Goal: Task Accomplishment & Management: Manage account settings

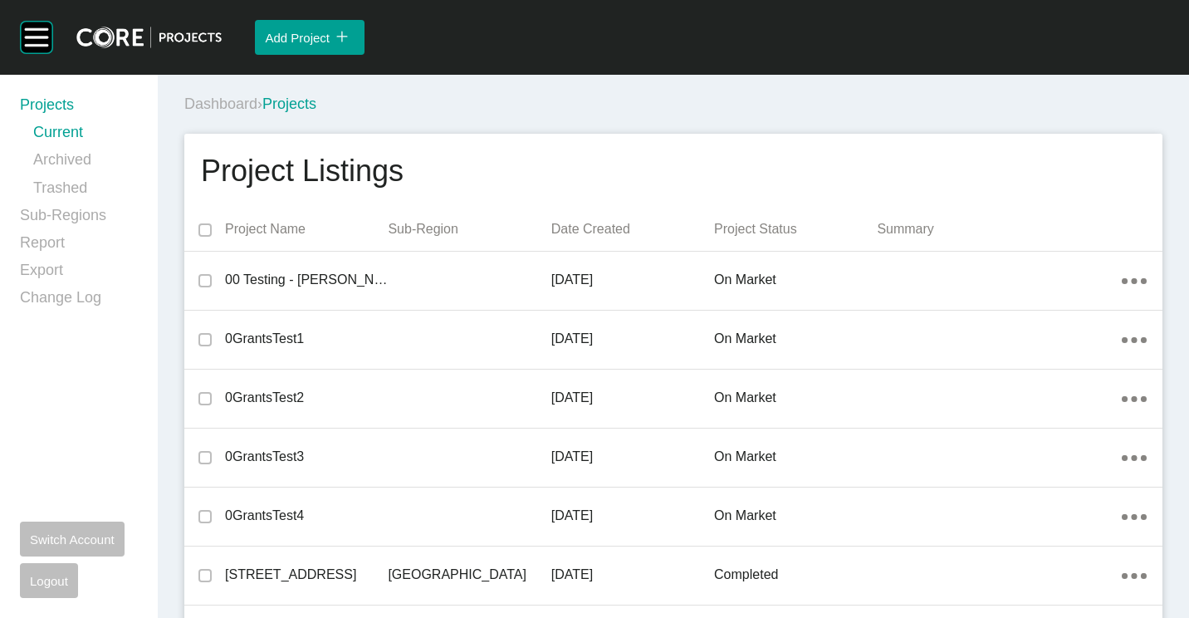
click at [533, 91] on div "Dashboard › Projects" at bounding box center [676, 104] width 985 height 46
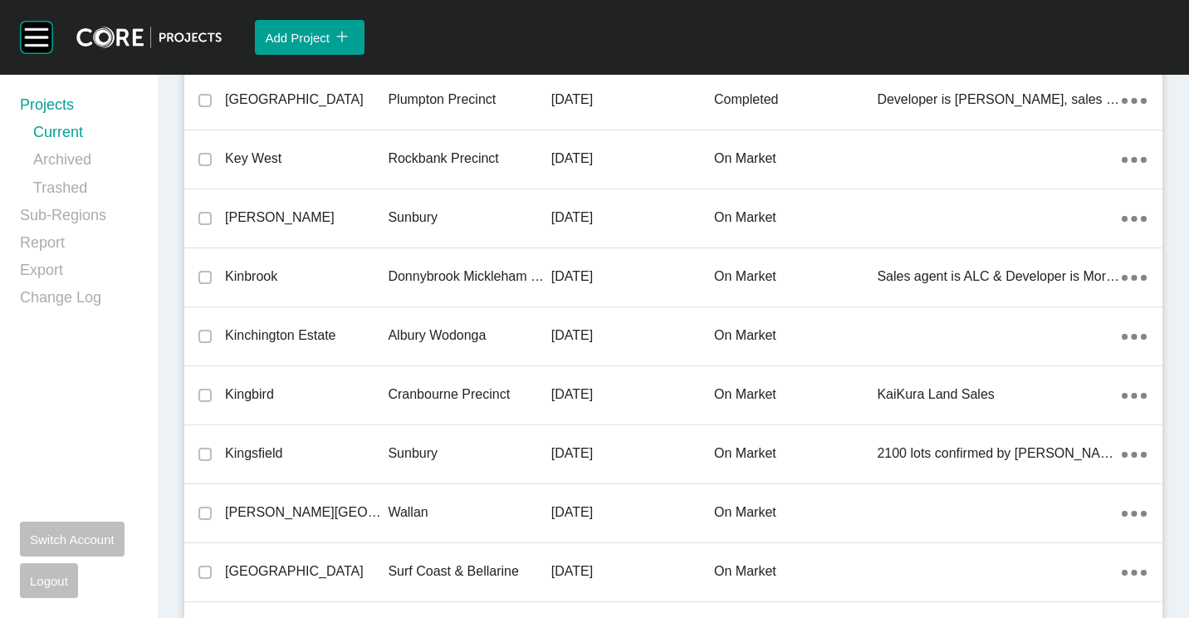
scroll to position [18348, 0]
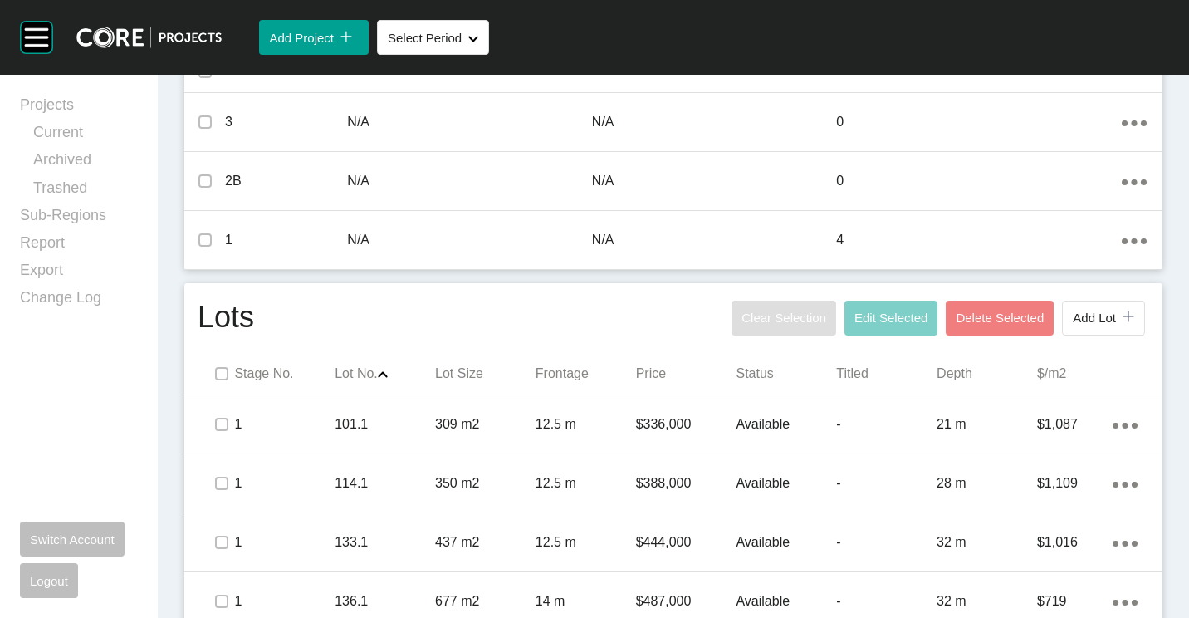
scroll to position [662, 0]
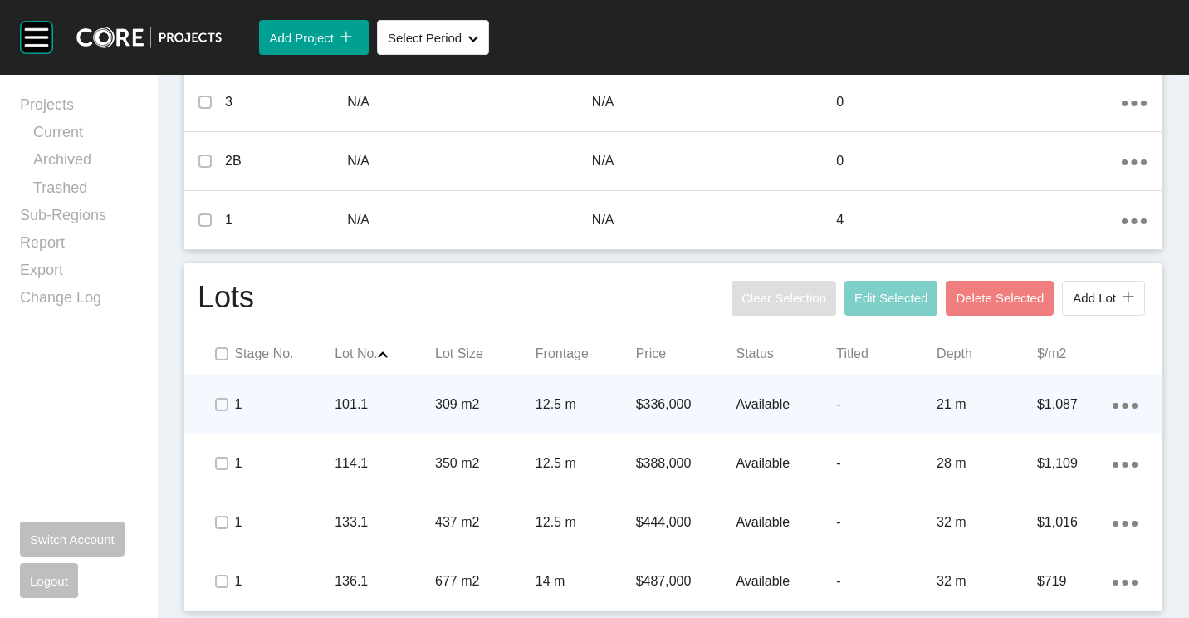
click at [1113, 404] on icon "Action Menu Dots Copy 6 Created with Sketch." at bounding box center [1125, 406] width 25 height 6
click at [1056, 404] on link "Duplicate" at bounding box center [1044, 407] width 62 height 25
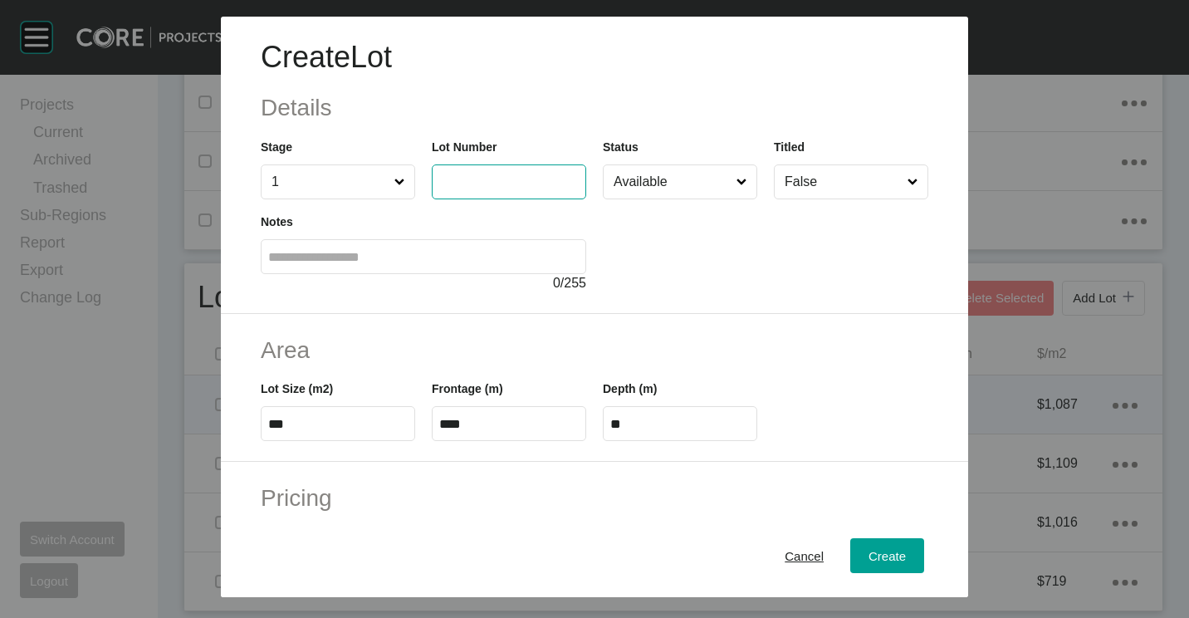
click at [491, 177] on input "text" at bounding box center [508, 181] width 139 height 14
type input "***"
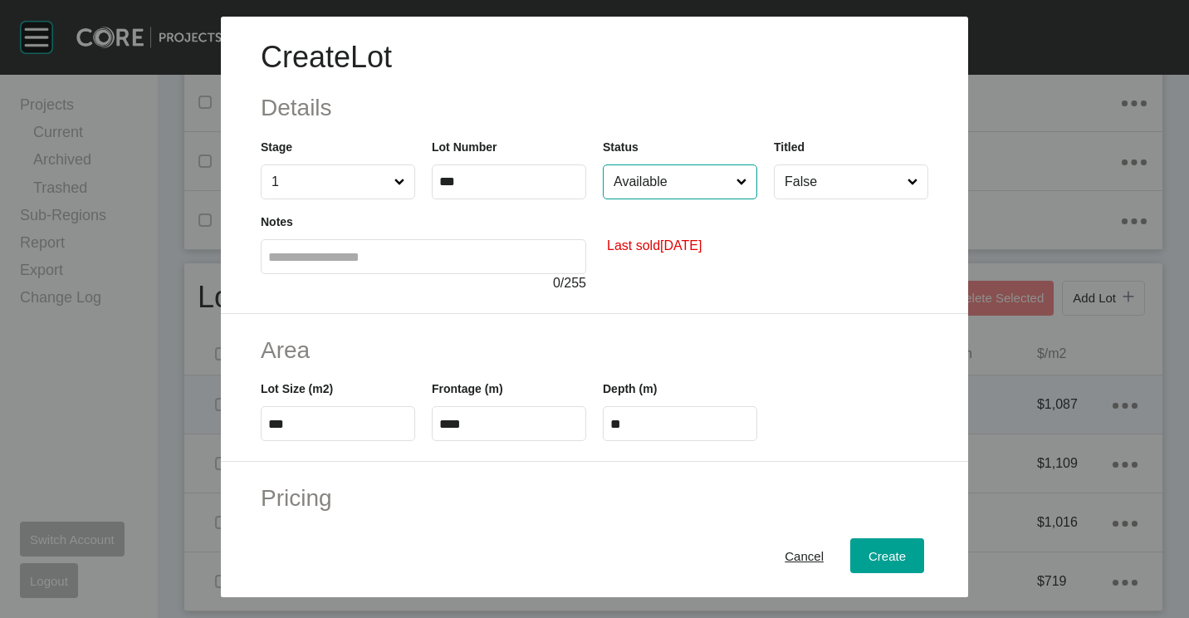
type input "*******"
click at [491, 177] on input "***" at bounding box center [508, 181] width 139 height 14
type input "*****"
type input "*******"
click at [645, 183] on input "Available" at bounding box center [671, 181] width 123 height 33
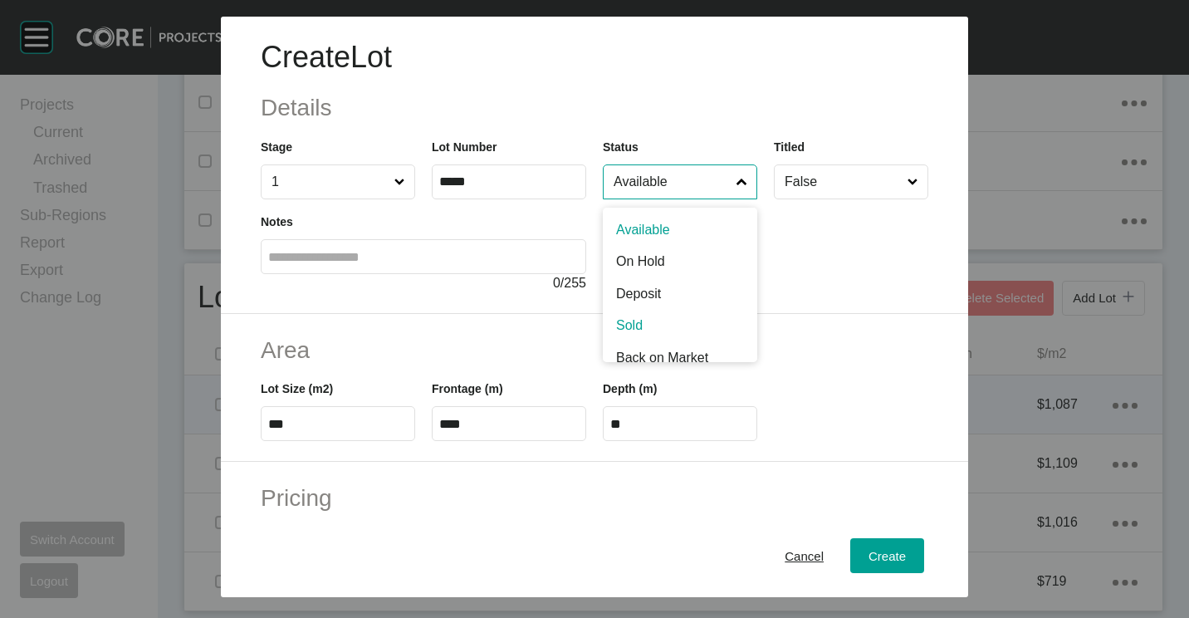
scroll to position [12, 0]
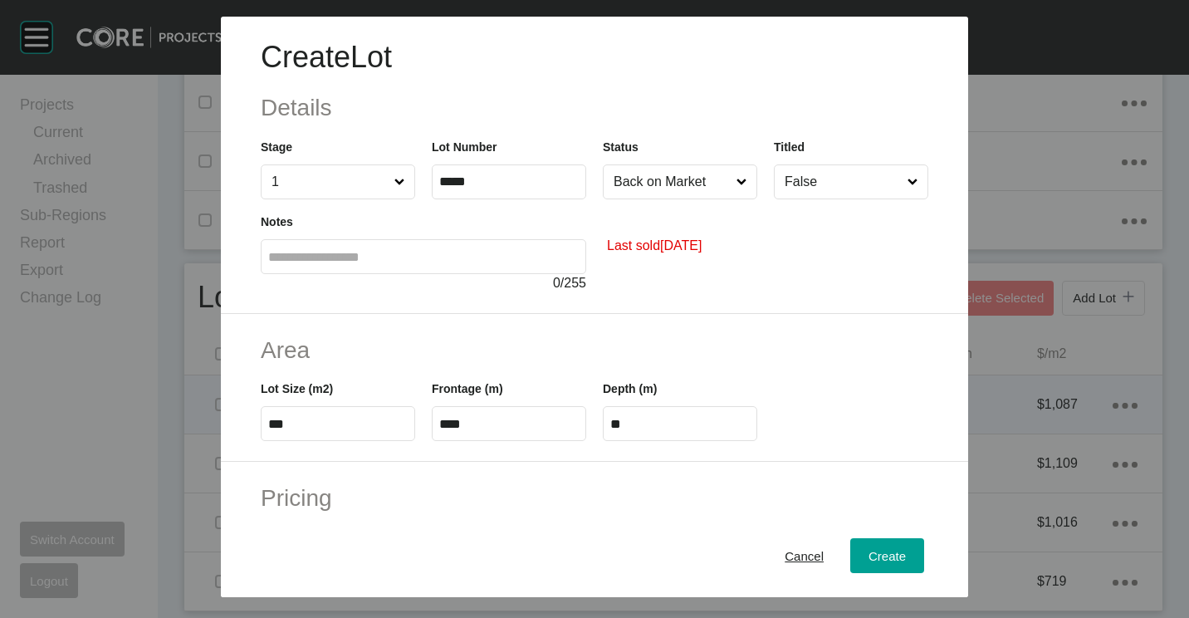
click at [351, 429] on input "***" at bounding box center [337, 424] width 139 height 14
type input "*"
type input "***"
type input "****"
type input "***"
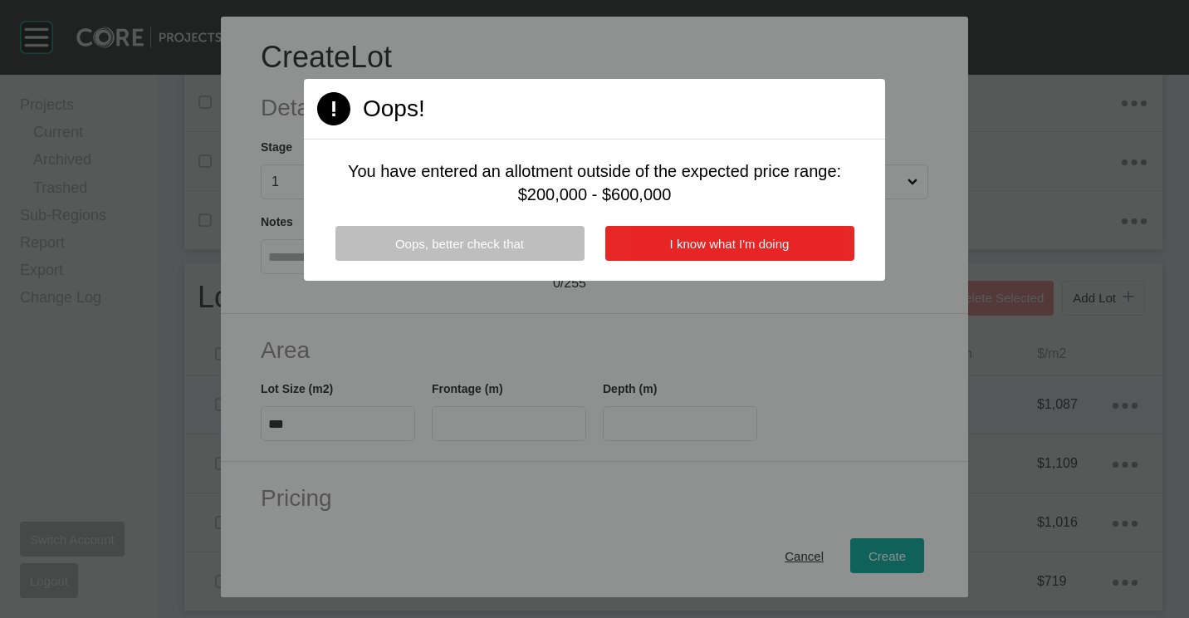
click at [643, 241] on button "I know what I'm doing" at bounding box center [729, 243] width 249 height 35
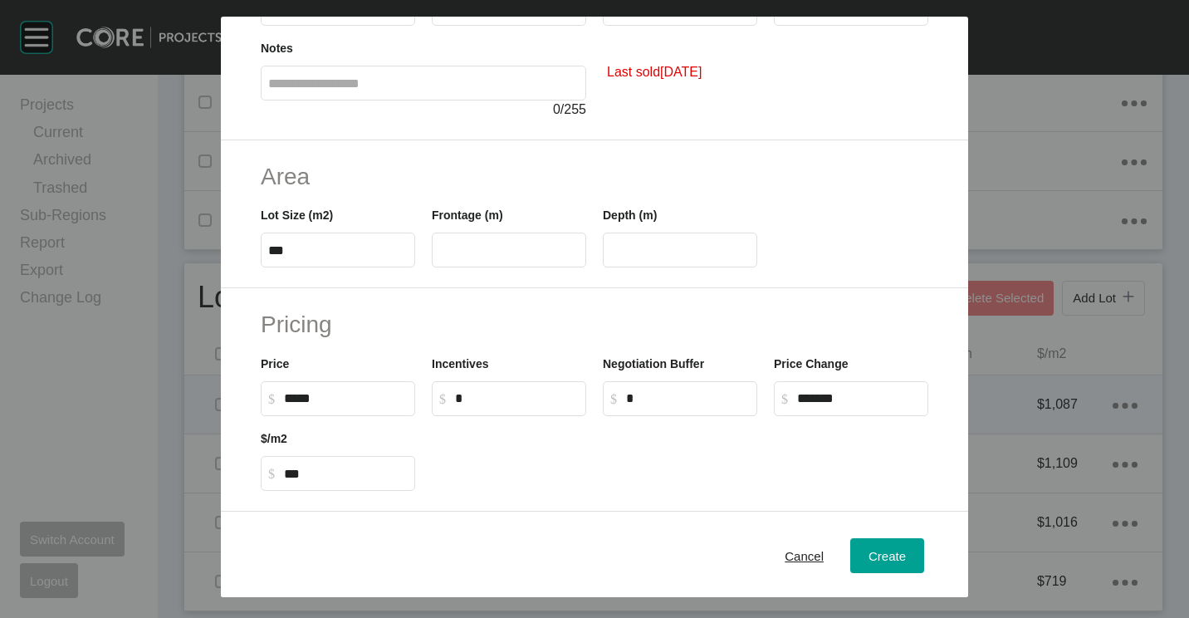
scroll to position [332, 0]
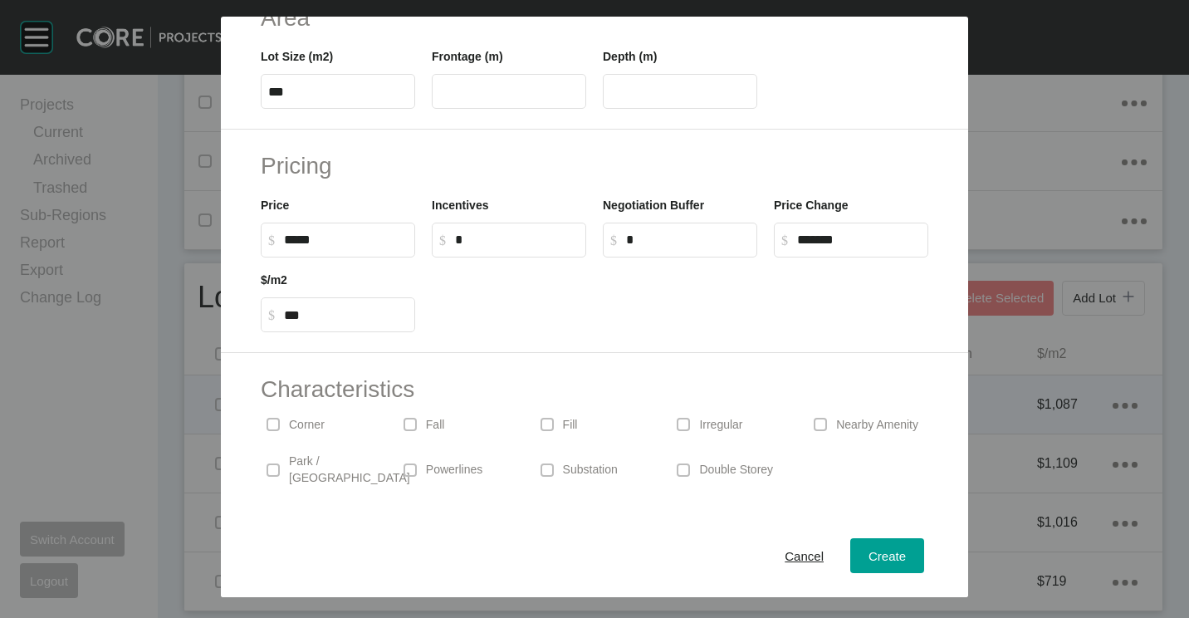
click at [365, 226] on label "$ Created with Sketch. $ *****" at bounding box center [338, 240] width 154 height 35
click at [365, 232] on input "*****" at bounding box center [346, 239] width 124 height 14
type input "*"
type input "*******"
type input "******"
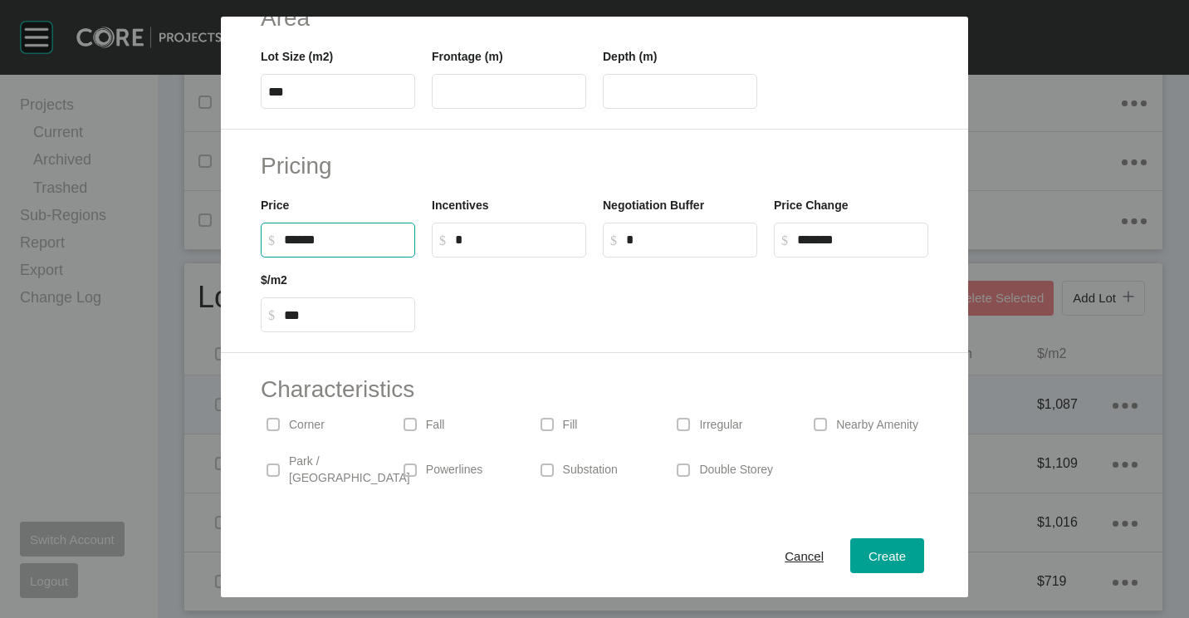
type input "***"
click at [691, 422] on div "Irregular" at bounding box center [731, 424] width 120 height 38
click at [886, 558] on span "Create" at bounding box center [886, 556] width 37 height 14
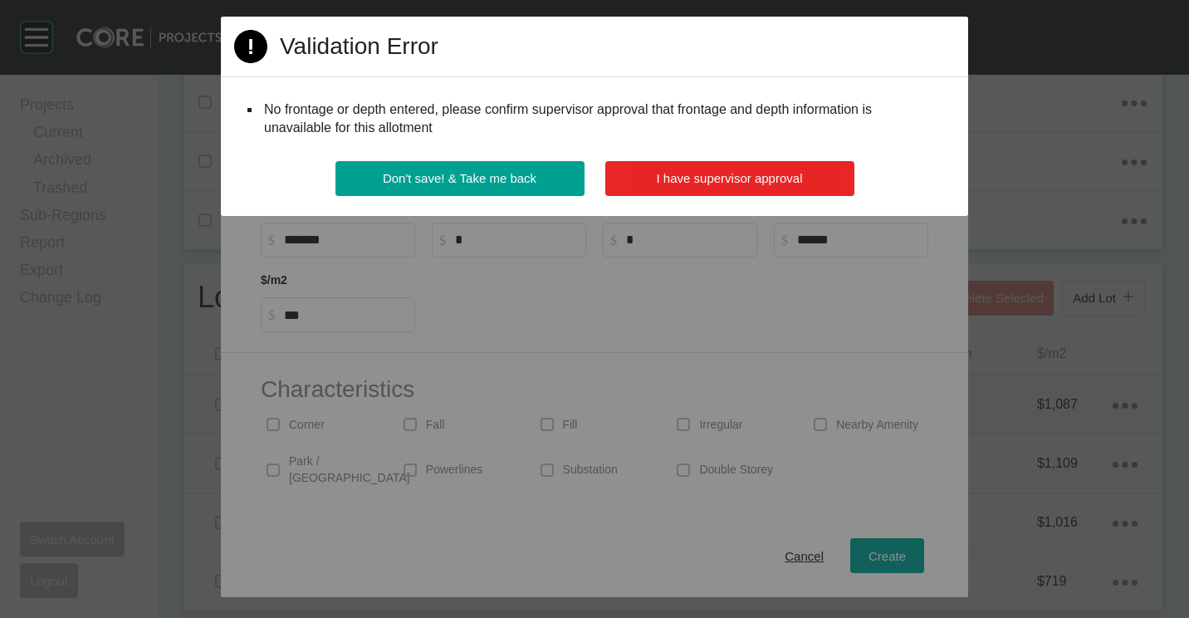
click at [683, 169] on button "I have supervisor approval" at bounding box center [729, 178] width 249 height 35
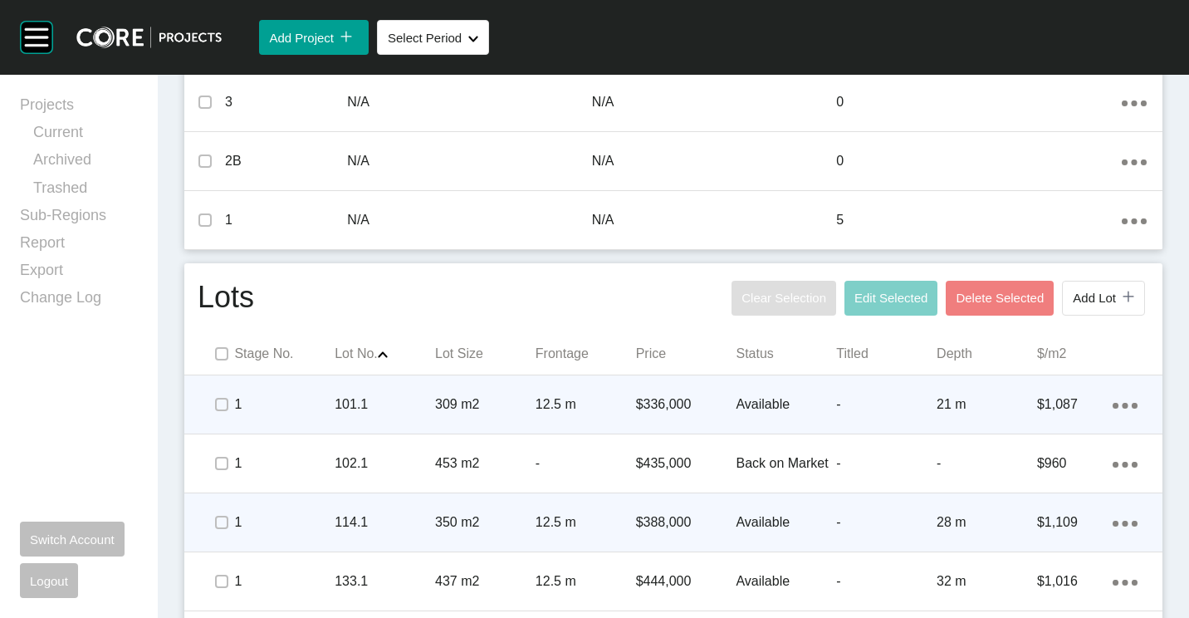
scroll to position [721, 0]
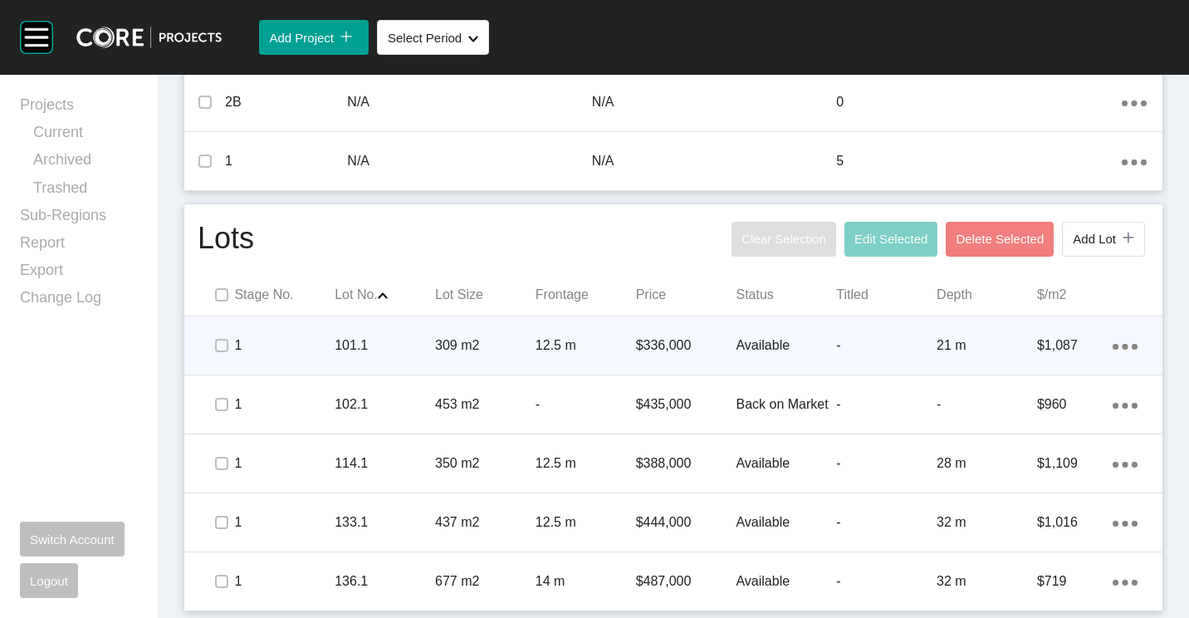
click at [372, 351] on p "101.1" at bounding box center [385, 345] width 100 height 18
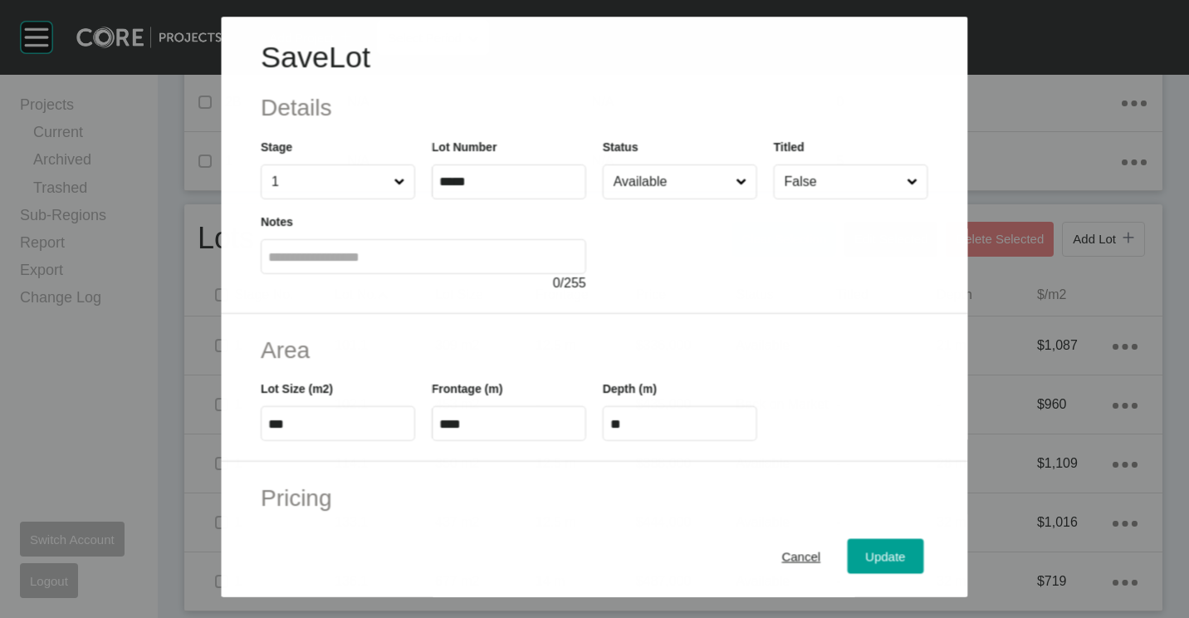
click at [677, 164] on div "Status Available" at bounding box center [680, 168] width 154 height 61
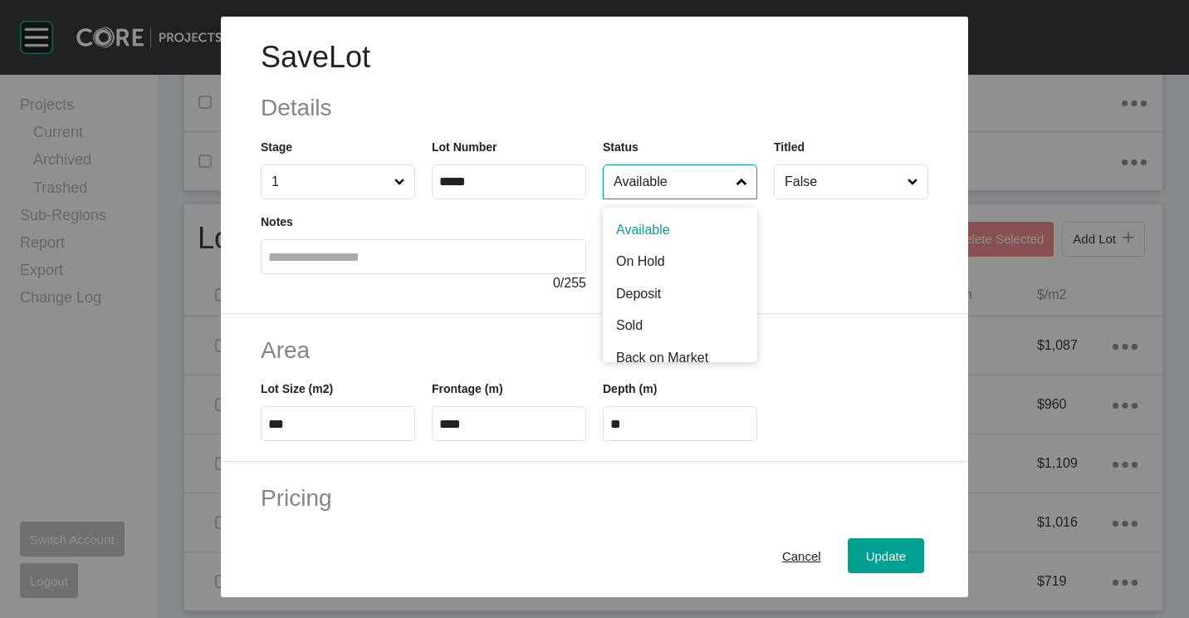
click at [665, 179] on input "Available" at bounding box center [671, 181] width 123 height 33
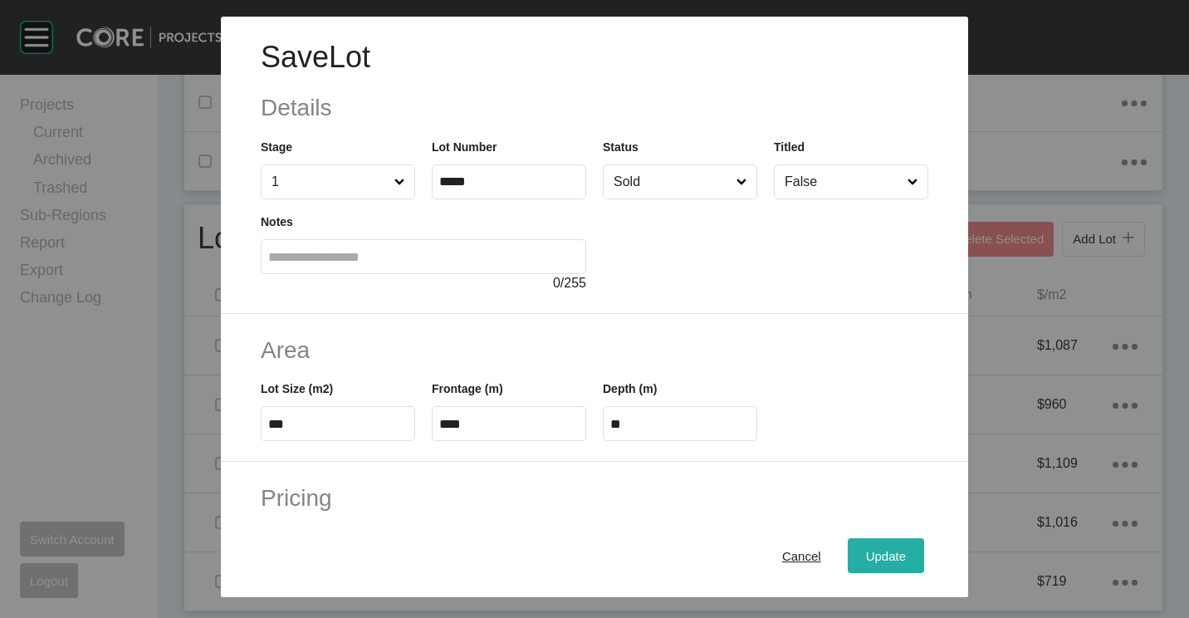
click at [883, 556] on span "Update" at bounding box center [886, 556] width 40 height 14
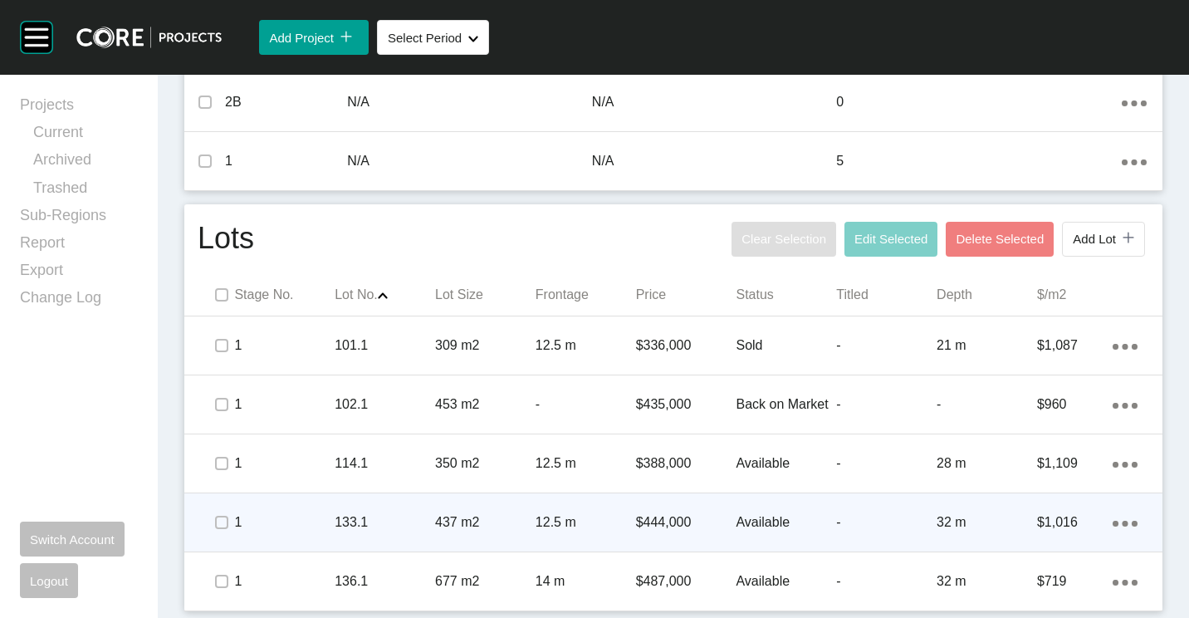
click at [380, 506] on div "133.1" at bounding box center [385, 522] width 100 height 51
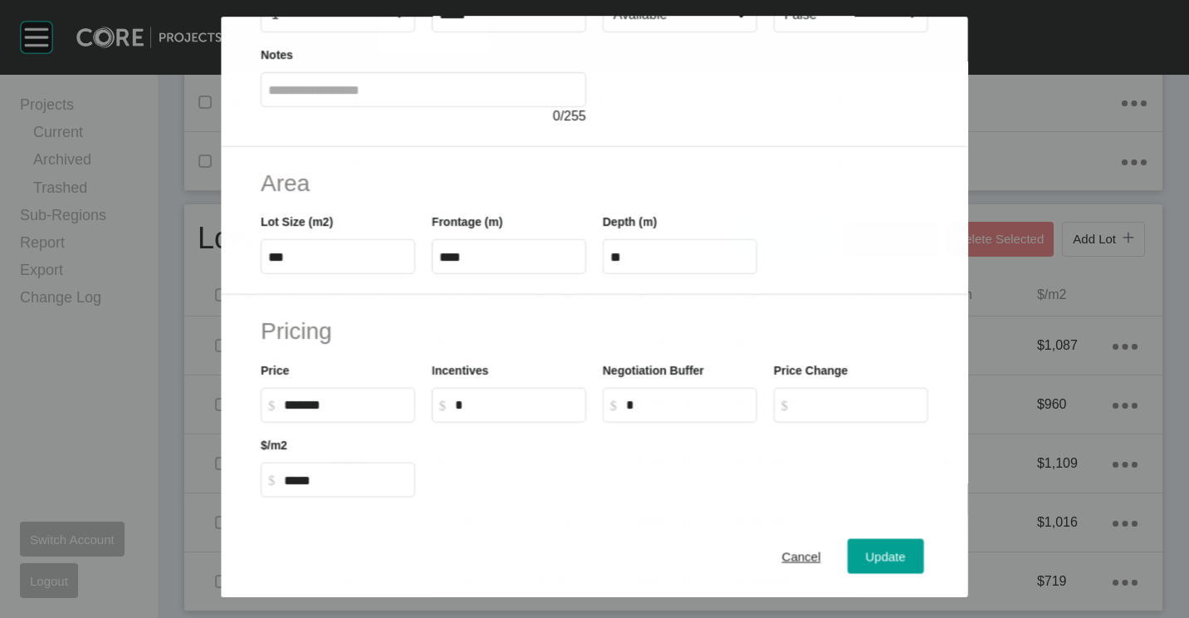
scroll to position [395, 0]
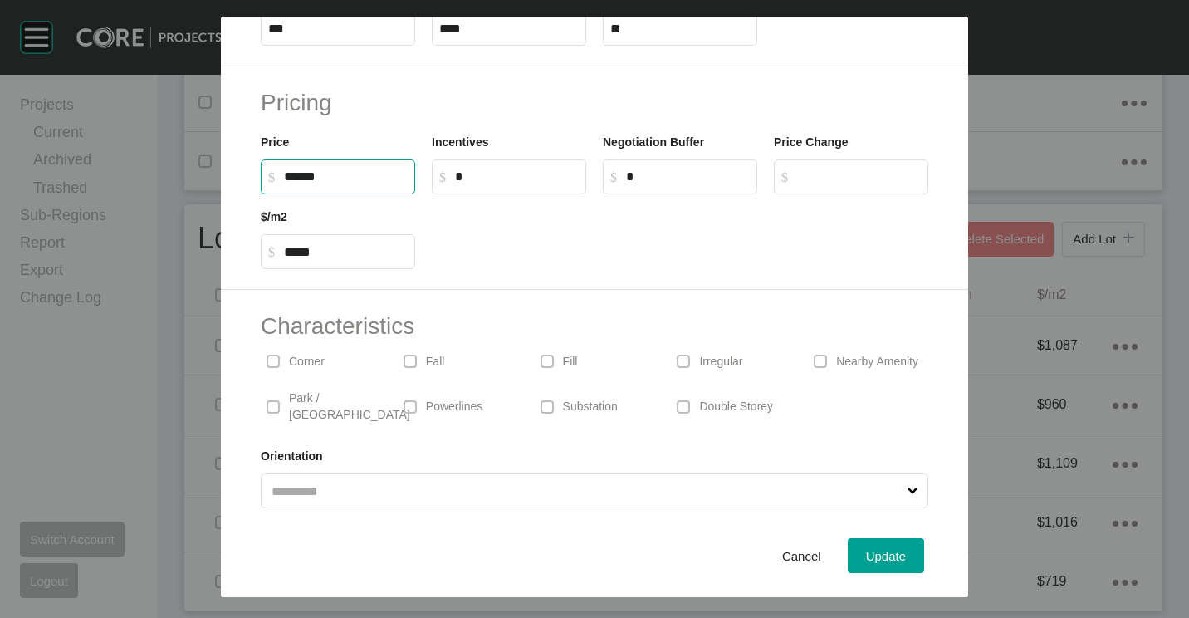
drag, startPoint x: 346, startPoint y: 171, endPoint x: 135, endPoint y: 169, distance: 210.9
click at [149, 171] on div "Save Lot Details Stage 1 Lot Number ***** Status Available Titled False Notes 0…" at bounding box center [594, 298] width 1189 height 597
type input "*******"
type input "***"
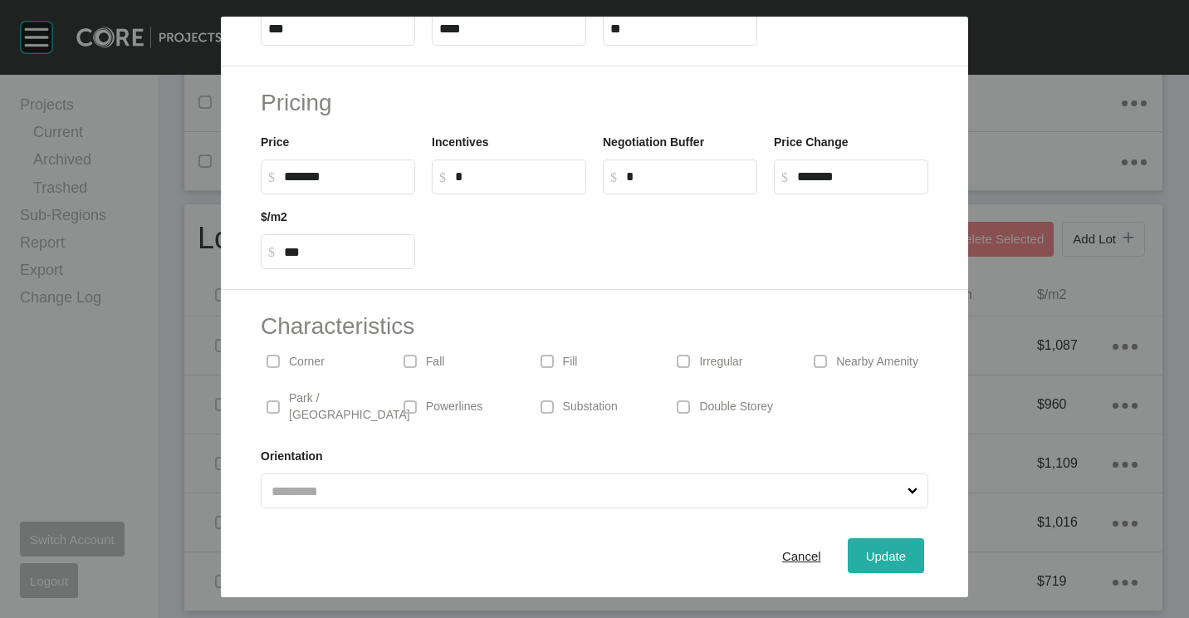
click at [866, 555] on span "Update" at bounding box center [886, 556] width 40 height 14
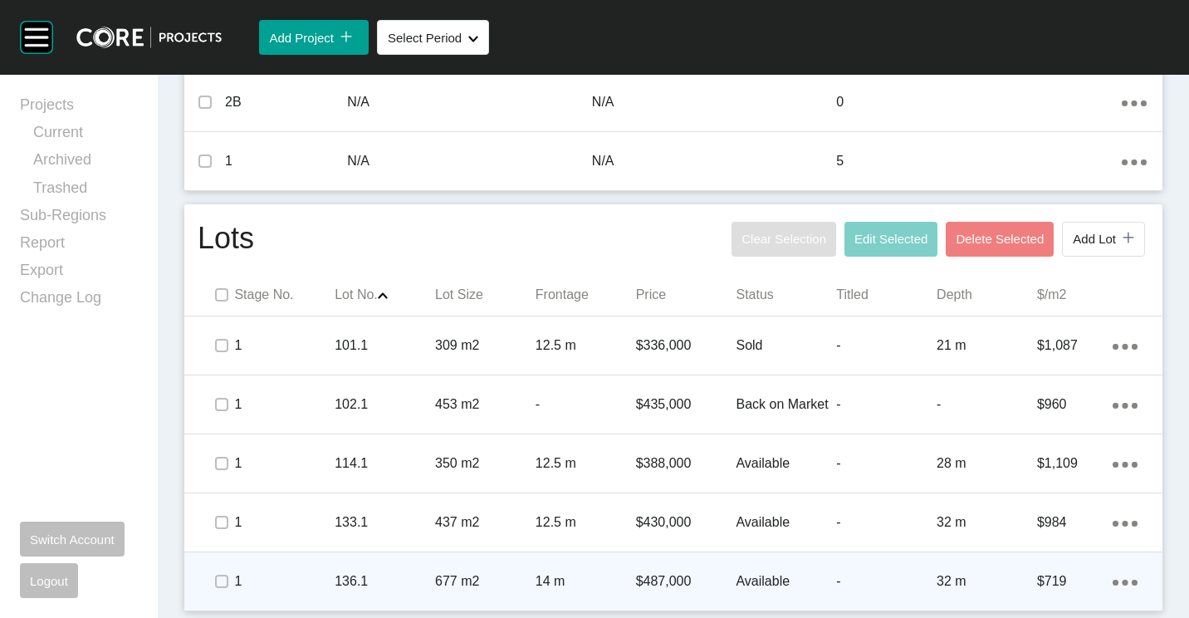
click at [413, 560] on div "136.1" at bounding box center [385, 580] width 100 height 51
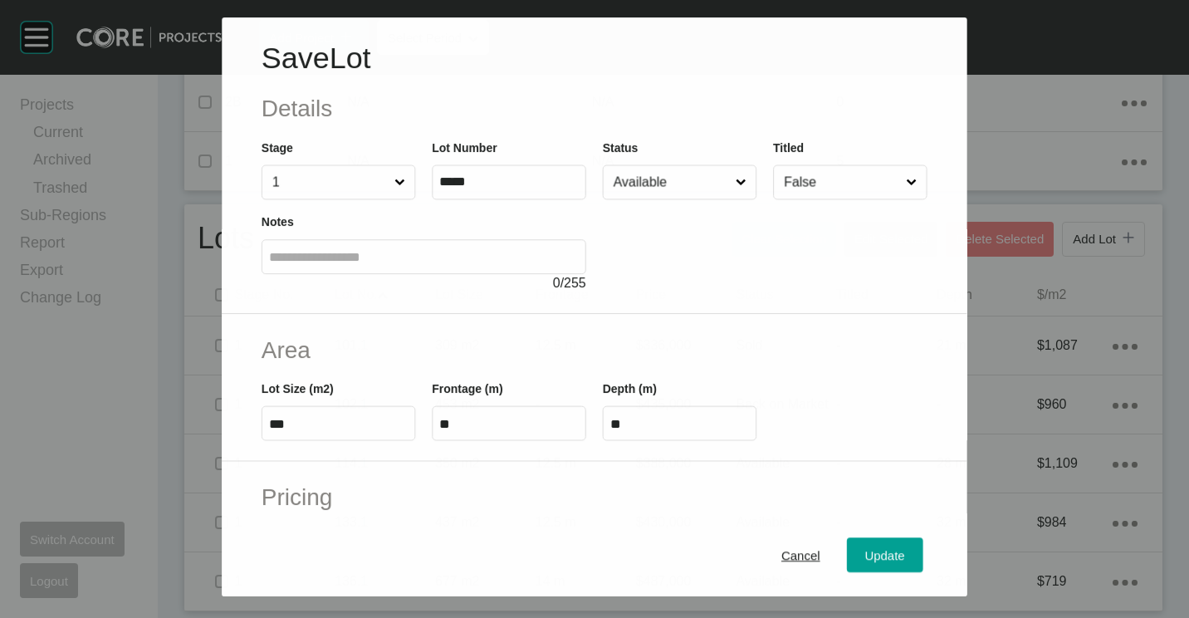
scroll to position [249, 0]
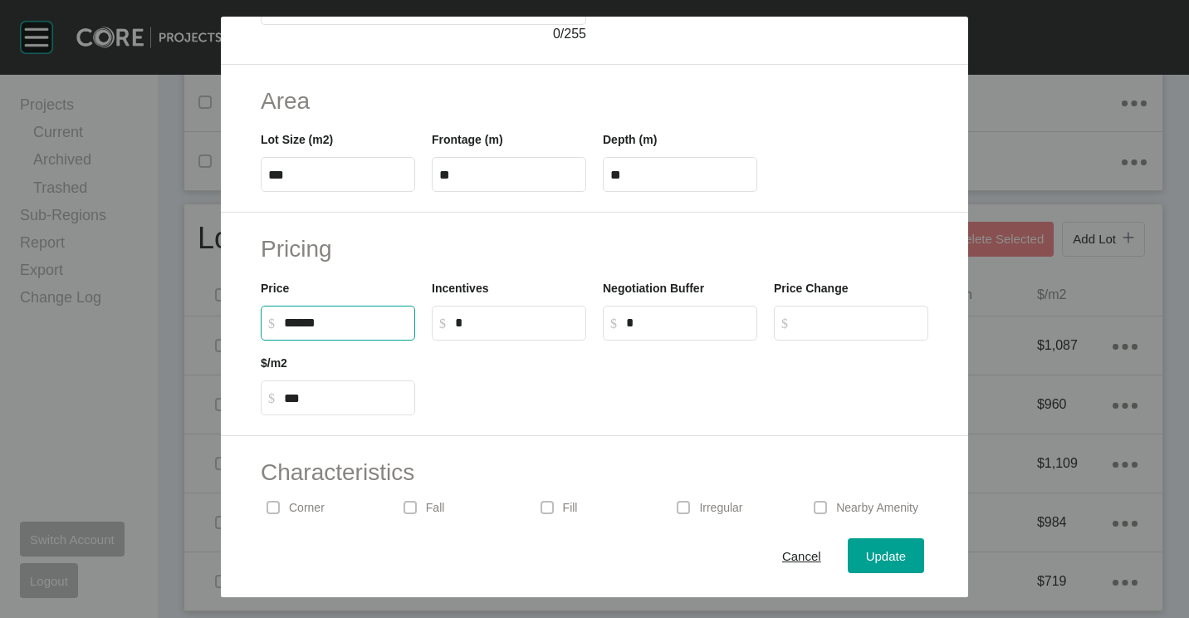
drag, startPoint x: 355, startPoint y: 327, endPoint x: 230, endPoint y: 320, distance: 124.8
click at [233, 320] on div "Pricing Price $ Created with Sketch. $ ****** Incentives $ Created with Sketch.…" at bounding box center [594, 324] width 747 height 223
type input "*******"
type input "******"
type input "***"
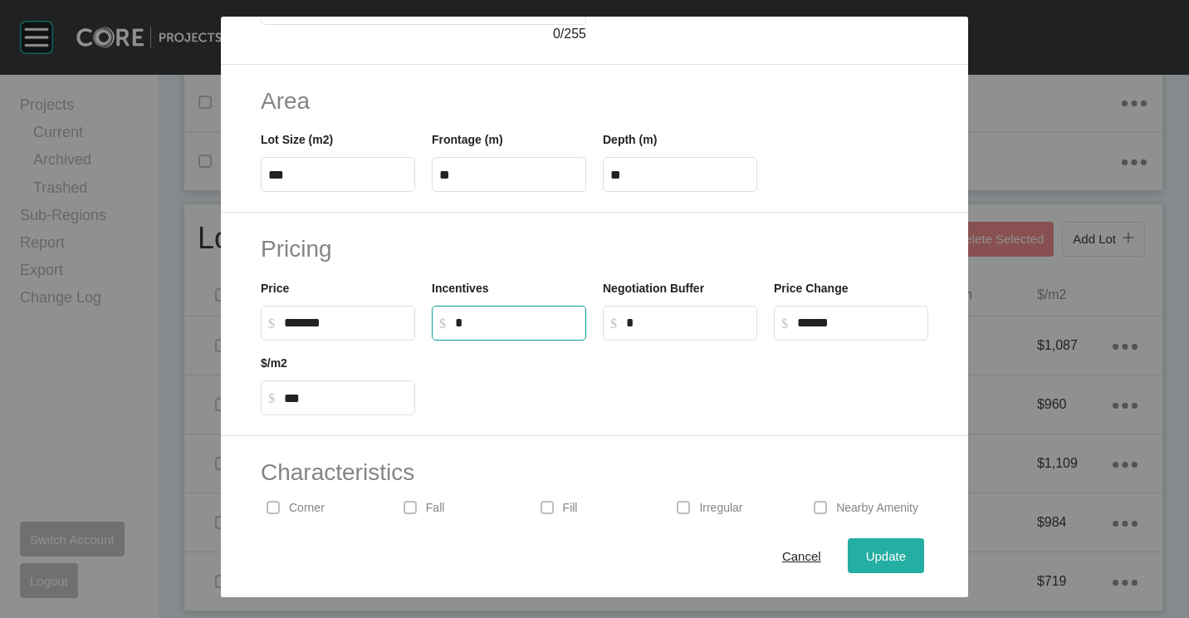
click at [866, 555] on span "Update" at bounding box center [886, 556] width 40 height 14
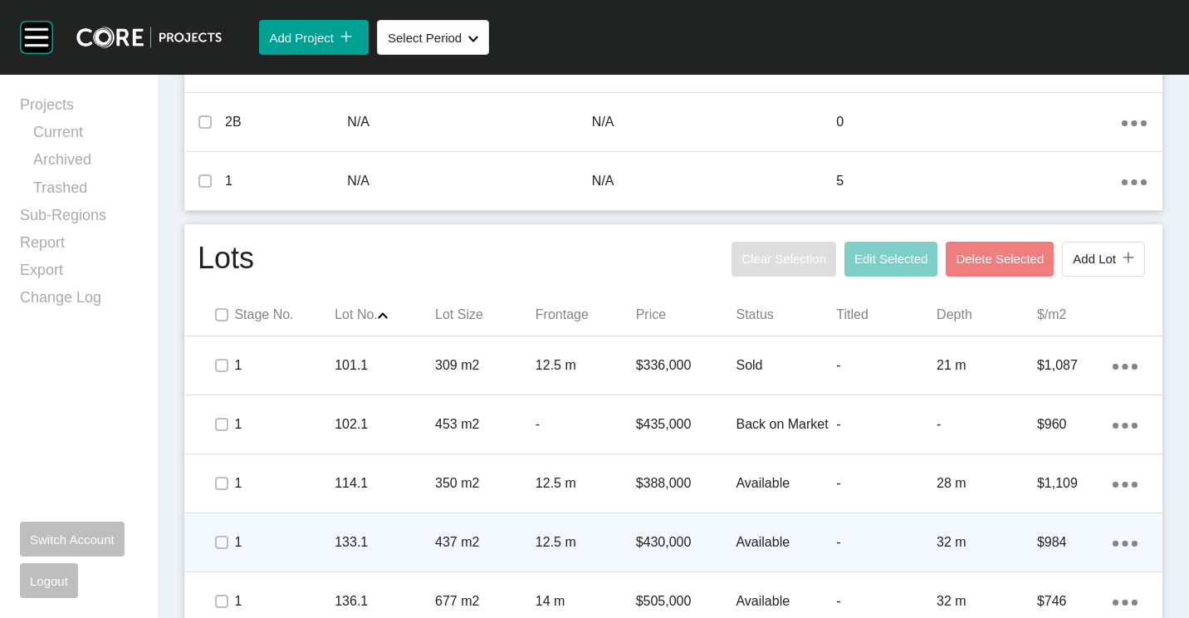
scroll to position [721, 0]
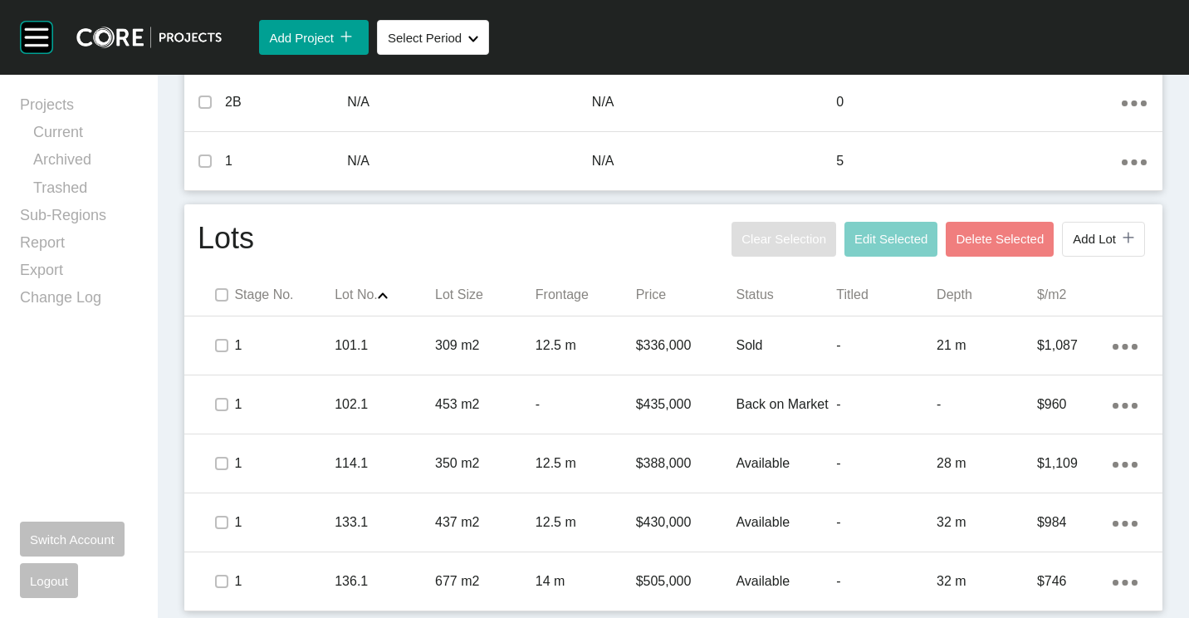
drag, startPoint x: 1095, startPoint y: 233, endPoint x: 1040, endPoint y: 228, distance: 55.1
click at [1095, 233] on span "Add Lot" at bounding box center [1094, 239] width 43 height 14
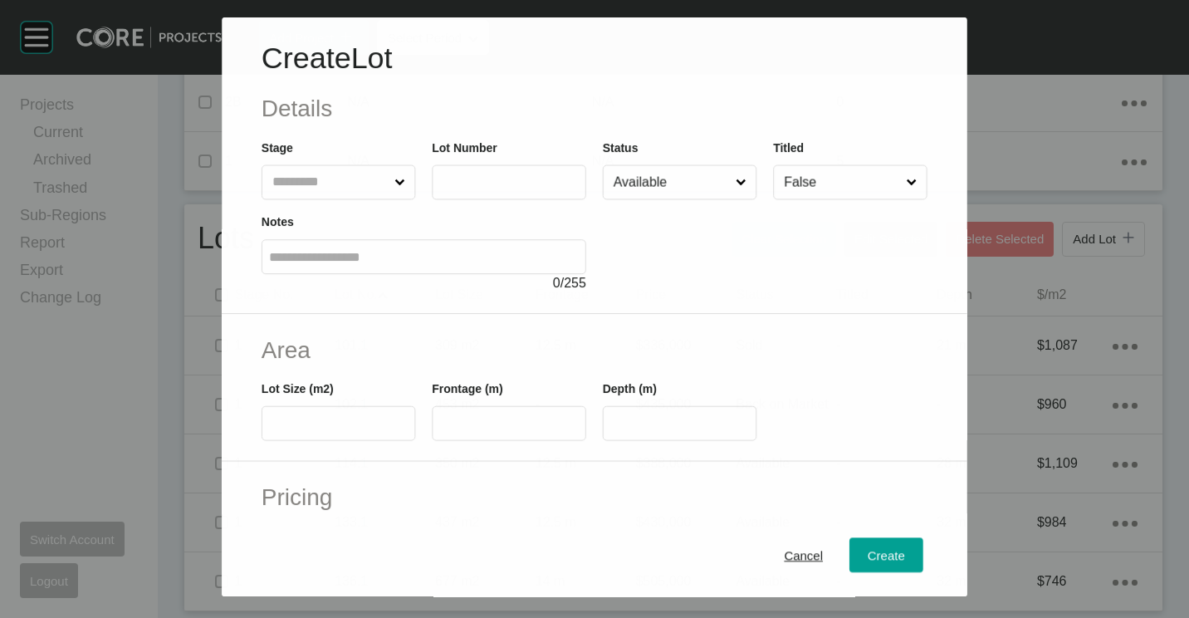
click at [356, 164] on div "Stage" at bounding box center [339, 168] width 154 height 61
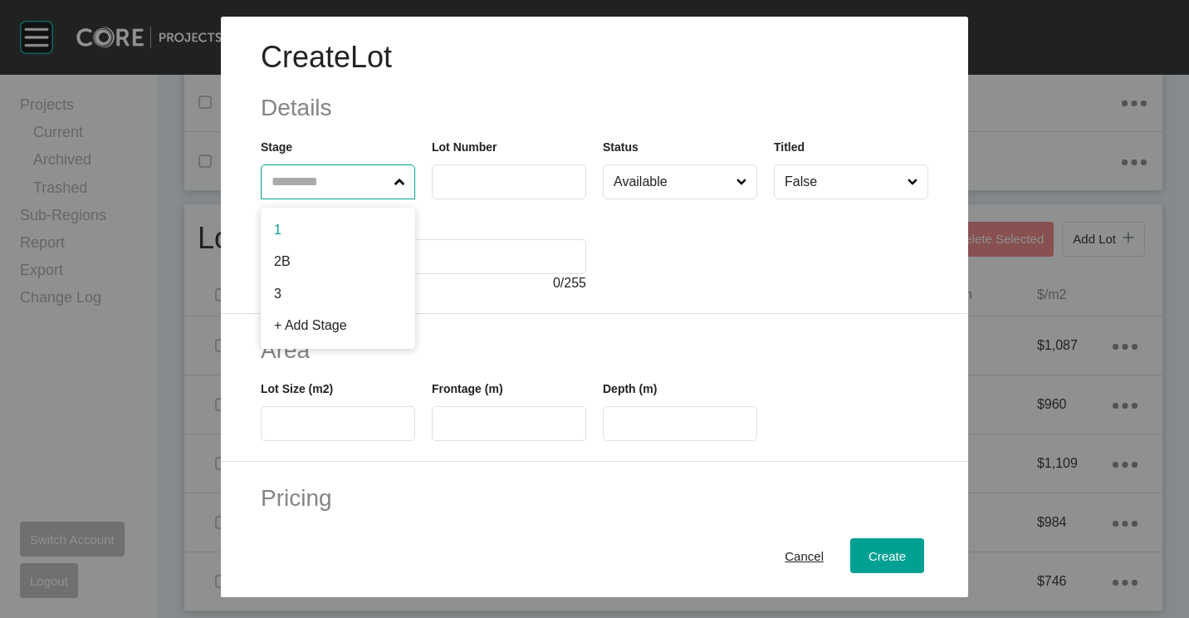
click at [350, 176] on input "text" at bounding box center [329, 181] width 123 height 33
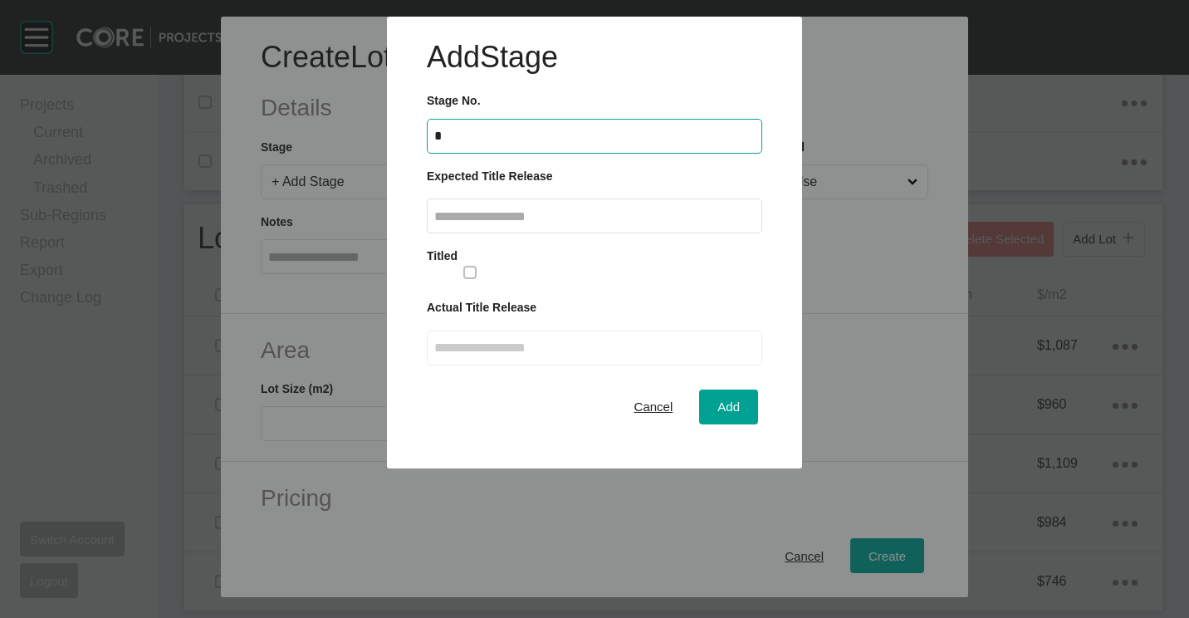
type input "*"
click at [501, 218] on input "text" at bounding box center [594, 216] width 320 height 14
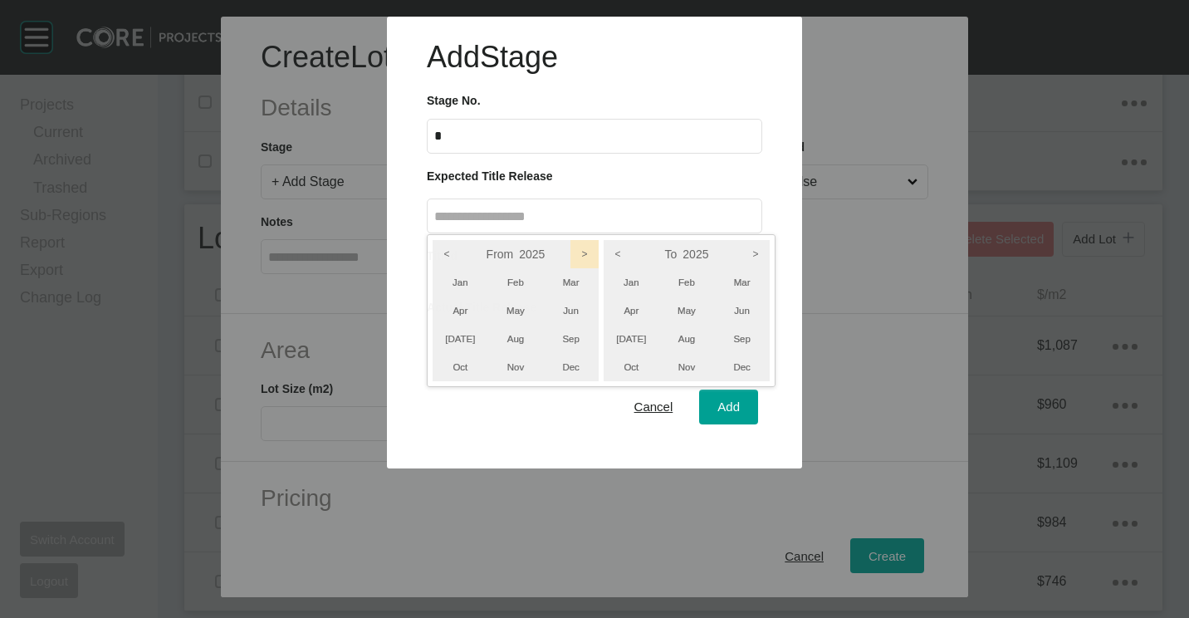
drag, startPoint x: 589, startPoint y: 259, endPoint x: 752, endPoint y: 259, distance: 163.6
click at [589, 259] on icon ">" at bounding box center [584, 254] width 28 height 28
click at [762, 258] on icon ">" at bounding box center [755, 254] width 28 height 28
click at [633, 341] on li "[DATE]" at bounding box center [632, 339] width 56 height 28
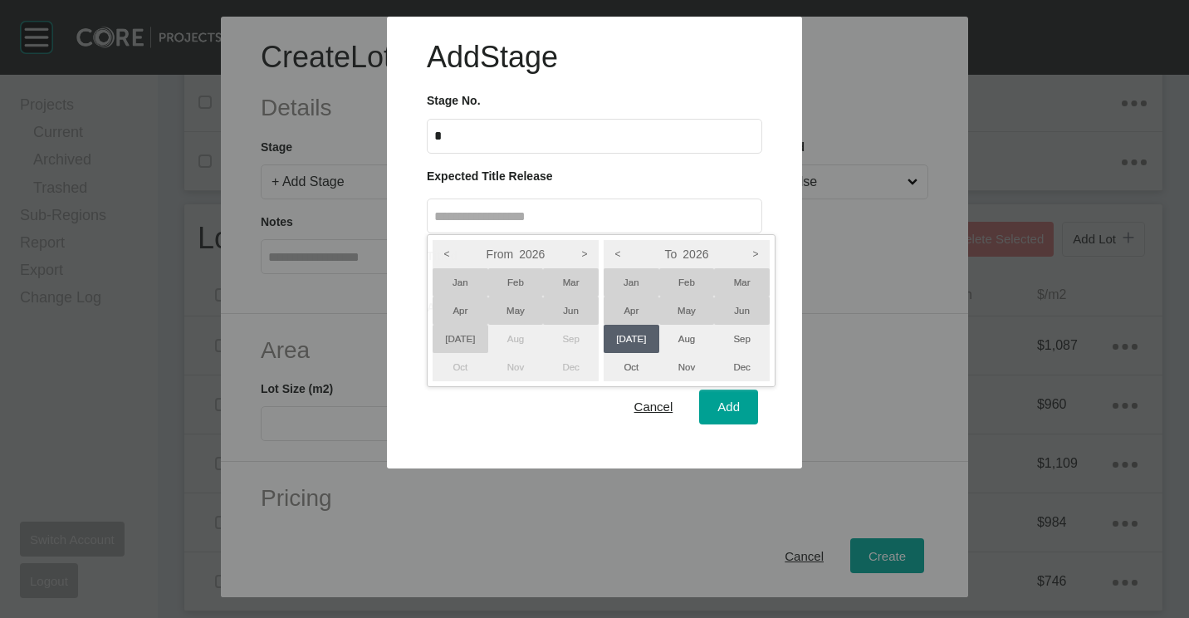
drag, startPoint x: 633, startPoint y: 341, endPoint x: 570, endPoint y: 341, distance: 62.3
click at [592, 341] on li "Sep" at bounding box center [571, 339] width 56 height 28
click at [452, 340] on li "[DATE]" at bounding box center [461, 339] width 56 height 28
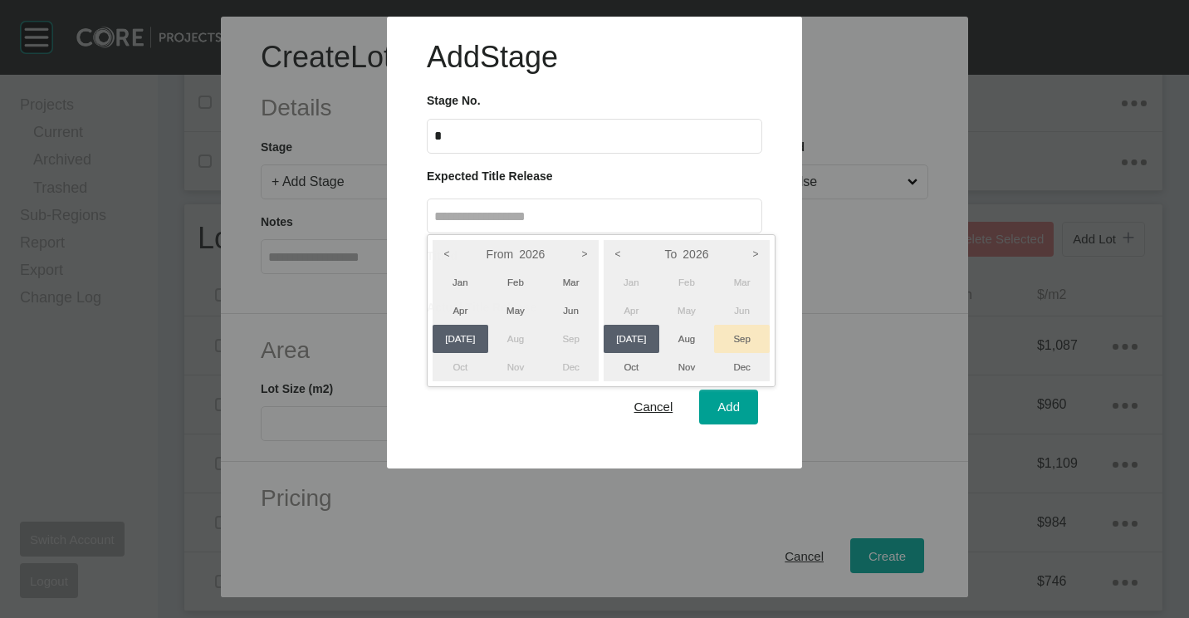
click at [744, 340] on li "Sep" at bounding box center [742, 339] width 56 height 28
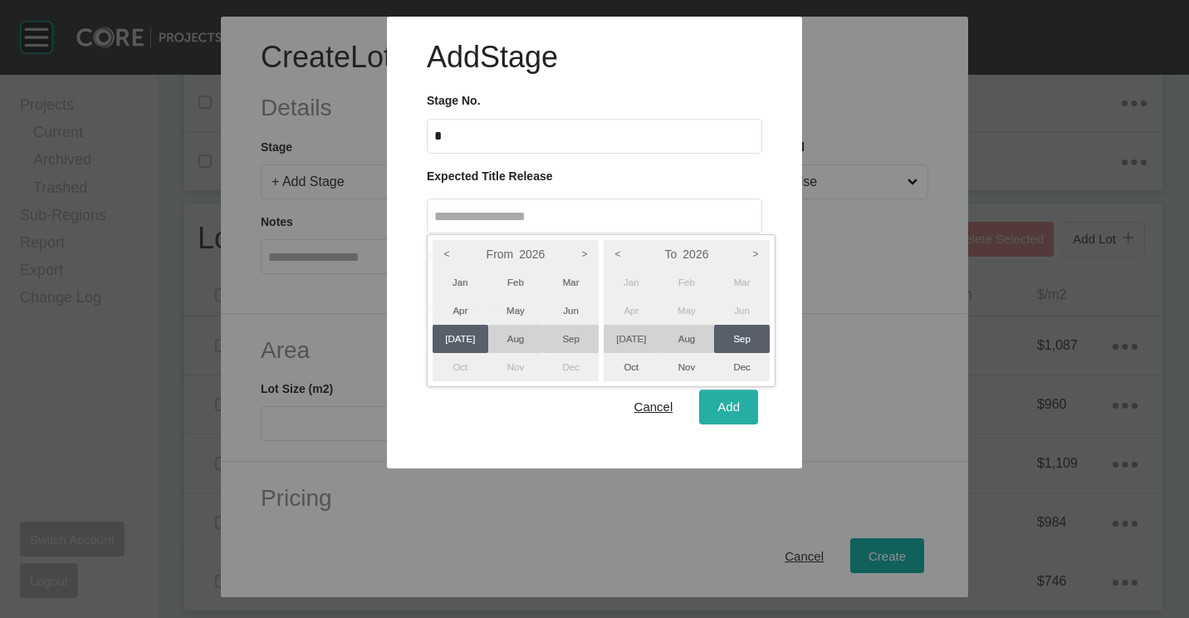
click at [737, 410] on div at bounding box center [594, 234] width 1189 height 468
type input "**********"
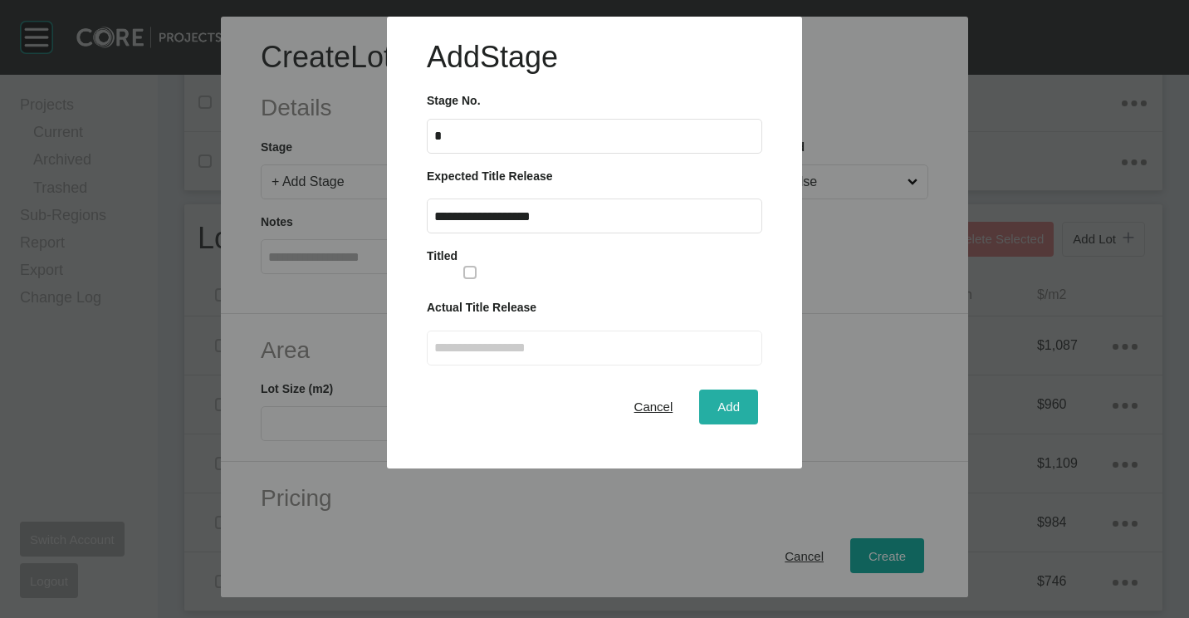
click at [730, 408] on span "Add" at bounding box center [728, 406] width 22 height 14
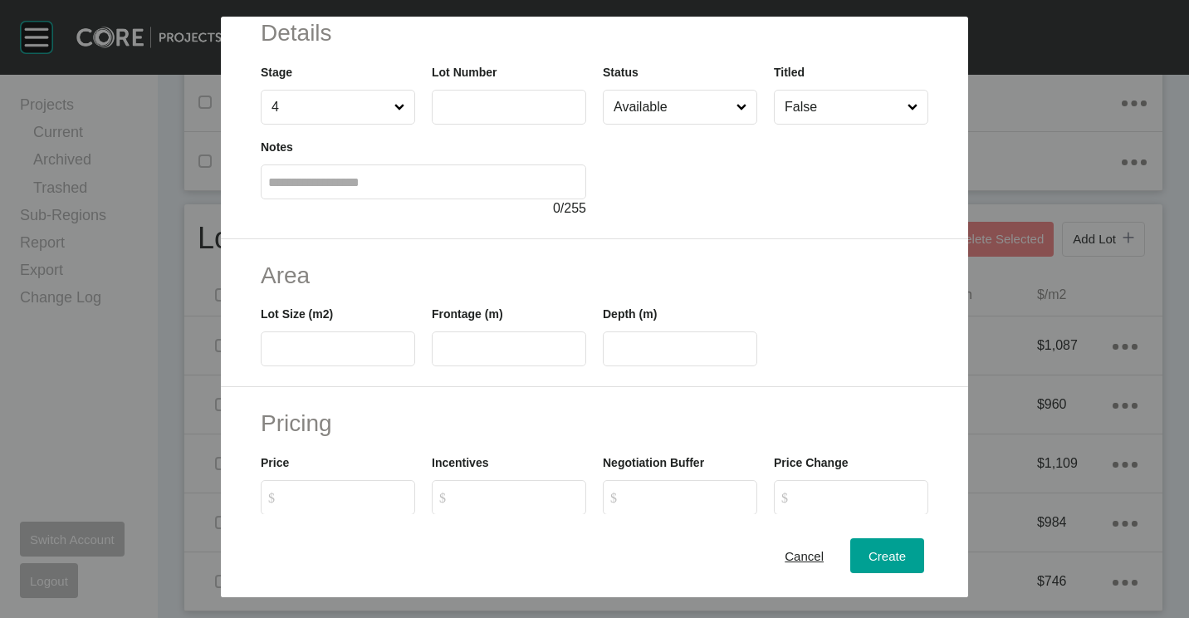
click at [480, 111] on input "text" at bounding box center [508, 107] width 139 height 14
type input "***"
type input "*******"
type input "*****"
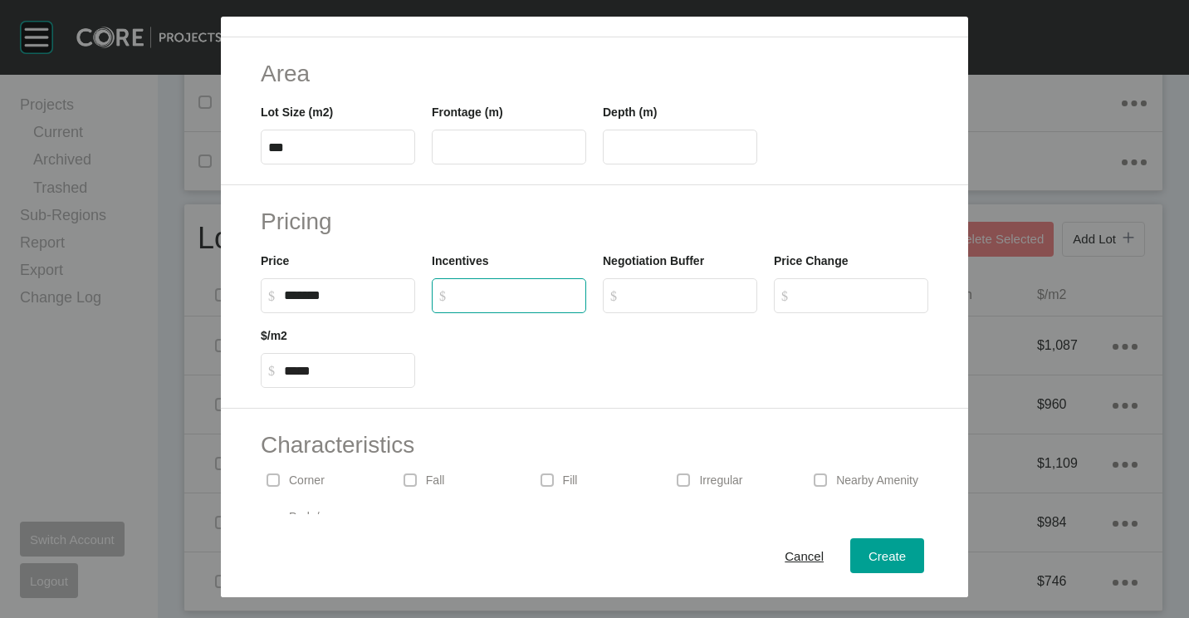
scroll to position [395, 0]
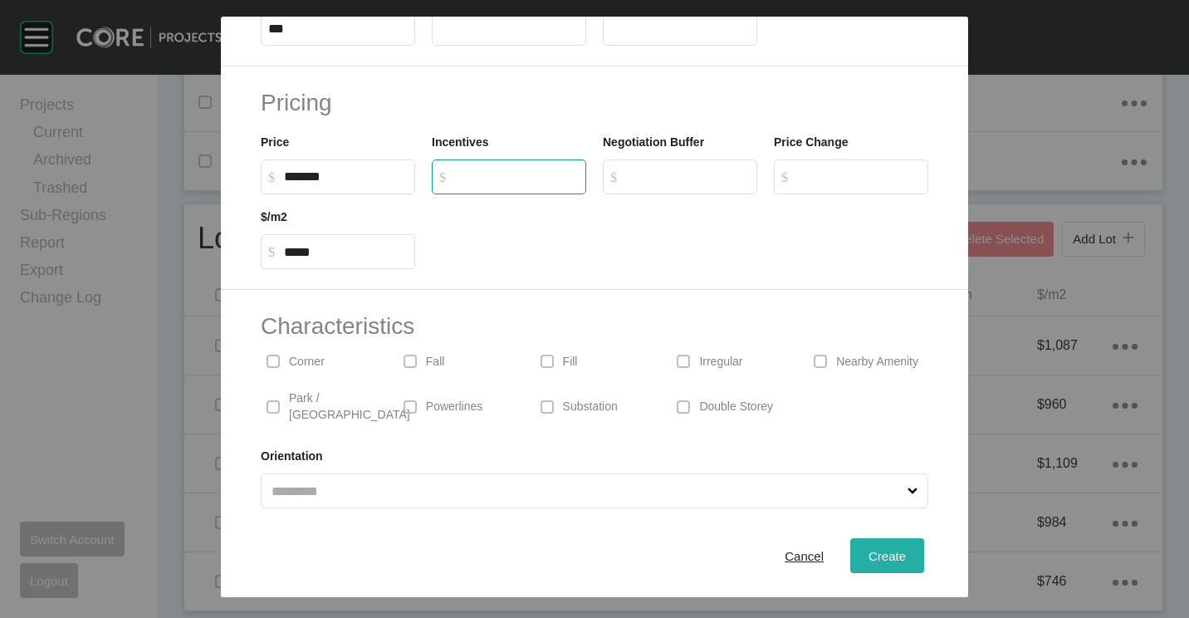
type input "*"
click at [883, 546] on div "Create" at bounding box center [887, 556] width 46 height 22
type input "*"
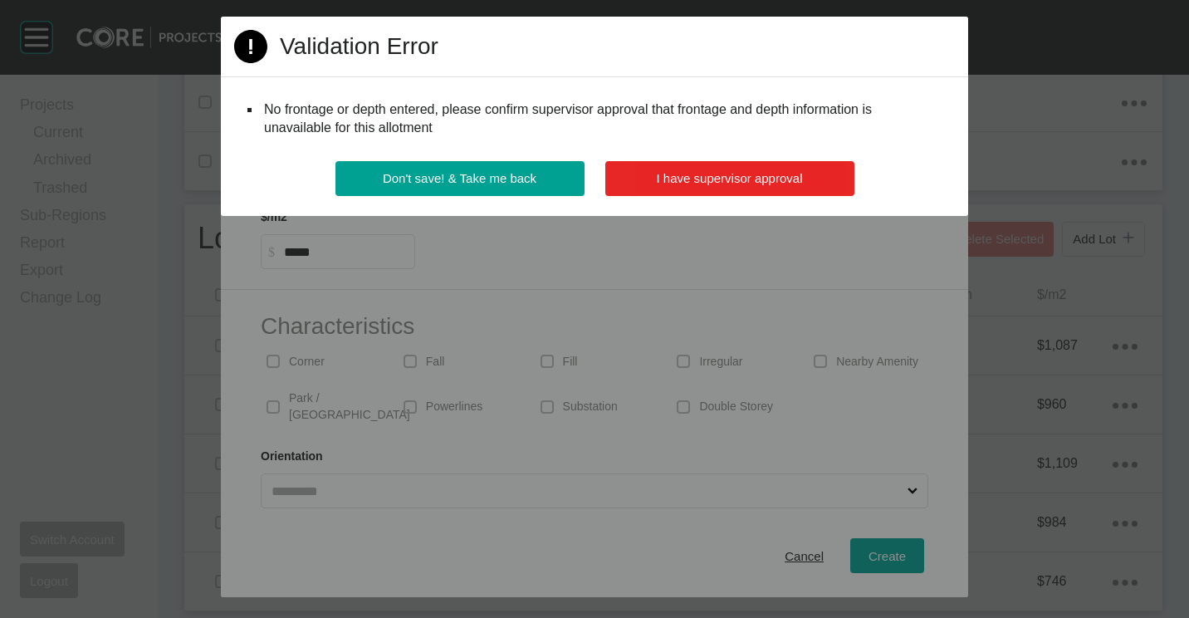
click at [747, 179] on span "I have supervisor approval" at bounding box center [730, 178] width 146 height 14
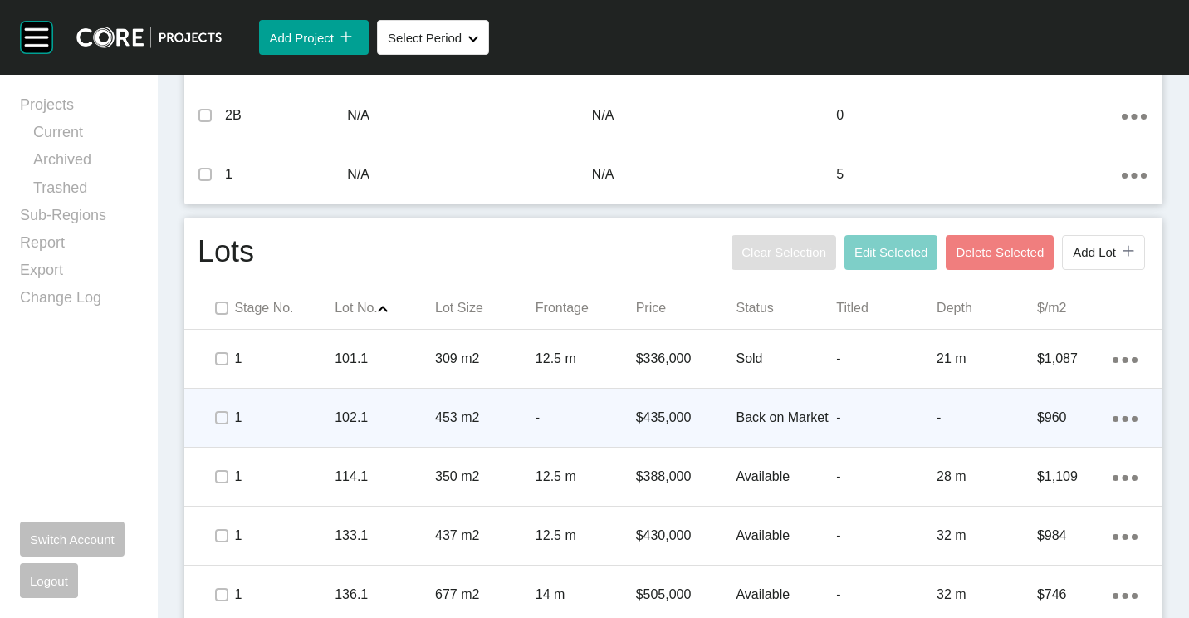
scroll to position [839, 0]
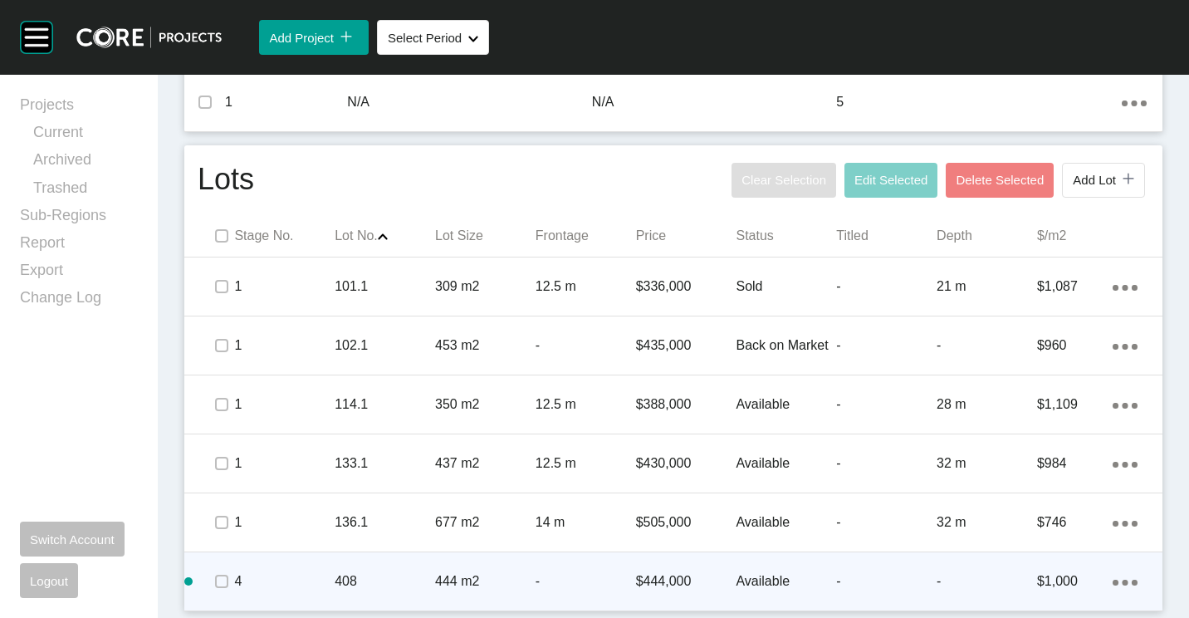
click at [1113, 588] on div "Action Menu Dots Copy 6 Created with Sketch." at bounding box center [1125, 581] width 25 height 18
drag, startPoint x: 1056, startPoint y: 566, endPoint x: 1029, endPoint y: 539, distance: 38.7
click at [1055, 566] on link "Duplicate" at bounding box center [1044, 567] width 62 height 25
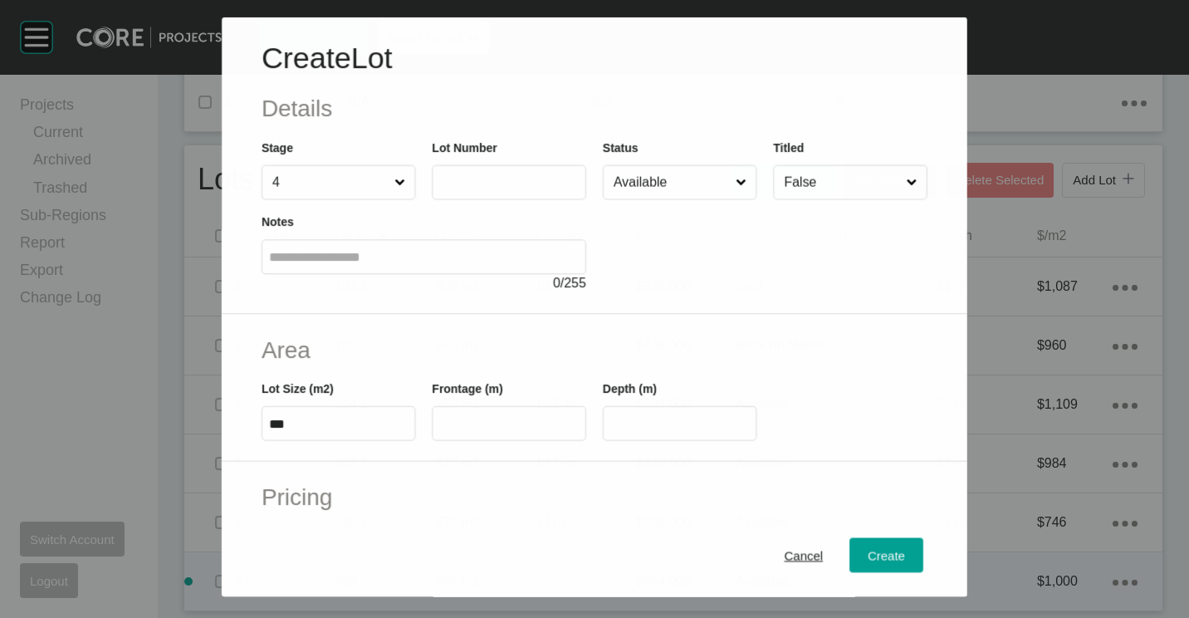
click at [470, 182] on input "text" at bounding box center [508, 182] width 139 height 14
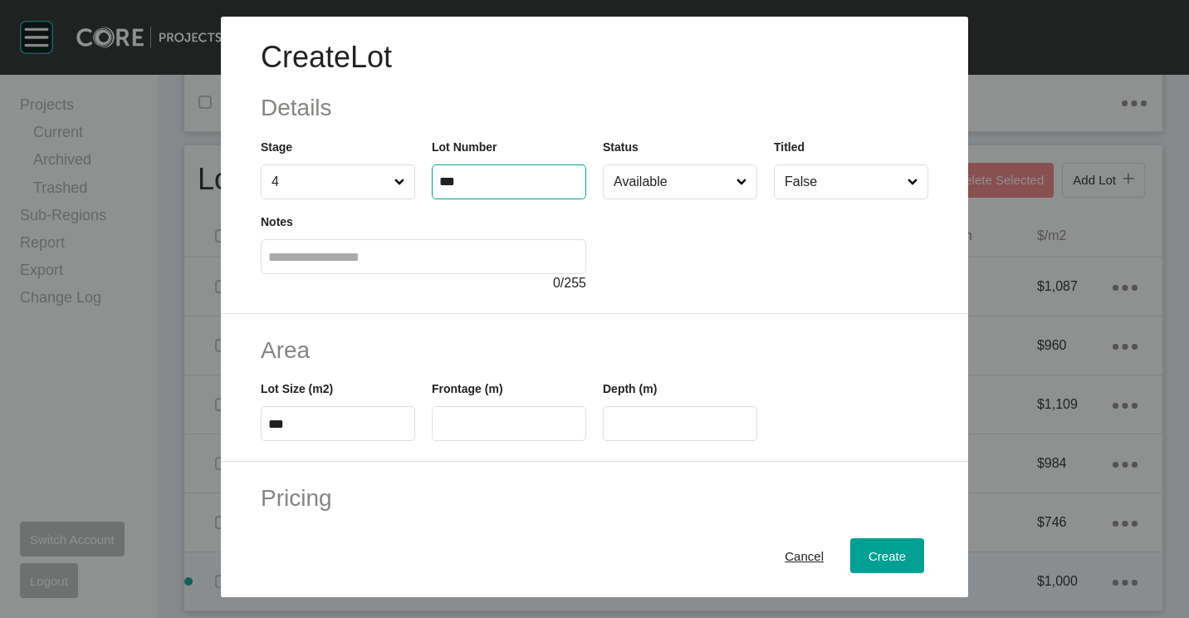
type input "***"
type input "*****"
type input "*"
type input "*******"
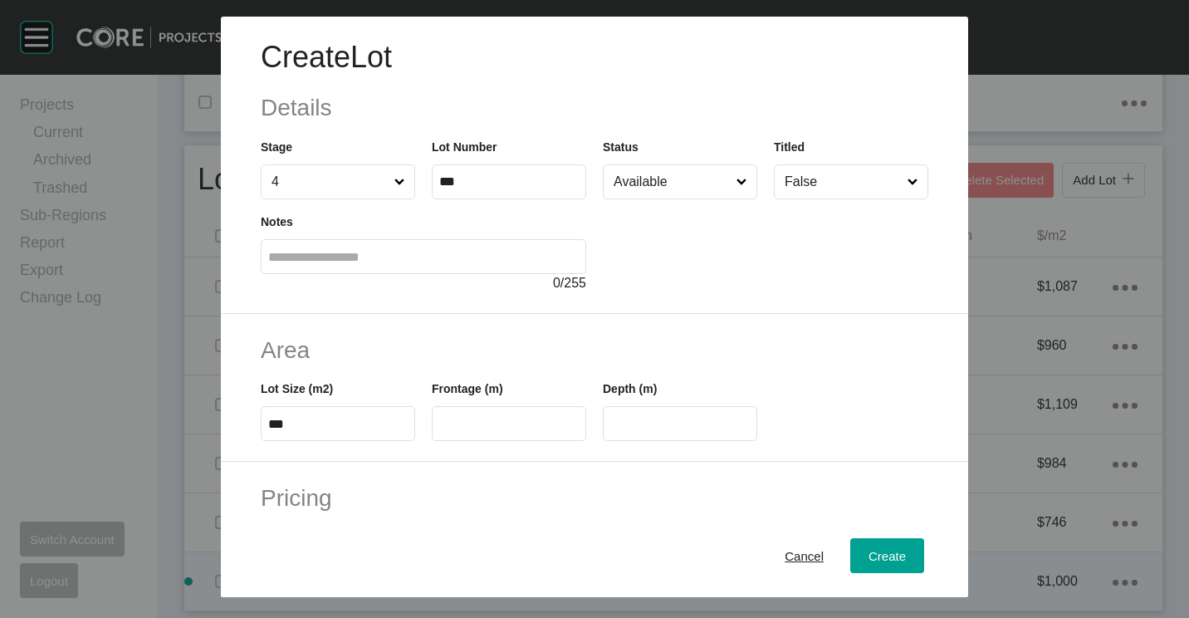
type input "*****"
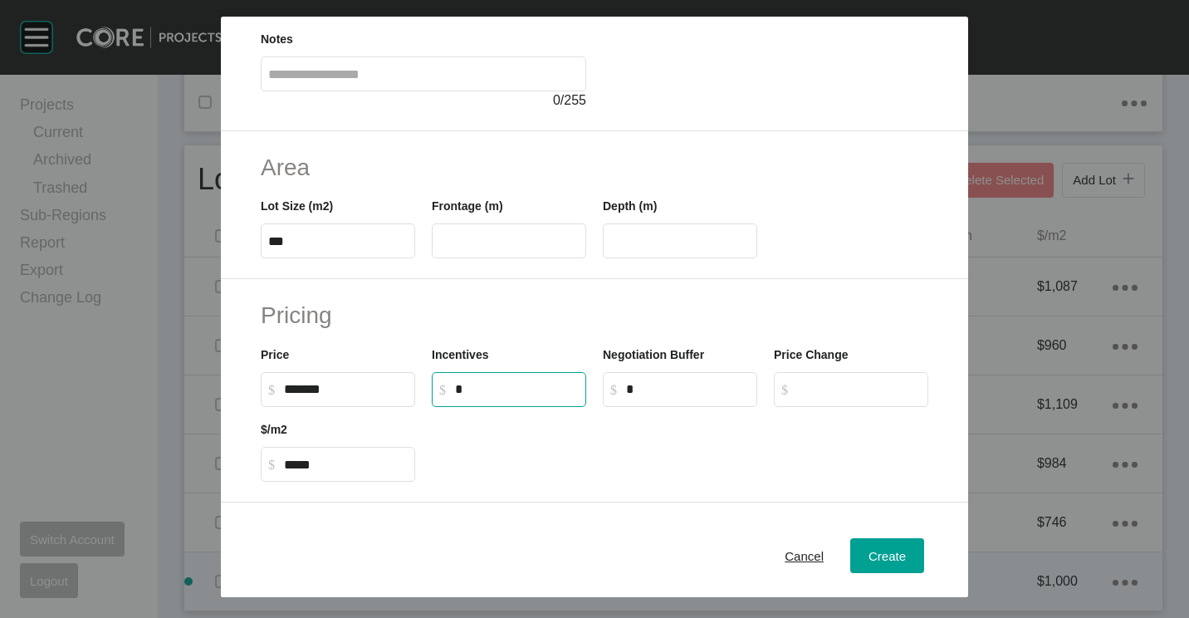
scroll to position [395, 0]
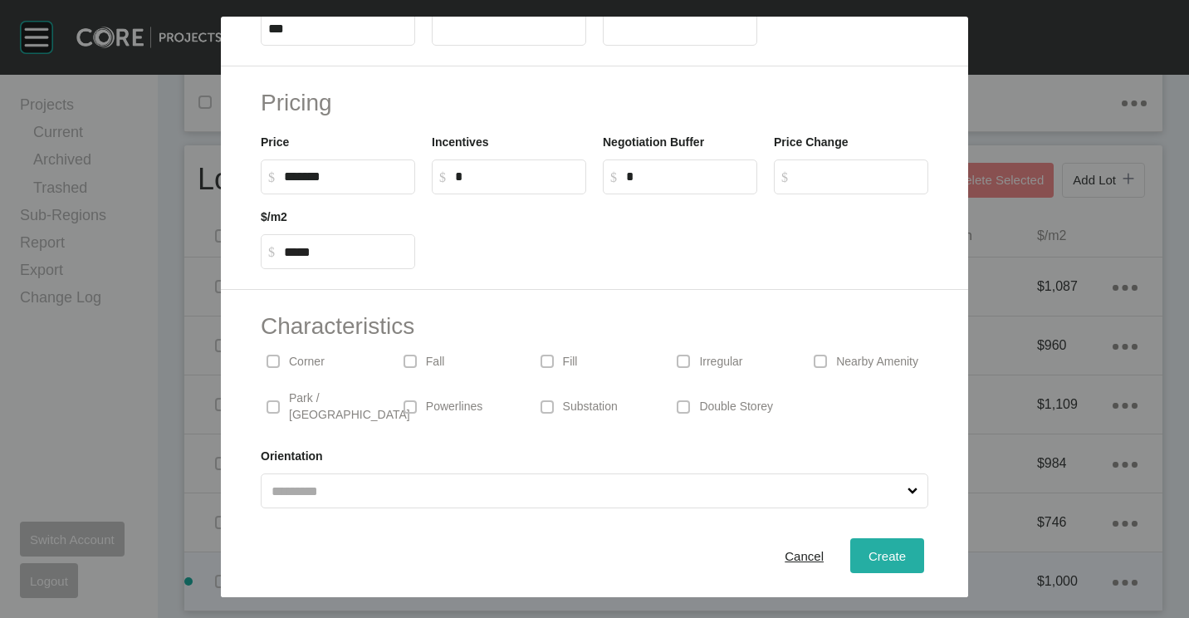
click at [876, 555] on span "Create" at bounding box center [886, 556] width 37 height 14
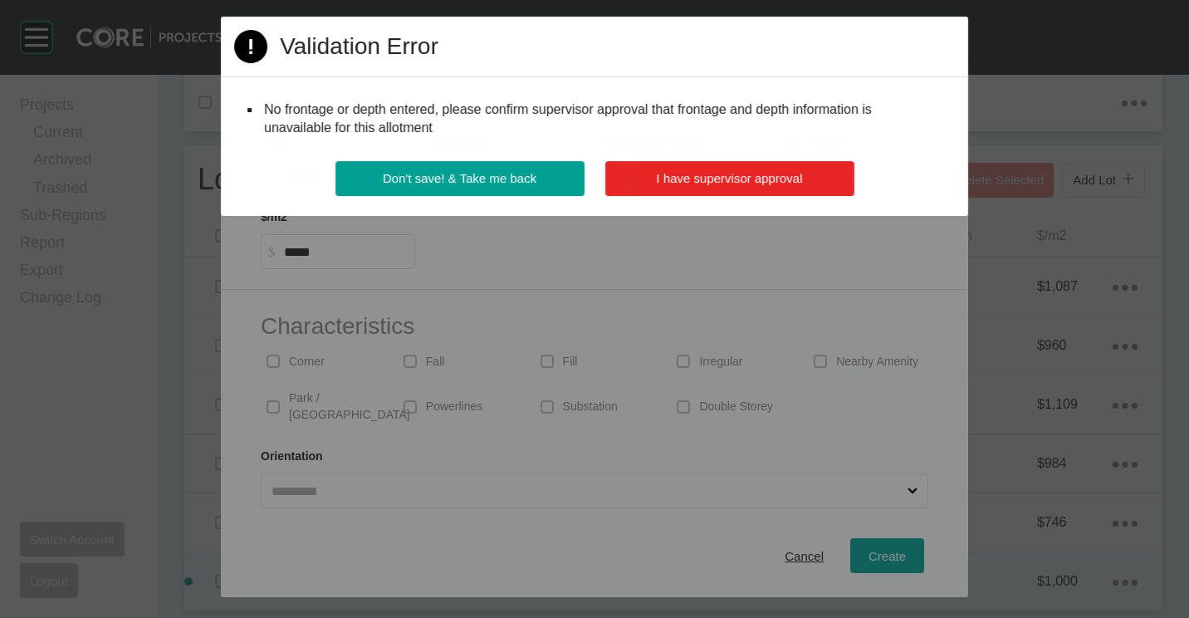
click at [706, 180] on span "I have supervisor approval" at bounding box center [730, 178] width 146 height 14
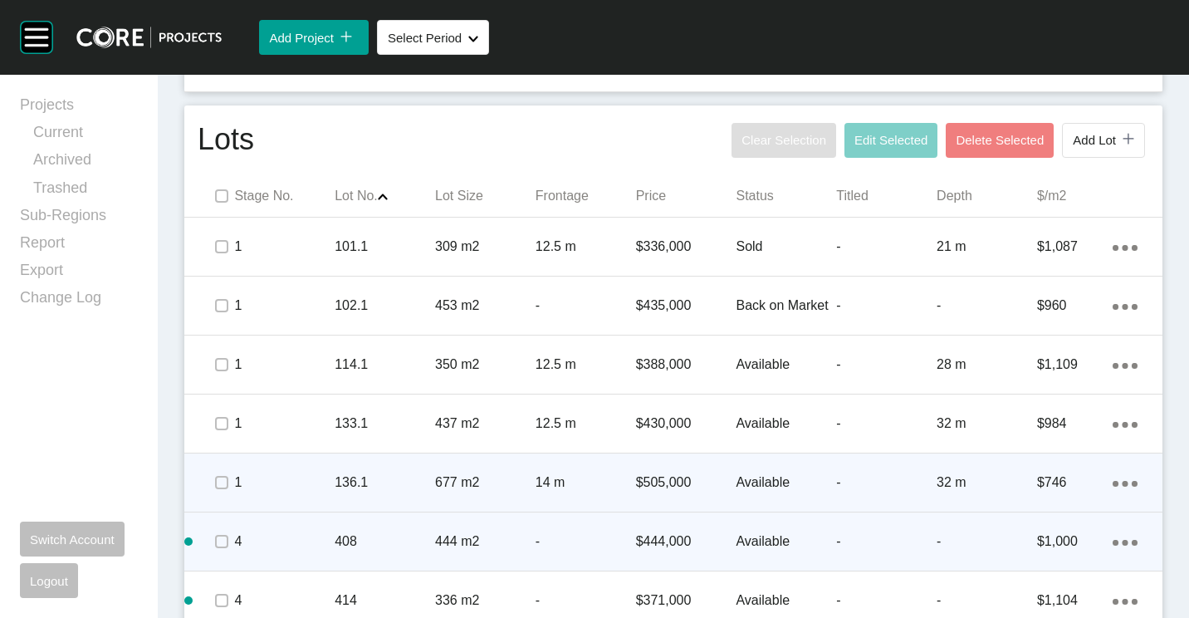
scroll to position [898, 0]
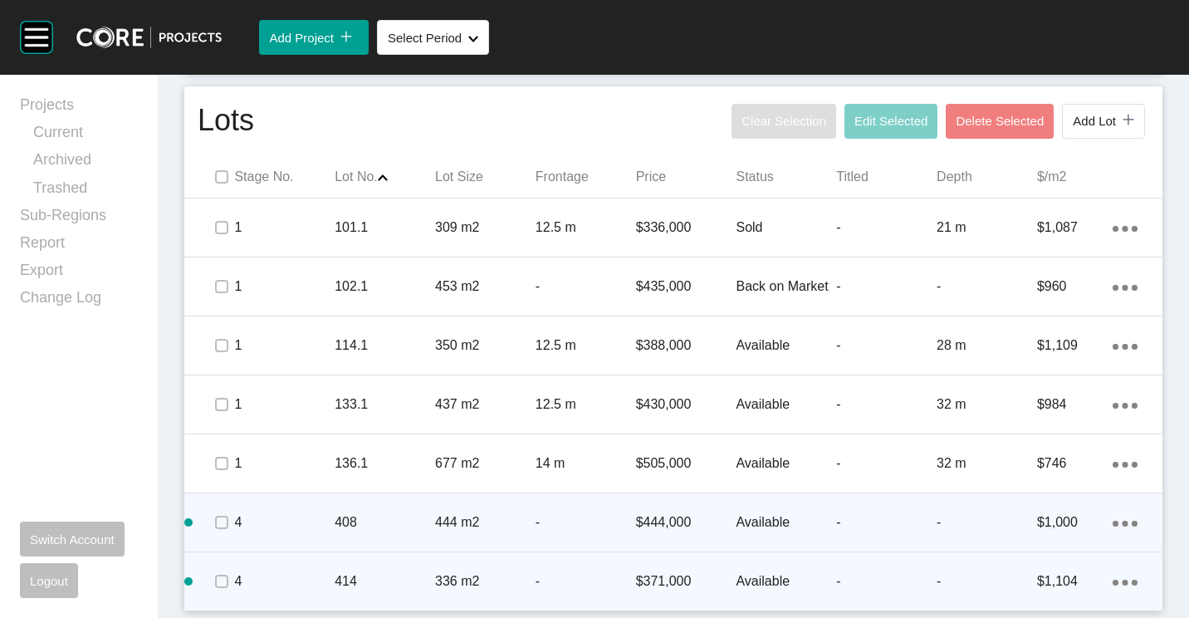
click at [1117, 582] on icon "Action Menu Dots Copy 6 Created with Sketch." at bounding box center [1125, 583] width 25 height 6
click at [1033, 556] on link "Duplicate" at bounding box center [1044, 567] width 62 height 25
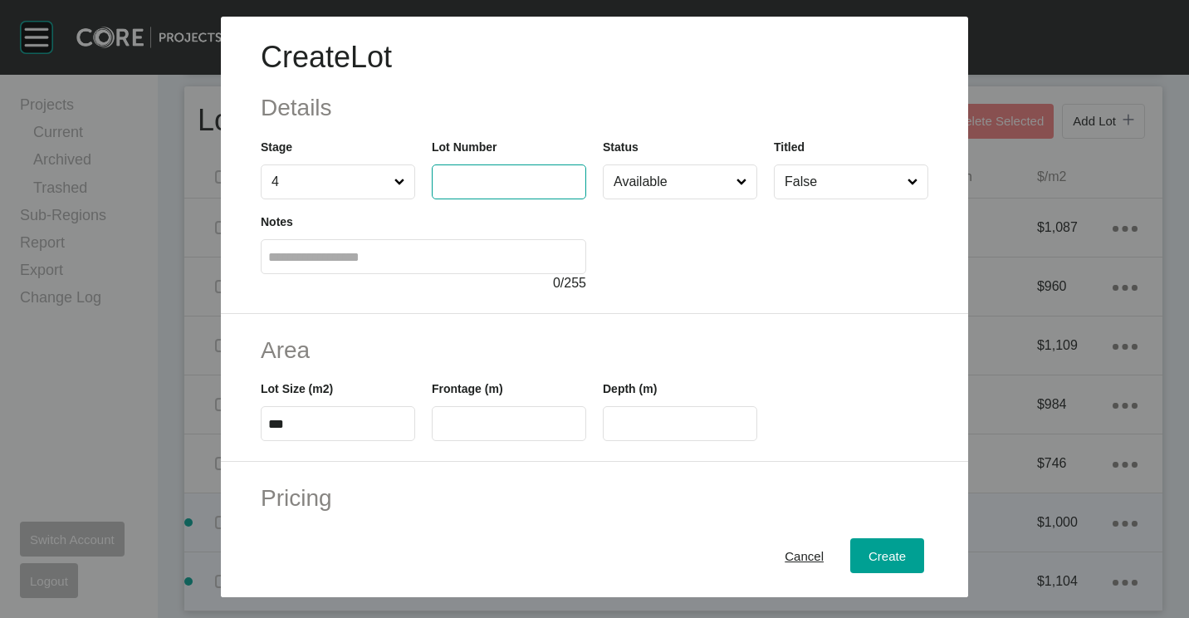
click at [500, 175] on input "text" at bounding box center [508, 181] width 139 height 14
type input "***"
type input "*"
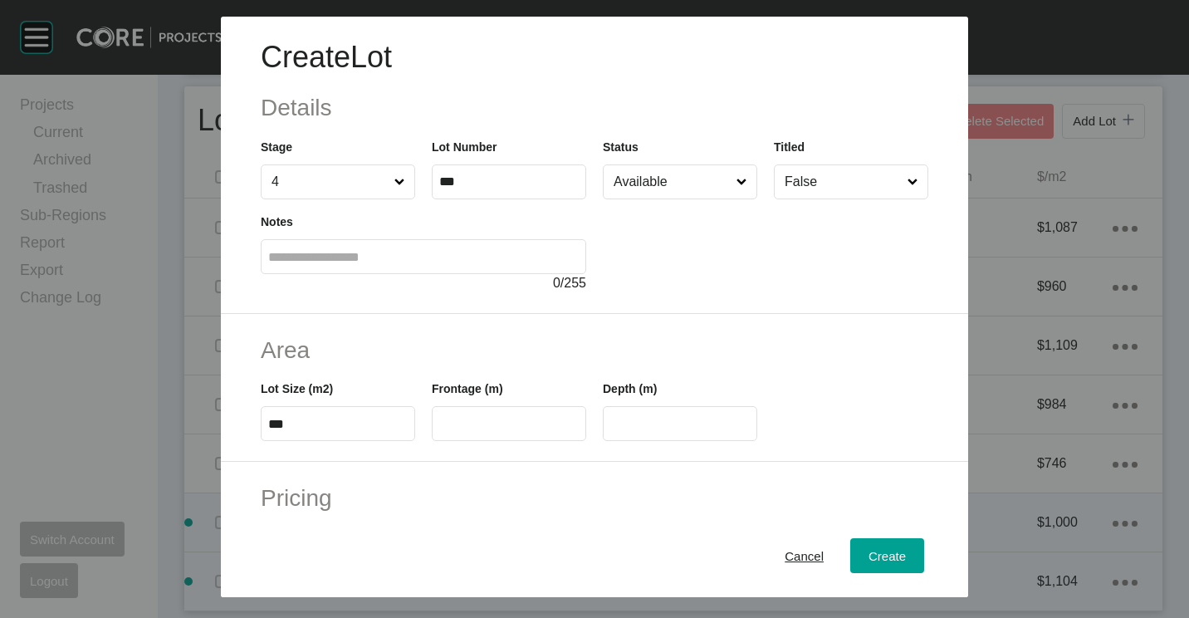
type input "*******"
type input "***"
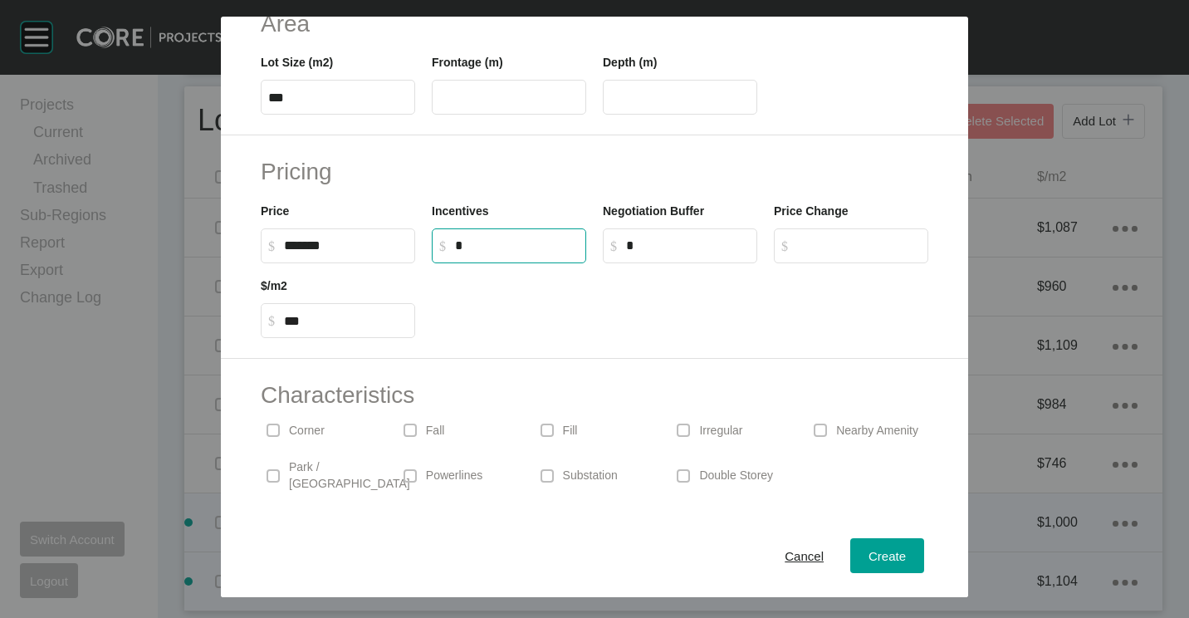
scroll to position [395, 0]
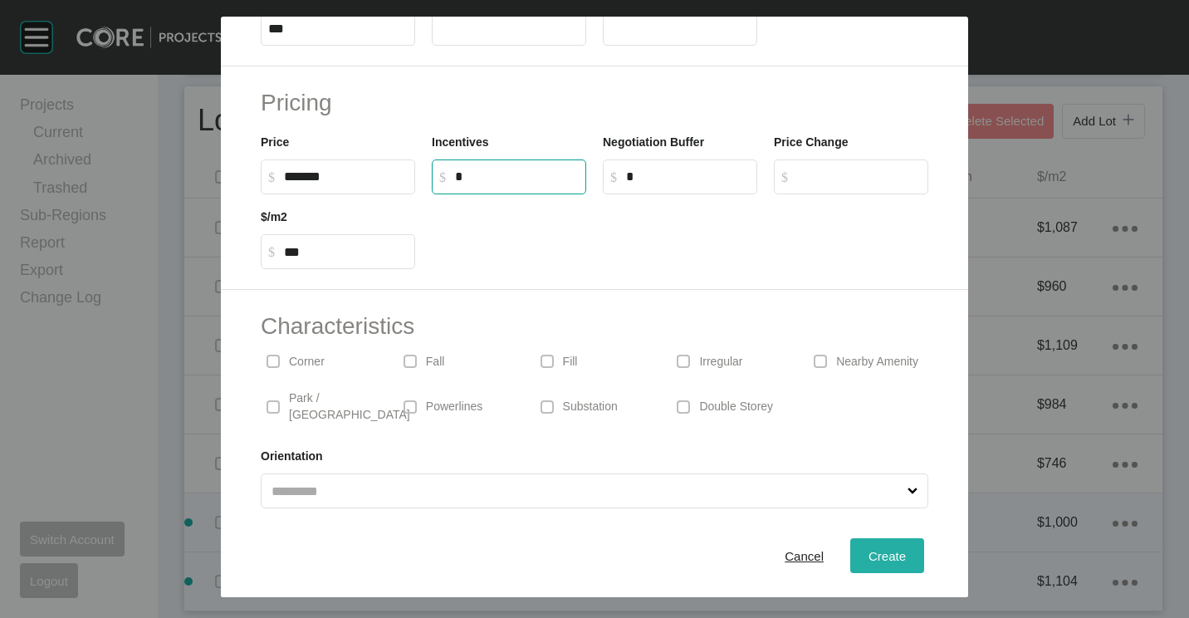
click at [868, 554] on span "Create" at bounding box center [886, 556] width 37 height 14
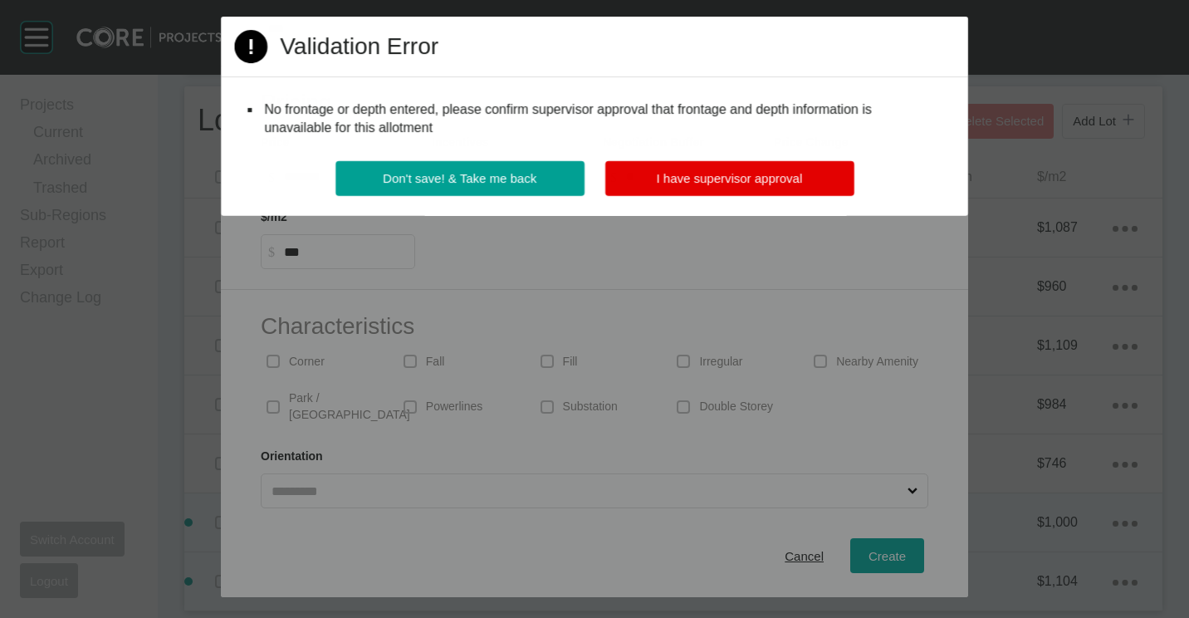
drag, startPoint x: 684, startPoint y: 145, endPoint x: 689, endPoint y: 174, distance: 29.5
click at [684, 146] on div "Page 1 Created with Sketch. Validation Error No frontage or depth entered, plea…" at bounding box center [594, 116] width 746 height 199
click at [690, 179] on span "I have supervisor approval" at bounding box center [730, 178] width 146 height 14
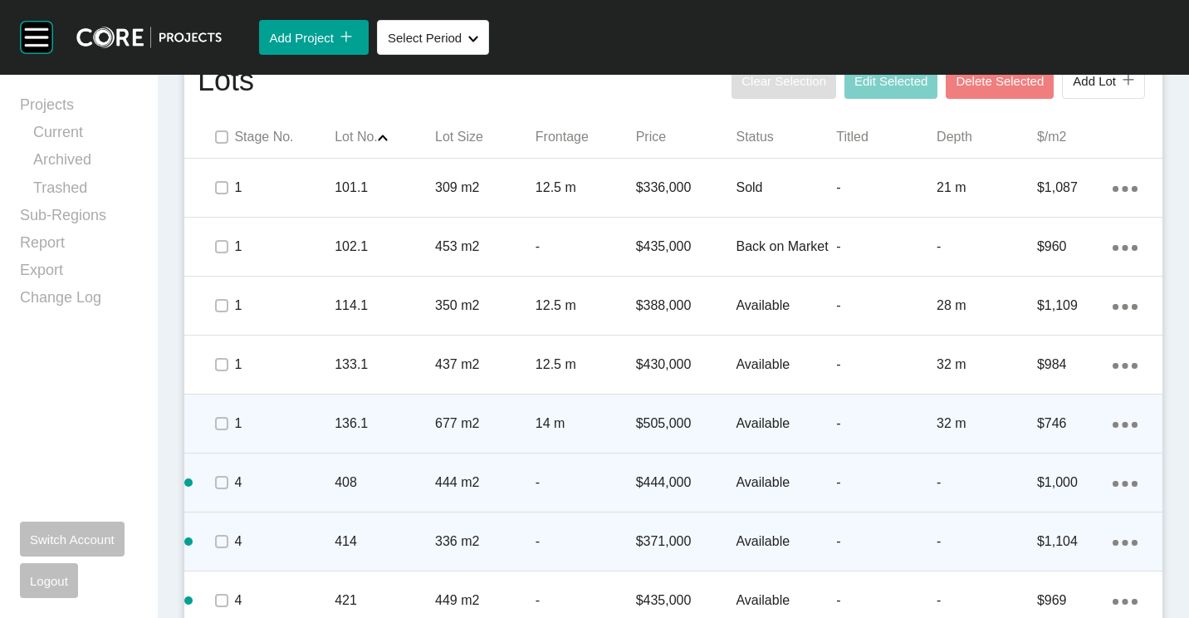
scroll to position [957, 0]
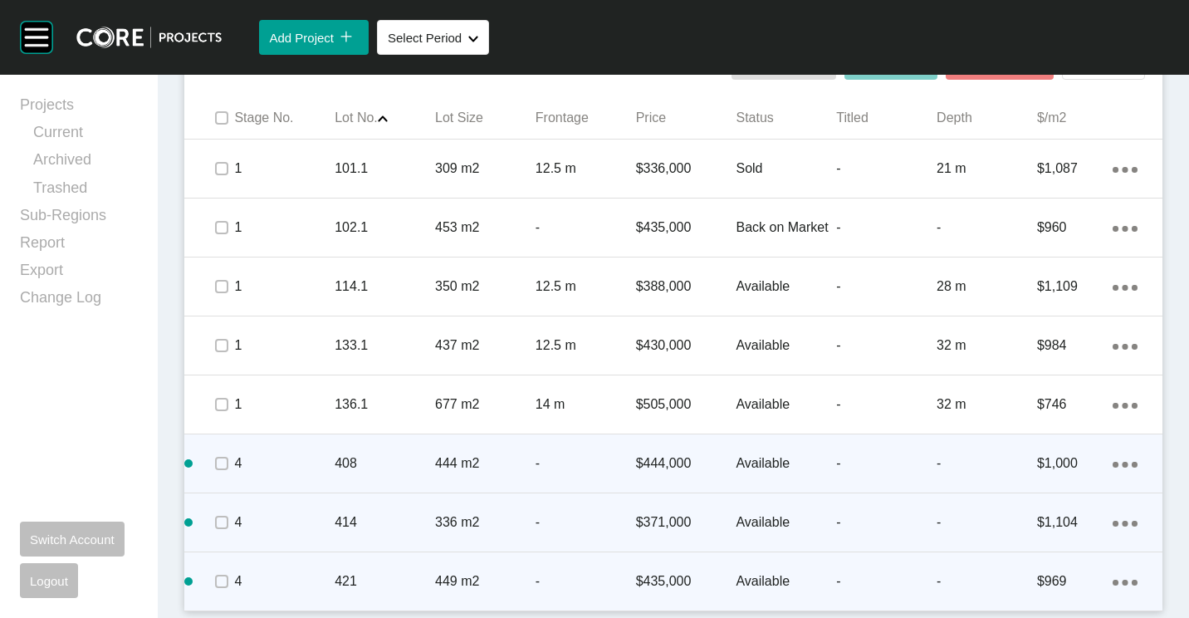
click at [1131, 173] on ellipse at bounding box center [1134, 170] width 6 height 6
click at [1050, 569] on link "Duplicate" at bounding box center [1044, 567] width 62 height 25
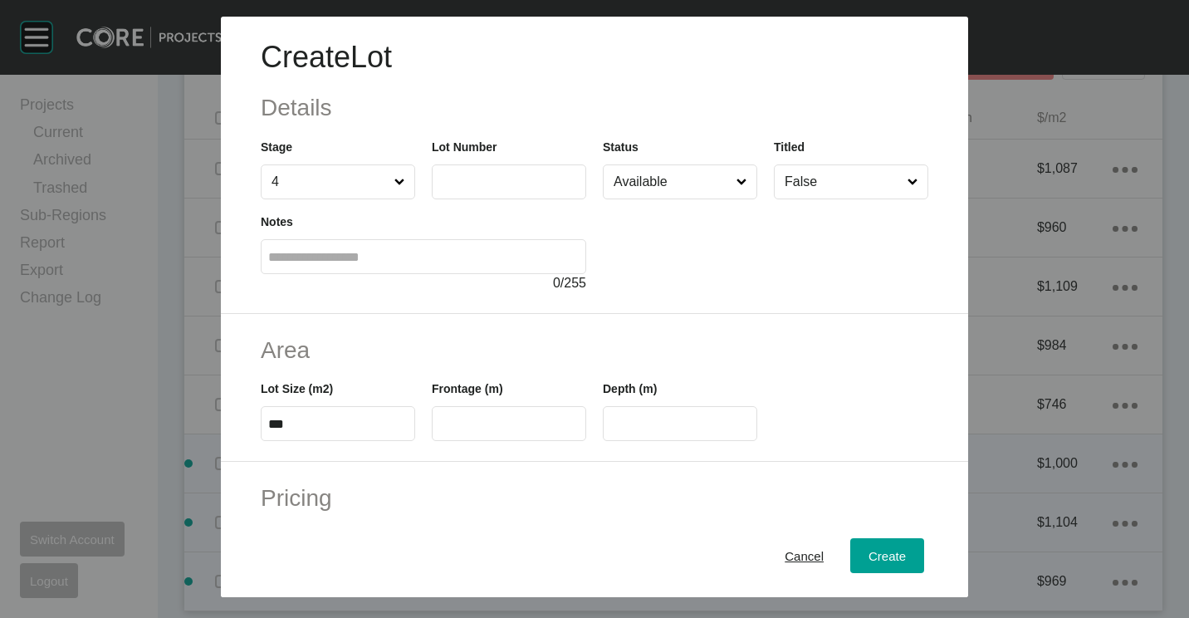
click at [494, 159] on div "Lot Number" at bounding box center [509, 168] width 154 height 61
click at [494, 185] on input "text" at bounding box center [508, 181] width 139 height 14
type input "***"
type input "*****"
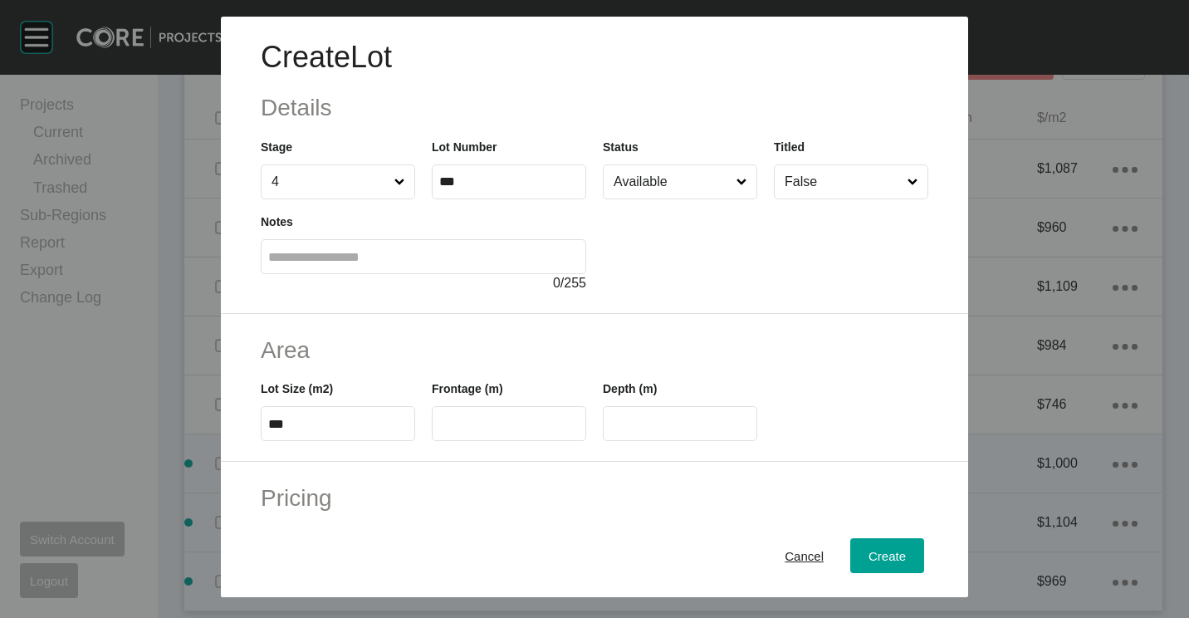
type input "*"
type input "*******"
type input "*****"
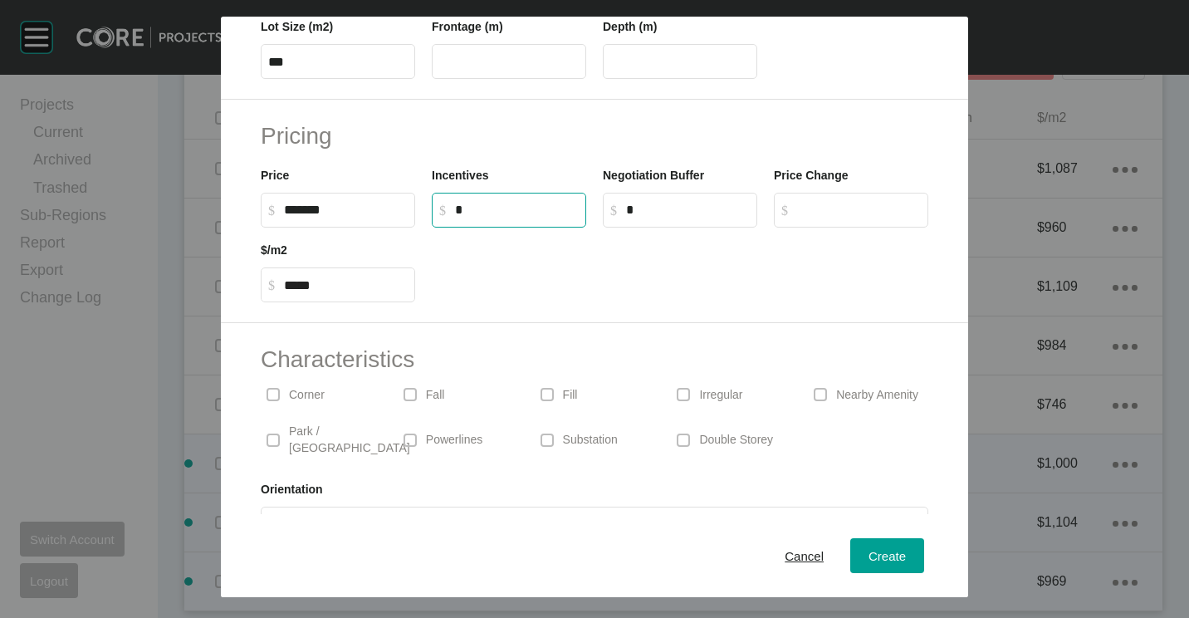
scroll to position [395, 0]
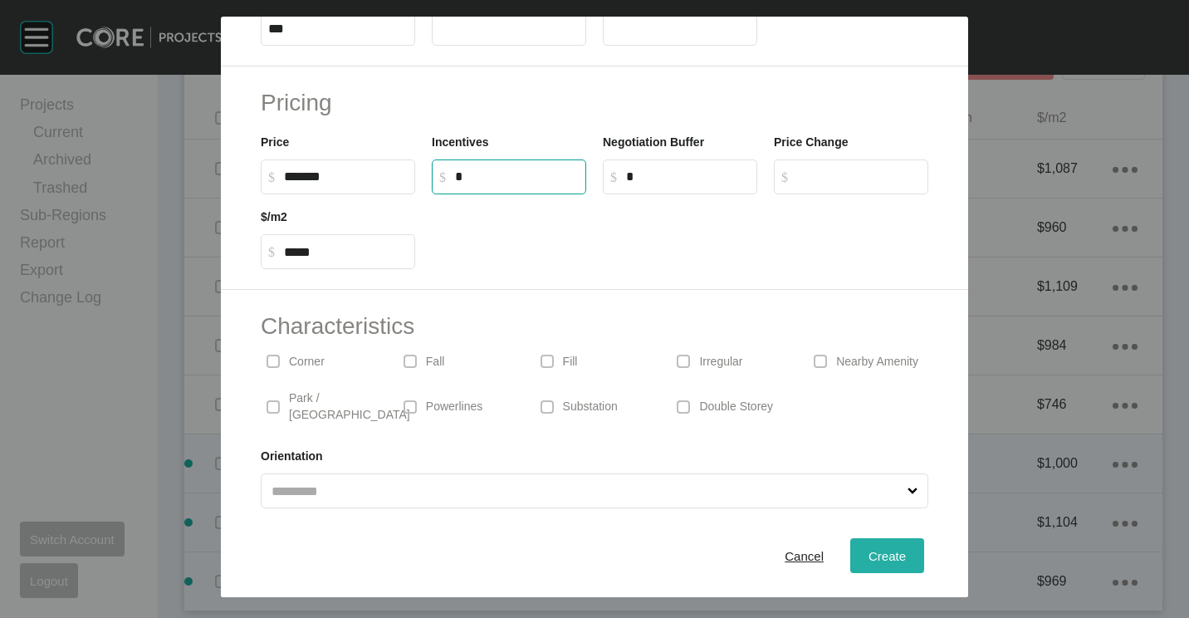
click at [866, 563] on div "Create" at bounding box center [887, 556] width 46 height 22
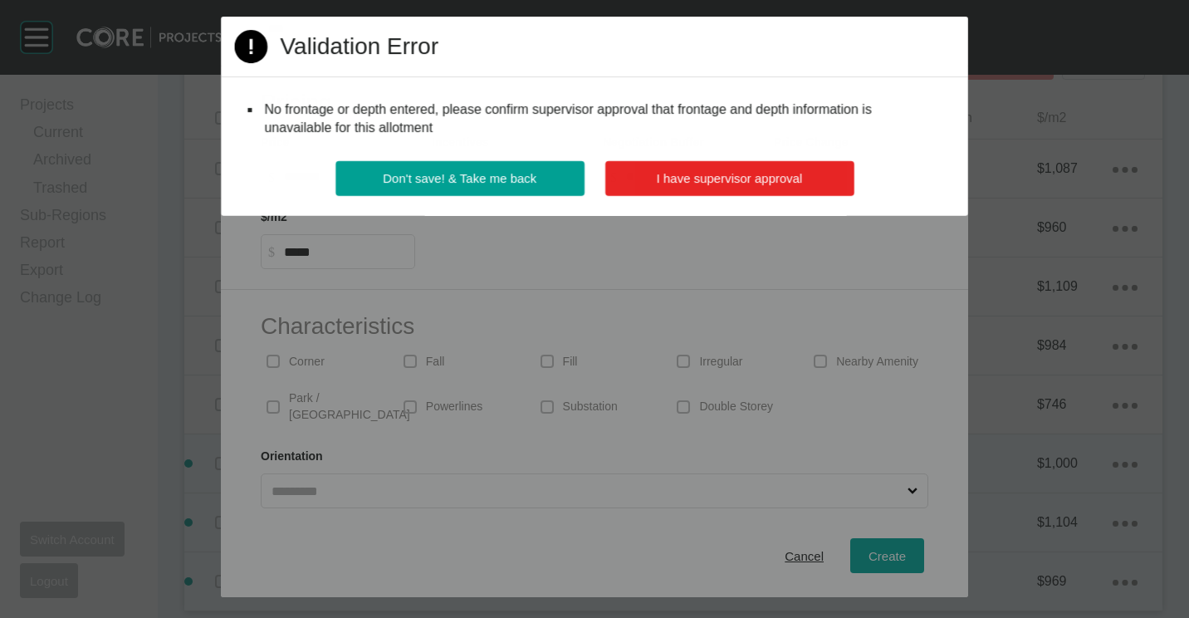
click at [710, 180] on span "I have supervisor approval" at bounding box center [729, 178] width 146 height 14
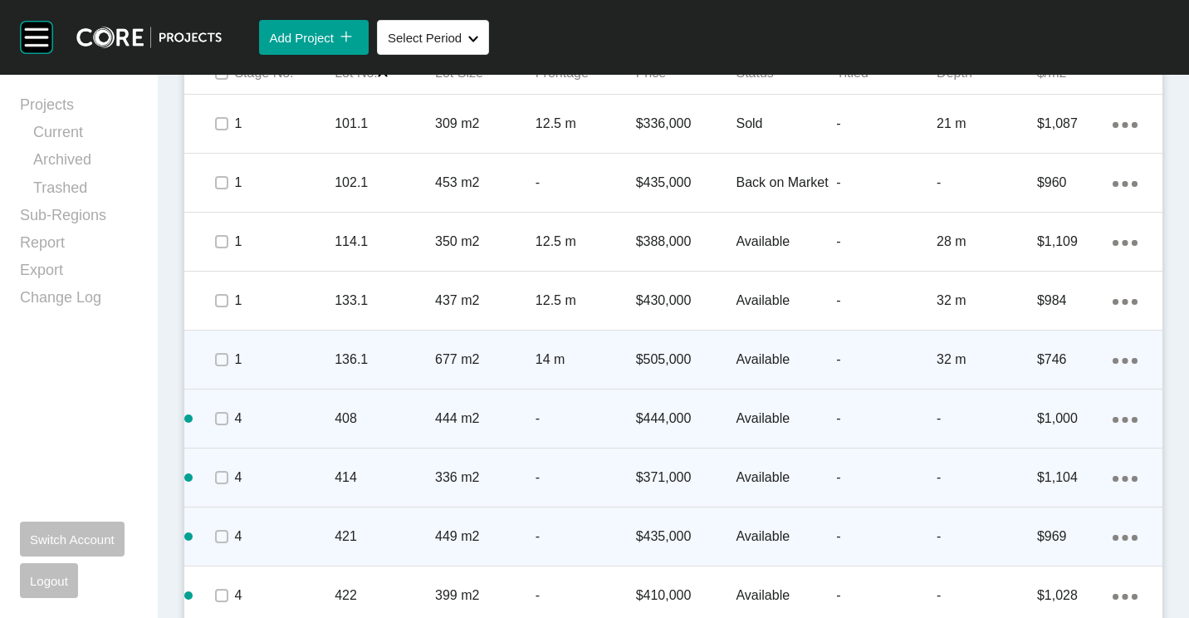
scroll to position [1015, 0]
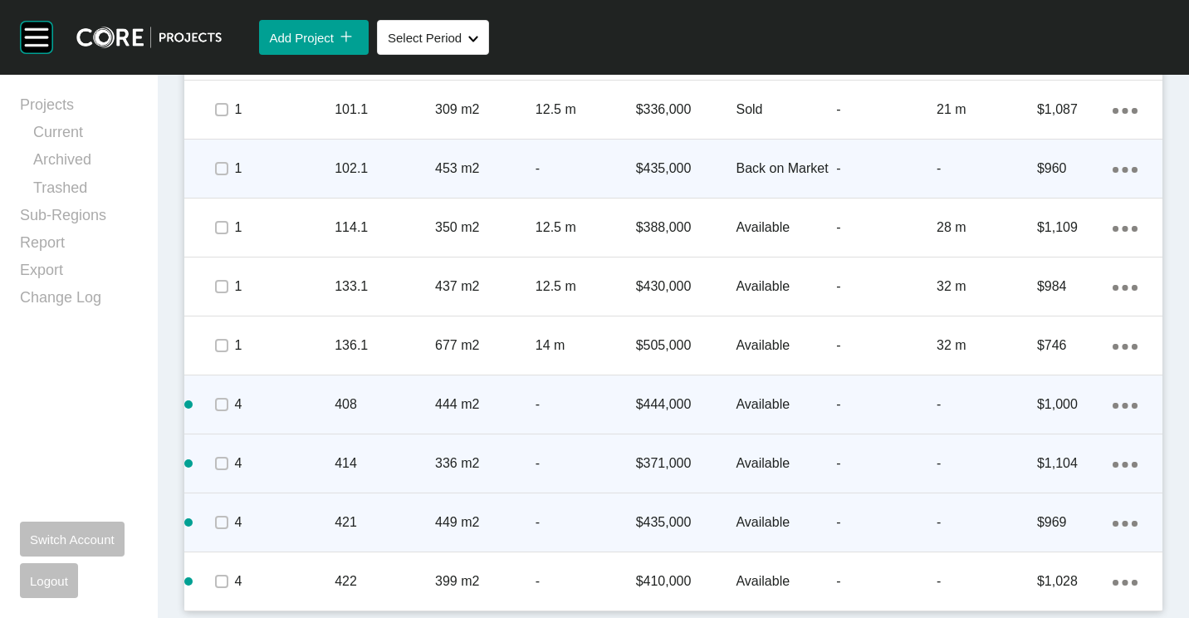
click at [546, 164] on p "-" at bounding box center [586, 168] width 100 height 18
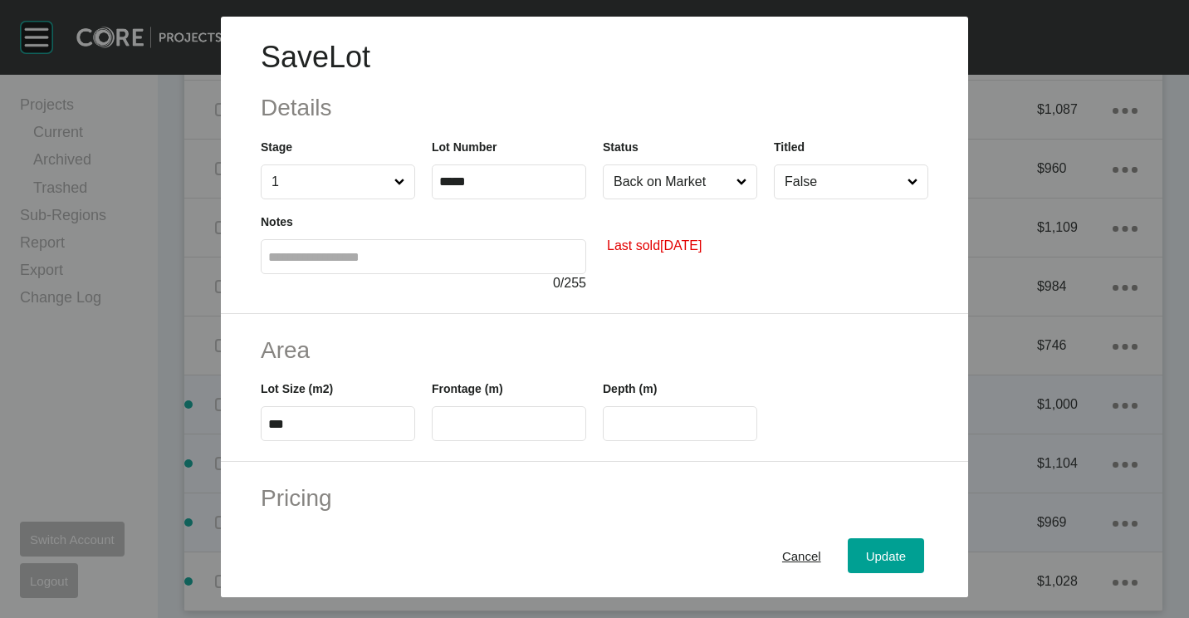
click at [497, 432] on label at bounding box center [509, 423] width 154 height 35
click at [497, 431] on input "text" at bounding box center [508, 424] width 139 height 14
type input "**"
type input "****"
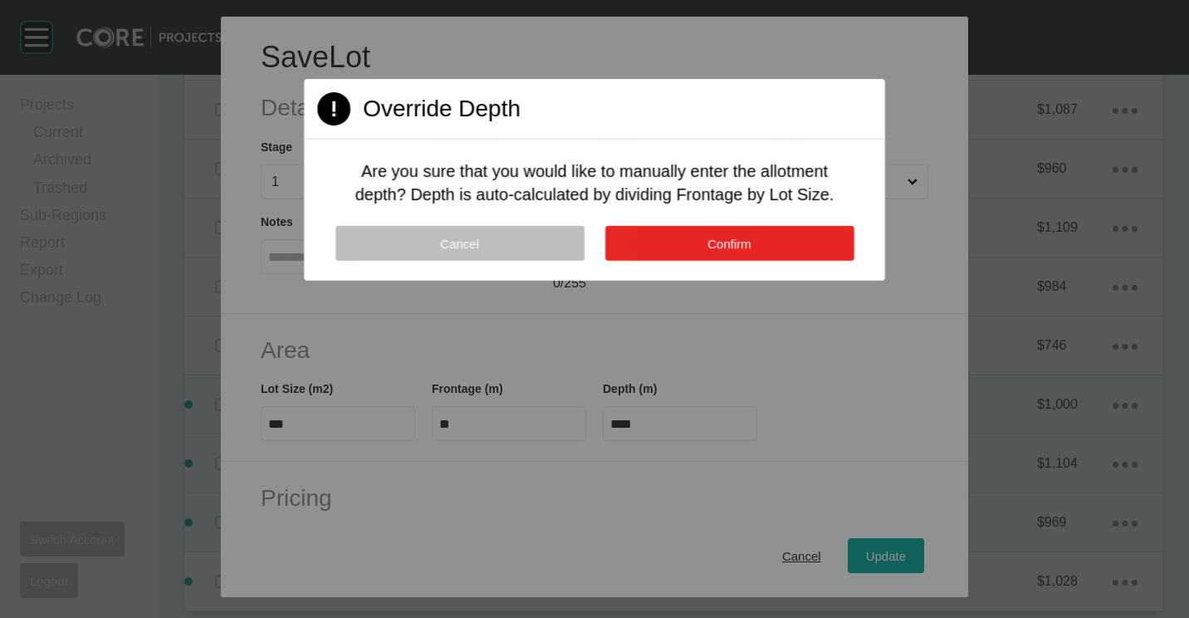
type input "*******"
click at [764, 248] on button "Confirm" at bounding box center [729, 243] width 249 height 35
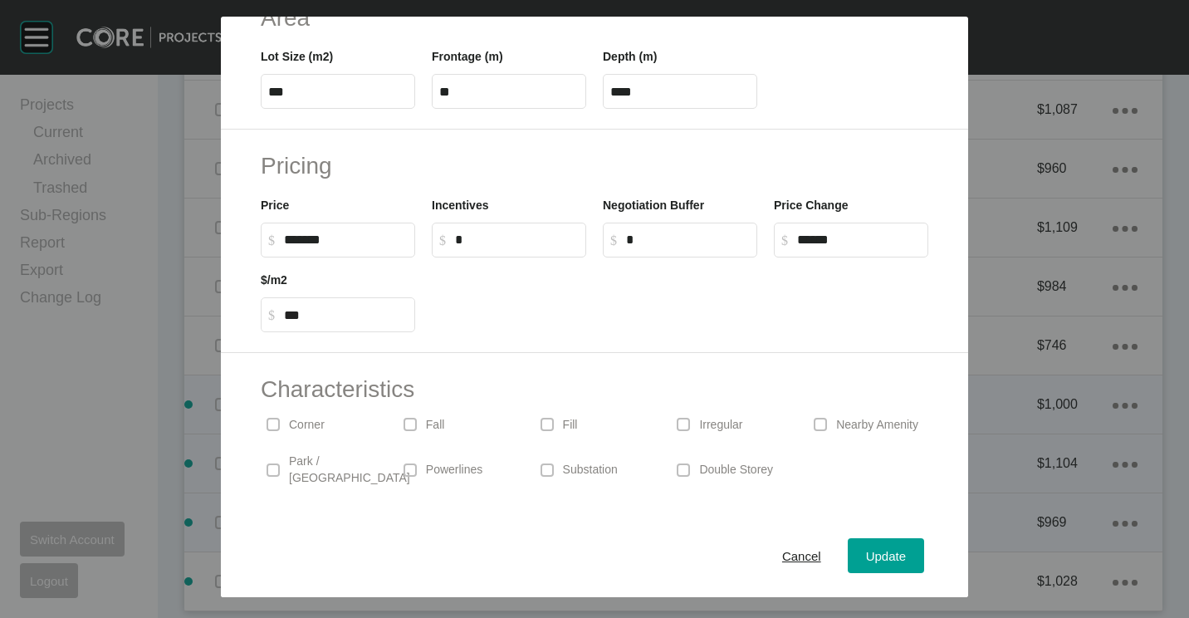
scroll to position [395, 0]
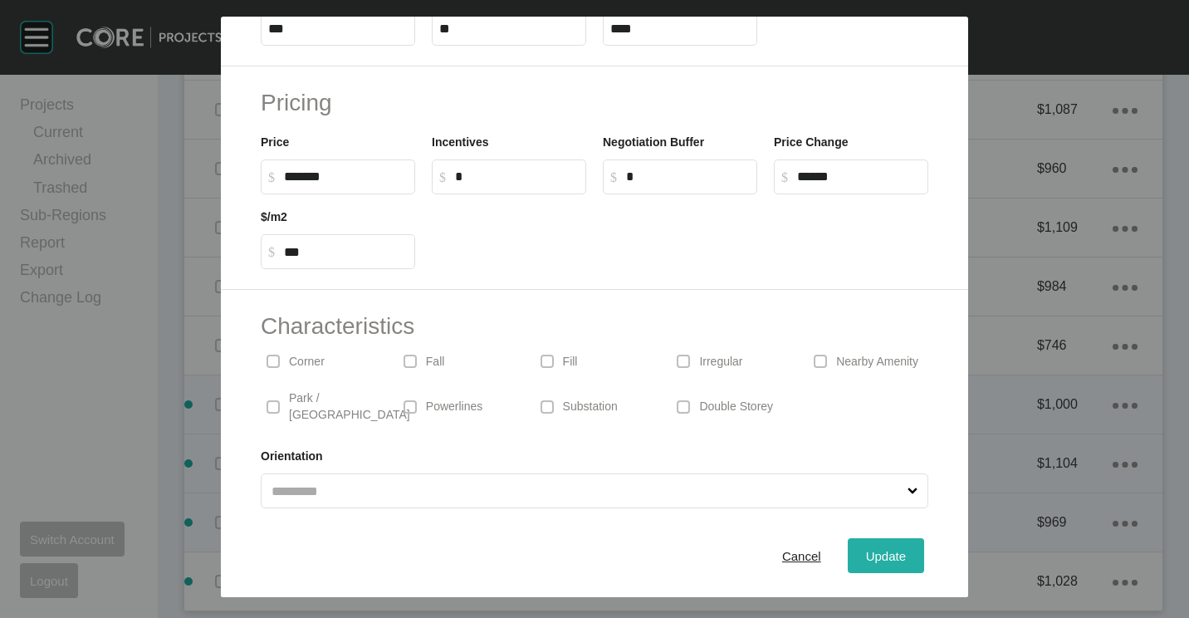
click at [873, 558] on span "Update" at bounding box center [886, 556] width 40 height 14
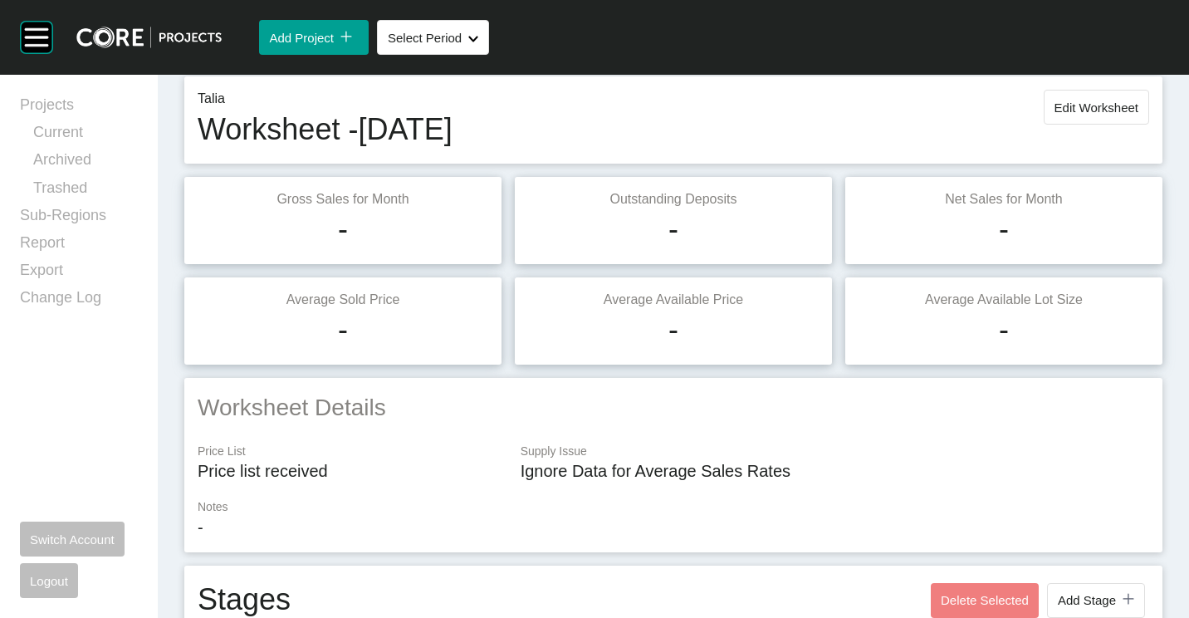
scroll to position [0, 0]
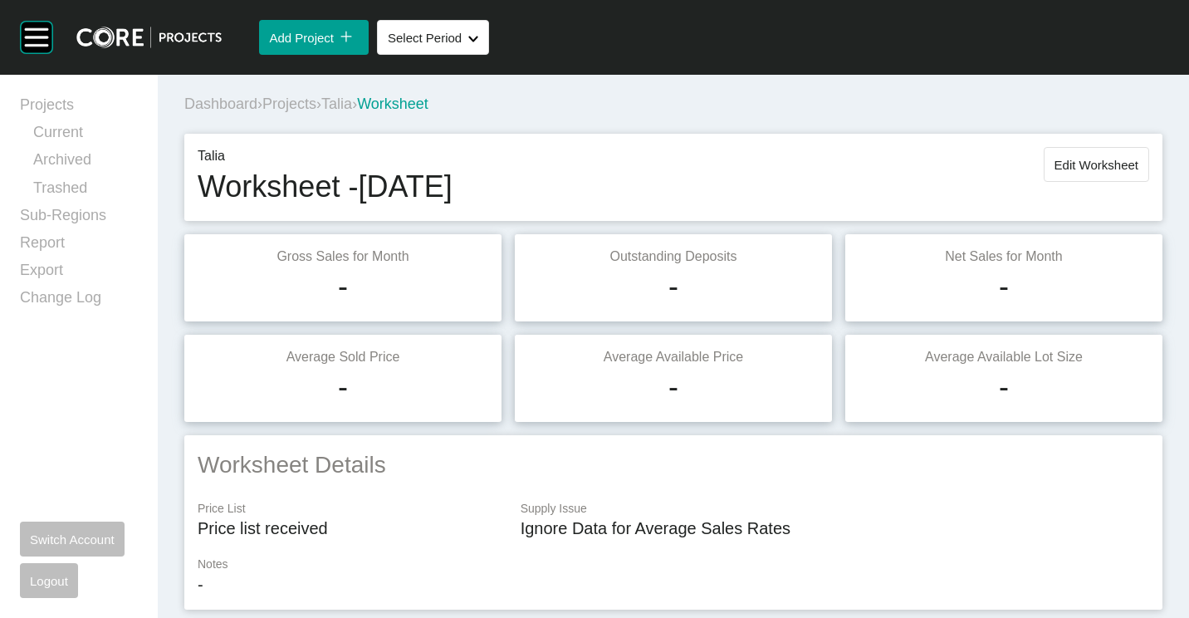
drag, startPoint x: 1084, startPoint y: 151, endPoint x: 1075, endPoint y: 158, distance: 10.6
click at [1084, 151] on button "Edit Worksheet" at bounding box center [1096, 164] width 105 height 35
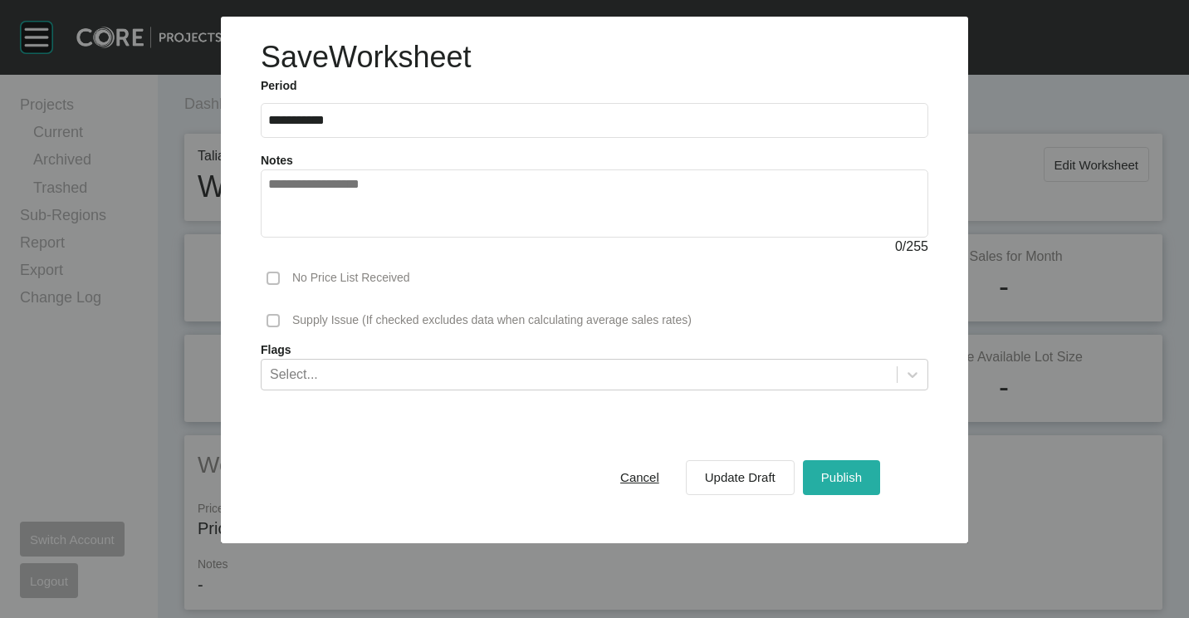
click at [838, 482] on span "Publish" at bounding box center [841, 477] width 41 height 14
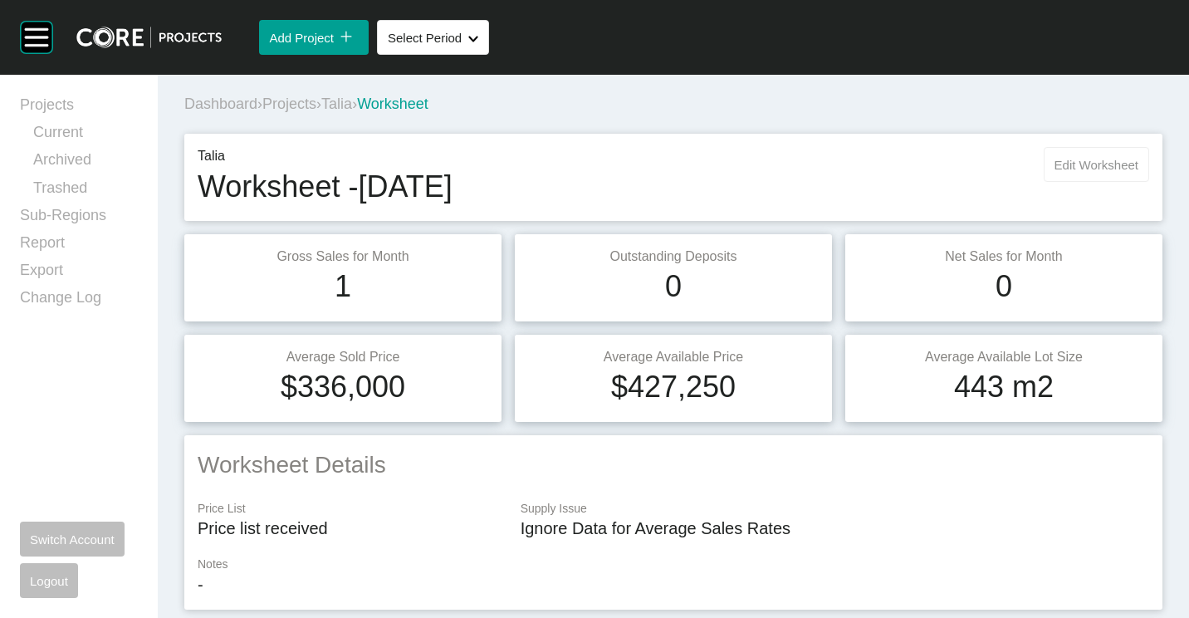
click at [1044, 162] on button "Edit Worksheet" at bounding box center [1096, 164] width 105 height 35
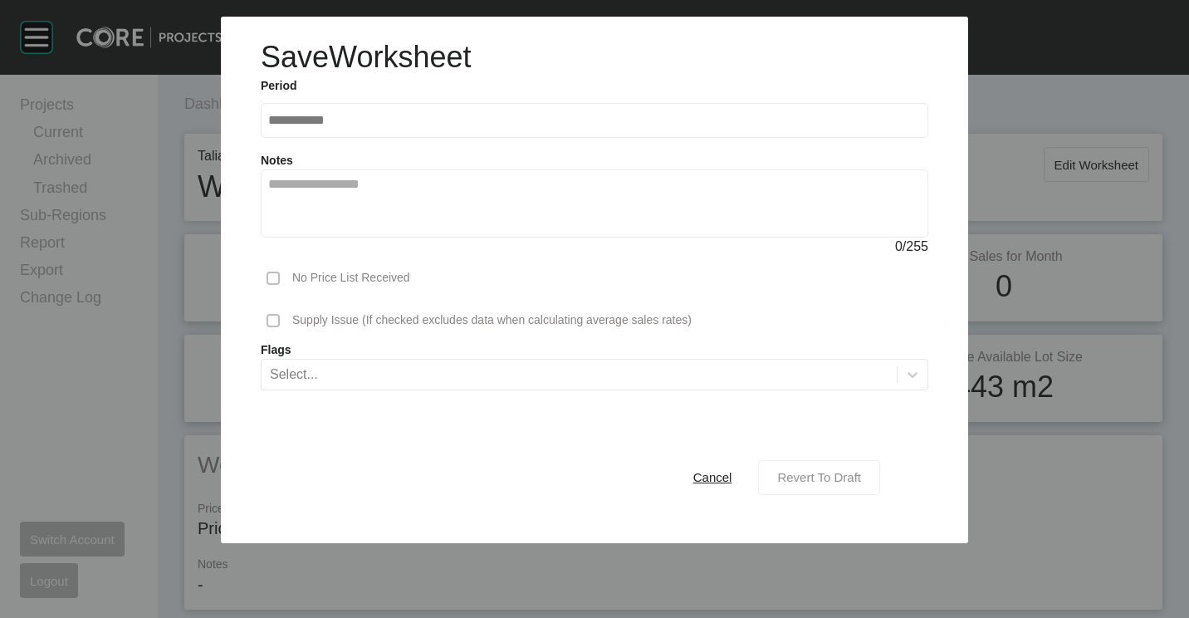
click at [801, 468] on div "Revert To Draft" at bounding box center [819, 477] width 92 height 22
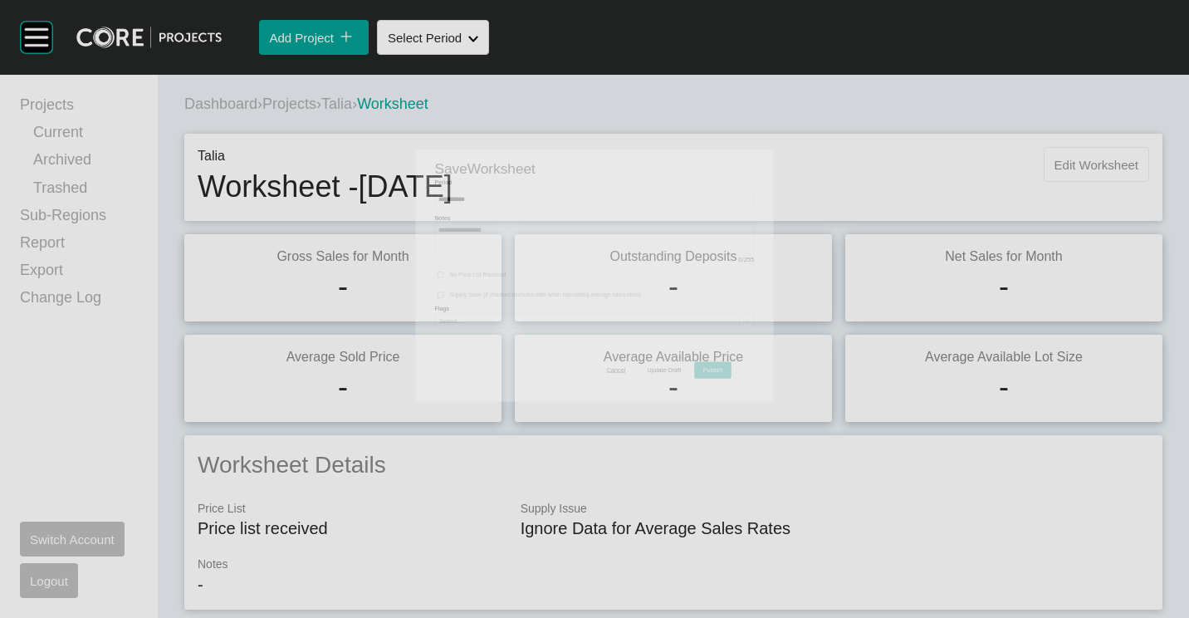
click at [1063, 163] on span "Edit Worksheet" at bounding box center [1096, 165] width 84 height 14
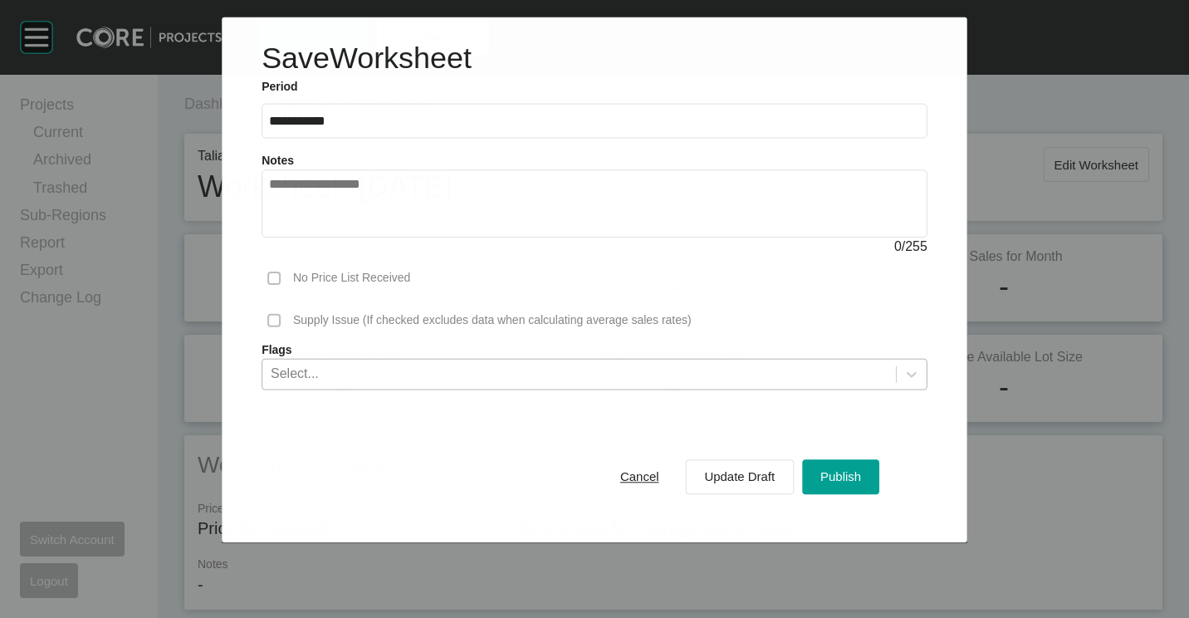
click at [518, 374] on div "Select..." at bounding box center [579, 374] width 634 height 28
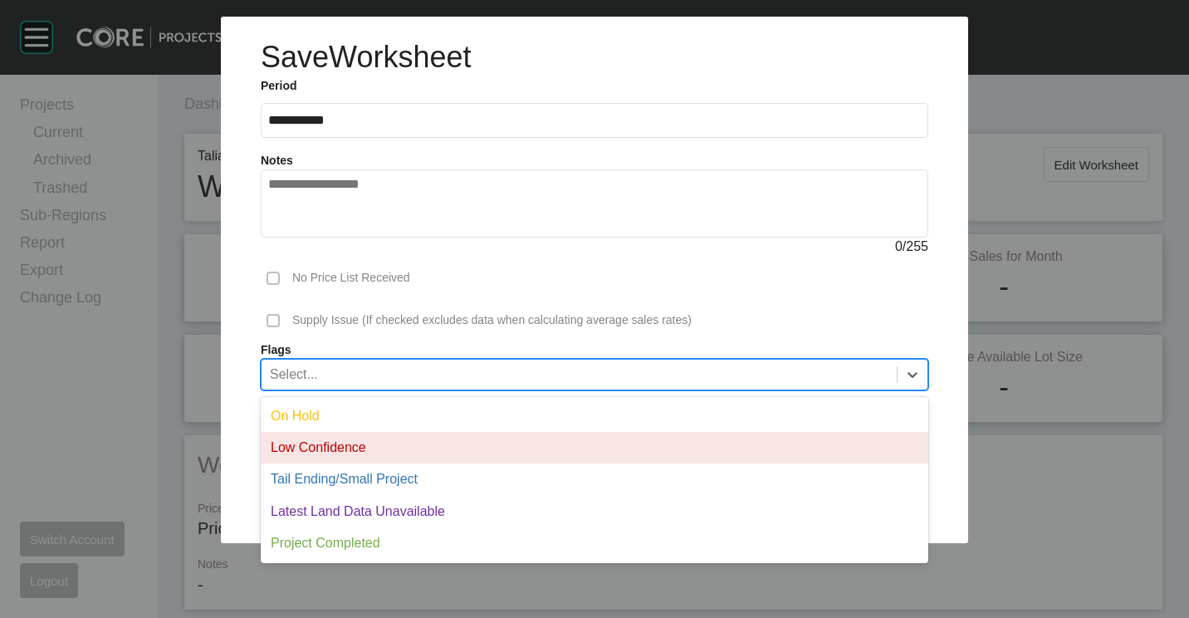
drag, startPoint x: 385, startPoint y: 453, endPoint x: 634, endPoint y: 450, distance: 248.3
click at [386, 453] on div "Low Confidence" at bounding box center [595, 448] width 668 height 32
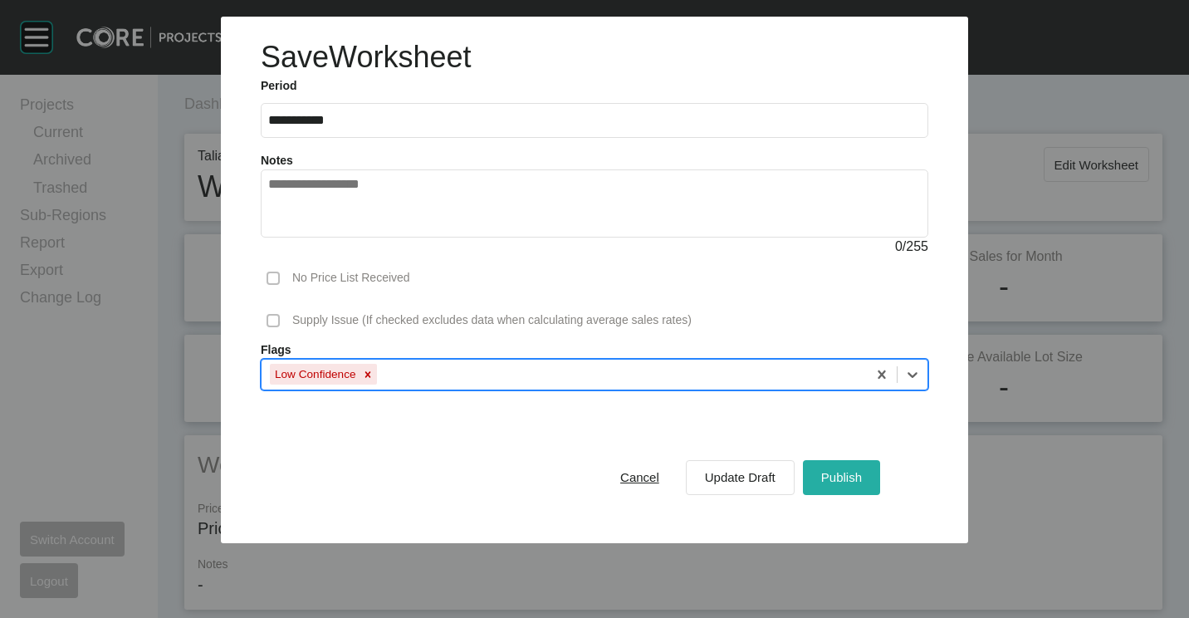
click at [846, 473] on span "Publish" at bounding box center [841, 477] width 41 height 14
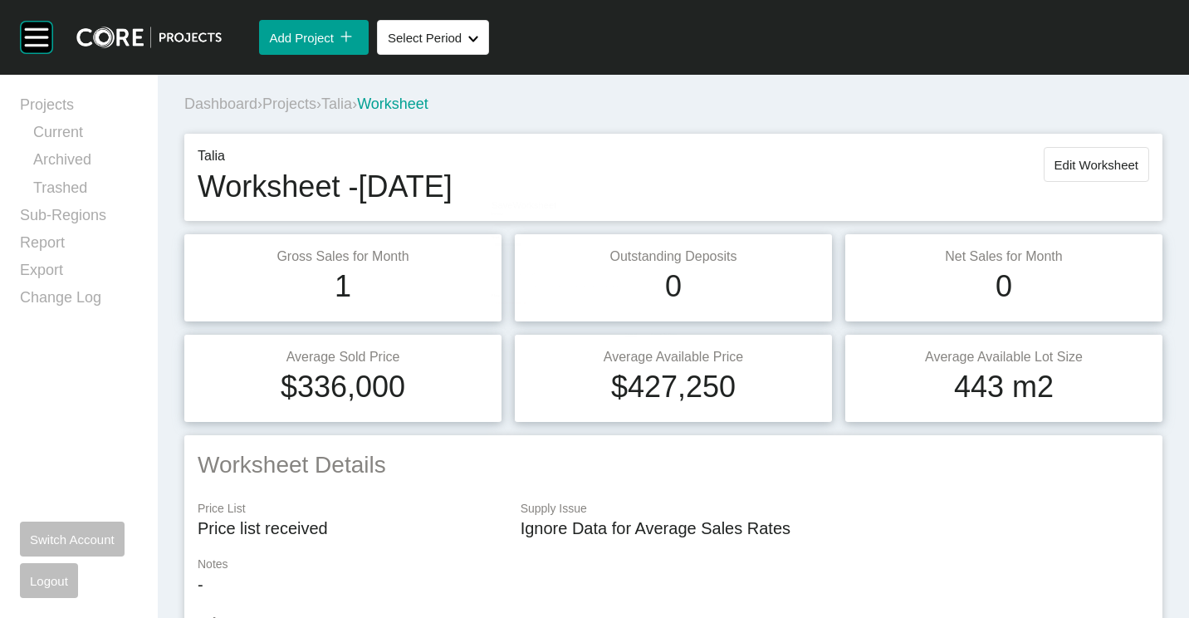
click at [308, 104] on span "Projects" at bounding box center [289, 103] width 54 height 17
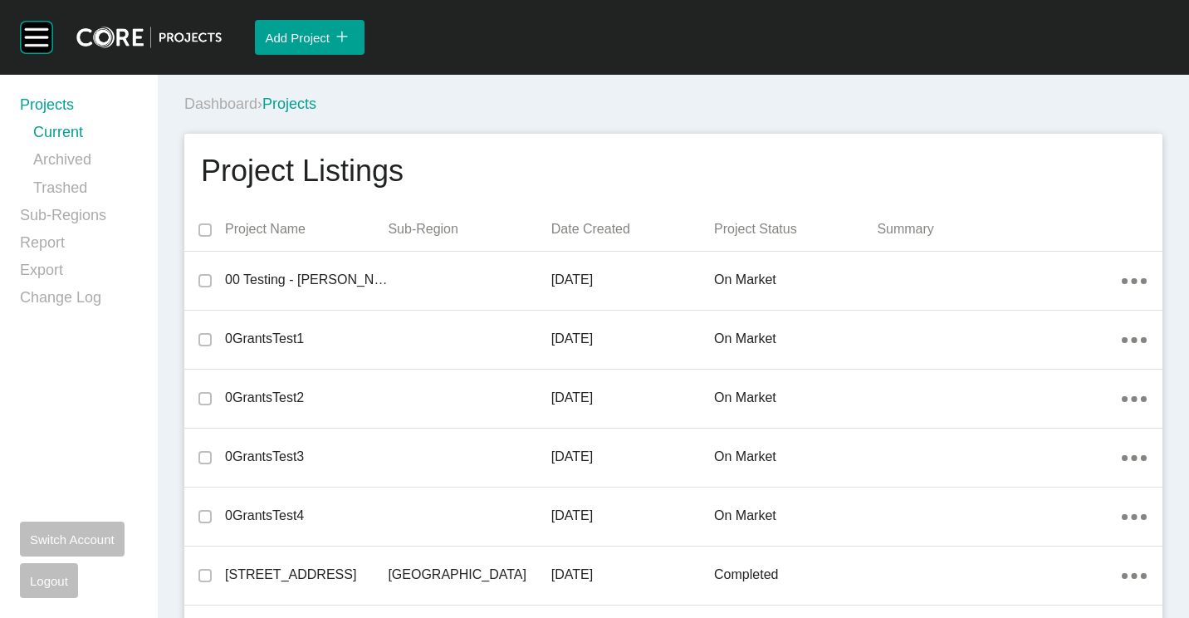
click at [810, 89] on div "Dashboard › Projects" at bounding box center [676, 104] width 985 height 46
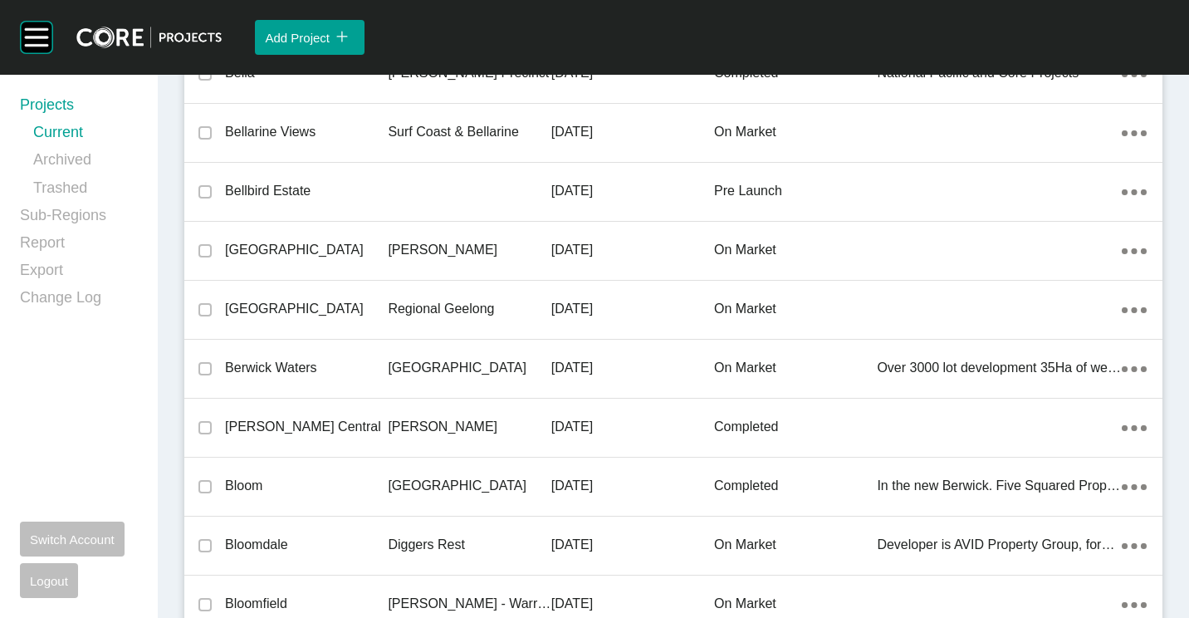
scroll to position [35755, 0]
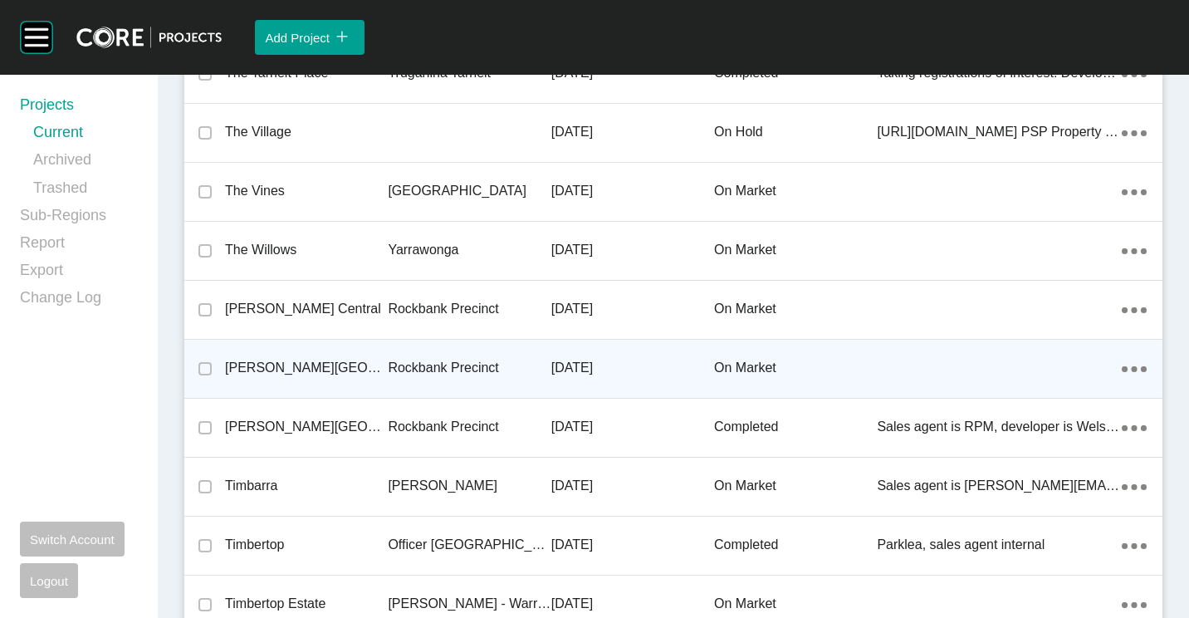
click at [380, 384] on div "[PERSON_NAME][GEOGRAPHIC_DATA]" at bounding box center [306, 367] width 163 height 51
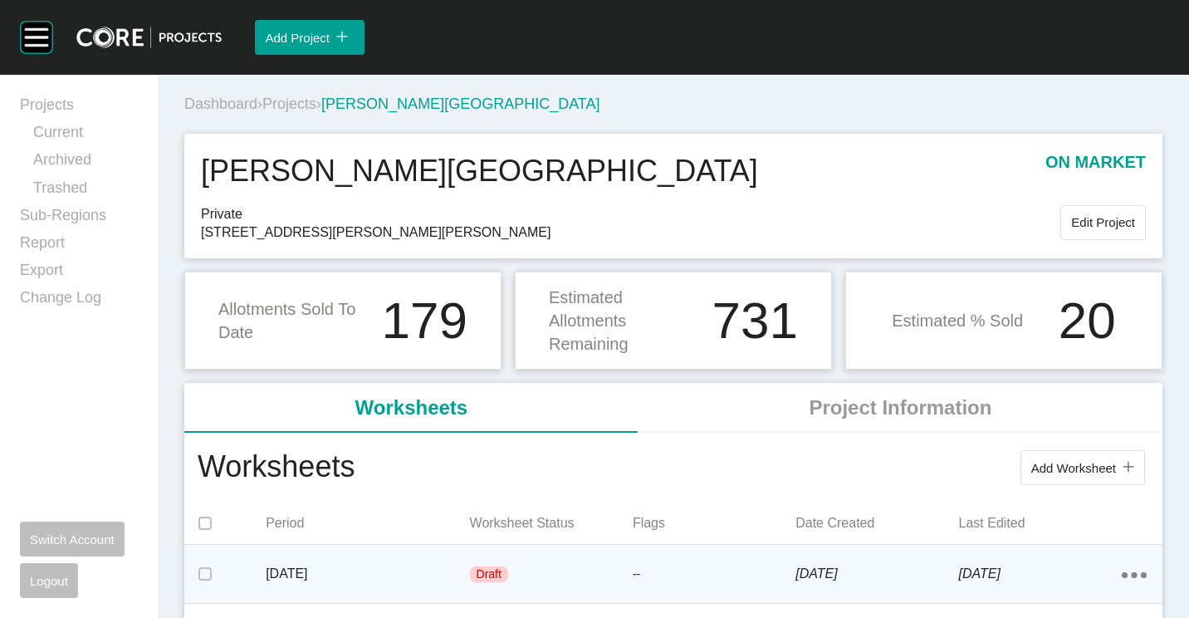
click at [443, 580] on p "[DATE]" at bounding box center [367, 574] width 203 height 18
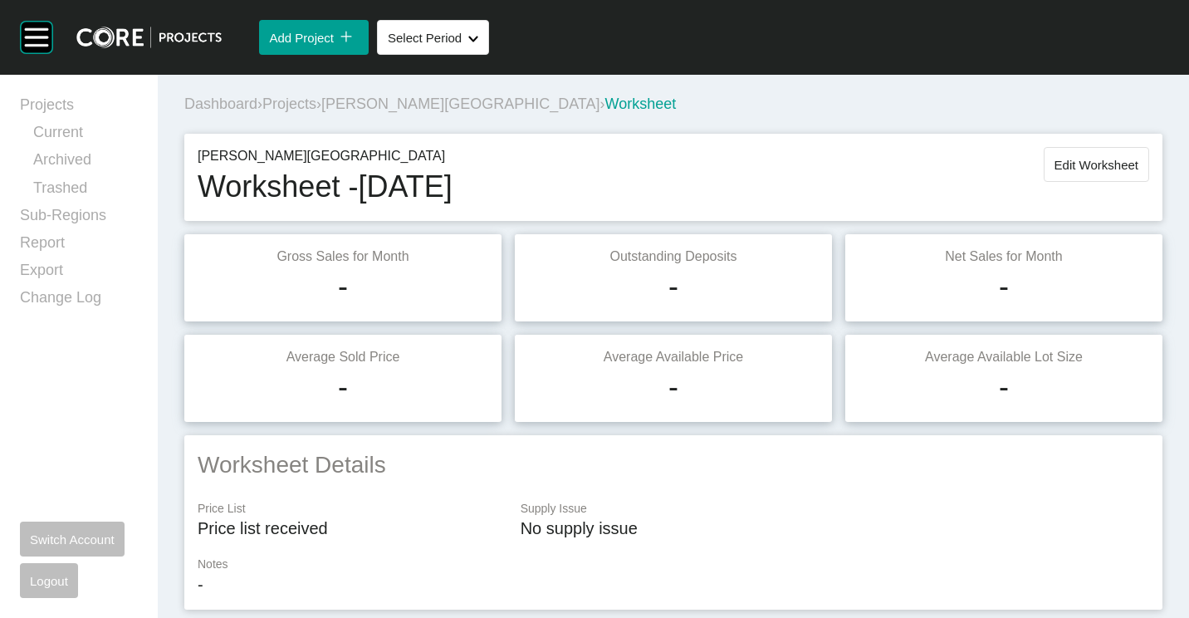
click at [1103, 158] on span "Edit Worksheet" at bounding box center [1096, 165] width 84 height 14
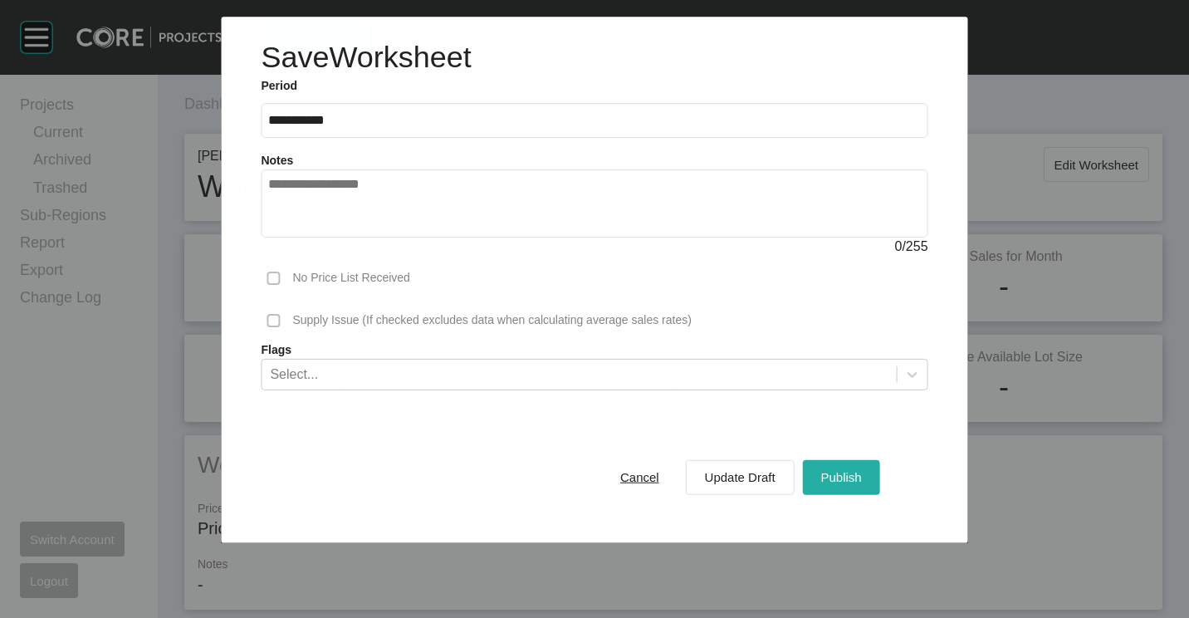
click at [812, 483] on button "Publish" at bounding box center [841, 476] width 77 height 35
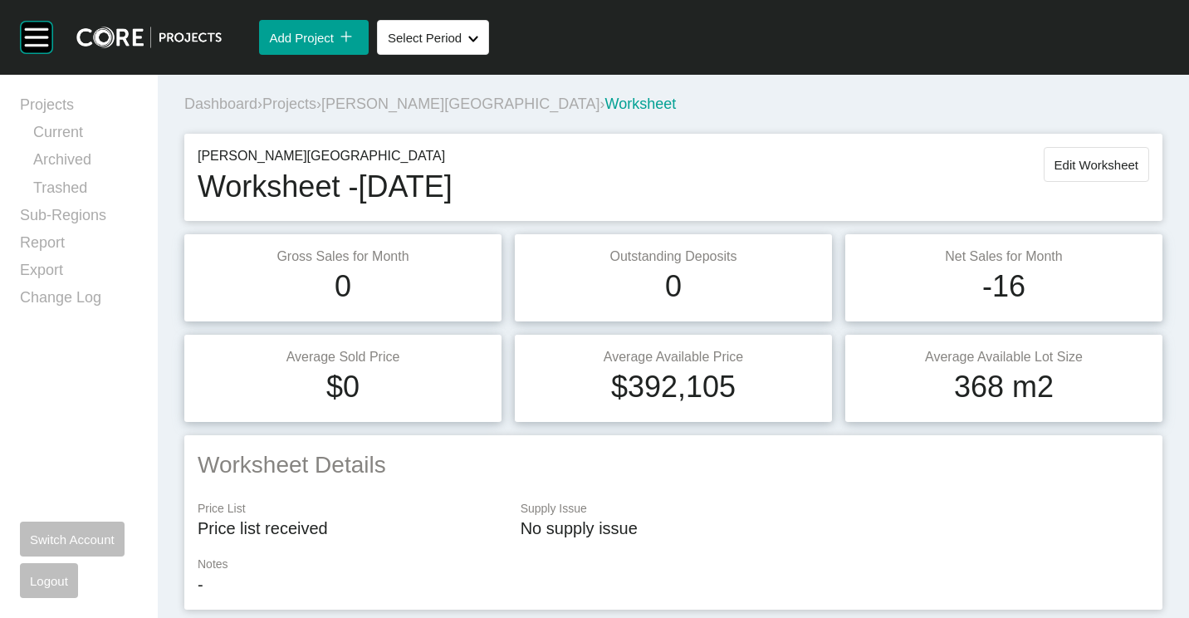
click at [308, 103] on span "Projects" at bounding box center [289, 103] width 54 height 17
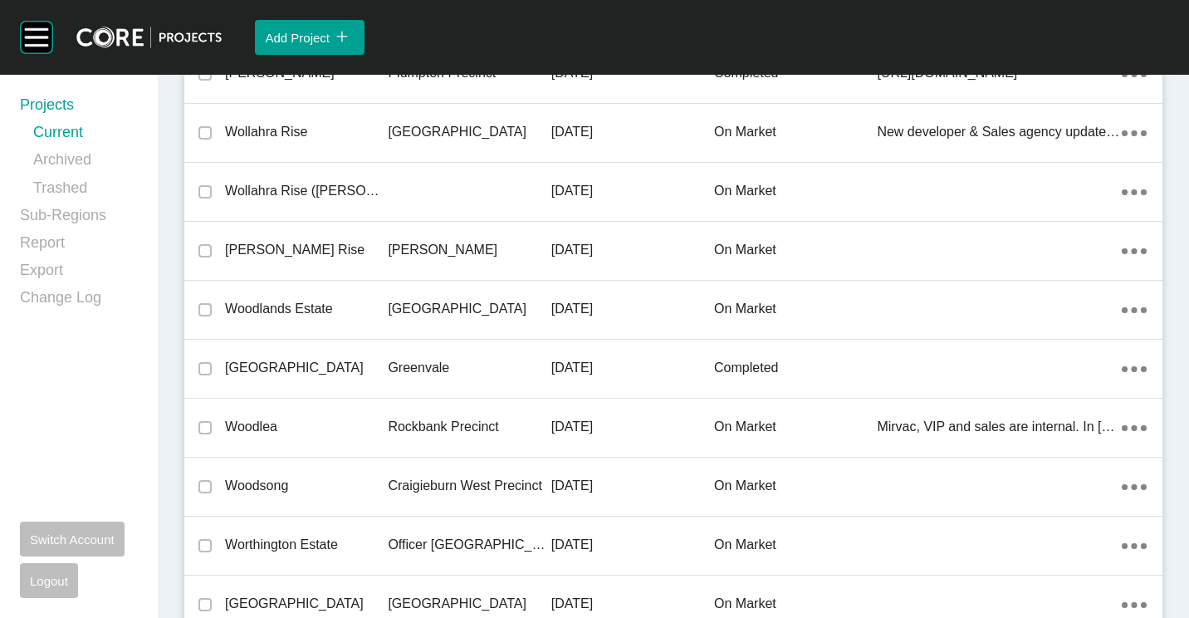
scroll to position [39527, 0]
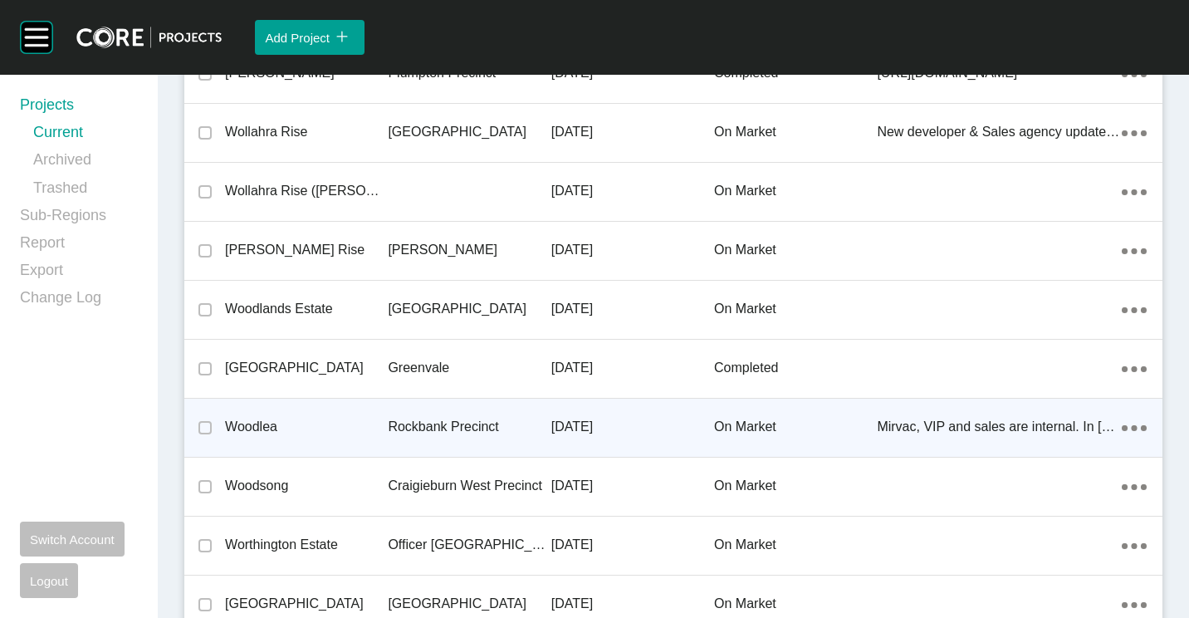
click at [358, 418] on p "Woodlea" at bounding box center [306, 427] width 163 height 18
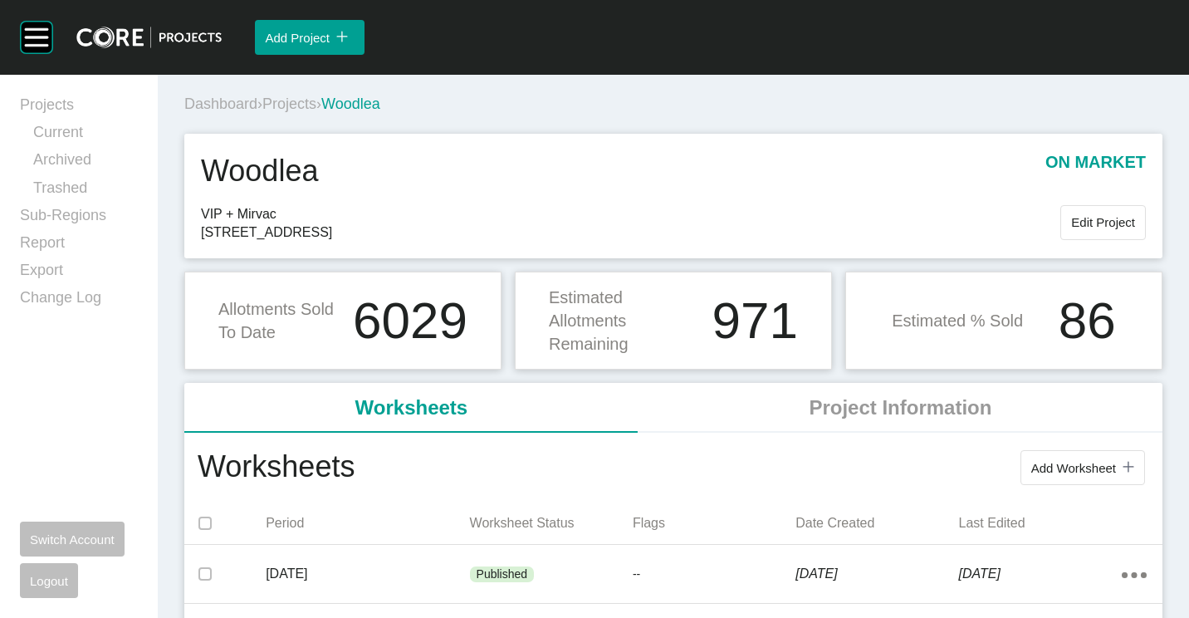
click at [1103, 462] on span "Add Worksheet" at bounding box center [1073, 468] width 85 height 14
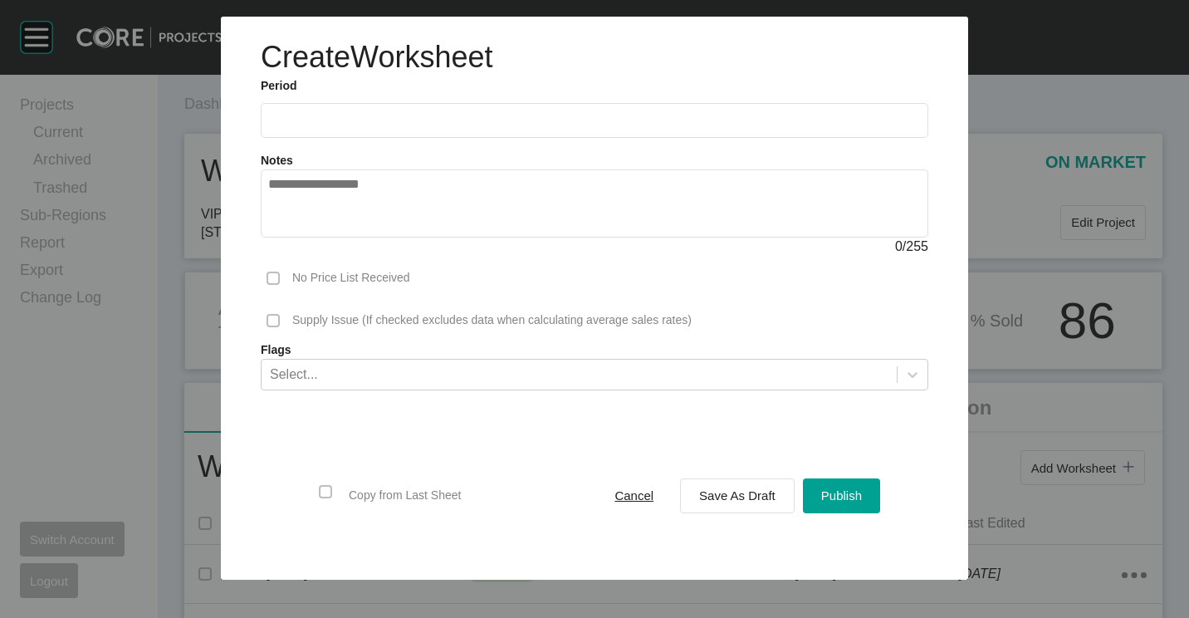
click at [334, 136] on label at bounding box center [595, 120] width 668 height 35
click at [334, 127] on input "text" at bounding box center [594, 120] width 653 height 14
click at [352, 252] on li "Aug" at bounding box center [348, 242] width 56 height 28
type input "**********"
click at [733, 493] on span "Save As Draft" at bounding box center [737, 495] width 76 height 14
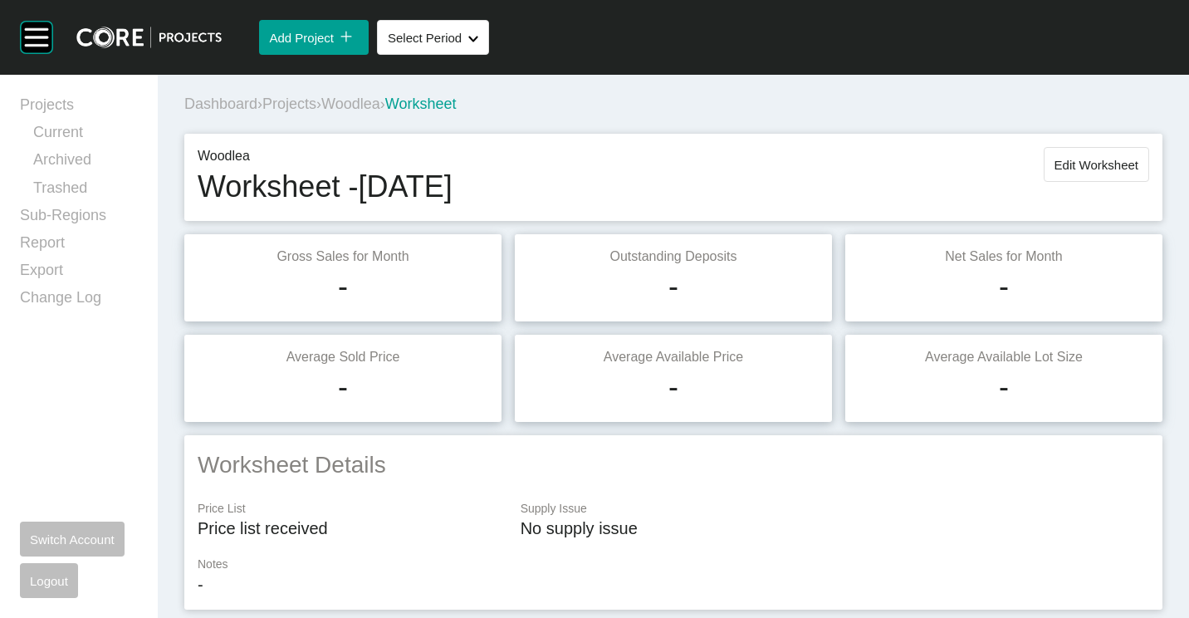
click at [303, 106] on span "Projects" at bounding box center [289, 103] width 54 height 17
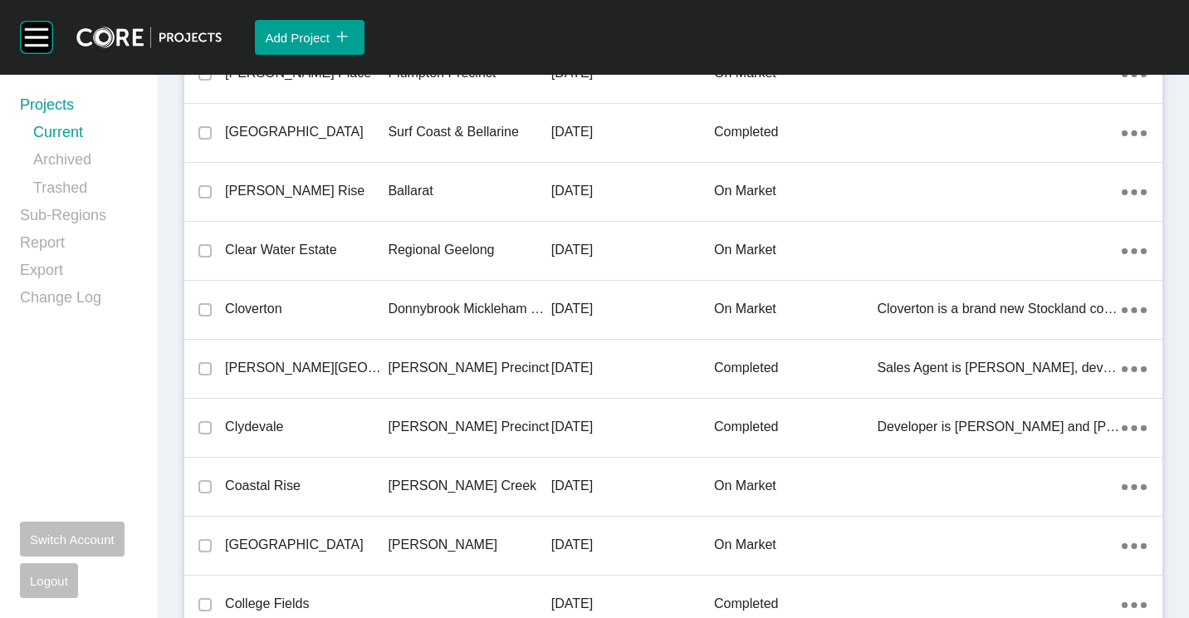
scroll to position [35755, 0]
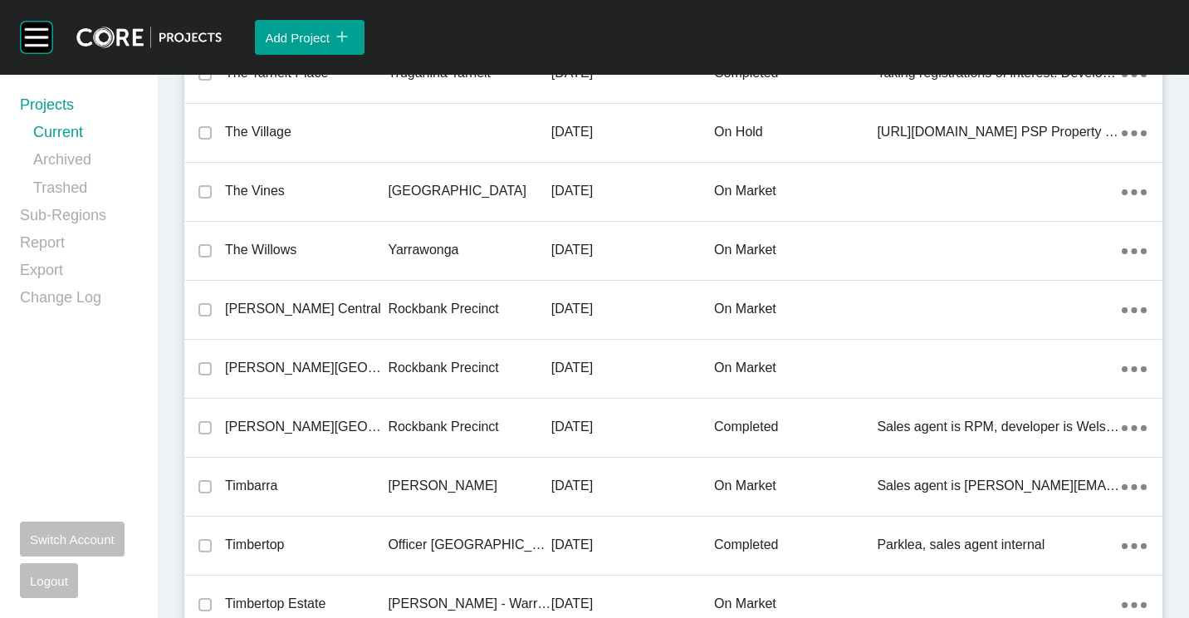
drag, startPoint x: 311, startPoint y: 364, endPoint x: 828, endPoint y: 325, distance: 517.9
click at [311, 364] on p "[PERSON_NAME][GEOGRAPHIC_DATA]" at bounding box center [306, 368] width 163 height 18
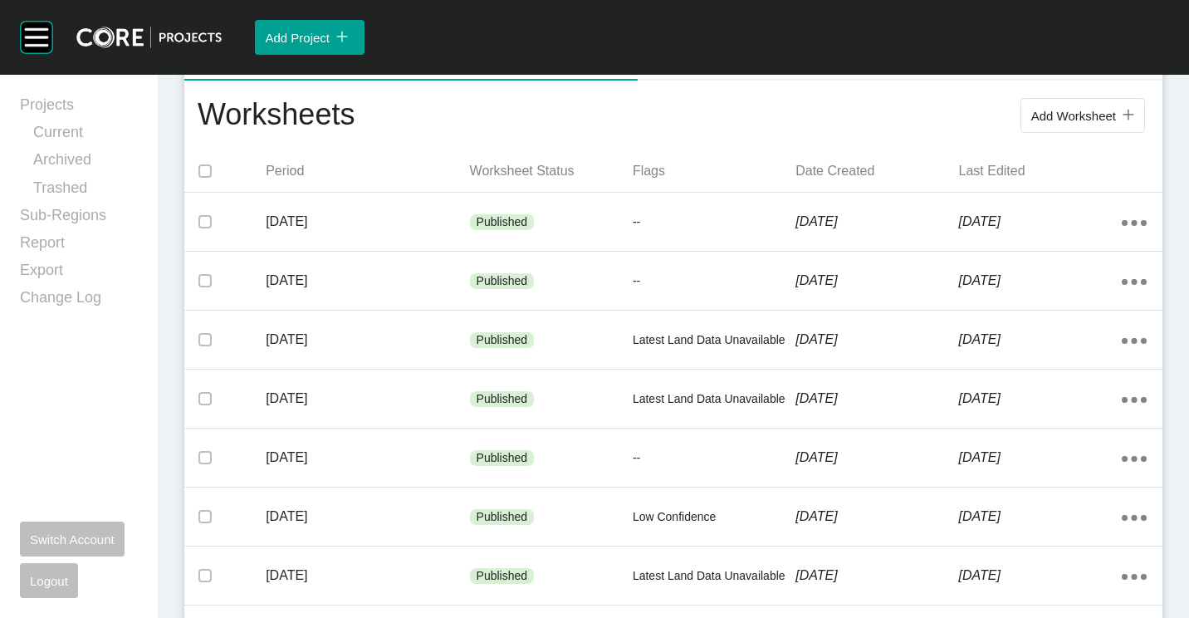
scroll to position [332, 0]
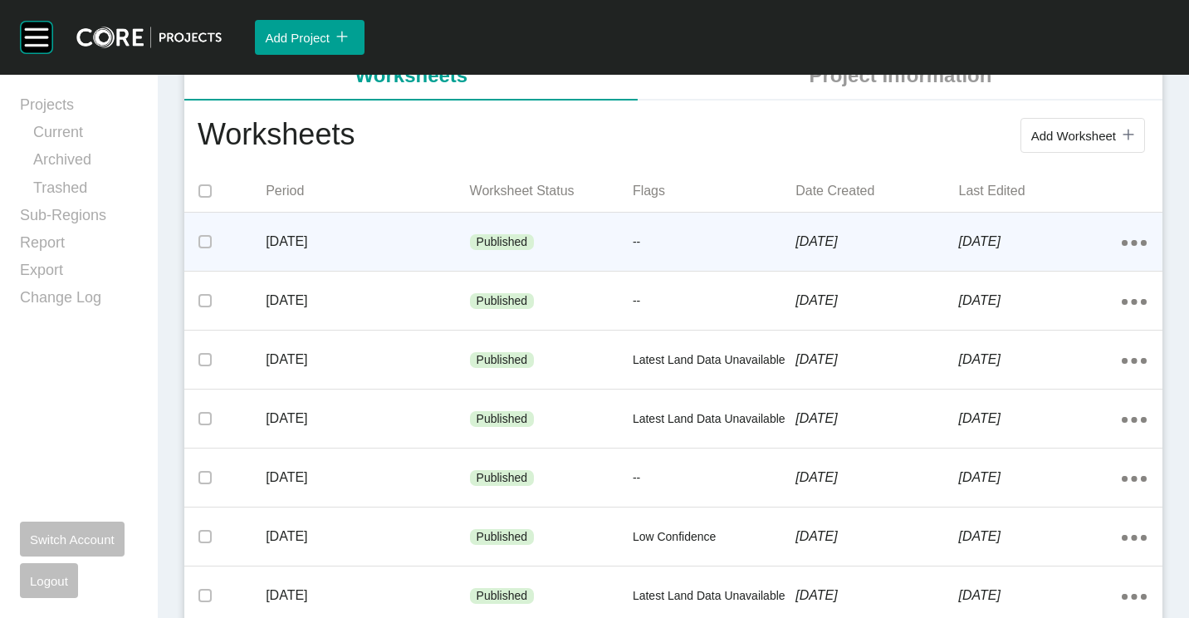
click at [520, 249] on p "Published" at bounding box center [502, 242] width 51 height 17
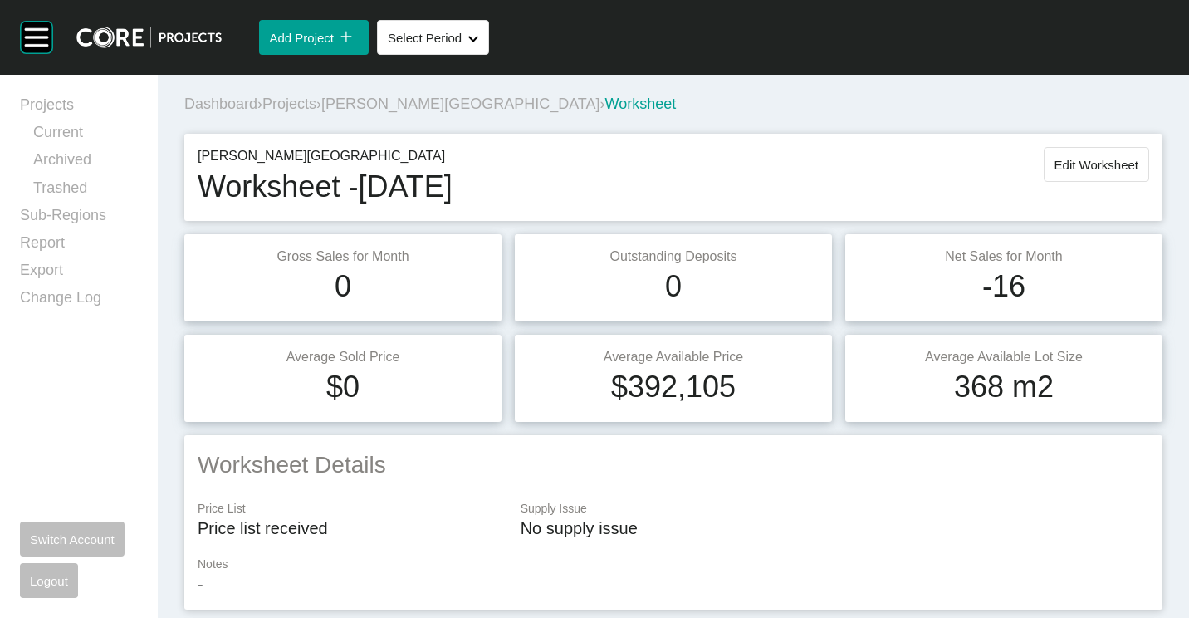
click at [301, 101] on span "Projects" at bounding box center [289, 103] width 54 height 17
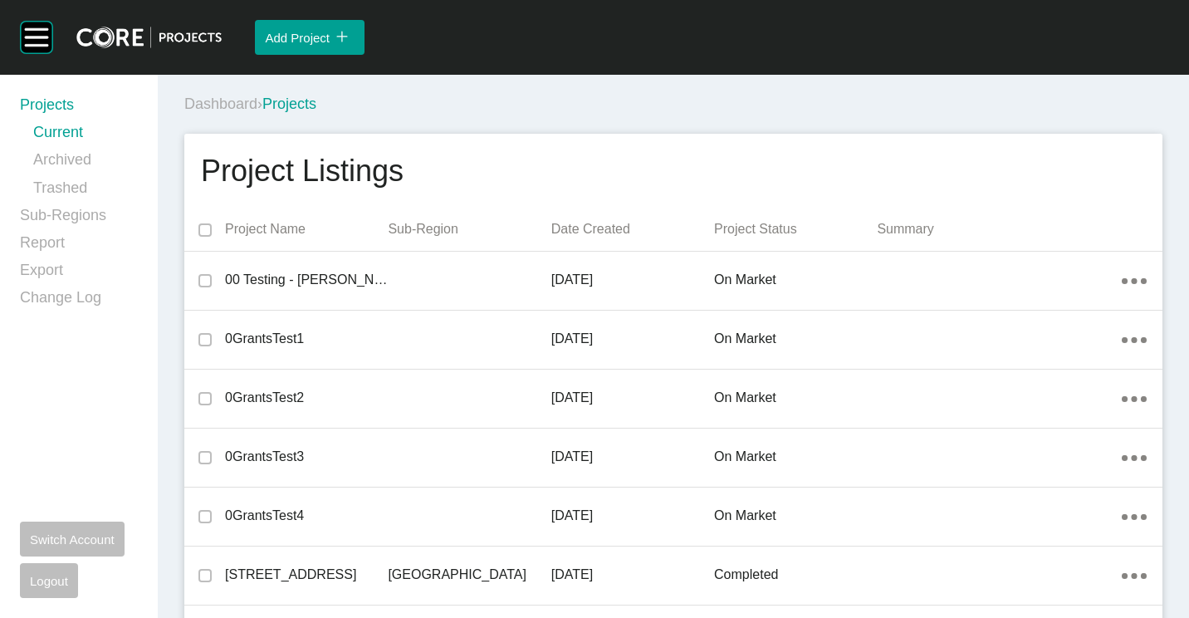
scroll to position [39645, 0]
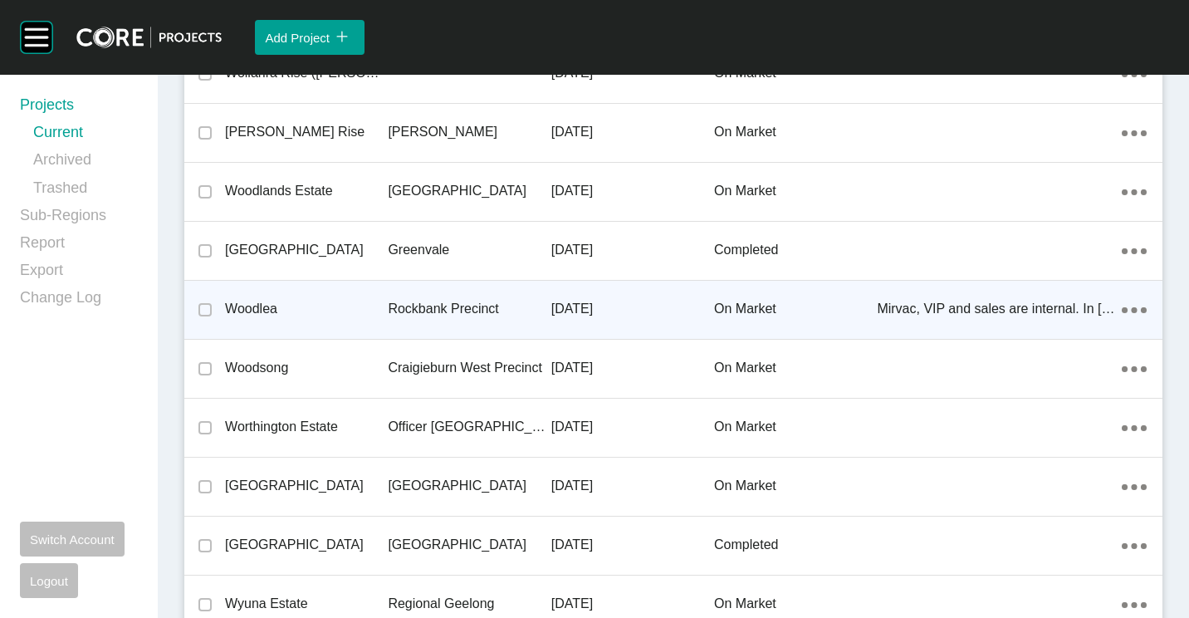
click at [301, 320] on div "Woodlea" at bounding box center [306, 308] width 163 height 51
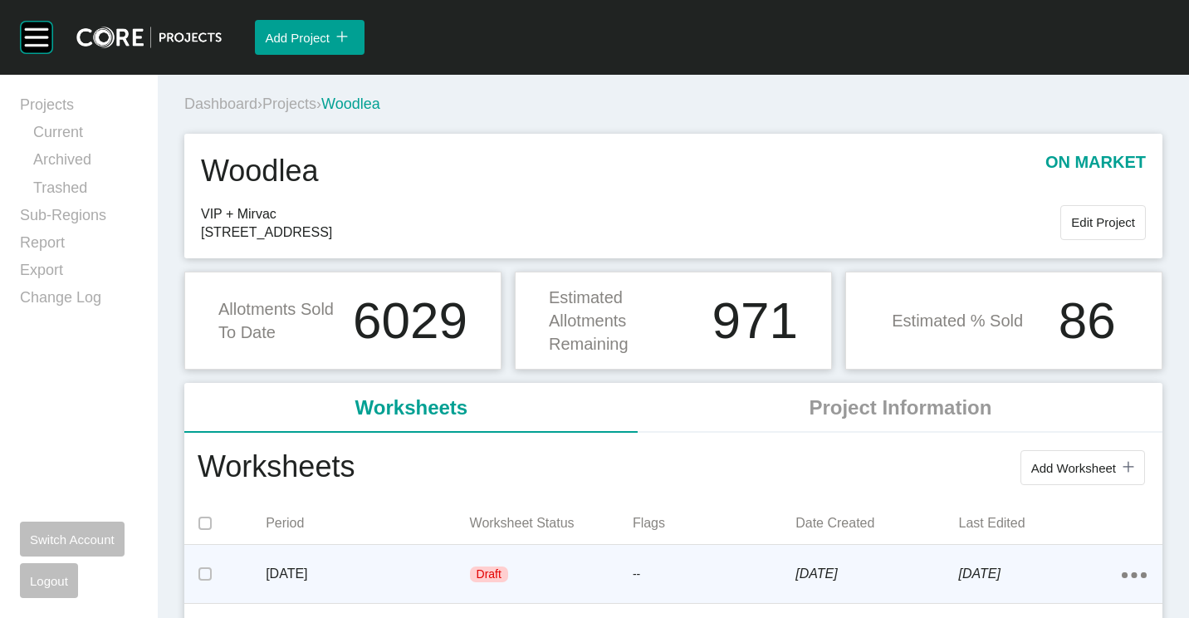
click at [349, 570] on p "[DATE]" at bounding box center [367, 574] width 203 height 18
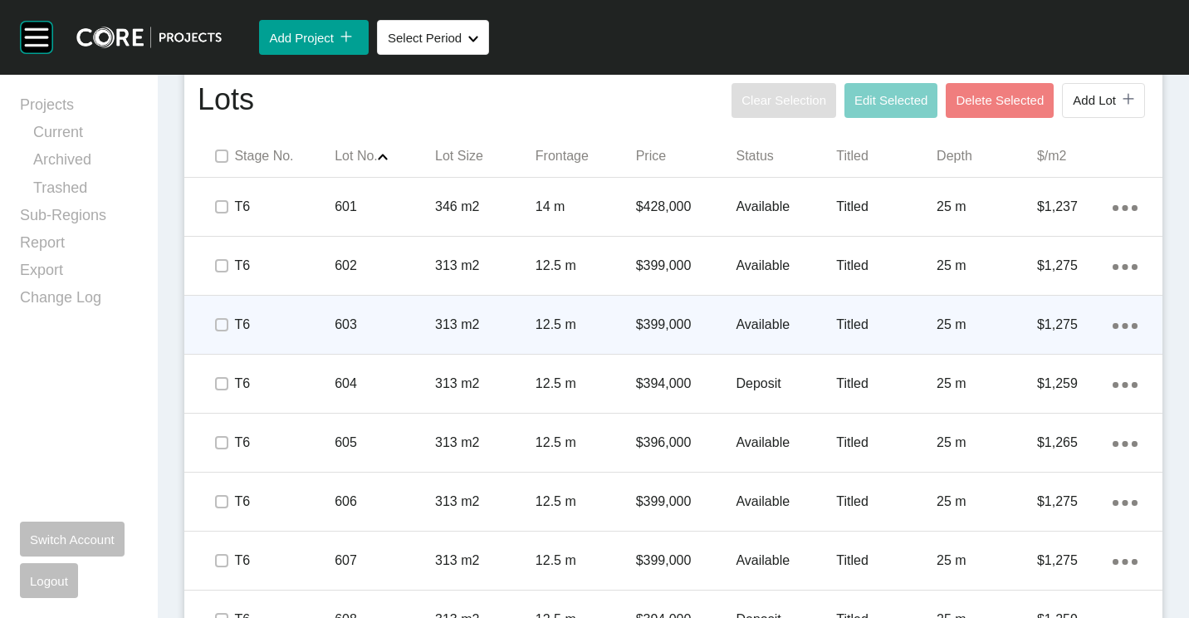
scroll to position [996, 0]
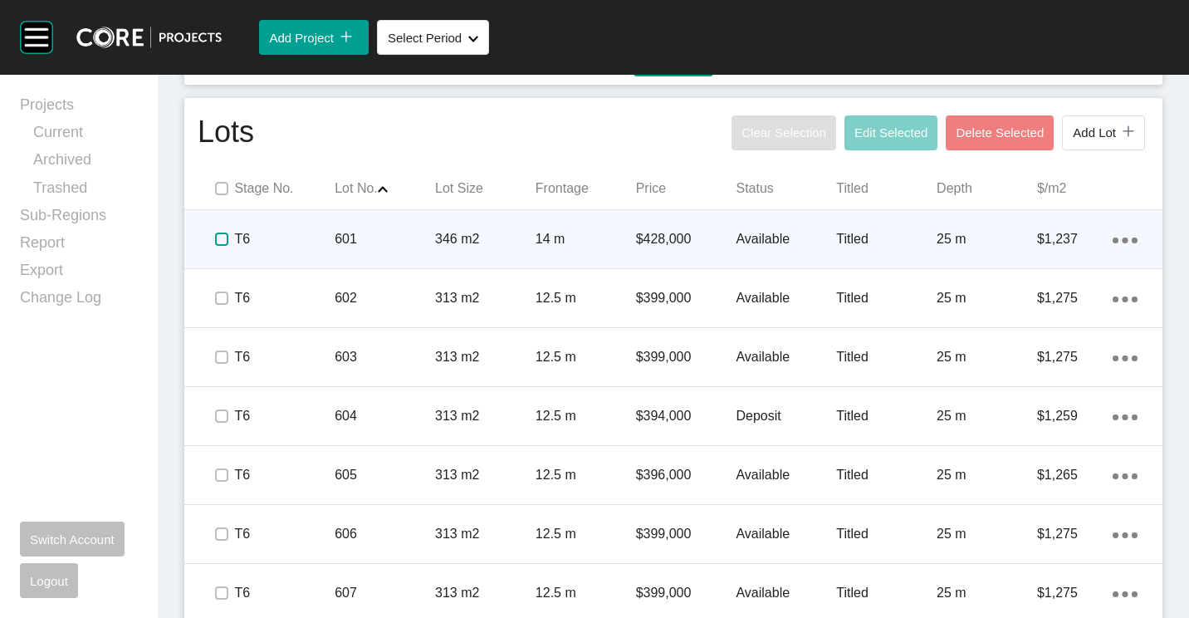
click at [217, 243] on label at bounding box center [221, 238] width 13 height 13
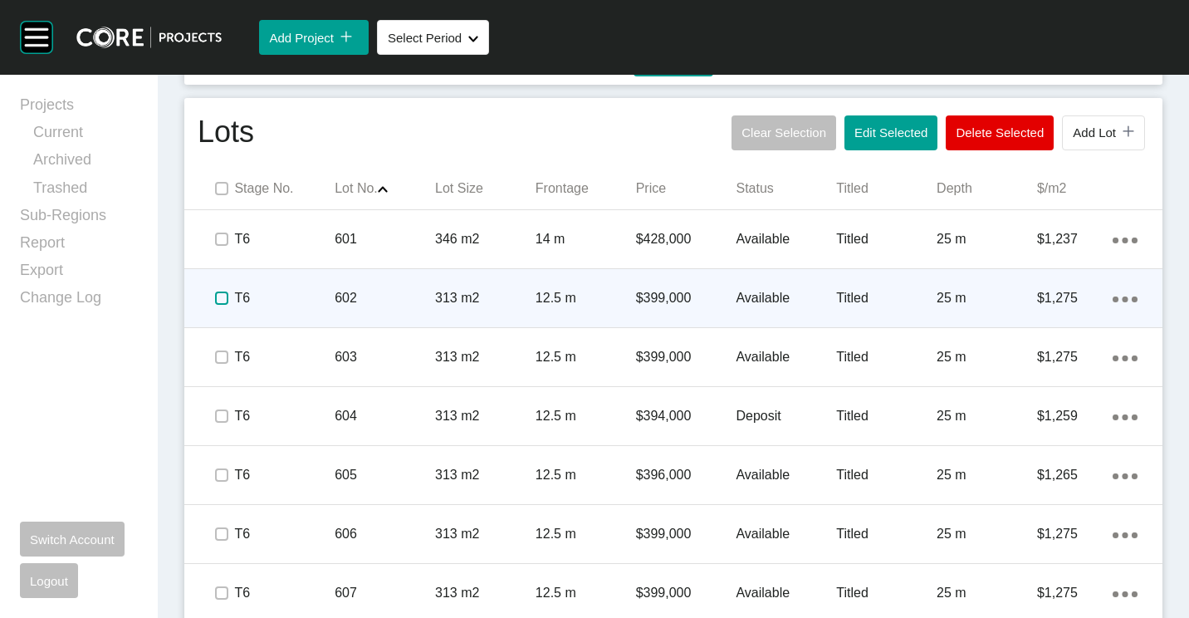
click at [223, 301] on label at bounding box center [221, 297] width 13 height 13
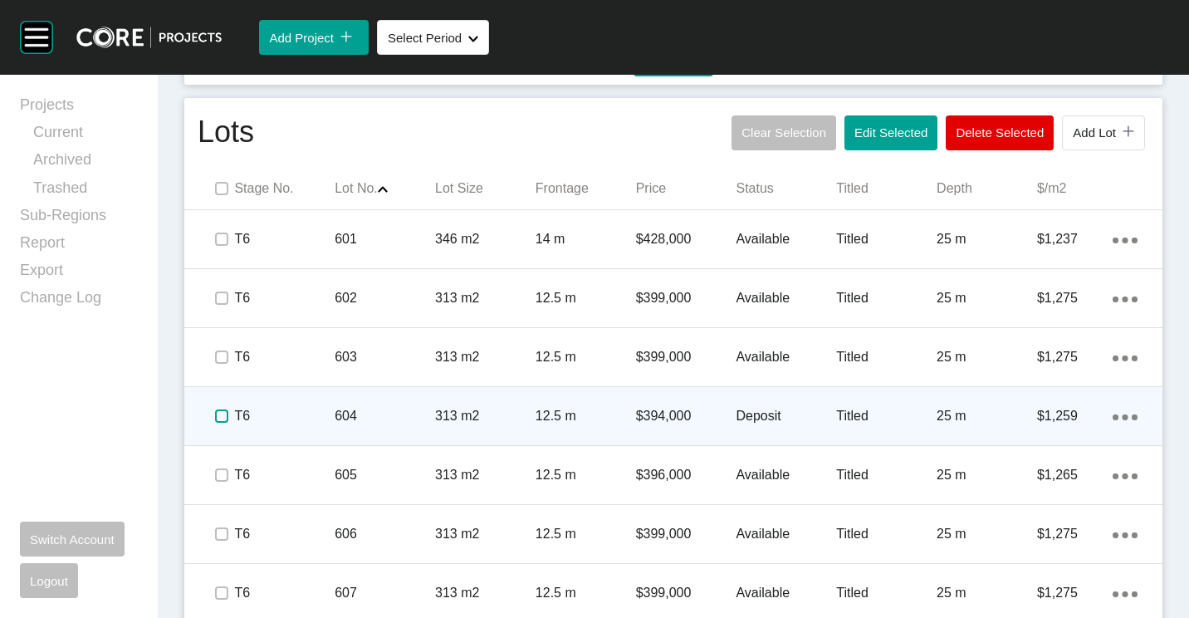
click at [220, 413] on label at bounding box center [221, 415] width 13 height 13
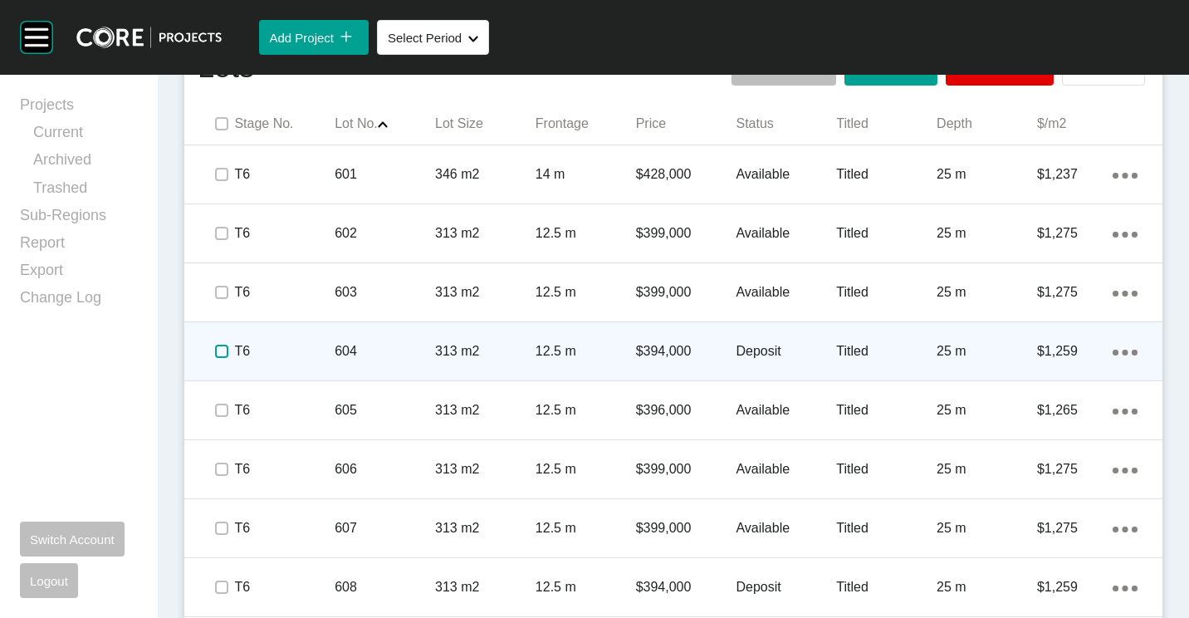
scroll to position [1162, 0]
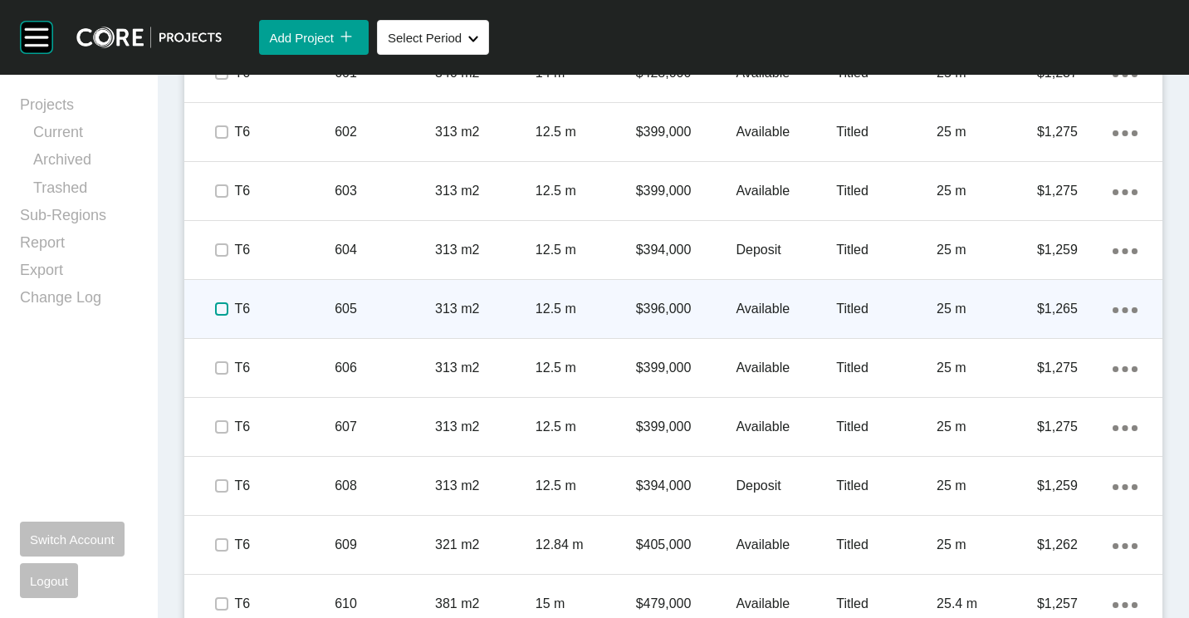
click at [217, 306] on label at bounding box center [221, 308] width 13 height 13
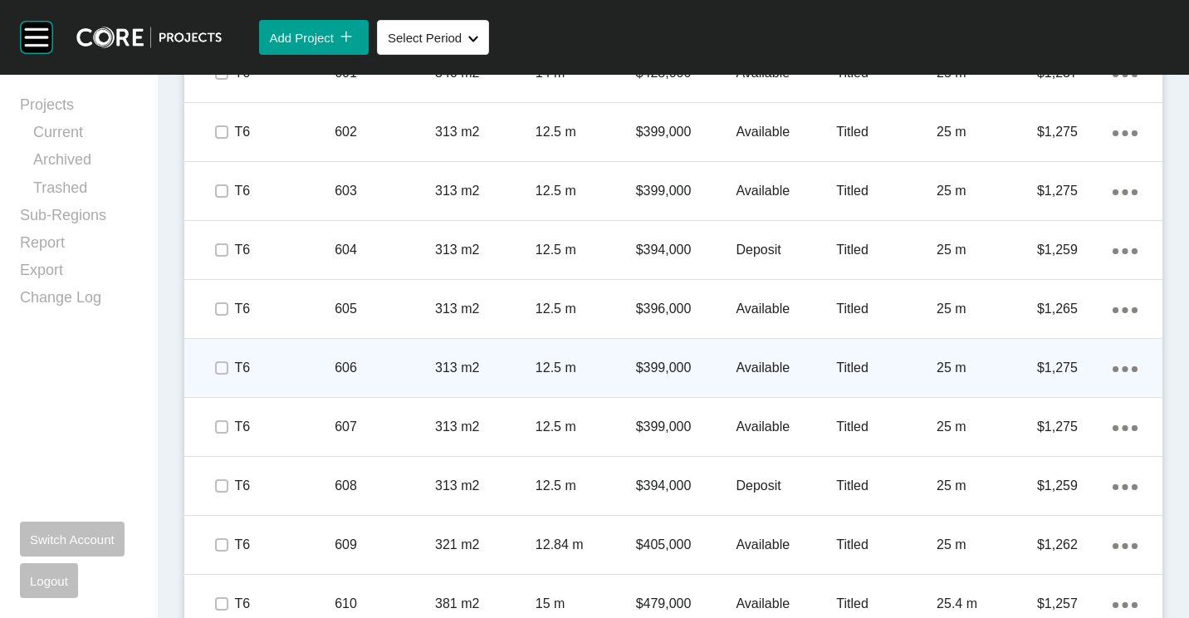
click at [388, 361] on p "606" at bounding box center [385, 368] width 100 height 18
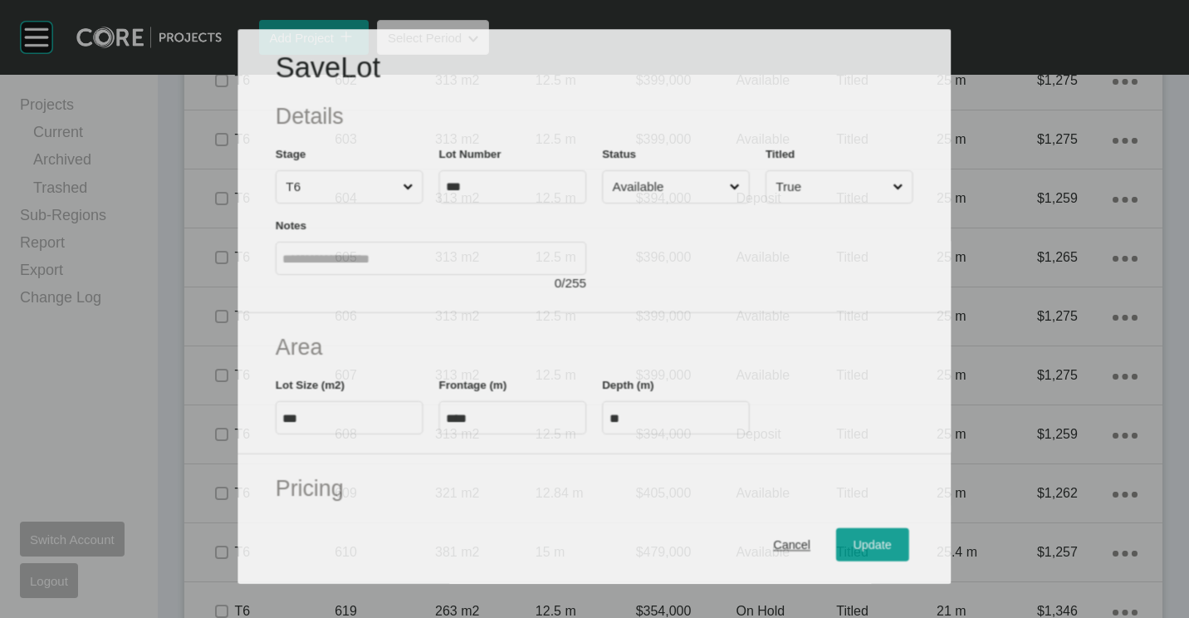
scroll to position [1111, 0]
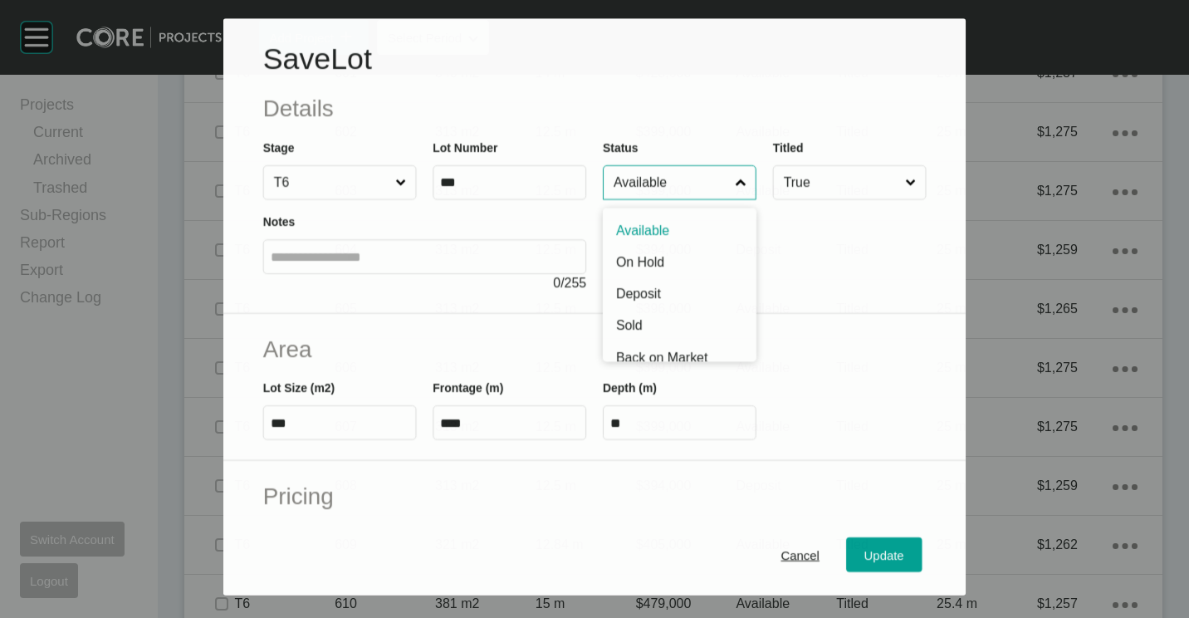
click at [624, 183] on input "Available" at bounding box center [671, 182] width 122 height 33
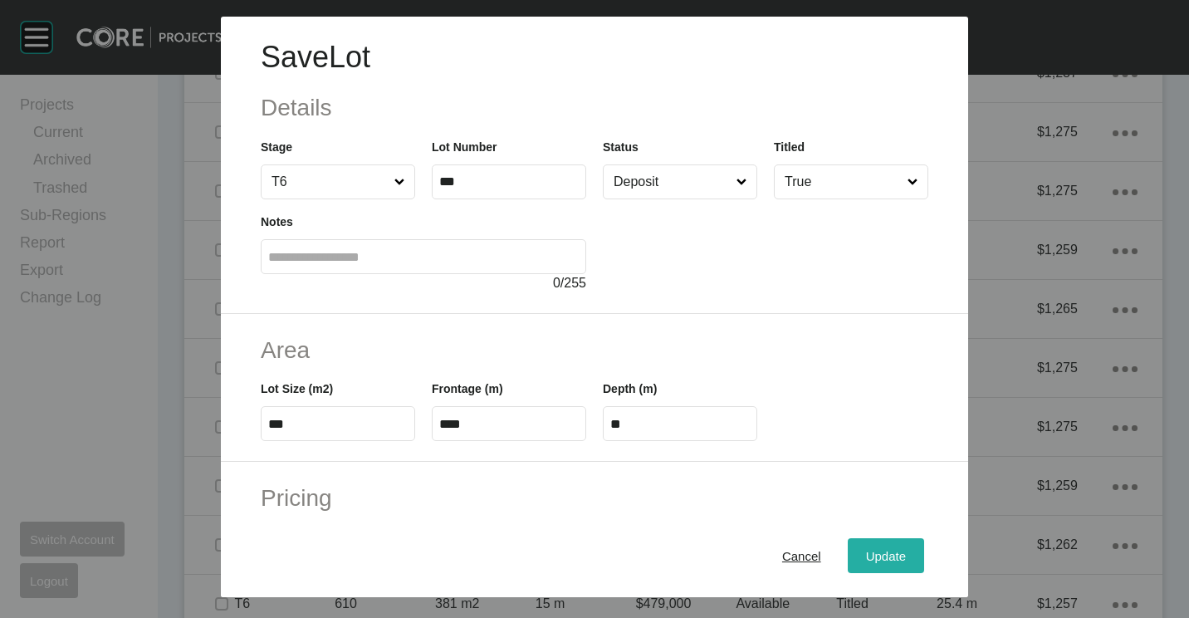
click at [868, 538] on button "Update" at bounding box center [886, 555] width 76 height 35
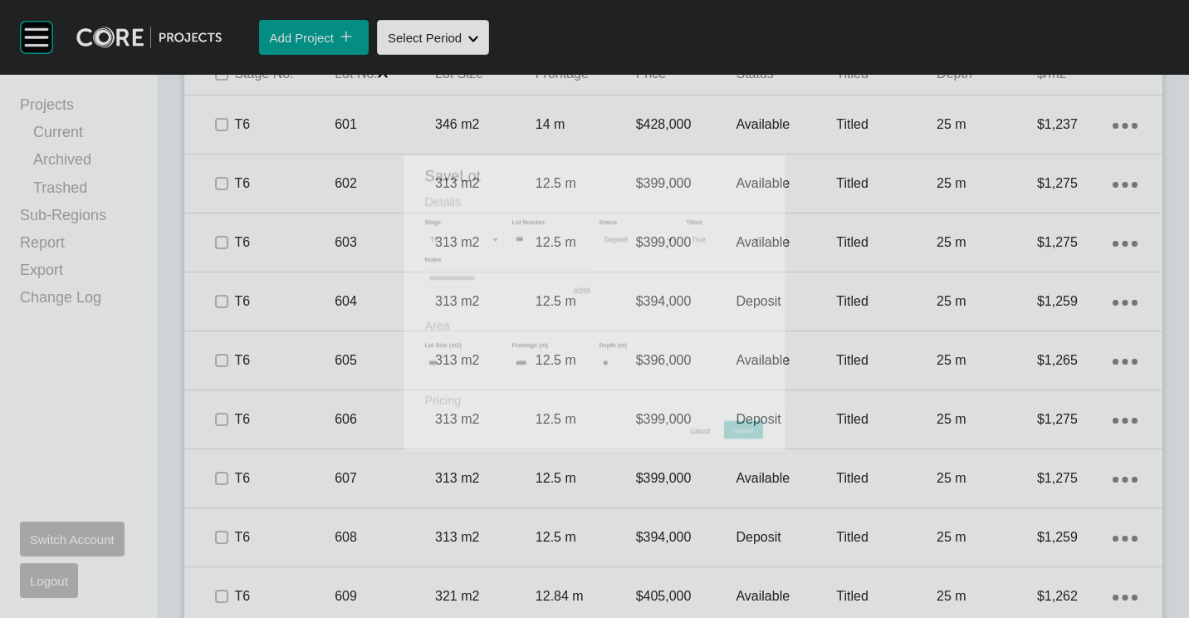
scroll to position [1162, 0]
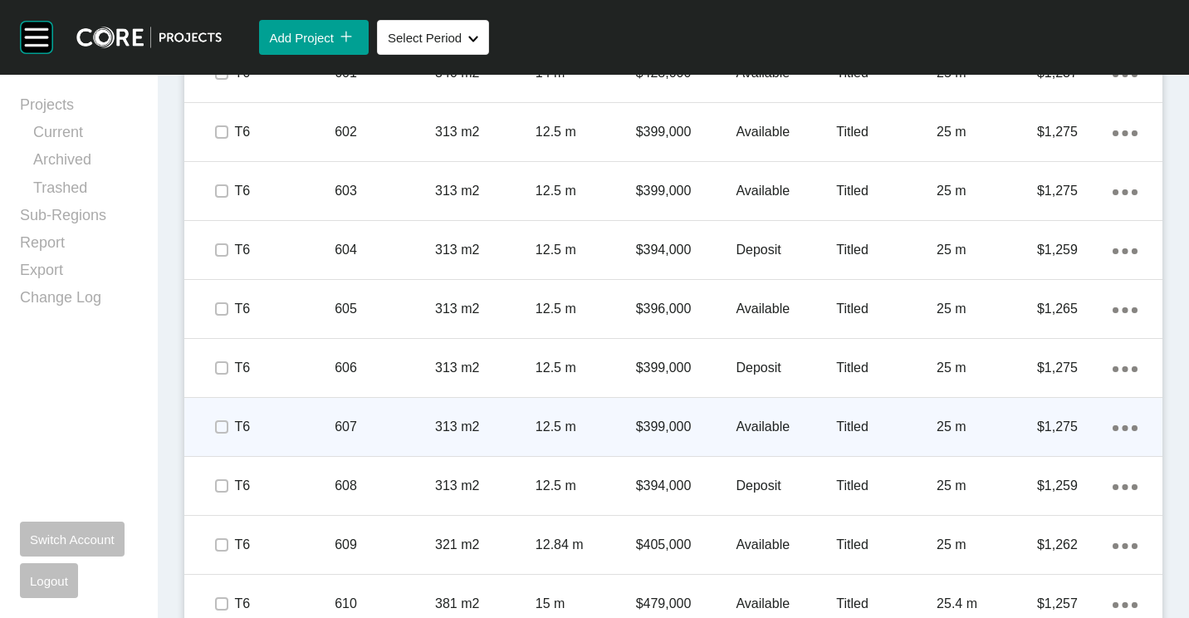
click at [379, 438] on div "607" at bounding box center [385, 426] width 100 height 51
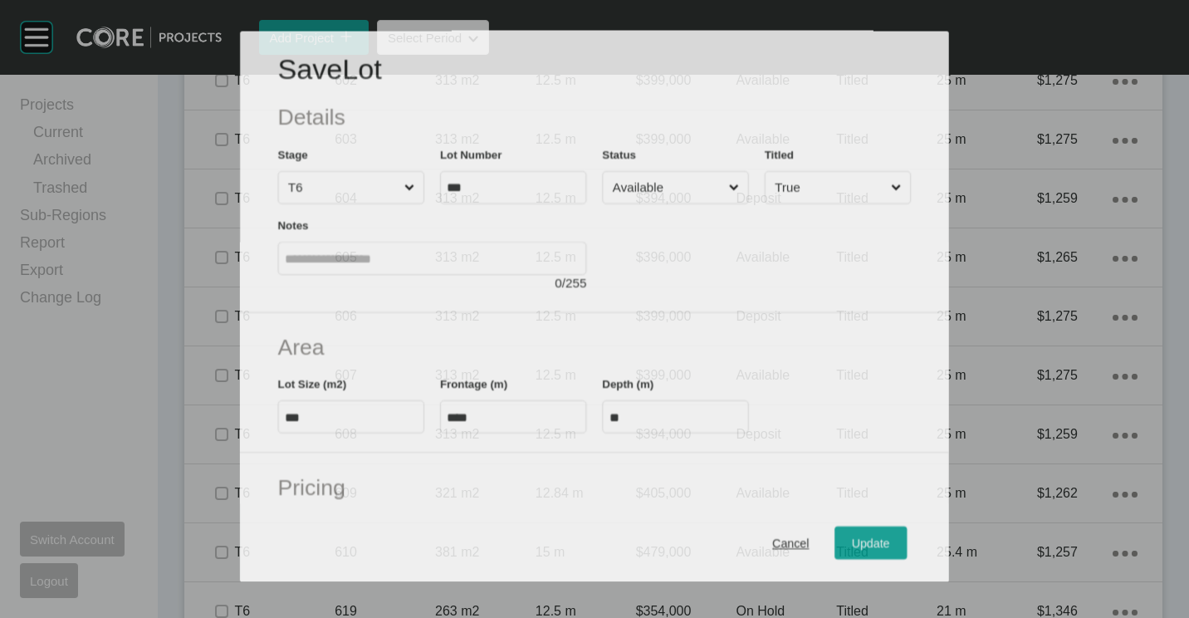
scroll to position [1111, 0]
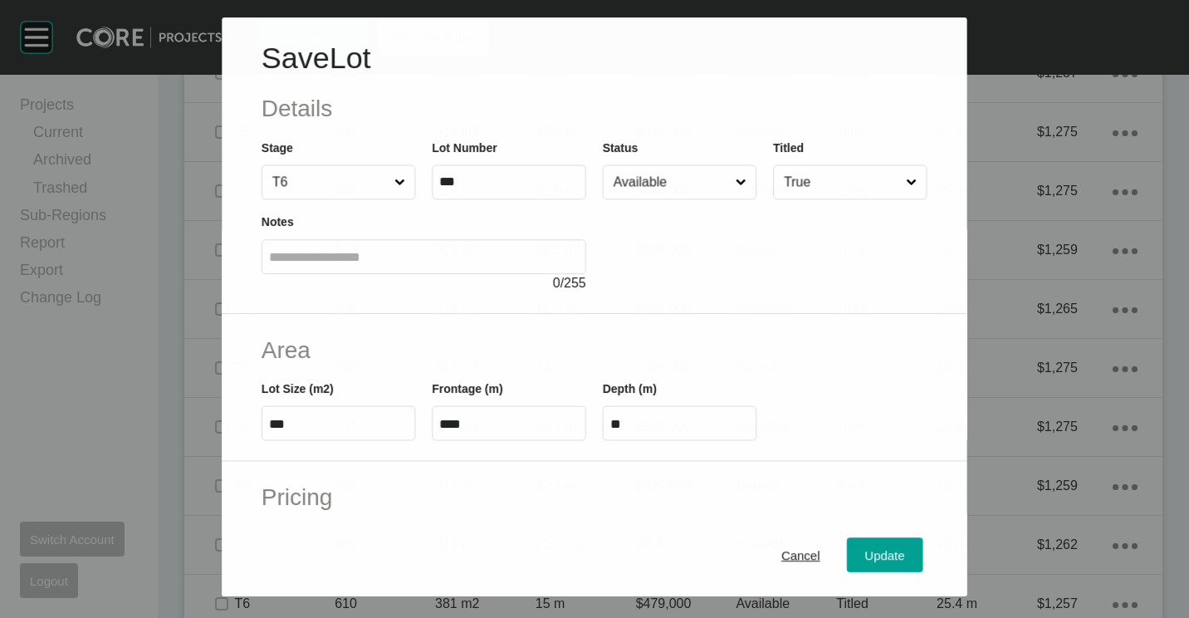
click at [661, 179] on input "Available" at bounding box center [671, 181] width 122 height 33
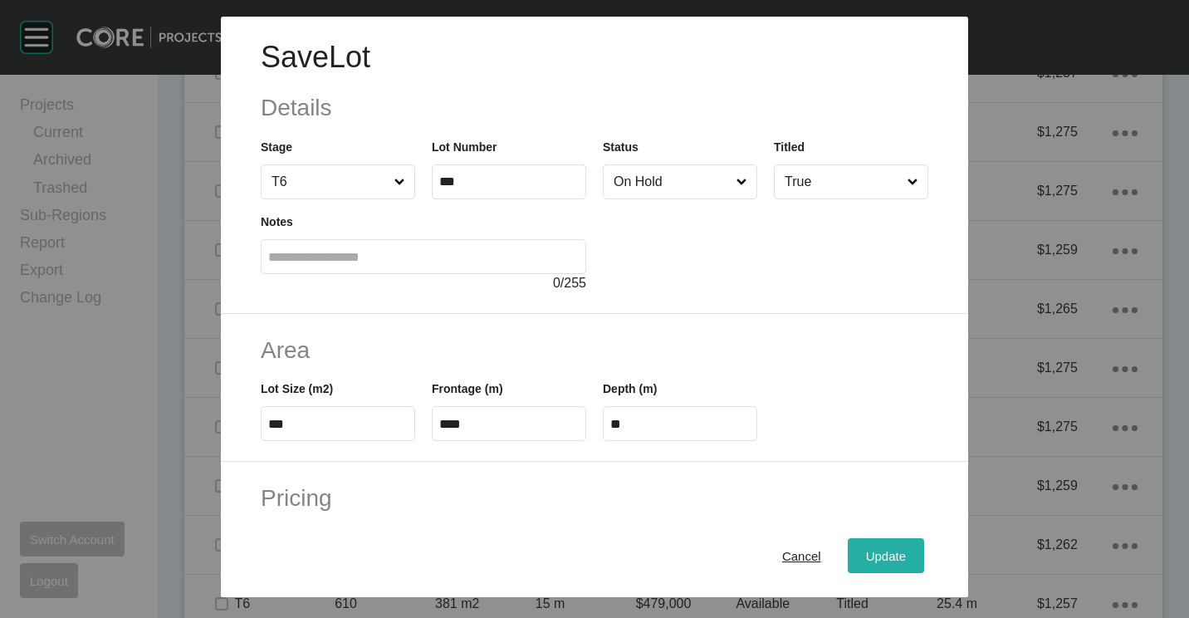
click at [866, 551] on span "Update" at bounding box center [886, 556] width 40 height 14
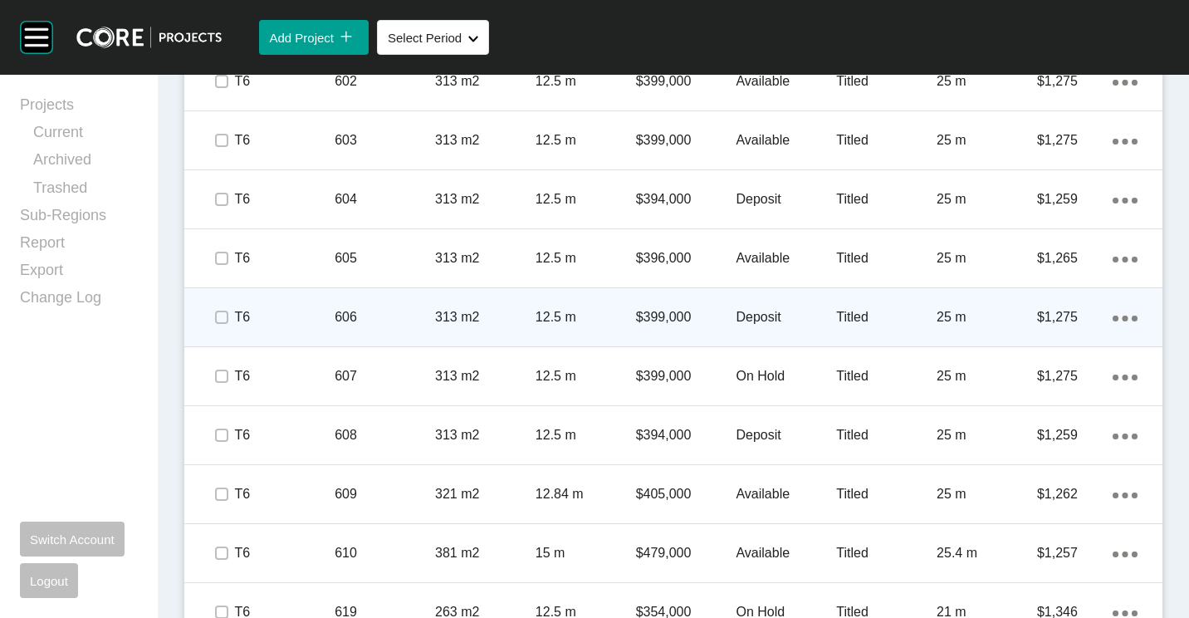
scroll to position [1245, 0]
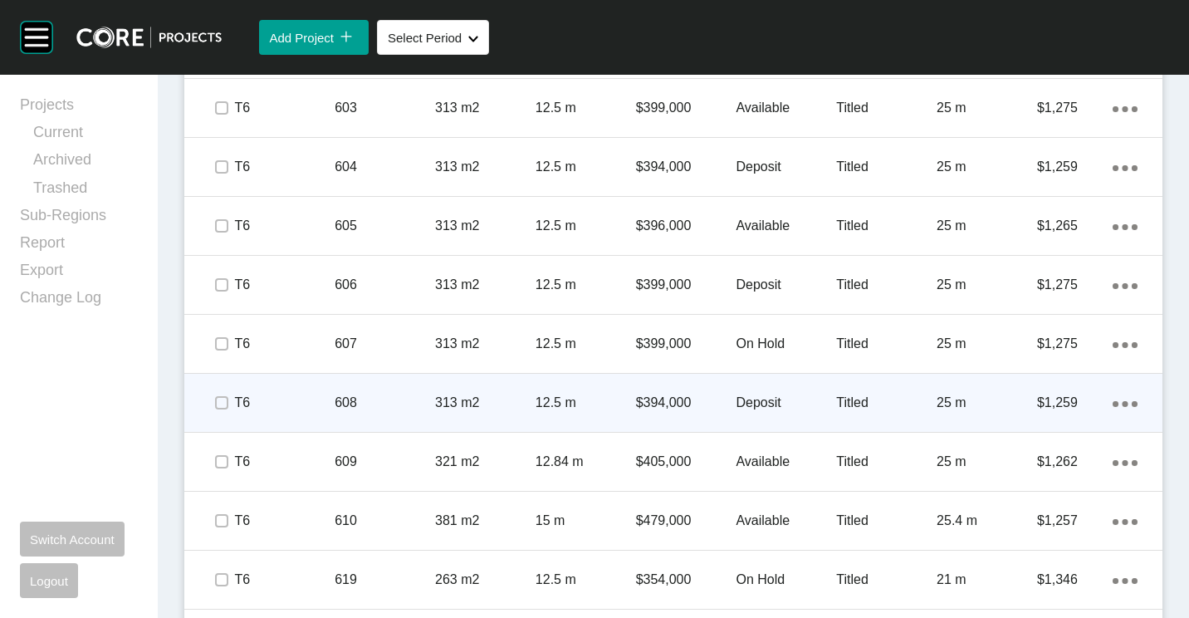
click at [431, 402] on p "608" at bounding box center [385, 403] width 100 height 18
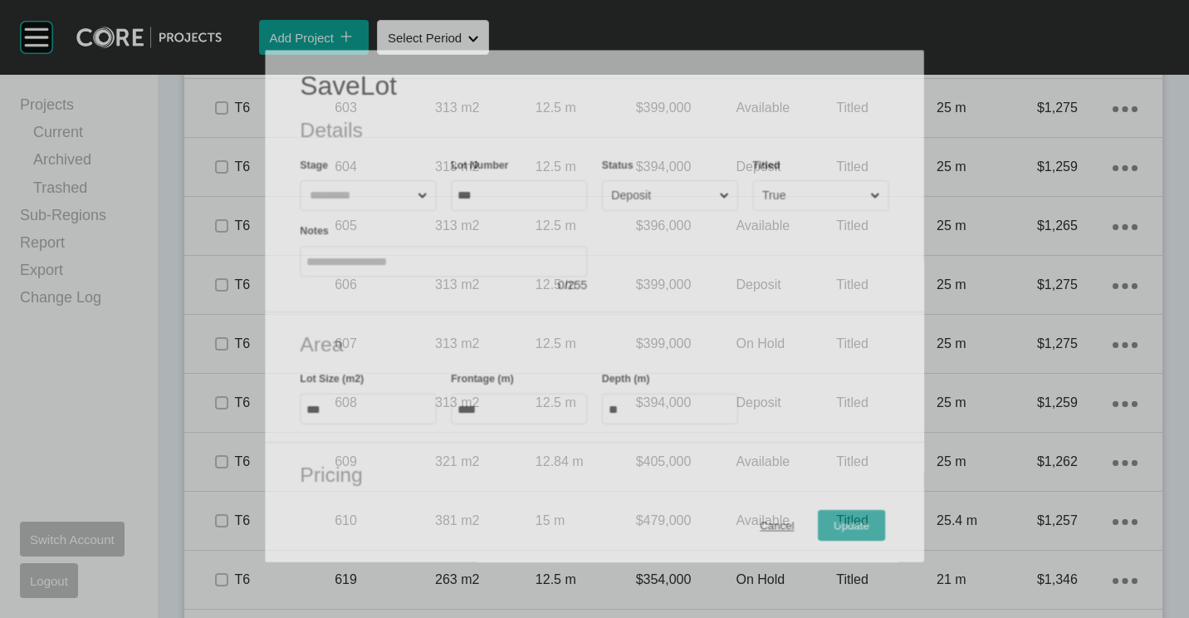
scroll to position [1194, 0]
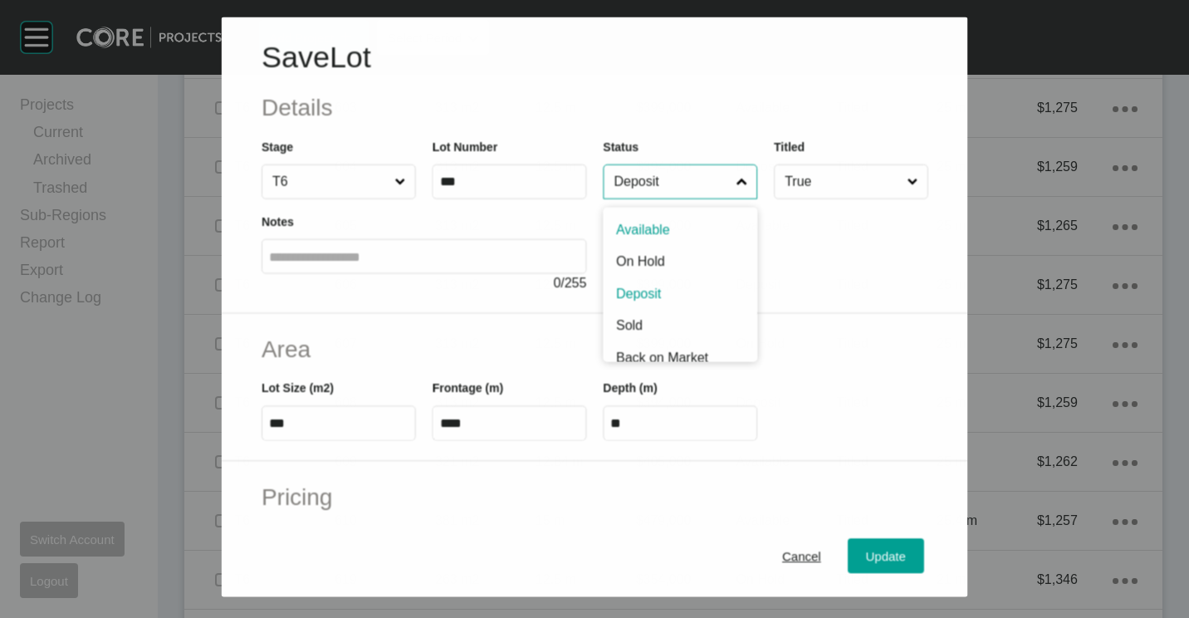
click at [693, 188] on input "Deposit" at bounding box center [671, 181] width 122 height 33
drag, startPoint x: 663, startPoint y: 221, endPoint x: 665, endPoint y: 249, distance: 28.3
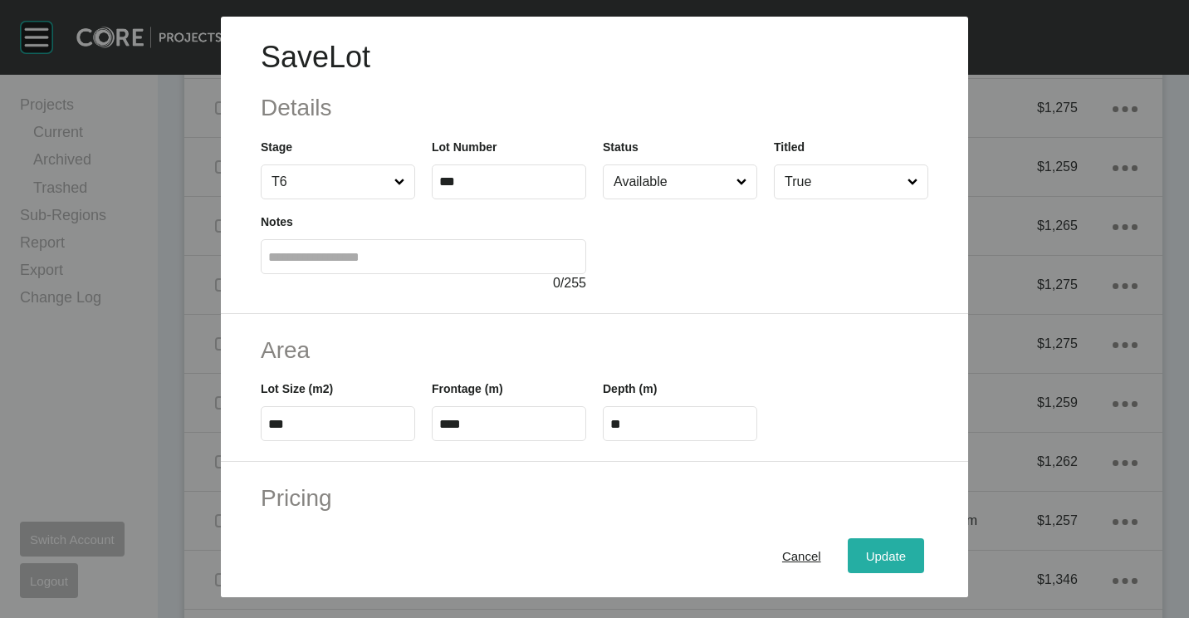
click at [866, 560] on span "Update" at bounding box center [886, 556] width 40 height 14
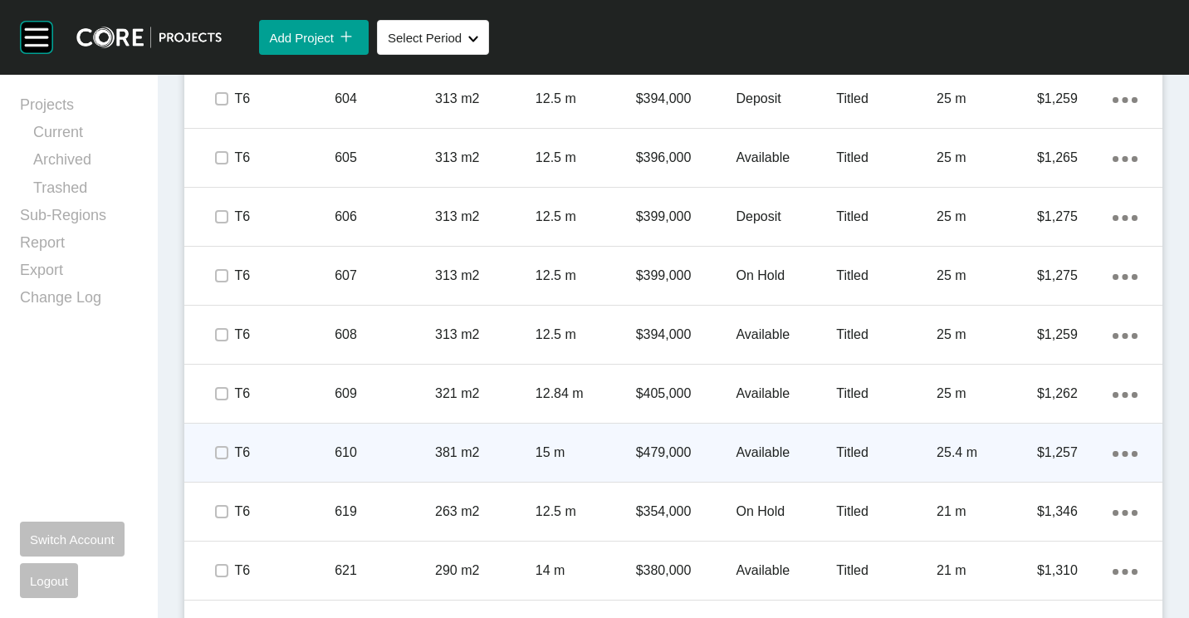
scroll to position [1328, 0]
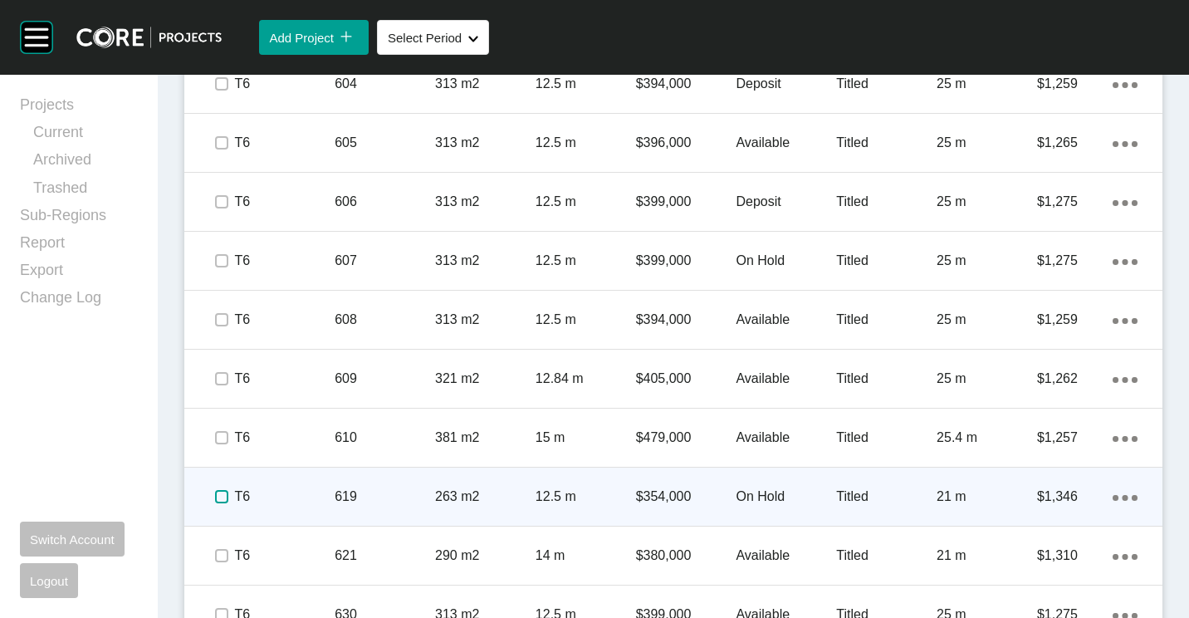
click at [225, 498] on label at bounding box center [221, 496] width 13 height 13
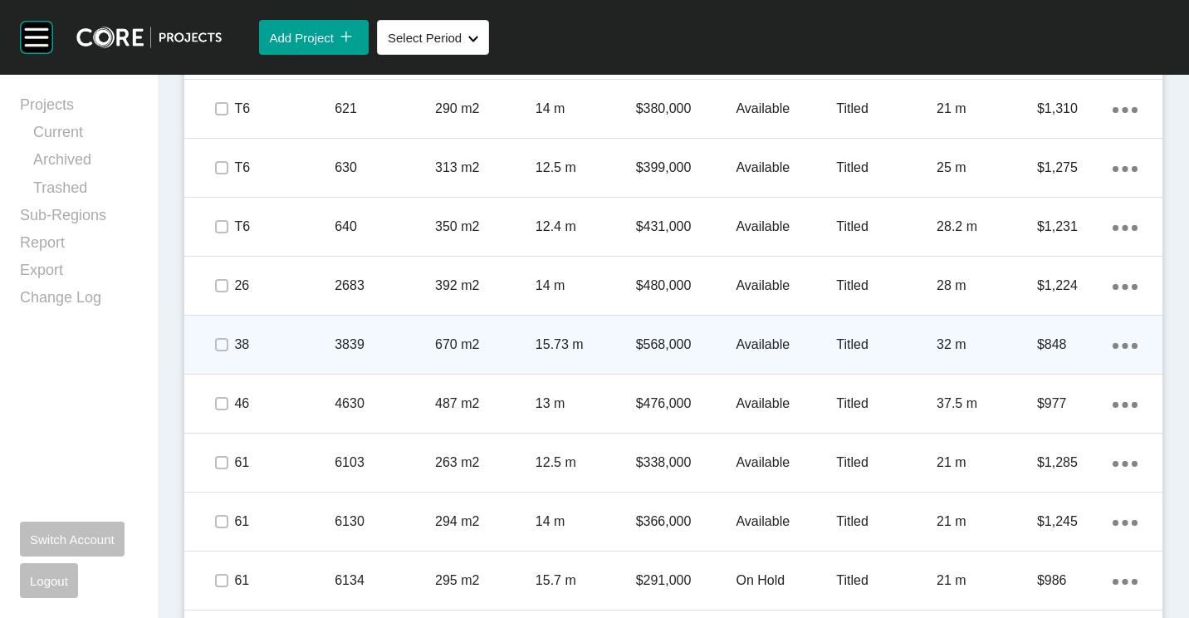
scroll to position [1827, 0]
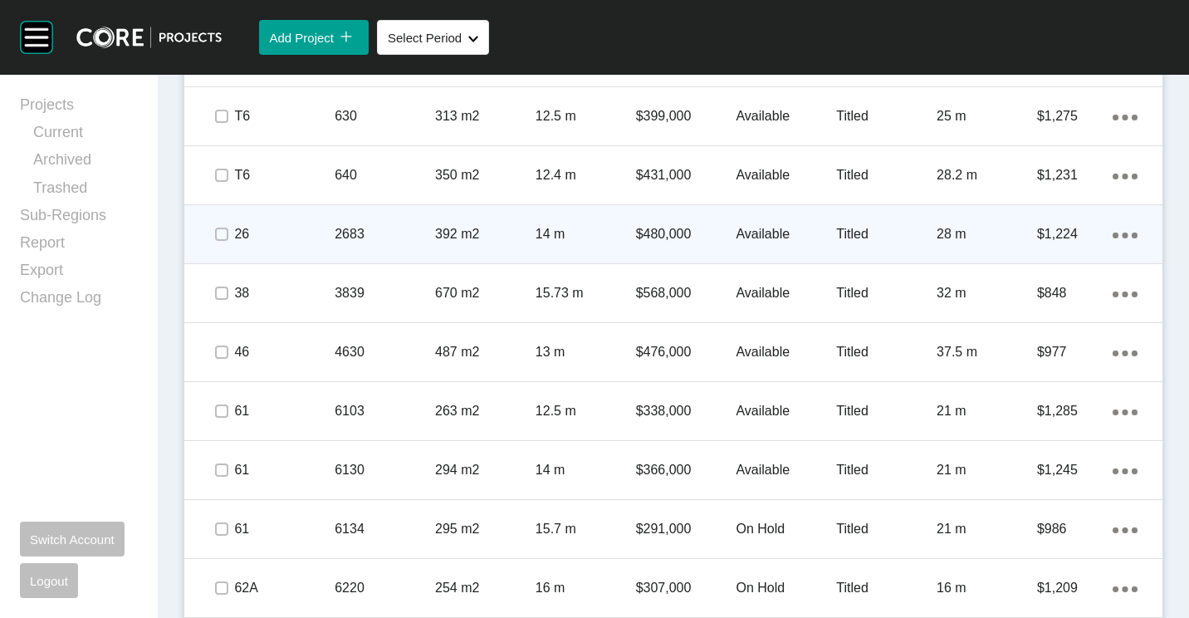
click at [356, 231] on p "2683" at bounding box center [385, 234] width 100 height 18
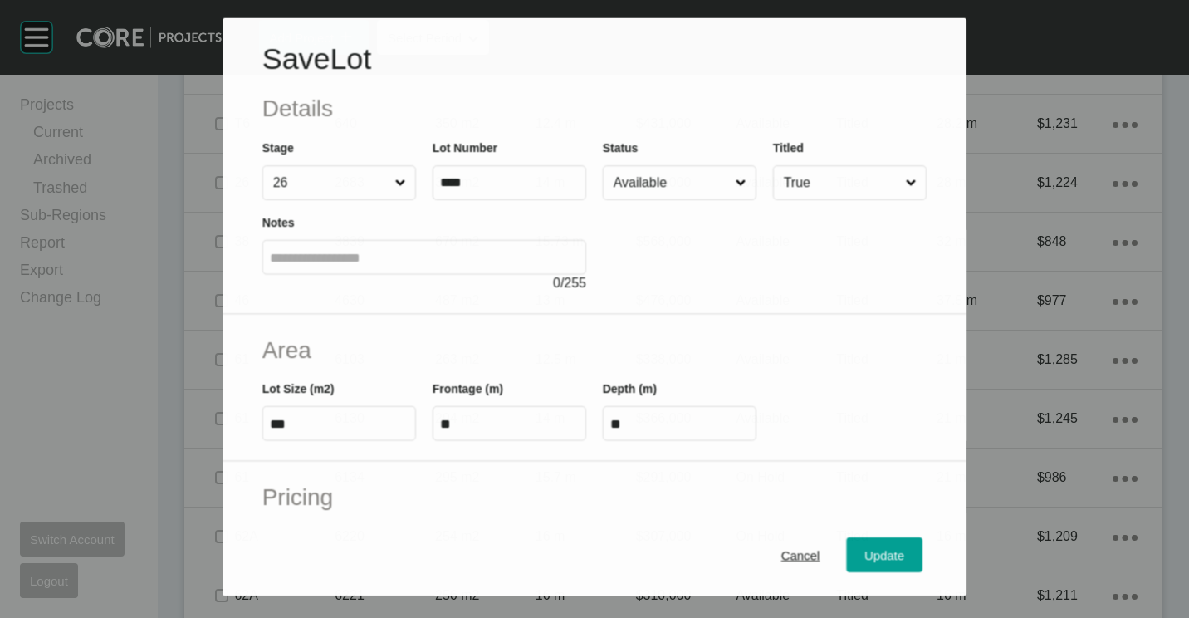
scroll to position [1775, 0]
drag, startPoint x: 623, startPoint y: 176, endPoint x: 630, endPoint y: 186, distance: 12.5
click at [624, 177] on input "Available" at bounding box center [671, 182] width 122 height 33
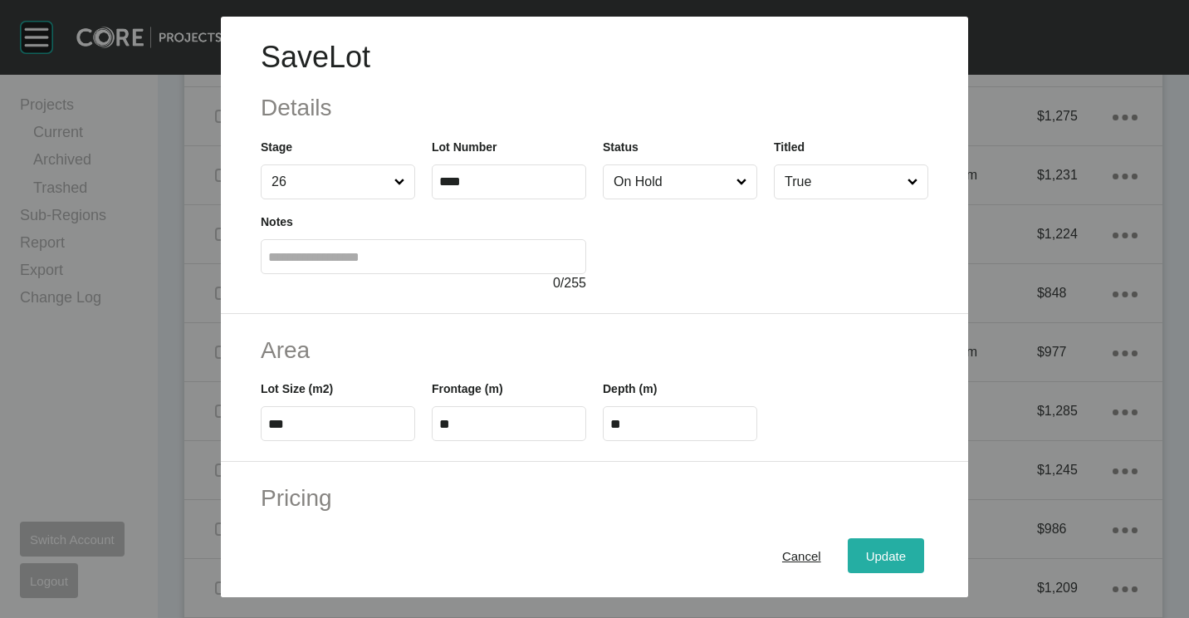
click at [883, 562] on span "Update" at bounding box center [886, 556] width 40 height 14
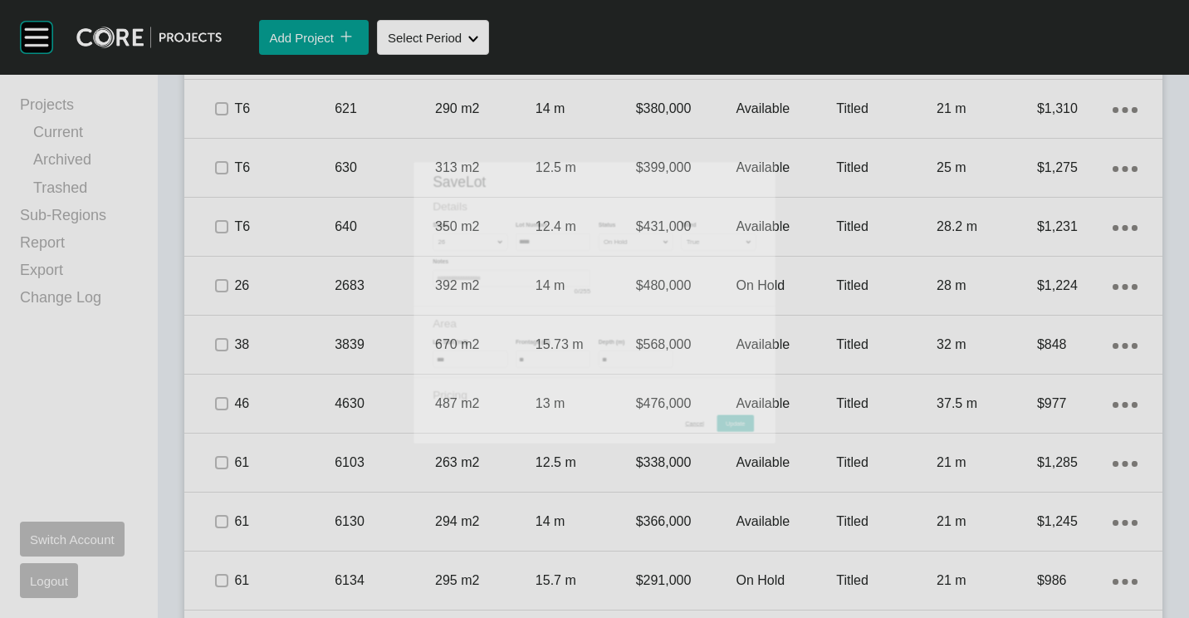
scroll to position [1827, 0]
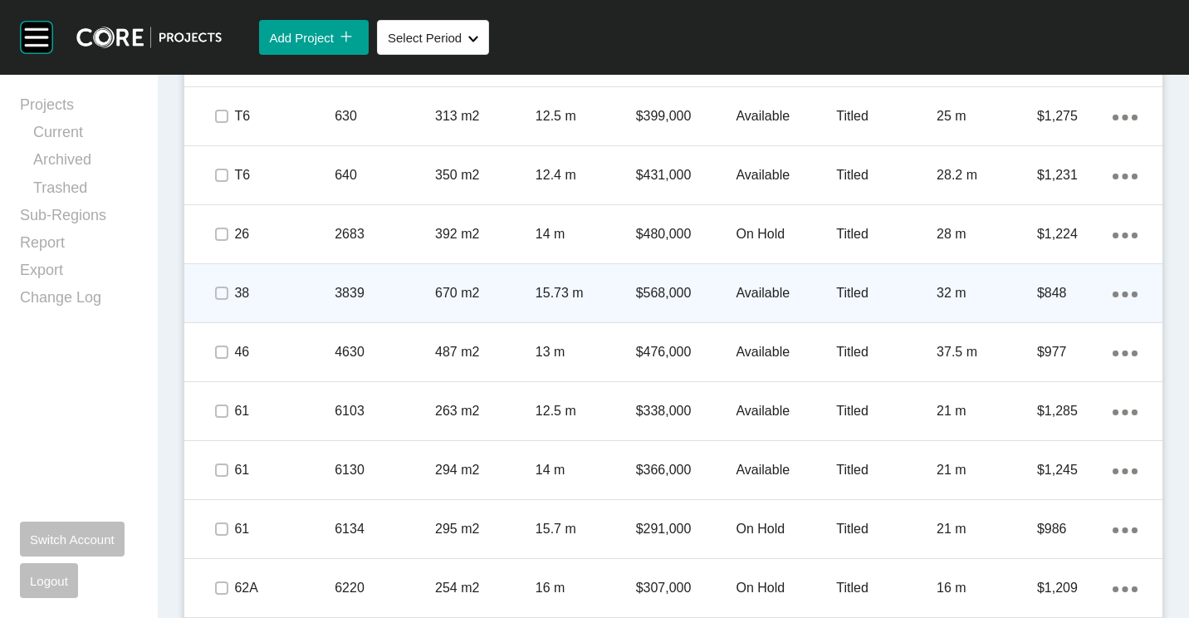
click at [212, 290] on span at bounding box center [221, 293] width 25 height 25
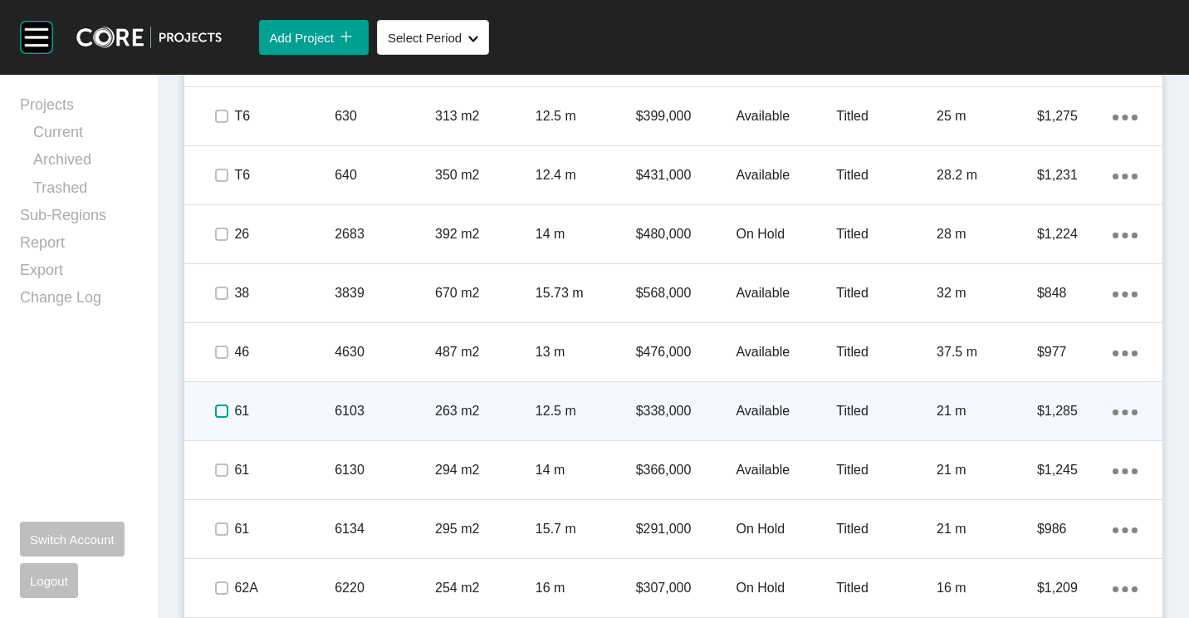
drag, startPoint x: 217, startPoint y: 408, endPoint x: 235, endPoint y: 404, distance: 18.7
click at [217, 409] on label at bounding box center [221, 410] width 13 height 13
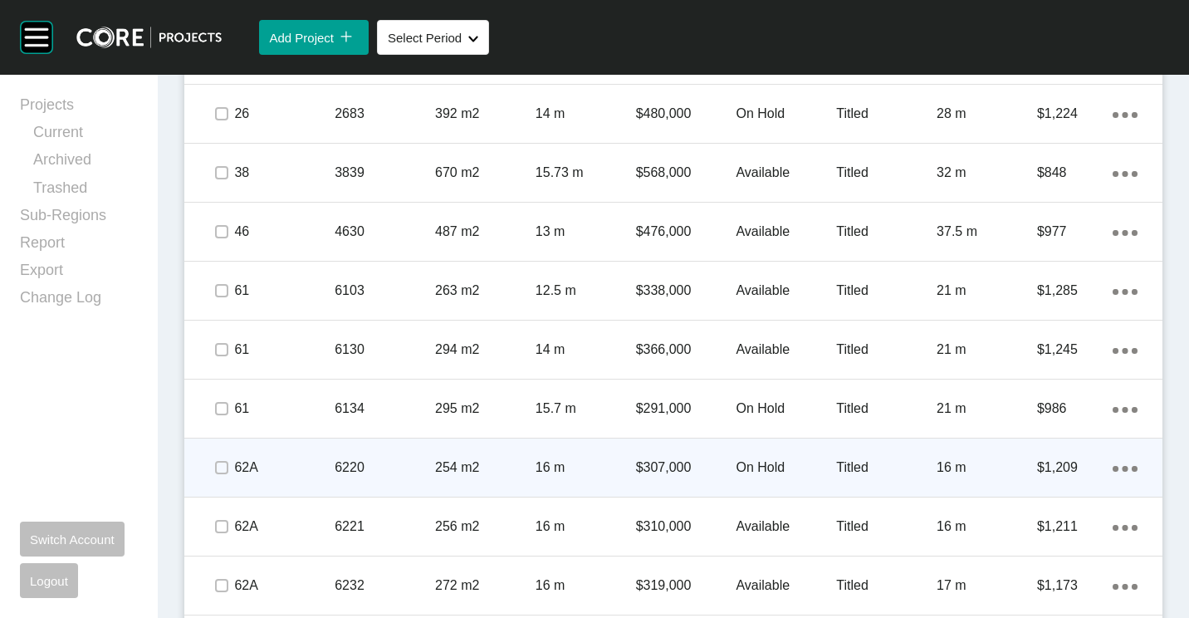
scroll to position [1993, 0]
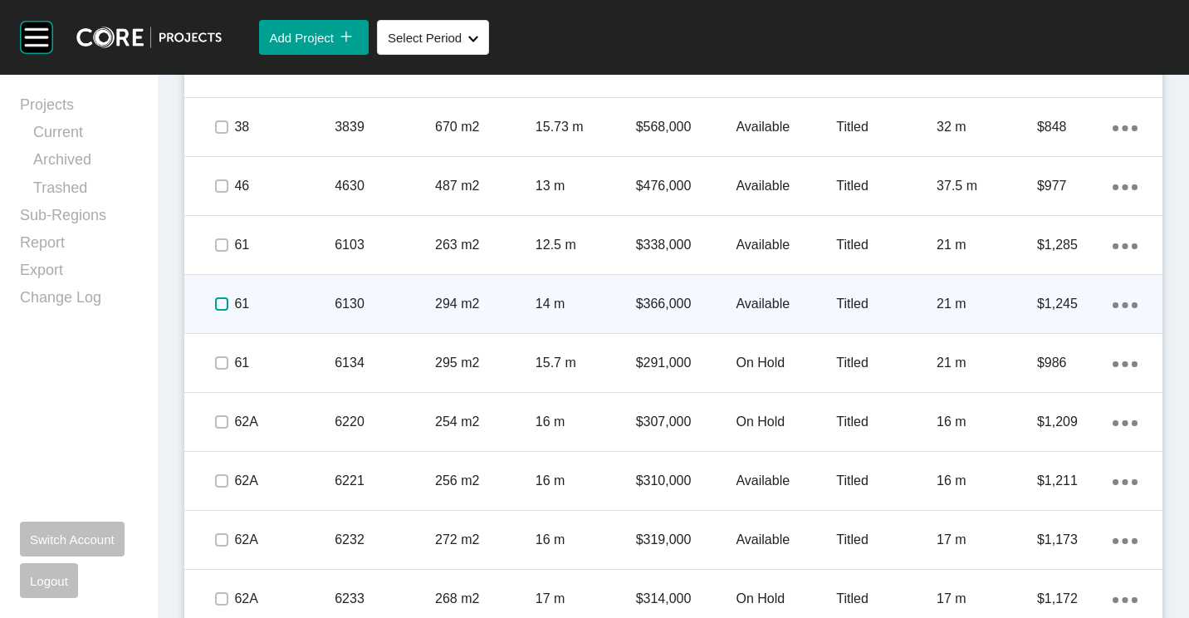
drag, startPoint x: 220, startPoint y: 307, endPoint x: 222, endPoint y: 330, distance: 22.5
click at [220, 308] on label at bounding box center [221, 303] width 13 height 13
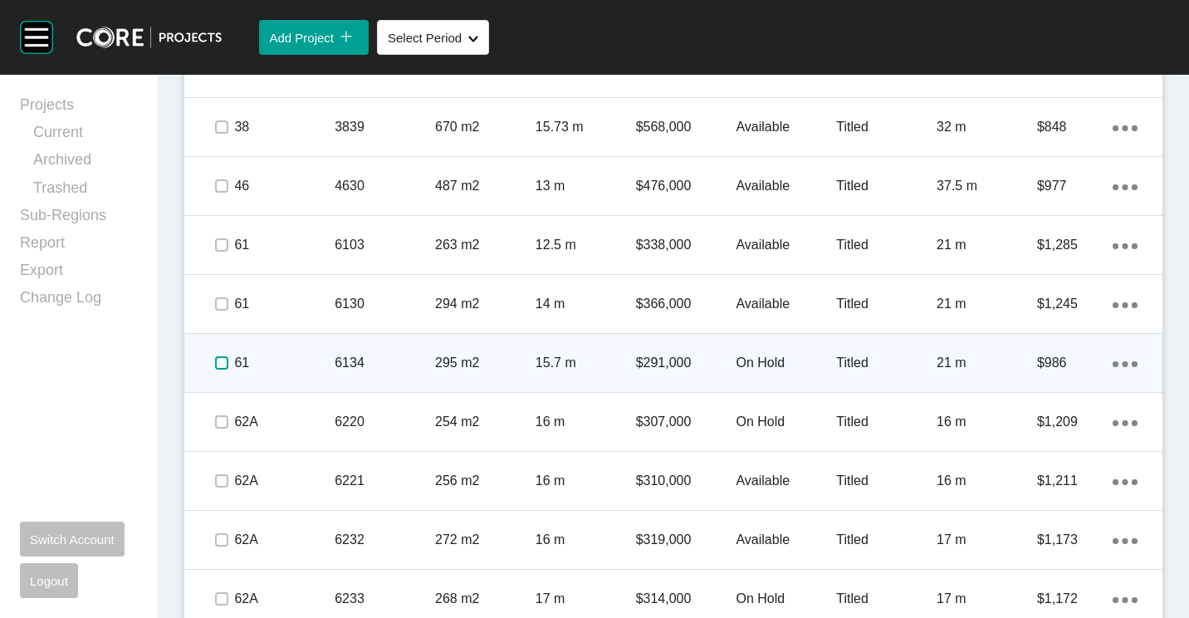
click at [215, 360] on label at bounding box center [221, 362] width 13 height 13
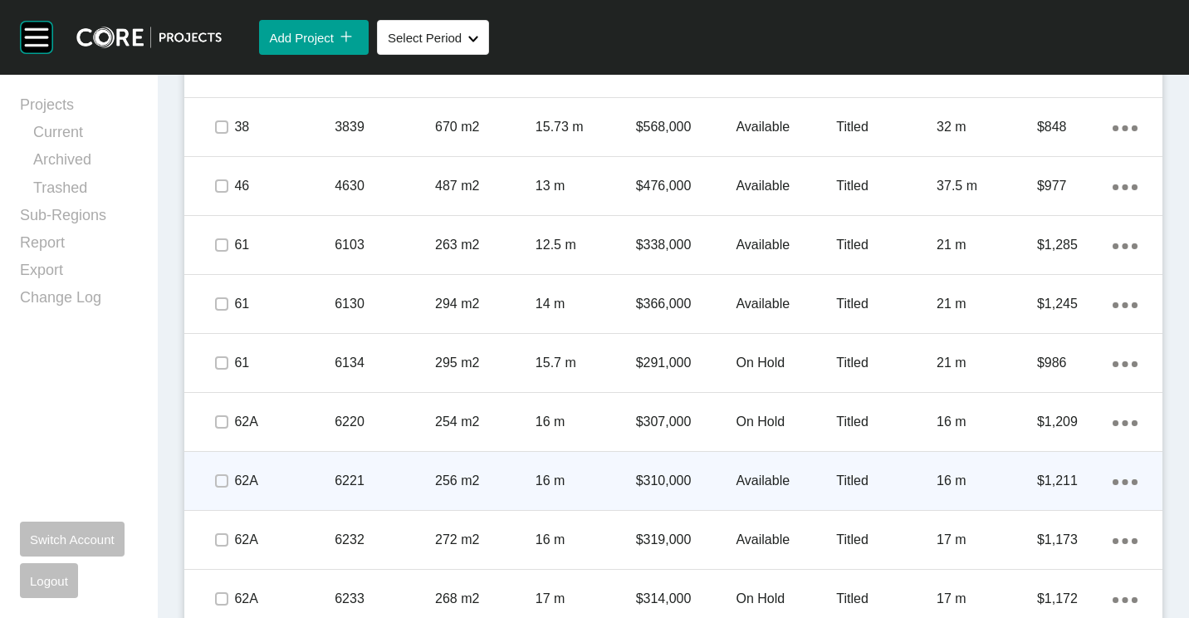
click at [210, 477] on span at bounding box center [221, 480] width 25 height 25
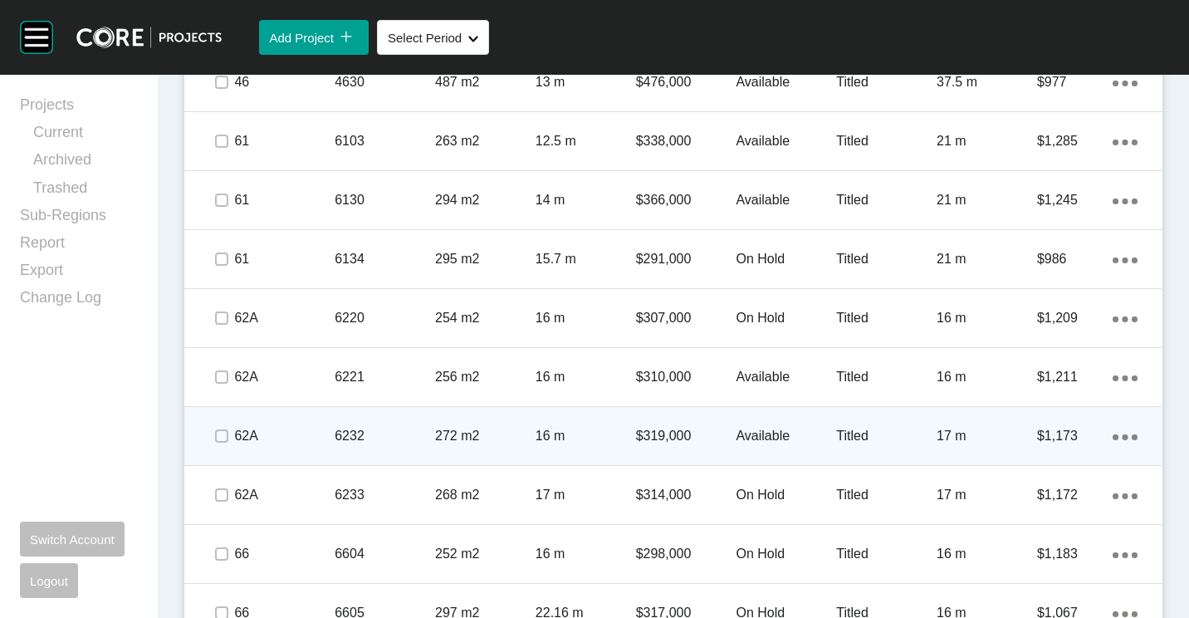
scroll to position [2159, 0]
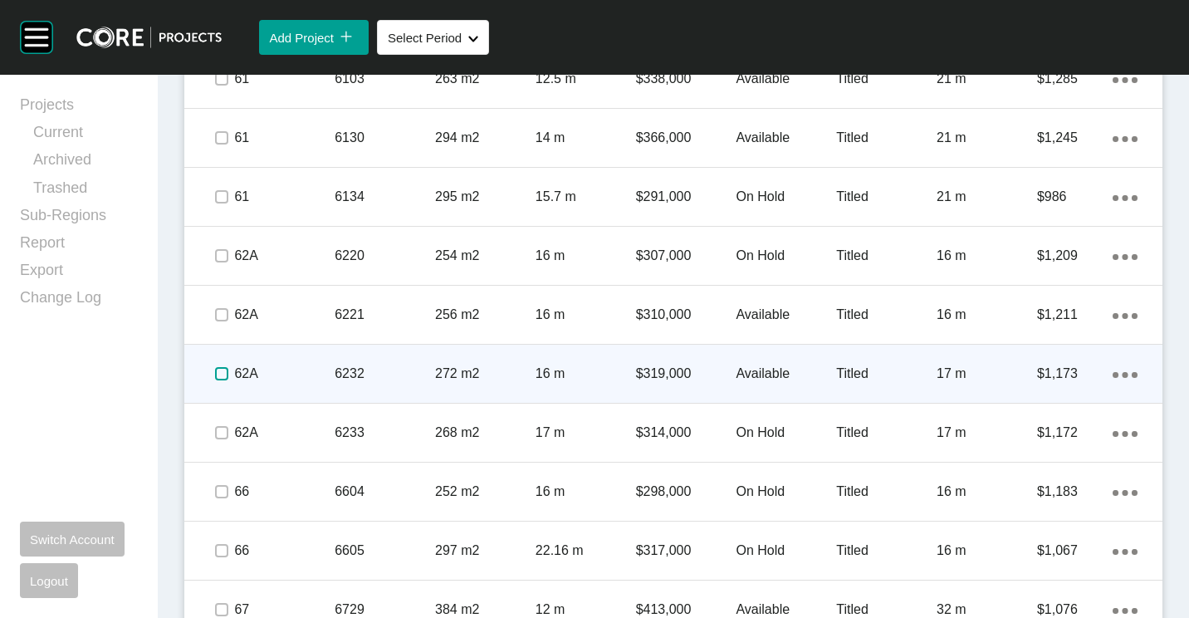
click at [220, 374] on label at bounding box center [221, 373] width 13 height 13
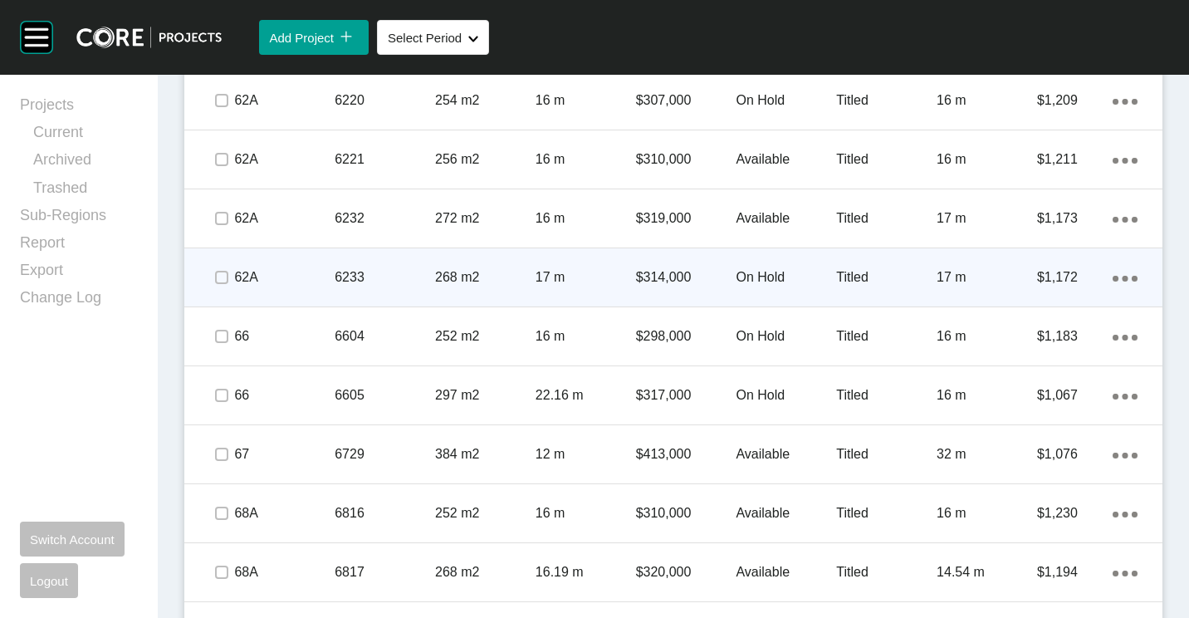
scroll to position [2325, 0]
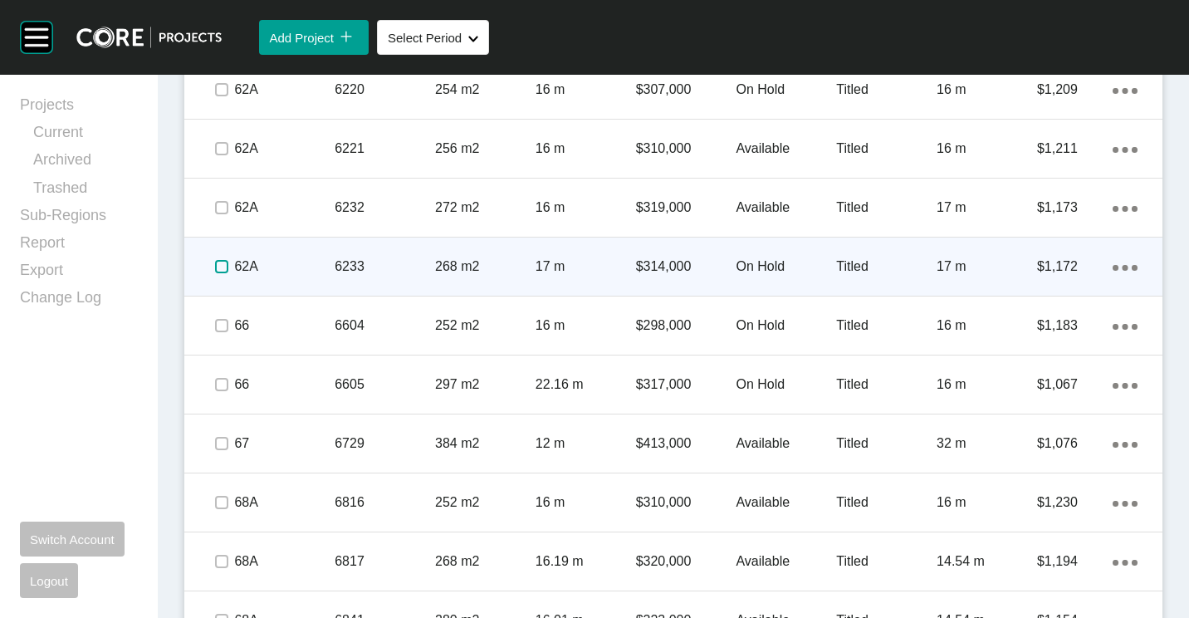
click at [221, 270] on label at bounding box center [221, 266] width 13 height 13
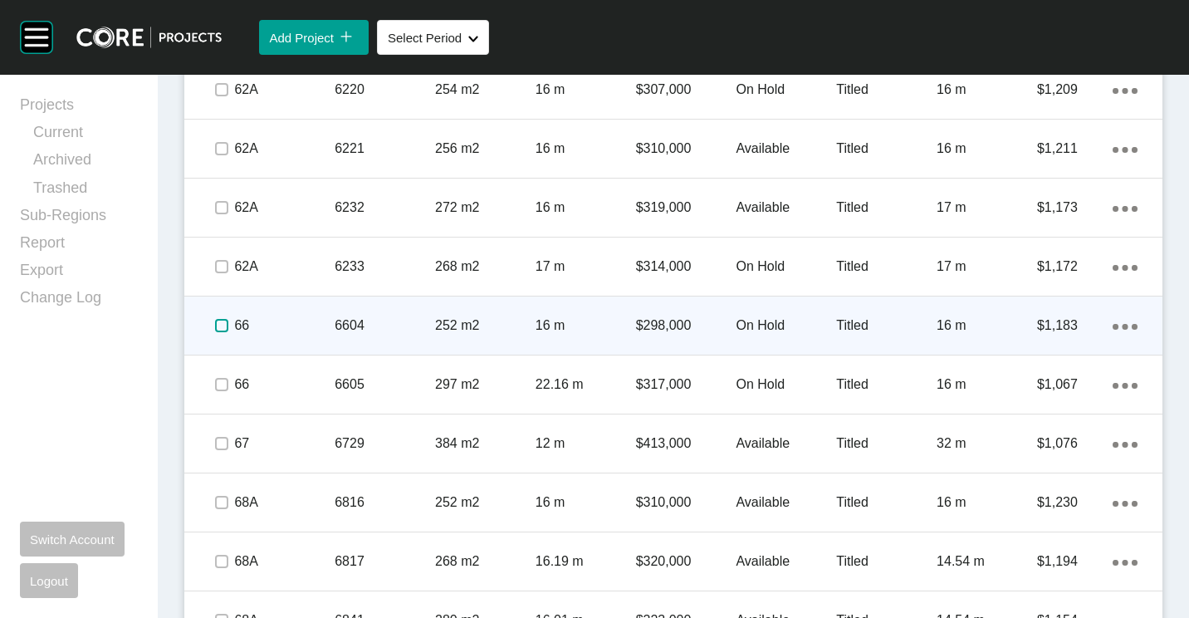
click at [220, 326] on label at bounding box center [221, 325] width 13 height 13
drag, startPoint x: 213, startPoint y: 325, endPoint x: 336, endPoint y: 330, distance: 123.0
click at [215, 325] on label at bounding box center [221, 325] width 13 height 13
click at [369, 330] on p "6604" at bounding box center [385, 325] width 100 height 18
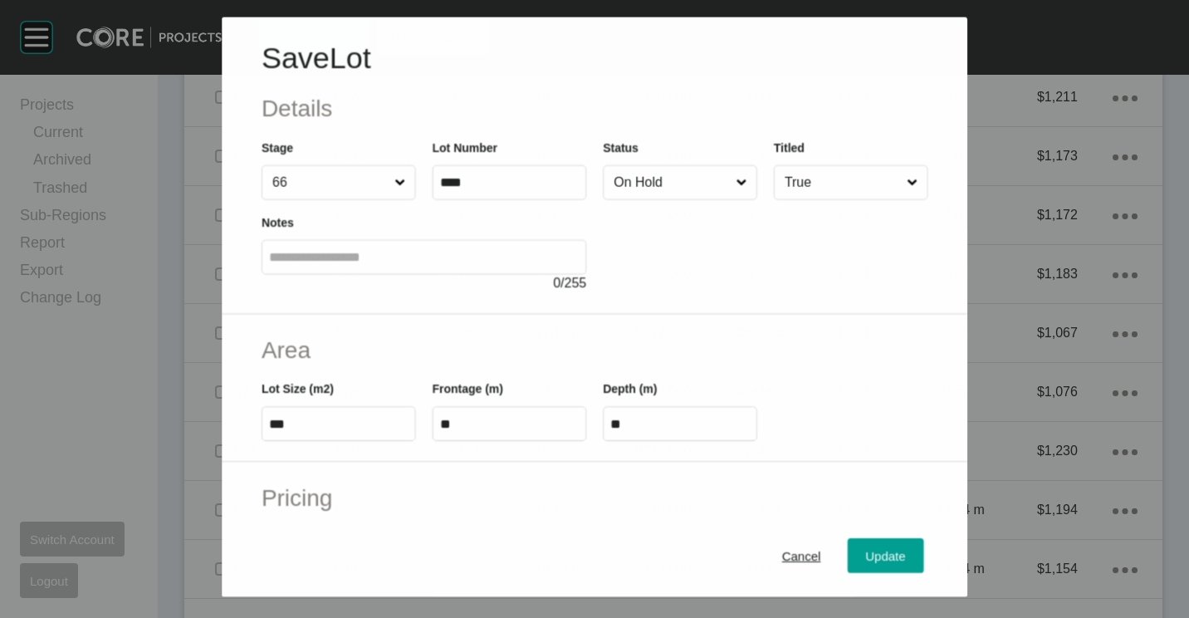
scroll to position [2273, 0]
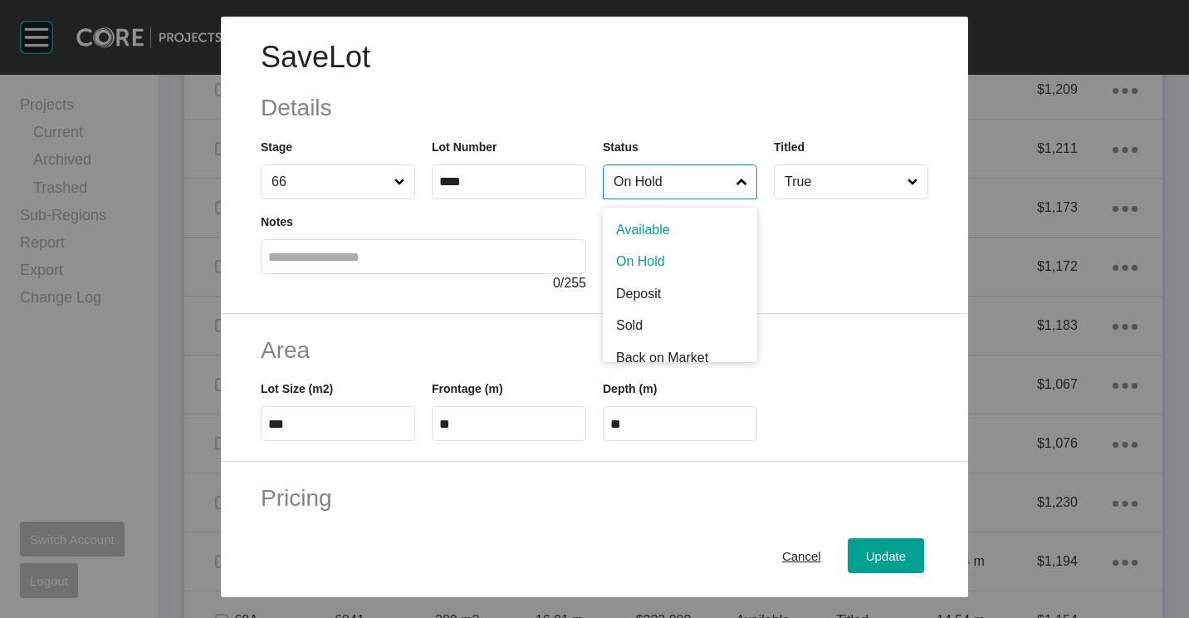
drag, startPoint x: 697, startPoint y: 175, endPoint x: 678, endPoint y: 223, distance: 52.1
click at [697, 176] on input "On Hold" at bounding box center [671, 181] width 123 height 33
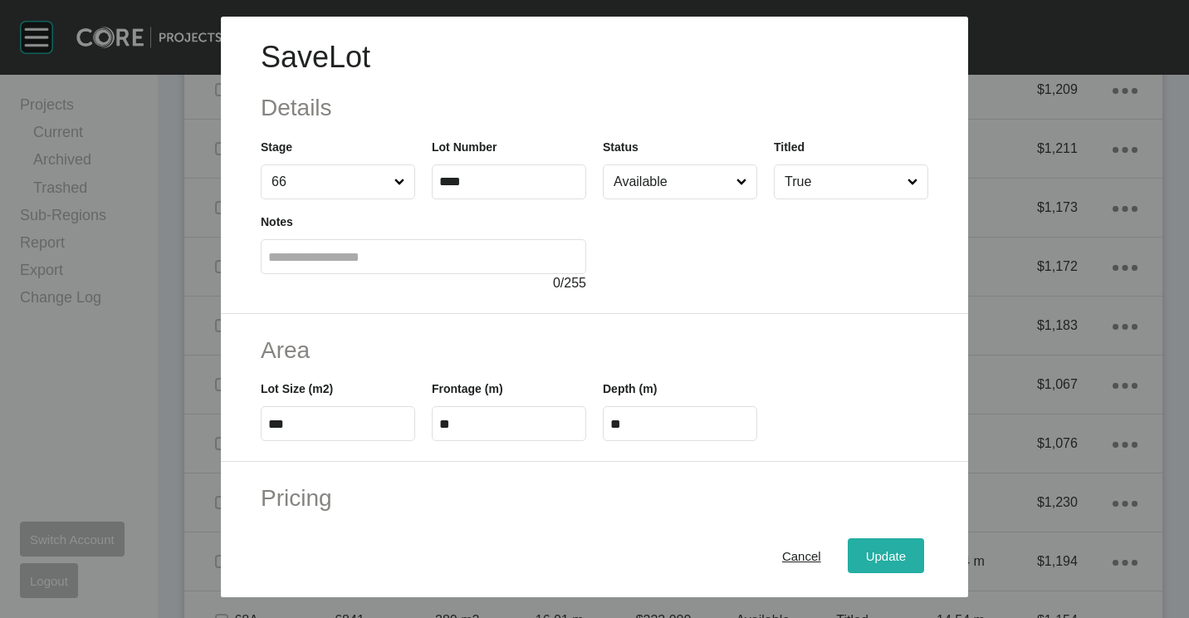
click at [862, 564] on div "Update" at bounding box center [886, 556] width 48 height 22
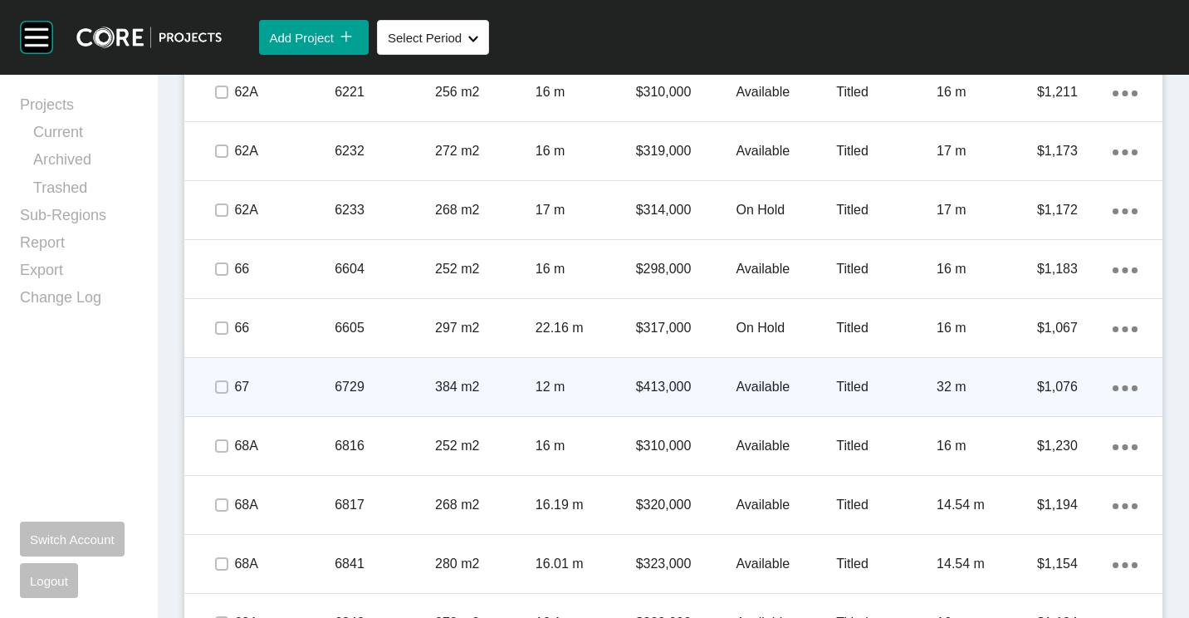
scroll to position [2408, 0]
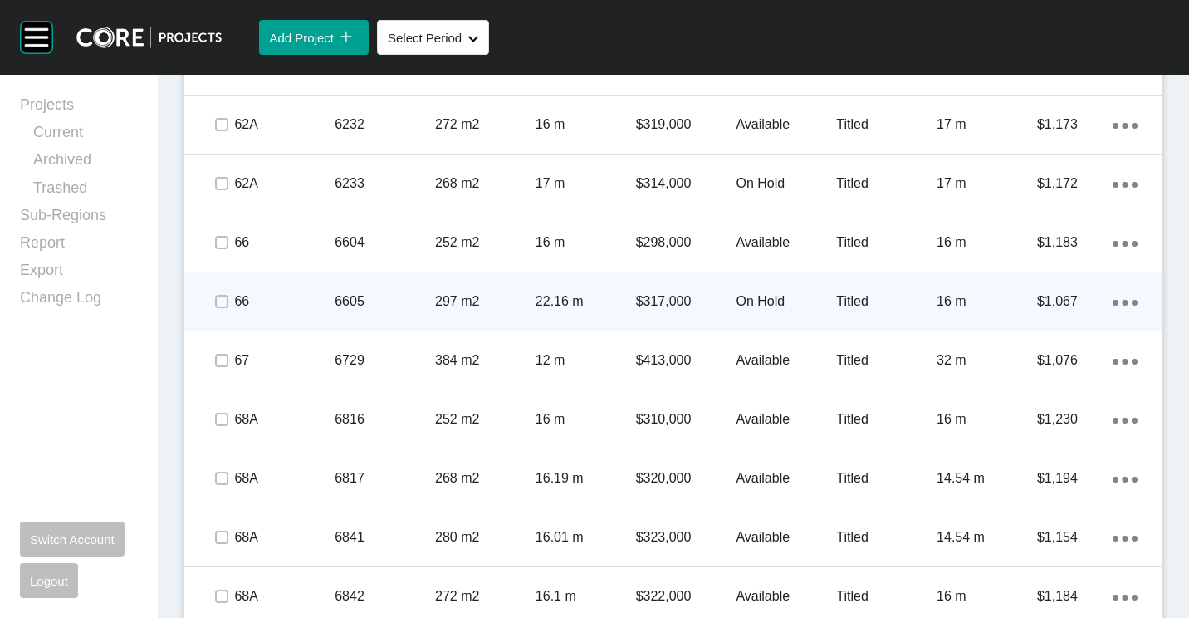
click at [390, 303] on p "6605" at bounding box center [385, 301] width 100 height 18
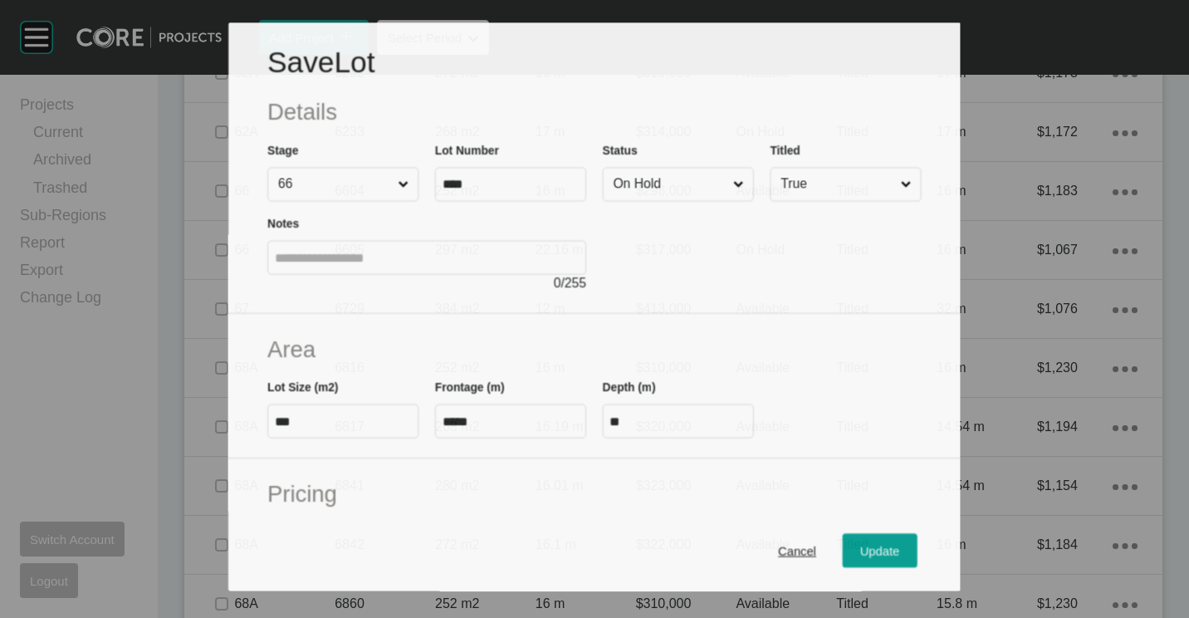
scroll to position [2356, 0]
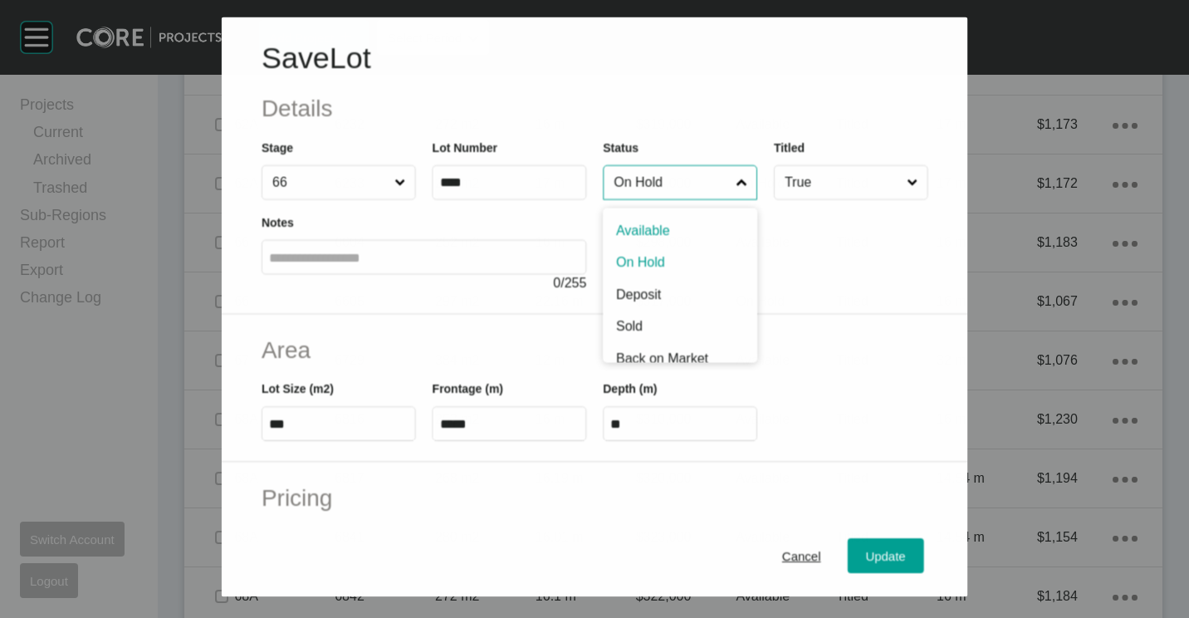
click at [668, 188] on input "On Hold" at bounding box center [671, 181] width 122 height 33
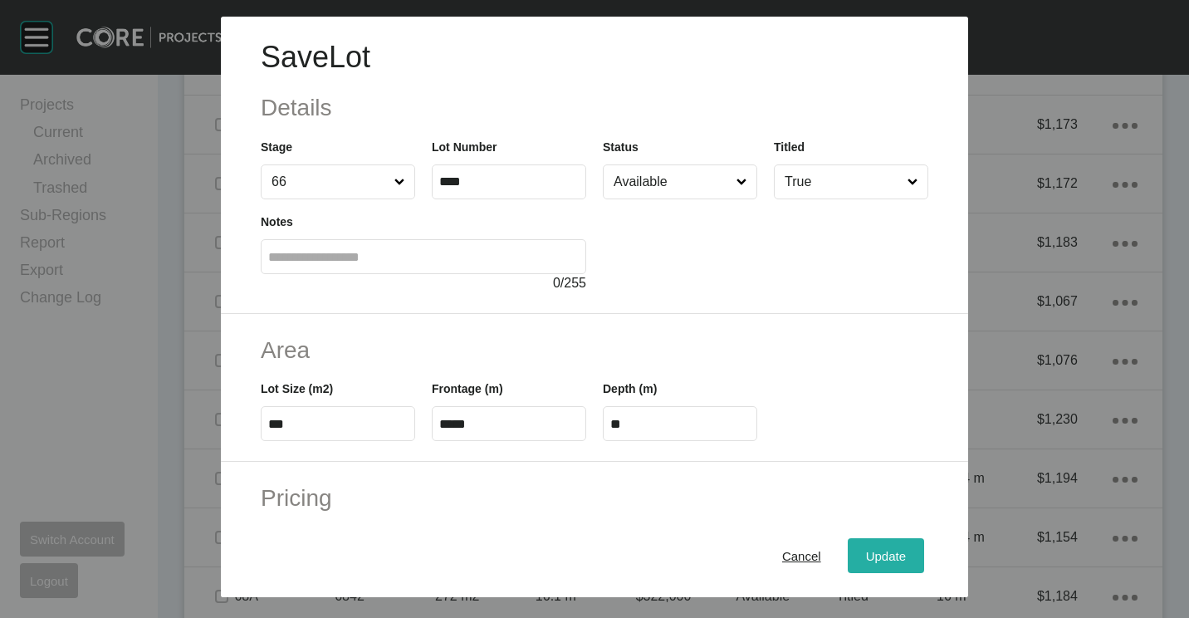
click at [868, 544] on button "Update" at bounding box center [886, 555] width 76 height 35
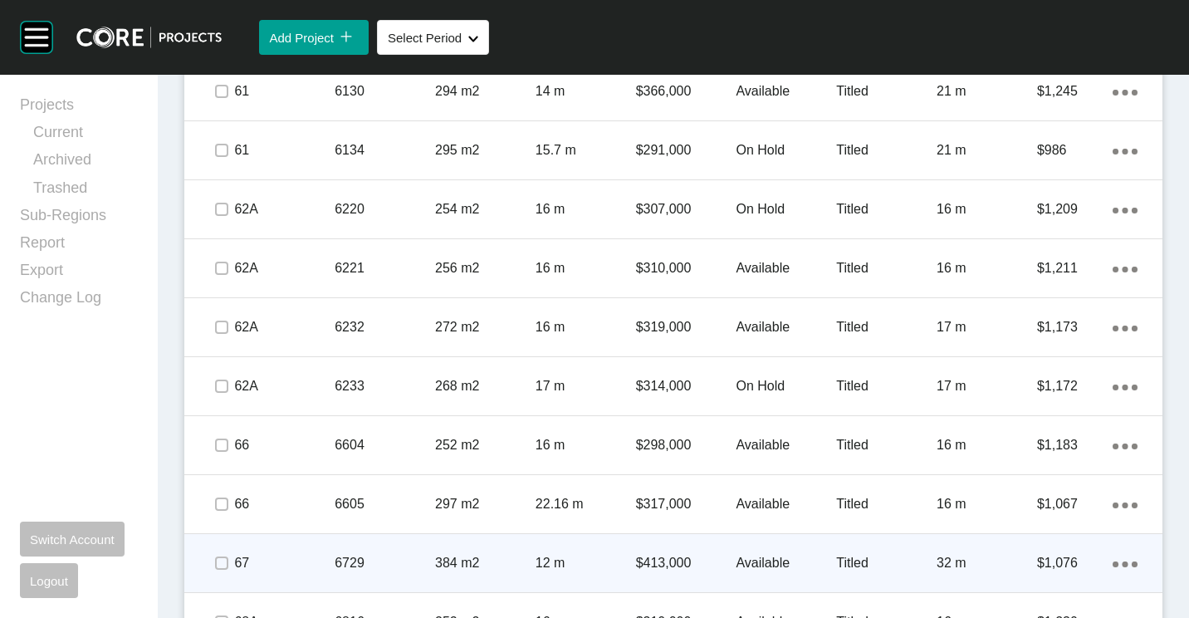
scroll to position [2159, 0]
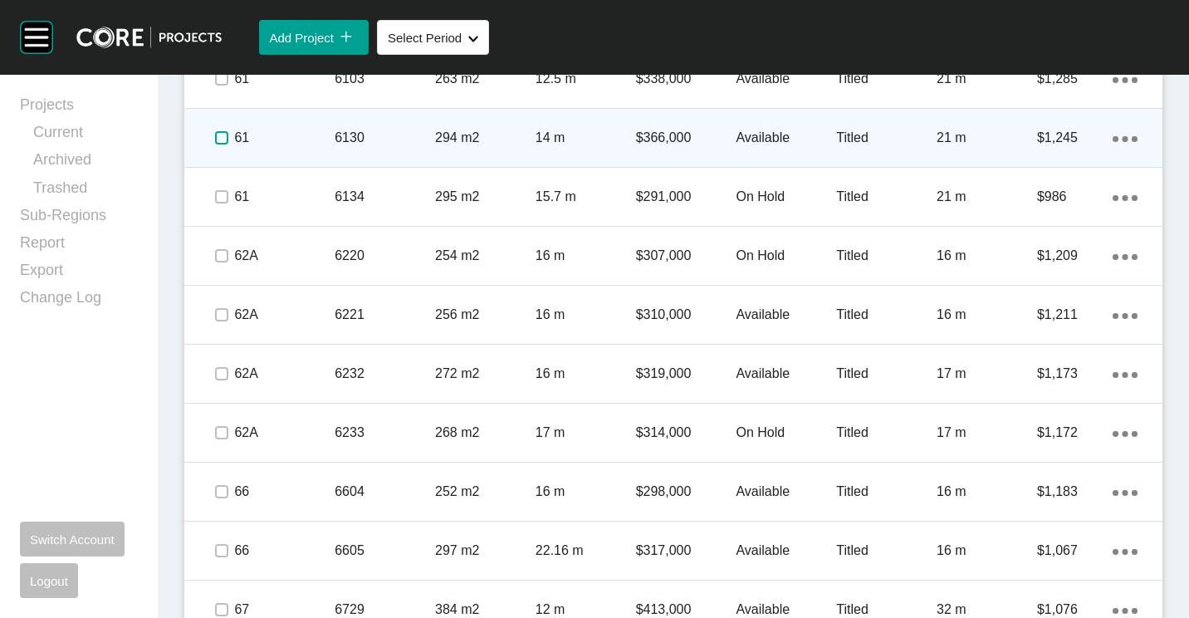
click at [220, 137] on label at bounding box center [221, 137] width 13 height 13
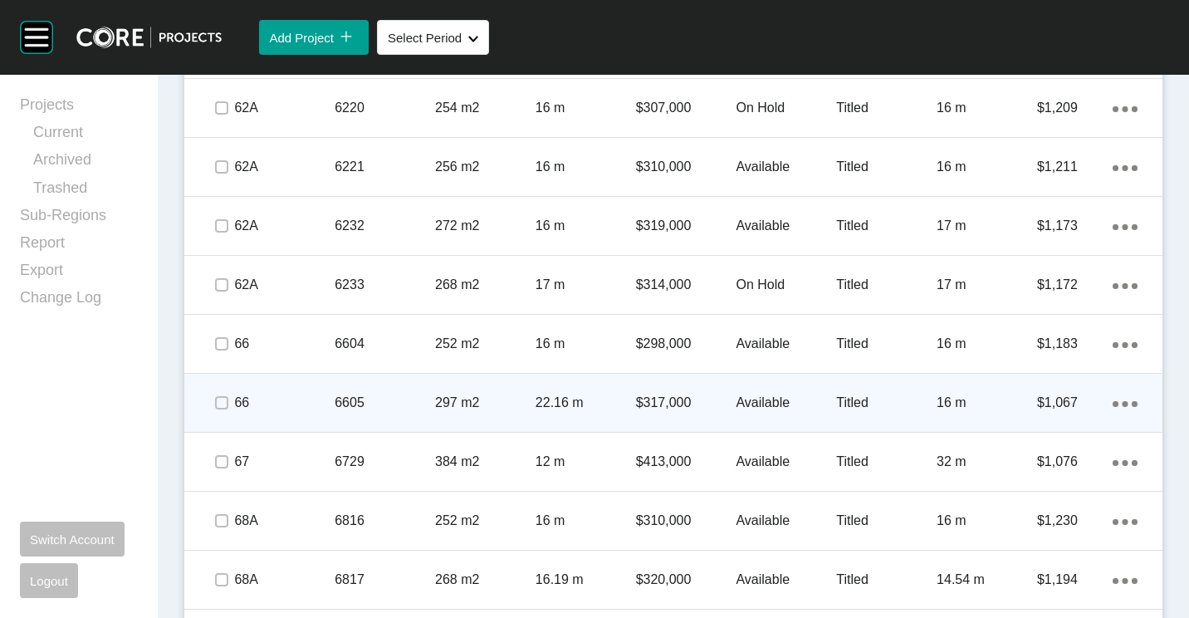
scroll to position [2325, 0]
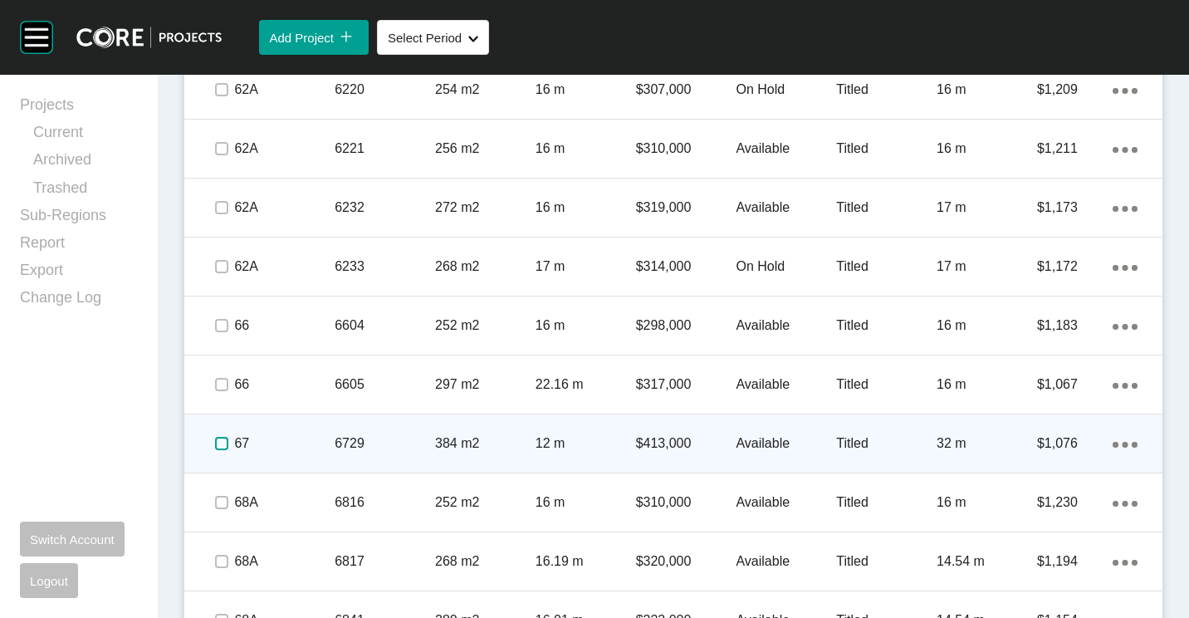
click at [222, 441] on label at bounding box center [221, 443] width 13 height 13
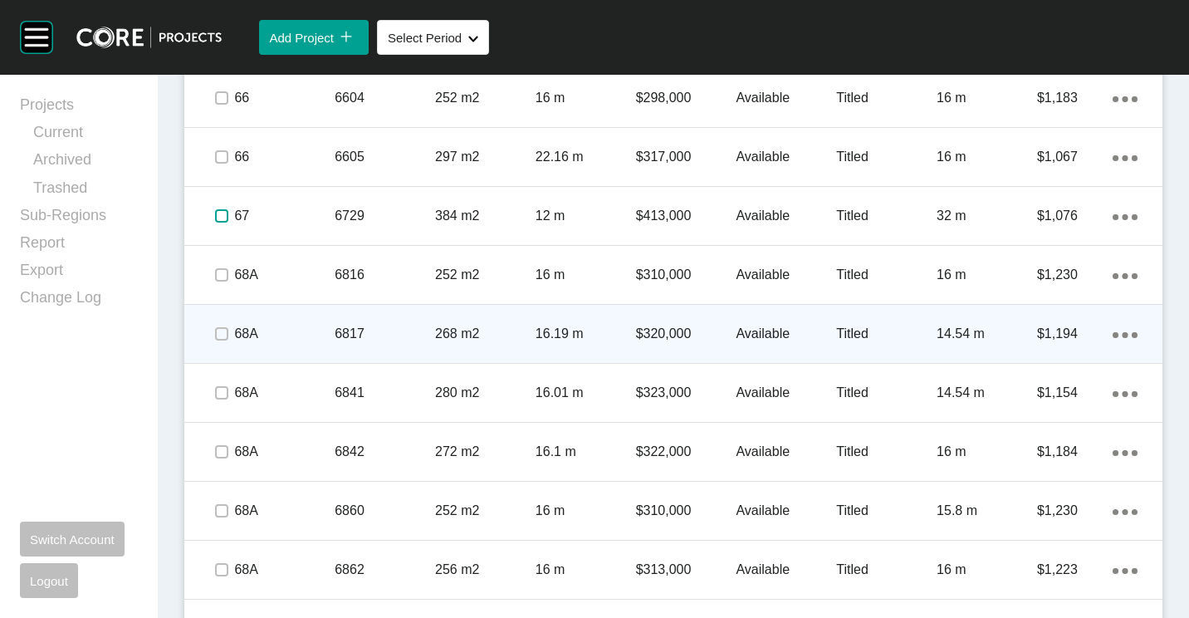
scroll to position [2574, 0]
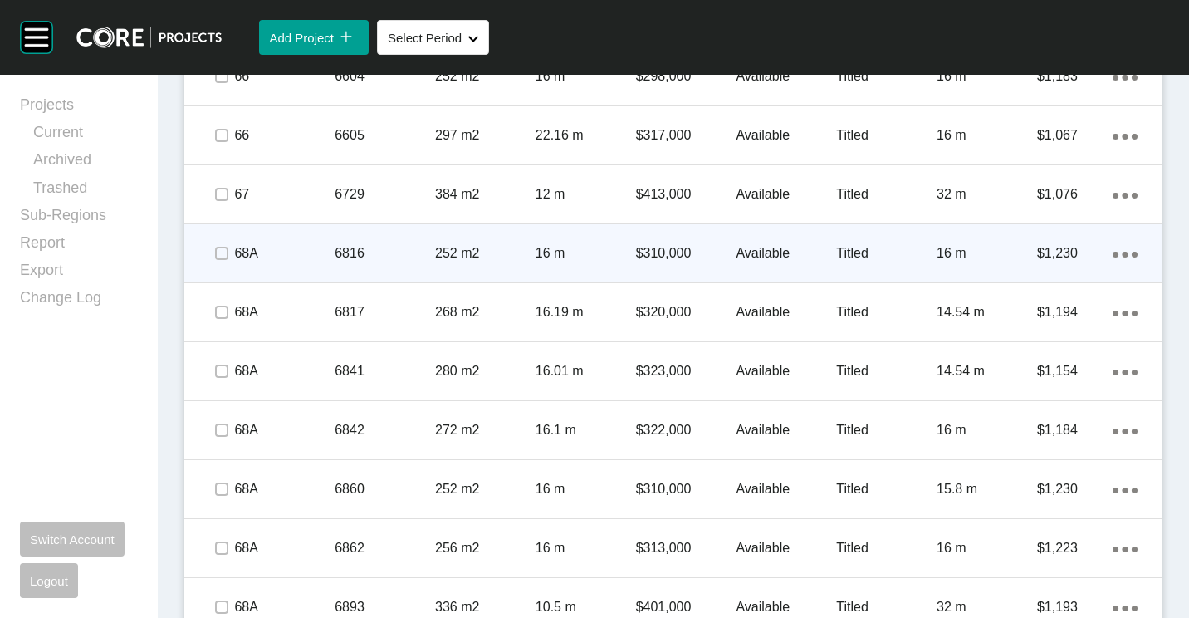
click at [375, 263] on div "6816" at bounding box center [385, 253] width 100 height 51
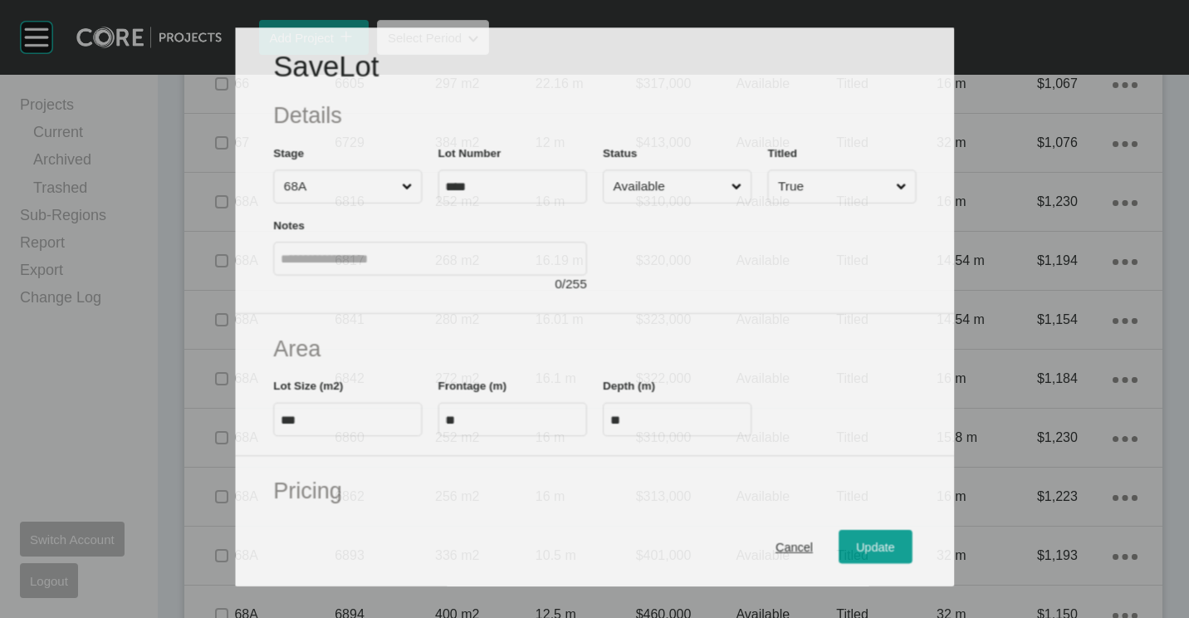
scroll to position [2522, 0]
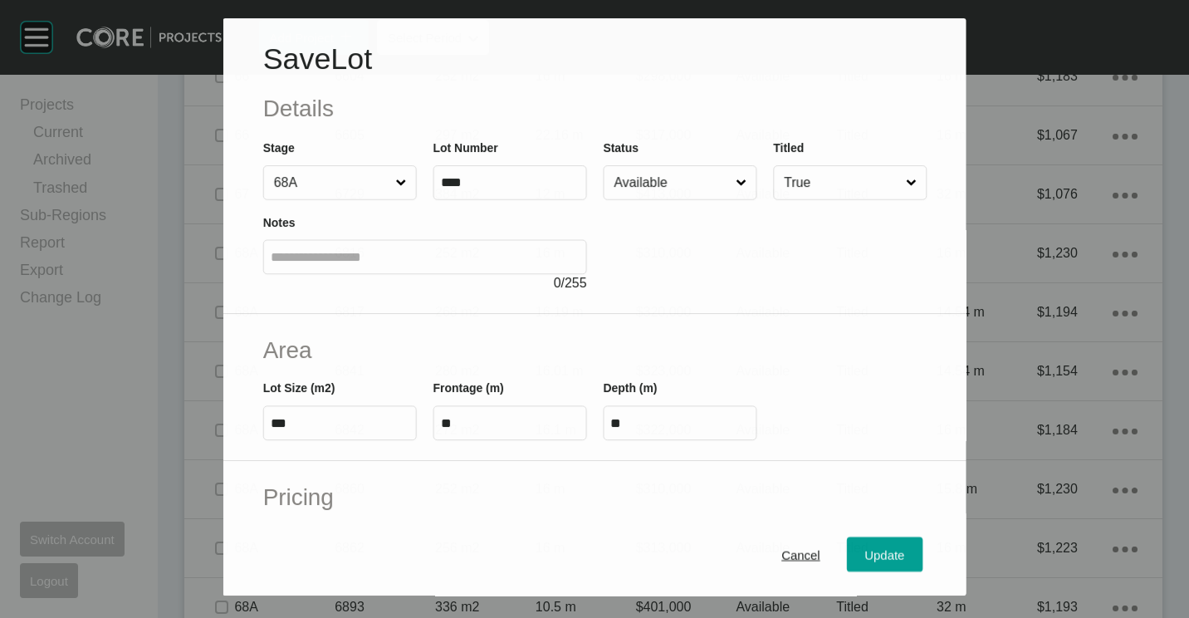
click at [649, 188] on input "Available" at bounding box center [671, 182] width 122 height 33
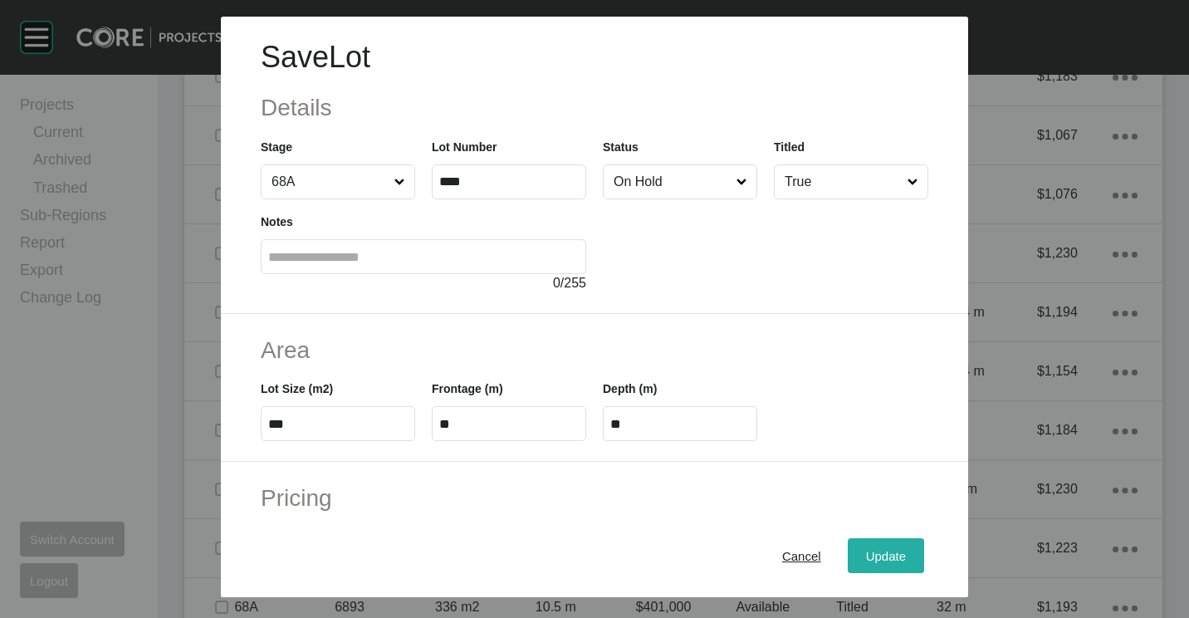
click at [882, 549] on span "Update" at bounding box center [886, 556] width 40 height 14
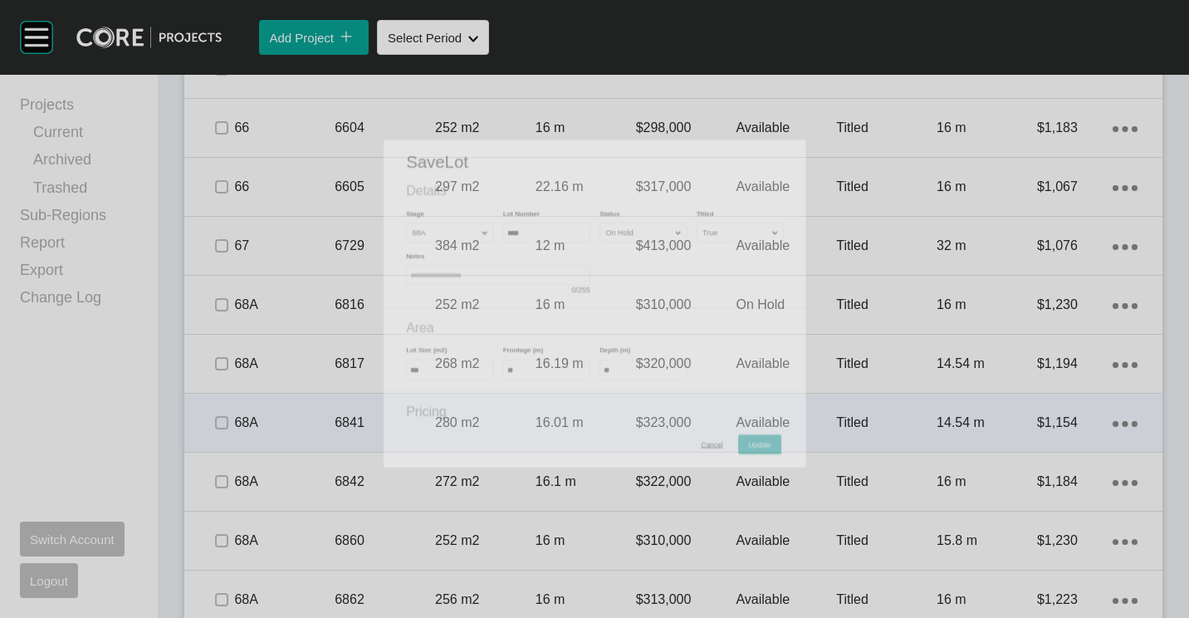
scroll to position [2574, 0]
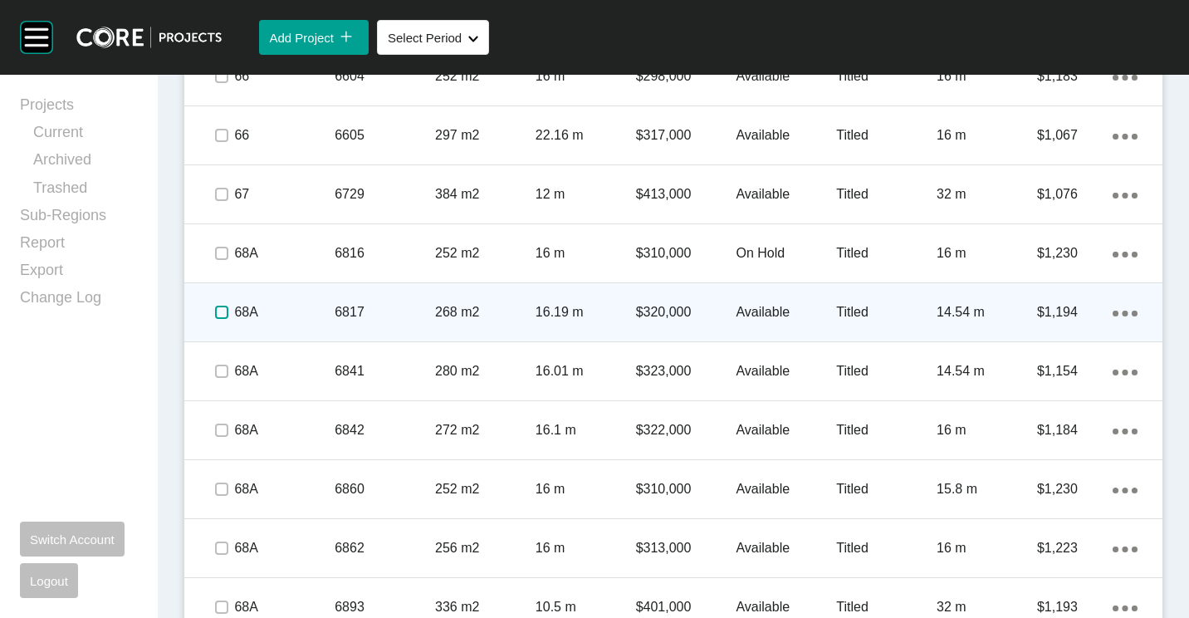
click at [218, 311] on label at bounding box center [221, 312] width 13 height 13
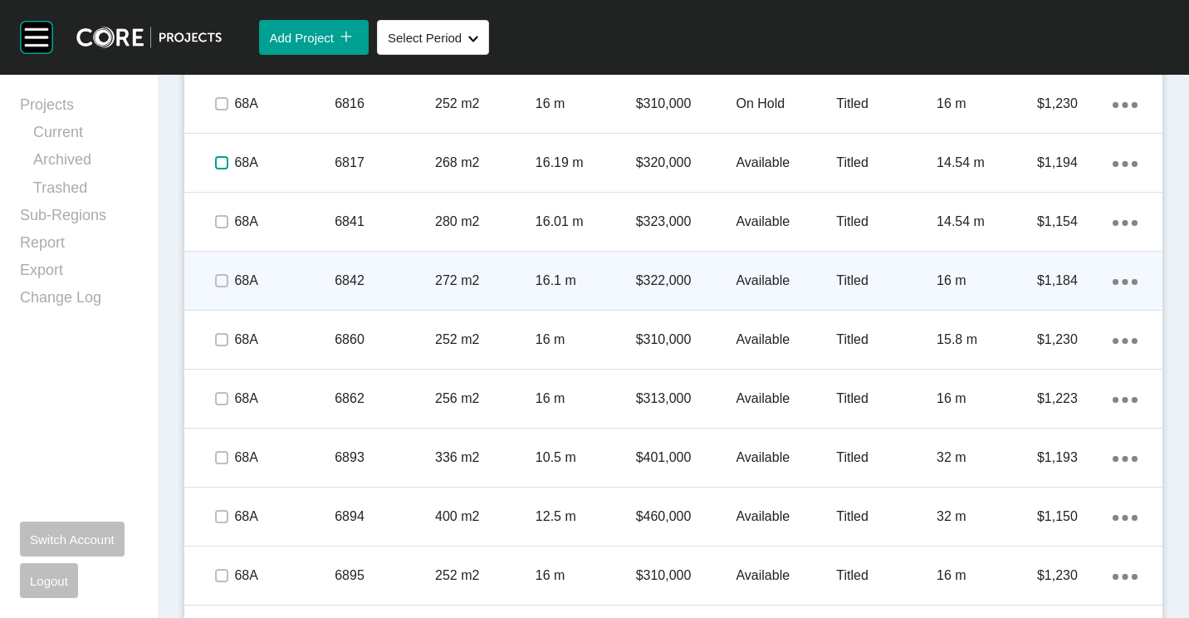
scroll to position [2740, 0]
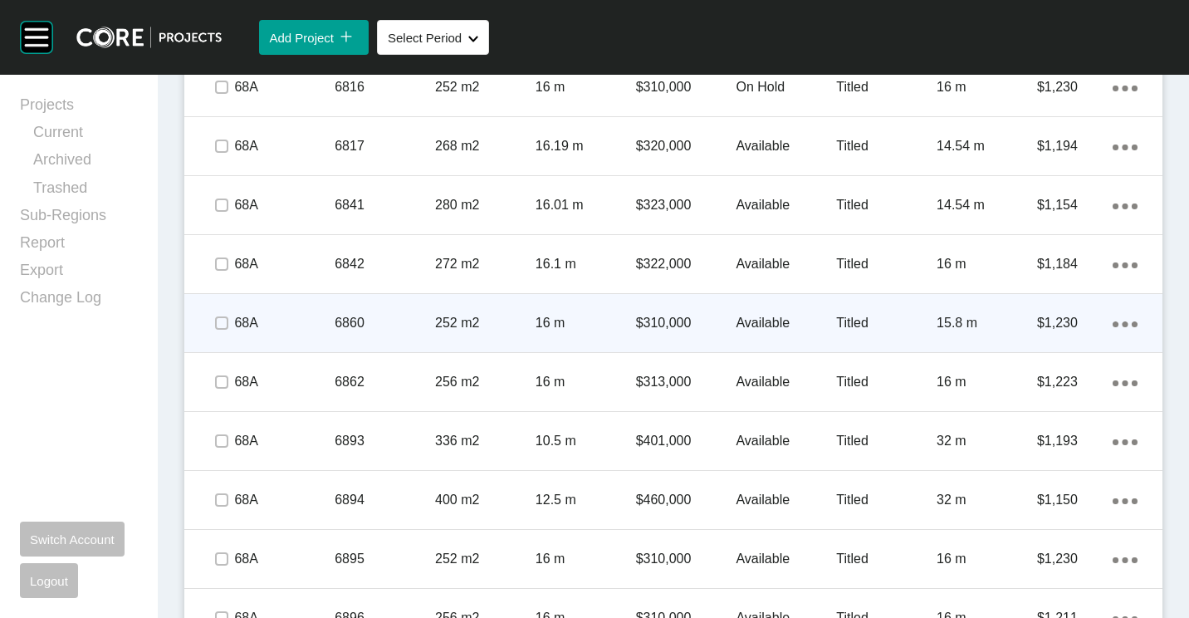
click at [330, 310] on div "68A" at bounding box center [284, 322] width 100 height 51
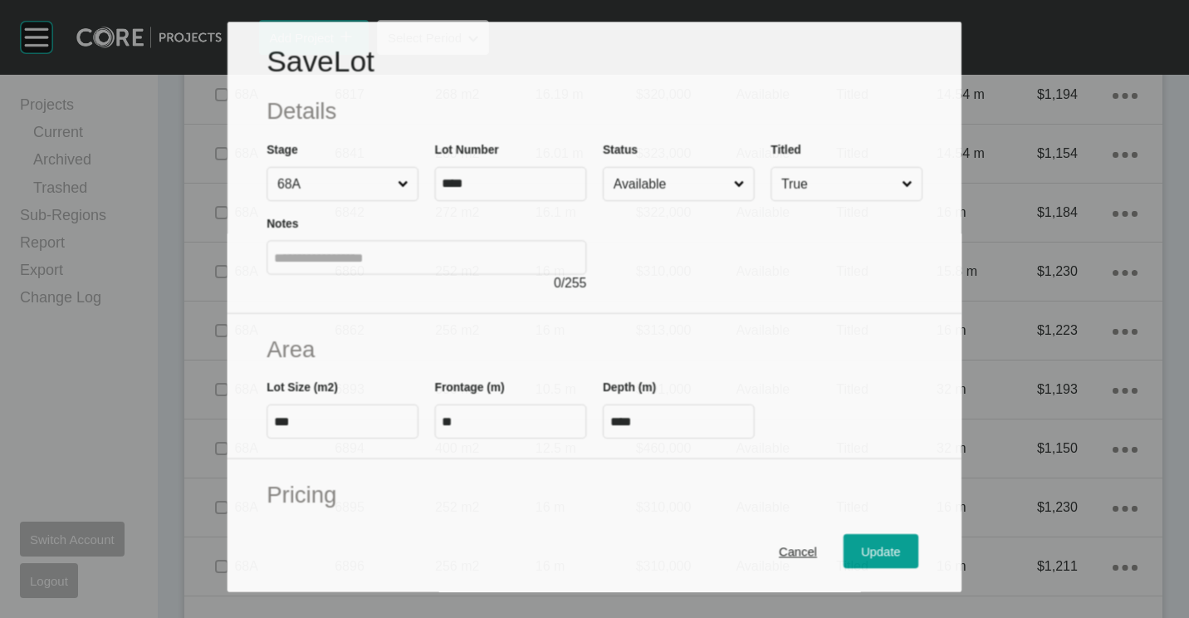
scroll to position [2689, 0]
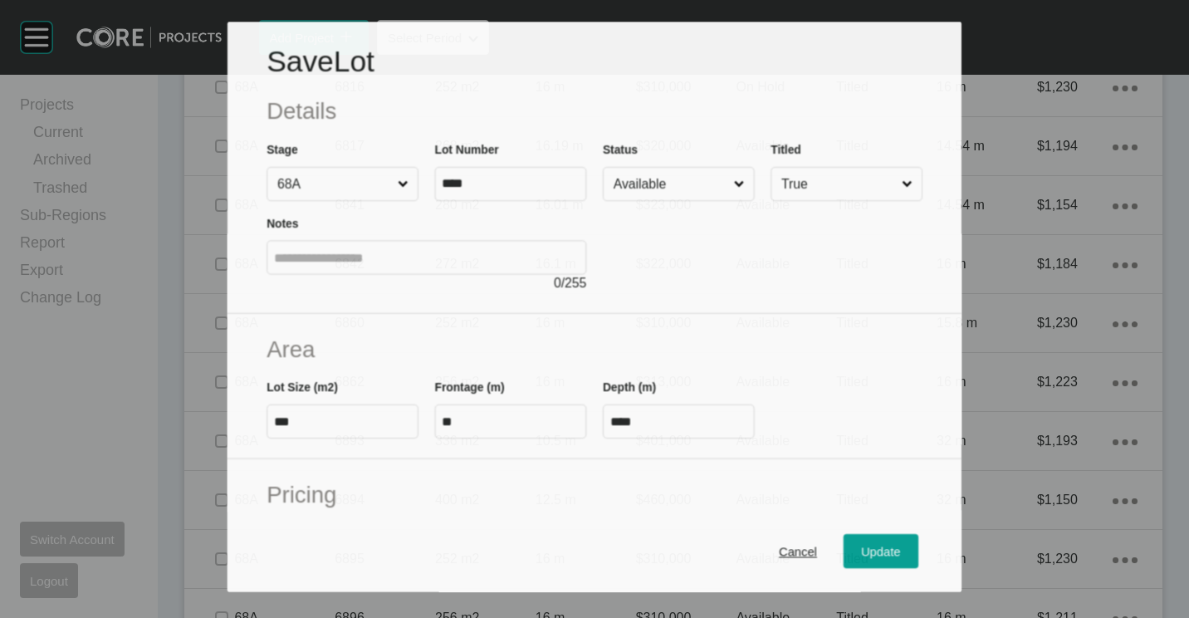
click at [636, 173] on input "Available" at bounding box center [670, 184] width 120 height 32
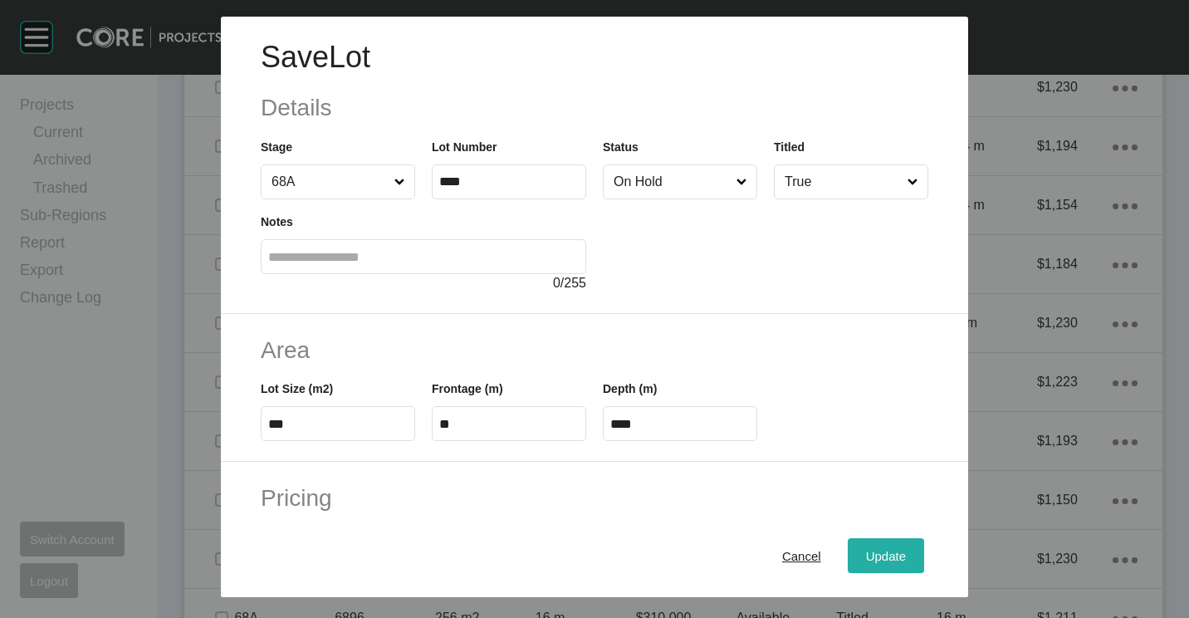
click at [882, 560] on span "Update" at bounding box center [886, 556] width 40 height 14
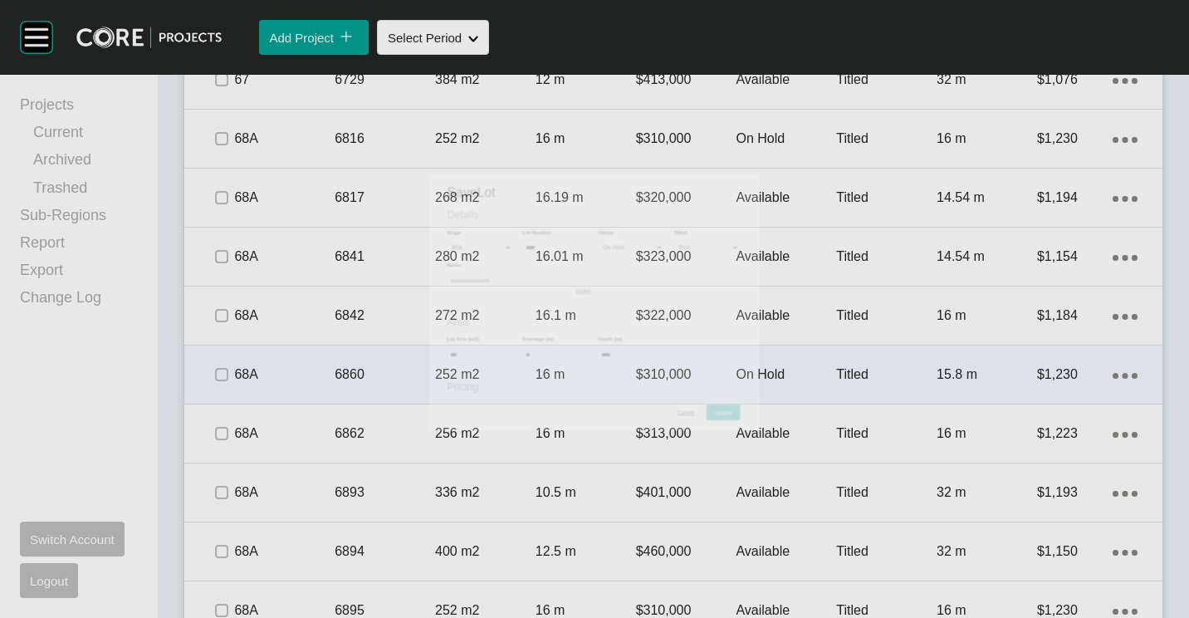
scroll to position [2740, 0]
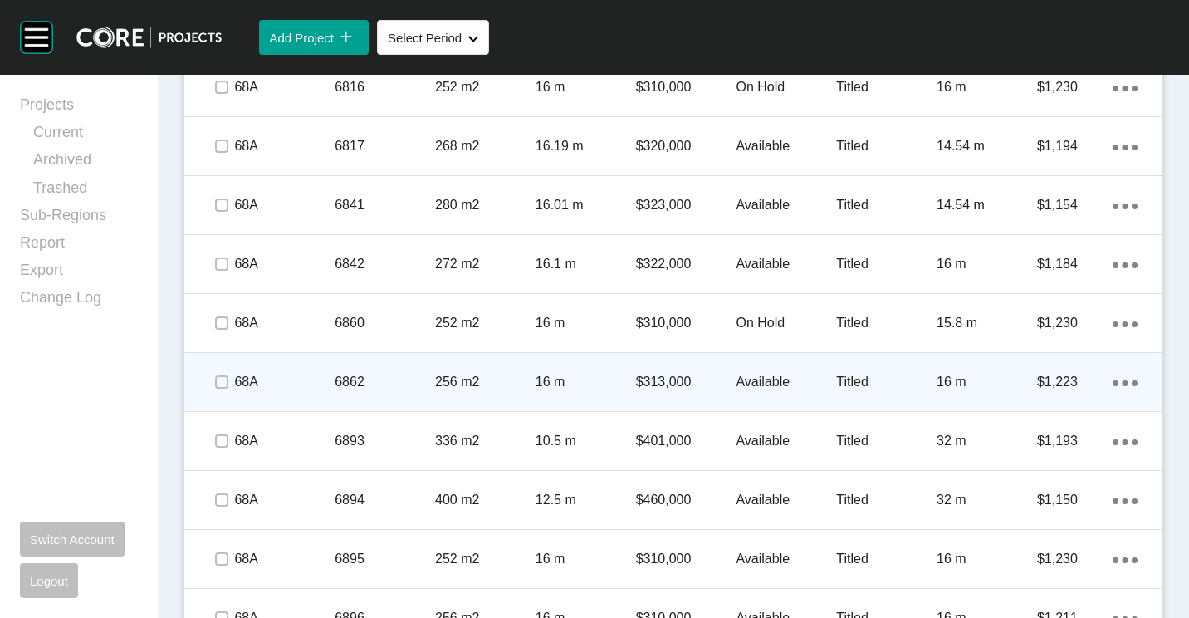
click at [376, 365] on div "6862" at bounding box center [385, 381] width 100 height 51
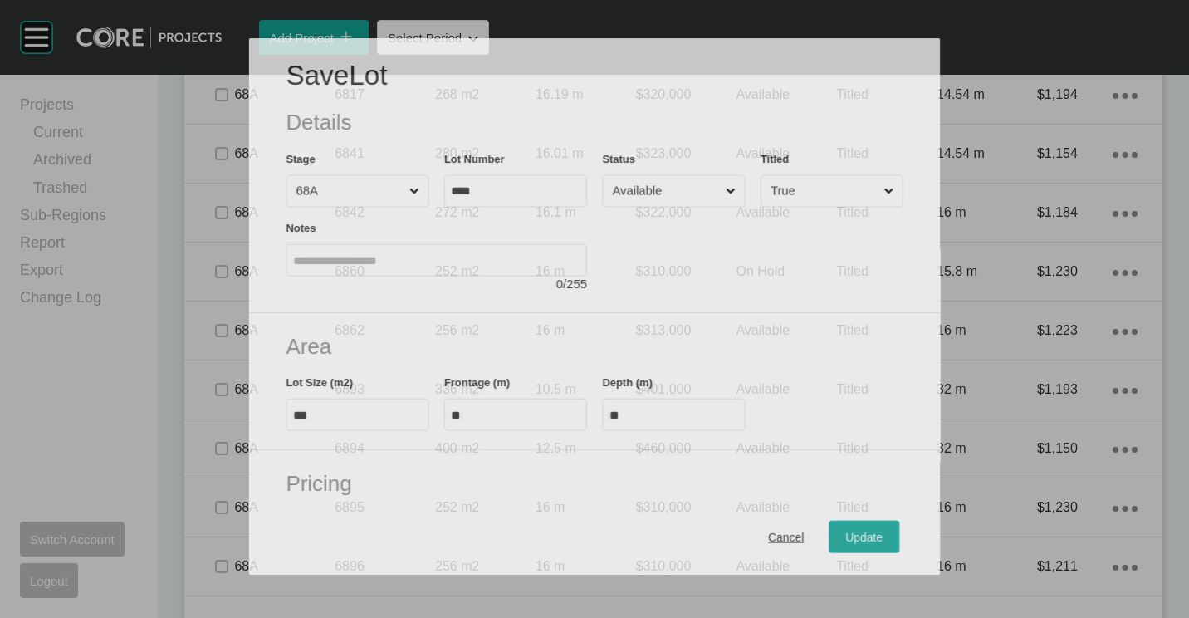
scroll to position [2689, 0]
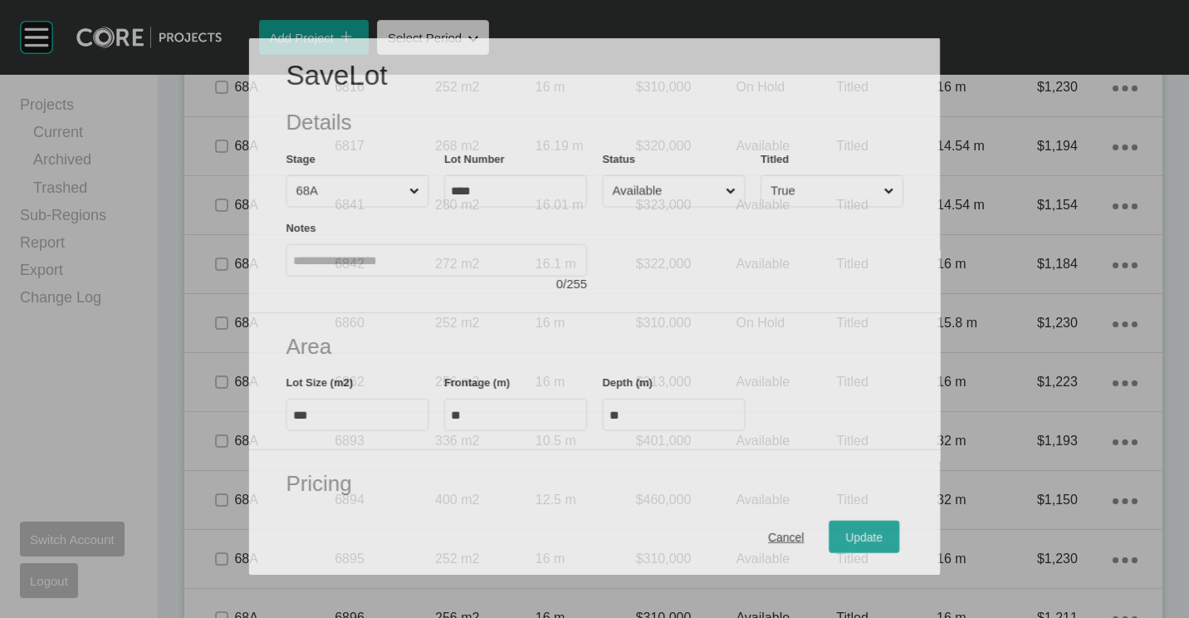
click at [615, 197] on input "Available" at bounding box center [665, 190] width 113 height 31
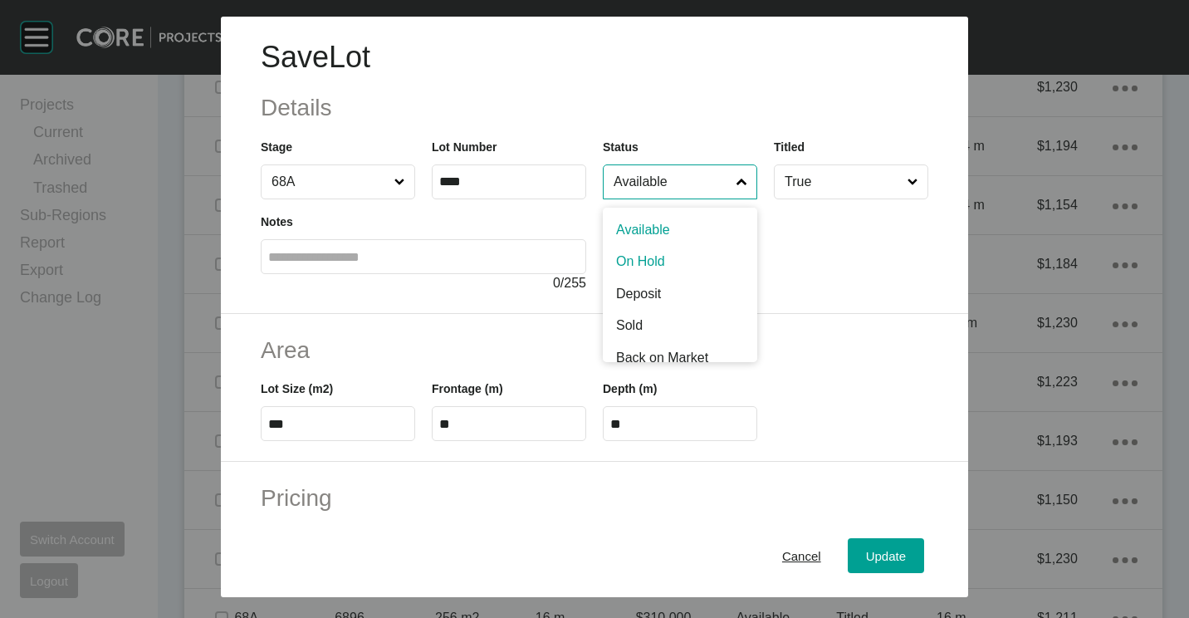
drag, startPoint x: 645, startPoint y: 253, endPoint x: 692, endPoint y: 320, distance: 81.8
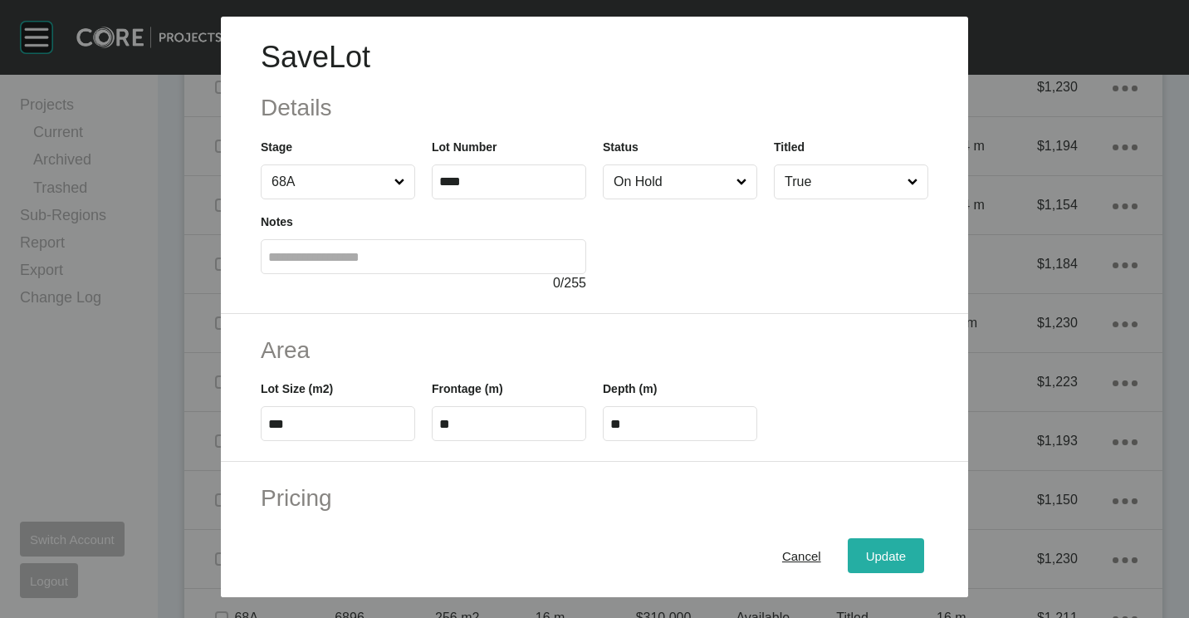
click at [876, 546] on div "Update" at bounding box center [886, 556] width 48 height 22
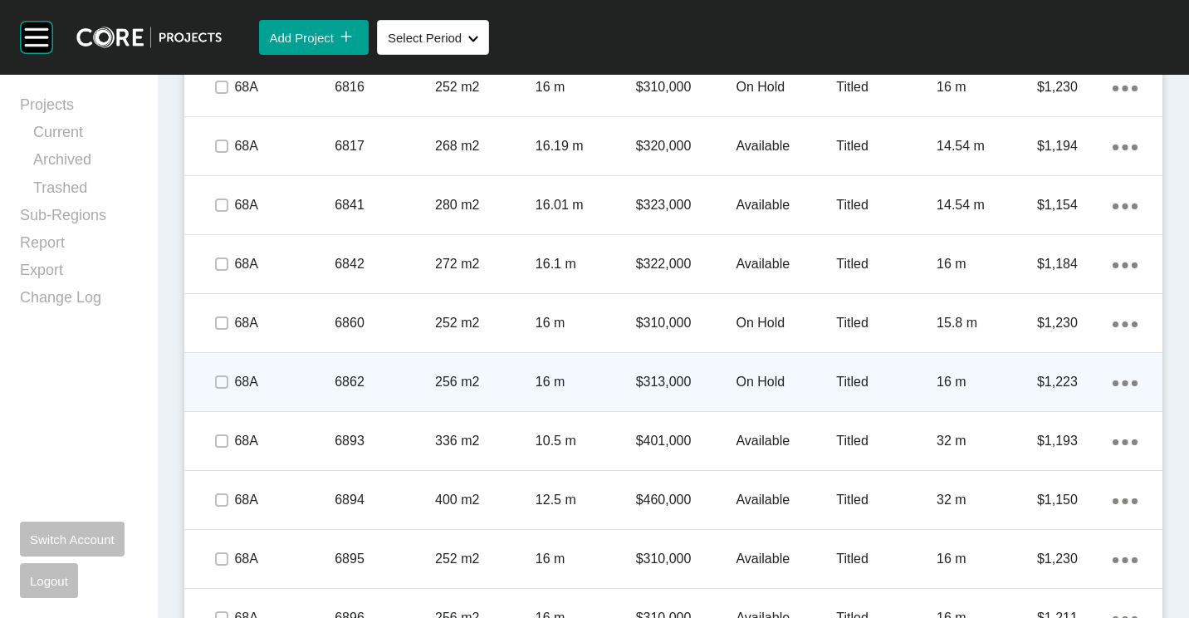
scroll to position [2906, 0]
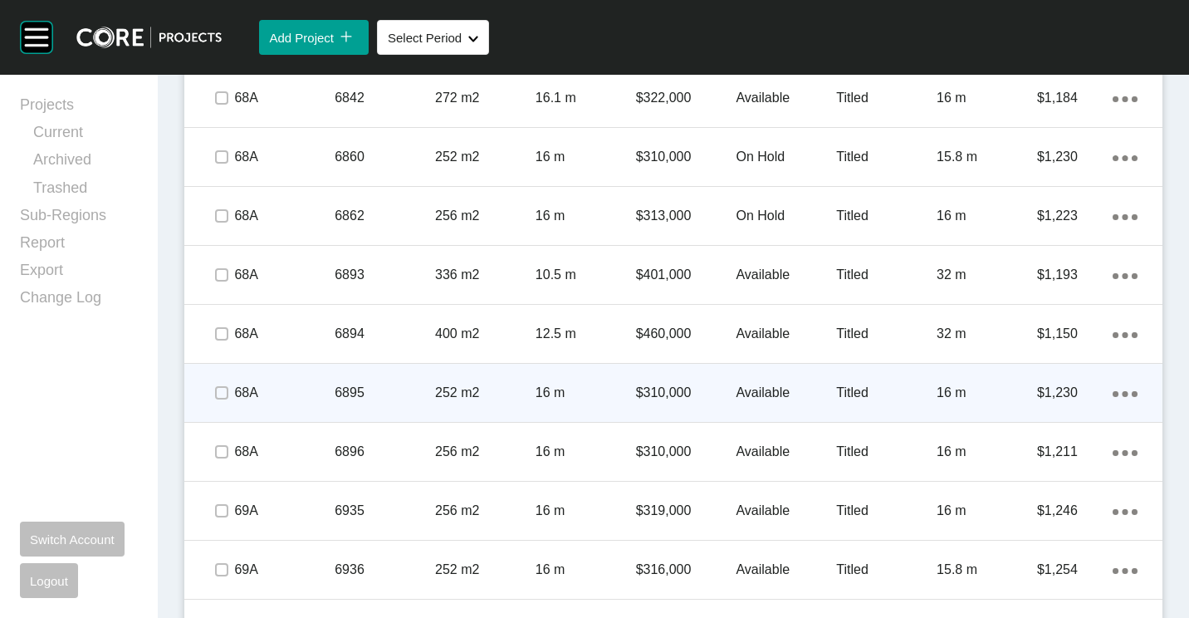
click at [369, 388] on p "6895" at bounding box center [385, 393] width 100 height 18
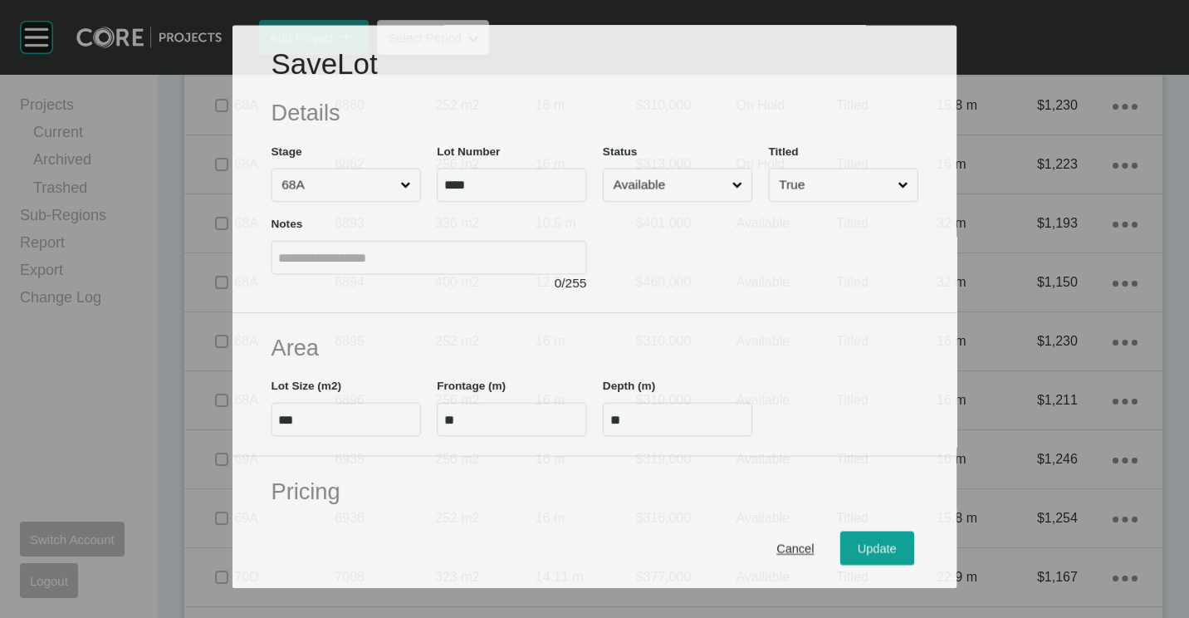
scroll to position [2855, 0]
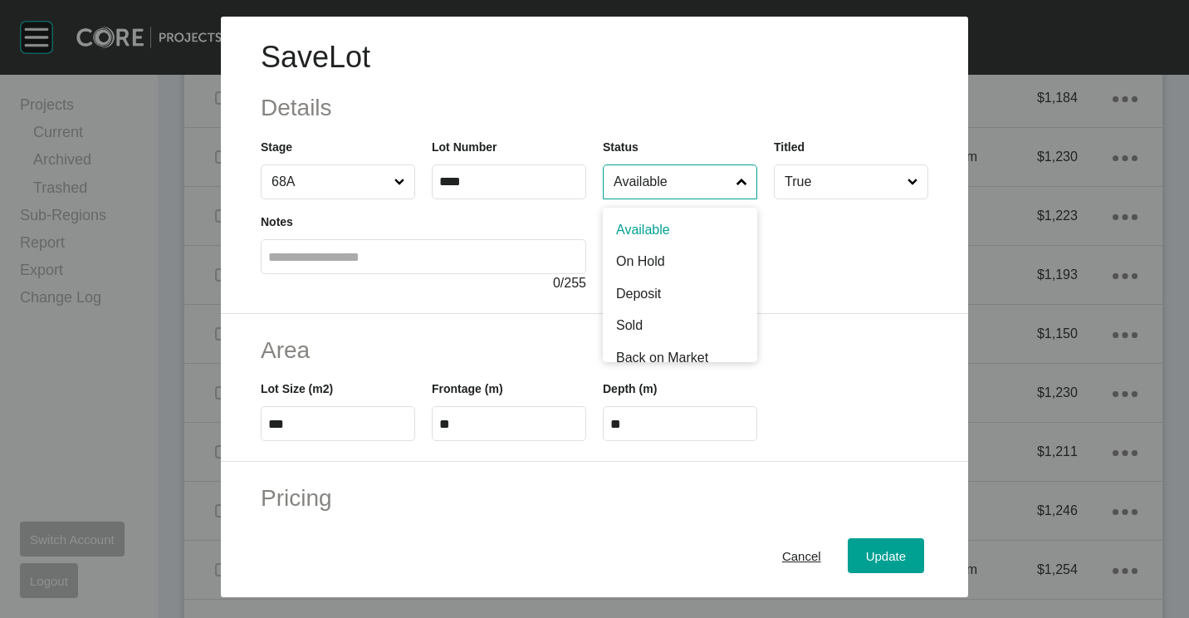
click at [675, 177] on input "Available" at bounding box center [671, 181] width 123 height 33
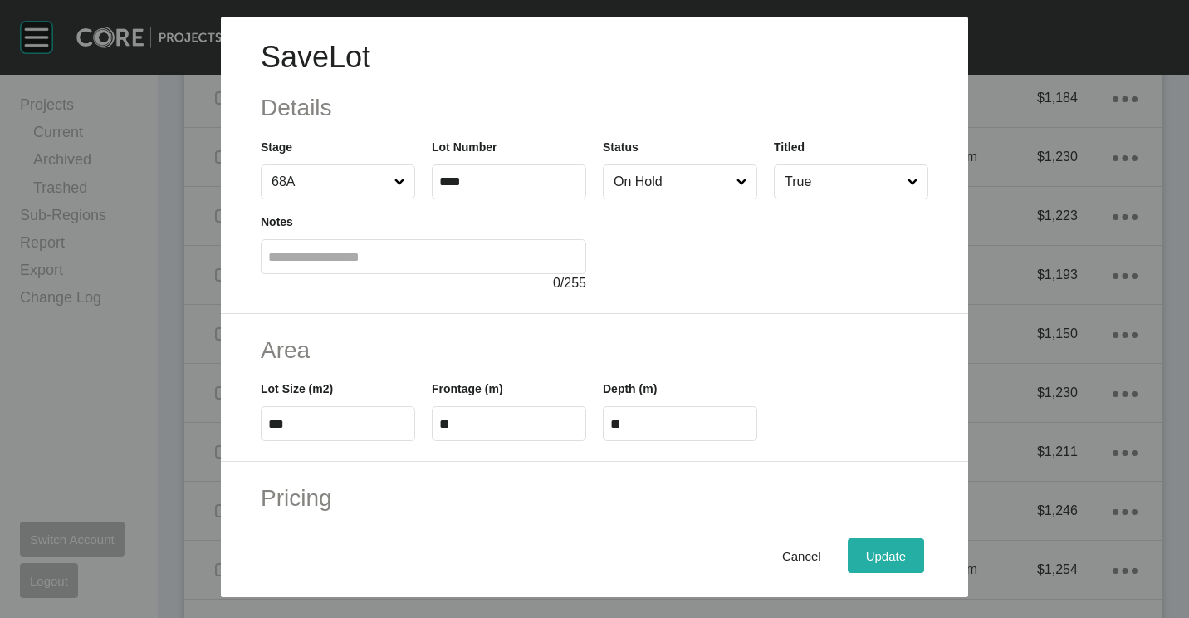
click at [866, 554] on span "Update" at bounding box center [886, 556] width 40 height 14
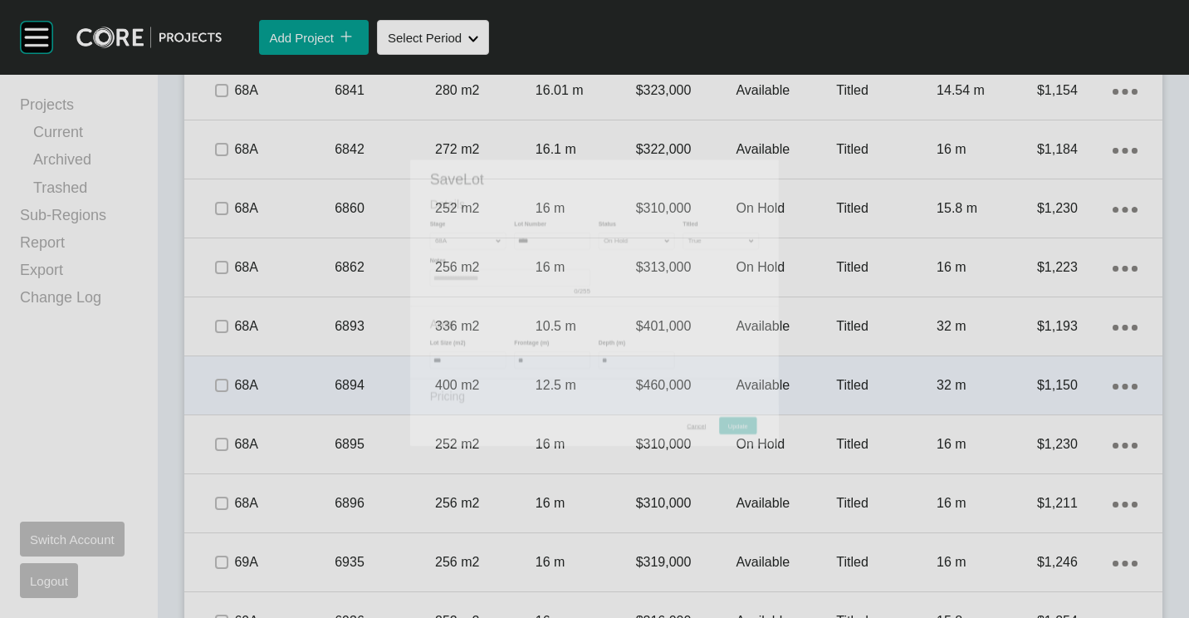
scroll to position [2906, 0]
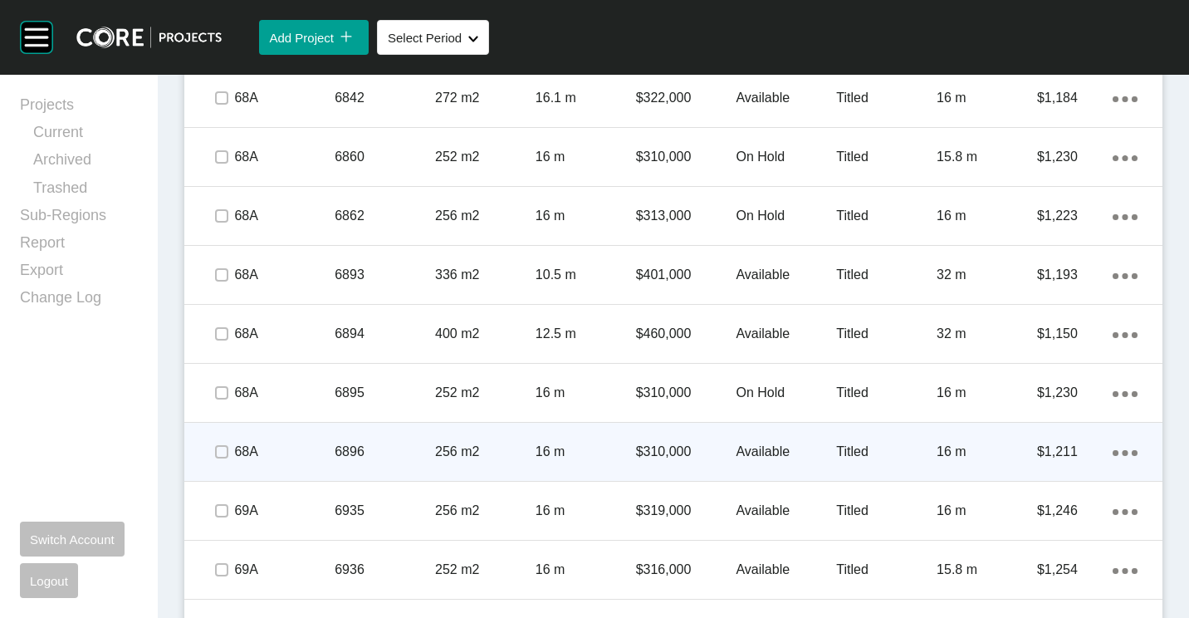
click at [366, 446] on p "6896" at bounding box center [385, 452] width 100 height 18
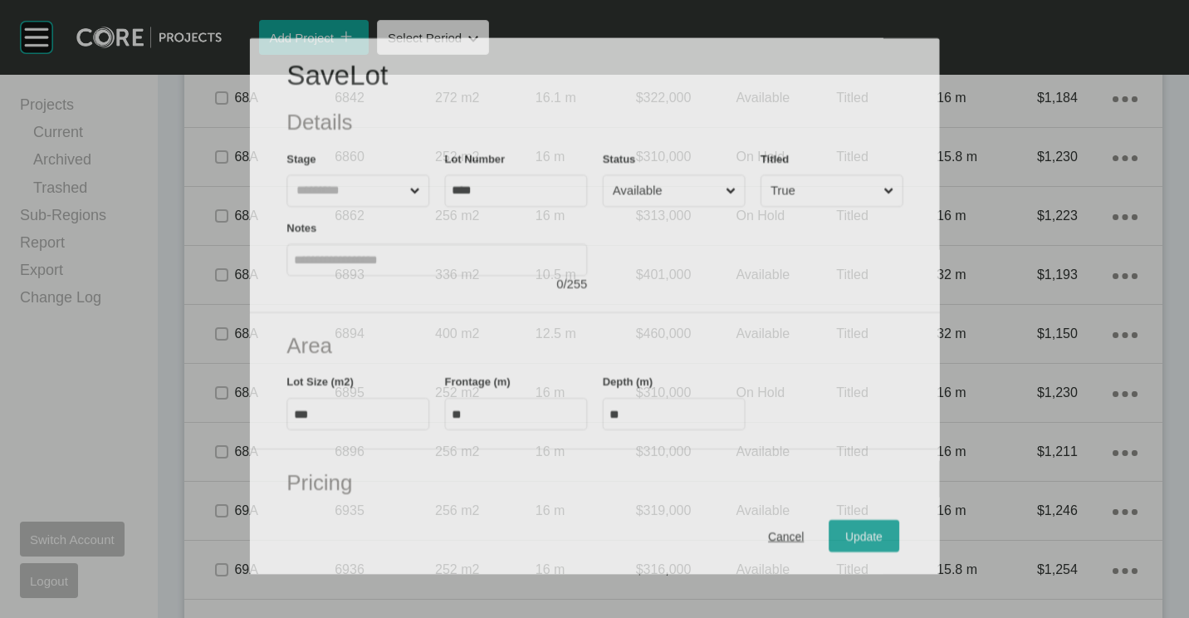
scroll to position [2855, 0]
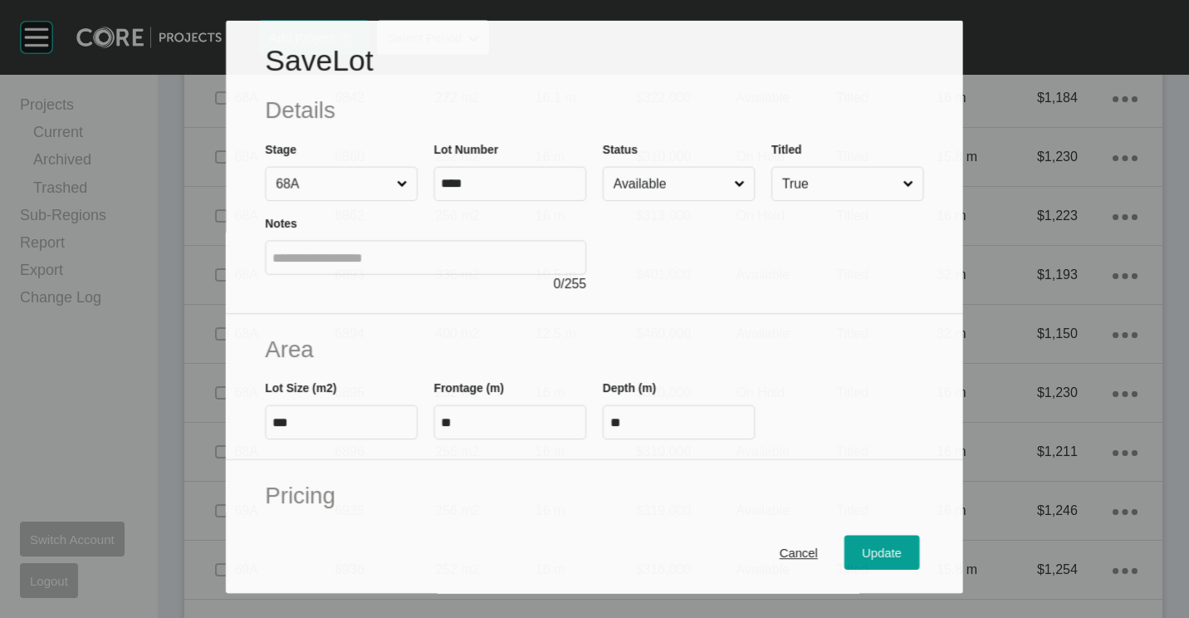
click at [671, 183] on input "Available" at bounding box center [670, 183] width 120 height 32
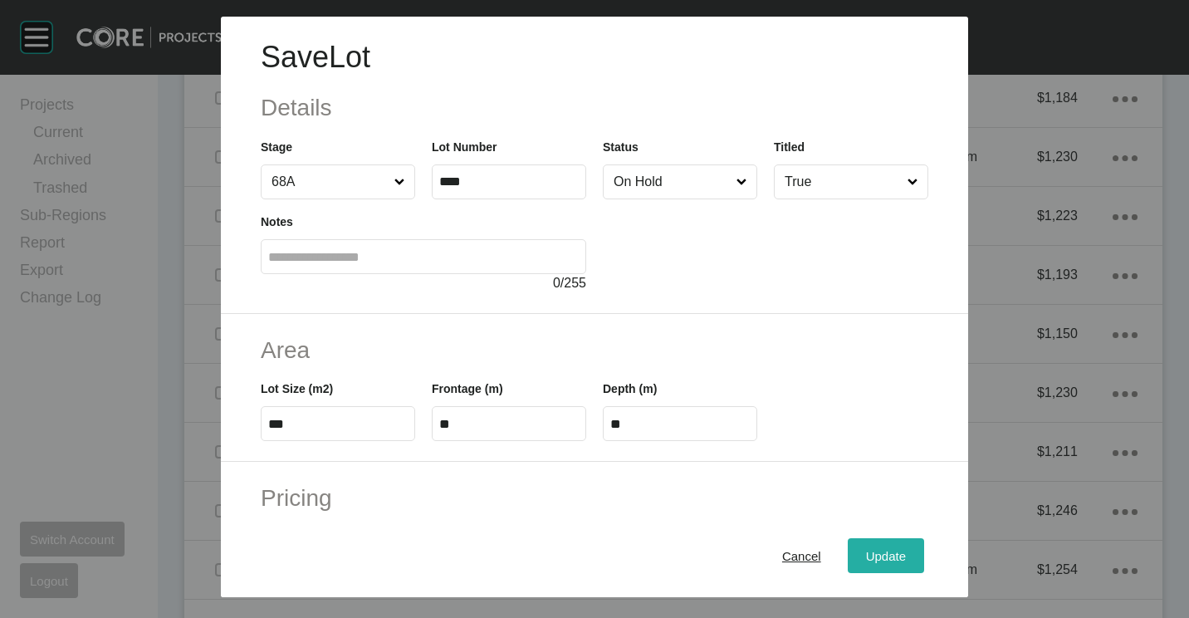
click at [862, 548] on div "Update" at bounding box center [886, 556] width 48 height 22
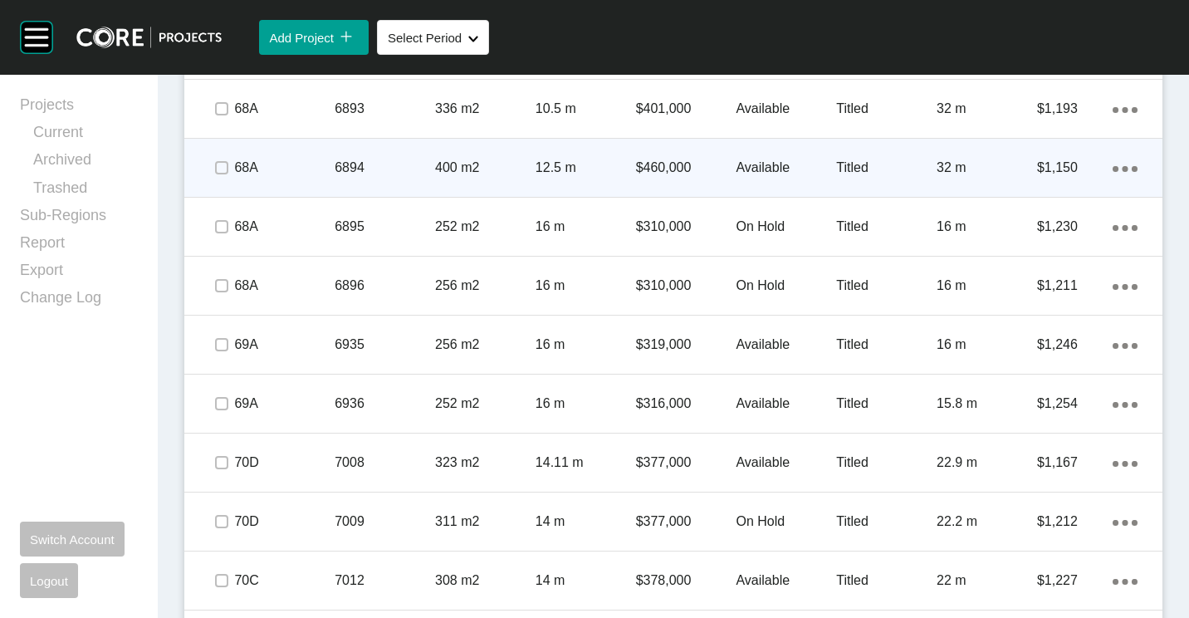
scroll to position [2906, 0]
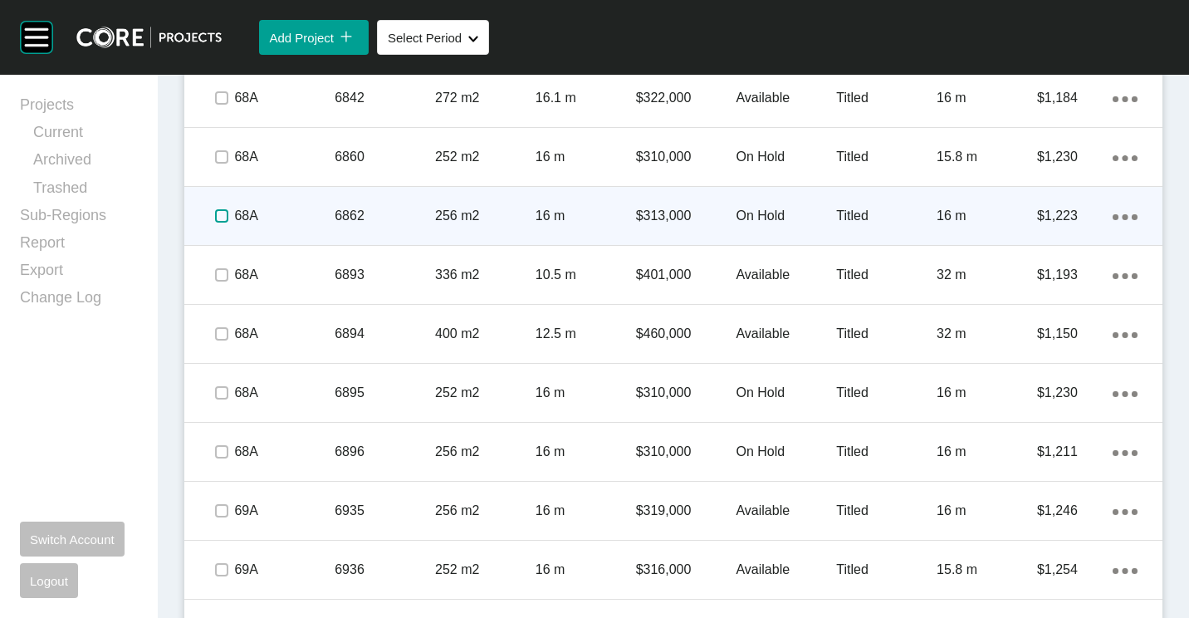
click at [216, 213] on label at bounding box center [221, 215] width 13 height 13
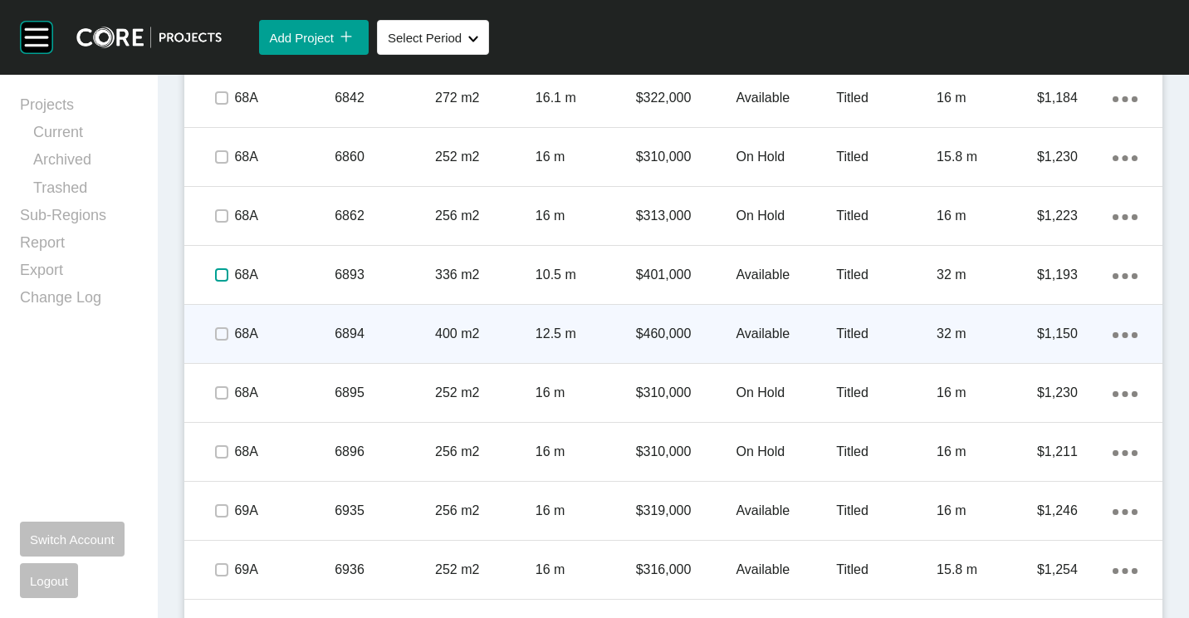
drag, startPoint x: 223, startPoint y: 270, endPoint x: 225, endPoint y: 312, distance: 42.4
click at [223, 271] on label at bounding box center [221, 274] width 13 height 13
drag, startPoint x: 221, startPoint y: 332, endPoint x: 282, endPoint y: 334, distance: 61.5
click at [220, 332] on label at bounding box center [221, 333] width 13 height 13
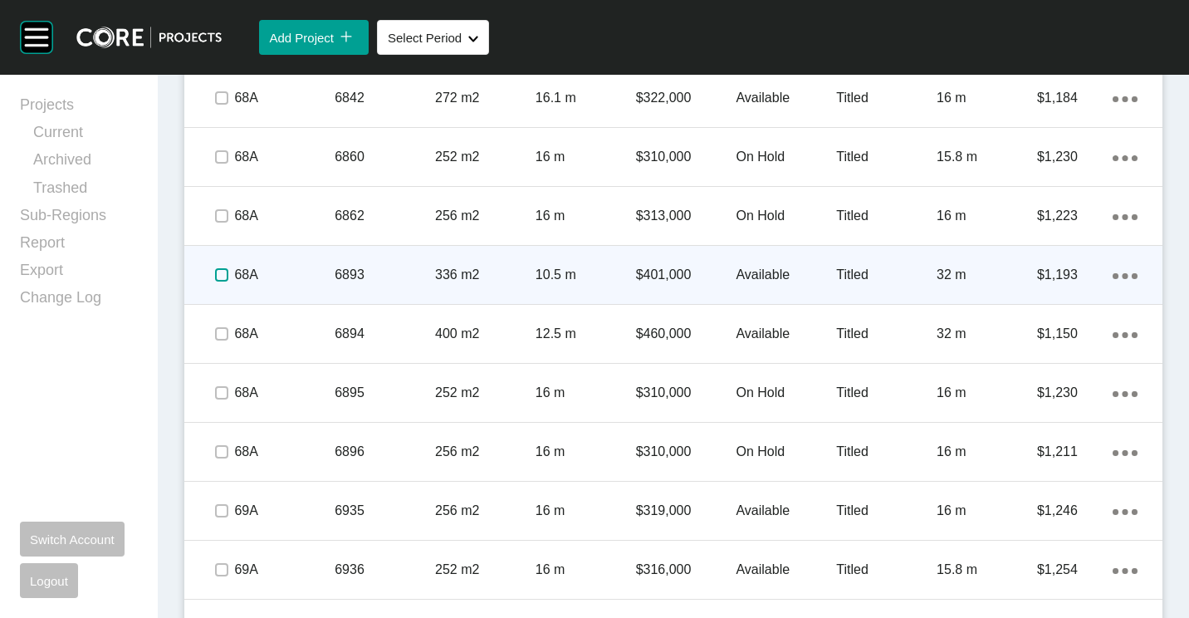
drag, startPoint x: 218, startPoint y: 273, endPoint x: 211, endPoint y: 282, distance: 11.3
click at [218, 273] on label at bounding box center [221, 274] width 13 height 13
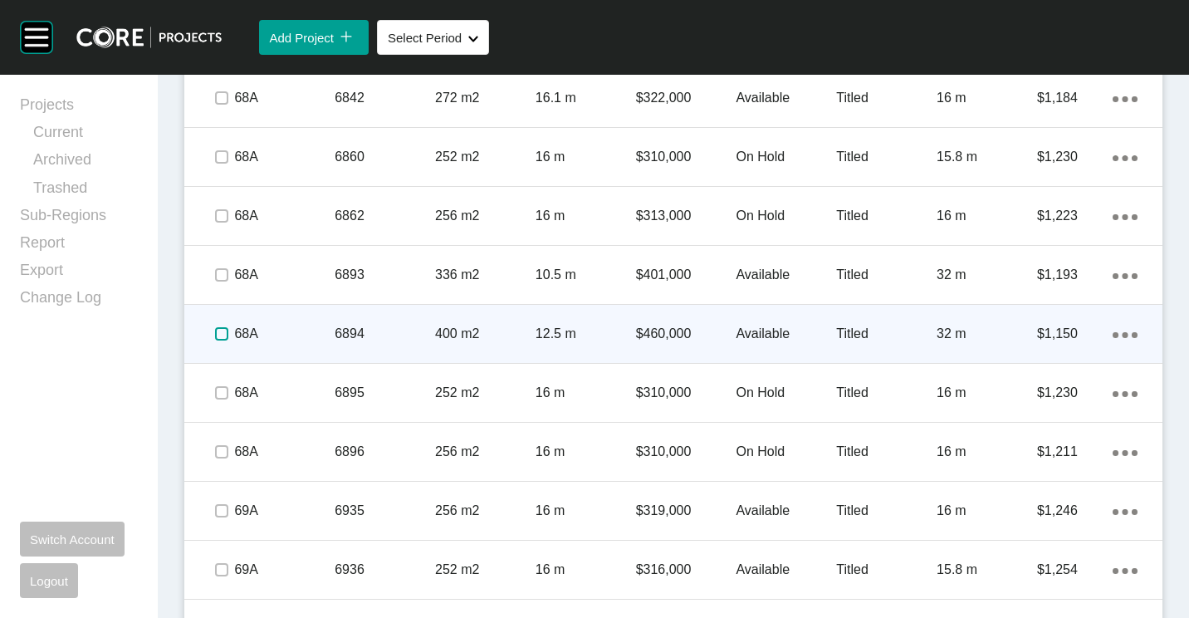
click at [219, 333] on label at bounding box center [221, 333] width 13 height 13
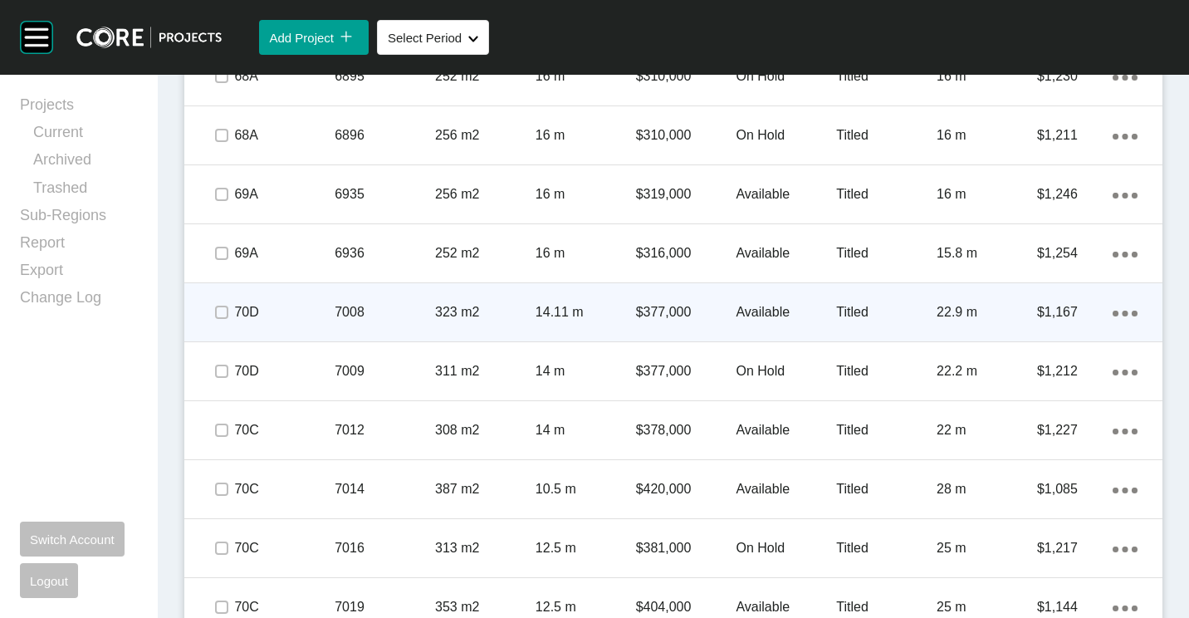
scroll to position [3238, 0]
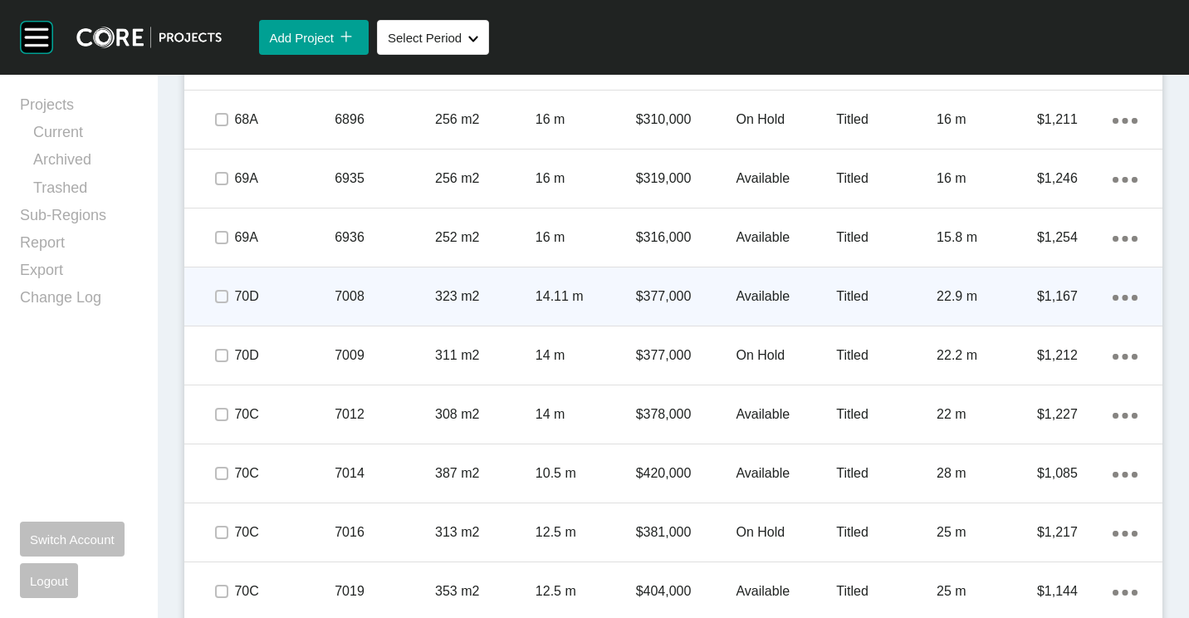
click at [474, 292] on p "323 m2" at bounding box center [485, 296] width 100 height 18
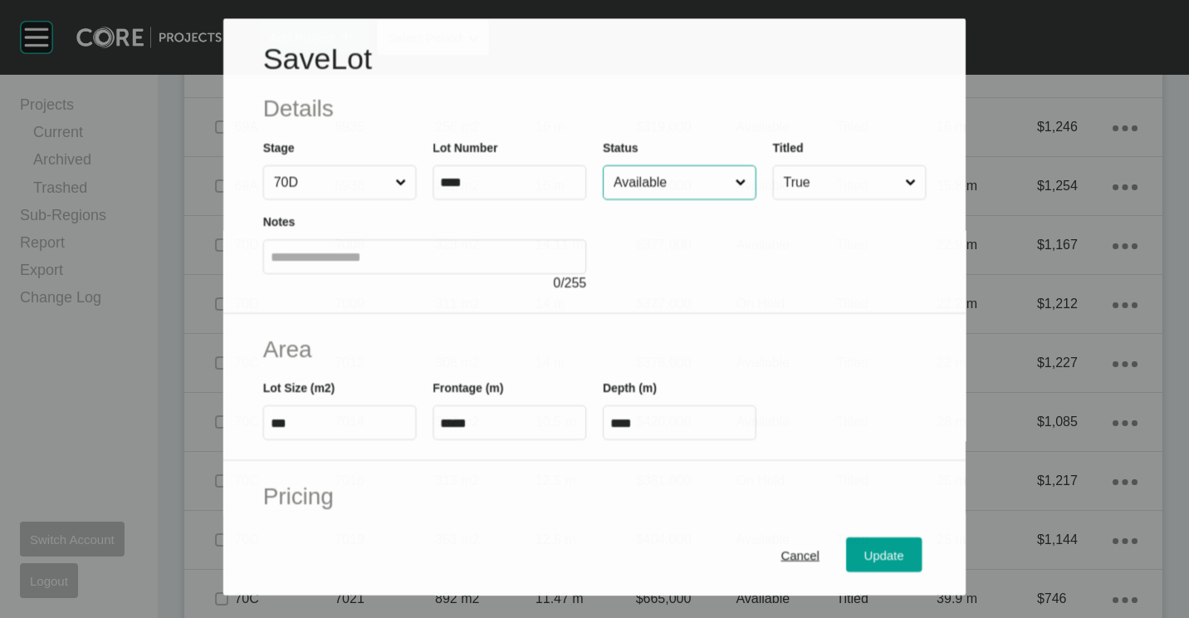
scroll to position [3187, 0]
drag, startPoint x: 677, startPoint y: 179, endPoint x: 678, endPoint y: 199, distance: 20.8
click at [677, 185] on input "Available" at bounding box center [671, 182] width 122 height 33
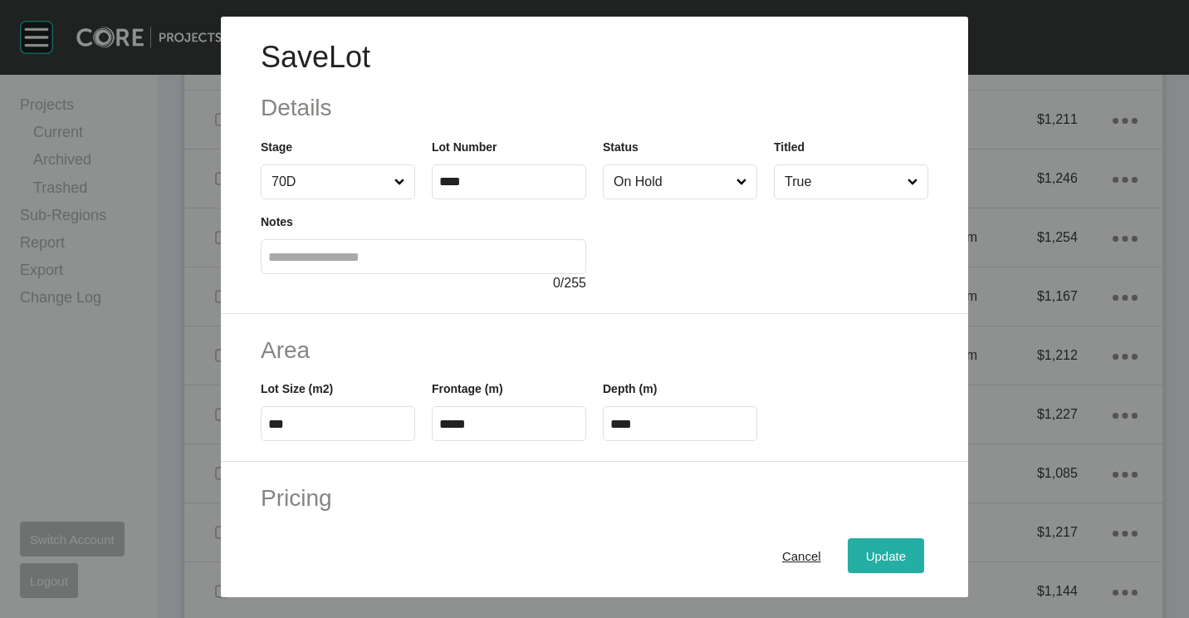
click at [866, 557] on span "Update" at bounding box center [886, 556] width 40 height 14
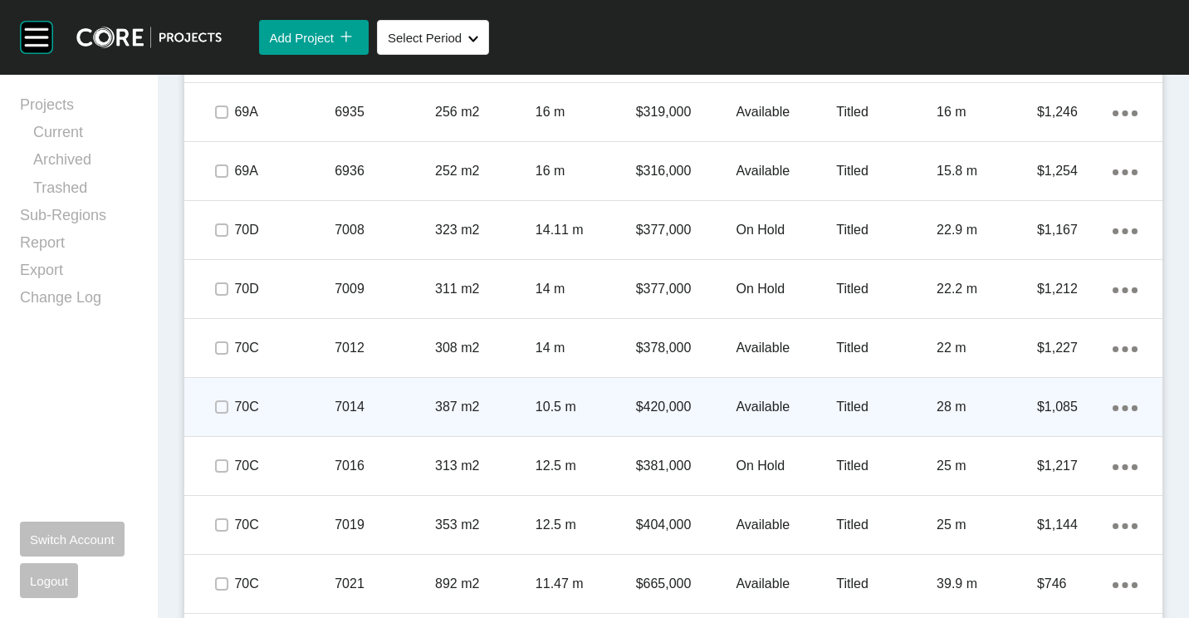
scroll to position [3321, 0]
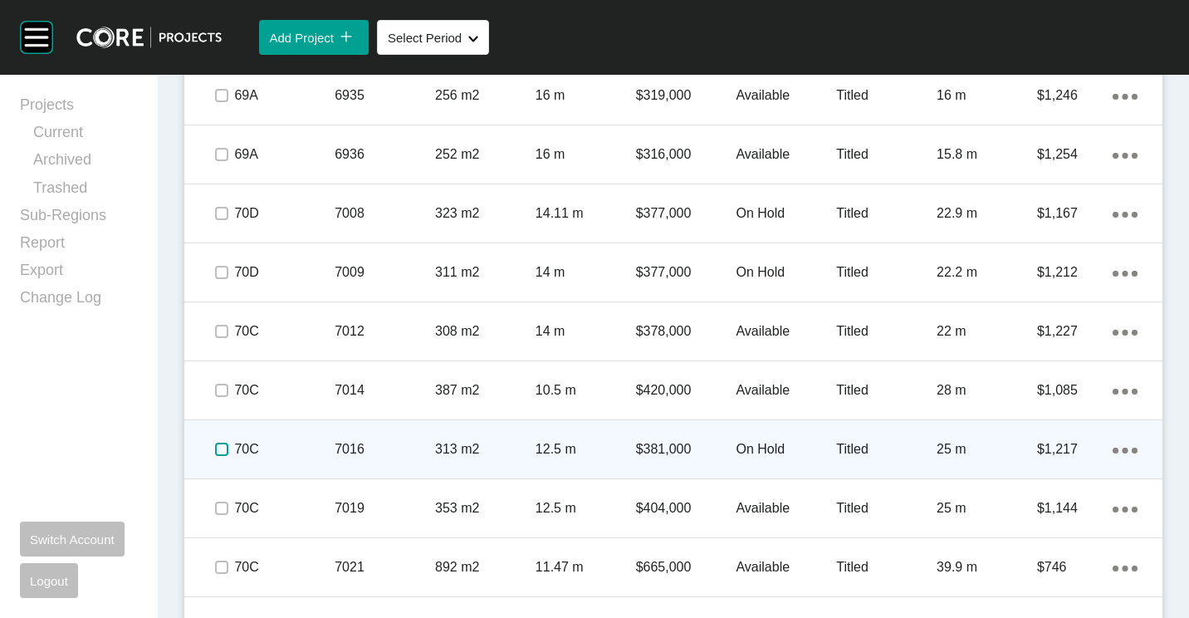
click at [223, 448] on label at bounding box center [221, 449] width 13 height 13
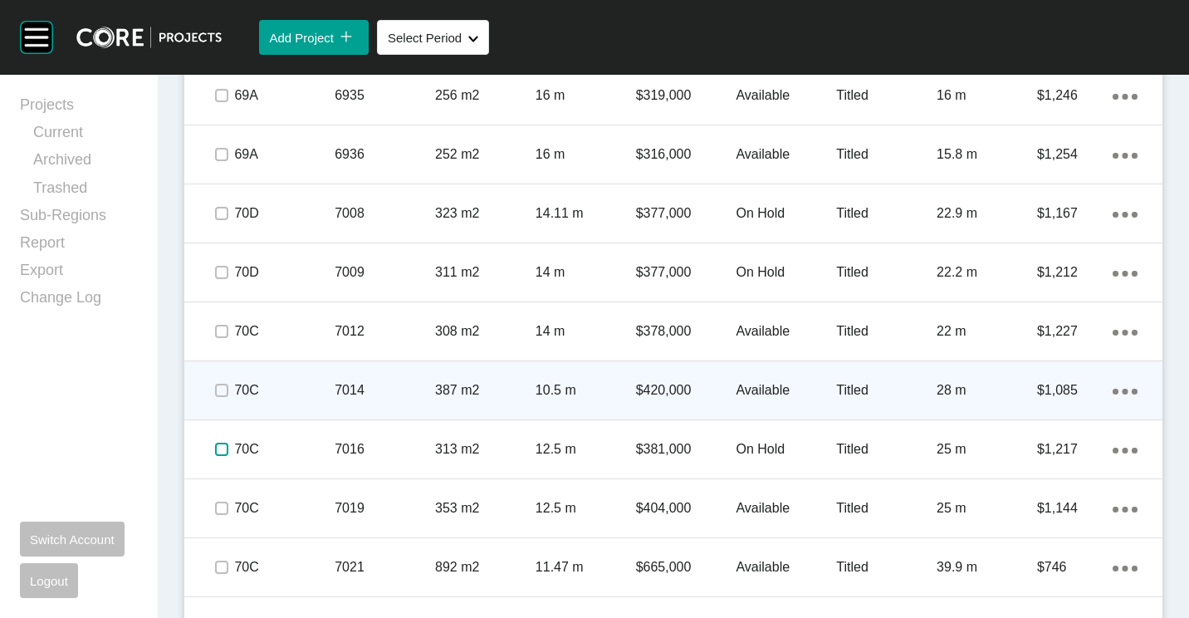
scroll to position [3404, 0]
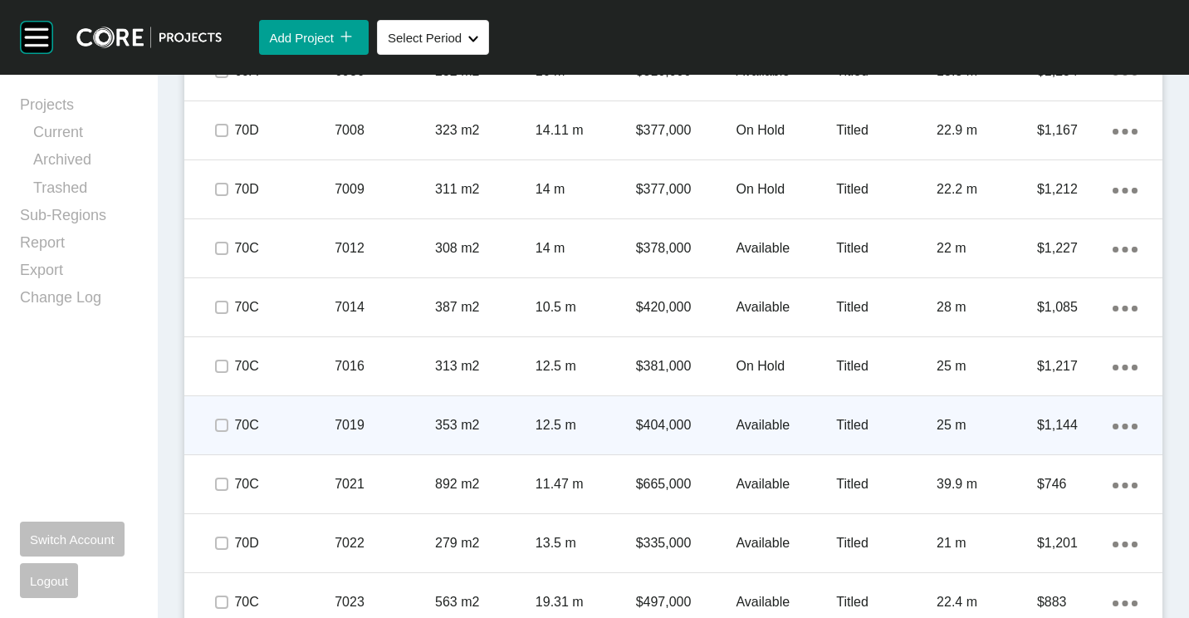
click at [373, 418] on p "7019" at bounding box center [385, 425] width 100 height 18
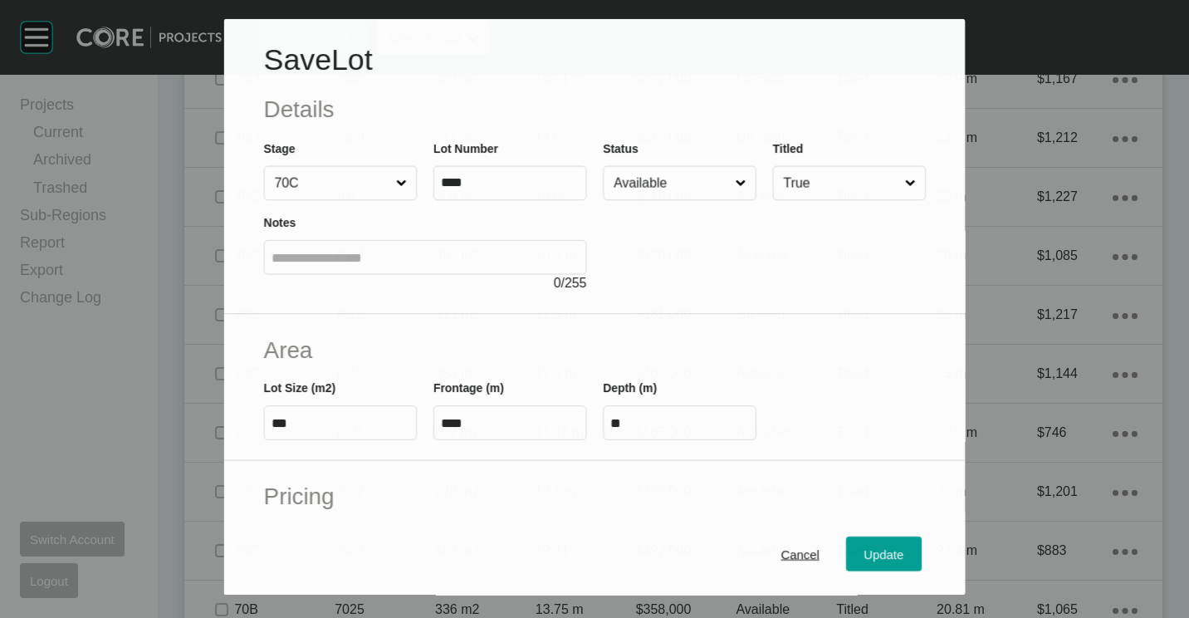
scroll to position [3353, 0]
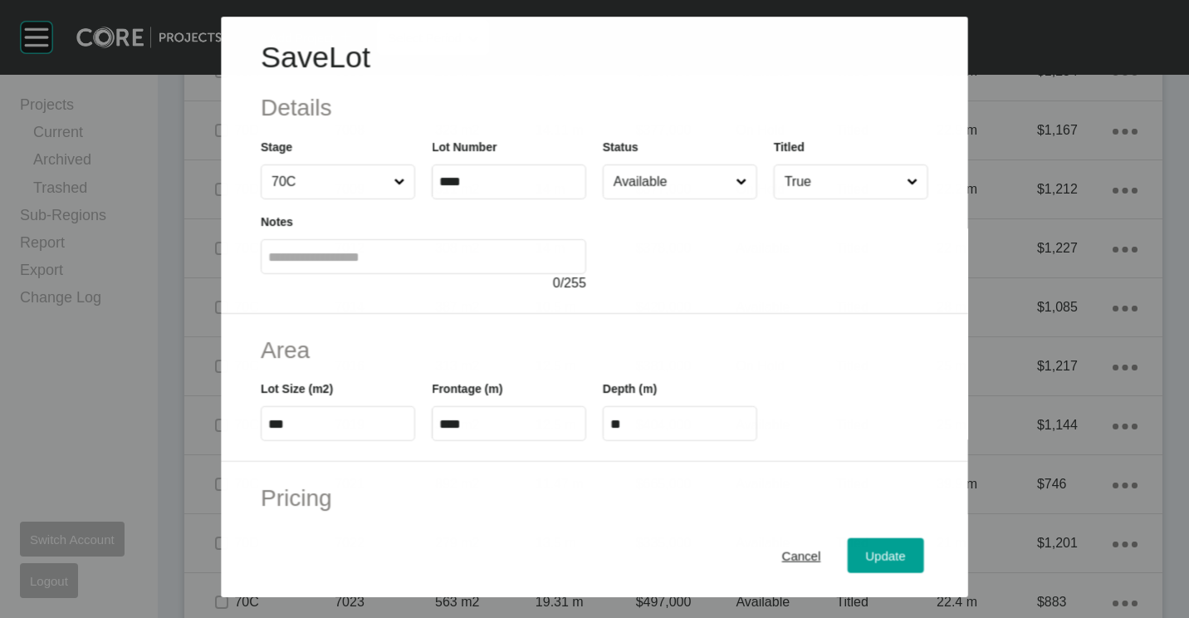
click at [667, 203] on div at bounding box center [765, 246] width 325 height 94
click at [652, 180] on input "Available" at bounding box center [671, 181] width 123 height 33
drag, startPoint x: 655, startPoint y: 261, endPoint x: 878, endPoint y: 477, distance: 310.0
click at [878, 554] on span "Update" at bounding box center [886, 556] width 40 height 14
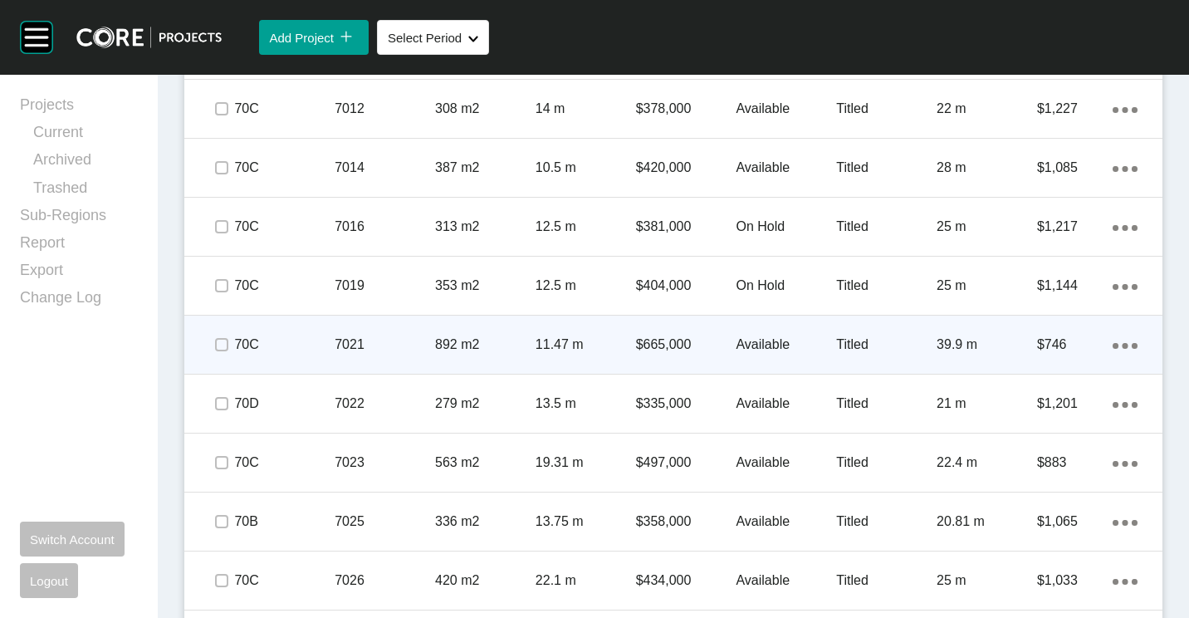
scroll to position [3570, 0]
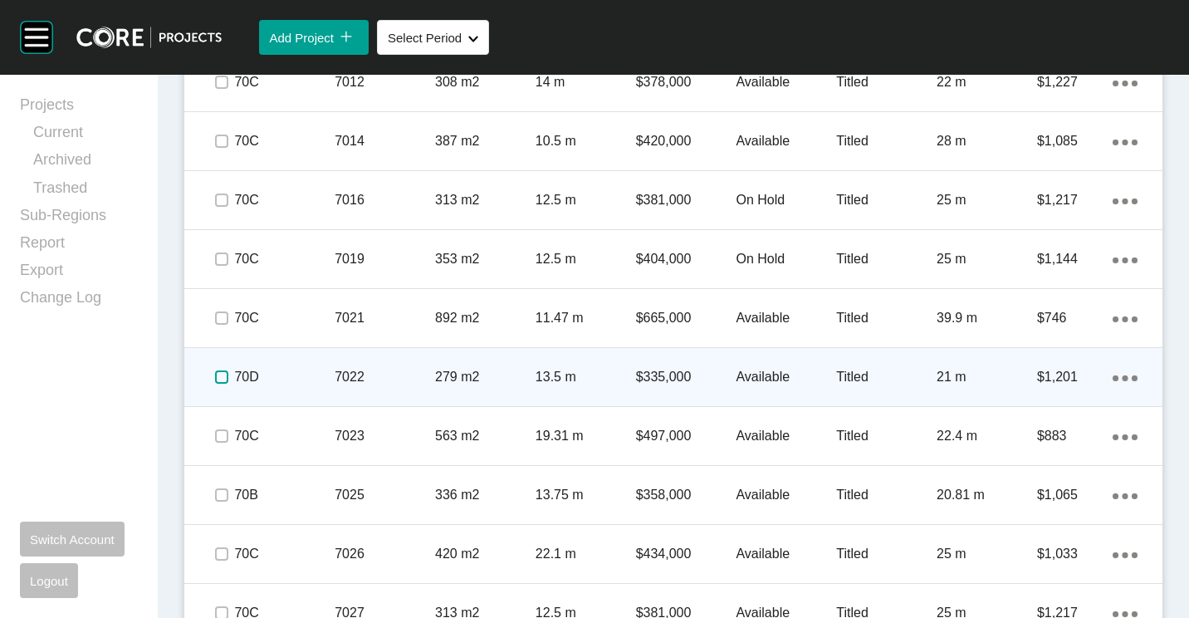
click at [220, 374] on label at bounding box center [221, 376] width 13 height 13
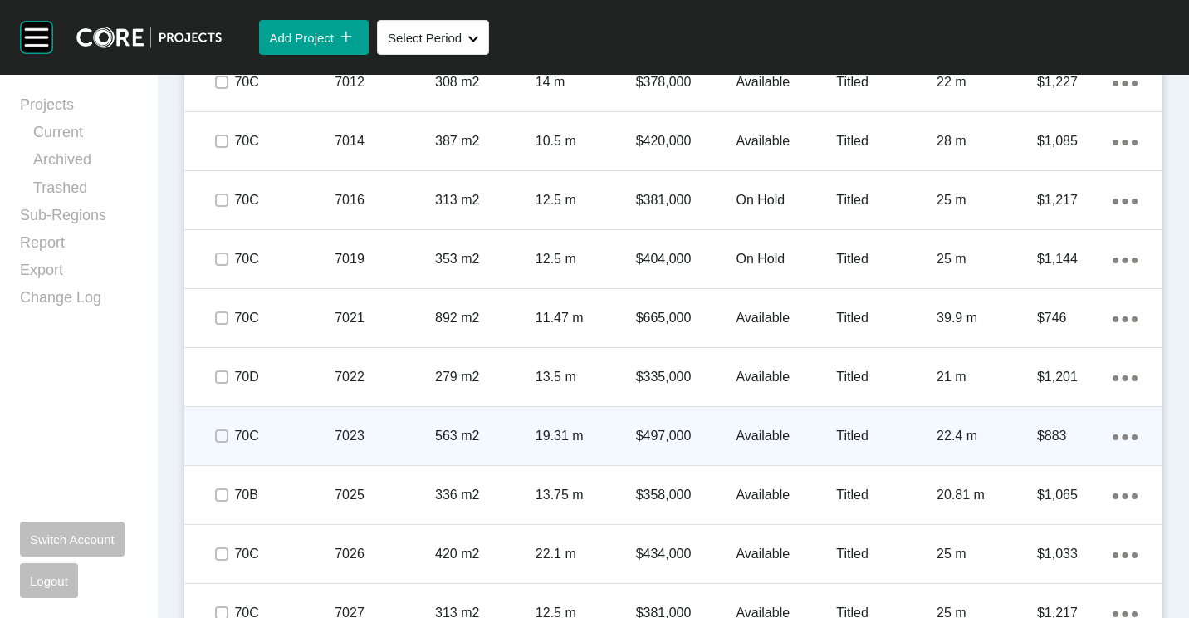
click at [341, 438] on p "7023" at bounding box center [385, 436] width 100 height 18
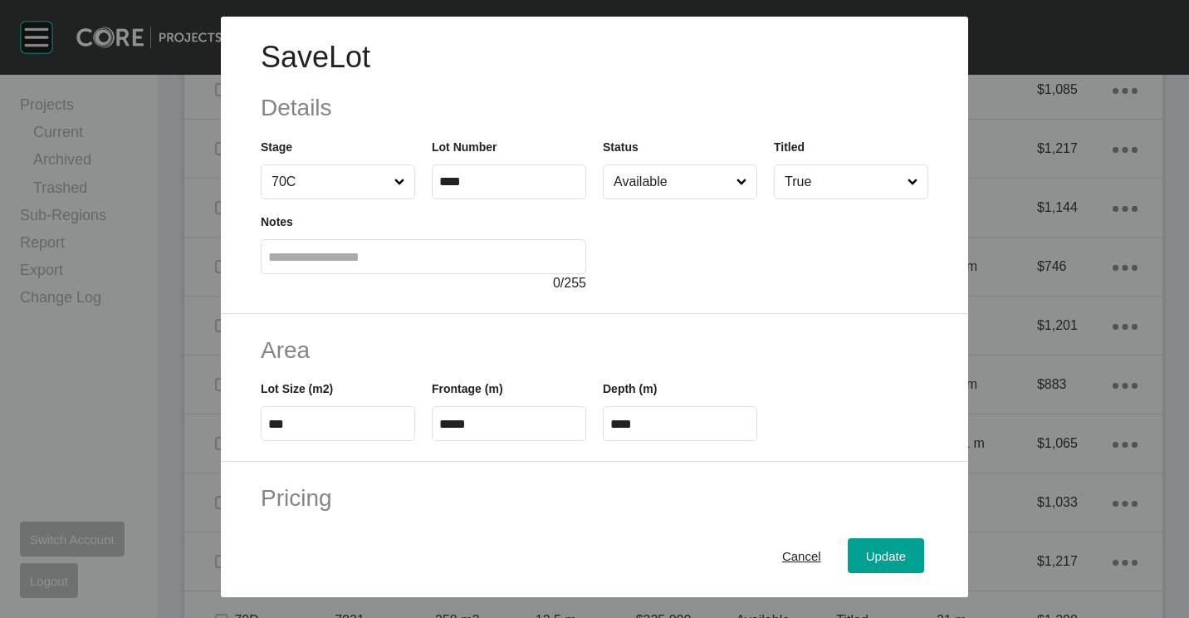
scroll to position [3519, 0]
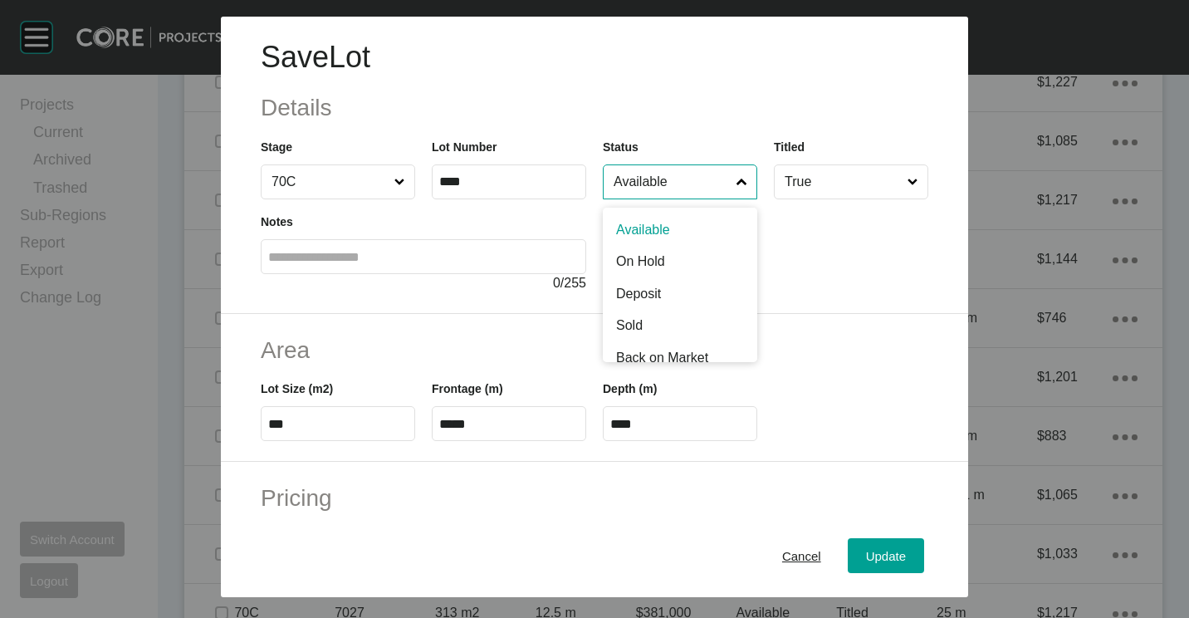
drag, startPoint x: 664, startPoint y: 179, endPoint x: 654, endPoint y: 243, distance: 64.7
click at [665, 183] on input "Available" at bounding box center [671, 181] width 123 height 33
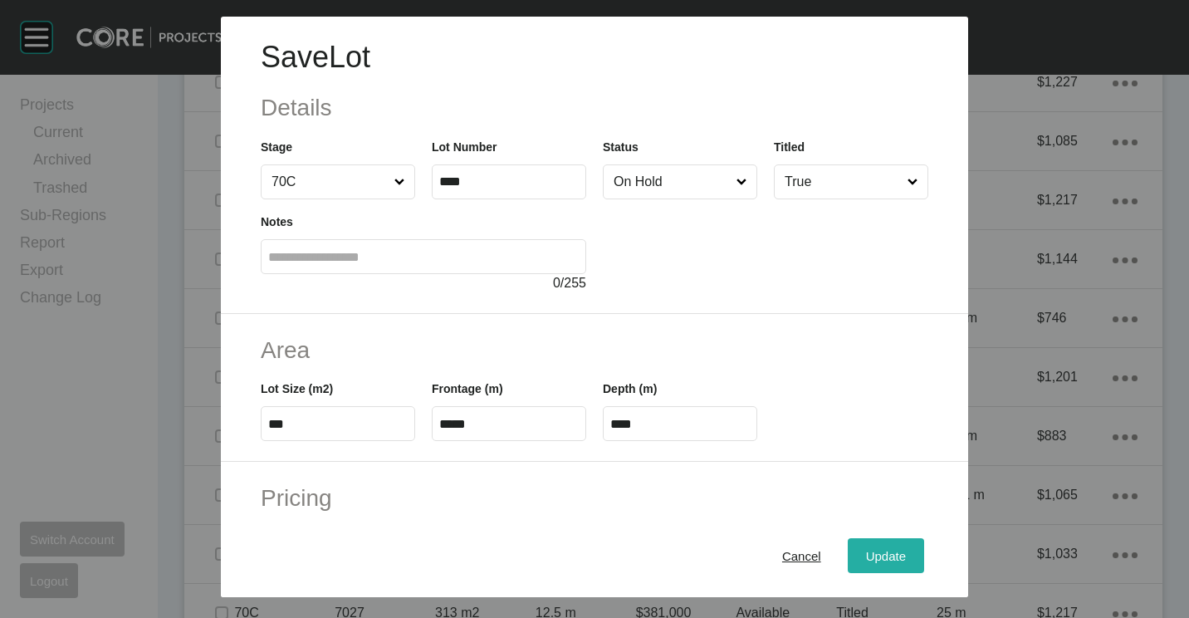
click at [866, 558] on span "Update" at bounding box center [886, 556] width 40 height 14
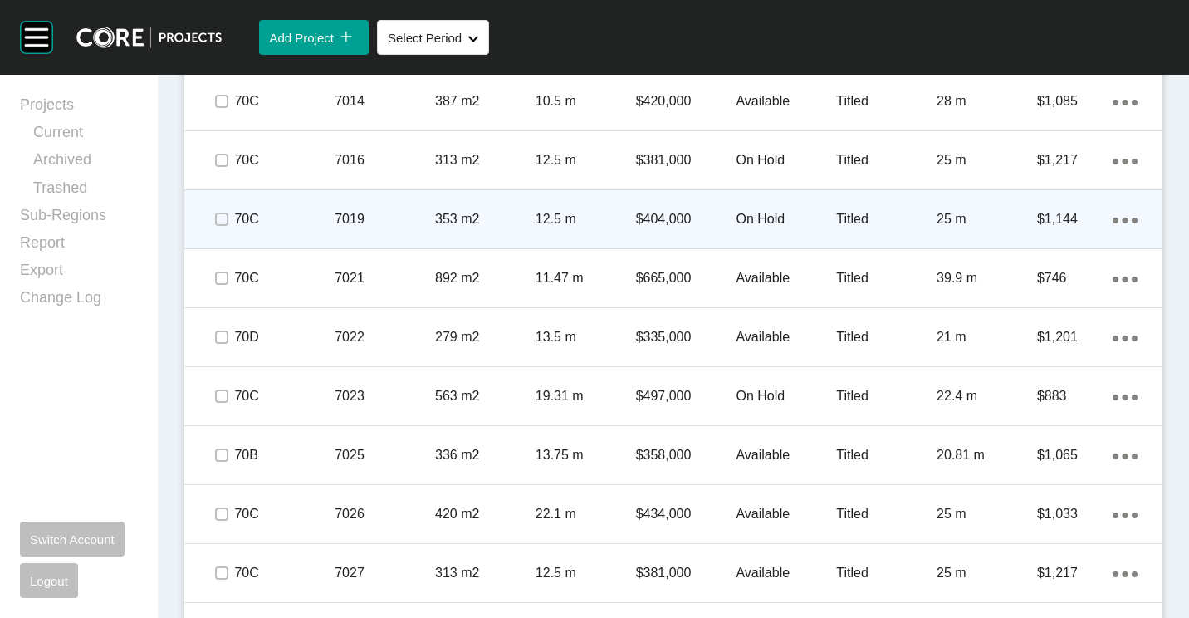
scroll to position [3653, 0]
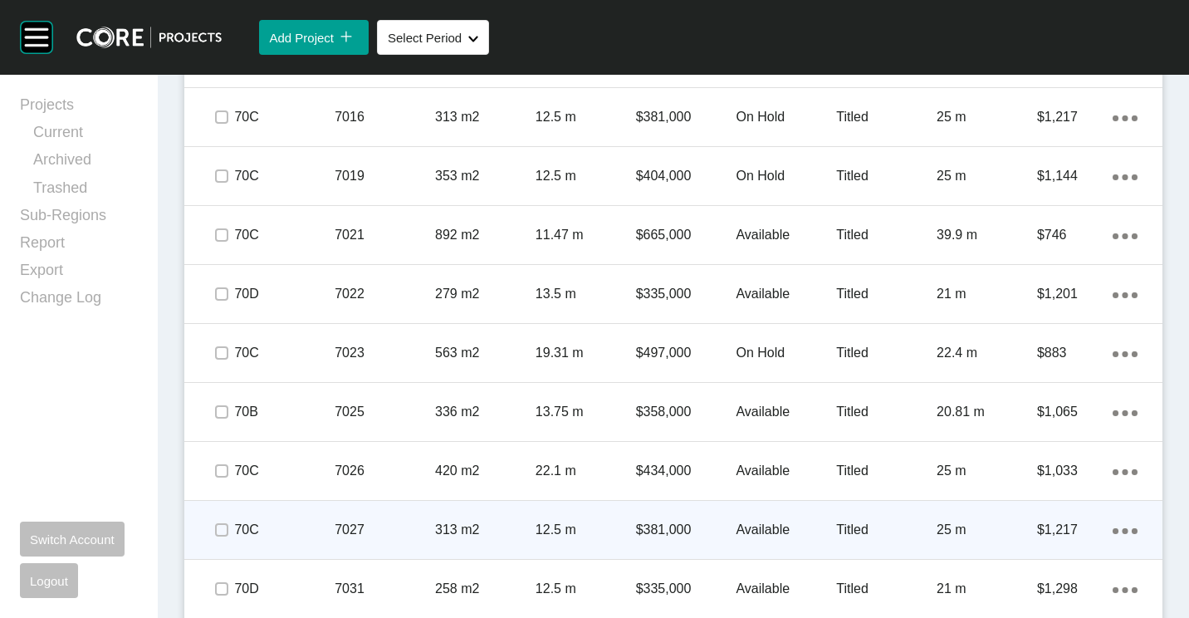
click at [375, 517] on div "7027" at bounding box center [385, 529] width 100 height 51
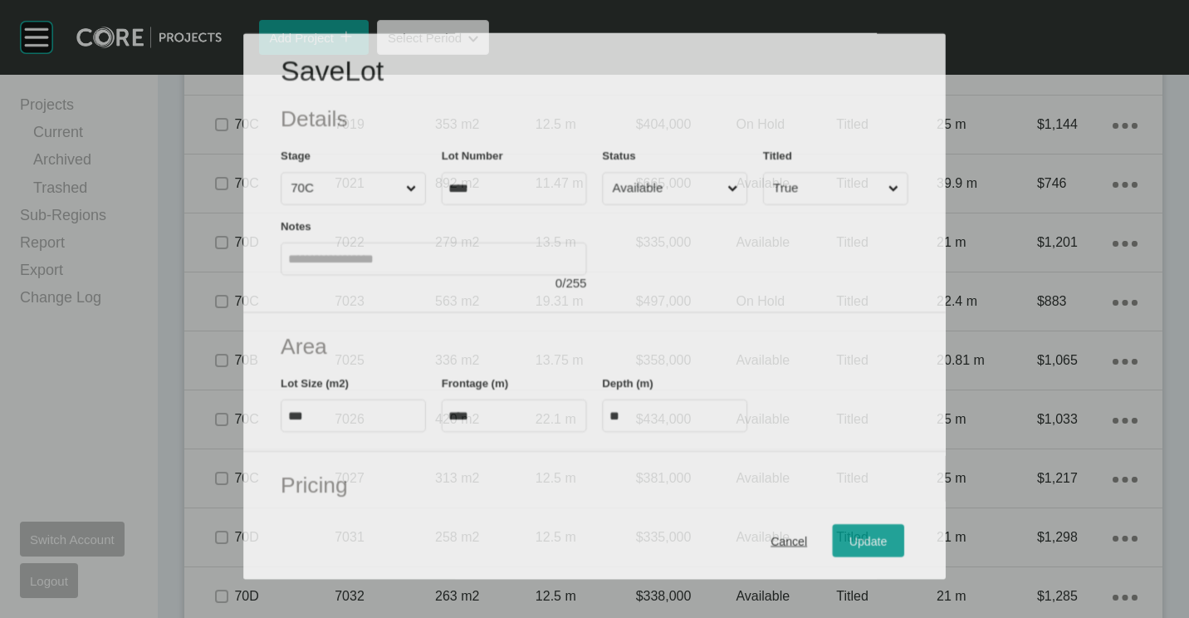
scroll to position [3602, 0]
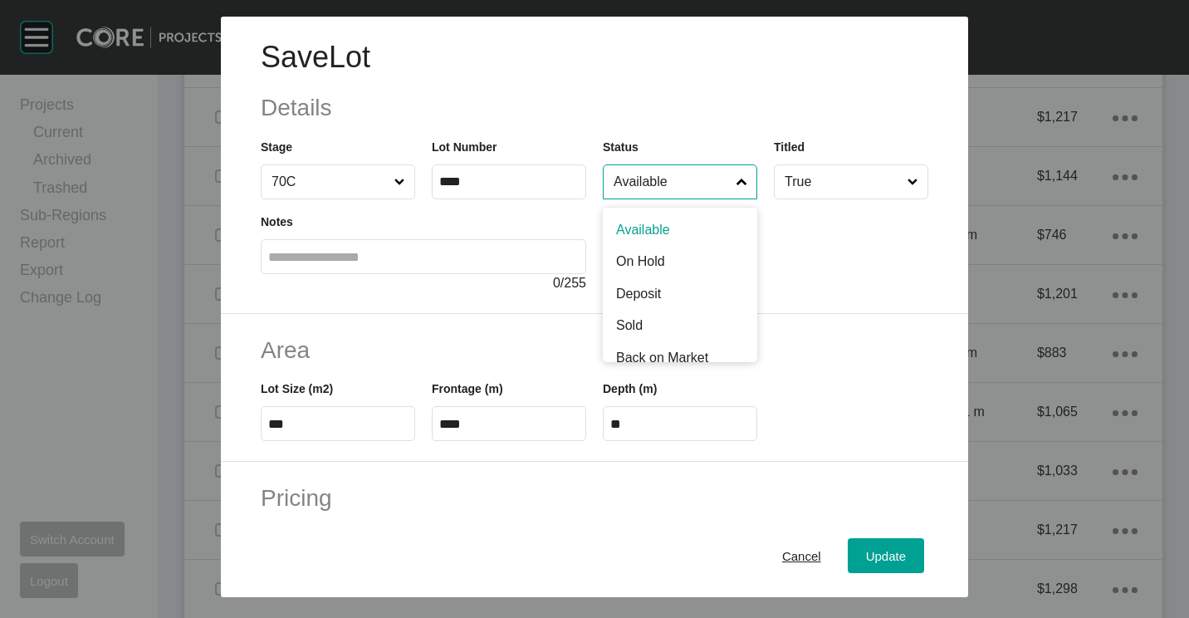
click at [663, 175] on input "Available" at bounding box center [671, 181] width 123 height 33
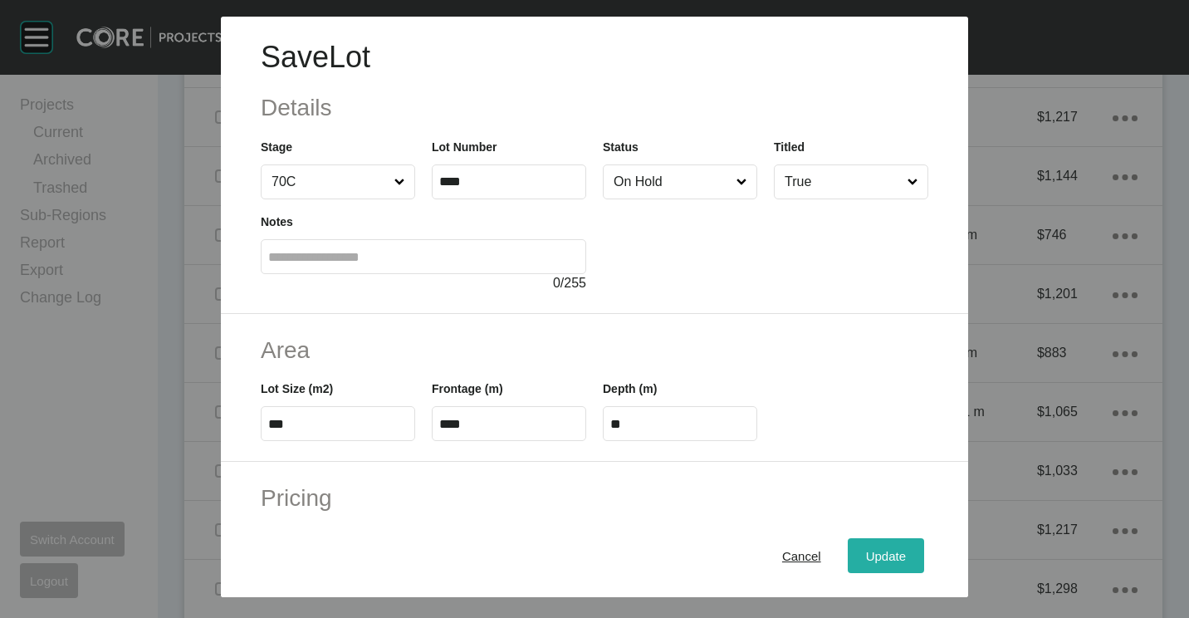
click at [867, 550] on span "Update" at bounding box center [886, 556] width 40 height 14
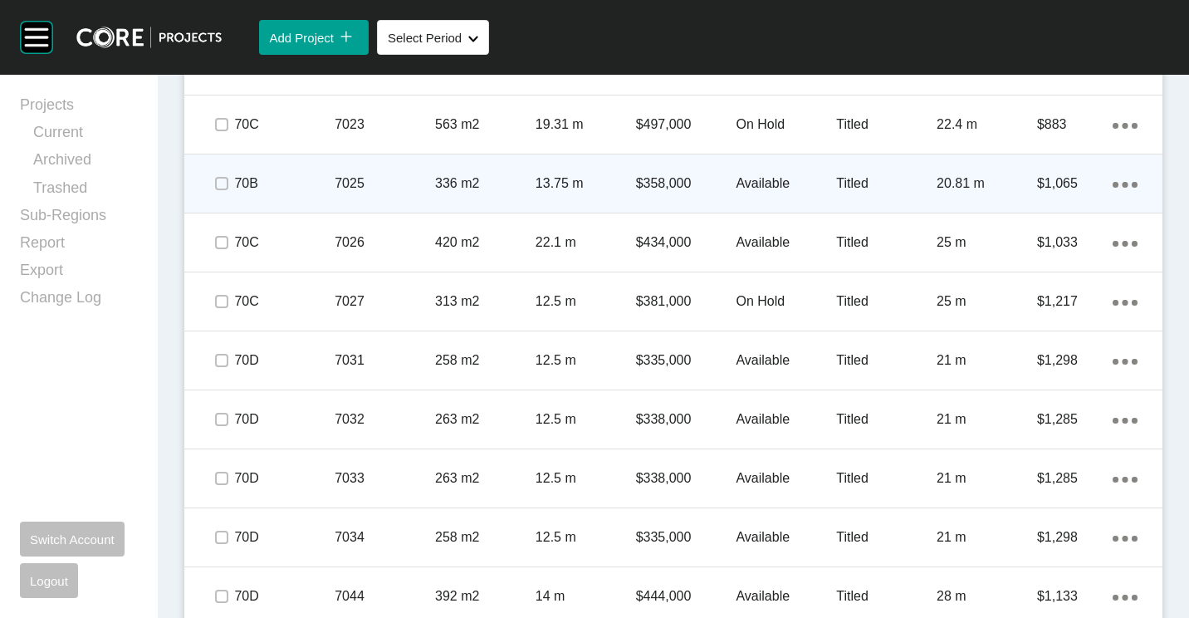
scroll to position [3902, 0]
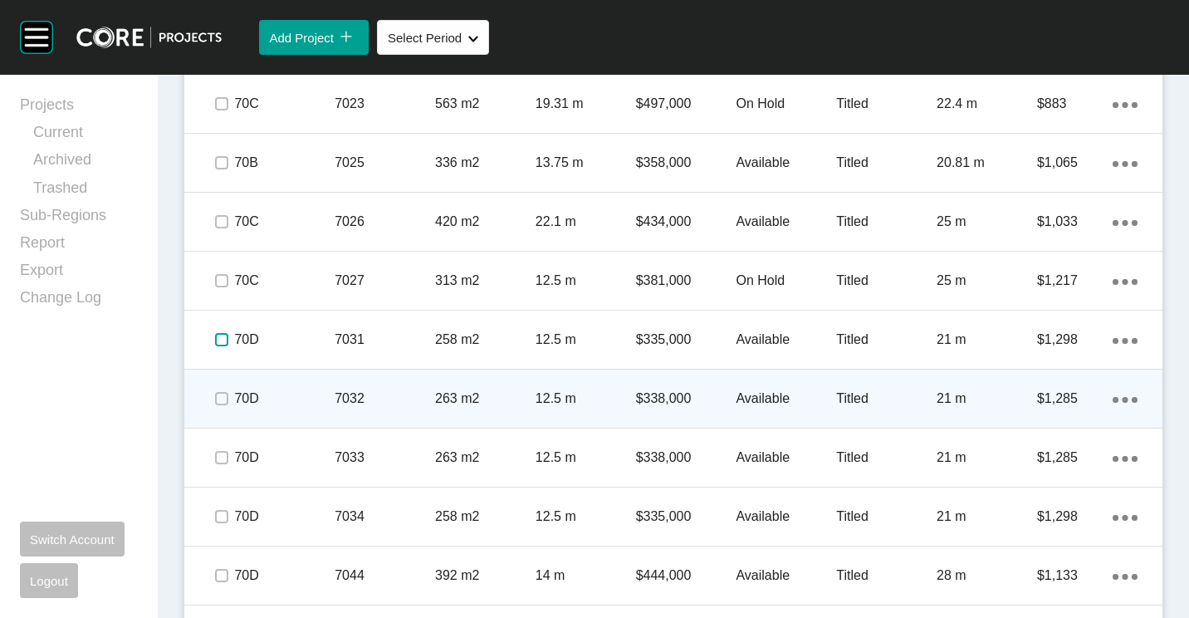
drag, startPoint x: 228, startPoint y: 335, endPoint x: 216, endPoint y: 374, distance: 40.7
click at [228, 336] on label at bounding box center [221, 339] width 13 height 13
click at [219, 401] on label at bounding box center [221, 398] width 13 height 13
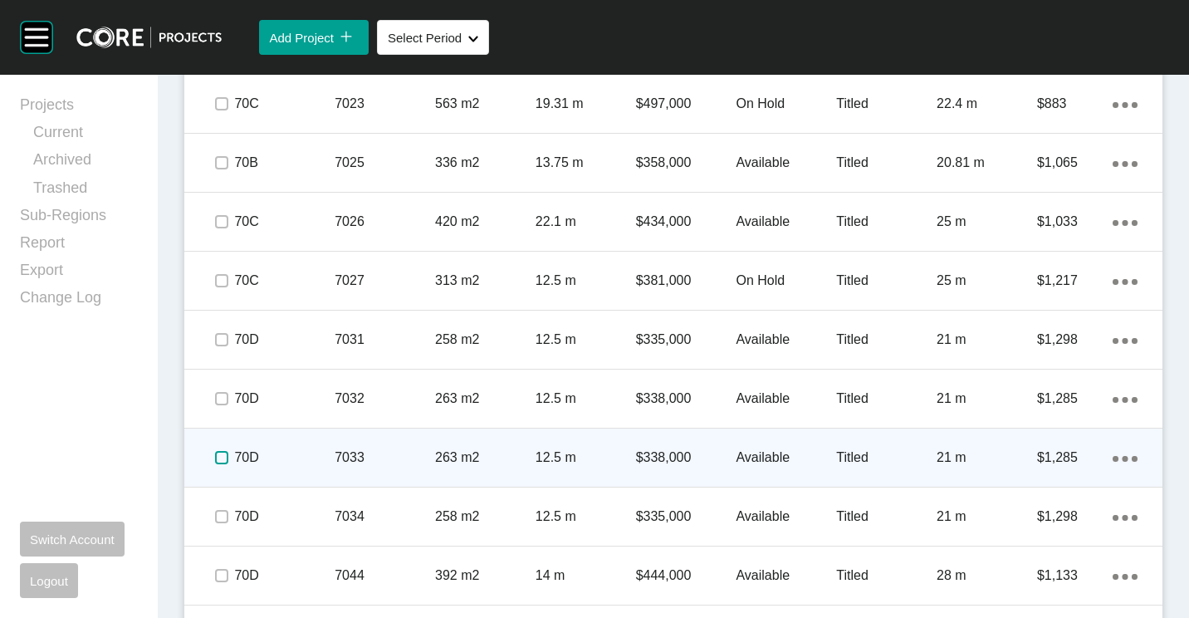
click at [216, 458] on label at bounding box center [221, 457] width 13 height 13
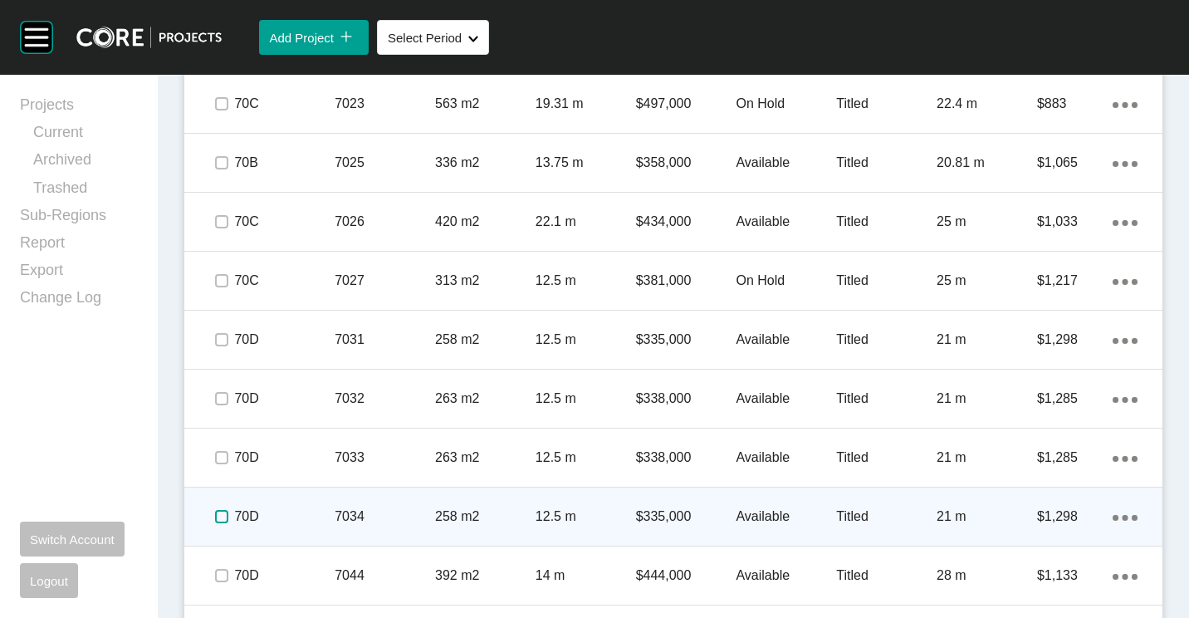
click at [224, 521] on label at bounding box center [221, 516] width 13 height 13
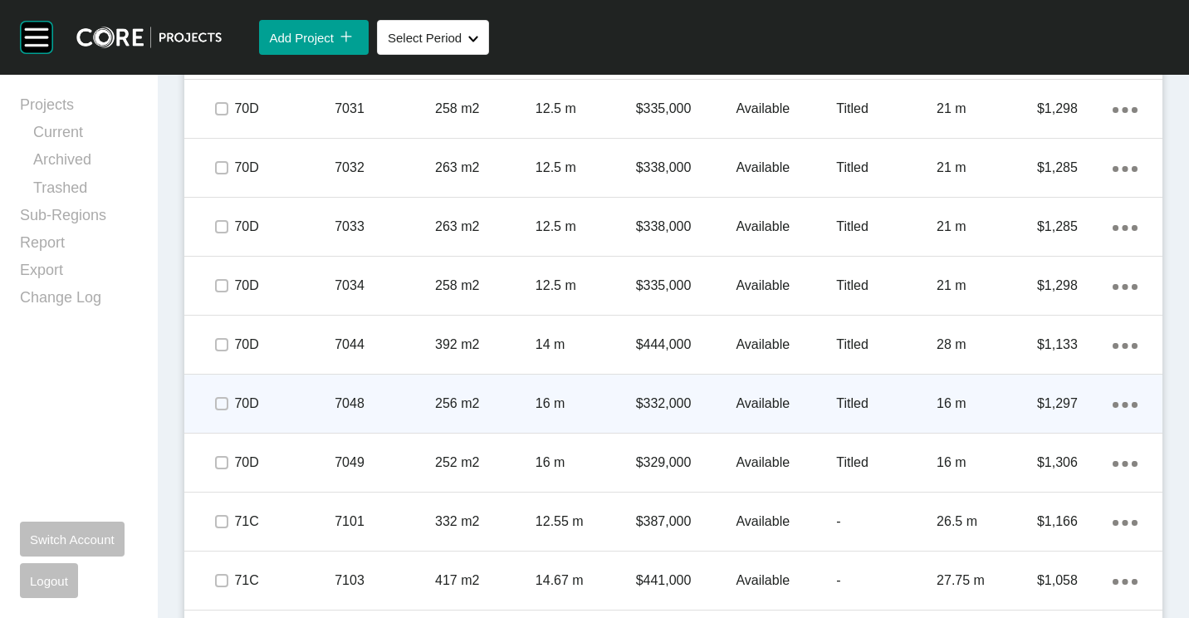
scroll to position [4152, 0]
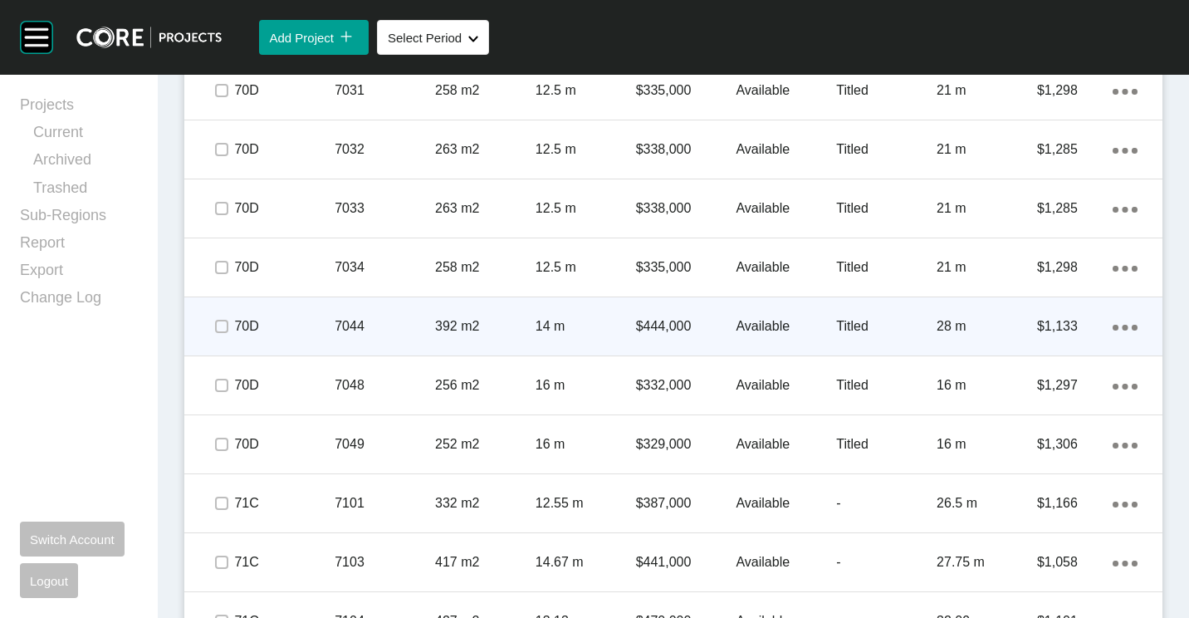
drag, startPoint x: 210, startPoint y: 320, endPoint x: 218, endPoint y: 344, distance: 24.4
click at [210, 321] on span at bounding box center [221, 326] width 25 height 25
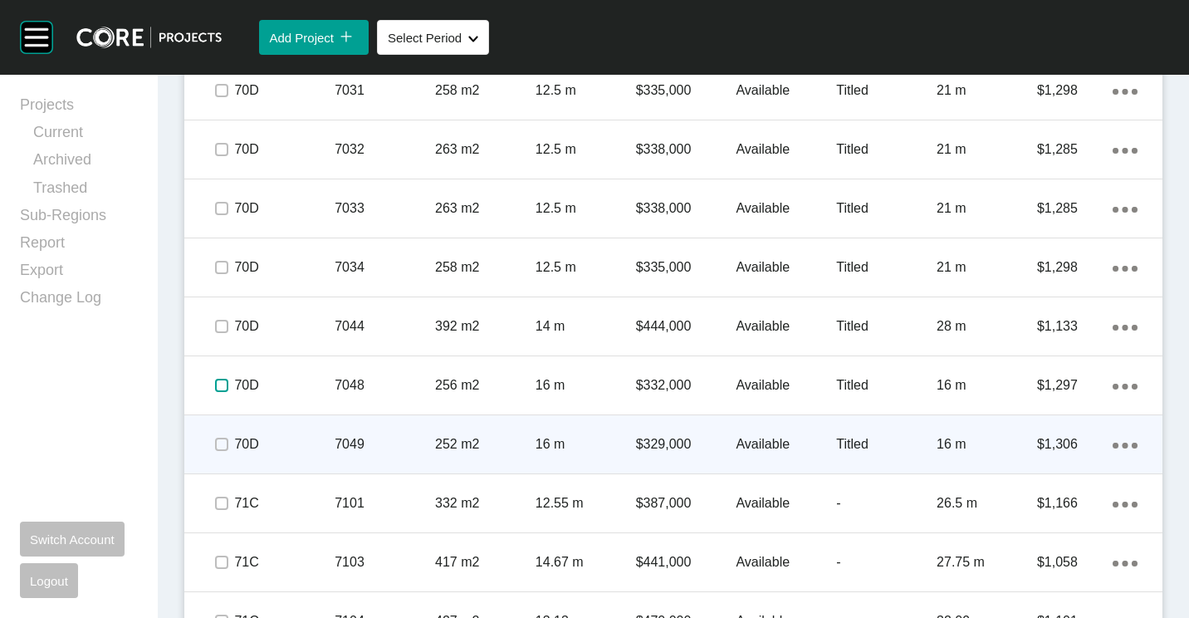
drag, startPoint x: 217, startPoint y: 387, endPoint x: 206, endPoint y: 439, distance: 53.4
click at [215, 394] on span at bounding box center [221, 385] width 25 height 25
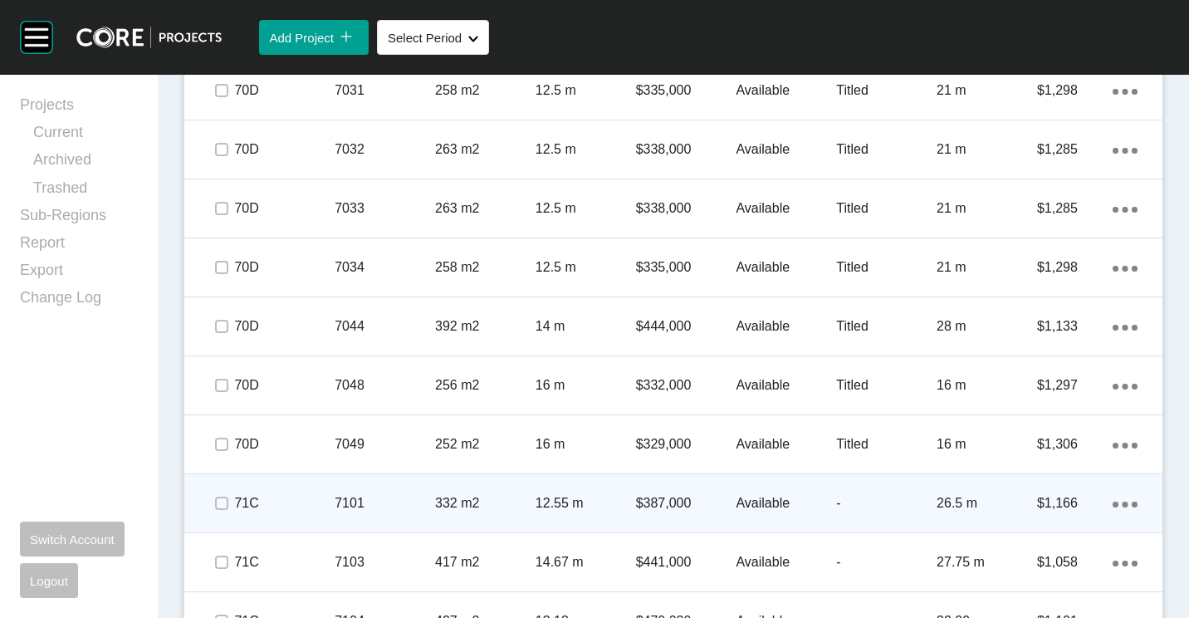
drag, startPoint x: 230, startPoint y: 434, endPoint x: 220, endPoint y: 485, distance: 51.6
click at [230, 439] on span at bounding box center [221, 444] width 25 height 25
click at [221, 502] on label at bounding box center [221, 503] width 13 height 13
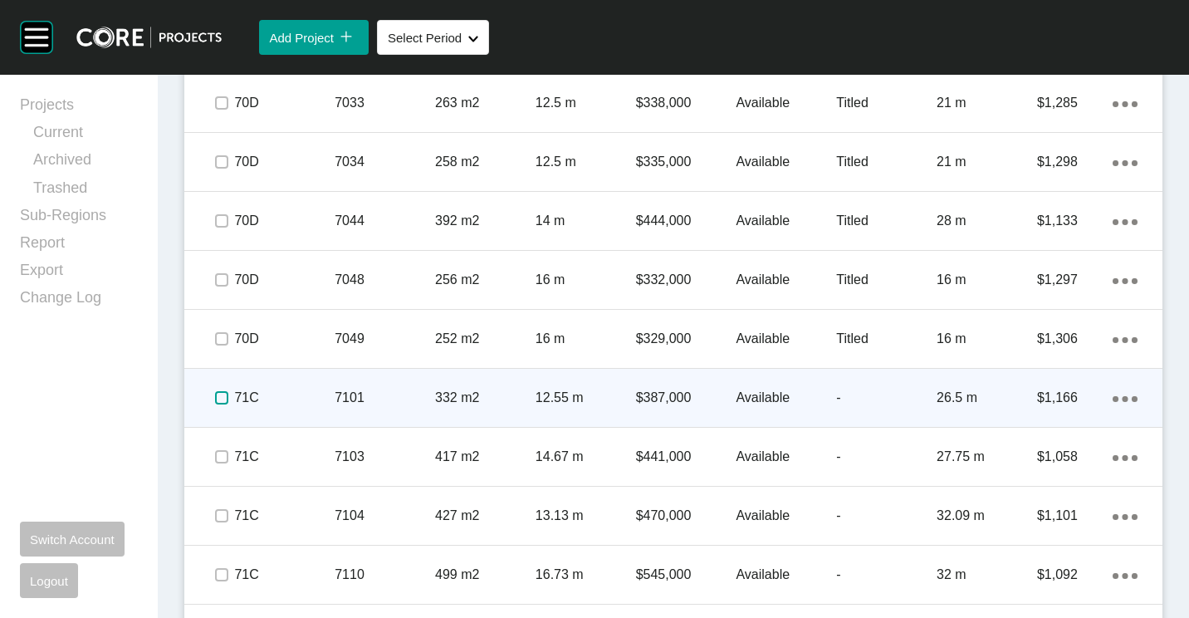
scroll to position [4318, 0]
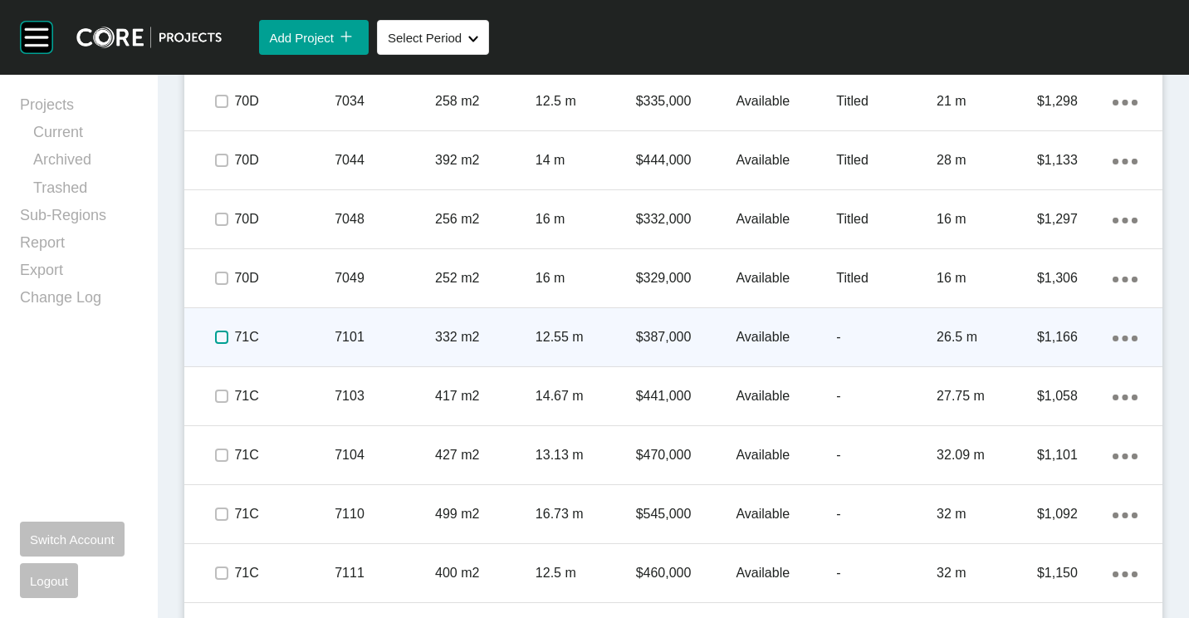
click at [222, 335] on label at bounding box center [221, 336] width 13 height 13
click at [221, 340] on label at bounding box center [221, 336] width 13 height 13
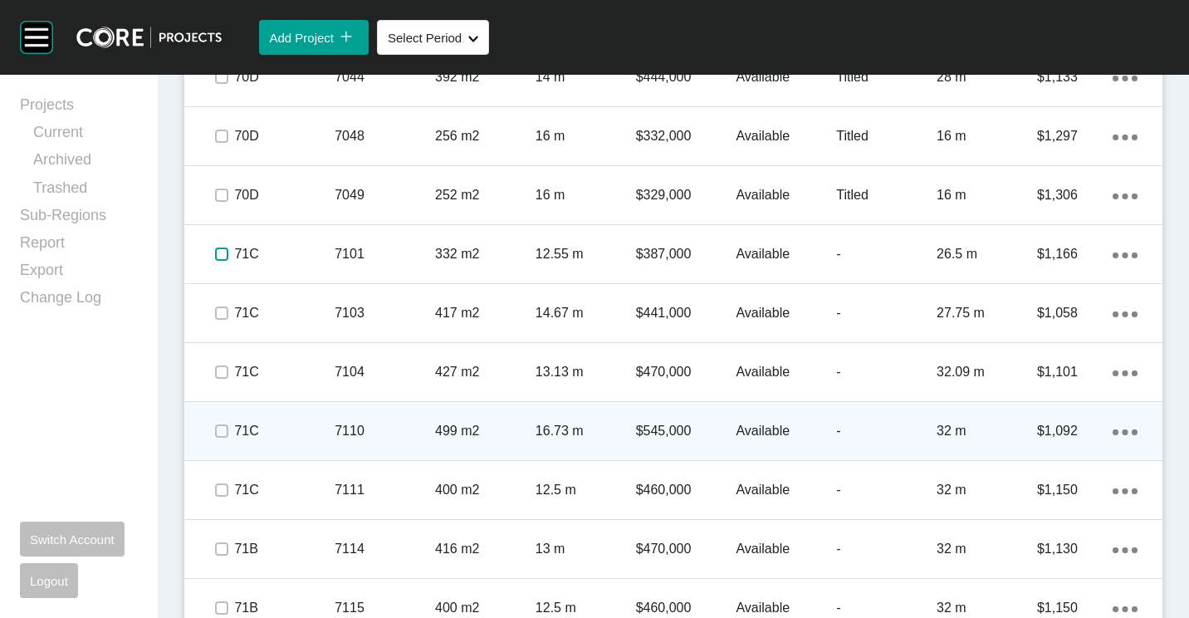
scroll to position [4484, 0]
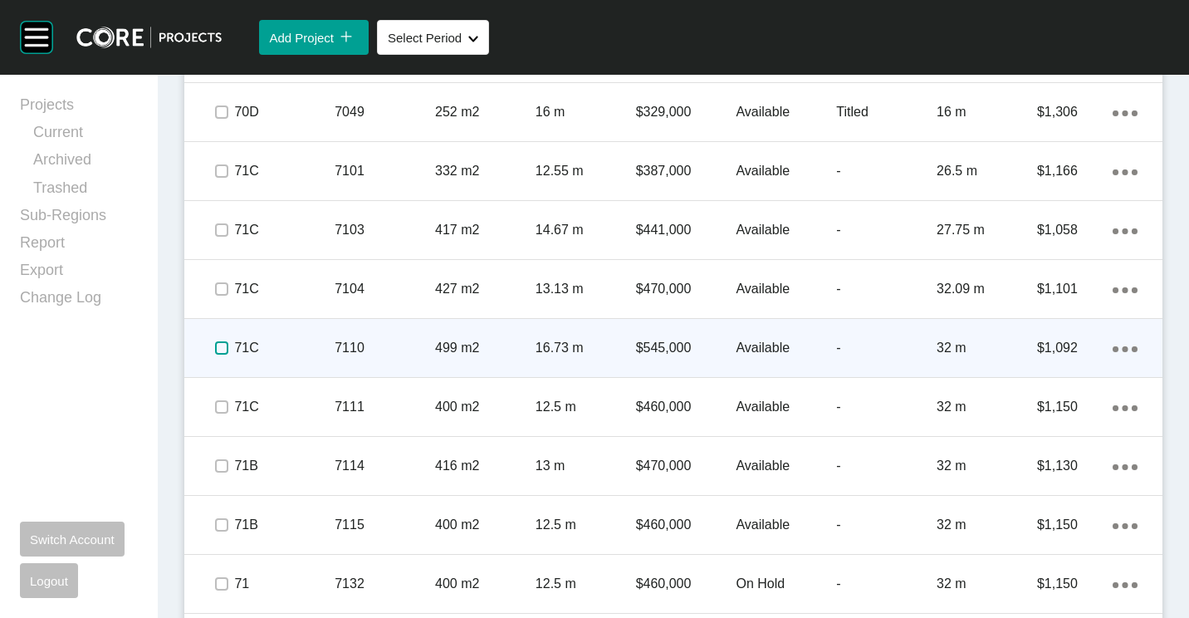
click at [223, 350] on label at bounding box center [221, 347] width 13 height 13
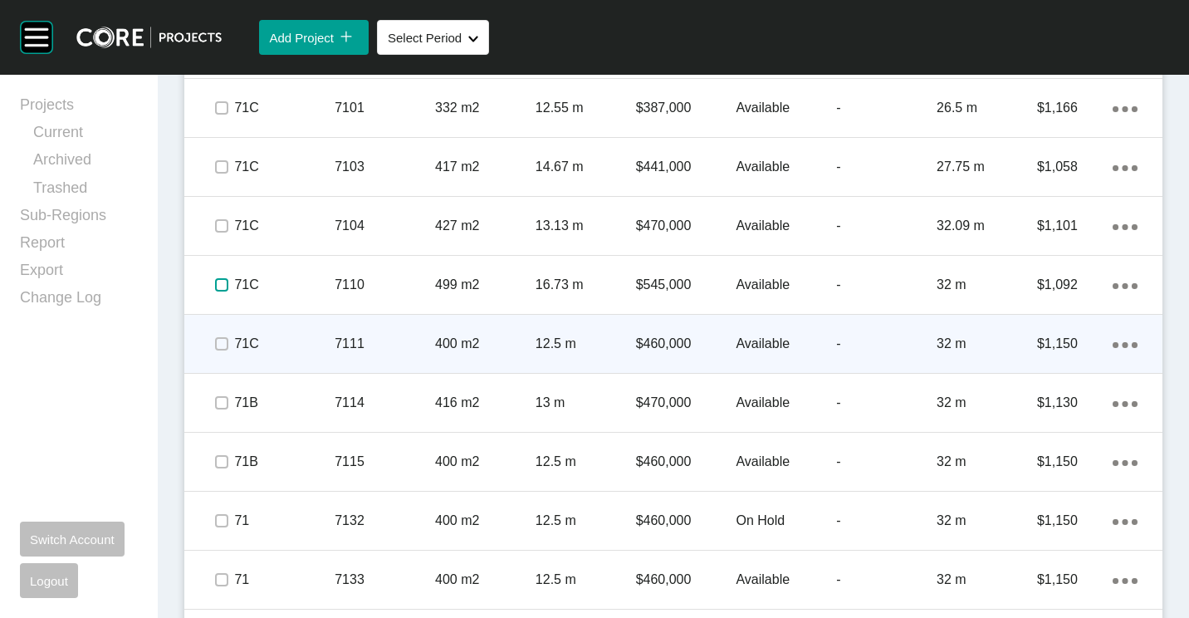
scroll to position [4650, 0]
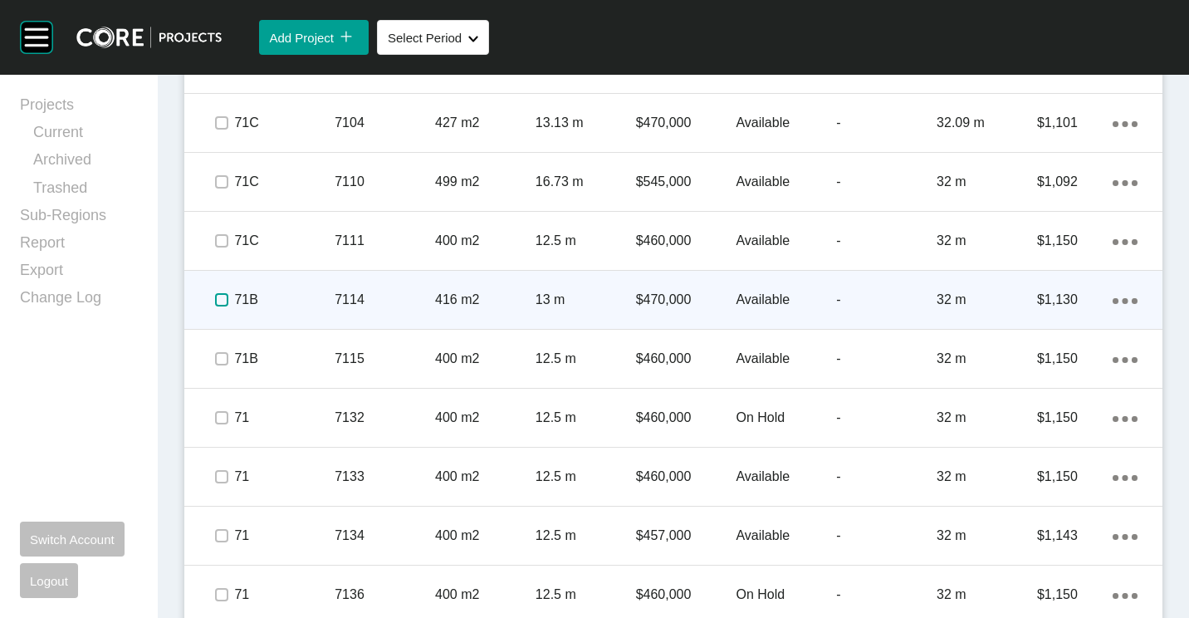
click at [220, 301] on label at bounding box center [221, 299] width 13 height 13
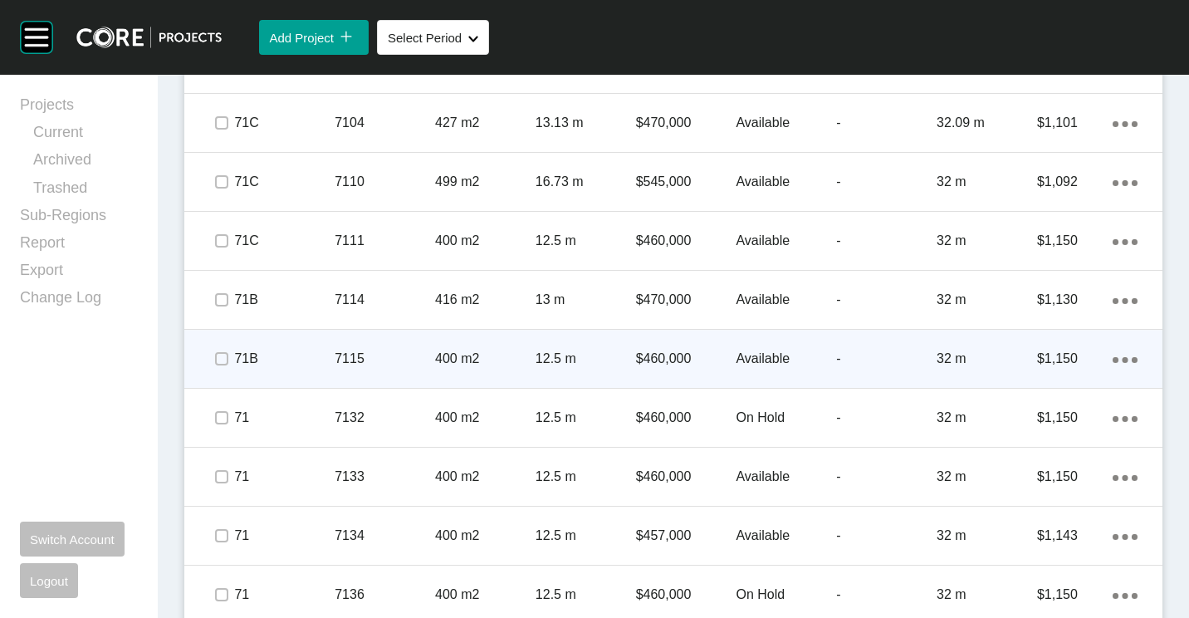
click at [350, 349] on div "7115" at bounding box center [385, 358] width 100 height 51
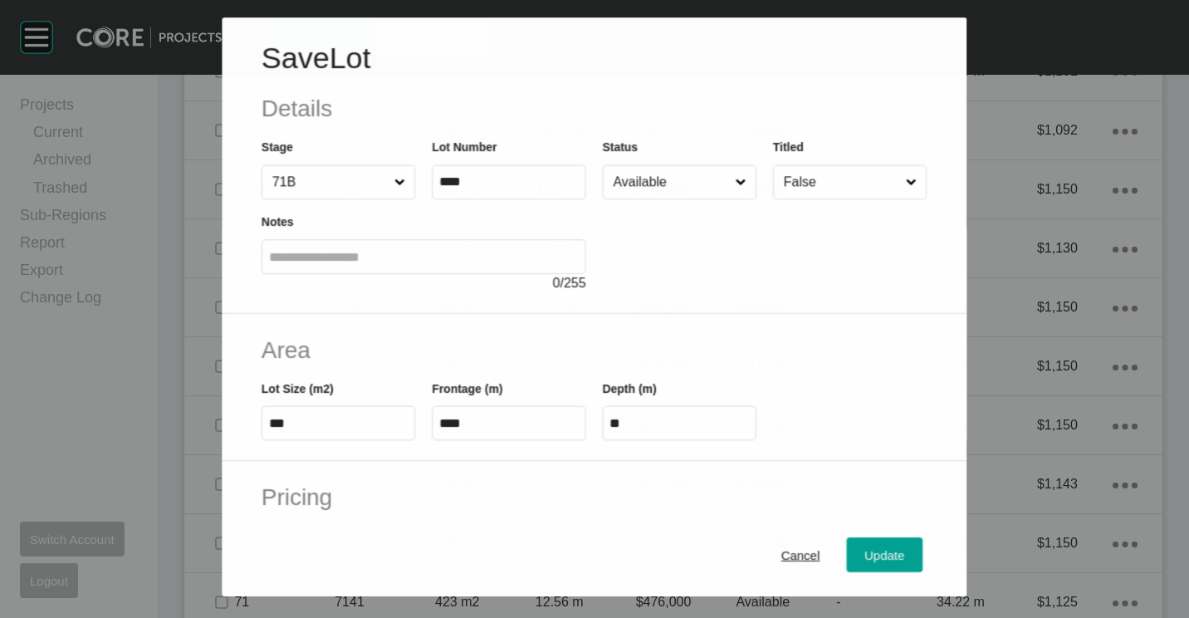
scroll to position [4598, 0]
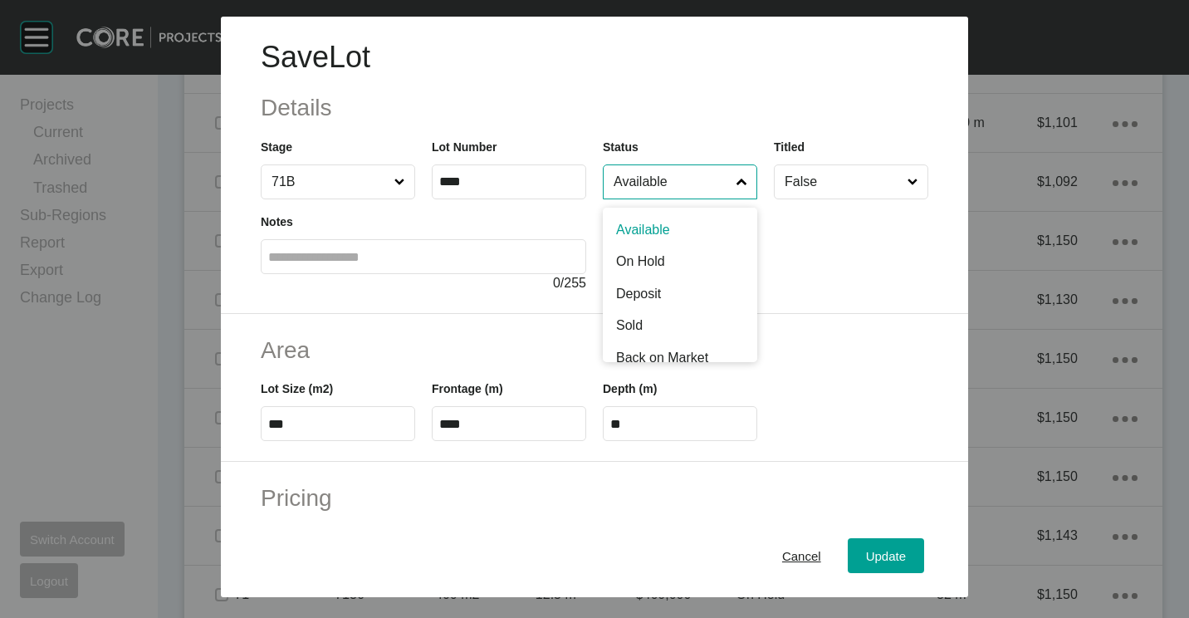
click at [645, 169] on input "Available" at bounding box center [671, 181] width 123 height 33
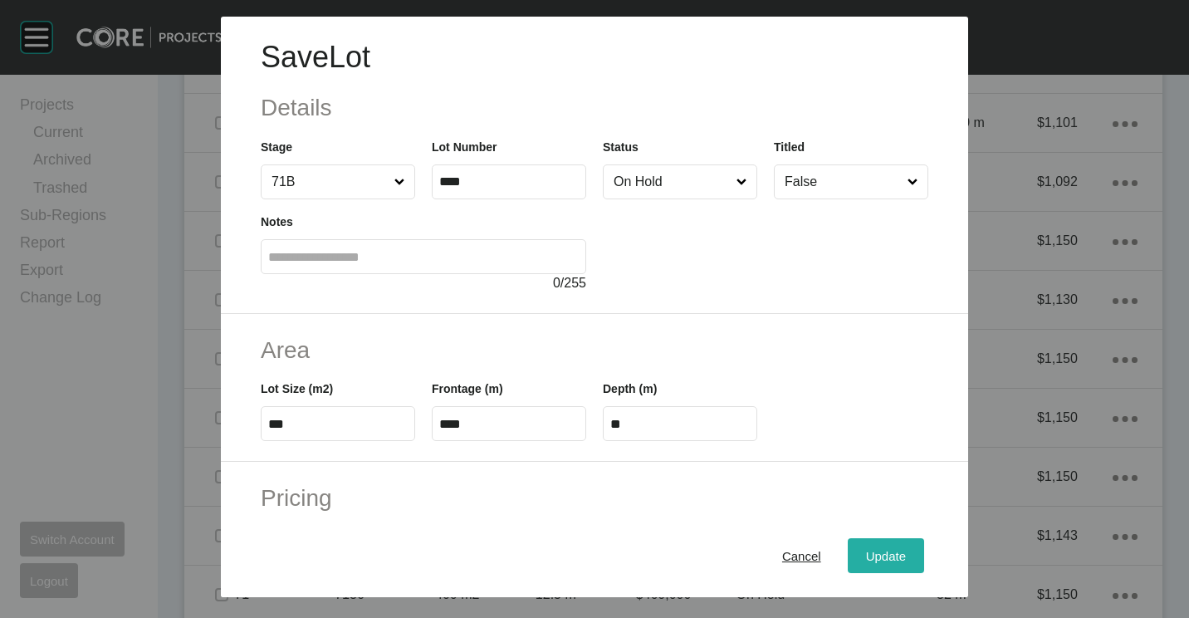
click at [862, 558] on div "Update" at bounding box center [886, 556] width 48 height 22
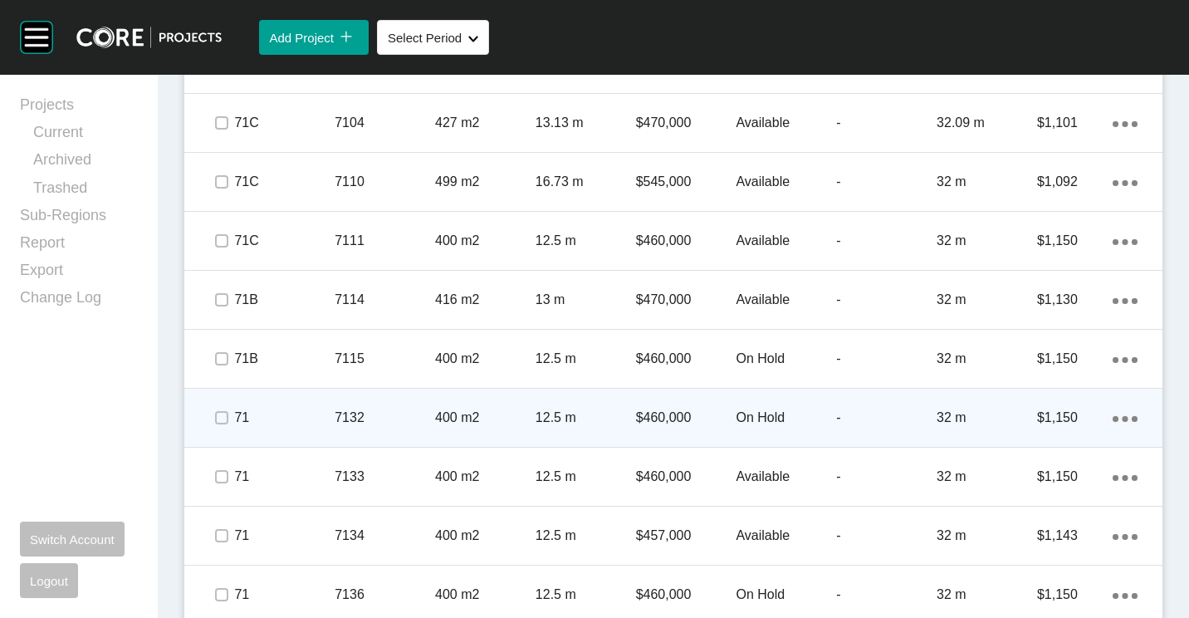
scroll to position [4733, 0]
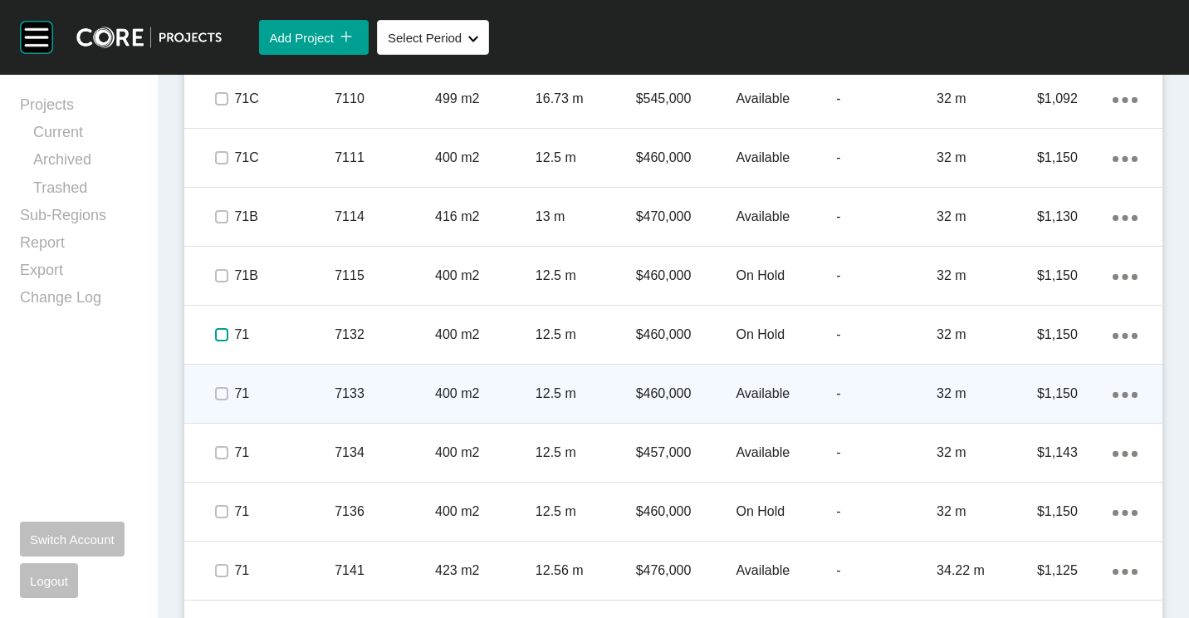
drag, startPoint x: 227, startPoint y: 331, endPoint x: 269, endPoint y: 374, distance: 59.9
click at [227, 333] on label at bounding box center [221, 334] width 13 height 13
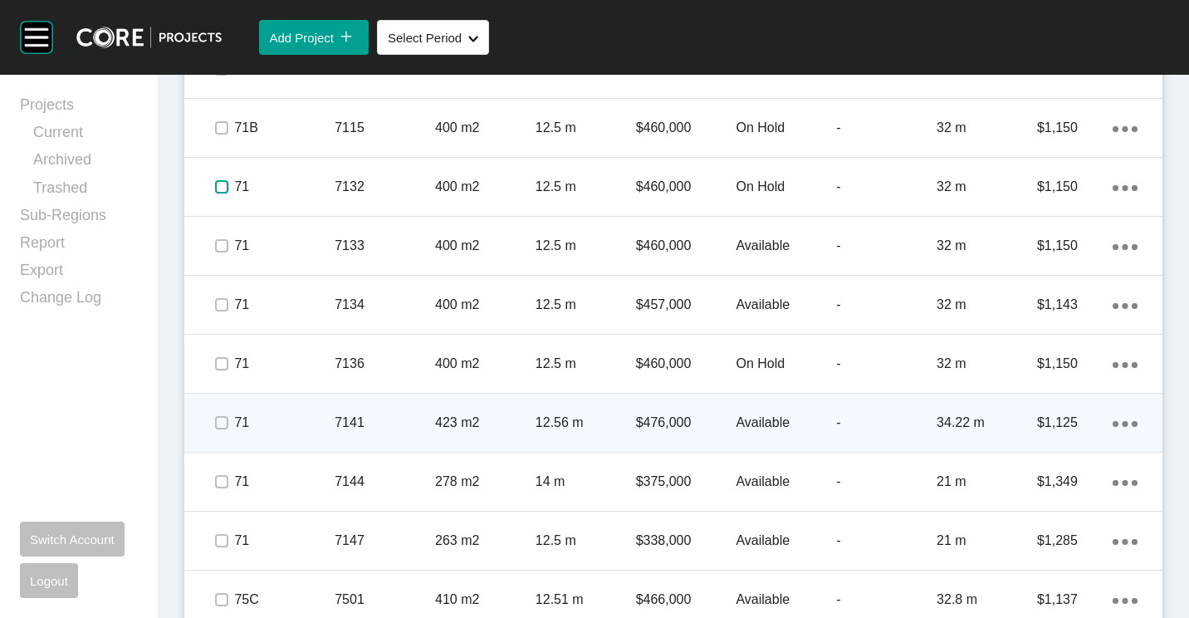
scroll to position [4899, 0]
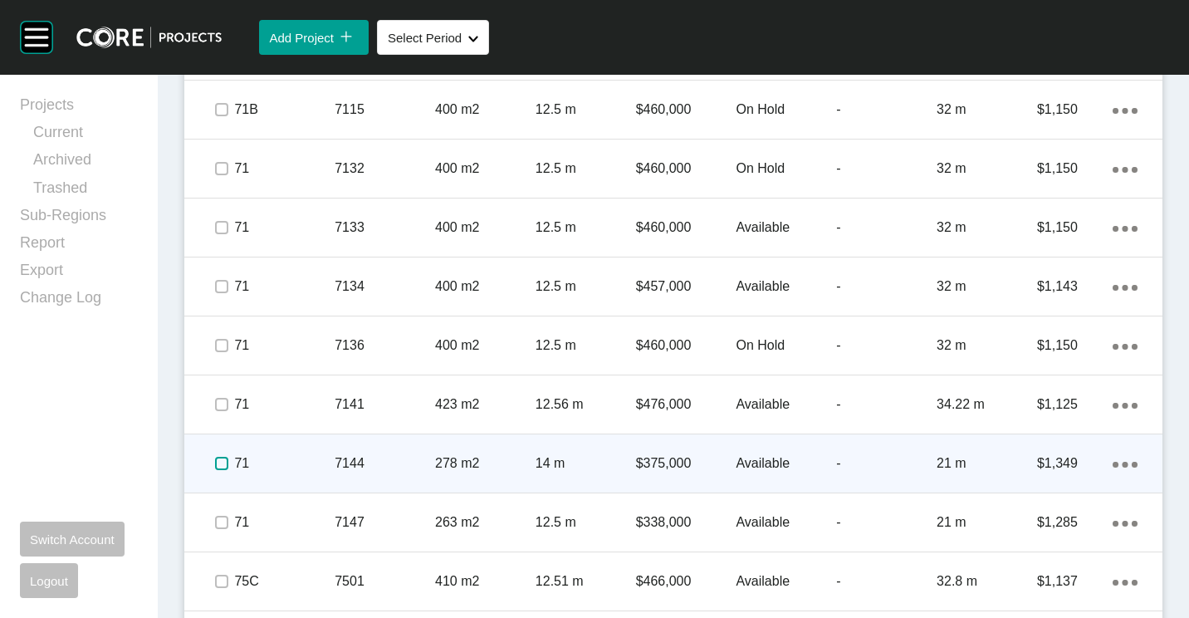
click at [221, 462] on label at bounding box center [221, 463] width 13 height 13
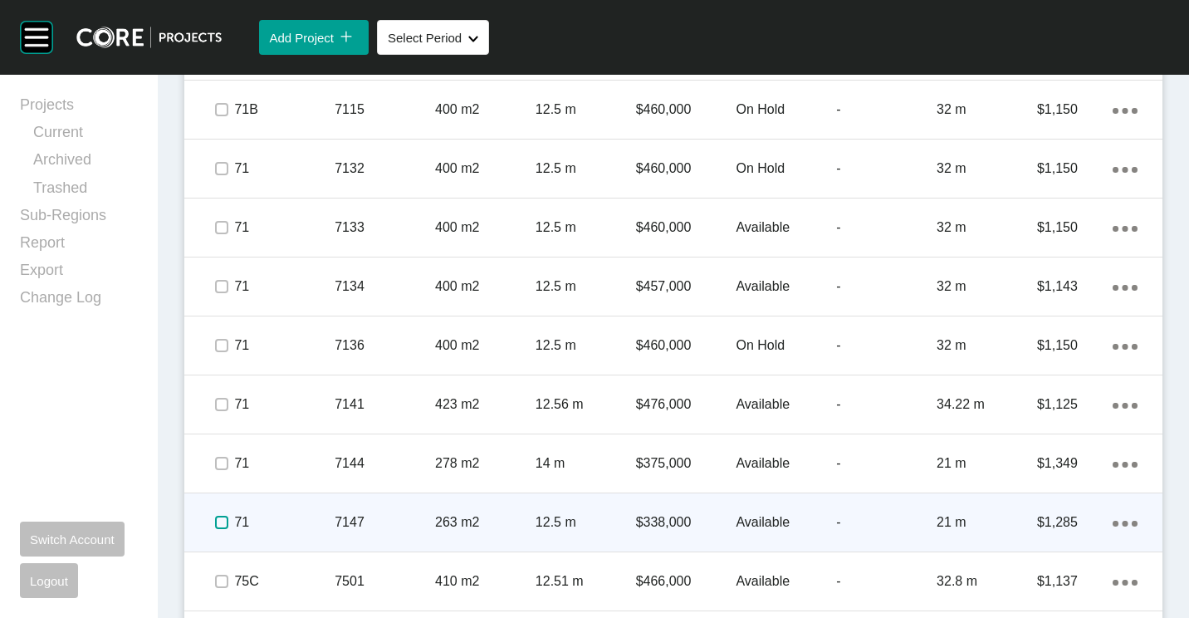
drag, startPoint x: 221, startPoint y: 523, endPoint x: 240, endPoint y: 518, distance: 19.7
click at [219, 523] on label at bounding box center [221, 522] width 13 height 13
drag, startPoint x: 225, startPoint y: 461, endPoint x: 211, endPoint y: 499, distance: 40.7
click at [223, 465] on label at bounding box center [221, 463] width 13 height 13
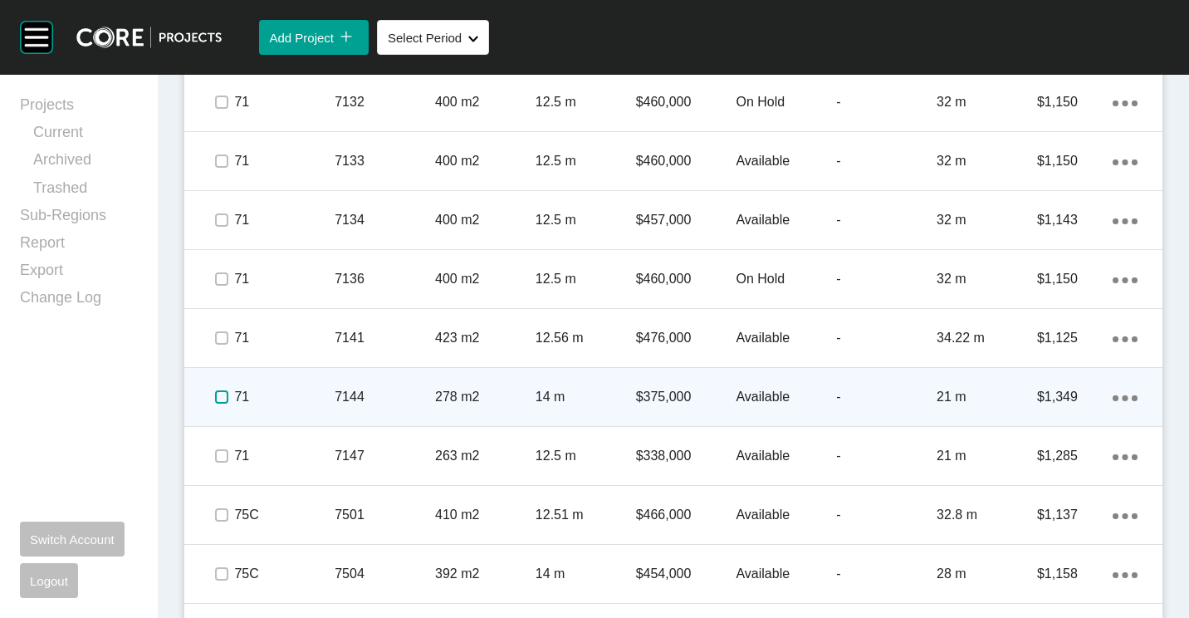
scroll to position [4982, 0]
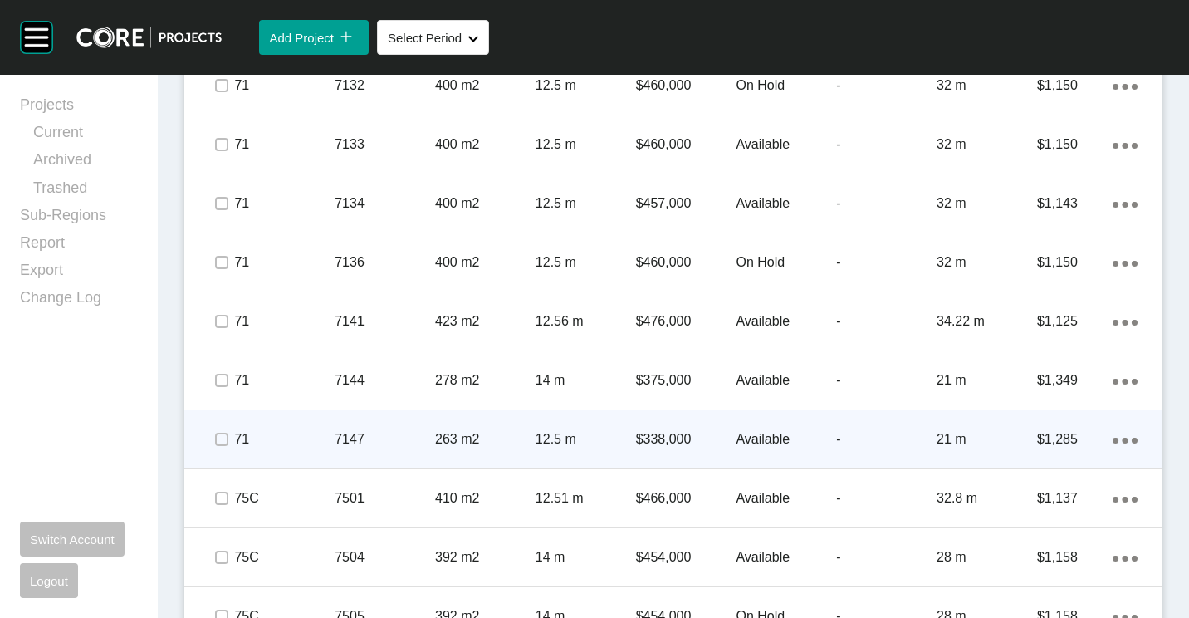
click at [1113, 441] on icon "Action Menu Dots Copy 6 Created with Sketch." at bounding box center [1125, 441] width 25 height 6
click at [1050, 443] on link "Duplicate" at bounding box center [1044, 442] width 62 height 25
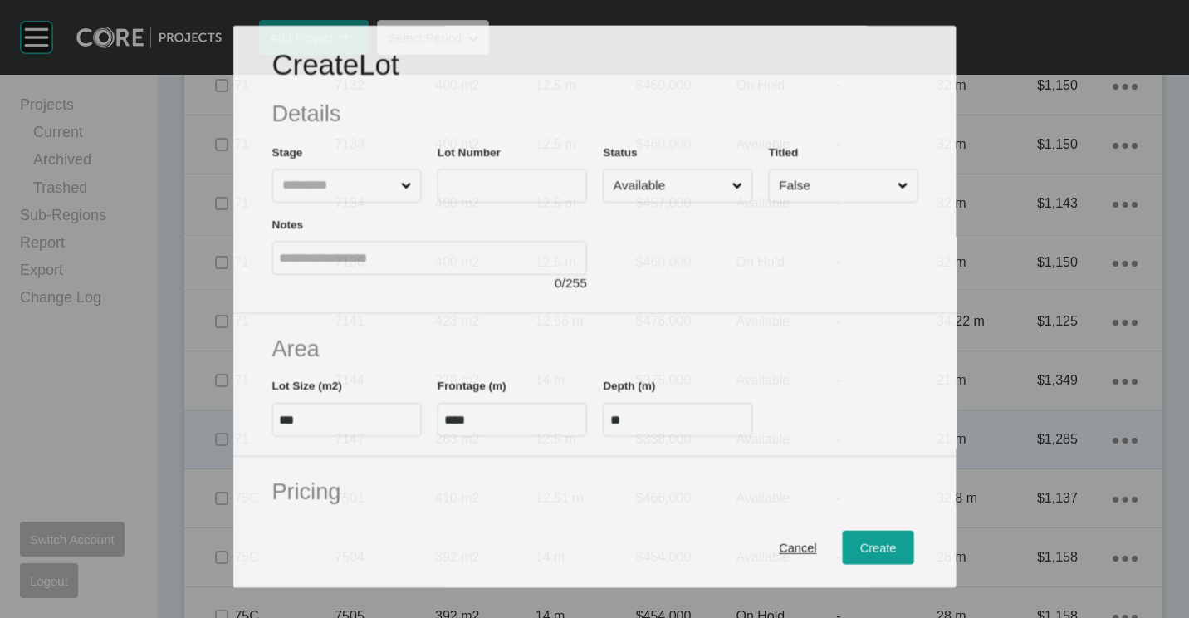
scroll to position [4930, 0]
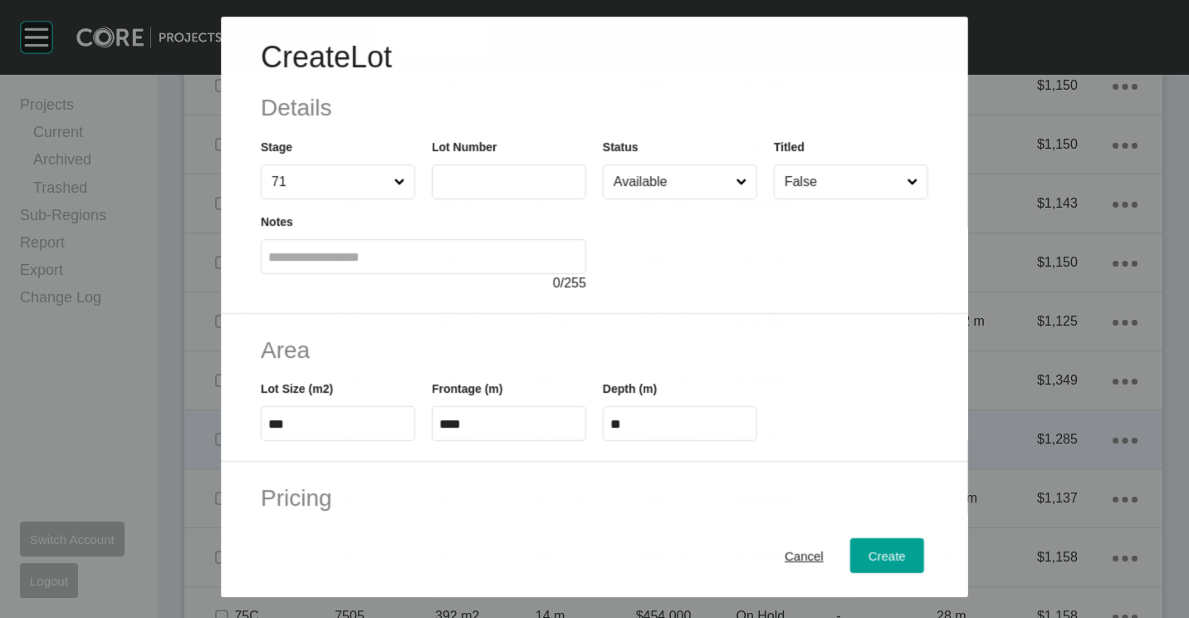
click at [501, 193] on label at bounding box center [509, 181] width 154 height 35
click at [501, 189] on input "text" at bounding box center [508, 182] width 139 height 14
type input "****"
click at [666, 257] on div at bounding box center [765, 246] width 325 height 94
click at [678, 191] on input "Available" at bounding box center [671, 181] width 123 height 33
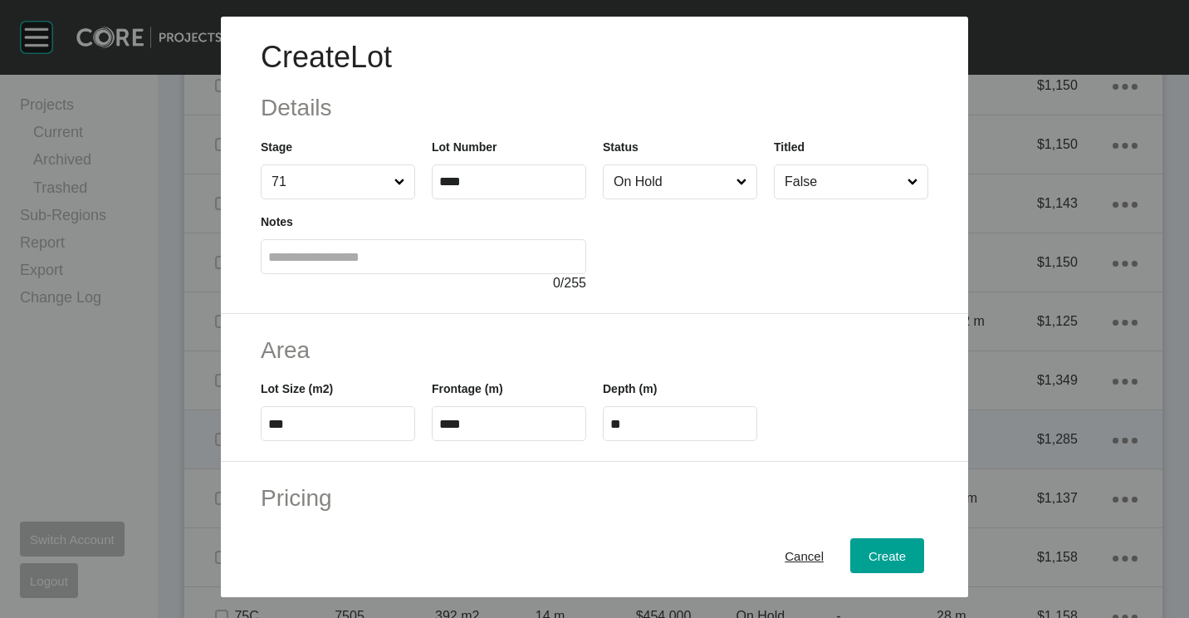
click at [319, 415] on label "***" at bounding box center [338, 423] width 154 height 35
click at [319, 417] on input "***" at bounding box center [337, 424] width 139 height 14
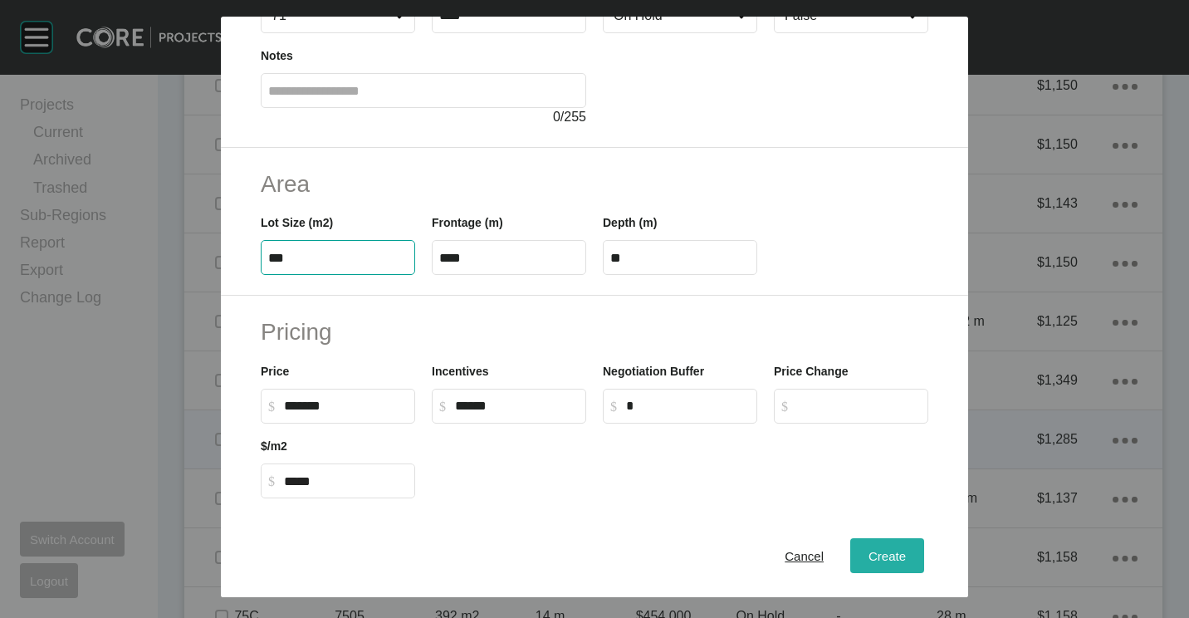
click at [868, 562] on span "Create" at bounding box center [886, 556] width 37 height 14
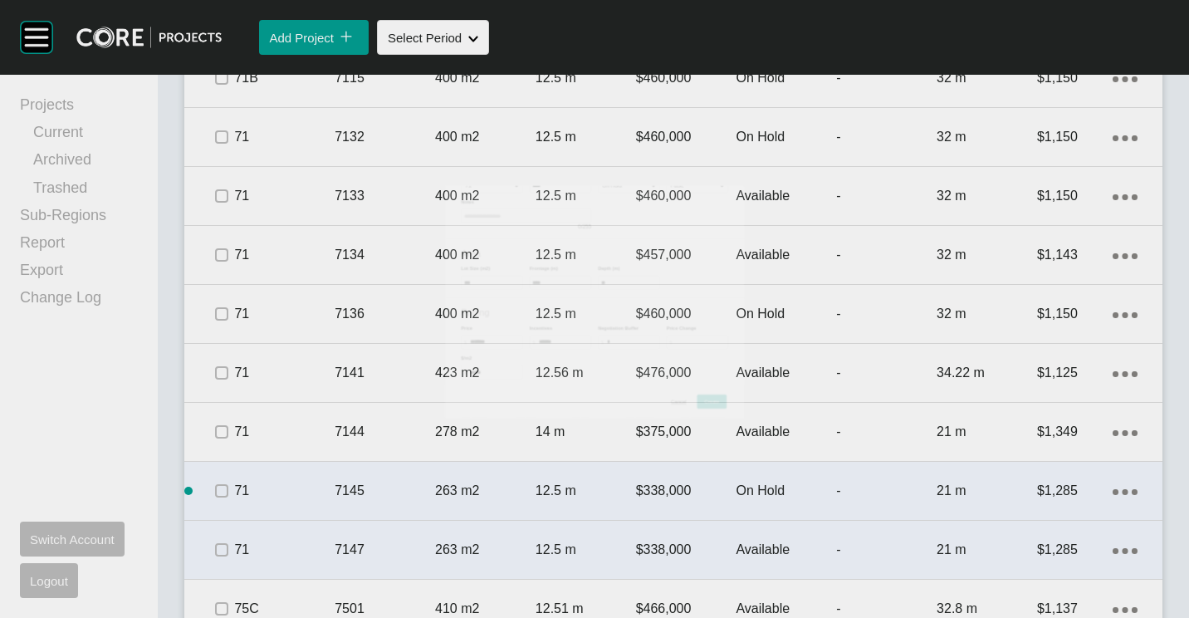
scroll to position [4982, 0]
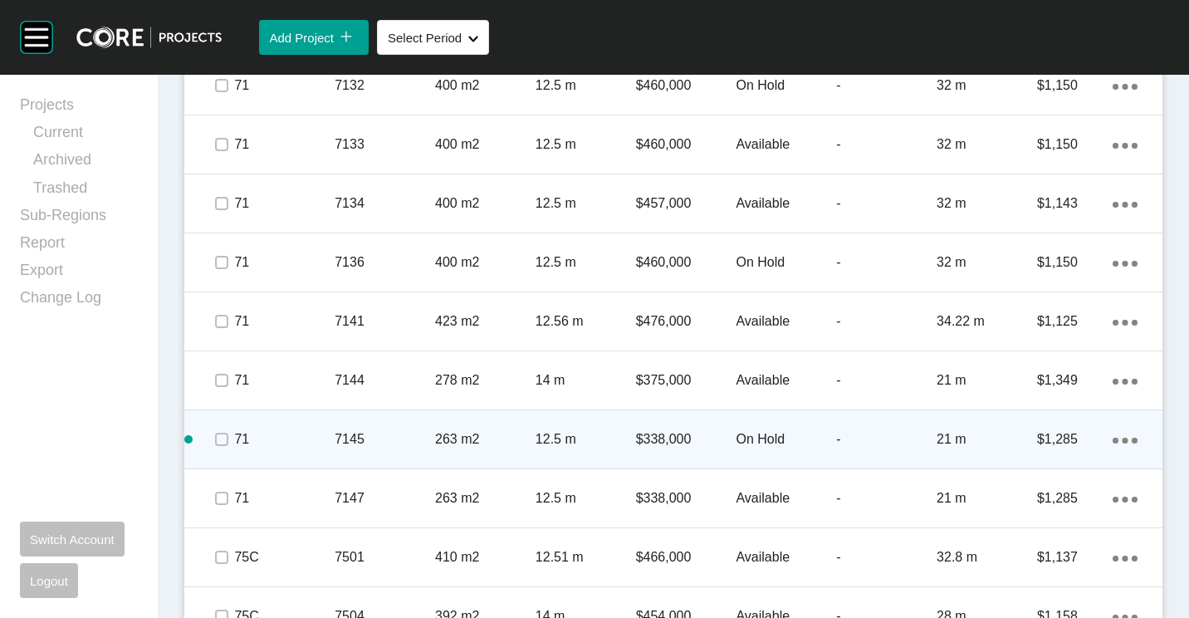
click at [1116, 434] on div "Action Menu Dots Copy 6 Created with Sketch." at bounding box center [1125, 439] width 25 height 18
click at [1047, 440] on link "Duplicate" at bounding box center [1044, 442] width 62 height 25
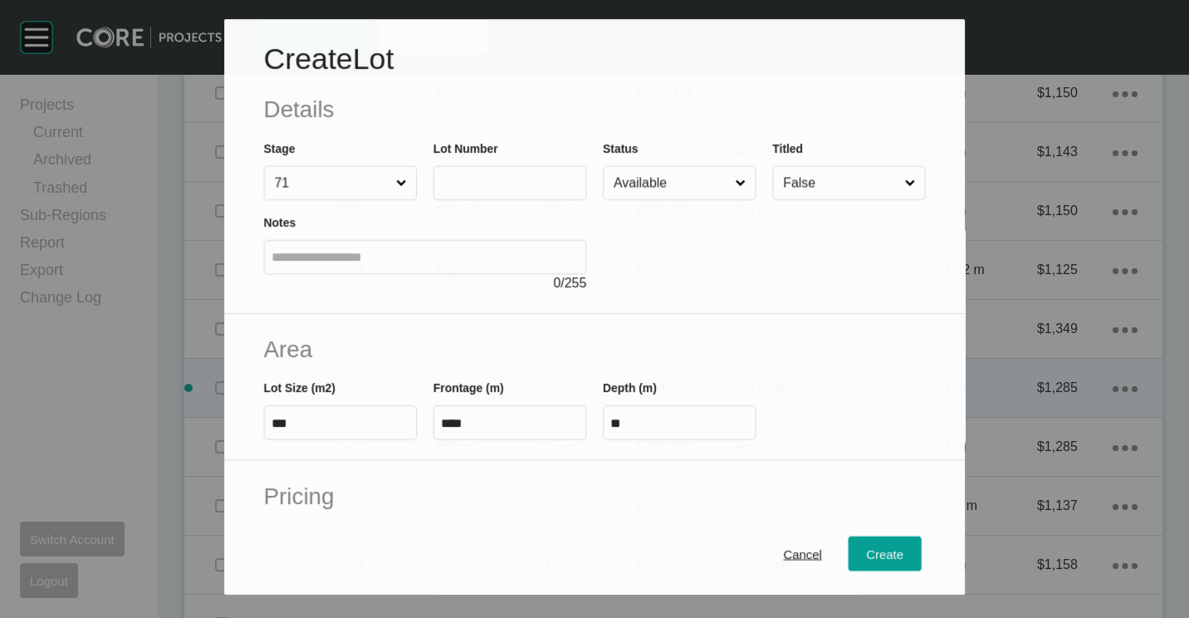
scroll to position [4930, 0]
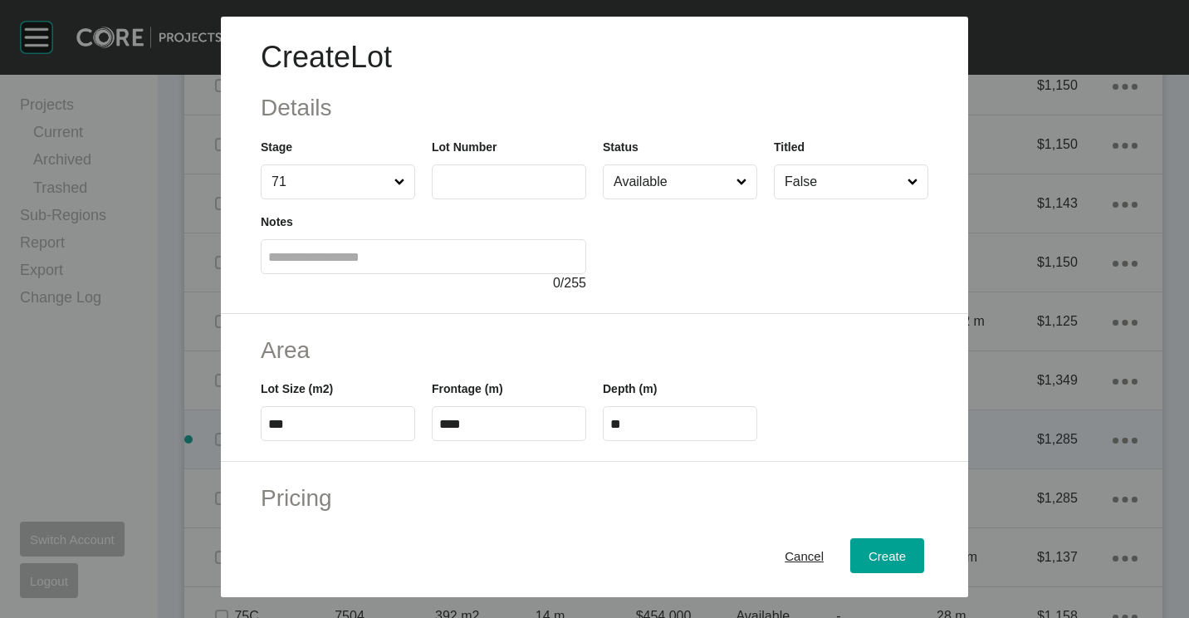
click at [466, 179] on input "text" at bounding box center [508, 181] width 139 height 14
type input "****"
type input "*"
click at [647, 192] on input "Available" at bounding box center [671, 181] width 123 height 33
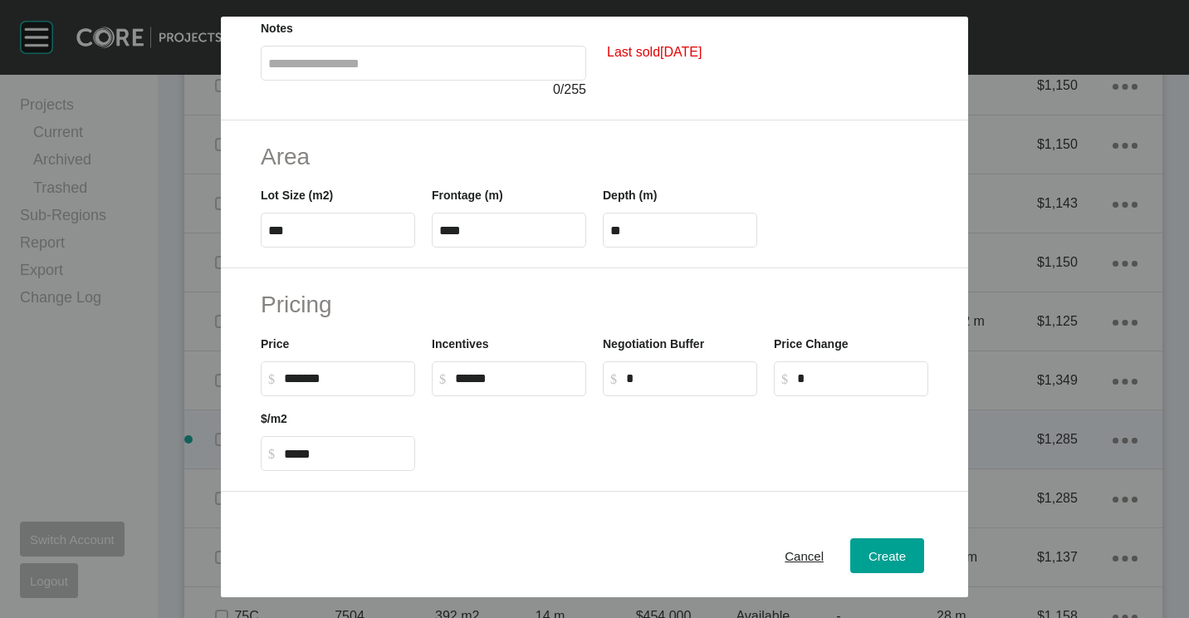
scroll to position [395, 0]
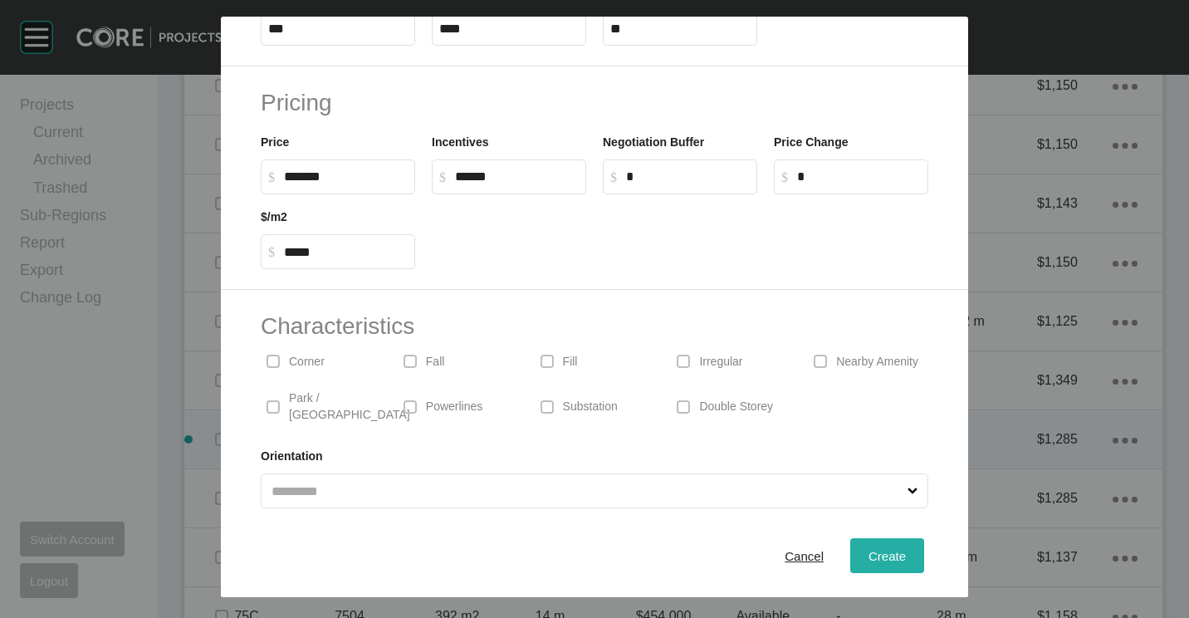
click at [869, 549] on span "Create" at bounding box center [886, 556] width 37 height 14
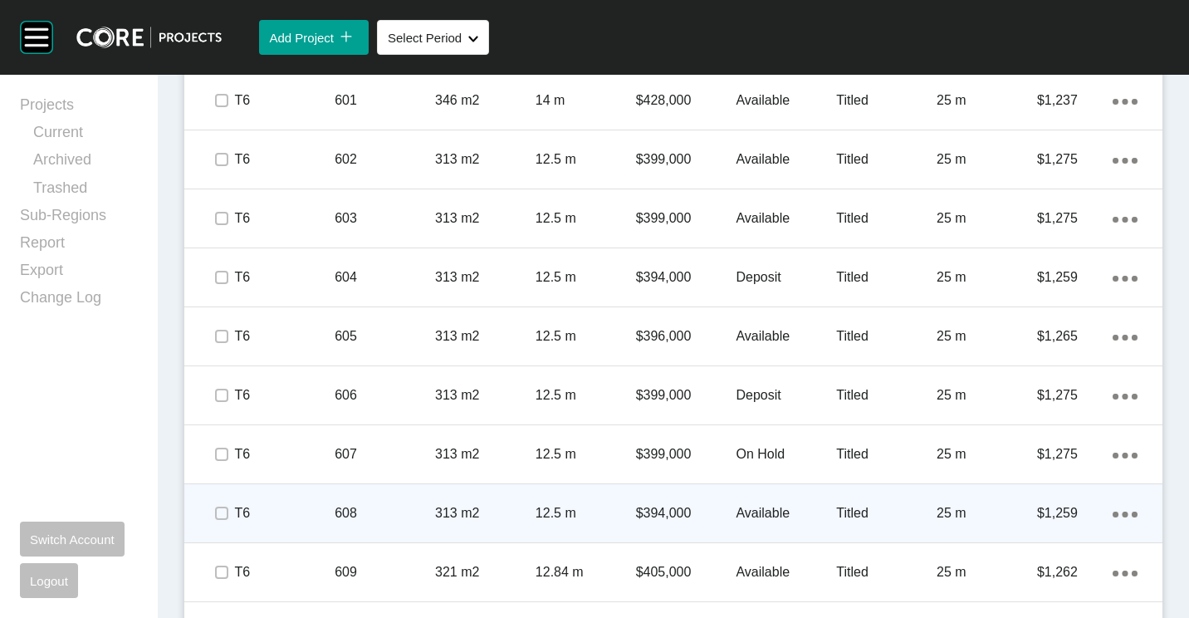
scroll to position [1168, 0]
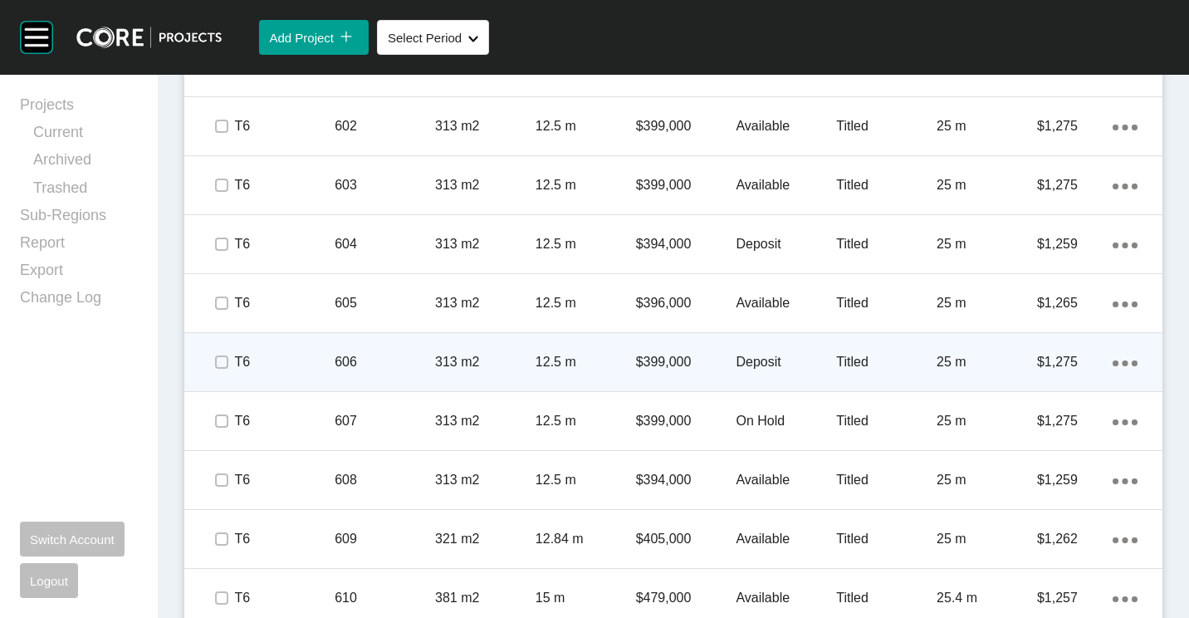
click at [366, 371] on div "606" at bounding box center [385, 361] width 100 height 51
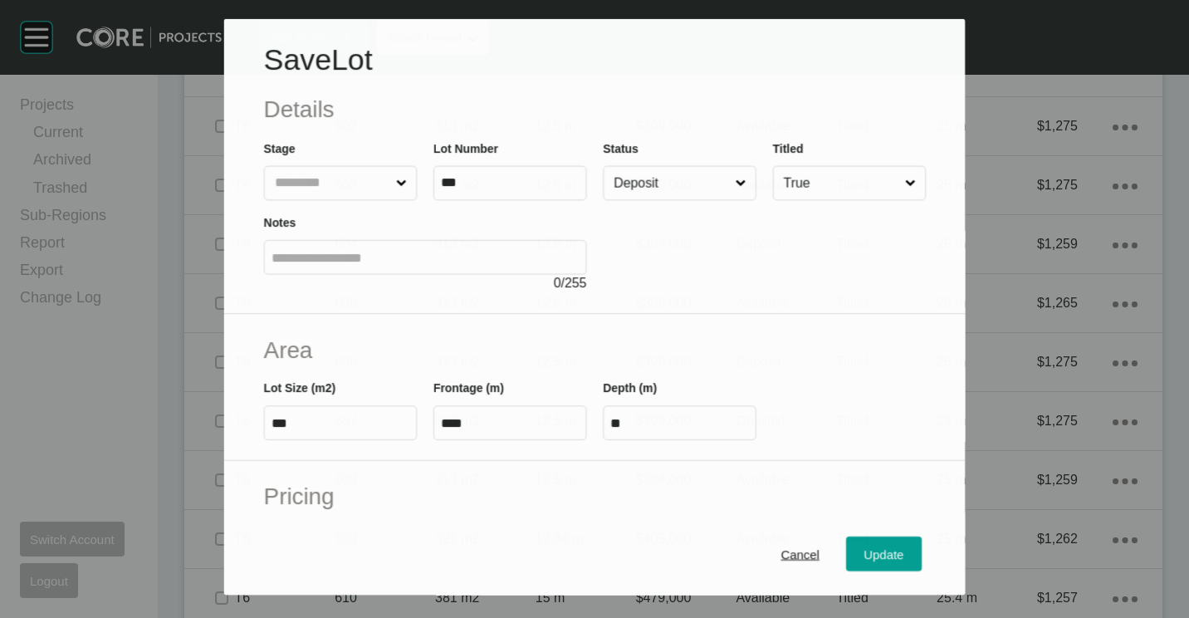
click at [706, 167] on input "Deposit" at bounding box center [670, 182] width 121 height 33
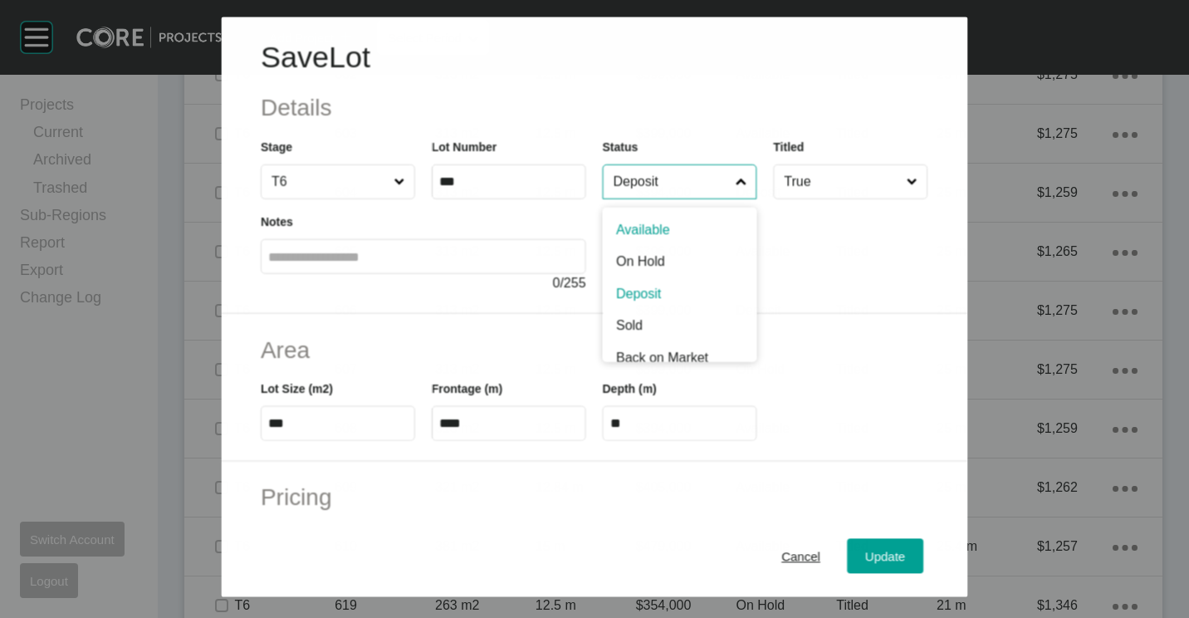
scroll to position [1117, 0]
drag, startPoint x: 680, startPoint y: 317, endPoint x: 793, endPoint y: 465, distance: 186.0
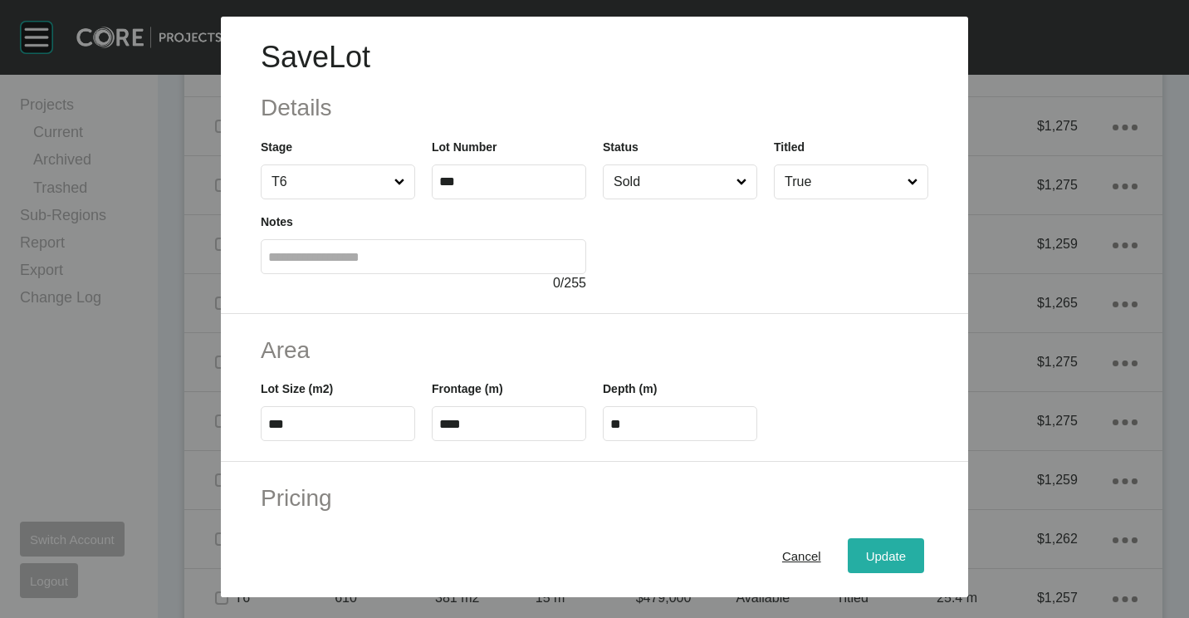
click at [869, 557] on span "Update" at bounding box center [886, 556] width 40 height 14
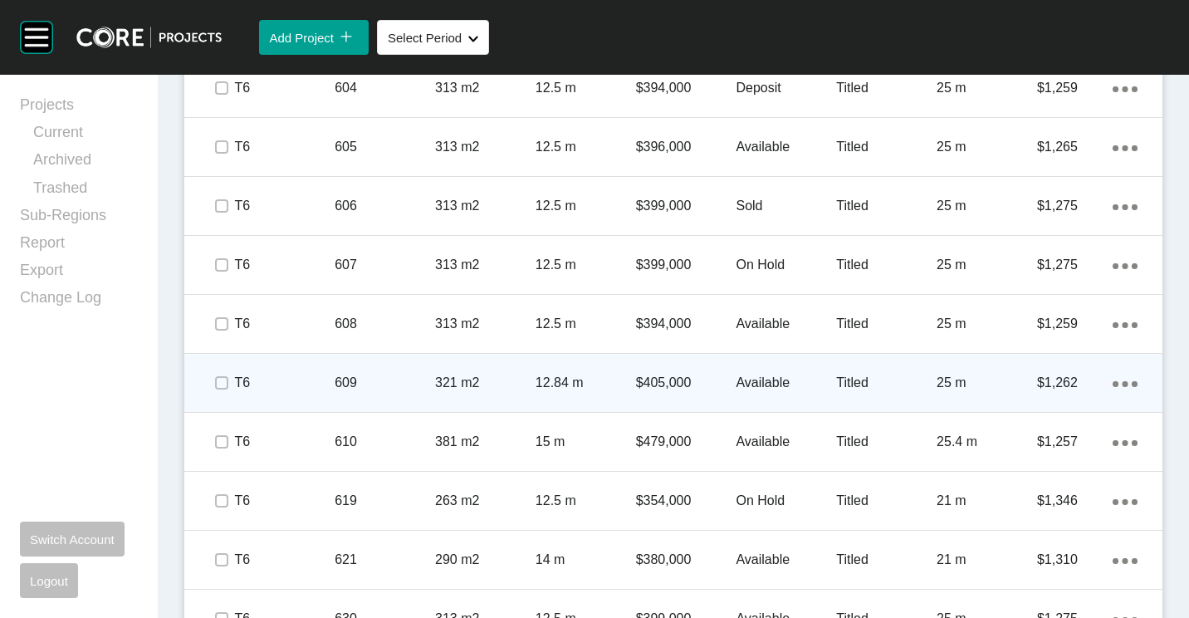
scroll to position [1334, 0]
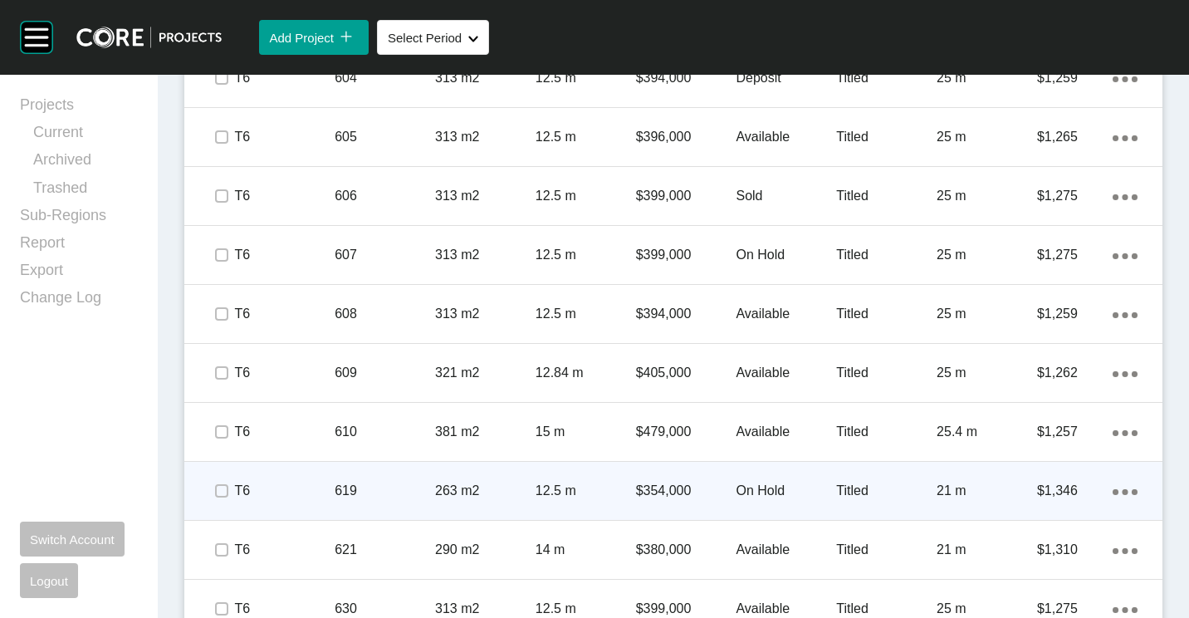
click at [335, 490] on p "619" at bounding box center [385, 491] width 100 height 18
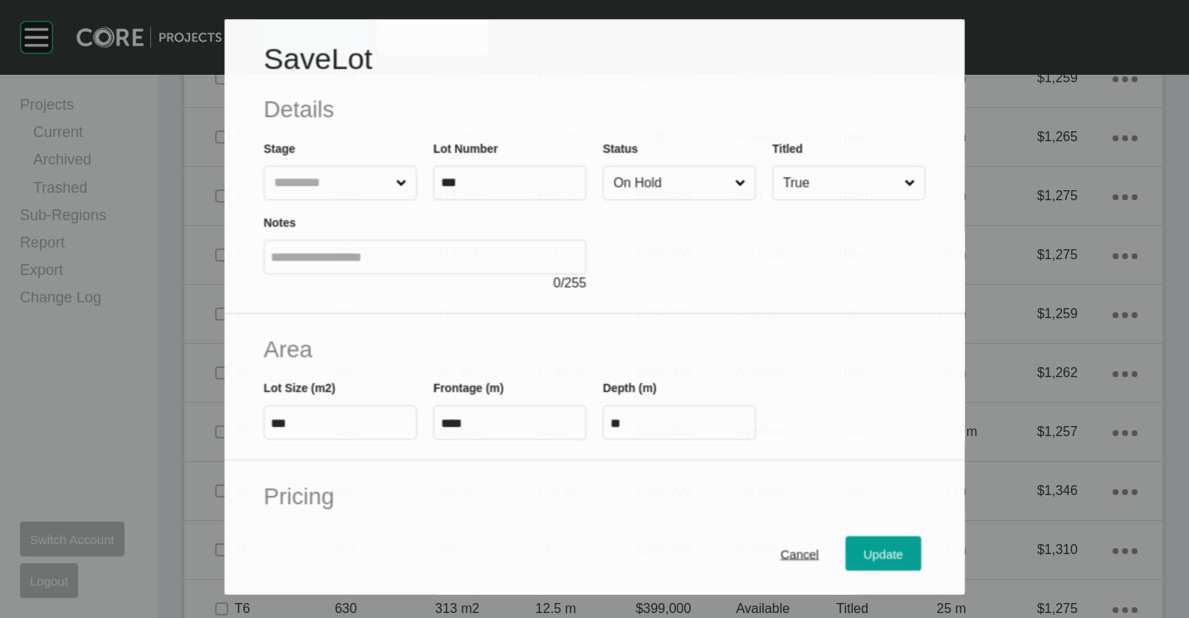
scroll to position [1283, 0]
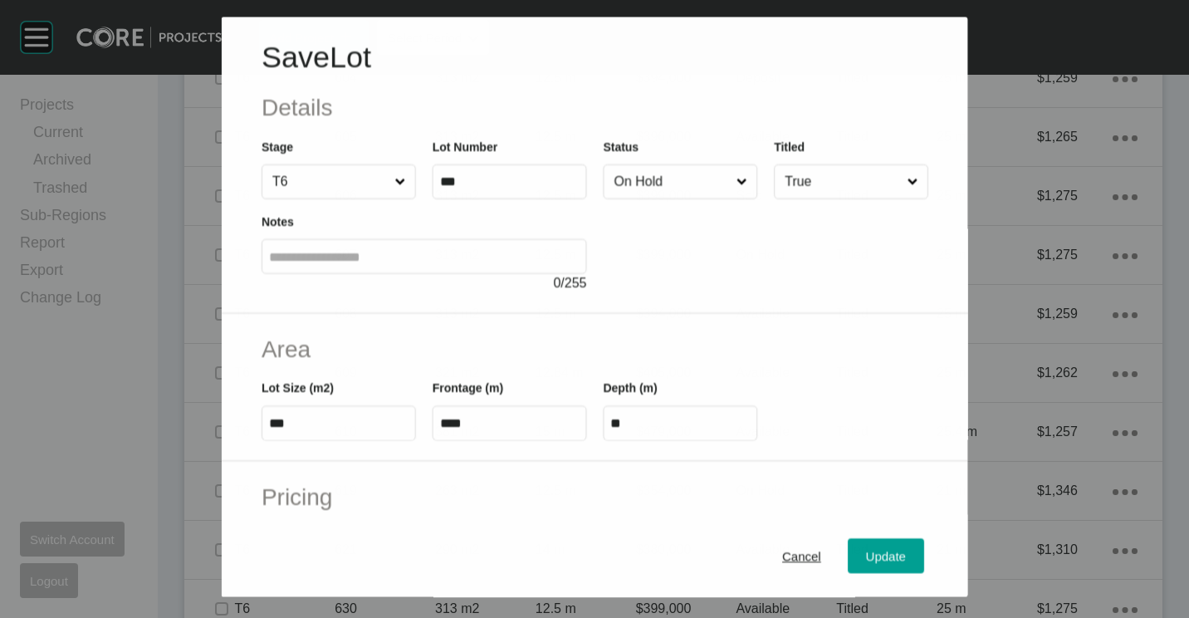
click at [660, 193] on input "On Hold" at bounding box center [671, 181] width 122 height 33
click at [886, 554] on span "Update" at bounding box center [886, 556] width 40 height 14
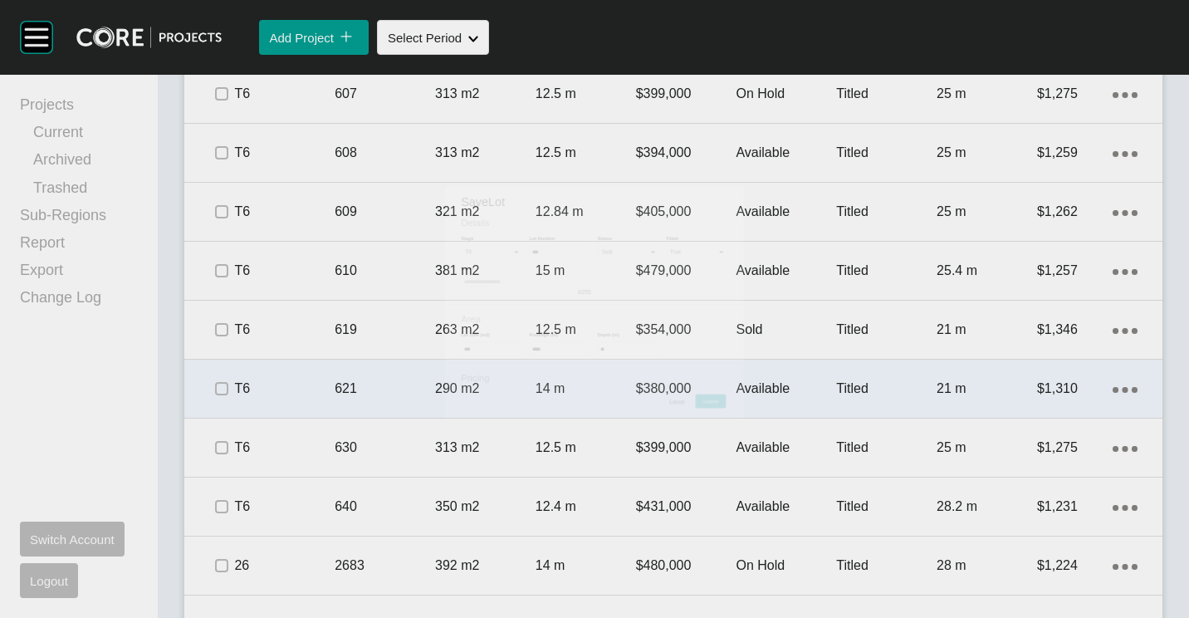
scroll to position [1500, 0]
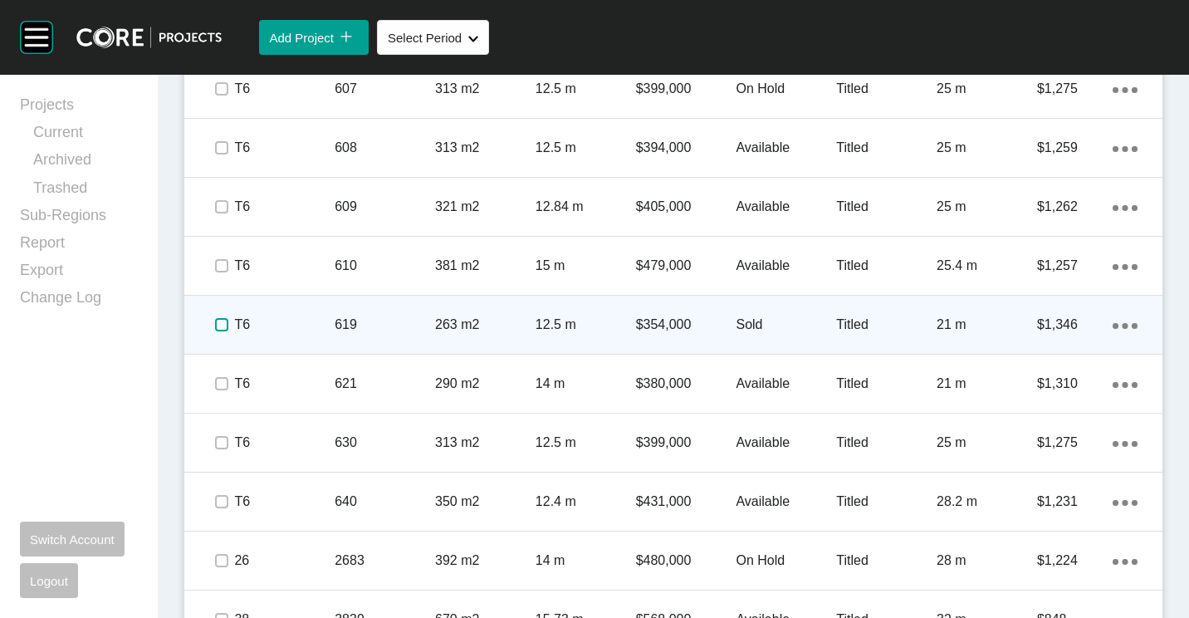
drag, startPoint x: 223, startPoint y: 323, endPoint x: 398, endPoint y: 372, distance: 181.9
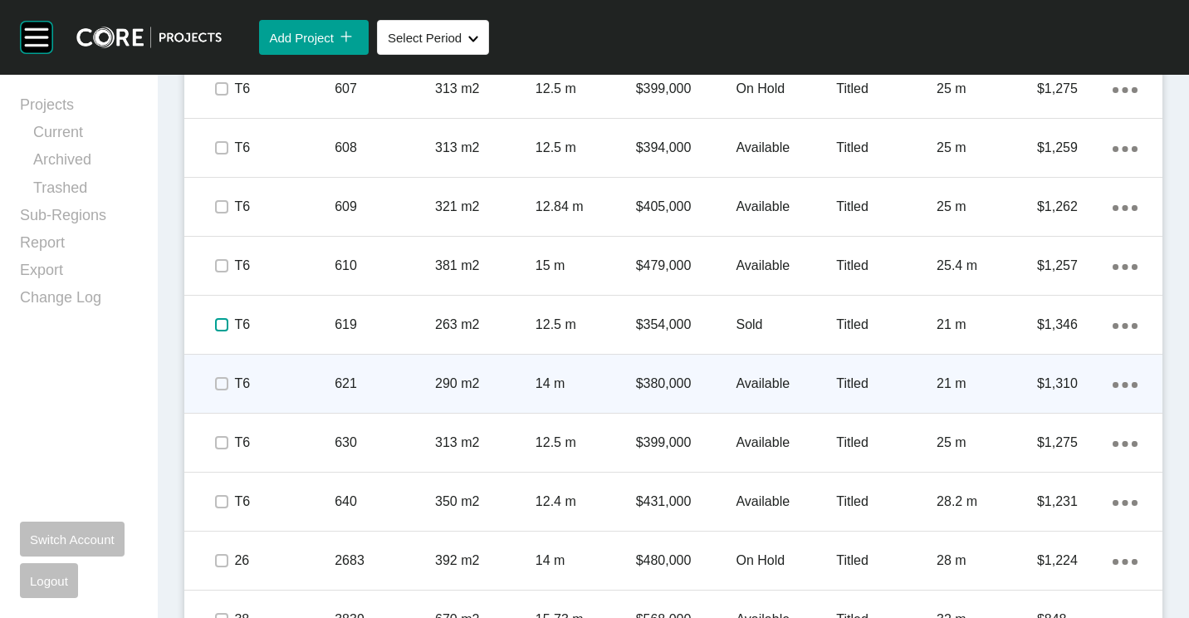
click at [223, 324] on label at bounding box center [221, 324] width 13 height 13
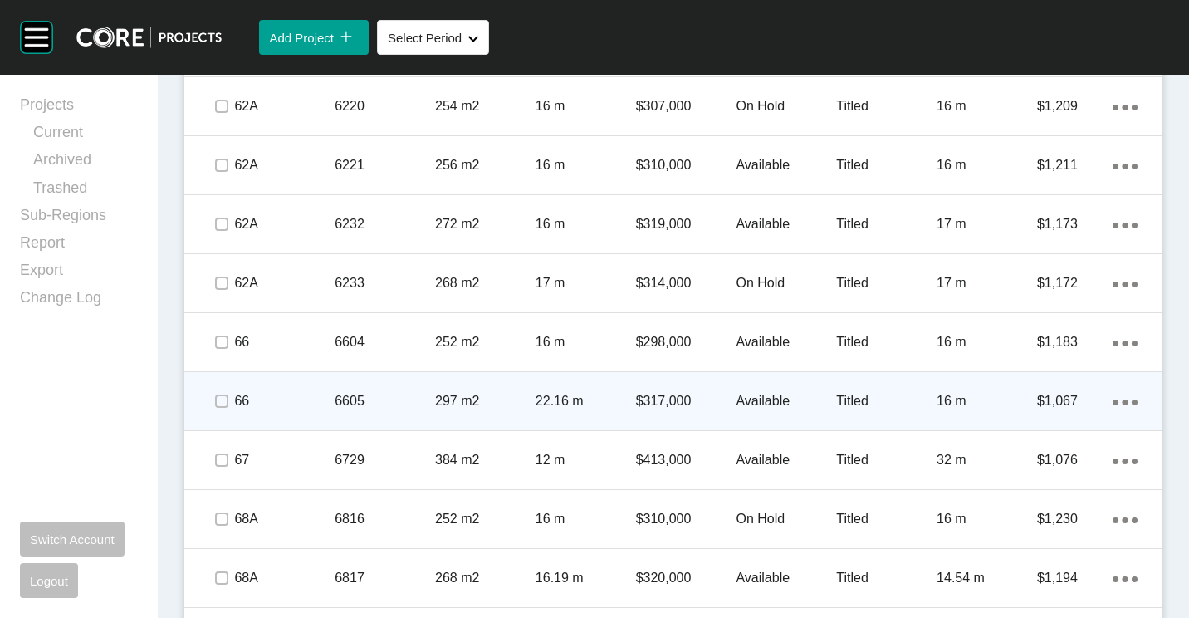
scroll to position [2414, 0]
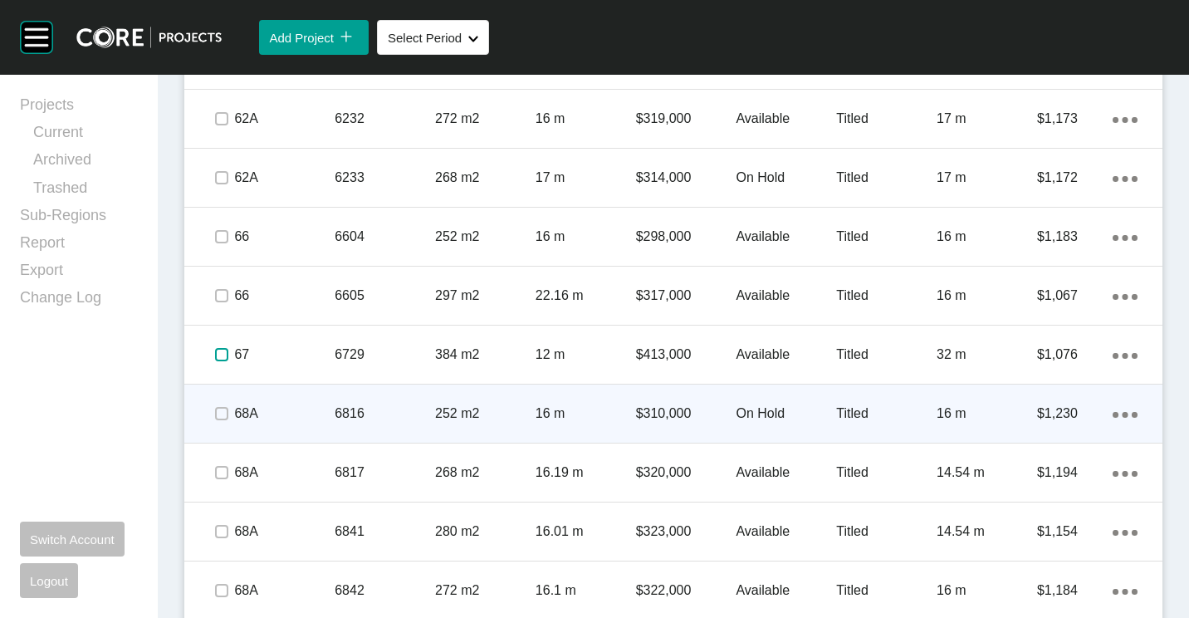
drag, startPoint x: 219, startPoint y: 358, endPoint x: 271, endPoint y: 384, distance: 57.9
click at [219, 358] on label at bounding box center [221, 354] width 13 height 13
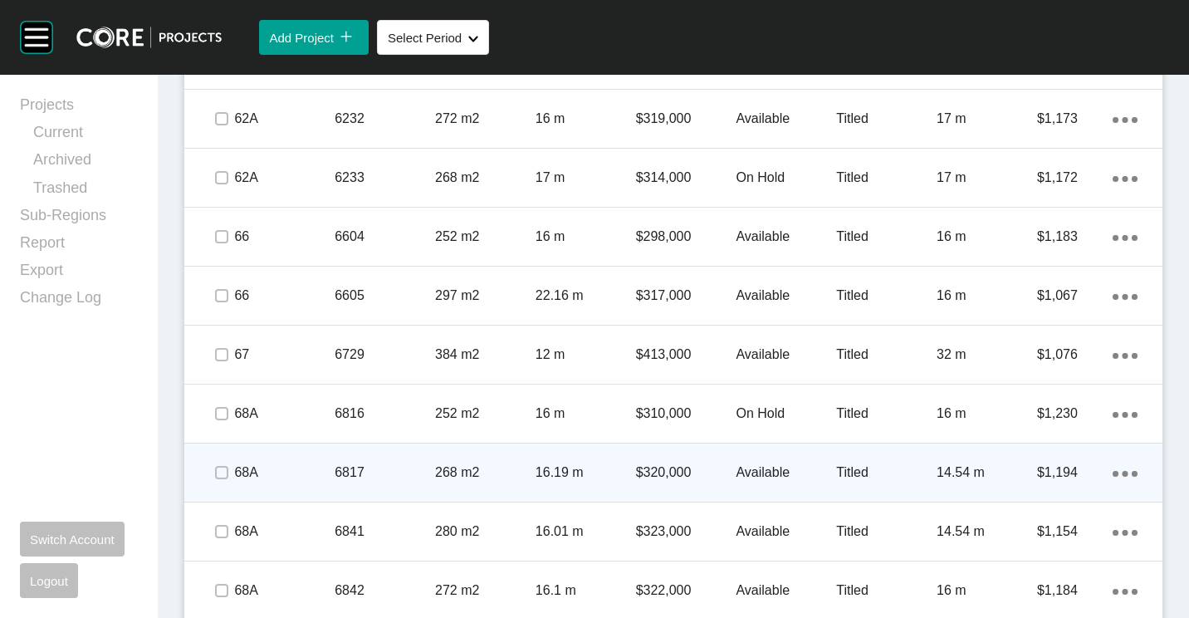
click at [408, 473] on p "6817" at bounding box center [385, 472] width 100 height 18
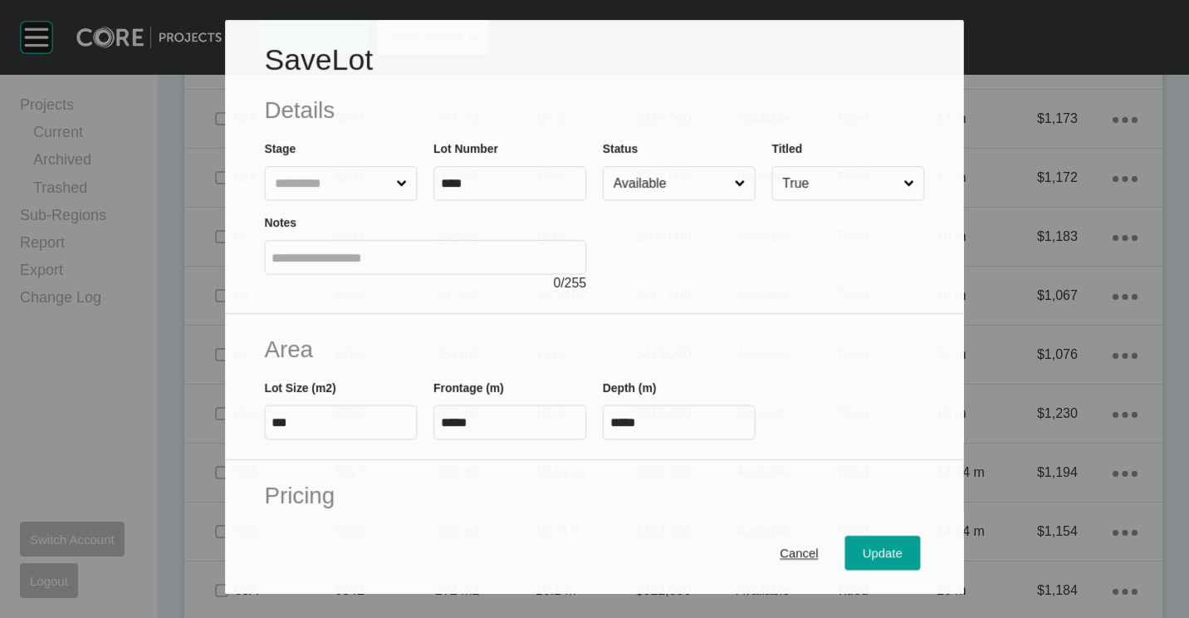
click at [648, 183] on input "Available" at bounding box center [670, 183] width 121 height 33
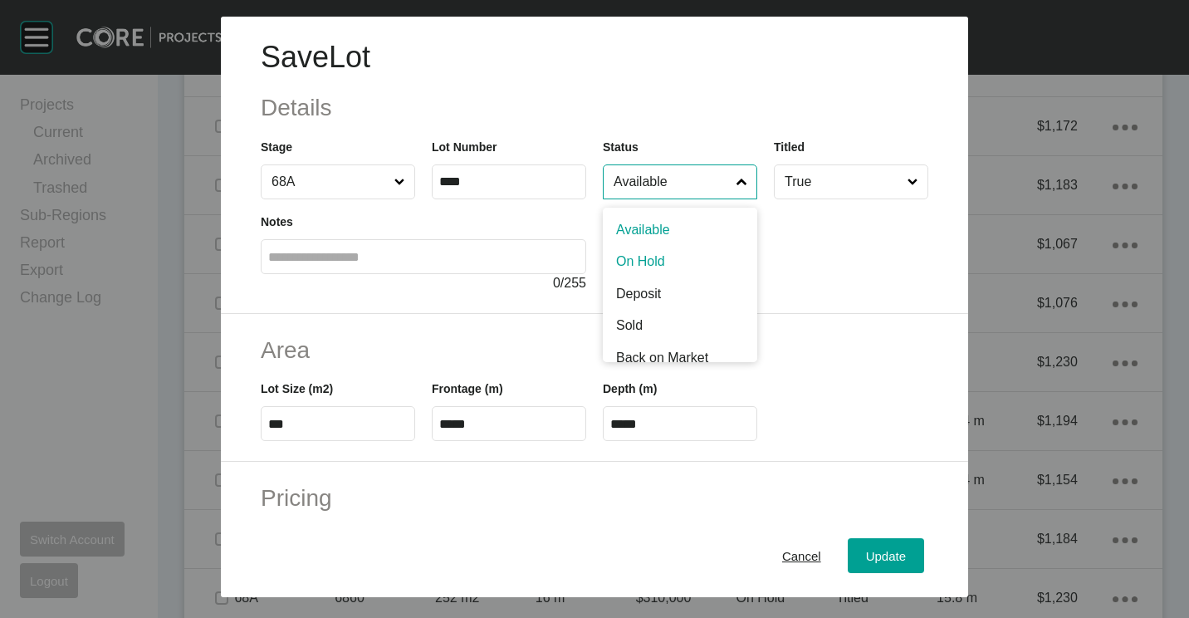
scroll to position [2362, 0]
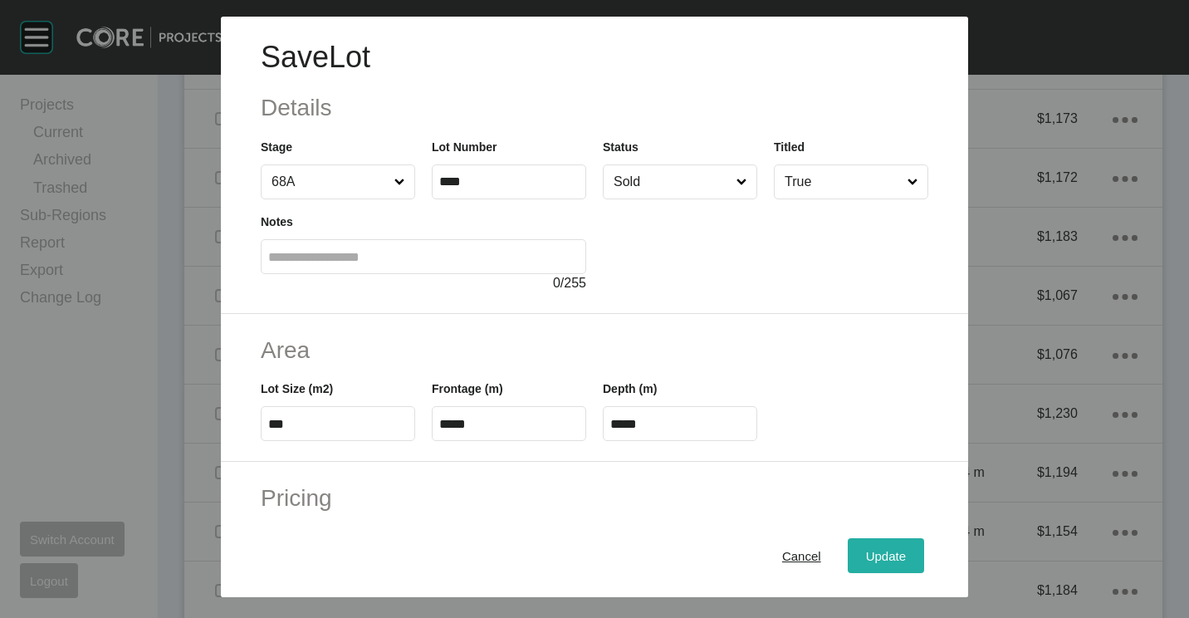
click at [876, 548] on div "Update" at bounding box center [886, 556] width 48 height 22
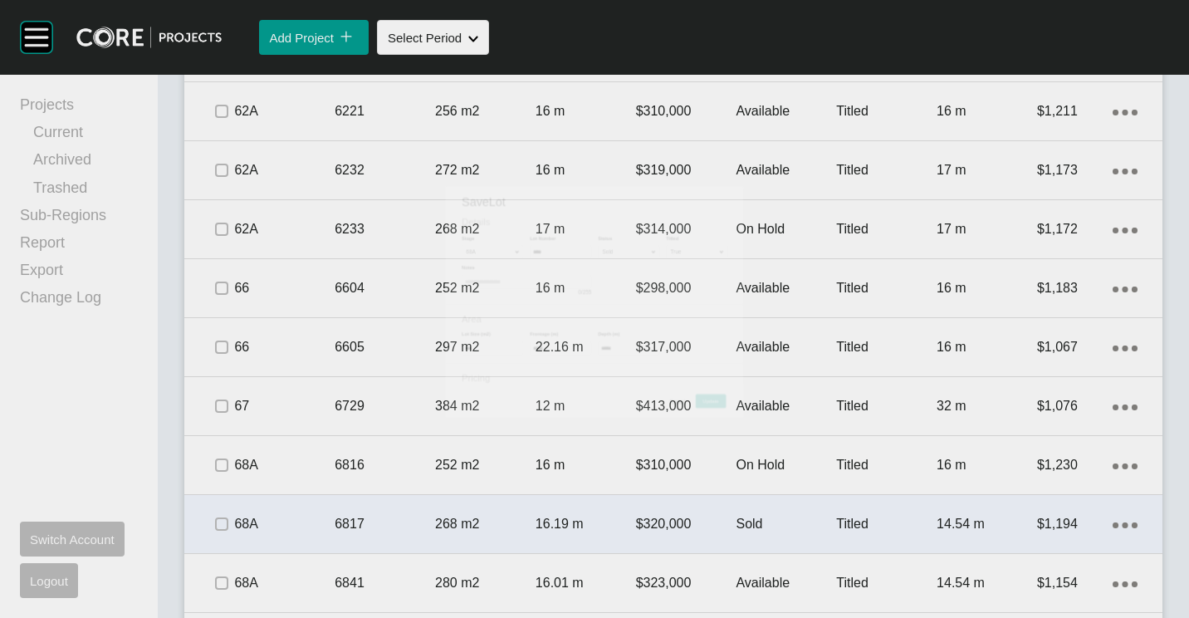
scroll to position [2414, 0]
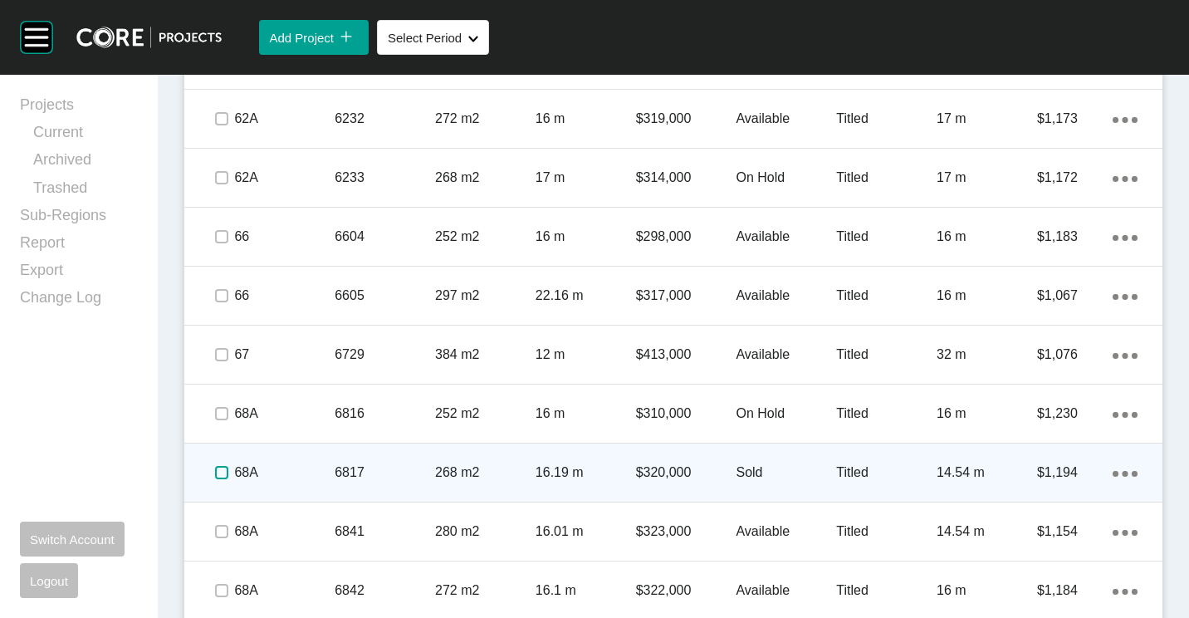
click at [223, 471] on label at bounding box center [221, 472] width 13 height 13
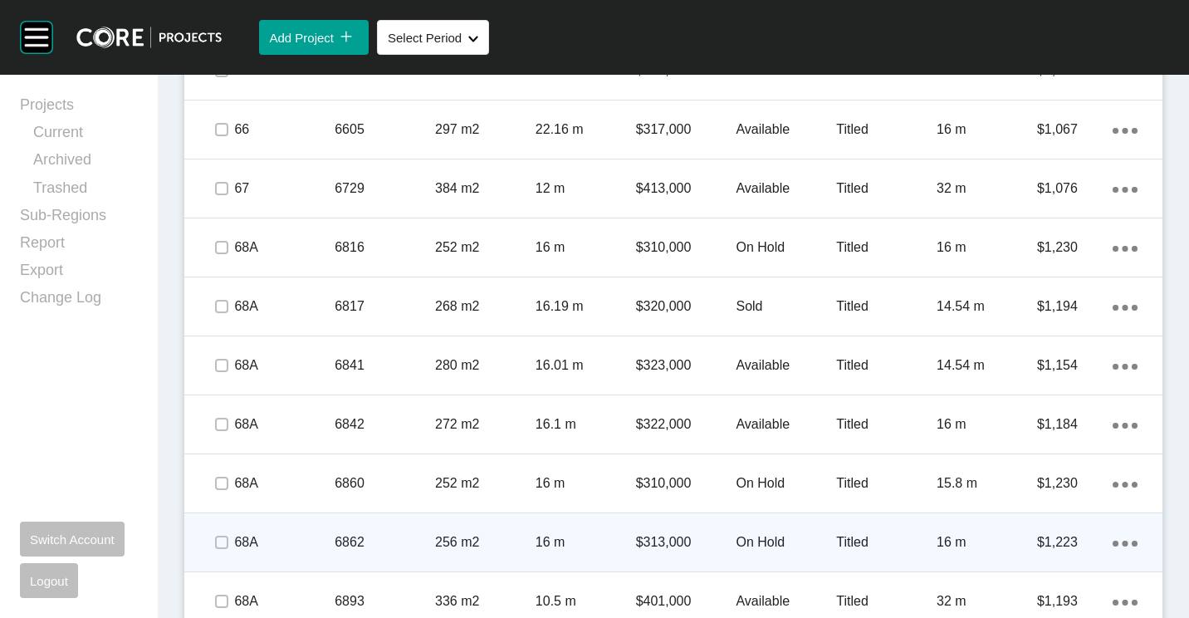
scroll to position [2663, 0]
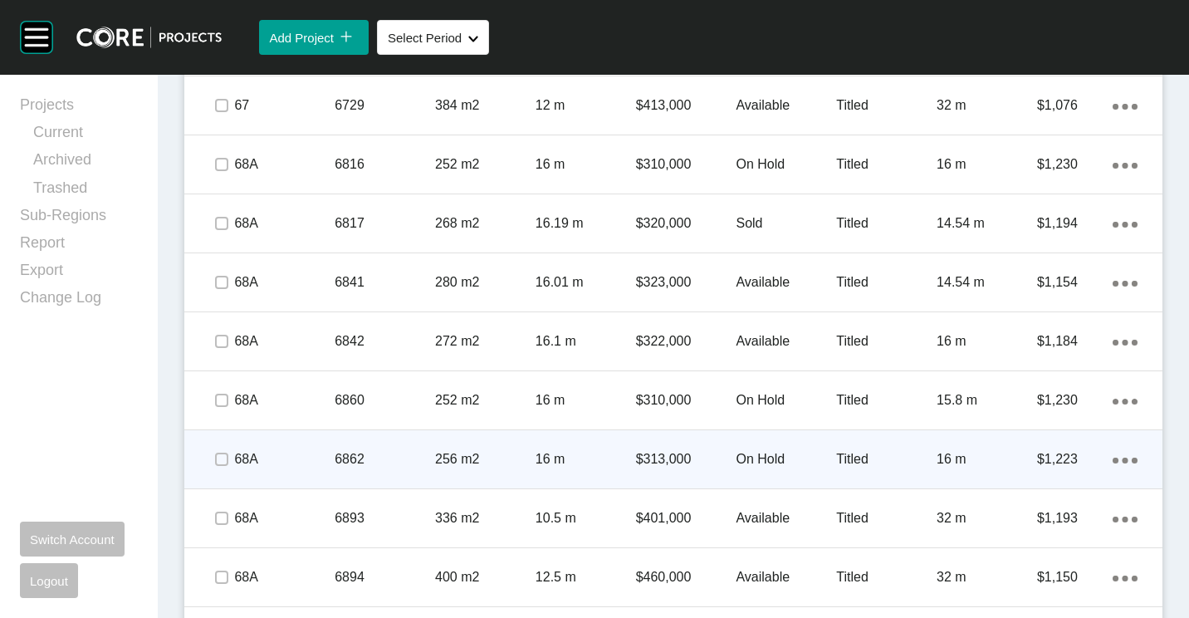
click at [409, 449] on div "6862" at bounding box center [385, 458] width 100 height 51
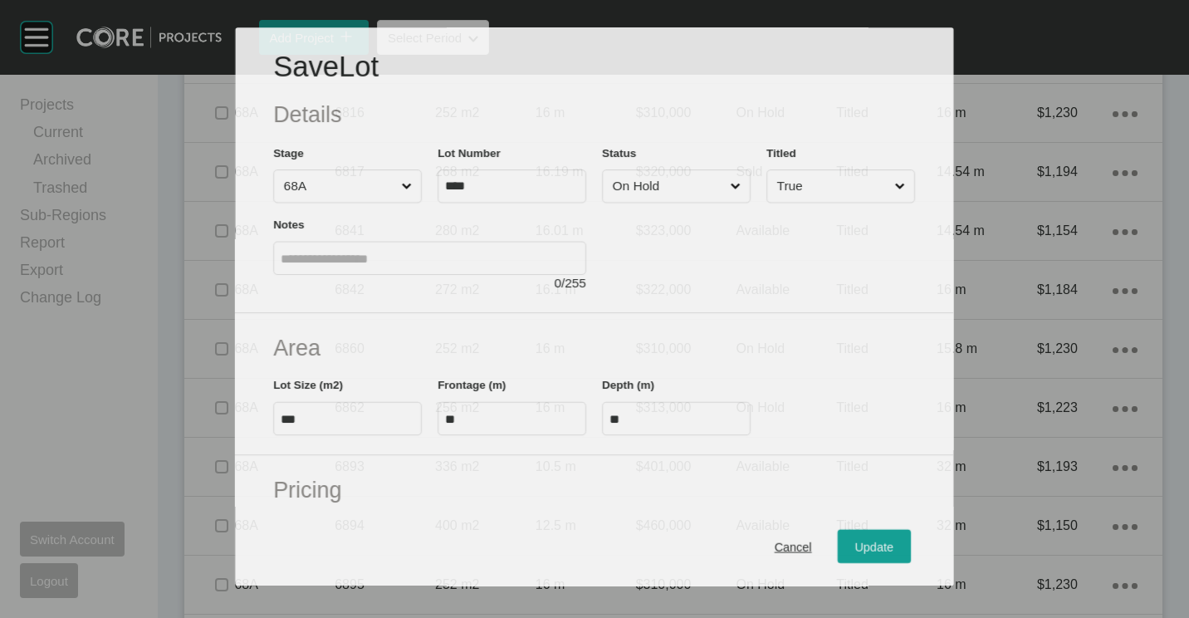
scroll to position [2611, 0]
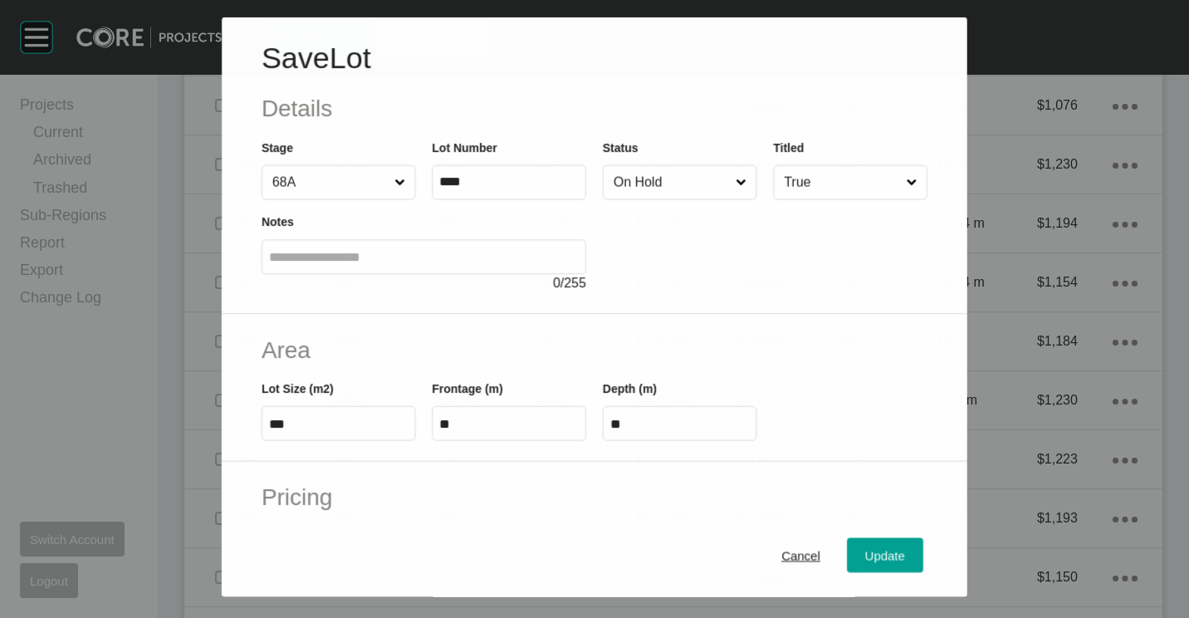
click at [658, 188] on input "On Hold" at bounding box center [671, 181] width 122 height 33
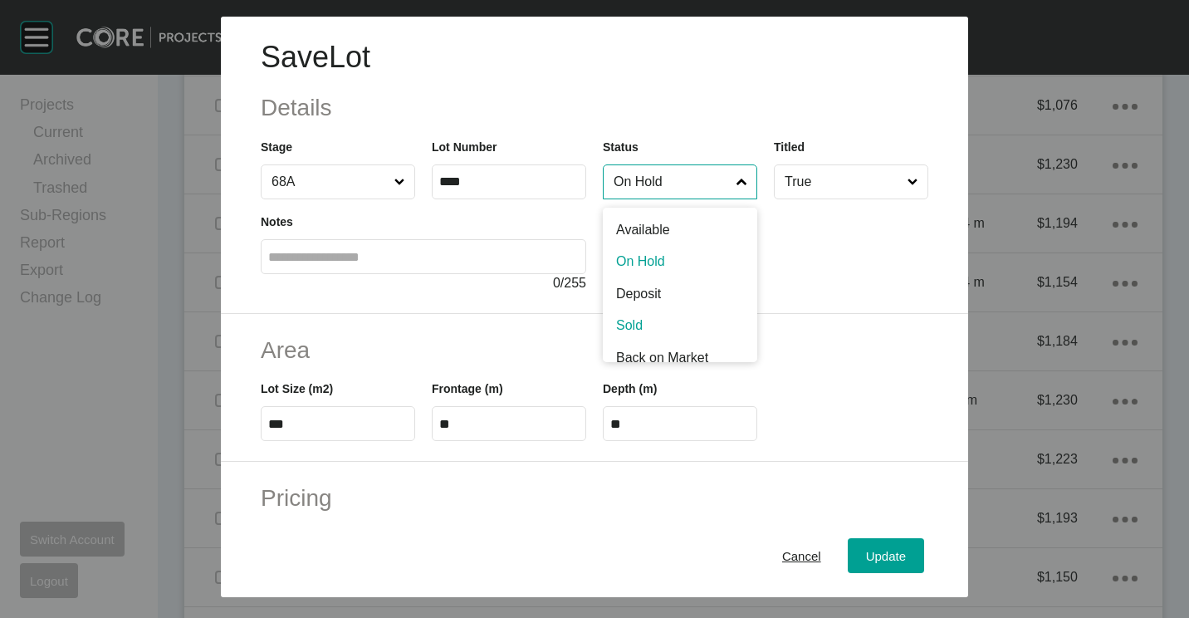
drag, startPoint x: 641, startPoint y: 319, endPoint x: 854, endPoint y: 442, distance: 246.2
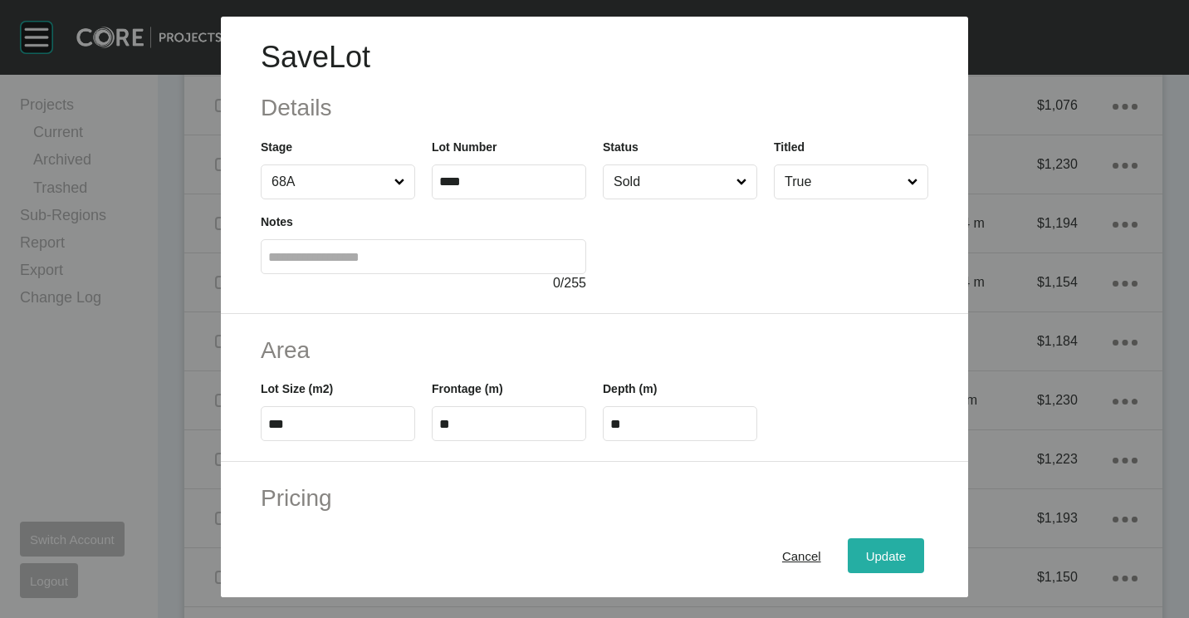
click at [878, 549] on span "Update" at bounding box center [886, 556] width 40 height 14
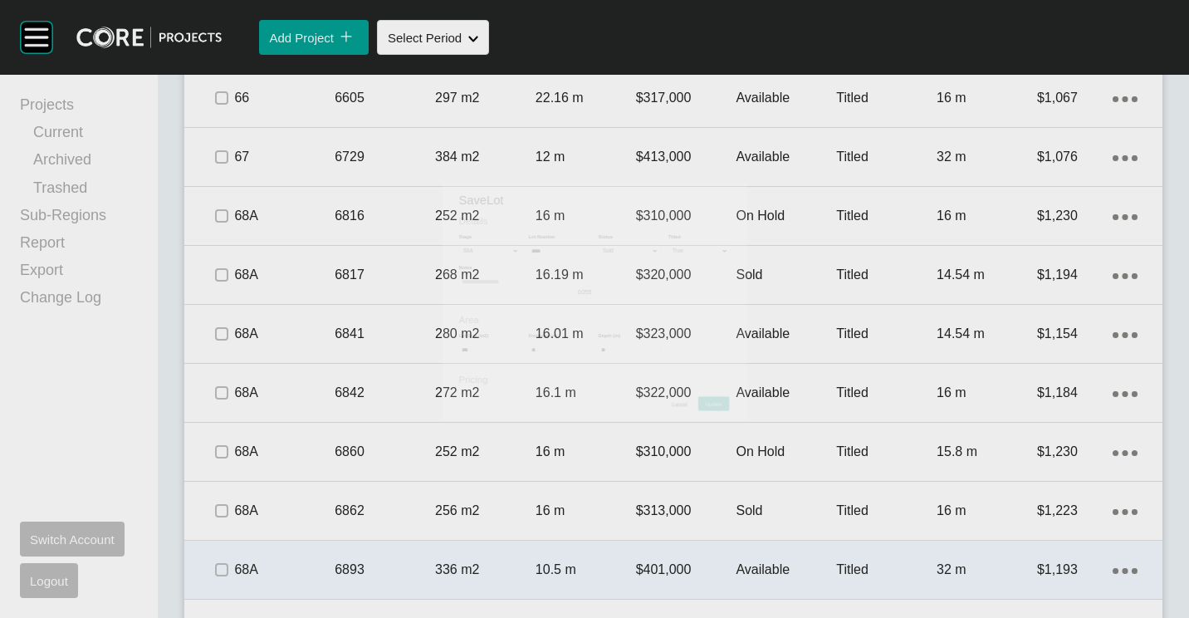
scroll to position [2663, 0]
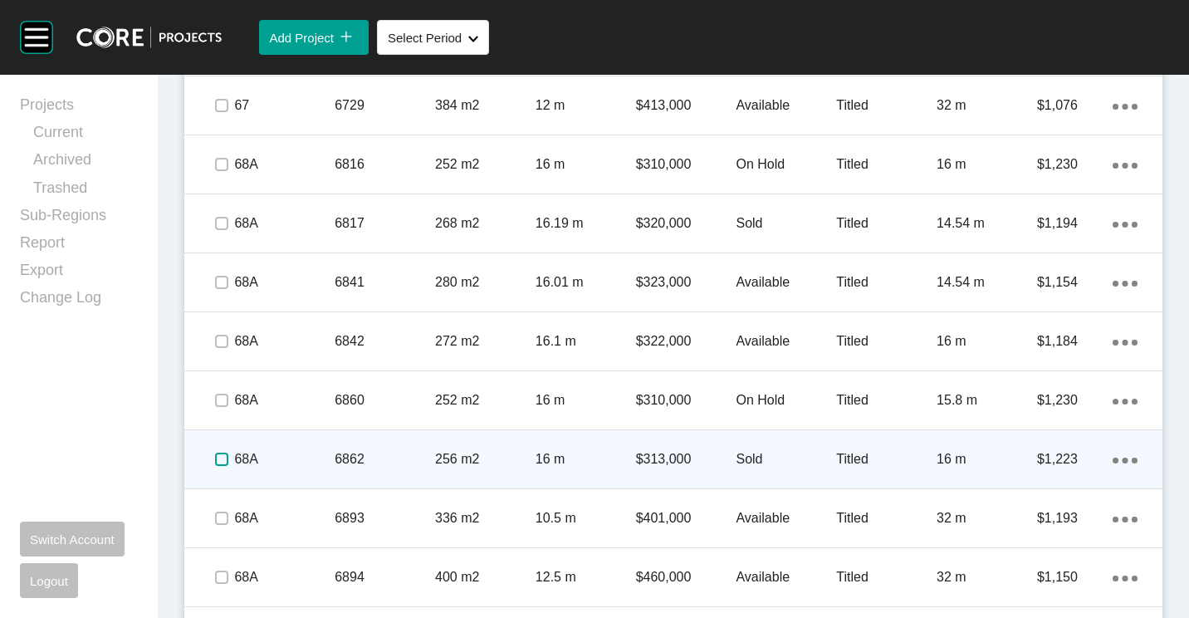
click at [228, 460] on label at bounding box center [221, 459] width 13 height 13
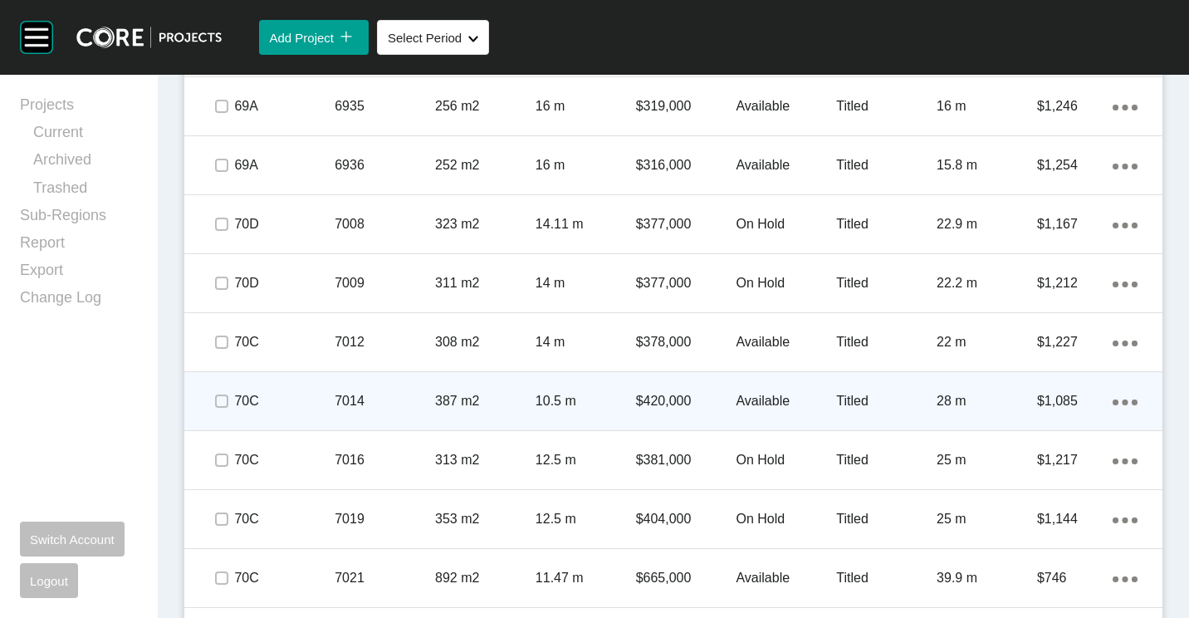
scroll to position [3327, 0]
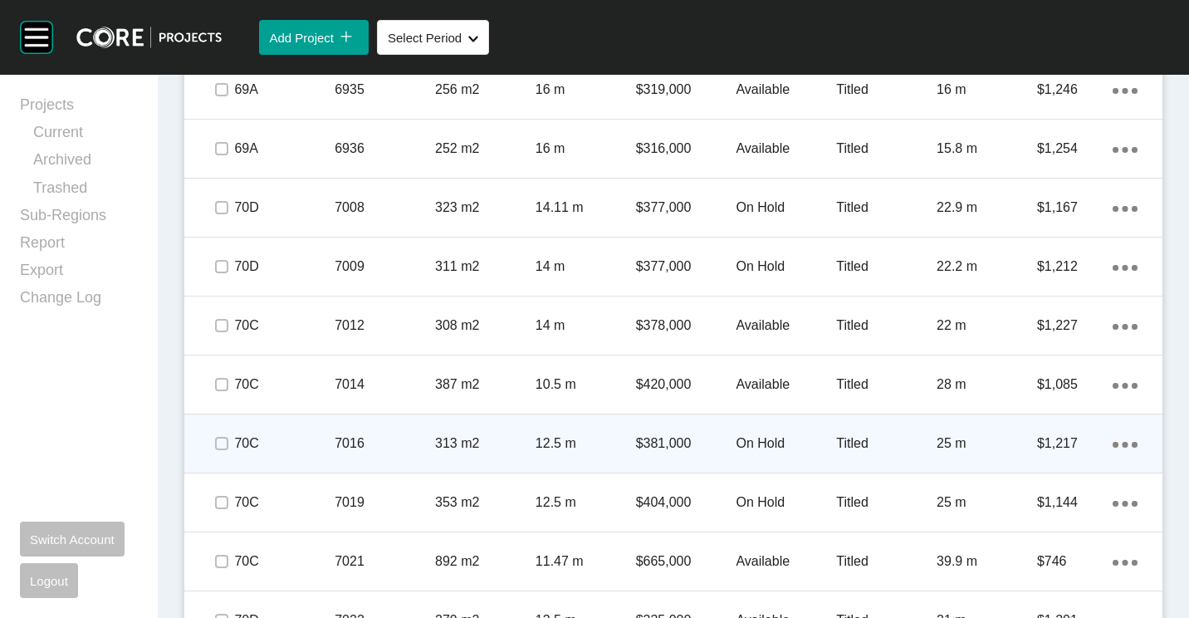
click at [399, 442] on p "7016" at bounding box center [385, 443] width 100 height 18
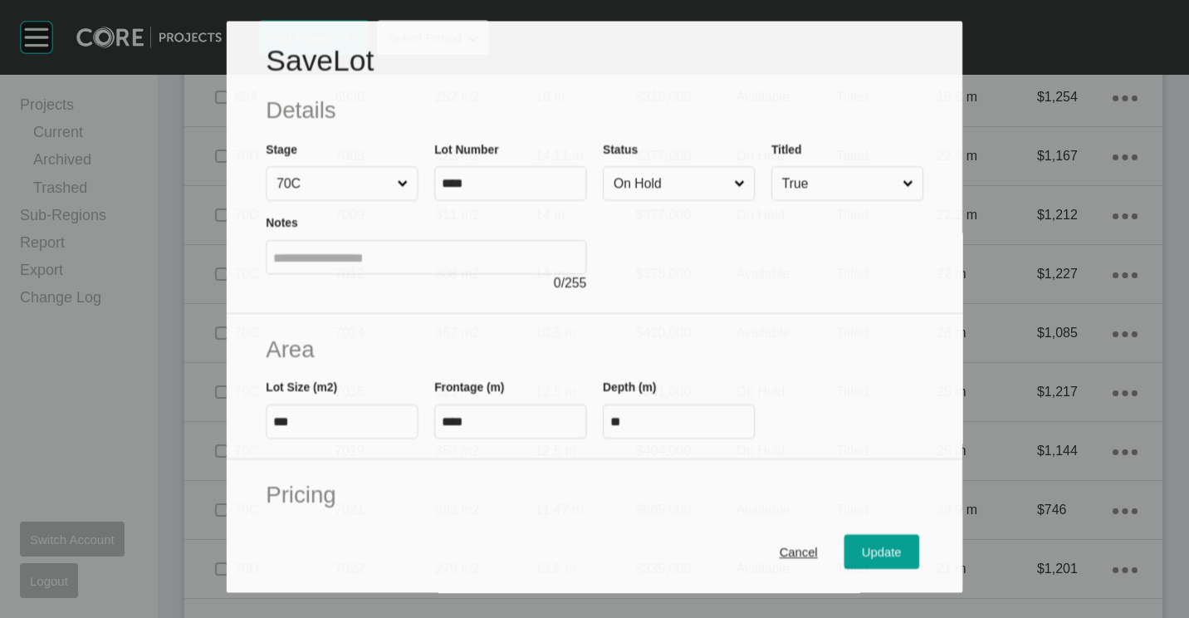
scroll to position [3276, 0]
drag, startPoint x: 629, startPoint y: 183, endPoint x: 622, endPoint y: 202, distance: 19.7
click at [630, 186] on input "On Hold" at bounding box center [670, 183] width 120 height 32
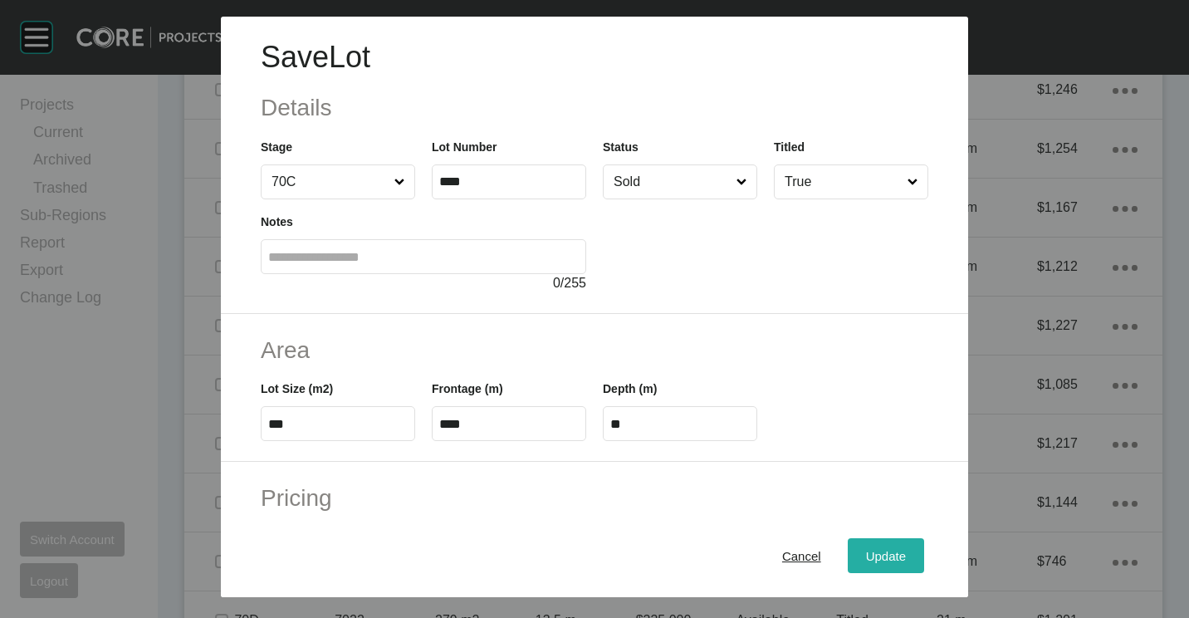
click at [870, 553] on span "Update" at bounding box center [886, 556] width 40 height 14
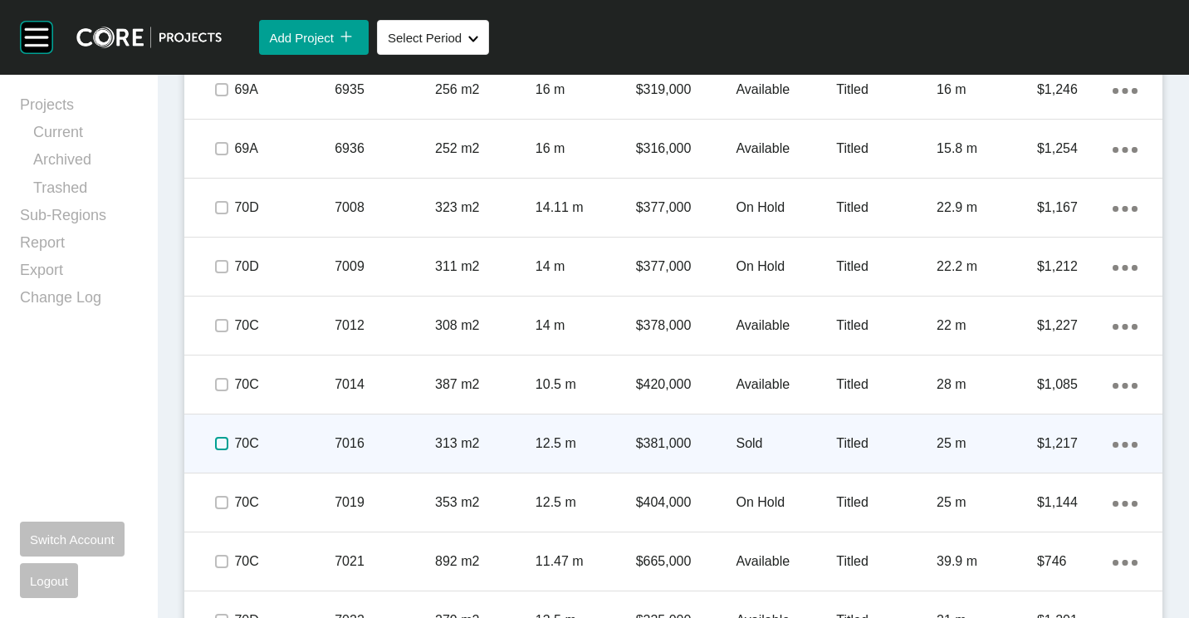
click at [225, 443] on label at bounding box center [221, 443] width 13 height 13
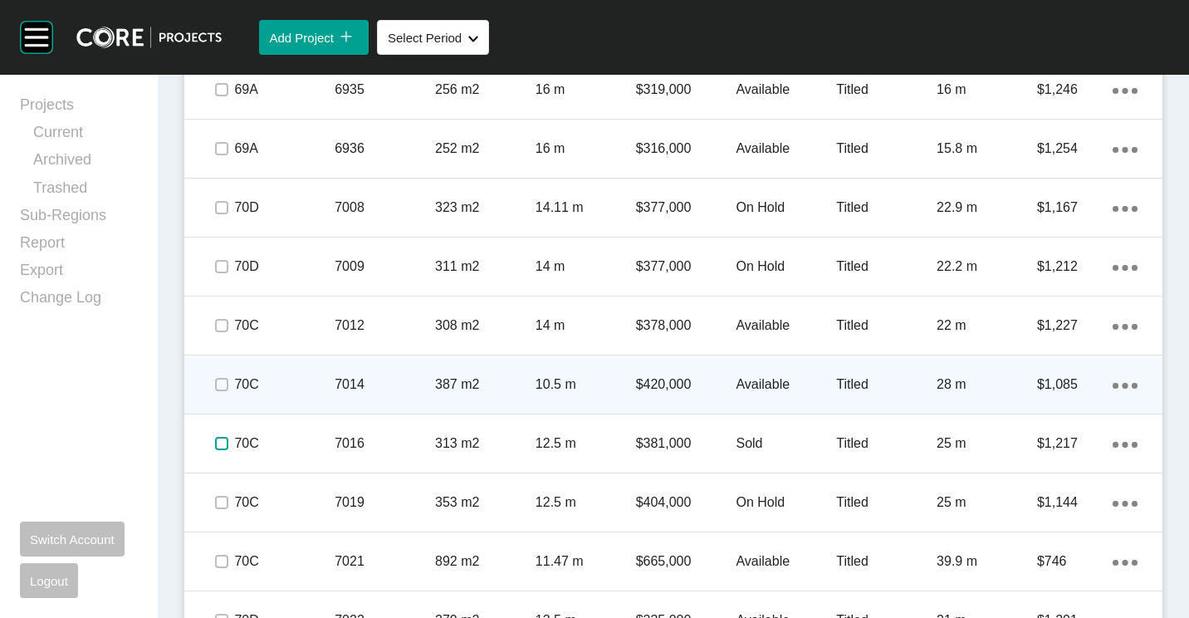
scroll to position [3493, 0]
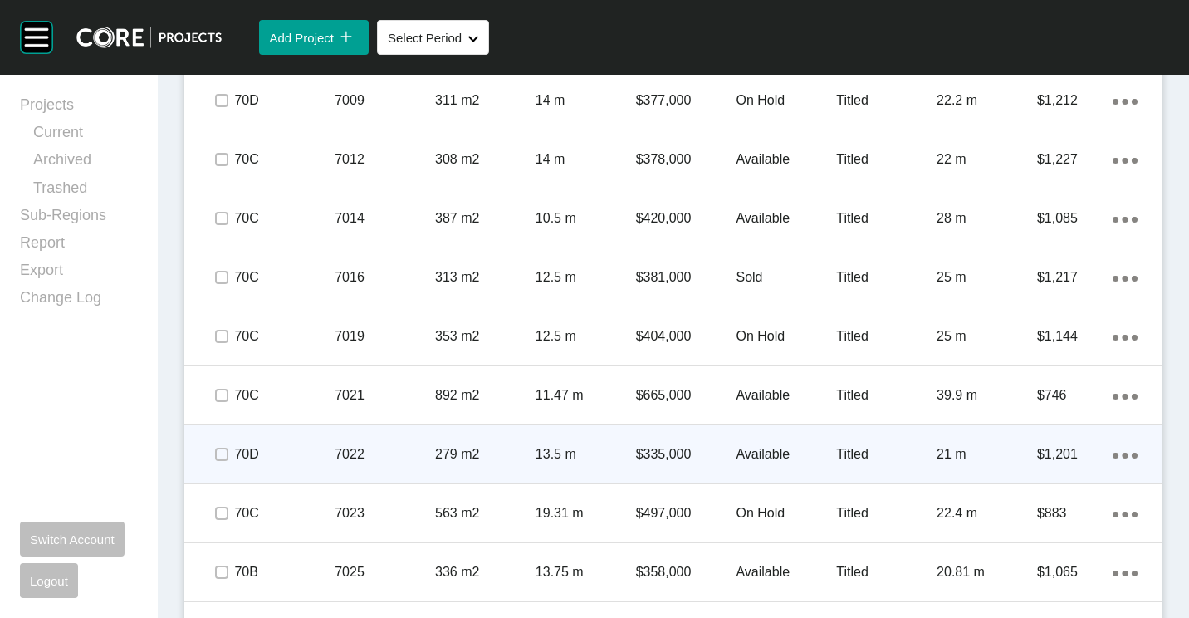
click at [335, 451] on p "7022" at bounding box center [385, 454] width 100 height 18
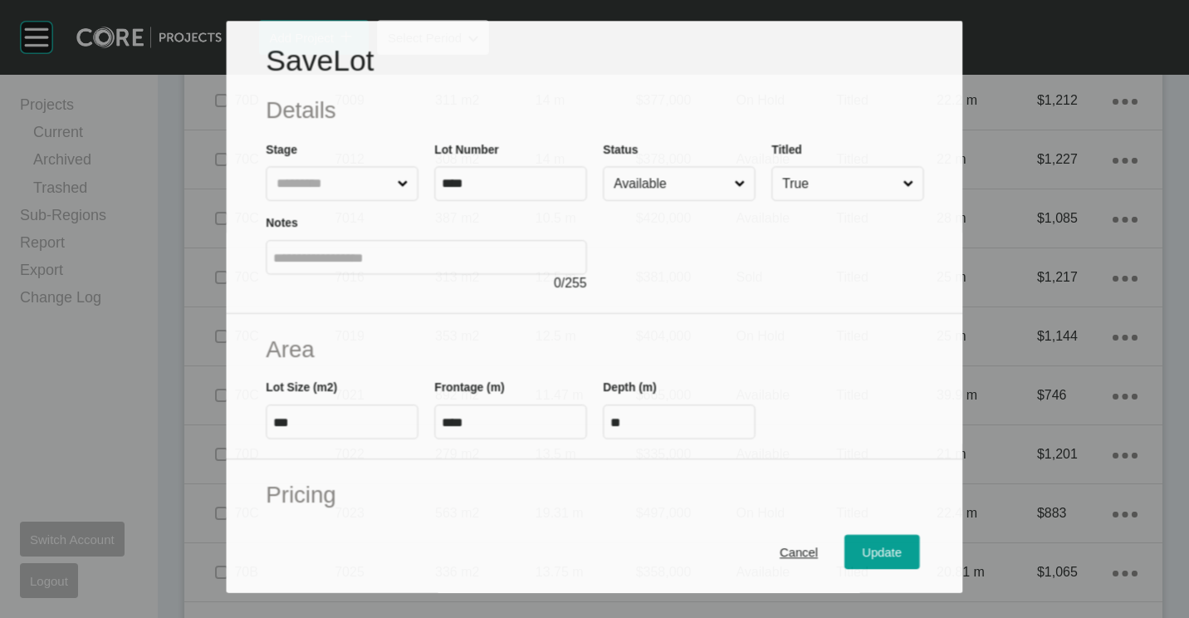
click at [652, 160] on div "Status Available" at bounding box center [679, 169] width 152 height 61
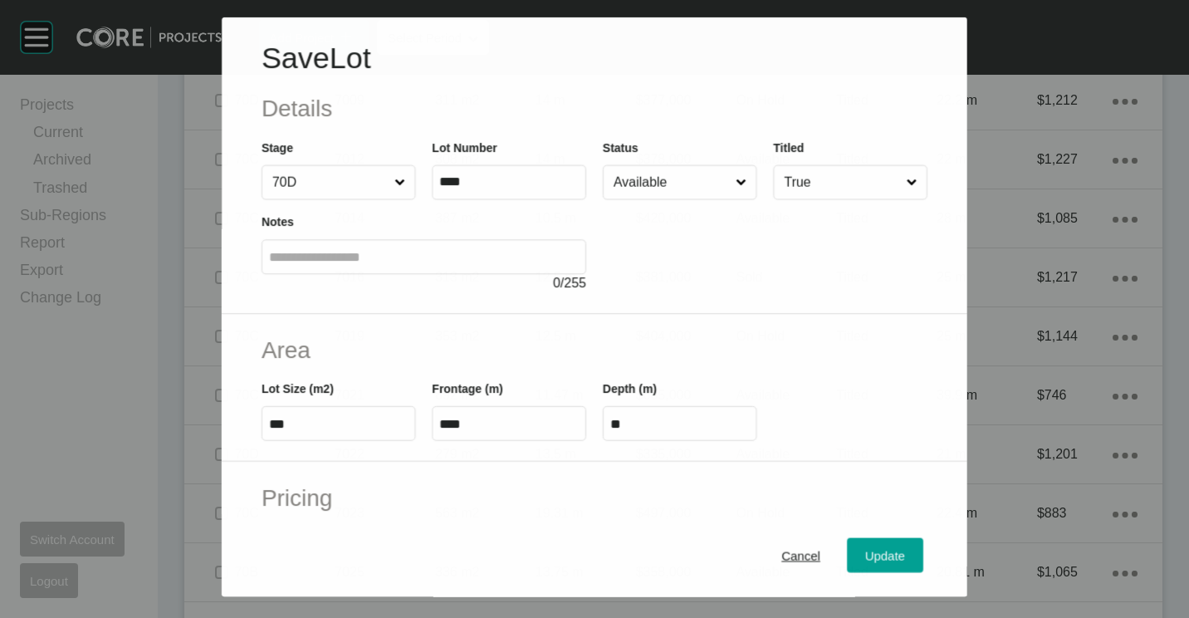
click at [650, 181] on input "Available" at bounding box center [671, 181] width 122 height 33
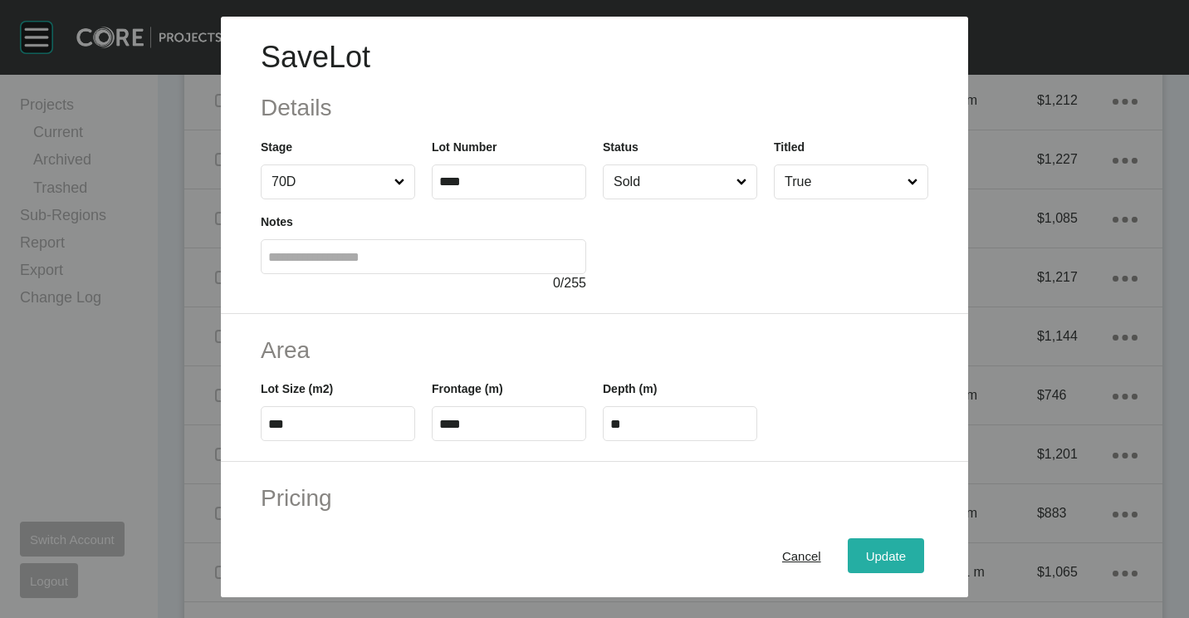
click at [874, 558] on span "Update" at bounding box center [886, 556] width 40 height 14
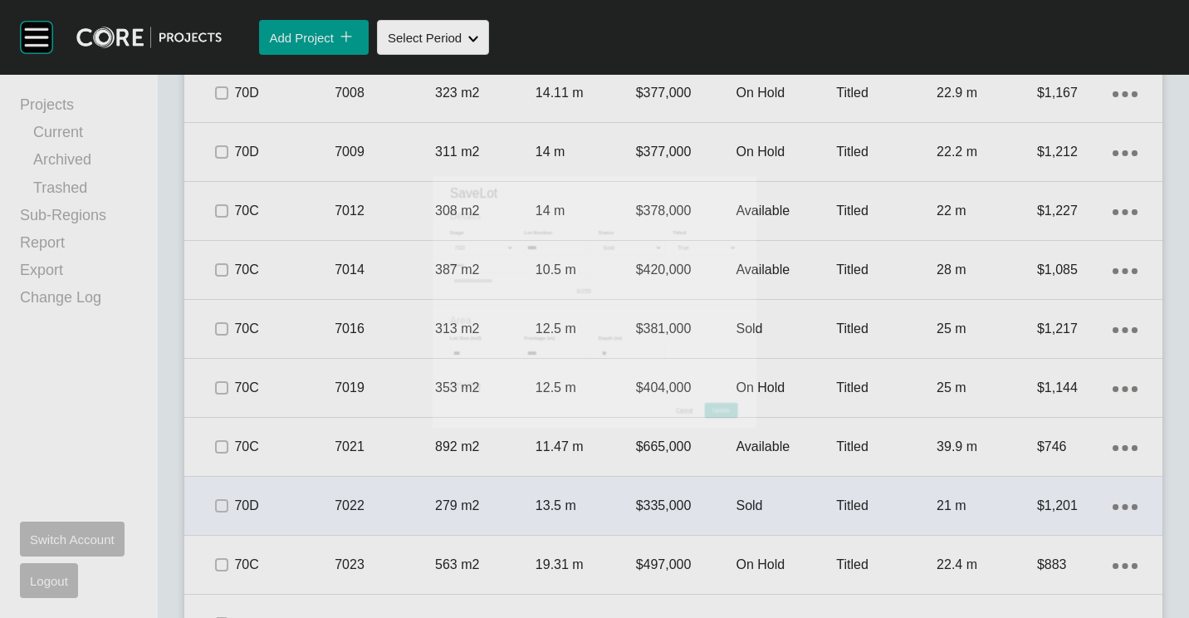
scroll to position [3493, 0]
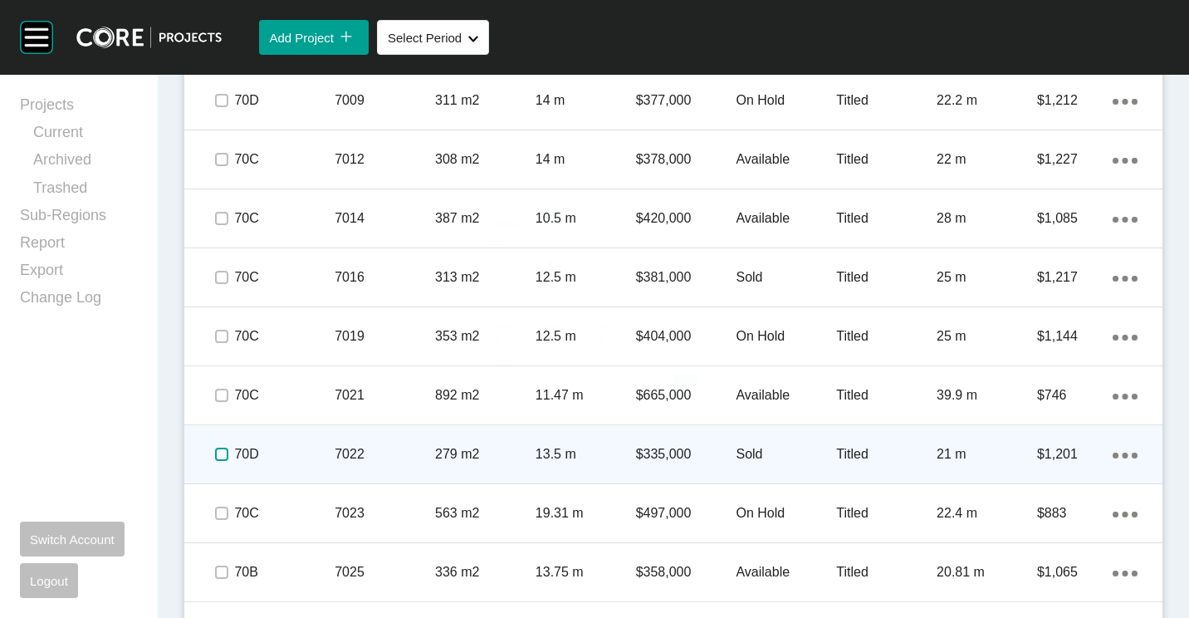
drag, startPoint x: 225, startPoint y: 453, endPoint x: 247, endPoint y: 451, distance: 21.7
click at [247, 451] on div "70D 7022 279 m2 13.5 m $335,000 Sold Titled 21 m $1,201 Action Menu Dots Copy 6…" at bounding box center [673, 454] width 978 height 58
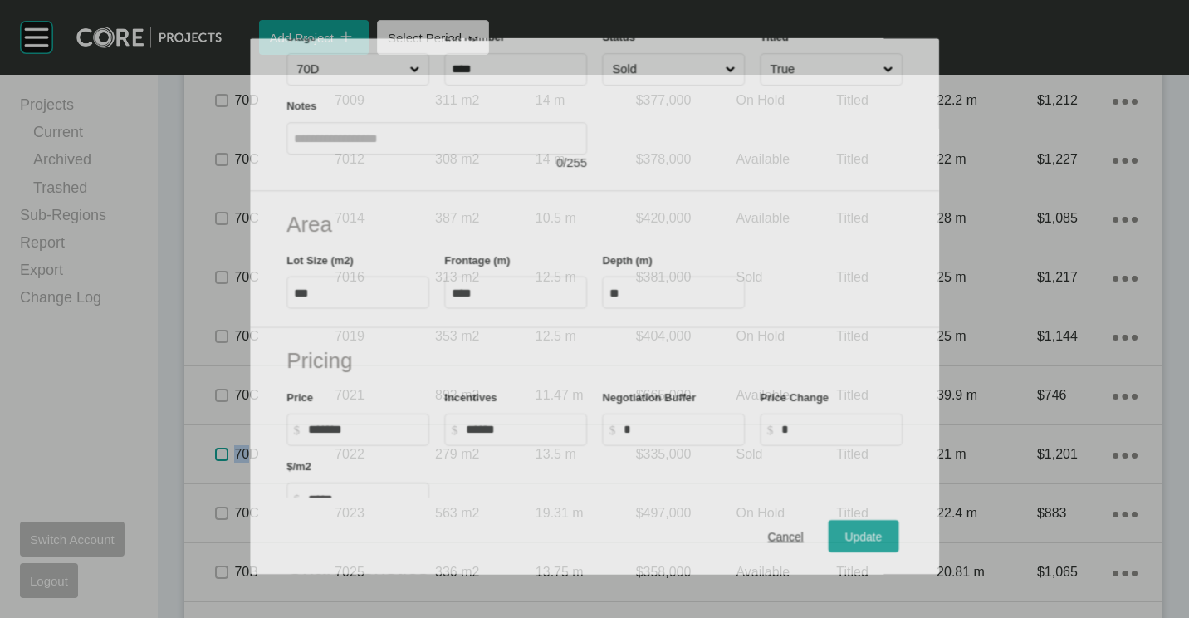
scroll to position [166, 0]
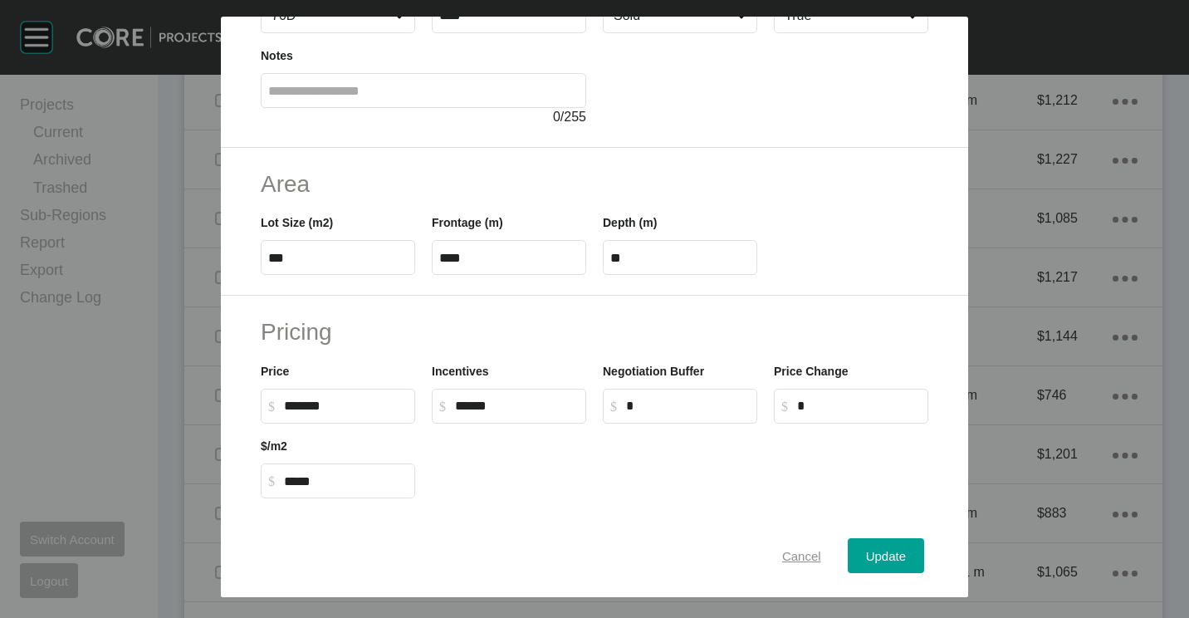
click at [789, 554] on span "Cancel" at bounding box center [801, 556] width 39 height 14
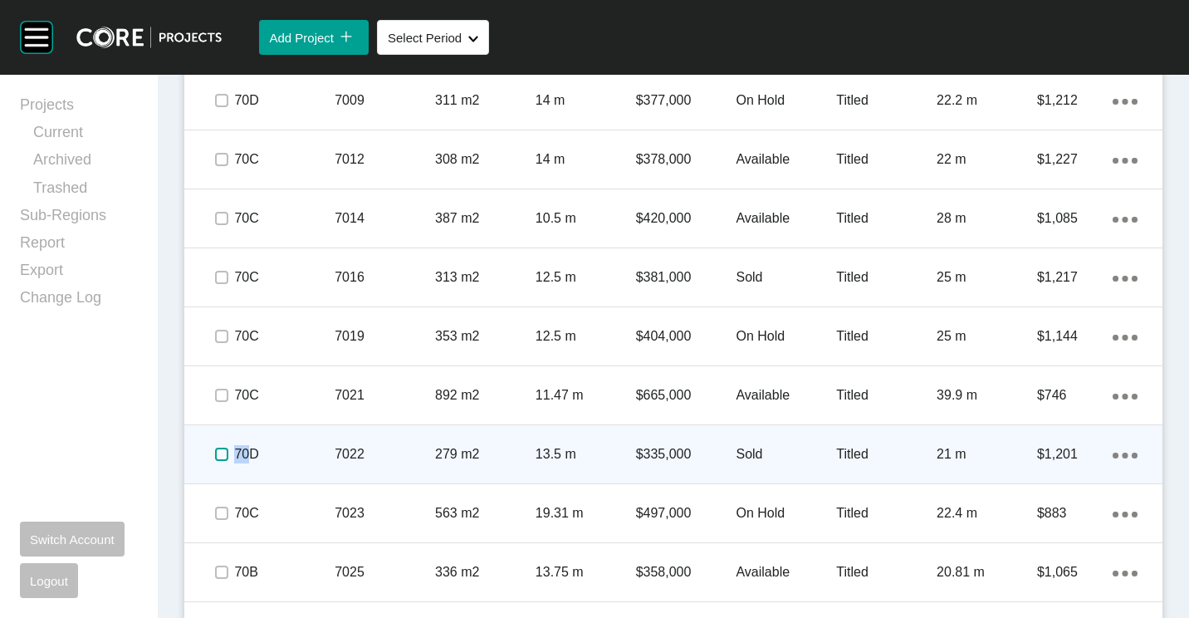
click at [219, 453] on label at bounding box center [221, 454] width 13 height 13
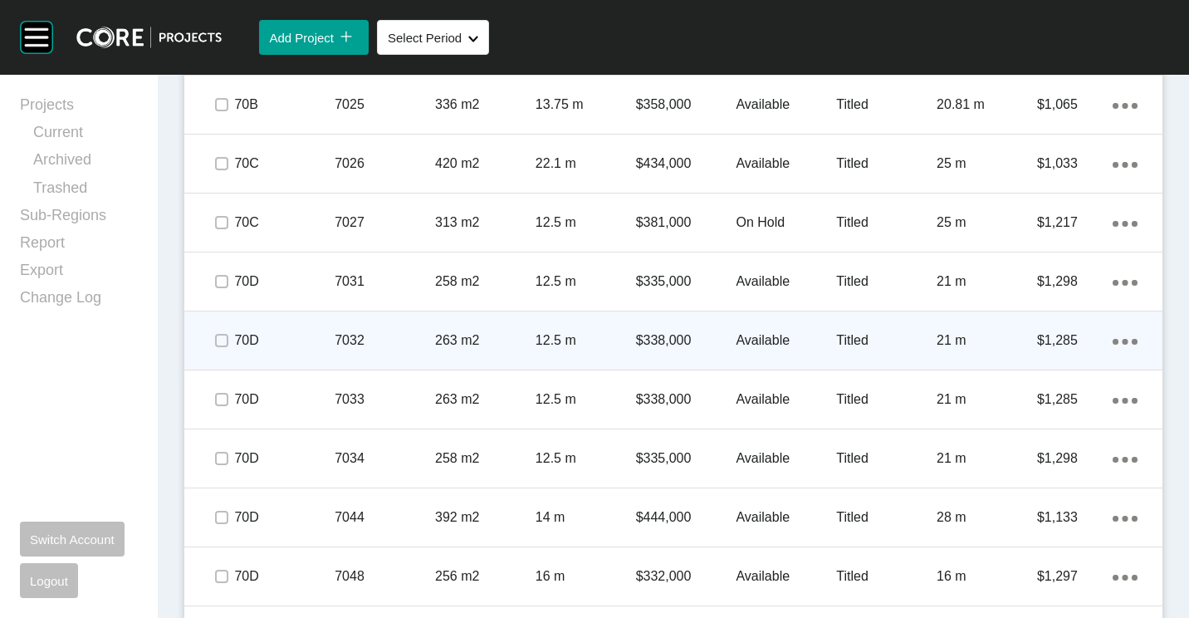
scroll to position [3940, 0]
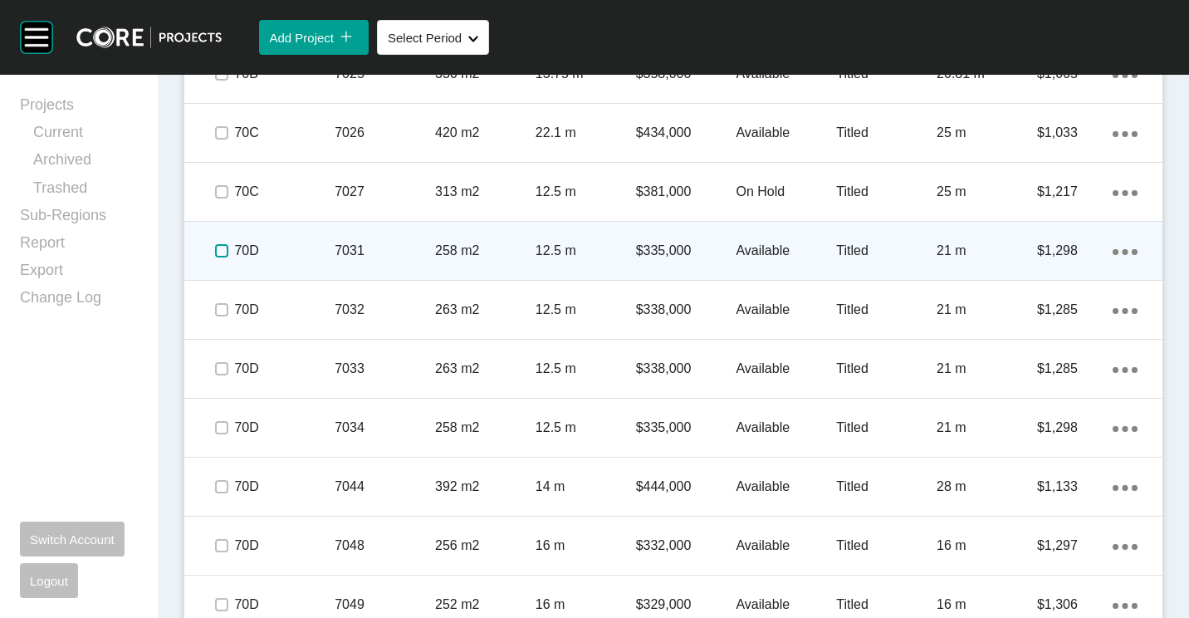
click at [219, 250] on label at bounding box center [221, 250] width 13 height 13
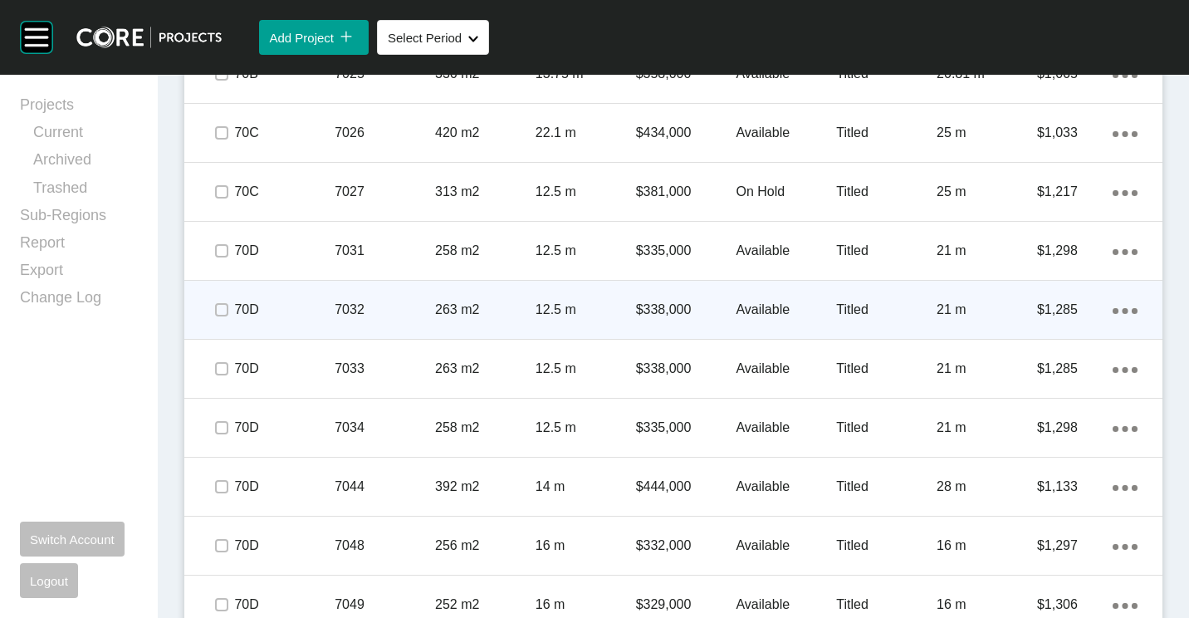
click at [394, 306] on p "7032" at bounding box center [385, 310] width 100 height 18
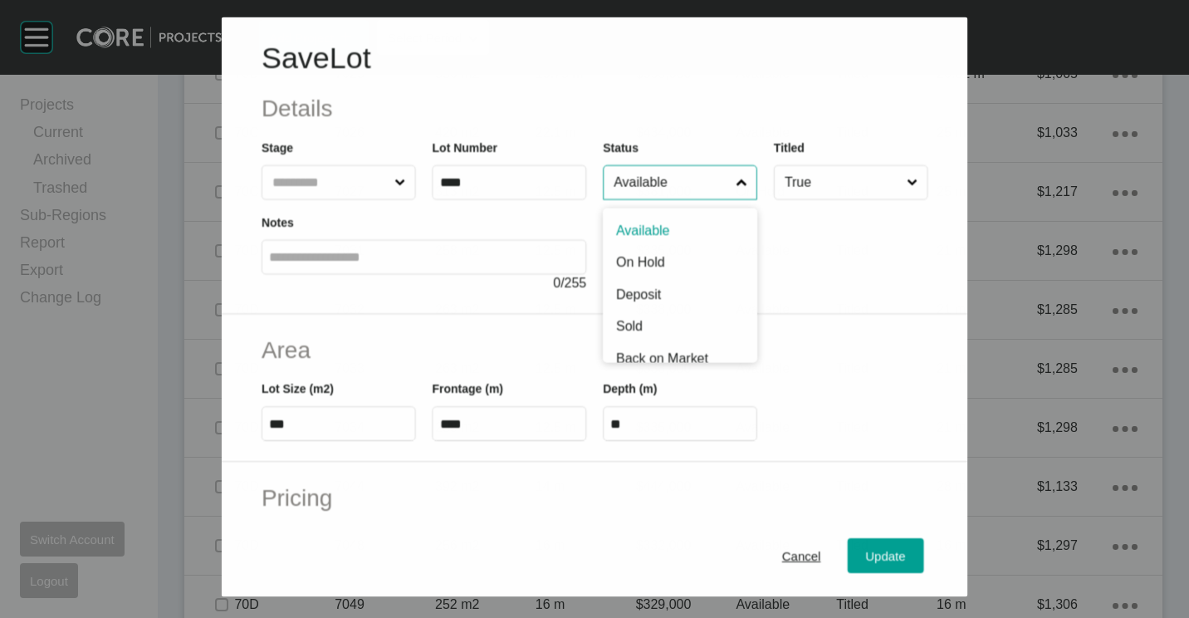
click at [661, 181] on input "Available" at bounding box center [671, 181] width 122 height 33
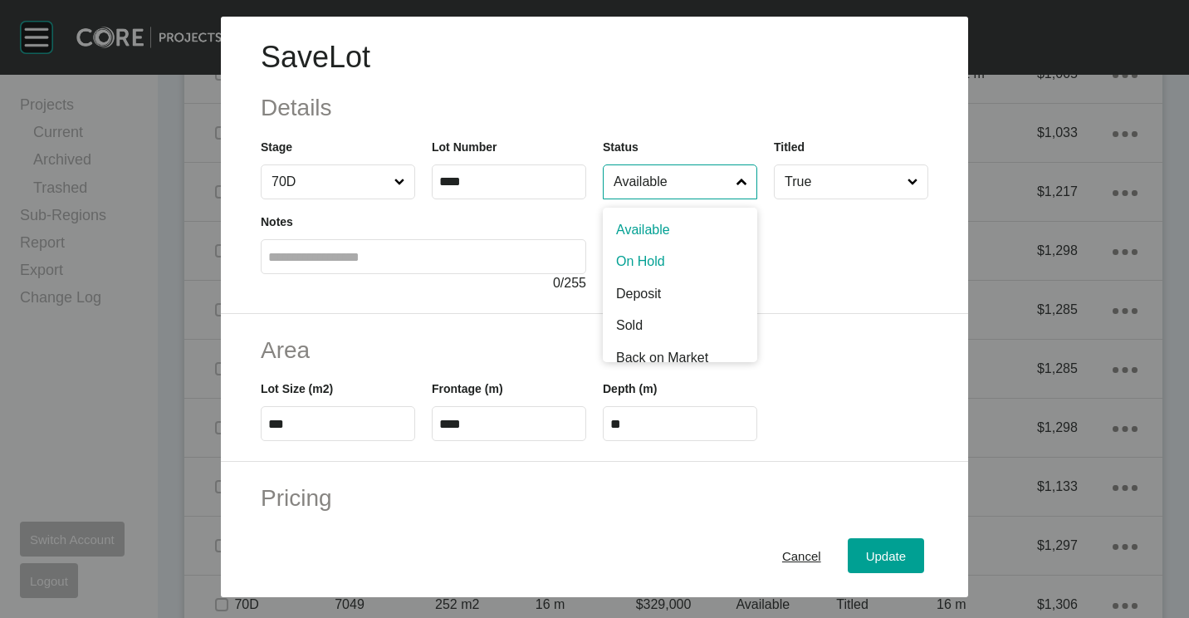
drag, startPoint x: 664, startPoint y: 260, endPoint x: 687, endPoint y: 310, distance: 54.6
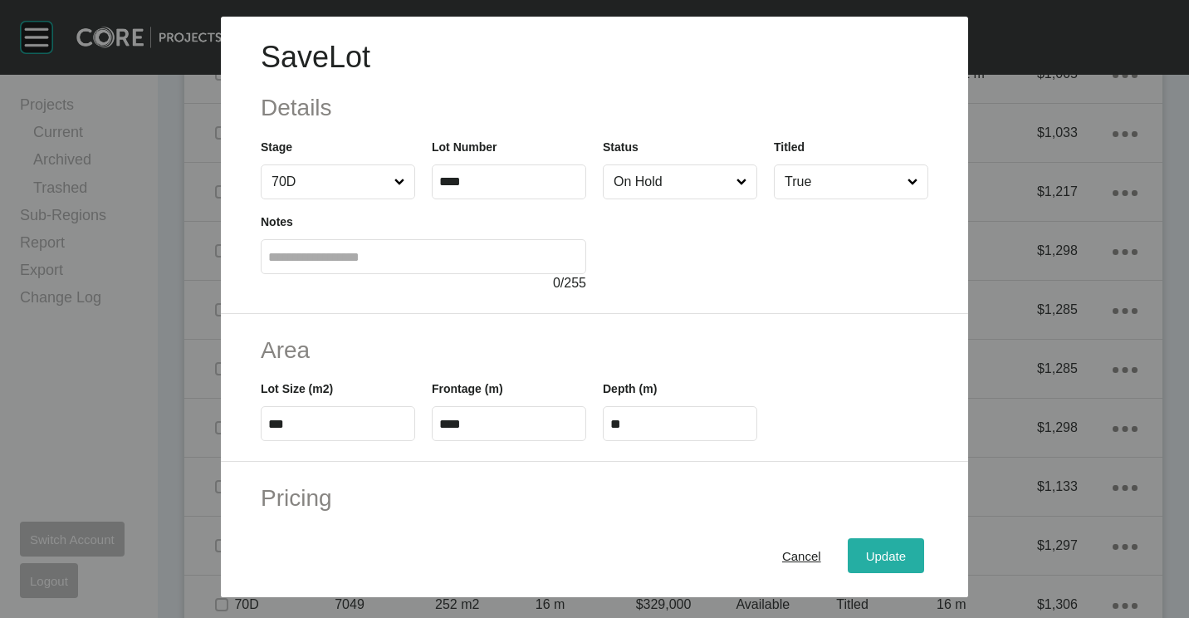
click at [877, 560] on span "Update" at bounding box center [886, 556] width 40 height 14
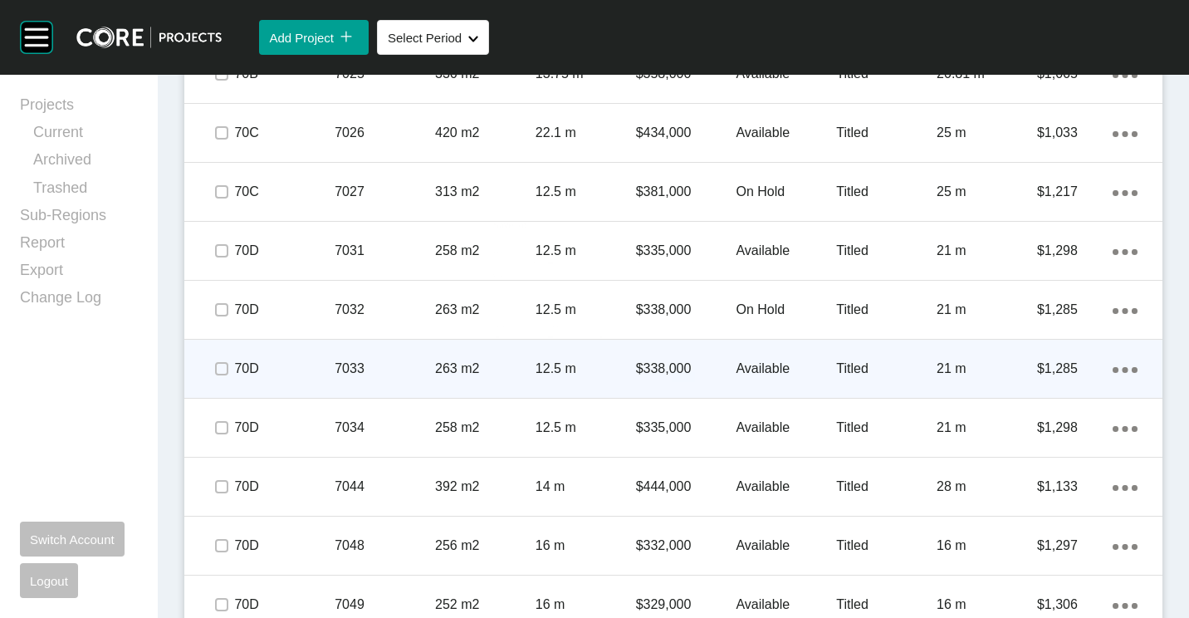
click at [366, 365] on p "7033" at bounding box center [385, 369] width 100 height 18
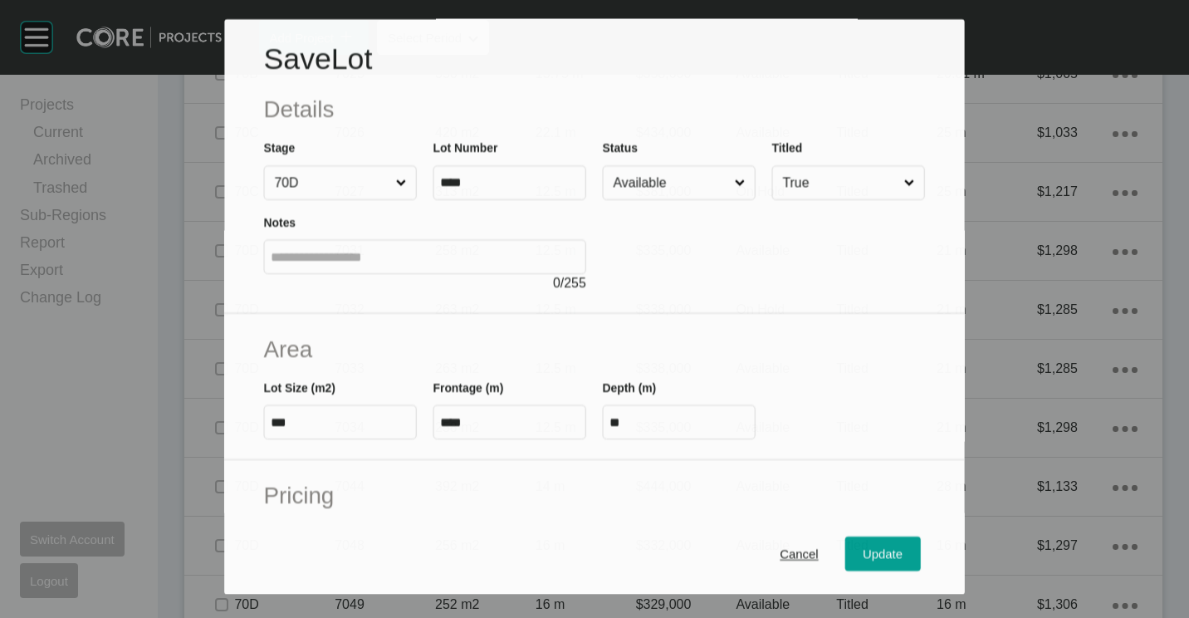
click at [662, 184] on input "Available" at bounding box center [670, 183] width 121 height 33
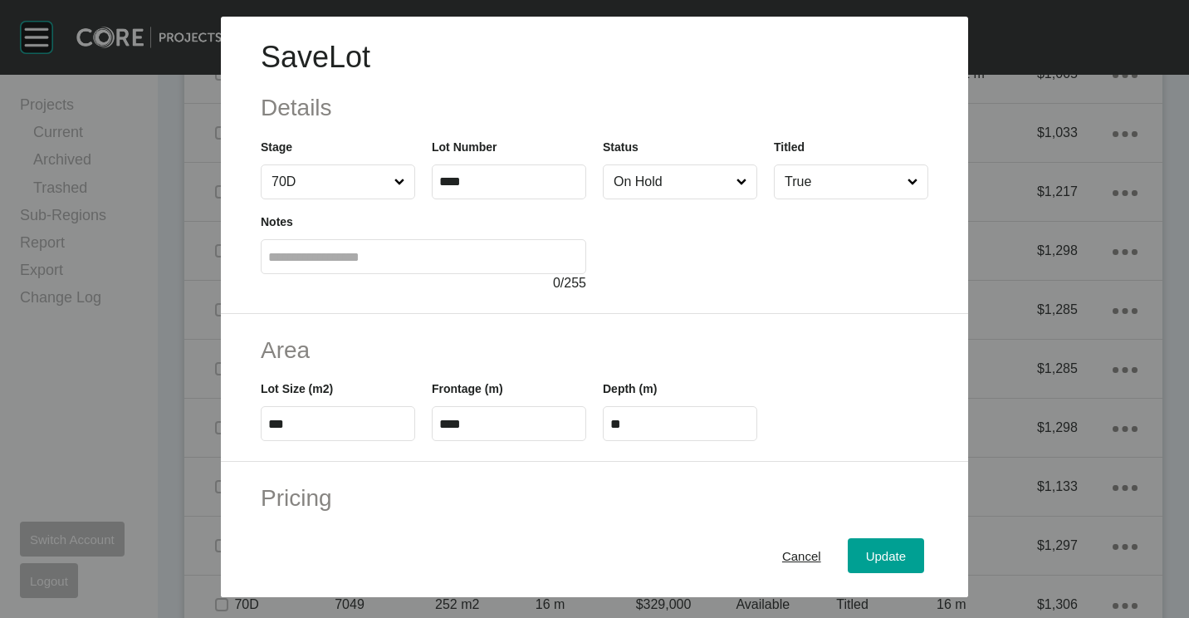
drag, startPoint x: 879, startPoint y: 563, endPoint x: 829, endPoint y: 515, distance: 69.3
click at [878, 564] on div "Update" at bounding box center [886, 556] width 48 height 22
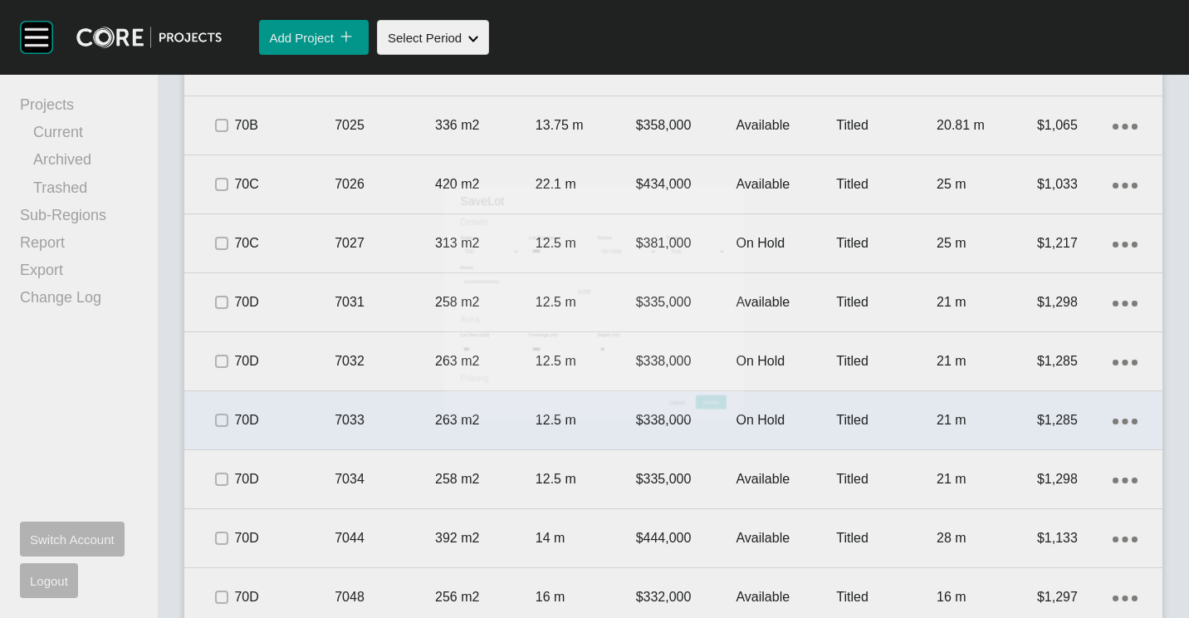
scroll to position [3991, 0]
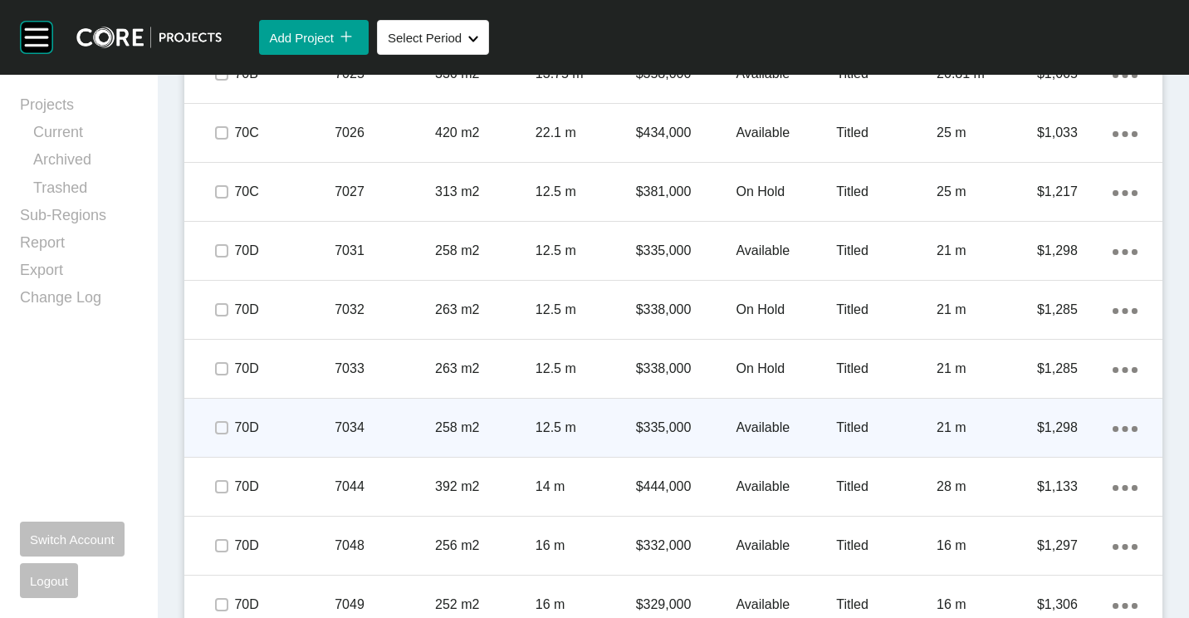
click at [374, 416] on div "7034" at bounding box center [385, 427] width 100 height 51
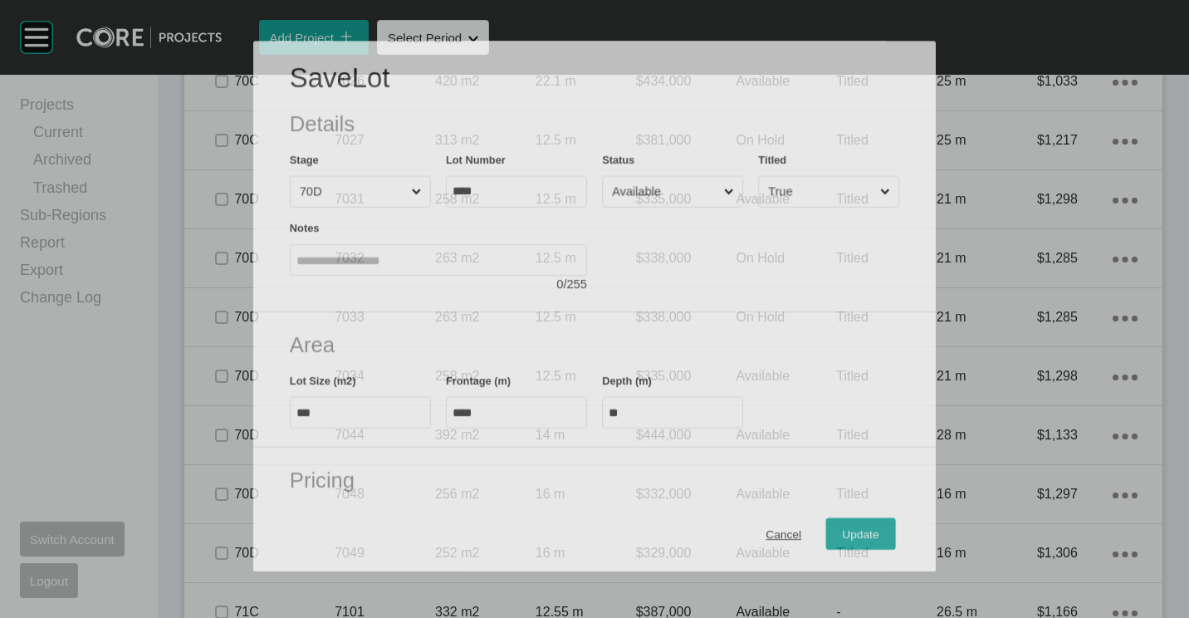
scroll to position [3940, 0]
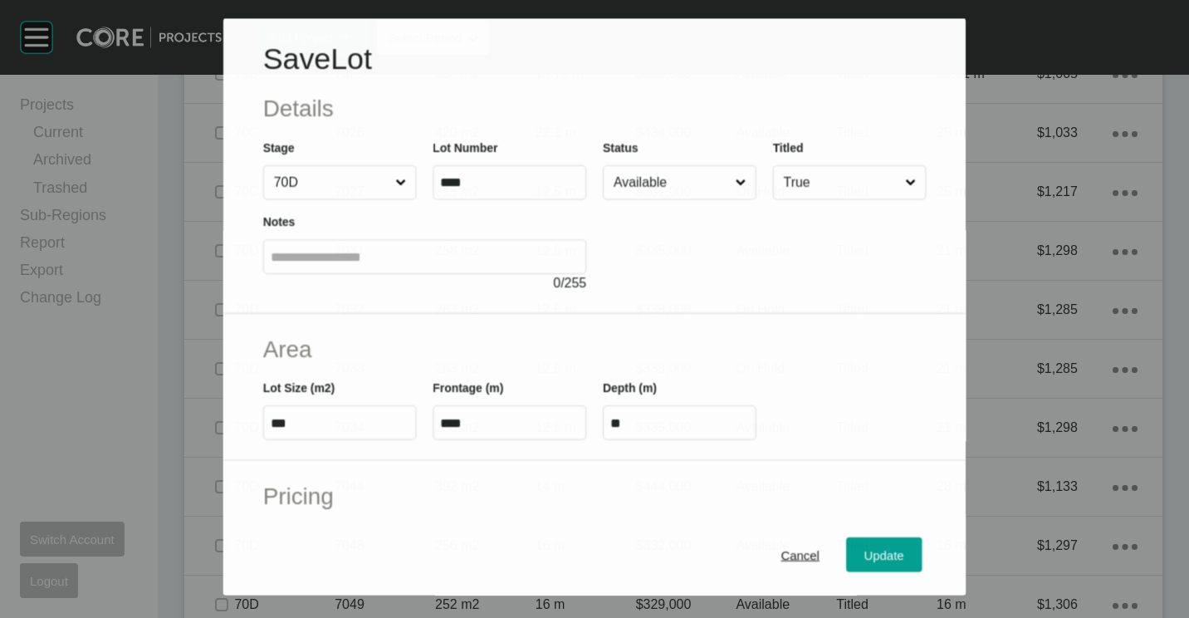
click at [687, 197] on input "Available" at bounding box center [671, 182] width 122 height 33
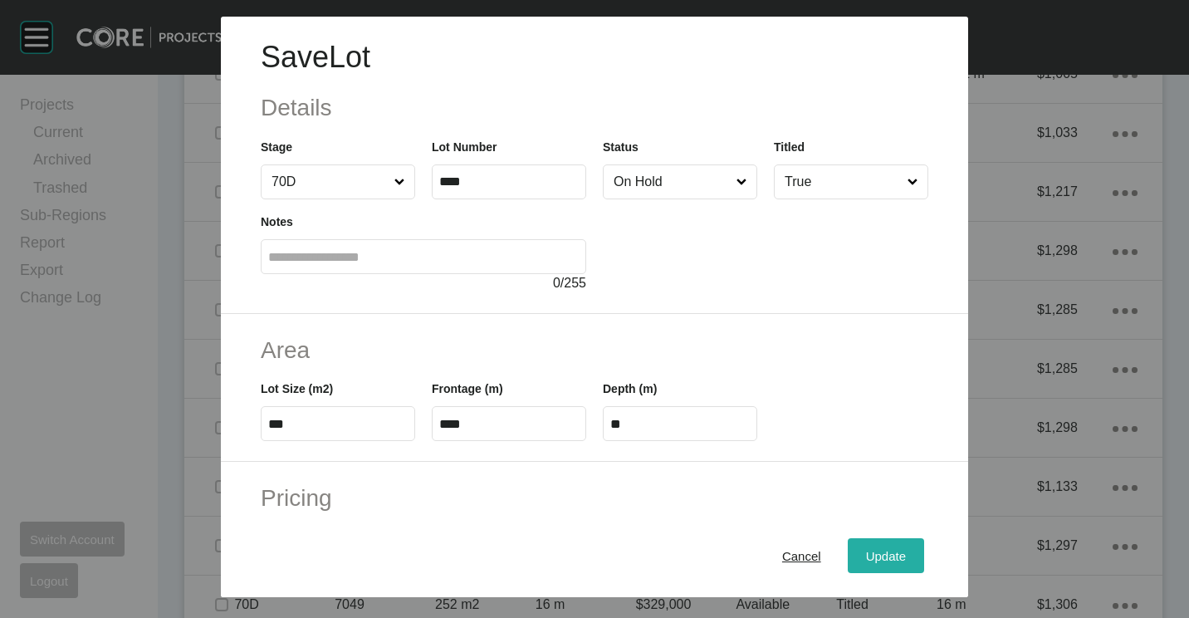
click at [872, 556] on span "Update" at bounding box center [886, 556] width 40 height 14
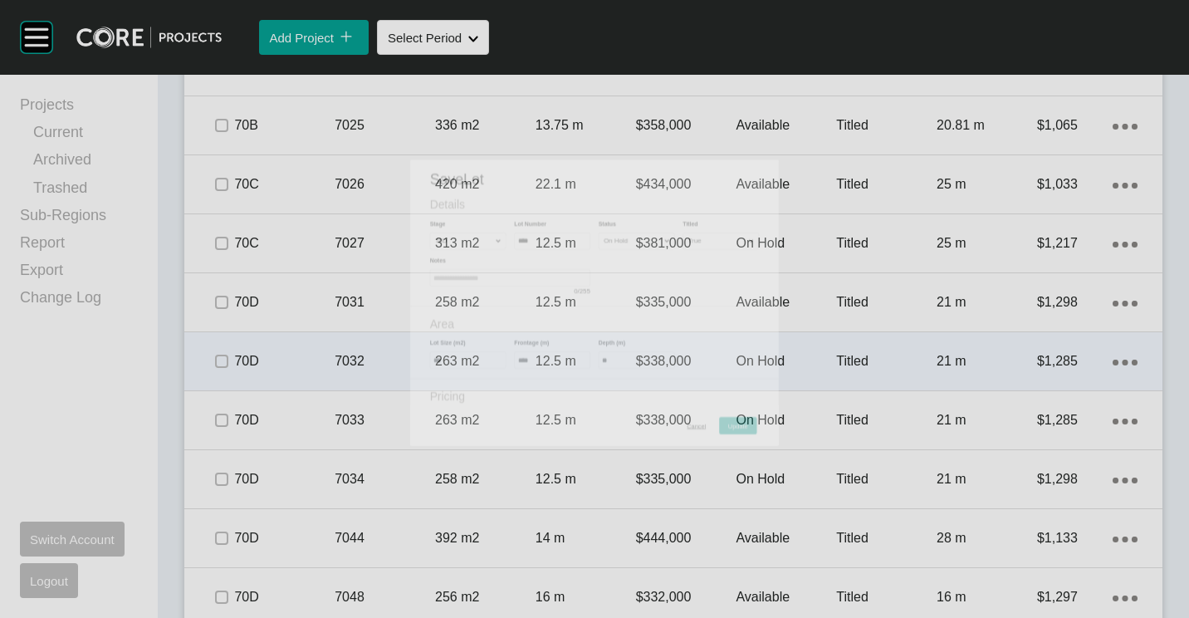
scroll to position [3991, 0]
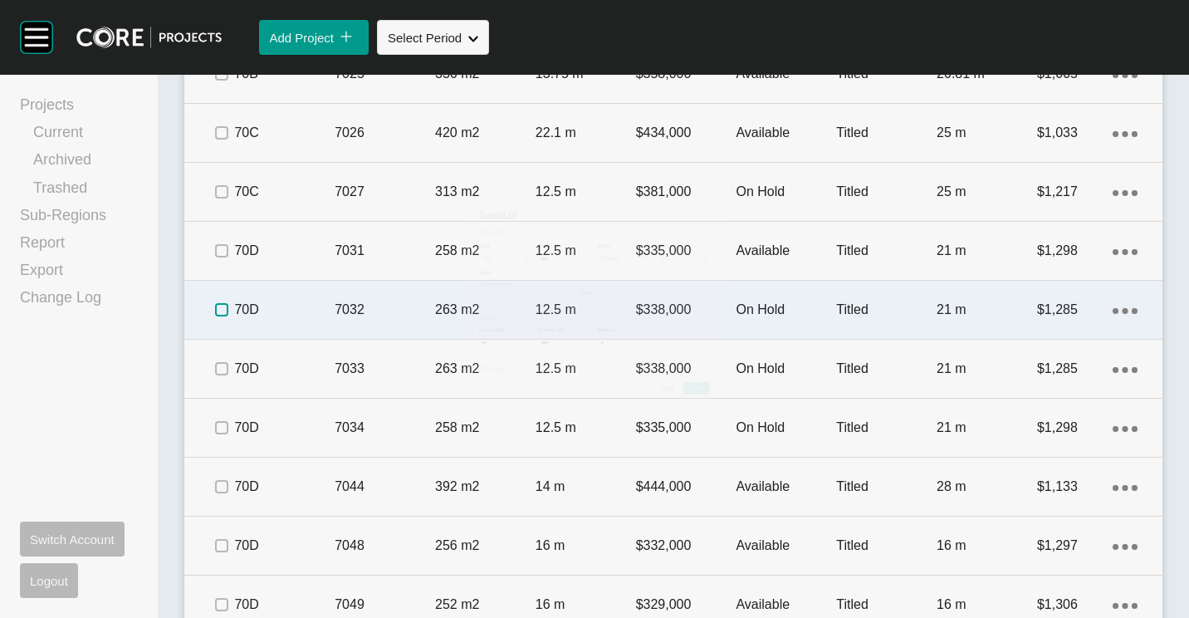
drag, startPoint x: 221, startPoint y: 305, endPoint x: 223, endPoint y: 318, distance: 13.5
click at [221, 307] on label at bounding box center [221, 309] width 13 height 13
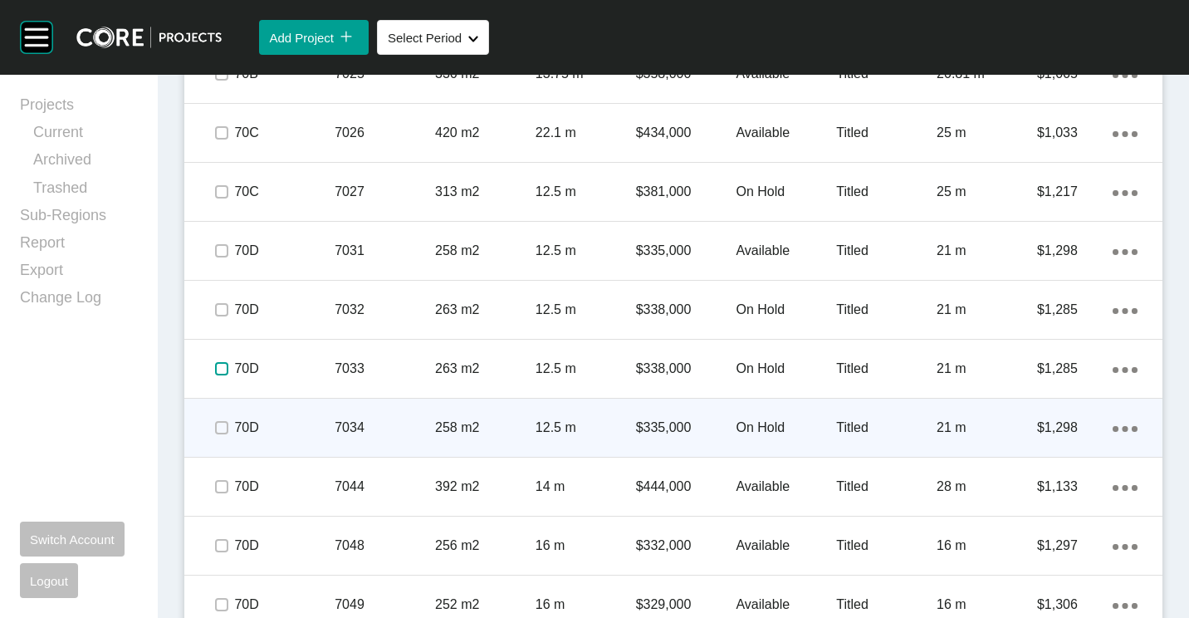
drag, startPoint x: 221, startPoint y: 368, endPoint x: 232, endPoint y: 411, distance: 44.5
click at [221, 372] on label at bounding box center [221, 368] width 13 height 13
drag, startPoint x: 227, startPoint y: 423, endPoint x: 355, endPoint y: 417, distance: 128.0
click at [227, 424] on label at bounding box center [221, 427] width 13 height 13
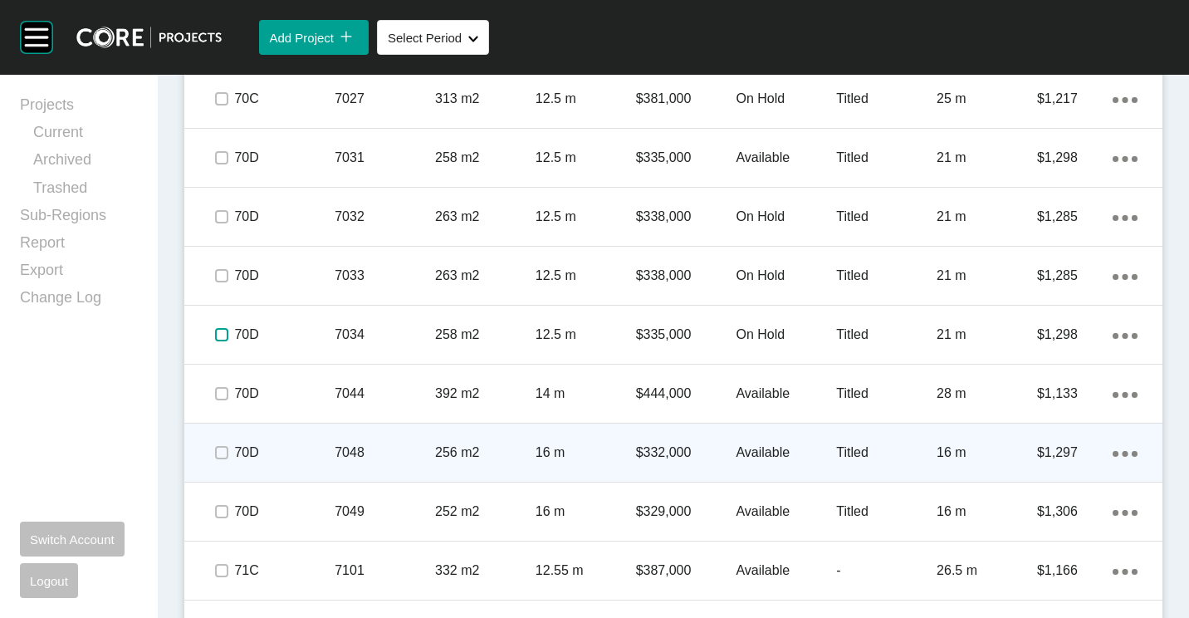
scroll to position [4157, 0]
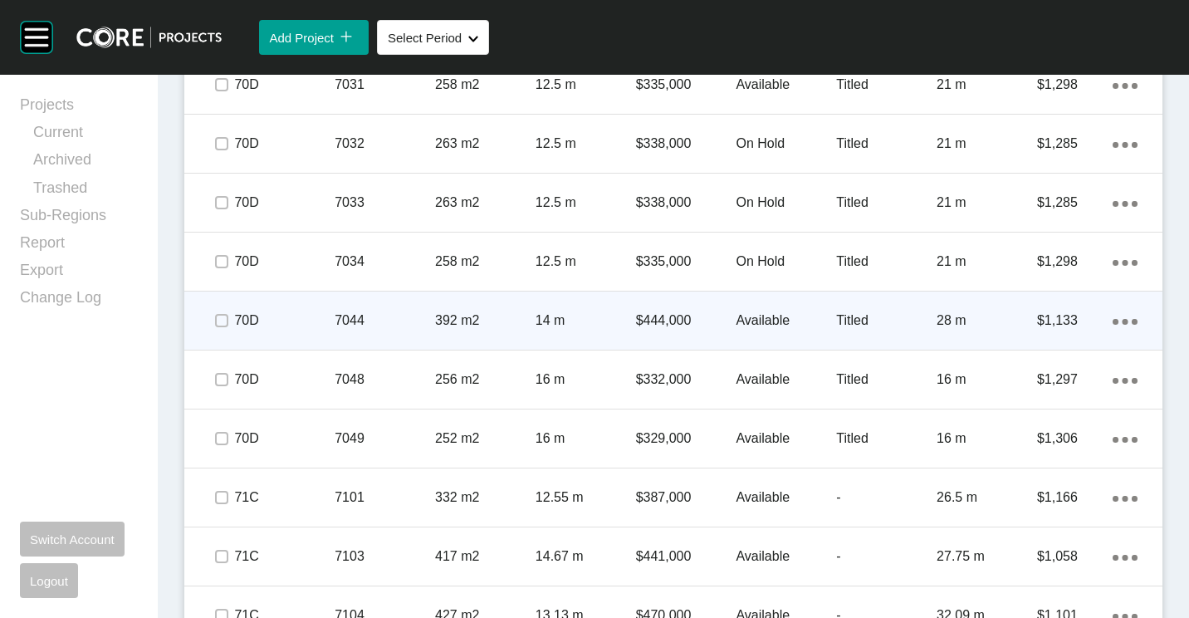
click at [330, 319] on p "70D" at bounding box center [284, 320] width 100 height 18
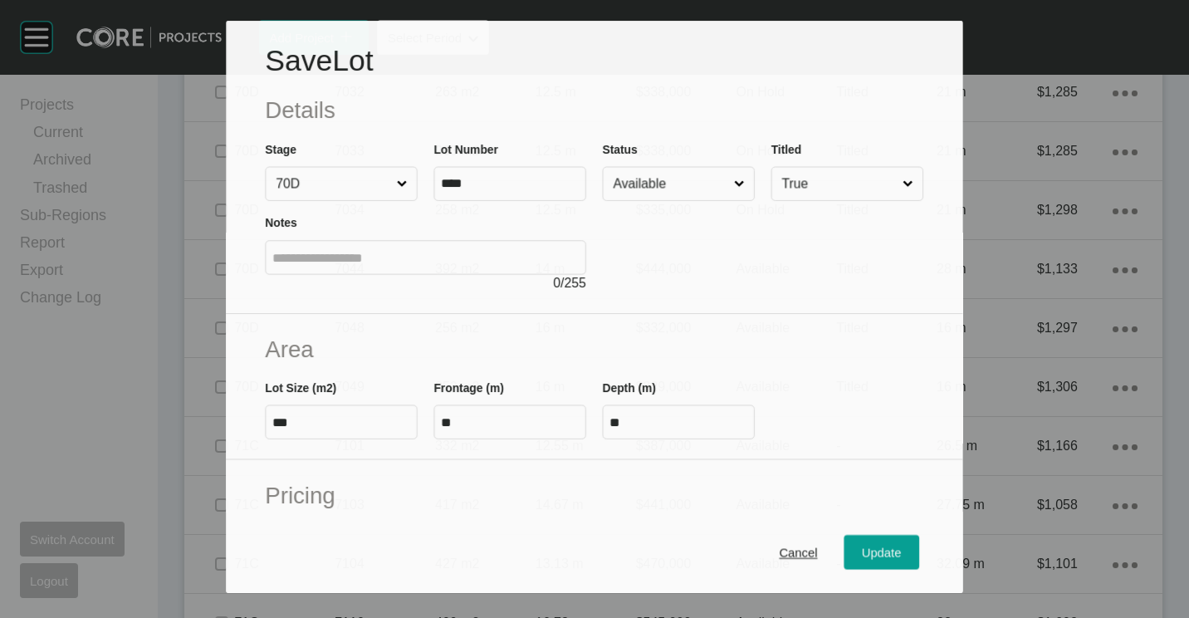
scroll to position [4106, 0]
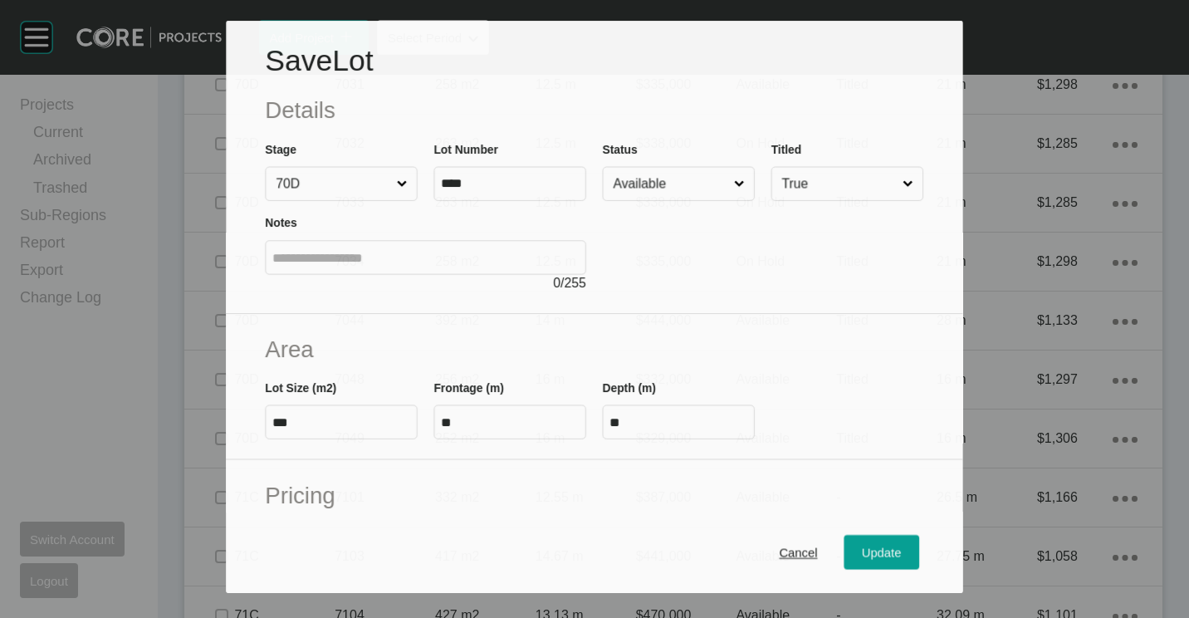
click at [623, 188] on input "Available" at bounding box center [670, 183] width 120 height 32
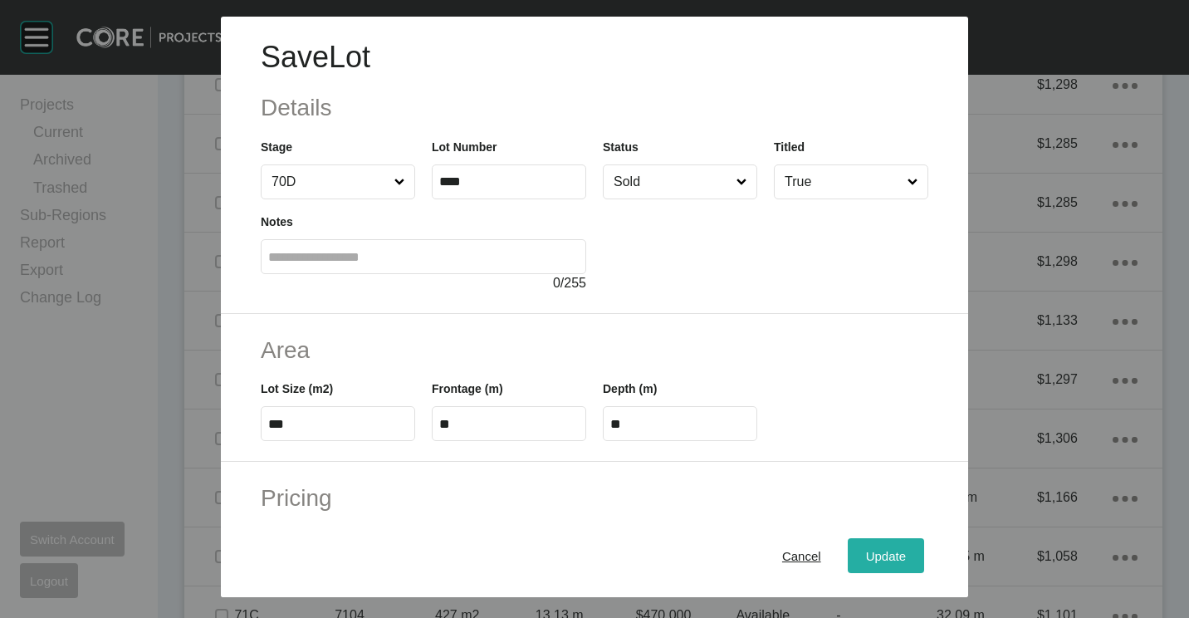
click at [883, 560] on span "Update" at bounding box center [886, 556] width 40 height 14
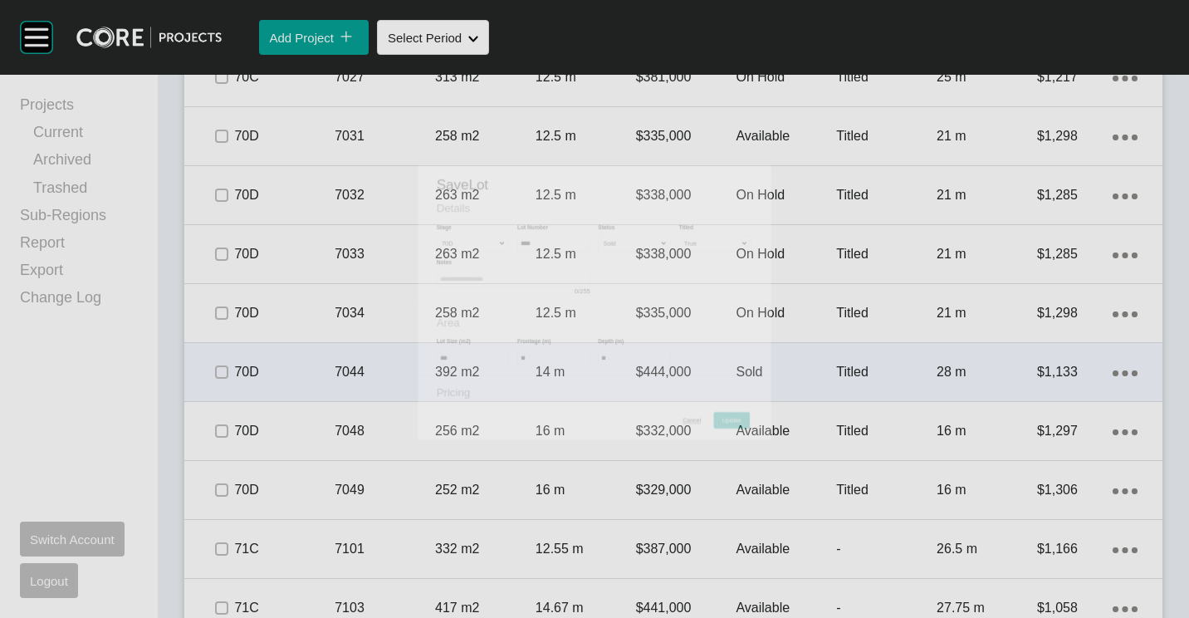
scroll to position [4157, 0]
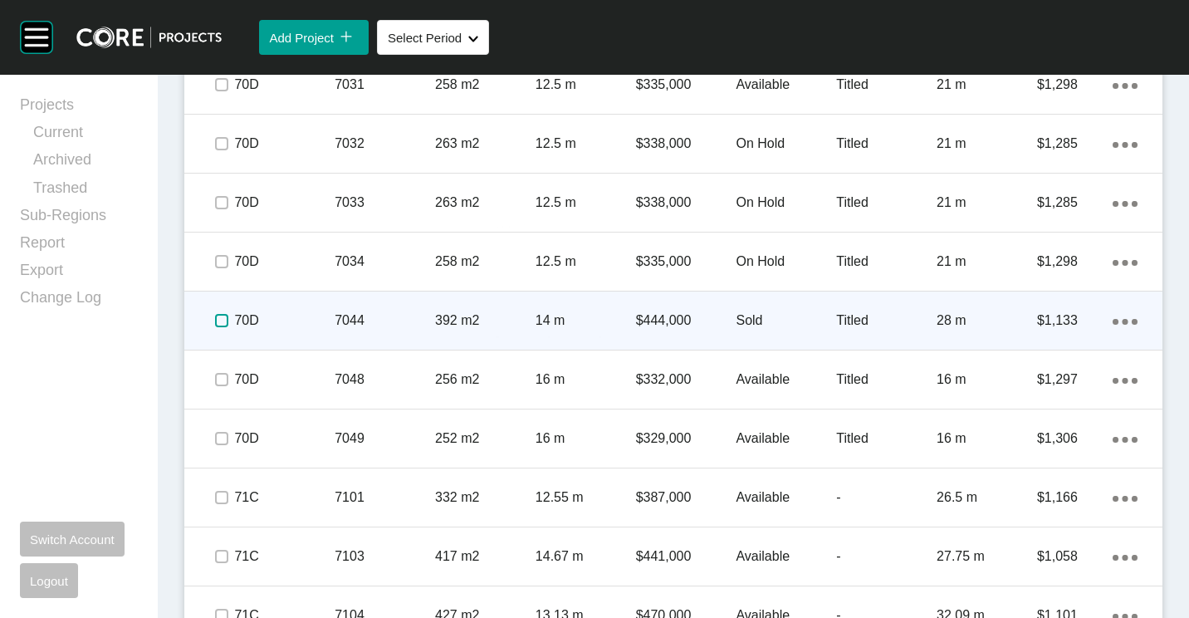
click at [228, 322] on label at bounding box center [221, 320] width 13 height 13
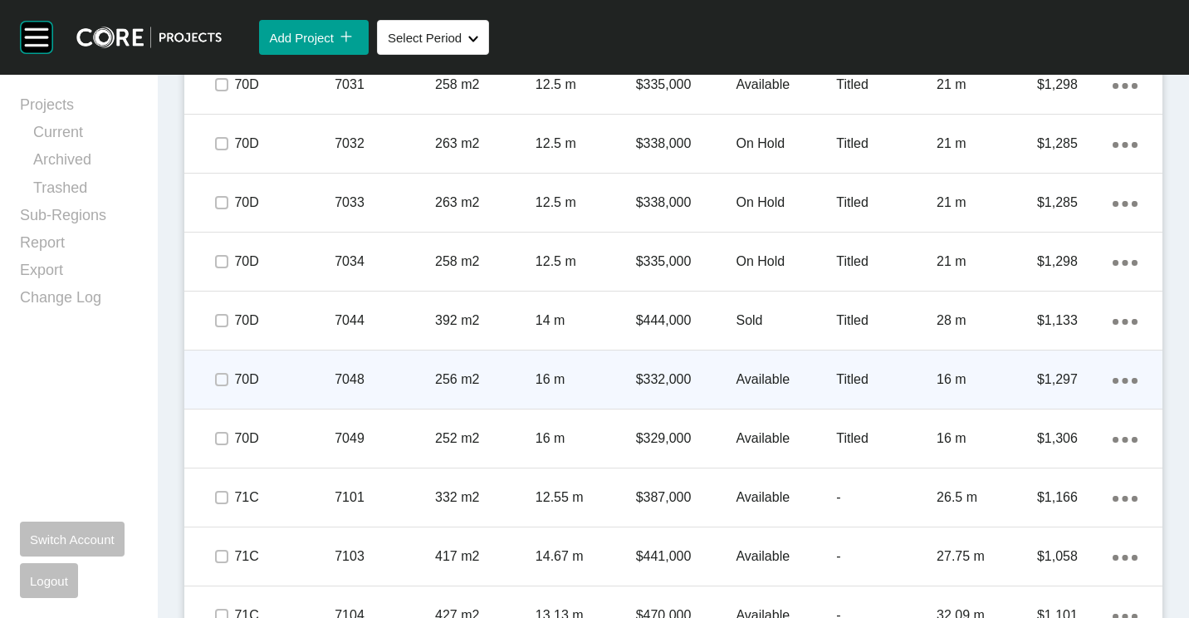
click at [368, 375] on p "7048" at bounding box center [385, 379] width 100 height 18
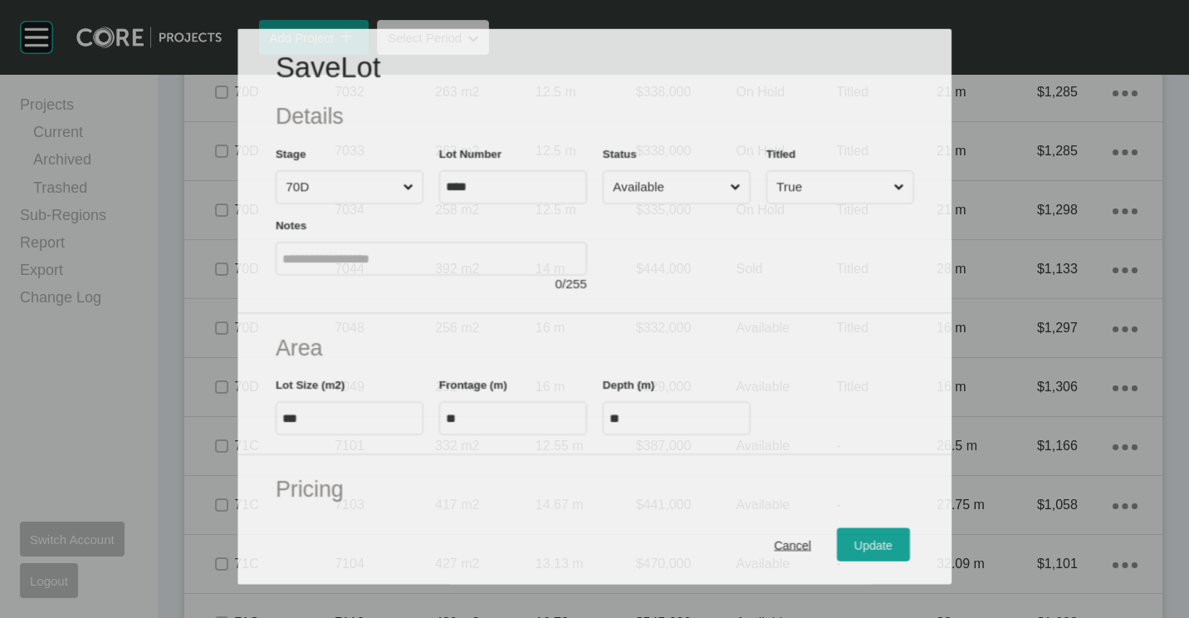
scroll to position [4106, 0]
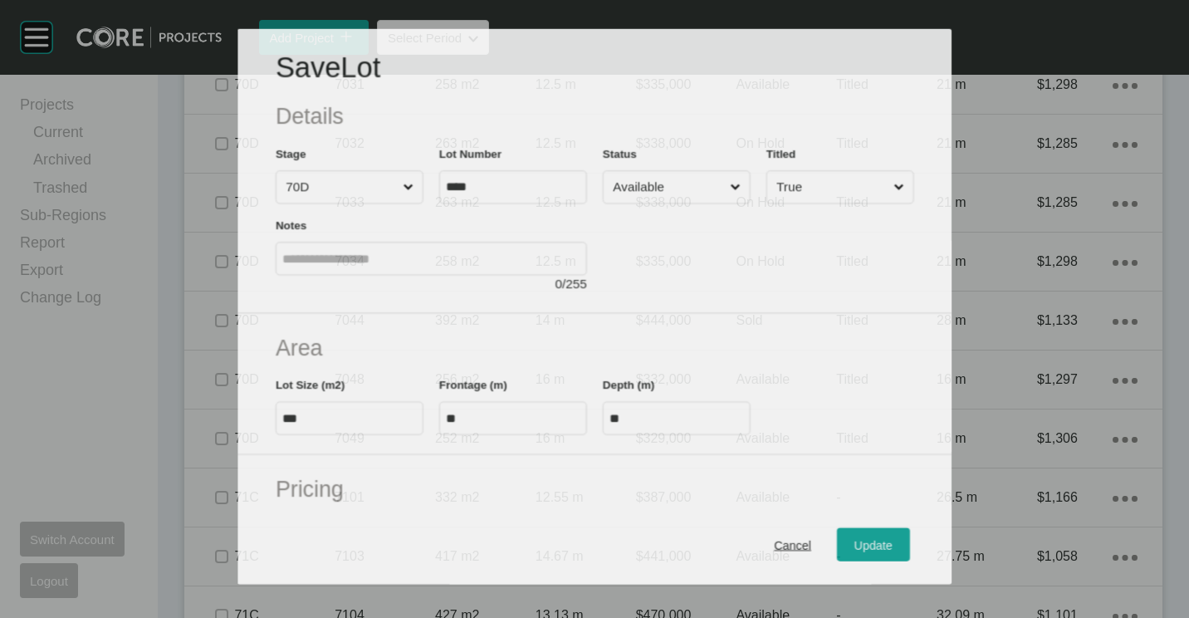
click at [648, 208] on div at bounding box center [758, 248] width 311 height 90
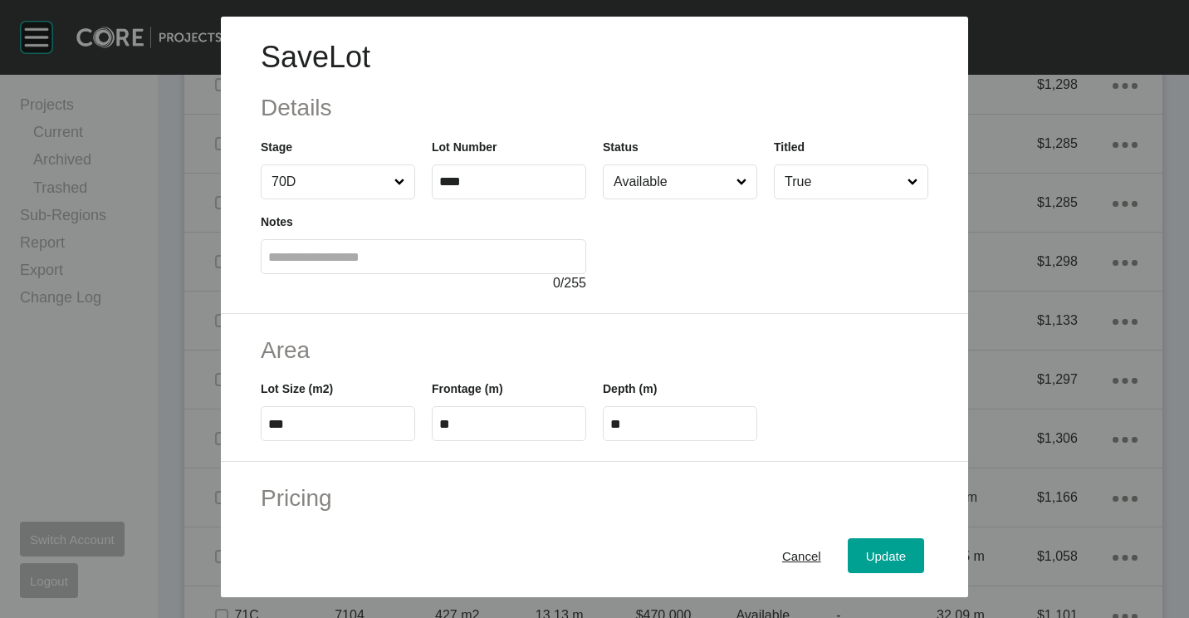
click at [659, 190] on input "Available" at bounding box center [671, 181] width 123 height 33
click at [892, 538] on button "Update" at bounding box center [886, 555] width 76 height 35
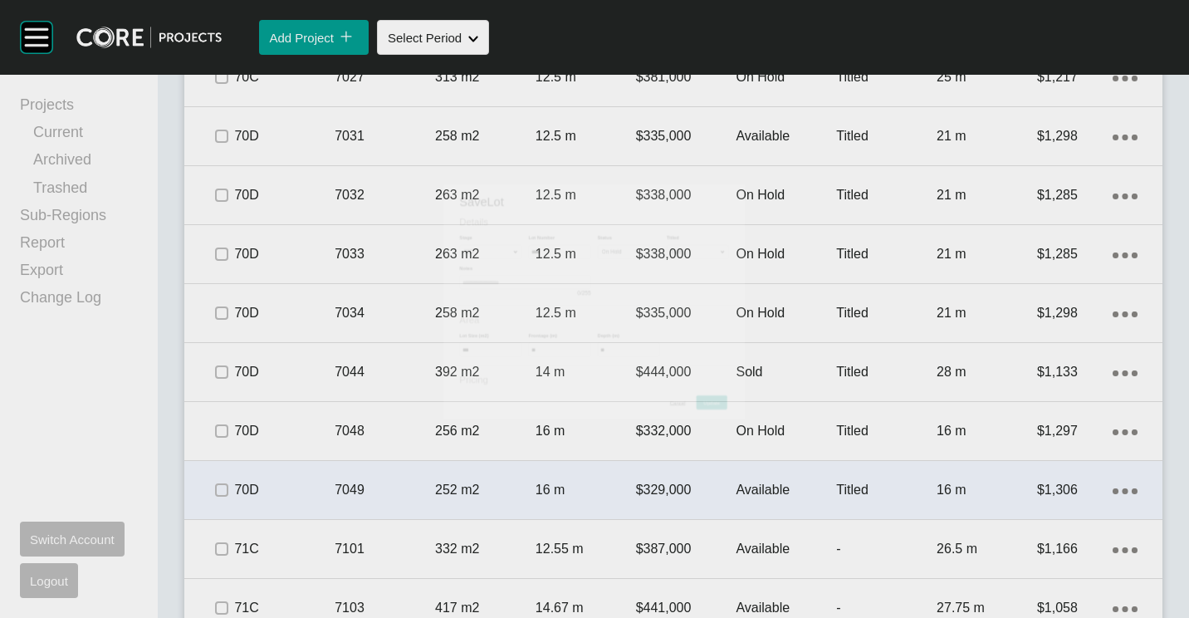
scroll to position [4157, 0]
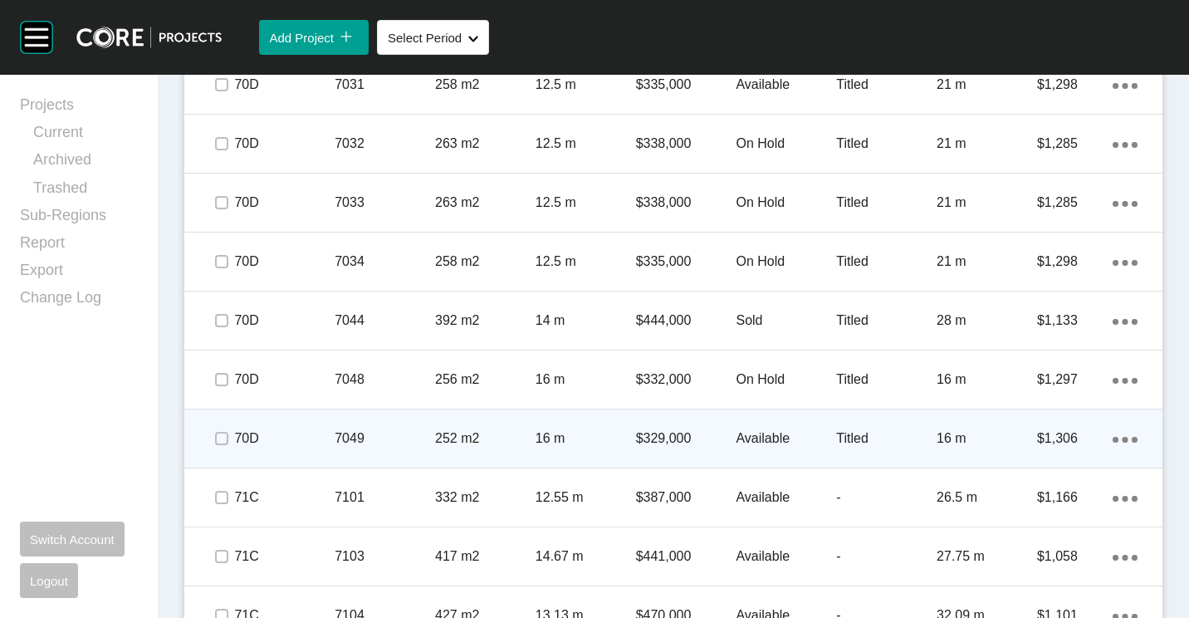
click at [628, 431] on p "16 m" at bounding box center [586, 438] width 100 height 18
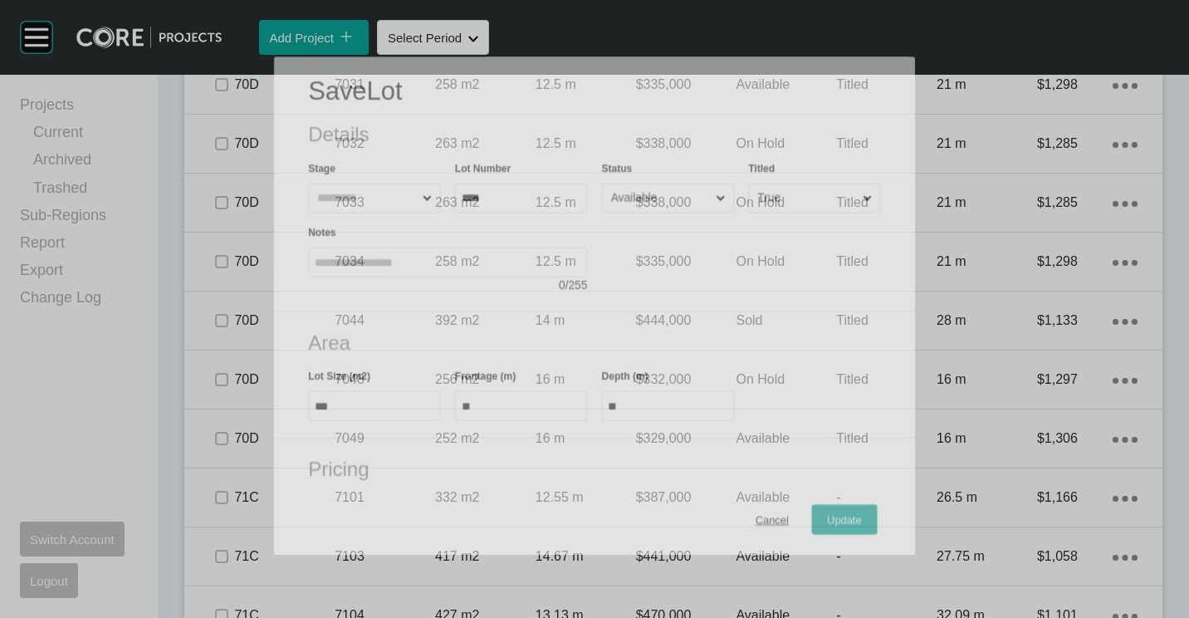
scroll to position [4106, 0]
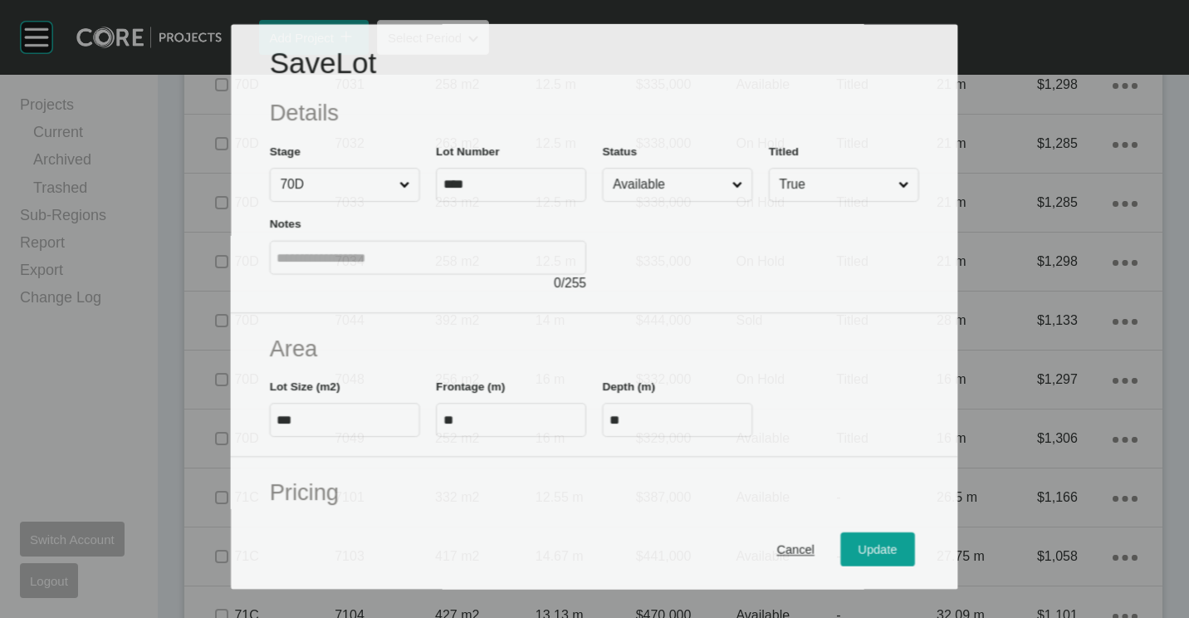
click at [658, 192] on input "Available" at bounding box center [668, 185] width 119 height 32
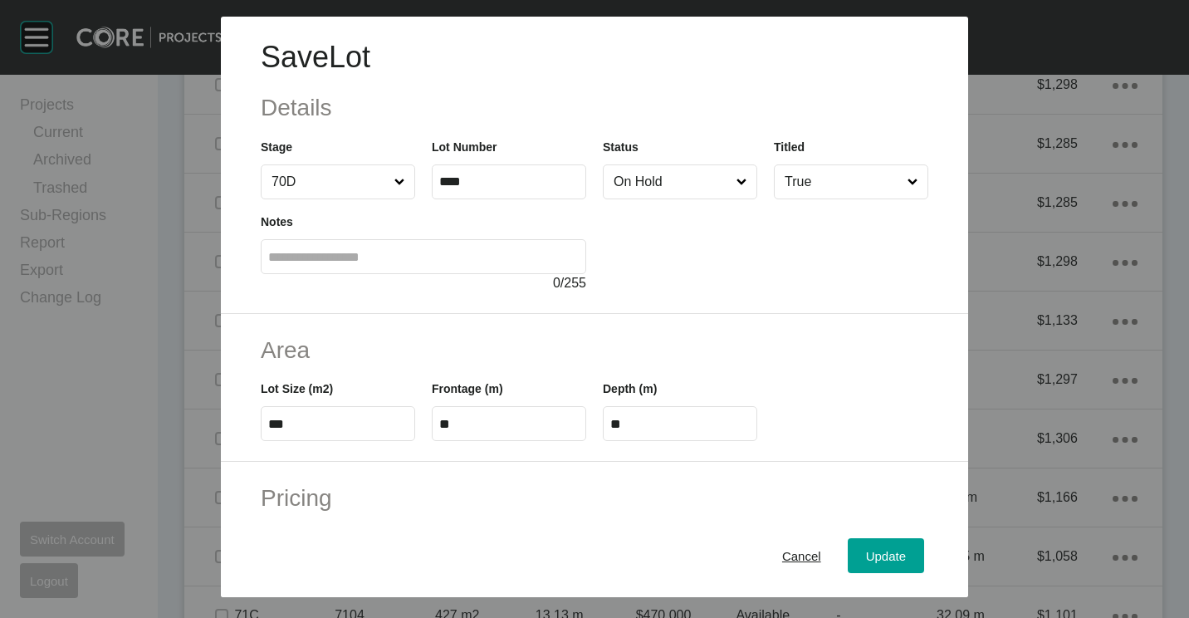
drag, startPoint x: 654, startPoint y: 261, endPoint x: 804, endPoint y: 467, distance: 254.4
click at [876, 554] on span "Update" at bounding box center [886, 556] width 40 height 14
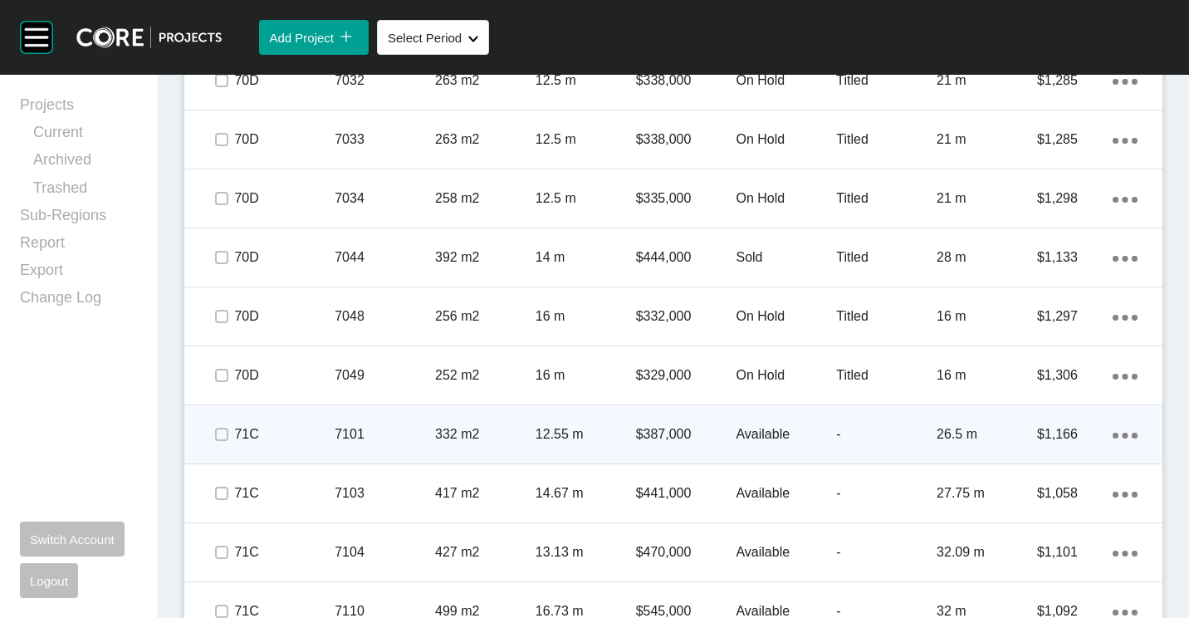
scroll to position [4240, 0]
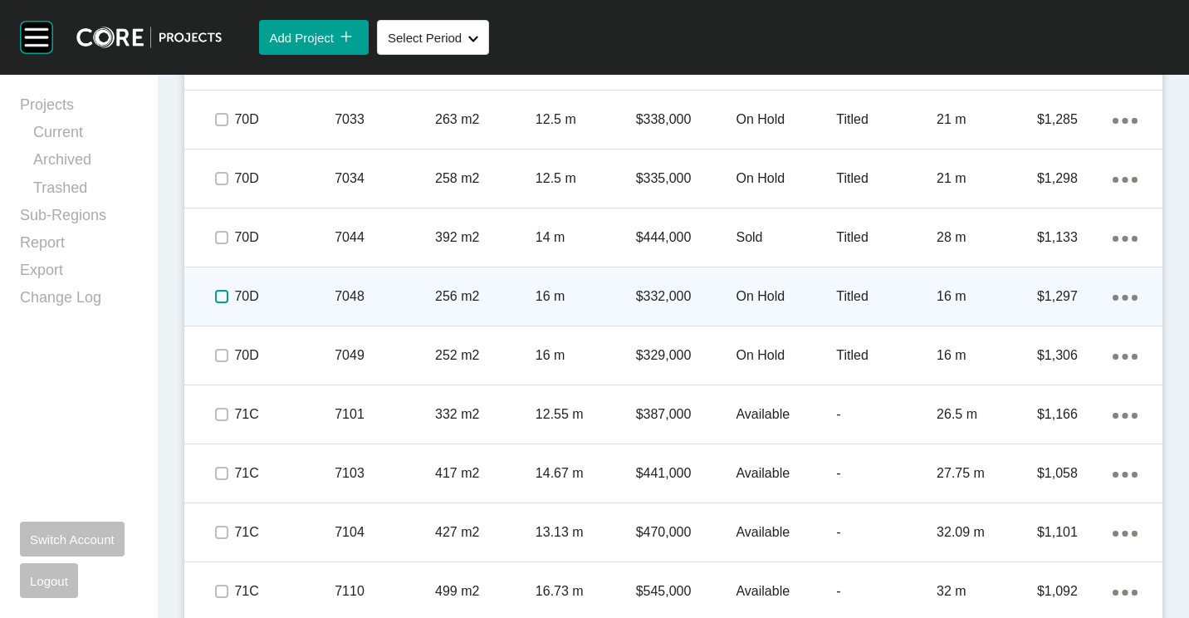
click at [228, 298] on label at bounding box center [221, 296] width 13 height 13
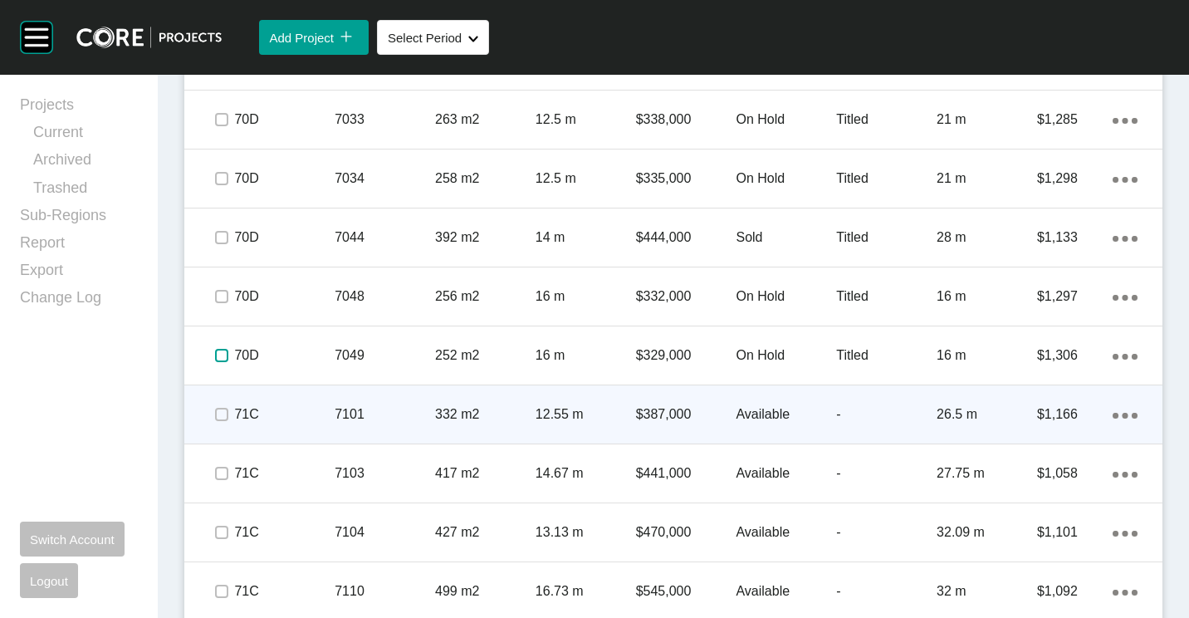
drag, startPoint x: 223, startPoint y: 354, endPoint x: 353, endPoint y: 429, distance: 150.7
click at [223, 355] on label at bounding box center [221, 355] width 13 height 13
click at [218, 409] on label at bounding box center [221, 414] width 13 height 13
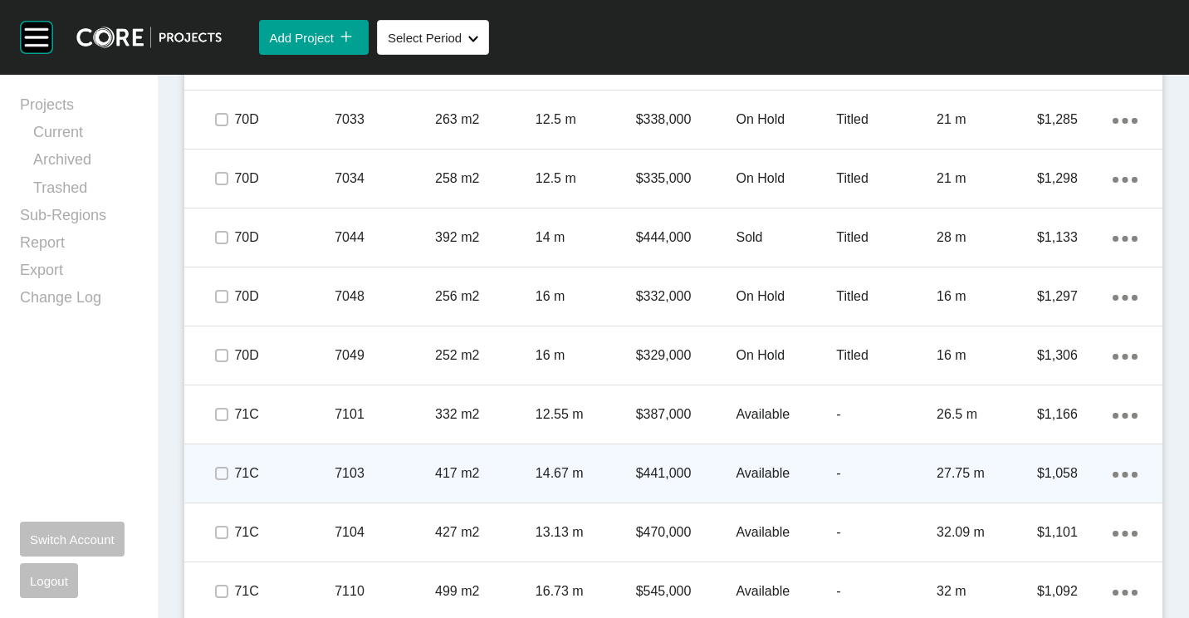
click at [496, 477] on p "417 m2" at bounding box center [485, 473] width 100 height 18
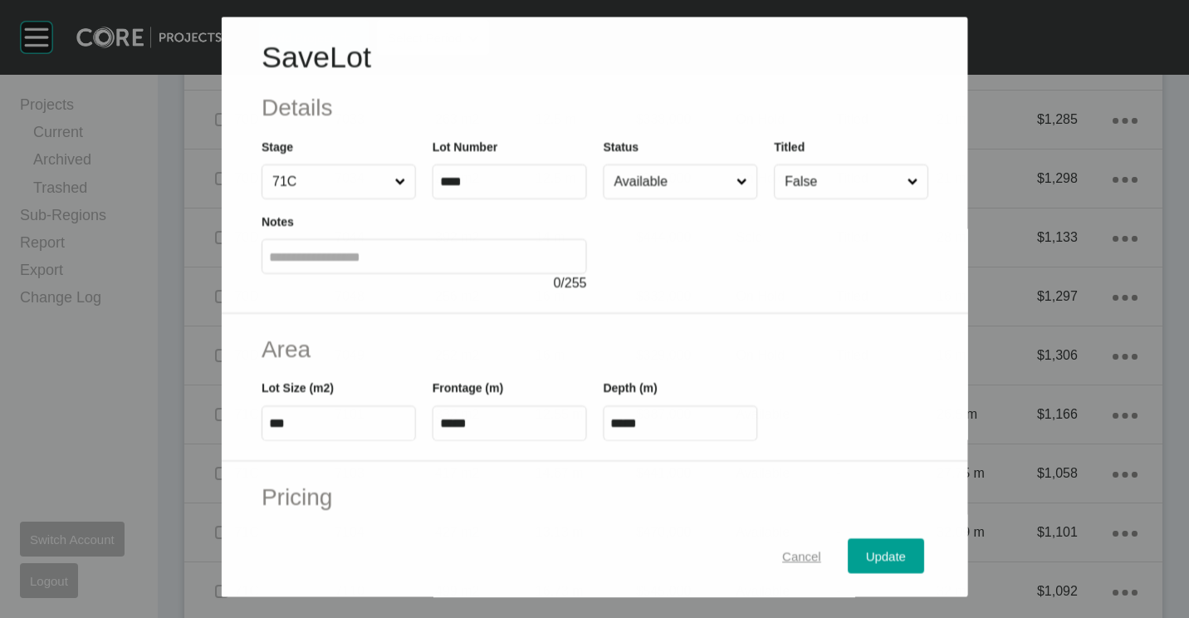
click at [782, 559] on span "Cancel" at bounding box center [801, 555] width 39 height 14
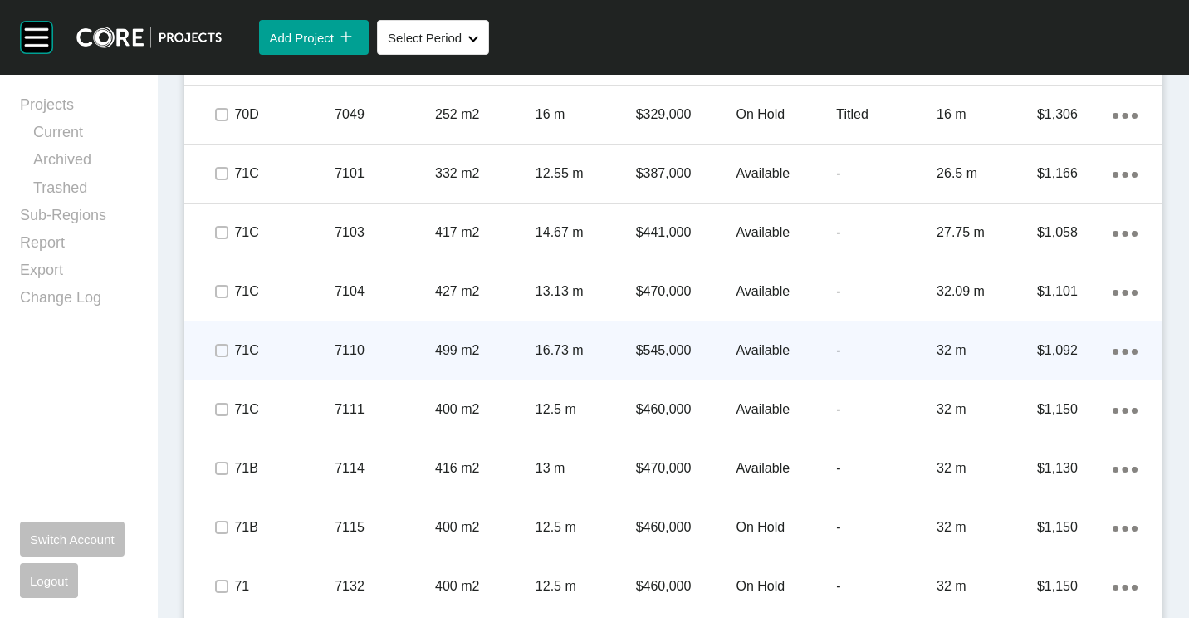
scroll to position [4438, 0]
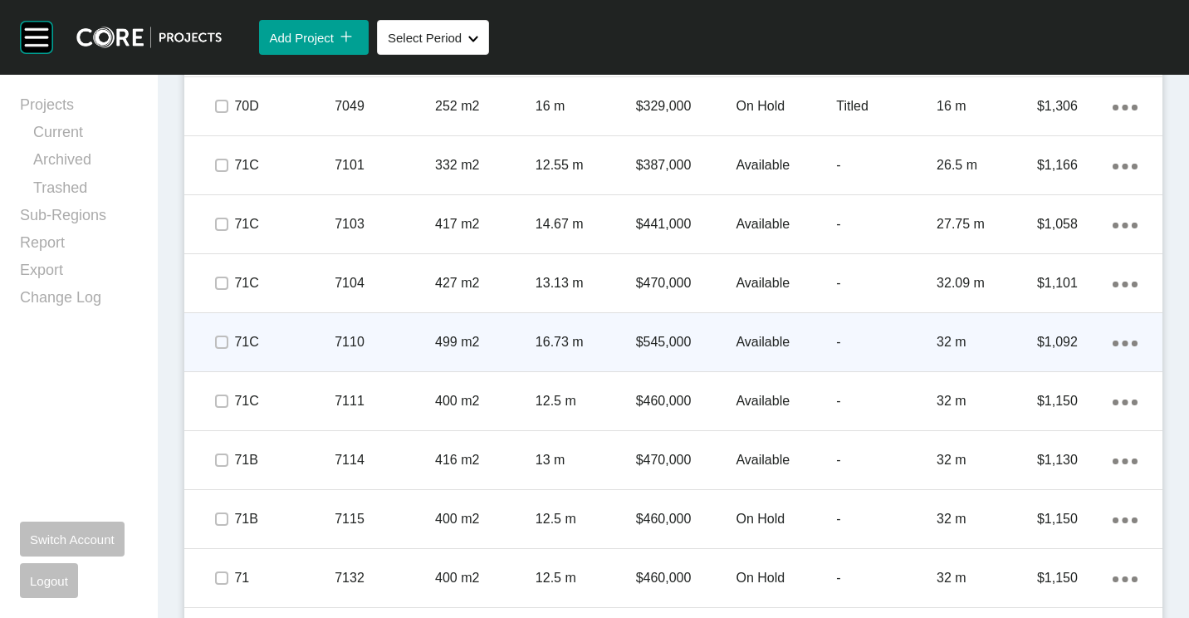
click at [355, 342] on p "7110" at bounding box center [385, 342] width 100 height 18
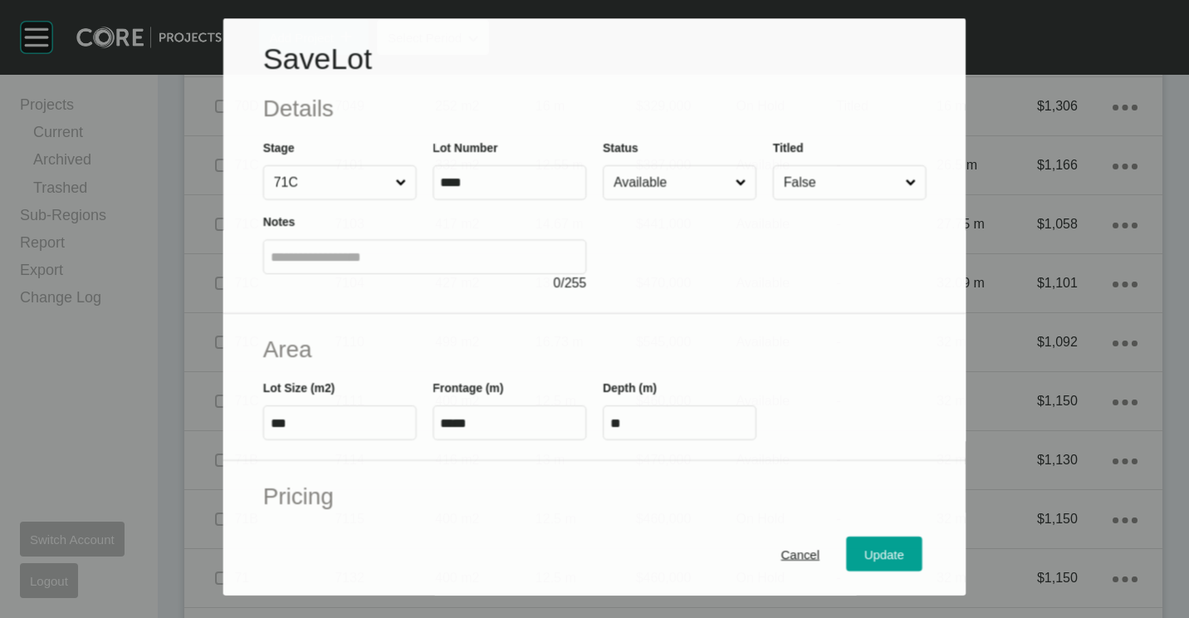
drag, startPoint x: 658, startPoint y: 177, endPoint x: 654, endPoint y: 191, distance: 14.5
click at [658, 179] on input "Available" at bounding box center [671, 182] width 122 height 33
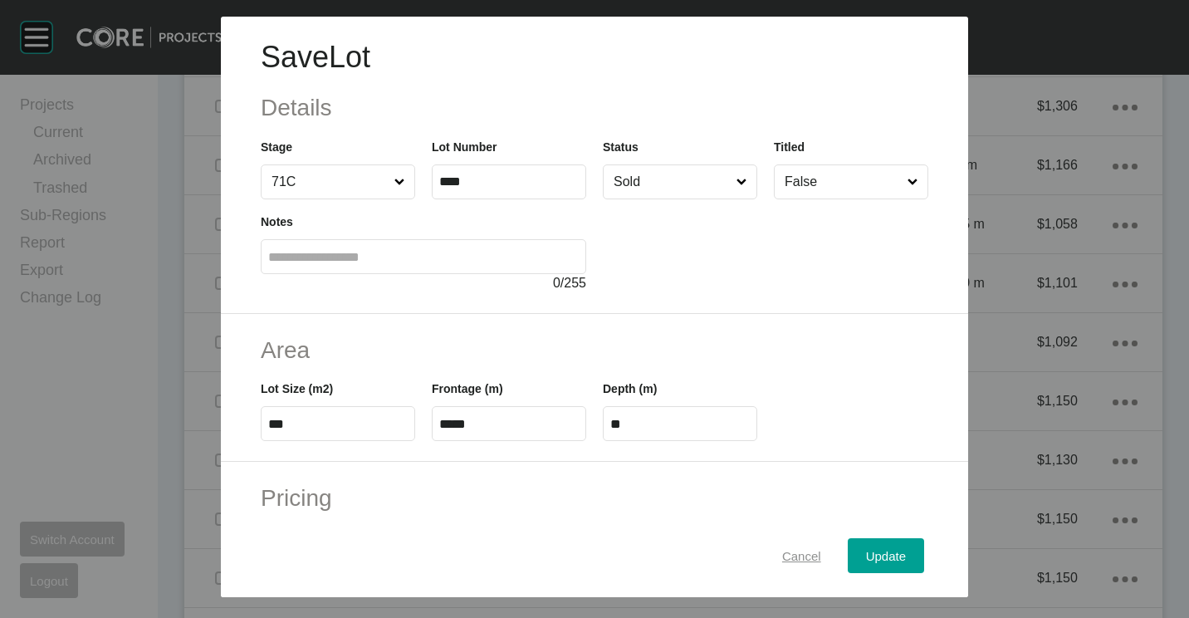
drag, startPoint x: 851, startPoint y: 553, endPoint x: 800, endPoint y: 544, distance: 51.5
click at [862, 553] on div "Update" at bounding box center [886, 556] width 48 height 22
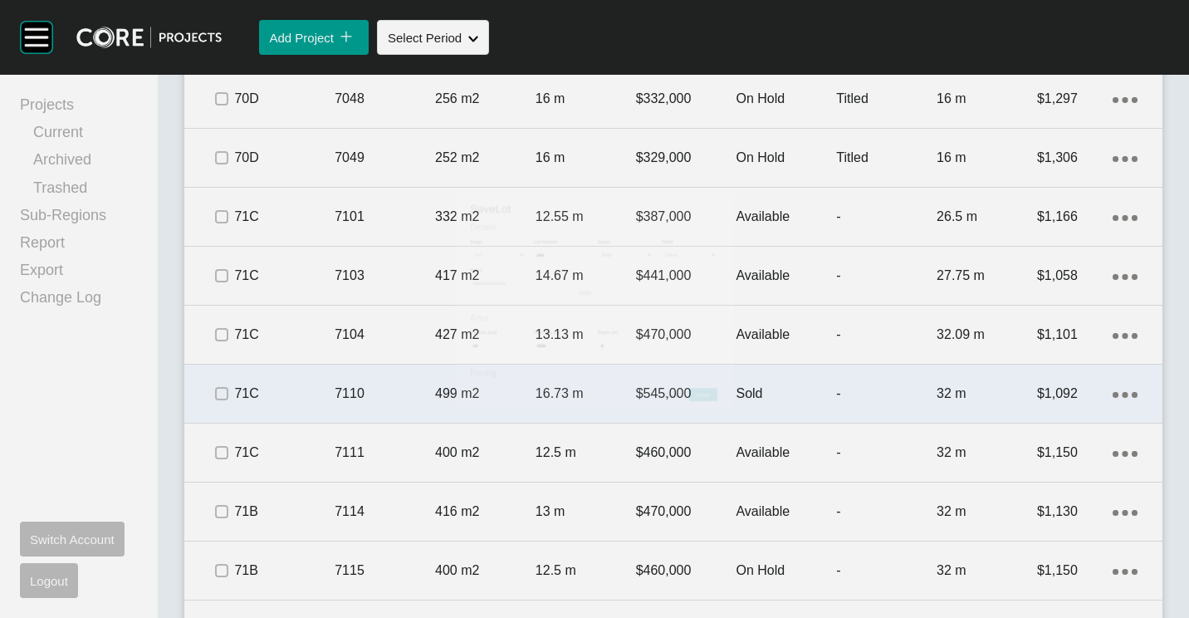
scroll to position [4489, 0]
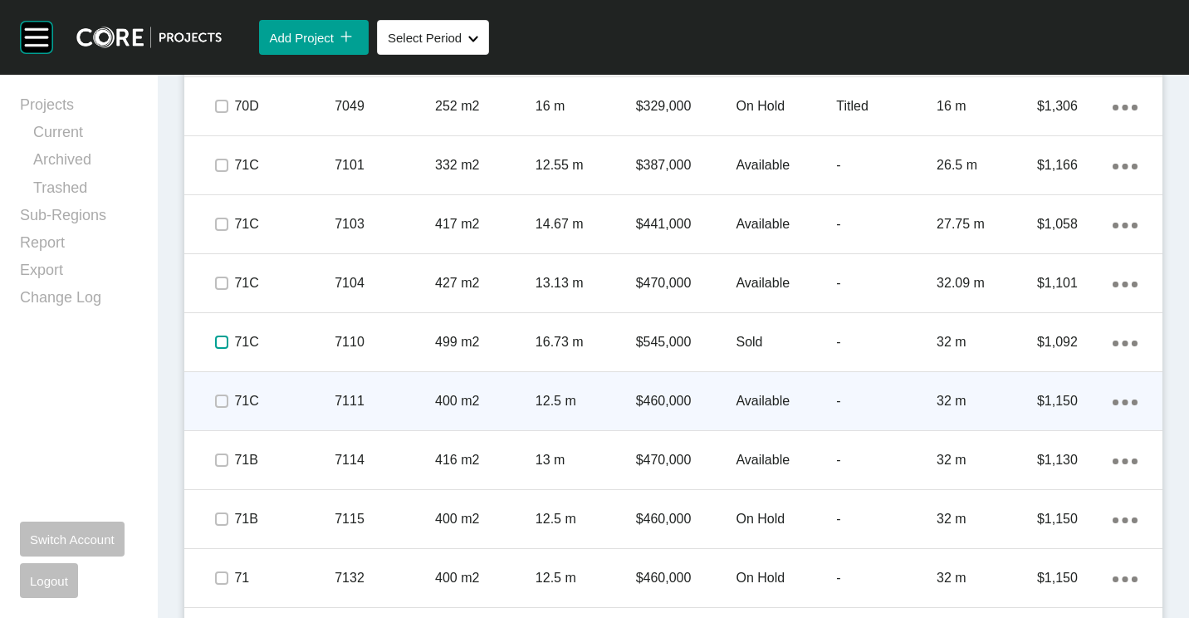
drag, startPoint x: 222, startPoint y: 342, endPoint x: 246, endPoint y: 416, distance: 77.7
click at [222, 342] on label at bounding box center [221, 341] width 13 height 13
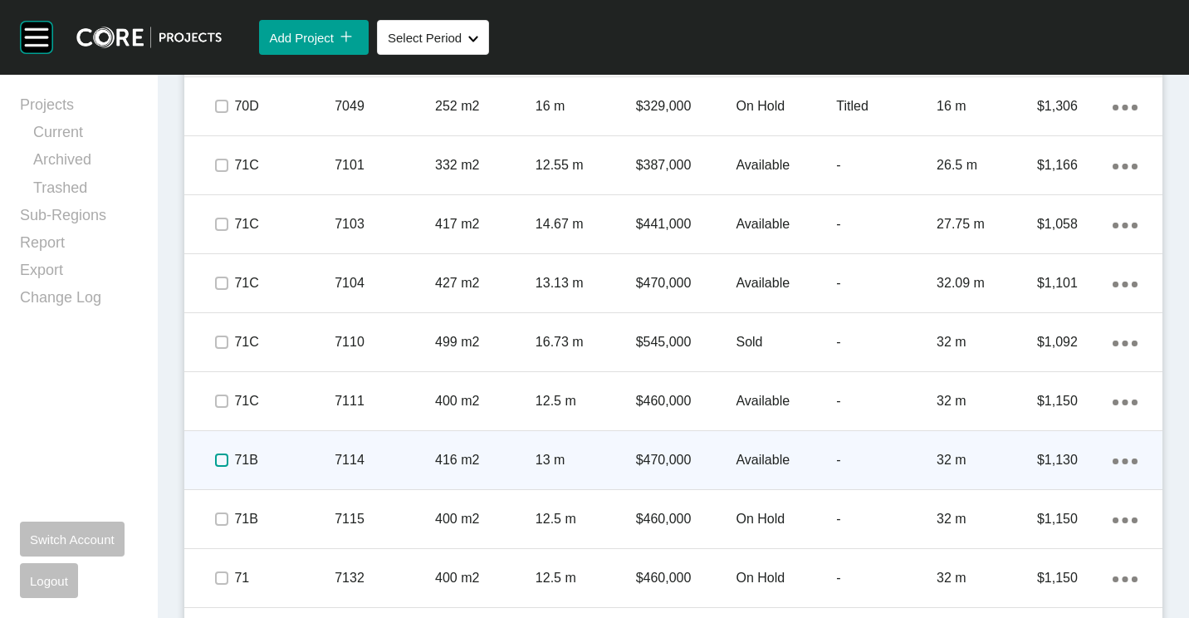
click at [220, 459] on label at bounding box center [221, 459] width 13 height 13
click at [335, 460] on p "7114" at bounding box center [385, 460] width 100 height 18
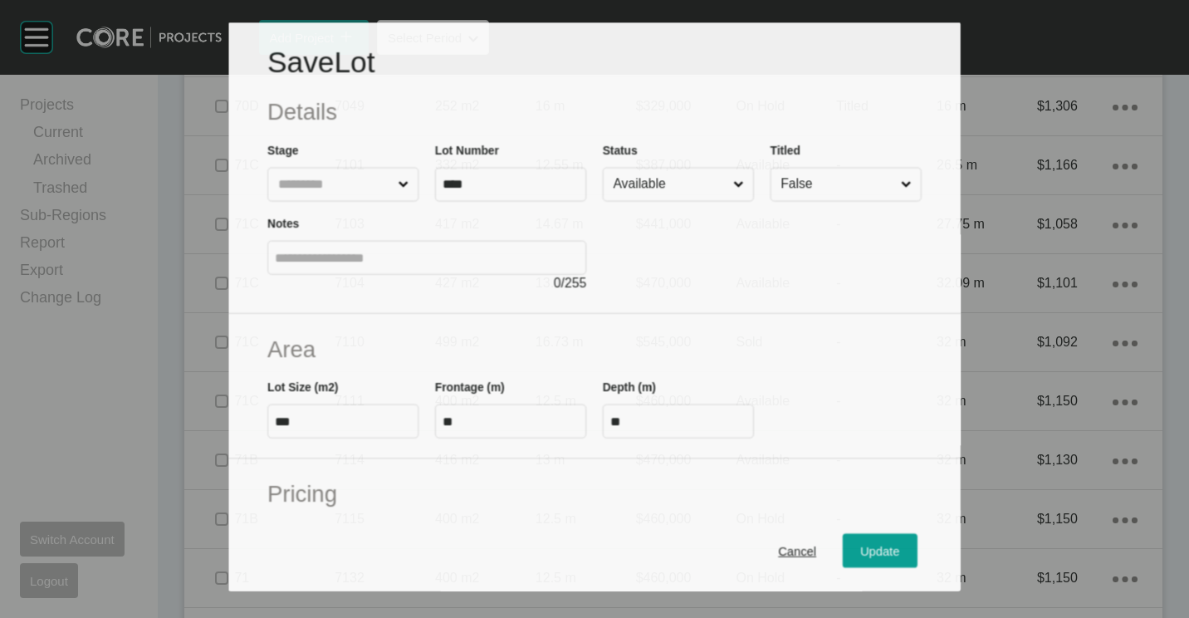
scroll to position [4438, 0]
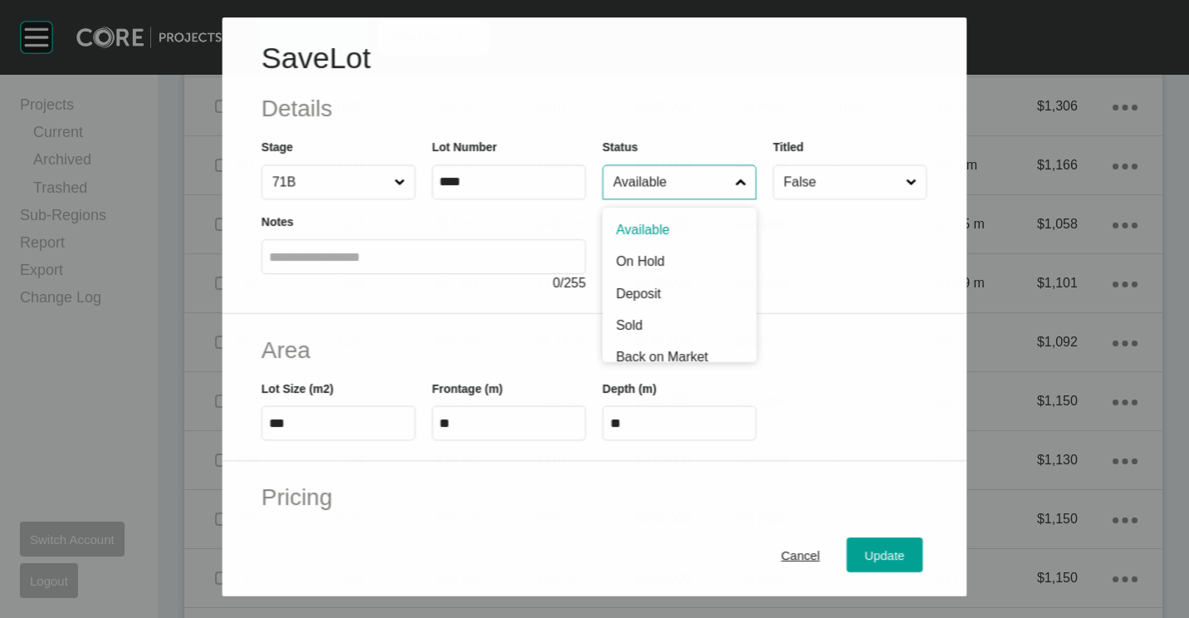
click at [650, 190] on input "Available" at bounding box center [671, 181] width 122 height 33
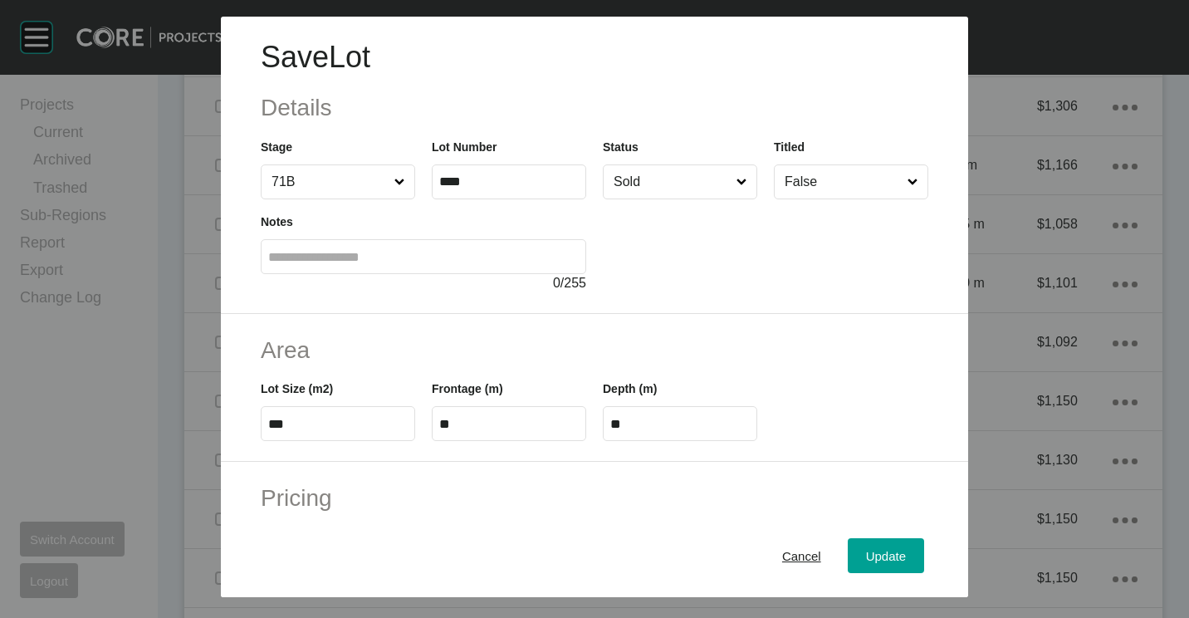
drag, startPoint x: 860, startPoint y: 544, endPoint x: 848, endPoint y: 521, distance: 26.4
click at [860, 544] on button "Update" at bounding box center [886, 555] width 76 height 35
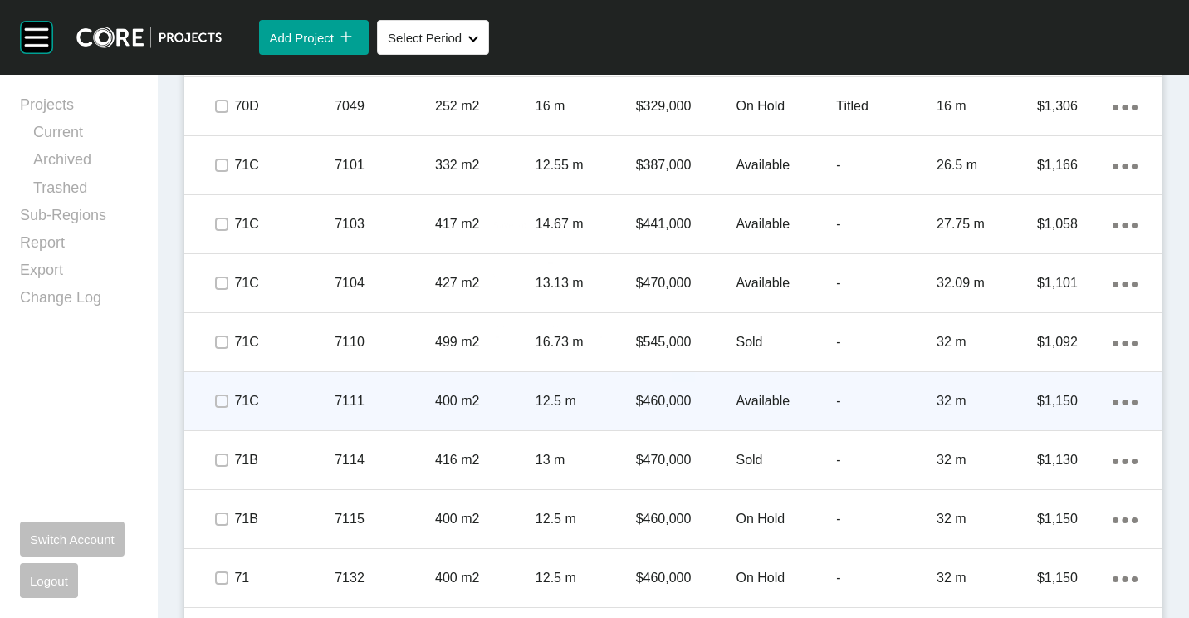
scroll to position [4572, 0]
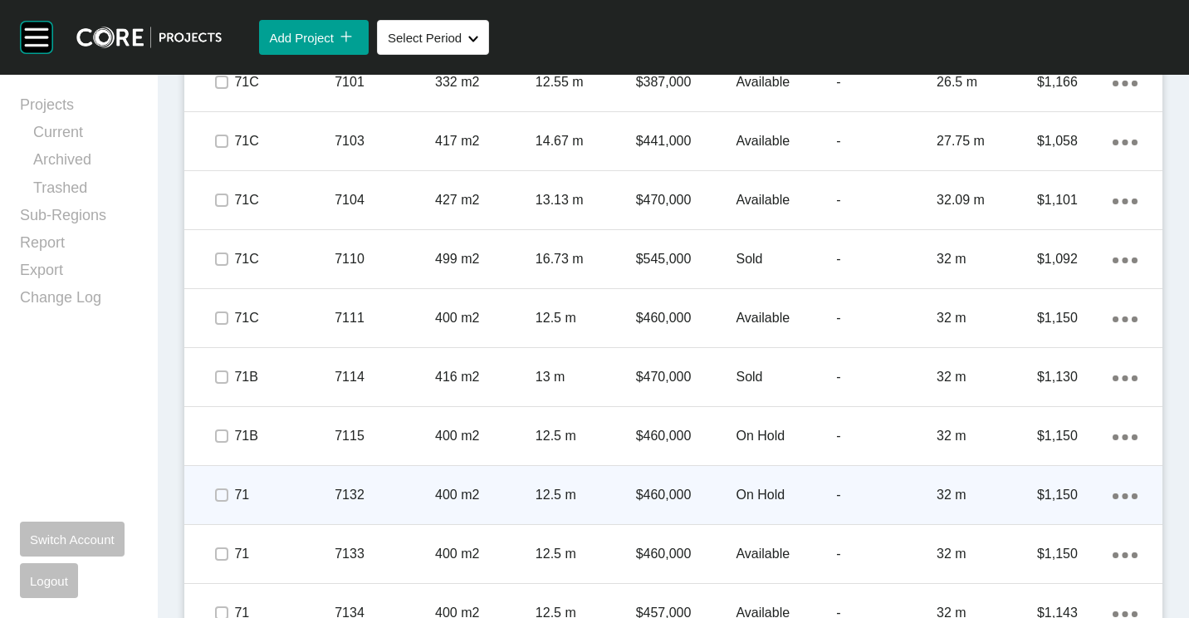
click at [330, 496] on p "71" at bounding box center [284, 495] width 100 height 18
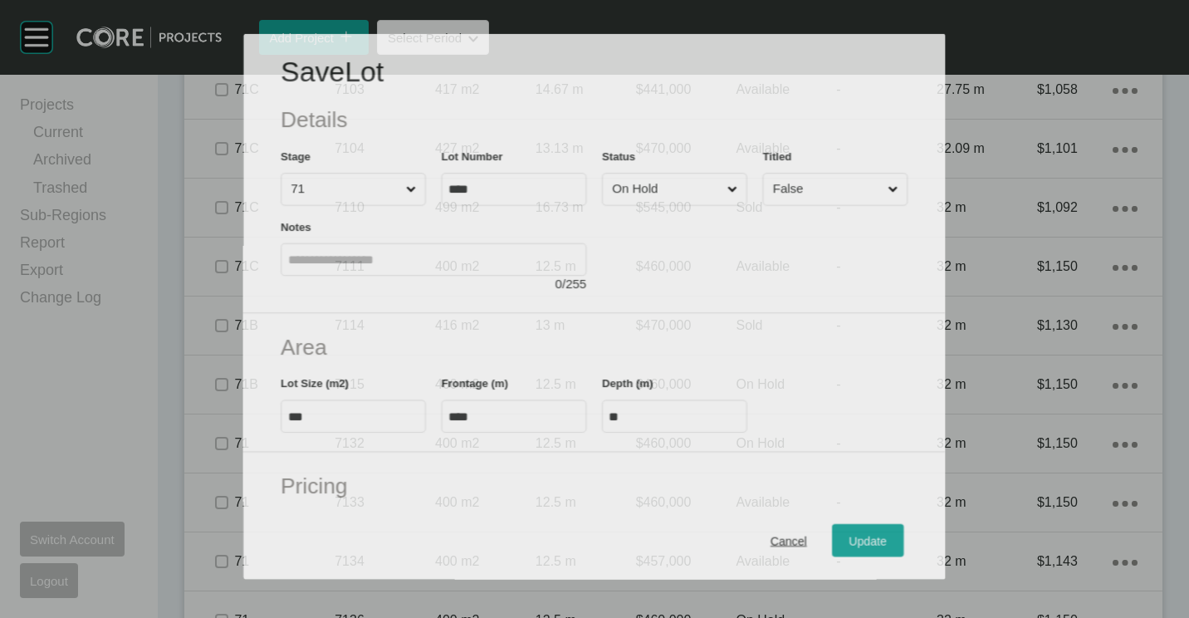
scroll to position [4521, 0]
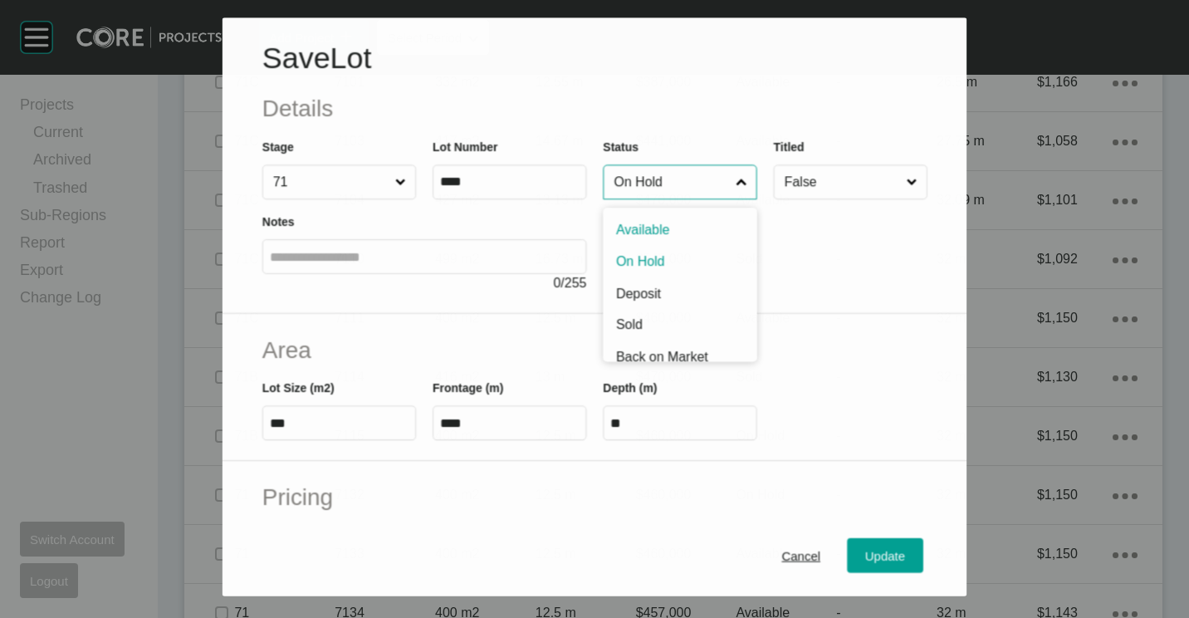
drag, startPoint x: 669, startPoint y: 172, endPoint x: 672, endPoint y: 240, distance: 68.1
click at [670, 172] on input "On Hold" at bounding box center [671, 182] width 122 height 33
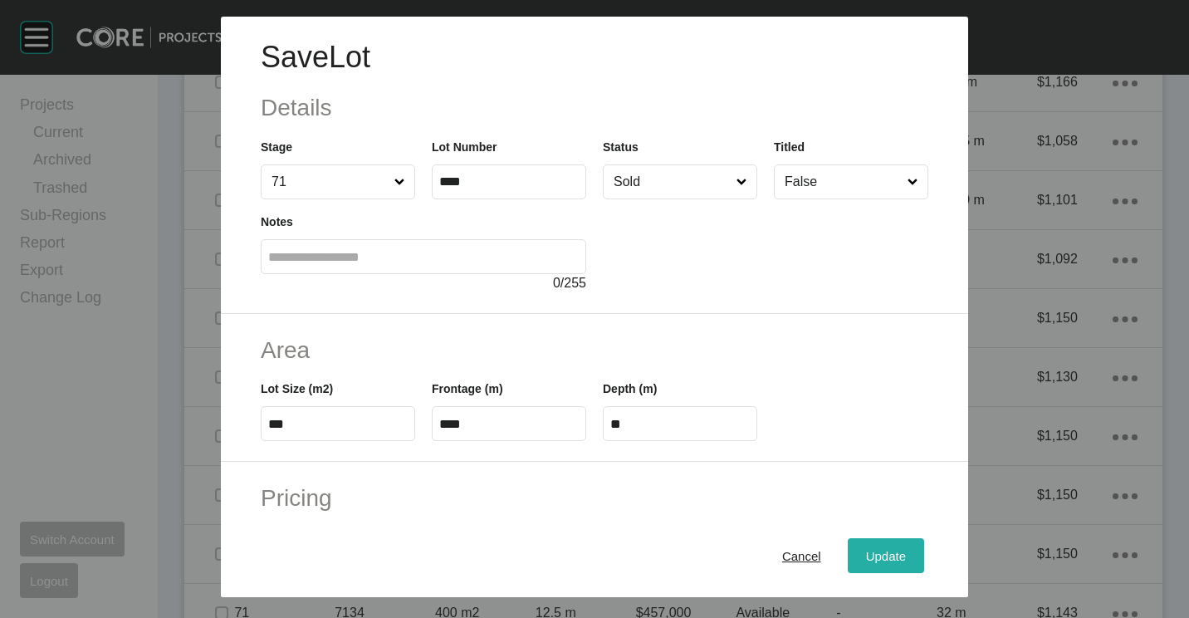
click at [866, 559] on span "Update" at bounding box center [886, 556] width 40 height 14
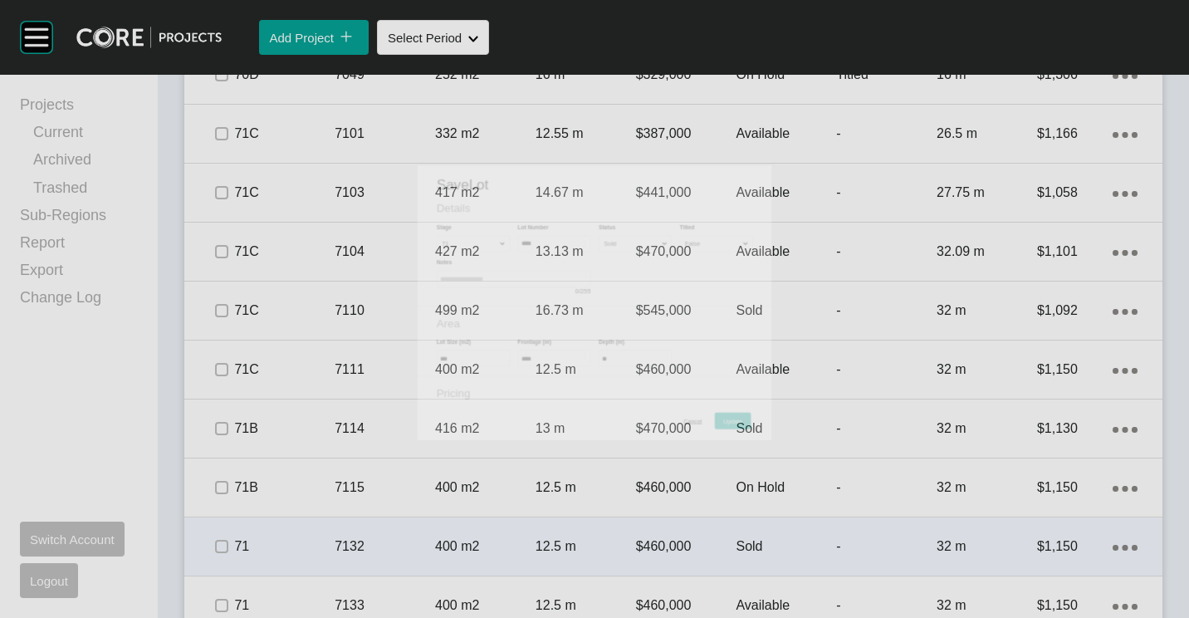
scroll to position [4572, 0]
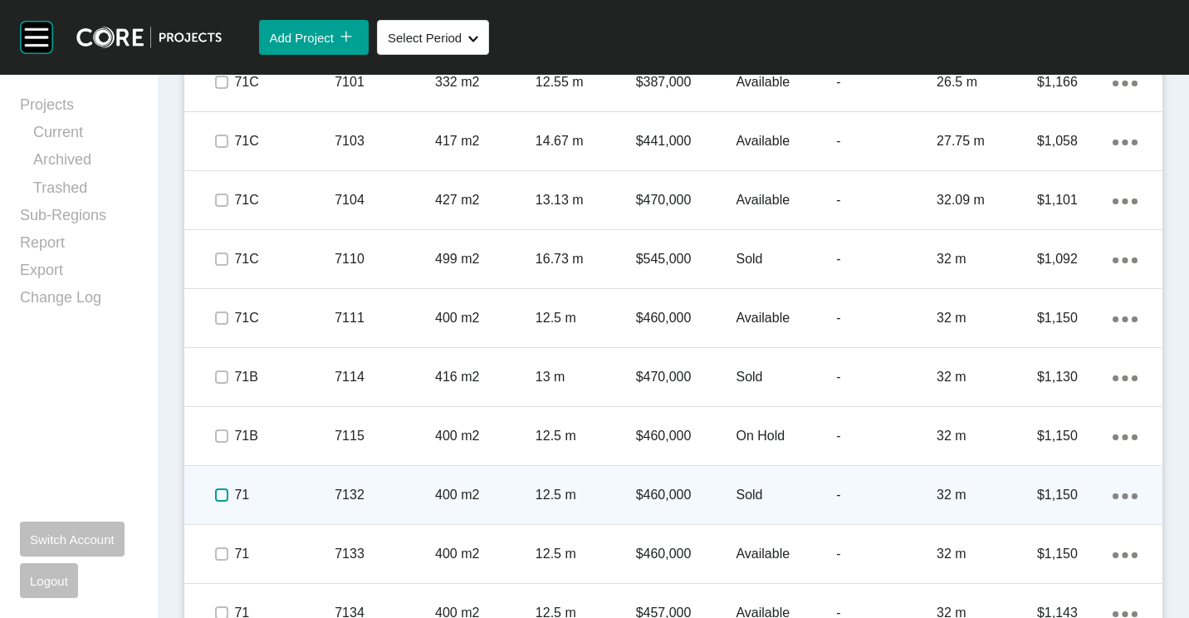
drag, startPoint x: 224, startPoint y: 495, endPoint x: 325, endPoint y: 512, distance: 102.0
click at [224, 496] on label at bounding box center [221, 494] width 13 height 13
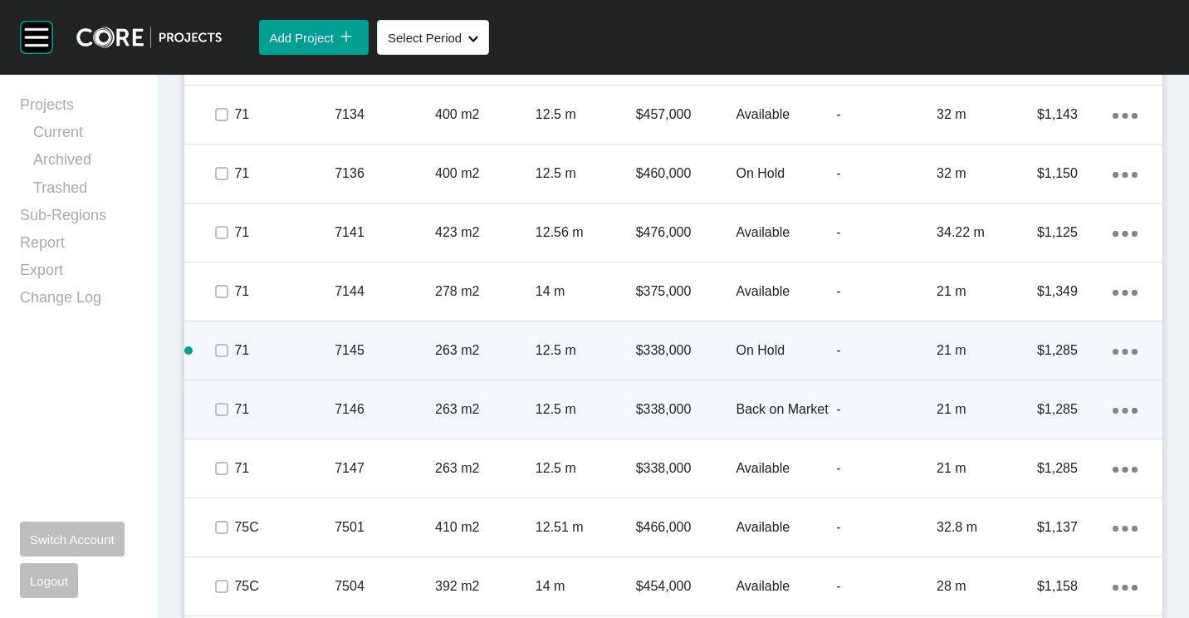
scroll to position [5154, 0]
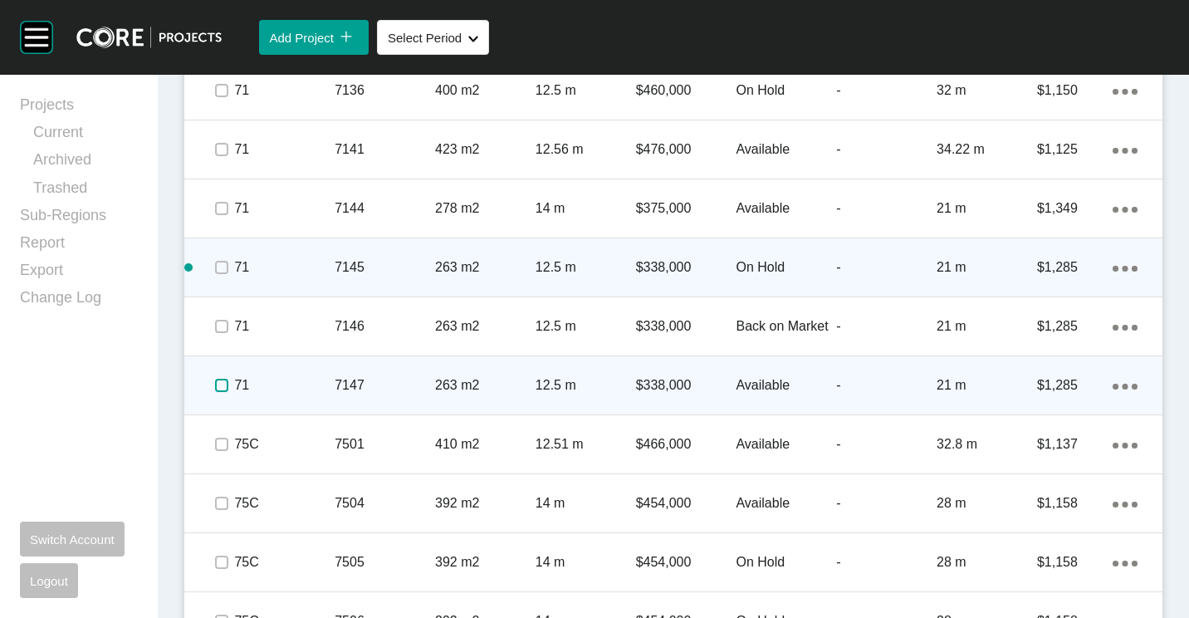
drag, startPoint x: 220, startPoint y: 386, endPoint x: 342, endPoint y: 390, distance: 122.1
click at [227, 387] on label at bounding box center [221, 385] width 13 height 13
click at [369, 390] on p "7147" at bounding box center [385, 385] width 100 height 18
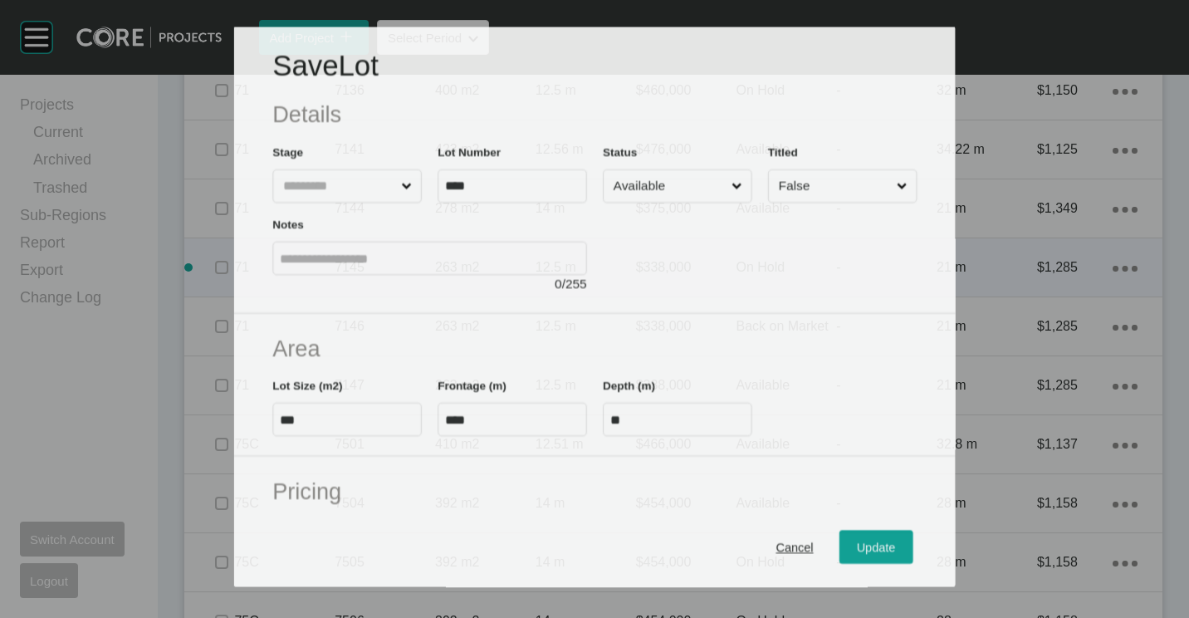
scroll to position [5102, 0]
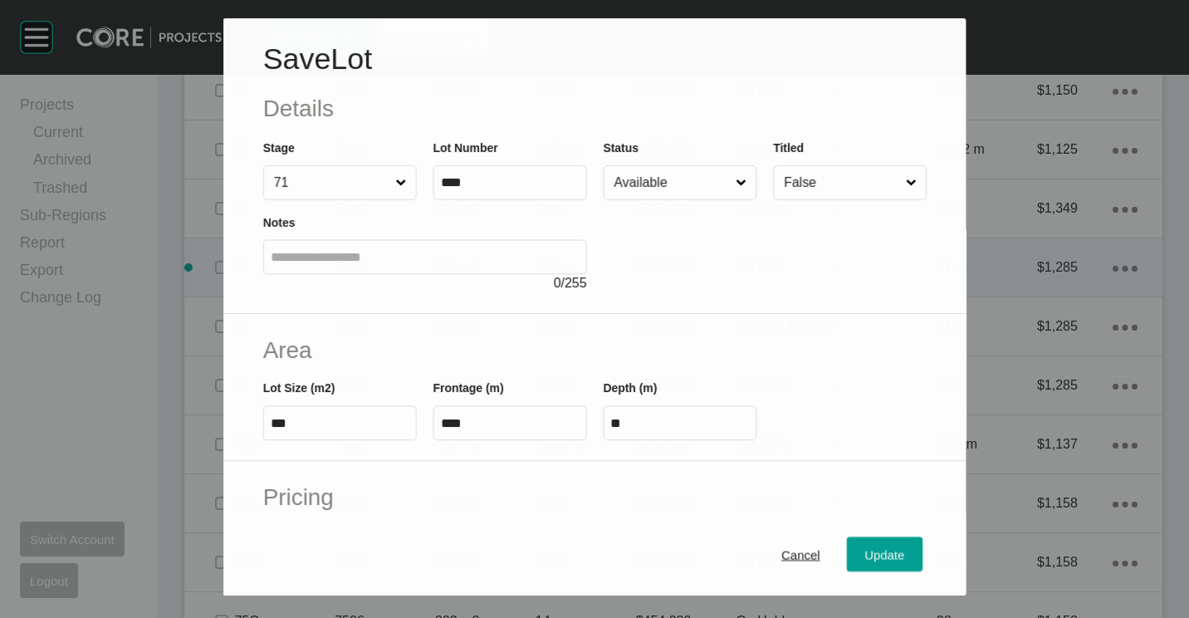
click at [679, 181] on input "Available" at bounding box center [671, 182] width 122 height 33
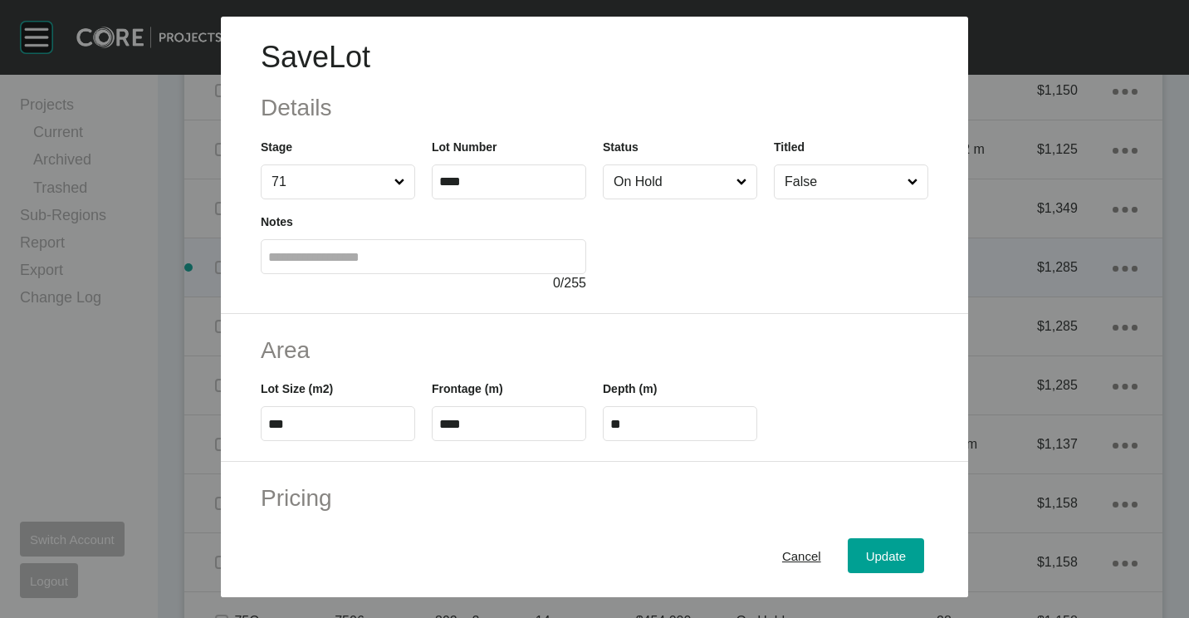
drag, startPoint x: 666, startPoint y: 257, endPoint x: 767, endPoint y: 381, distance: 160.5
drag, startPoint x: 887, startPoint y: 555, endPoint x: 878, endPoint y: 544, distance: 14.3
click at [887, 555] on span "Update" at bounding box center [886, 556] width 40 height 14
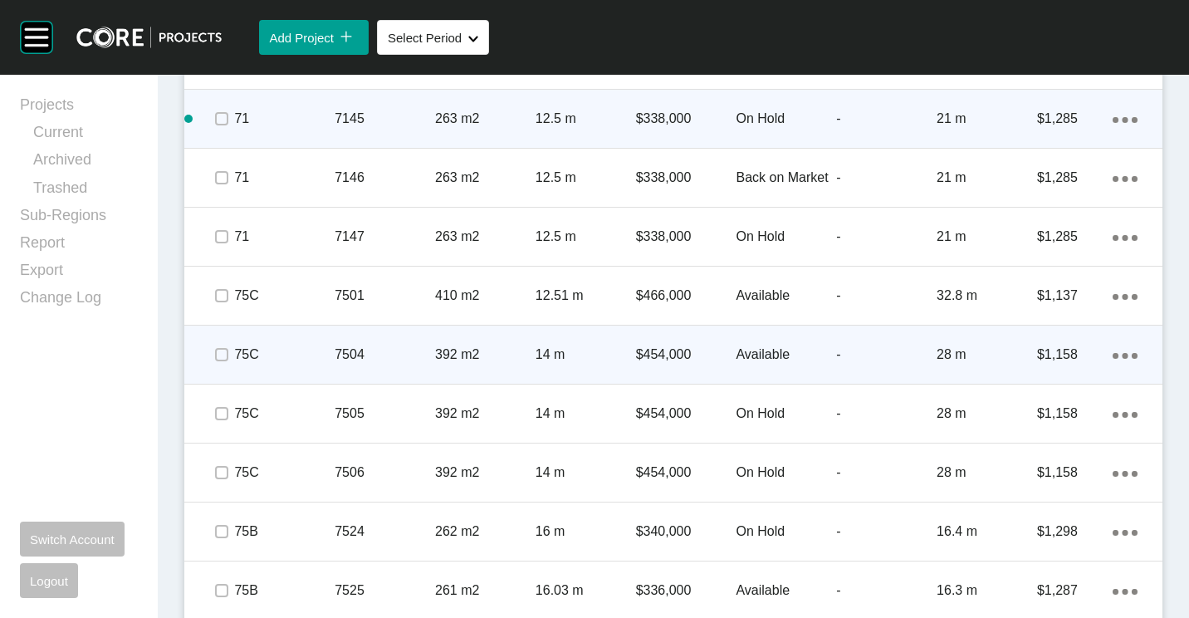
scroll to position [5320, 0]
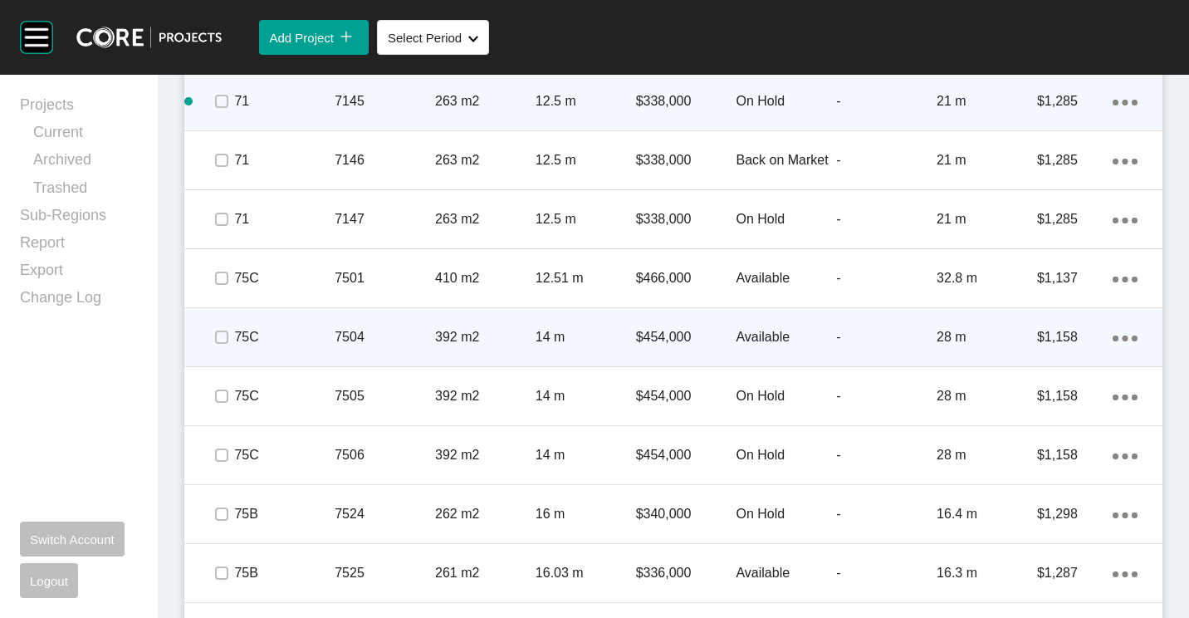
click at [438, 327] on div "392 m2" at bounding box center [485, 336] width 100 height 51
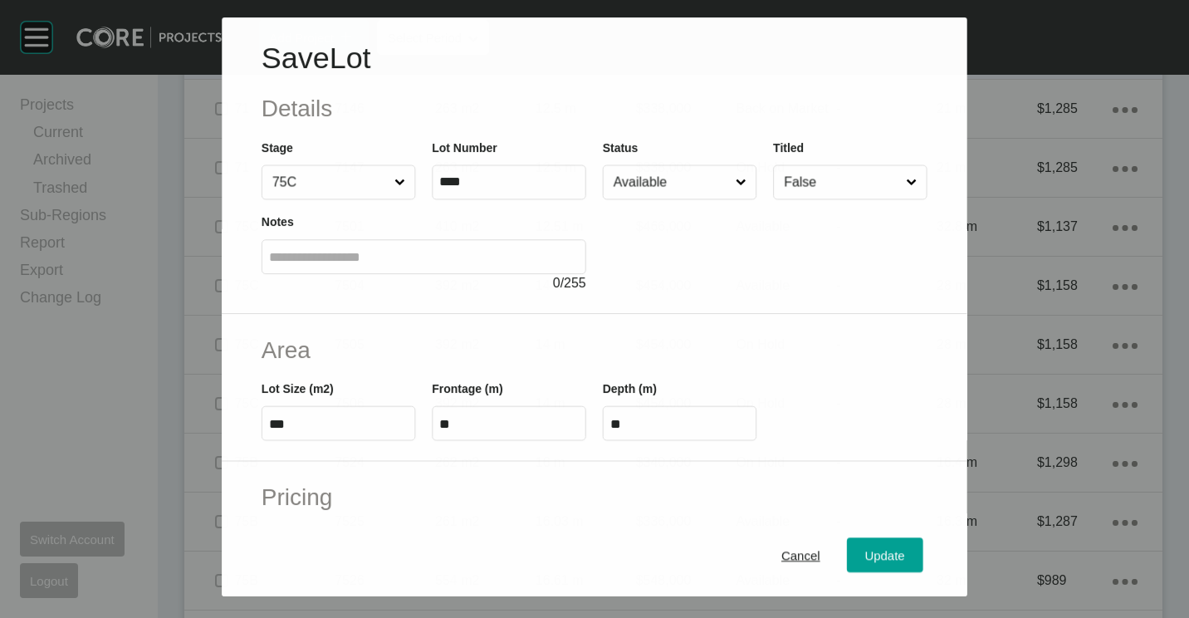
scroll to position [5268, 0]
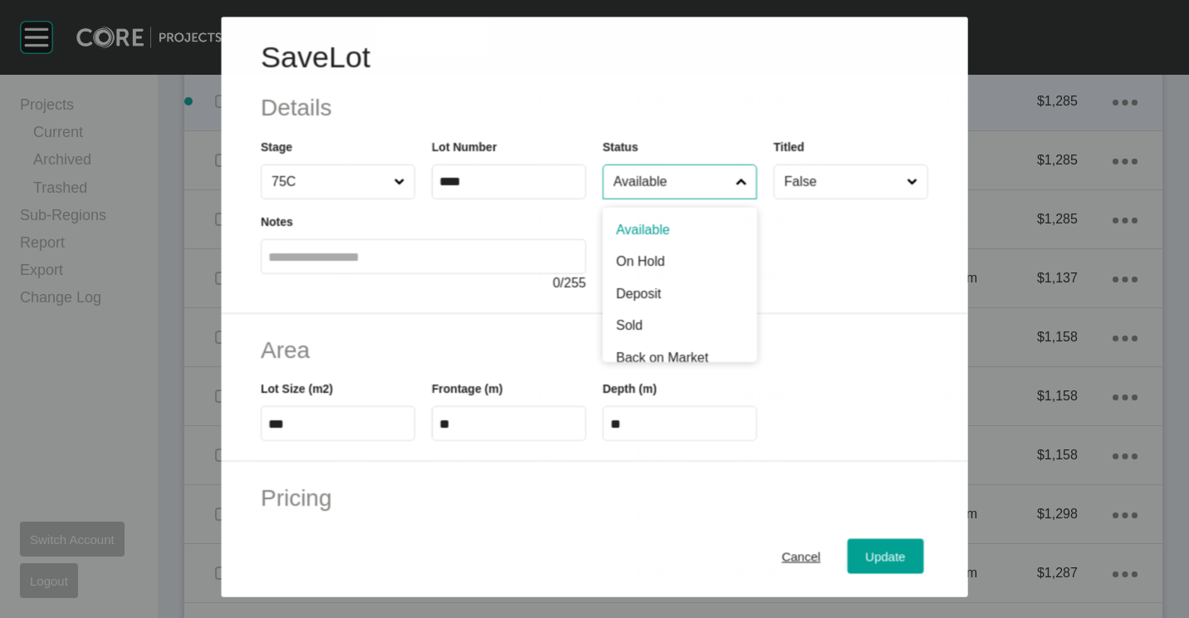
click at [690, 193] on input "Available" at bounding box center [671, 181] width 122 height 33
drag, startPoint x: 649, startPoint y: 283, endPoint x: 849, endPoint y: 489, distance: 286.6
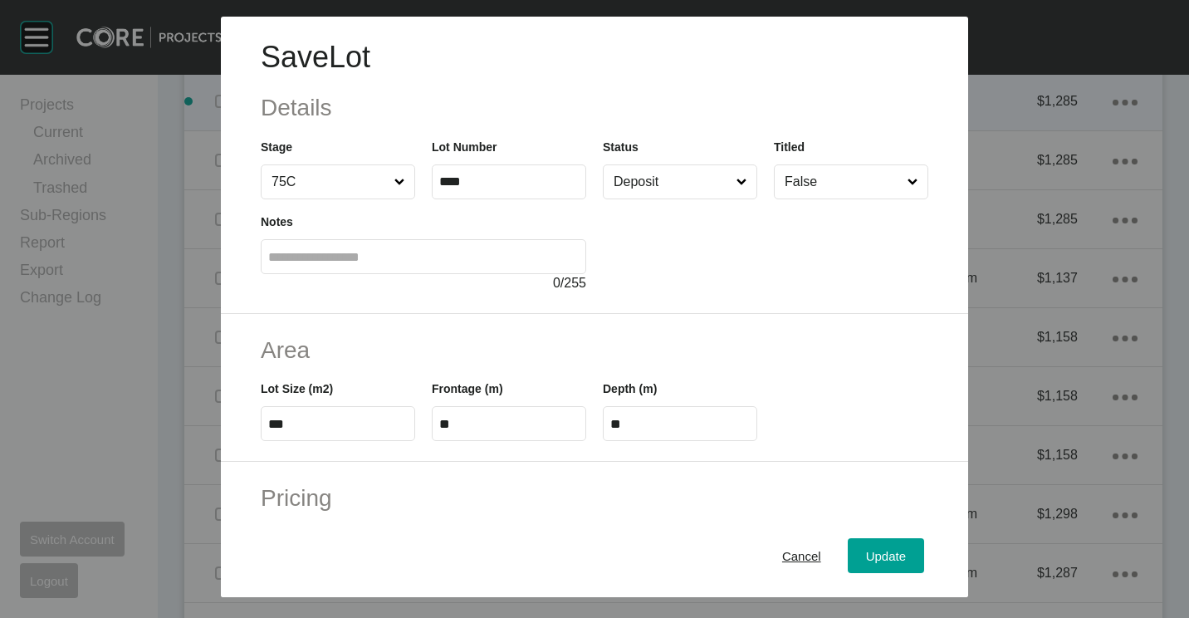
drag, startPoint x: 868, startPoint y: 553, endPoint x: 918, endPoint y: 545, distance: 50.5
click at [869, 553] on span "Update" at bounding box center [886, 556] width 40 height 14
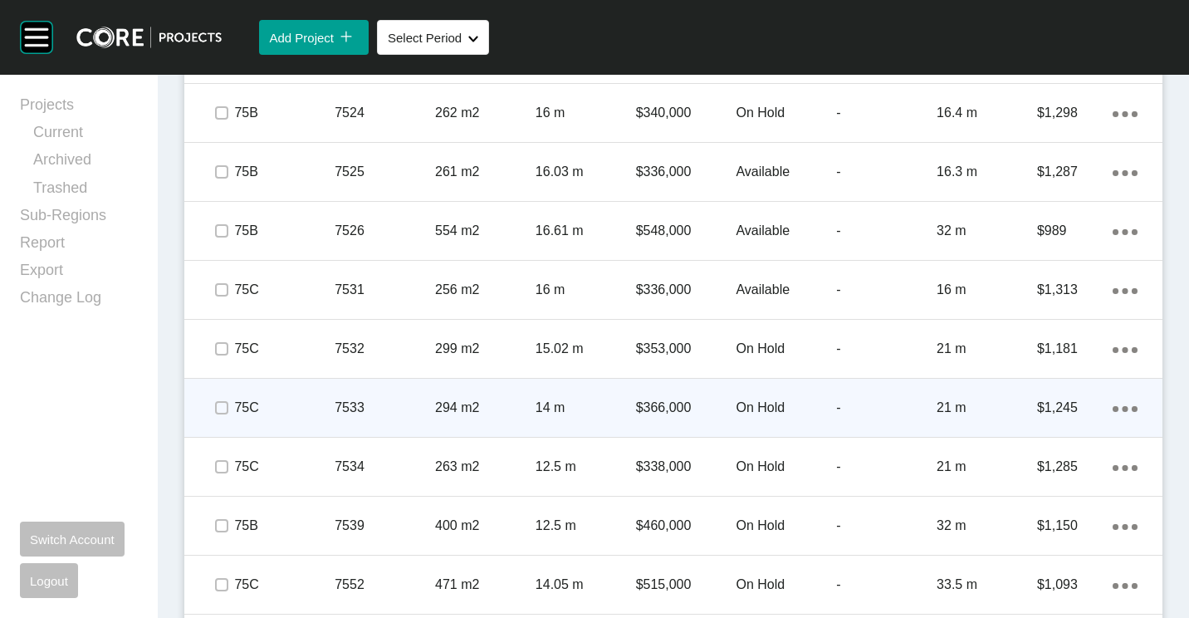
scroll to position [5735, 0]
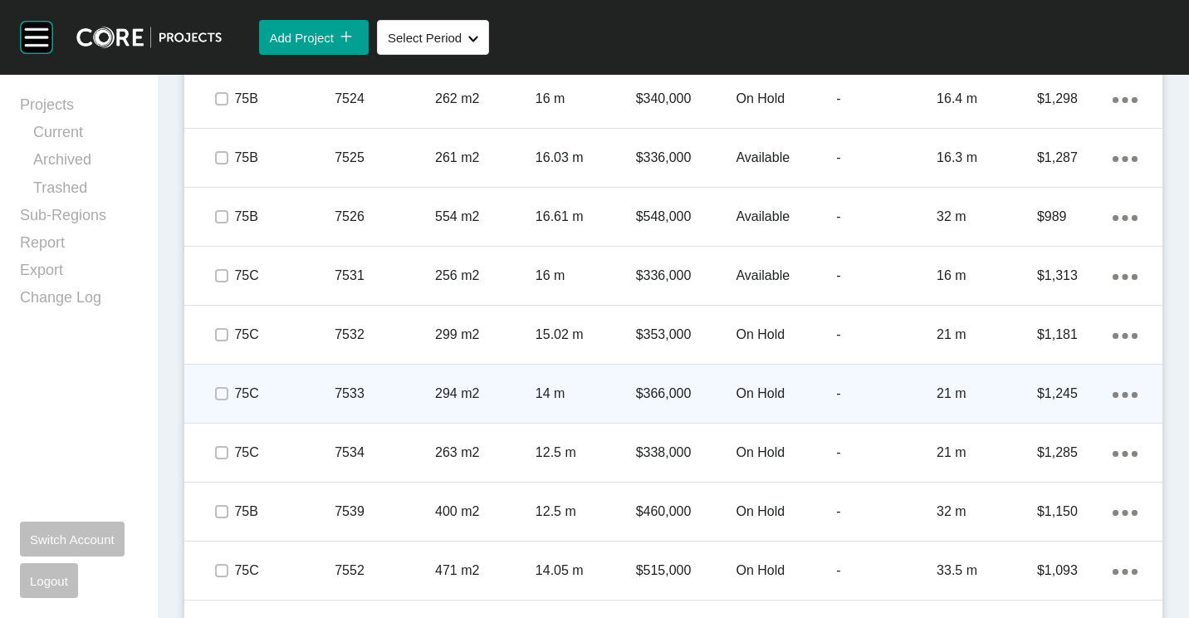
click at [438, 404] on div "294 m2" at bounding box center [485, 393] width 100 height 51
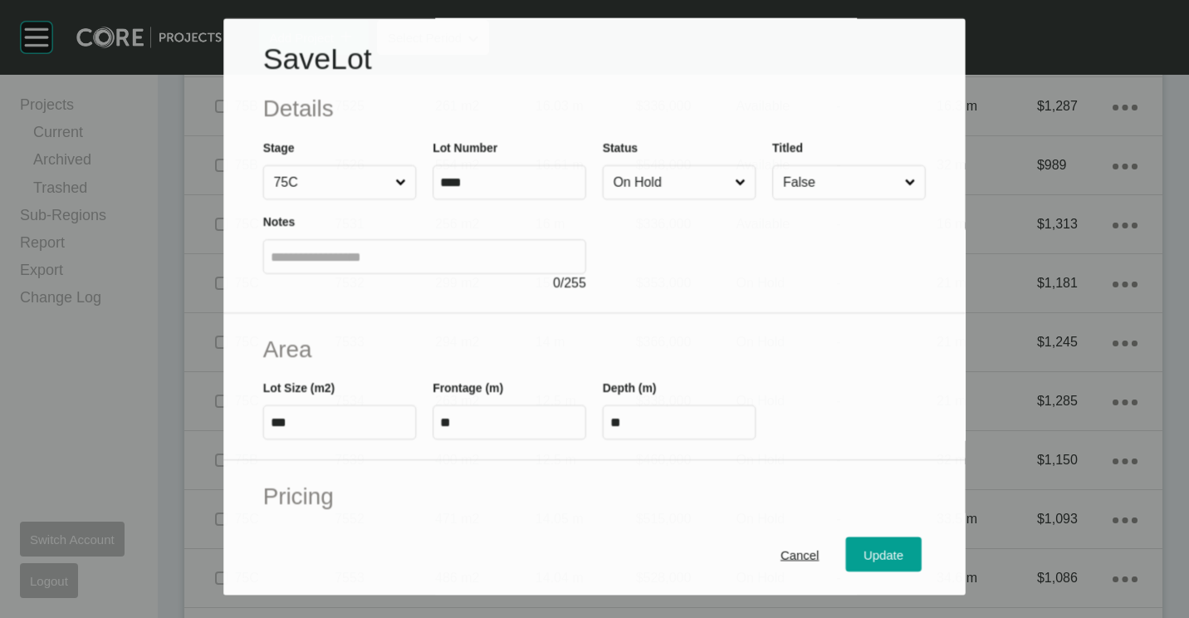
scroll to position [5683, 0]
click at [624, 178] on input "On Hold" at bounding box center [670, 182] width 121 height 33
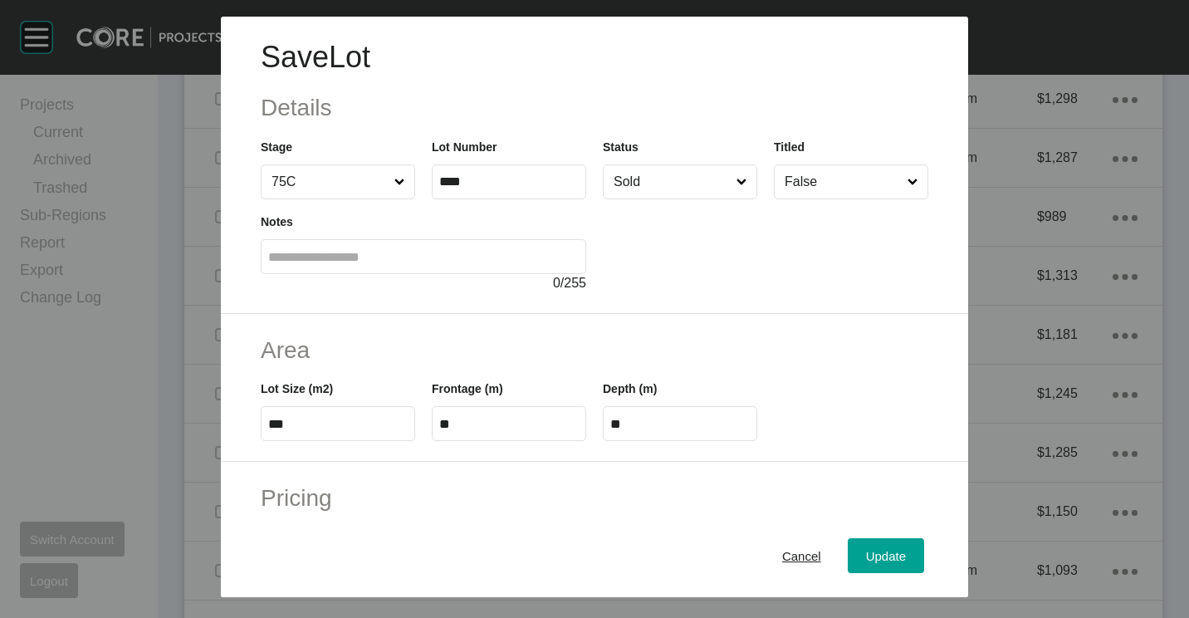
drag, startPoint x: 872, startPoint y: 552, endPoint x: 813, endPoint y: 467, distance: 103.2
click at [871, 552] on span "Update" at bounding box center [886, 556] width 40 height 14
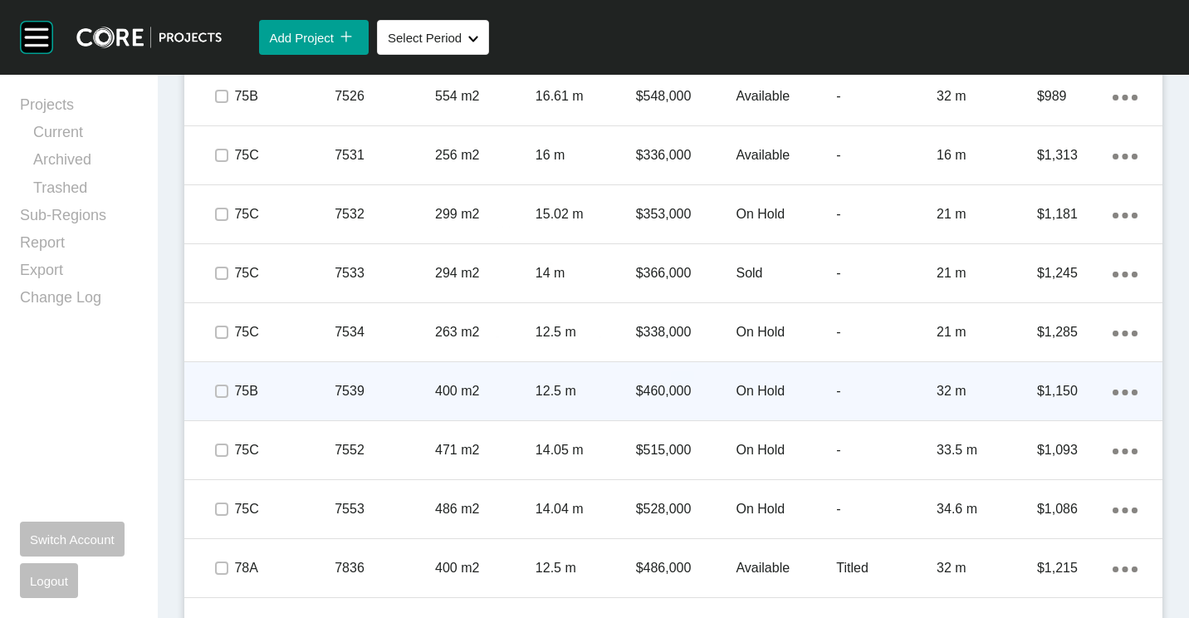
scroll to position [5901, 0]
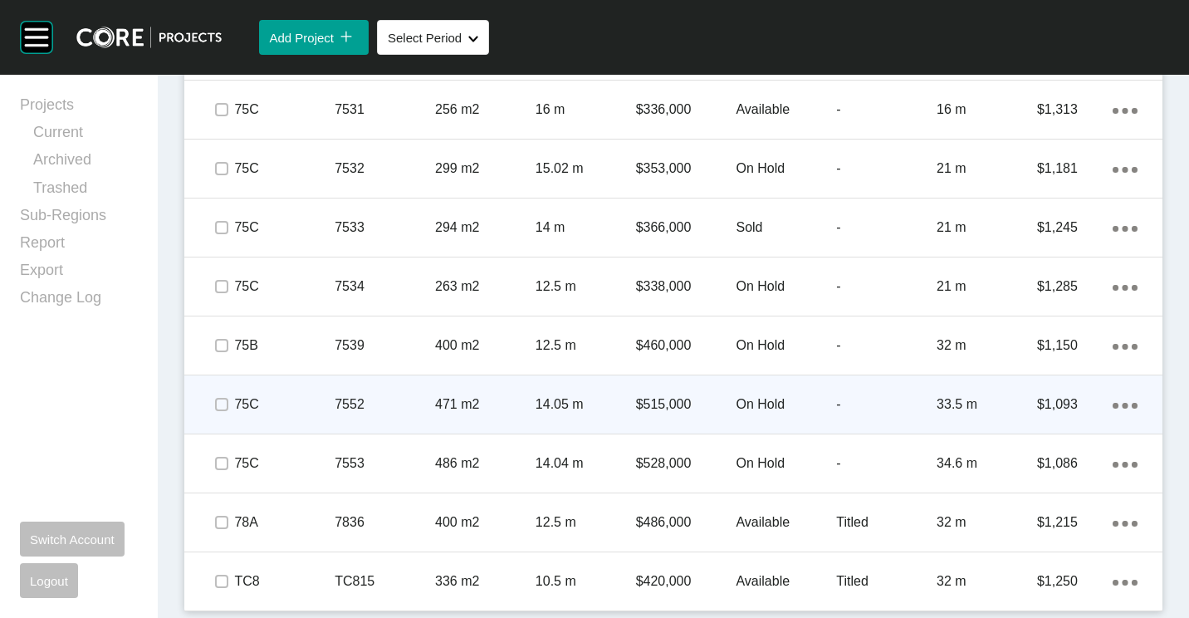
click at [446, 389] on div "471 m2" at bounding box center [485, 404] width 100 height 51
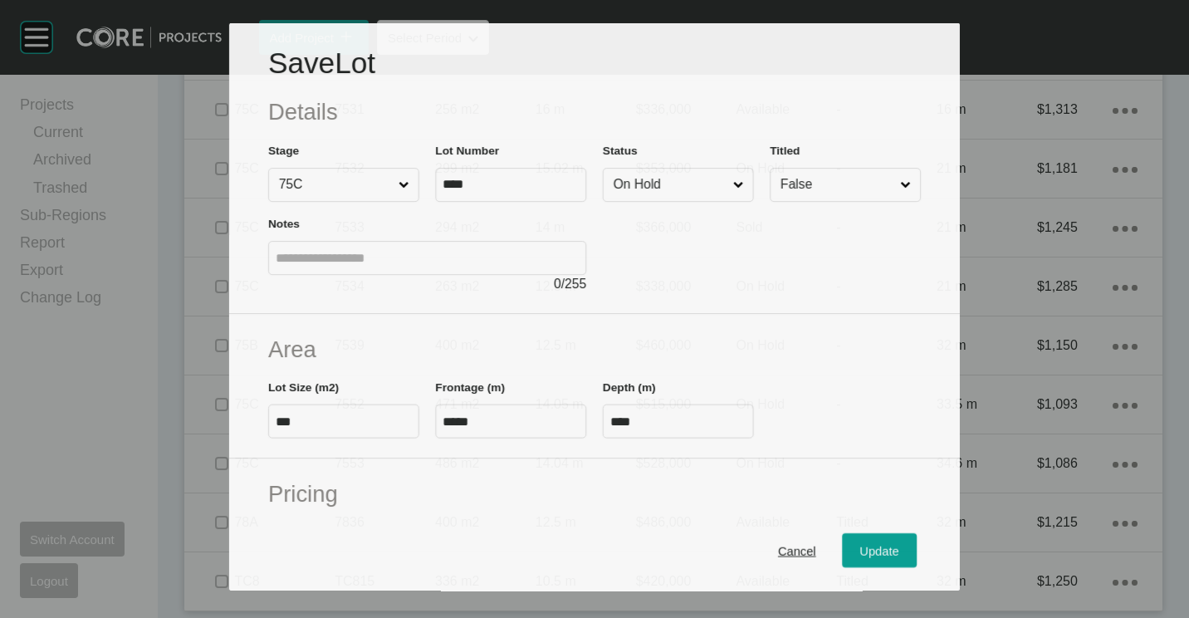
scroll to position [5849, 0]
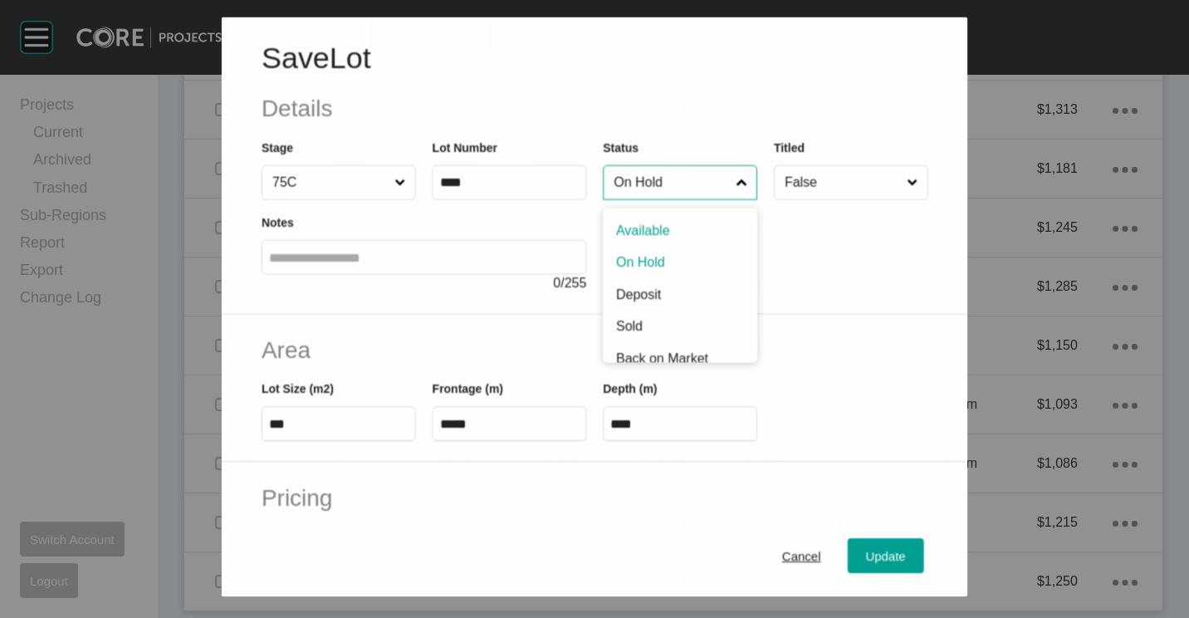
click at [666, 193] on input "On Hold" at bounding box center [671, 181] width 122 height 33
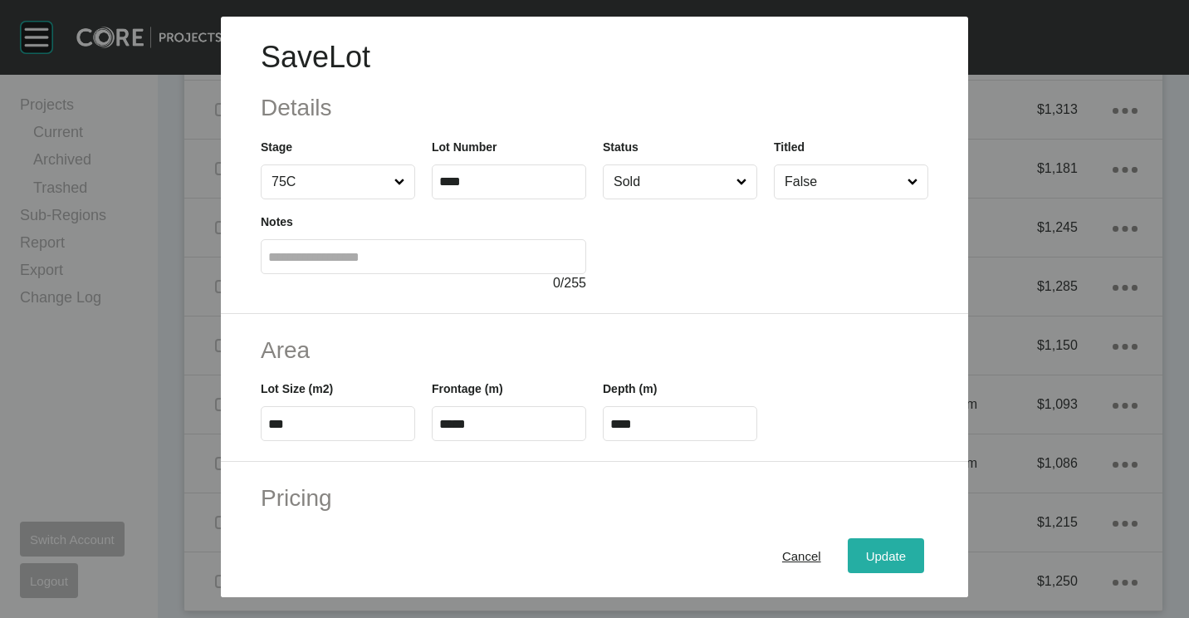
click at [866, 550] on span "Update" at bounding box center [886, 556] width 40 height 14
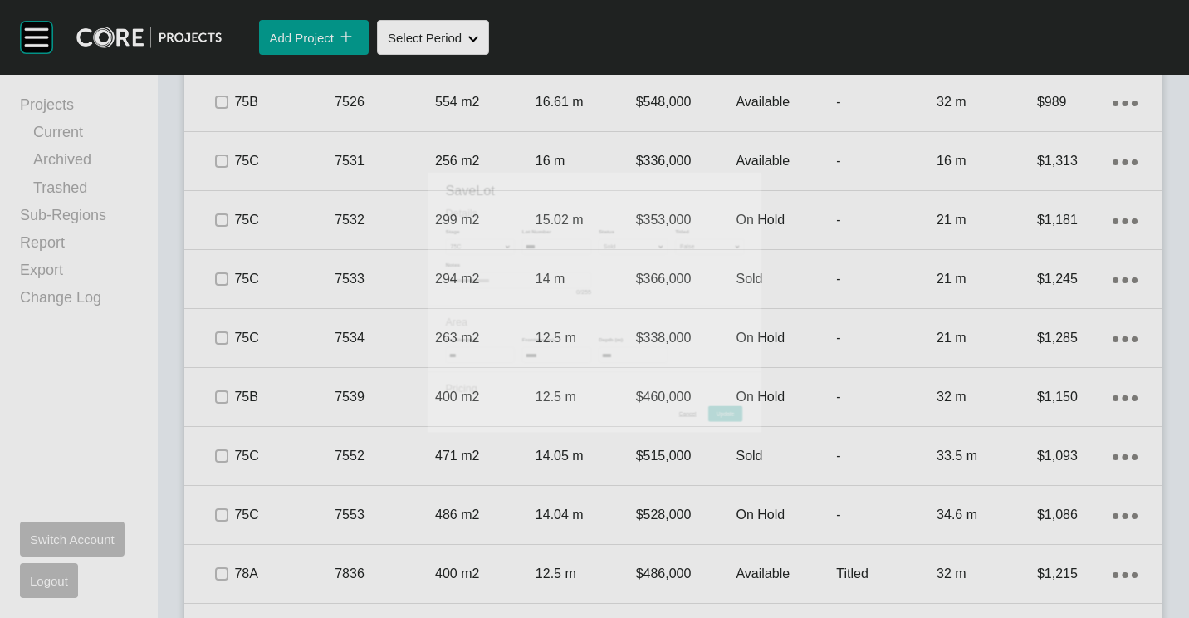
scroll to position [5901, 0]
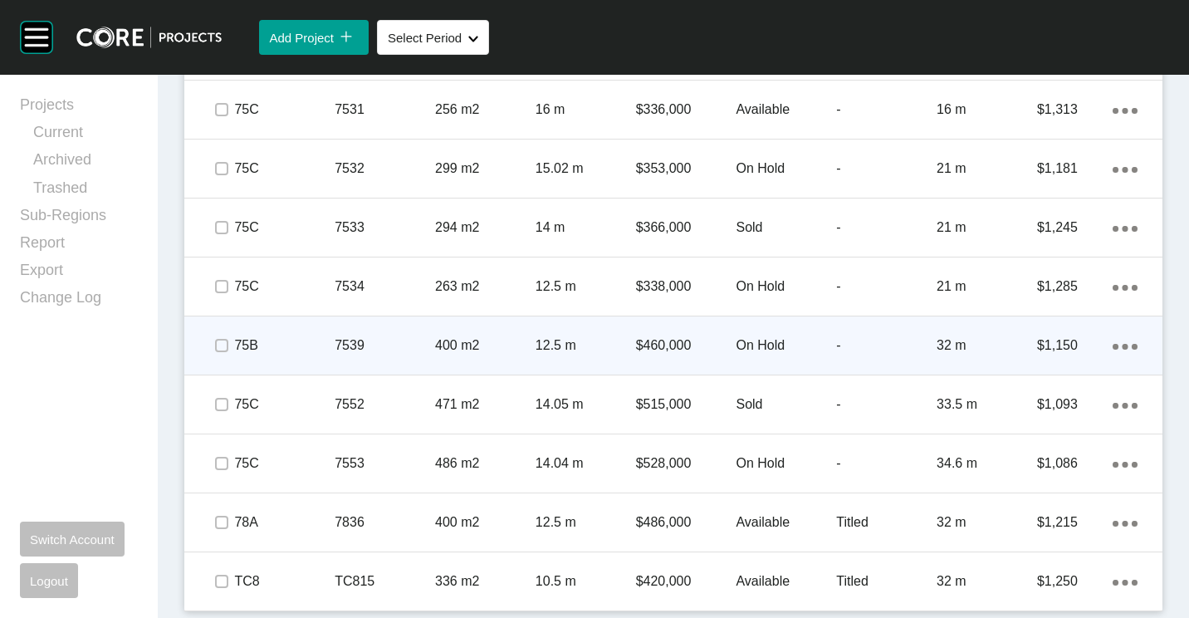
click at [668, 339] on p "$460,000" at bounding box center [686, 345] width 100 height 18
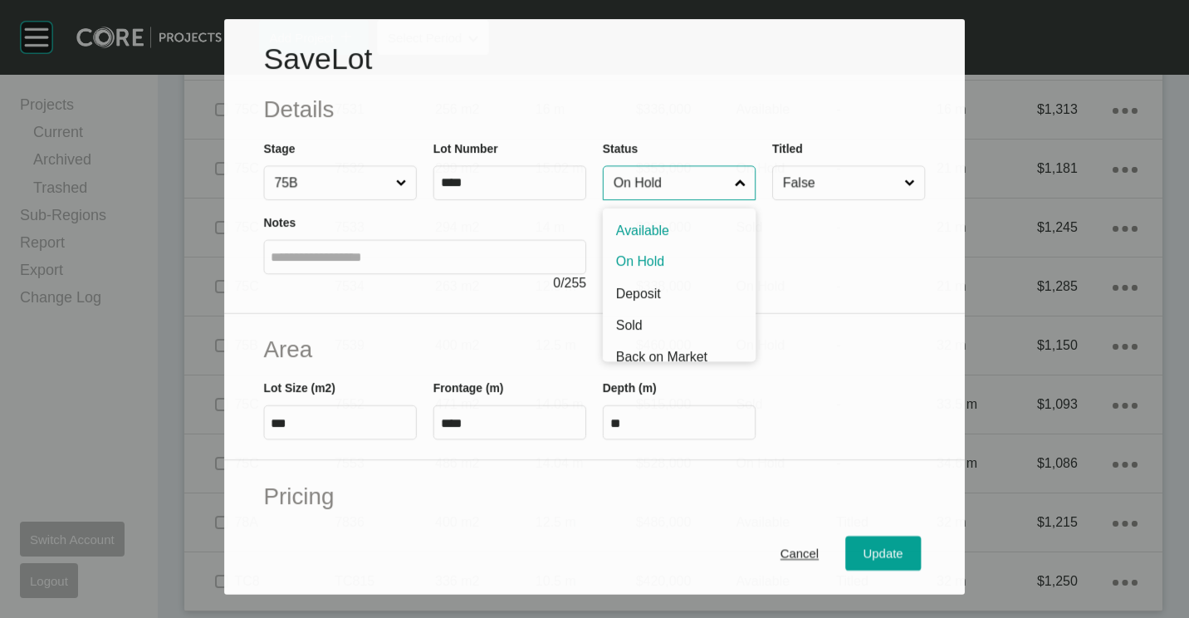
scroll to position [5849, 0]
drag, startPoint x: 711, startPoint y: 190, endPoint x: 679, endPoint y: 238, distance: 57.6
click at [710, 190] on input "On Hold" at bounding box center [670, 182] width 121 height 33
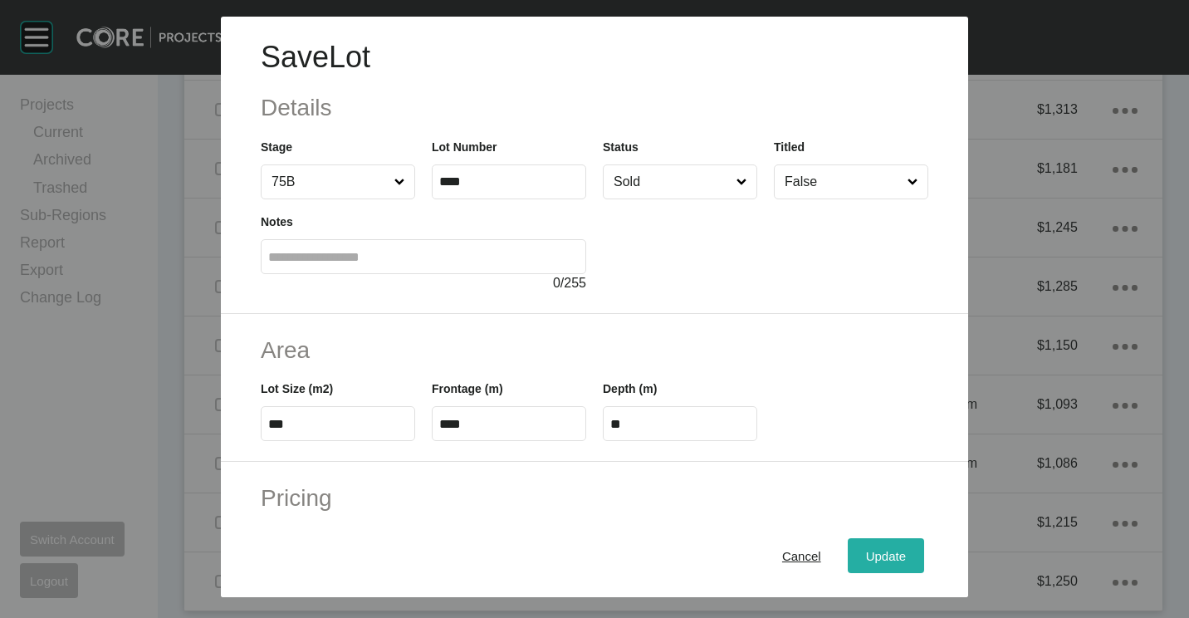
click at [871, 566] on div "Update" at bounding box center [886, 556] width 48 height 22
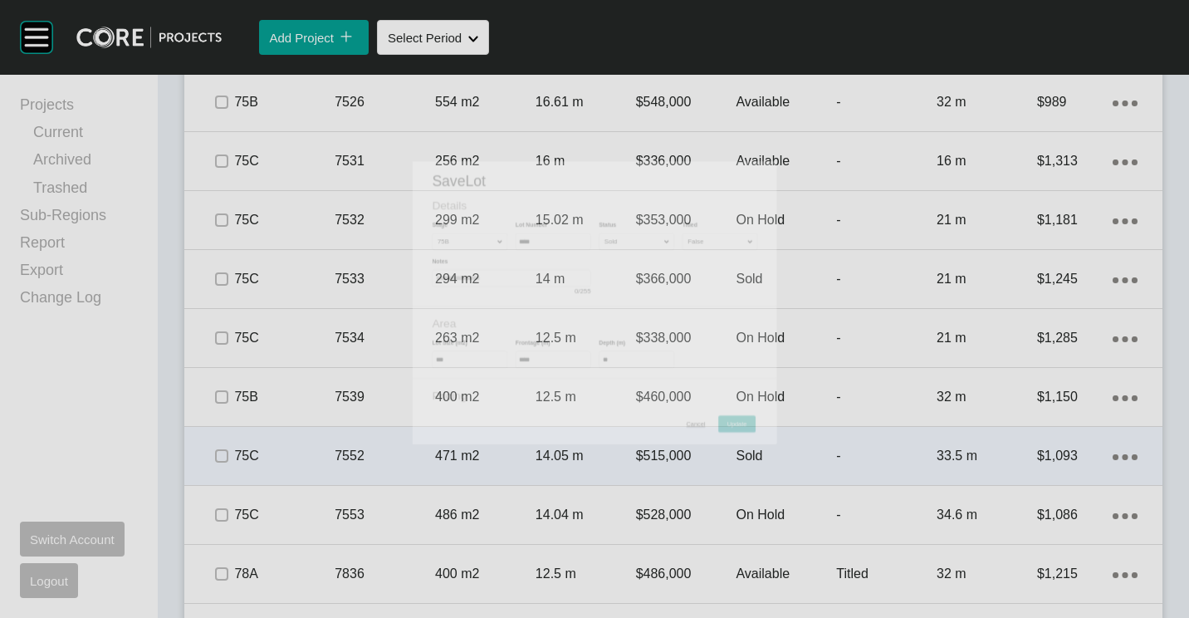
scroll to position [5901, 0]
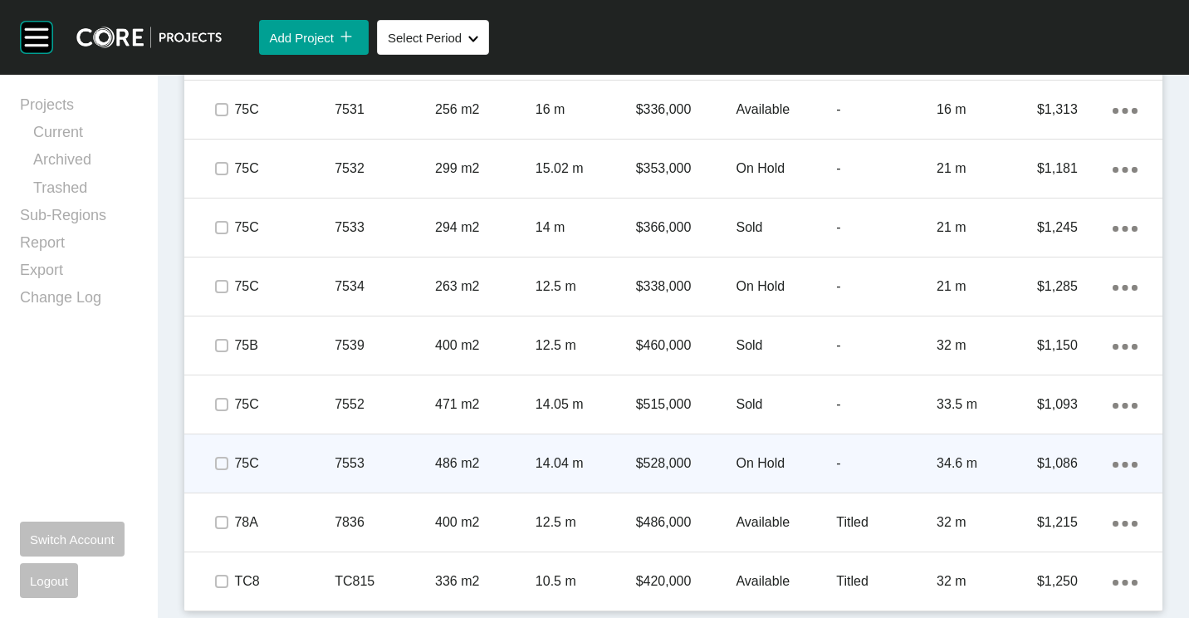
click at [516, 460] on p "486 m2" at bounding box center [485, 463] width 100 height 18
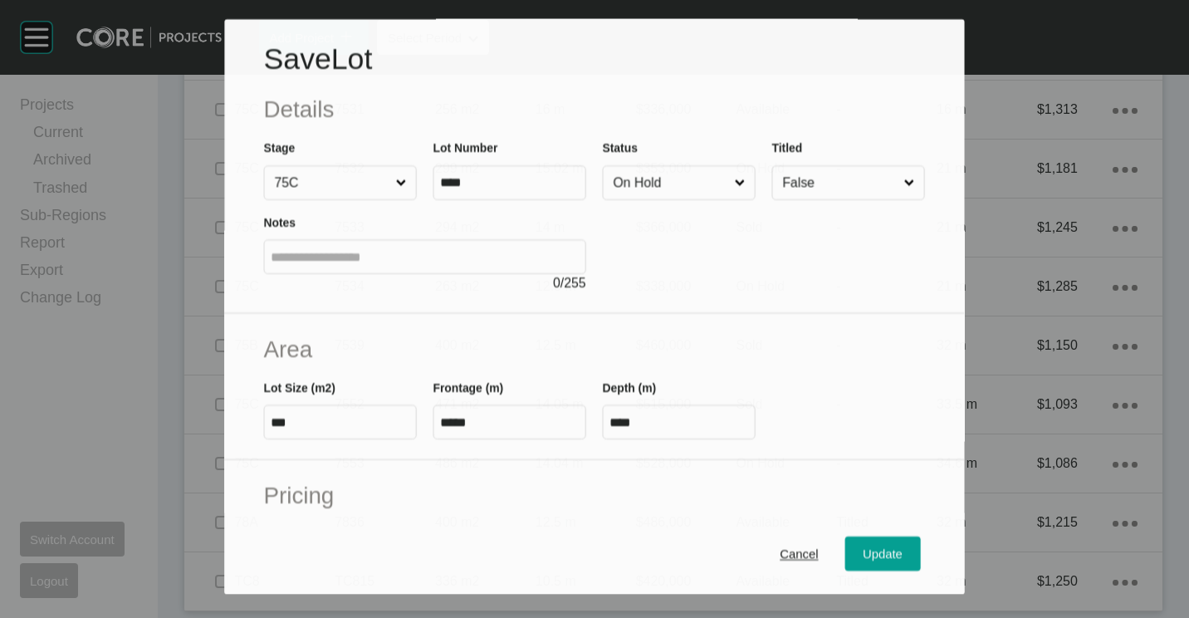
scroll to position [5849, 0]
click at [658, 183] on input "On Hold" at bounding box center [670, 183] width 121 height 33
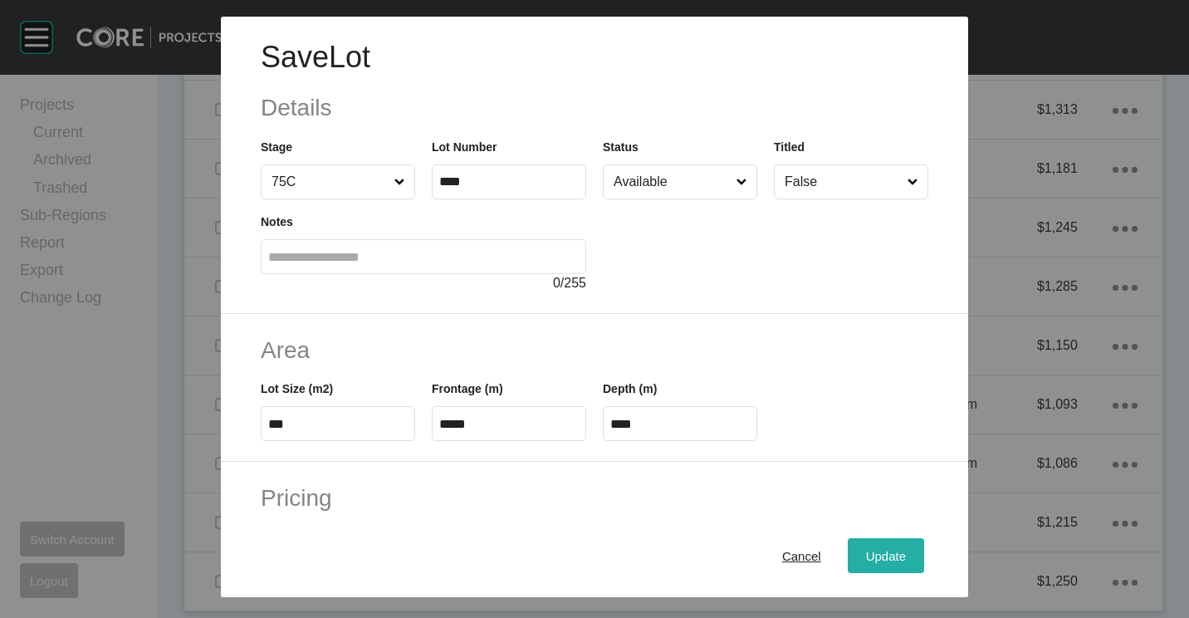
click at [866, 546] on div "Update" at bounding box center [886, 556] width 48 height 22
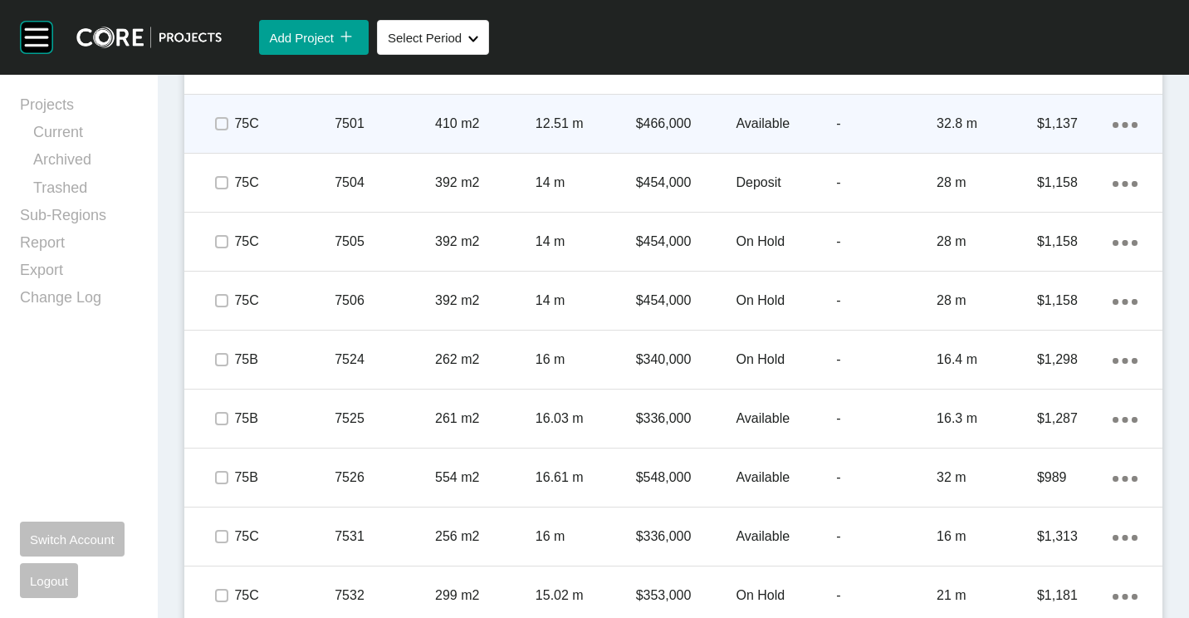
scroll to position [5486, 0]
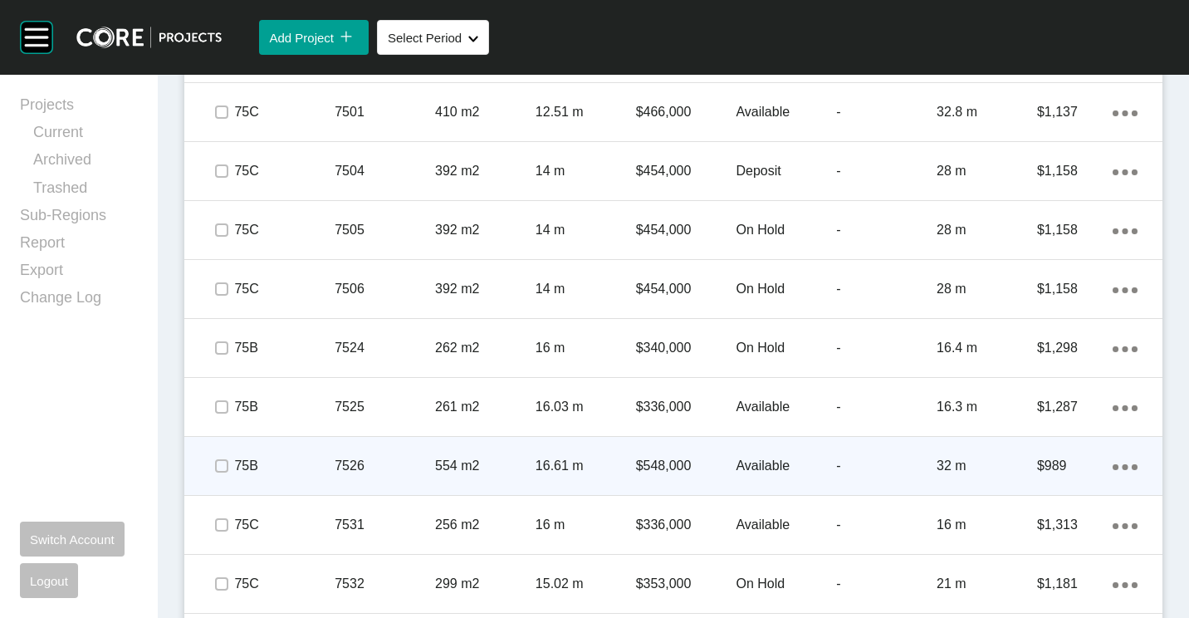
click at [441, 457] on p "554 m2" at bounding box center [485, 466] width 100 height 18
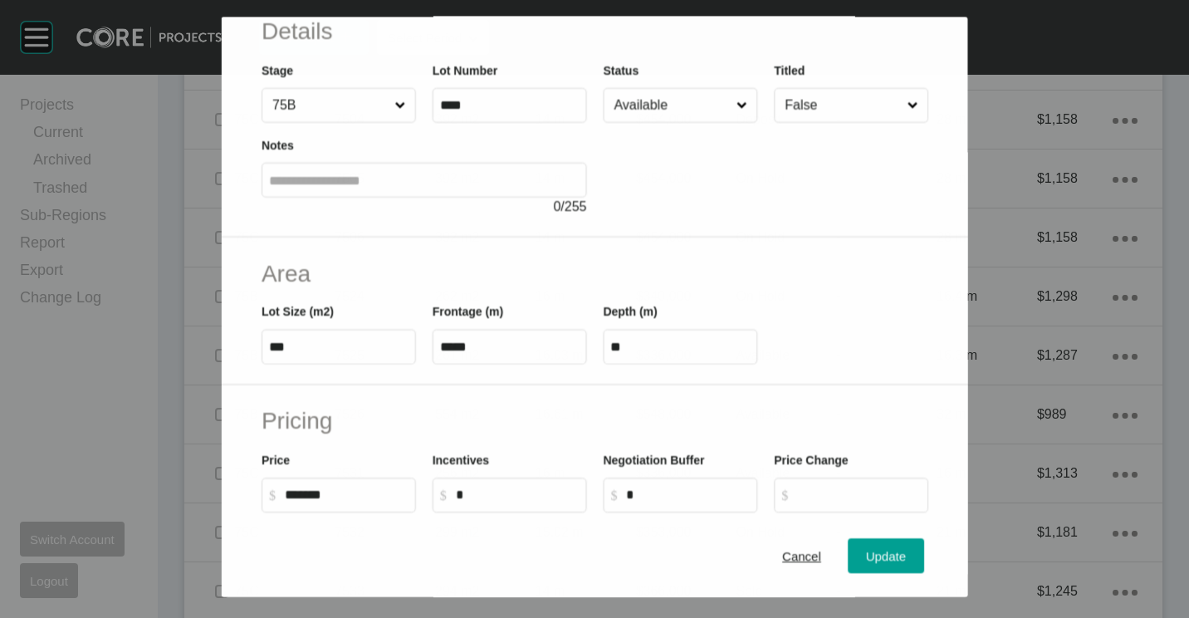
scroll to position [166, 0]
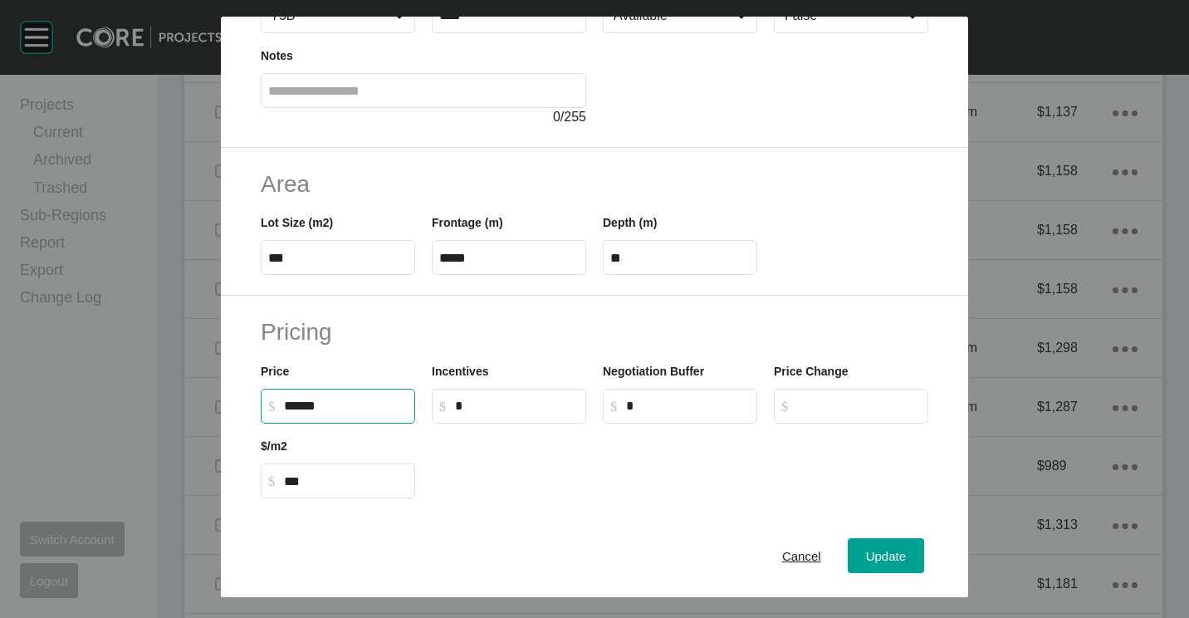
drag, startPoint x: 346, startPoint y: 404, endPoint x: 234, endPoint y: 395, distance: 112.5
click at [234, 396] on div "Pricing Price $ Created with Sketch. $ ****** Incentives $ Created with Sketch.…" at bounding box center [594, 407] width 747 height 223
type input "*******"
type input "***"
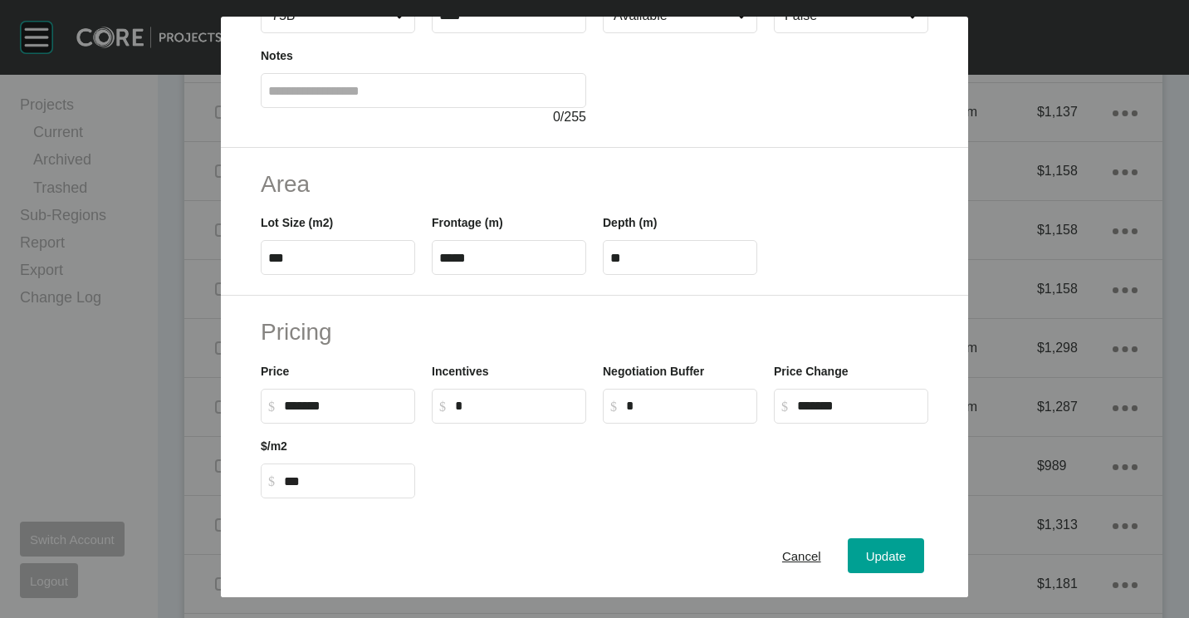
click at [864, 536] on div "Cancel Update" at bounding box center [594, 555] width 747 height 83
click at [866, 549] on span "Update" at bounding box center [886, 556] width 40 height 14
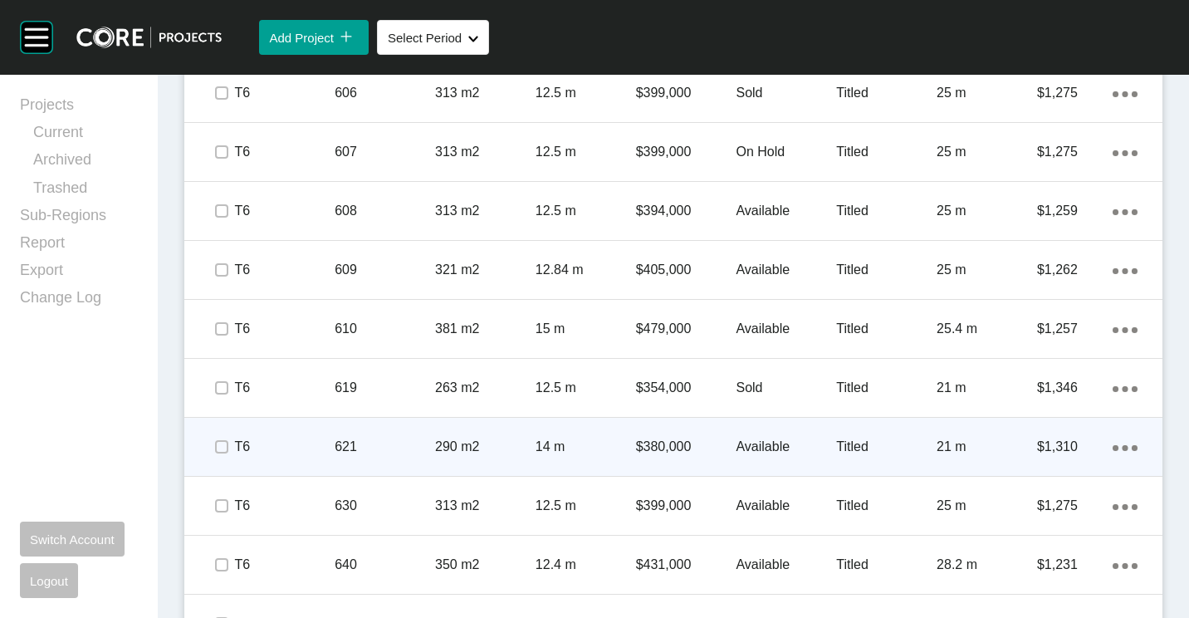
scroll to position [1832, 0]
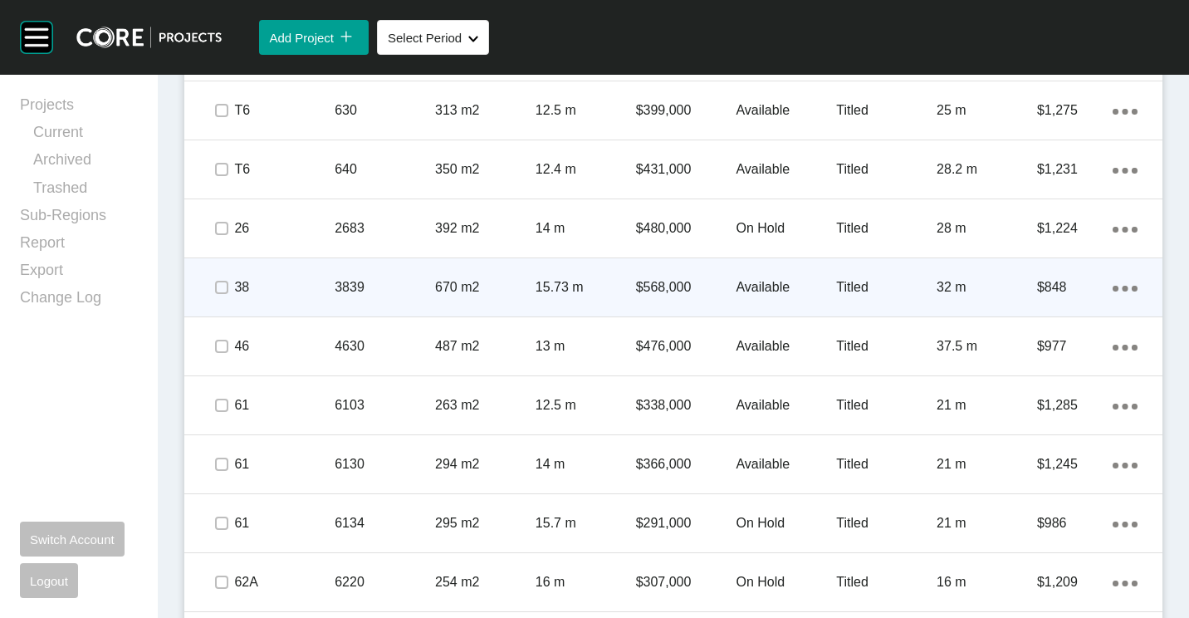
click at [346, 292] on p "3839" at bounding box center [385, 287] width 100 height 18
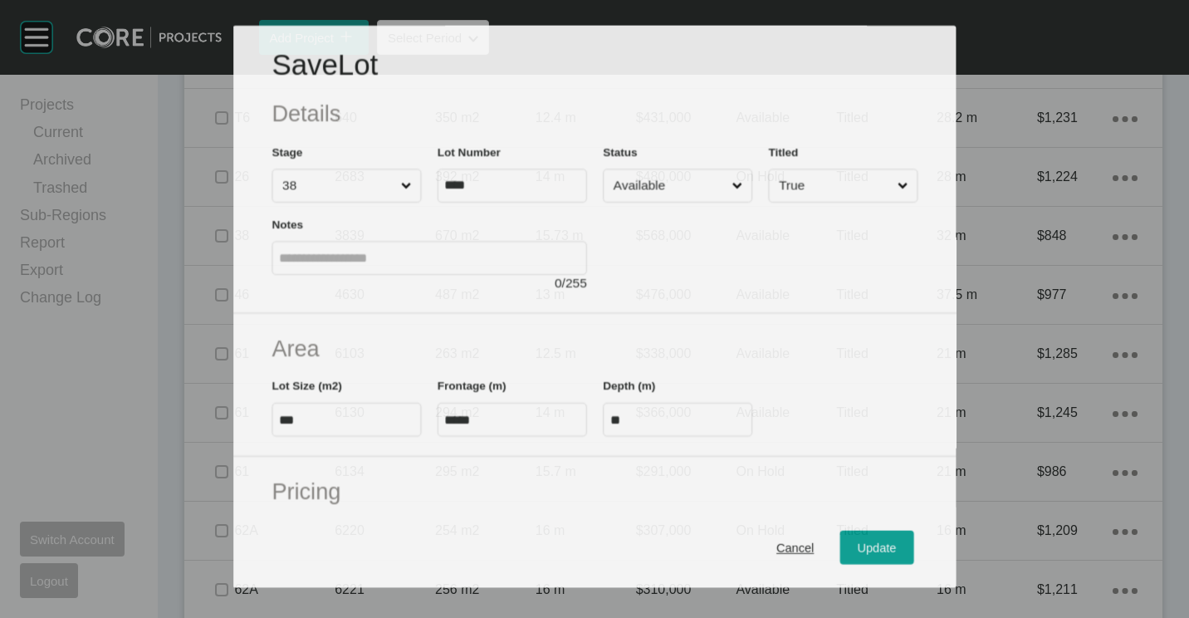
scroll to position [1781, 0]
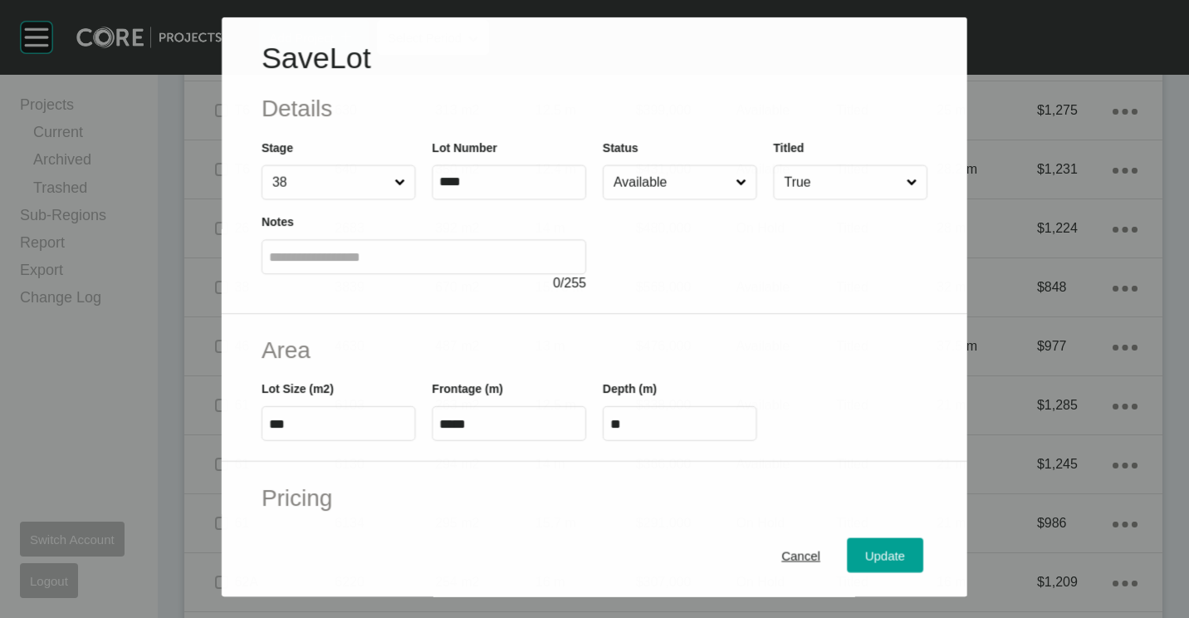
click at [683, 179] on input "Available" at bounding box center [671, 181] width 122 height 33
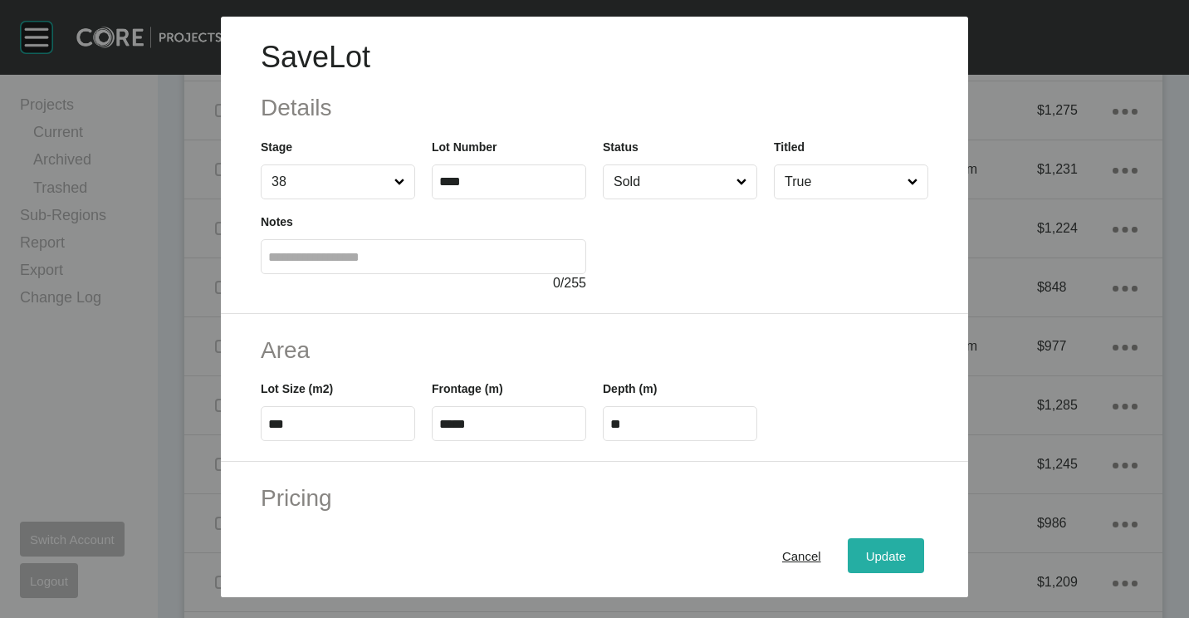
drag, startPoint x: 873, startPoint y: 553, endPoint x: 867, endPoint y: 546, distance: 9.4
click at [873, 553] on span "Update" at bounding box center [886, 556] width 40 height 14
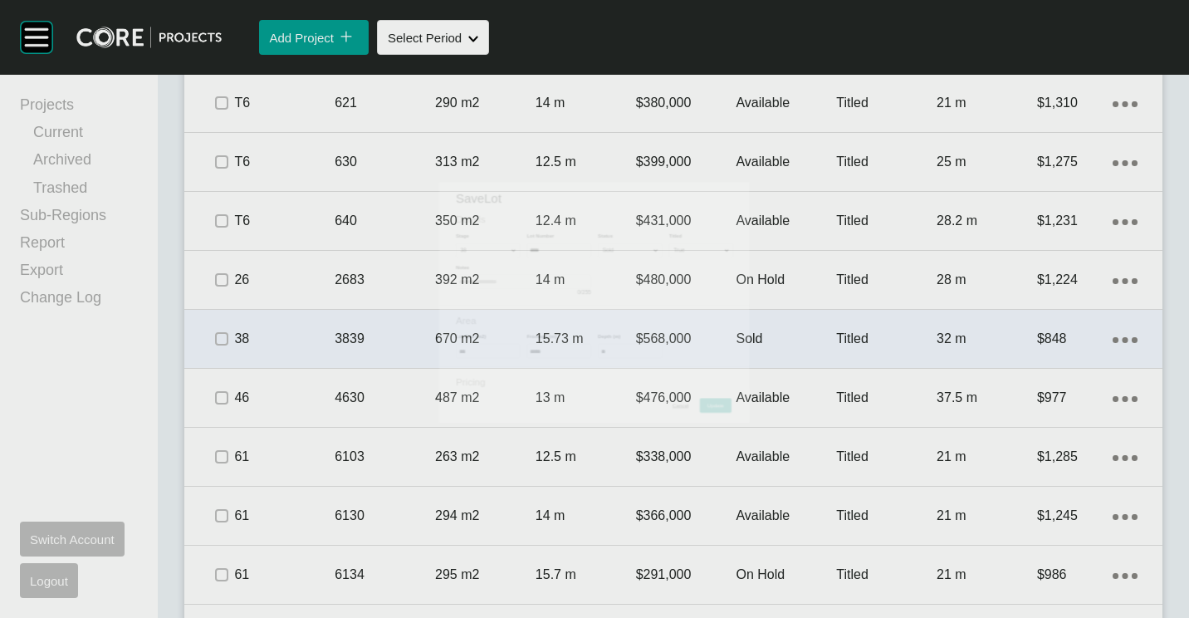
scroll to position [1832, 0]
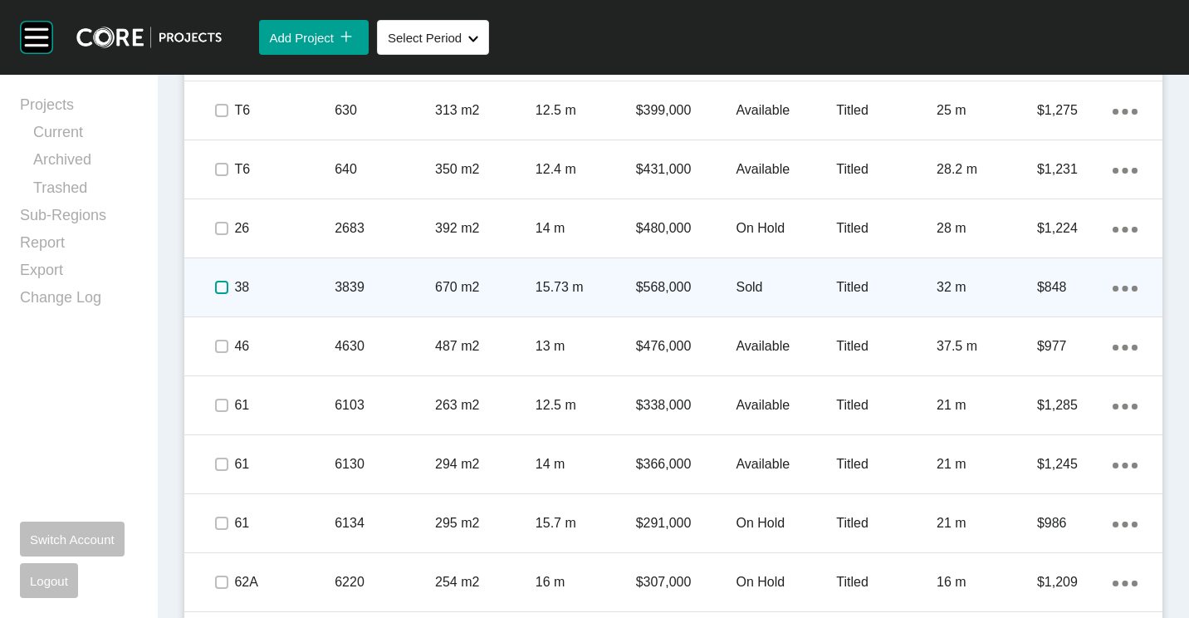
click at [216, 290] on label at bounding box center [221, 287] width 13 height 13
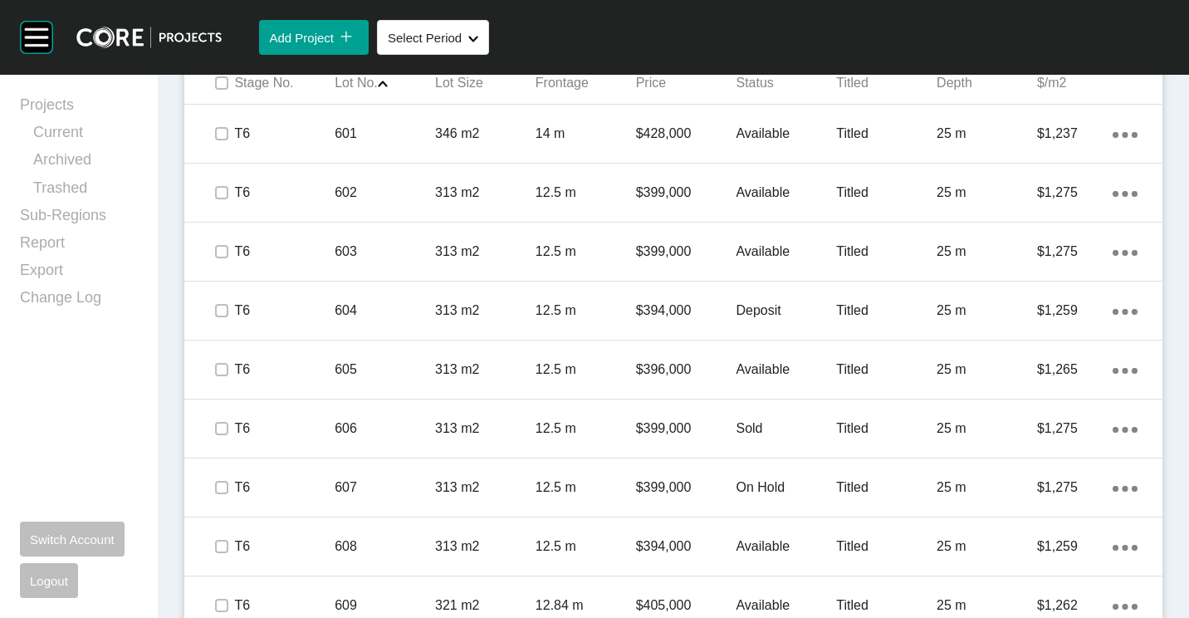
scroll to position [919, 0]
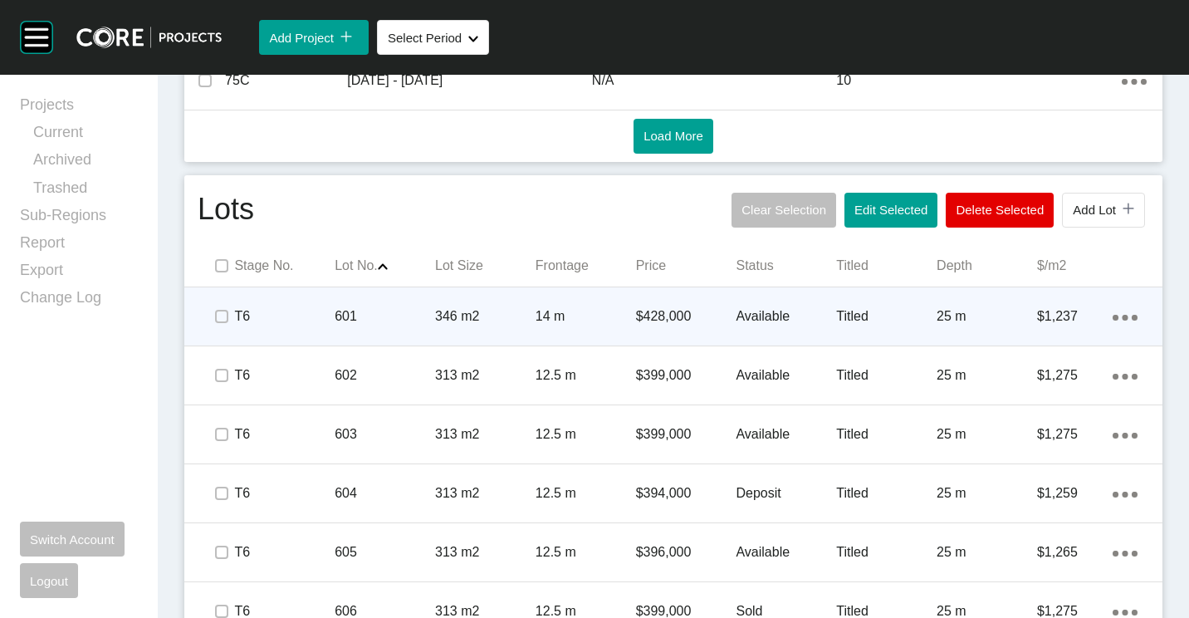
click at [486, 315] on p "346 m2" at bounding box center [485, 316] width 100 height 18
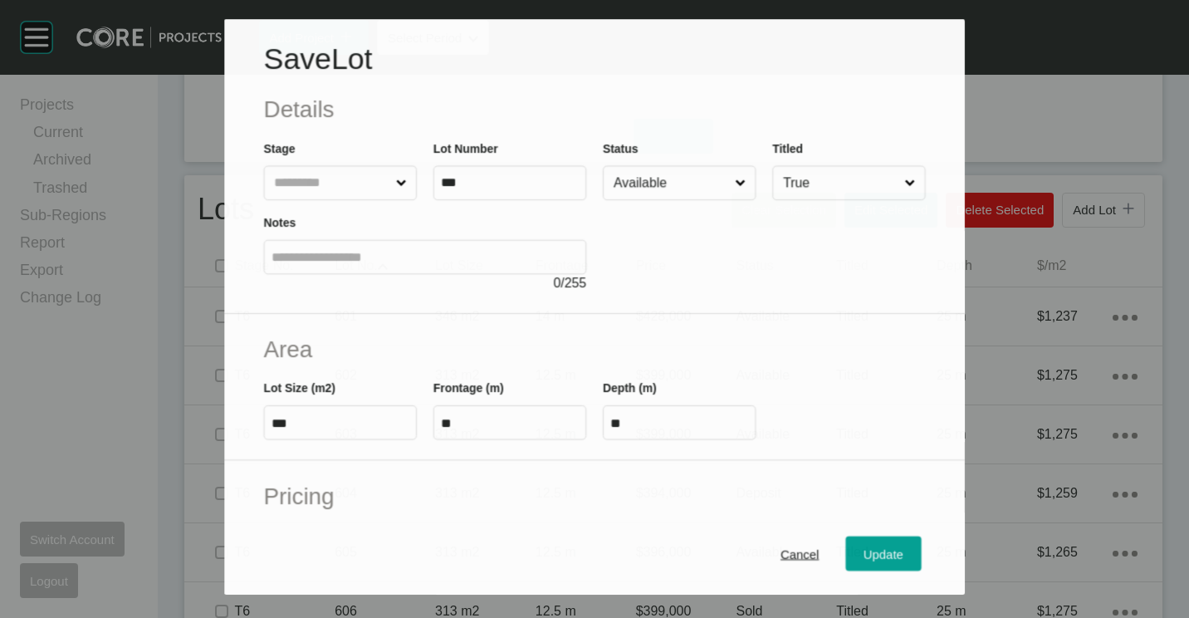
click at [648, 190] on input "Available" at bounding box center [670, 182] width 121 height 33
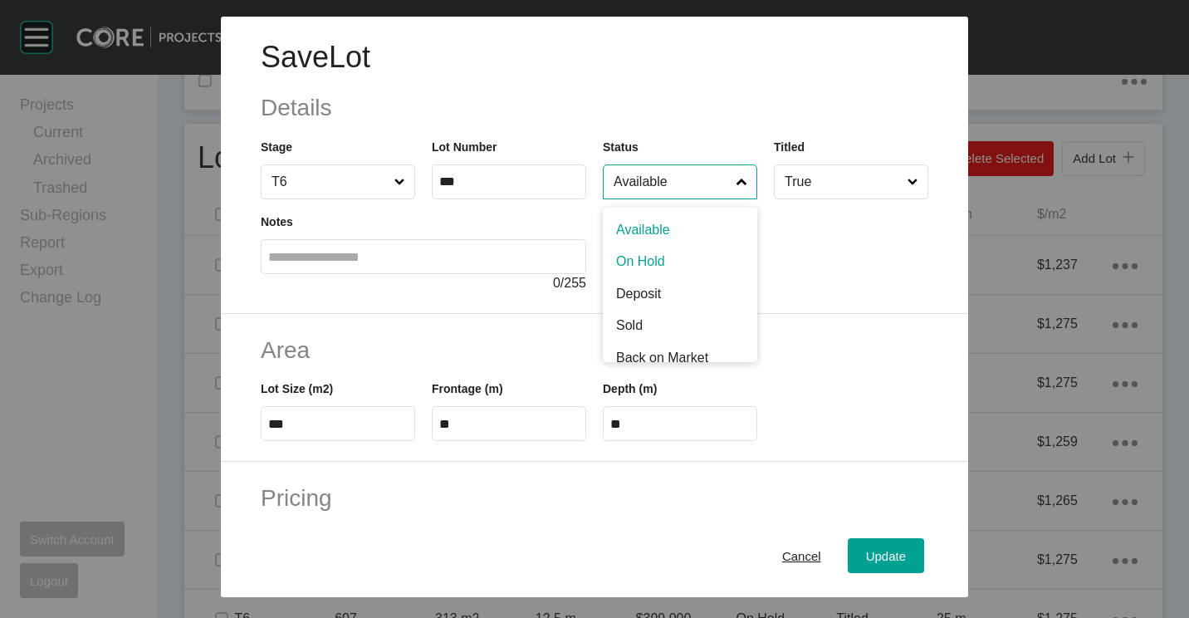
drag, startPoint x: 648, startPoint y: 246, endPoint x: 802, endPoint y: 433, distance: 242.4
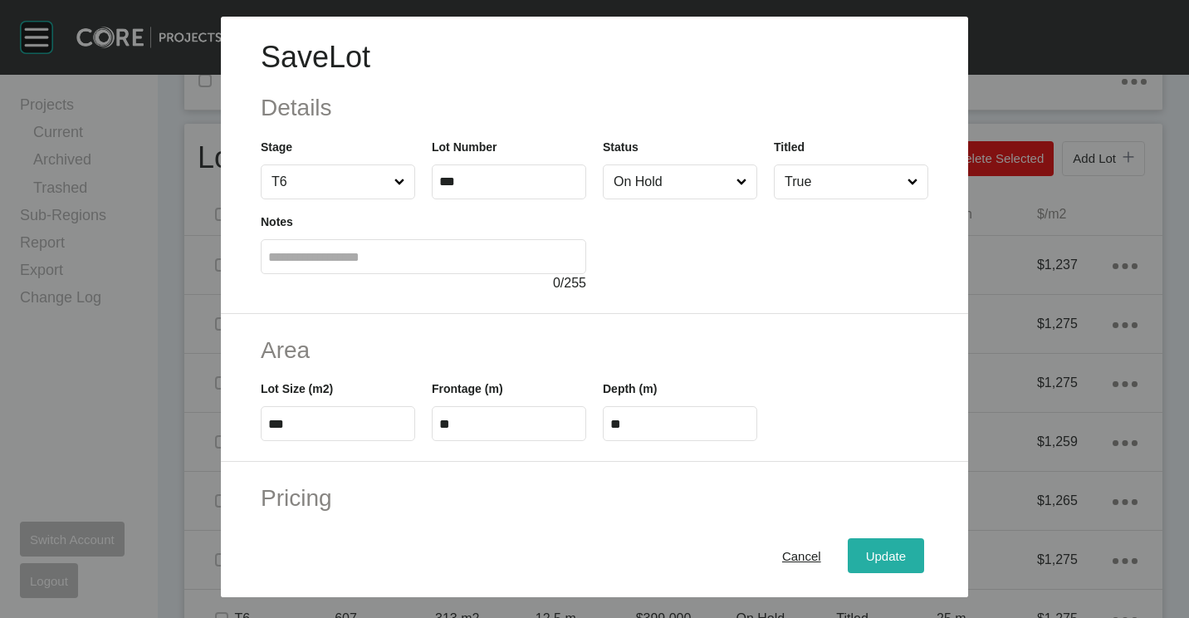
click at [902, 557] on button "Update" at bounding box center [886, 555] width 76 height 35
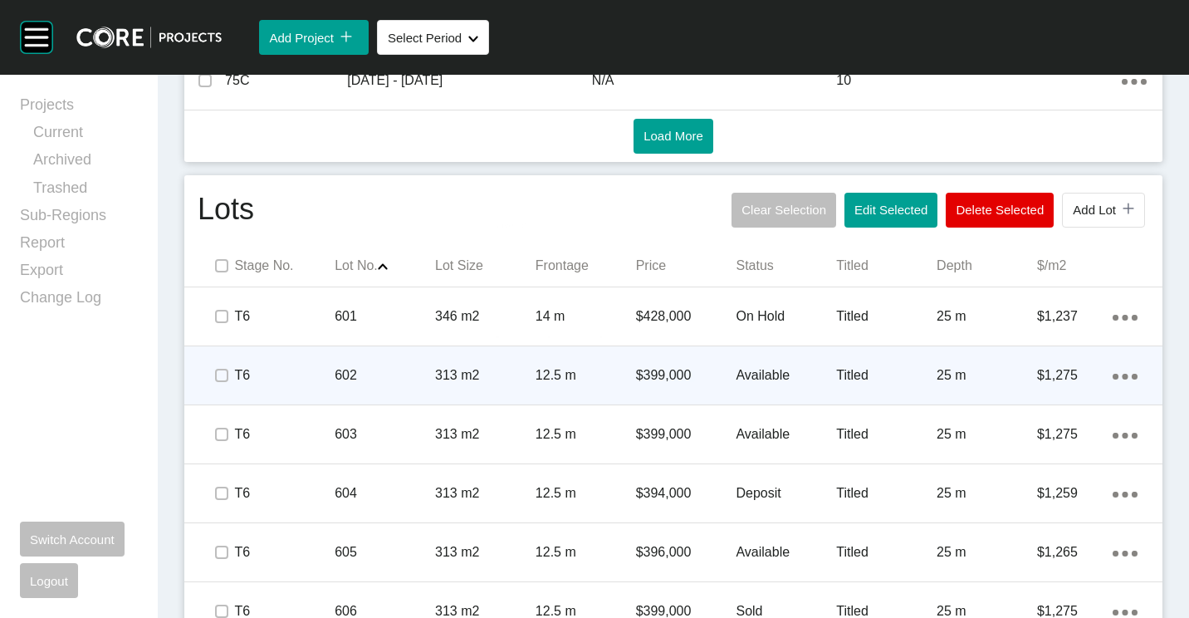
click at [375, 372] on p "602" at bounding box center [385, 375] width 100 height 18
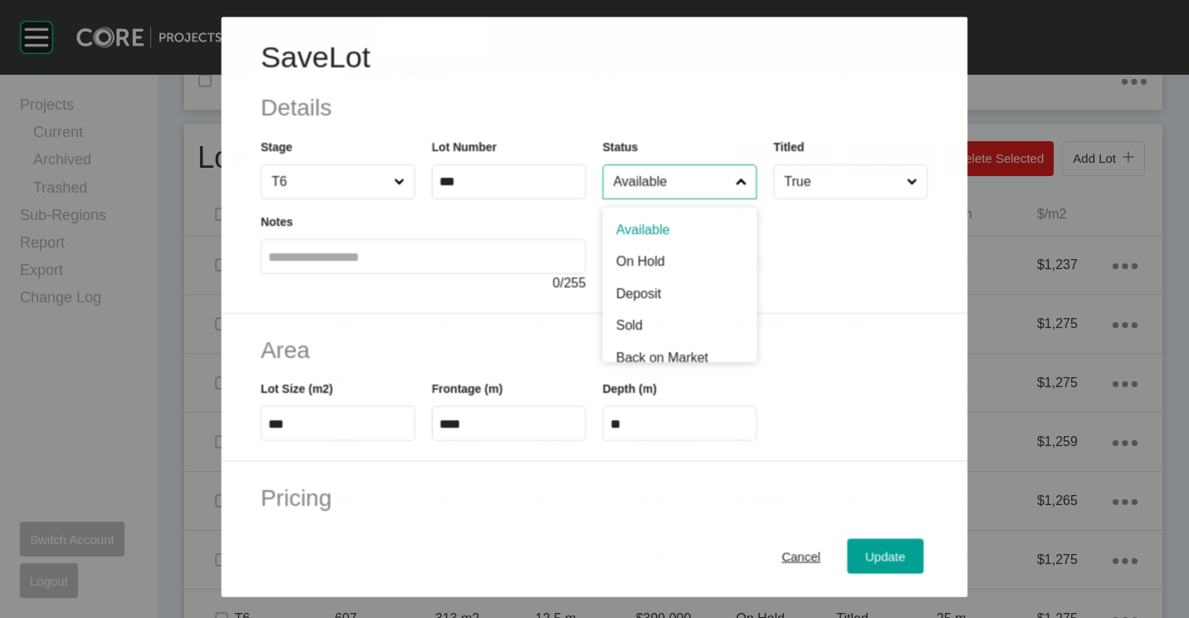
click at [693, 190] on input "Available" at bounding box center [671, 181] width 122 height 33
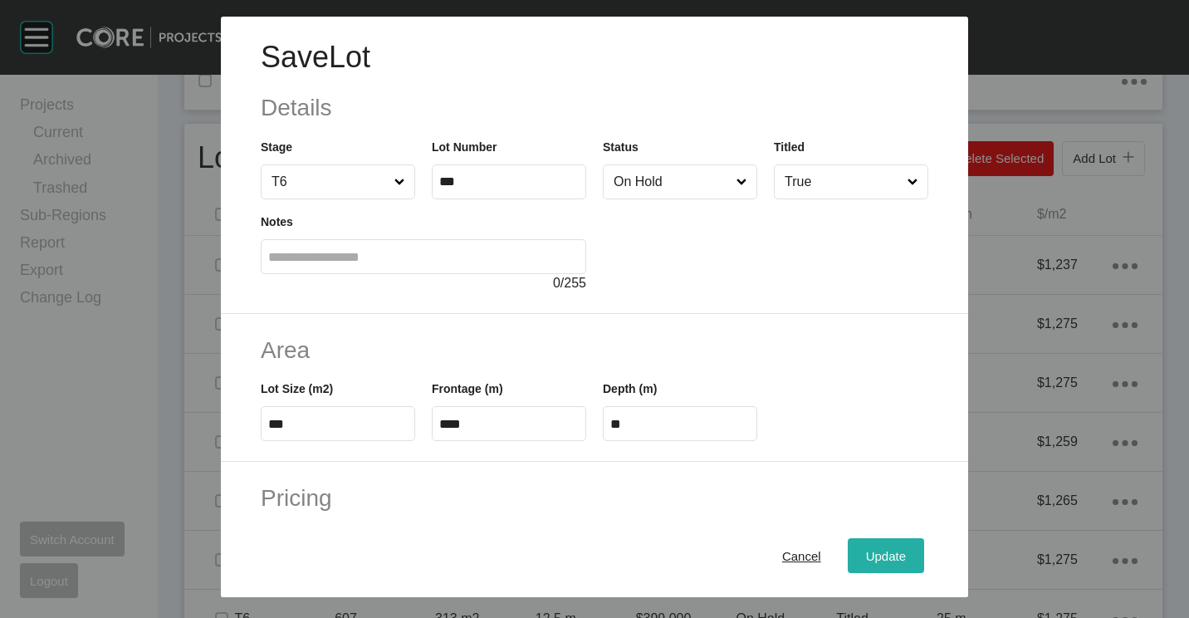
drag, startPoint x: 880, startPoint y: 557, endPoint x: 839, endPoint y: 531, distance: 48.1
click at [879, 557] on span "Update" at bounding box center [886, 556] width 40 height 14
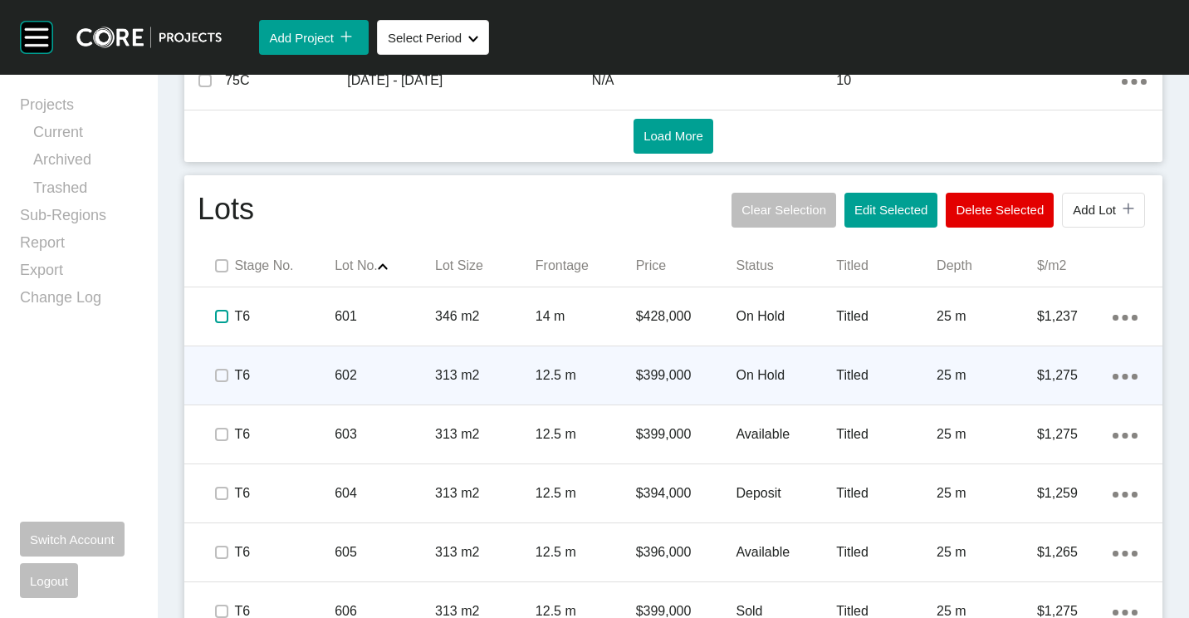
click at [218, 316] on label at bounding box center [221, 316] width 13 height 13
click at [218, 379] on label at bounding box center [221, 375] width 13 height 13
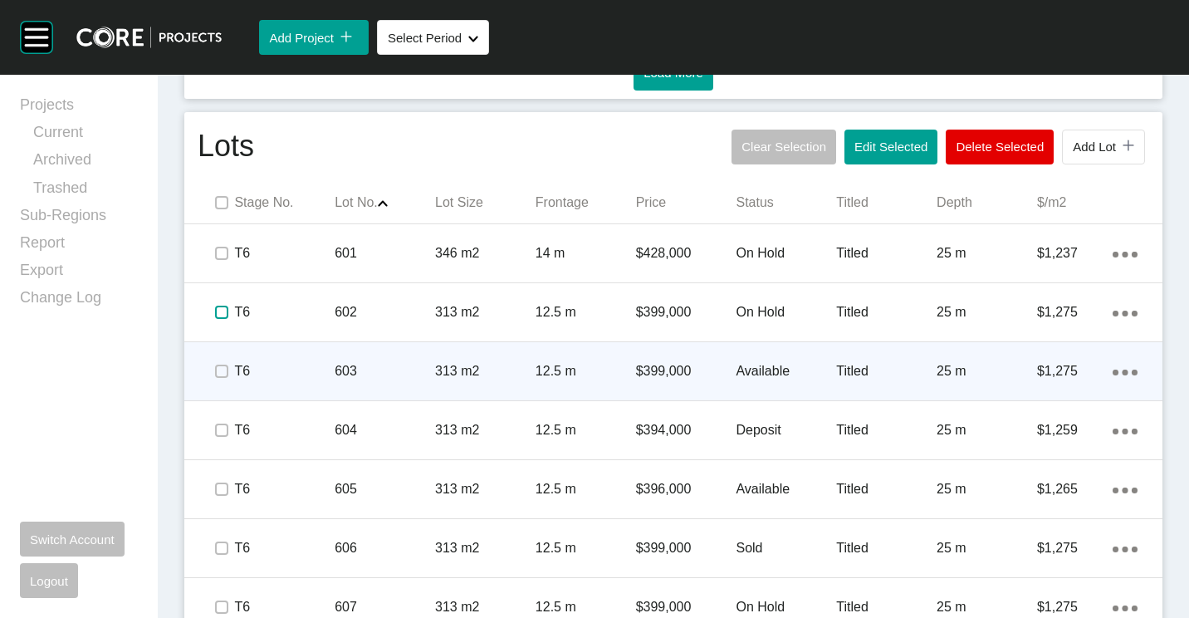
scroll to position [1002, 0]
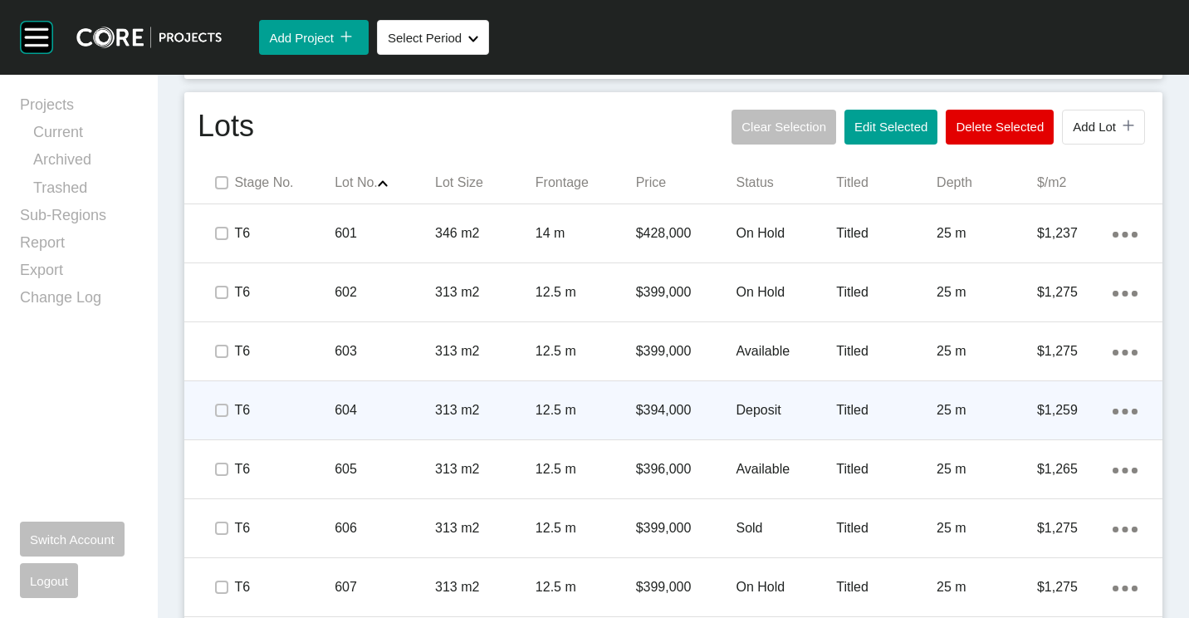
click at [340, 409] on p "604" at bounding box center [385, 410] width 100 height 18
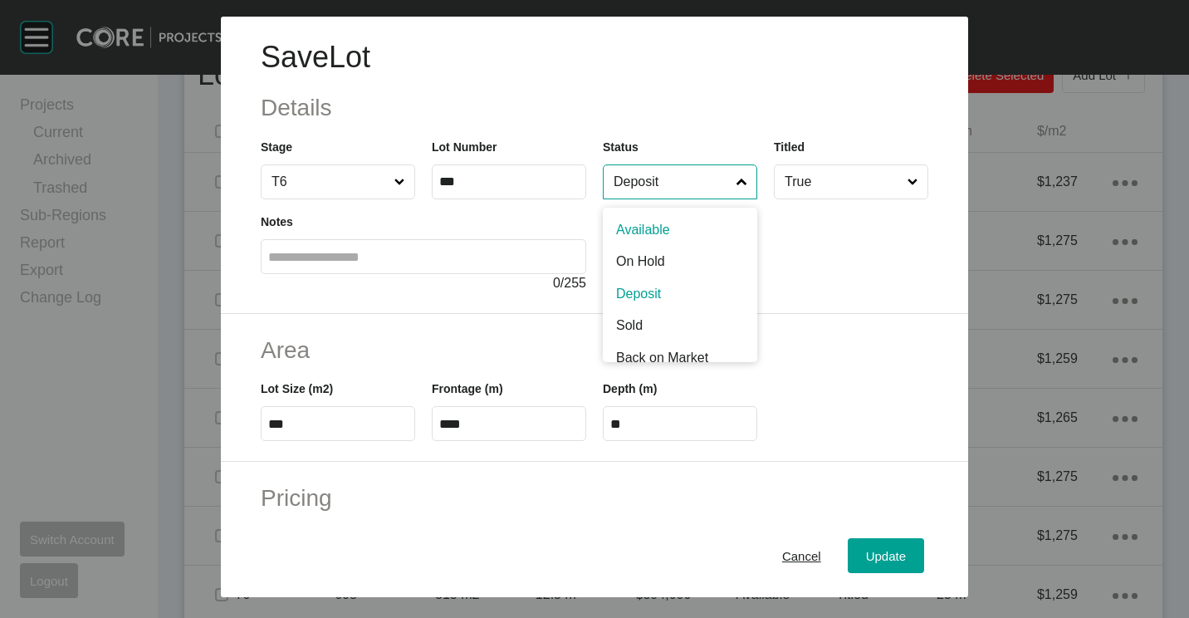
click at [655, 169] on input "Deposit" at bounding box center [671, 181] width 123 height 33
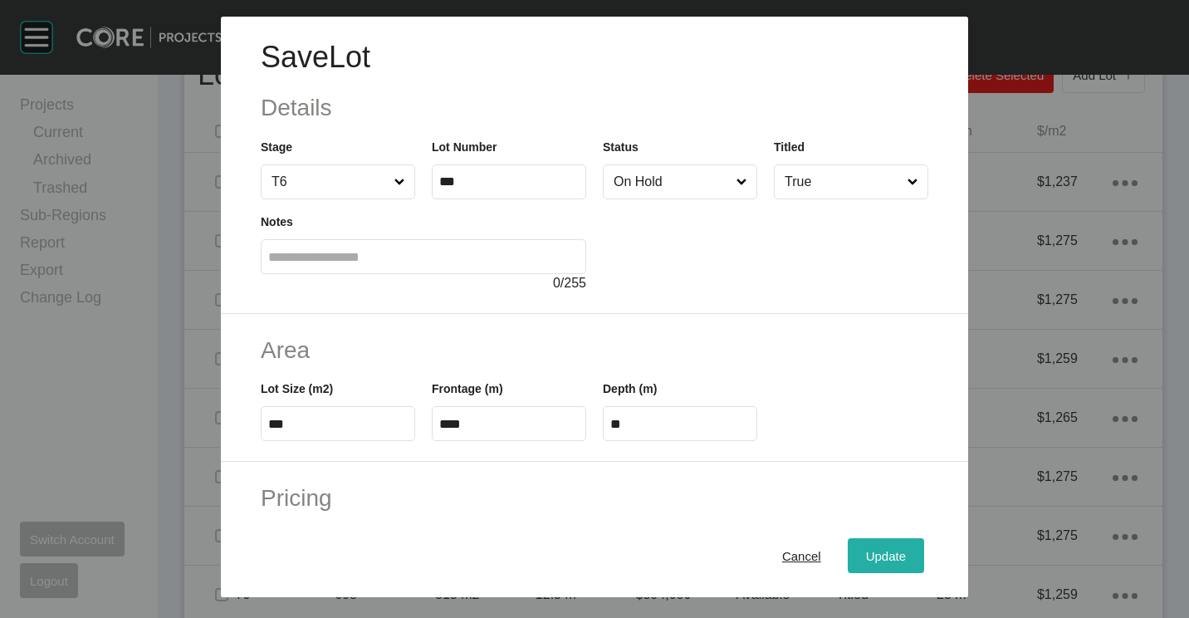
click at [878, 552] on span "Update" at bounding box center [886, 556] width 40 height 14
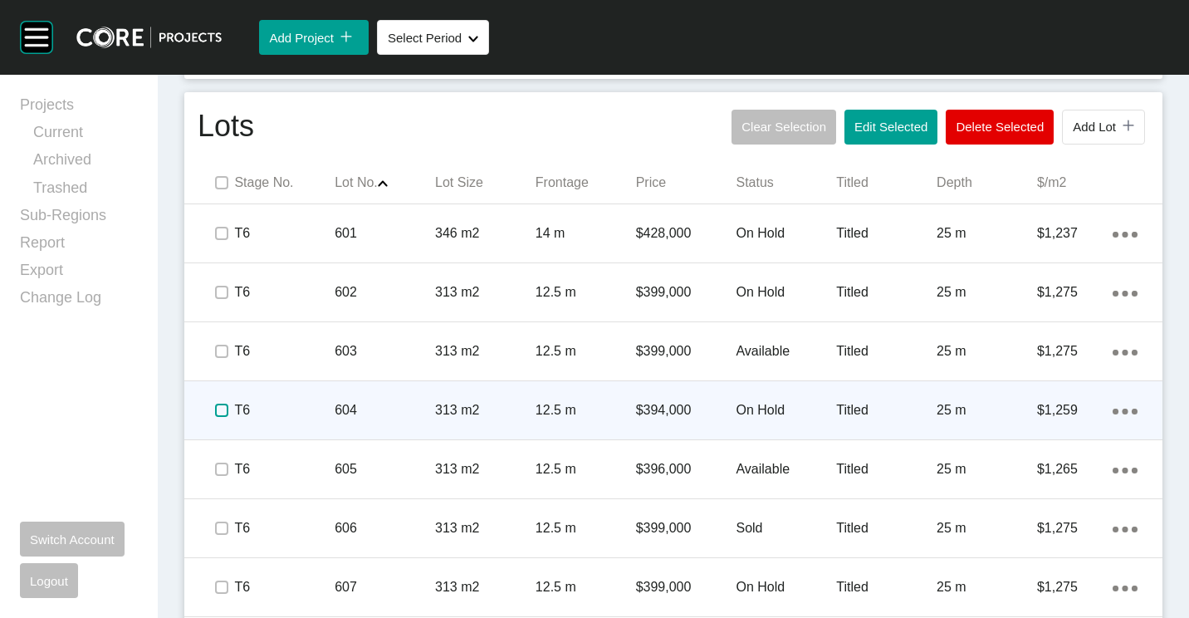
click at [217, 412] on label at bounding box center [221, 410] width 13 height 13
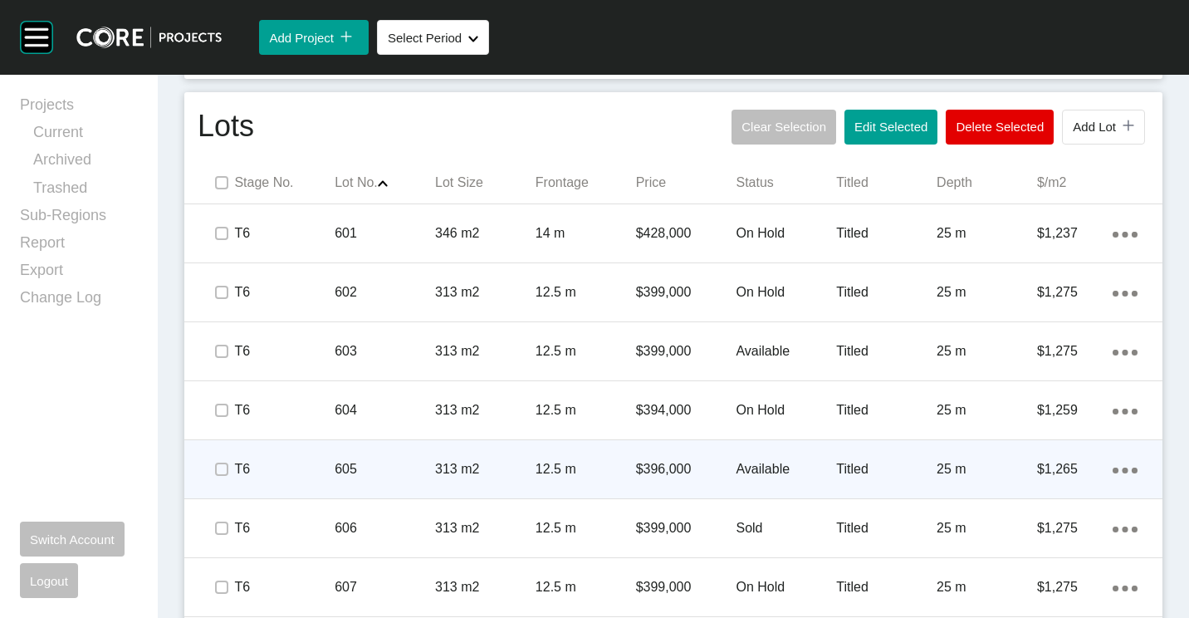
click at [336, 453] on div "605" at bounding box center [385, 468] width 100 height 51
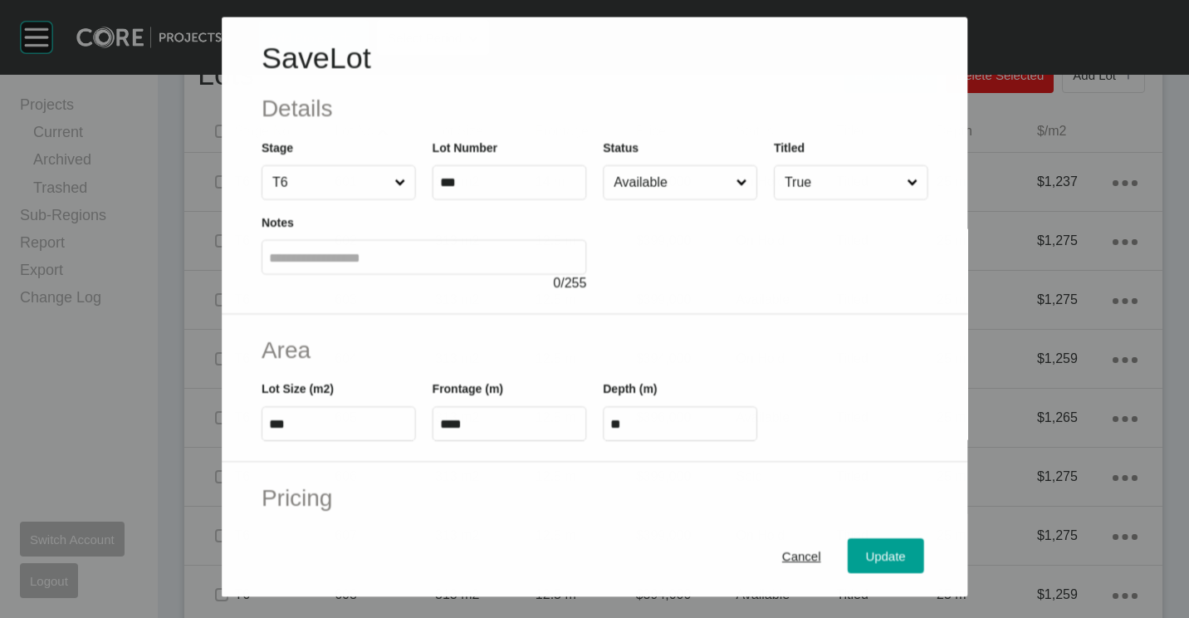
click at [650, 174] on input "Available" at bounding box center [671, 181] width 122 height 33
drag, startPoint x: 907, startPoint y: 557, endPoint x: 835, endPoint y: 546, distance: 72.3
click at [906, 557] on button "Update" at bounding box center [886, 555] width 76 height 35
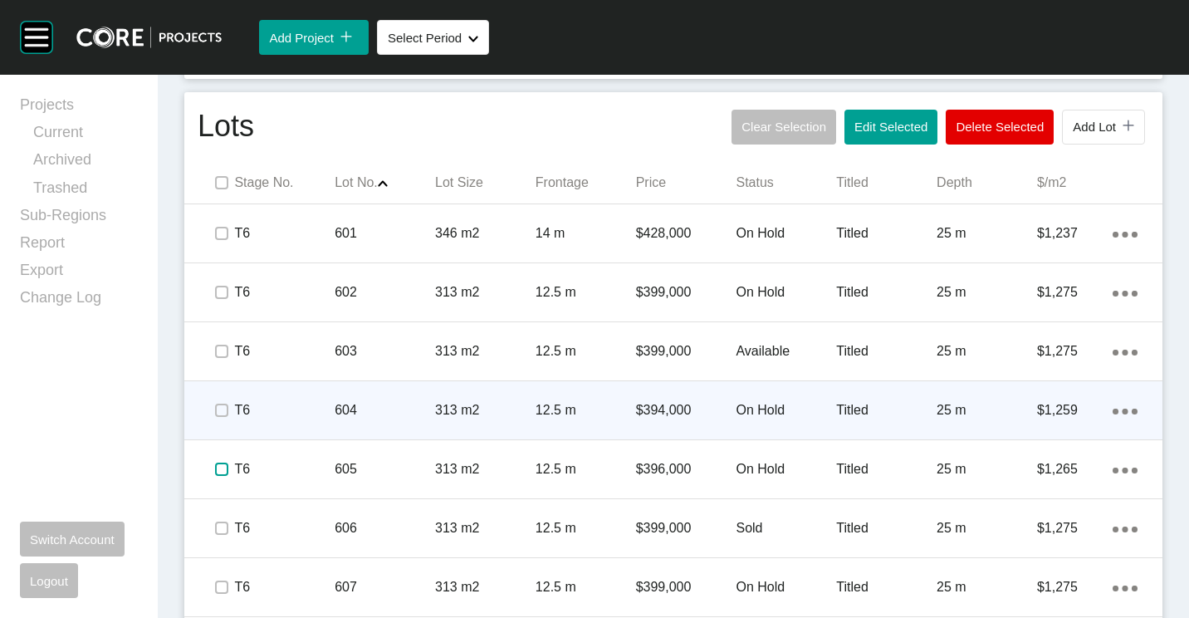
drag, startPoint x: 216, startPoint y: 473, endPoint x: 287, endPoint y: 439, distance: 79.1
click at [215, 473] on label at bounding box center [221, 468] width 13 height 13
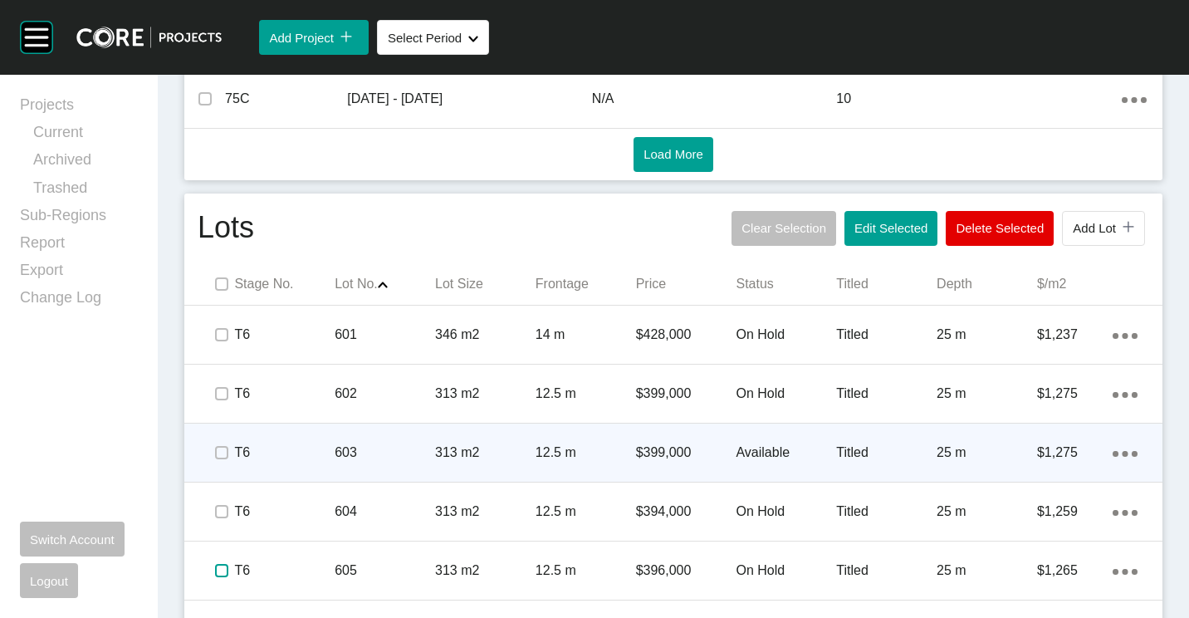
scroll to position [753, 0]
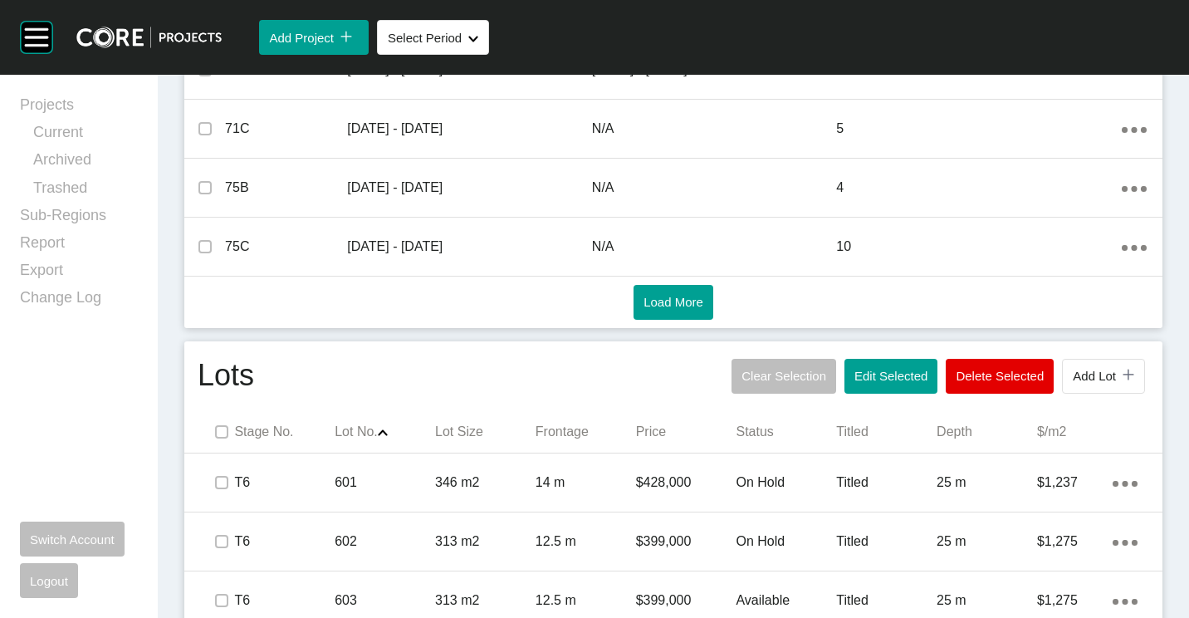
drag, startPoint x: 897, startPoint y: 365, endPoint x: 874, endPoint y: 335, distance: 37.4
click at [896, 365] on button "Edit Selected" at bounding box center [890, 376] width 93 height 35
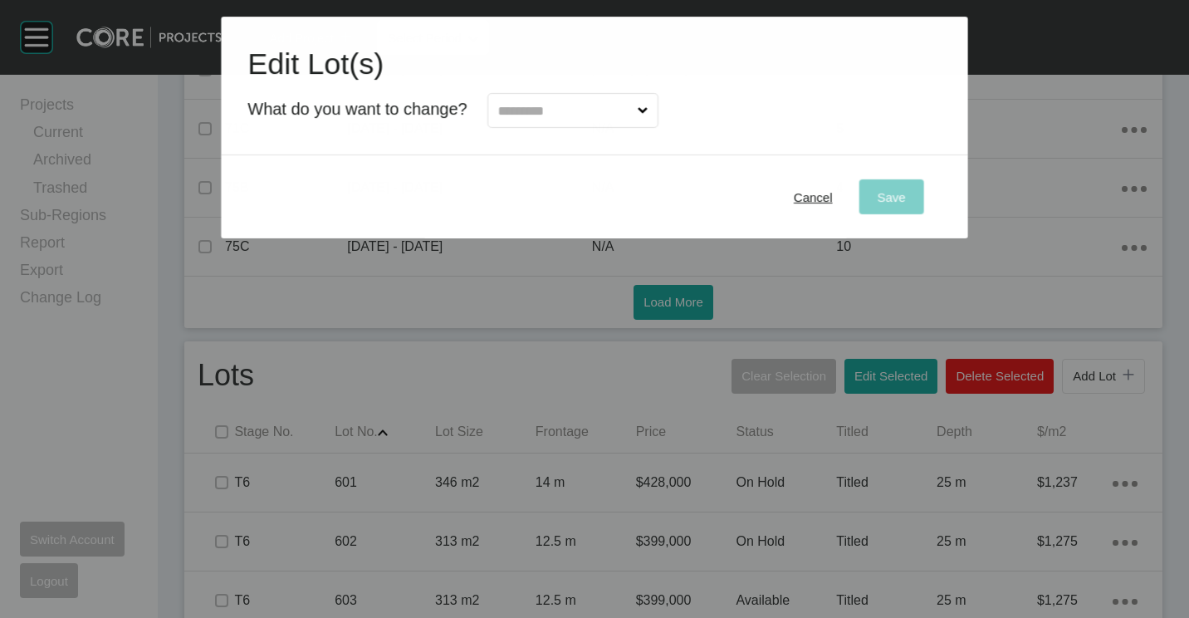
click at [587, 111] on input "text" at bounding box center [564, 110] width 139 height 33
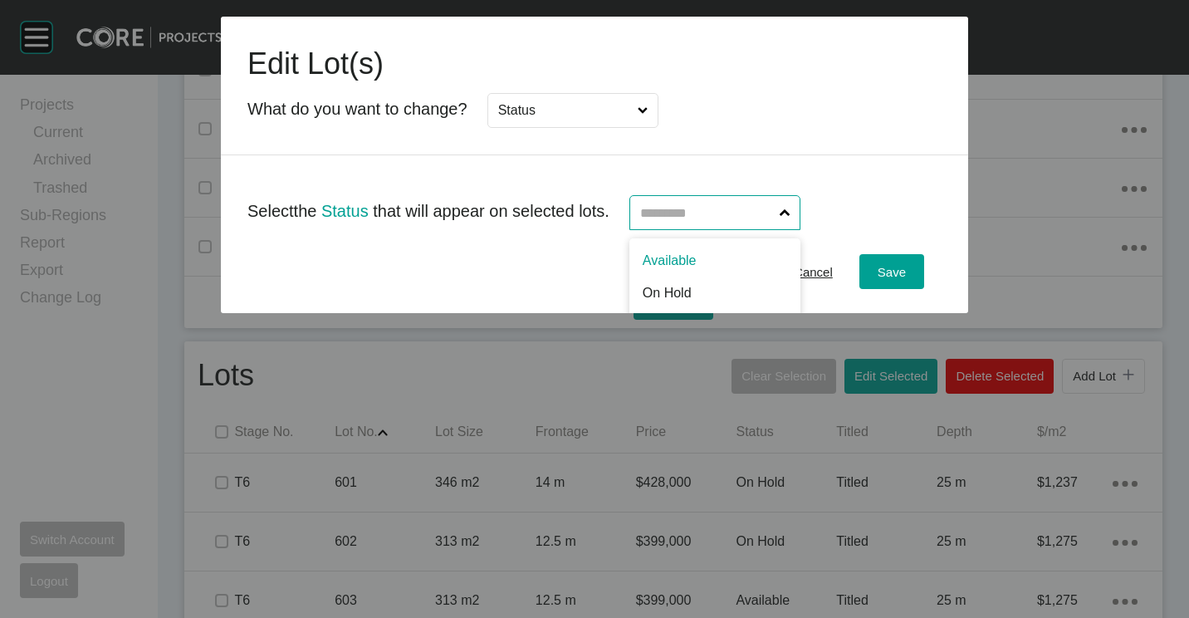
click at [731, 224] on input "text" at bounding box center [706, 212] width 139 height 33
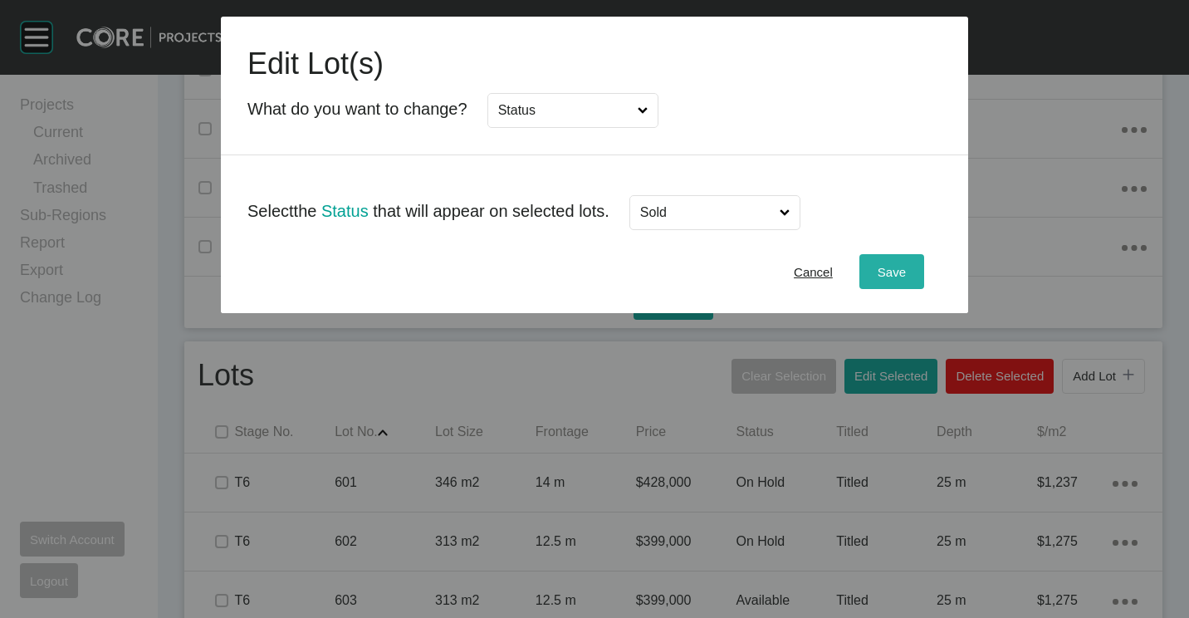
click at [896, 273] on span "Save" at bounding box center [892, 272] width 28 height 14
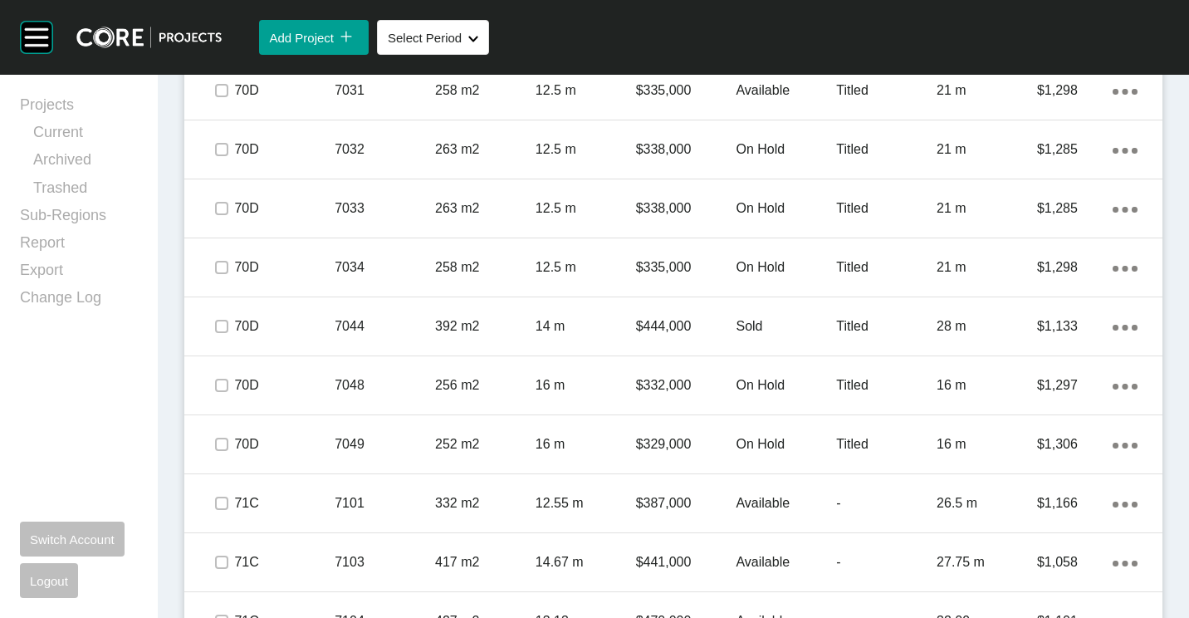
scroll to position [4733, 0]
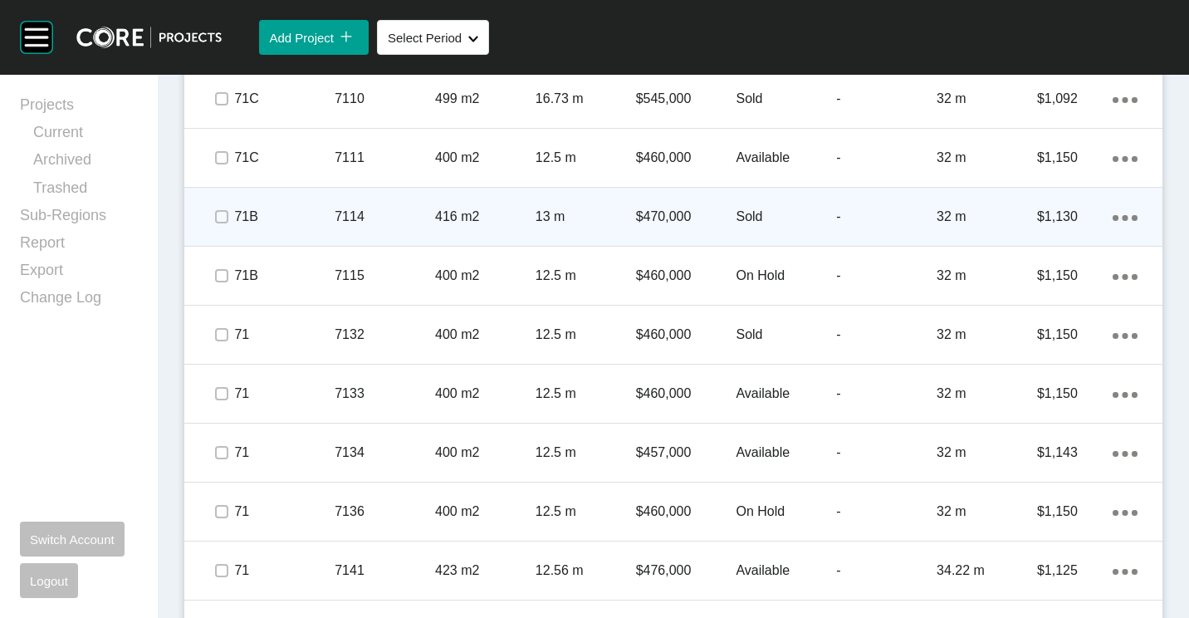
click at [577, 216] on p "13 m" at bounding box center [586, 217] width 100 height 18
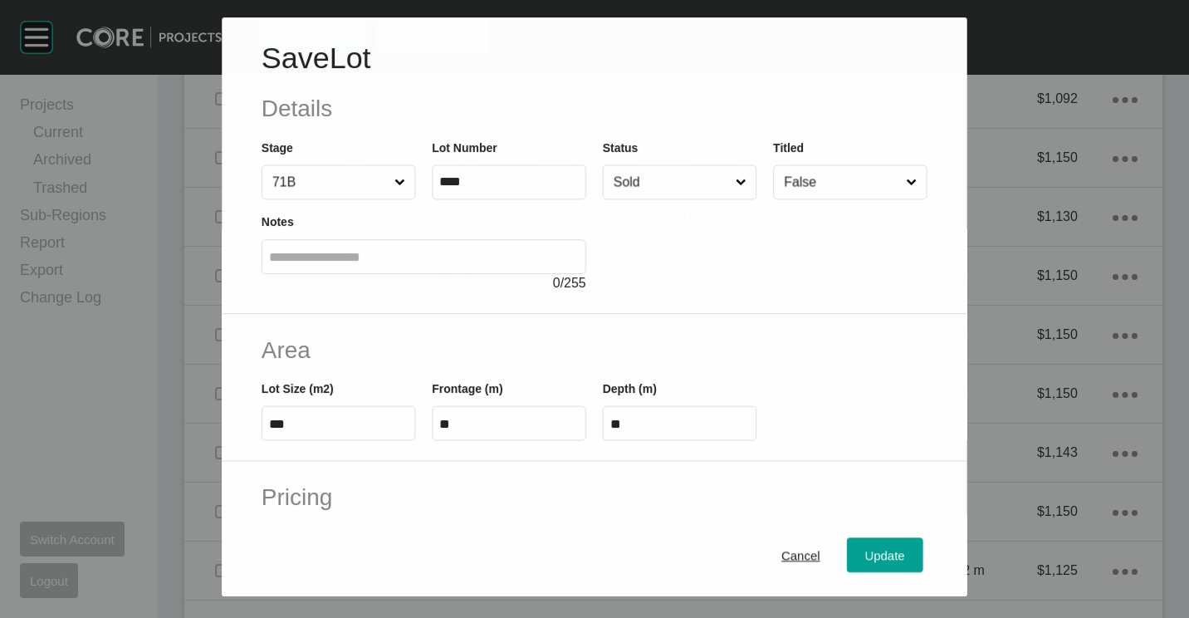
scroll to position [395, 0]
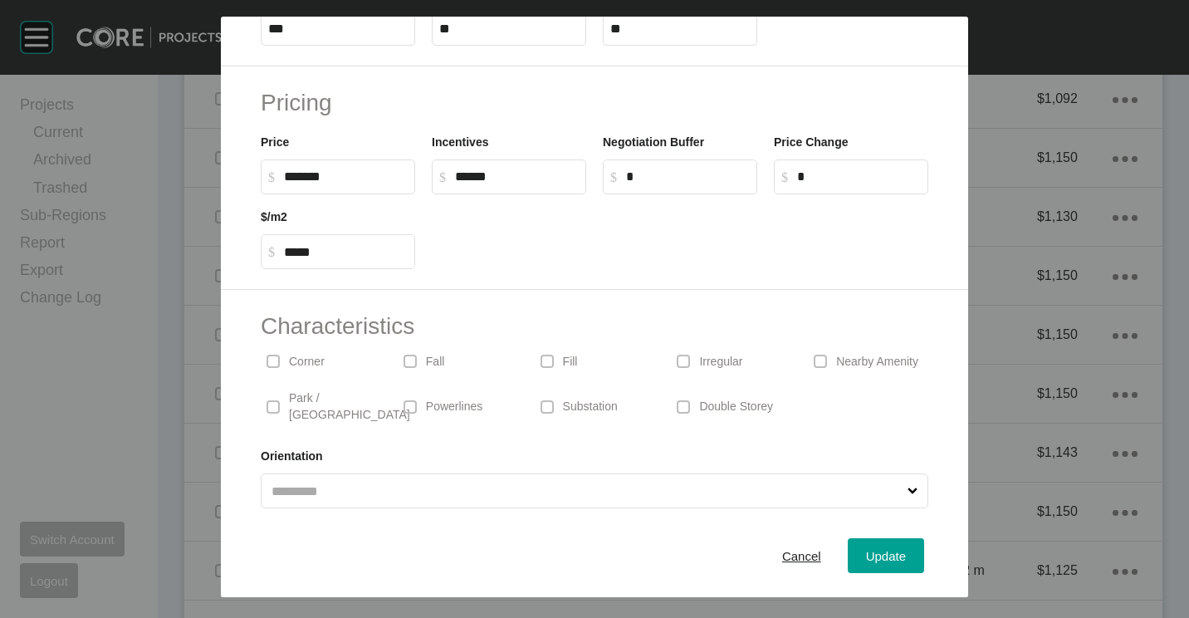
drag, startPoint x: 786, startPoint y: 547, endPoint x: 526, endPoint y: 412, distance: 293.8
click at [766, 532] on div "Cancel Update" at bounding box center [594, 555] width 747 height 83
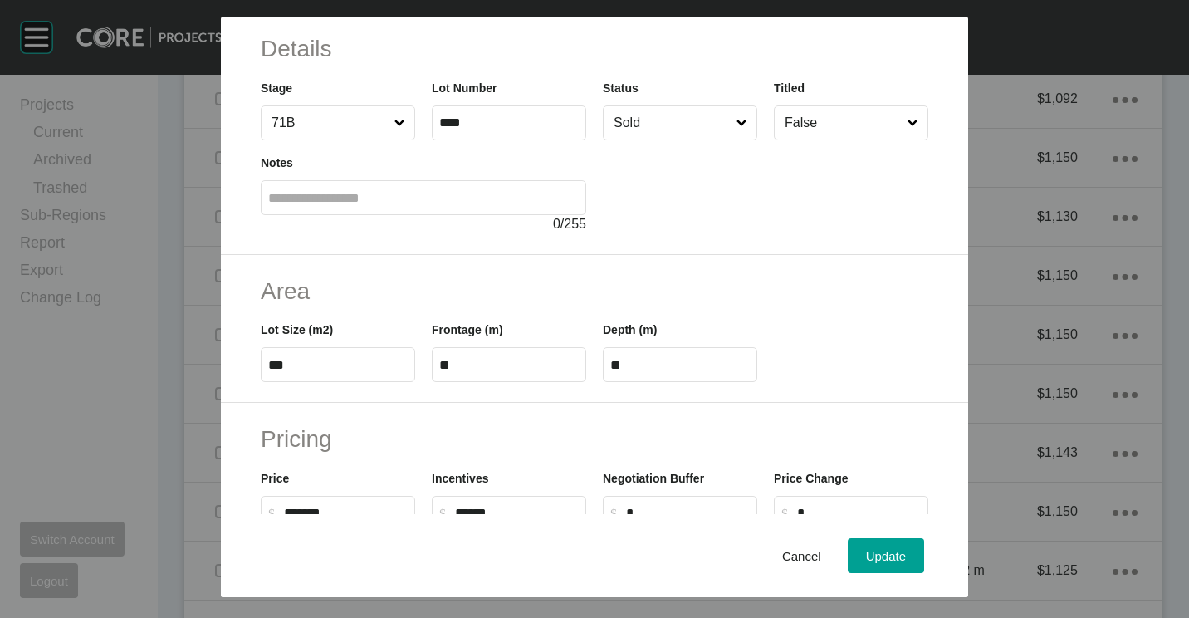
scroll to position [0, 0]
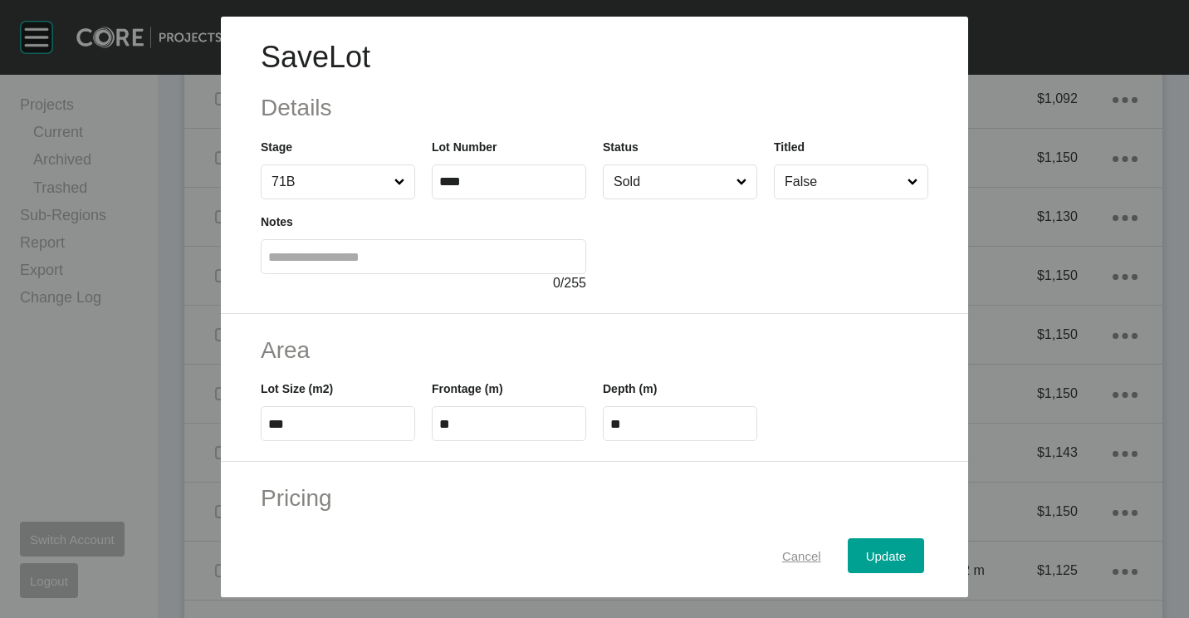
click at [792, 550] on span "Cancel" at bounding box center [801, 556] width 39 height 14
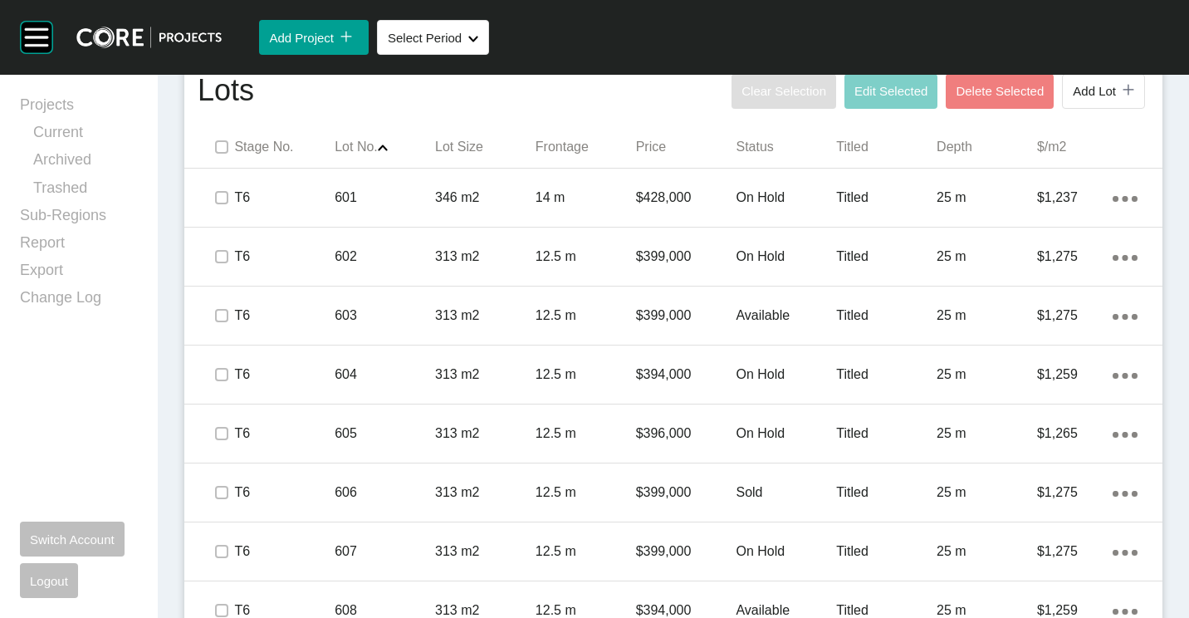
scroll to position [779, 0]
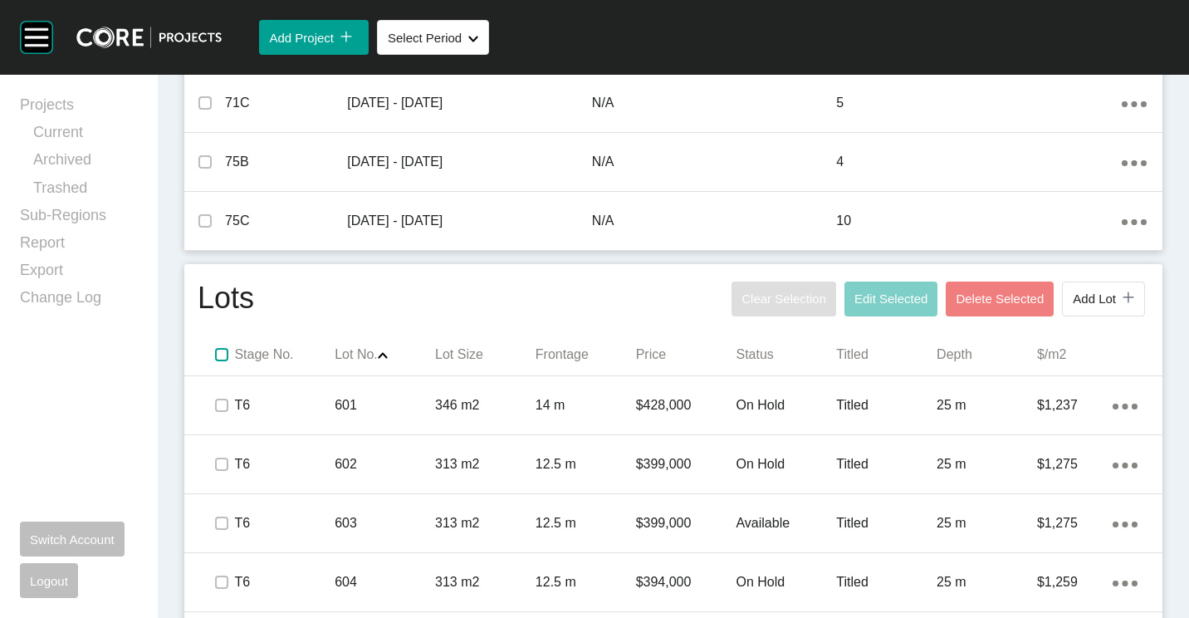
drag, startPoint x: 223, startPoint y: 357, endPoint x: 273, endPoint y: 338, distance: 53.4
click at [223, 357] on label at bounding box center [221, 354] width 13 height 13
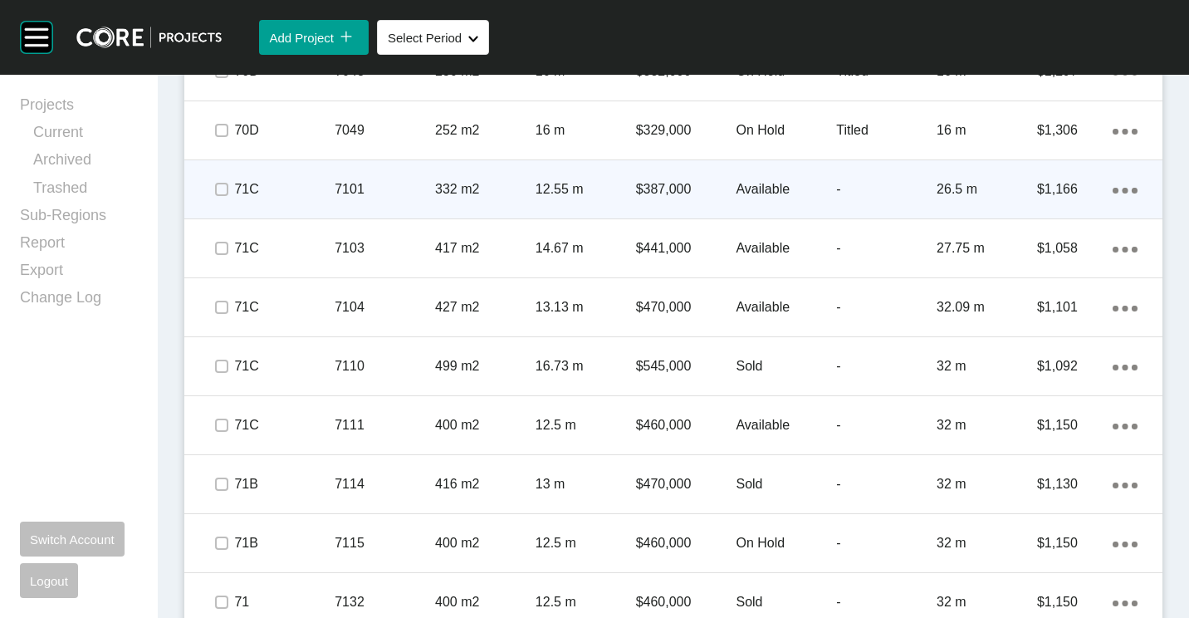
scroll to position [4349, 0]
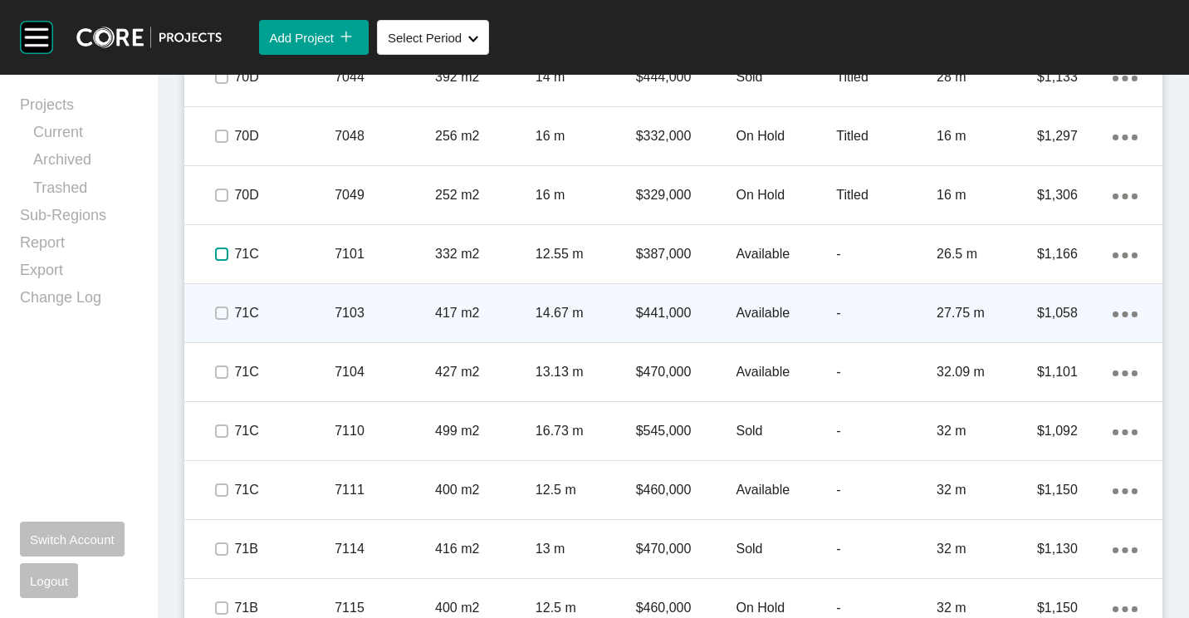
drag, startPoint x: 228, startPoint y: 253, endPoint x: 221, endPoint y: 287, distance: 34.7
click at [228, 254] on label at bounding box center [221, 253] width 13 height 13
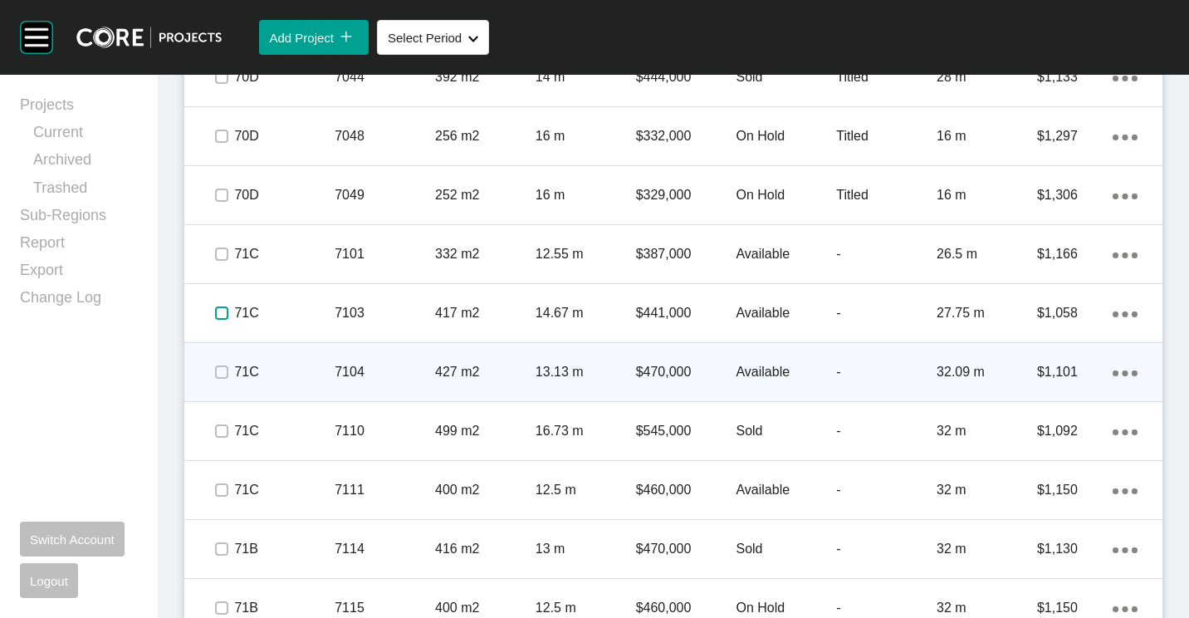
drag, startPoint x: 222, startPoint y: 315, endPoint x: 219, endPoint y: 356, distance: 41.6
click at [222, 321] on span at bounding box center [221, 313] width 25 height 25
click at [219, 367] on label at bounding box center [221, 371] width 13 height 13
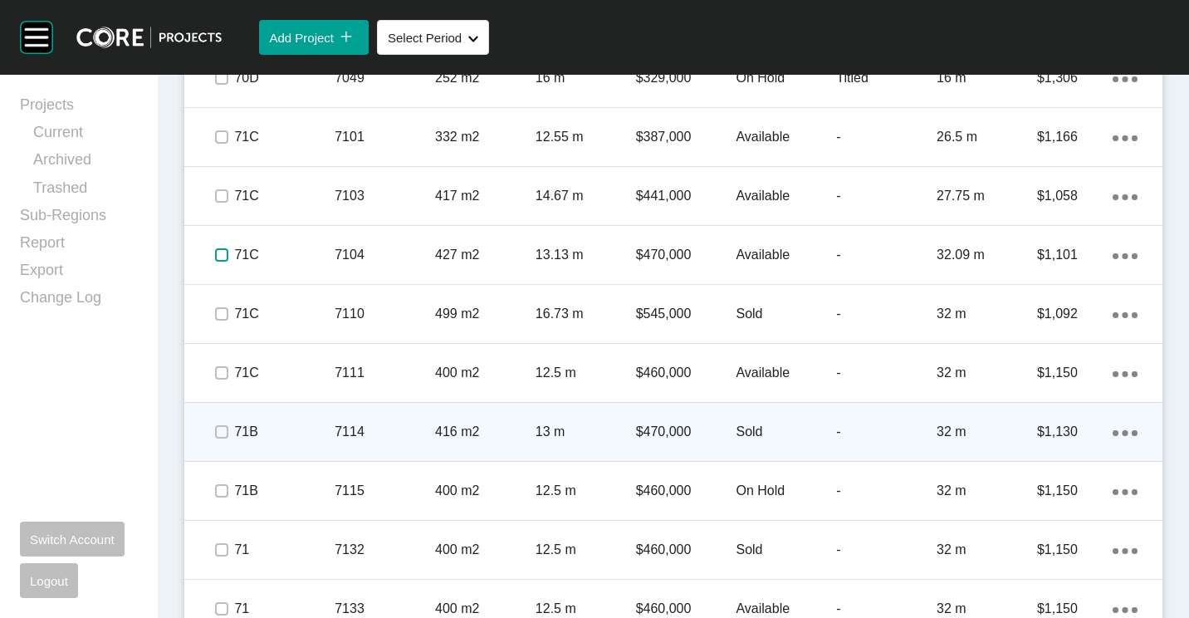
scroll to position [4515, 0]
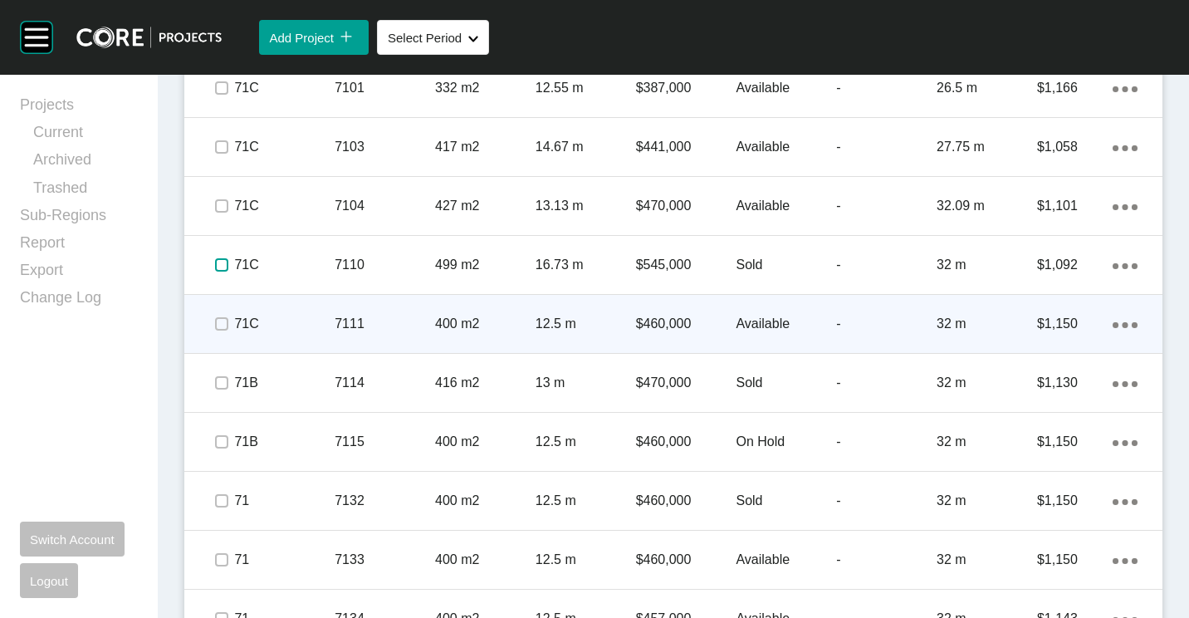
drag, startPoint x: 223, startPoint y: 268, endPoint x: 225, endPoint y: 310, distance: 41.5
click at [223, 275] on span at bounding box center [221, 264] width 25 height 25
drag, startPoint x: 225, startPoint y: 320, endPoint x: 224, endPoint y: 331, distance: 10.8
click at [225, 321] on label at bounding box center [221, 323] width 13 height 13
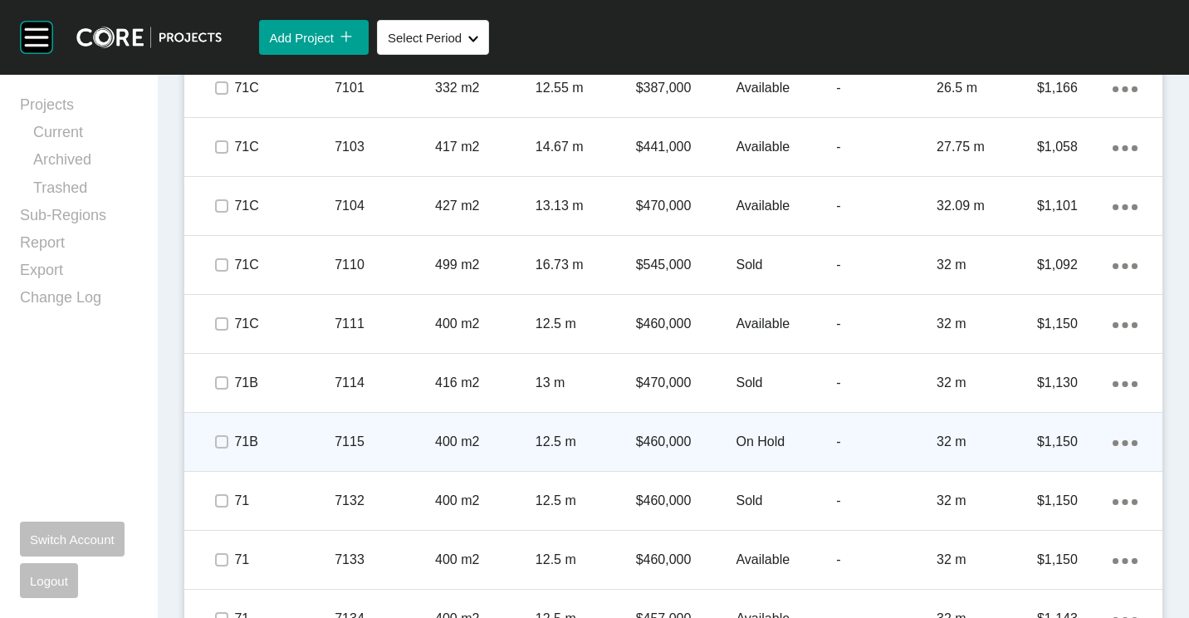
click at [223, 390] on span at bounding box center [221, 382] width 25 height 25
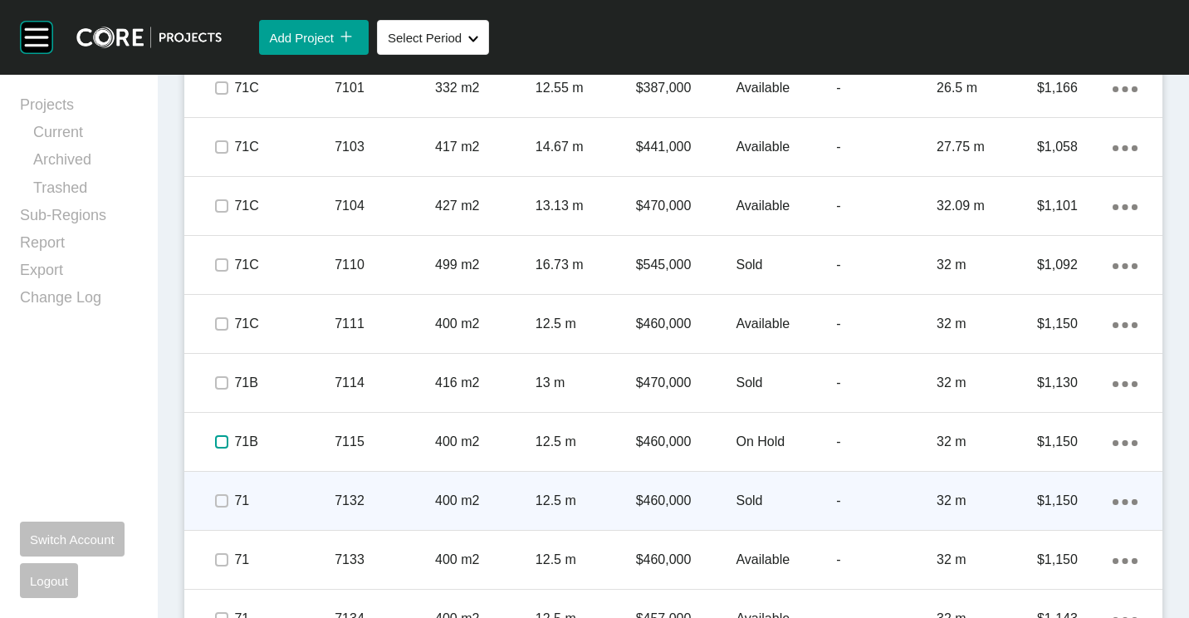
drag, startPoint x: 218, startPoint y: 443, endPoint x: 215, endPoint y: 502, distance: 58.2
click at [218, 462] on div at bounding box center [221, 442] width 25 height 58
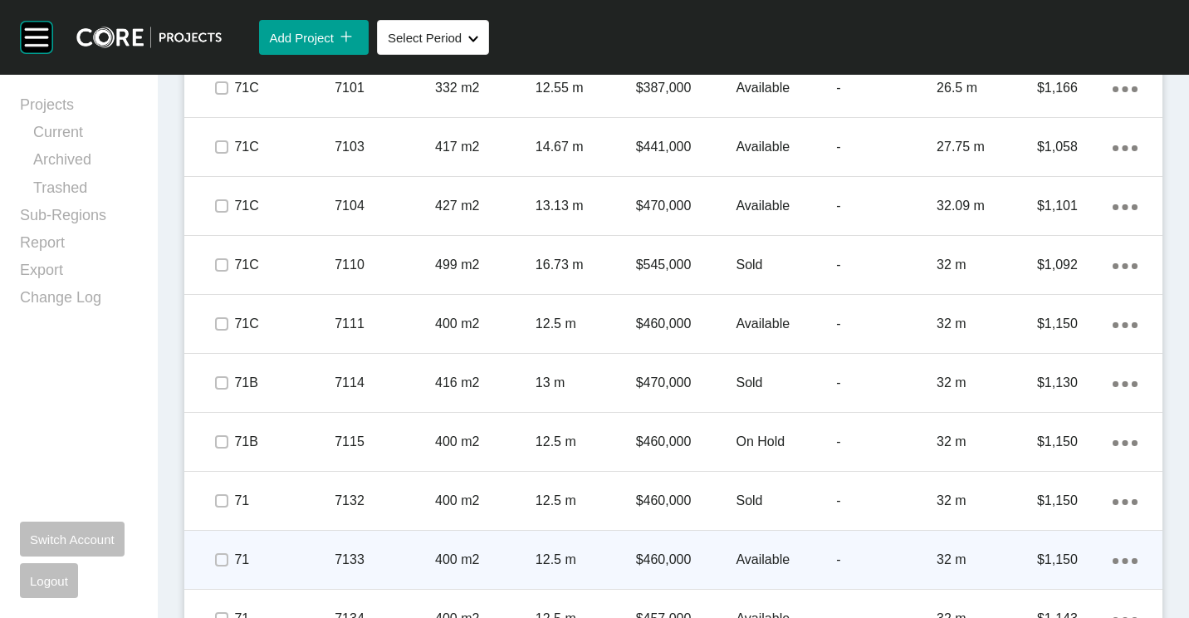
drag, startPoint x: 218, startPoint y: 509, endPoint x: 218, endPoint y: 530, distance: 20.8
click at [218, 514] on div at bounding box center [221, 501] width 25 height 58
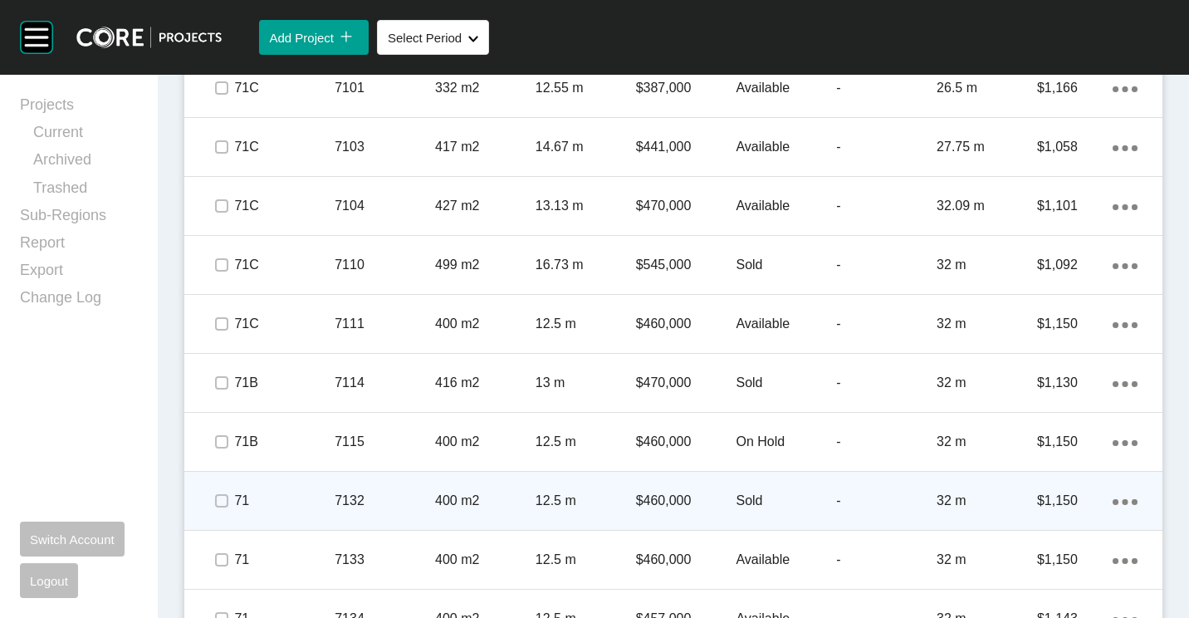
drag, startPoint x: 223, startPoint y: 571, endPoint x: 284, endPoint y: 479, distance: 110.8
click at [223, 571] on span at bounding box center [221, 559] width 25 height 25
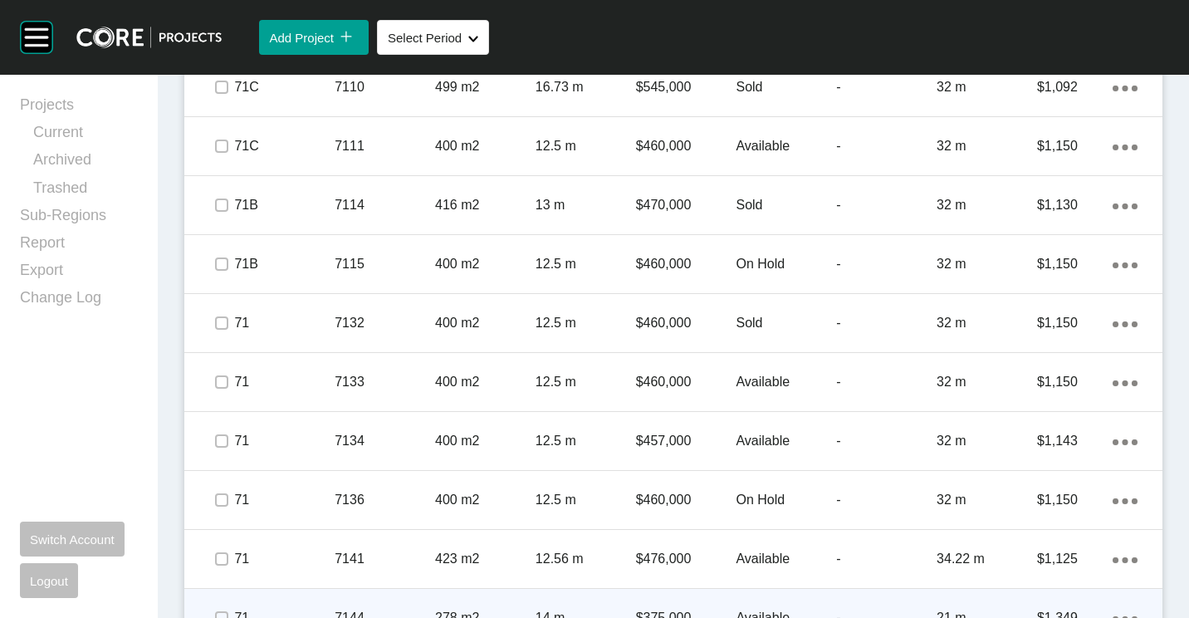
scroll to position [4847, 0]
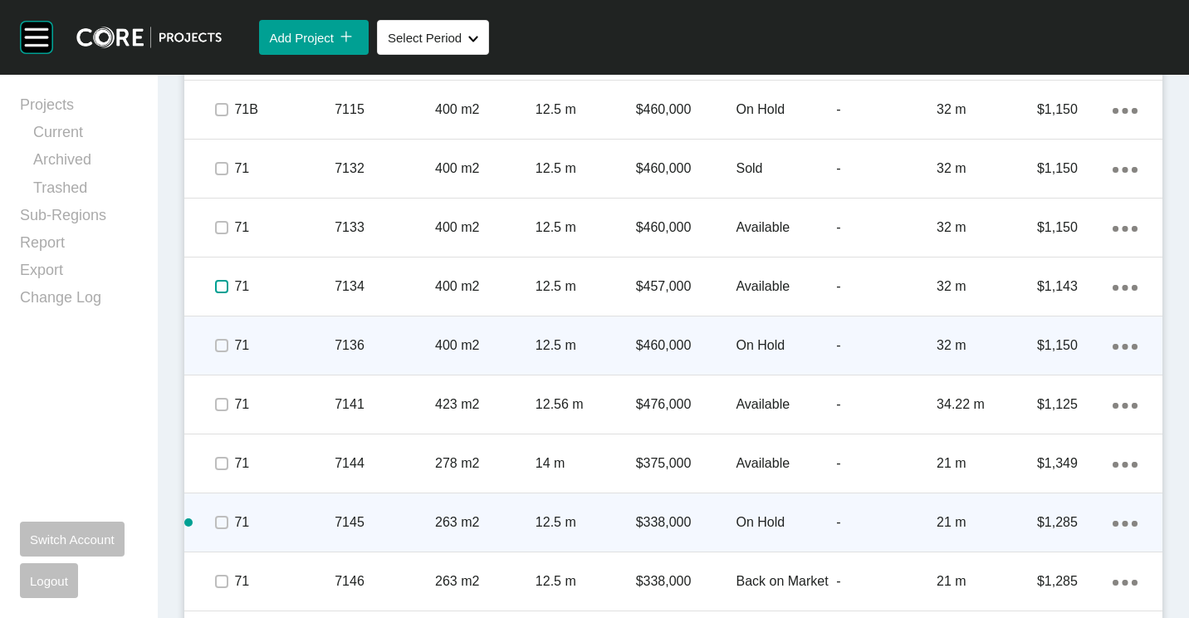
drag, startPoint x: 223, startPoint y: 286, endPoint x: 221, endPoint y: 316, distance: 29.9
click at [222, 307] on div at bounding box center [221, 286] width 25 height 58
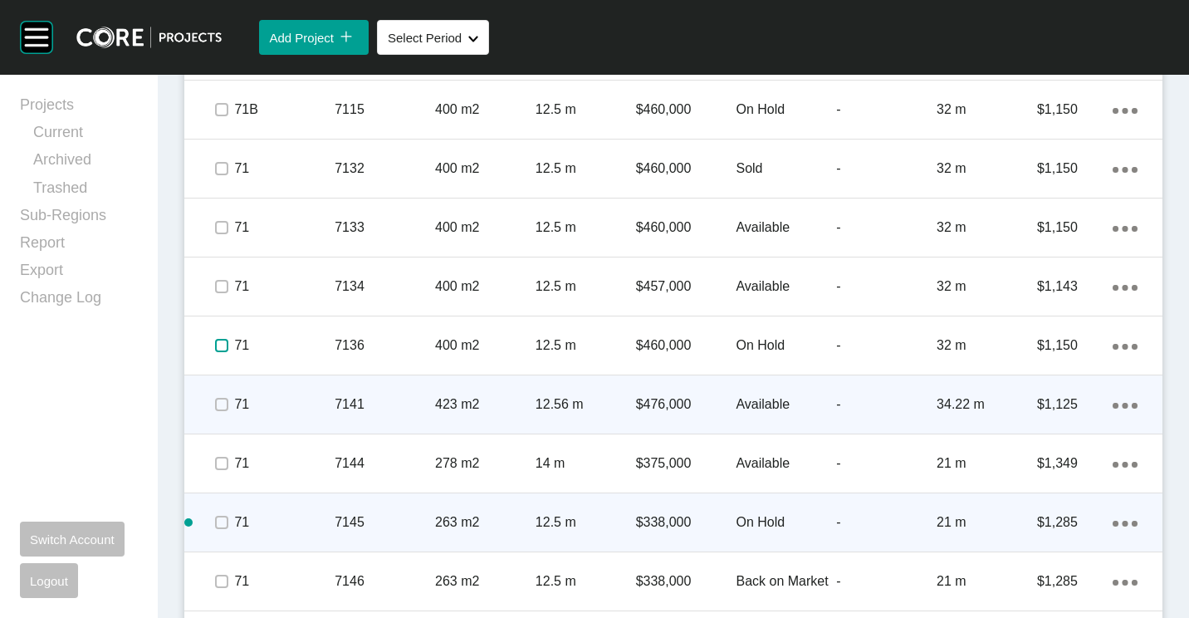
drag, startPoint x: 219, startPoint y: 346, endPoint x: 221, endPoint y: 376, distance: 29.9
click at [220, 351] on label at bounding box center [221, 345] width 13 height 13
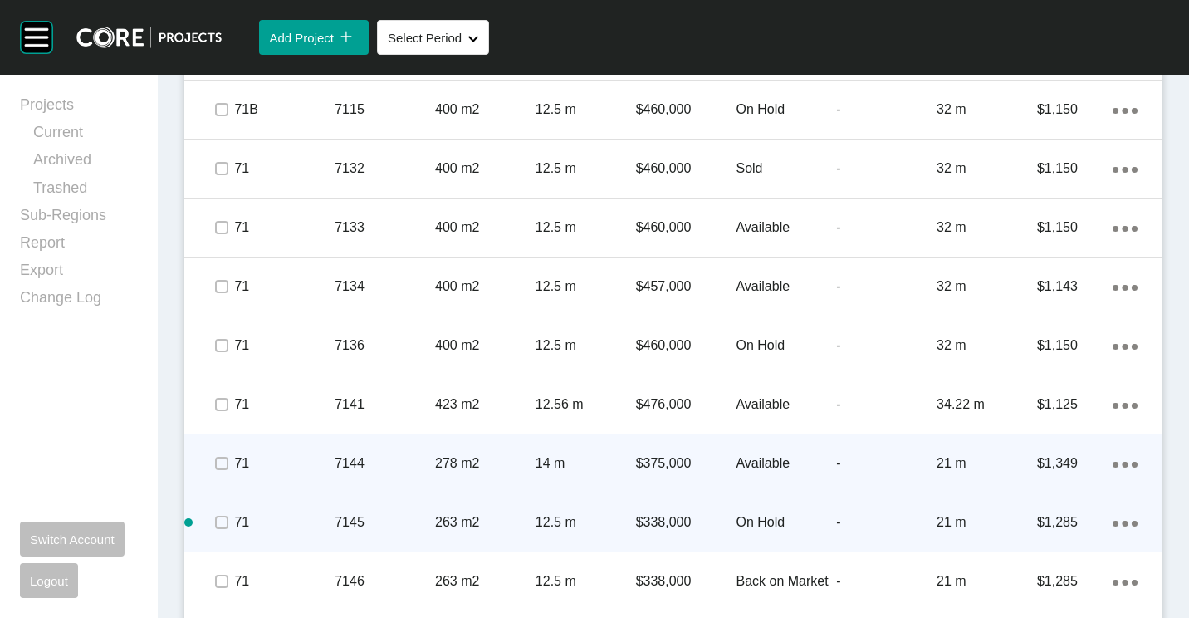
drag, startPoint x: 221, startPoint y: 392, endPoint x: 218, endPoint y: 436, distance: 44.1
click at [221, 414] on span at bounding box center [221, 404] width 25 height 25
click at [218, 460] on span at bounding box center [221, 463] width 25 height 25
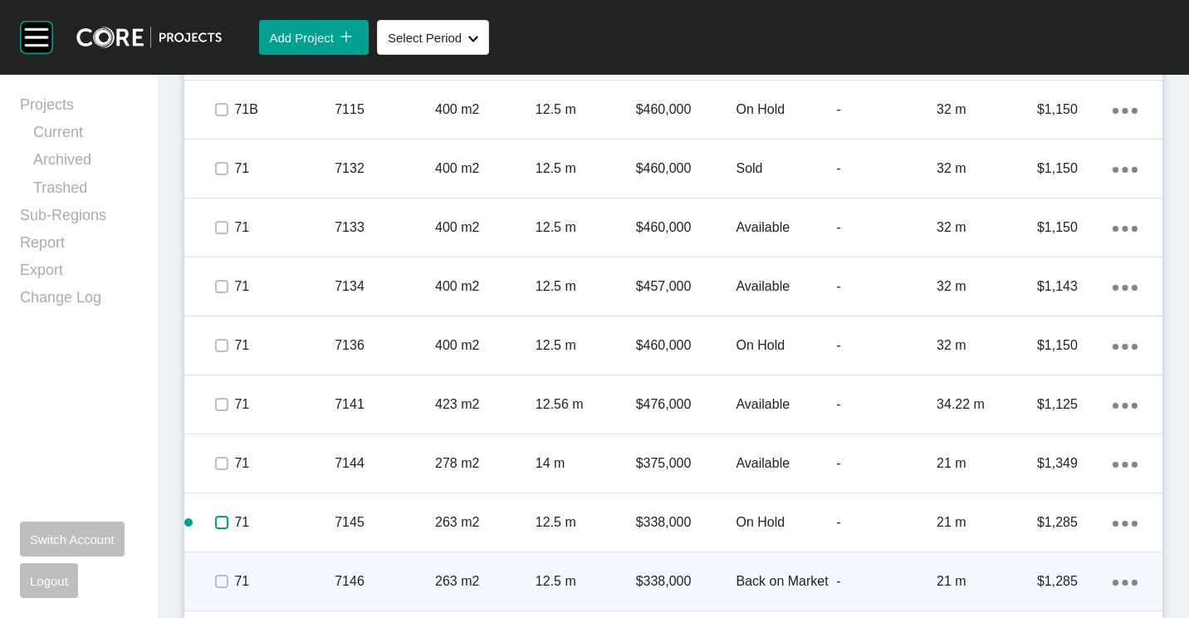
drag, startPoint x: 218, startPoint y: 516, endPoint x: 228, endPoint y: 562, distance: 46.9
click at [223, 536] on div at bounding box center [221, 522] width 25 height 58
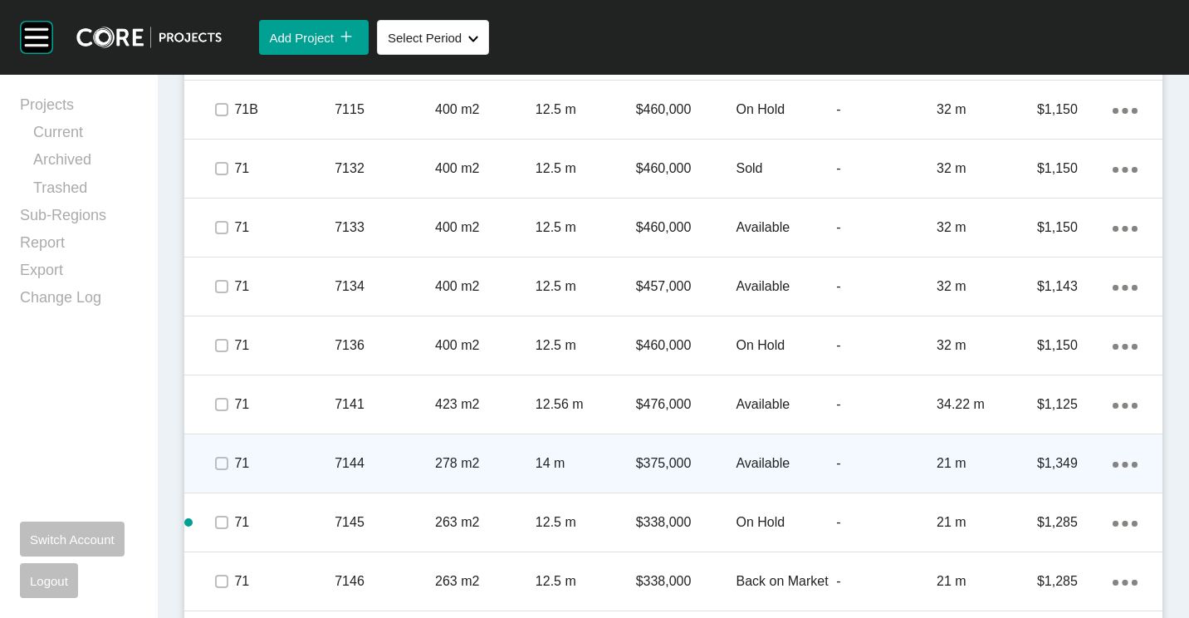
drag, startPoint x: 222, startPoint y: 589, endPoint x: 326, endPoint y: 455, distance: 169.8
click at [221, 586] on span at bounding box center [221, 581] width 25 height 25
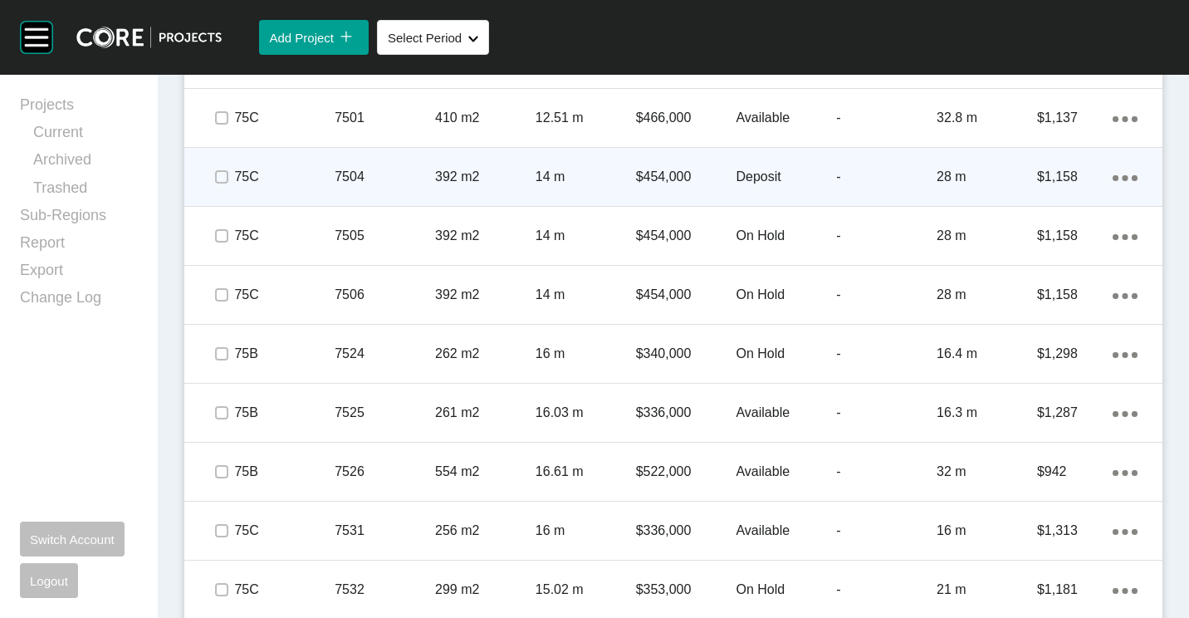
scroll to position [5262, 0]
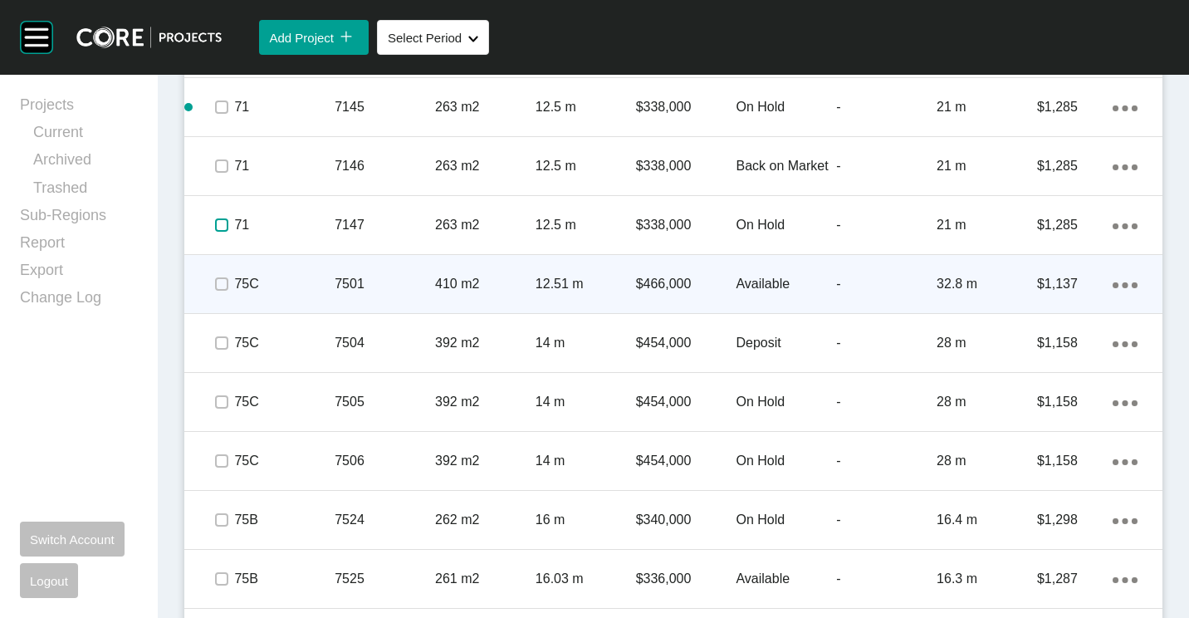
drag, startPoint x: 225, startPoint y: 228, endPoint x: 210, endPoint y: 294, distance: 67.3
click at [224, 247] on div at bounding box center [221, 225] width 25 height 58
click at [210, 296] on div at bounding box center [221, 284] width 25 height 58
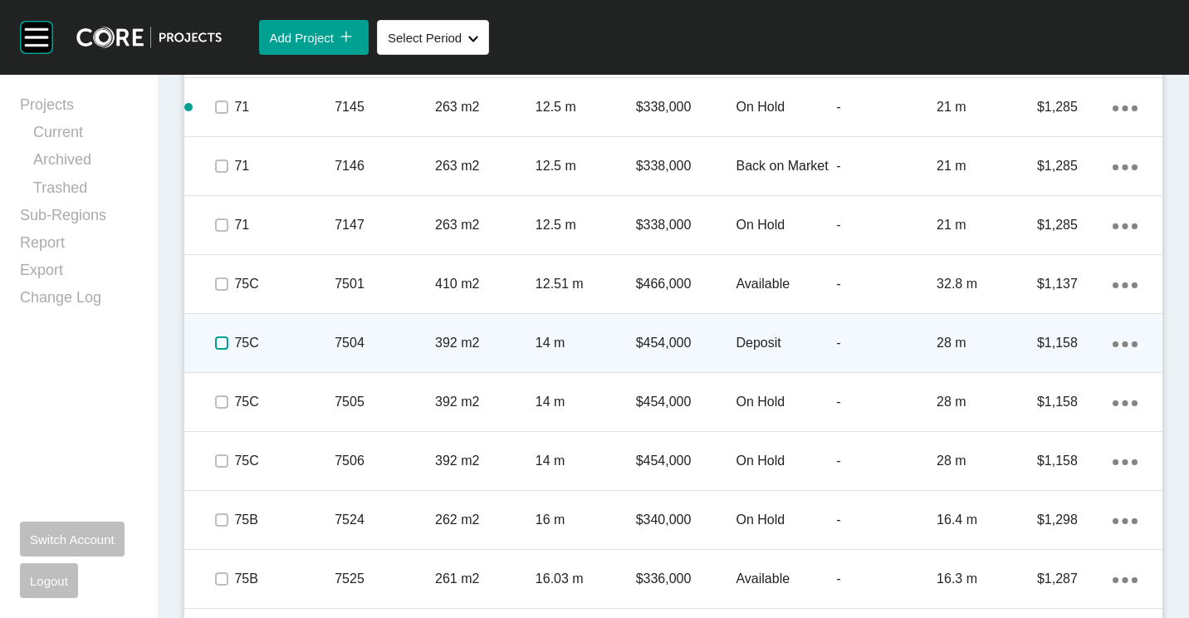
click at [217, 350] on label at bounding box center [221, 342] width 13 height 13
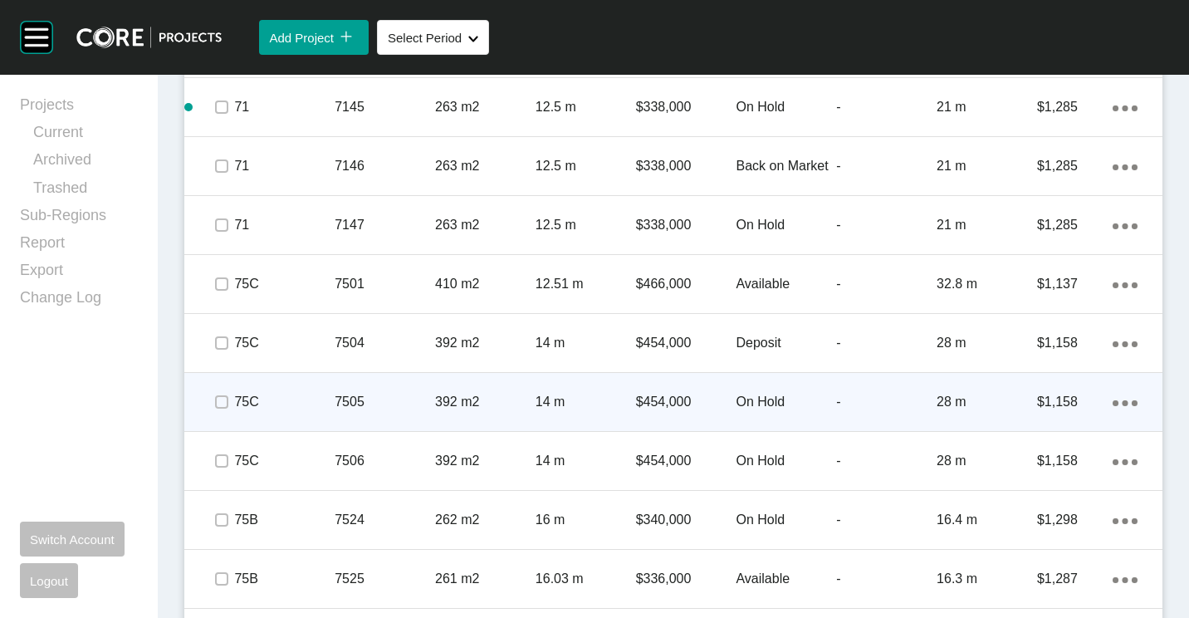
click at [224, 417] on div at bounding box center [221, 402] width 25 height 58
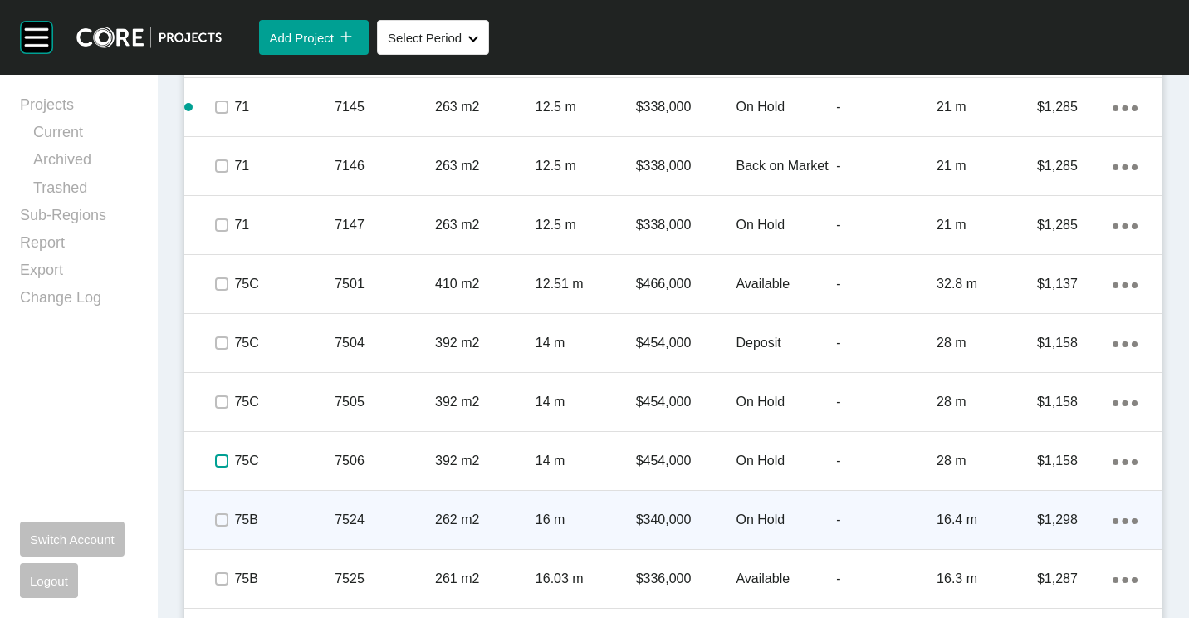
drag, startPoint x: 221, startPoint y: 461, endPoint x: 229, endPoint y: 499, distance: 39.1
click at [221, 463] on label at bounding box center [221, 460] width 13 height 13
click at [227, 526] on label at bounding box center [221, 519] width 13 height 13
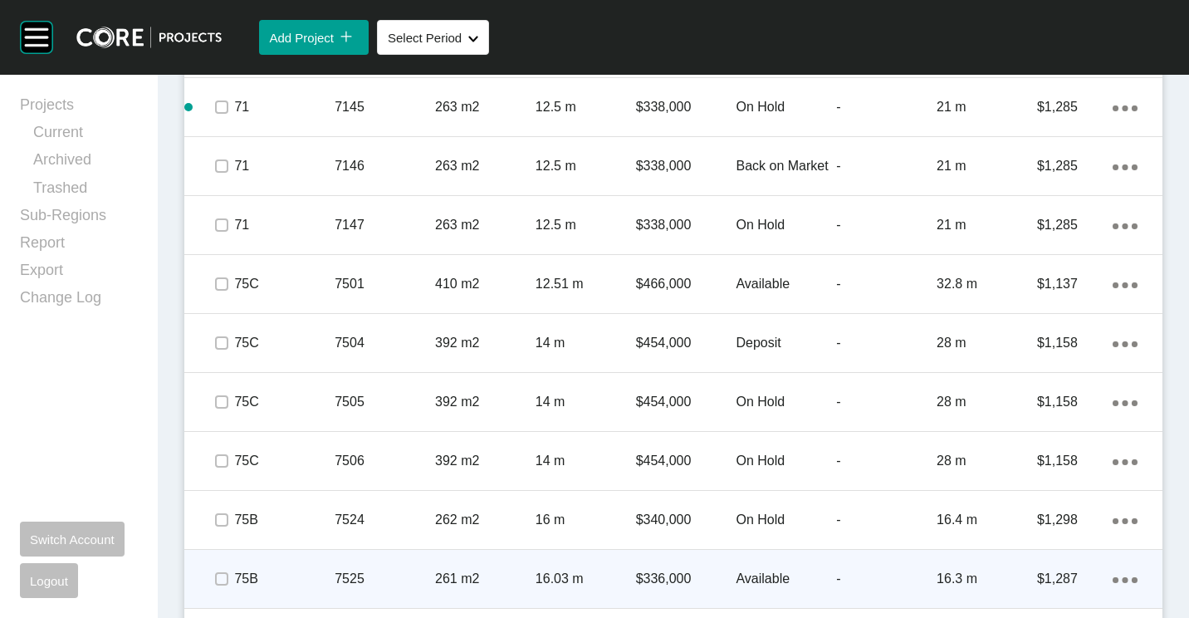
click at [213, 579] on span at bounding box center [221, 578] width 25 height 25
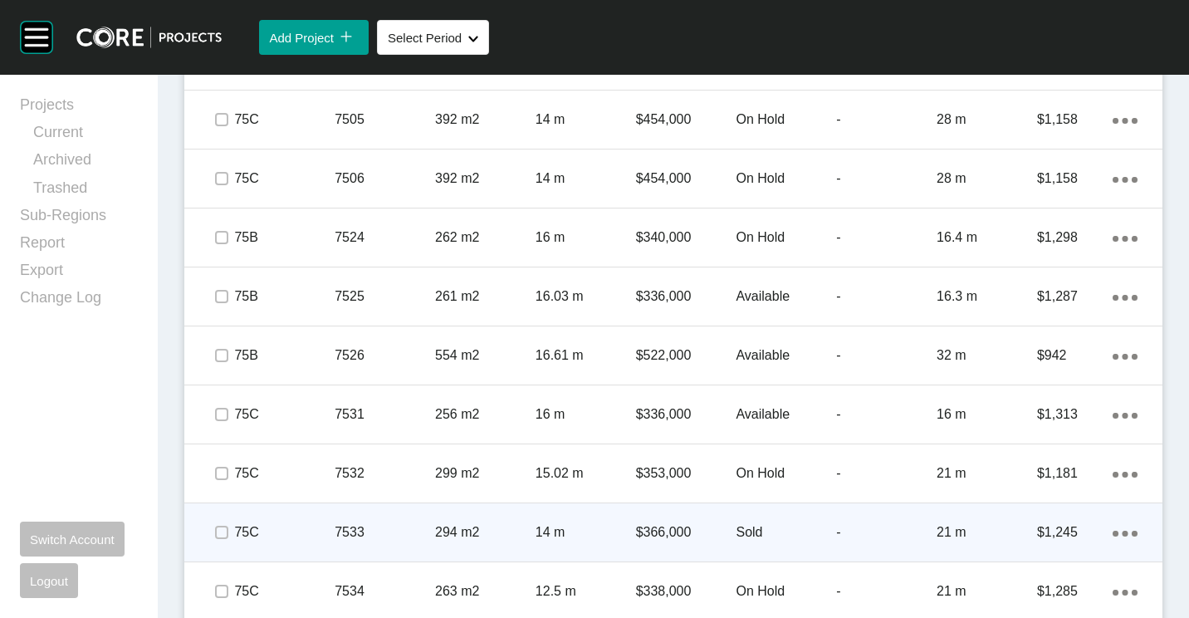
scroll to position [5761, 0]
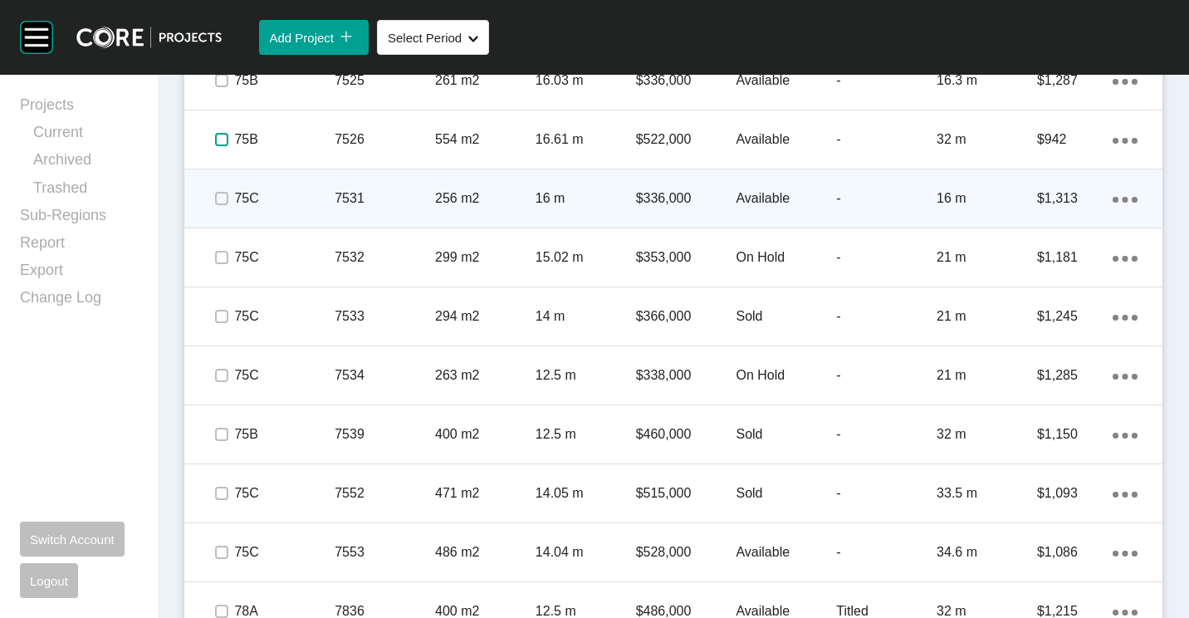
drag, startPoint x: 221, startPoint y: 140, endPoint x: 220, endPoint y: 192, distance: 51.5
click at [221, 146] on label at bounding box center [221, 139] width 13 height 13
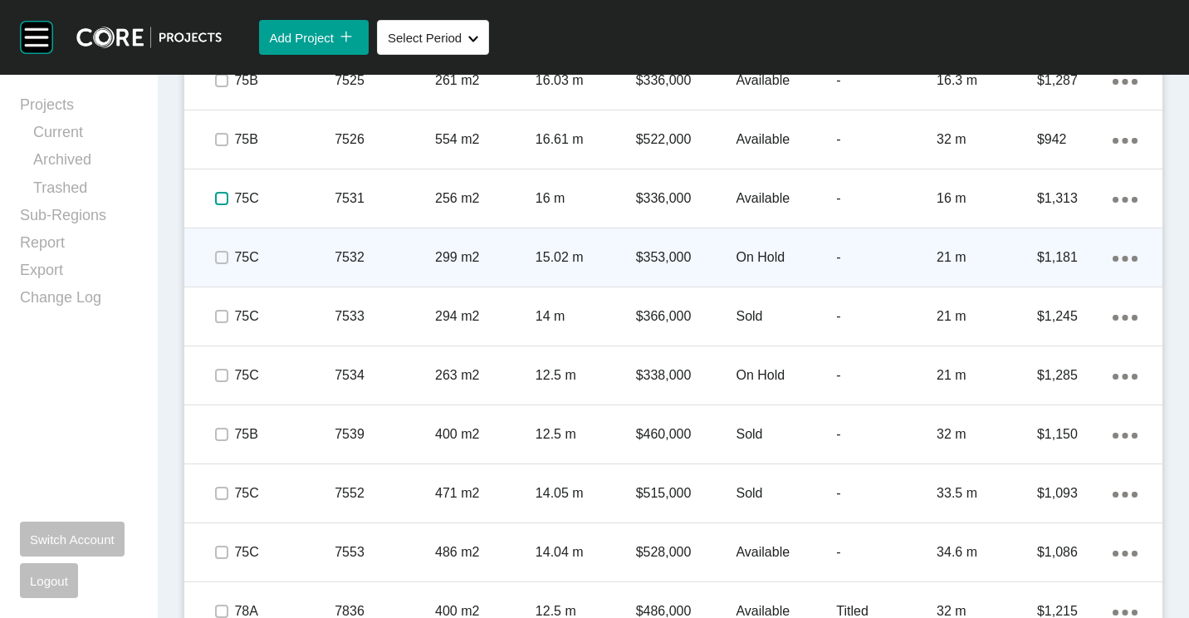
drag, startPoint x: 222, startPoint y: 196, endPoint x: 224, endPoint y: 237, distance: 40.8
click at [223, 208] on span at bounding box center [221, 198] width 25 height 25
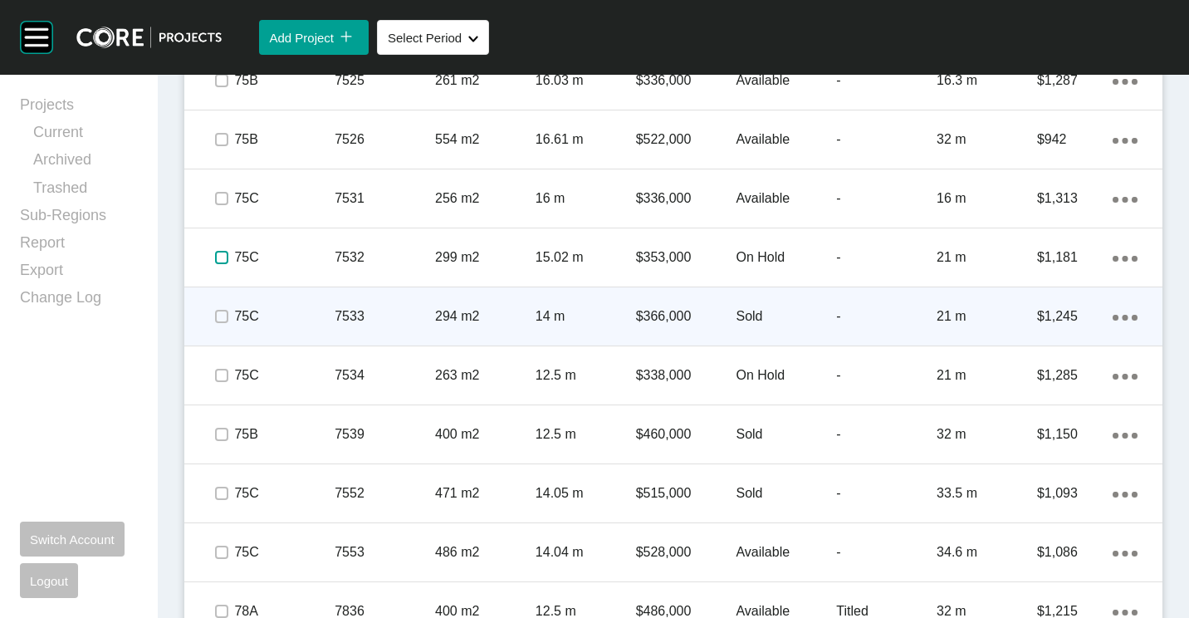
drag, startPoint x: 223, startPoint y: 260, endPoint x: 212, endPoint y: 291, distance: 33.6
click at [222, 261] on label at bounding box center [221, 257] width 13 height 13
drag, startPoint x: 223, startPoint y: 317, endPoint x: 222, endPoint y: 389, distance: 72.2
click at [223, 318] on label at bounding box center [221, 316] width 13 height 13
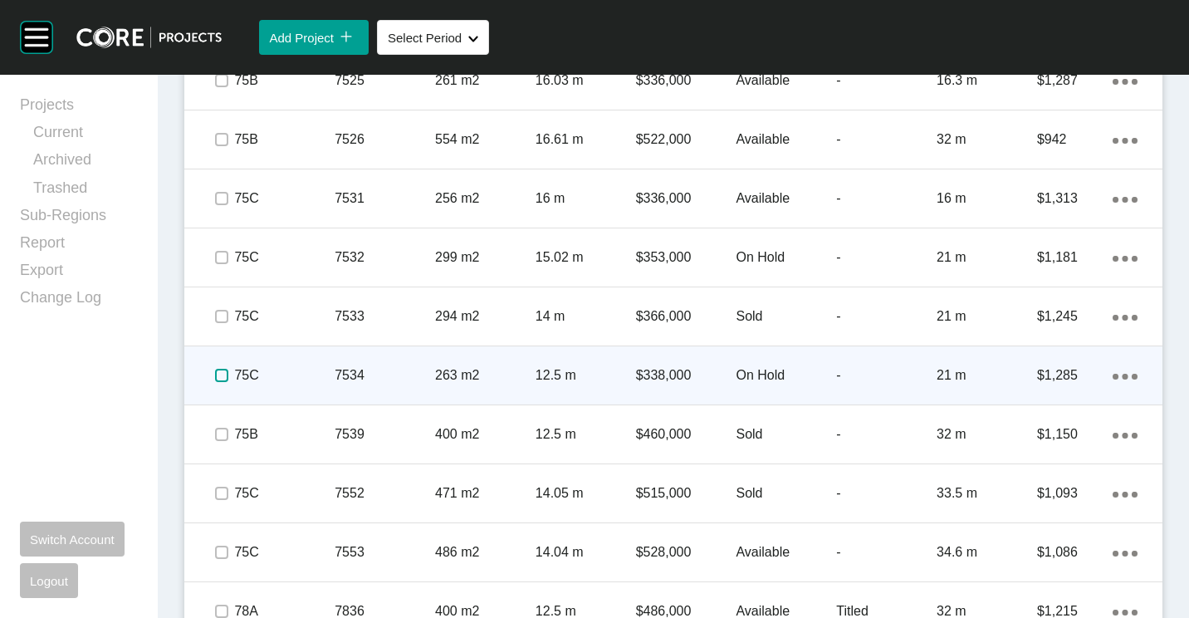
drag, startPoint x: 222, startPoint y: 382, endPoint x: 223, endPoint y: 437, distance: 54.8
click at [222, 383] on span at bounding box center [221, 375] width 25 height 25
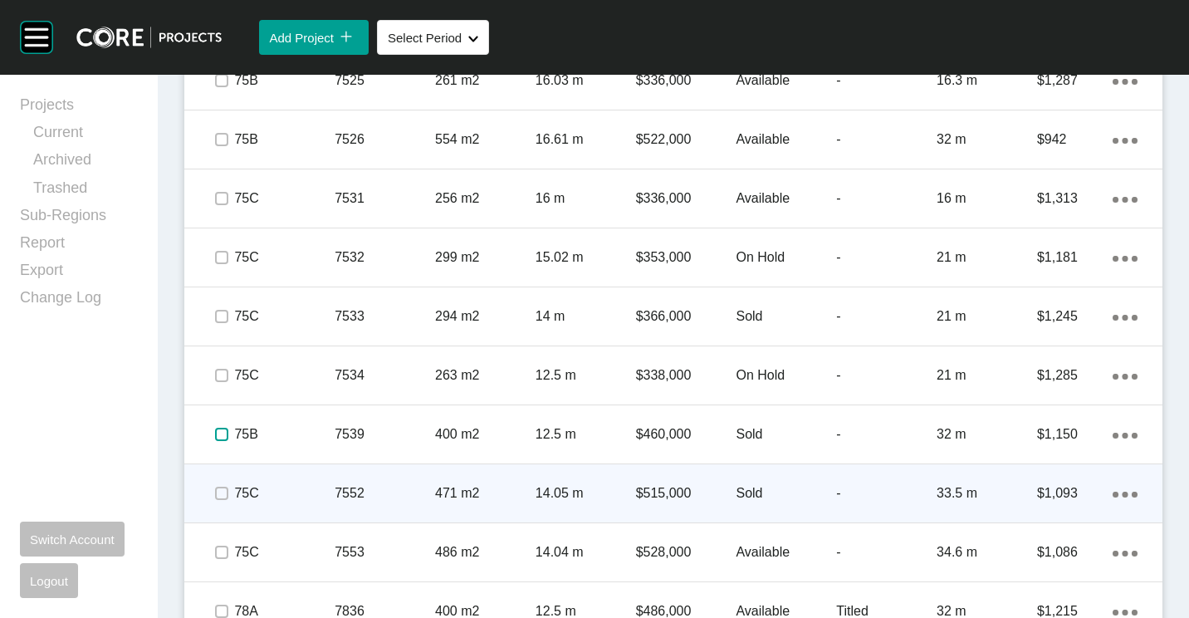
drag, startPoint x: 224, startPoint y: 440, endPoint x: 224, endPoint y: 468, distance: 28.2
click at [224, 442] on span at bounding box center [221, 434] width 25 height 25
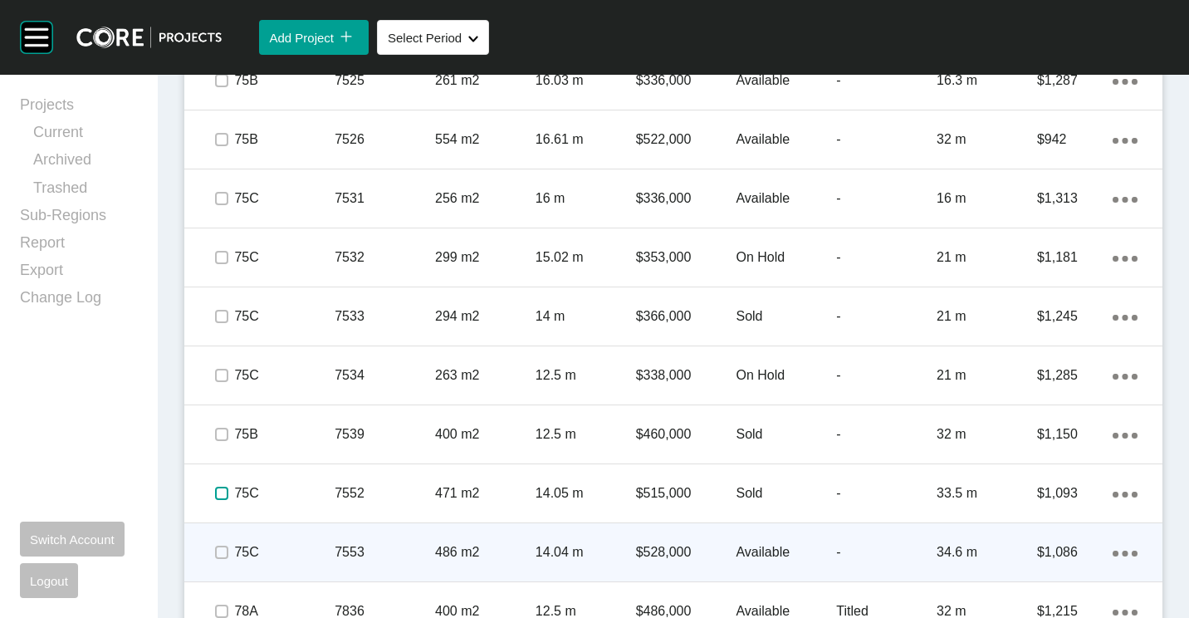
drag, startPoint x: 224, startPoint y: 493, endPoint x: 217, endPoint y: 531, distance: 38.9
click at [223, 500] on label at bounding box center [221, 493] width 13 height 13
click at [216, 546] on label at bounding box center [221, 552] width 13 height 13
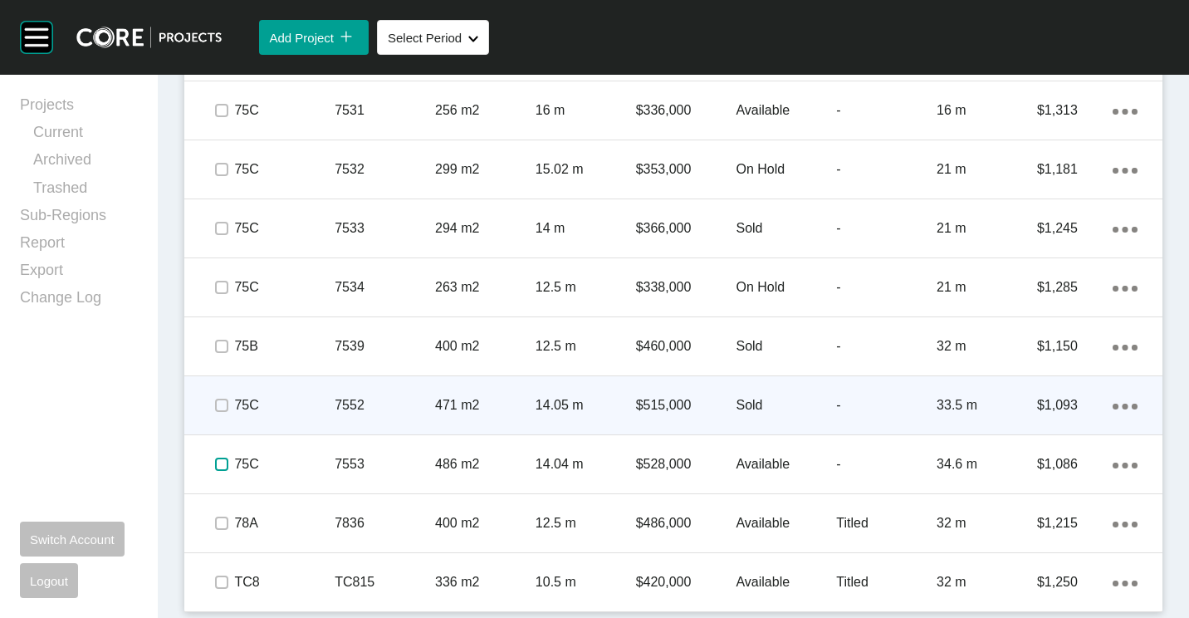
scroll to position [5849, 0]
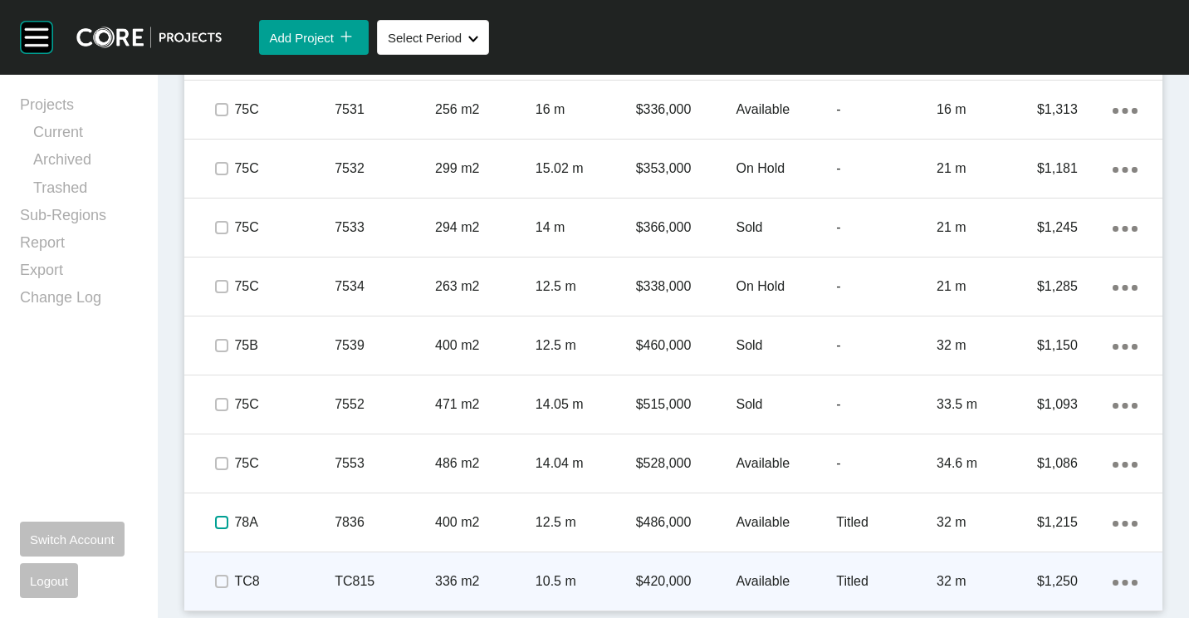
drag, startPoint x: 223, startPoint y: 523, endPoint x: 223, endPoint y: 565, distance: 41.5
click at [223, 525] on label at bounding box center [221, 522] width 13 height 13
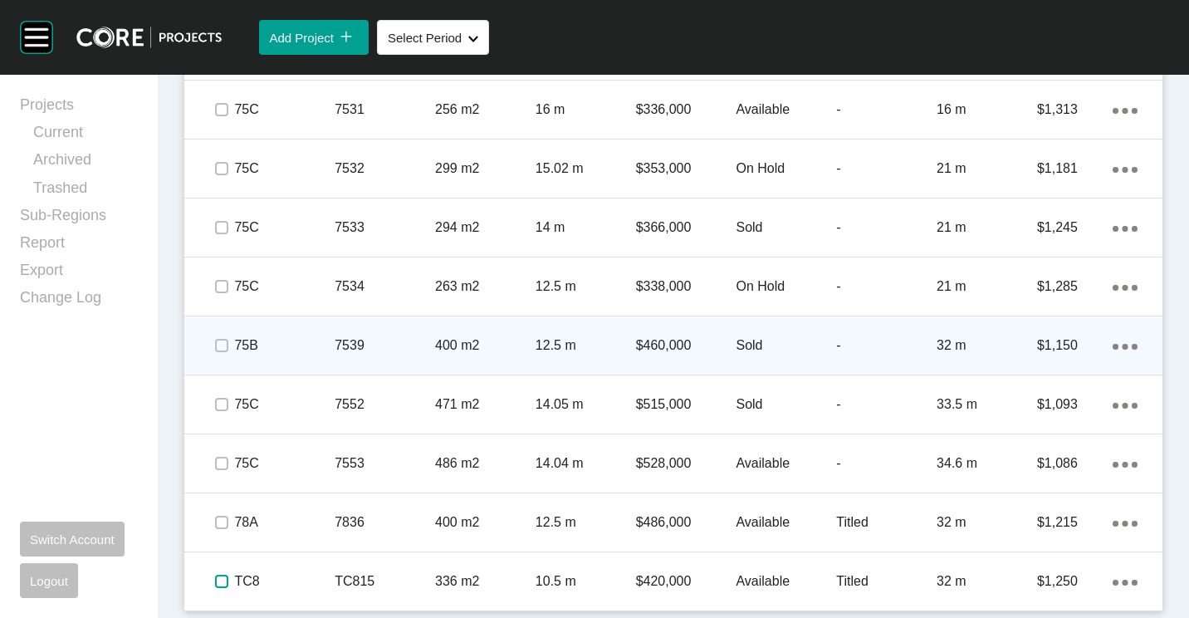
drag, startPoint x: 222, startPoint y: 585, endPoint x: 831, endPoint y: 362, distance: 648.8
click at [223, 582] on label at bounding box center [221, 581] width 13 height 13
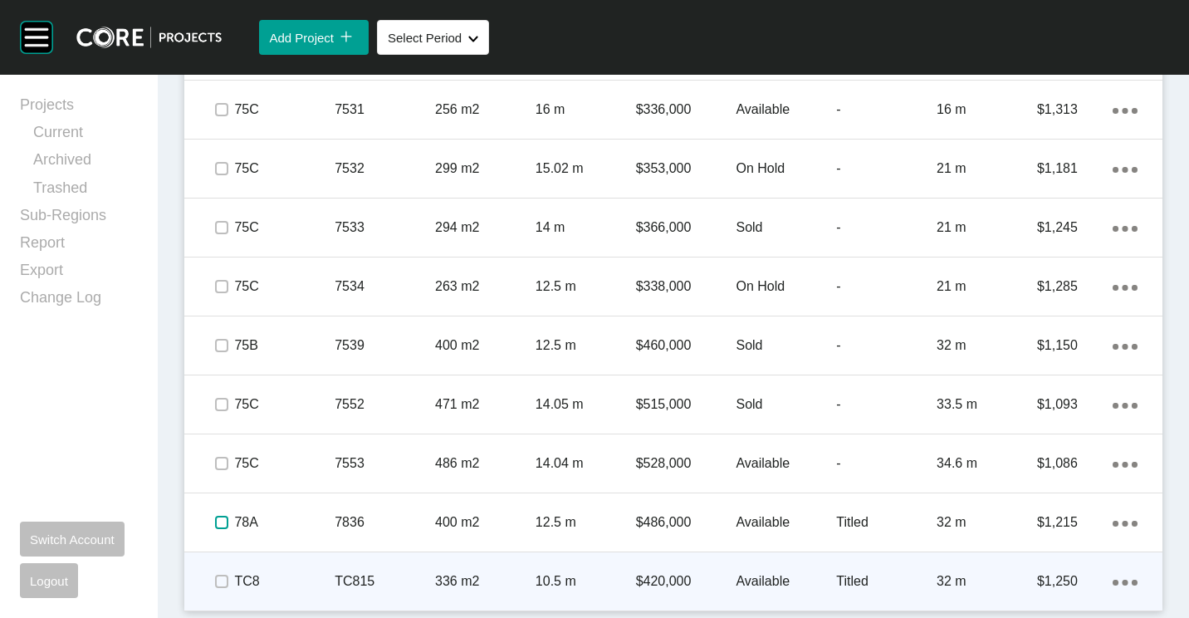
drag, startPoint x: 223, startPoint y: 521, endPoint x: 223, endPoint y: 562, distance: 41.5
click at [223, 526] on label at bounding box center [221, 522] width 13 height 13
drag, startPoint x: 221, startPoint y: 580, endPoint x: 266, endPoint y: 556, distance: 50.9
click at [228, 576] on label at bounding box center [221, 581] width 13 height 13
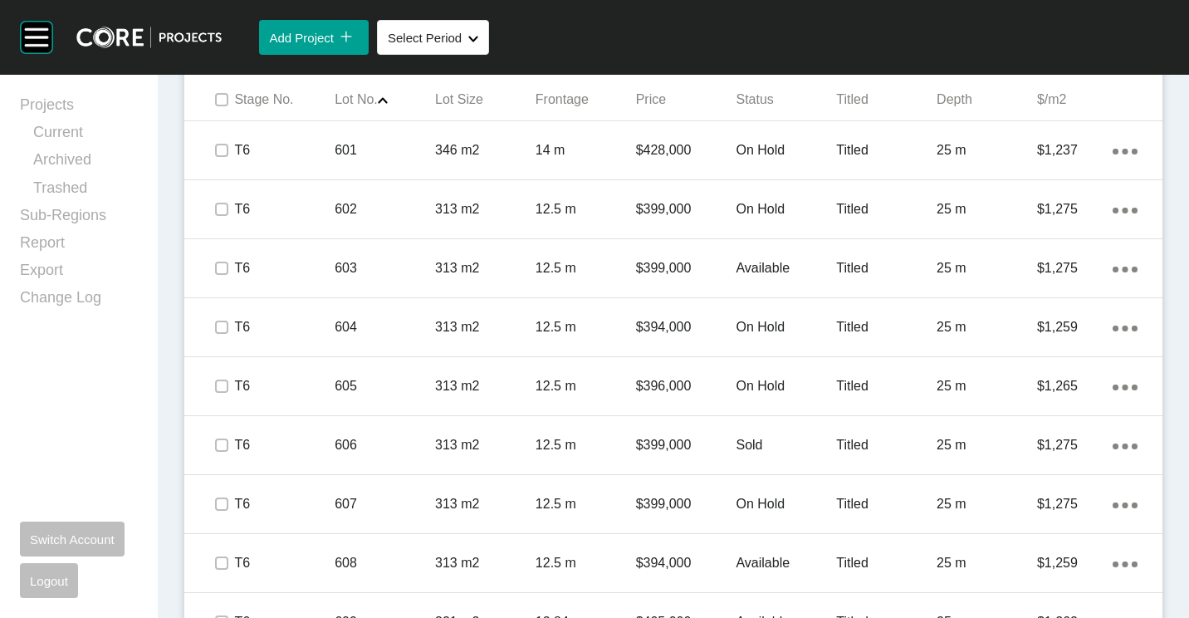
scroll to position [536, 0]
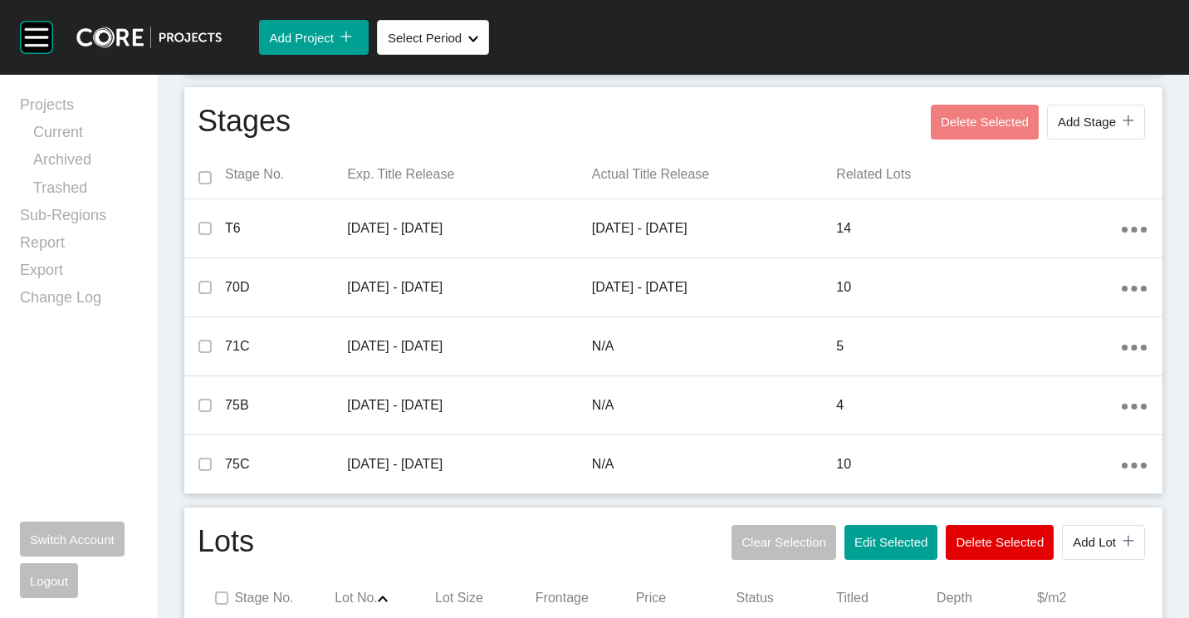
drag, startPoint x: 848, startPoint y: 546, endPoint x: 842, endPoint y: 530, distance: 17.6
click at [854, 546] on span "Edit Selected" at bounding box center [890, 542] width 73 height 14
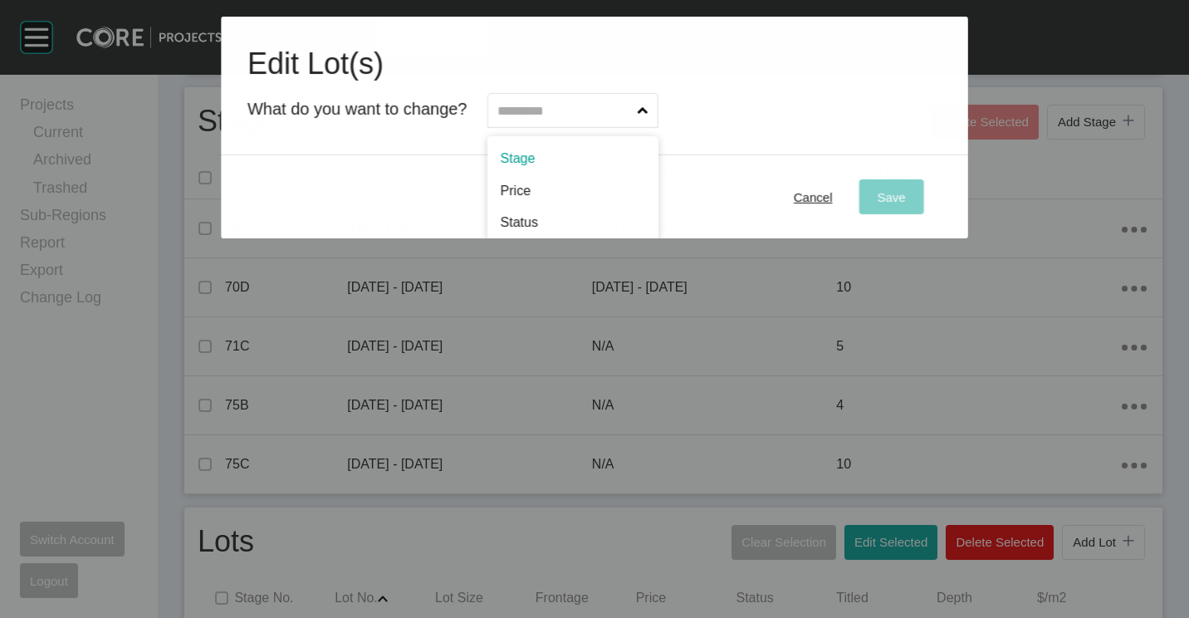
click at [614, 124] on input "text" at bounding box center [564, 110] width 139 height 33
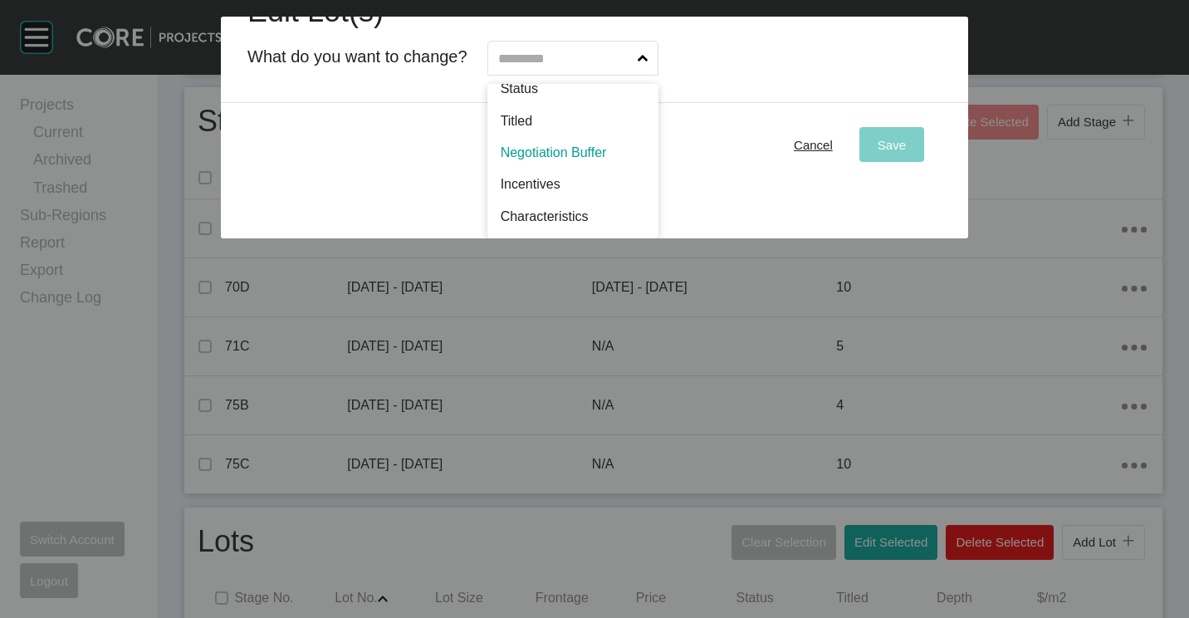
scroll to position [0, 0]
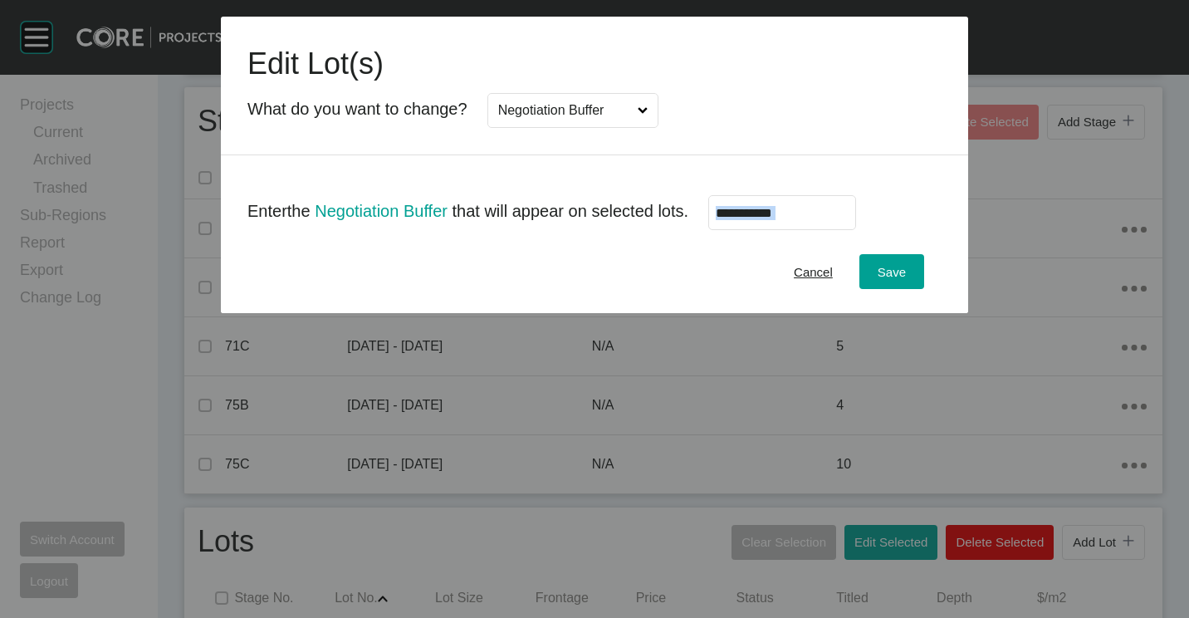
drag, startPoint x: 805, startPoint y: 230, endPoint x: 805, endPoint y: 221, distance: 9.1
click at [805, 221] on form "Edit Lot(s) What do you want to change? Negotiation Buffer Enter the Negotiatio…" at bounding box center [594, 165] width 747 height 296
drag, startPoint x: 805, startPoint y: 221, endPoint x: 782, endPoint y: 217, distance: 22.8
click at [805, 218] on input "text" at bounding box center [782, 213] width 133 height 14
type input "******"
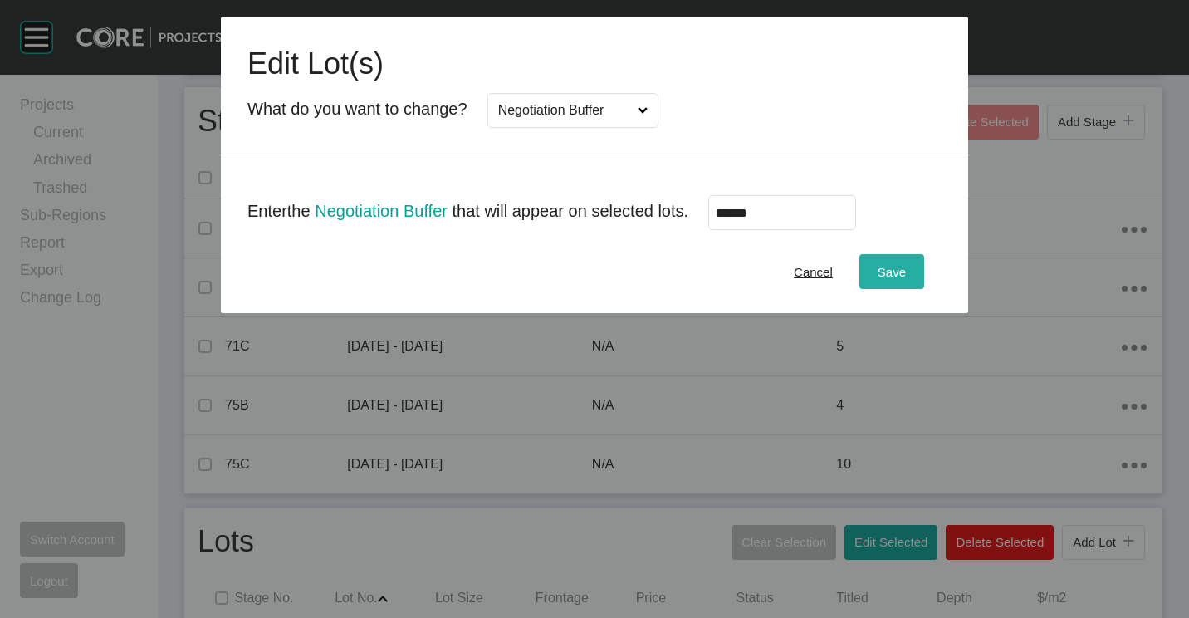
click at [873, 262] on div "Save" at bounding box center [891, 272] width 37 height 22
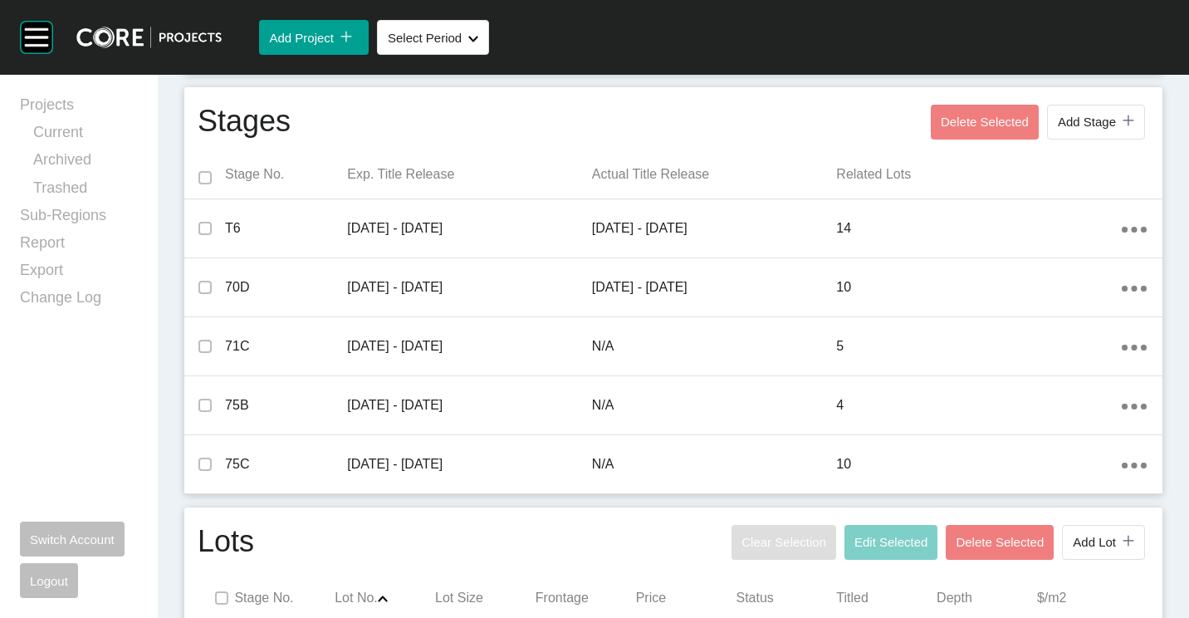
scroll to position [1034, 0]
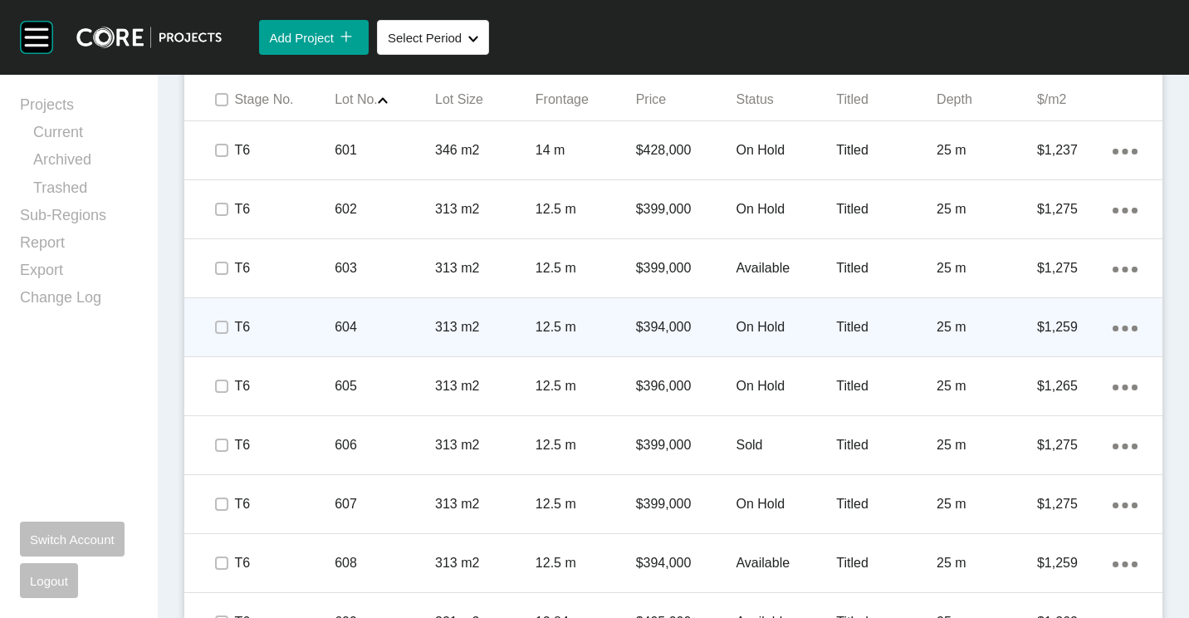
click at [736, 350] on div "On Hold" at bounding box center [786, 326] width 100 height 51
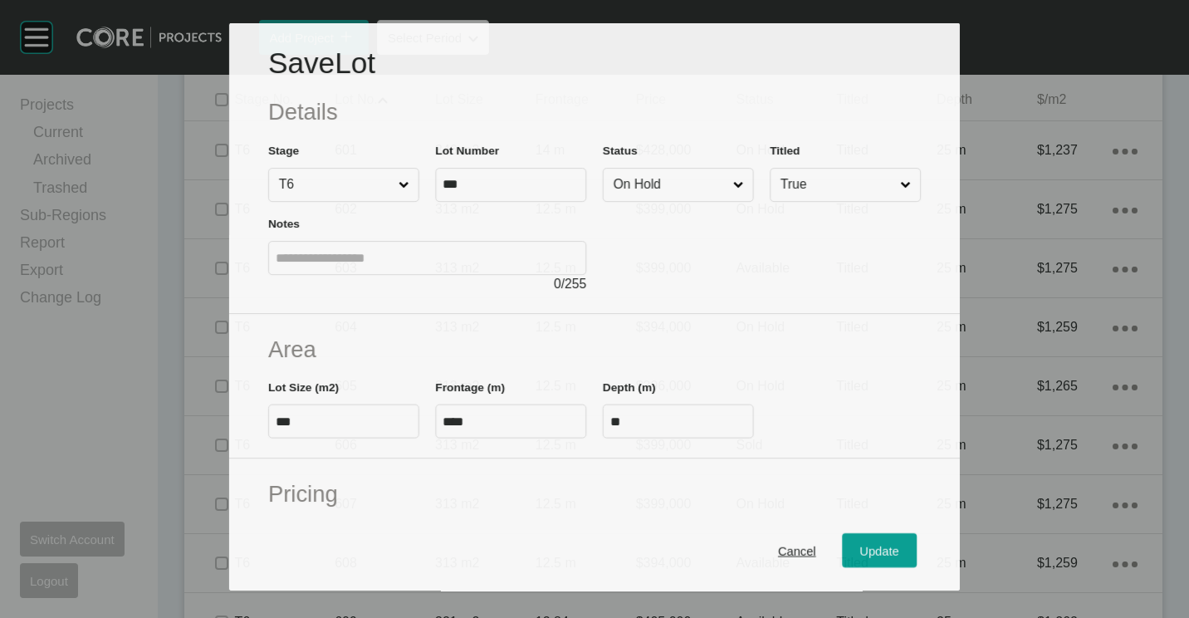
scroll to position [395, 0]
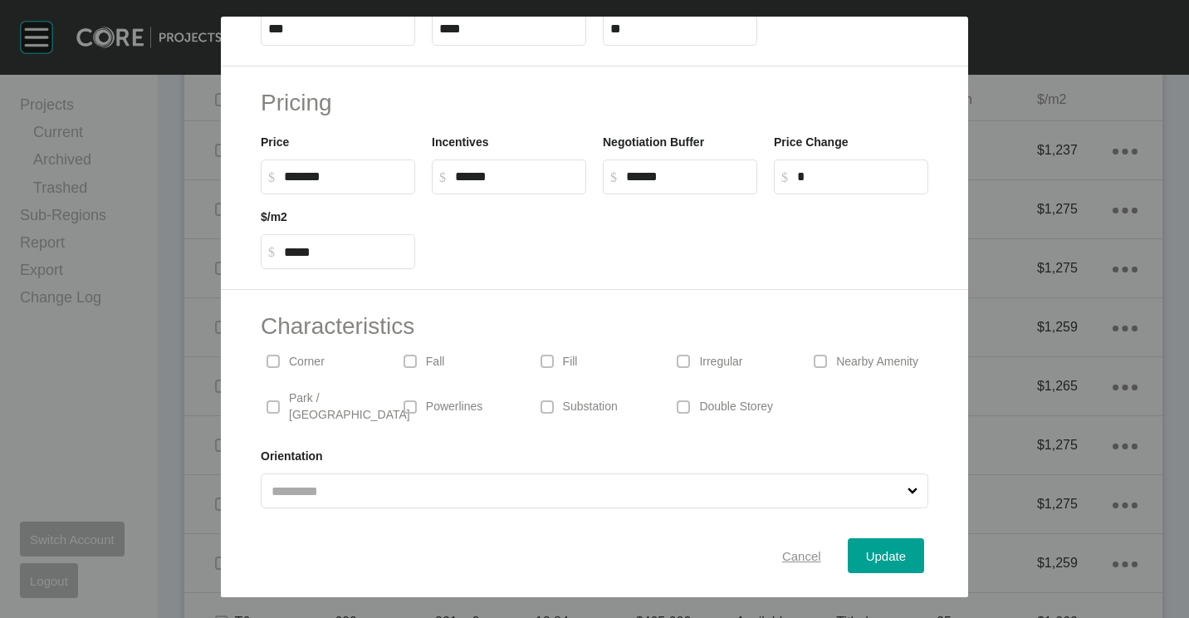
click at [788, 553] on span "Cancel" at bounding box center [801, 556] width 39 height 14
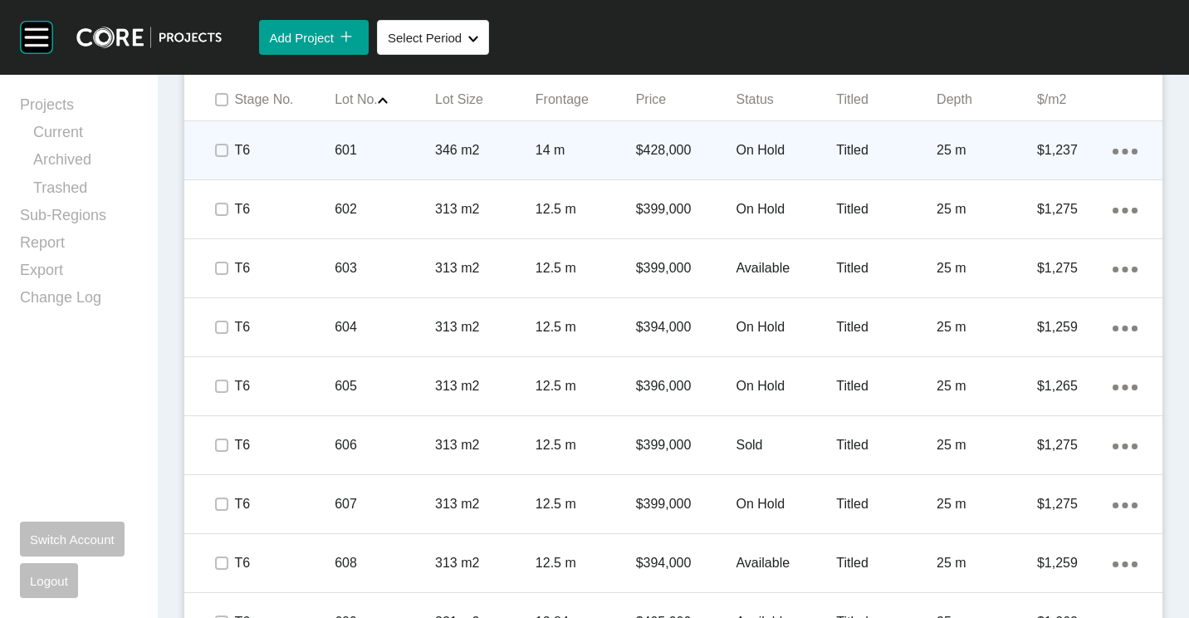
scroll to position [868, 0]
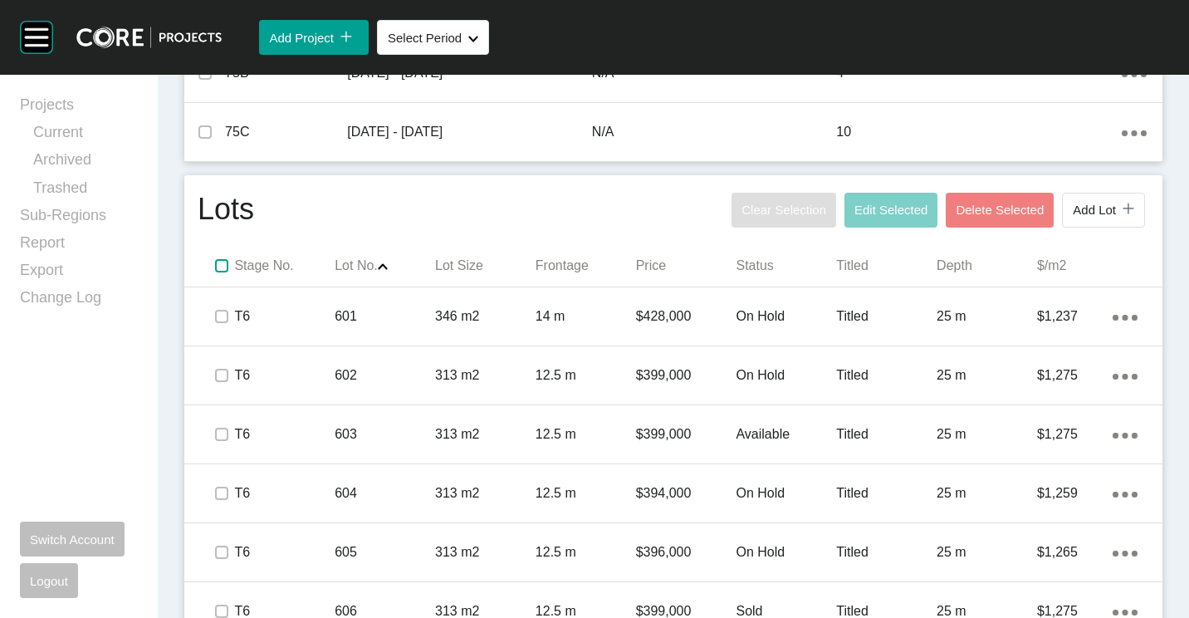
click at [223, 263] on label at bounding box center [221, 265] width 13 height 13
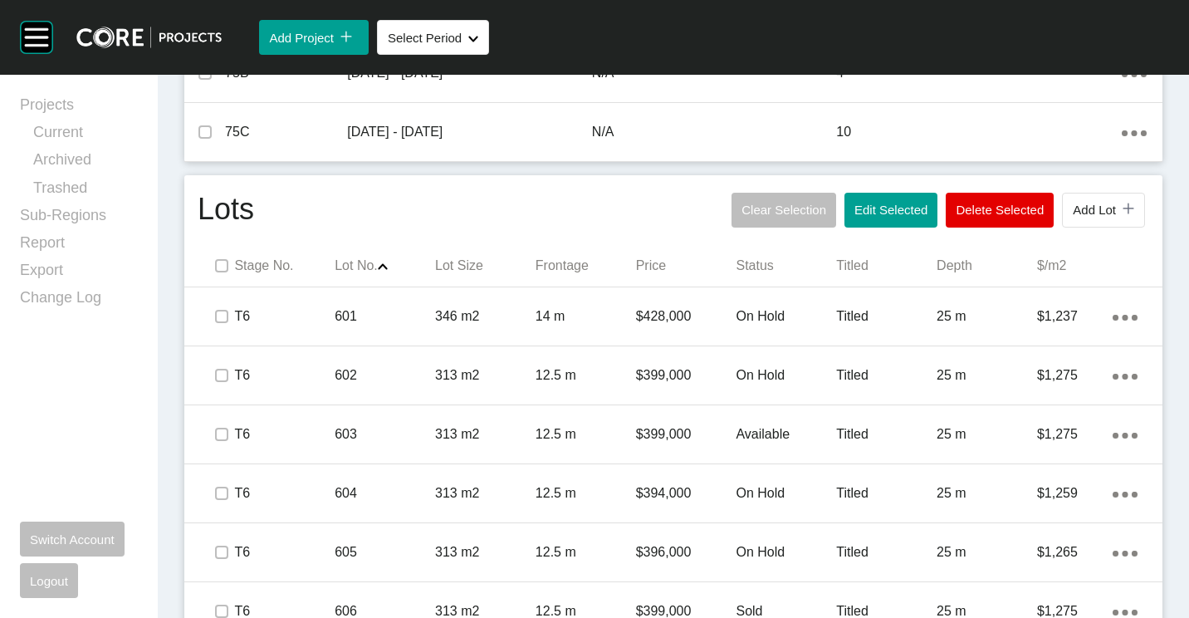
drag, startPoint x: 889, startPoint y: 218, endPoint x: 863, endPoint y: 208, distance: 28.7
click at [889, 218] on button "Edit Selected" at bounding box center [890, 210] width 93 height 35
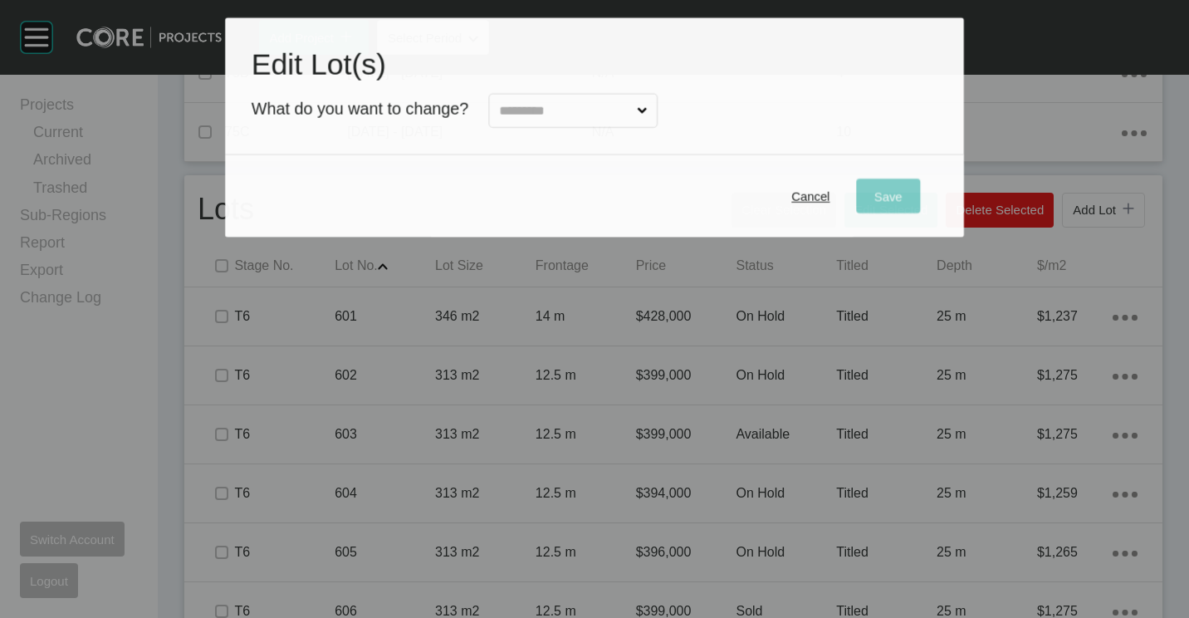
click at [477, 117] on div at bounding box center [562, 107] width 189 height 42
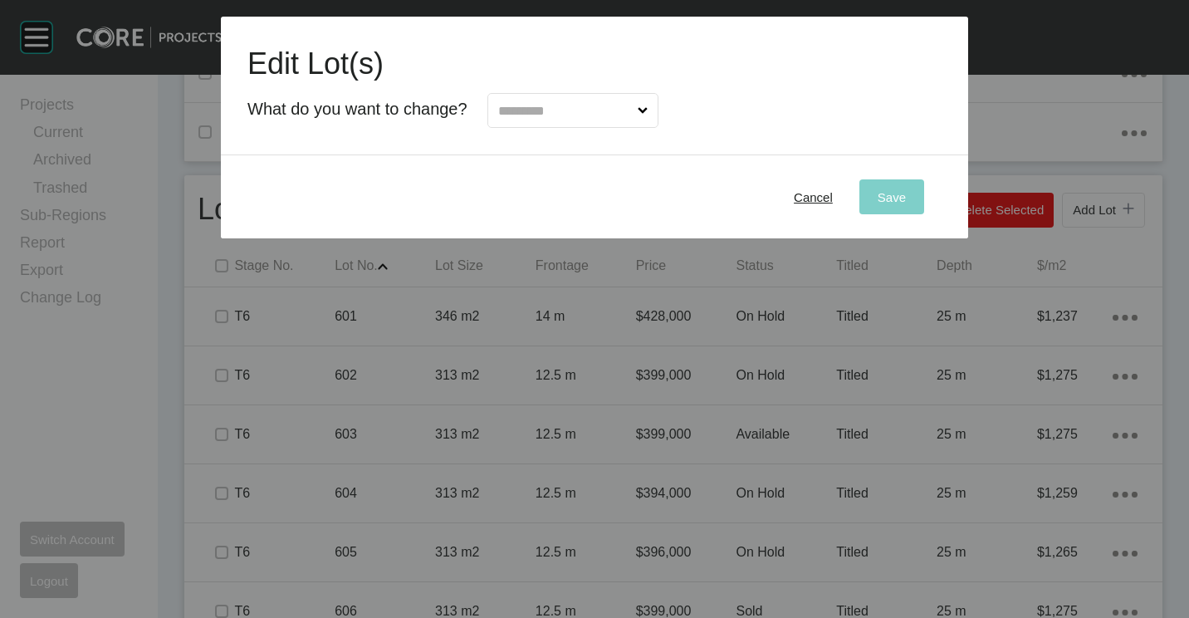
click at [546, 116] on input "text" at bounding box center [564, 110] width 139 height 33
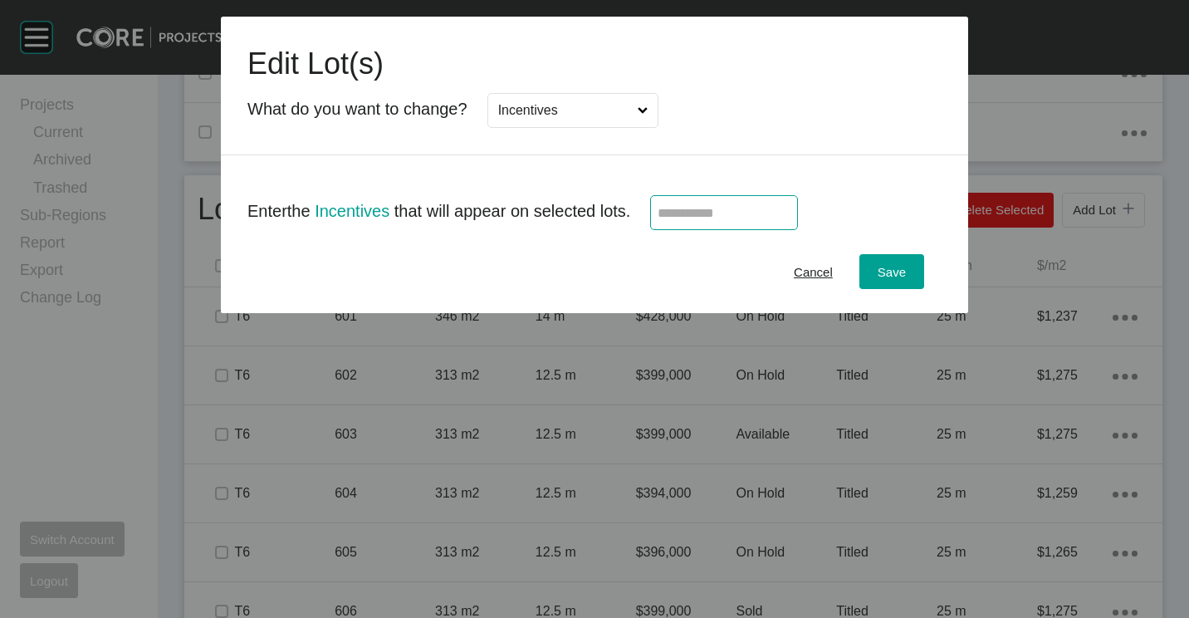
click at [735, 213] on input "text" at bounding box center [724, 213] width 133 height 14
type input "******"
click at [900, 259] on button "Save" at bounding box center [891, 271] width 65 height 35
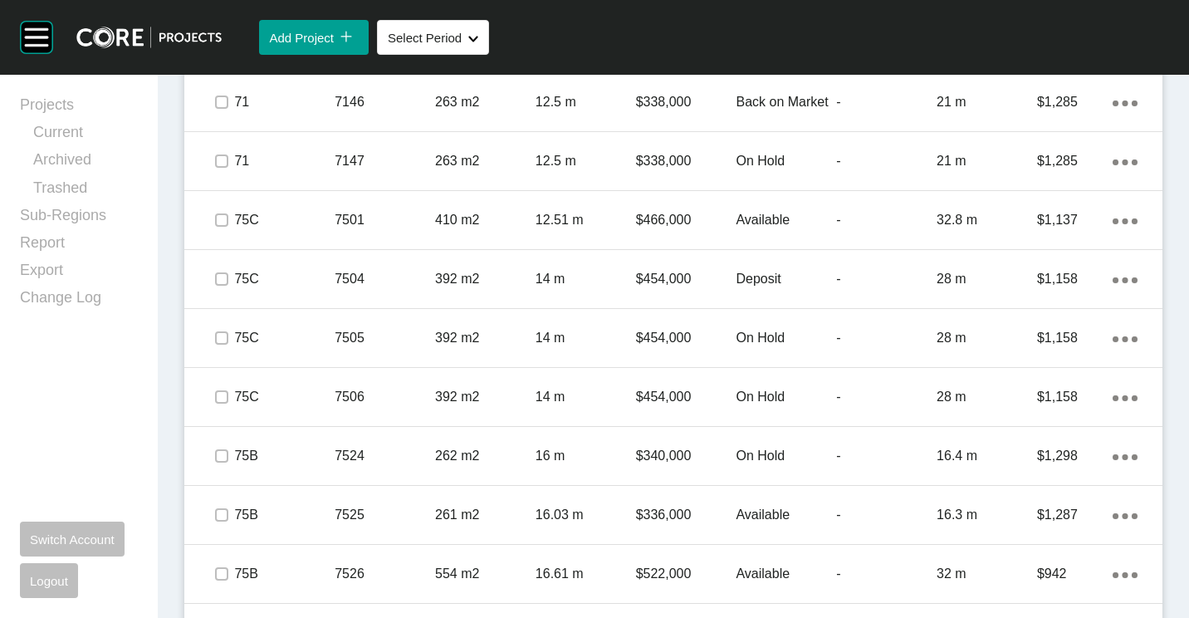
scroll to position [5849, 0]
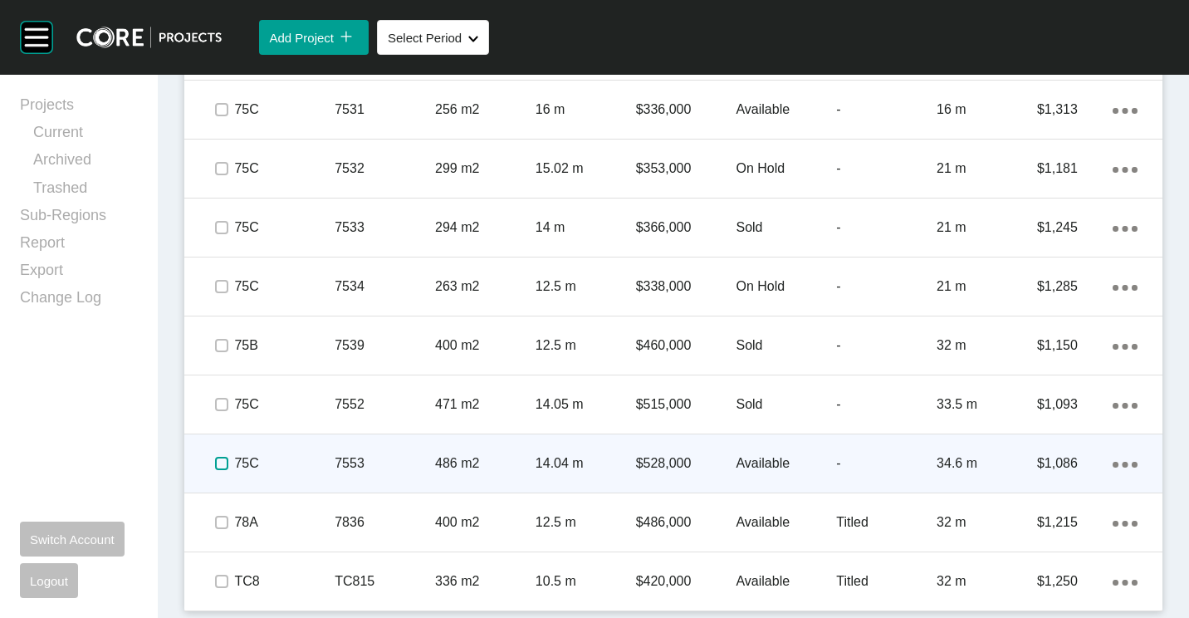
click at [220, 466] on label at bounding box center [221, 463] width 13 height 13
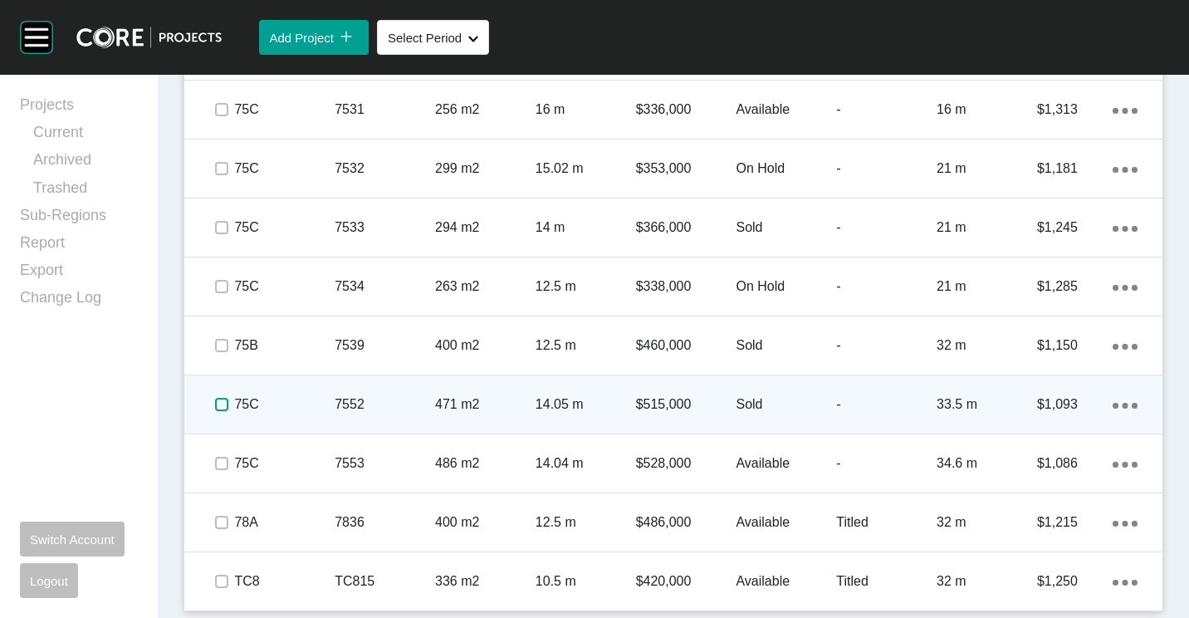
click at [215, 398] on label at bounding box center [221, 404] width 13 height 13
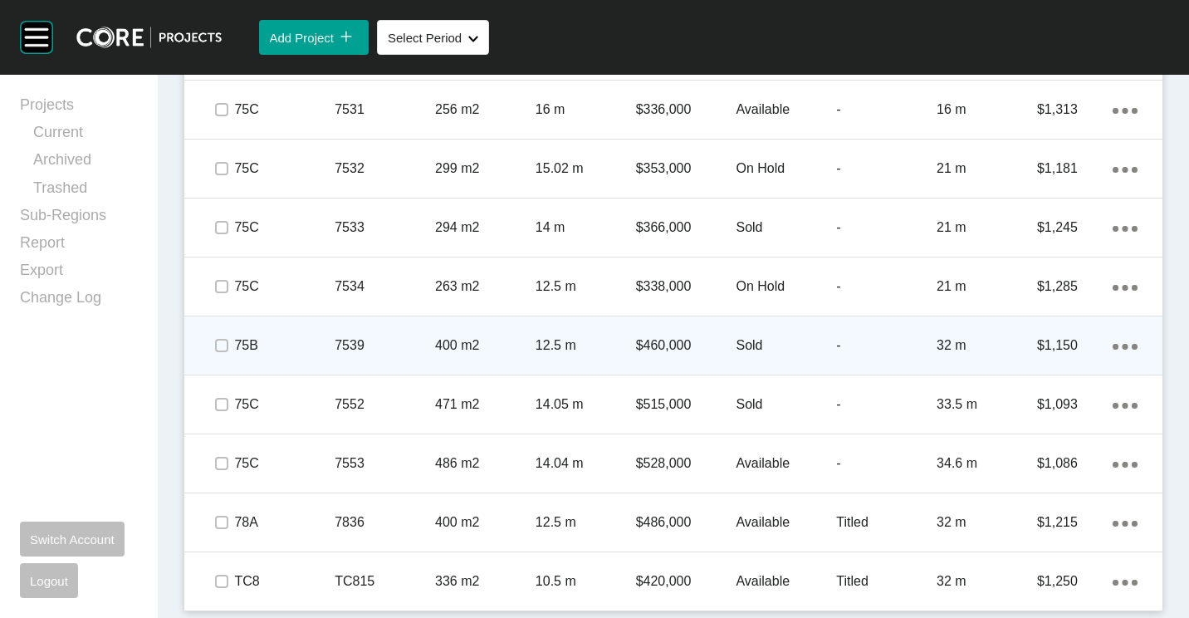
click at [229, 349] on span at bounding box center [221, 345] width 25 height 25
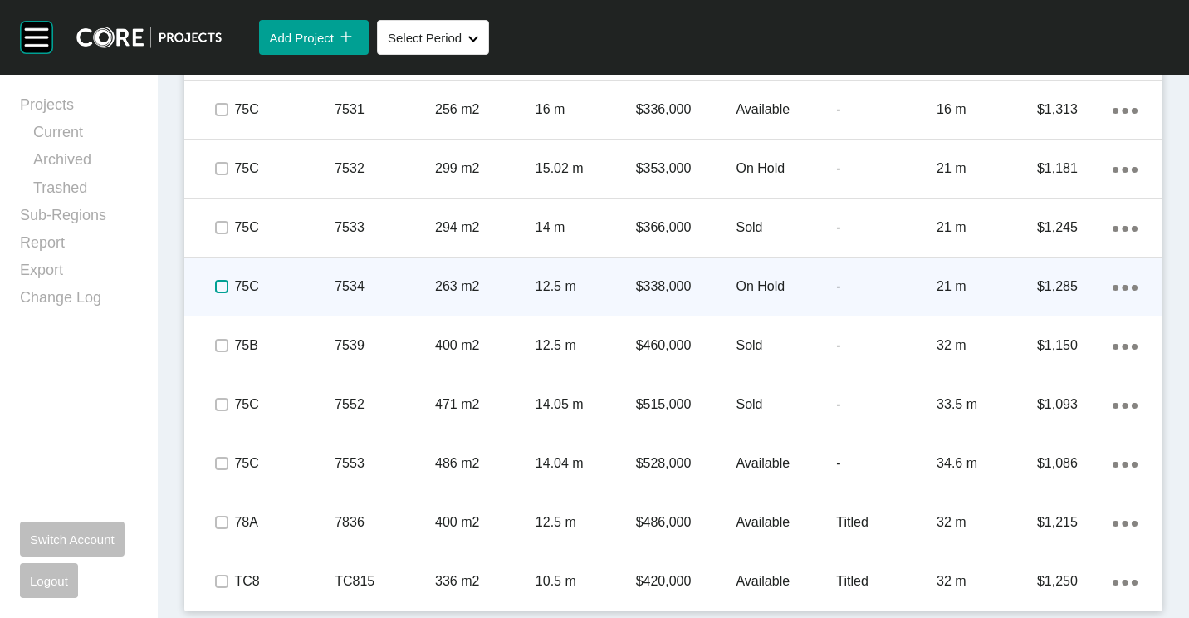
click at [226, 284] on label at bounding box center [221, 286] width 13 height 13
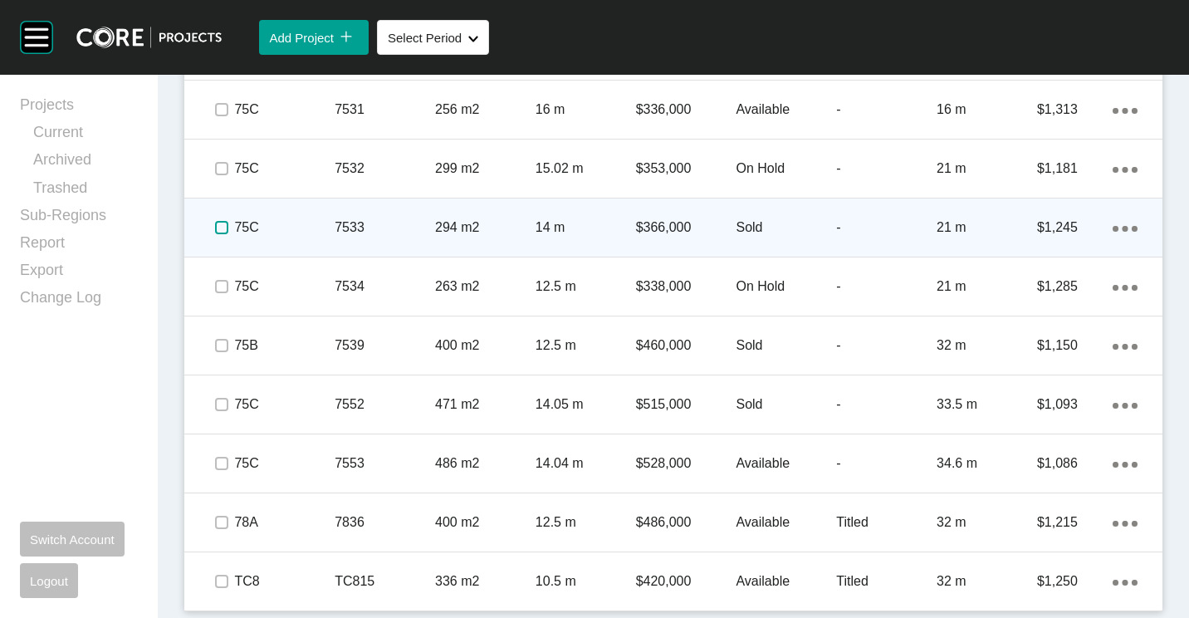
click at [221, 227] on label at bounding box center [221, 227] width 13 height 13
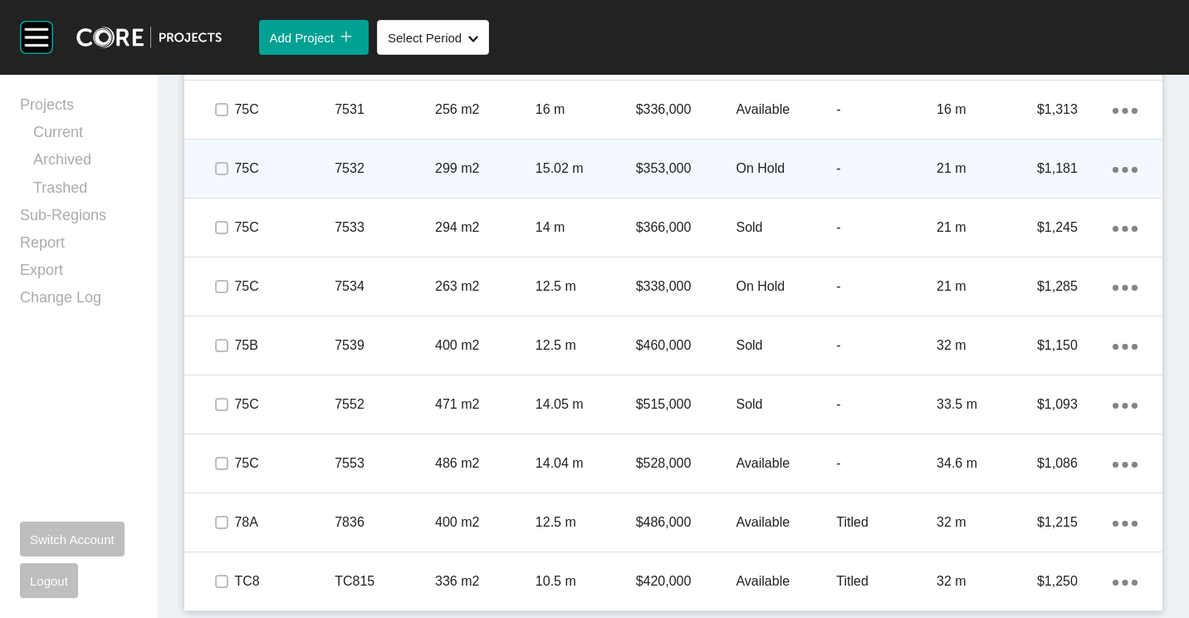
click at [220, 148] on div at bounding box center [221, 168] width 25 height 58
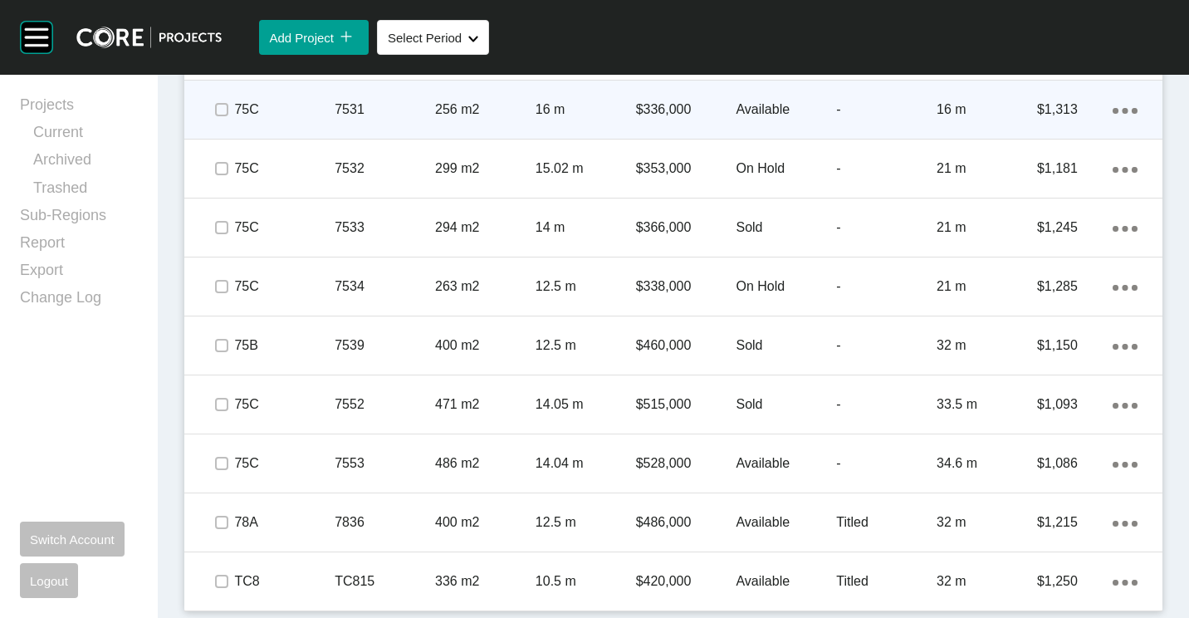
click at [213, 115] on span at bounding box center [221, 109] width 25 height 25
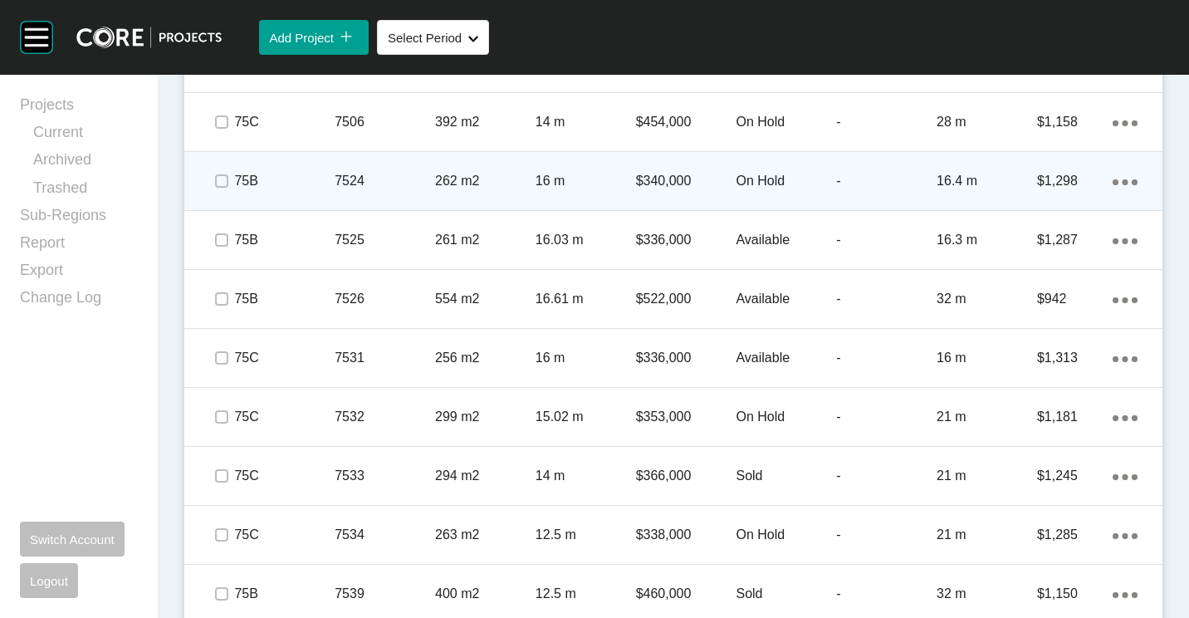
scroll to position [5600, 0]
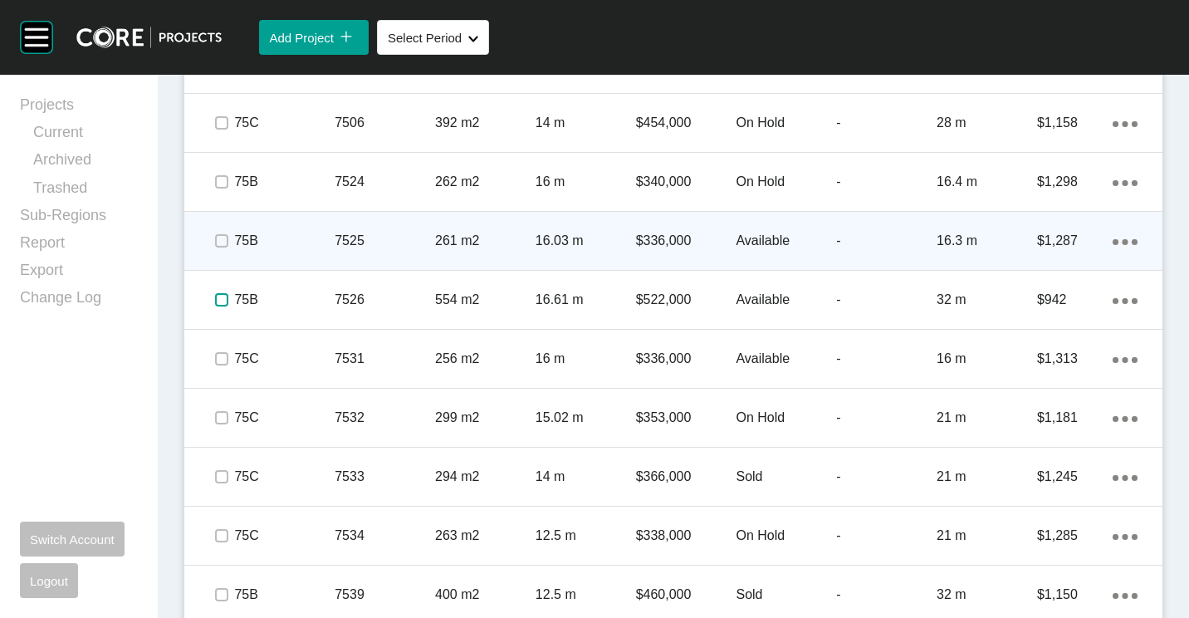
drag, startPoint x: 219, startPoint y: 302, endPoint x: 219, endPoint y: 258, distance: 44.0
click at [219, 301] on label at bounding box center [221, 299] width 13 height 13
click at [218, 241] on label at bounding box center [221, 240] width 13 height 13
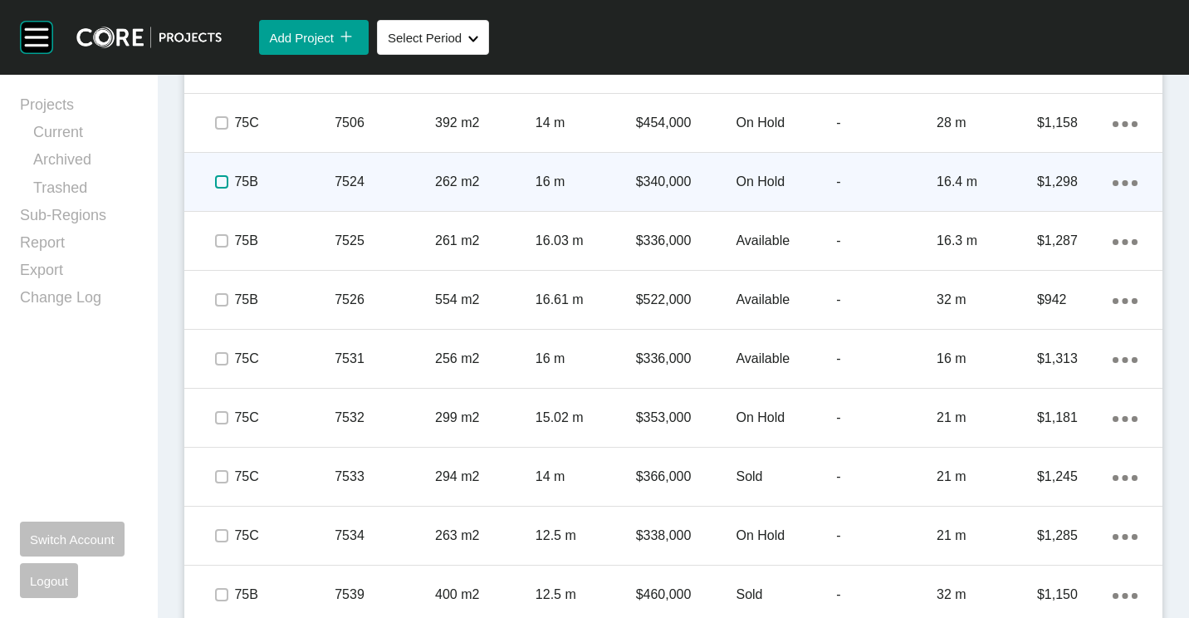
drag, startPoint x: 227, startPoint y: 183, endPoint x: 228, endPoint y: 151, distance: 31.6
click at [227, 178] on label at bounding box center [221, 181] width 13 height 13
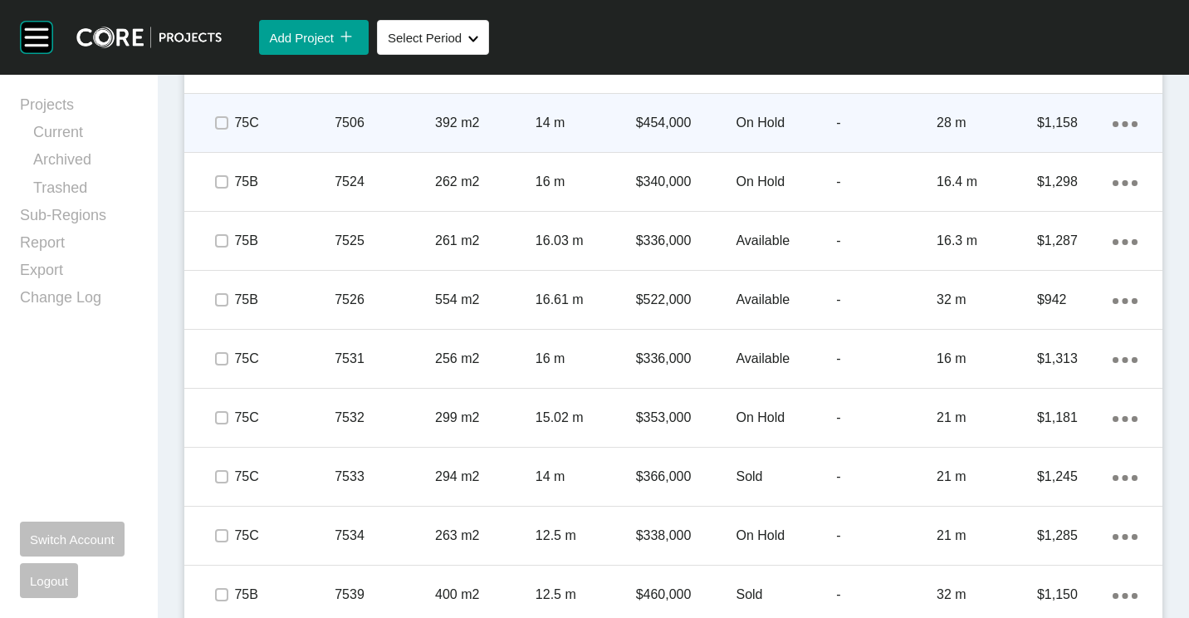
click at [223, 130] on span at bounding box center [221, 122] width 25 height 25
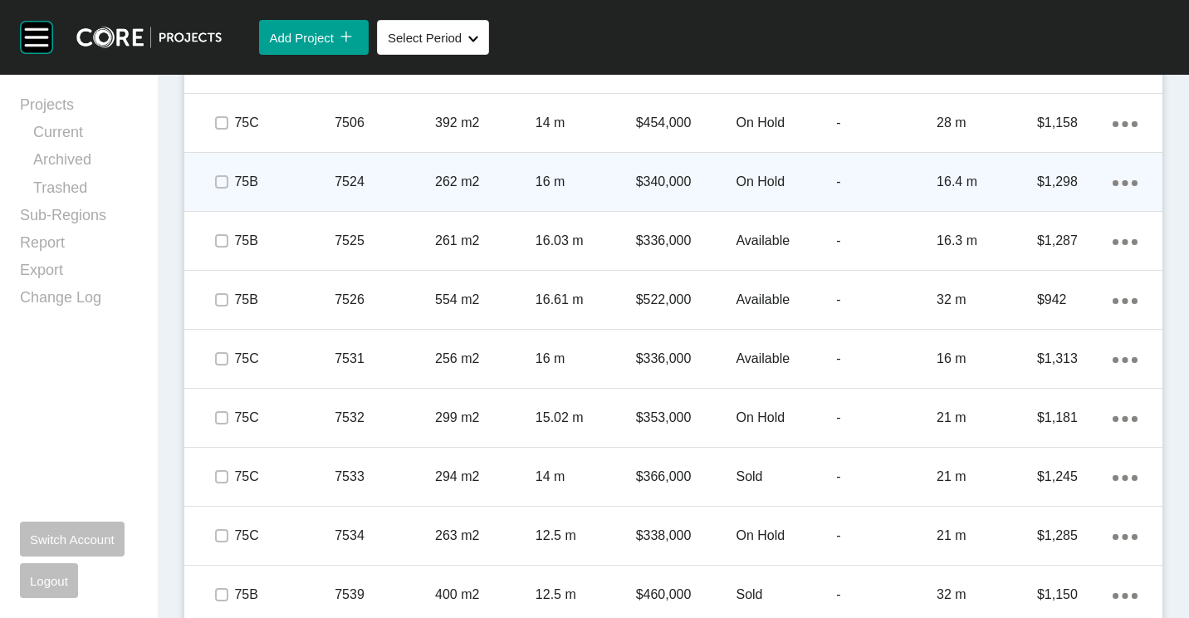
scroll to position [5434, 0]
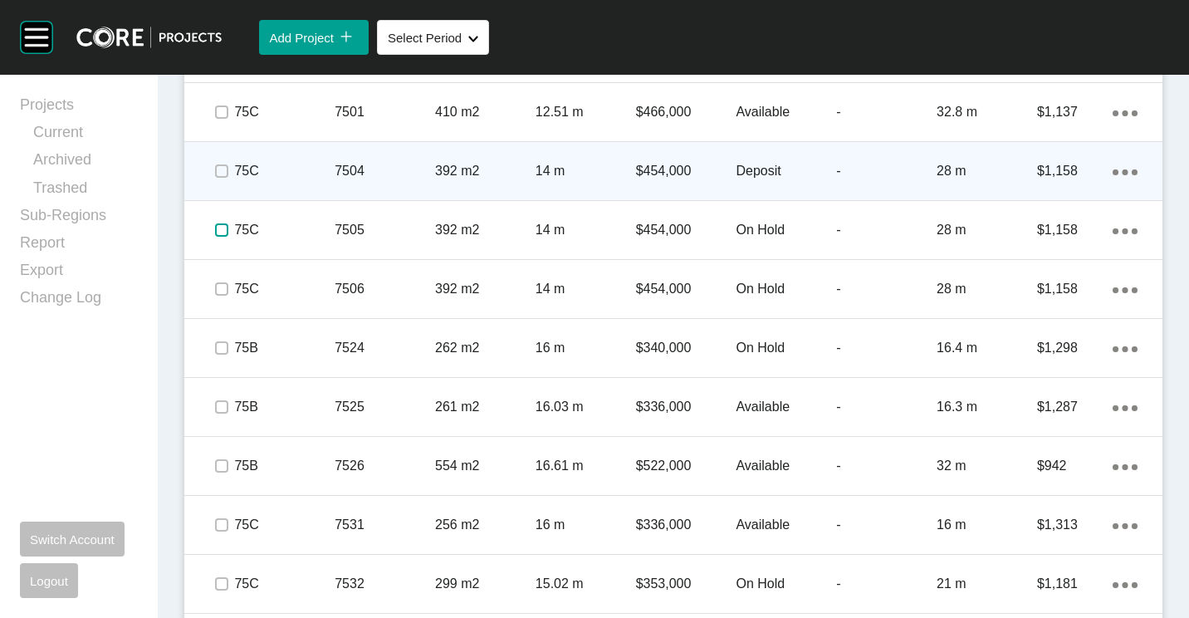
drag, startPoint x: 225, startPoint y: 235, endPoint x: 220, endPoint y: 194, distance: 41.0
click at [222, 225] on label at bounding box center [221, 229] width 13 height 13
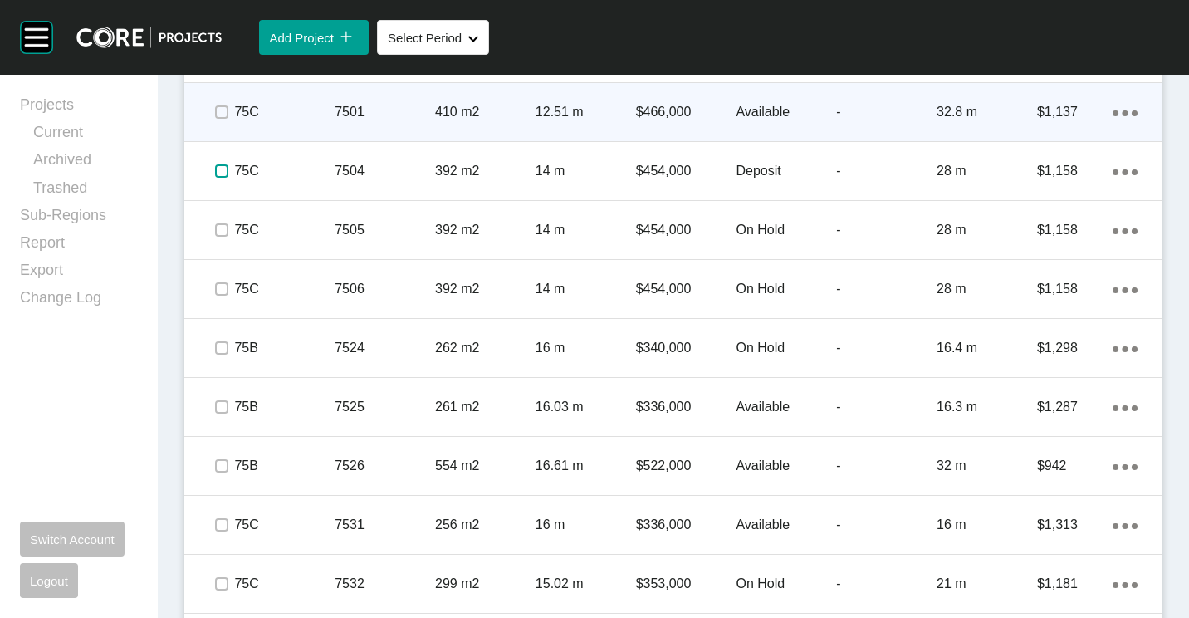
drag, startPoint x: 221, startPoint y: 174, endPoint x: 221, endPoint y: 129, distance: 44.8
click at [221, 169] on label at bounding box center [221, 170] width 13 height 13
click at [221, 119] on label at bounding box center [221, 111] width 13 height 13
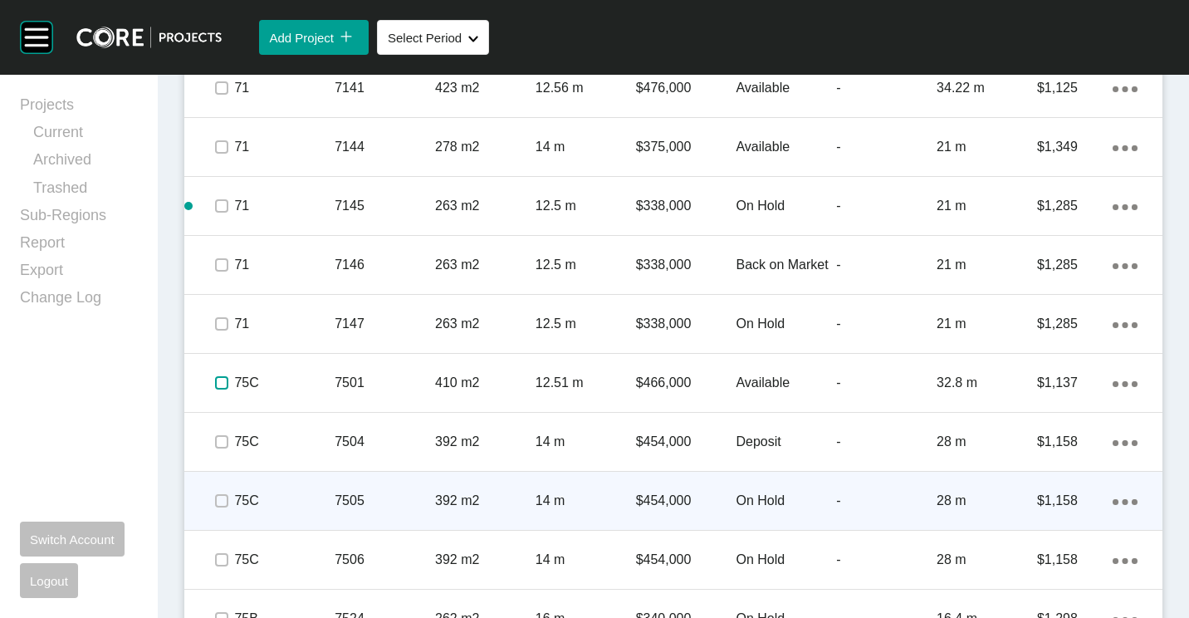
scroll to position [5019, 0]
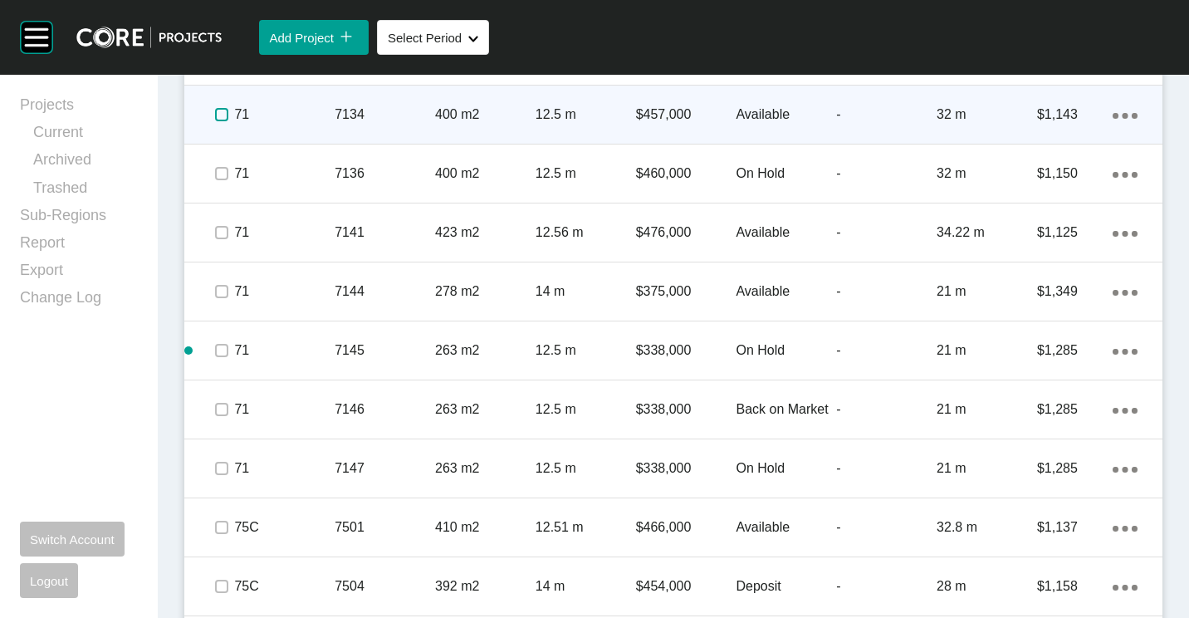
drag, startPoint x: 217, startPoint y: 120, endPoint x: 215, endPoint y: 142, distance: 22.5
click at [217, 131] on div at bounding box center [221, 115] width 25 height 58
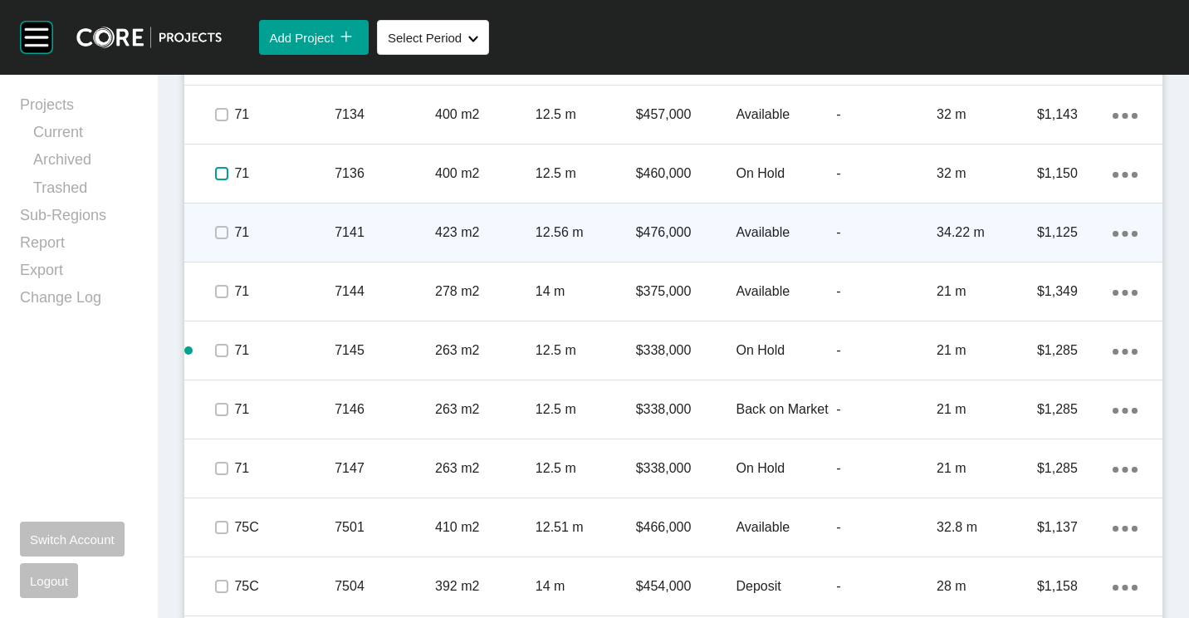
drag, startPoint x: 215, startPoint y: 174, endPoint x: 222, endPoint y: 221, distance: 47.0
click at [218, 189] on div at bounding box center [221, 173] width 25 height 58
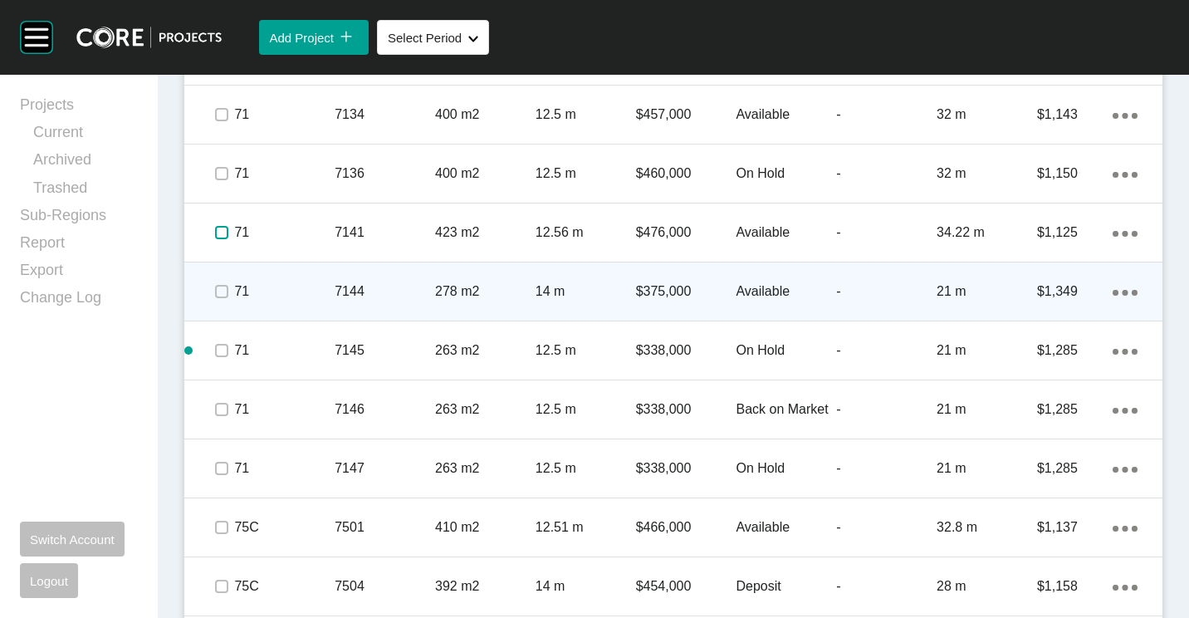
drag, startPoint x: 222, startPoint y: 231, endPoint x: 220, endPoint y: 279, distance: 48.2
click at [221, 247] on div at bounding box center [221, 232] width 25 height 58
drag, startPoint x: 220, startPoint y: 281, endPoint x: 220, endPoint y: 299, distance: 18.3
click at [220, 295] on label at bounding box center [221, 291] width 13 height 13
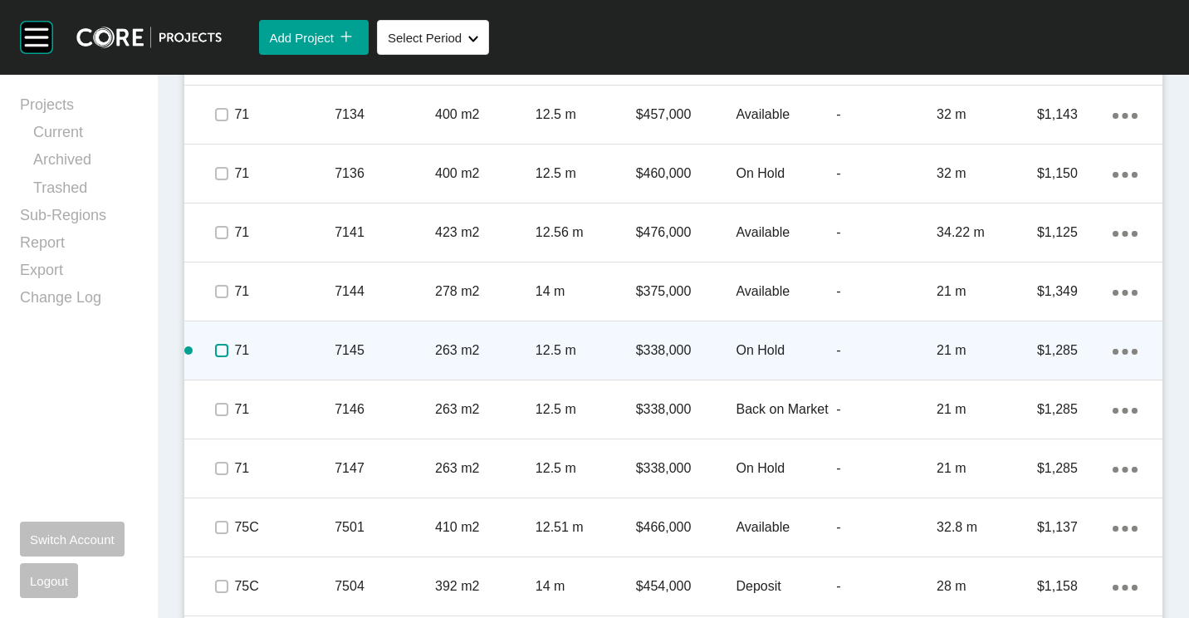
click at [220, 362] on span at bounding box center [221, 350] width 25 height 25
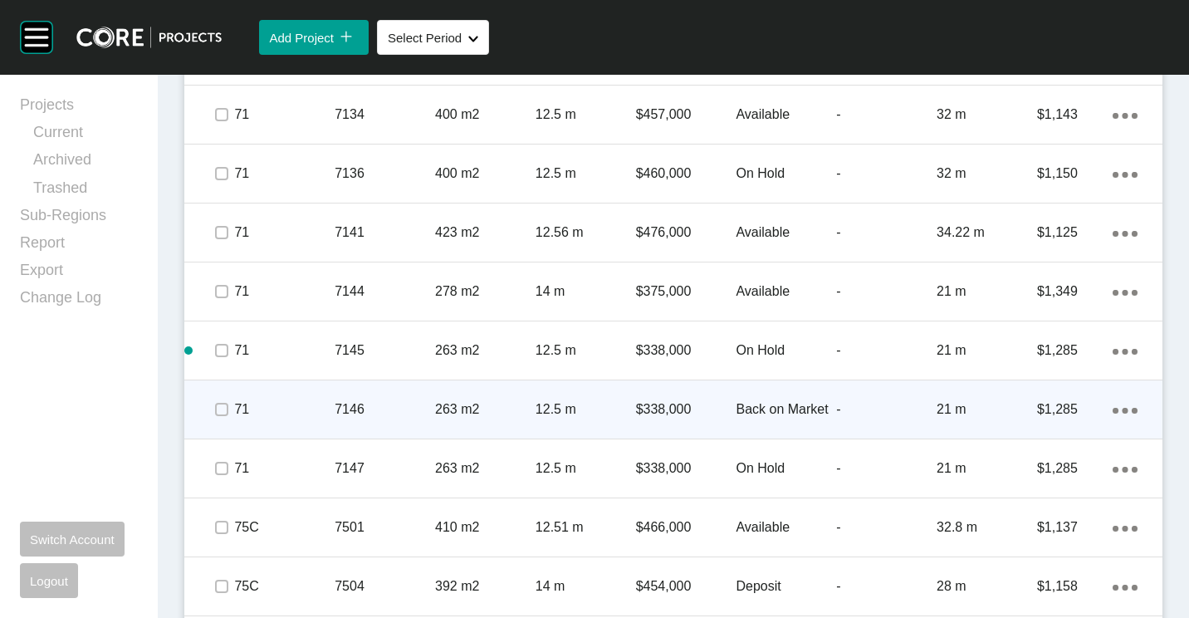
click at [223, 403] on span at bounding box center [221, 409] width 25 height 25
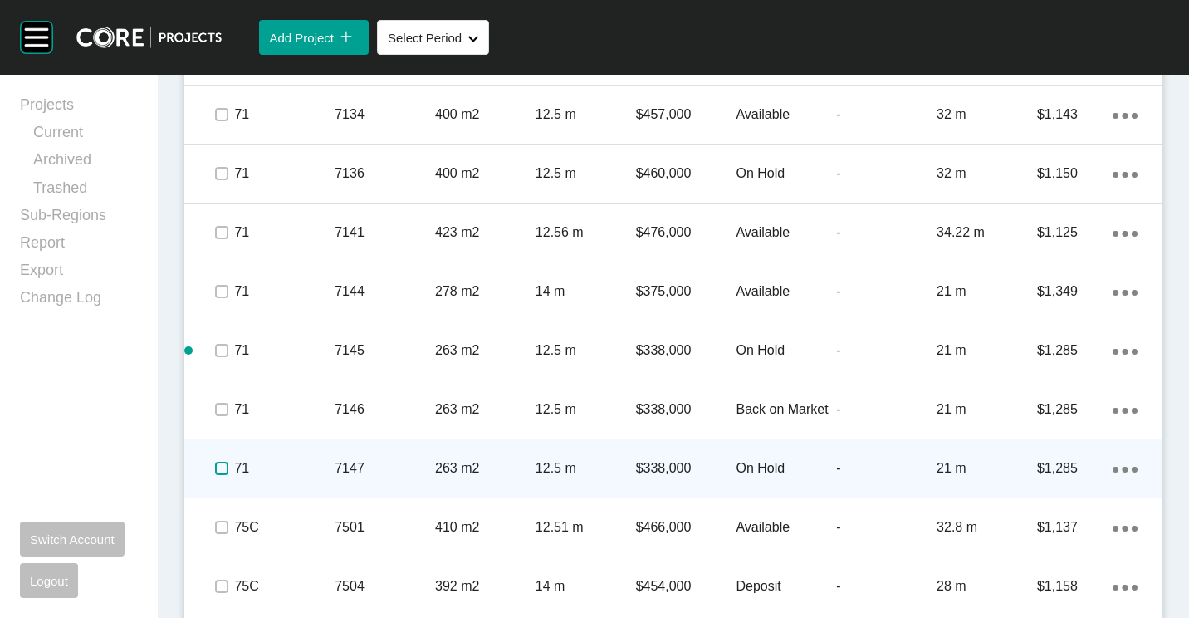
click at [226, 462] on label at bounding box center [221, 468] width 13 height 13
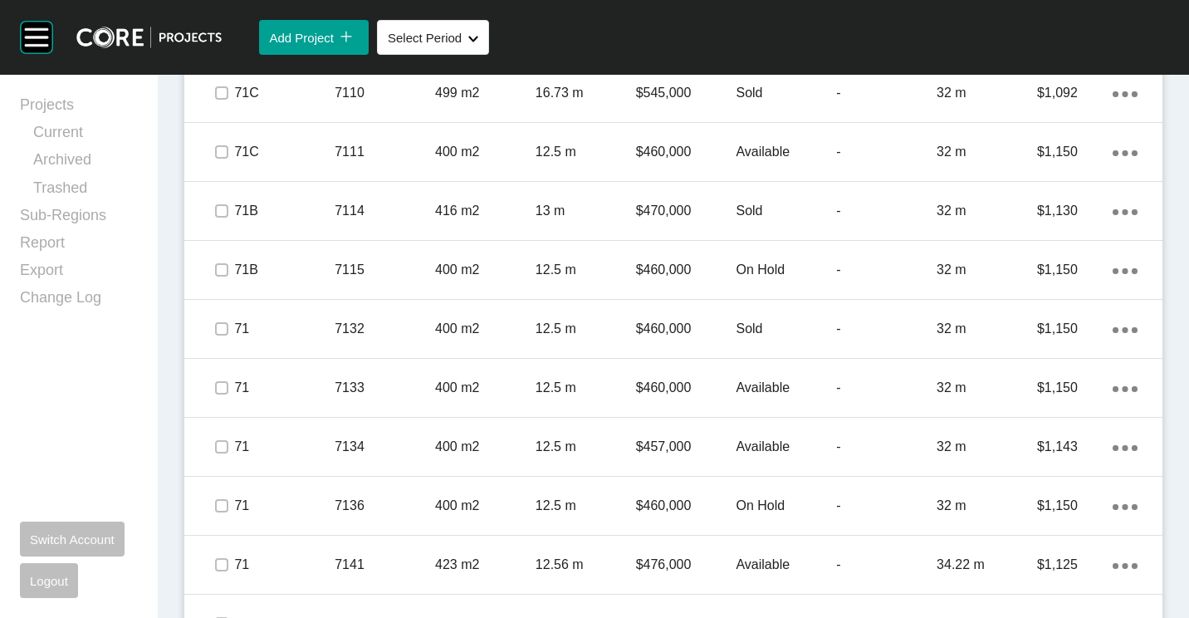
scroll to position [4687, 0]
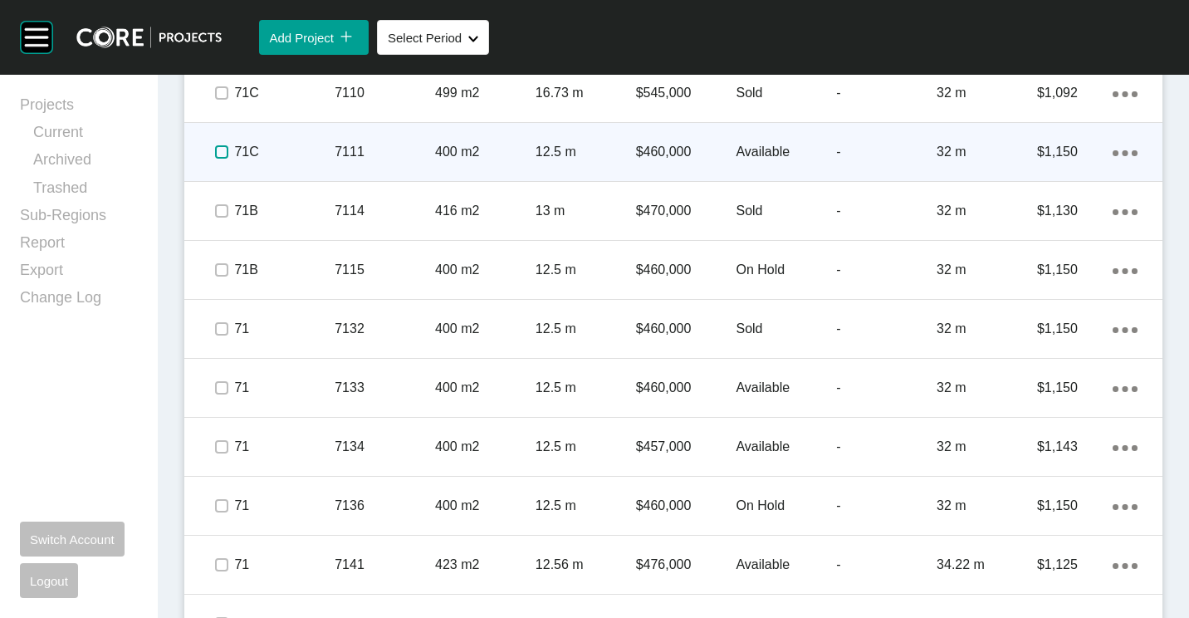
drag, startPoint x: 218, startPoint y: 151, endPoint x: 218, endPoint y: 164, distance: 13.3
click at [218, 159] on span at bounding box center [221, 151] width 25 height 25
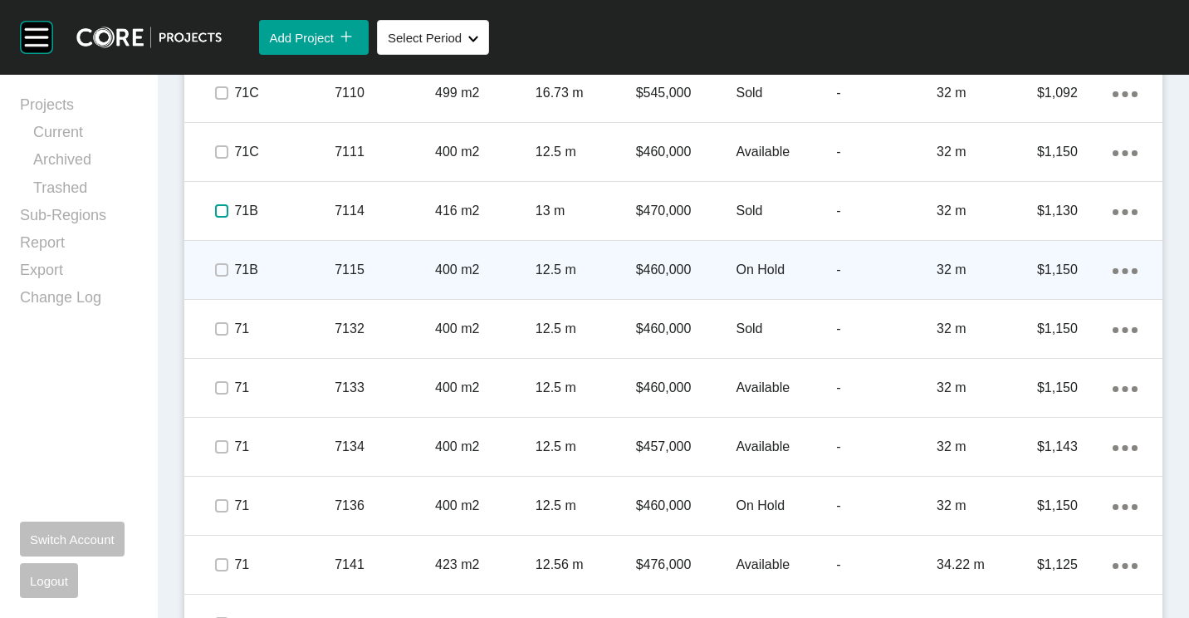
drag, startPoint x: 221, startPoint y: 211, endPoint x: 223, endPoint y: 255, distance: 44.0
click at [223, 236] on div at bounding box center [221, 211] width 25 height 58
drag, startPoint x: 223, startPoint y: 264, endPoint x: 222, endPoint y: 293, distance: 29.1
click at [222, 271] on label at bounding box center [221, 269] width 13 height 13
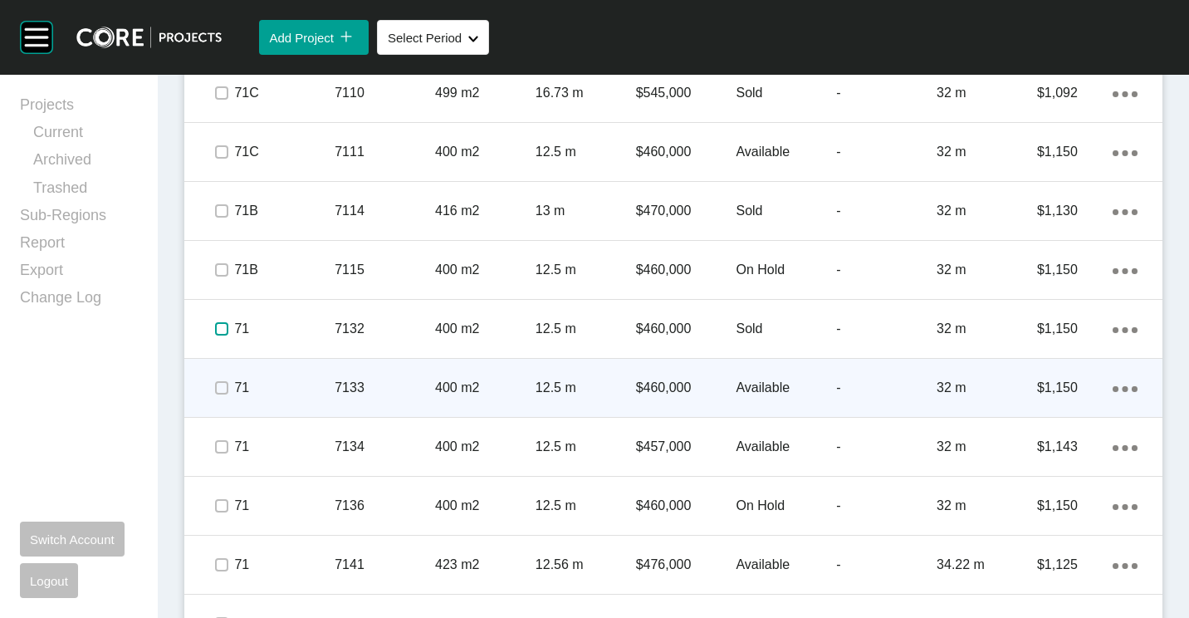
drag, startPoint x: 222, startPoint y: 325, endPoint x: 222, endPoint y: 367, distance: 42.3
click at [222, 333] on label at bounding box center [221, 328] width 13 height 13
click at [223, 376] on span at bounding box center [221, 387] width 25 height 25
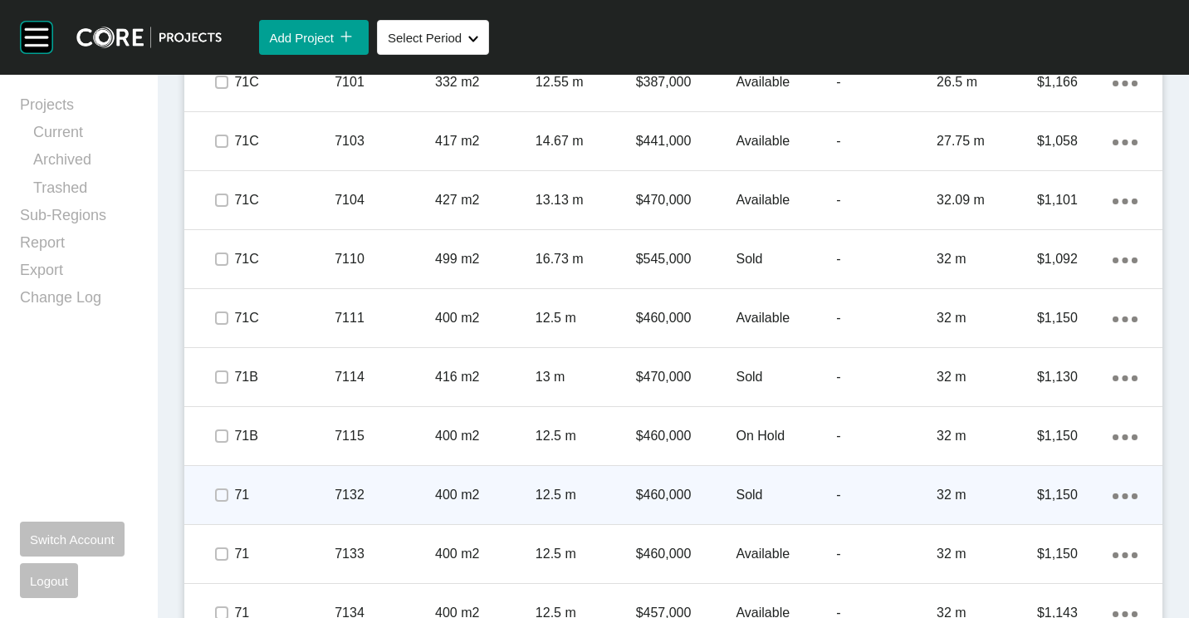
scroll to position [4355, 0]
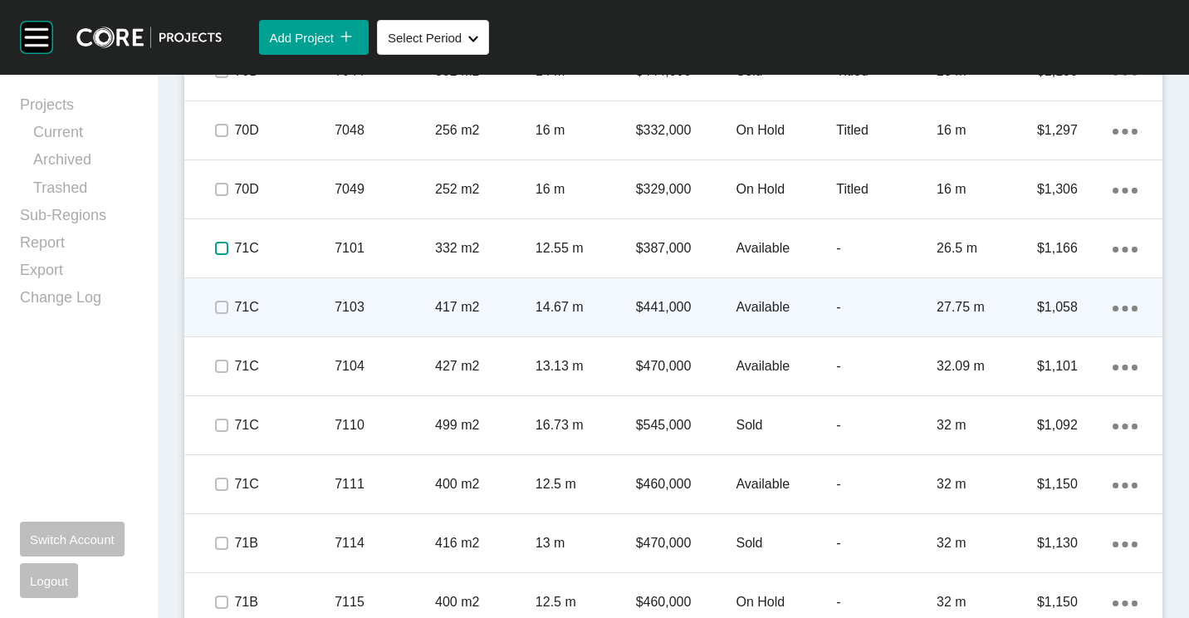
drag, startPoint x: 214, startPoint y: 254, endPoint x: 219, endPoint y: 301, distance: 46.8
click at [214, 257] on span at bounding box center [221, 248] width 25 height 25
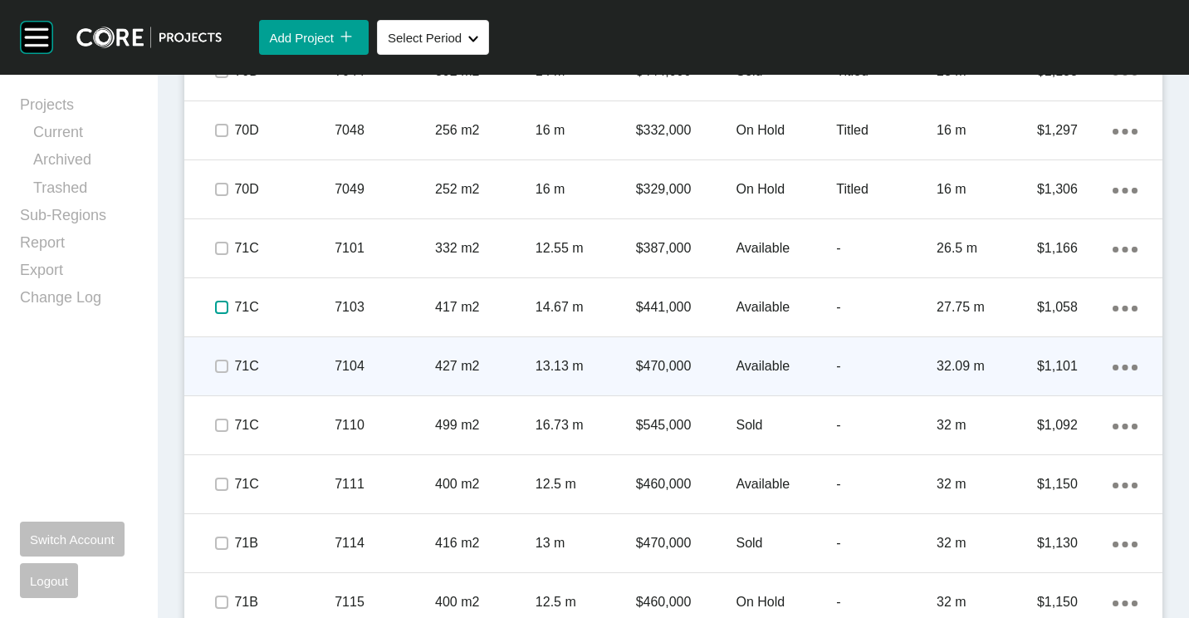
drag, startPoint x: 223, startPoint y: 304, endPoint x: 214, endPoint y: 345, distance: 41.7
click at [223, 309] on label at bounding box center [221, 307] width 13 height 13
drag, startPoint x: 221, startPoint y: 369, endPoint x: 221, endPoint y: 387, distance: 18.3
click at [221, 370] on label at bounding box center [221, 366] width 13 height 13
click at [223, 417] on span at bounding box center [221, 425] width 25 height 25
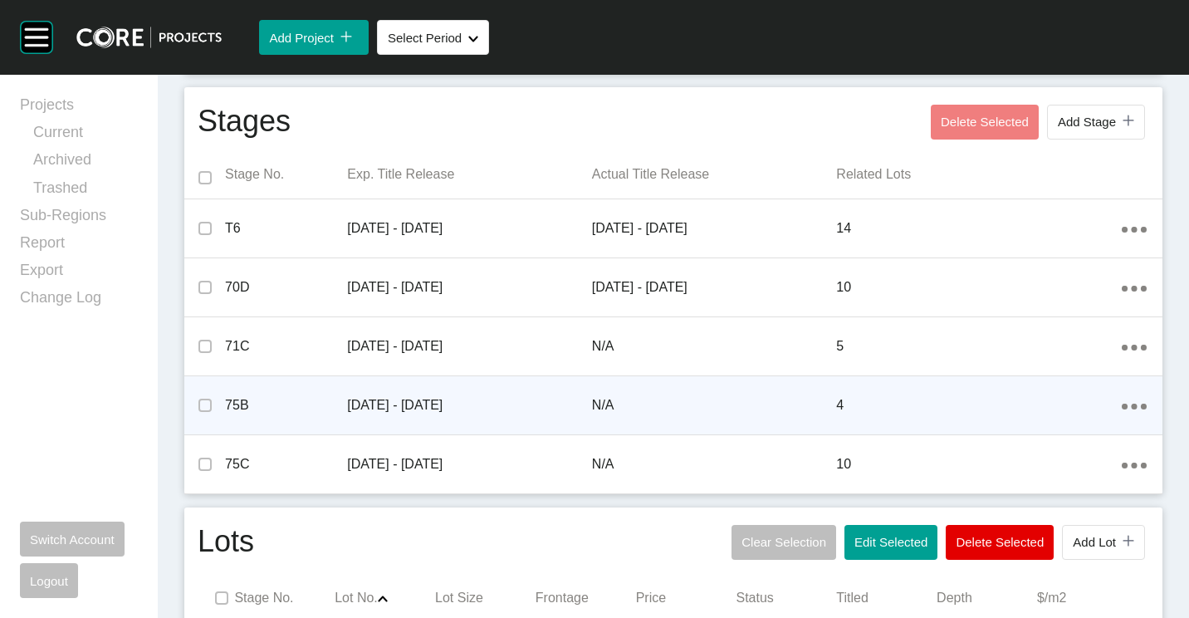
scroll to position [868, 0]
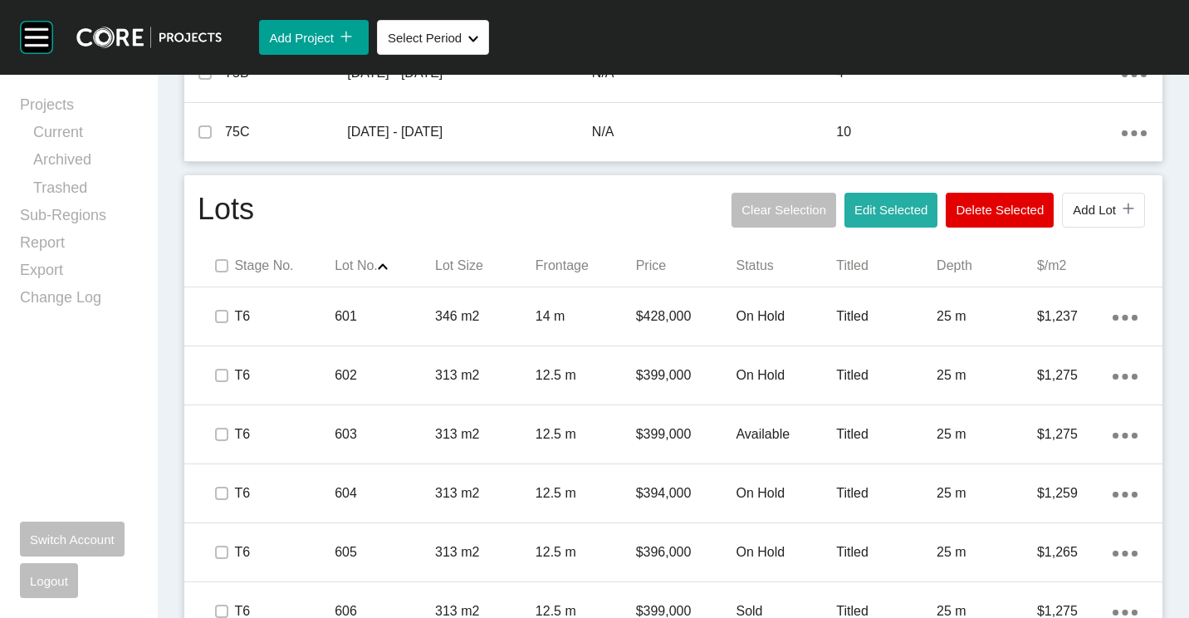
click at [885, 220] on button "Edit Selected" at bounding box center [890, 210] width 93 height 35
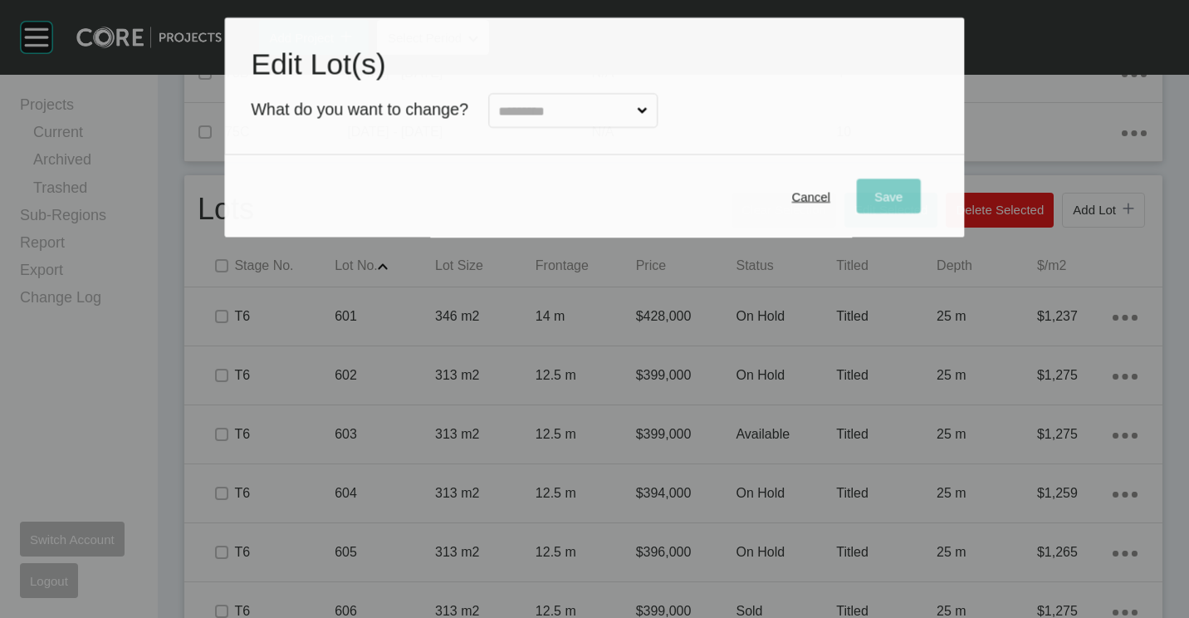
drag, startPoint x: 582, startPoint y: 105, endPoint x: 585, endPoint y: 126, distance: 21.7
click at [582, 105] on input "text" at bounding box center [565, 111] width 138 height 33
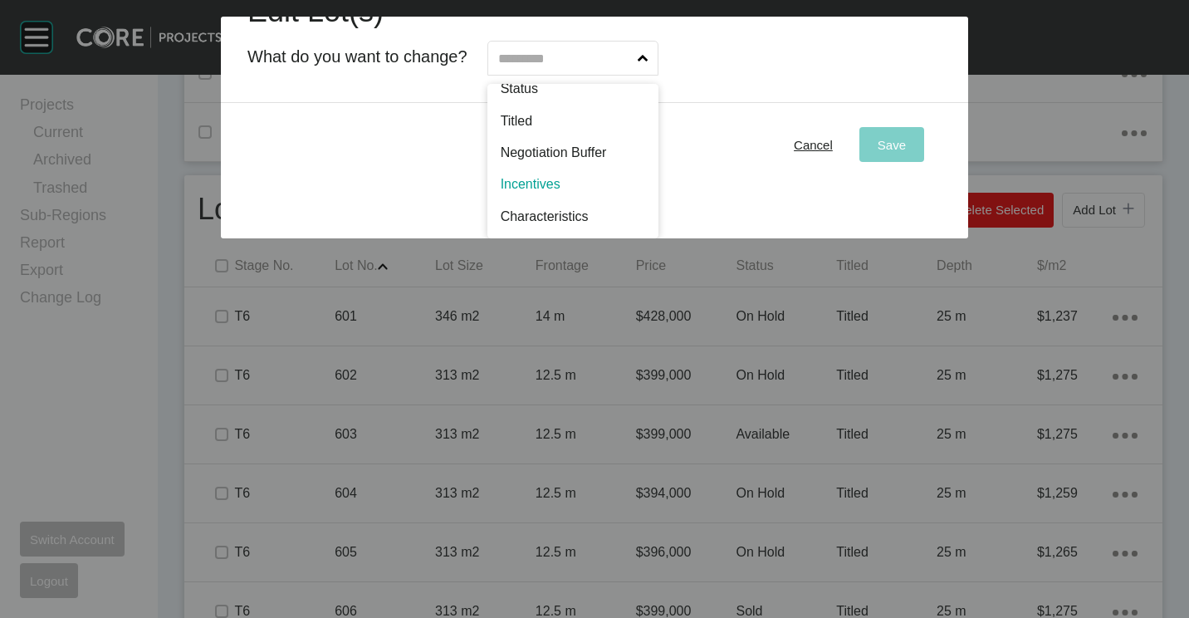
scroll to position [0, 0]
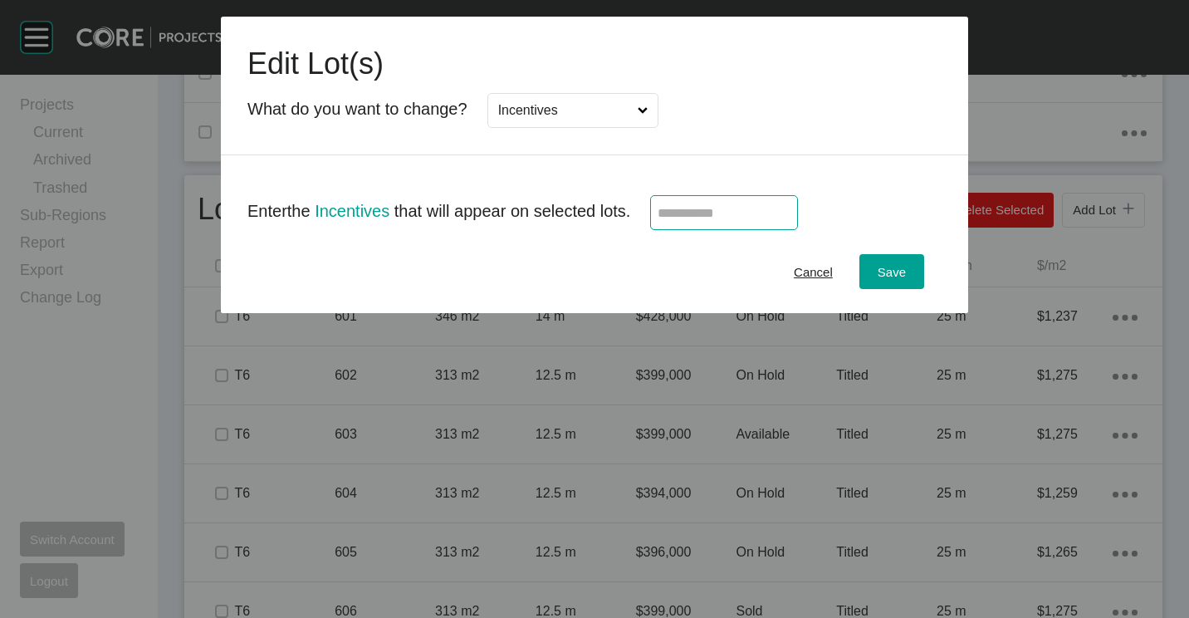
click at [715, 207] on input "text" at bounding box center [724, 213] width 133 height 14
type input "******"
click at [898, 270] on span "Save" at bounding box center [892, 272] width 28 height 14
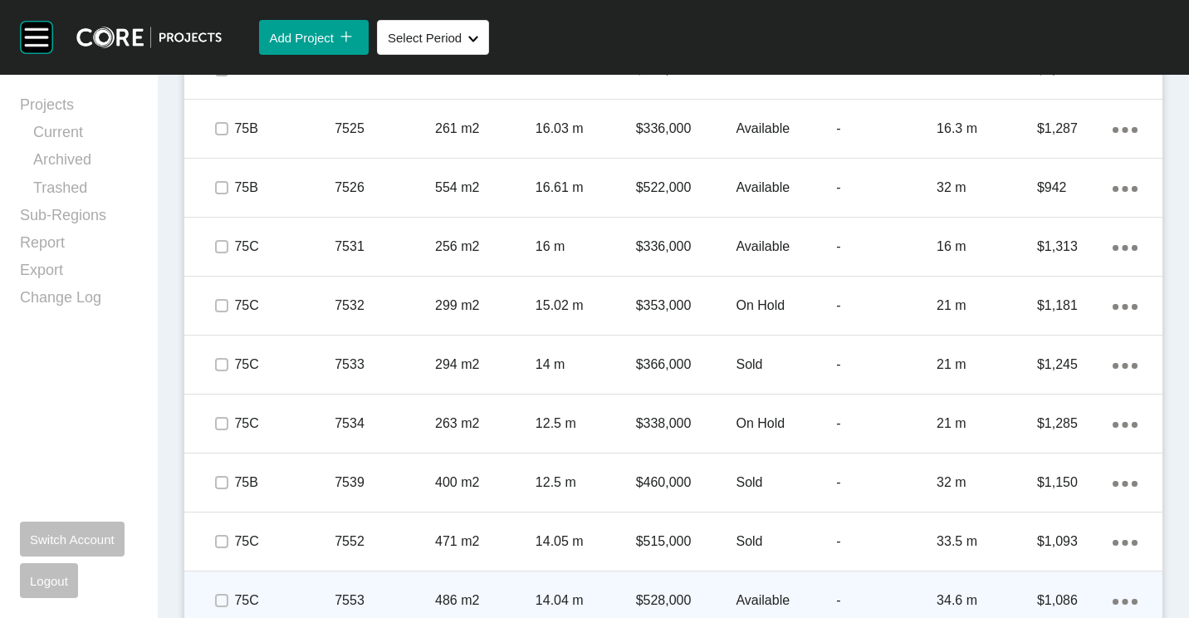
scroll to position [5849, 0]
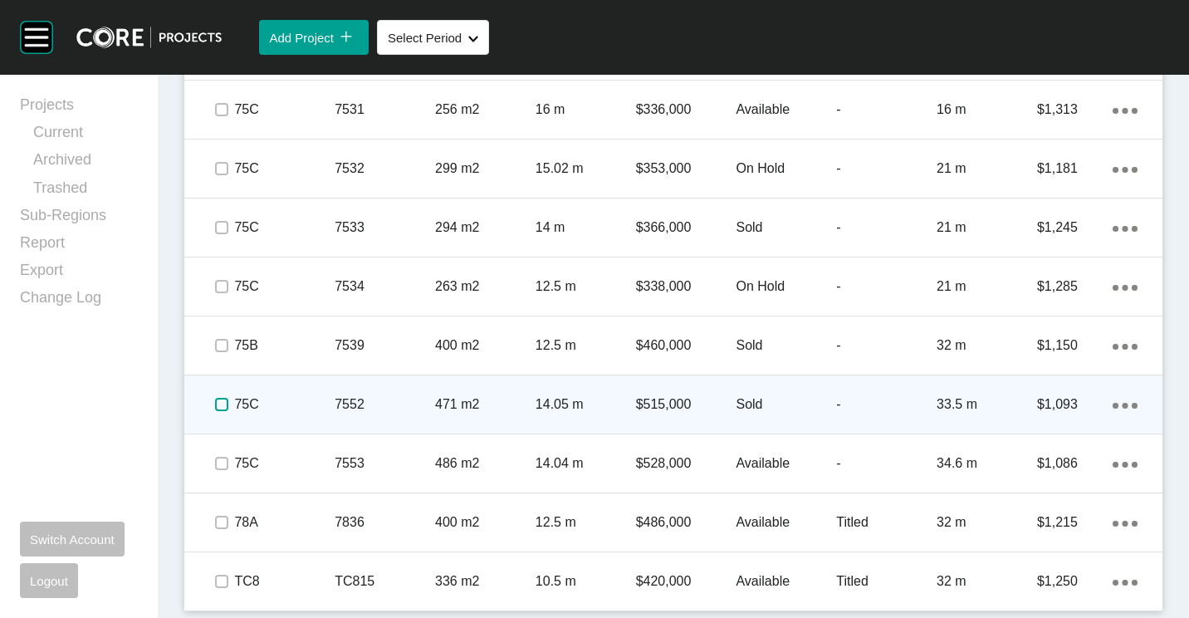
drag, startPoint x: 222, startPoint y: 409, endPoint x: 218, endPoint y: 390, distance: 18.6
click at [222, 406] on label at bounding box center [221, 404] width 13 height 13
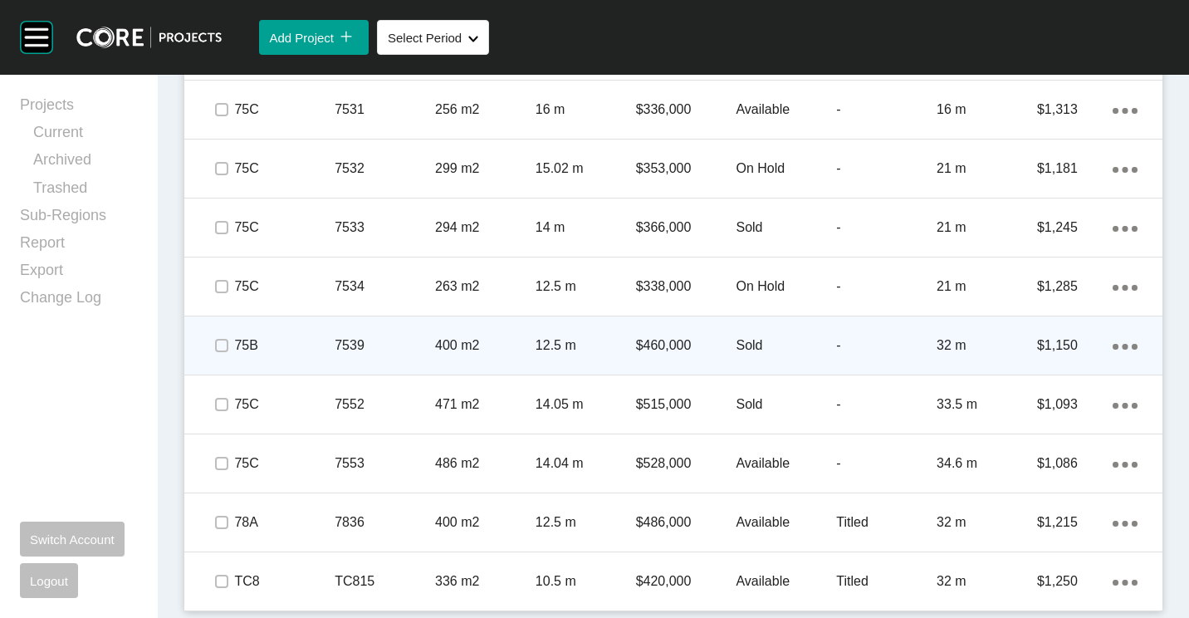
drag, startPoint x: 213, startPoint y: 347, endPoint x: 218, endPoint y: 322, distance: 25.4
click at [215, 347] on span at bounding box center [221, 345] width 25 height 25
drag, startPoint x: 223, startPoint y: 464, endPoint x: 223, endPoint y: 355, distance: 108.8
click at [223, 459] on label at bounding box center [221, 463] width 13 height 13
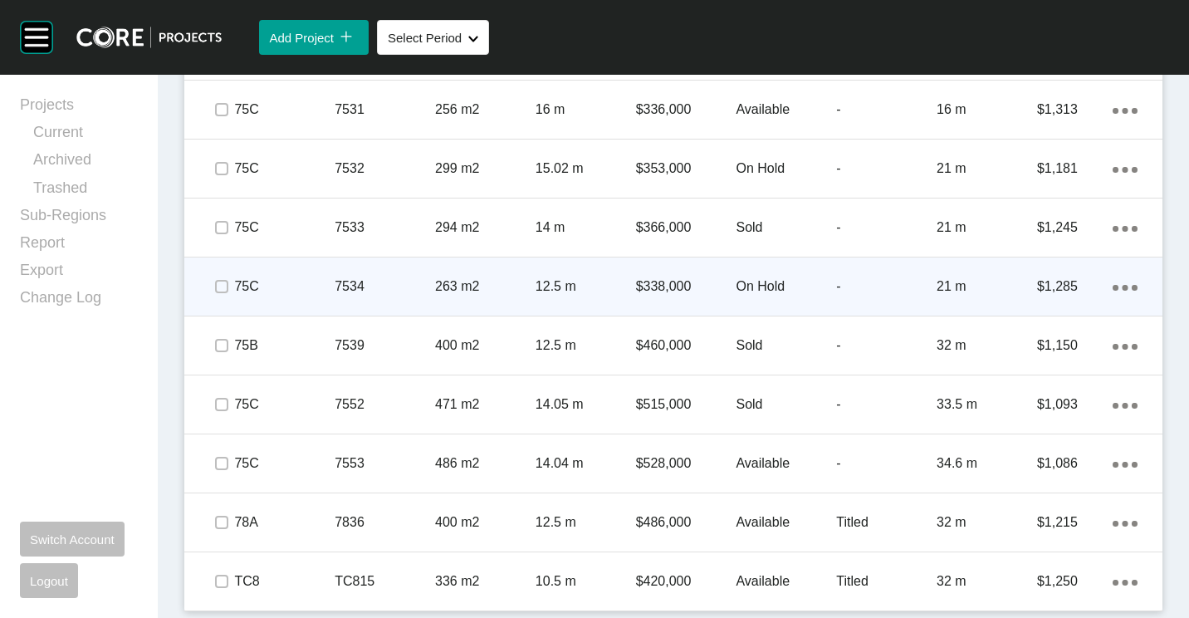
click at [225, 294] on span at bounding box center [221, 286] width 25 height 25
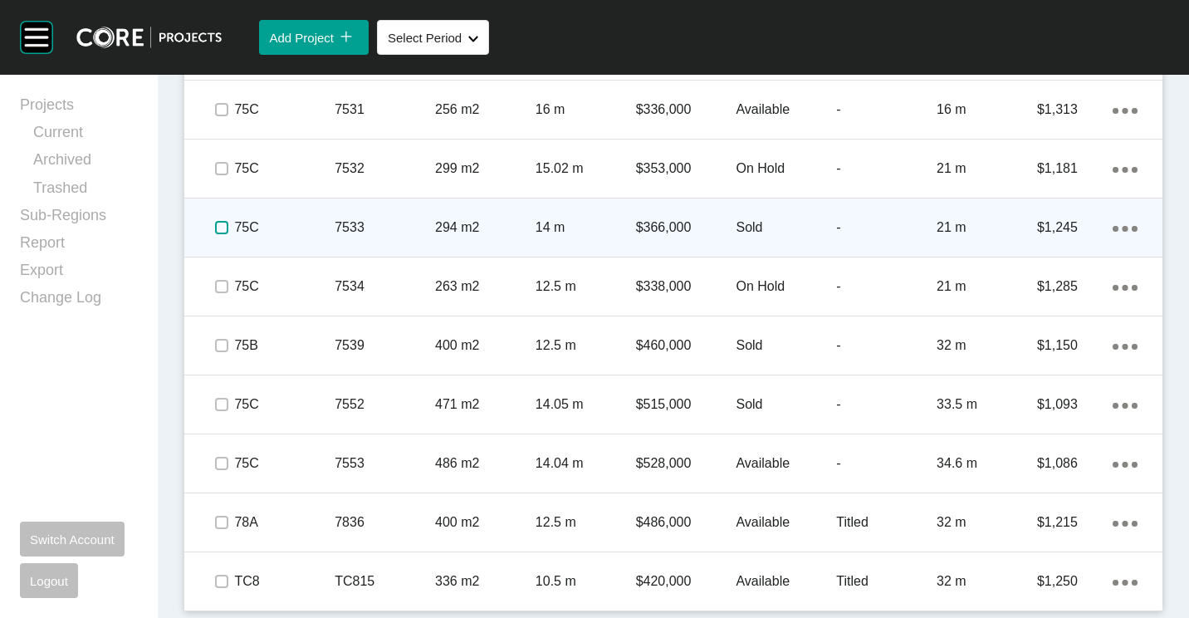
click at [226, 228] on label at bounding box center [221, 227] width 13 height 13
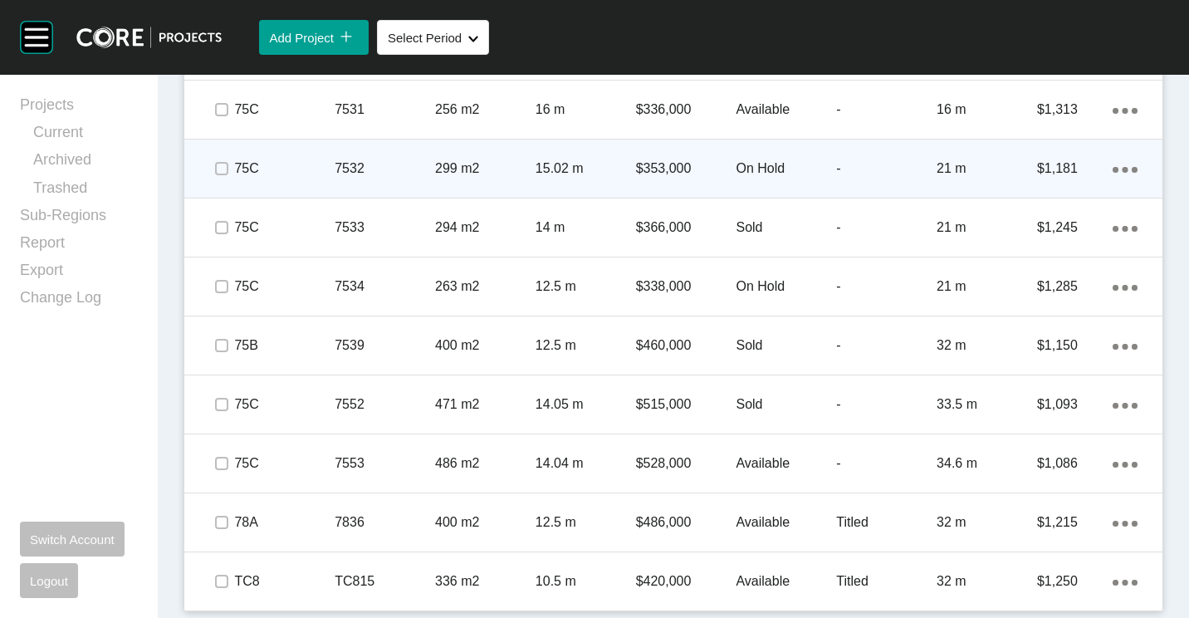
click at [226, 176] on span at bounding box center [221, 168] width 25 height 25
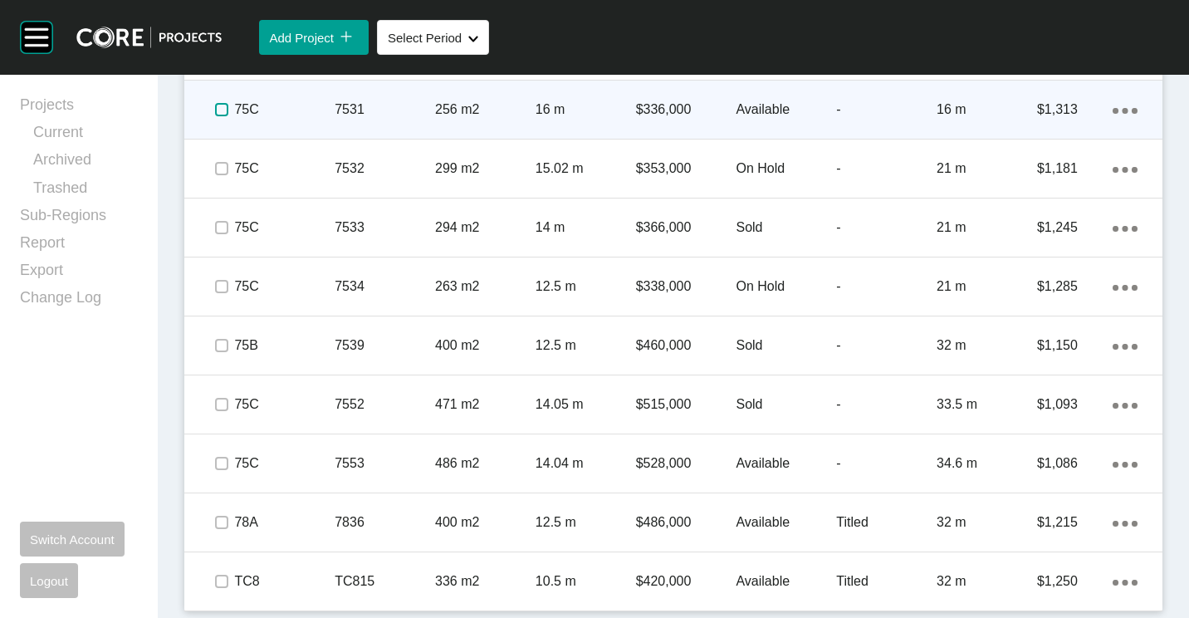
click at [223, 116] on label at bounding box center [221, 109] width 13 height 13
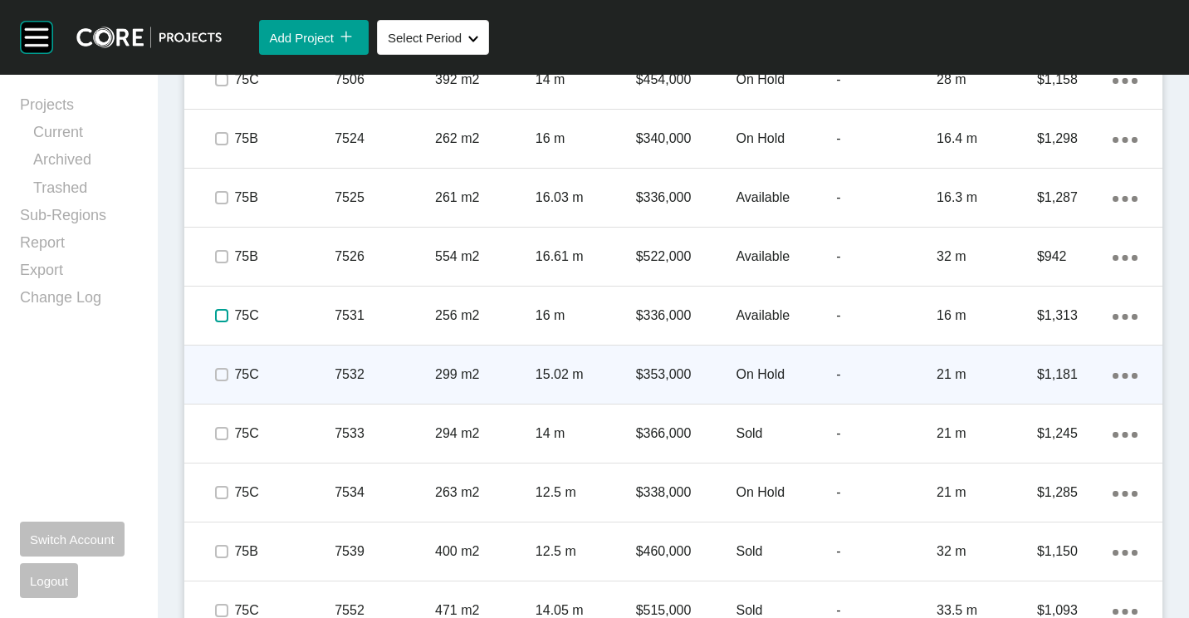
scroll to position [5517, 0]
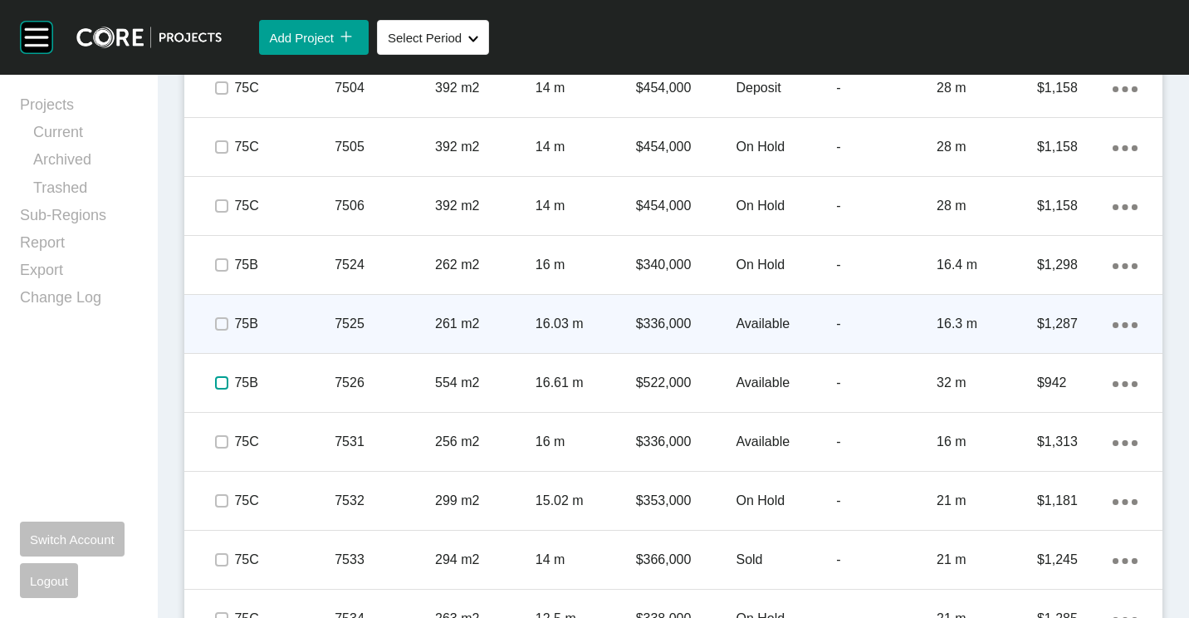
drag, startPoint x: 222, startPoint y: 385, endPoint x: 218, endPoint y: 337, distance: 48.3
click at [219, 372] on span at bounding box center [221, 382] width 25 height 25
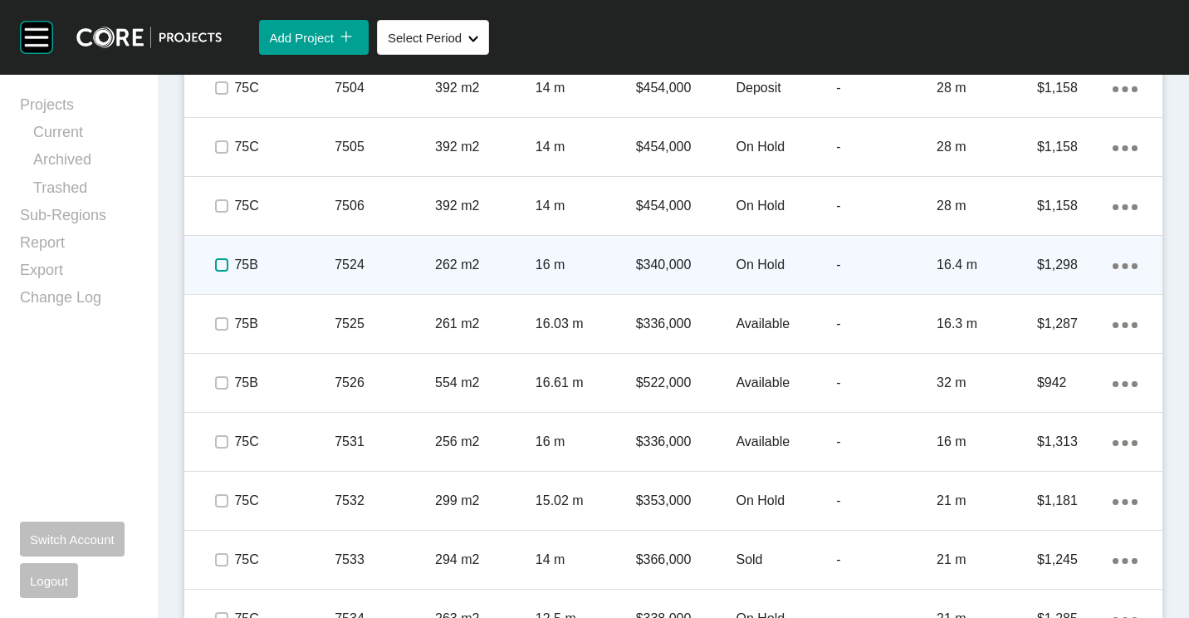
click at [227, 258] on label at bounding box center [221, 264] width 13 height 13
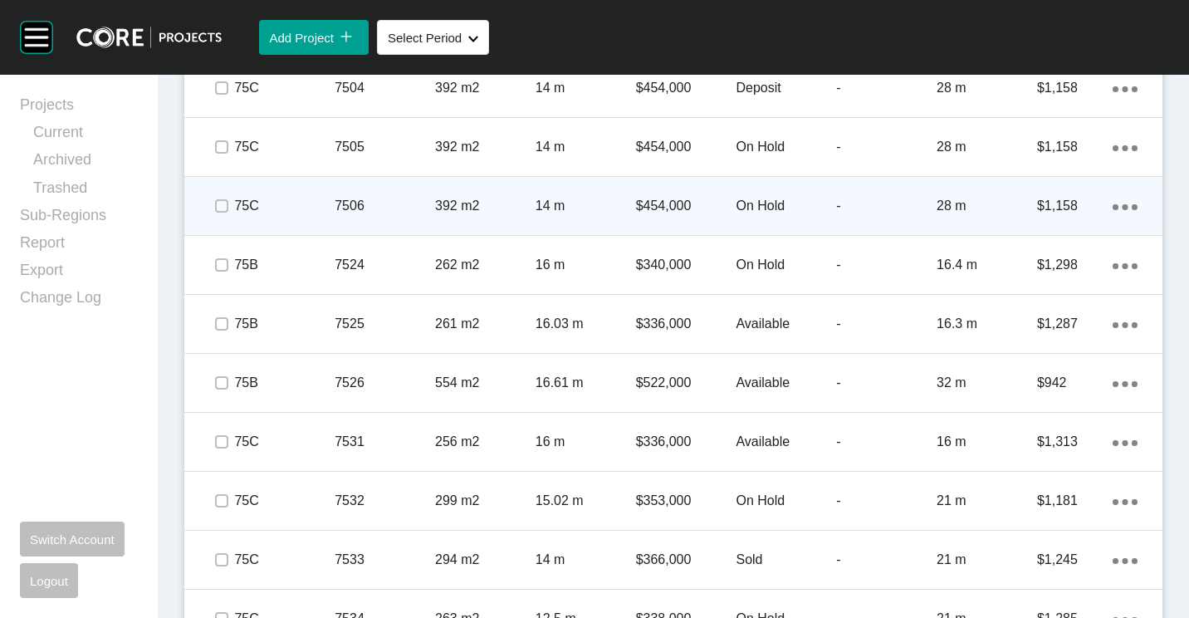
click at [228, 217] on span at bounding box center [221, 205] width 25 height 25
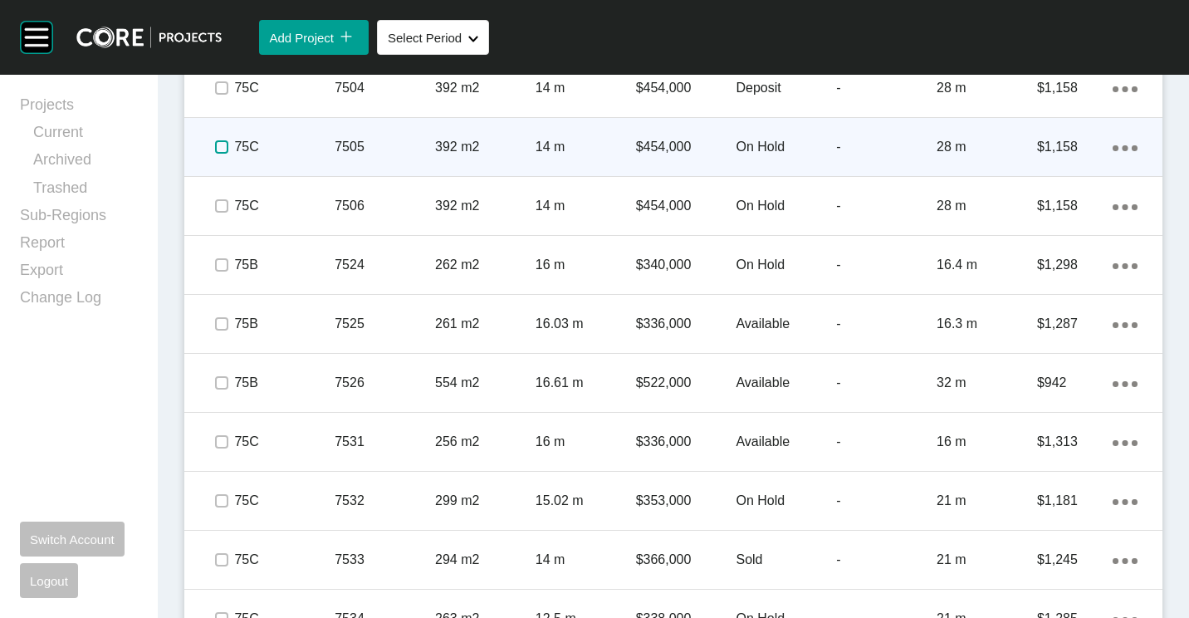
click at [215, 149] on label at bounding box center [221, 146] width 13 height 13
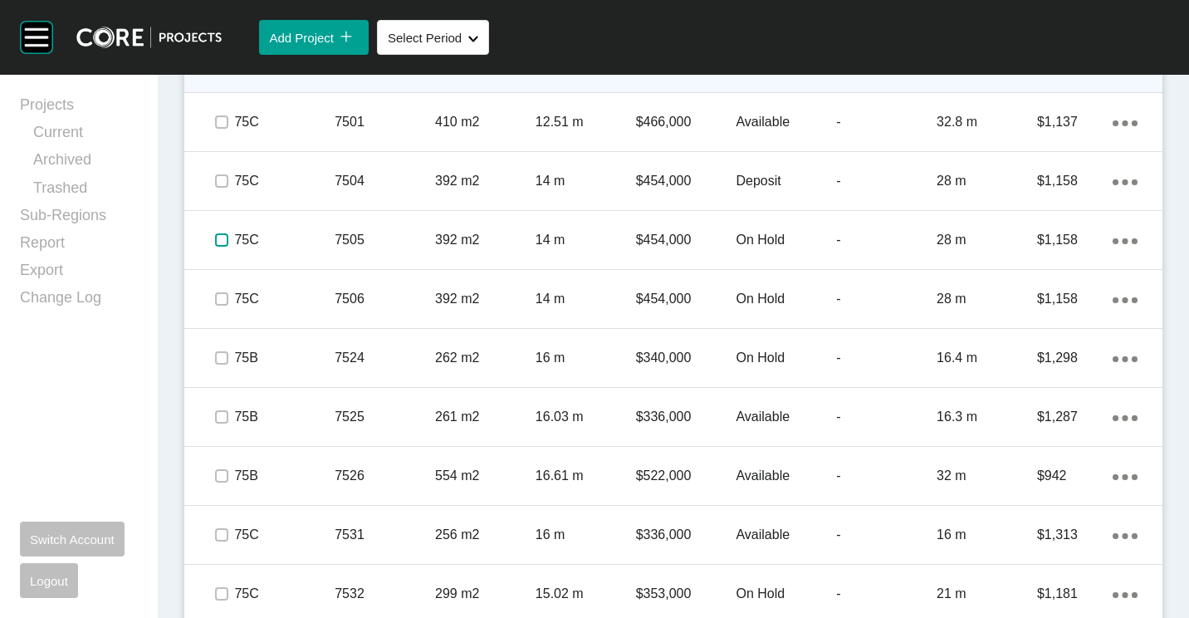
scroll to position [5351, 0]
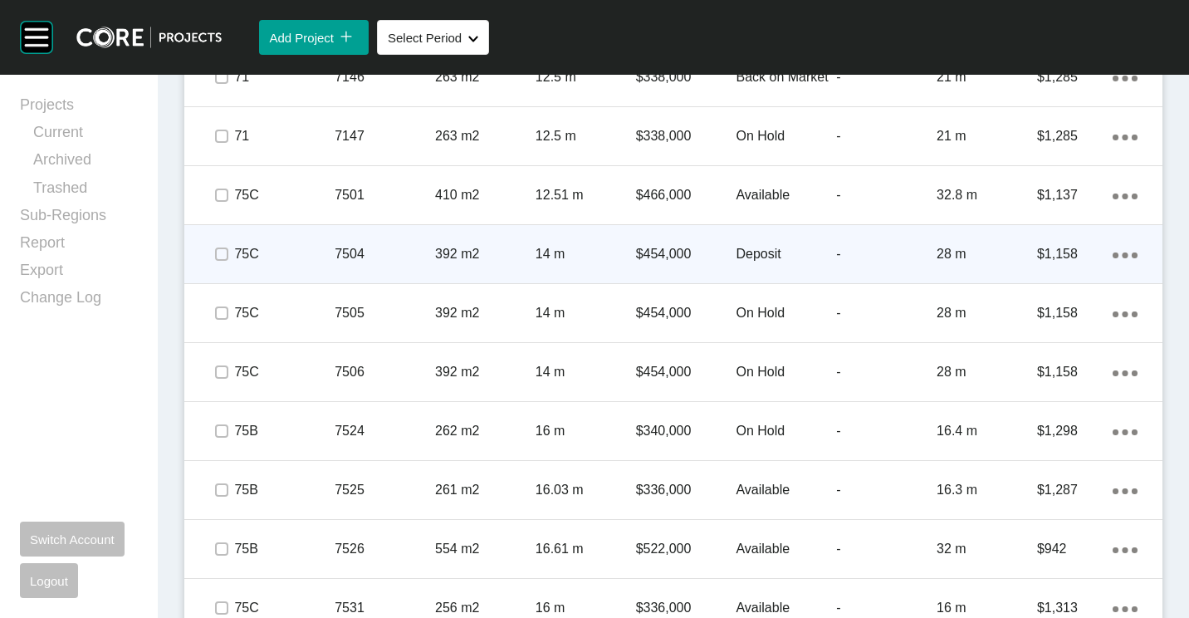
drag, startPoint x: 225, startPoint y: 242, endPoint x: 223, endPoint y: 215, distance: 26.7
click at [225, 243] on span at bounding box center [221, 254] width 25 height 25
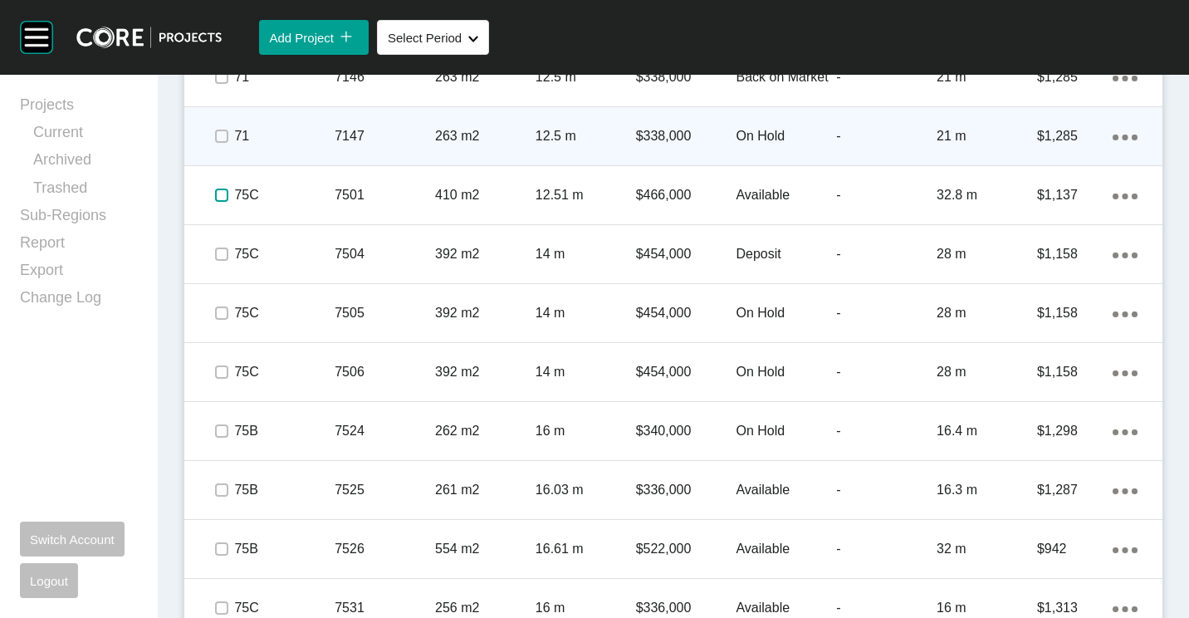
drag, startPoint x: 223, startPoint y: 190, endPoint x: 223, endPoint y: 145, distance: 44.8
click at [223, 188] on label at bounding box center [221, 194] width 13 height 13
click at [223, 136] on label at bounding box center [221, 136] width 13 height 13
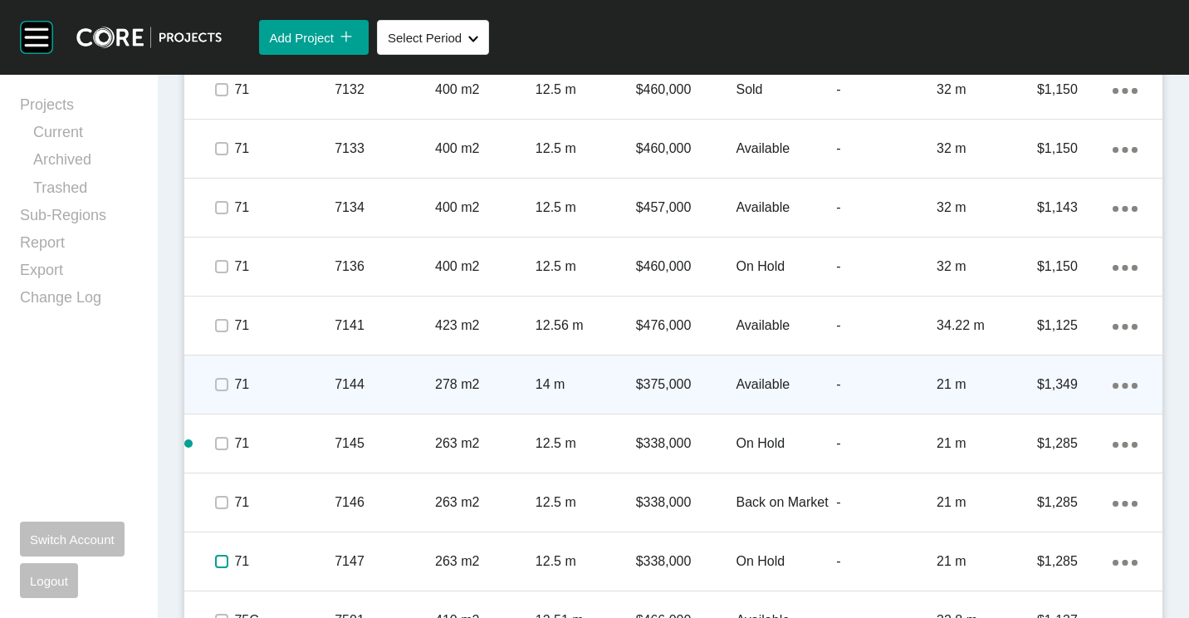
scroll to position [4853, 0]
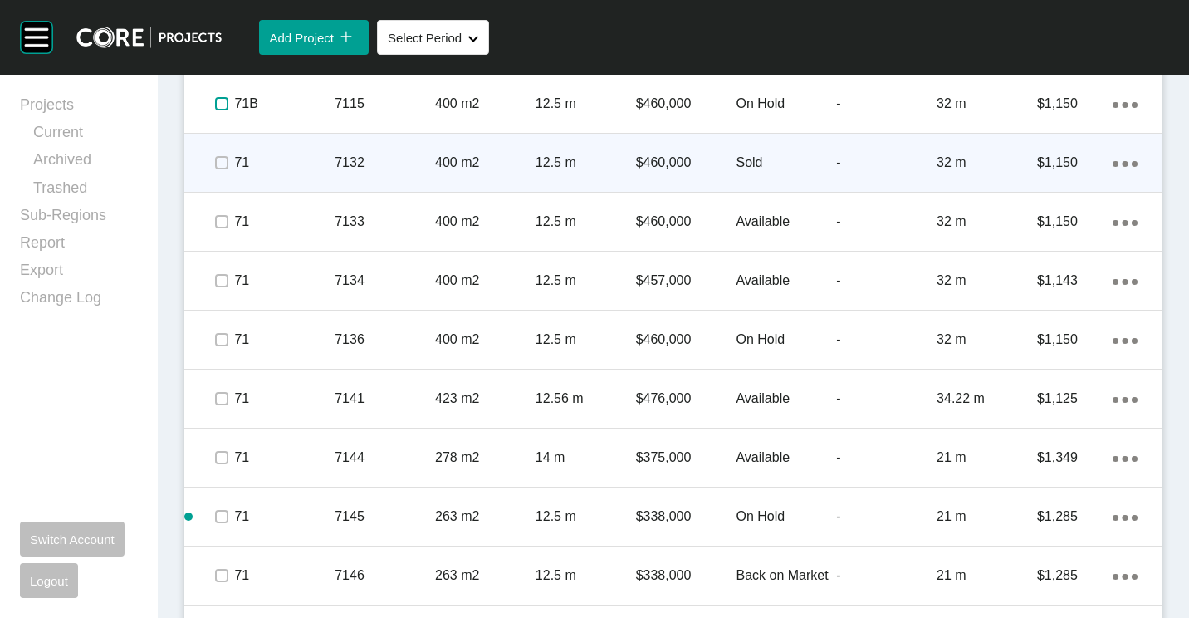
drag, startPoint x: 219, startPoint y: 110, endPoint x: 217, endPoint y: 162, distance: 51.5
click at [219, 127] on div at bounding box center [221, 104] width 25 height 58
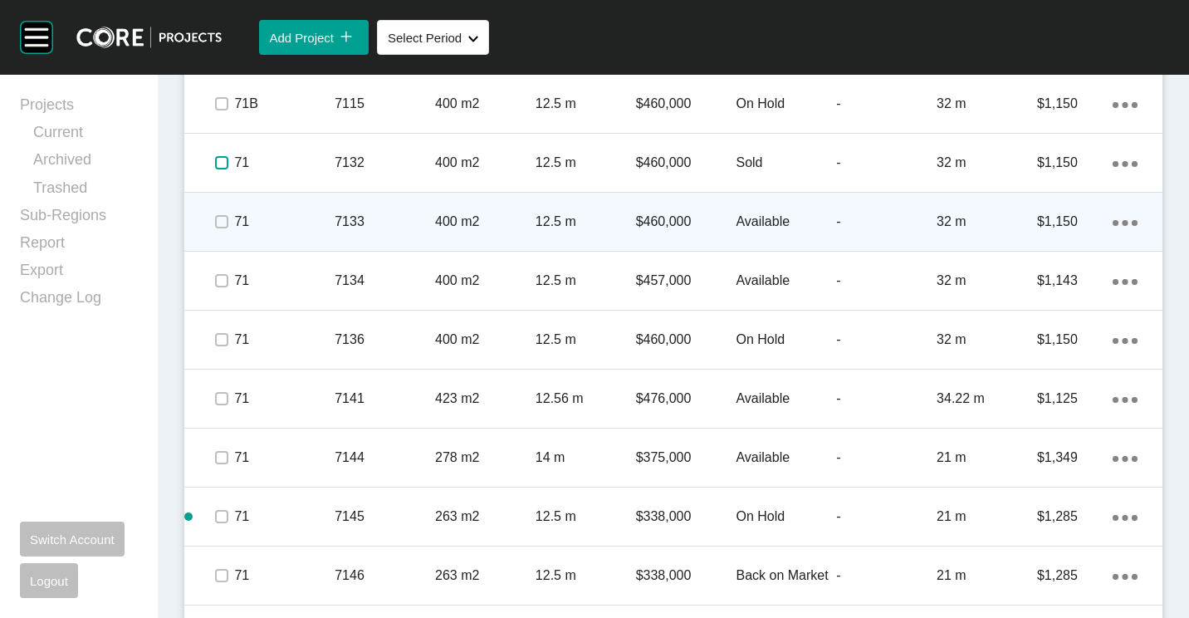
drag, startPoint x: 217, startPoint y: 169, endPoint x: 218, endPoint y: 209, distance: 40.7
click at [217, 174] on span at bounding box center [221, 162] width 25 height 25
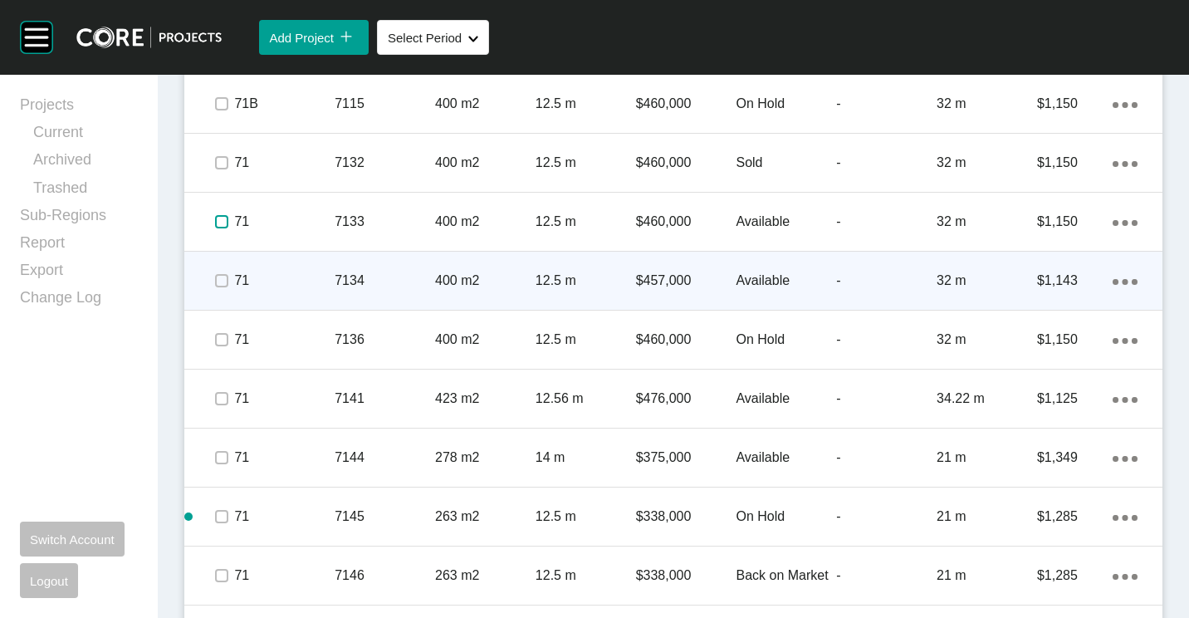
drag, startPoint x: 217, startPoint y: 227, endPoint x: 218, endPoint y: 252, distance: 25.0
click at [217, 232] on span at bounding box center [221, 221] width 25 height 25
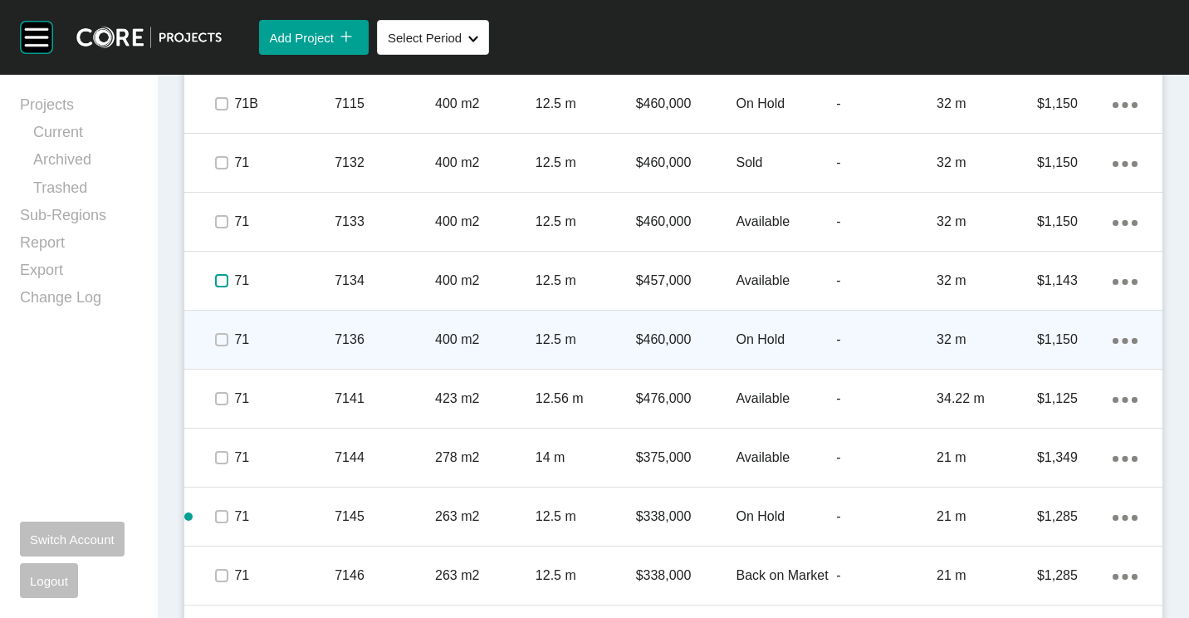
drag, startPoint x: 219, startPoint y: 278, endPoint x: 221, endPoint y: 321, distance: 43.2
click at [218, 281] on label at bounding box center [221, 280] width 13 height 13
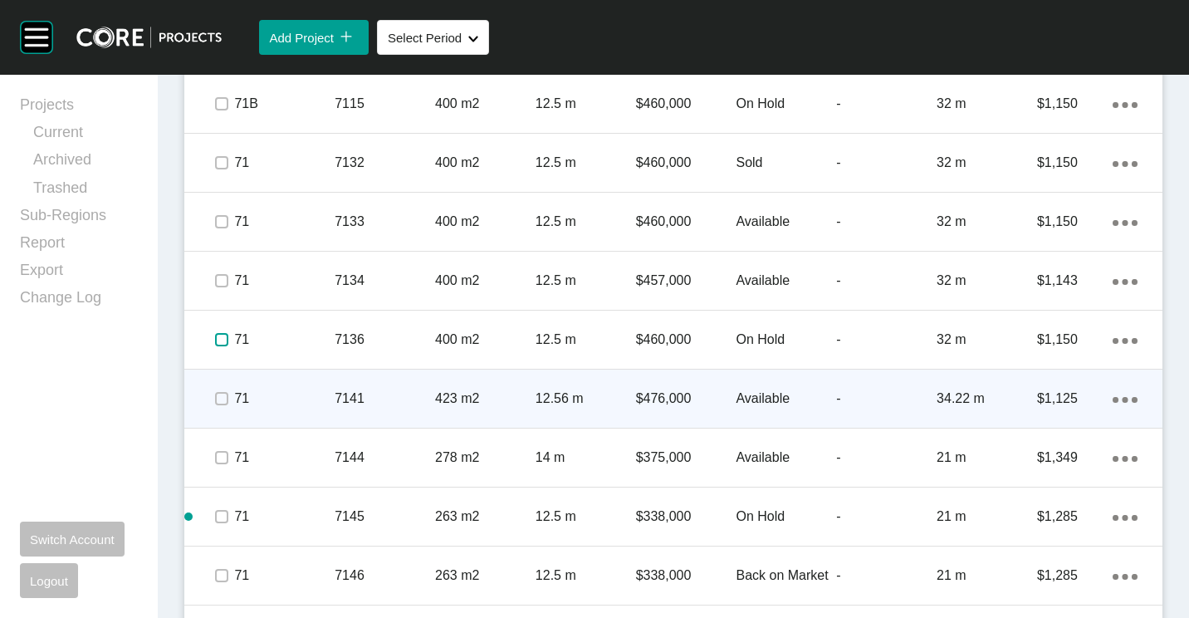
drag, startPoint x: 223, startPoint y: 334, endPoint x: 237, endPoint y: 409, distance: 77.0
click at [223, 340] on label at bounding box center [221, 339] width 13 height 13
drag, startPoint x: 224, startPoint y: 399, endPoint x: 224, endPoint y: 413, distance: 14.9
click at [224, 404] on label at bounding box center [221, 398] width 13 height 13
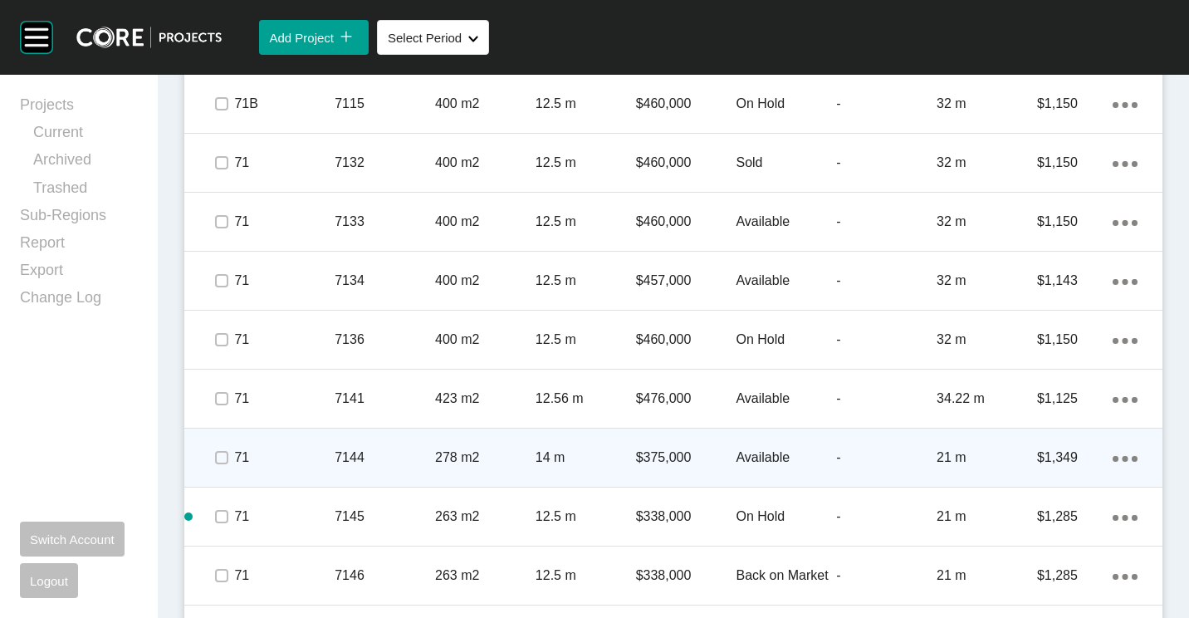
click at [230, 457] on span at bounding box center [221, 457] width 25 height 25
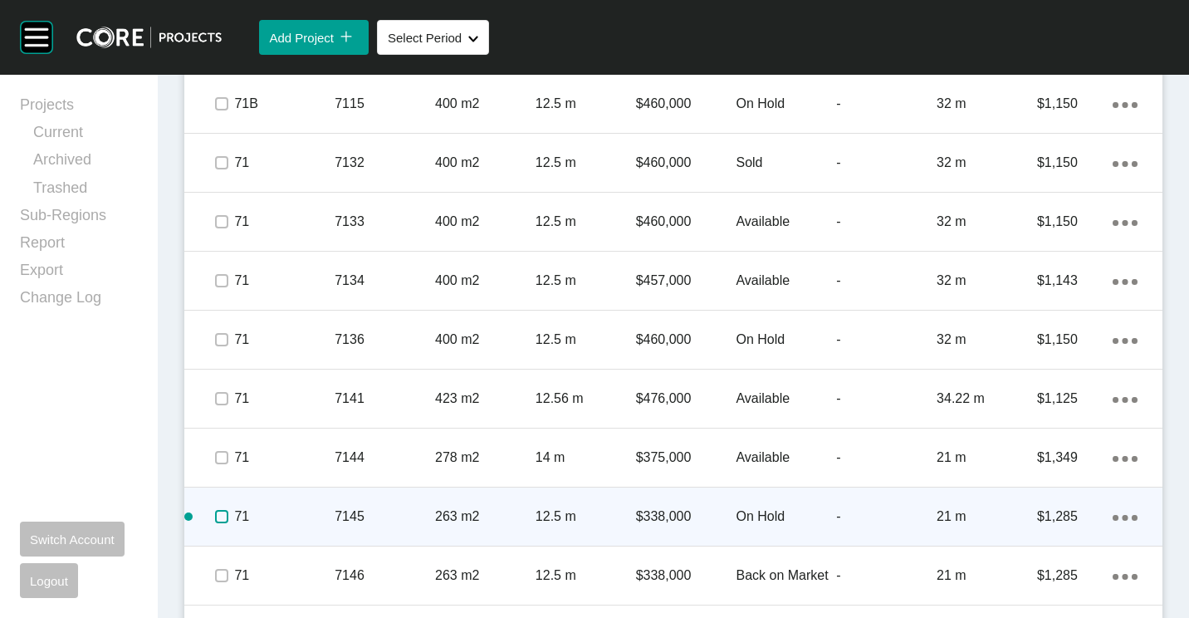
click at [215, 510] on label at bounding box center [221, 516] width 13 height 13
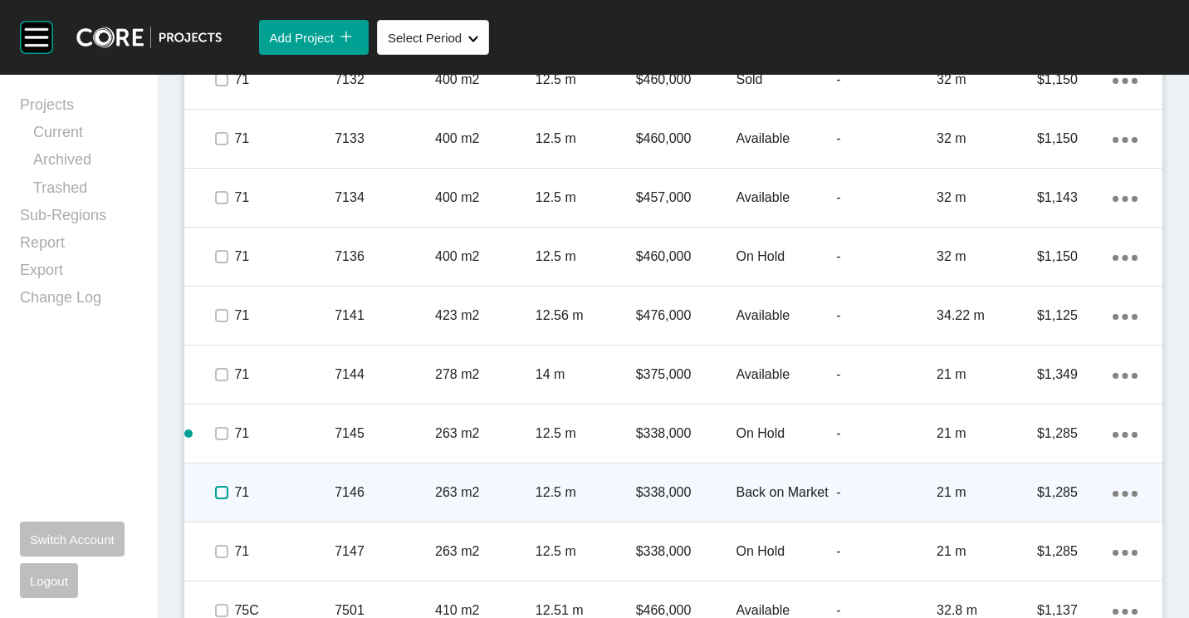
click at [224, 493] on label at bounding box center [221, 492] width 13 height 13
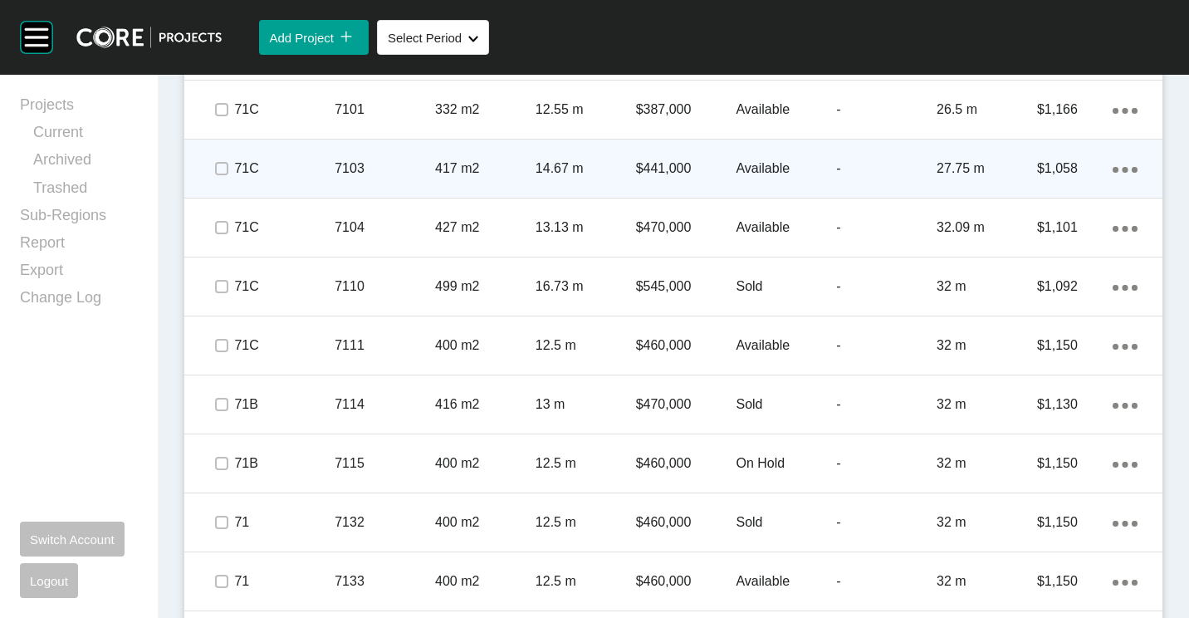
scroll to position [4438, 0]
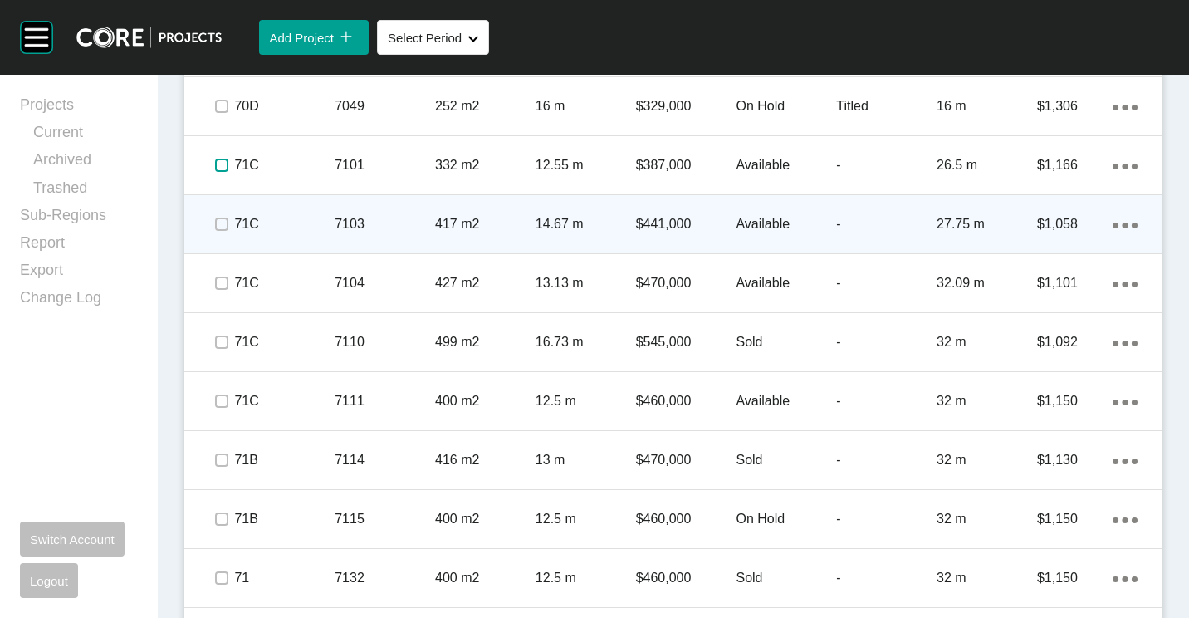
drag, startPoint x: 217, startPoint y: 169, endPoint x: 217, endPoint y: 203, distance: 34.9
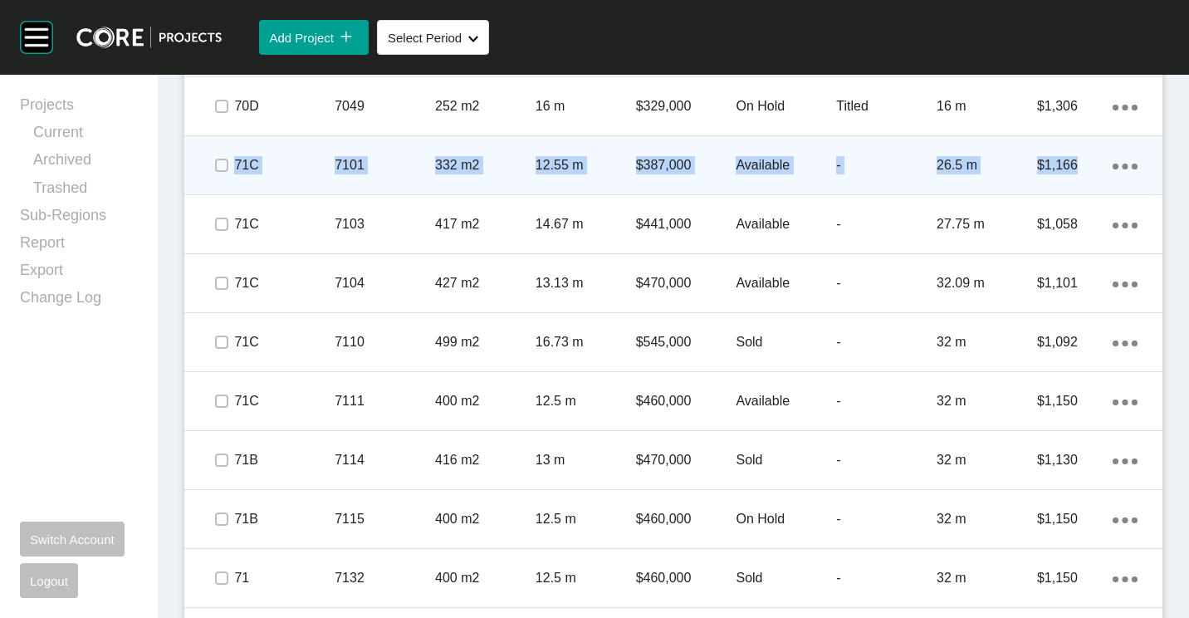
click at [221, 174] on span at bounding box center [221, 165] width 25 height 25
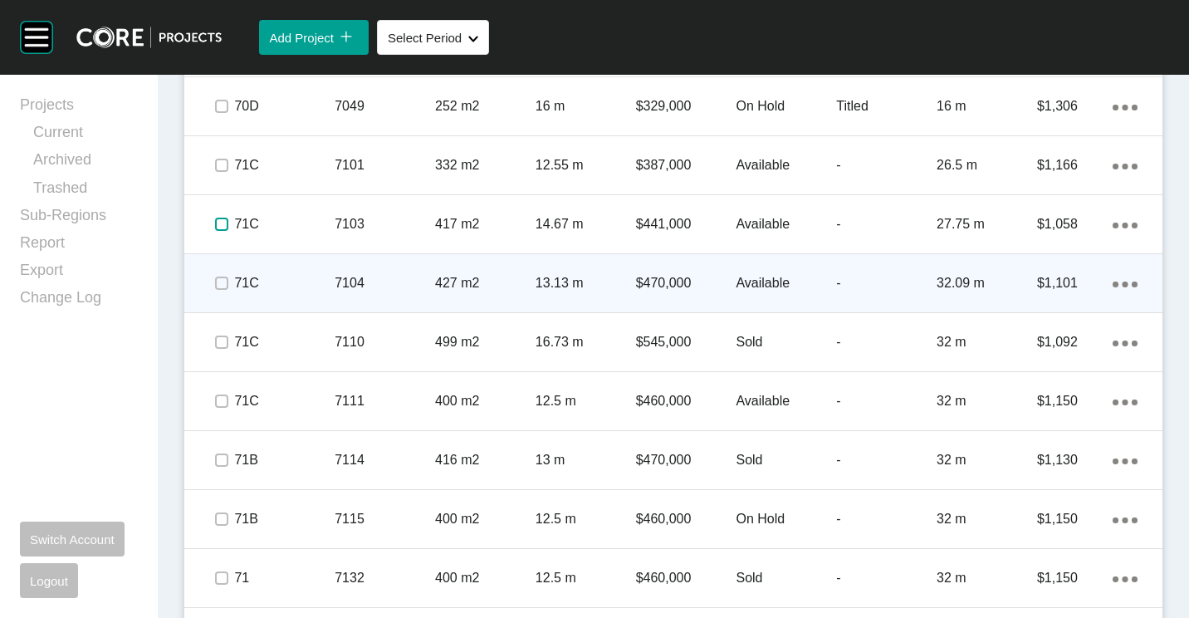
drag, startPoint x: 219, startPoint y: 224, endPoint x: 228, endPoint y: 284, distance: 60.5
click at [222, 231] on label at bounding box center [221, 224] width 13 height 13
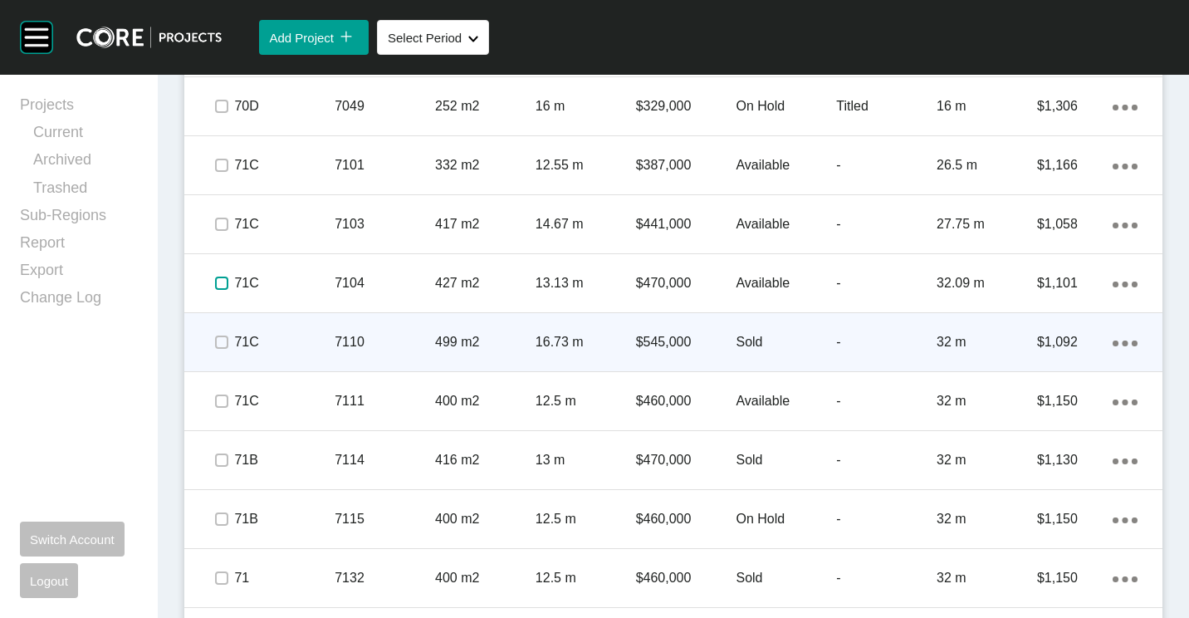
drag
click at [219, 286] on label at bounding box center [221, 282] width 13 height 13
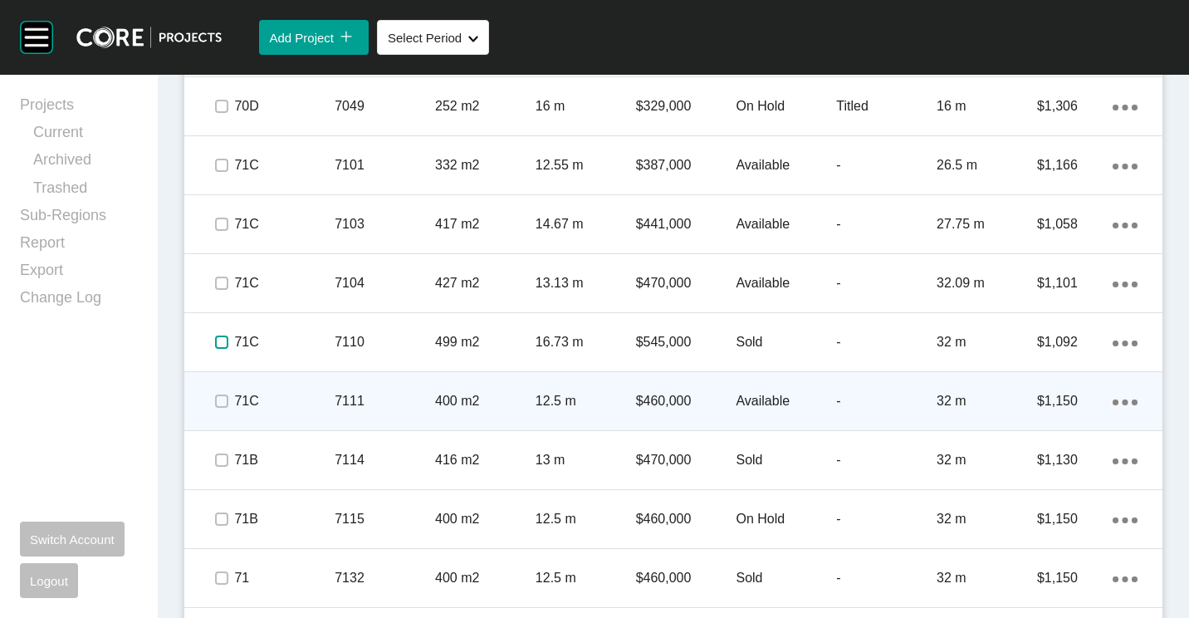
click at [218, 340] on label at bounding box center [221, 341] width 13 height 13
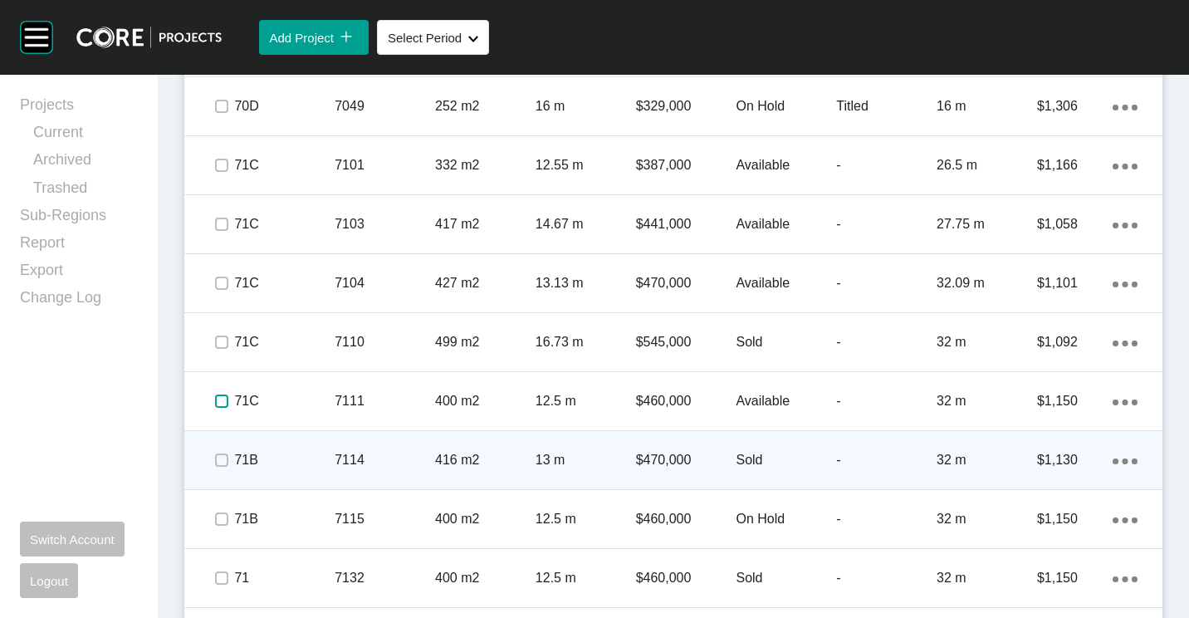
click at [222, 404] on label at bounding box center [221, 400] width 13 height 13
click at [223, 456] on label at bounding box center [221, 459] width 13 height 13
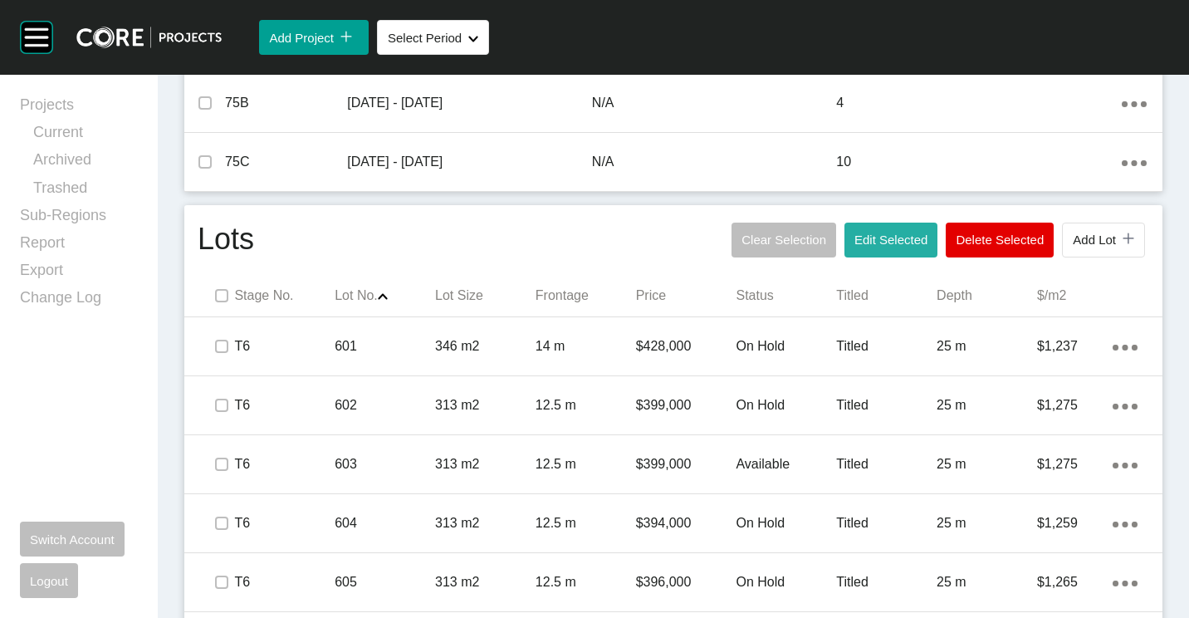
scroll to position [868, 0]
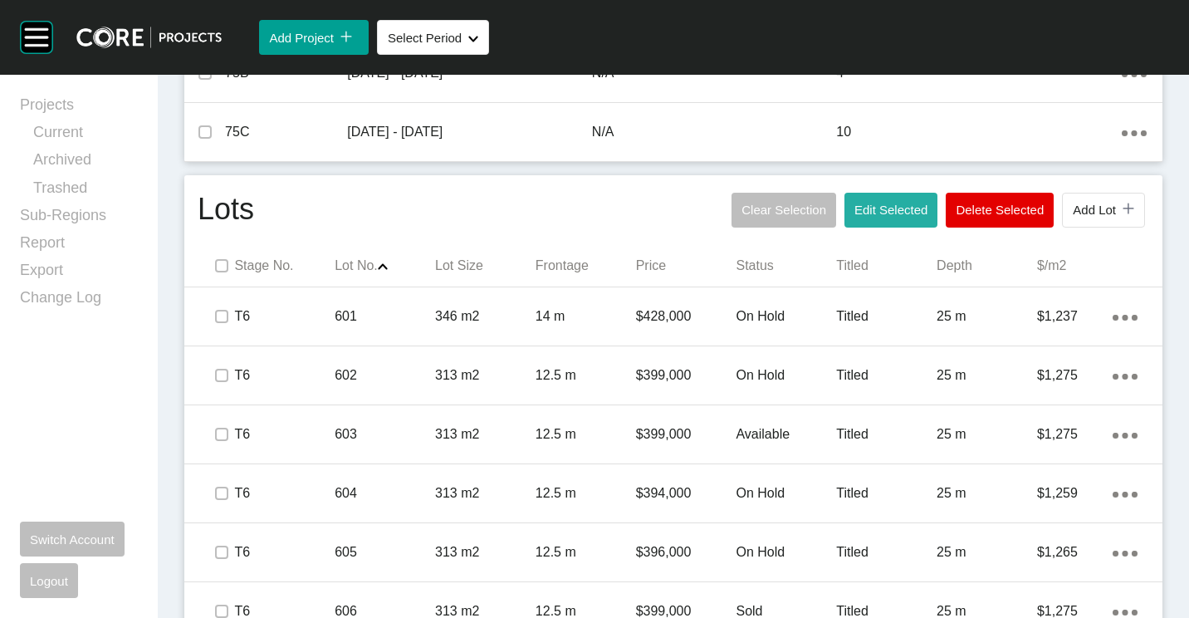
click at [874, 205] on span "Edit Selected" at bounding box center [890, 210] width 73 height 14
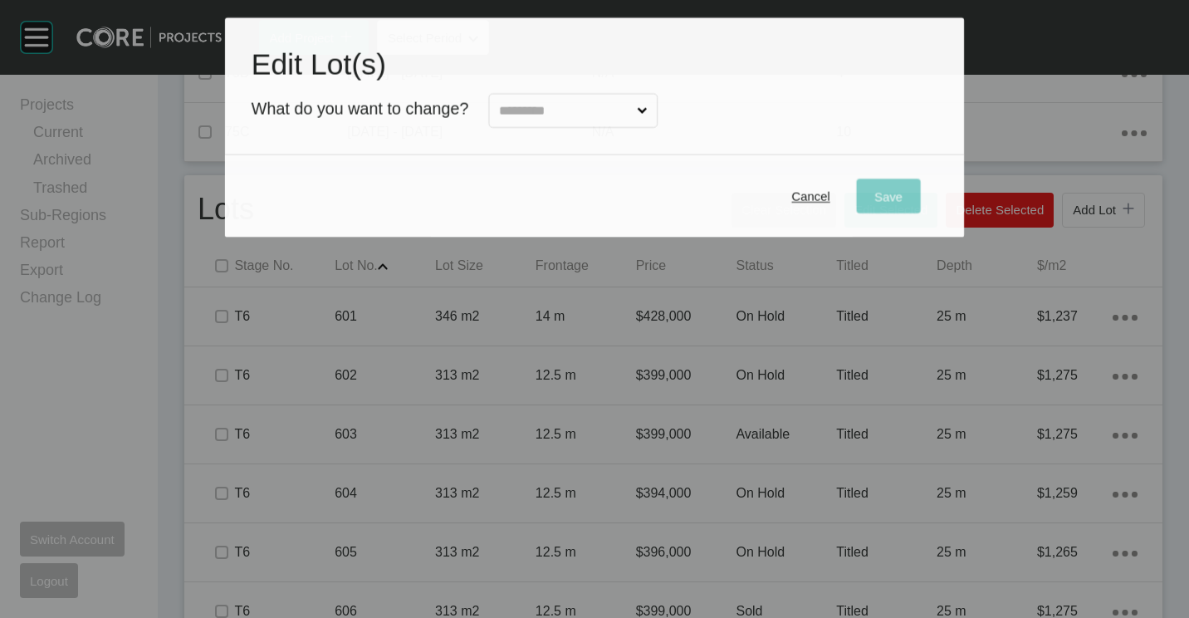
click at [627, 115] on input "text" at bounding box center [565, 111] width 138 height 33
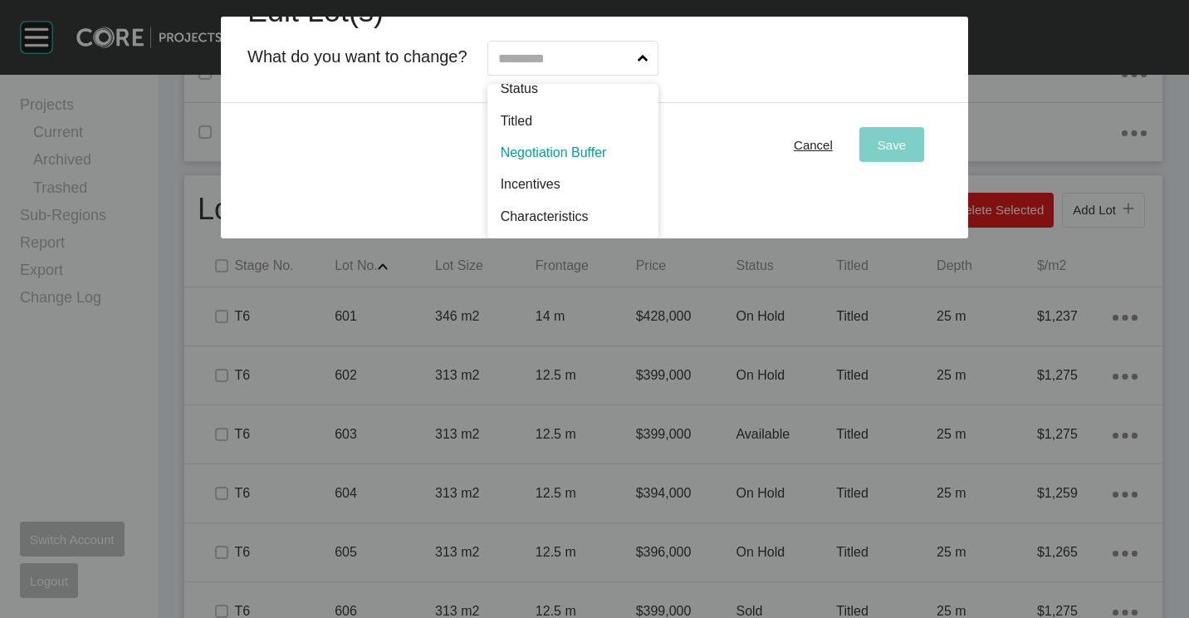
scroll to position [0, 0]
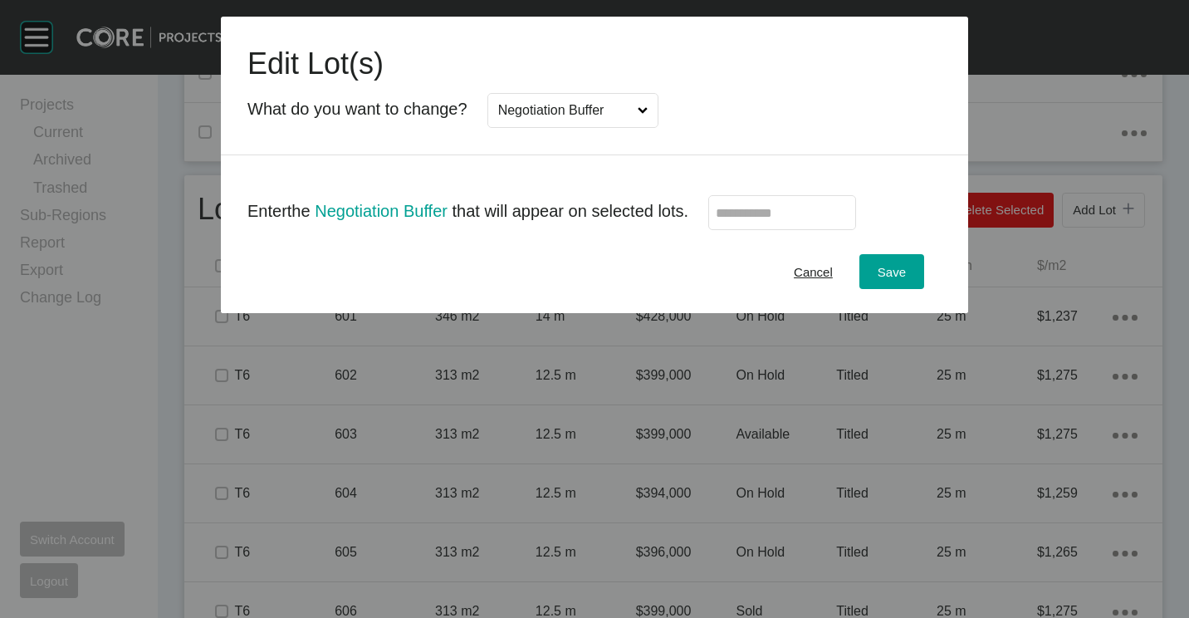
click at [757, 219] on input "text" at bounding box center [782, 213] width 133 height 14
type input "*"
click at [883, 279] on div "Save" at bounding box center [891, 272] width 37 height 22
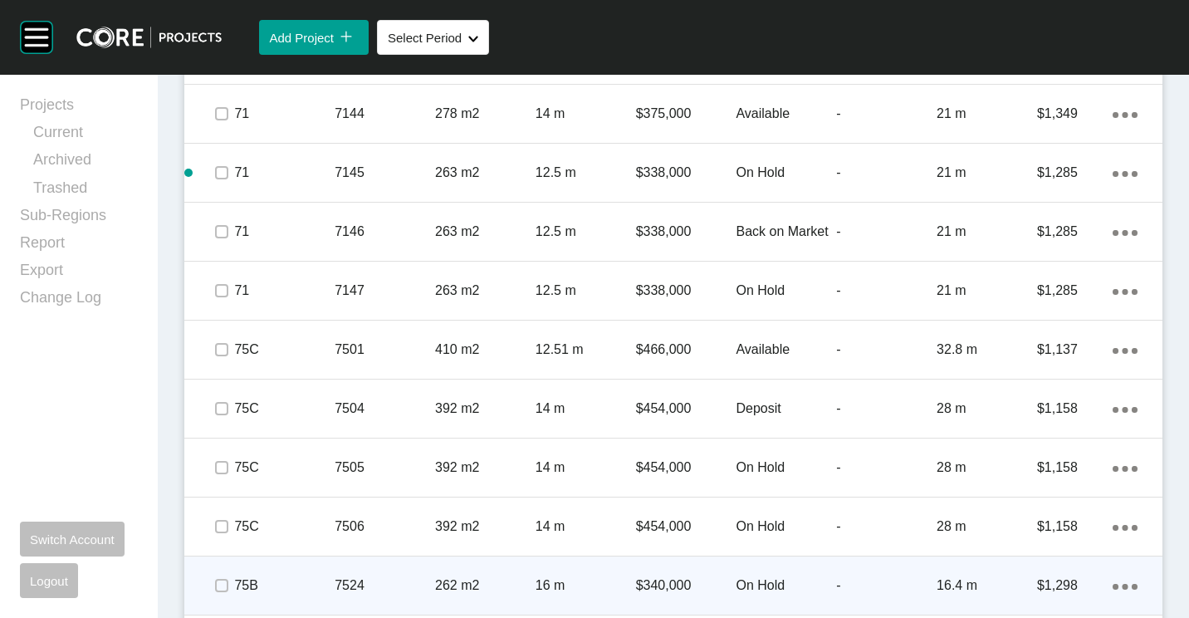
scroll to position [5102, 0]
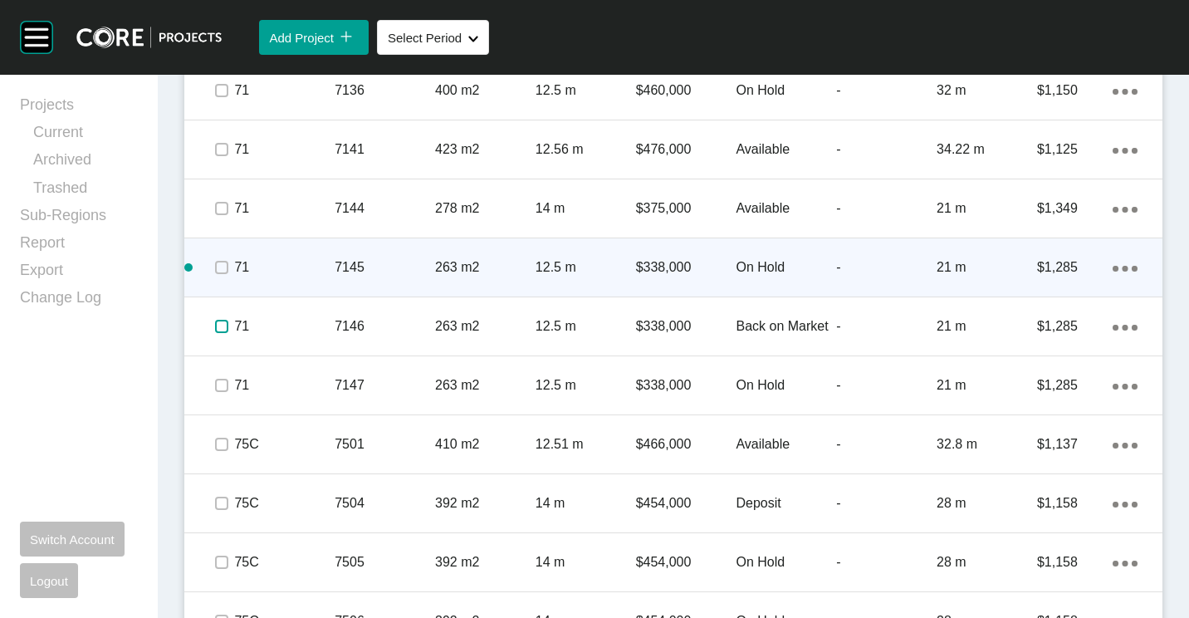
drag, startPoint x: 217, startPoint y: 323, endPoint x: 228, endPoint y: 271, distance: 53.4
click at [217, 320] on label at bounding box center [221, 326] width 13 height 13
drag, startPoint x: 228, startPoint y: 271, endPoint x: 224, endPoint y: 255, distance: 16.1
click at [227, 263] on label at bounding box center [221, 267] width 13 height 13
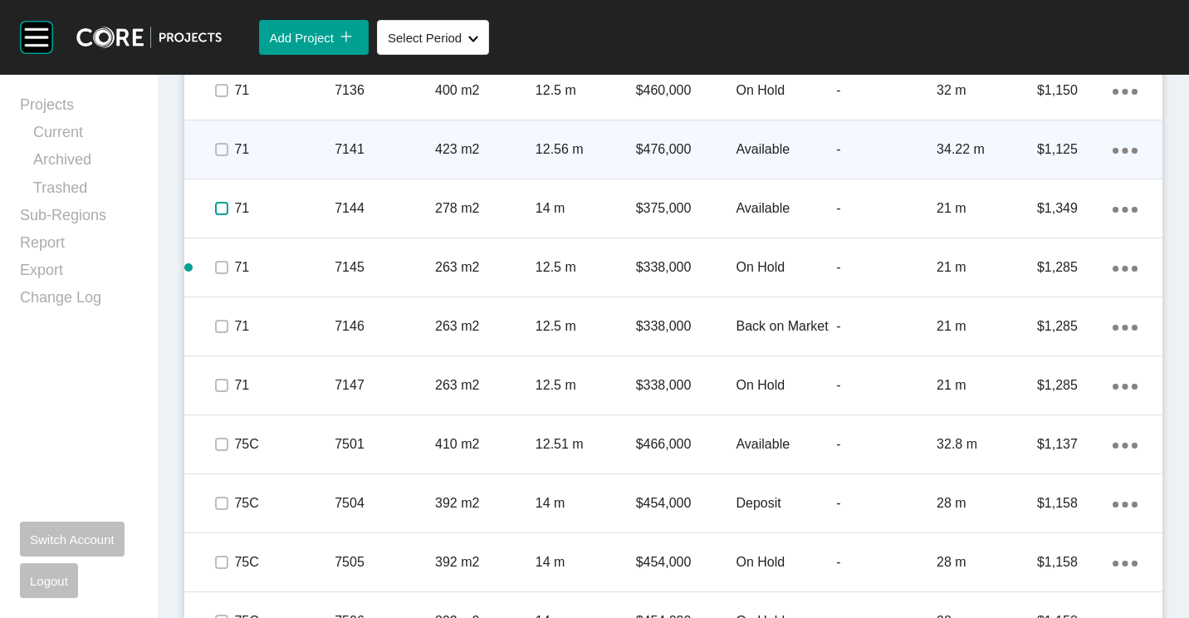
drag, startPoint x: 218, startPoint y: 215, endPoint x: 215, endPoint y: 164, distance: 51.6
click at [218, 213] on label at bounding box center [221, 208] width 13 height 13
drag, startPoint x: 215, startPoint y: 158, endPoint x: 216, endPoint y: 123, distance: 34.9
click at [215, 155] on span at bounding box center [221, 149] width 25 height 25
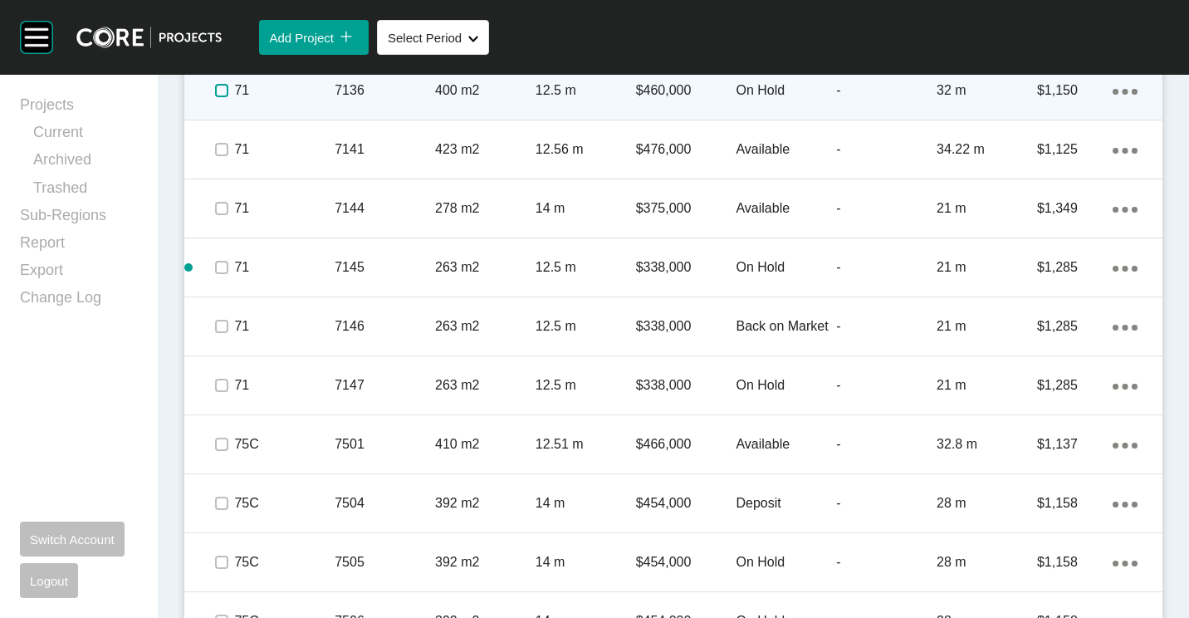
click at [215, 91] on label at bounding box center [221, 90] width 13 height 13
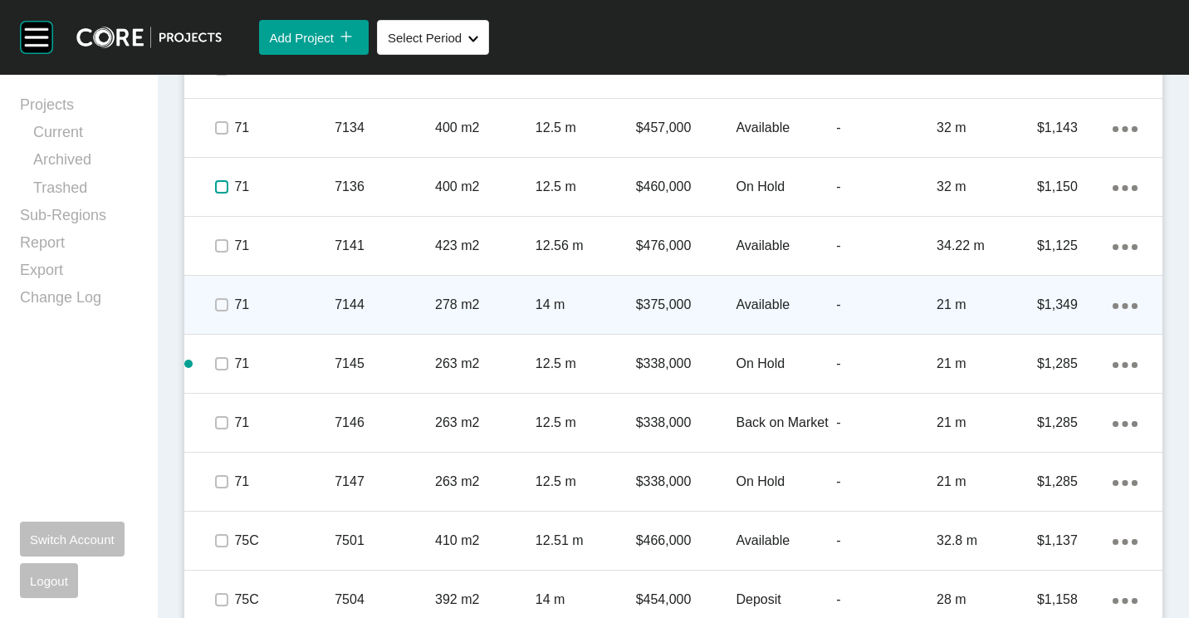
scroll to position [4853, 0]
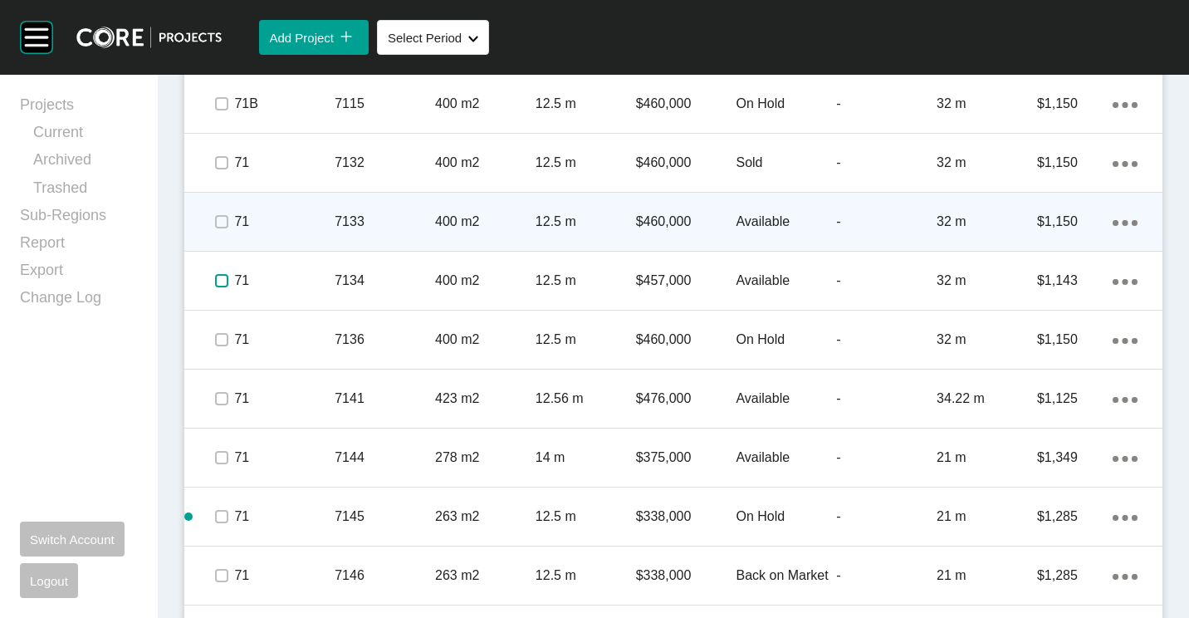
drag, startPoint x: 223, startPoint y: 281, endPoint x: 217, endPoint y: 235, distance: 47.0
click at [222, 274] on label at bounding box center [221, 280] width 13 height 13
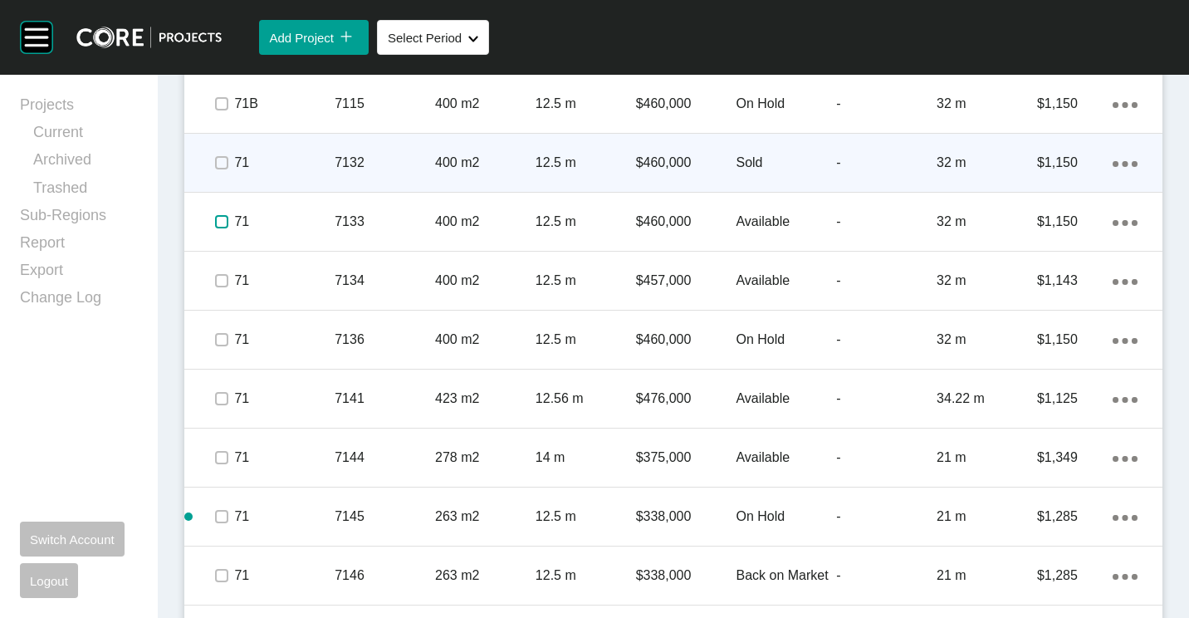
drag, startPoint x: 217, startPoint y: 221, endPoint x: 215, endPoint y: 164, distance: 57.3
click at [217, 210] on span at bounding box center [221, 221] width 25 height 25
click at [215, 156] on label at bounding box center [221, 162] width 13 height 13
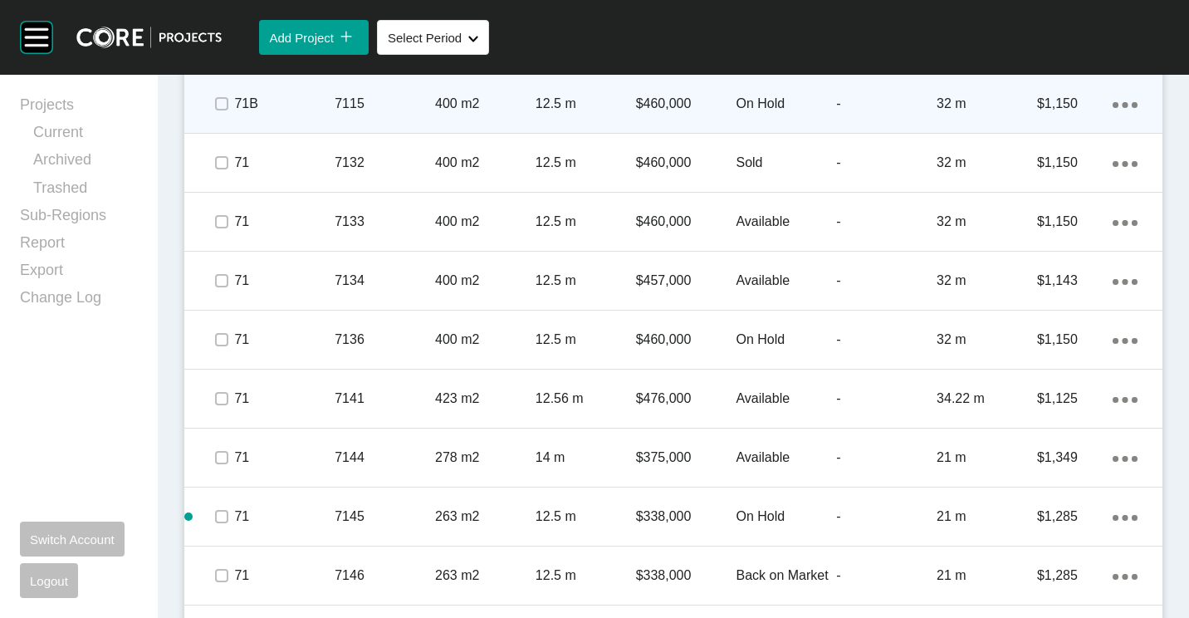
click at [220, 115] on span at bounding box center [221, 103] width 25 height 25
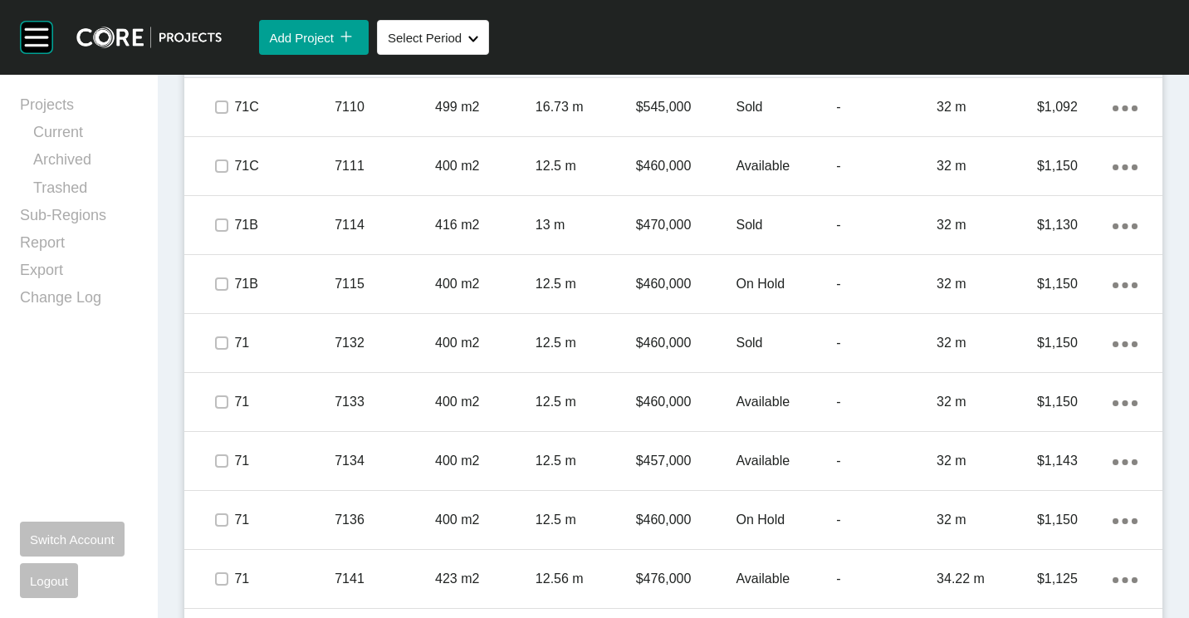
scroll to position [4521, 0]
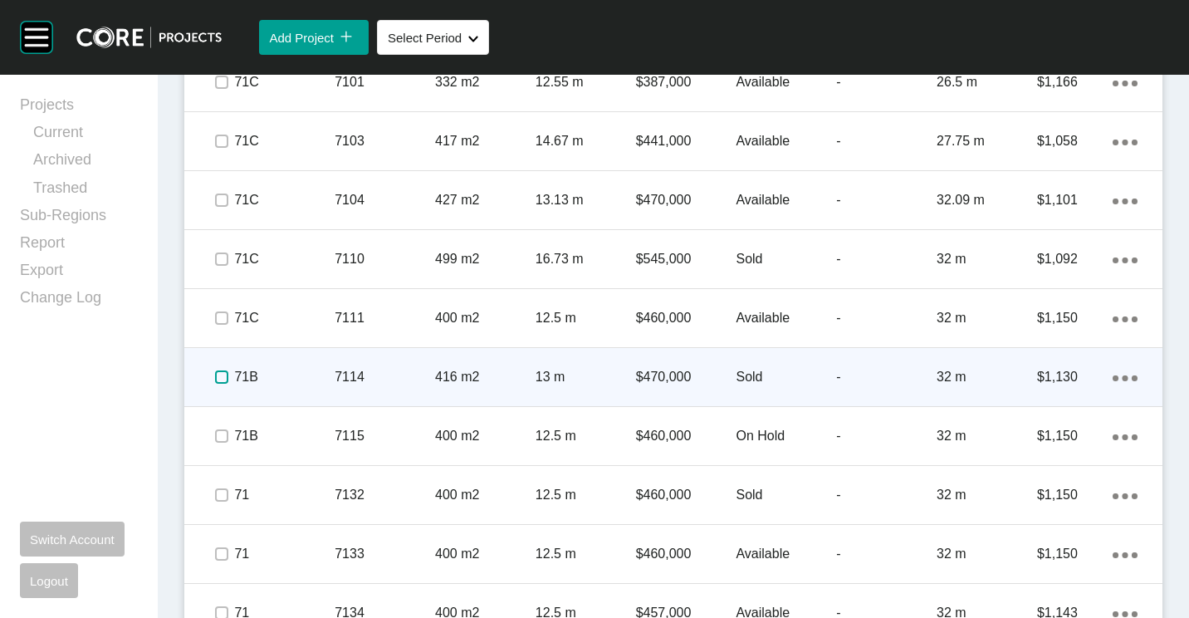
click at [228, 373] on label at bounding box center [221, 376] width 13 height 13
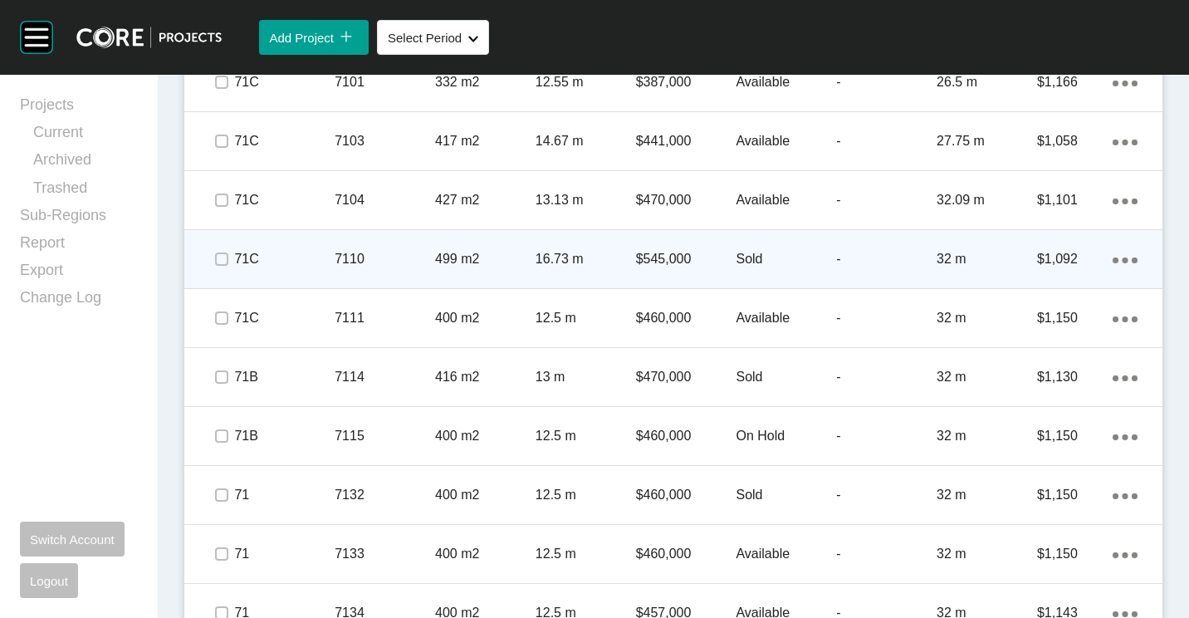
drag, startPoint x: 212, startPoint y: 318, endPoint x: 222, endPoint y: 254, distance: 64.7
click at [212, 313] on span at bounding box center [221, 318] width 25 height 25
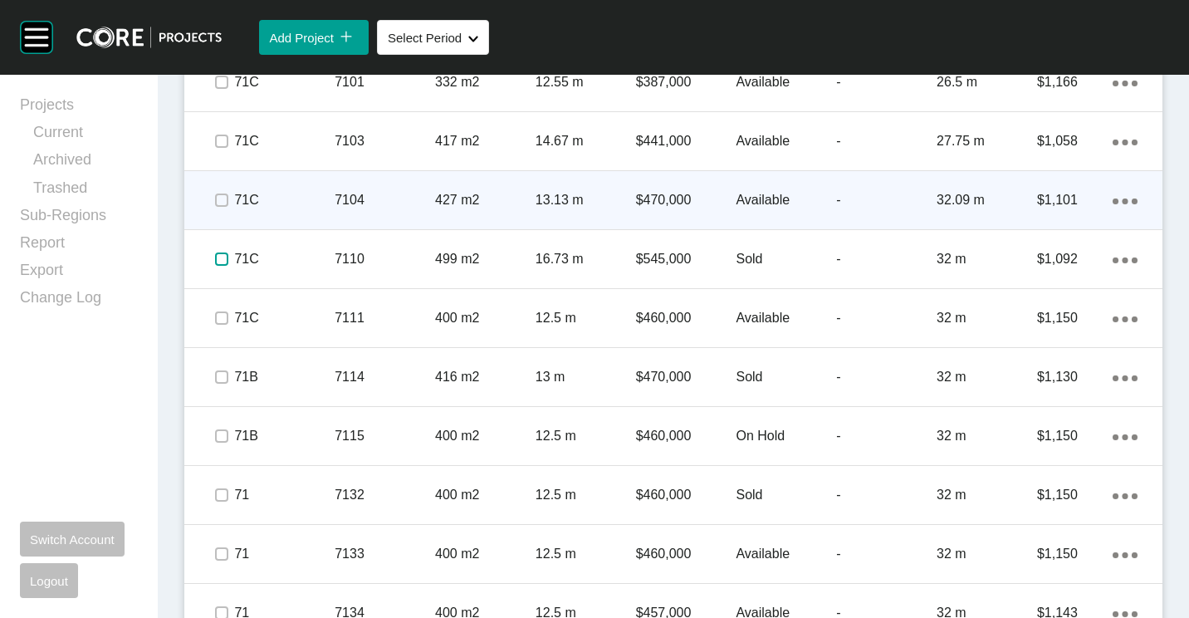
drag, startPoint x: 222, startPoint y: 252, endPoint x: 220, endPoint y: 218, distance: 33.3
click at [222, 248] on span at bounding box center [221, 259] width 25 height 25
click at [218, 198] on label at bounding box center [221, 199] width 13 height 13
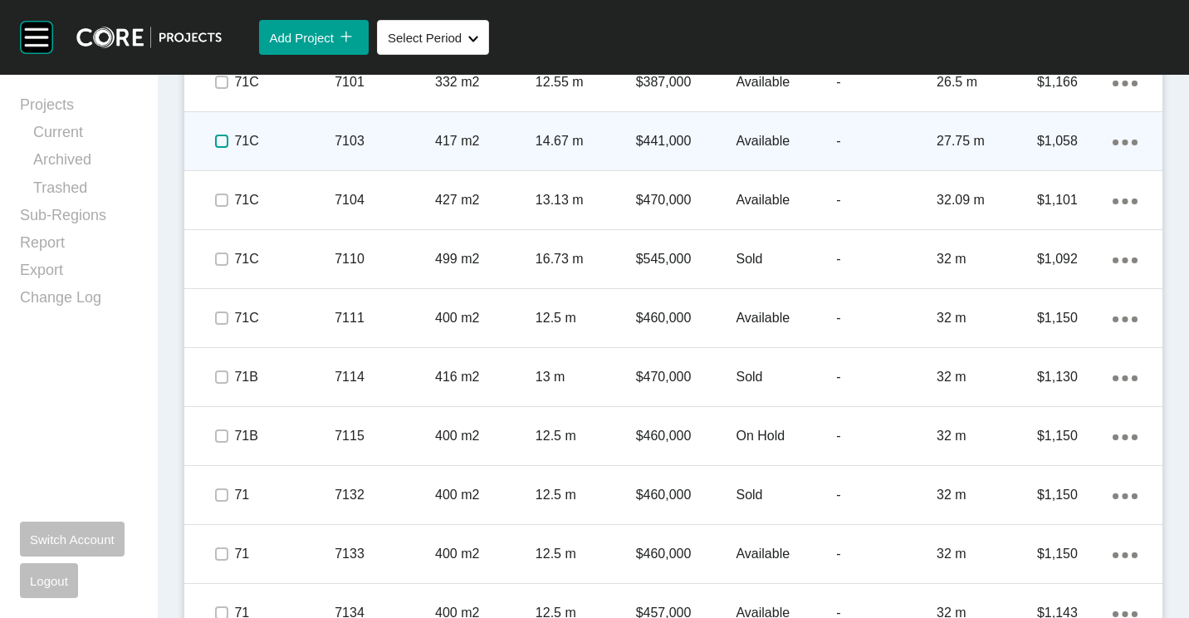
click at [217, 144] on label at bounding box center [221, 141] width 13 height 13
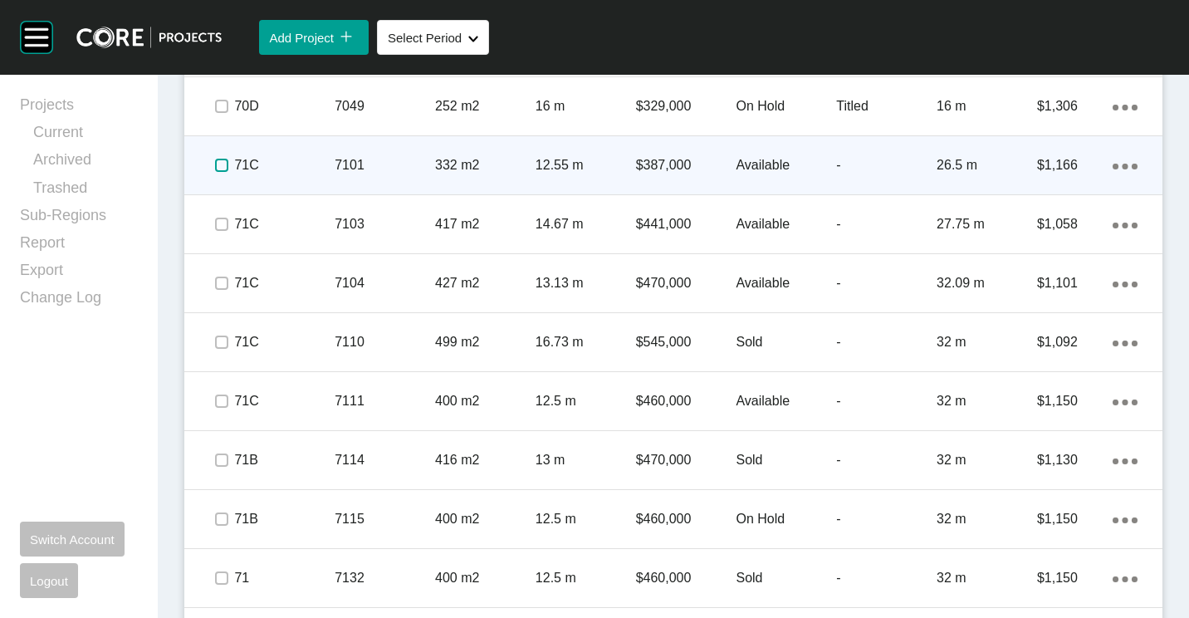
click at [215, 162] on label at bounding box center [221, 165] width 13 height 13
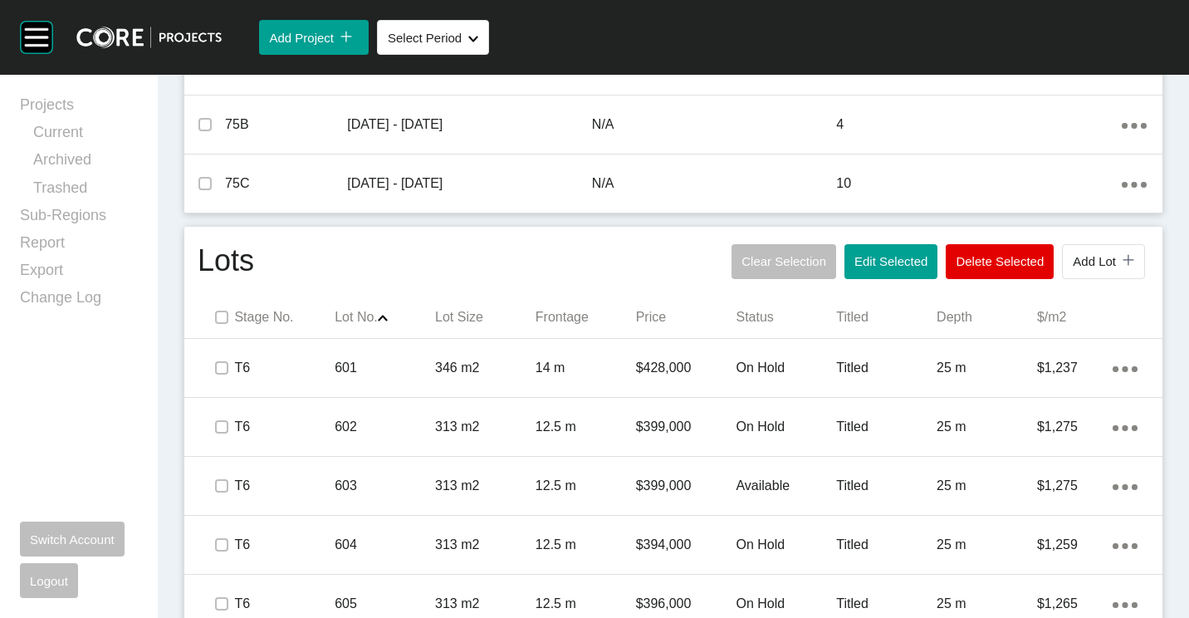
scroll to position [702, 0]
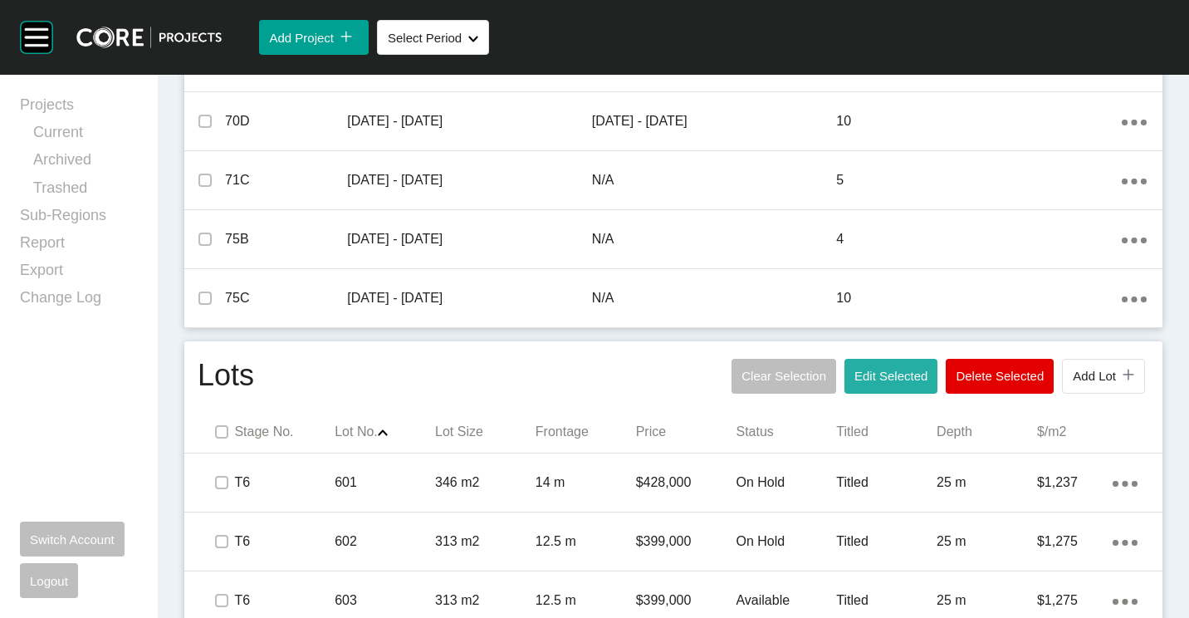
drag, startPoint x: 861, startPoint y: 384, endPoint x: 810, endPoint y: 335, distance: 70.5
click at [861, 383] on button "Edit Selected" at bounding box center [890, 376] width 93 height 35
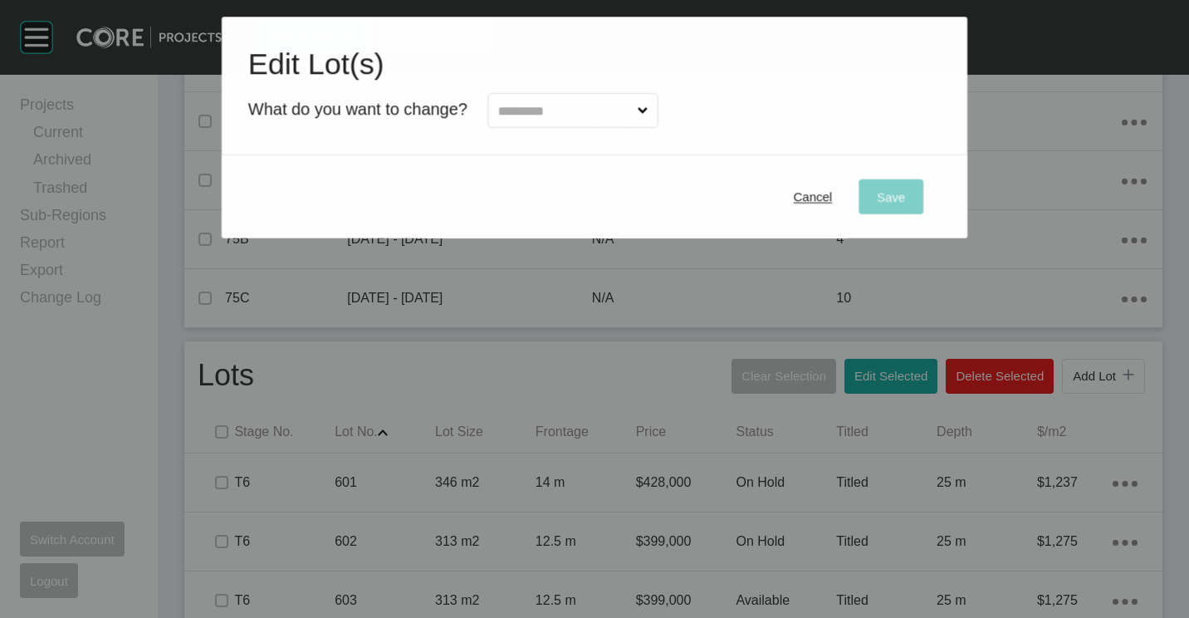
click at [590, 81] on h1 "Edit Lot(s)" at bounding box center [594, 64] width 692 height 42
click at [585, 105] on input "text" at bounding box center [564, 110] width 139 height 33
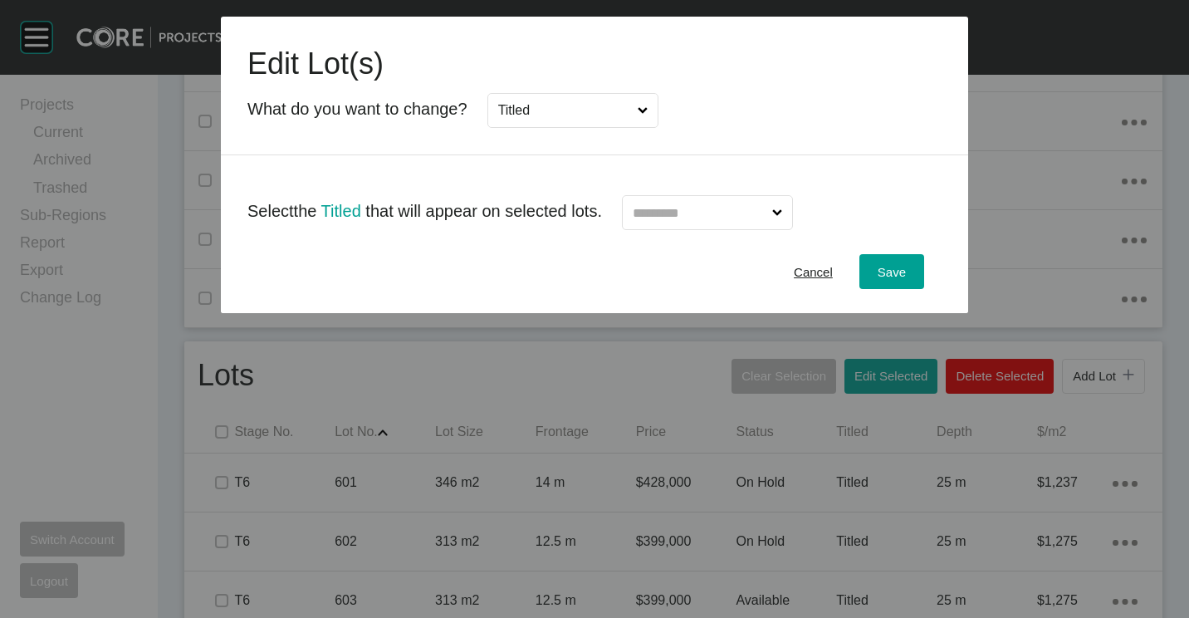
click at [769, 213] on input "text" at bounding box center [698, 212] width 139 height 33
click at [886, 268] on span "Save" at bounding box center [892, 272] width 28 height 14
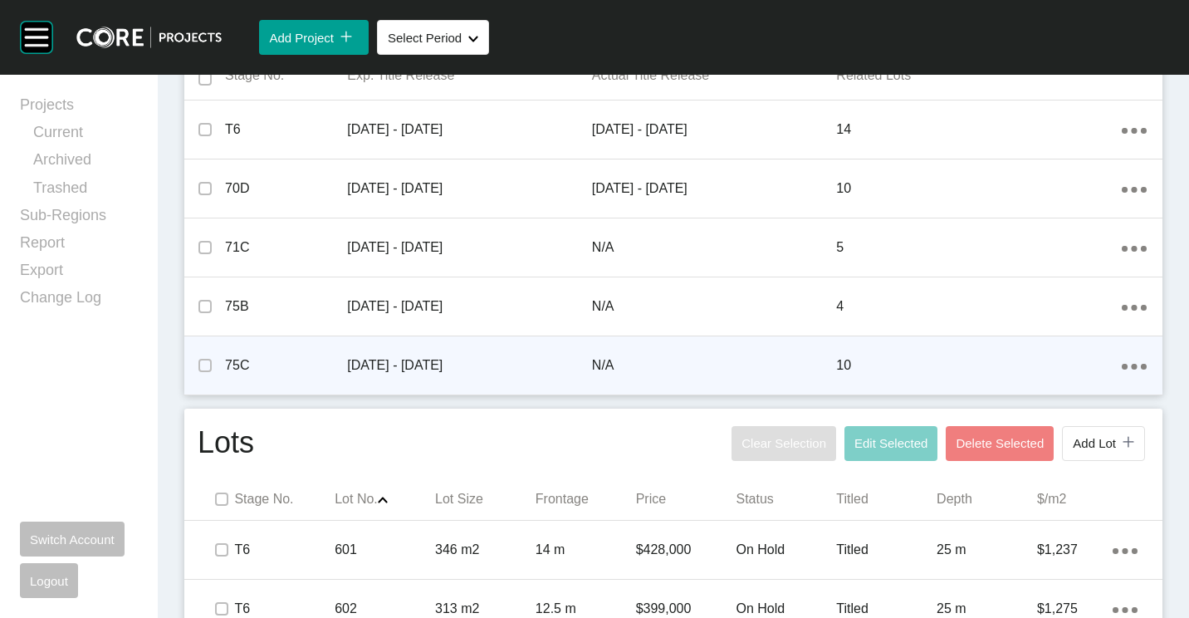
scroll to position [619, 0]
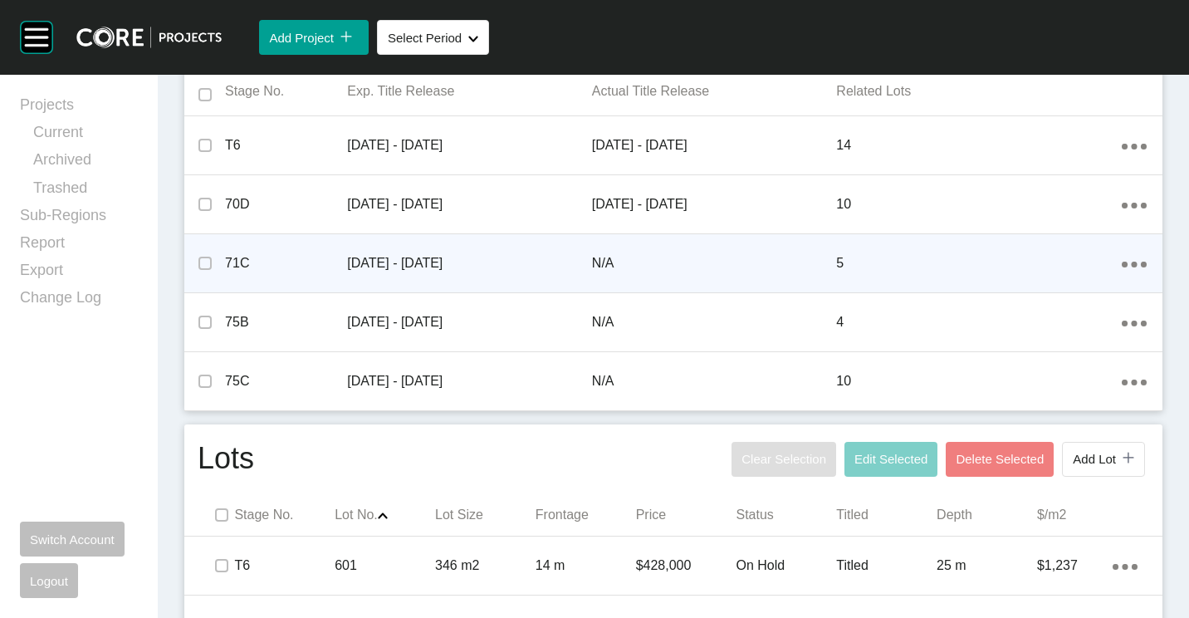
click at [433, 268] on p "Apr 2025 - Jun 2025" at bounding box center [469, 263] width 245 height 18
drag, startPoint x: 199, startPoint y: 261, endPoint x: 345, endPoint y: 262, distance: 145.3
click at [201, 261] on label at bounding box center [204, 263] width 13 height 13
click at [1130, 262] on div "Action Menu Dots Copy 6 Created with Sketch." at bounding box center [1134, 263] width 25 height 18
click at [1055, 239] on link "Edit" at bounding box center [1062, 241] width 45 height 25
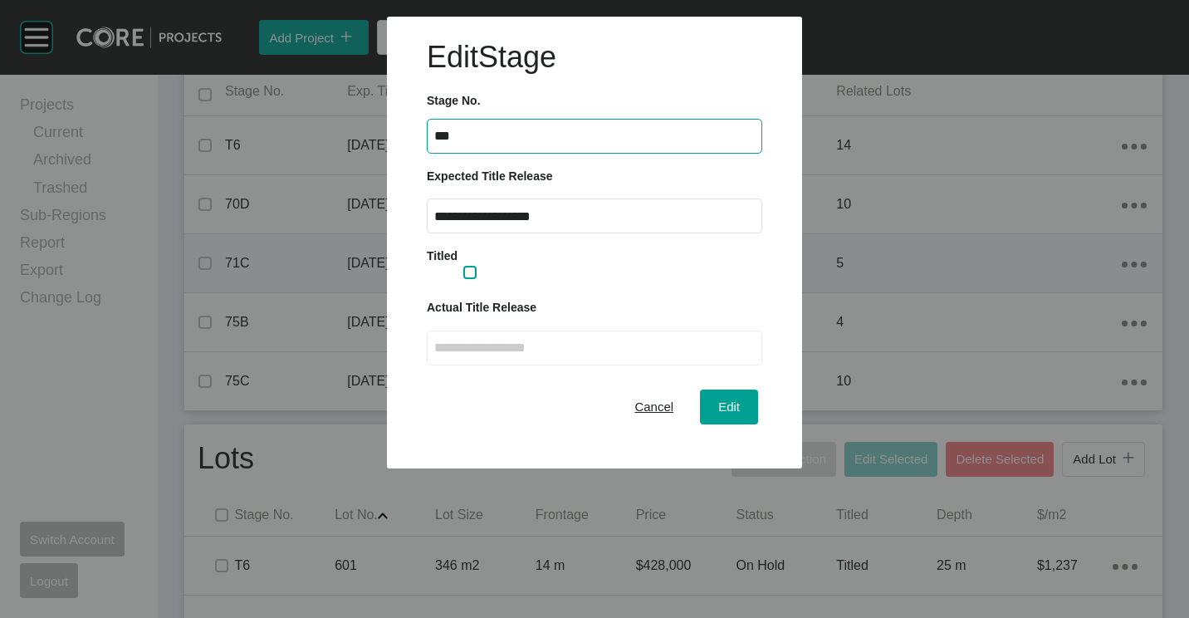
drag, startPoint x: 473, startPoint y: 271, endPoint x: 482, endPoint y: 278, distance: 11.2
click at [474, 271] on label at bounding box center [469, 272] width 13 height 13
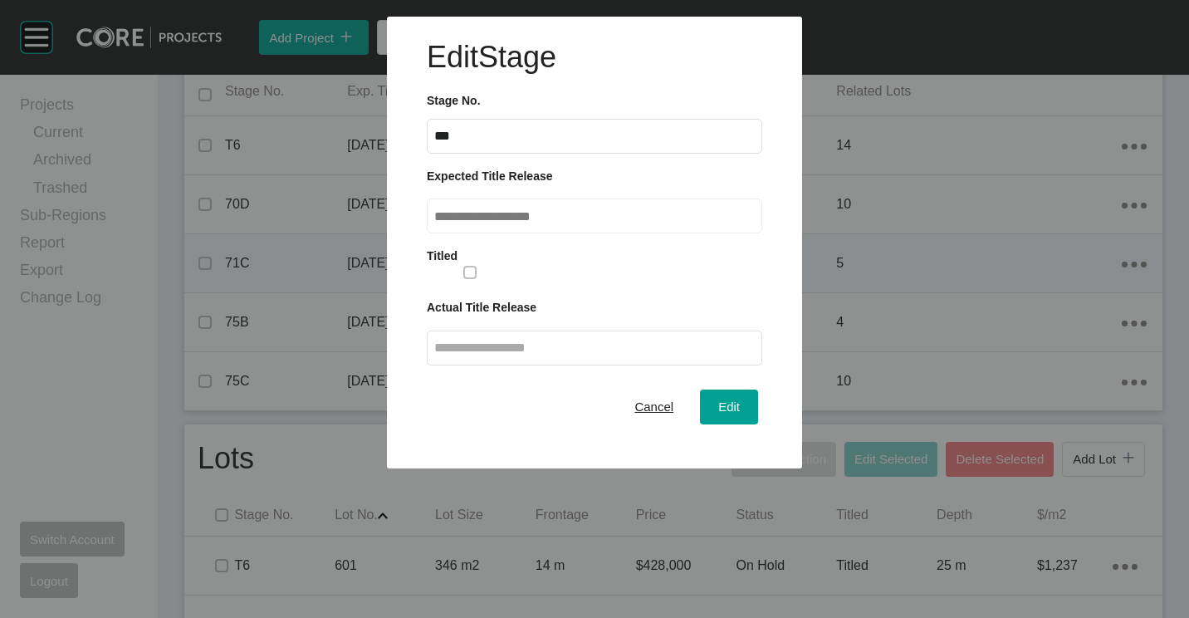
click at [530, 365] on label at bounding box center [594, 347] width 335 height 35
click at [530, 355] on input "text" at bounding box center [594, 347] width 320 height 14
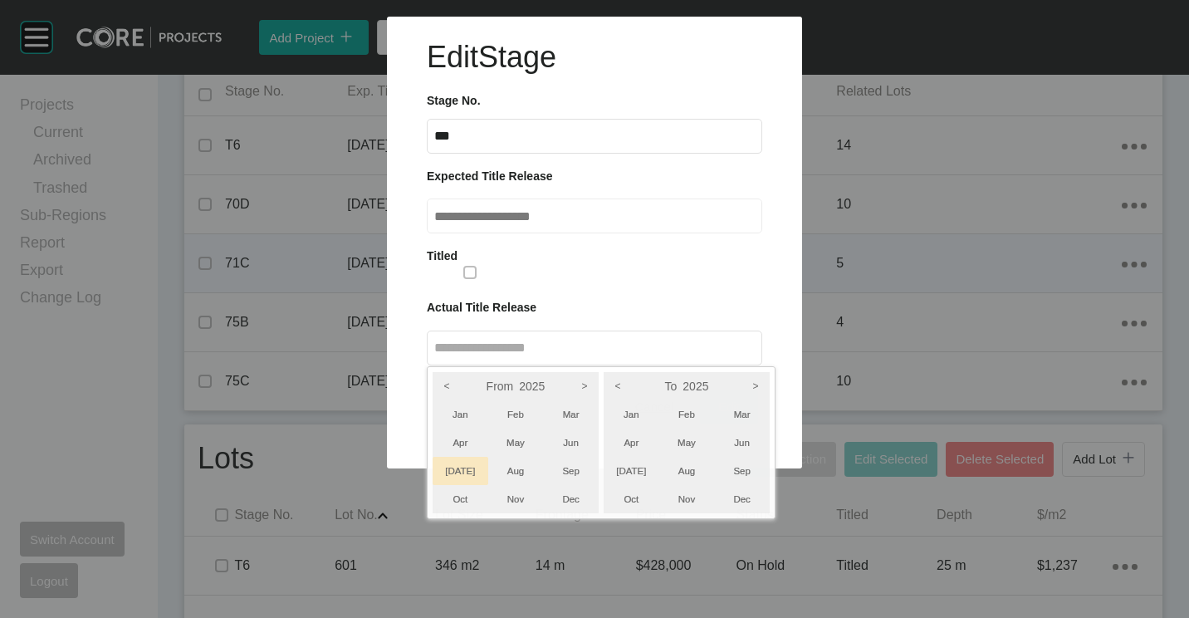
click at [455, 474] on li "[DATE]" at bounding box center [461, 471] width 56 height 28
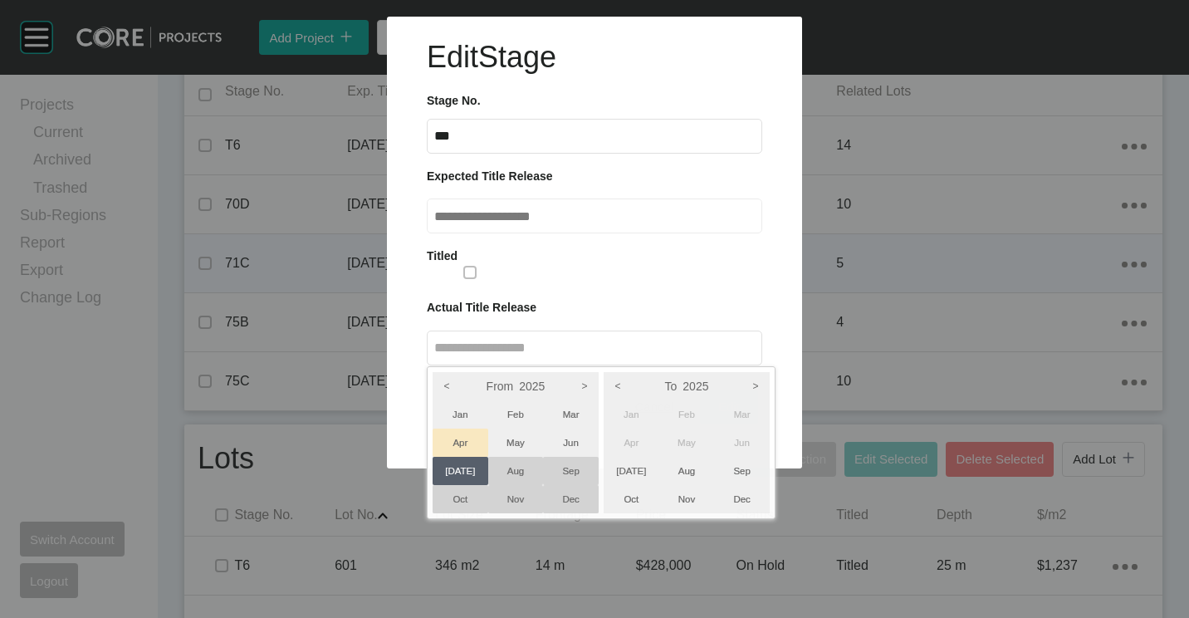
click at [459, 443] on li "Apr" at bounding box center [461, 442] width 56 height 28
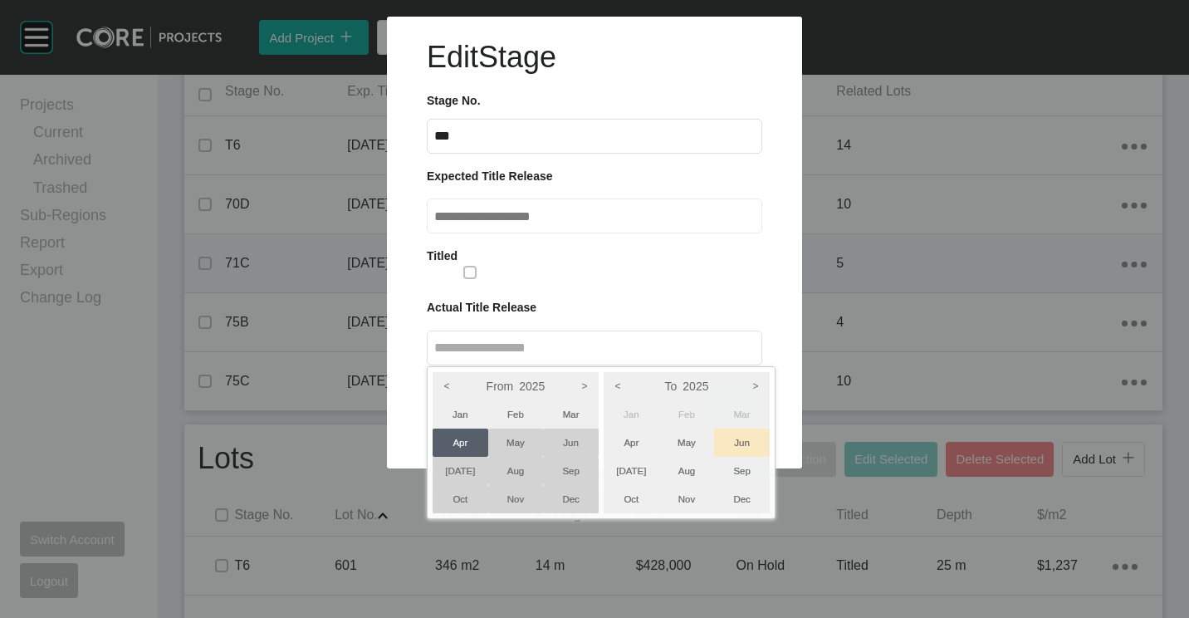
click at [742, 446] on li "Jun" at bounding box center [742, 442] width 56 height 28
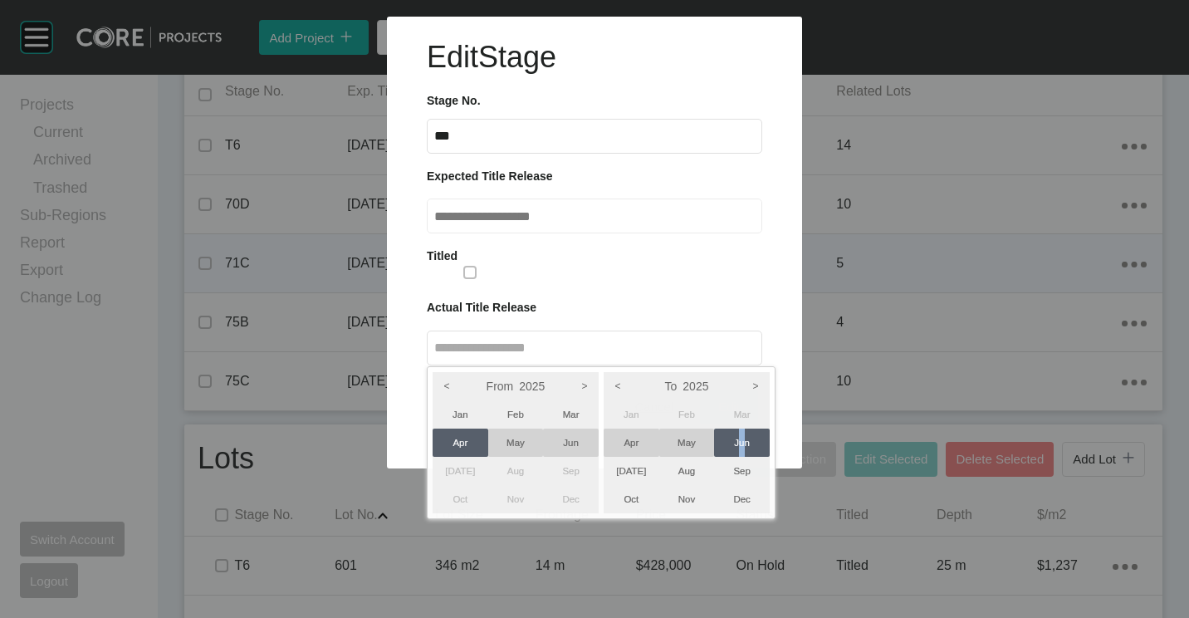
click at [735, 247] on div at bounding box center [594, 234] width 1189 height 468
type input "**********"
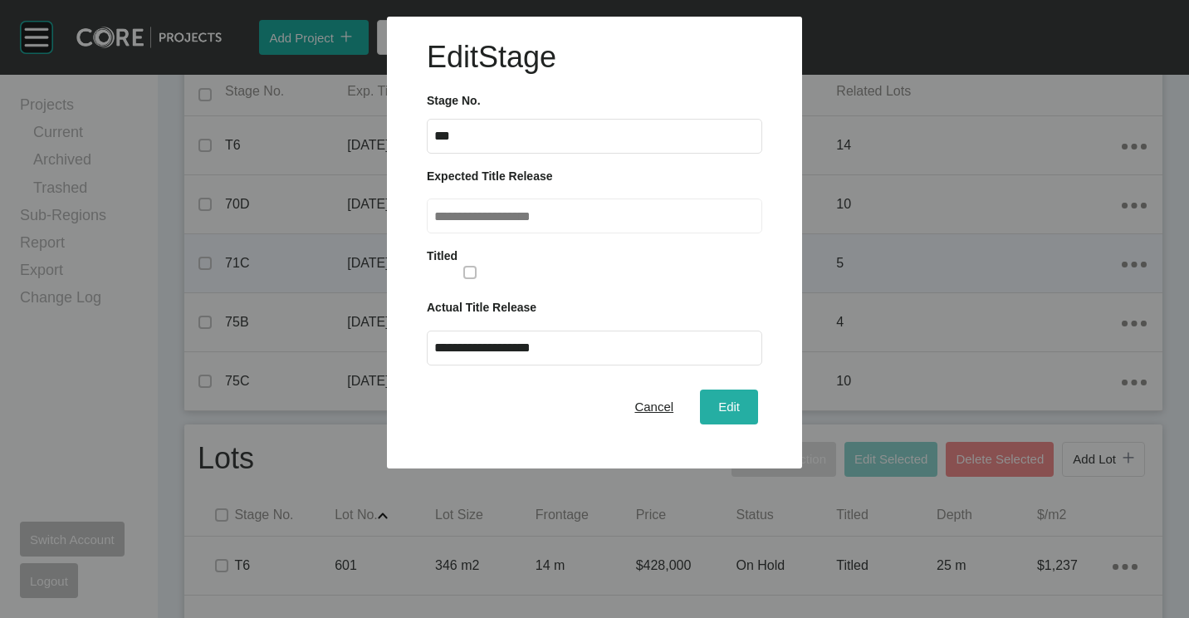
click at [741, 406] on div "Edit" at bounding box center [729, 406] width 30 height 22
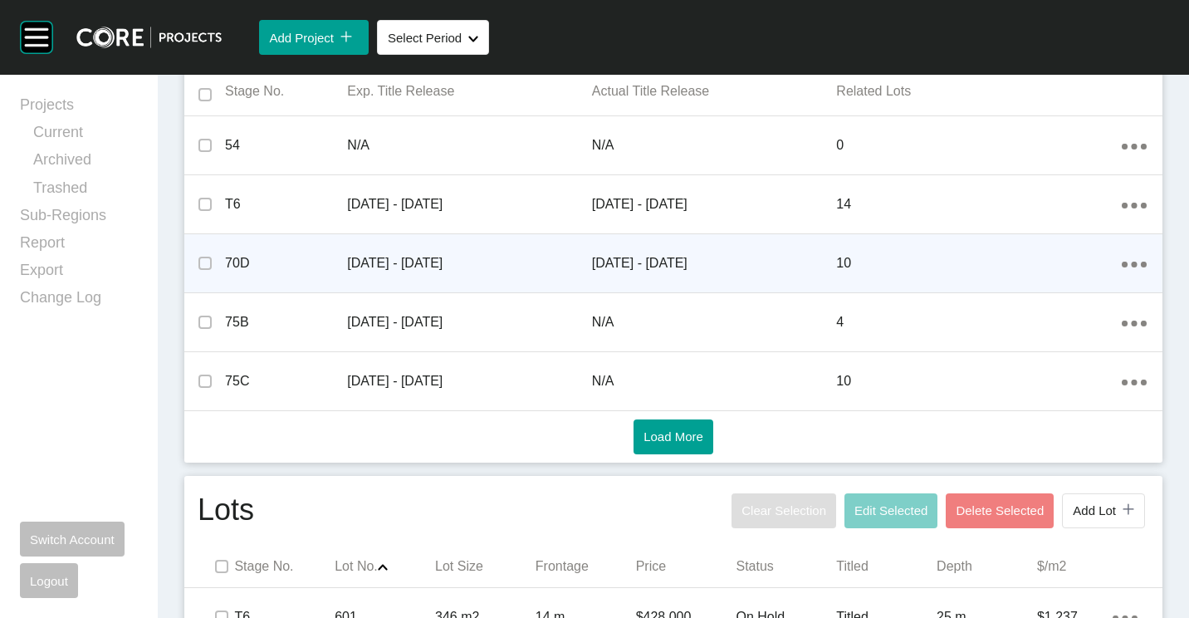
click at [1141, 149] on ellipse at bounding box center [1144, 147] width 6 height 6
click at [1055, 244] on link "Edit" at bounding box center [1062, 241] width 45 height 25
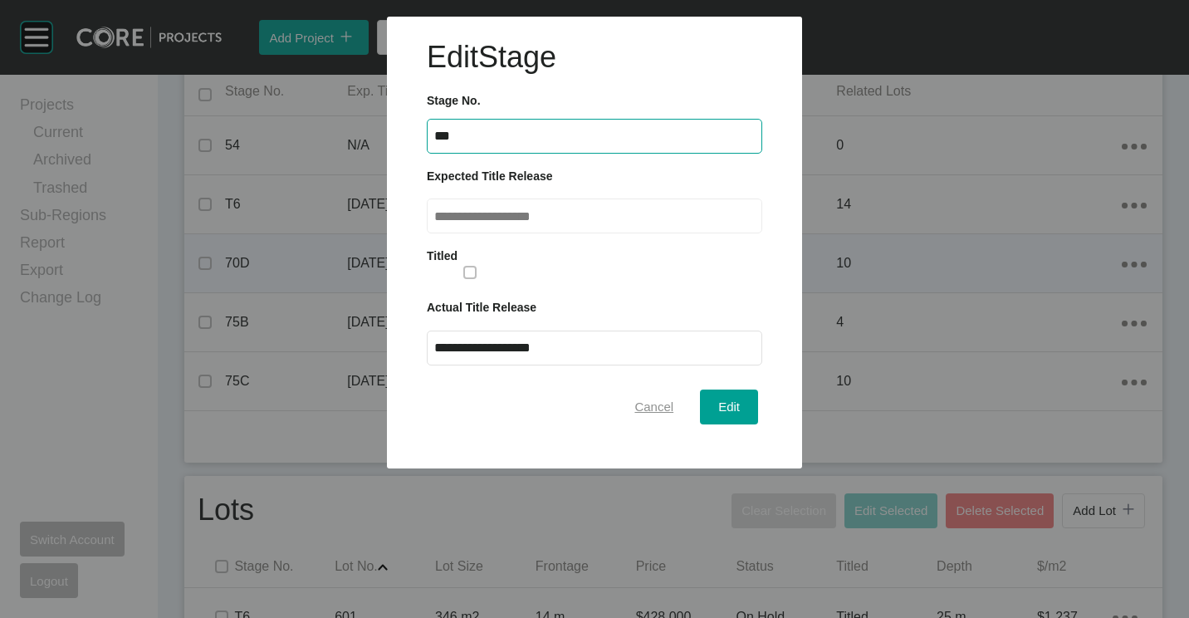
click at [664, 415] on div "Cancel" at bounding box center [653, 406] width 47 height 22
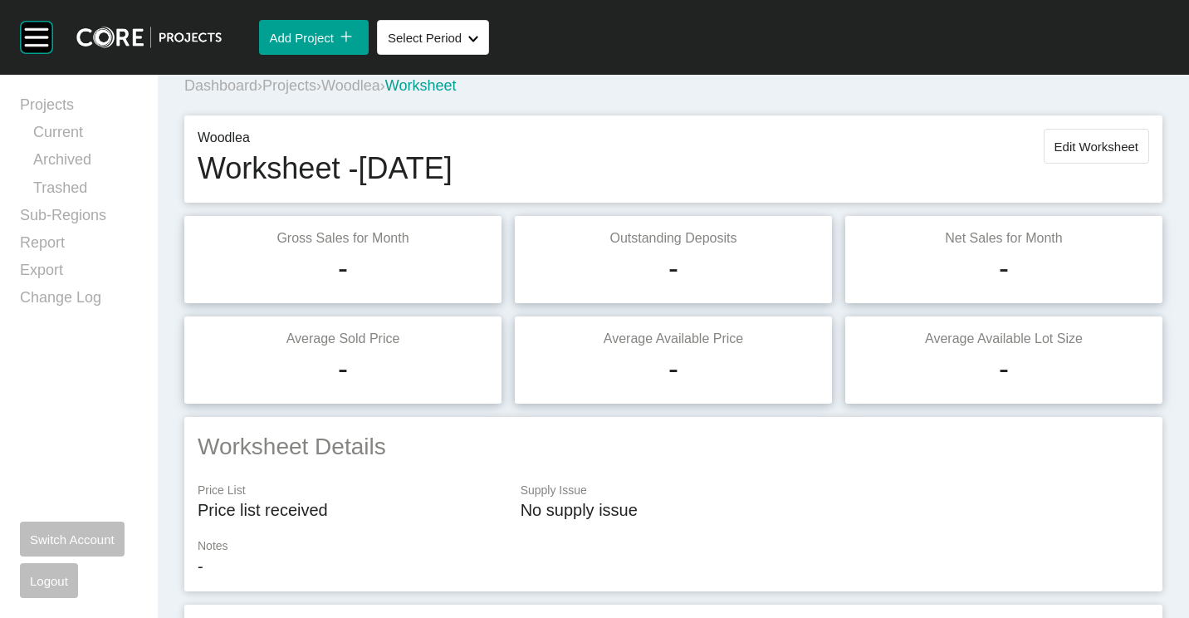
scroll to position [0, 0]
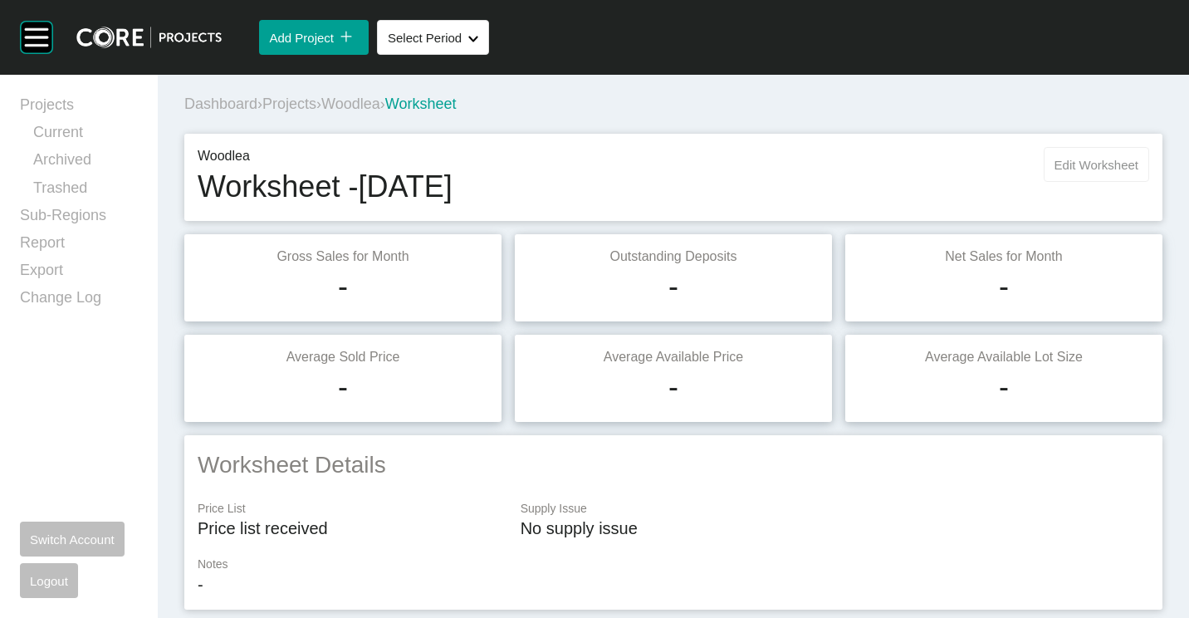
click at [1072, 169] on span "Edit Worksheet" at bounding box center [1096, 165] width 84 height 14
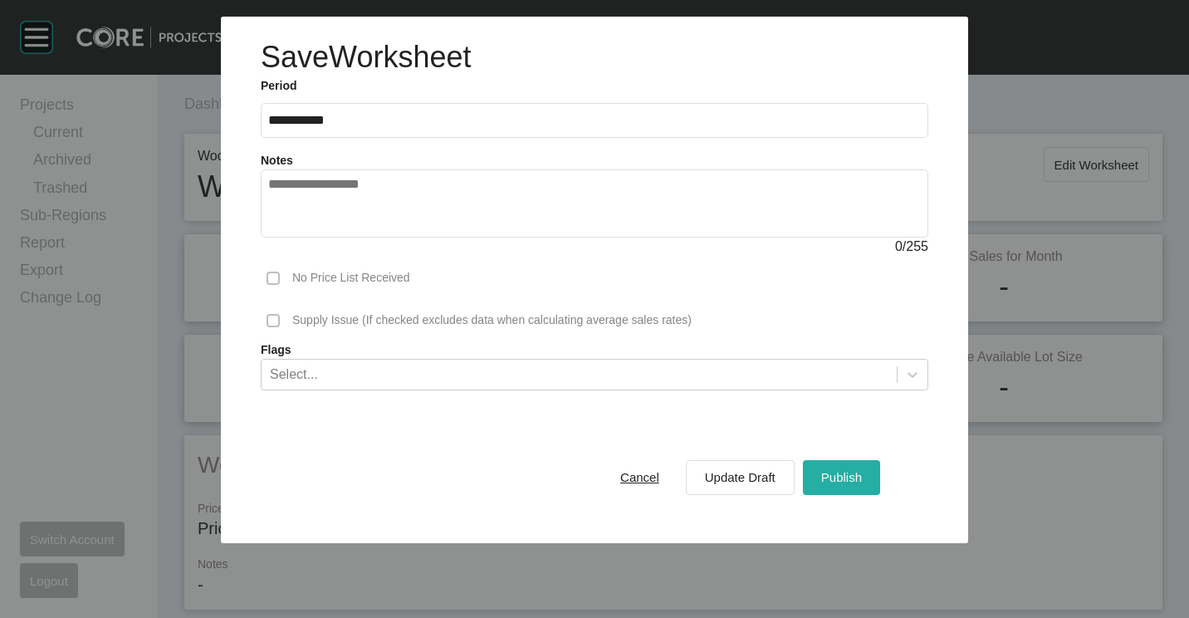
click at [837, 467] on div "Publish" at bounding box center [841, 477] width 49 height 22
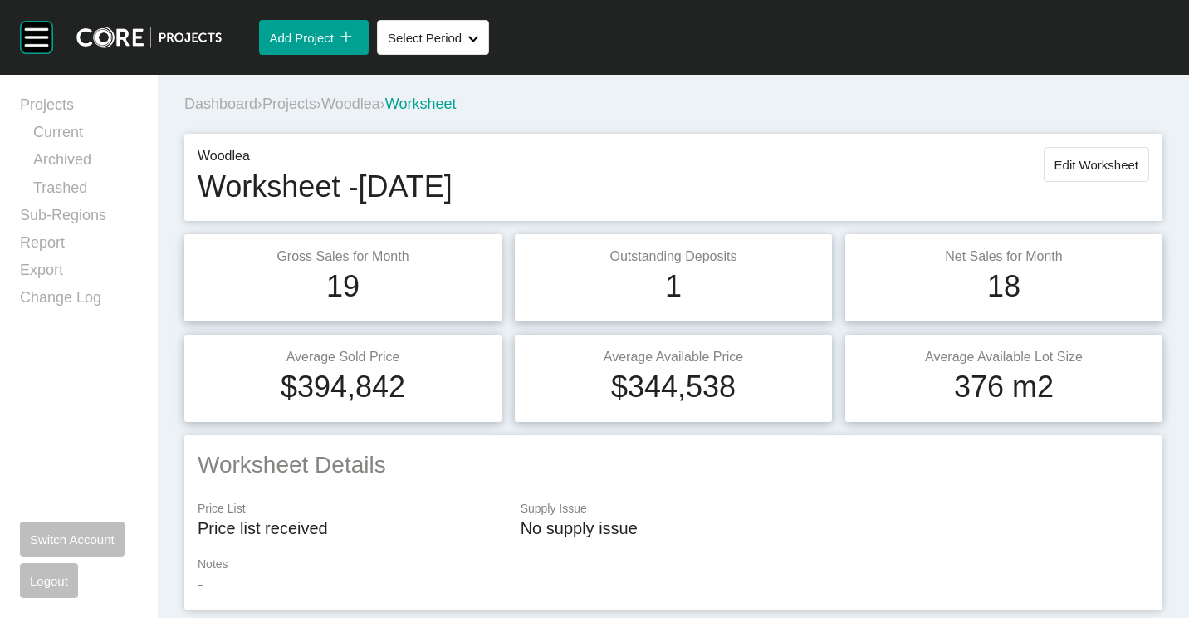
click at [305, 100] on span "Projects" at bounding box center [289, 103] width 54 height 17
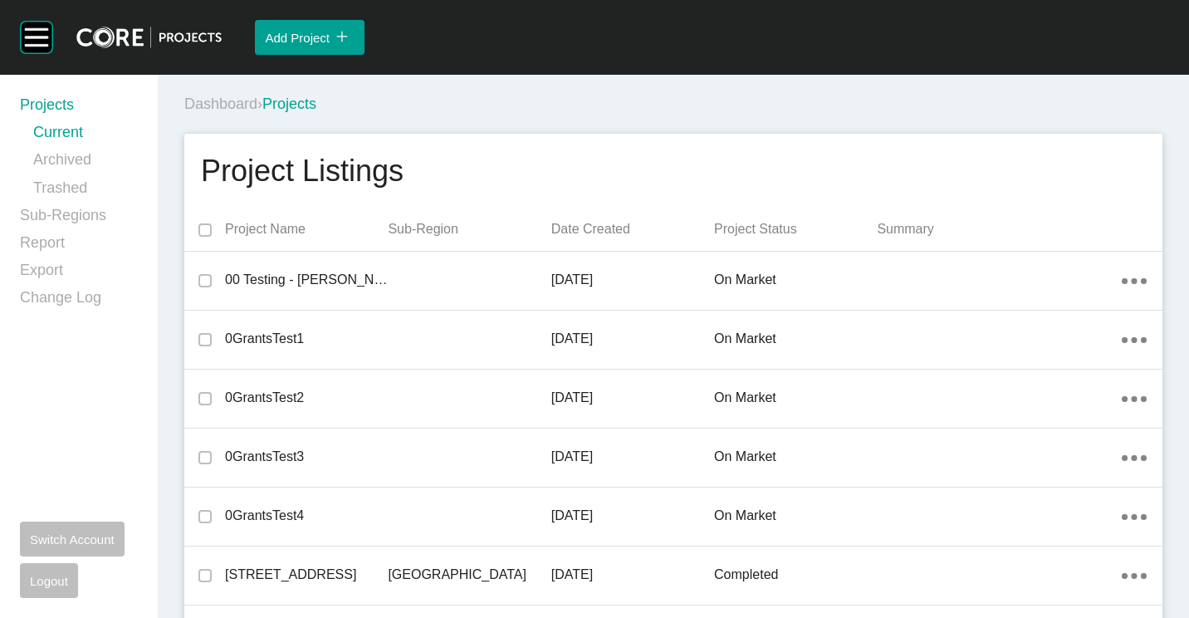
scroll to position [29152, 0]
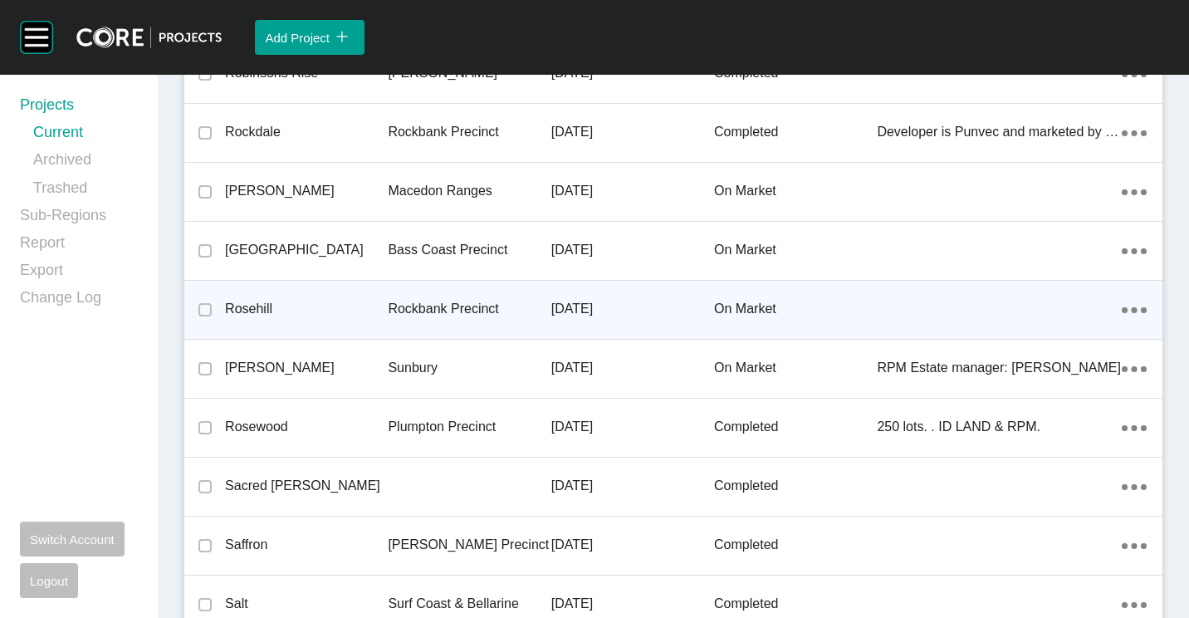
click at [533, 311] on p "Rockbank Precinct" at bounding box center [469, 309] width 163 height 18
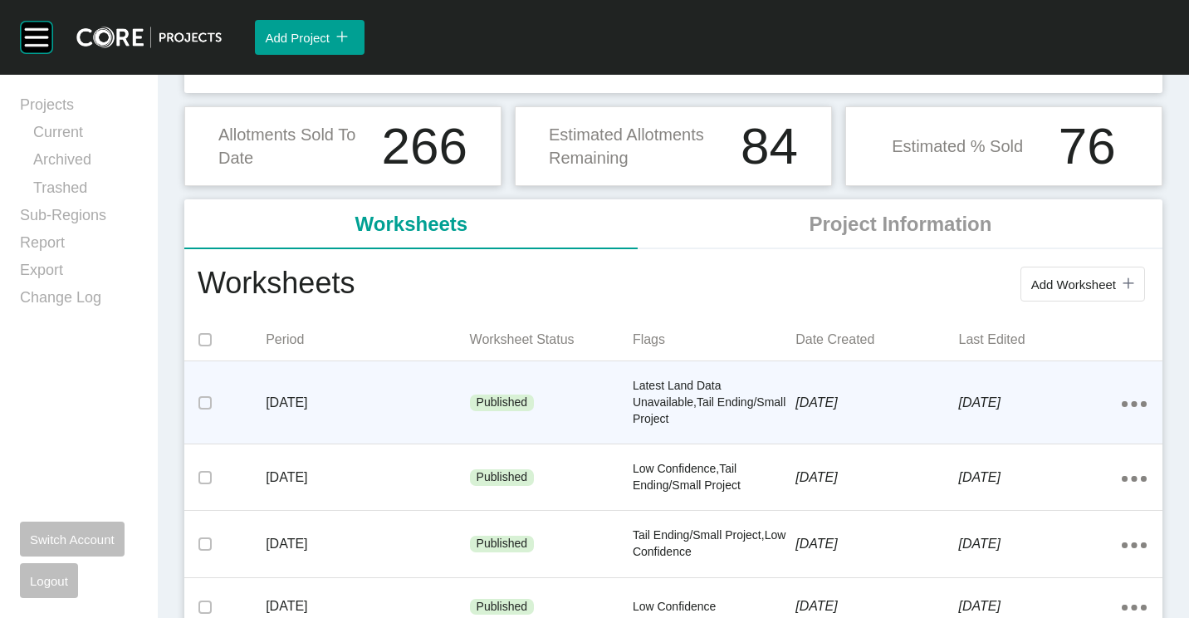
scroll to position [249, 0]
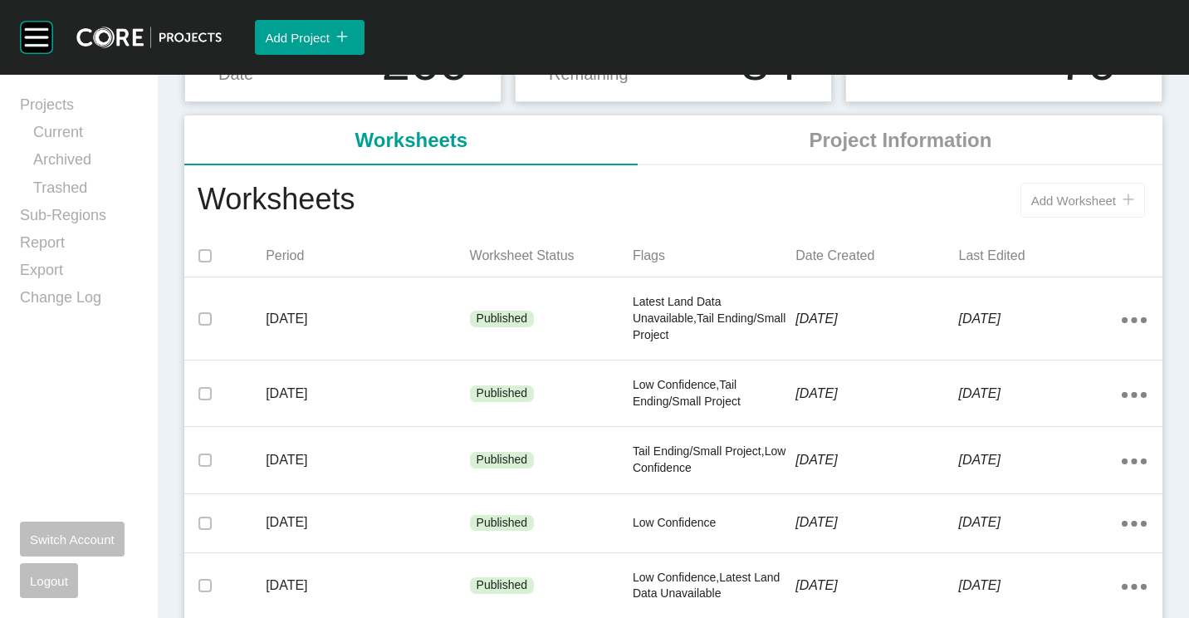
click at [1038, 198] on span "Add Worksheet" at bounding box center [1073, 200] width 85 height 14
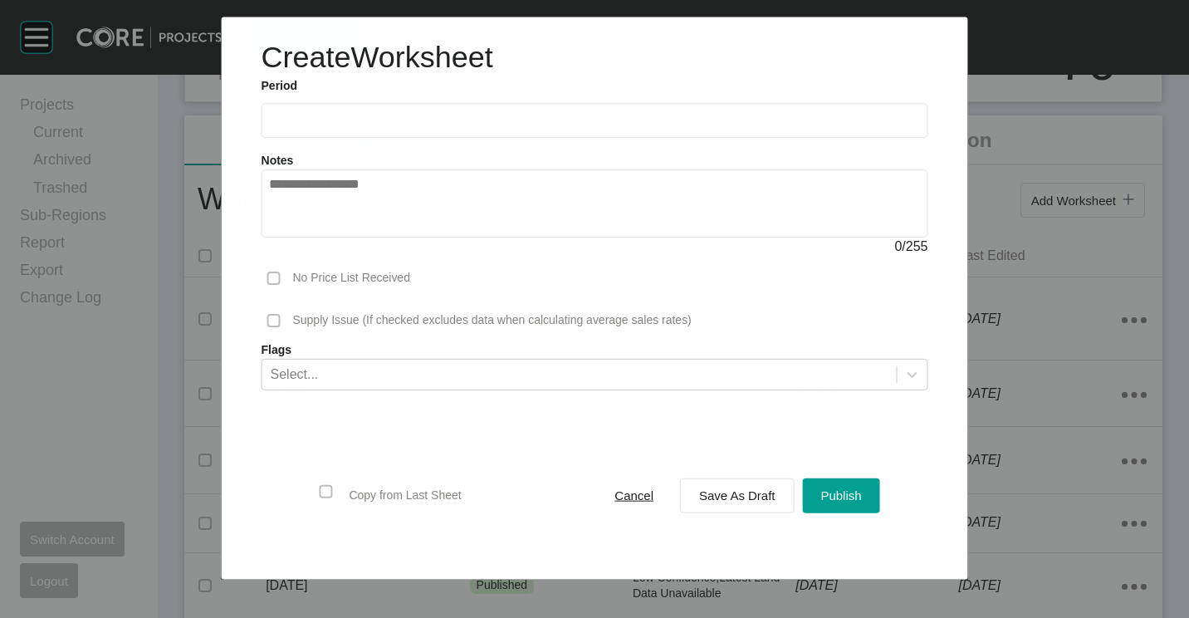
click at [359, 108] on label at bounding box center [595, 120] width 667 height 35
click at [359, 114] on input "text" at bounding box center [595, 121] width 652 height 14
click at [345, 236] on li "Aug" at bounding box center [348, 242] width 56 height 28
type input "**********"
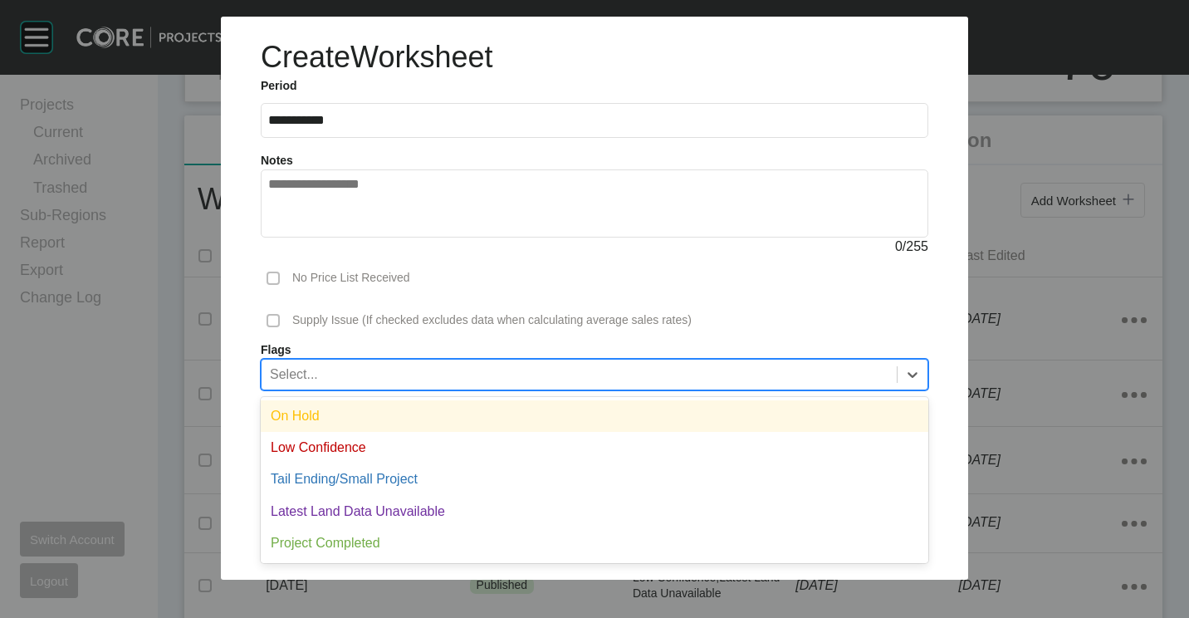
click at [421, 378] on div "Select..." at bounding box center [579, 374] width 635 height 28
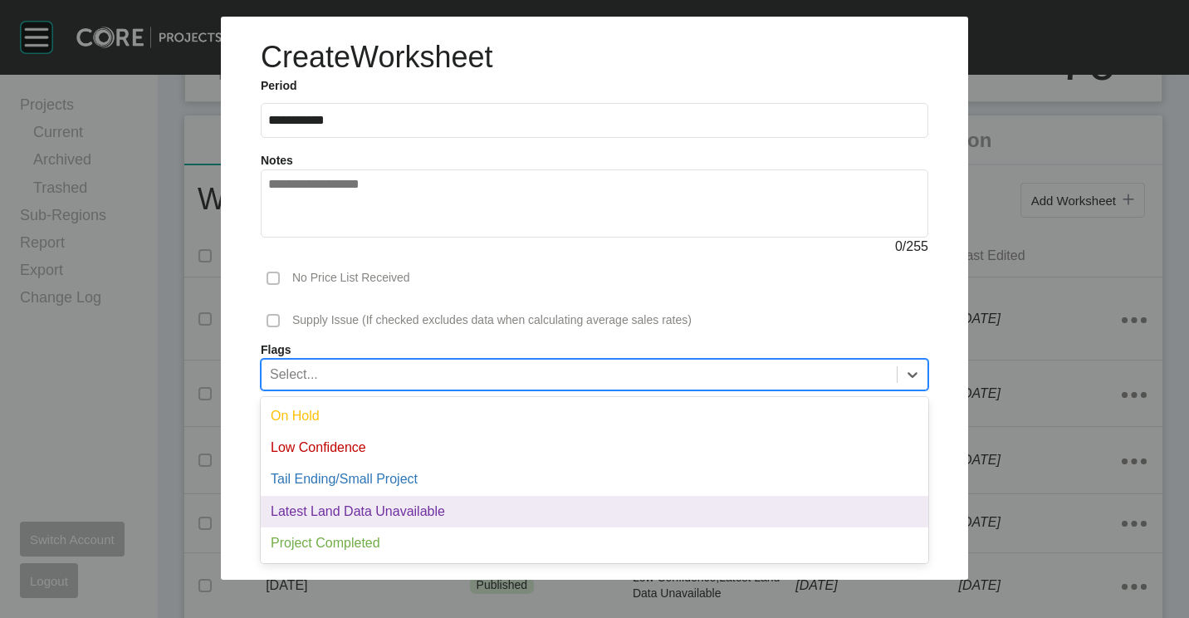
click at [374, 504] on div "Latest Land Data Unavailable" at bounding box center [595, 512] width 668 height 32
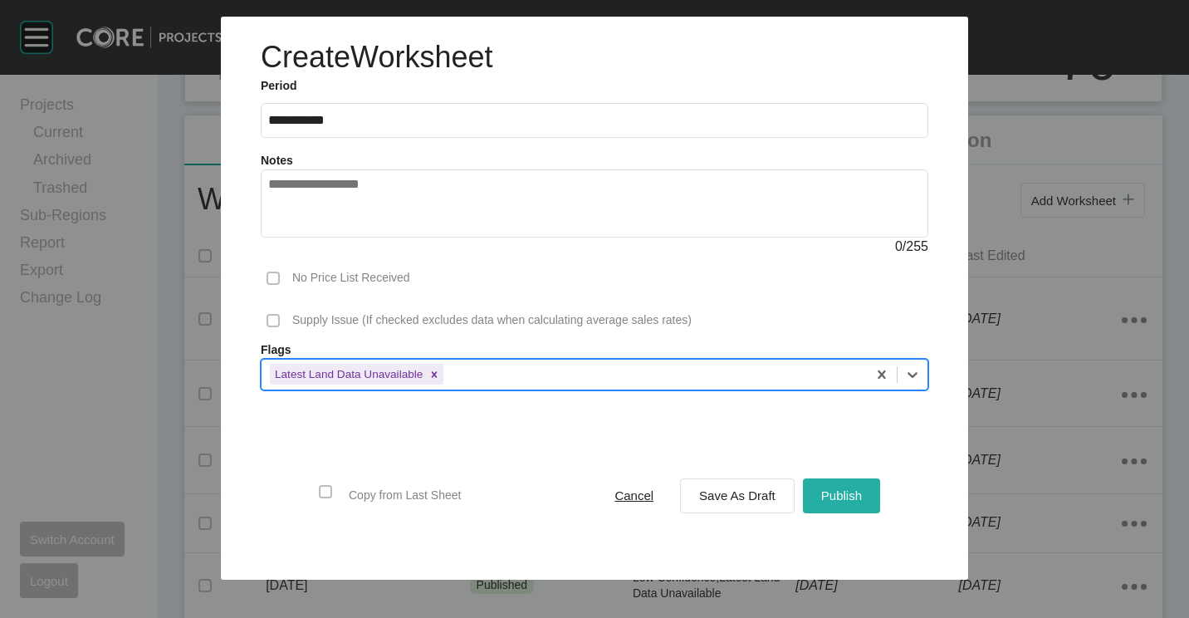
click at [841, 497] on span "Publish" at bounding box center [841, 495] width 41 height 14
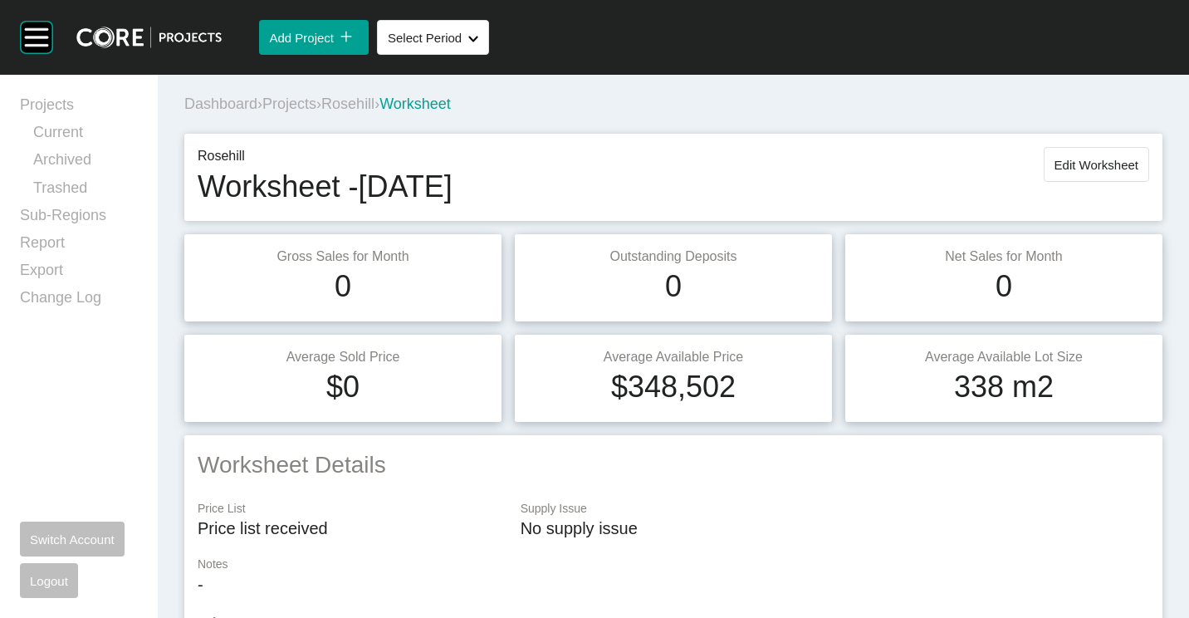
click at [373, 111] on span "Rosehill" at bounding box center [347, 103] width 53 height 17
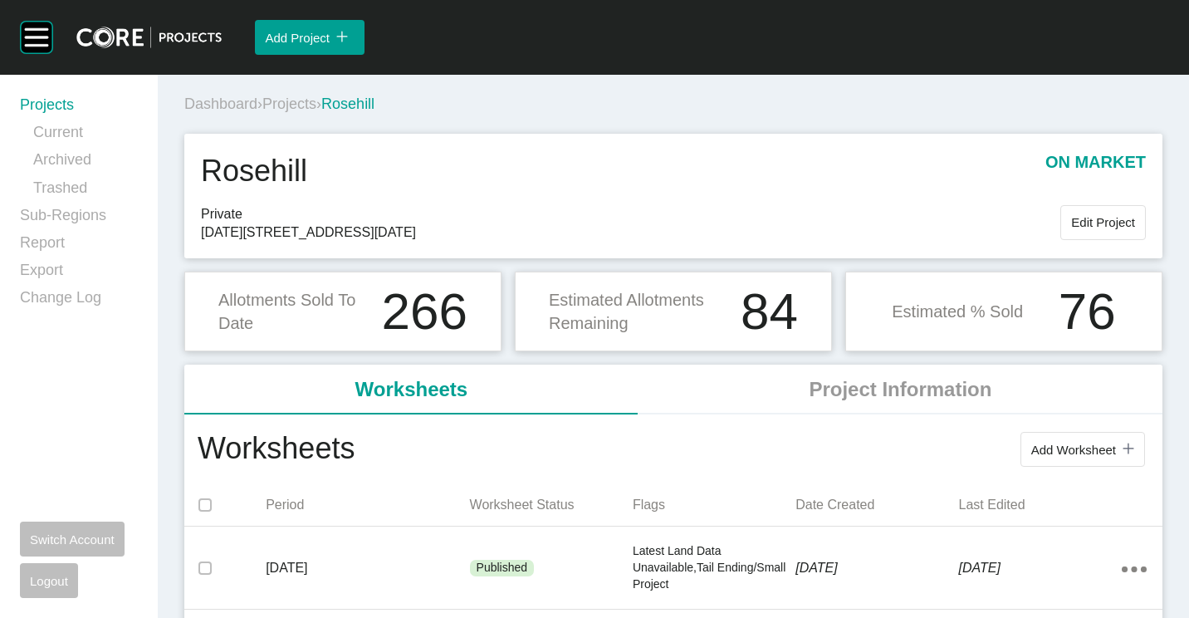
click at [27, 104] on link "Projects" at bounding box center [79, 108] width 118 height 27
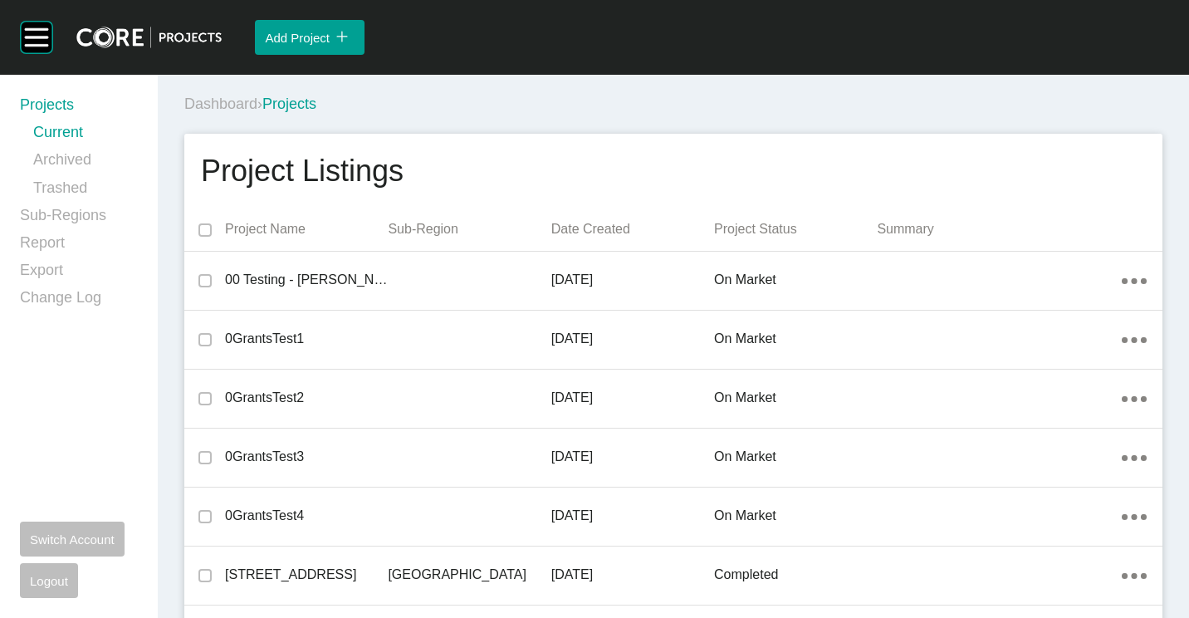
scroll to position [35755, 0]
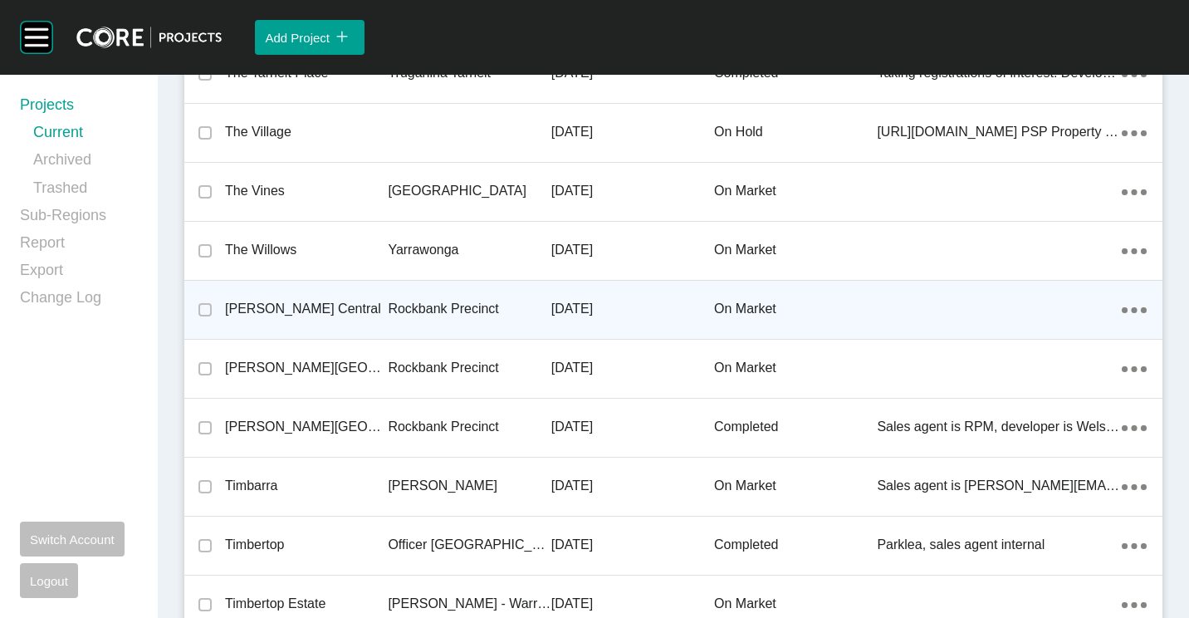
click at [477, 300] on p "Rockbank Precinct" at bounding box center [469, 309] width 163 height 18
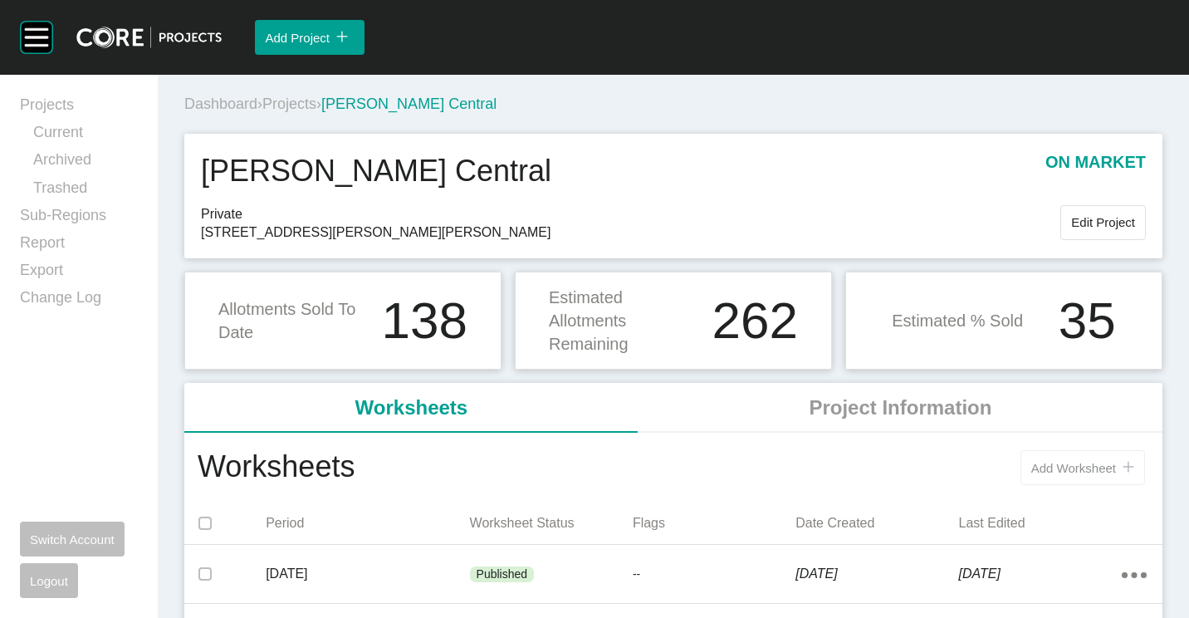
click at [1050, 459] on button "Add Worksheet icon/tick copy 11 Created with Sketch." at bounding box center [1082, 467] width 125 height 35
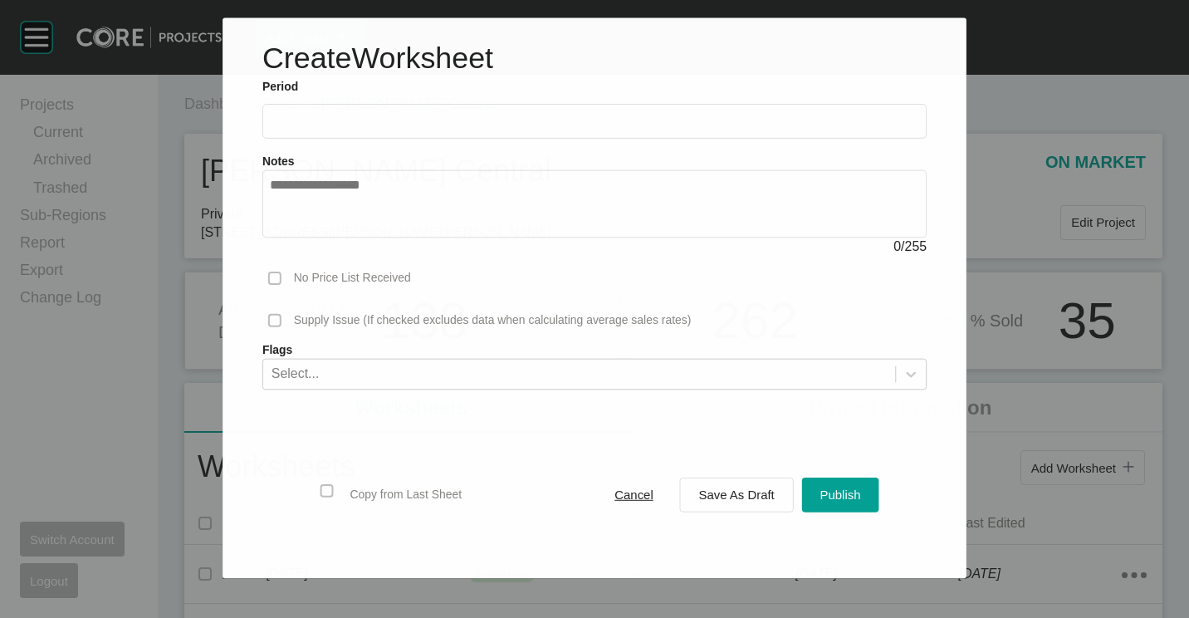
click at [298, 120] on input "text" at bounding box center [594, 121] width 649 height 14
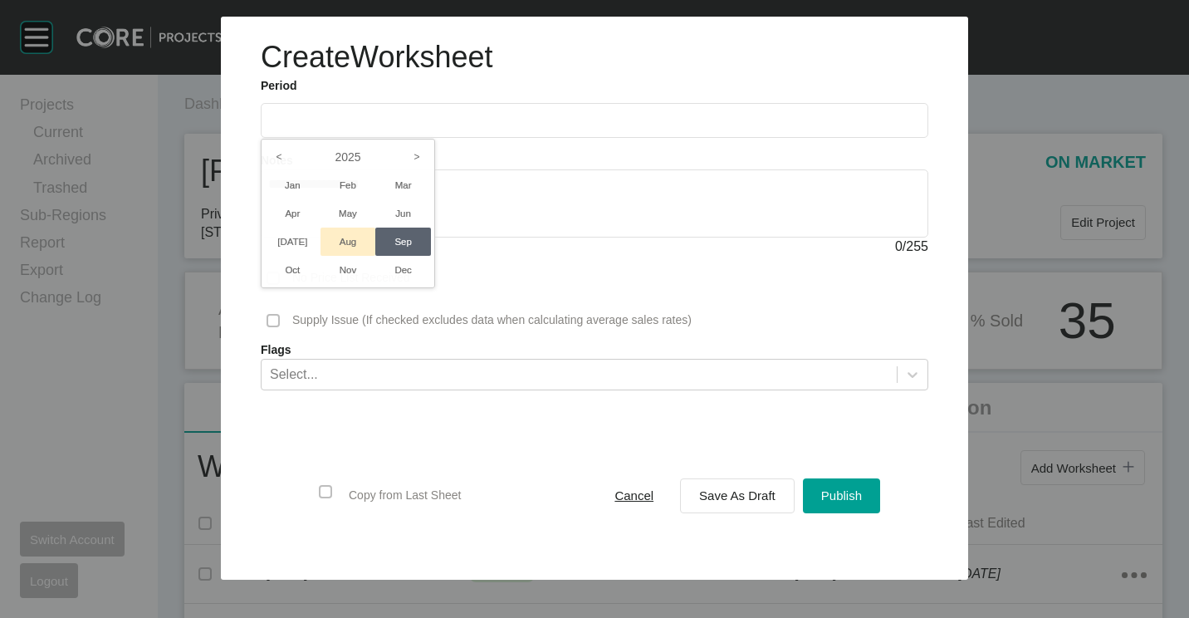
click at [343, 240] on li "Aug" at bounding box center [348, 242] width 56 height 28
type input "**********"
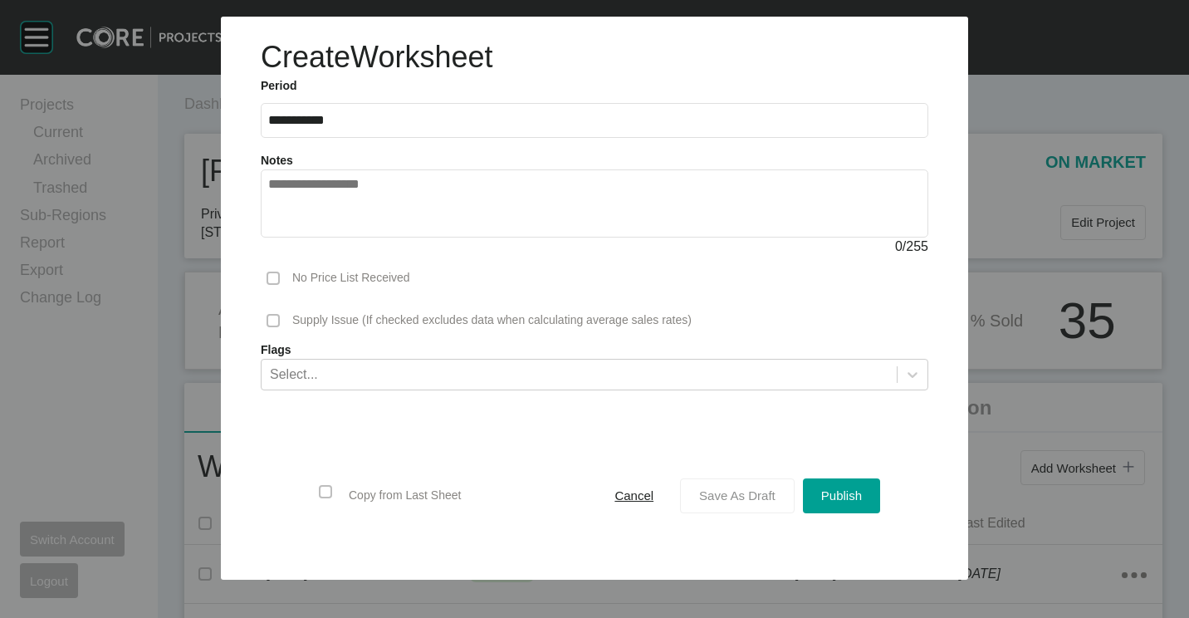
click at [766, 494] on span "Save As Draft" at bounding box center [737, 495] width 76 height 14
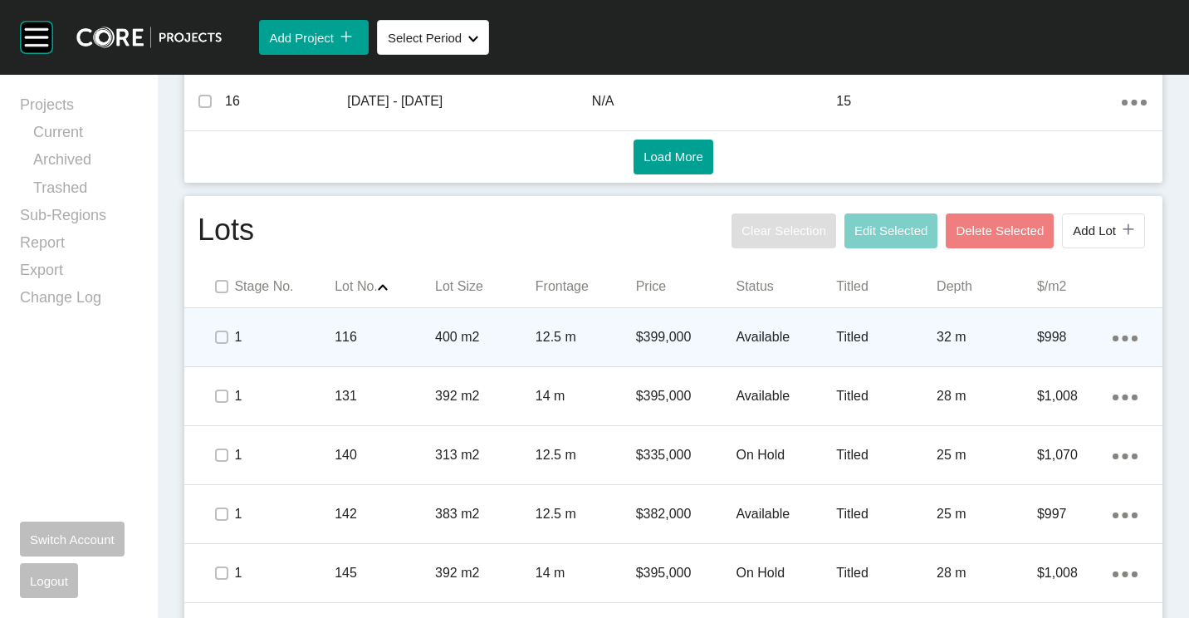
scroll to position [913, 0]
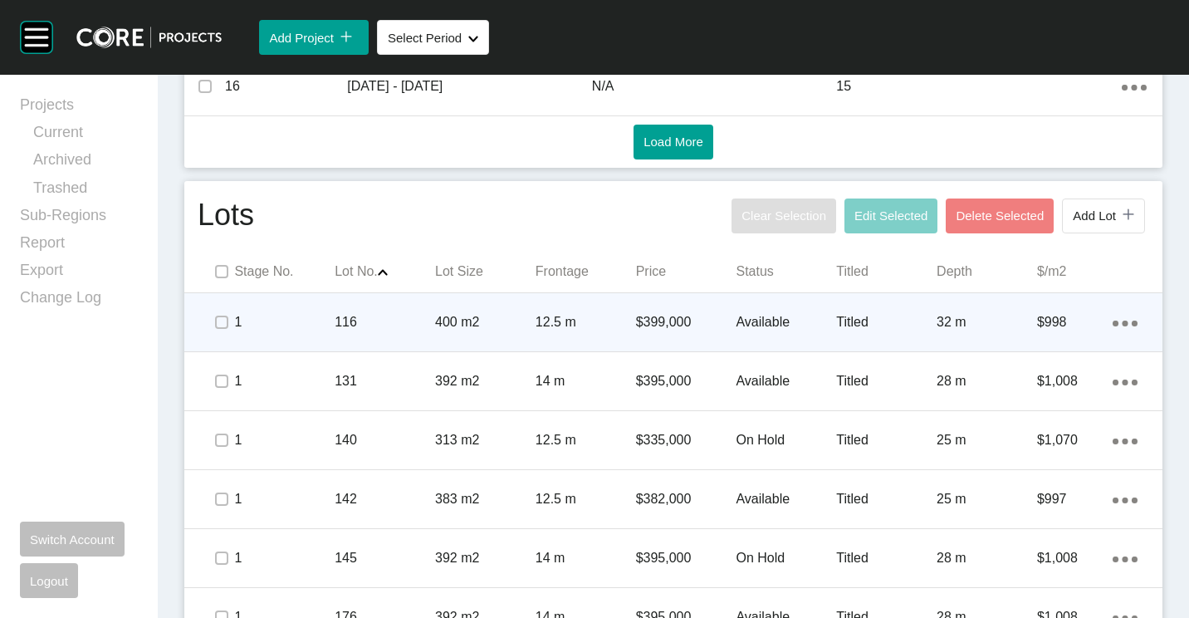
click at [530, 319] on p "400 m2" at bounding box center [485, 322] width 100 height 18
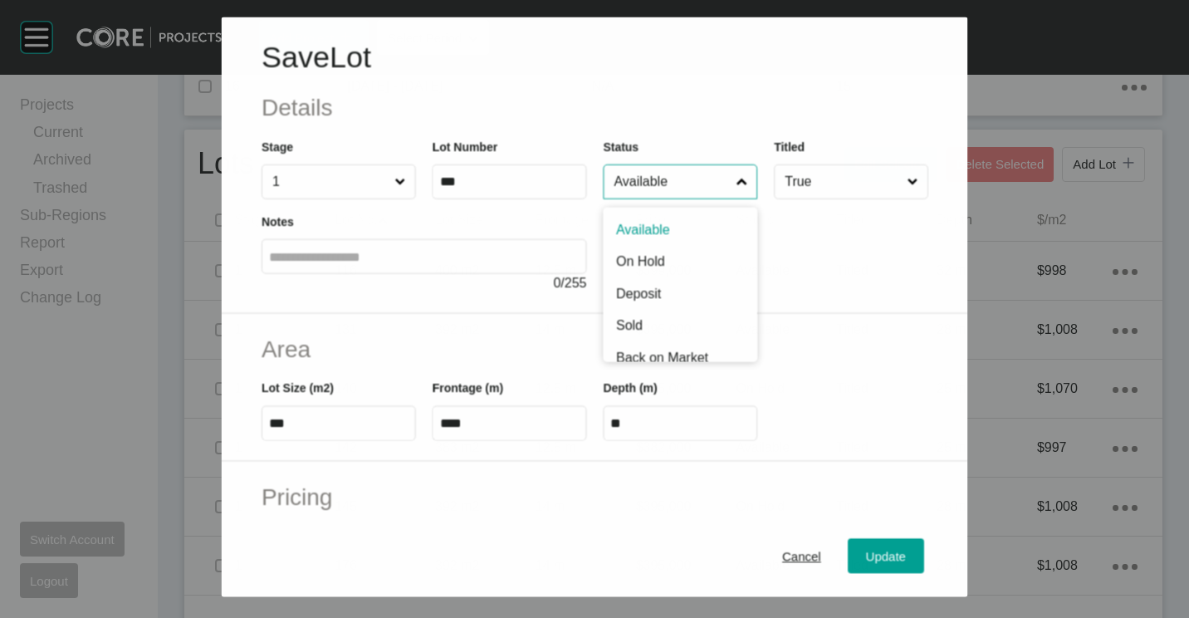
click at [682, 181] on input "Available" at bounding box center [671, 181] width 122 height 33
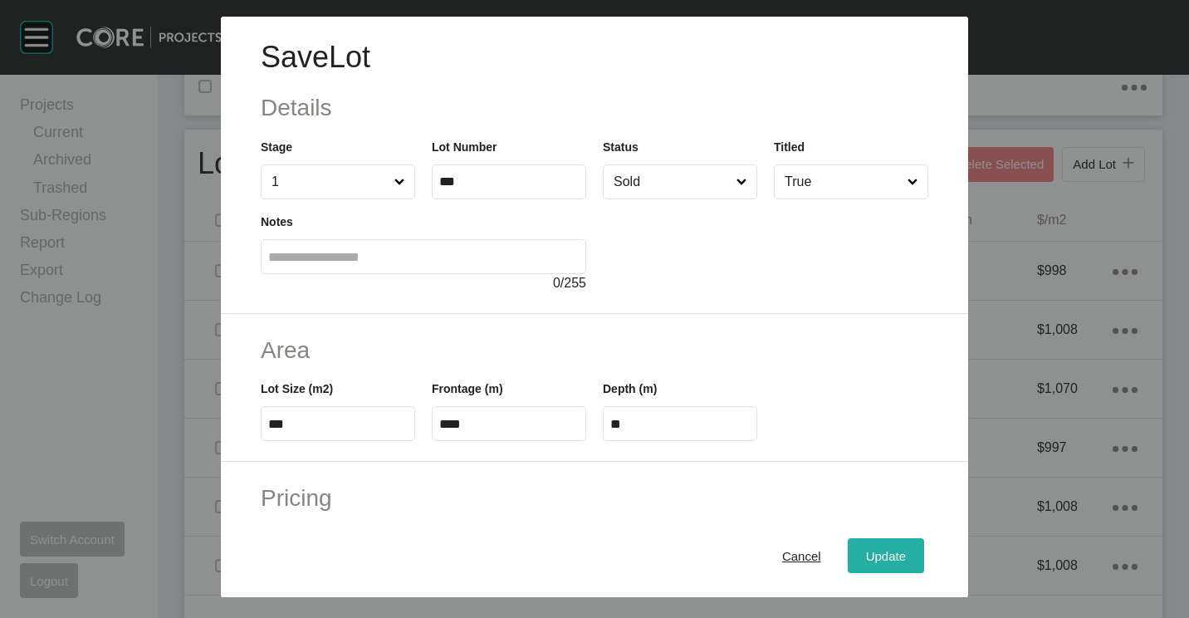
drag, startPoint x: 888, startPoint y: 559, endPoint x: 869, endPoint y: 549, distance: 21.5
click at [886, 559] on span "Update" at bounding box center [886, 556] width 40 height 14
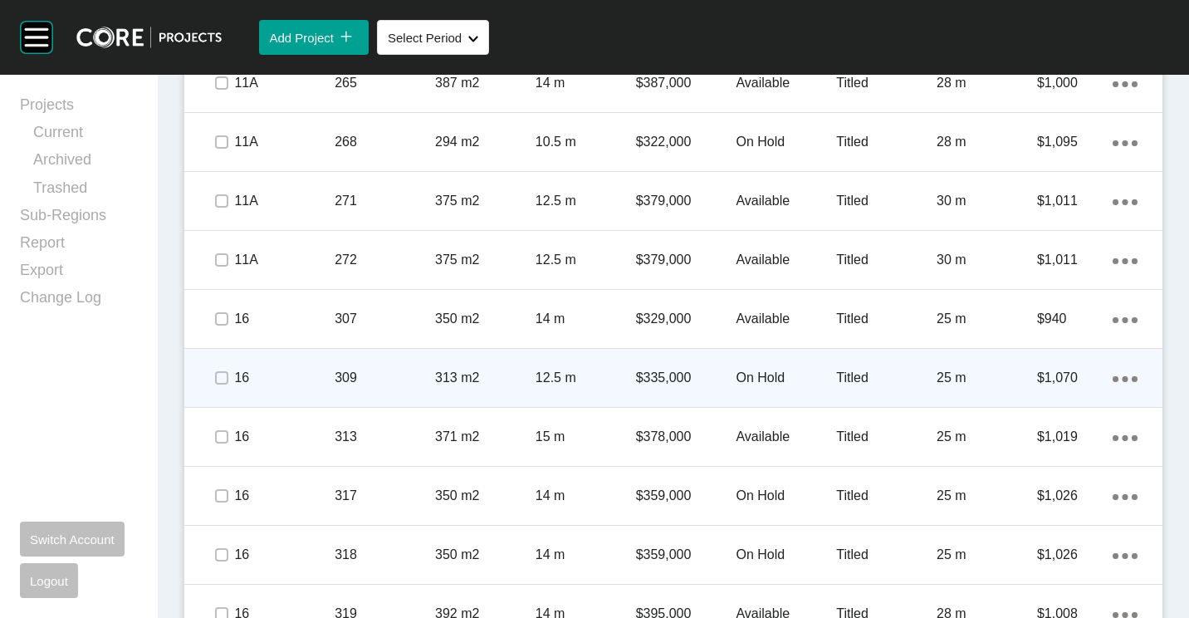
scroll to position [2408, 0]
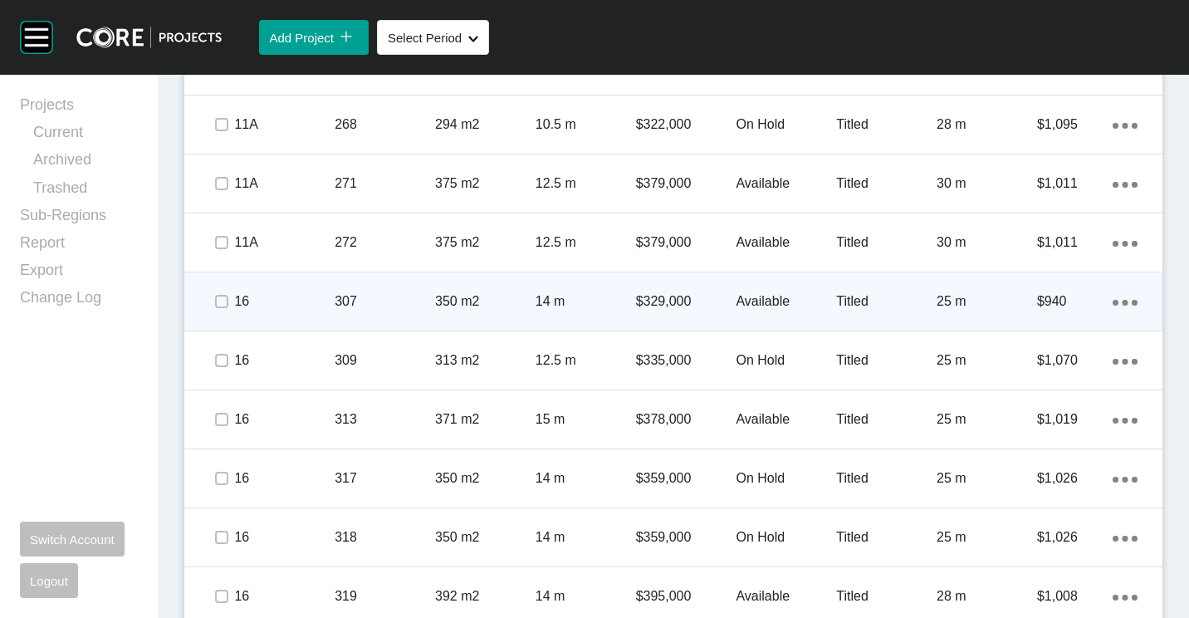
click at [375, 294] on p "307" at bounding box center [385, 301] width 100 height 18
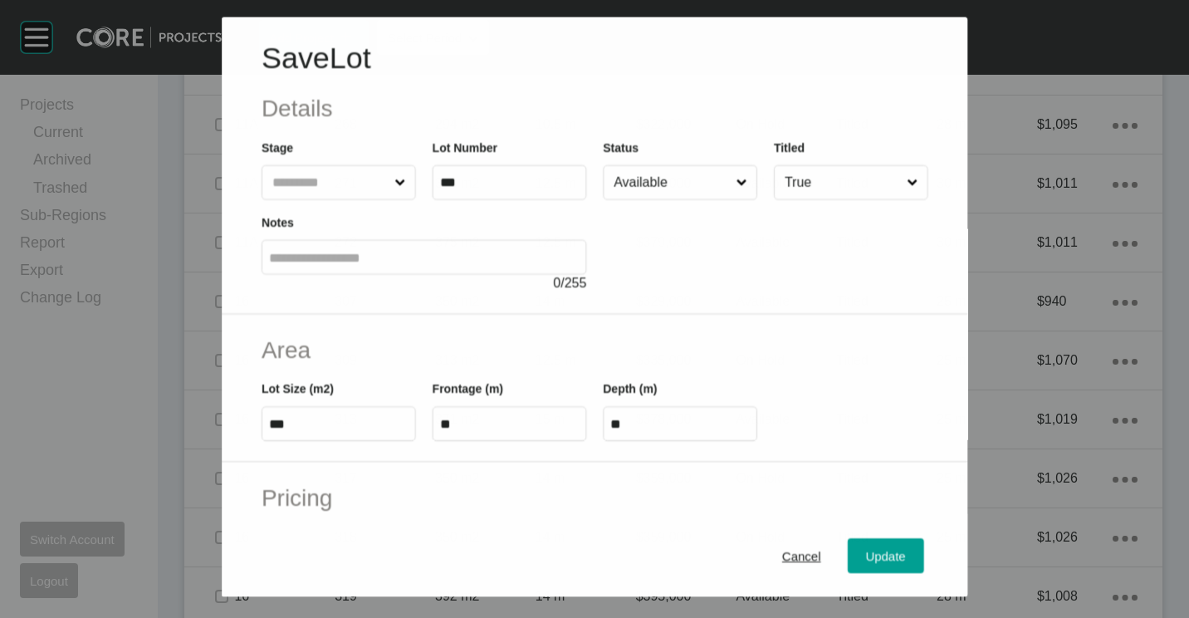
click at [685, 188] on input "Available" at bounding box center [671, 181] width 122 height 33
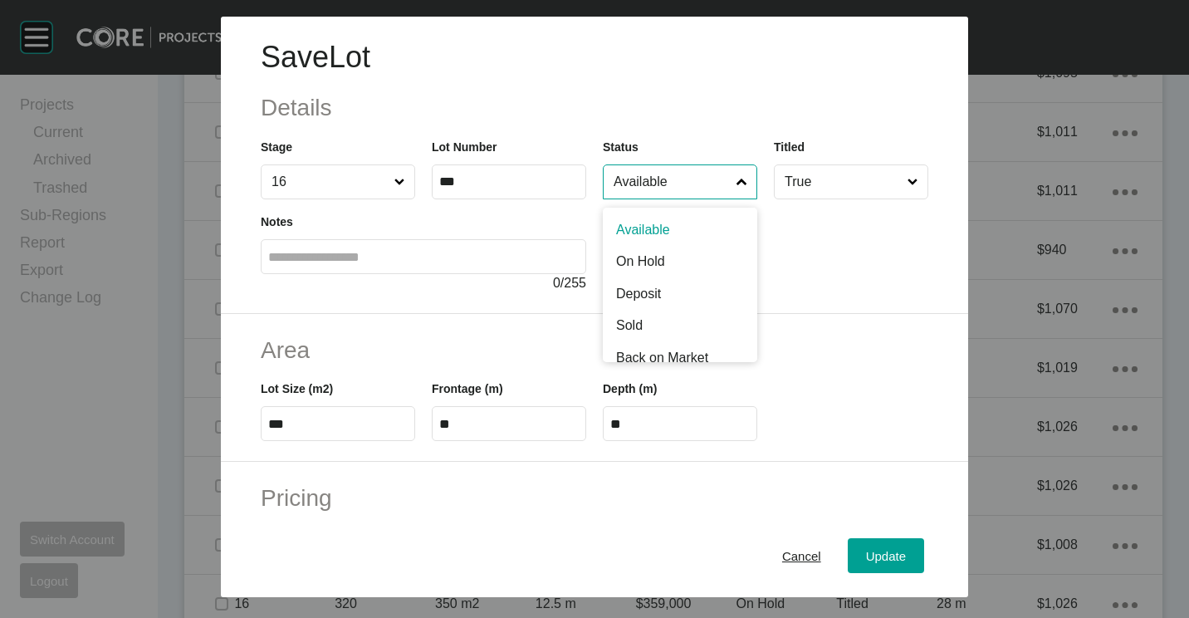
scroll to position [2356, 0]
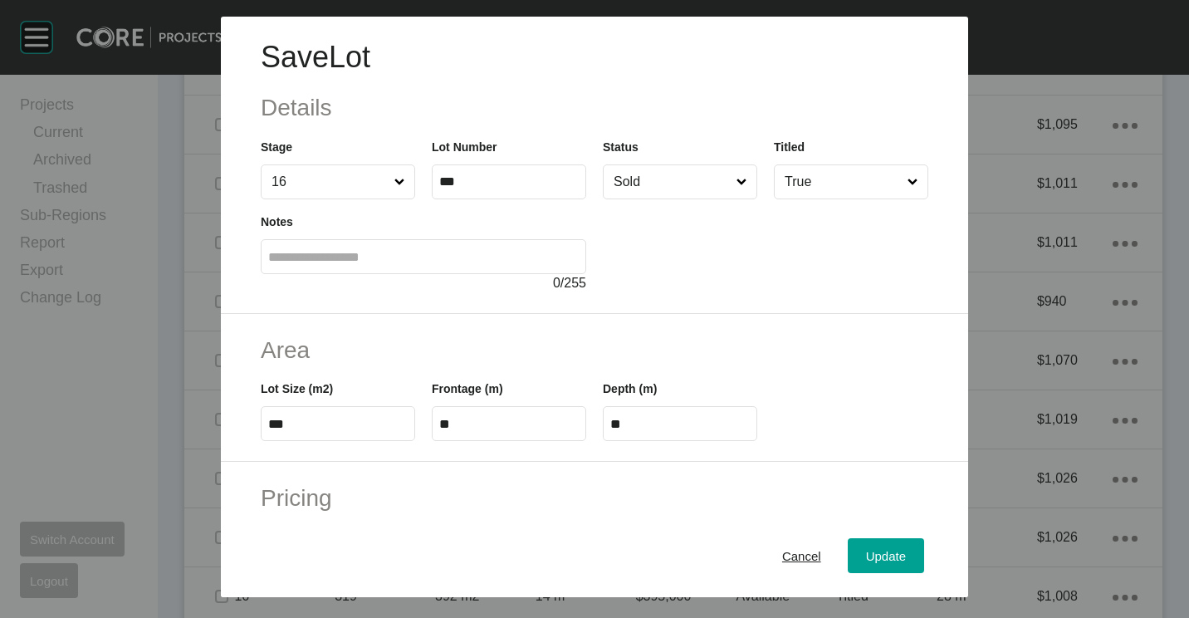
click at [873, 578] on div "Cancel Update" at bounding box center [594, 555] width 747 height 83
click at [884, 551] on span "Update" at bounding box center [886, 556] width 40 height 14
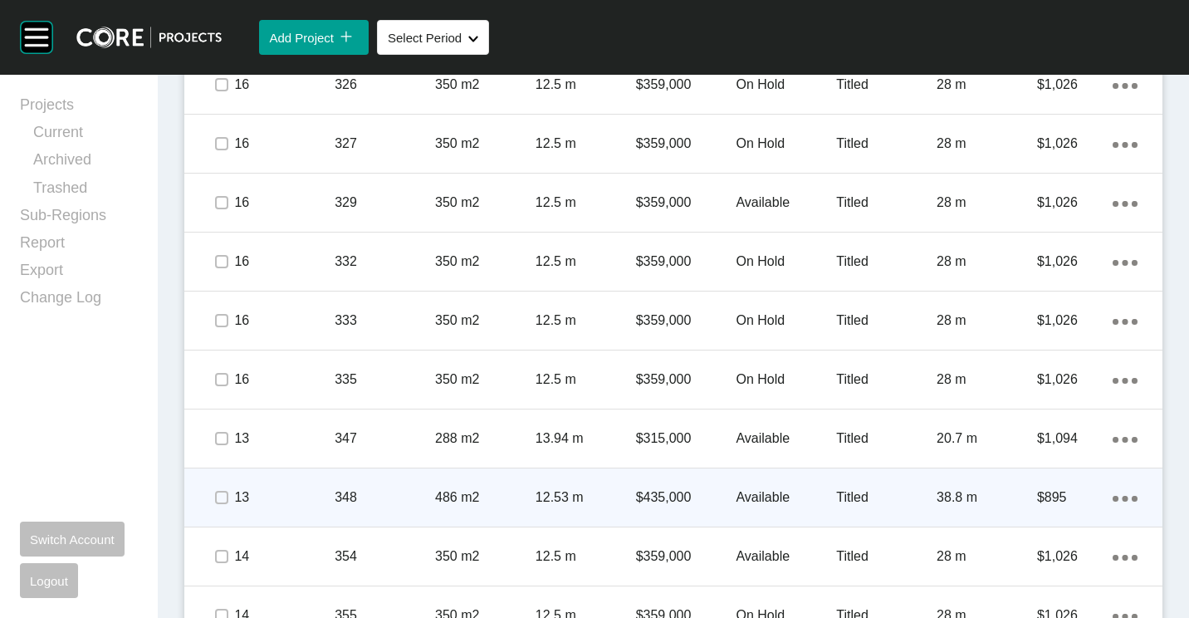
scroll to position [3238, 0]
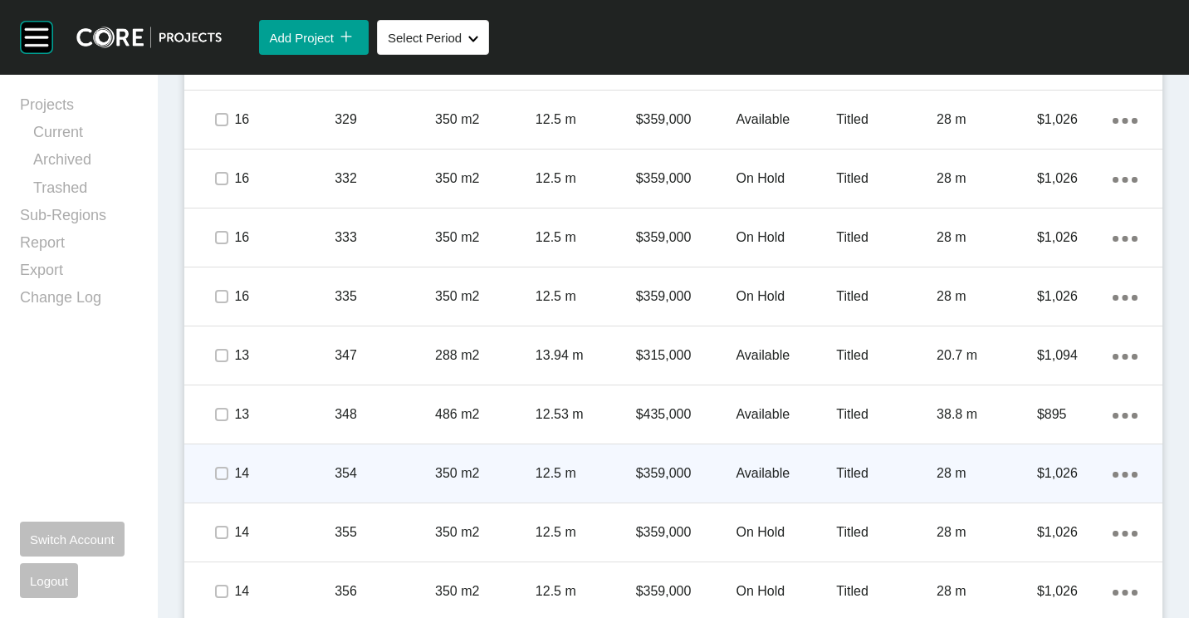
click at [414, 474] on p "354" at bounding box center [385, 473] width 100 height 18
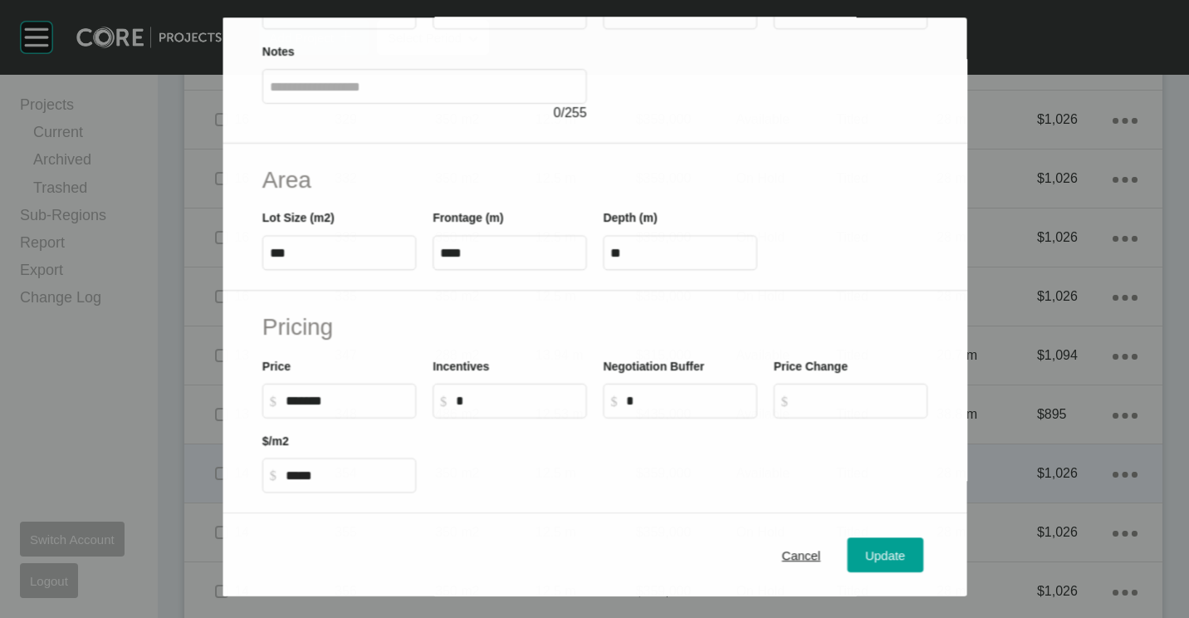
scroll to position [249, 0]
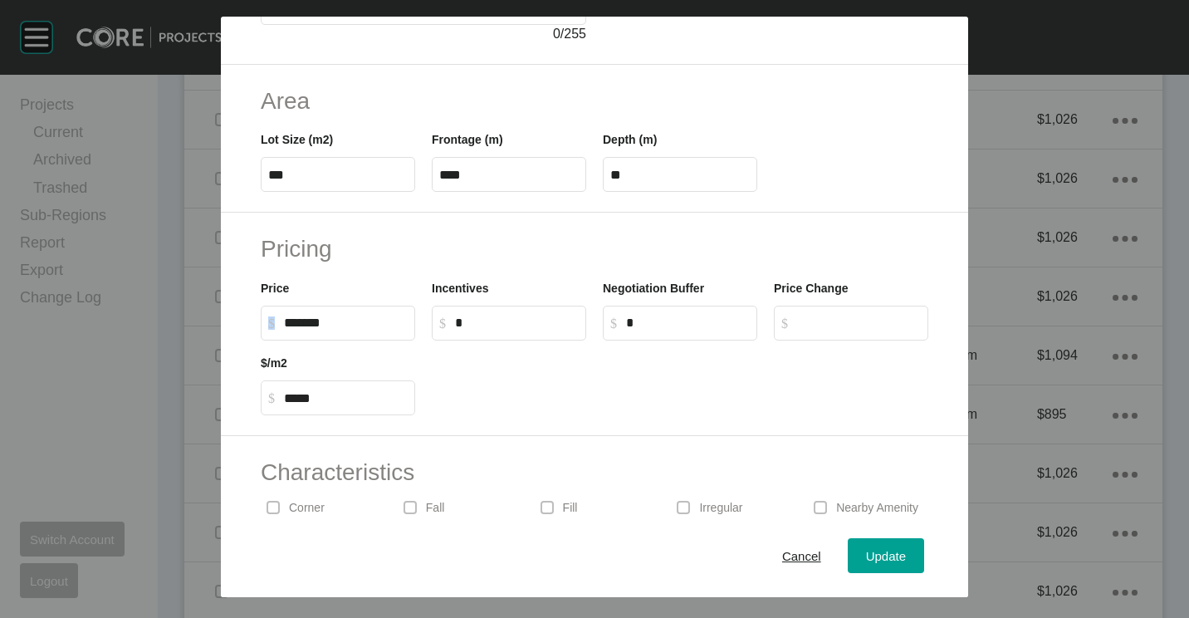
drag, startPoint x: 352, startPoint y: 313, endPoint x: 229, endPoint y: 309, distance: 123.0
click at [229, 309] on div "Pricing Price $ Created with Sketch. $ ******* Incentives $ Created with Sketch…" at bounding box center [594, 324] width 747 height 223
drag, startPoint x: 229, startPoint y: 309, endPoint x: 355, endPoint y: 312, distance: 126.2
click at [355, 311] on label "$ Created with Sketch. $ *******" at bounding box center [338, 323] width 154 height 35
click at [355, 316] on input "*******" at bounding box center [346, 323] width 124 height 14
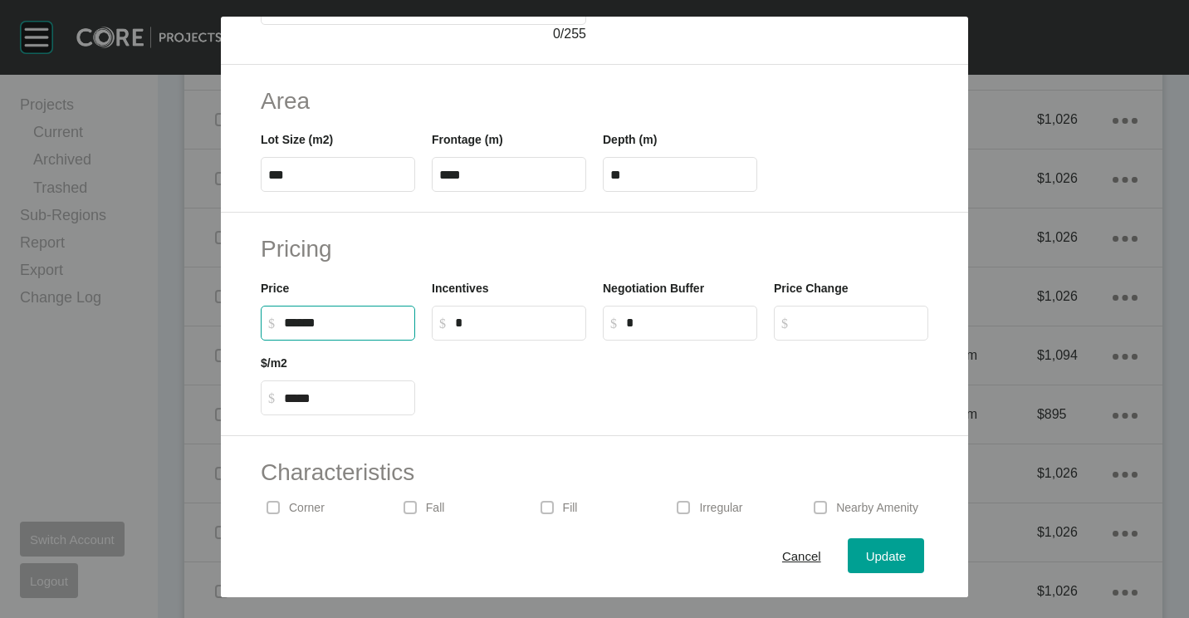
drag, startPoint x: 361, startPoint y: 320, endPoint x: 265, endPoint y: 319, distance: 96.3
click at [281, 315] on label "$ Created with Sketch. $ ******" at bounding box center [338, 323] width 154 height 35
type input "*******"
type input "***"
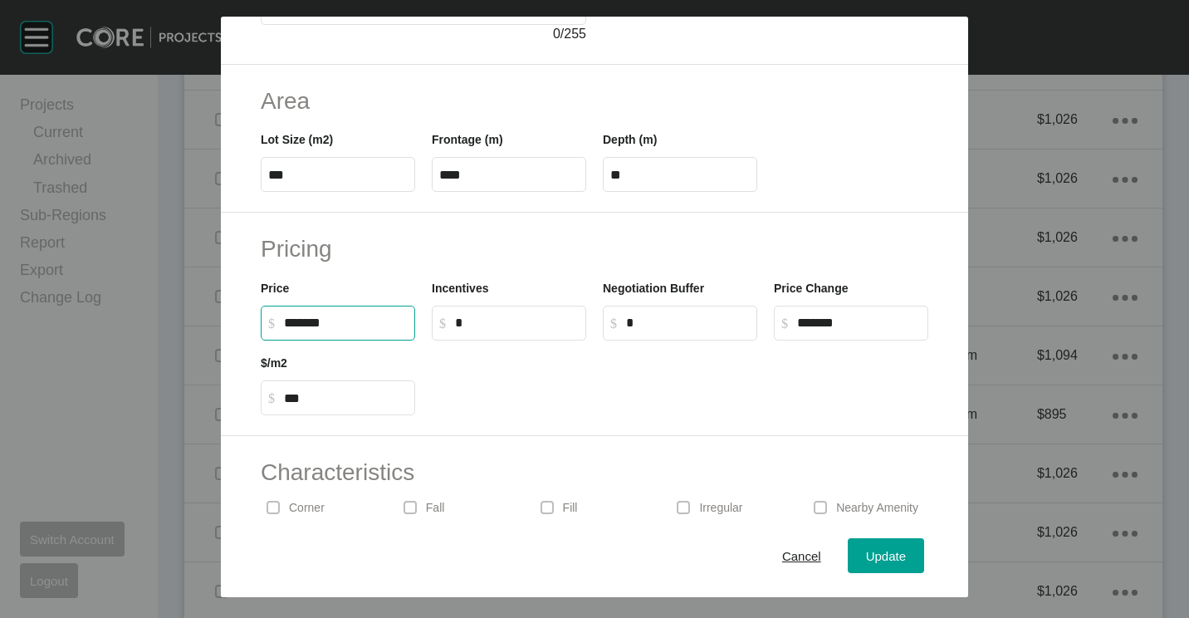
click at [785, 447] on div "Characteristics Corner Fall Fill Irregular Nearby Amenity Park / Wetlands Power…" at bounding box center [594, 555] width 747 height 239
click at [875, 542] on button "Update" at bounding box center [886, 555] width 76 height 35
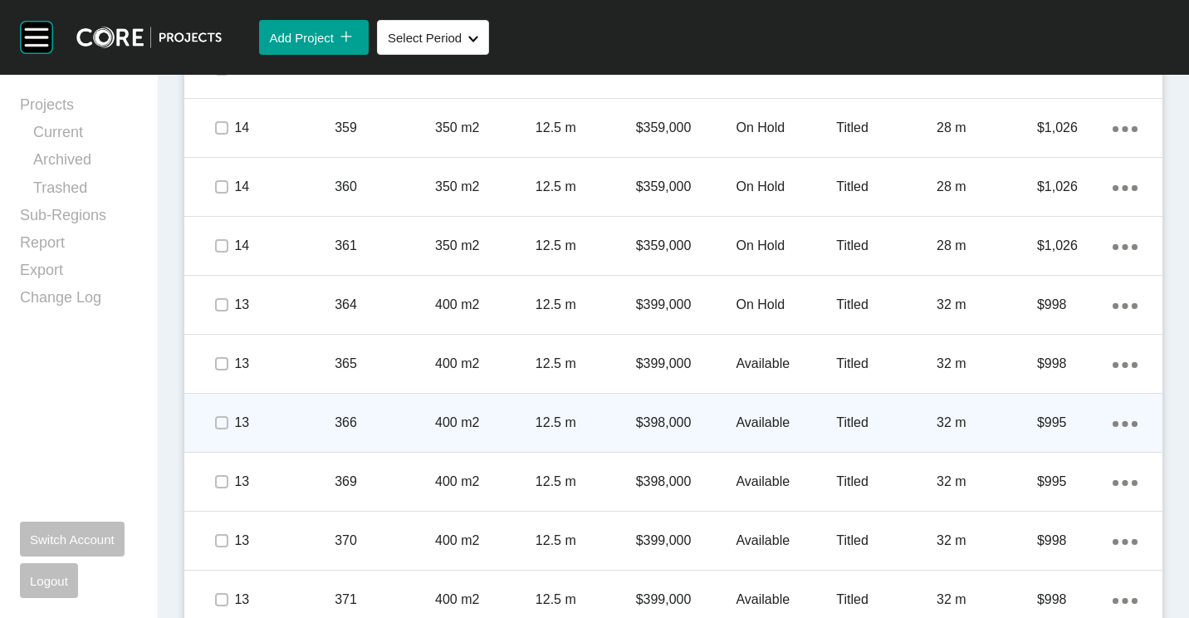
scroll to position [3902, 0]
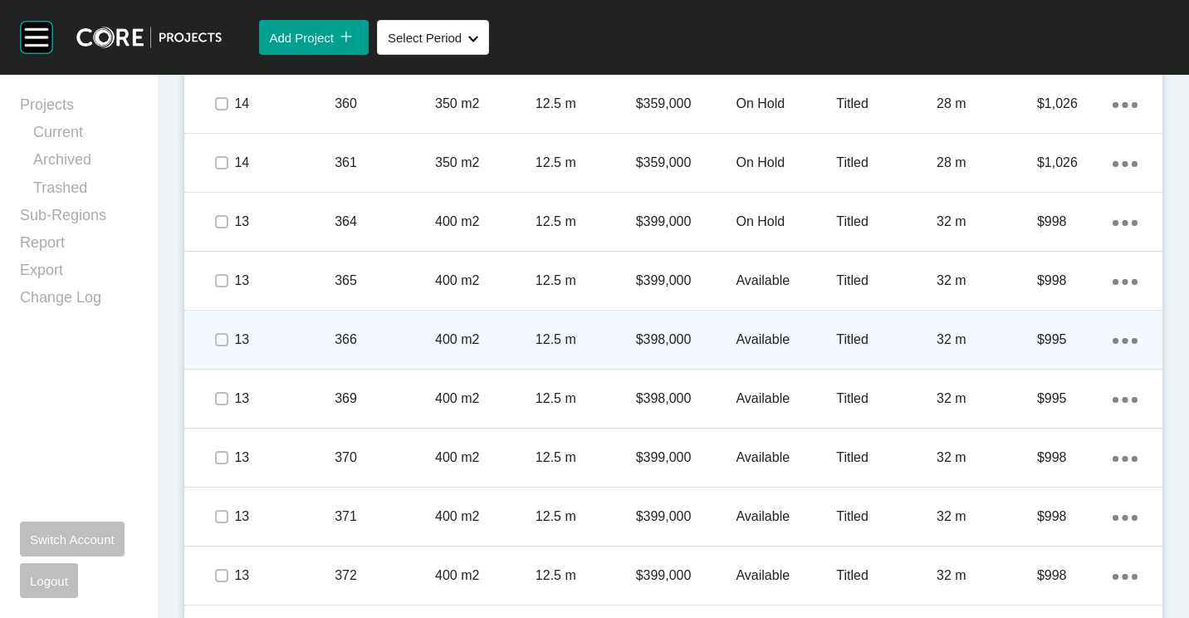
click at [380, 350] on div "366" at bounding box center [385, 339] width 100 height 51
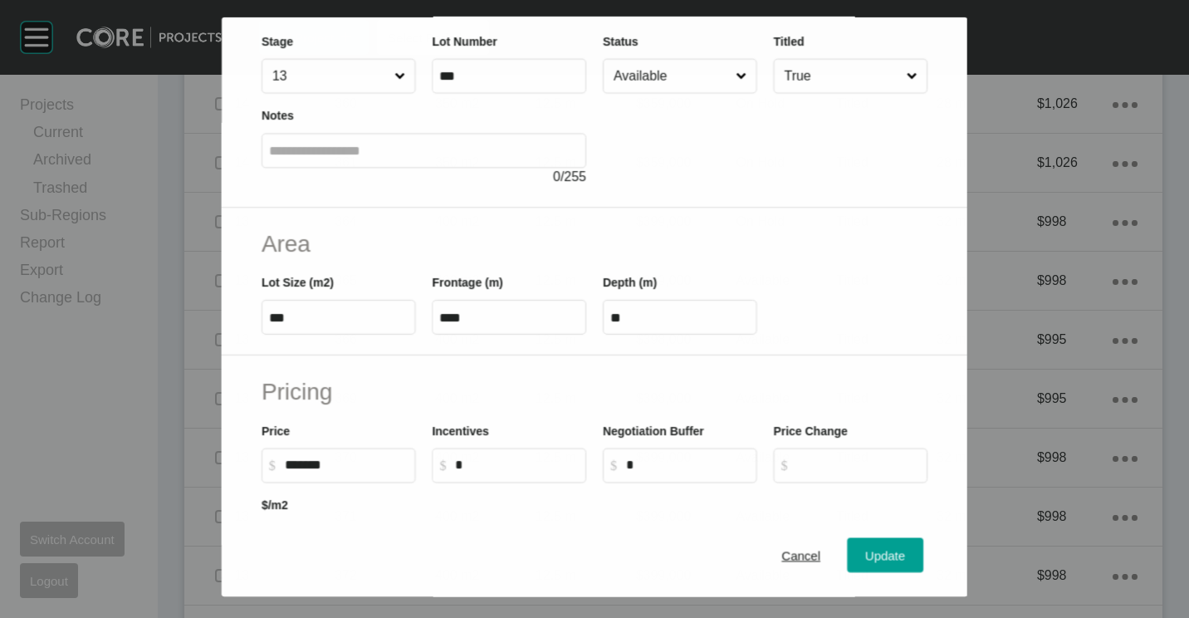
scroll to position [249, 0]
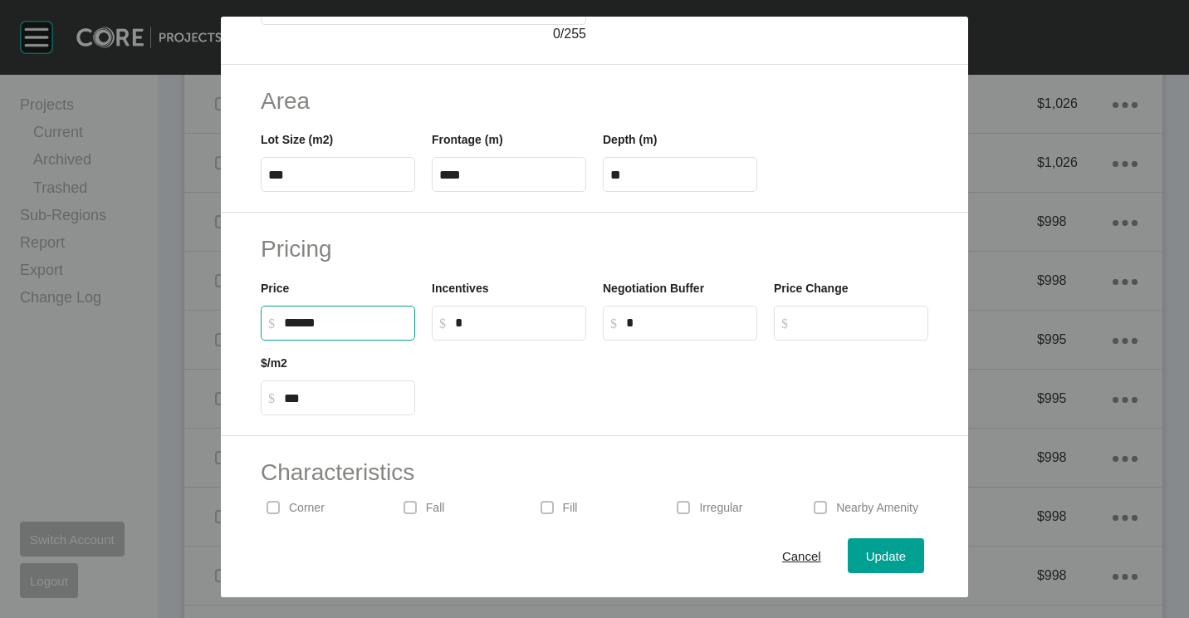
drag, startPoint x: 303, startPoint y: 325, endPoint x: 342, endPoint y: 330, distance: 39.5
click at [306, 325] on input "******" at bounding box center [346, 323] width 124 height 14
type input "*******"
type input "*****"
type input "***"
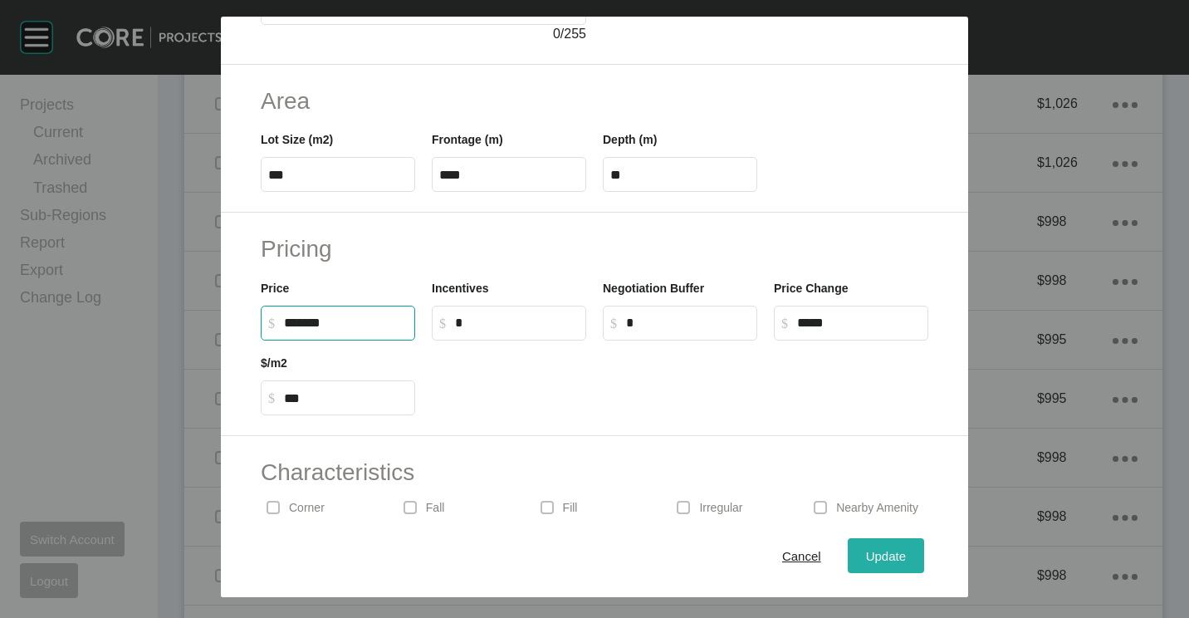
drag, startPoint x: 867, startPoint y: 546, endPoint x: 873, endPoint y: 536, distance: 12.0
click at [867, 546] on div "Update" at bounding box center [886, 556] width 48 height 22
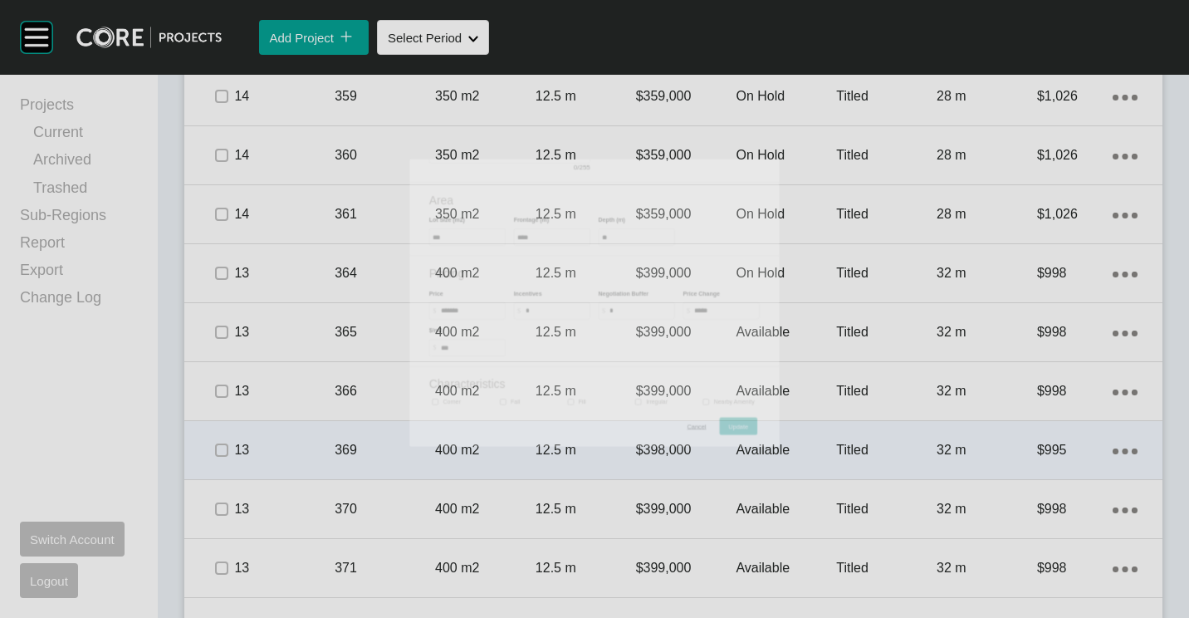
scroll to position [3902, 0]
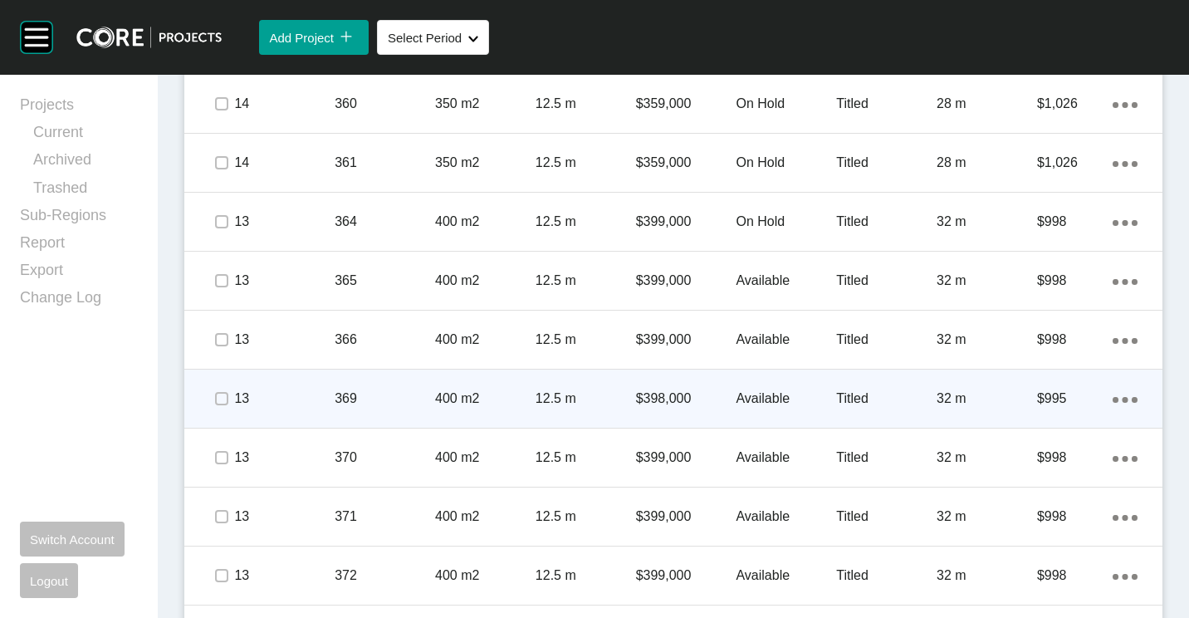
click at [383, 402] on p "369" at bounding box center [385, 398] width 100 height 18
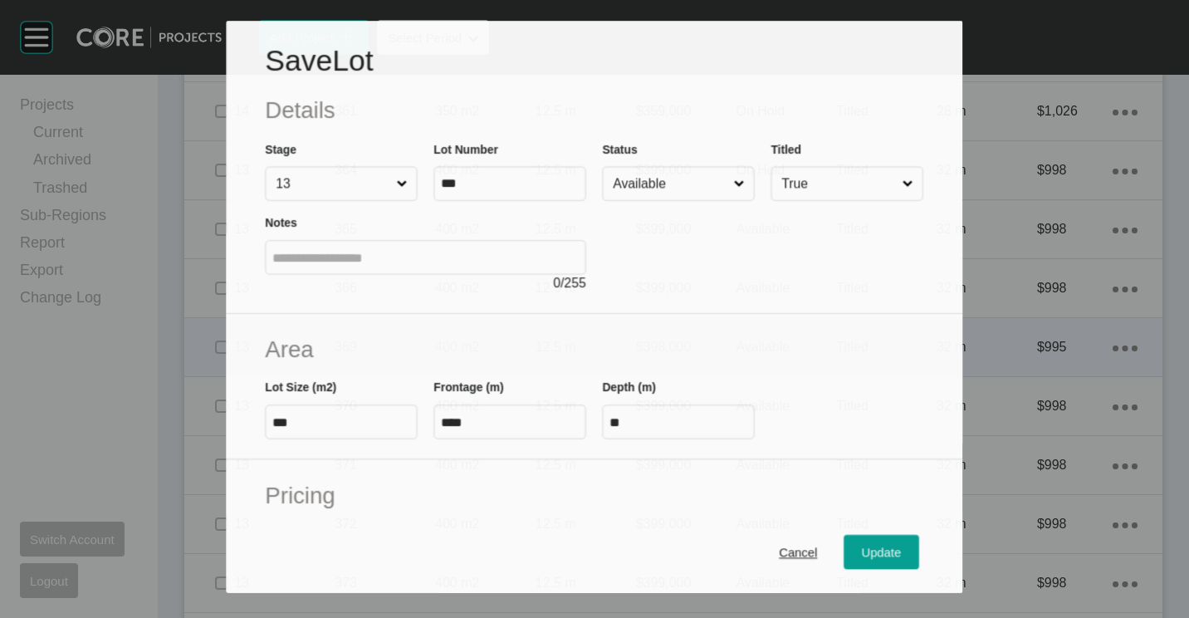
scroll to position [3851, 0]
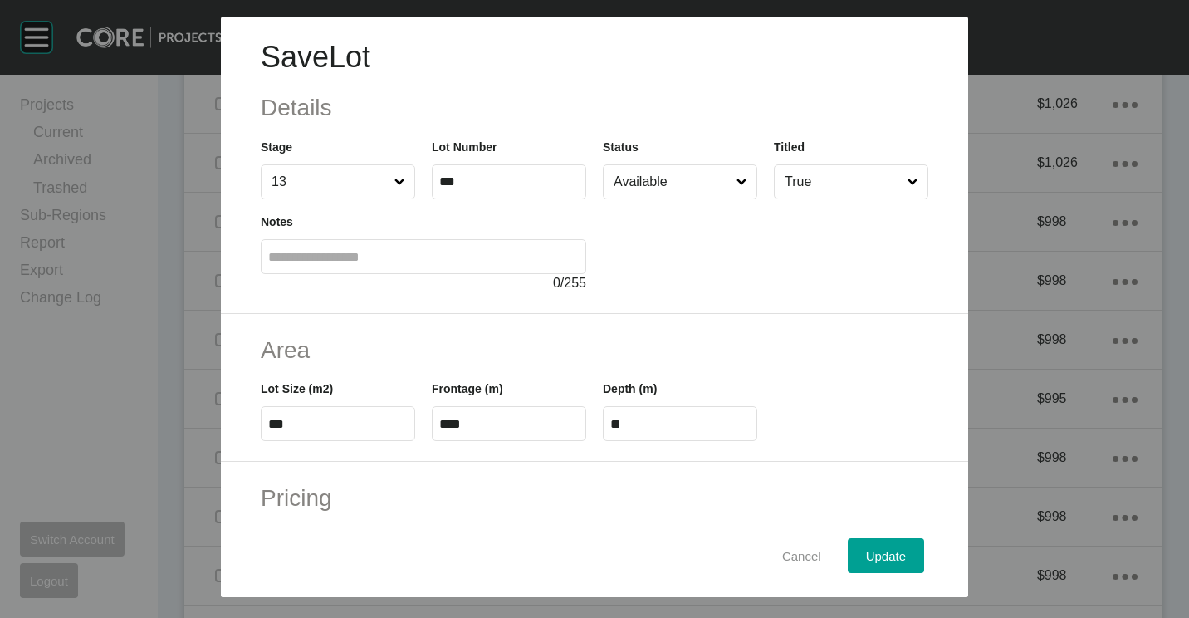
click at [787, 557] on span "Cancel" at bounding box center [801, 556] width 39 height 14
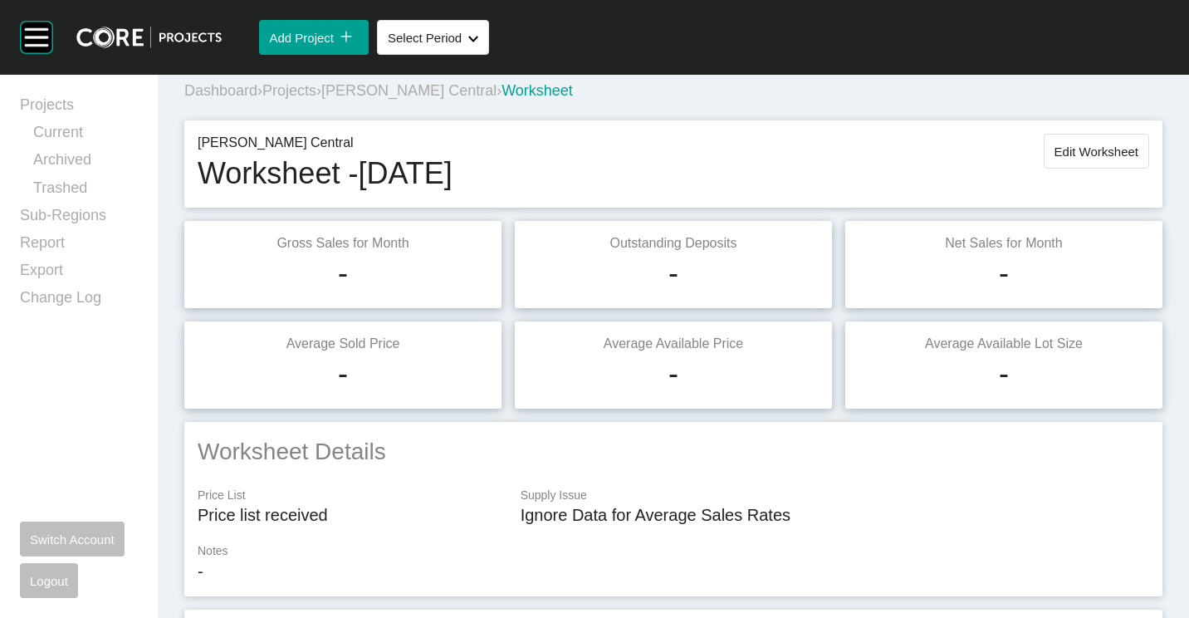
scroll to position [0, 0]
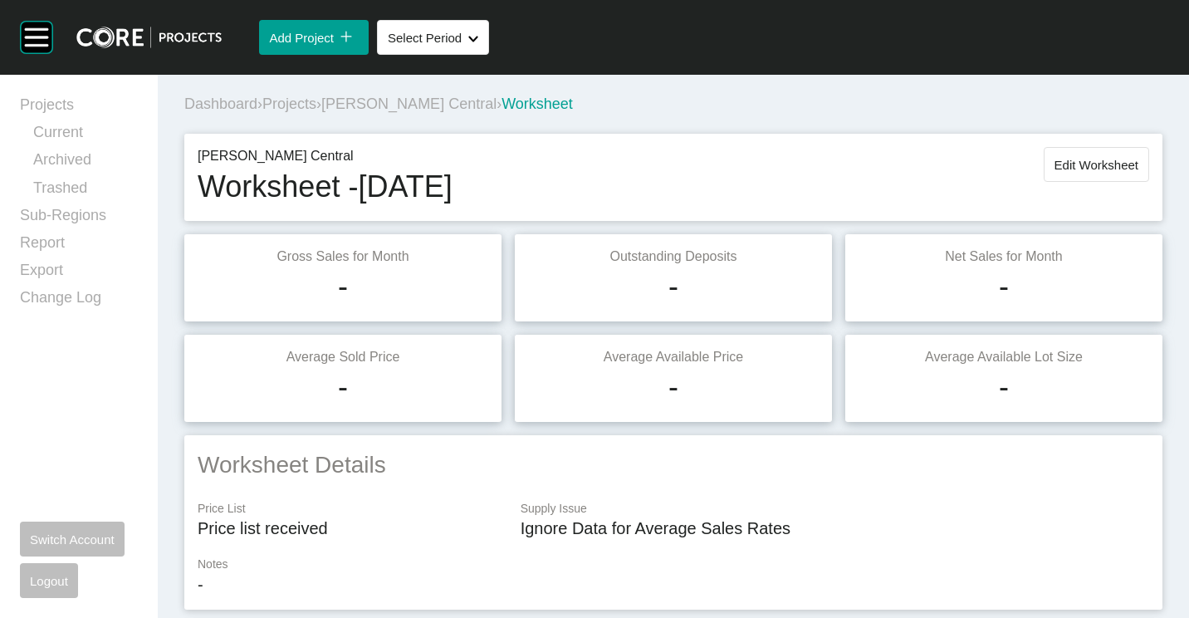
click at [1050, 140] on div "Thornhill Central Worksheet - August 2025 Edit Worksheet" at bounding box center [673, 177] width 978 height 87
click at [1054, 170] on span "Edit Worksheet" at bounding box center [1096, 165] width 84 height 14
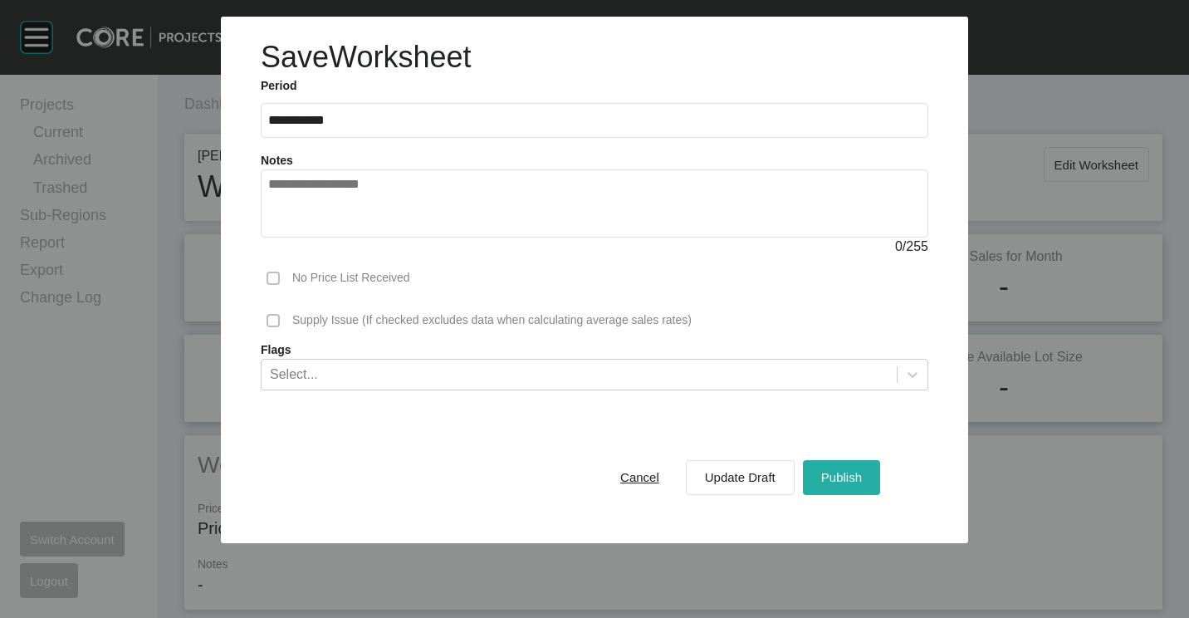
click at [851, 473] on span "Publish" at bounding box center [841, 477] width 41 height 14
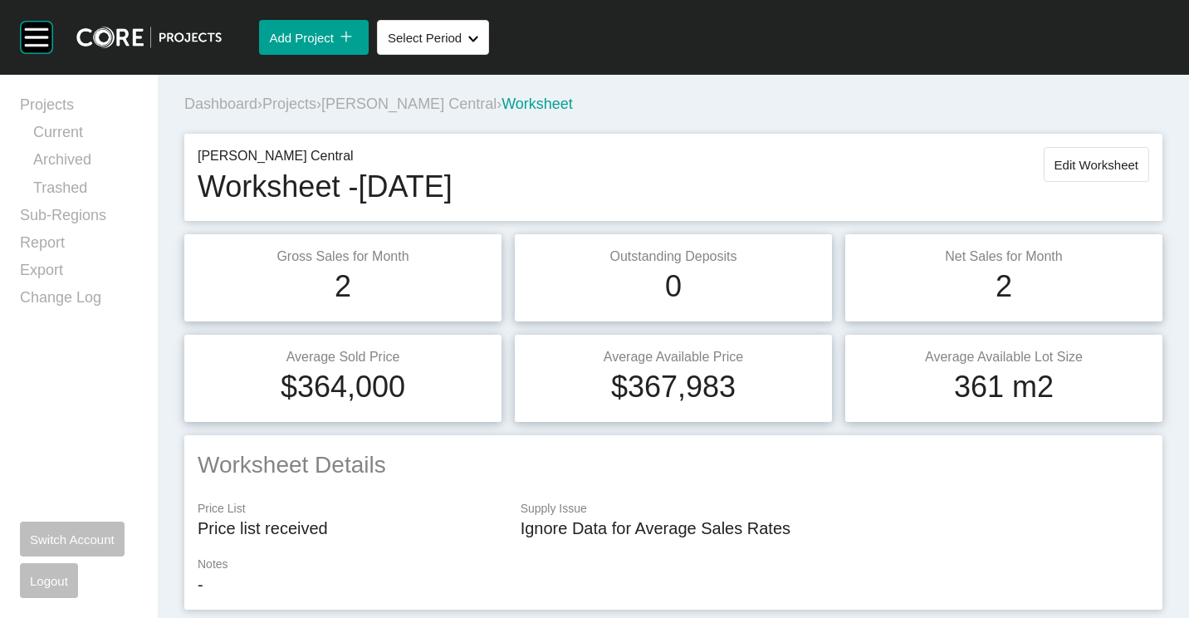
click at [388, 106] on span "[PERSON_NAME] Central" at bounding box center [408, 103] width 175 height 17
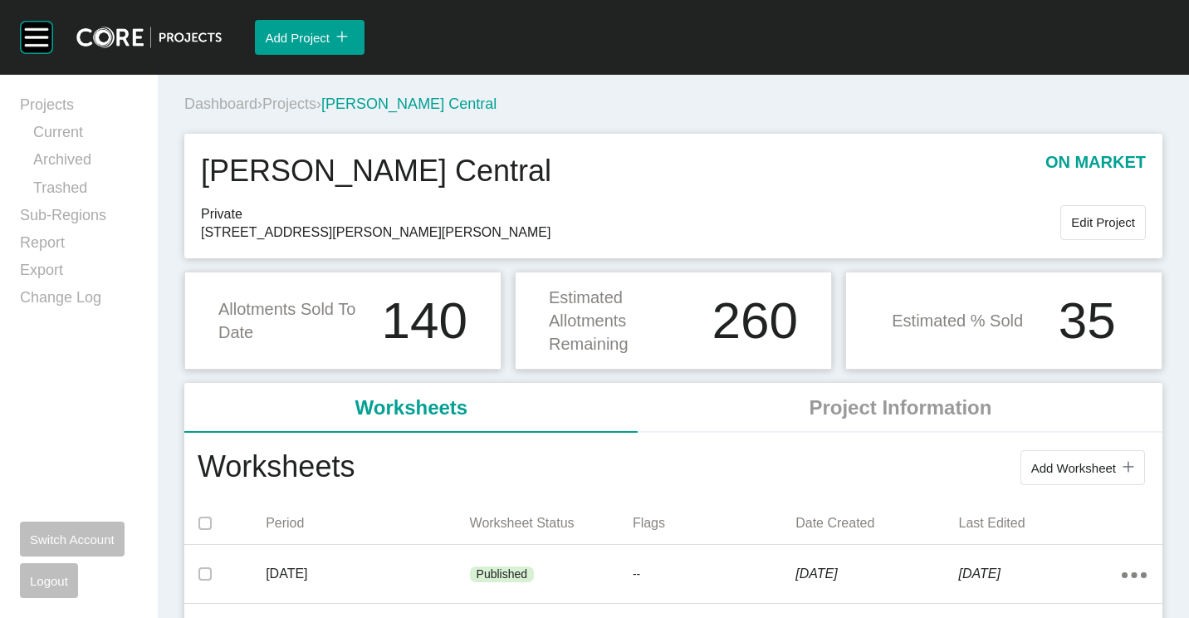
click at [287, 103] on span "Projects" at bounding box center [289, 103] width 54 height 17
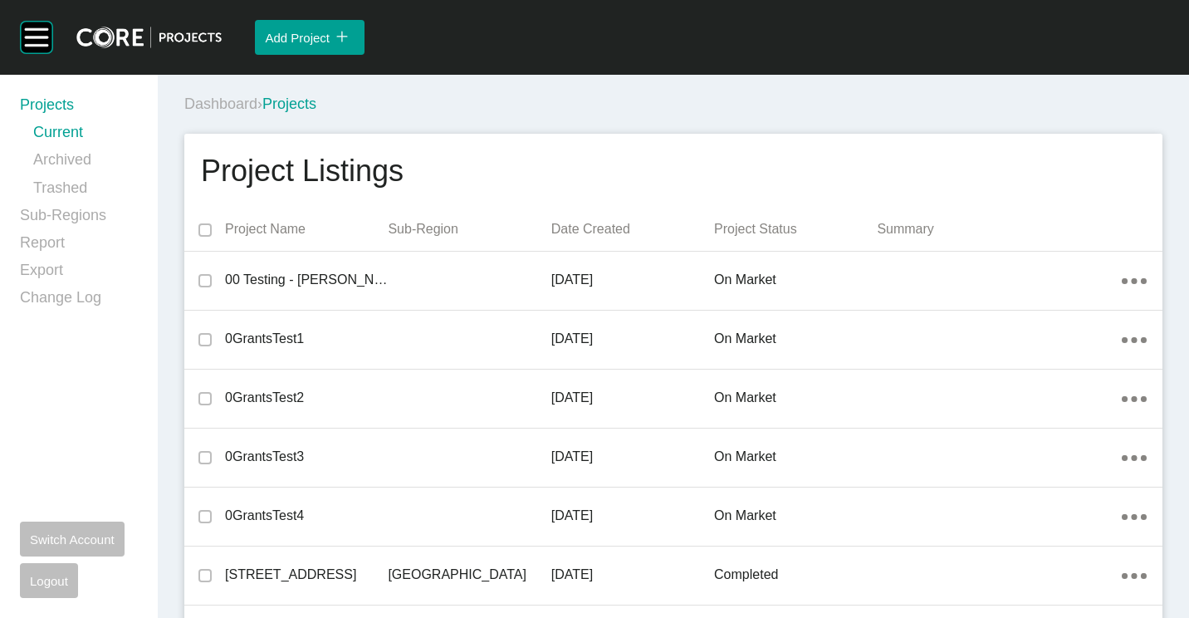
scroll to position [1268, 0]
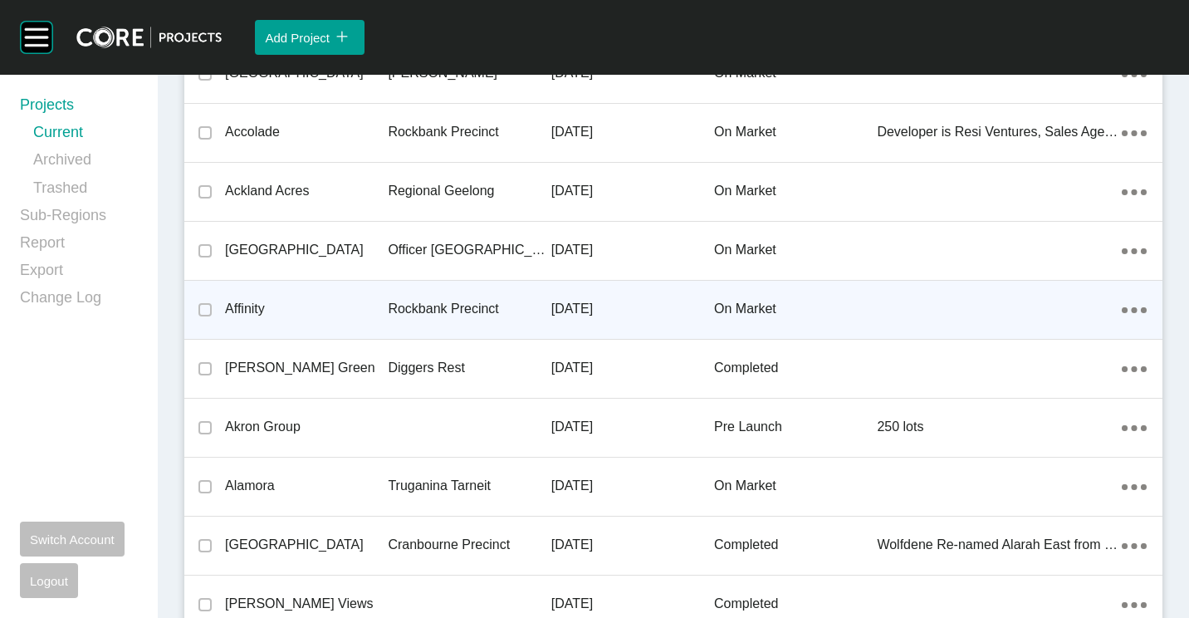
click at [346, 296] on div "Affinity" at bounding box center [306, 308] width 163 height 51
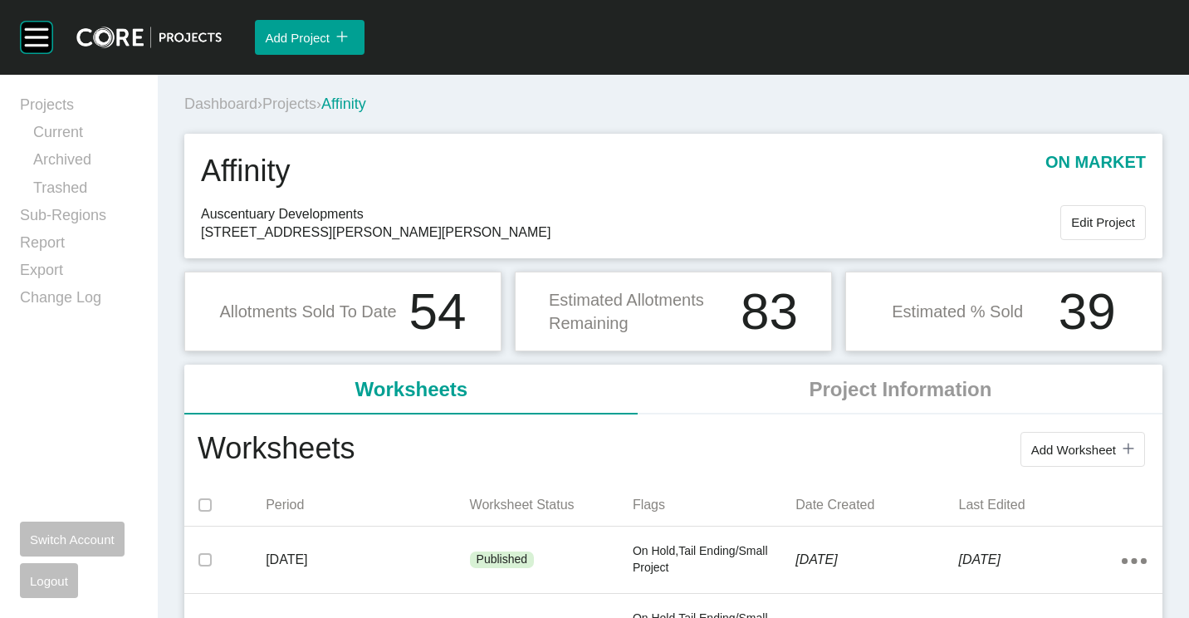
click at [1088, 431] on div "Add Worksheet icon/tick copy 11 Created with Sketch." at bounding box center [752, 449] width 795 height 43
click at [1078, 445] on span "Add Worksheet" at bounding box center [1073, 450] width 85 height 14
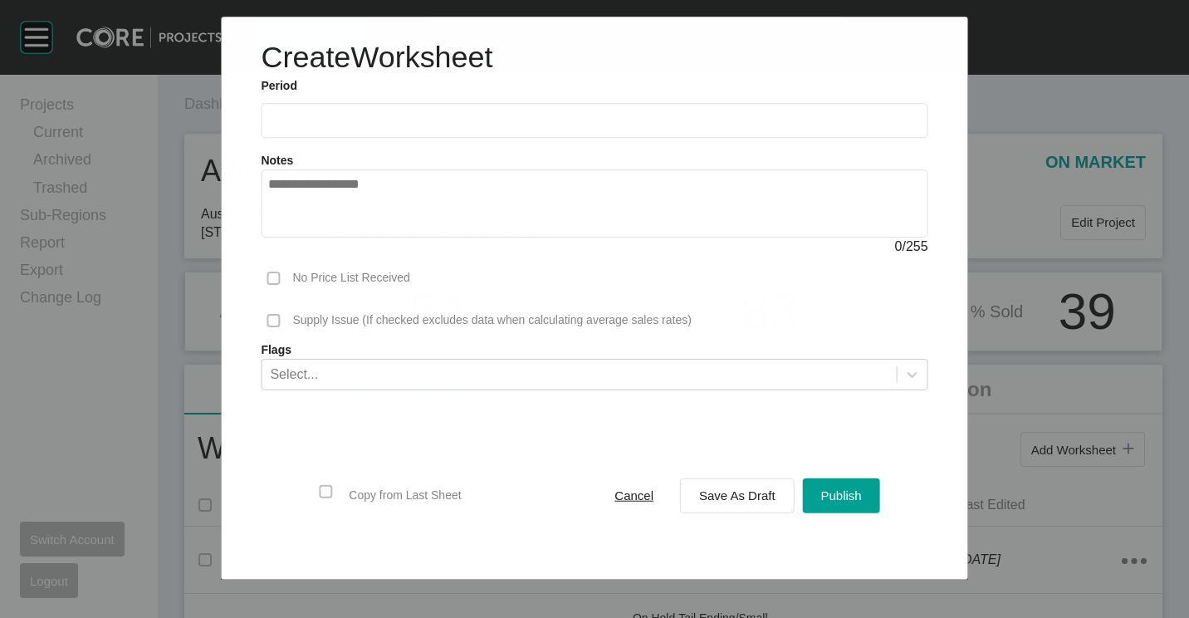
click at [424, 115] on input "text" at bounding box center [594, 121] width 652 height 14
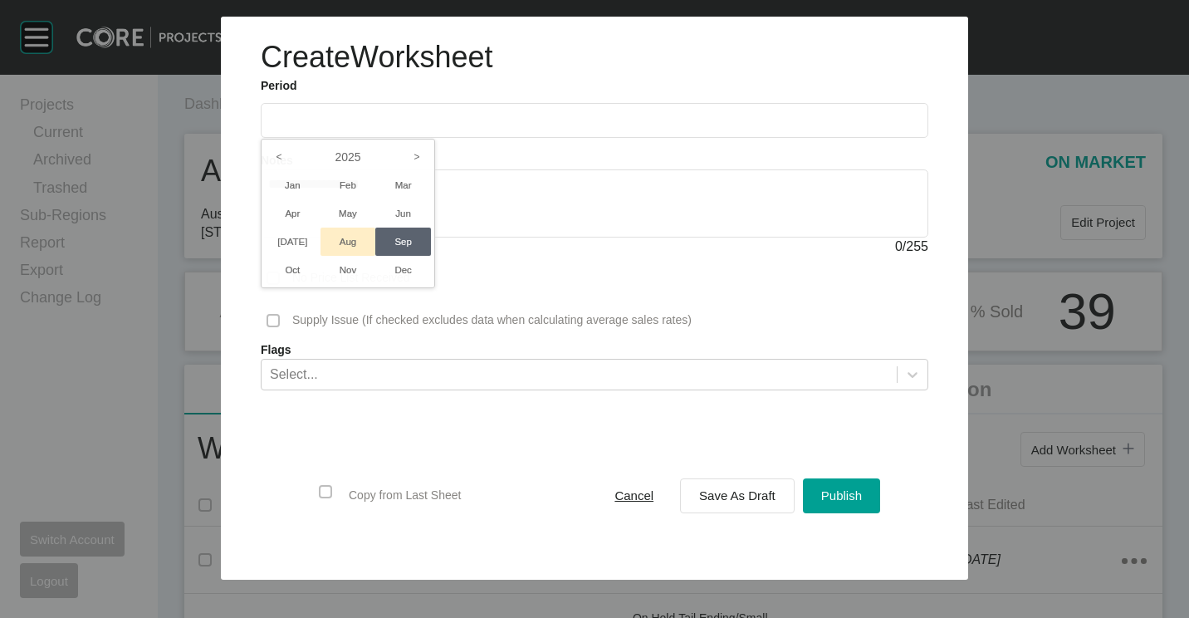
click at [347, 245] on li "Aug" at bounding box center [348, 242] width 56 height 28
type input "**********"
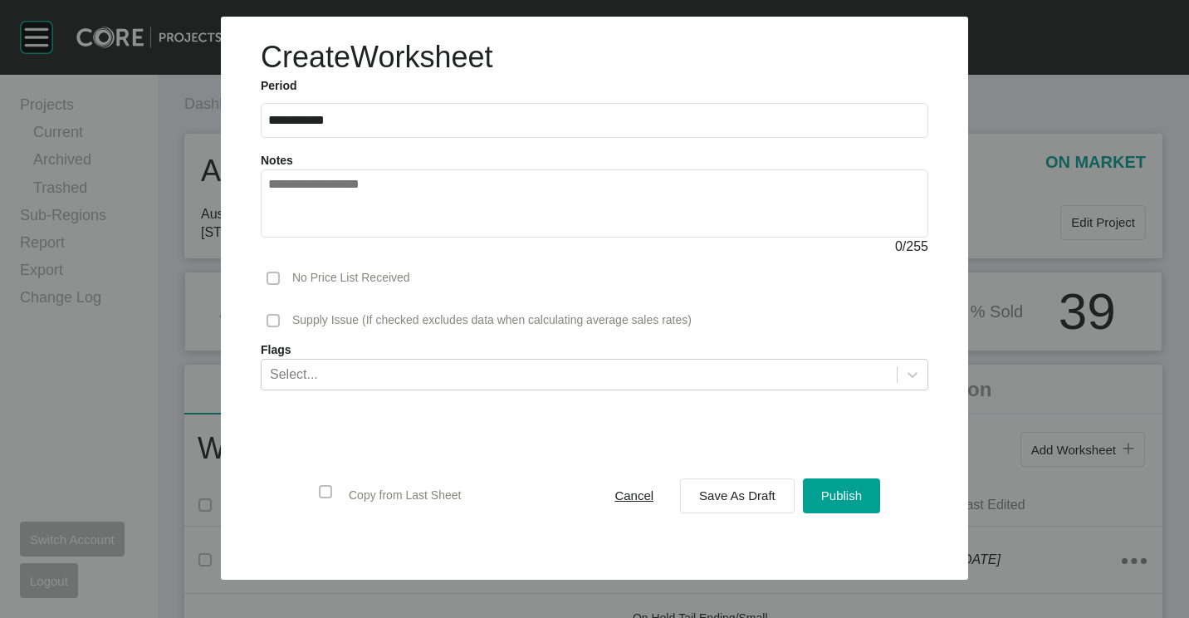
click at [481, 373] on div "Select..." at bounding box center [579, 374] width 635 height 28
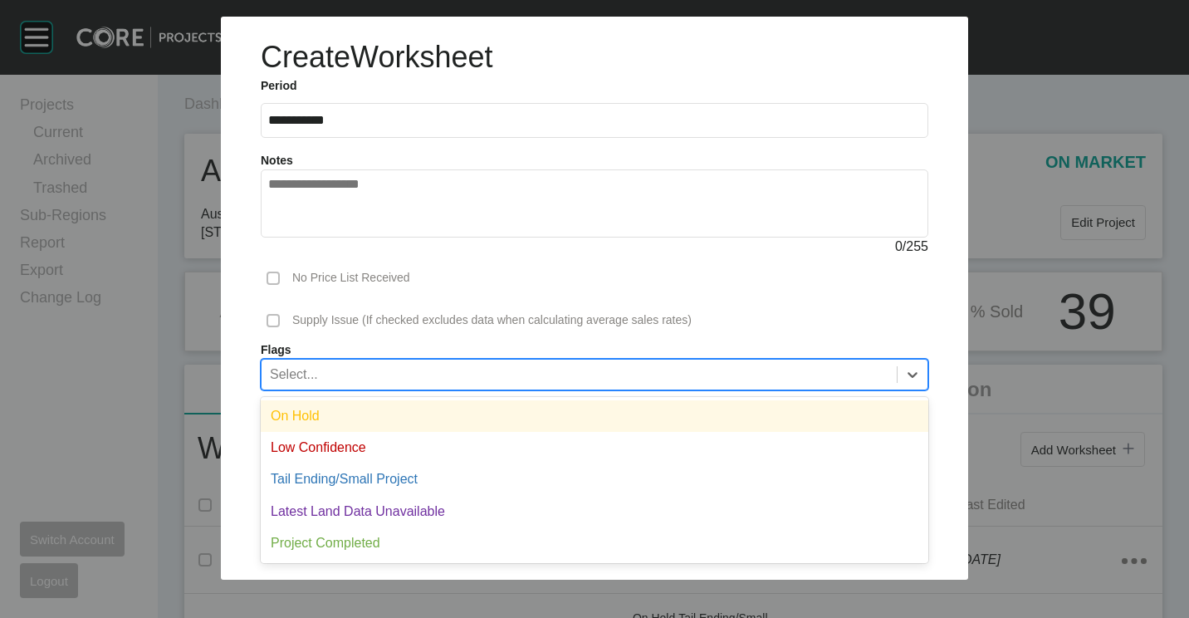
click at [421, 412] on div "On Hold" at bounding box center [595, 416] width 668 height 32
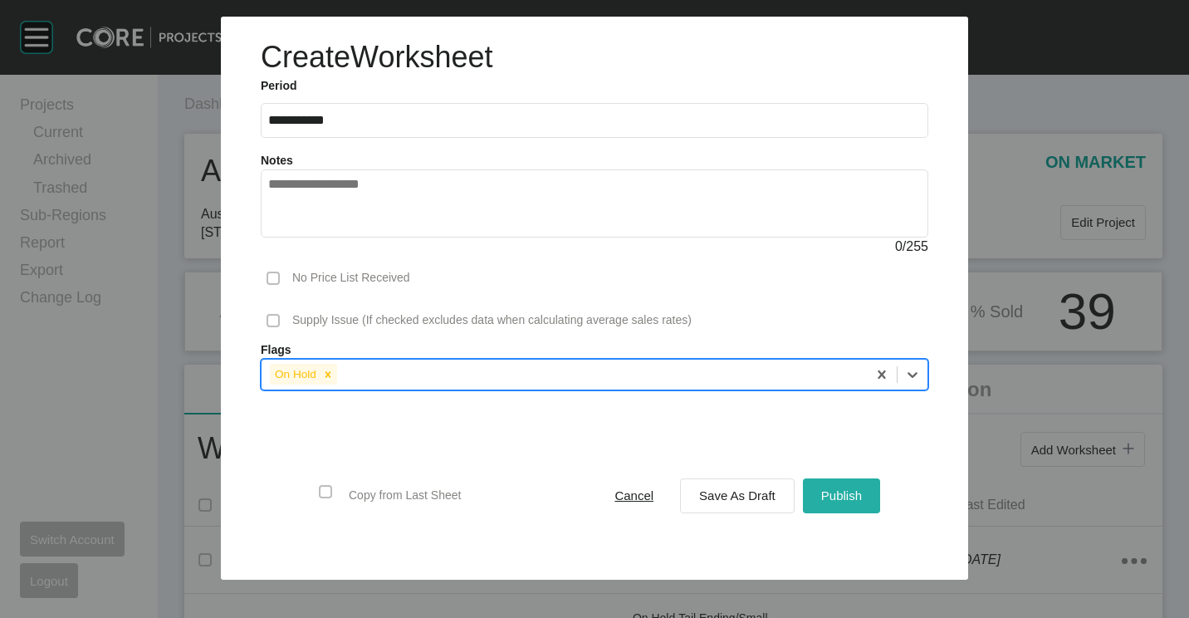
click at [822, 490] on span "Publish" at bounding box center [841, 495] width 41 height 14
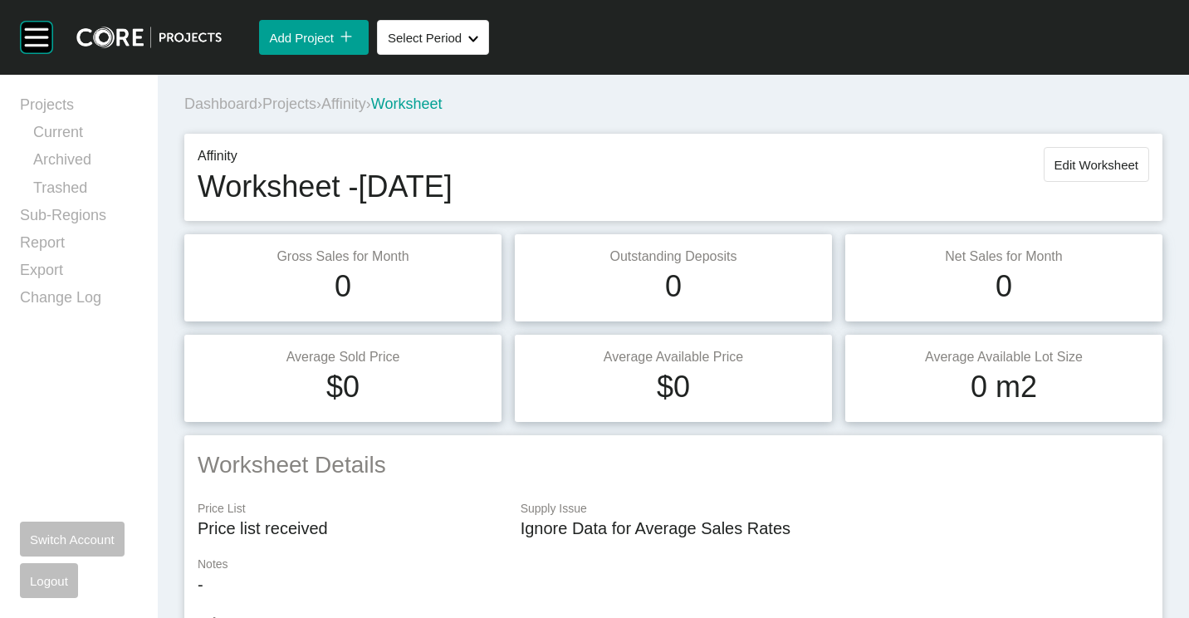
click at [297, 105] on span "Projects" at bounding box center [289, 103] width 54 height 17
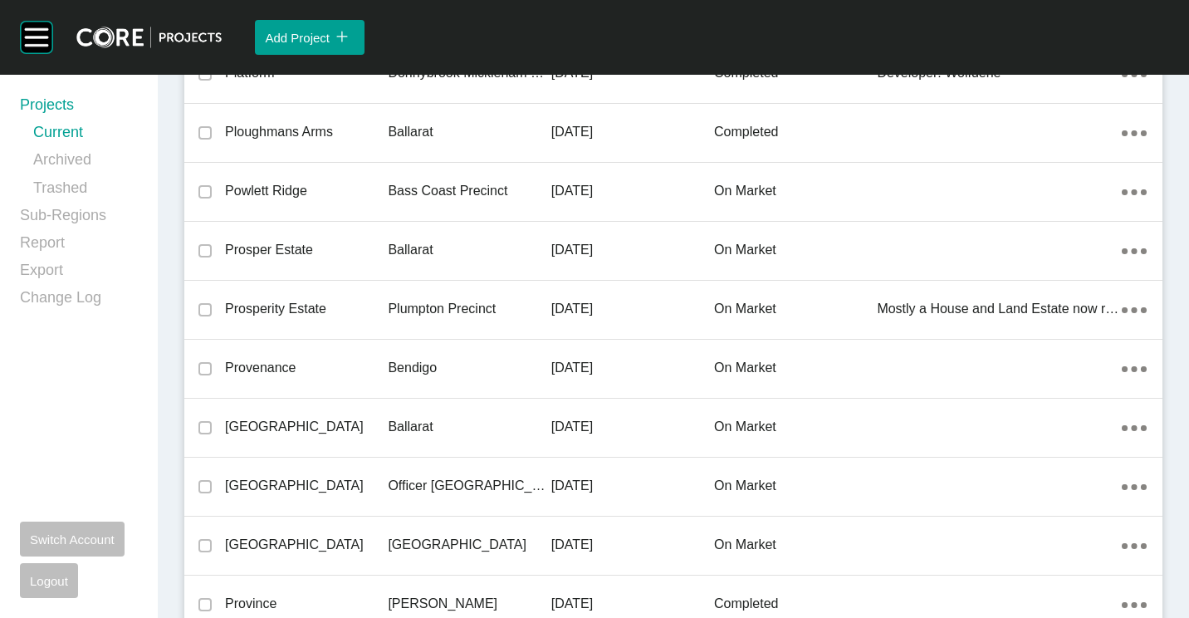
scroll to position [34693, 0]
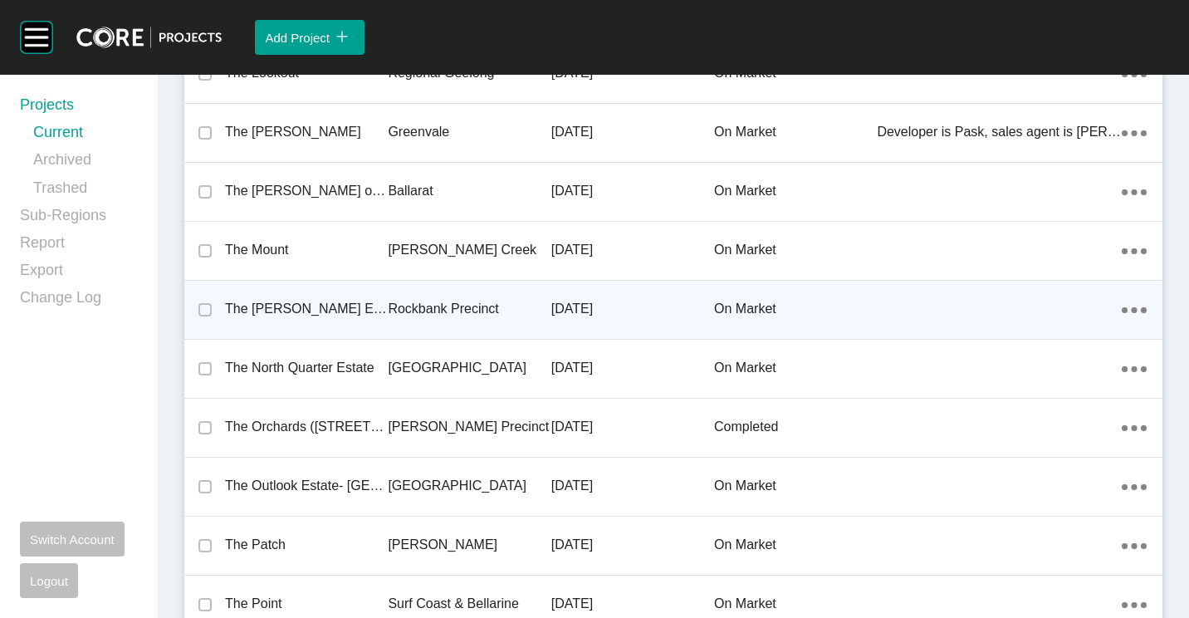
click at [433, 311] on p "Rockbank Precinct" at bounding box center [469, 309] width 163 height 18
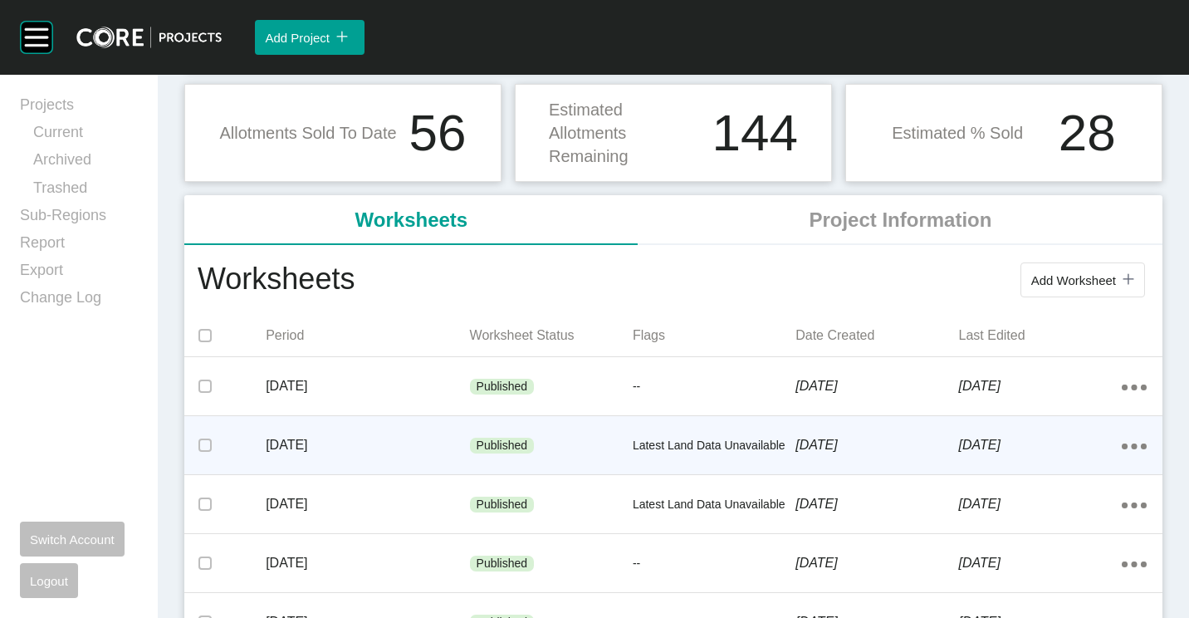
scroll to position [249, 0]
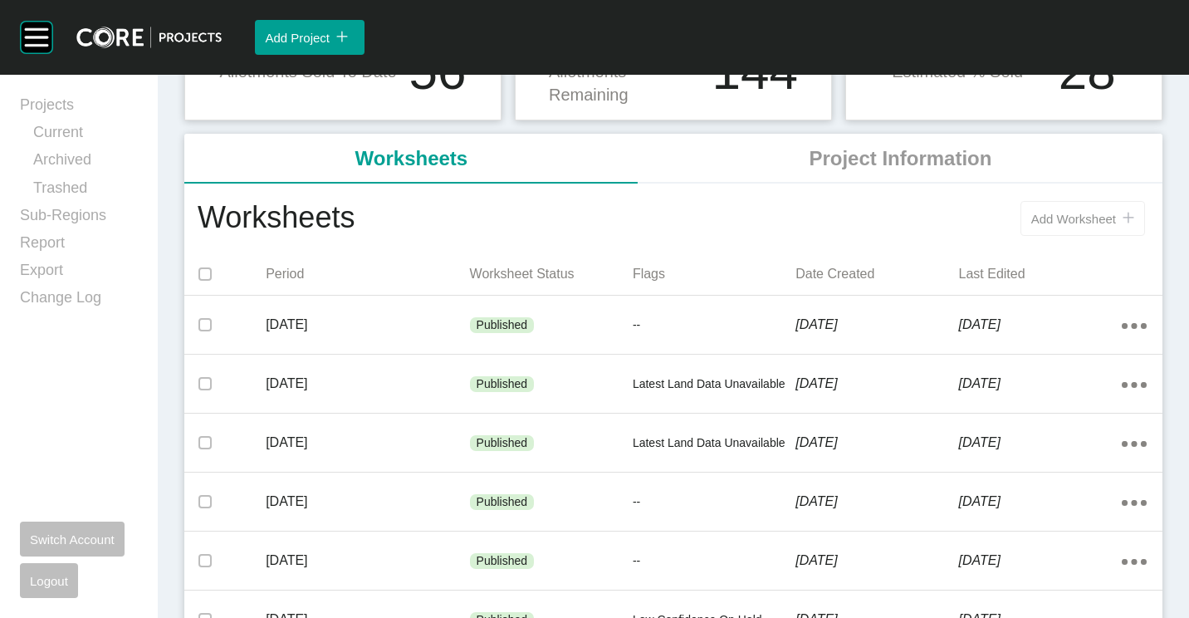
drag, startPoint x: 1035, startPoint y: 216, endPoint x: 1015, endPoint y: 214, distance: 20.0
click at [1035, 216] on span "Add Worksheet" at bounding box center [1073, 219] width 85 height 14
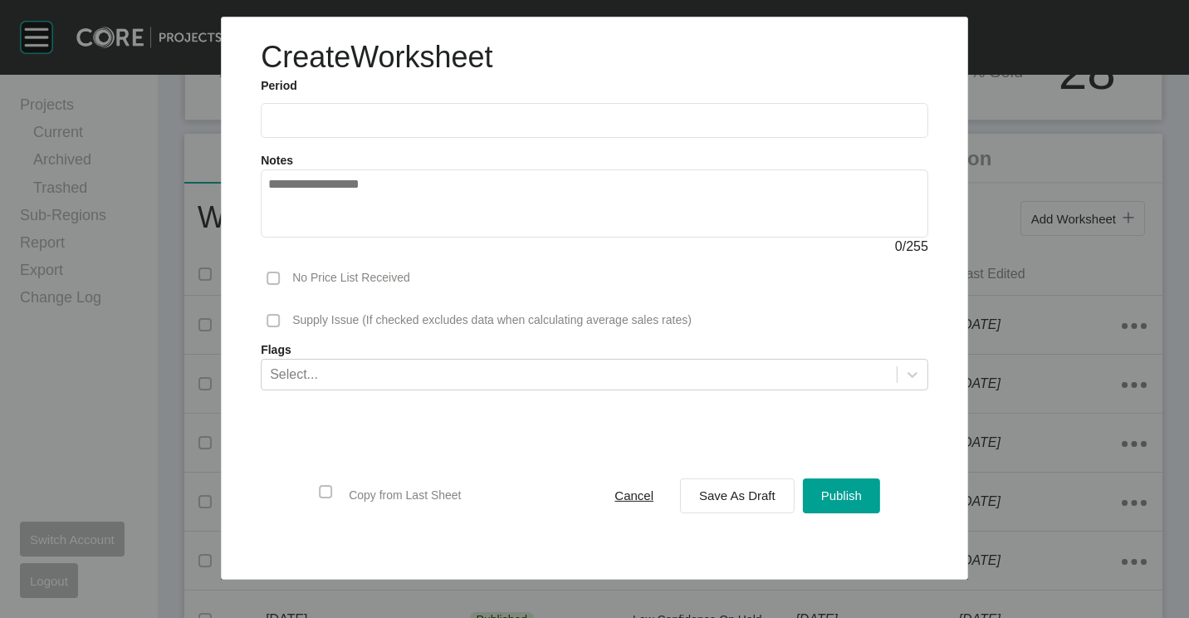
click at [330, 107] on label at bounding box center [595, 120] width 668 height 35
click at [330, 114] on input "text" at bounding box center [594, 121] width 653 height 14
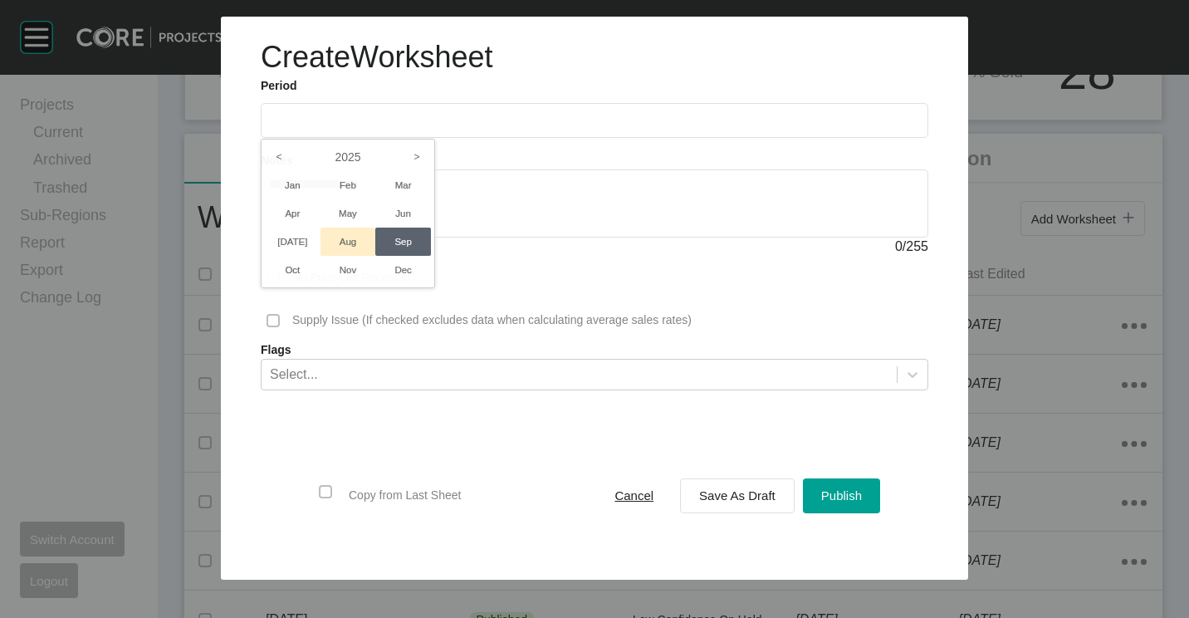
click at [335, 228] on li "Aug" at bounding box center [348, 242] width 56 height 28
type input "**********"
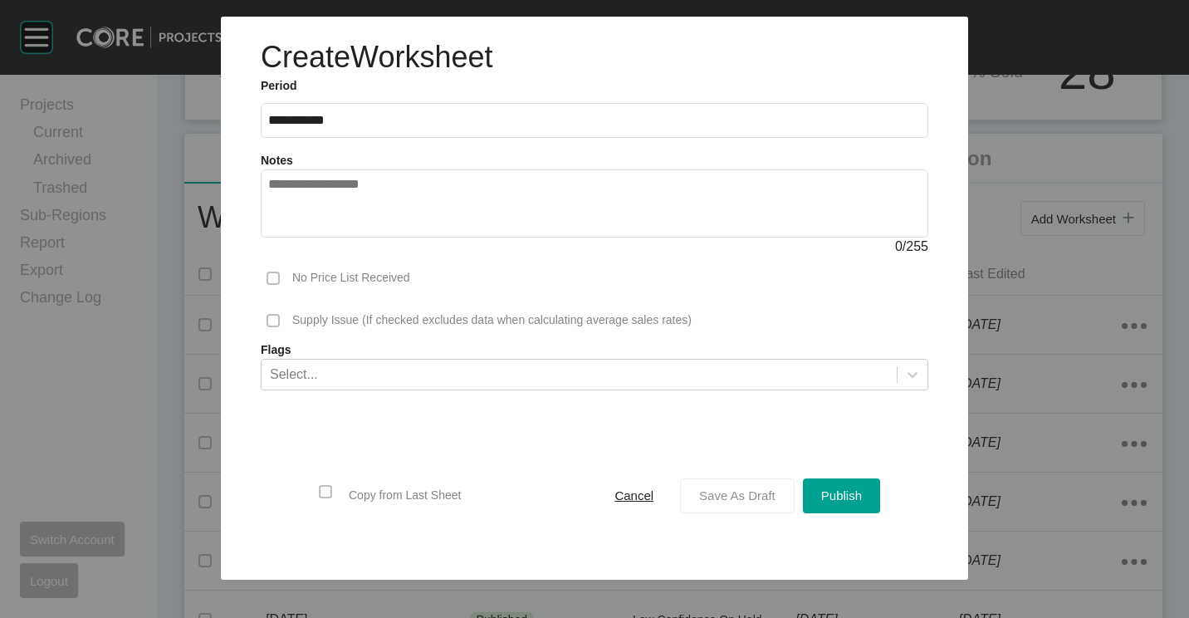
click at [747, 509] on button "Save As Draft" at bounding box center [737, 495] width 115 height 35
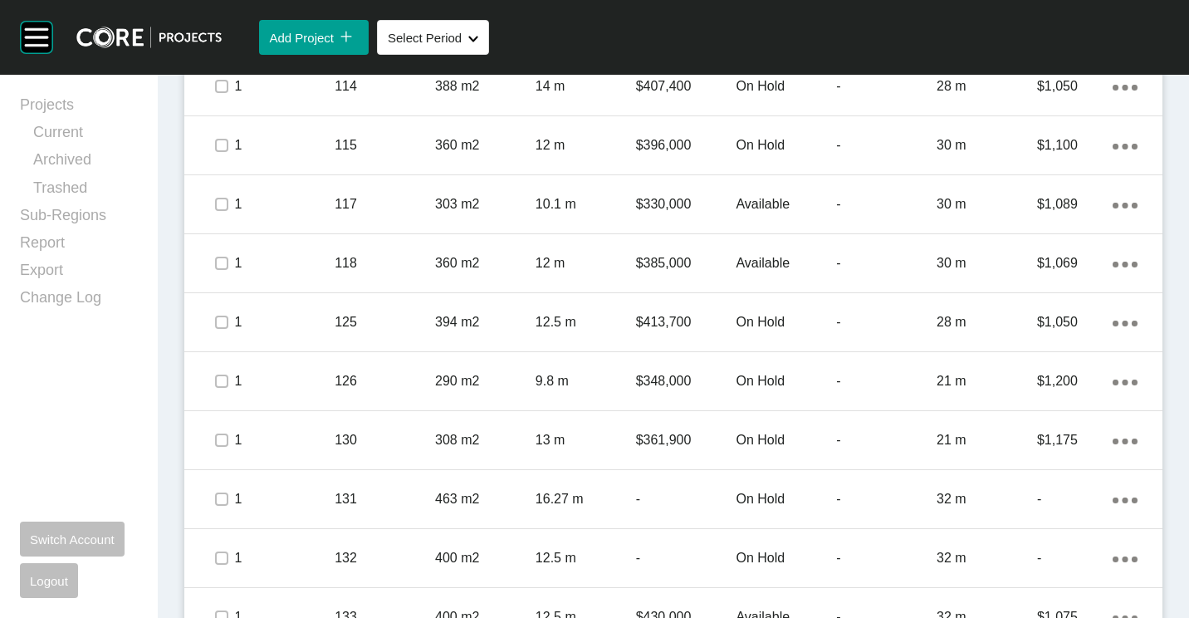
scroll to position [1162, 0]
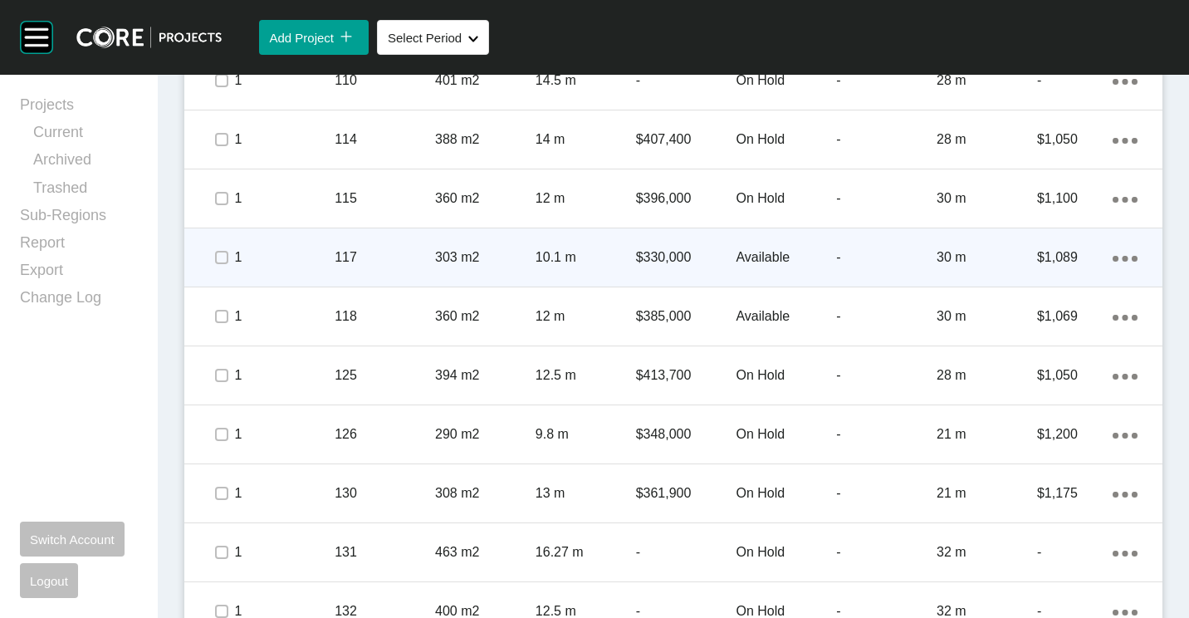
click at [525, 252] on p "303 m2" at bounding box center [485, 257] width 100 height 18
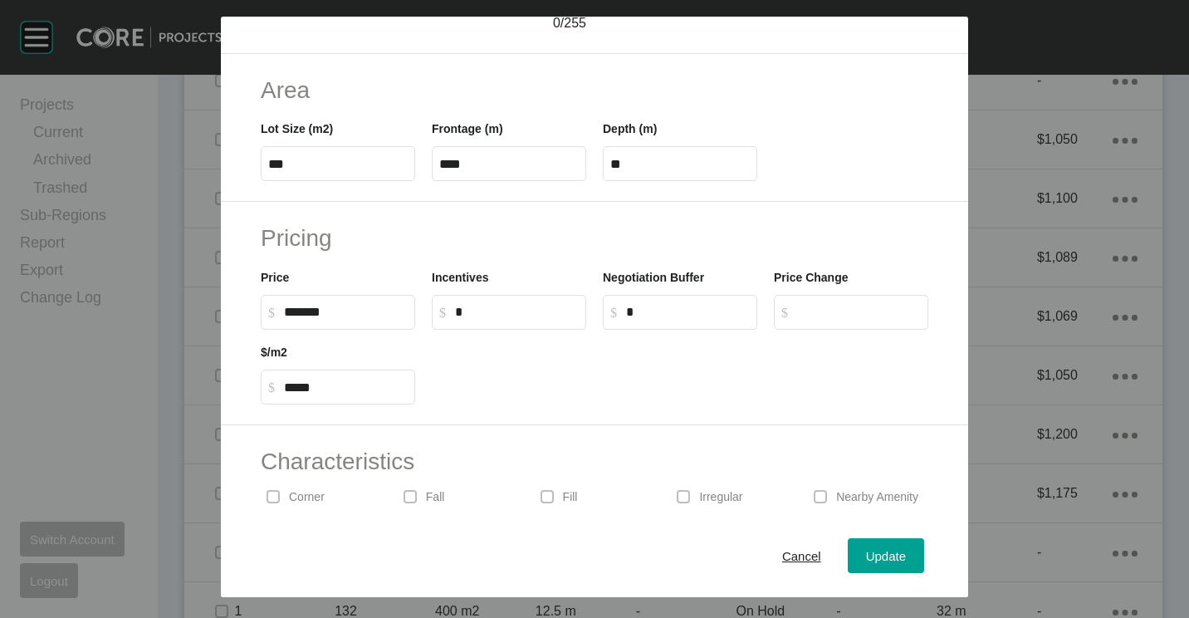
scroll to position [395, 0]
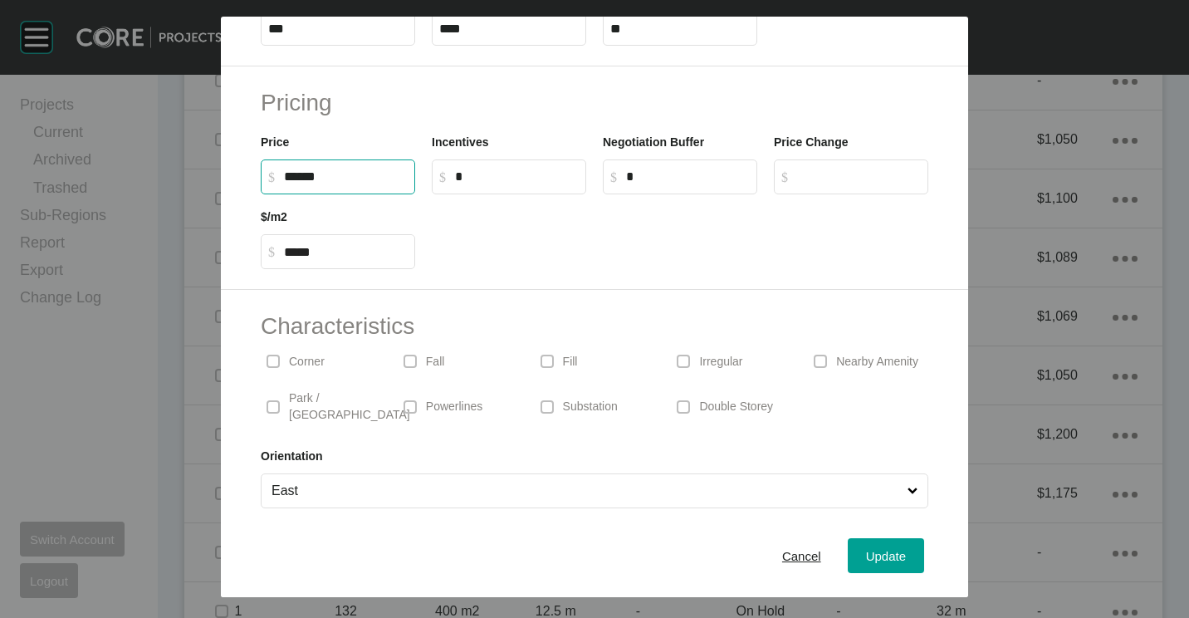
drag, startPoint x: 370, startPoint y: 172, endPoint x: 238, endPoint y: 164, distance: 132.3
click at [238, 164] on div "Pricing Price $ Created with Sketch. $ ****** Incentives $ Created with Sketch.…" at bounding box center [594, 177] width 747 height 223
type input "*******"
type input "*****"
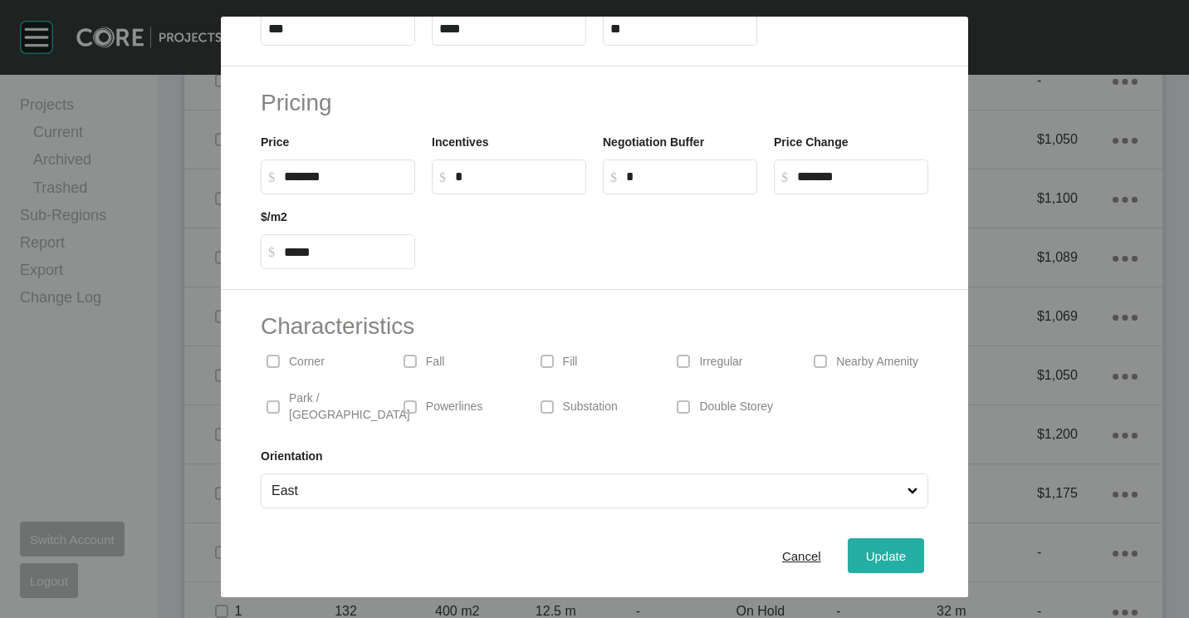
click at [867, 539] on button "Update" at bounding box center [886, 555] width 76 height 35
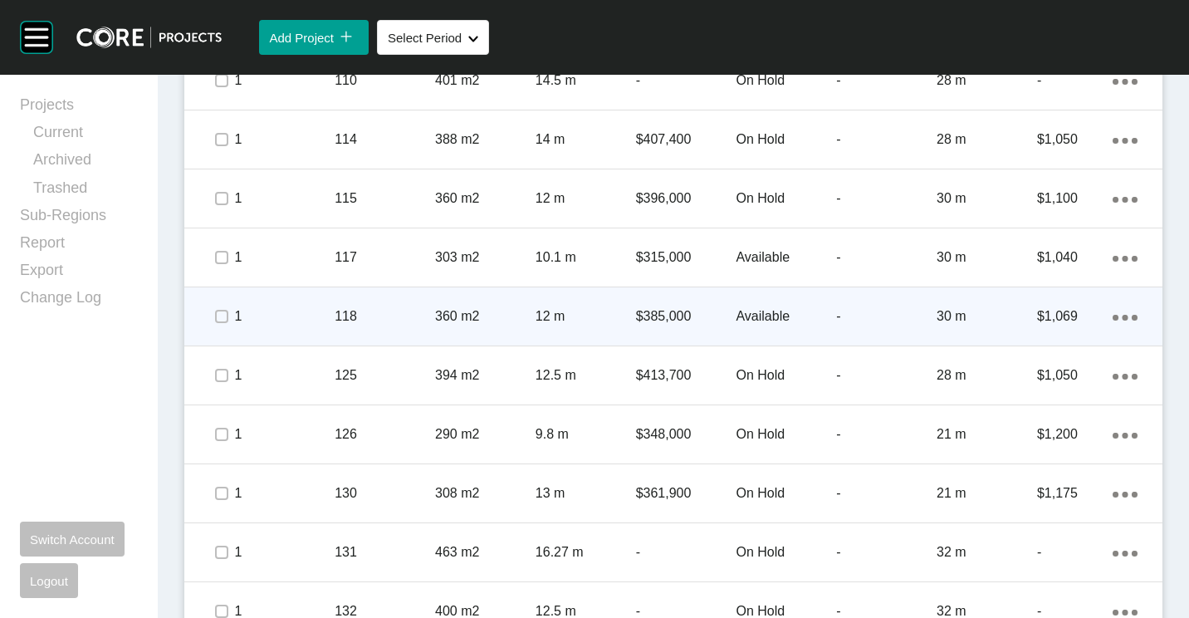
click at [360, 319] on p "118" at bounding box center [385, 316] width 100 height 18
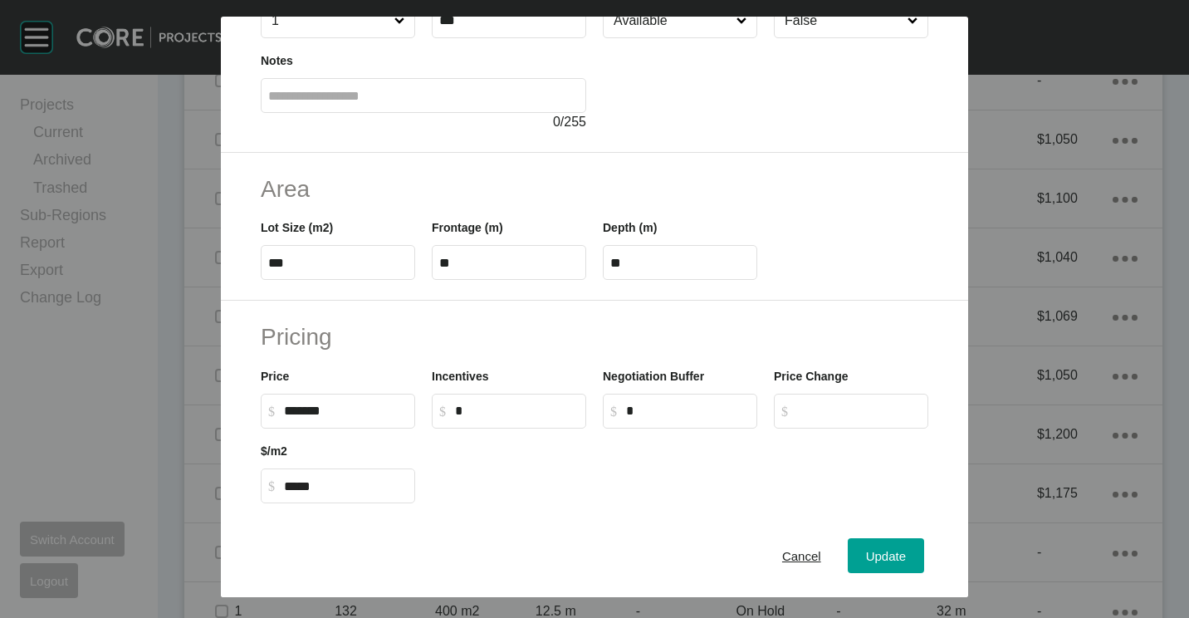
scroll to position [166, 0]
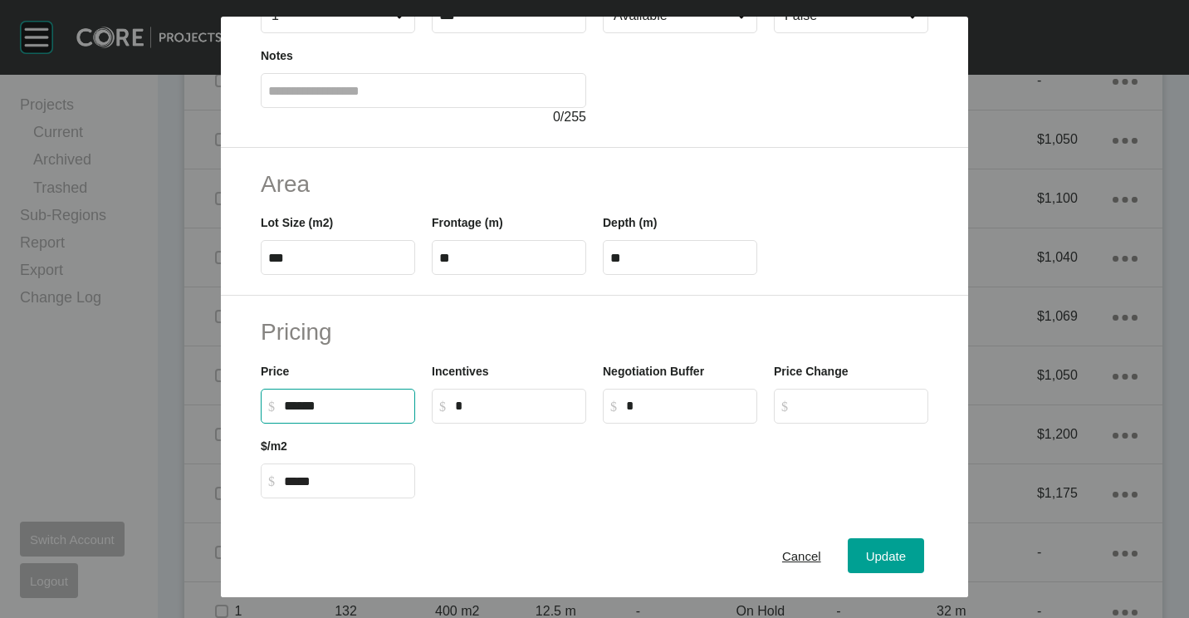
drag, startPoint x: 360, startPoint y: 407, endPoint x: 272, endPoint y: 398, distance: 89.3
click at [274, 400] on label "$ Created with Sketch. $ ******" at bounding box center [338, 406] width 154 height 35
type input "*******"
type input "*****"
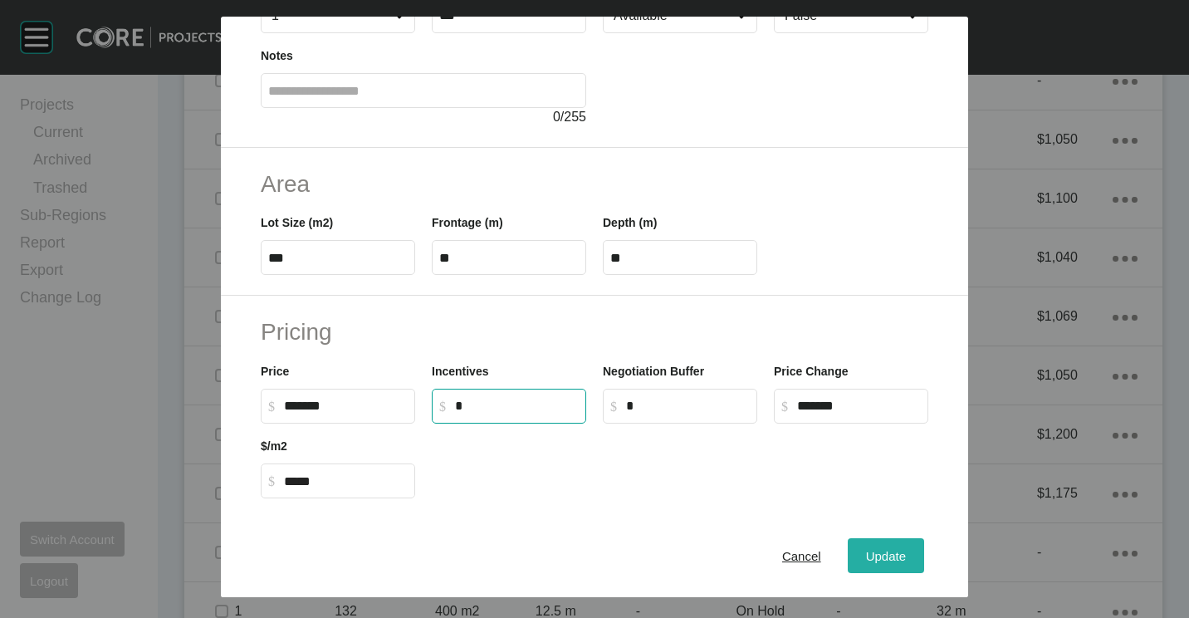
click at [884, 546] on div "Update" at bounding box center [886, 556] width 48 height 22
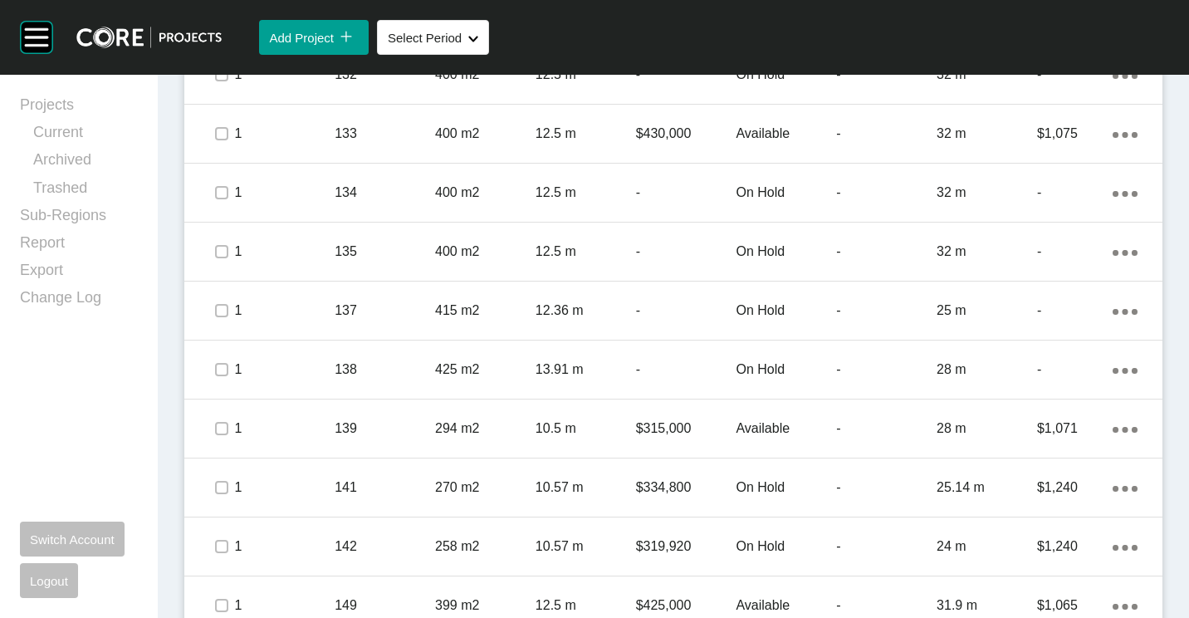
scroll to position [1744, 0]
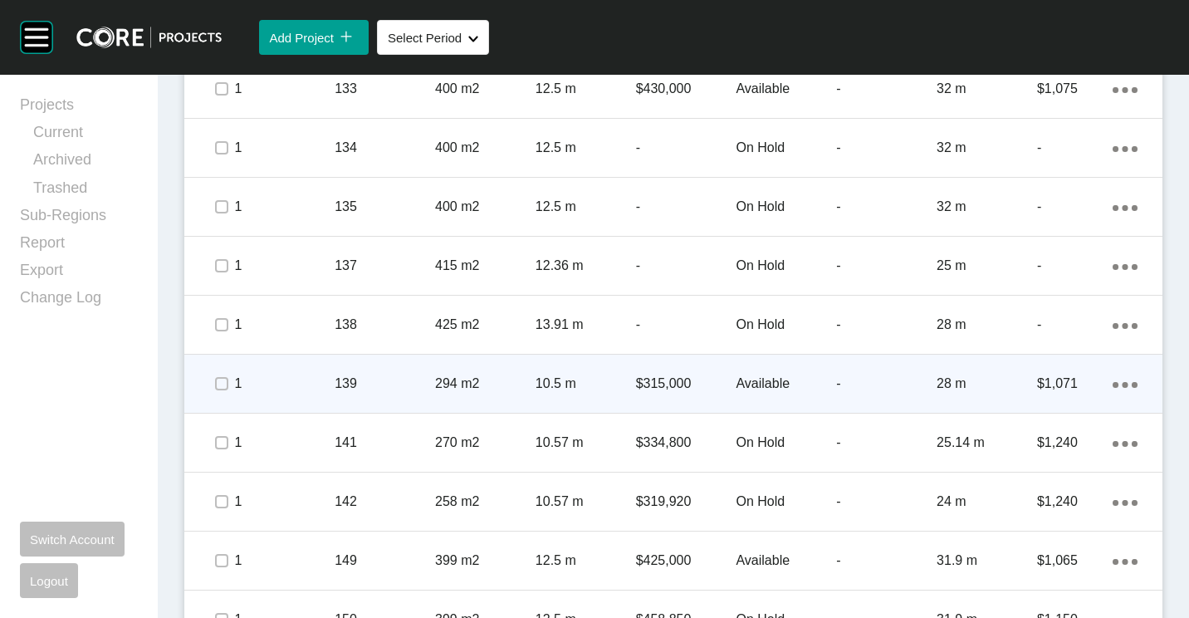
click at [475, 388] on p "294 m2" at bounding box center [485, 383] width 100 height 18
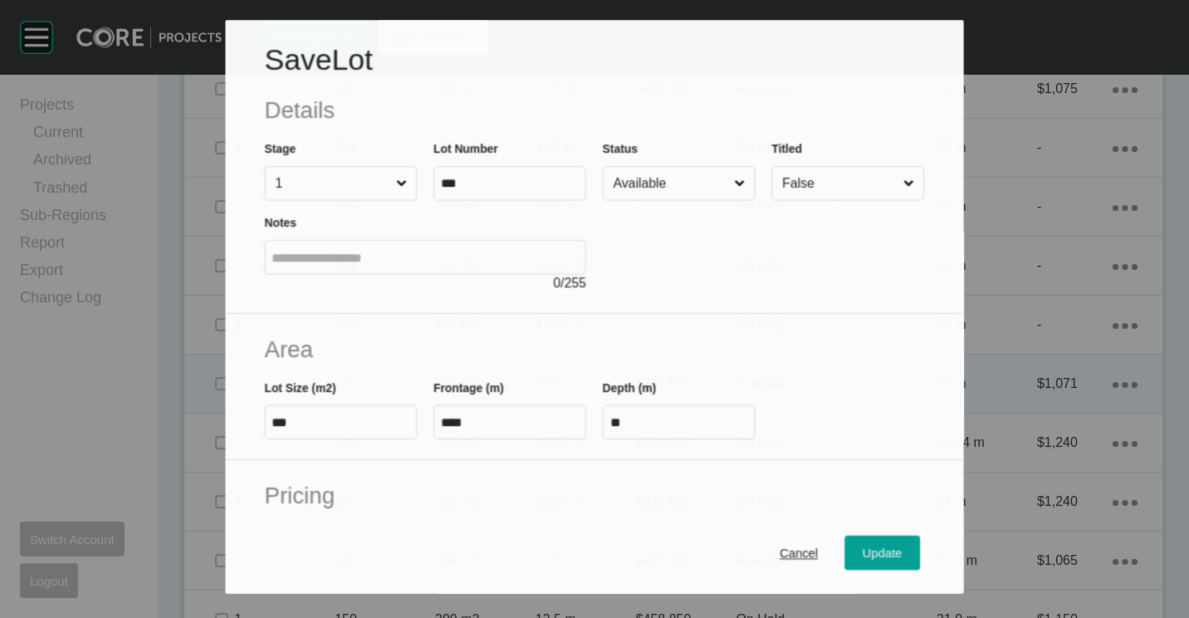
scroll to position [332, 0]
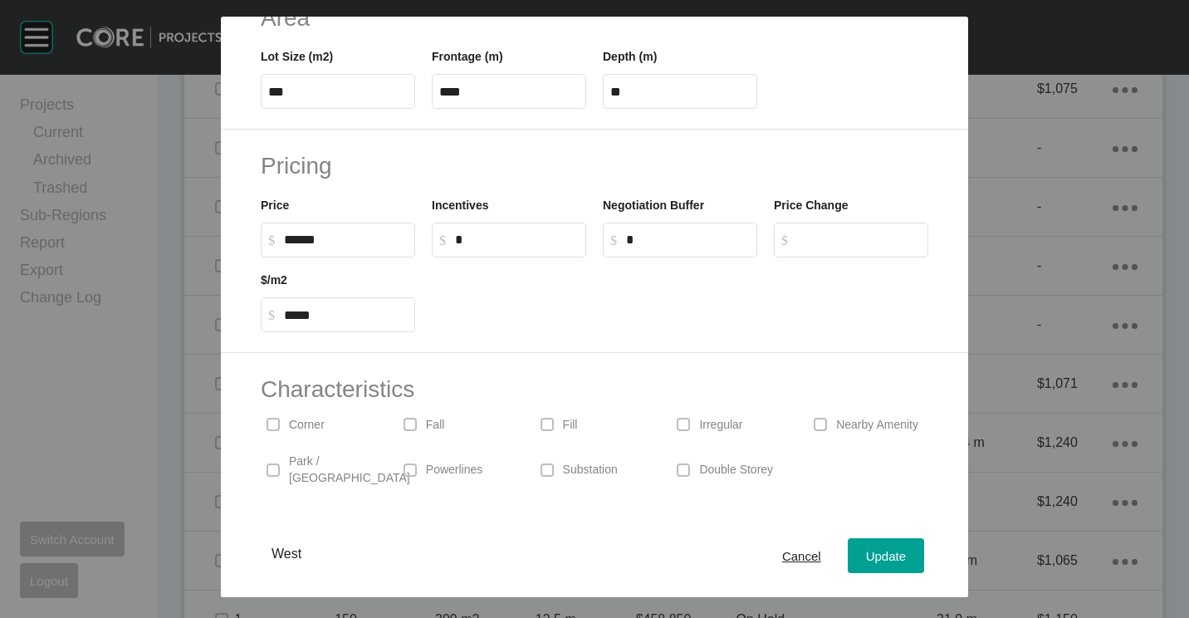
drag, startPoint x: 365, startPoint y: 235, endPoint x: 223, endPoint y: 222, distance: 142.6
click at [232, 222] on div "Pricing Price $ Created with Sketch. $ ****** Incentives $ Created with Sketch.…" at bounding box center [594, 241] width 747 height 223
type input "*******"
type input "******"
type input "*****"
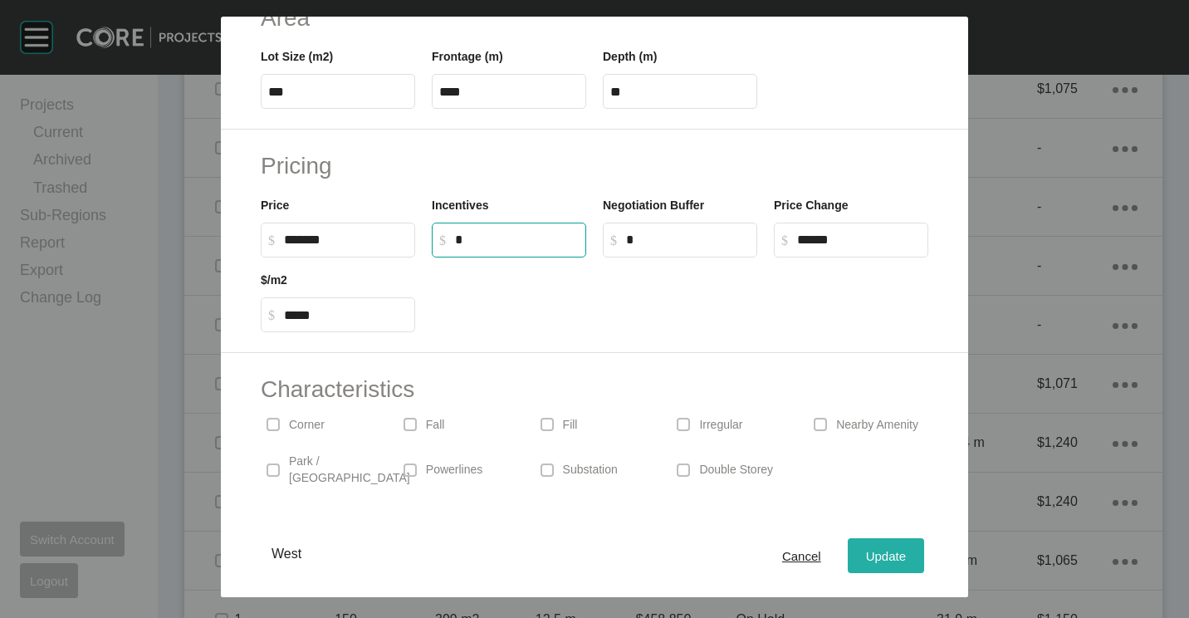
click at [882, 549] on span "Update" at bounding box center [886, 556] width 40 height 14
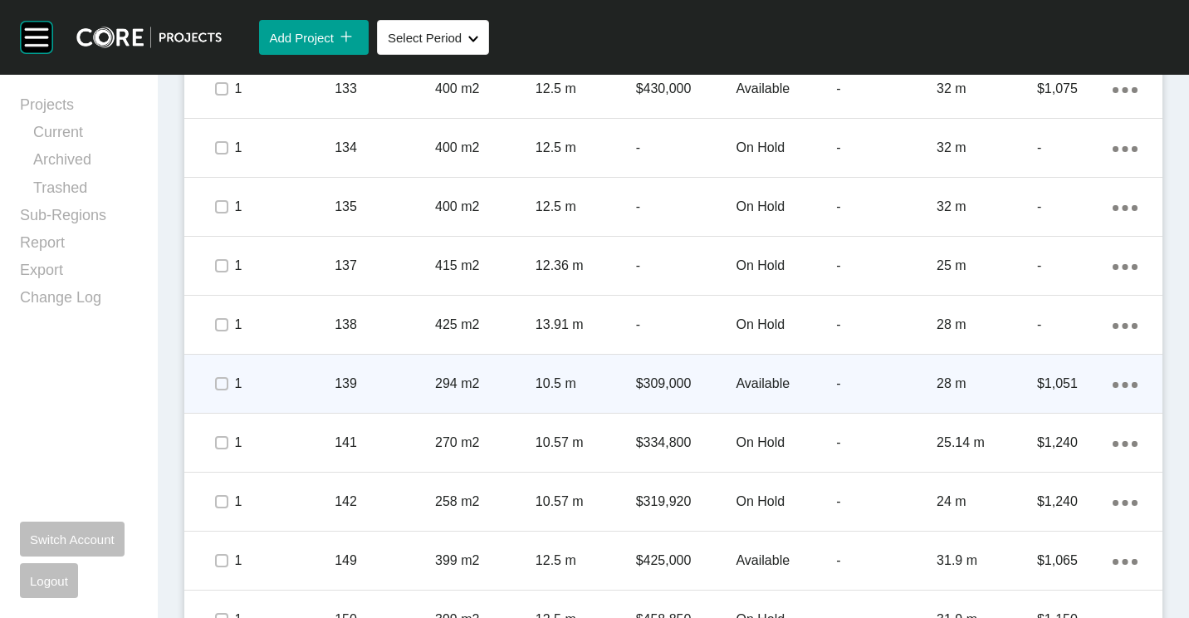
scroll to position [1827, 0]
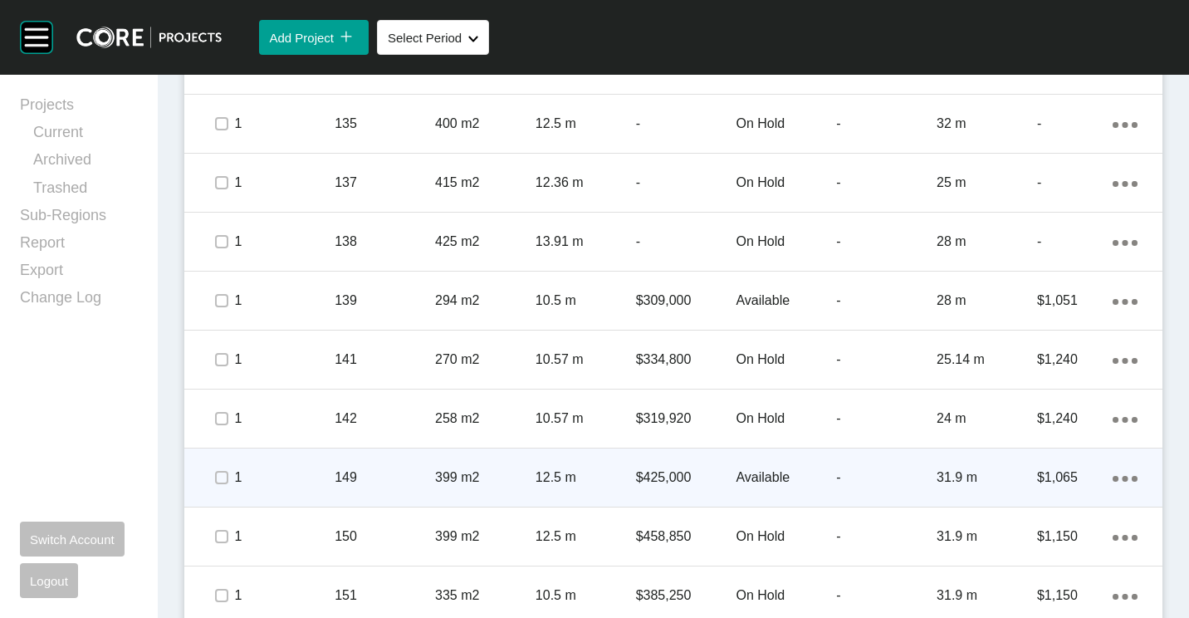
click at [626, 470] on p "12.5 m" at bounding box center [586, 477] width 100 height 18
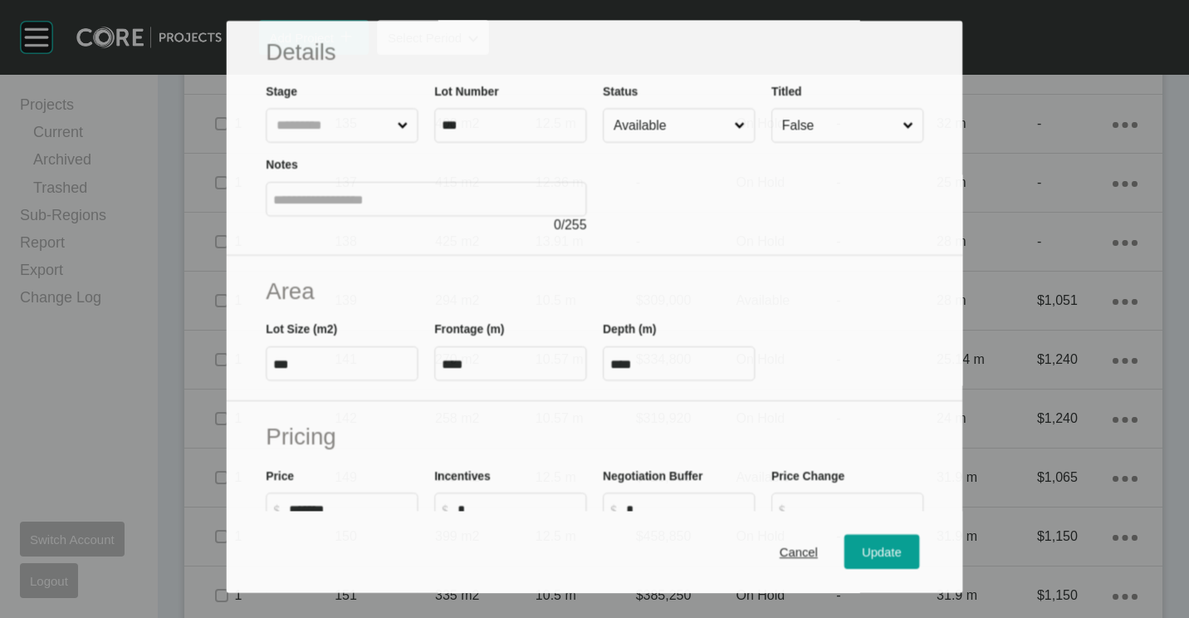
scroll to position [166, 0]
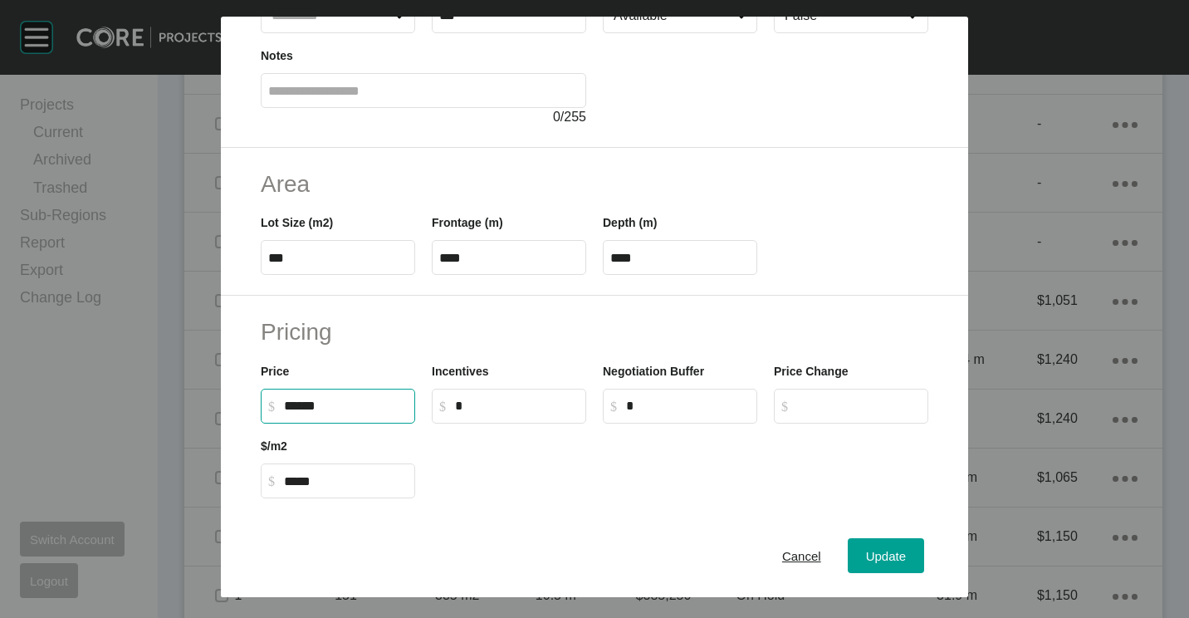
drag, startPoint x: 379, startPoint y: 409, endPoint x: 206, endPoint y: 399, distance: 173.0
click at [208, 399] on div "Save Lot Details Stage Lot Number *** Status Available Titled False Notes 0 / 2…" at bounding box center [594, 298] width 1189 height 597
type input "*******"
type input "*****"
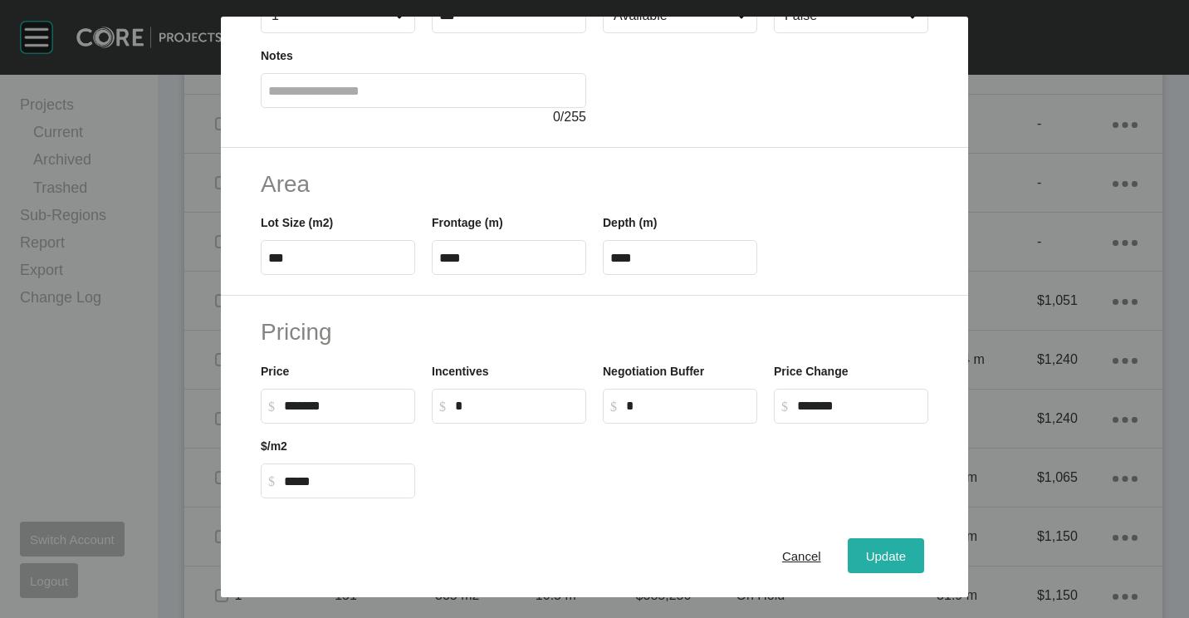
drag, startPoint x: 880, startPoint y: 545, endPoint x: 875, endPoint y: 553, distance: 9.7
click at [877, 552] on div "Update" at bounding box center [886, 556] width 48 height 22
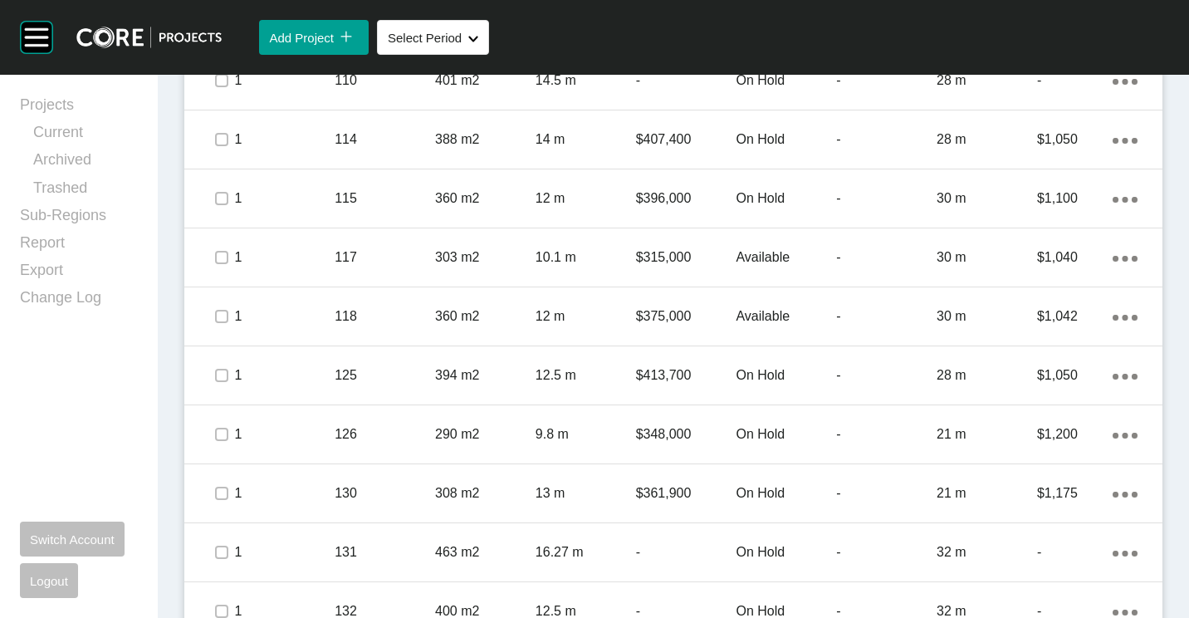
scroll to position [913, 0]
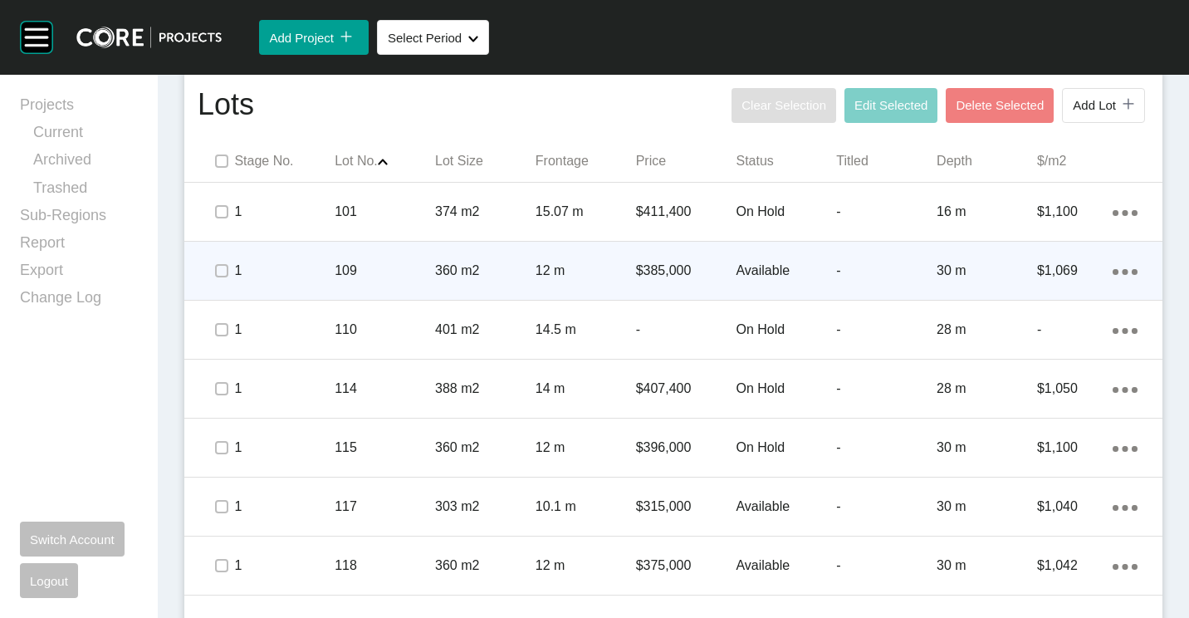
click at [408, 268] on p "109" at bounding box center [385, 271] width 100 height 18
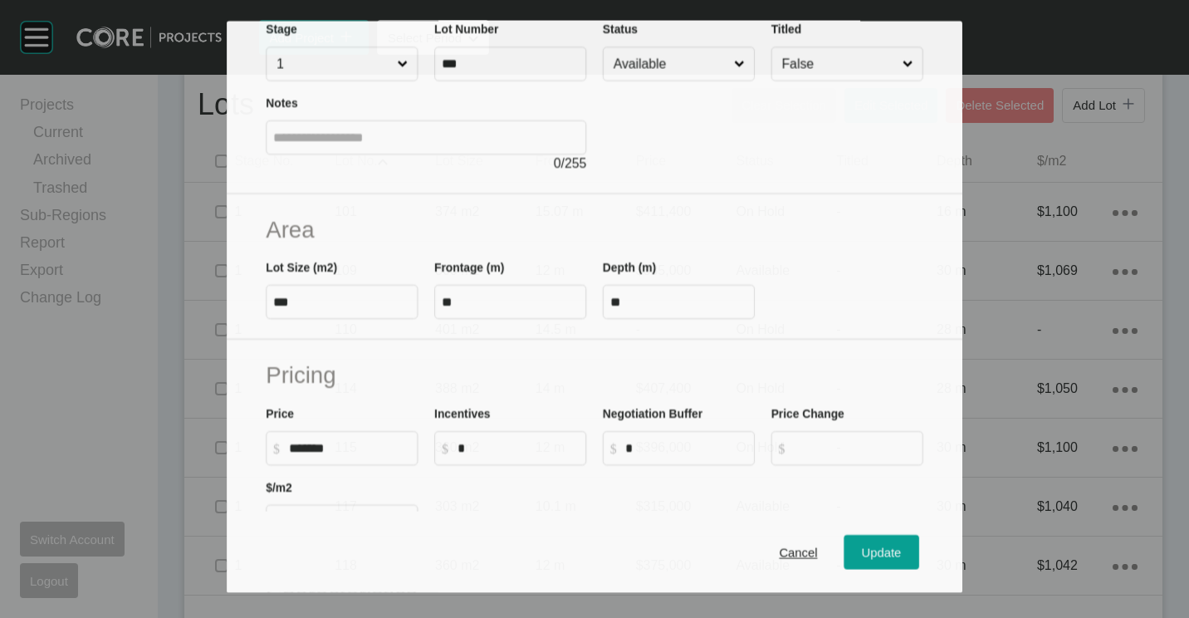
scroll to position [166, 0]
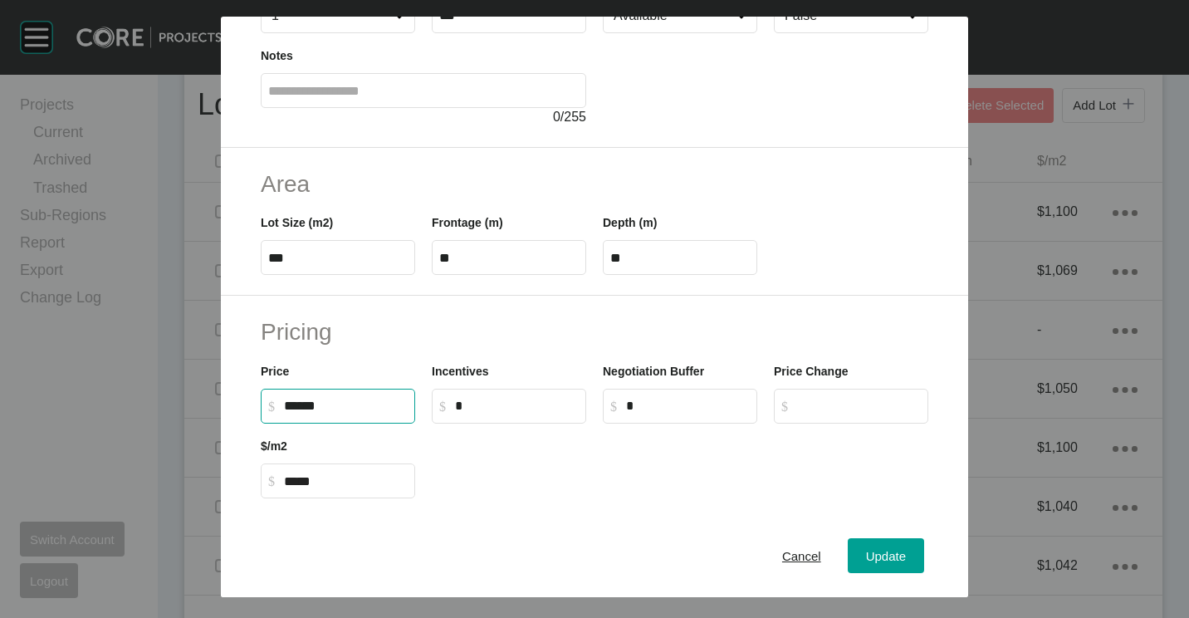
drag, startPoint x: 364, startPoint y: 403, endPoint x: 204, endPoint y: 401, distance: 159.4
click at [204, 401] on div "Save Lot Details Stage 1 Lot Number *** Status Available Titled False Notes 0 /…" at bounding box center [594, 298] width 1189 height 597
type input "*******"
type input "*****"
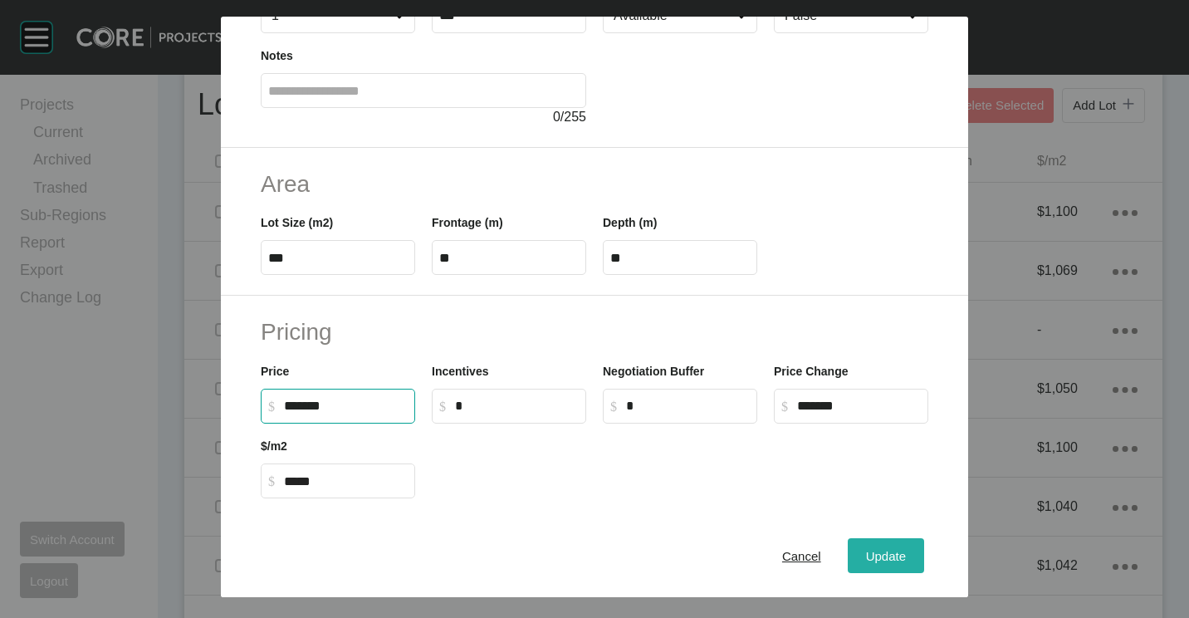
click at [862, 555] on div "Update" at bounding box center [886, 556] width 48 height 22
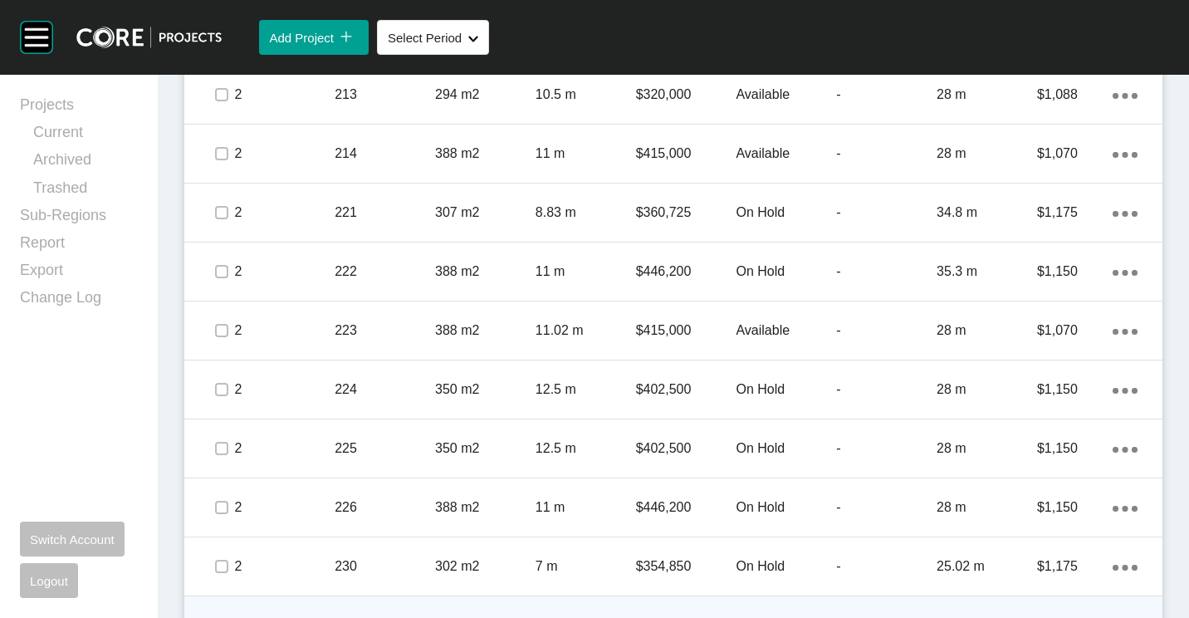
scroll to position [3321, 0]
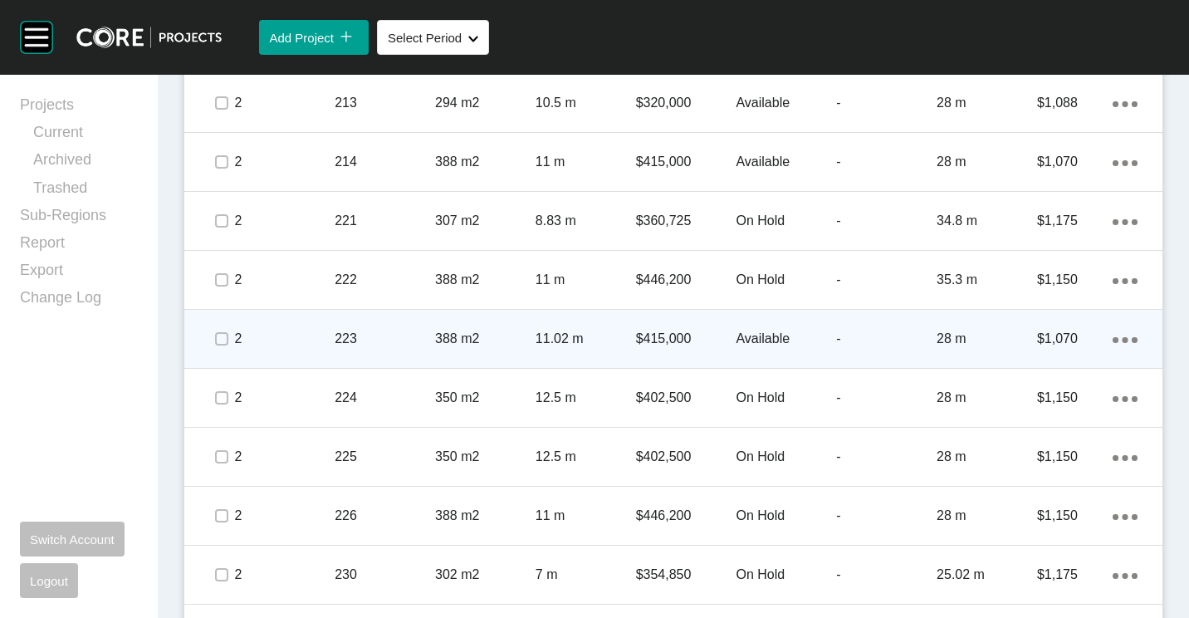
click at [492, 349] on div "388 m2" at bounding box center [485, 338] width 100 height 51
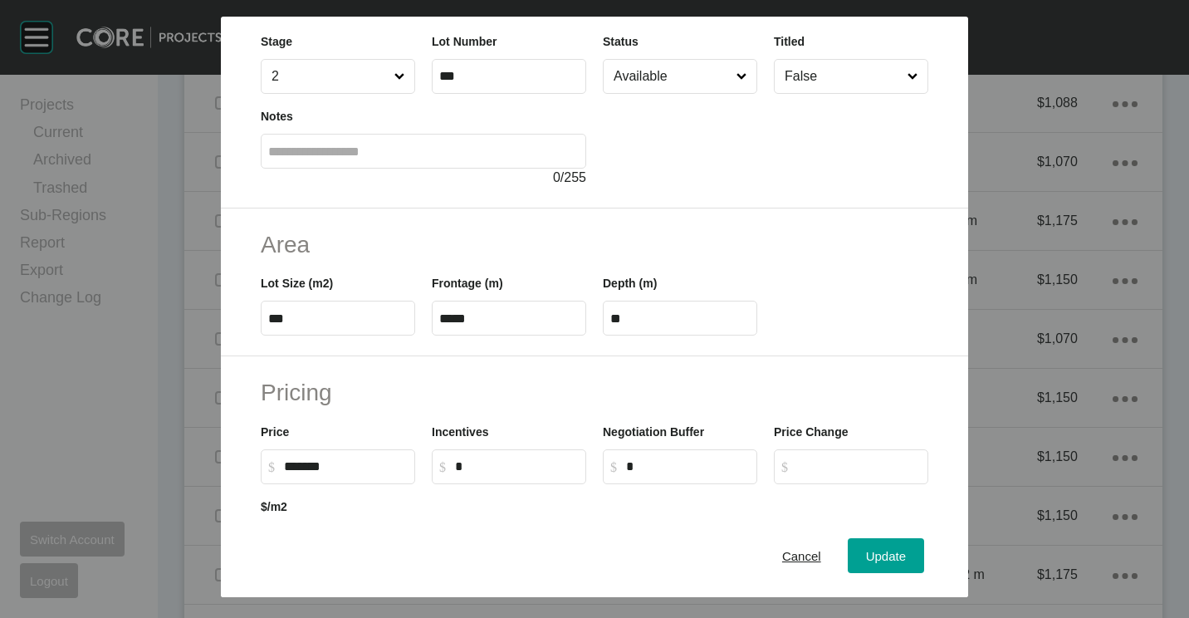
scroll to position [166, 0]
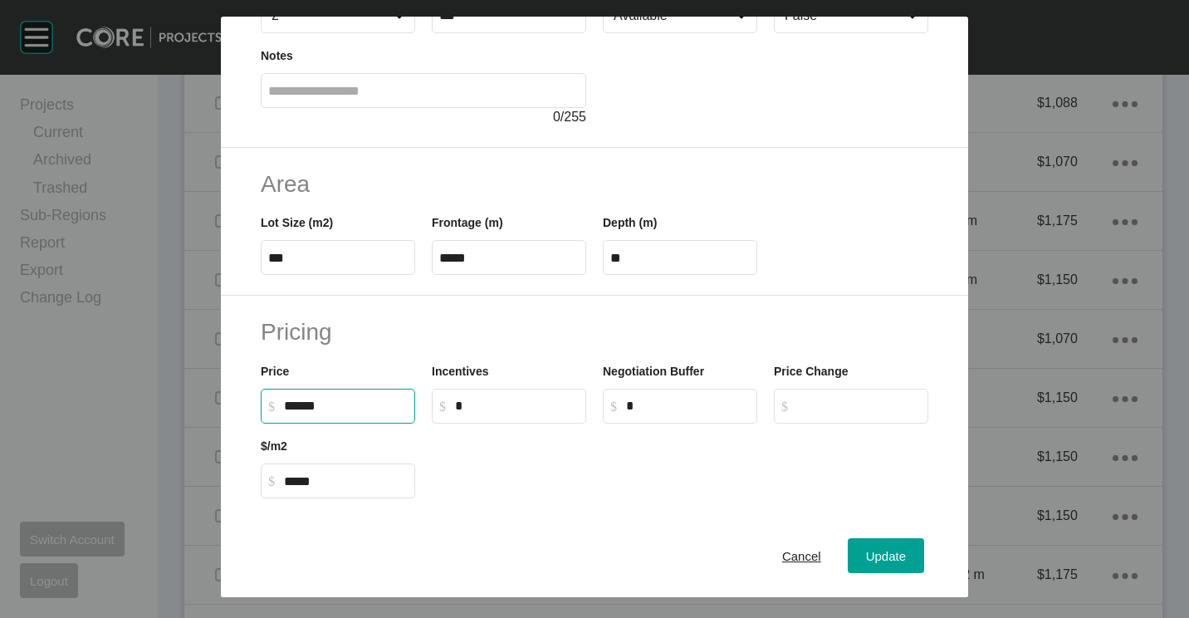
drag, startPoint x: 362, startPoint y: 406, endPoint x: 244, endPoint y: 400, distance: 118.0
click at [244, 400] on div "Pricing Price $ Created with Sketch. $ ****** Incentives $ Created with Sketch.…" at bounding box center [594, 407] width 747 height 223
type input "*******"
type input "*****"
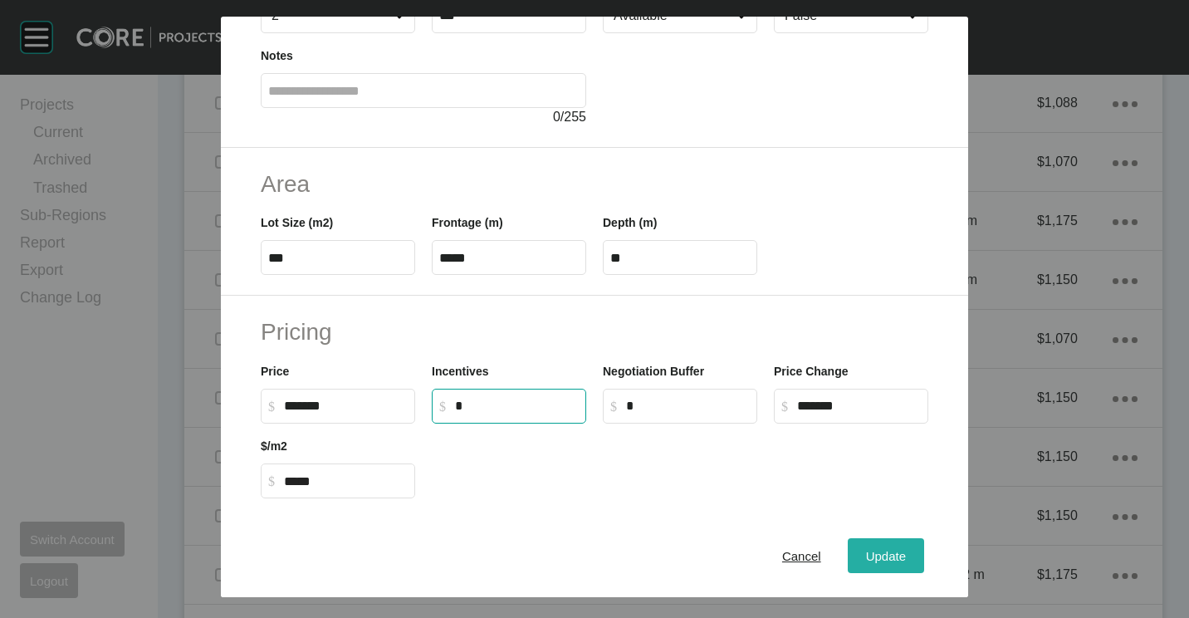
click at [868, 549] on span "Update" at bounding box center [886, 556] width 40 height 14
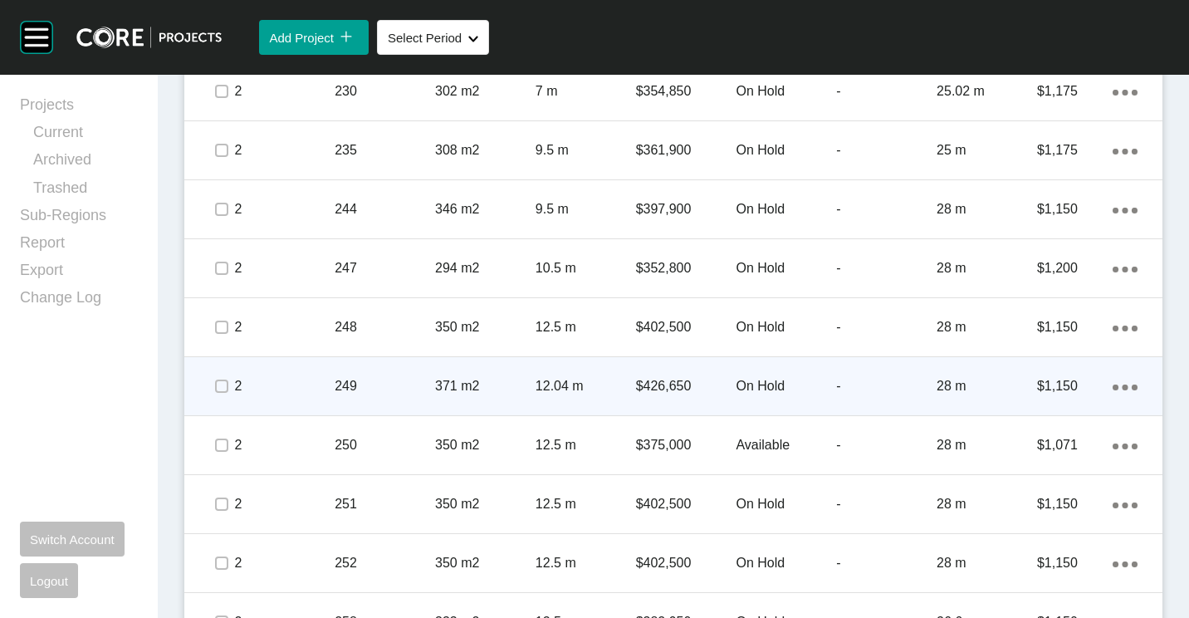
scroll to position [3819, 0]
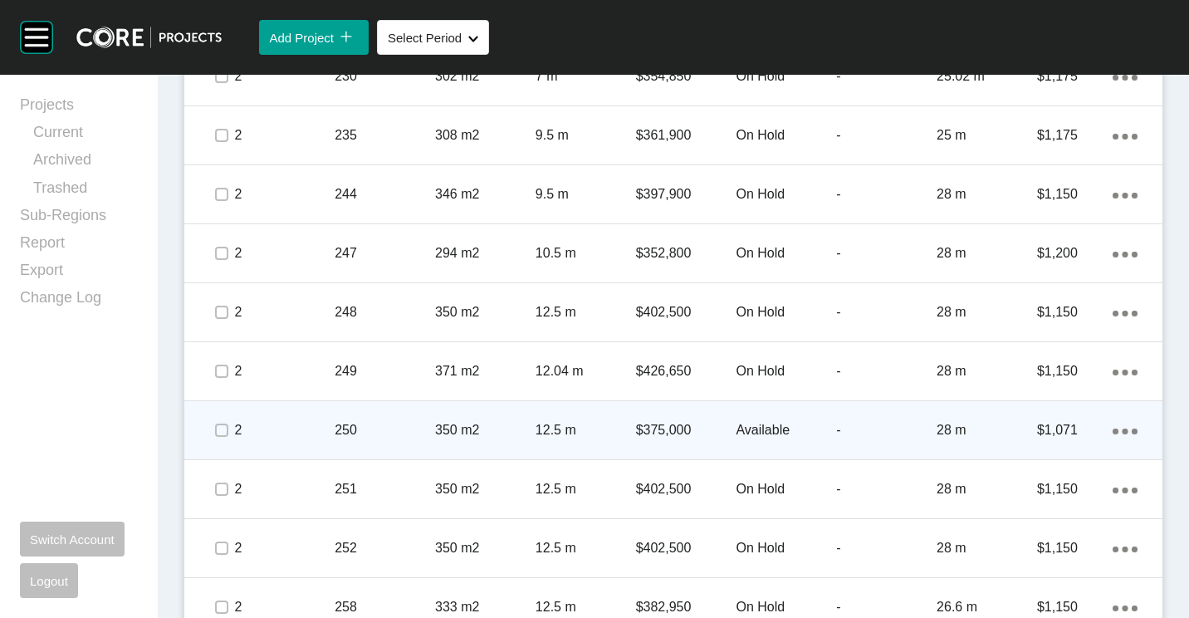
click at [506, 415] on div "350 m2" at bounding box center [485, 429] width 100 height 51
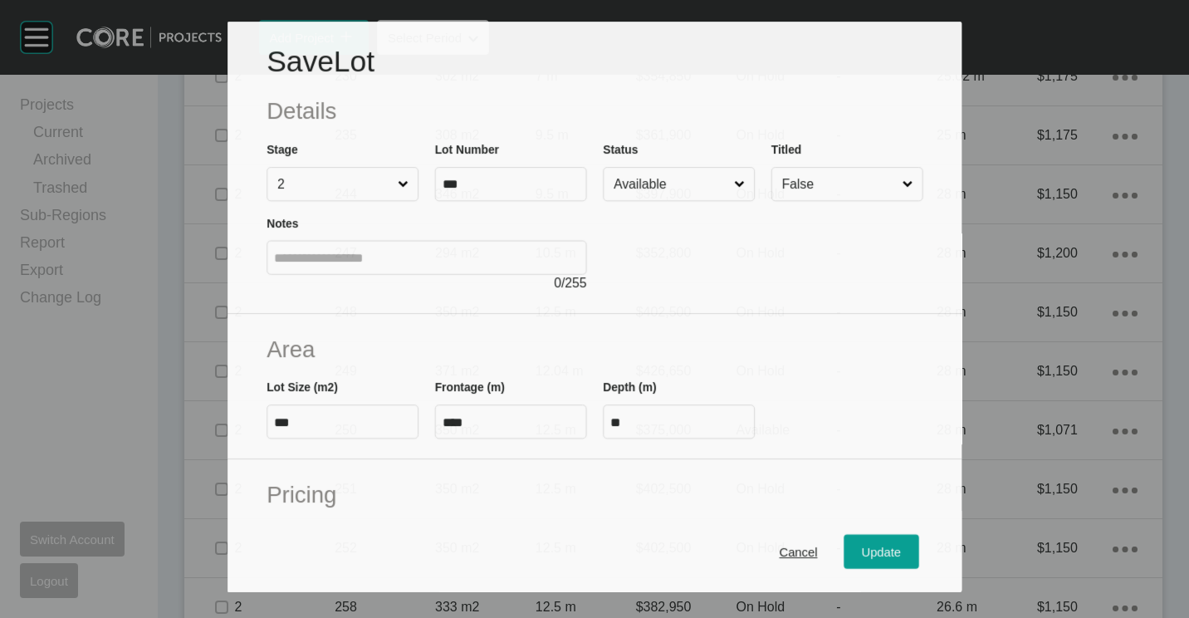
scroll to position [166, 0]
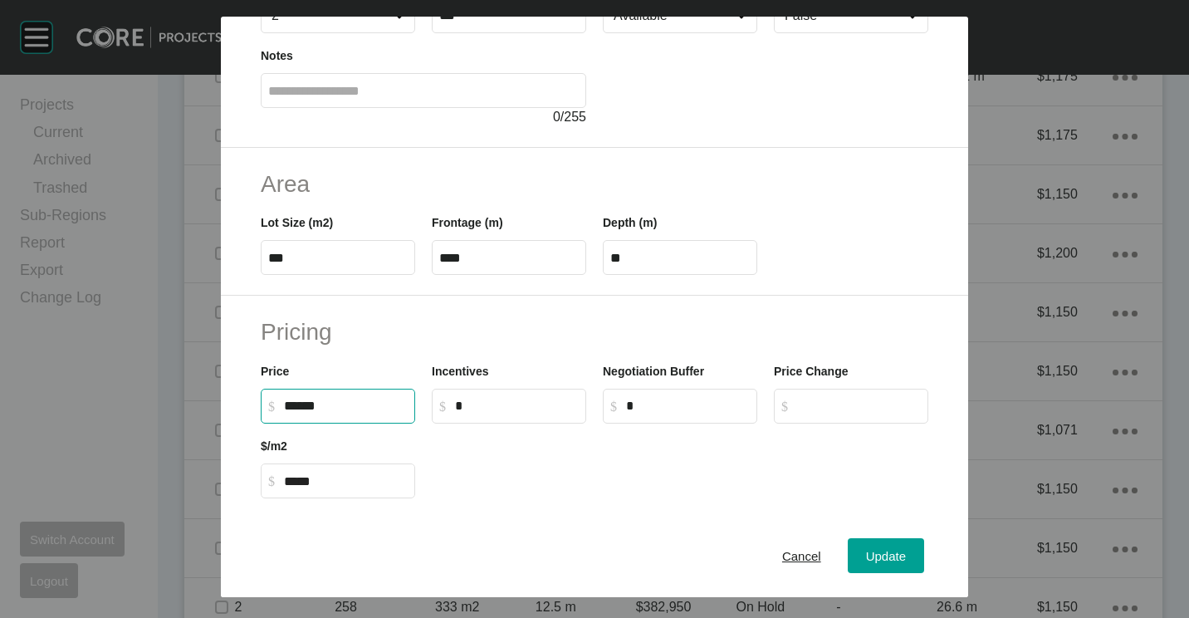
drag, startPoint x: 362, startPoint y: 399, endPoint x: 222, endPoint y: 386, distance: 140.9
click at [232, 397] on div "Pricing Price $ Created with Sketch. $ ****** Incentives $ Created with Sketch.…" at bounding box center [594, 407] width 747 height 223
type input "*******"
type input "*****"
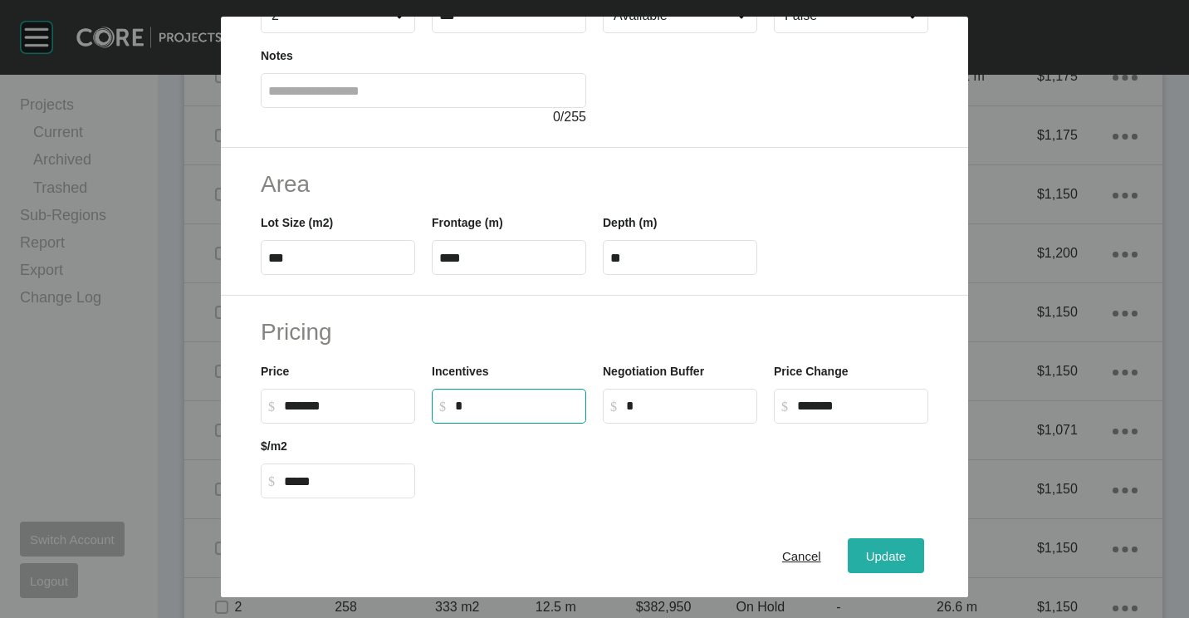
drag, startPoint x: 874, startPoint y: 553, endPoint x: 777, endPoint y: 346, distance: 228.4
click at [874, 552] on span "Update" at bounding box center [886, 556] width 40 height 14
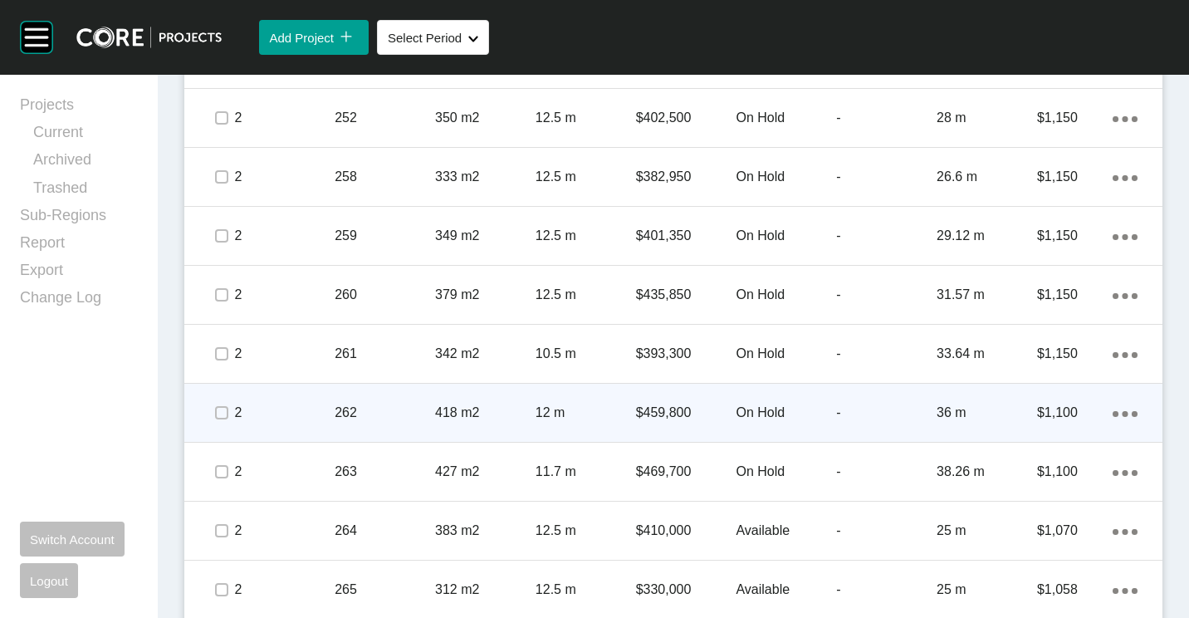
scroll to position [4317, 0]
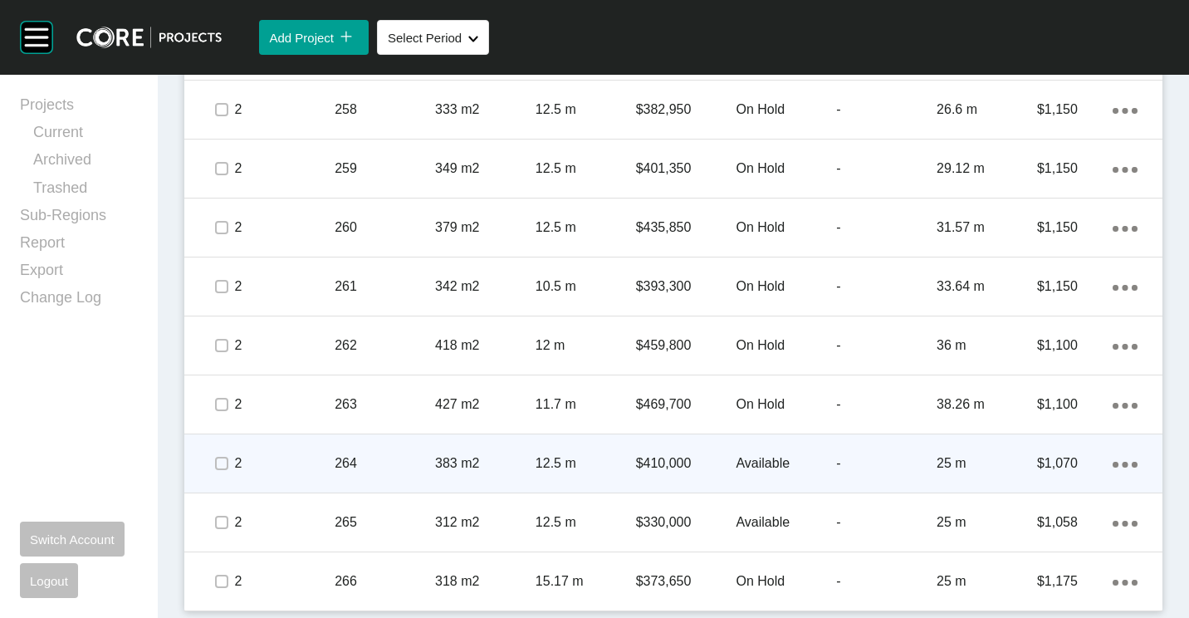
click at [428, 459] on p "264" at bounding box center [385, 463] width 100 height 18
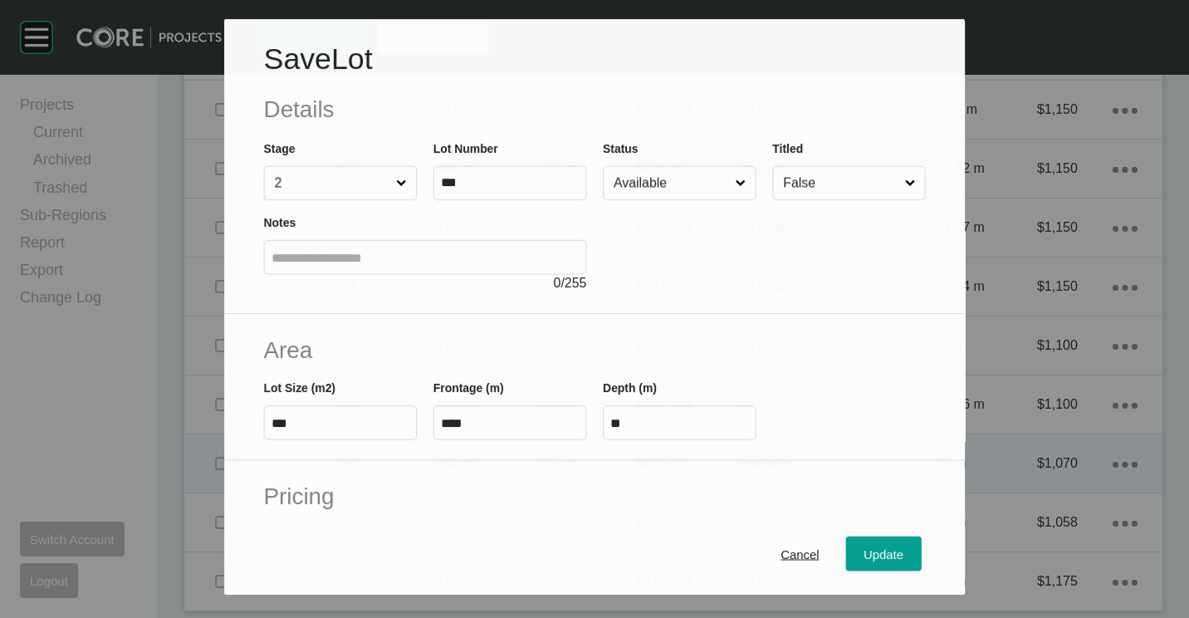
scroll to position [249, 0]
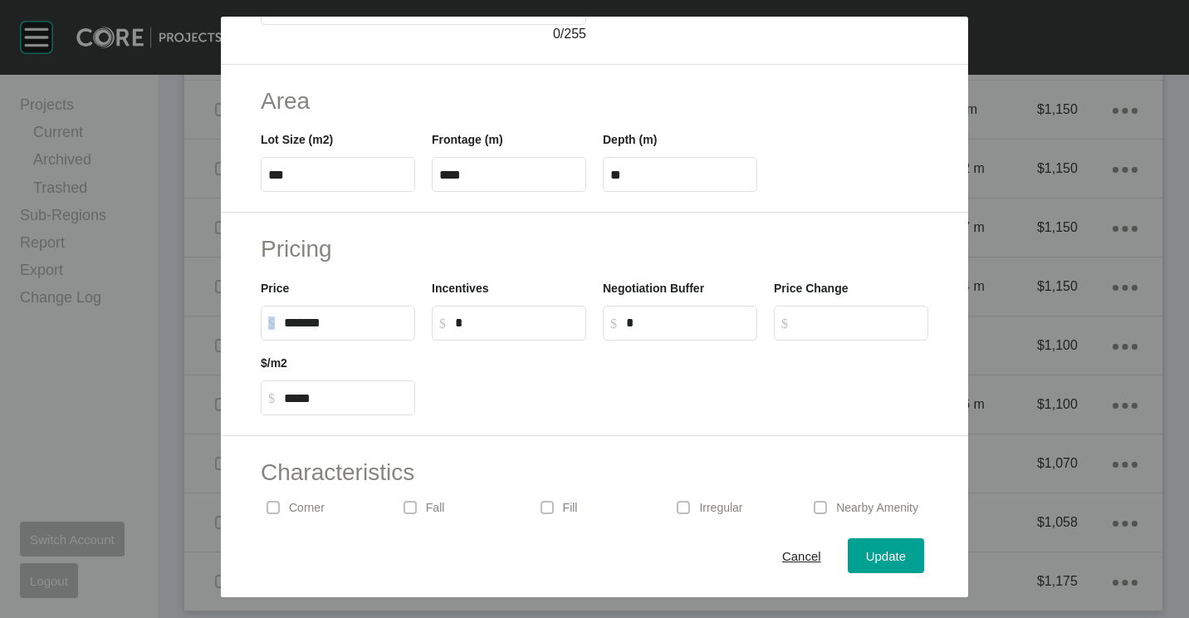
drag, startPoint x: 352, startPoint y: 313, endPoint x: 238, endPoint y: 310, distance: 113.8
click at [238, 310] on div "Pricing Price $ Created with Sketch. $ ******* Incentives $ Created with Sketch…" at bounding box center [594, 324] width 747 height 223
click at [372, 334] on label "$ Created with Sketch. $ *******" at bounding box center [338, 323] width 154 height 35
click at [372, 330] on input "*******" at bounding box center [346, 323] width 124 height 14
drag, startPoint x: 366, startPoint y: 326, endPoint x: 268, endPoint y: 320, distance: 98.1
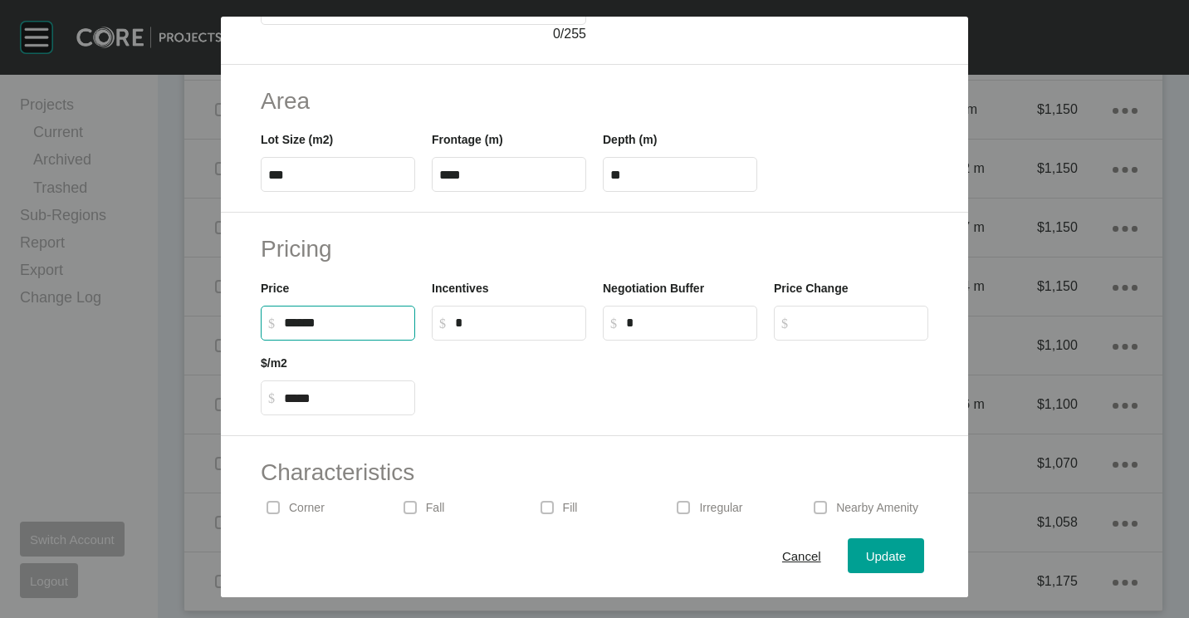
click at [268, 320] on label "$ Created with Sketch. $ ******" at bounding box center [338, 323] width 154 height 35
type input "*******"
type input "*****"
drag, startPoint x: 874, startPoint y: 554, endPoint x: 864, endPoint y: 491, distance: 63.9
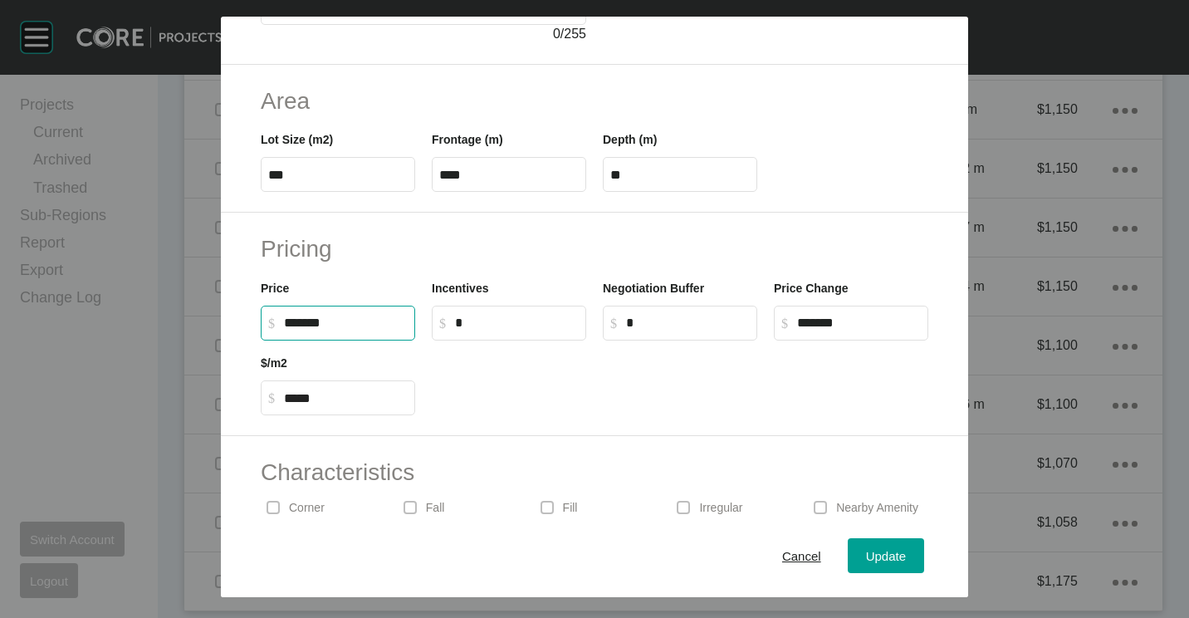
click at [874, 555] on span "Update" at bounding box center [886, 556] width 40 height 14
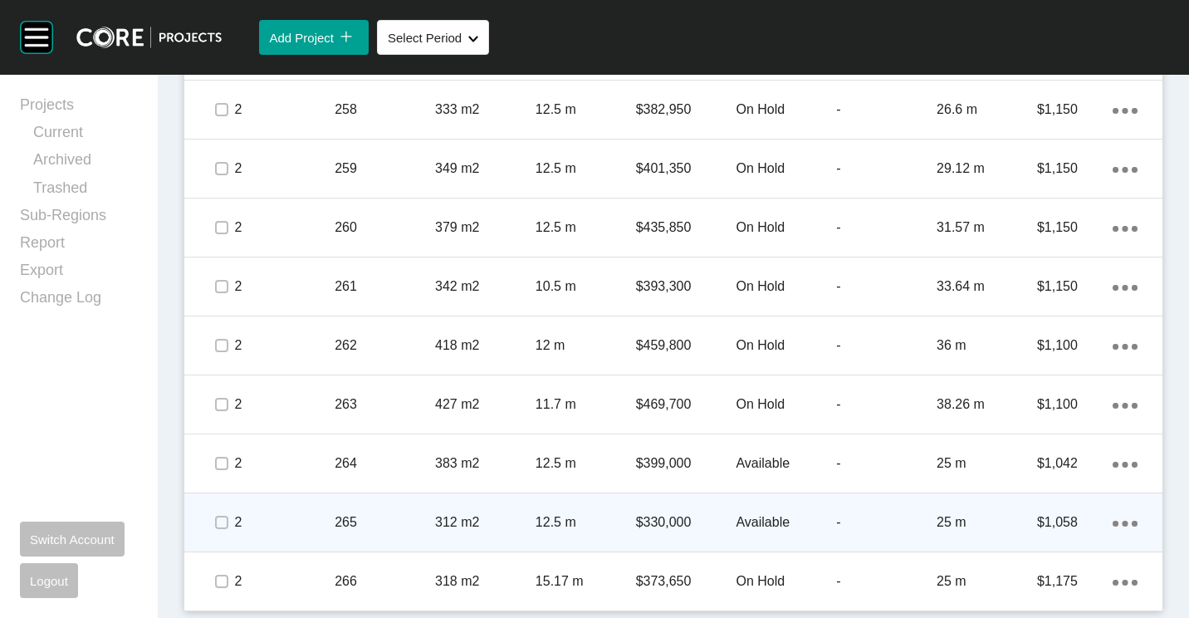
click at [626, 511] on div "12.5 m" at bounding box center [586, 522] width 100 height 51
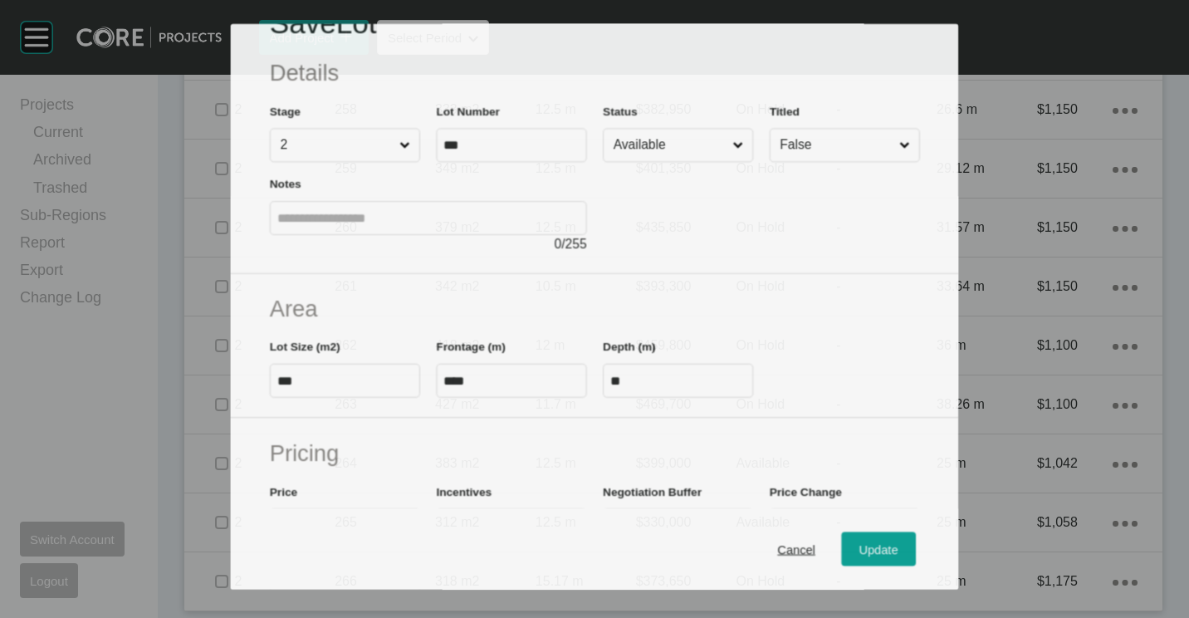
scroll to position [166, 0]
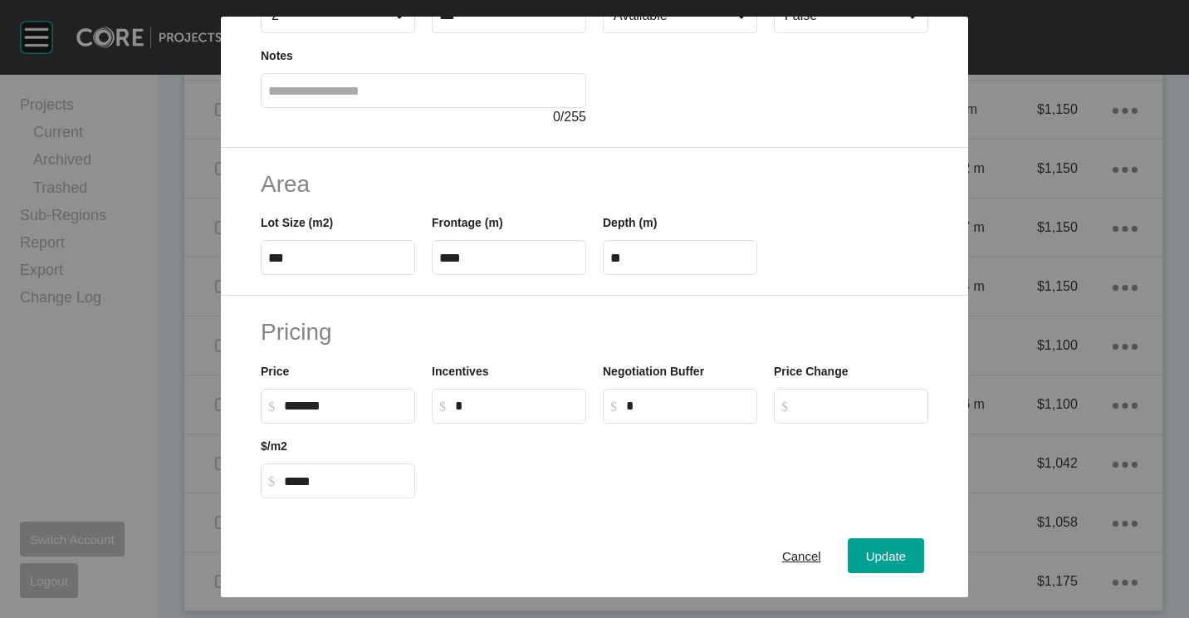
drag, startPoint x: 860, startPoint y: 559, endPoint x: 728, endPoint y: 475, distance: 156.4
click at [866, 559] on span "Update" at bounding box center [886, 556] width 40 height 14
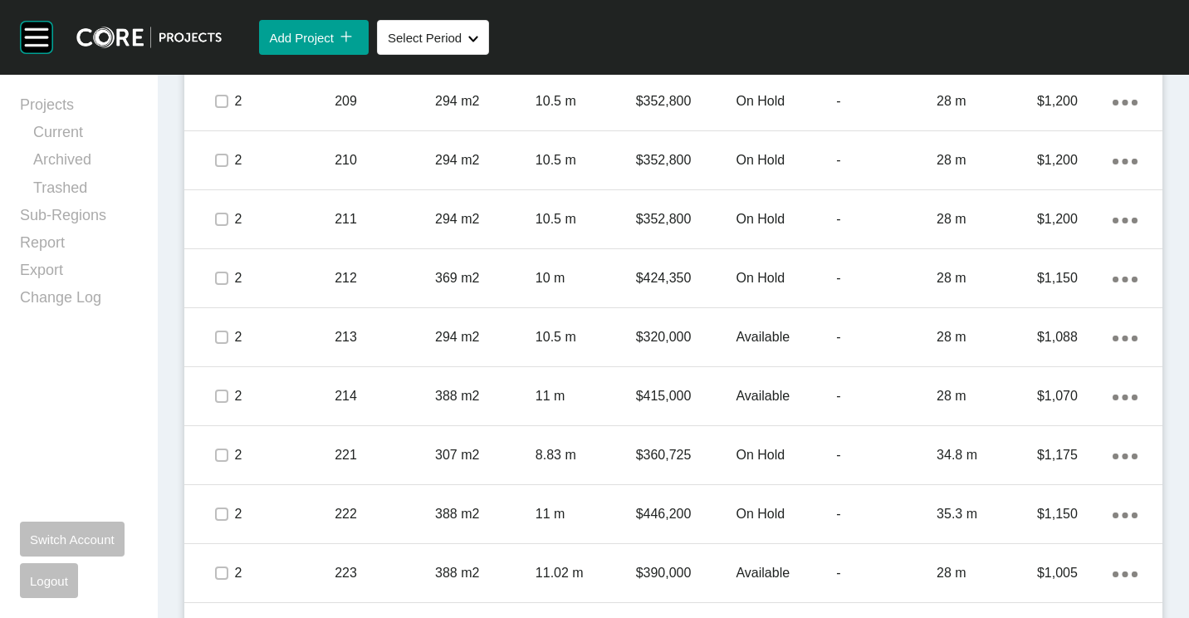
scroll to position [3071, 0]
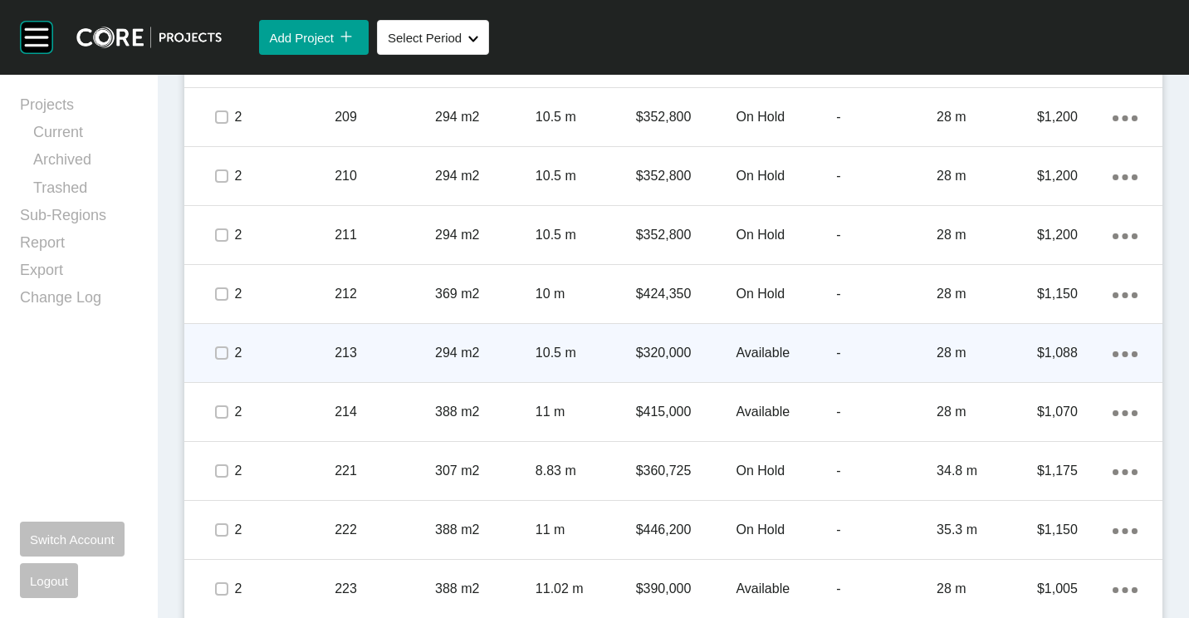
click at [404, 351] on p "213" at bounding box center [385, 353] width 100 height 18
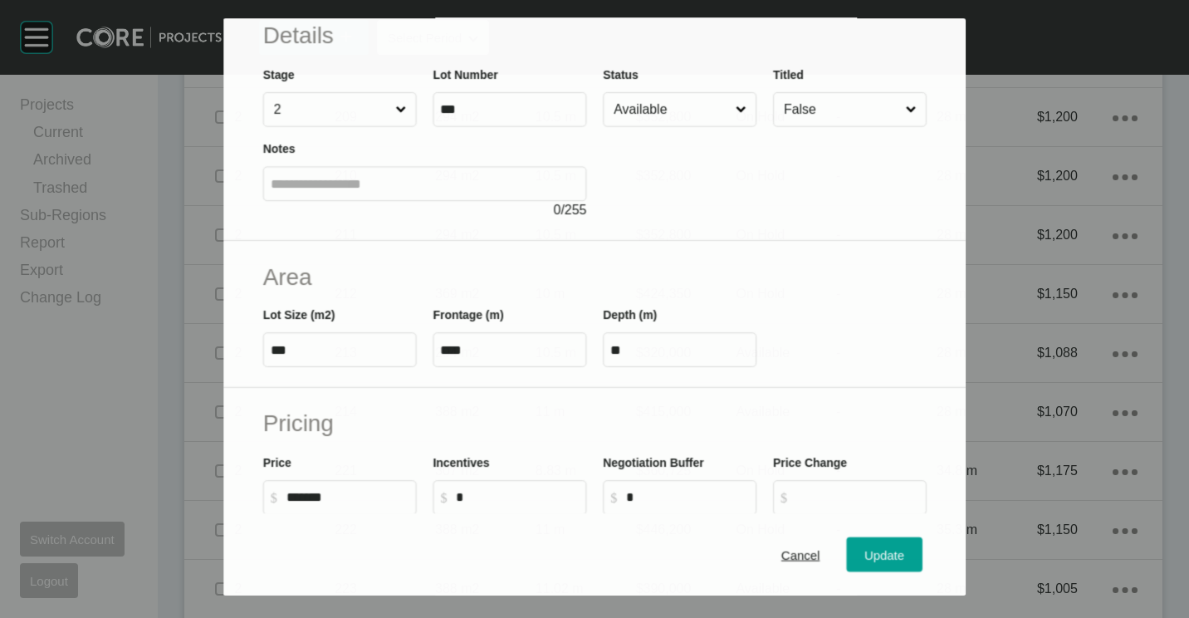
scroll to position [166, 0]
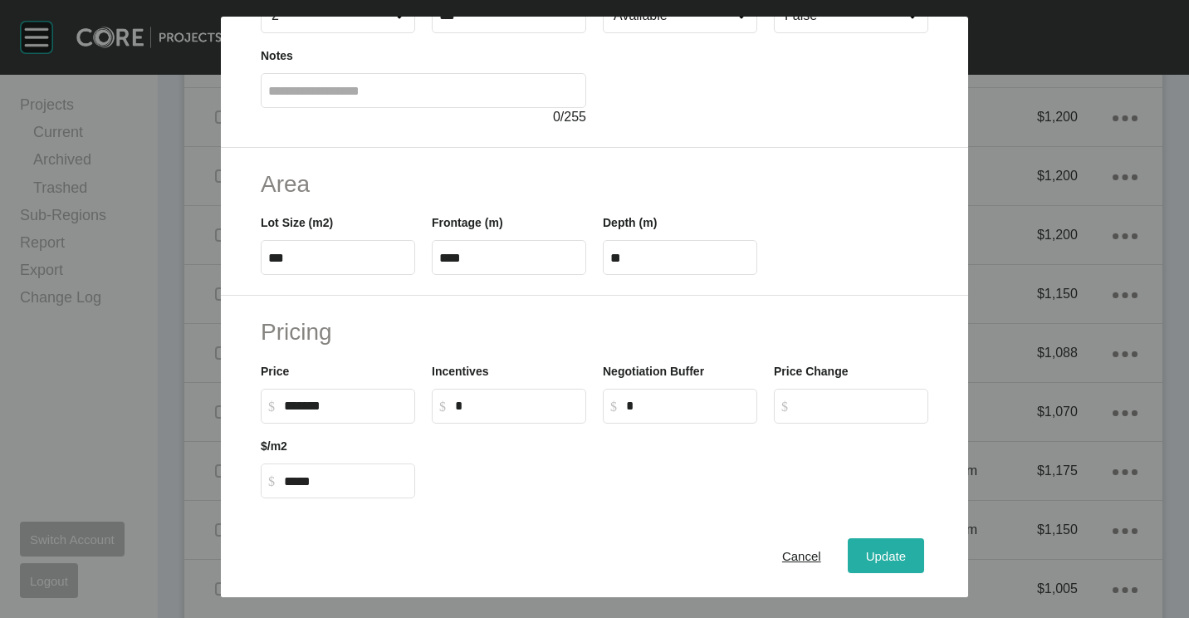
click at [879, 559] on span "Update" at bounding box center [886, 556] width 40 height 14
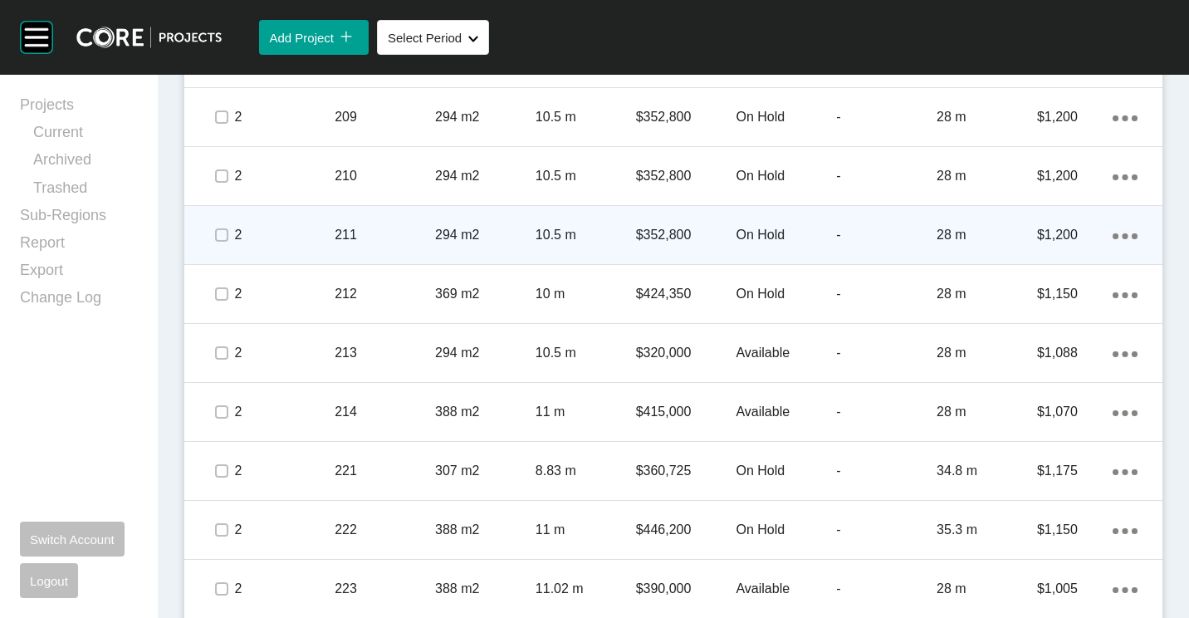
scroll to position [2905, 0]
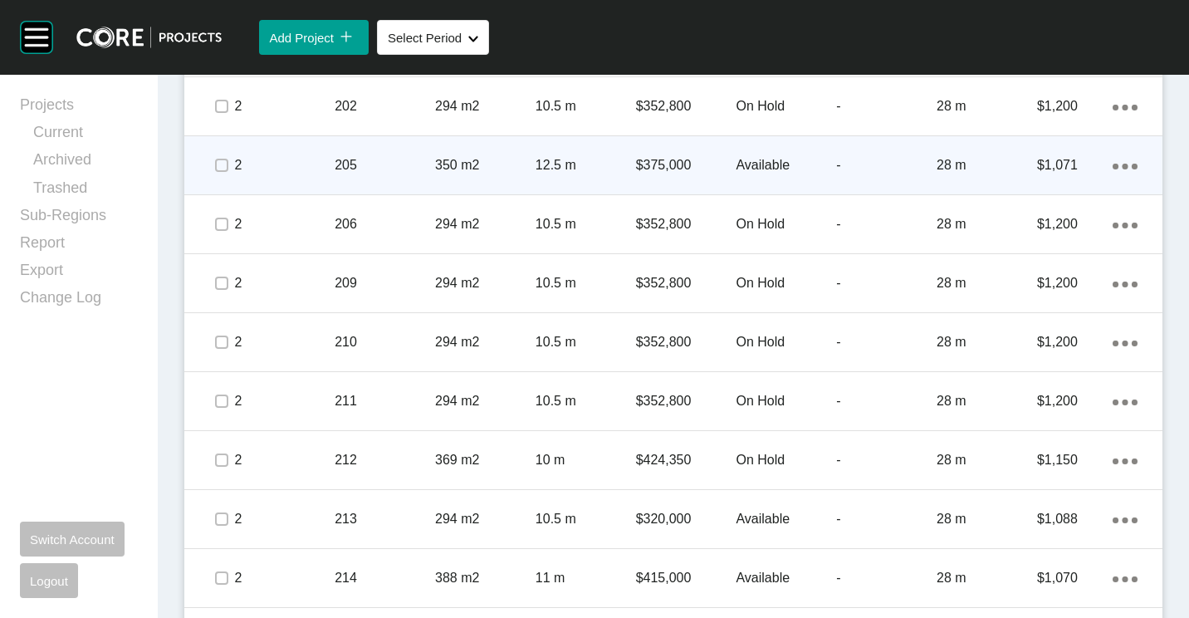
click at [439, 171] on p "350 m2" at bounding box center [485, 165] width 100 height 18
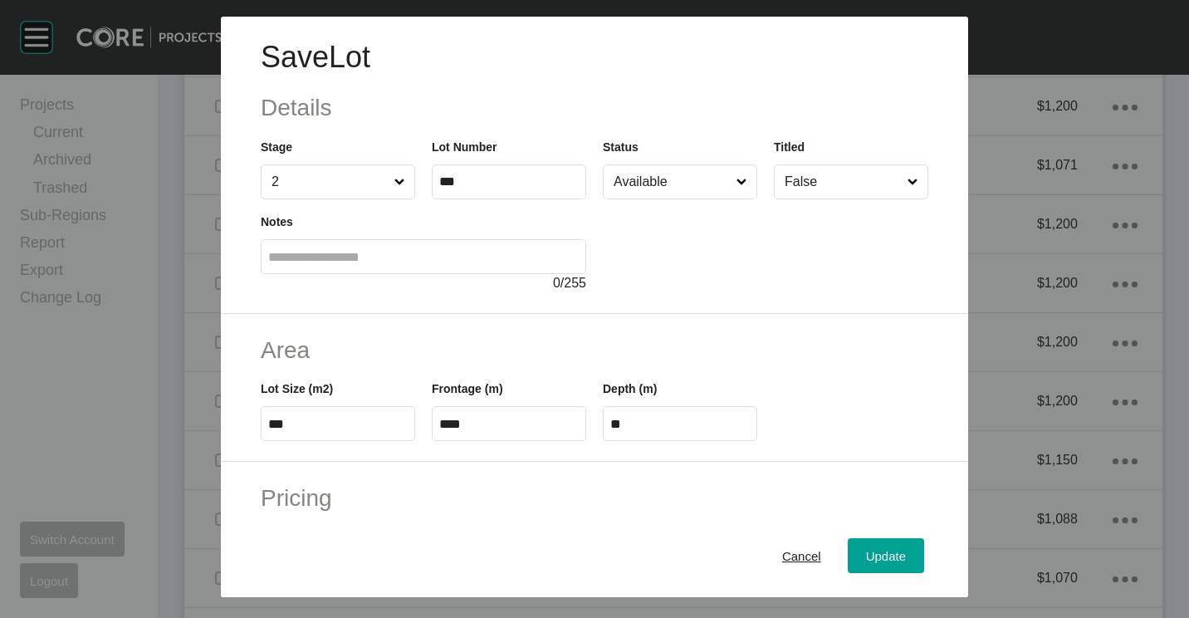
scroll to position [166, 0]
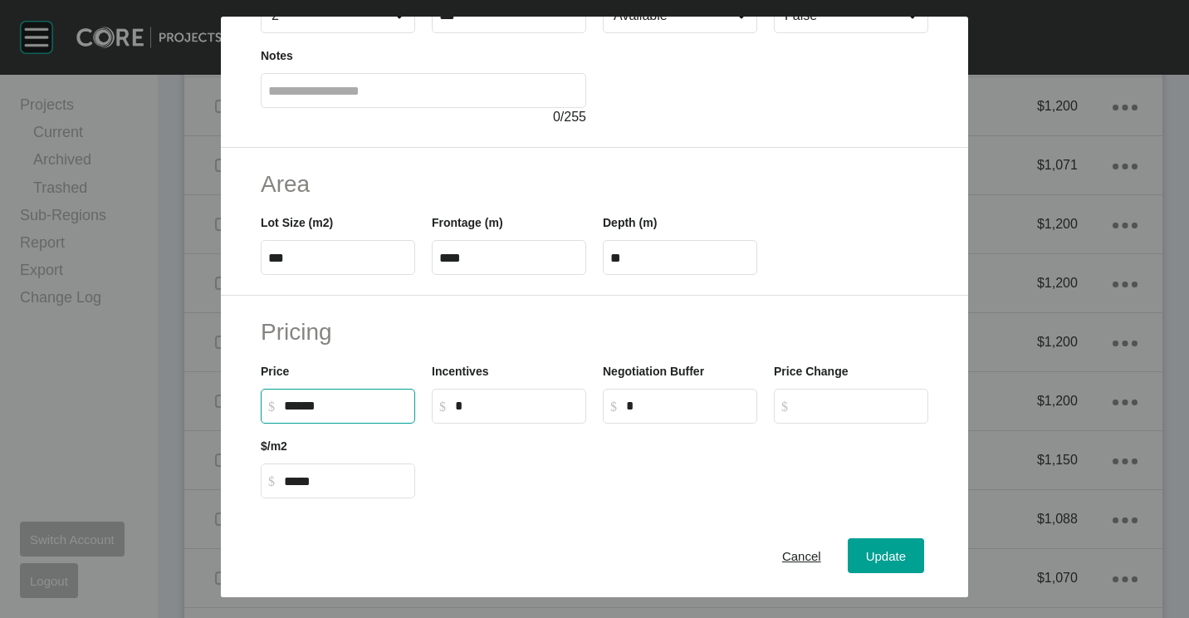
drag, startPoint x: 355, startPoint y: 403, endPoint x: 286, endPoint y: 398, distance: 69.1
click at [286, 398] on label "$ Created with Sketch. $ ******" at bounding box center [338, 406] width 154 height 35
type input "*******"
type input "*****"
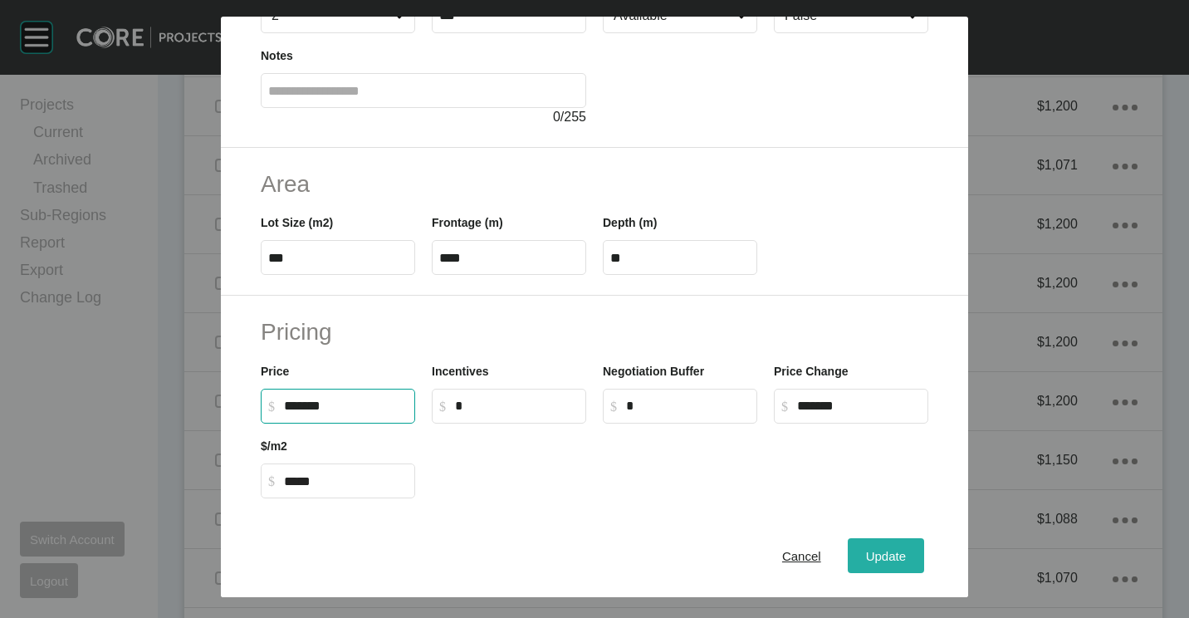
click at [877, 556] on span "Update" at bounding box center [886, 556] width 40 height 14
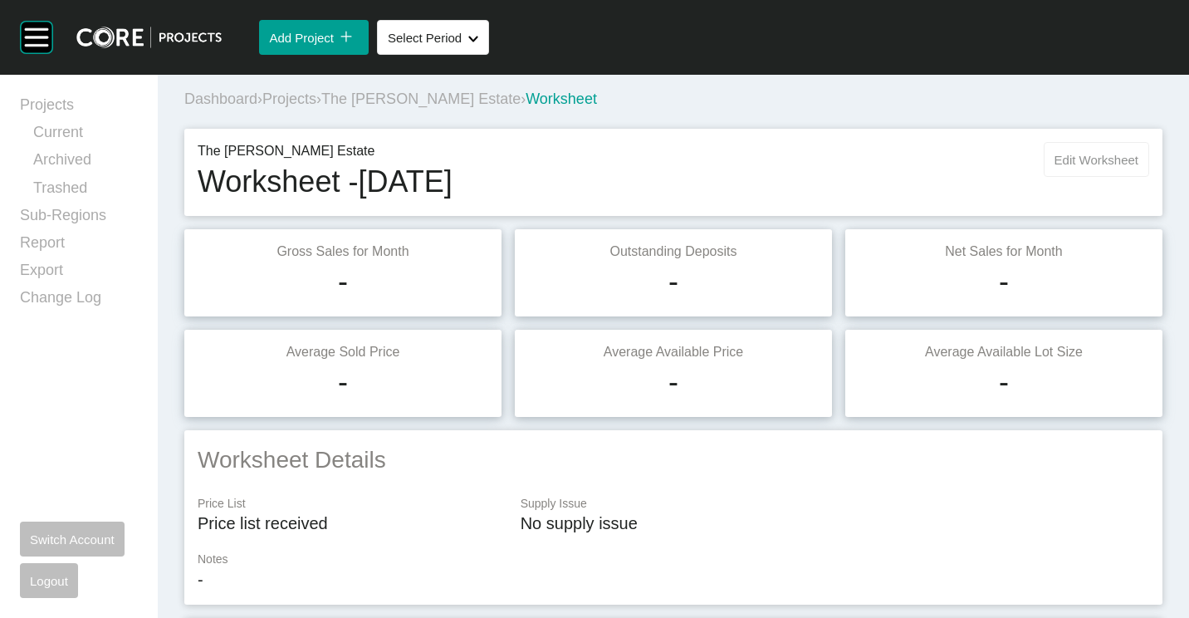
scroll to position [0, 0]
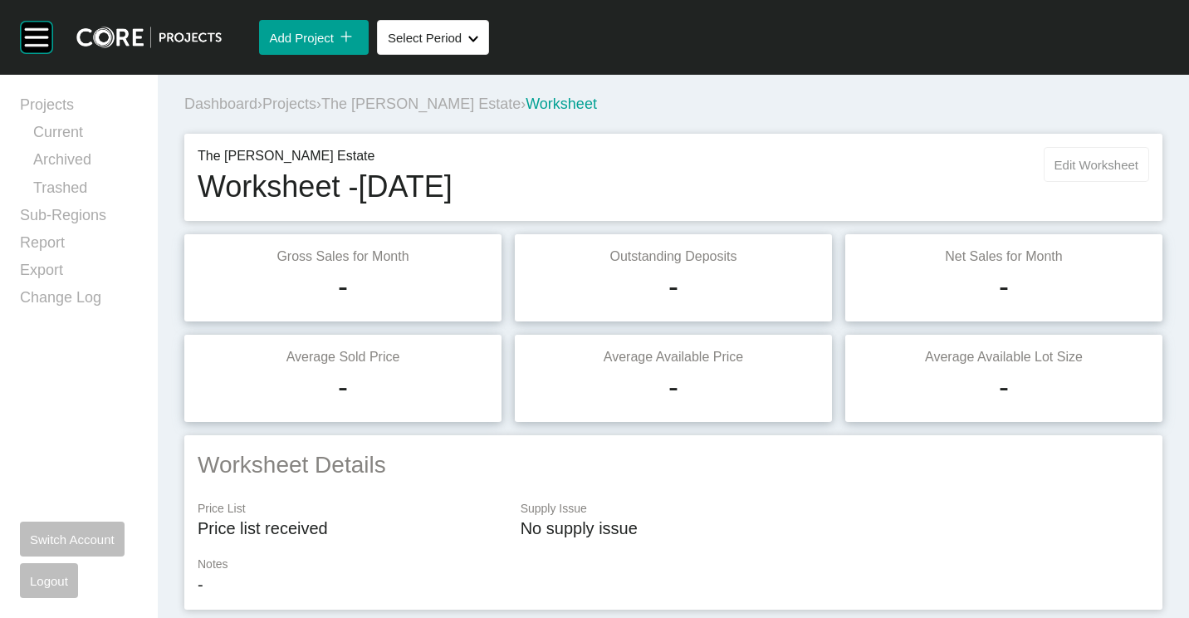
click at [1078, 155] on button "Edit Worksheet" at bounding box center [1096, 164] width 105 height 35
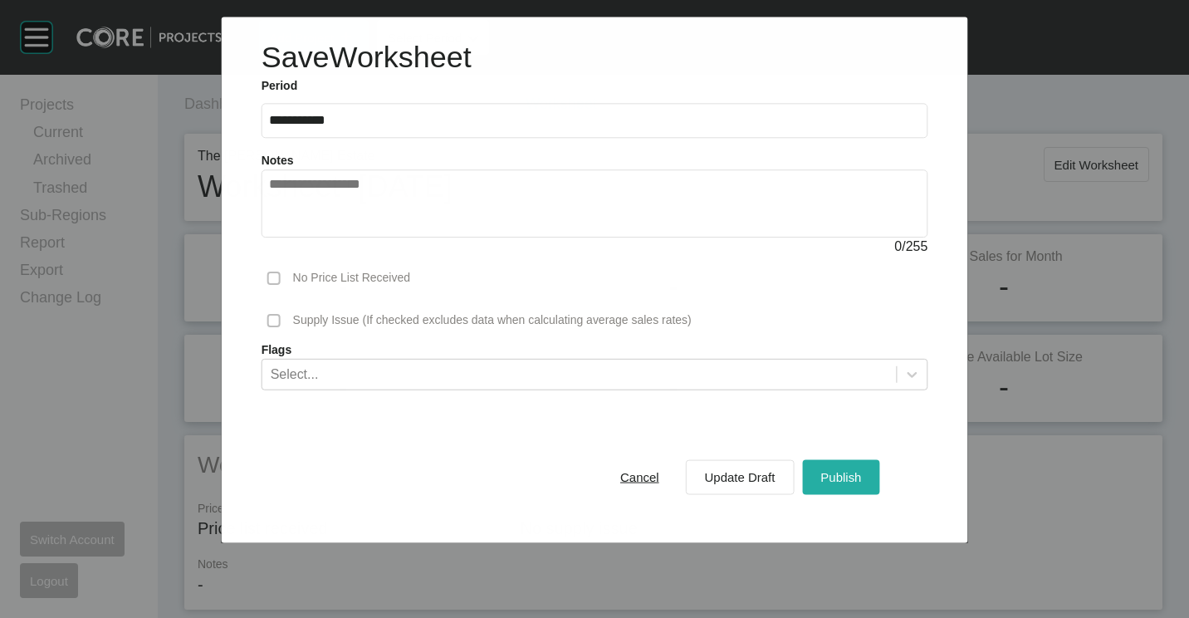
click at [846, 467] on div "Publish" at bounding box center [840, 477] width 49 height 22
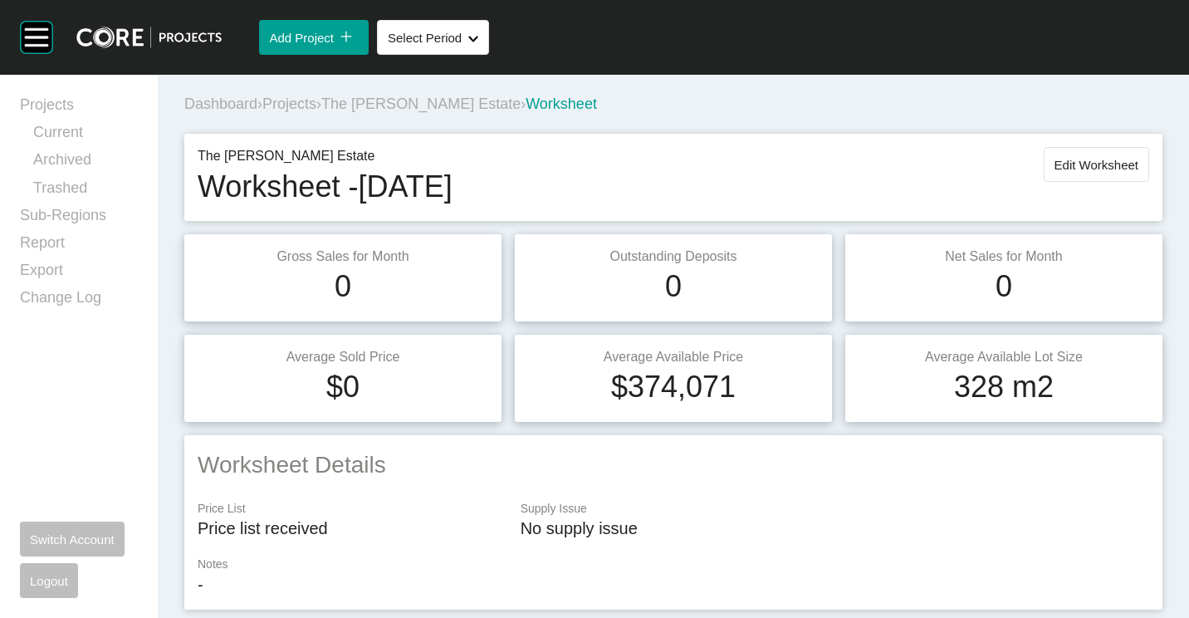
click at [292, 116] on div "Dashboard › Projects › The Murray Estate › Worksheet" at bounding box center [676, 104] width 985 height 46
click at [291, 108] on span "Projects" at bounding box center [289, 103] width 54 height 17
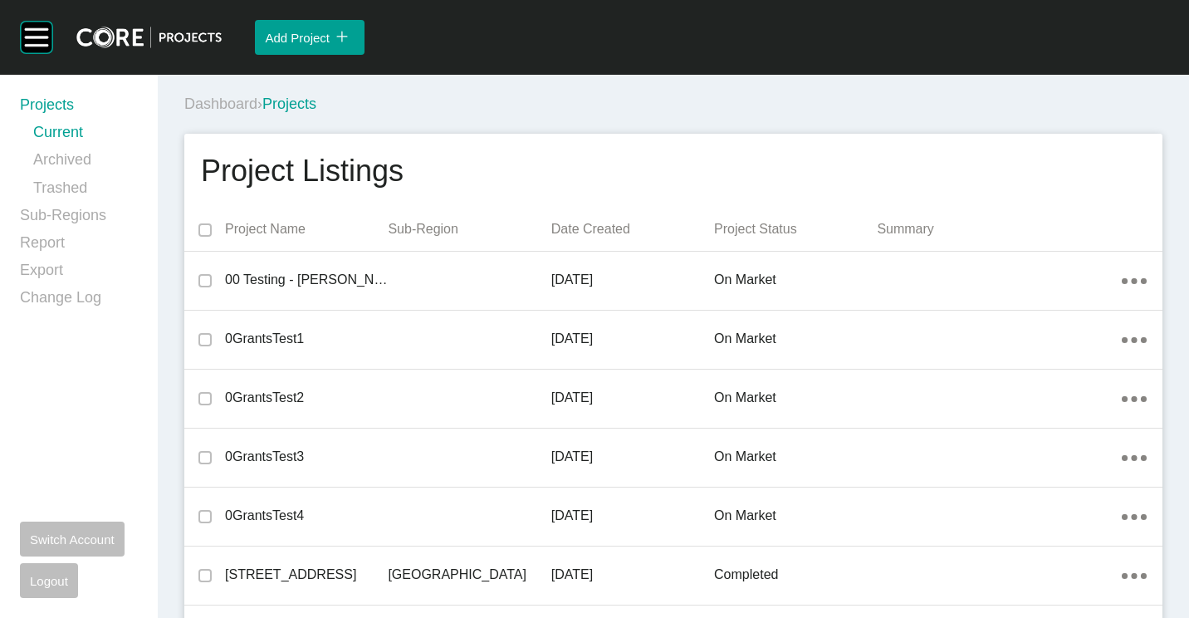
scroll to position [4098, 0]
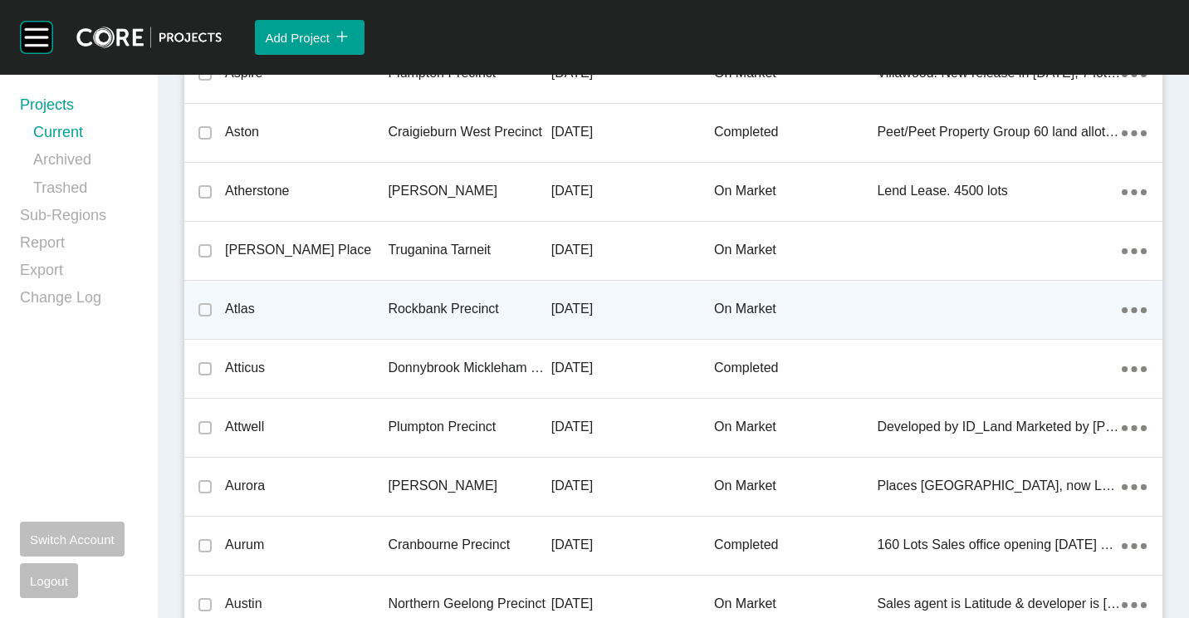
click at [398, 306] on p "Rockbank Precinct" at bounding box center [469, 309] width 163 height 18
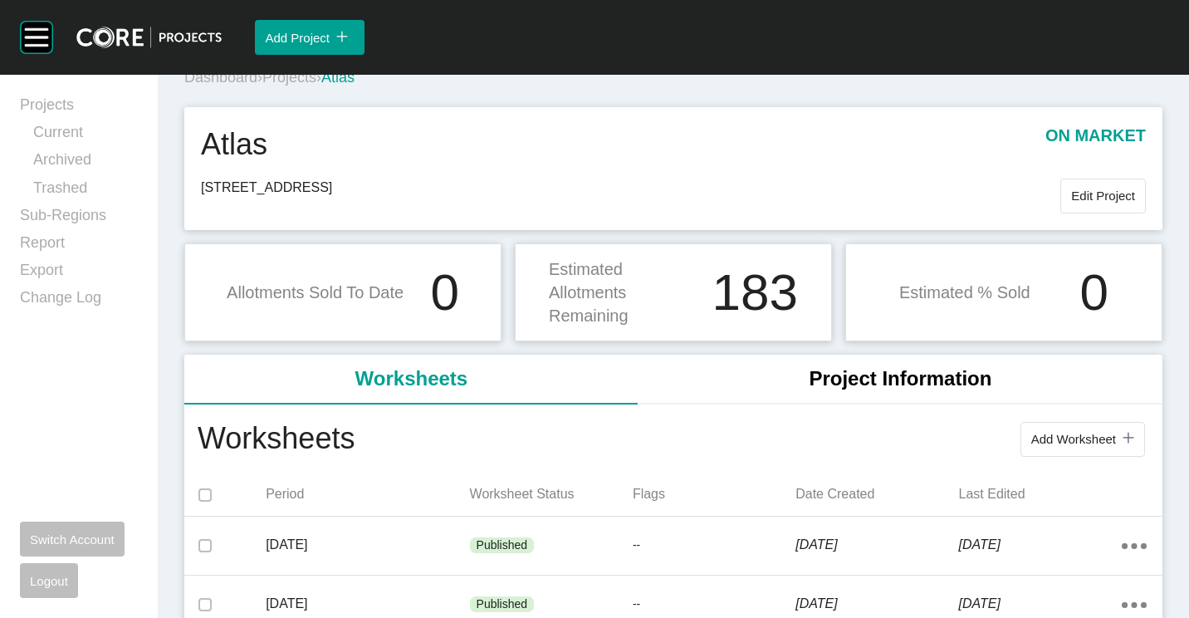
scroll to position [49, 0]
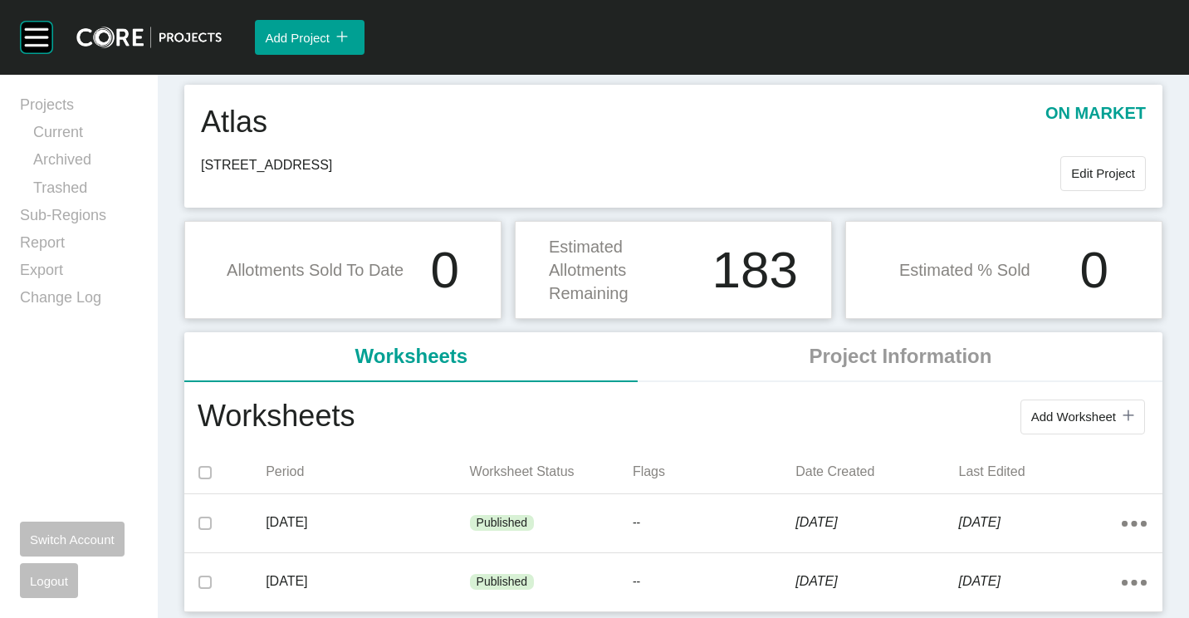
click at [1088, 412] on span "Add Worksheet" at bounding box center [1073, 416] width 85 height 14
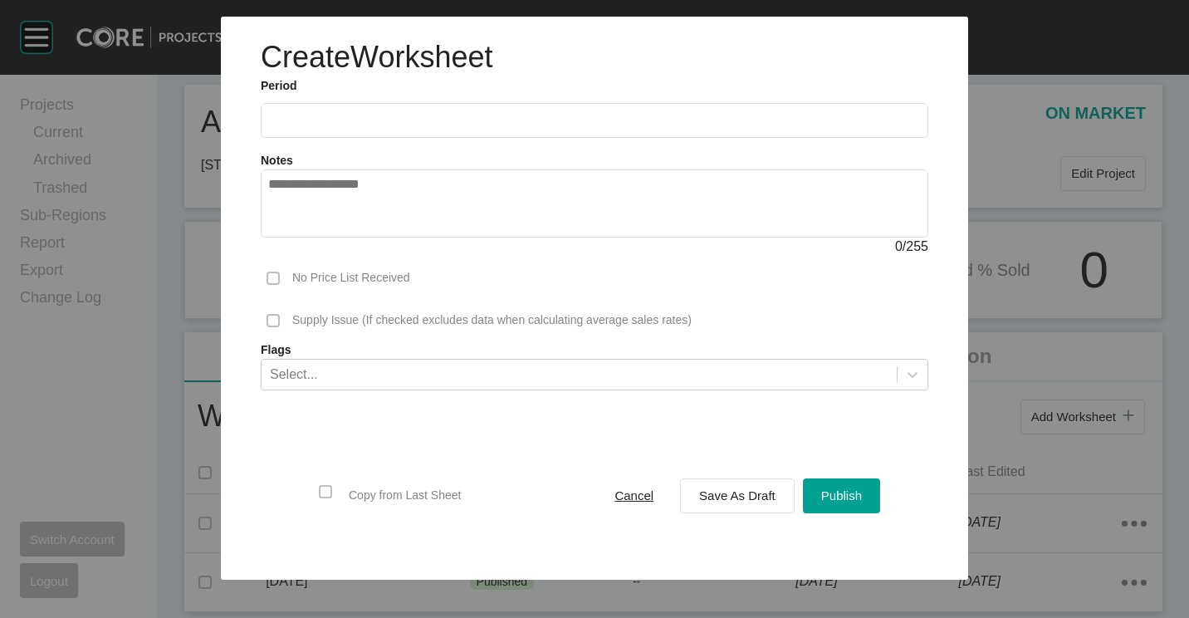
click at [300, 125] on input "text" at bounding box center [594, 120] width 653 height 14
drag, startPoint x: 338, startPoint y: 242, endPoint x: 576, endPoint y: 355, distance: 263.7
click at [342, 246] on li "Aug" at bounding box center [348, 242] width 56 height 28
type input "**********"
click at [736, 497] on span "Save As Draft" at bounding box center [737, 495] width 76 height 14
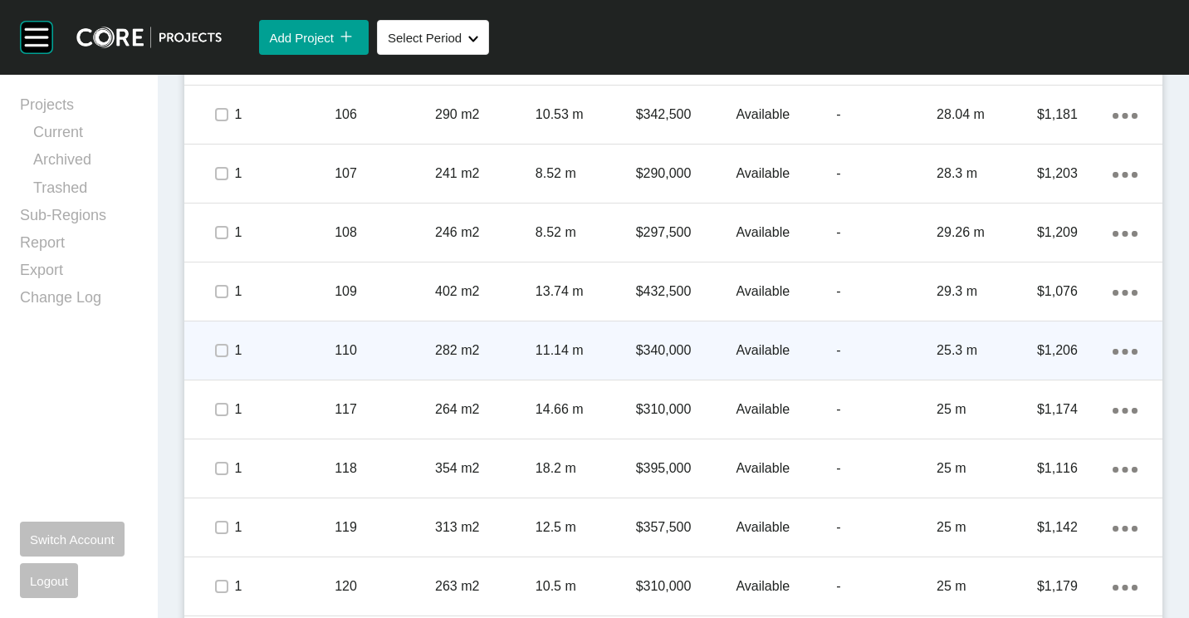
scroll to position [1294, 0]
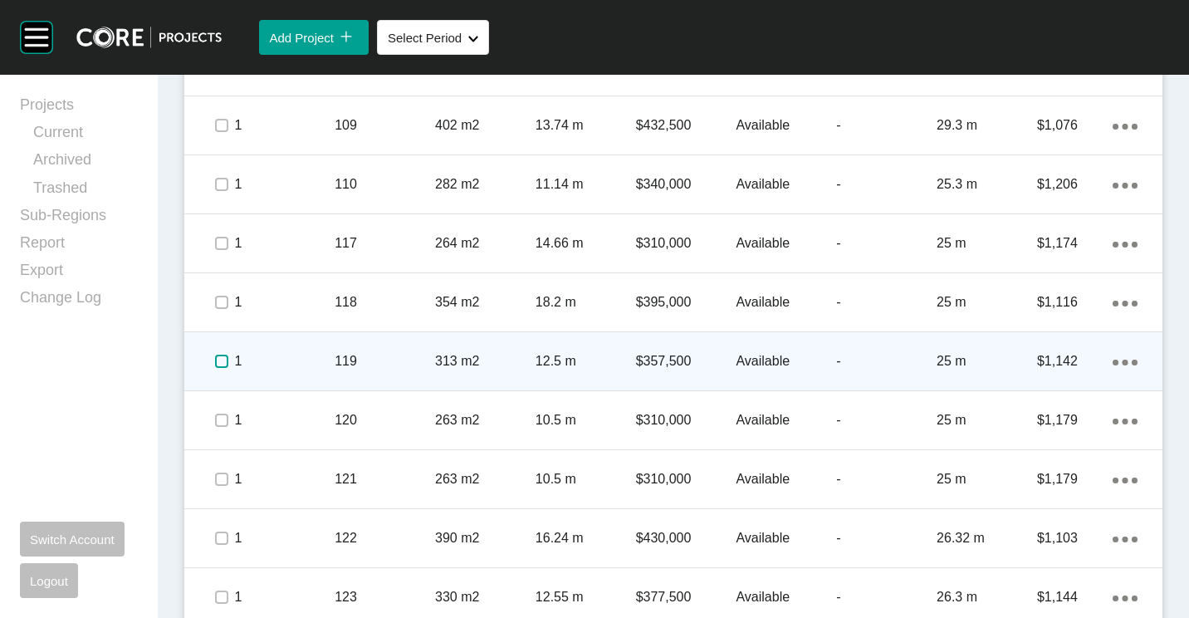
drag, startPoint x: 216, startPoint y: 362, endPoint x: 345, endPoint y: 348, distance: 129.5
click at [216, 362] on label at bounding box center [221, 361] width 13 height 13
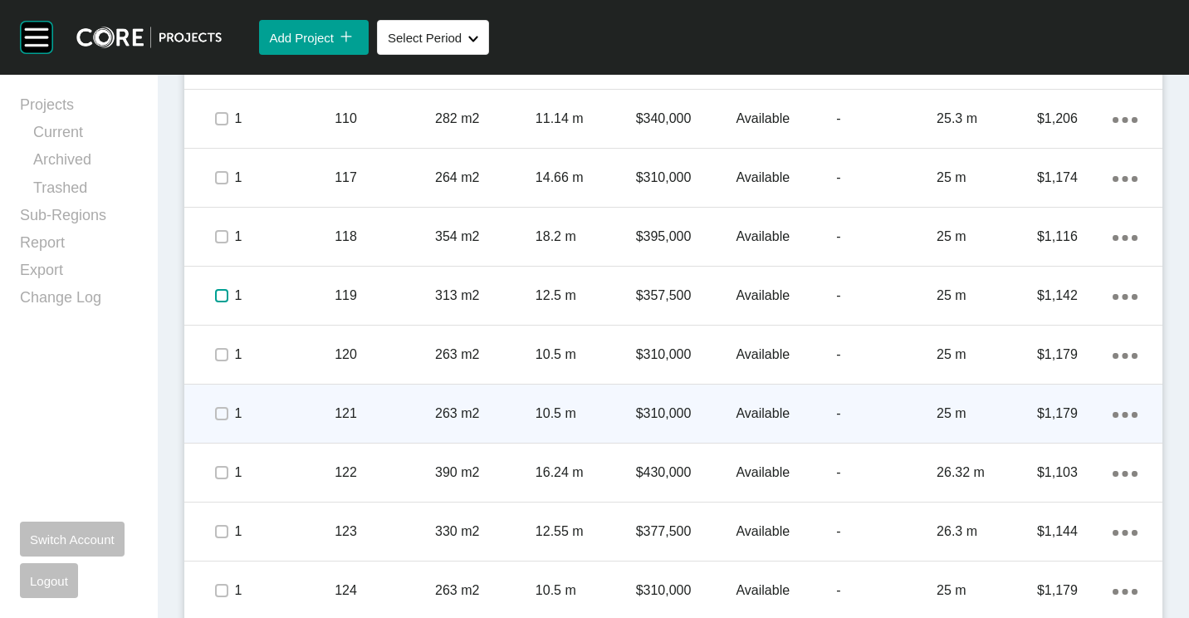
scroll to position [1461, 0]
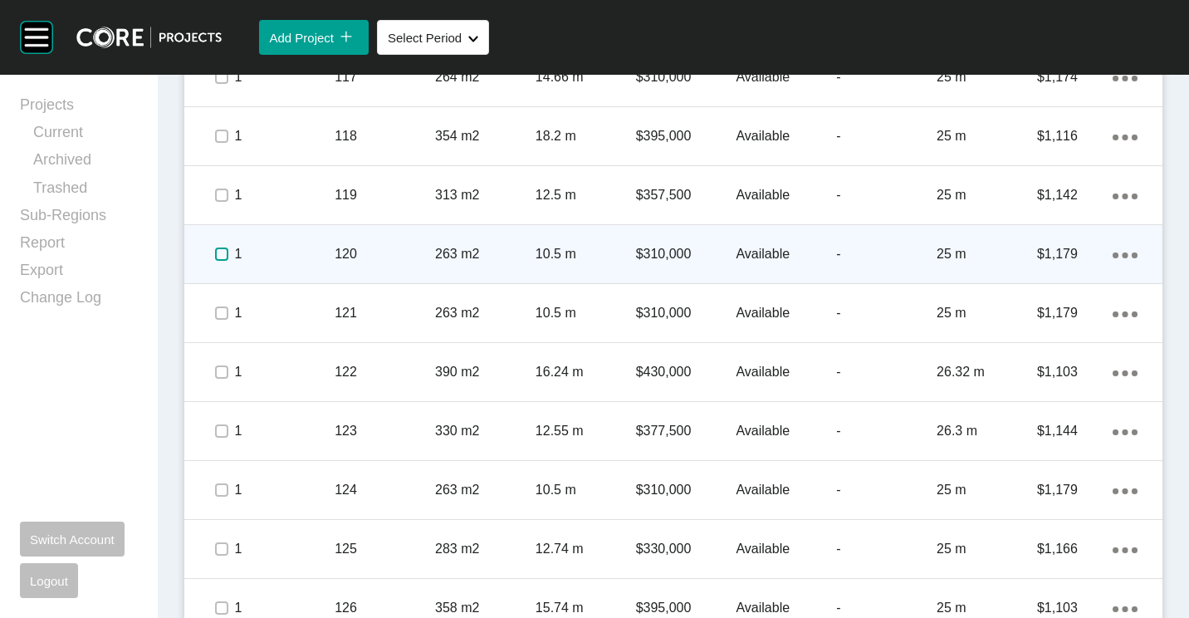
click at [217, 252] on label at bounding box center [221, 253] width 13 height 13
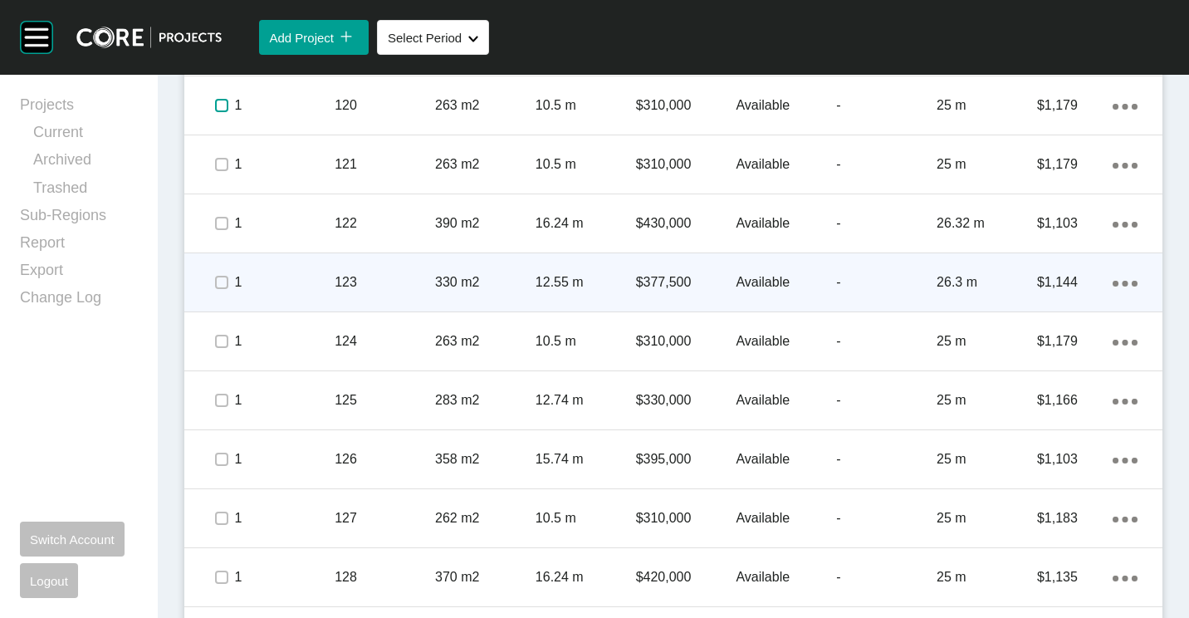
scroll to position [1627, 0]
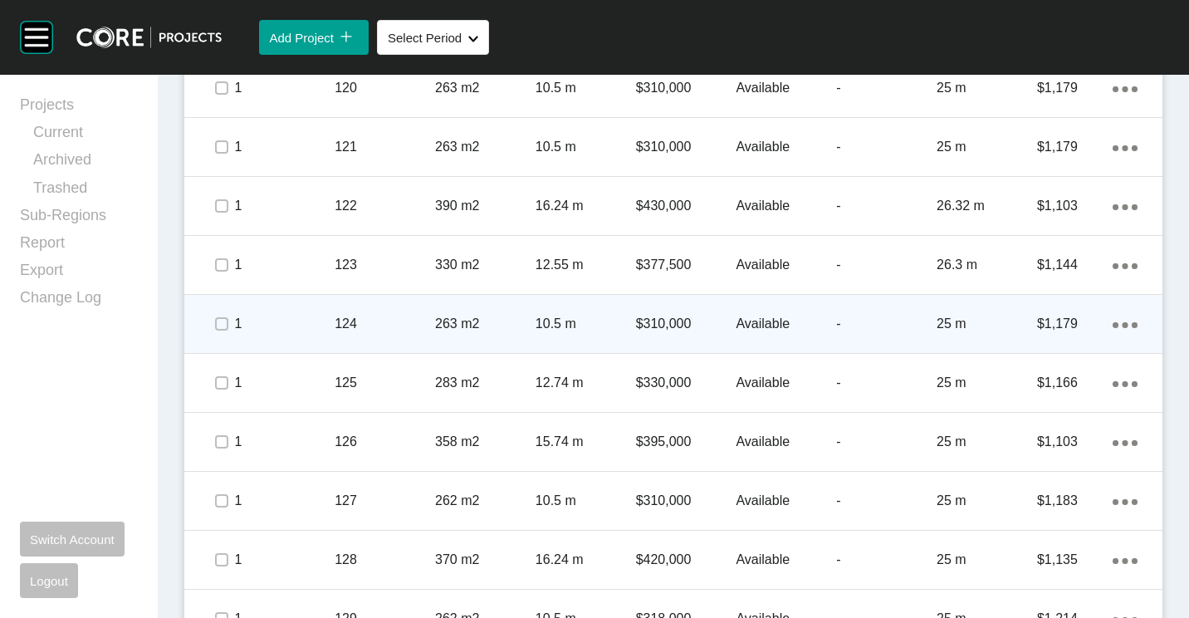
click at [212, 329] on span at bounding box center [221, 323] width 25 height 25
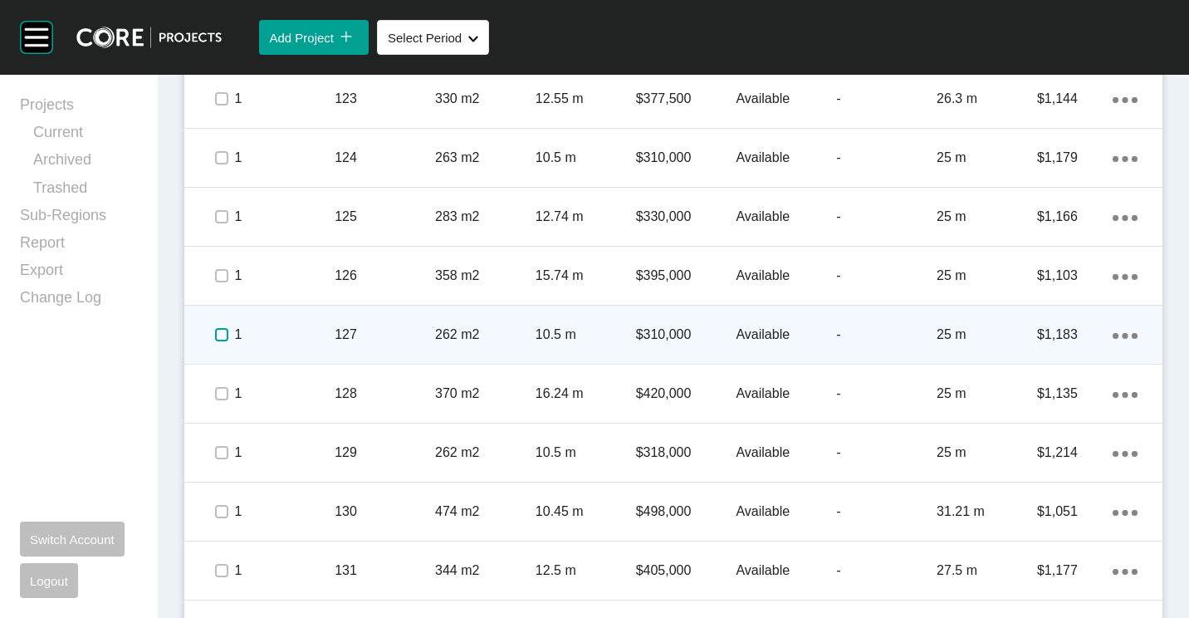
click at [224, 335] on label at bounding box center [221, 334] width 13 height 13
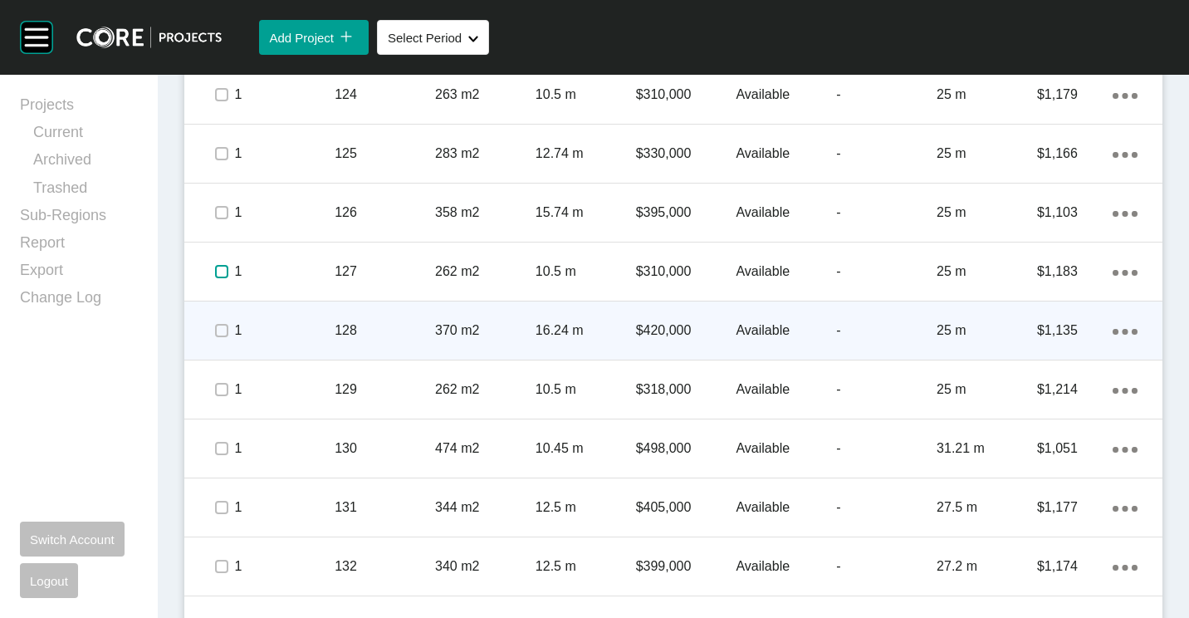
scroll to position [1876, 0]
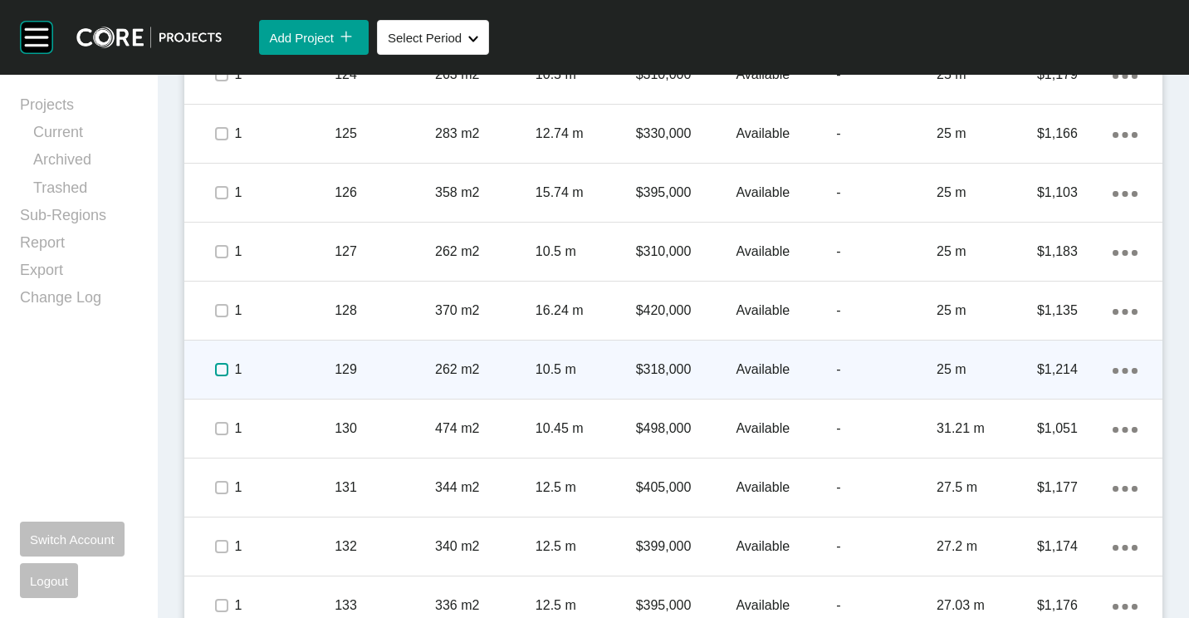
click at [218, 368] on label at bounding box center [221, 369] width 13 height 13
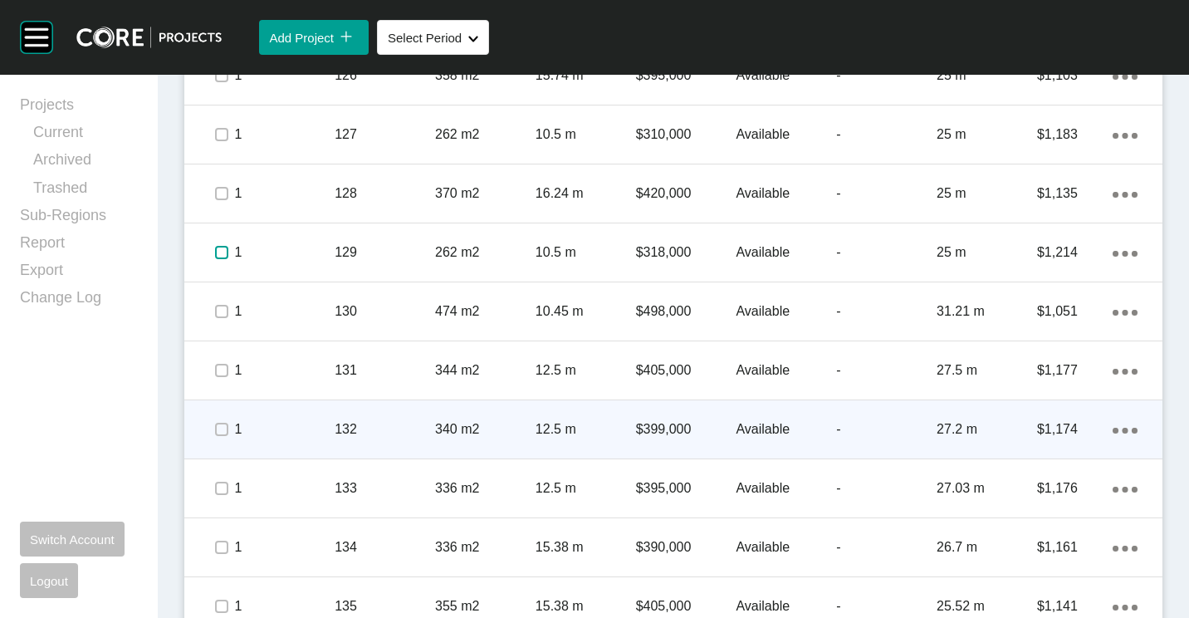
scroll to position [2042, 0]
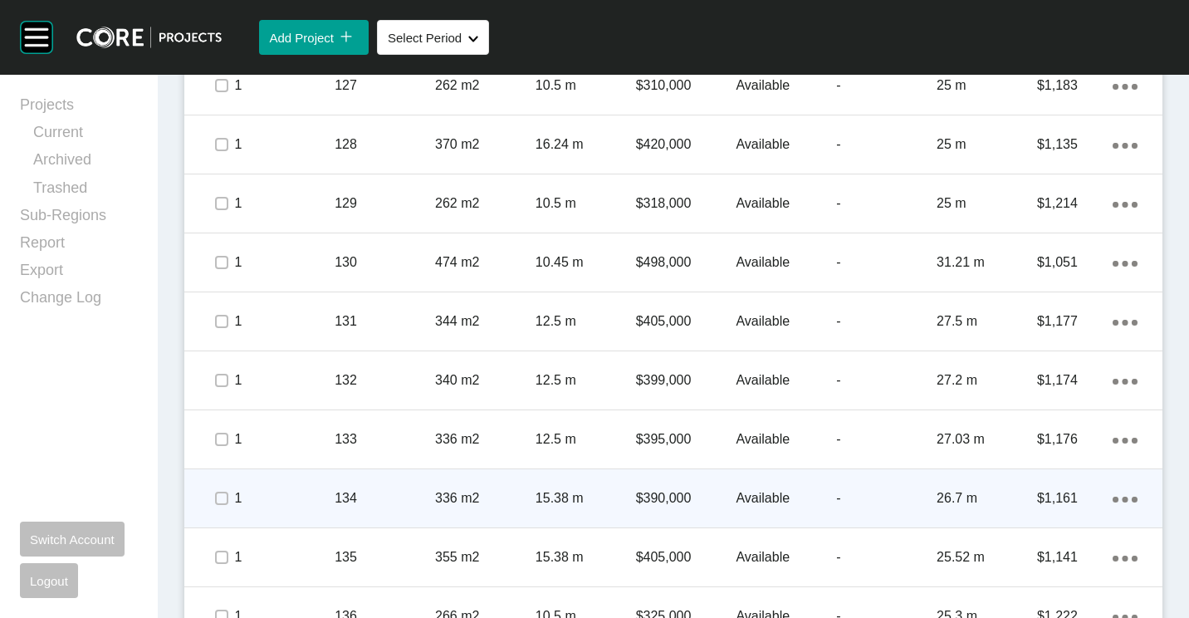
drag, startPoint x: 210, startPoint y: 437, endPoint x: 231, endPoint y: 487, distance: 54.7
click at [210, 438] on span at bounding box center [221, 439] width 25 height 25
click at [207, 492] on div at bounding box center [196, 498] width 25 height 33
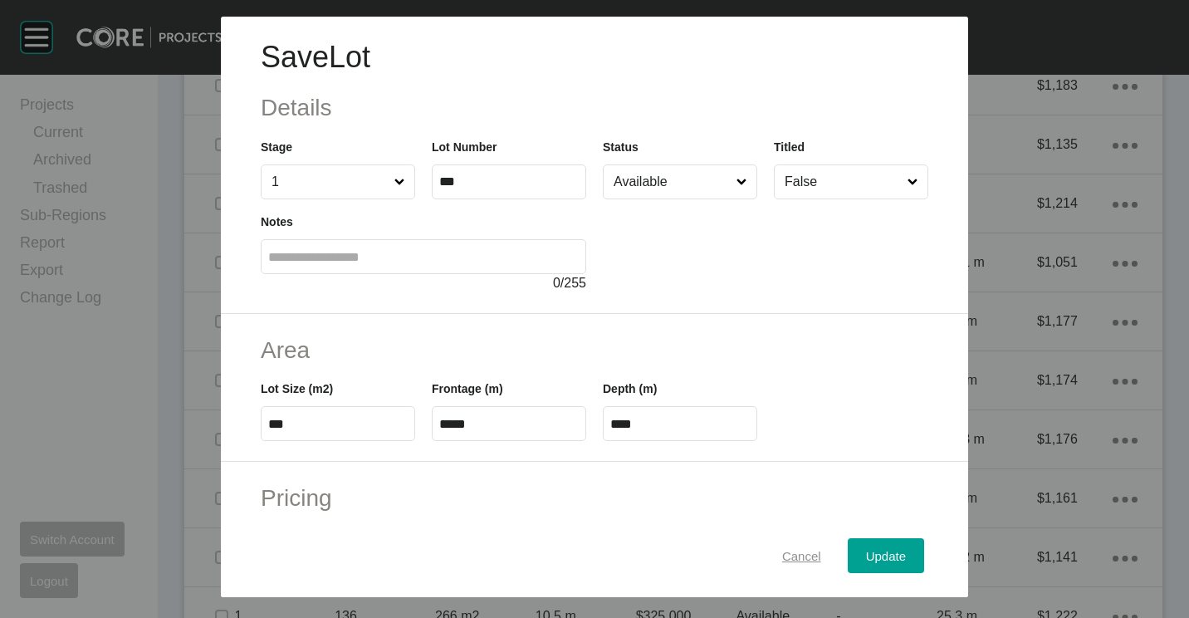
click at [778, 546] on div "Cancel" at bounding box center [801, 556] width 47 height 22
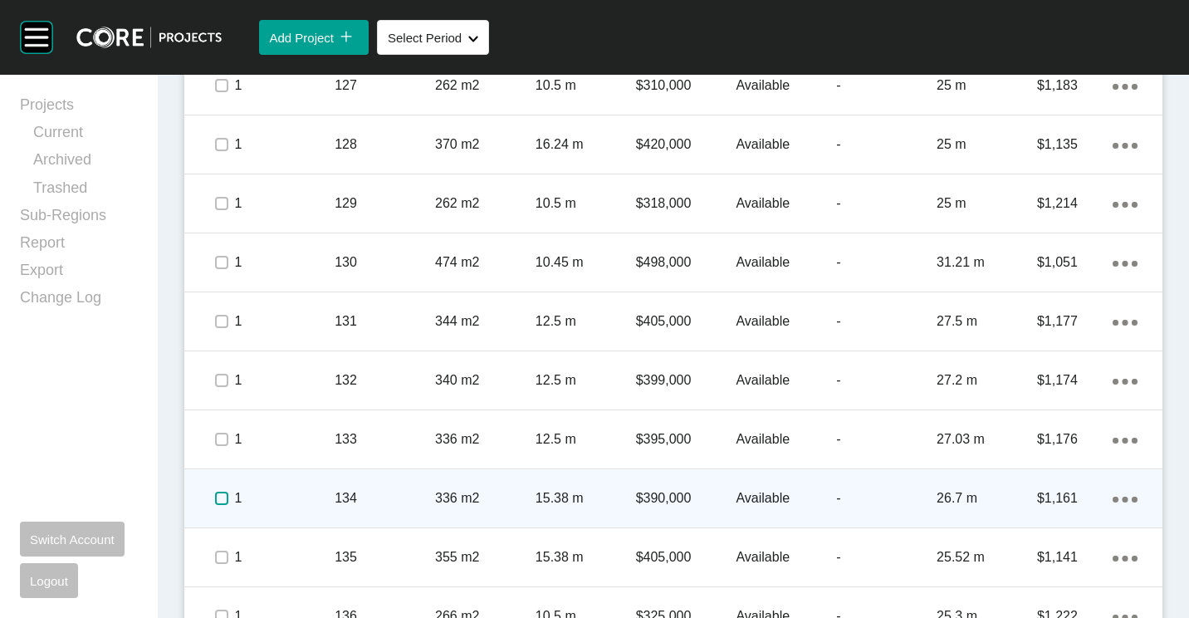
drag, startPoint x: 223, startPoint y: 500, endPoint x: 247, endPoint y: 470, distance: 38.9
click at [223, 497] on label at bounding box center [221, 498] width 13 height 13
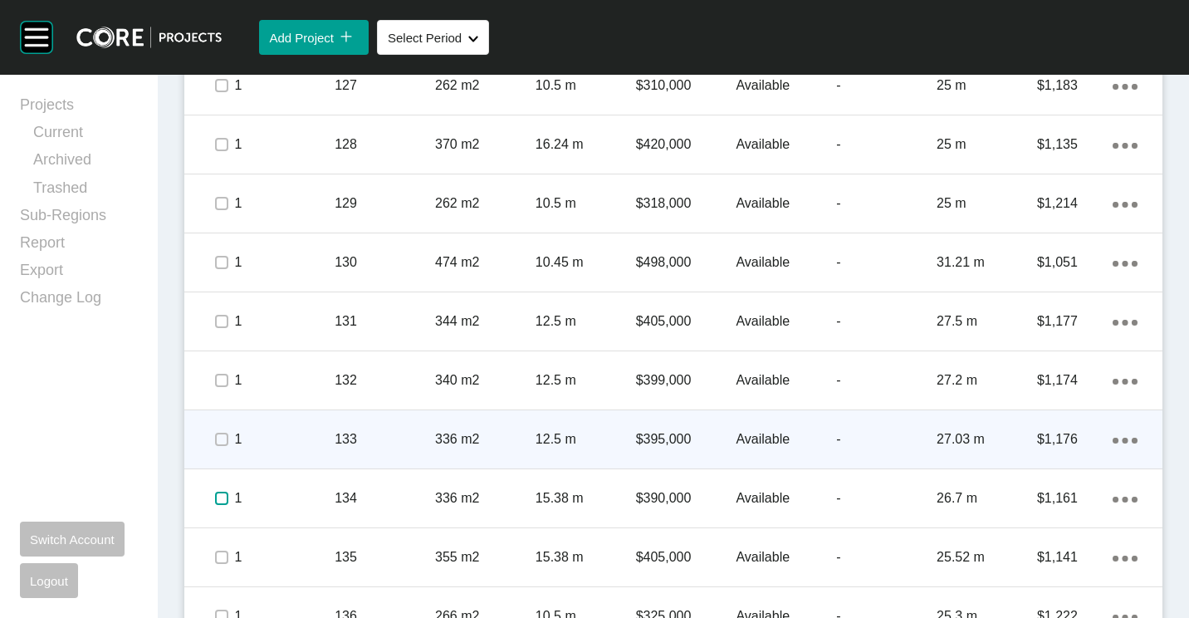
scroll to position [2077, 0]
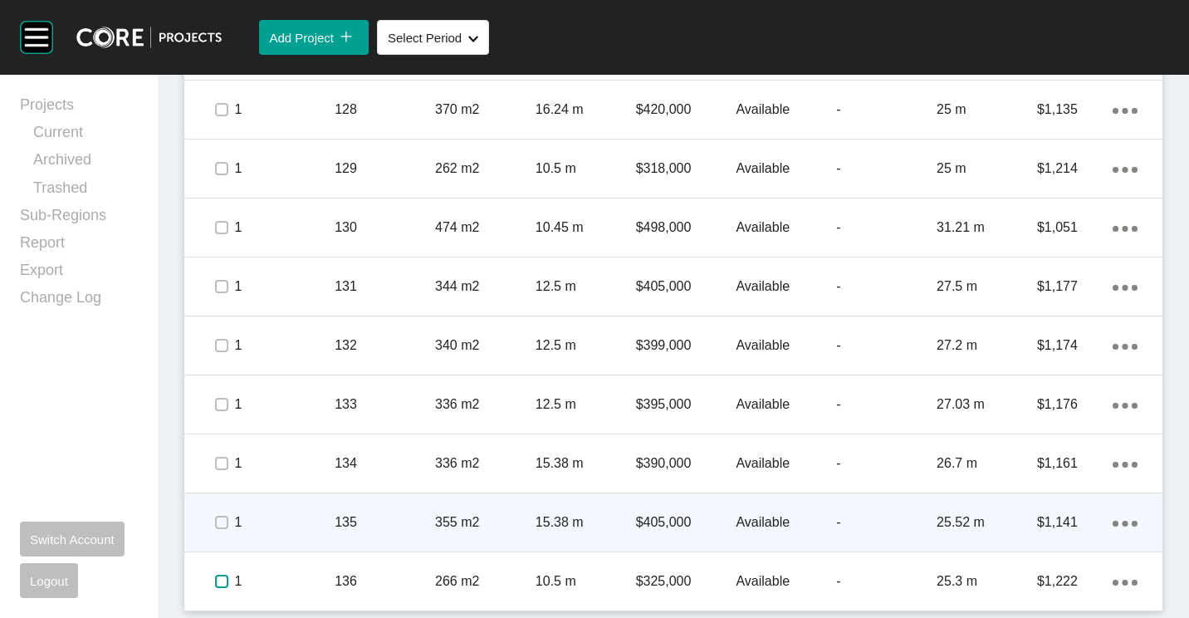
drag, startPoint x: 216, startPoint y: 580, endPoint x: 330, endPoint y: 501, distance: 138.9
click at [217, 580] on label at bounding box center [221, 581] width 13 height 13
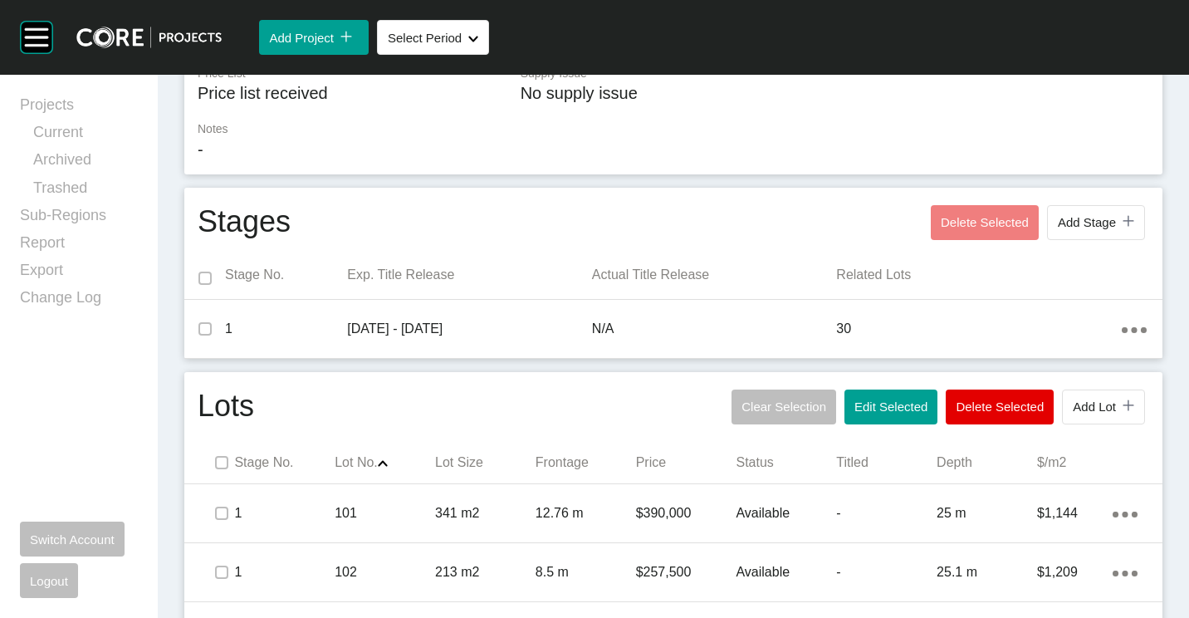
scroll to position [498, 0]
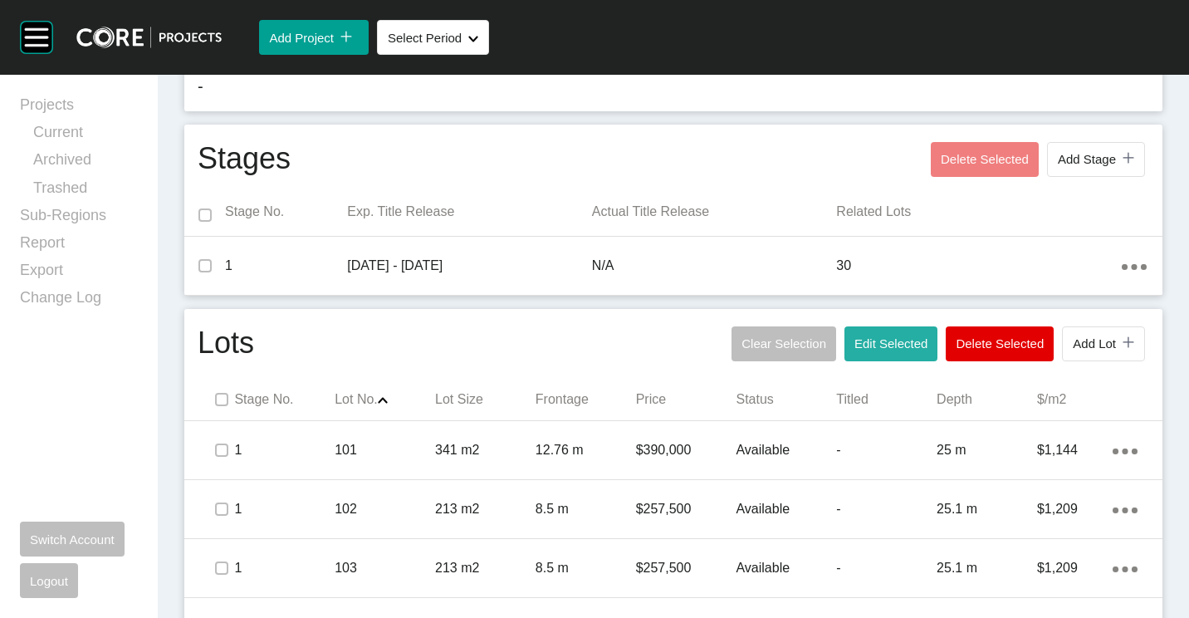
drag, startPoint x: 893, startPoint y: 338, endPoint x: 862, endPoint y: 315, distance: 38.5
click at [893, 337] on span "Edit Selected" at bounding box center [890, 343] width 73 height 14
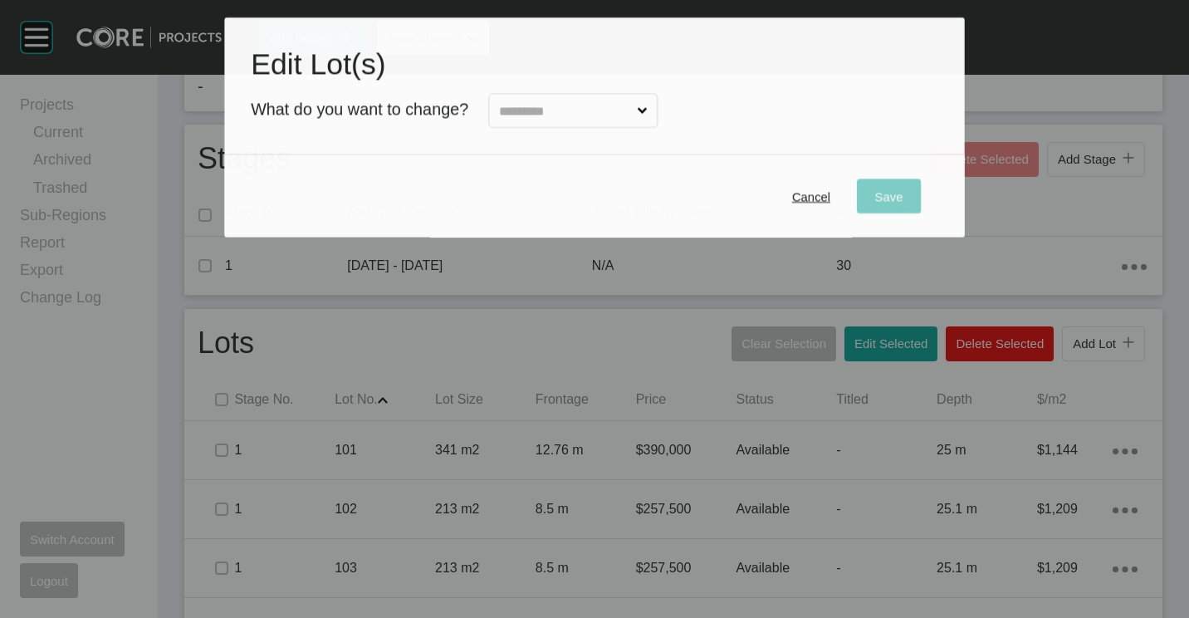
click at [580, 129] on div "Edit Lot(s) What do you want to change?" at bounding box center [594, 86] width 740 height 138
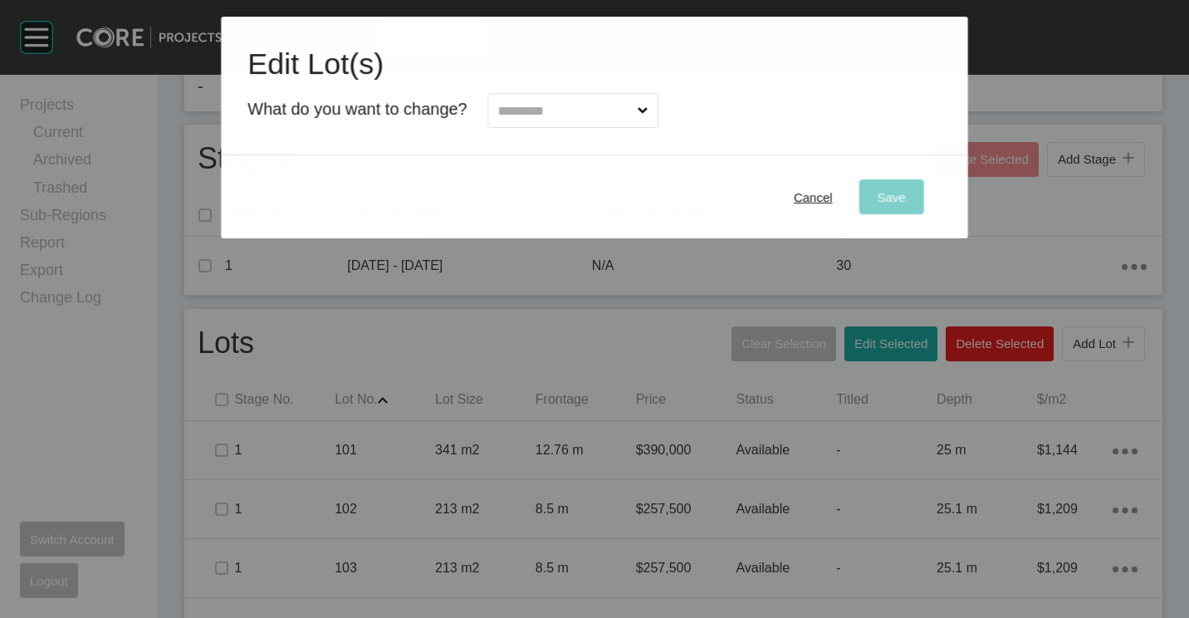
click at [572, 119] on input "text" at bounding box center [564, 110] width 139 height 33
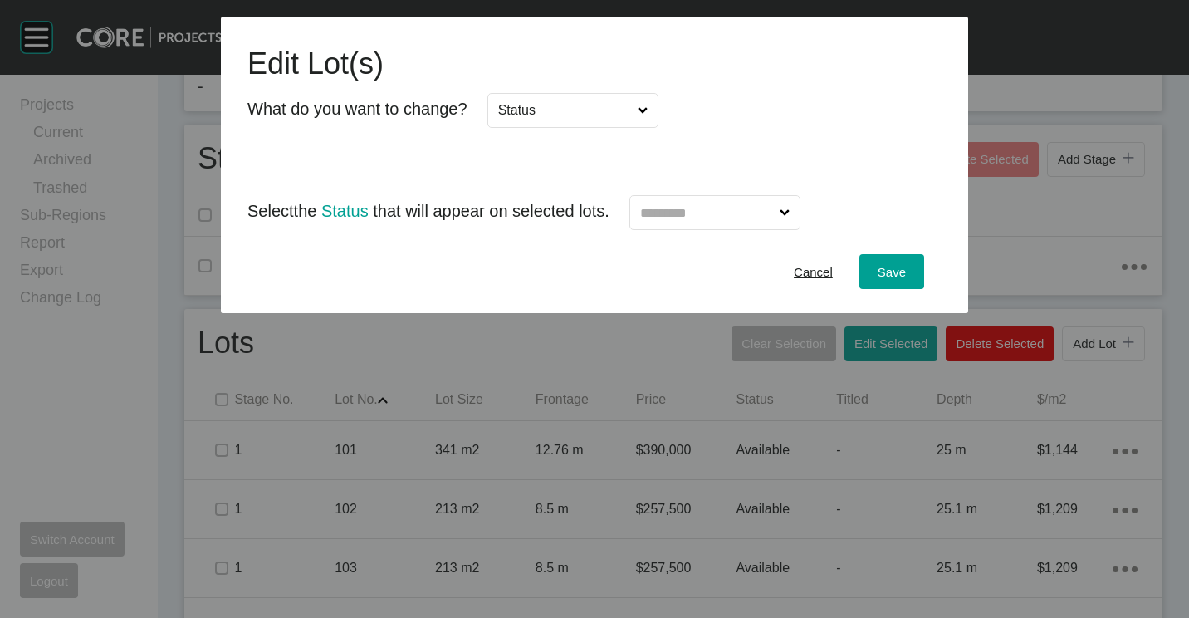
click at [691, 208] on input "text" at bounding box center [706, 212] width 139 height 33
click at [917, 274] on button "Save" at bounding box center [891, 271] width 65 height 35
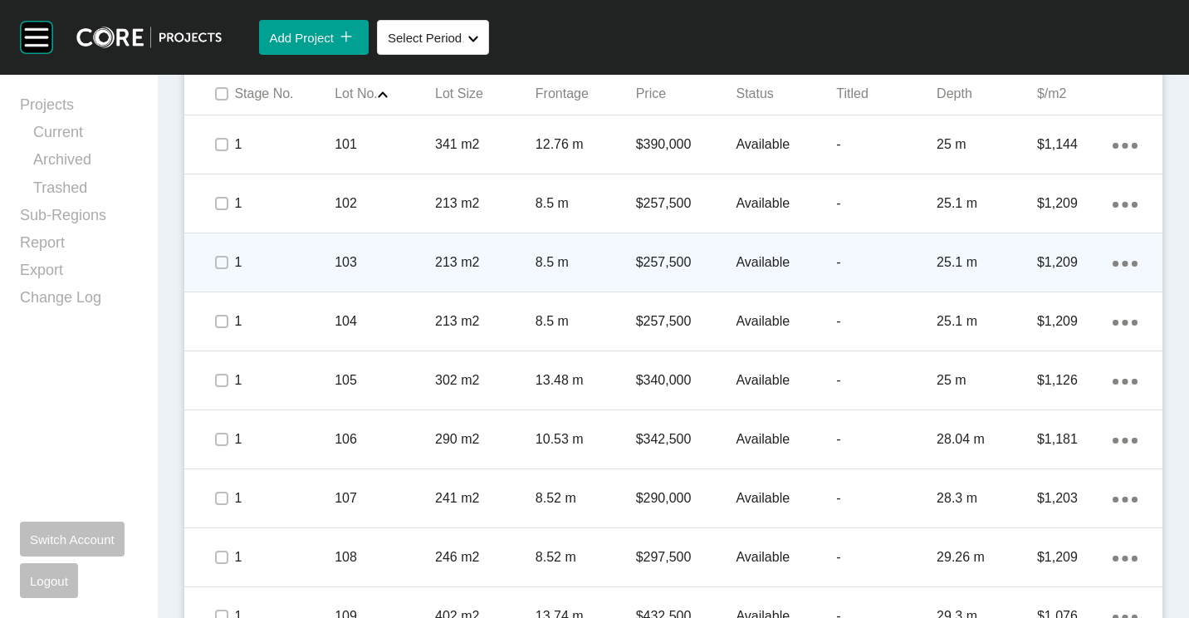
scroll to position [747, 0]
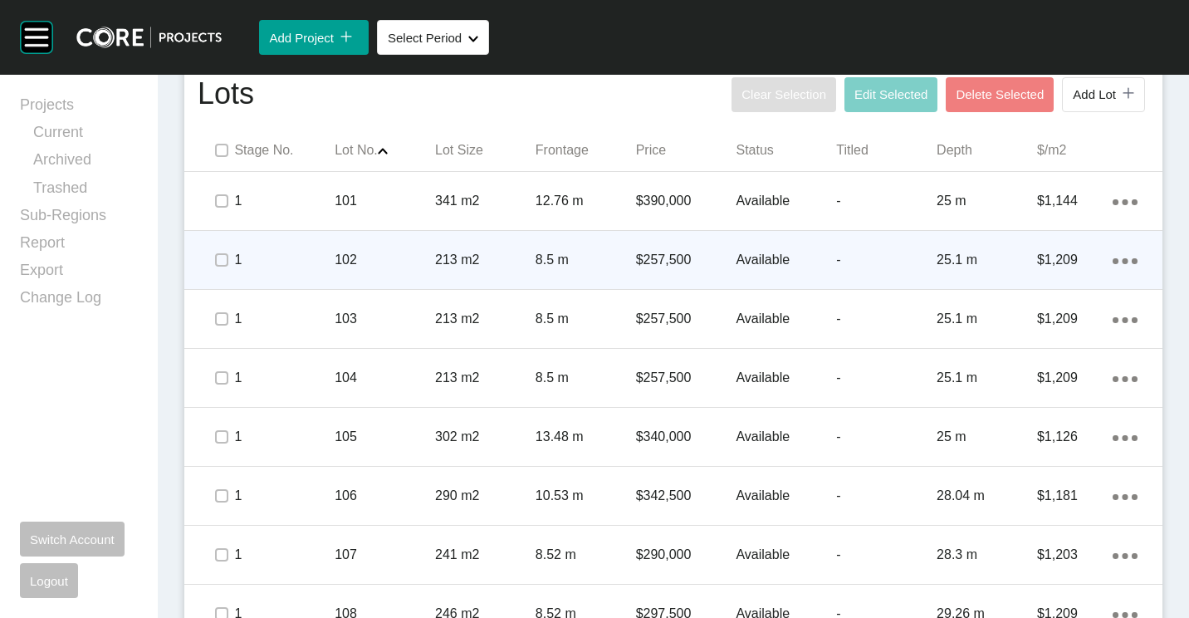
click at [212, 259] on span at bounding box center [221, 259] width 25 height 25
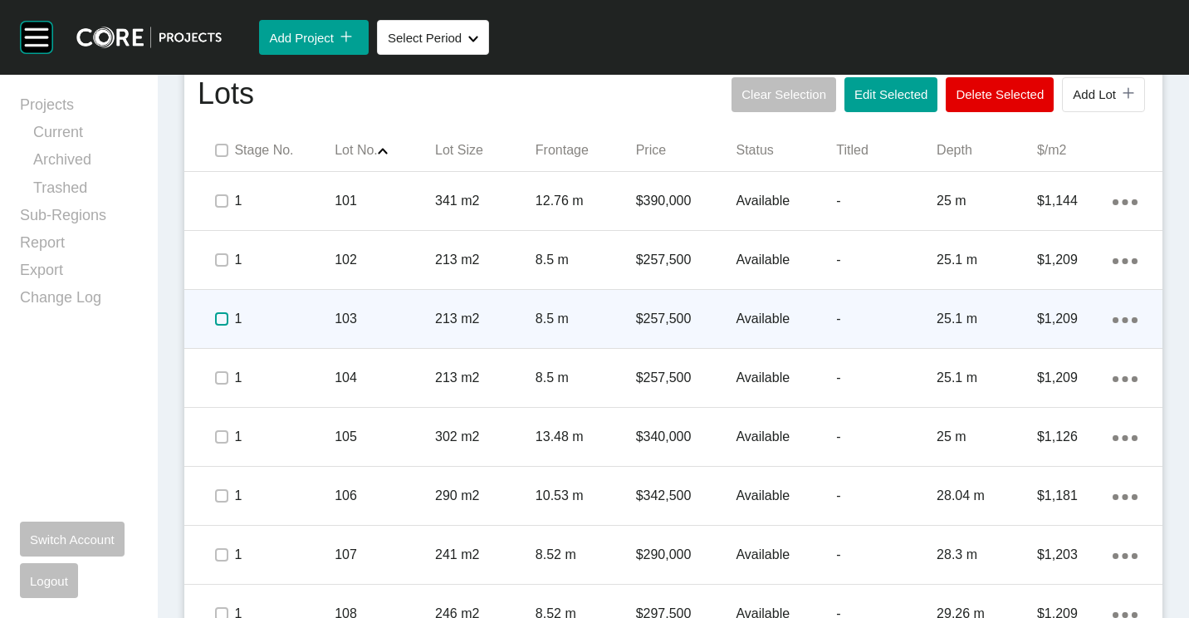
click at [216, 321] on label at bounding box center [221, 318] width 13 height 13
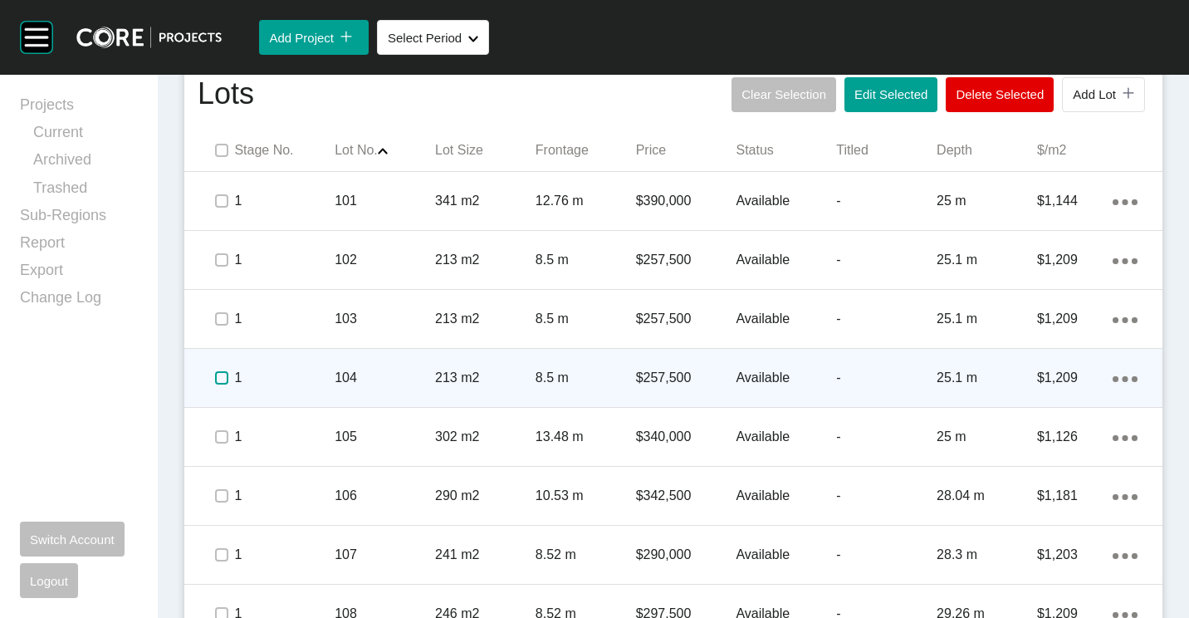
click at [221, 382] on label at bounding box center [221, 377] width 13 height 13
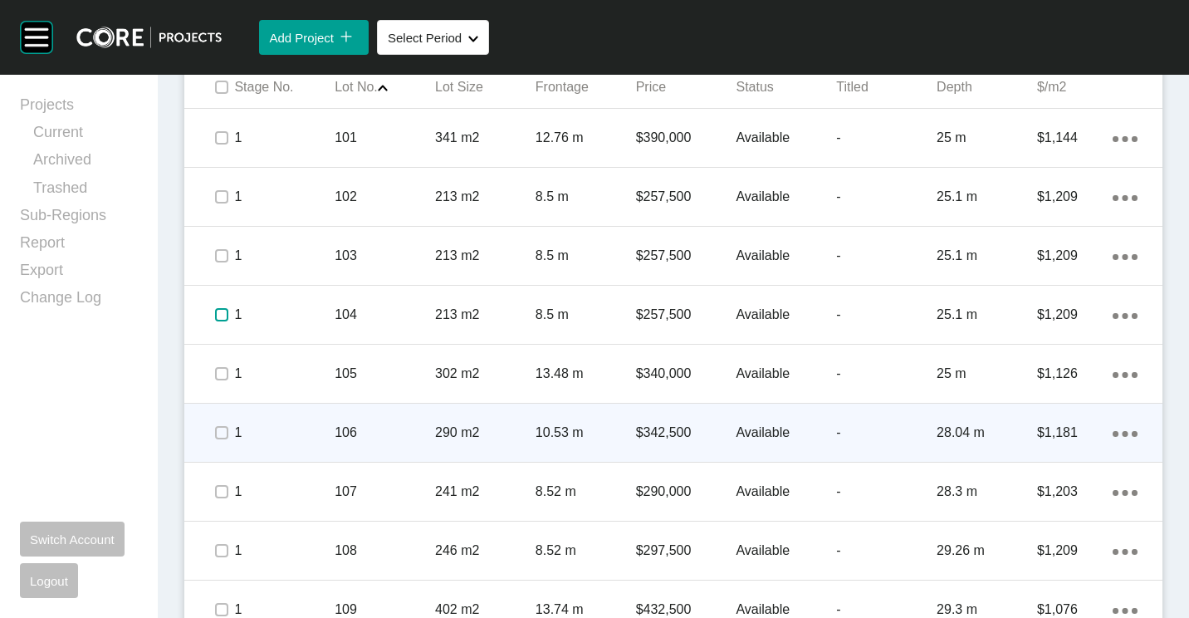
scroll to position [830, 0]
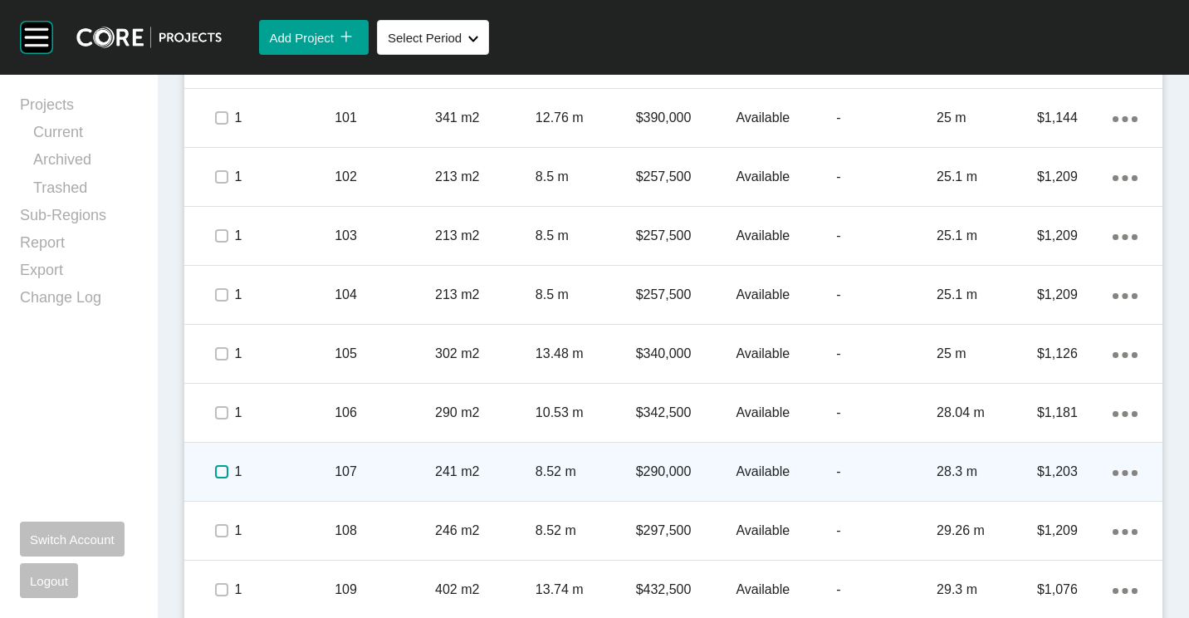
click at [223, 475] on label at bounding box center [221, 471] width 13 height 13
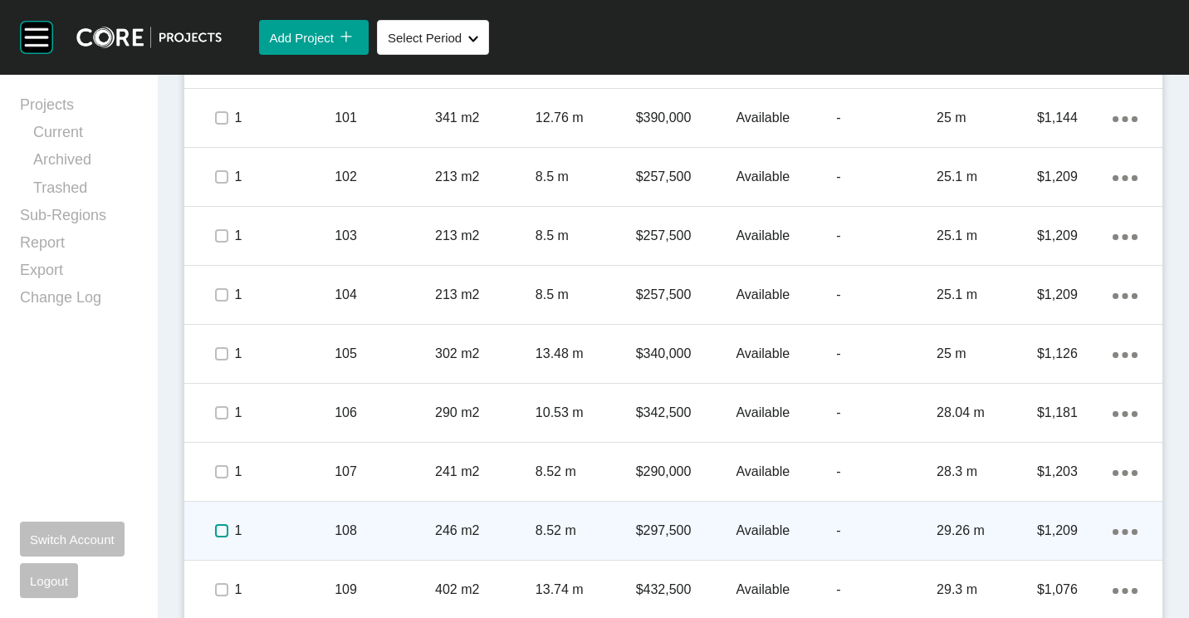
drag, startPoint x: 221, startPoint y: 528, endPoint x: 398, endPoint y: 441, distance: 197.2
click at [221, 529] on label at bounding box center [221, 530] width 13 height 13
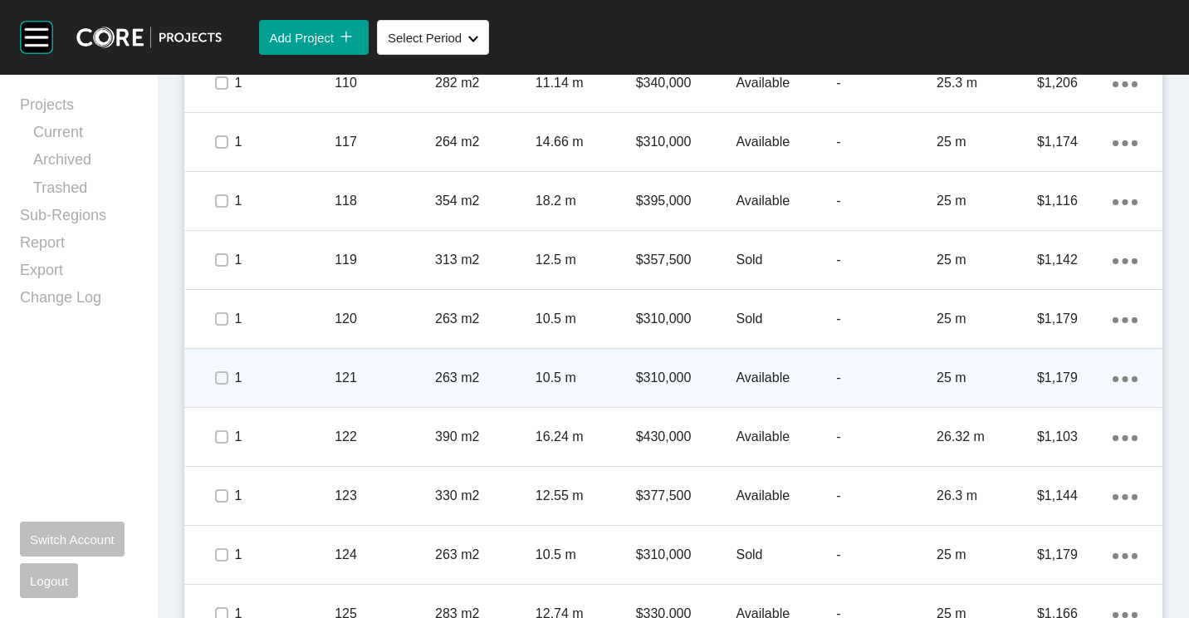
scroll to position [1412, 0]
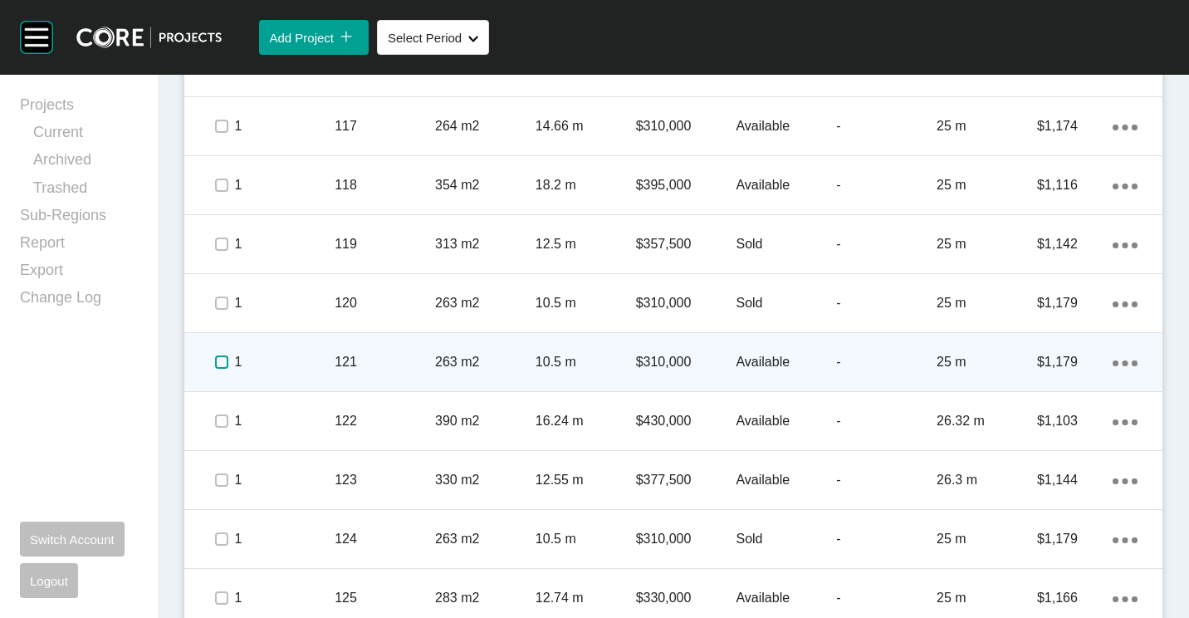
click at [215, 366] on label at bounding box center [221, 361] width 13 height 13
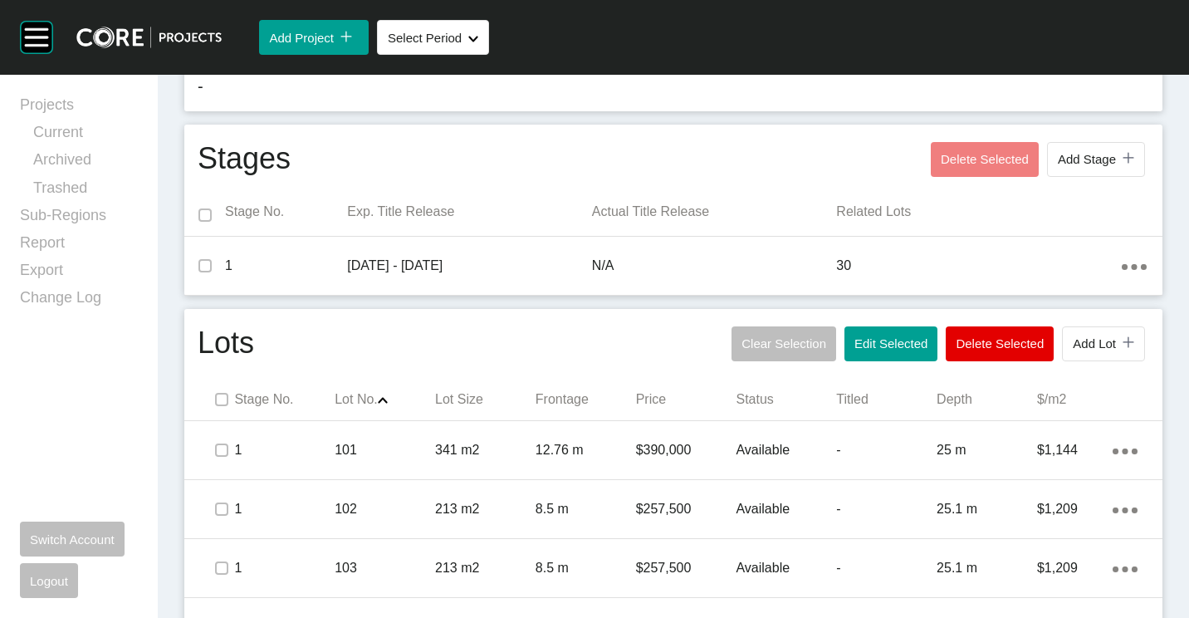
scroll to position [582, 0]
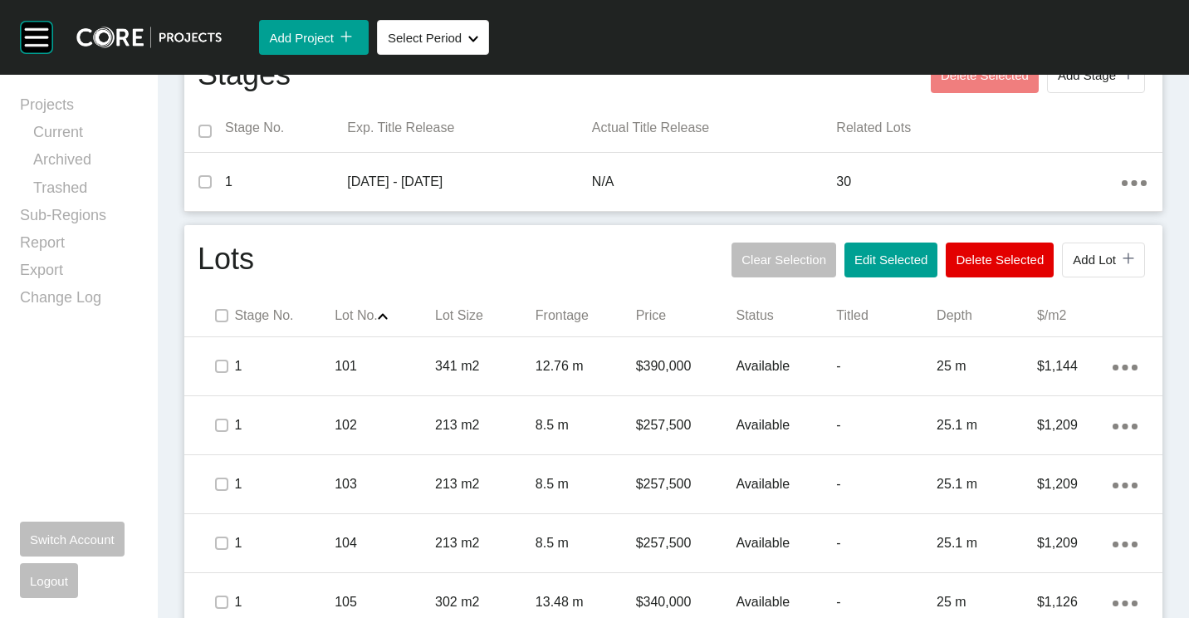
drag, startPoint x: 872, startPoint y: 247, endPoint x: 864, endPoint y: 238, distance: 11.8
click at [872, 248] on button "Edit Selected" at bounding box center [890, 259] width 93 height 35
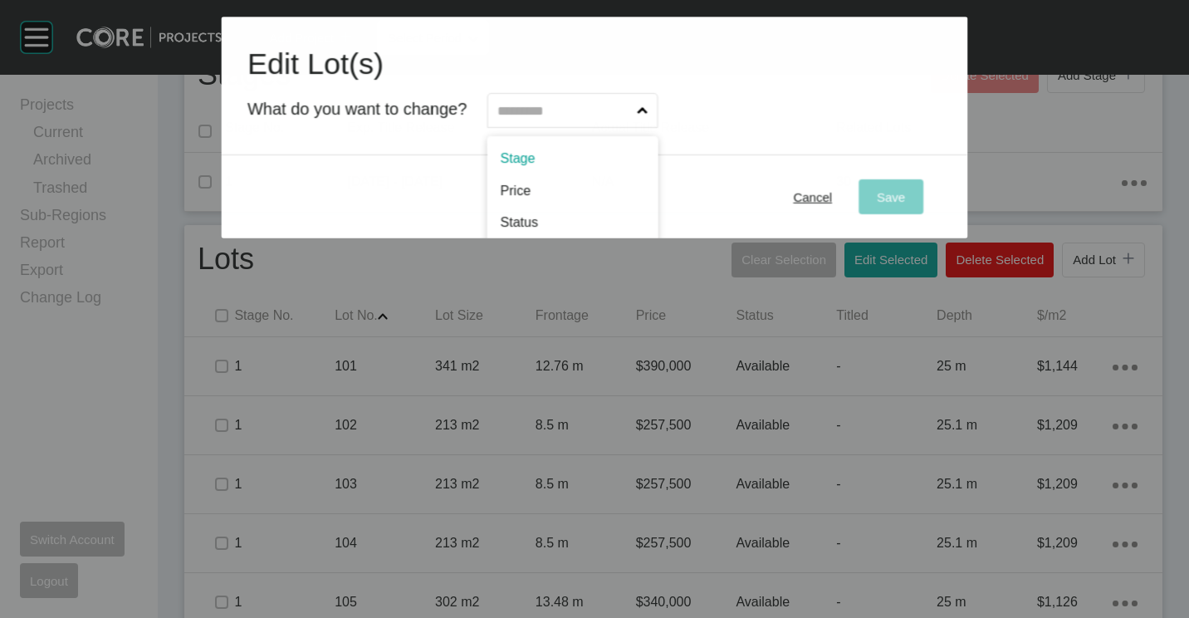
click at [651, 119] on span at bounding box center [642, 110] width 17 height 33
click at [634, 119] on input "text" at bounding box center [564, 110] width 139 height 33
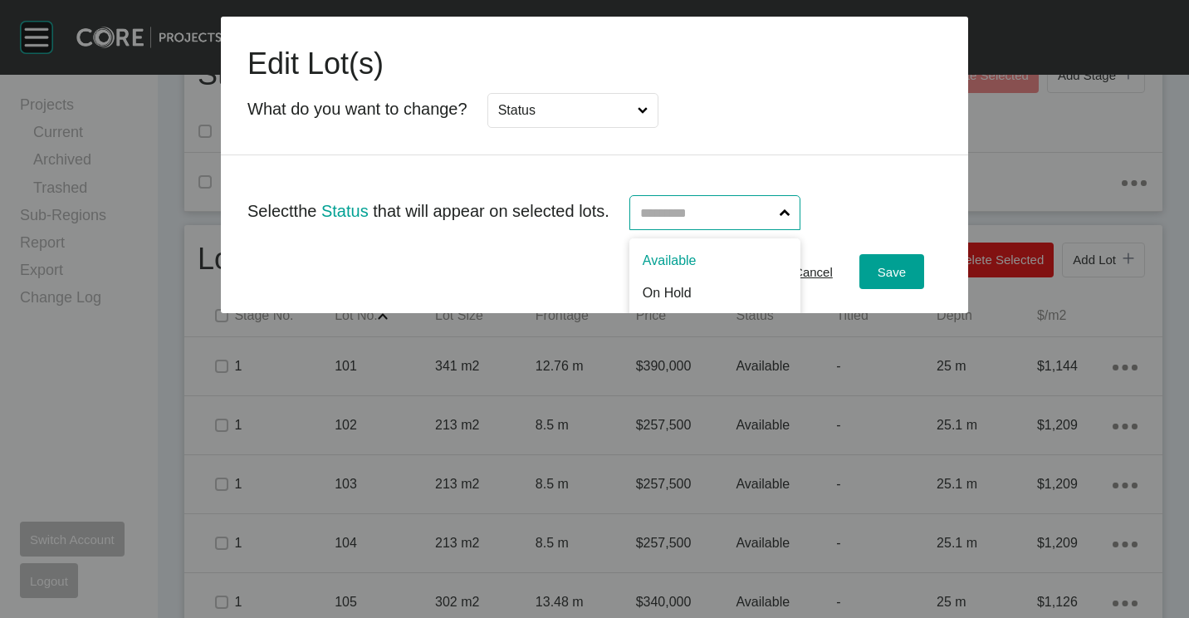
click at [712, 208] on input "text" at bounding box center [706, 212] width 139 height 33
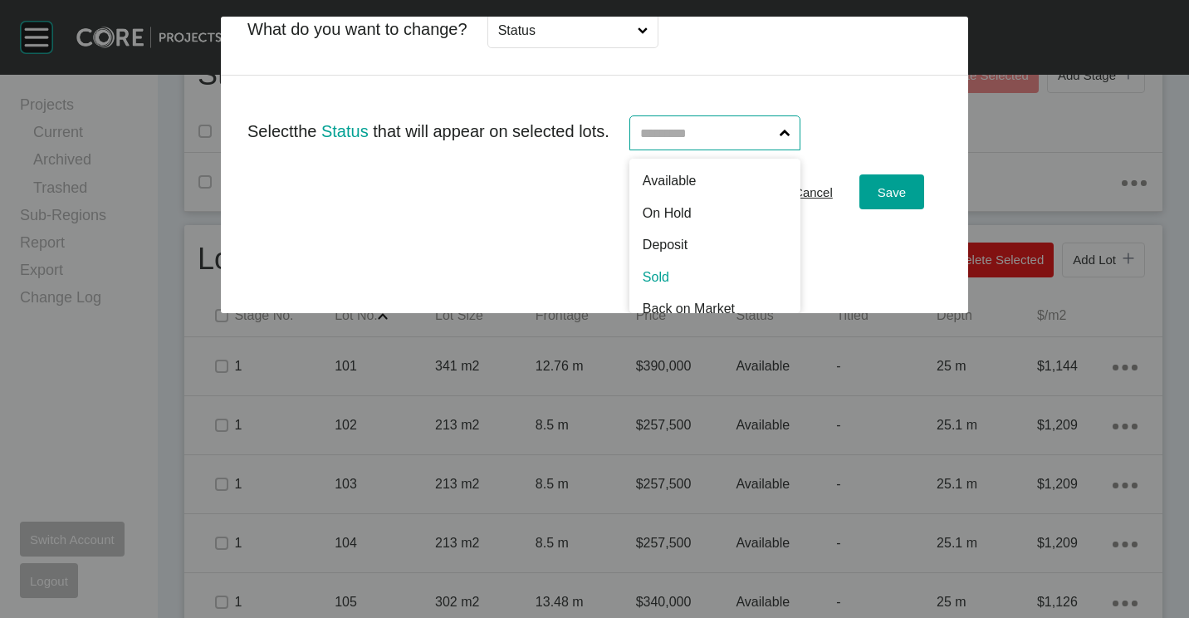
scroll to position [0, 0]
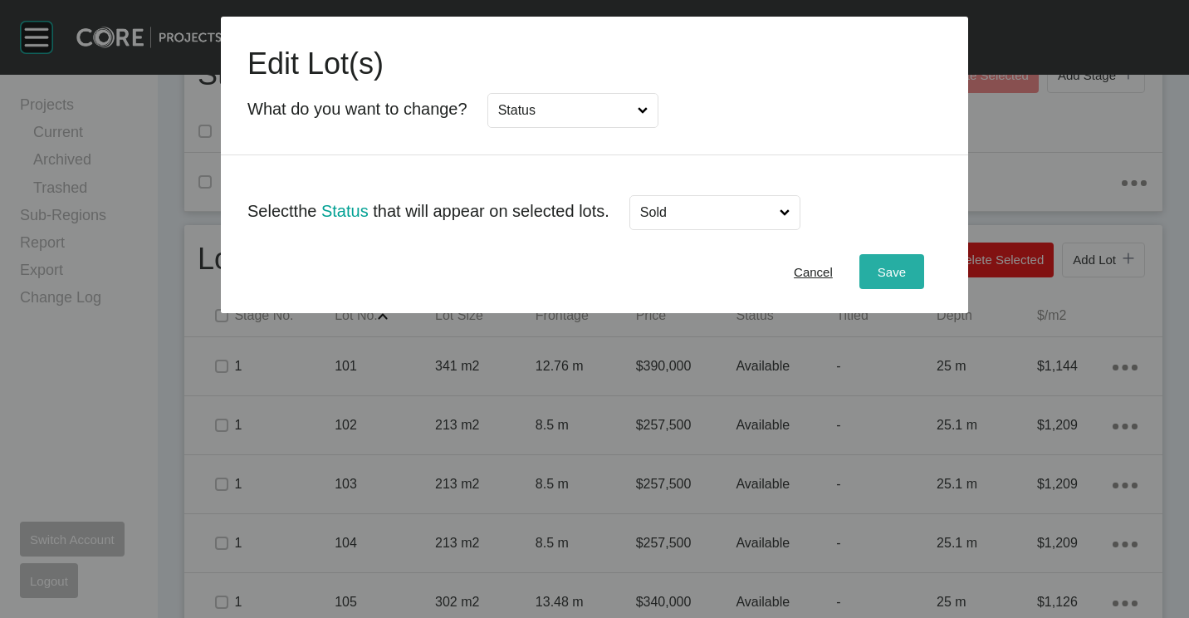
click at [876, 276] on div "Save" at bounding box center [891, 272] width 37 height 22
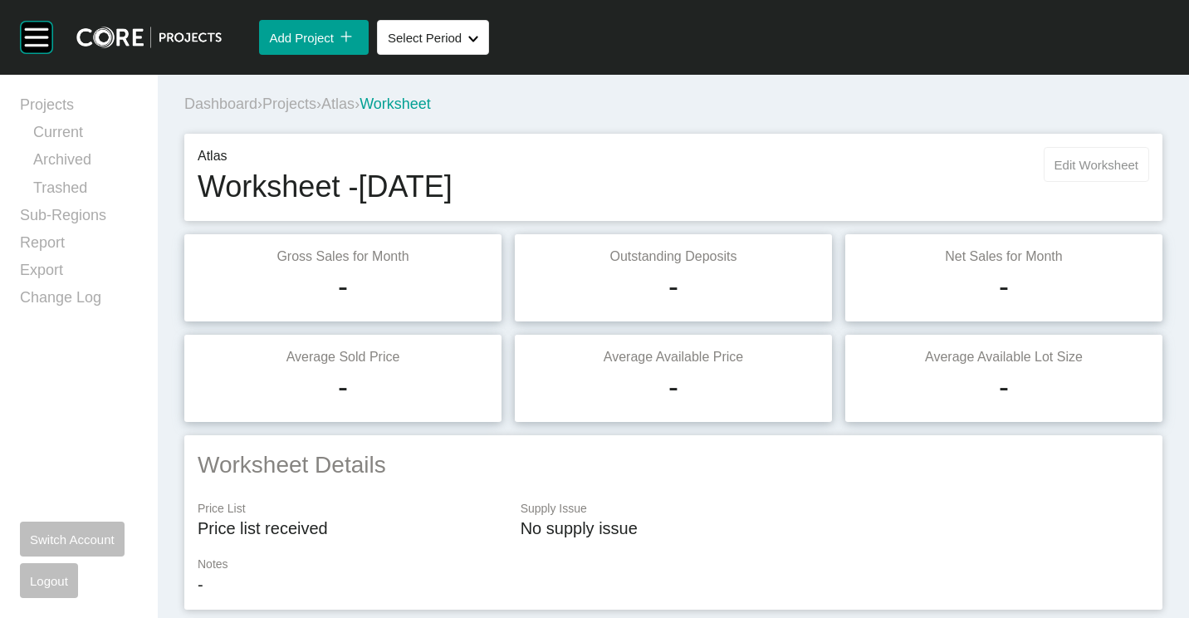
click at [1069, 163] on span "Edit Worksheet" at bounding box center [1096, 165] width 84 height 14
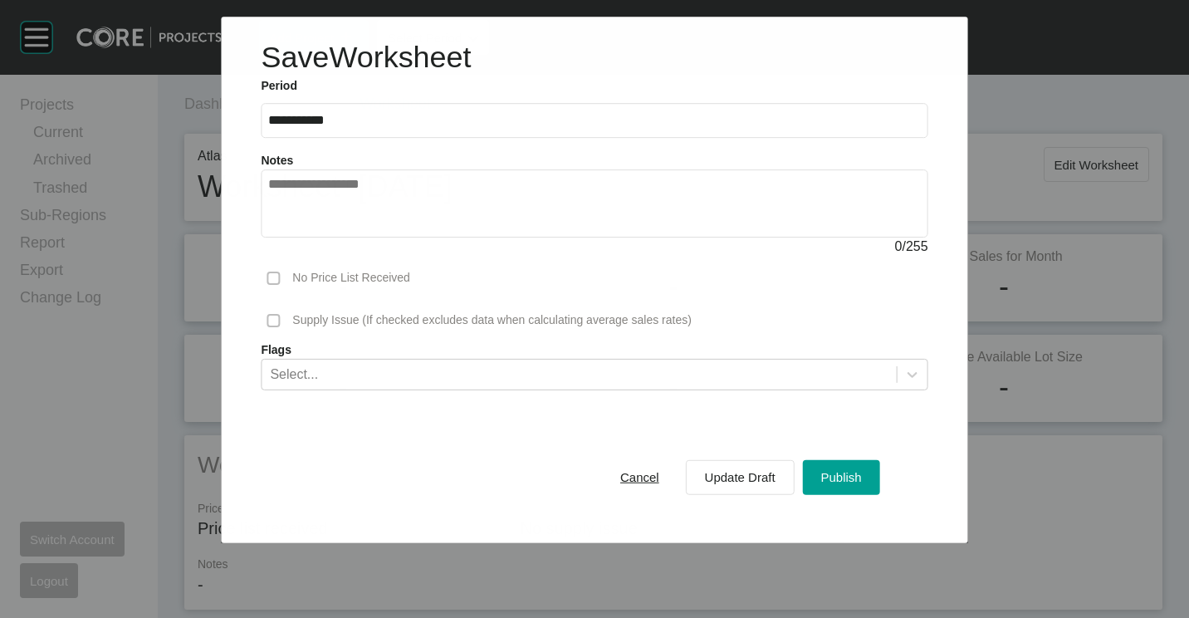
drag, startPoint x: 824, startPoint y: 485, endPoint x: 761, endPoint y: 394, distance: 110.3
click at [823, 485] on div "Publish" at bounding box center [841, 477] width 49 height 22
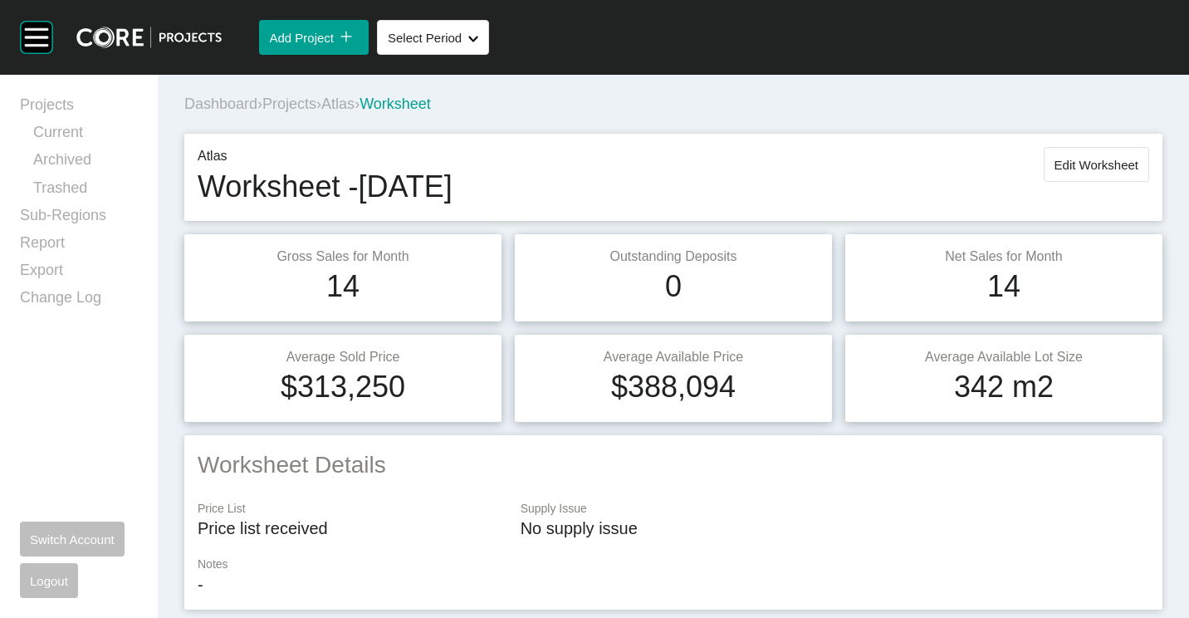
click at [286, 105] on span "Projects" at bounding box center [289, 103] width 54 height 17
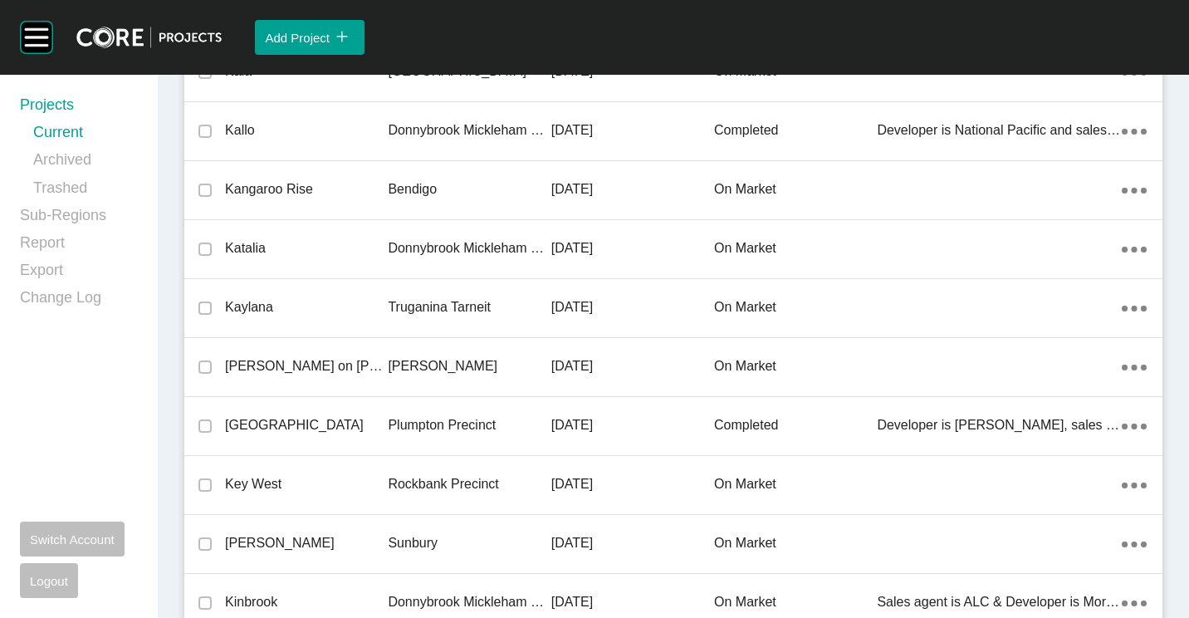
scroll to position [17850, 0]
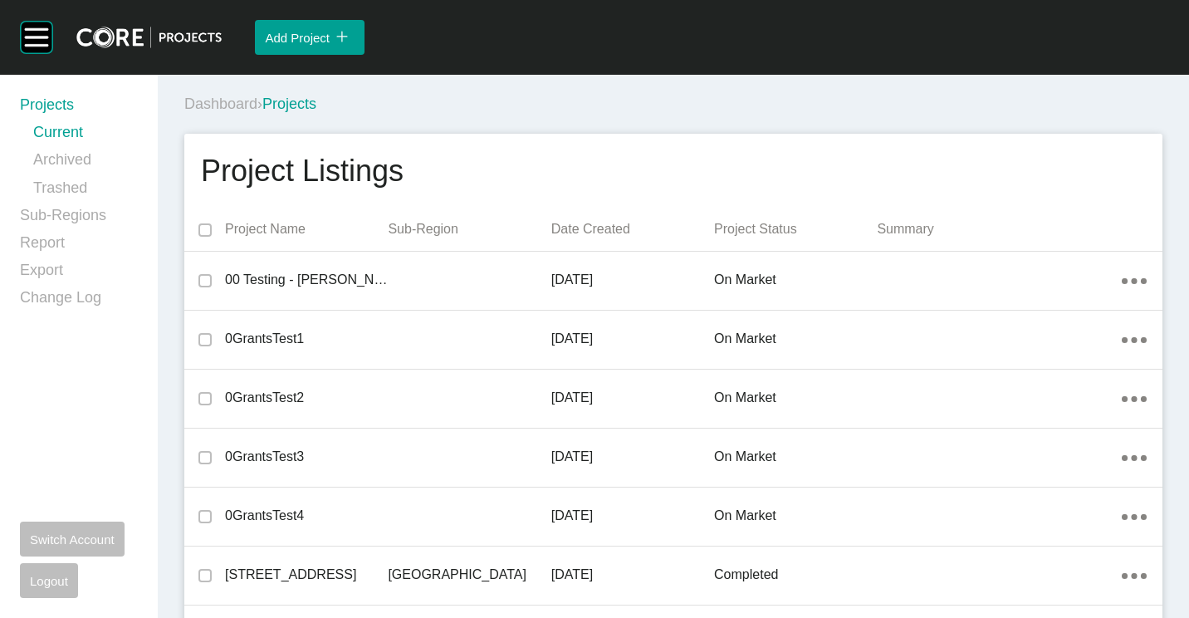
drag, startPoint x: 630, startPoint y: 87, endPoint x: 674, endPoint y: 66, distance: 49.0
click at [630, 88] on div "Dashboard › Projects" at bounding box center [676, 104] width 985 height 46
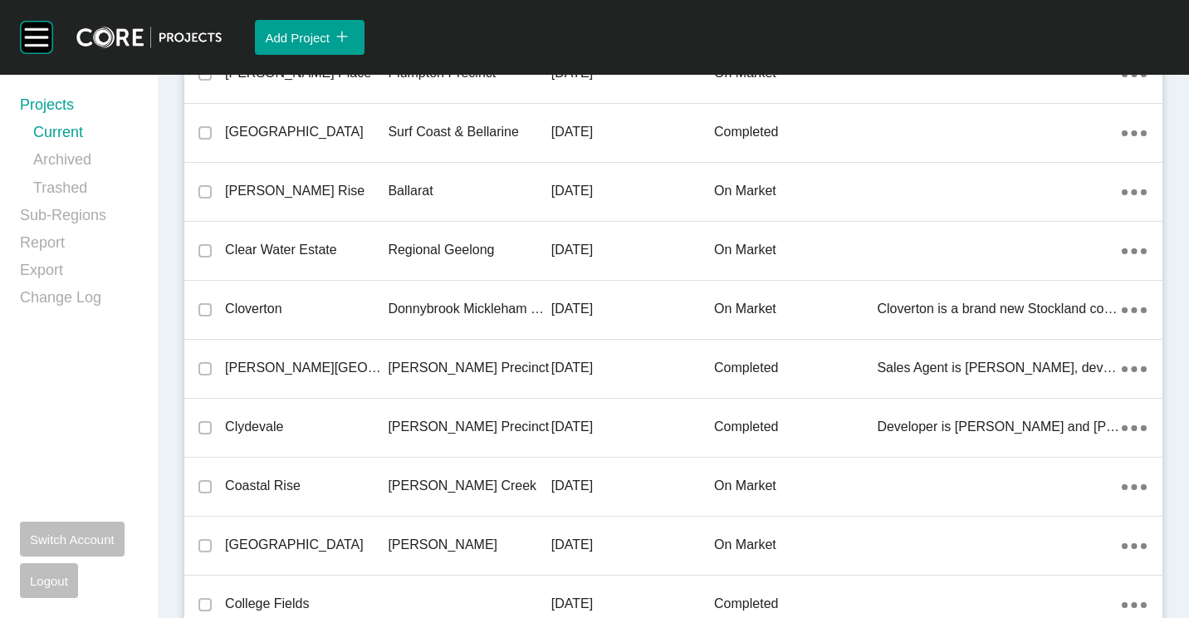
scroll to position [16242, 0]
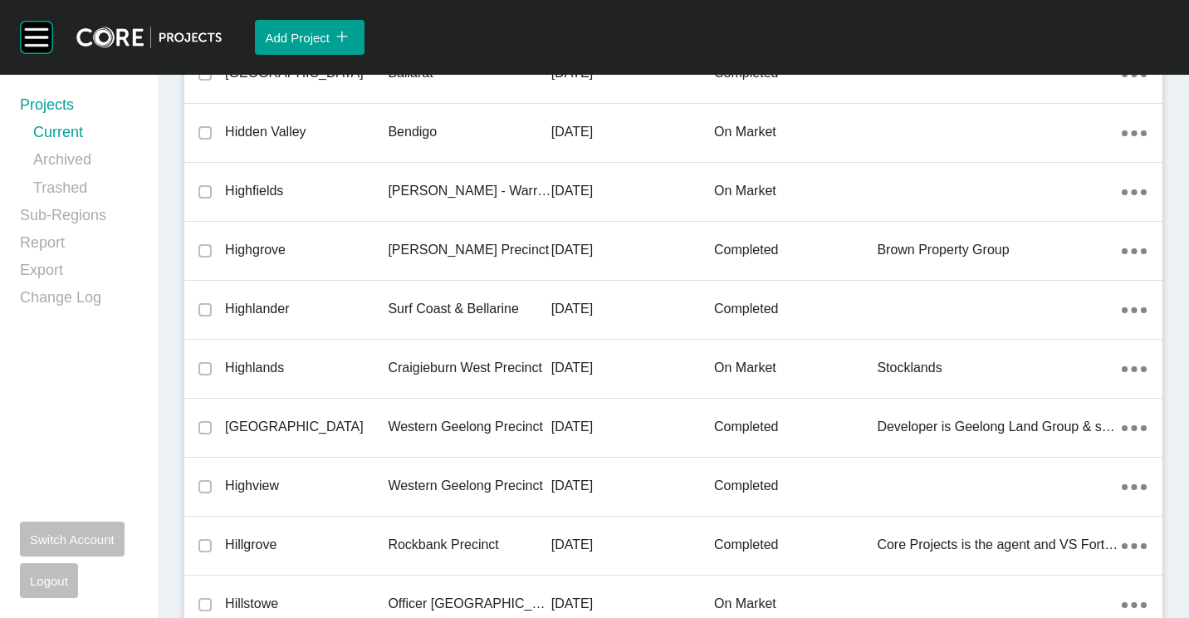
click at [384, 360] on p "Highlands" at bounding box center [306, 368] width 163 height 18
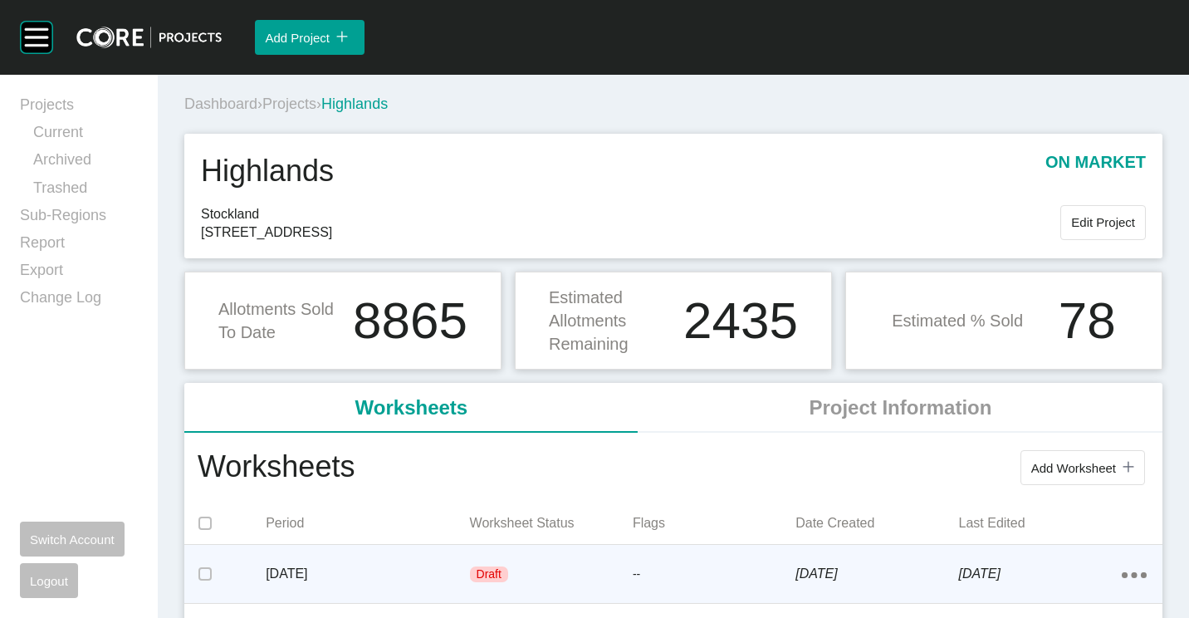
scroll to position [166, 0]
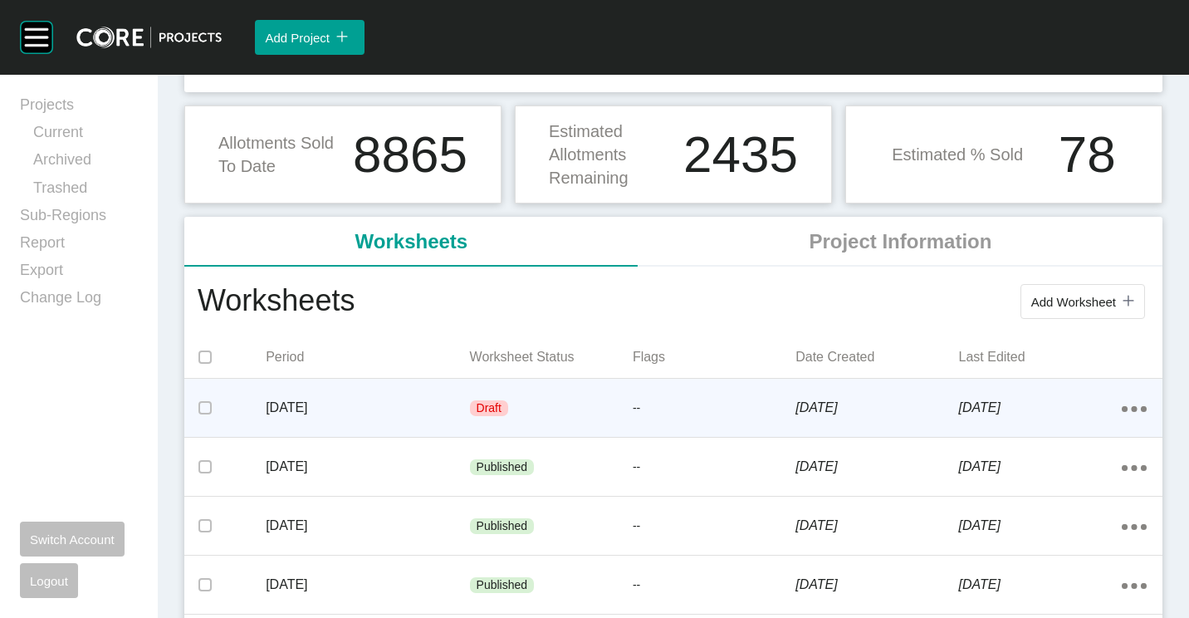
click at [471, 419] on div "Draft" at bounding box center [551, 409] width 163 height 50
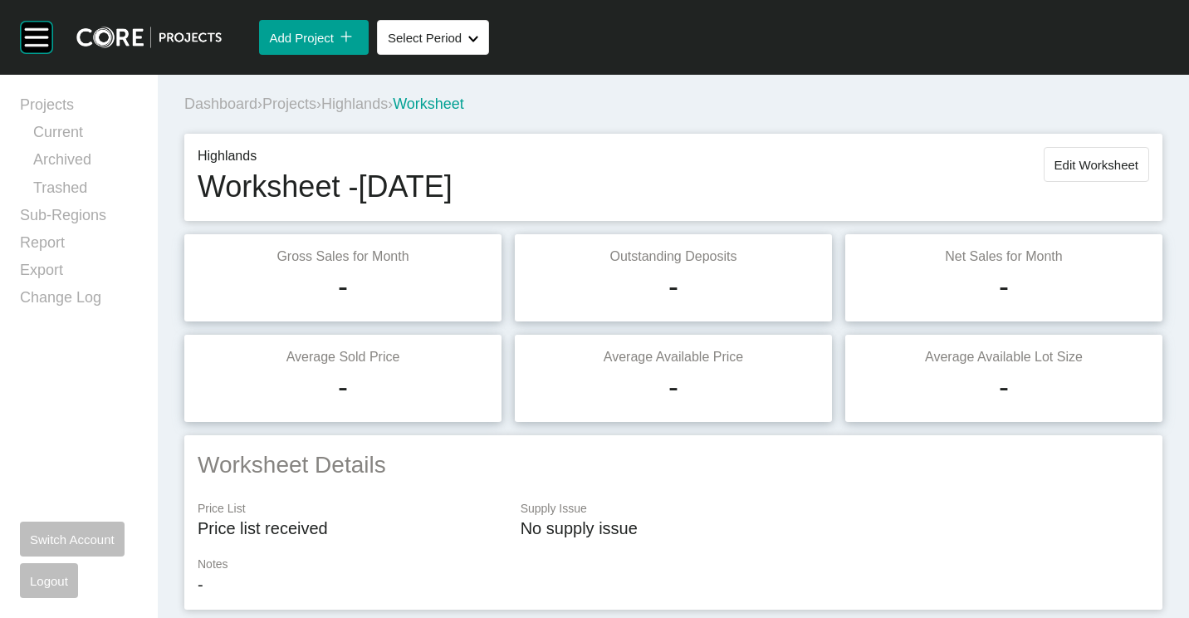
click at [295, 104] on span "Projects" at bounding box center [289, 103] width 54 height 17
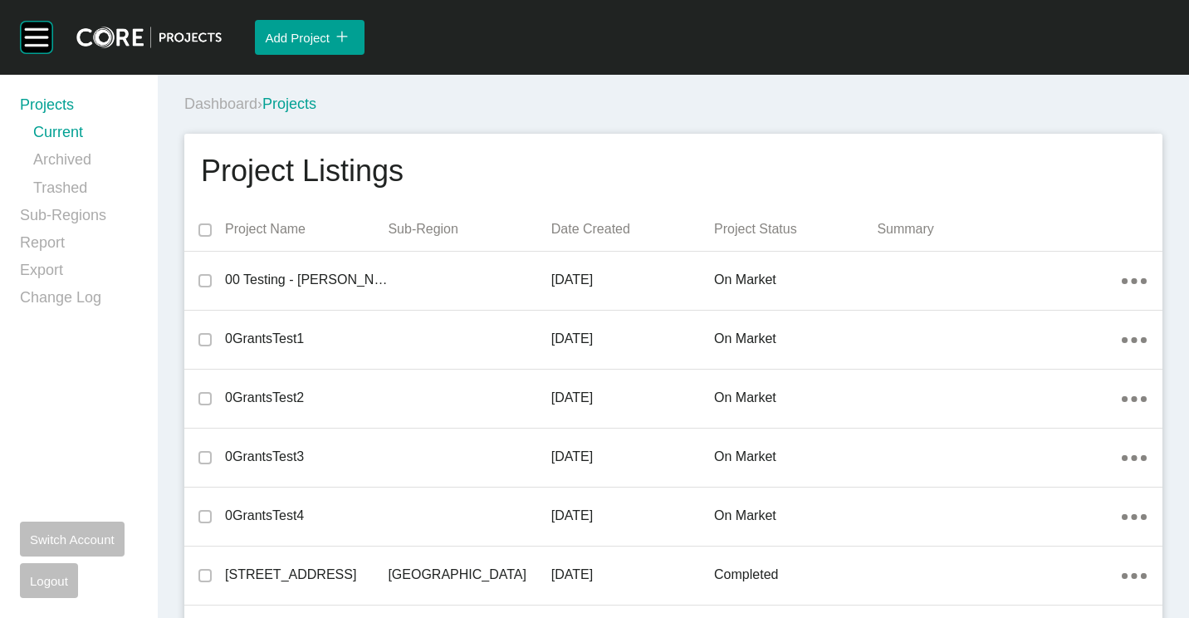
scroll to position [16301, 0]
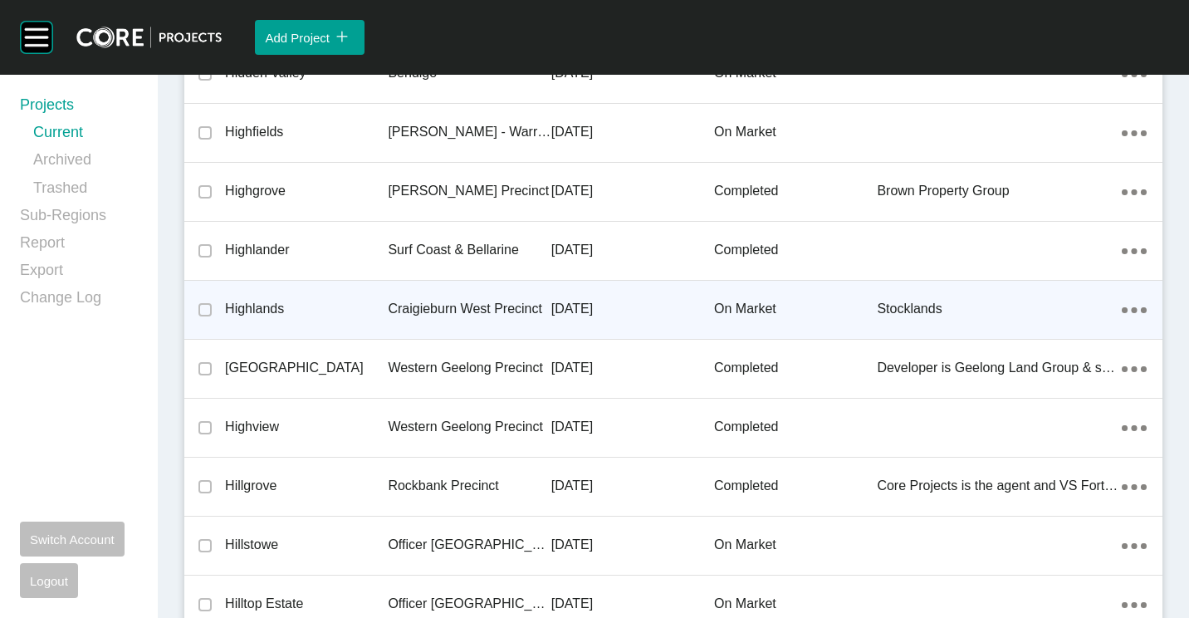
click at [477, 290] on div "Craigieburn West Precinct" at bounding box center [469, 308] width 163 height 51
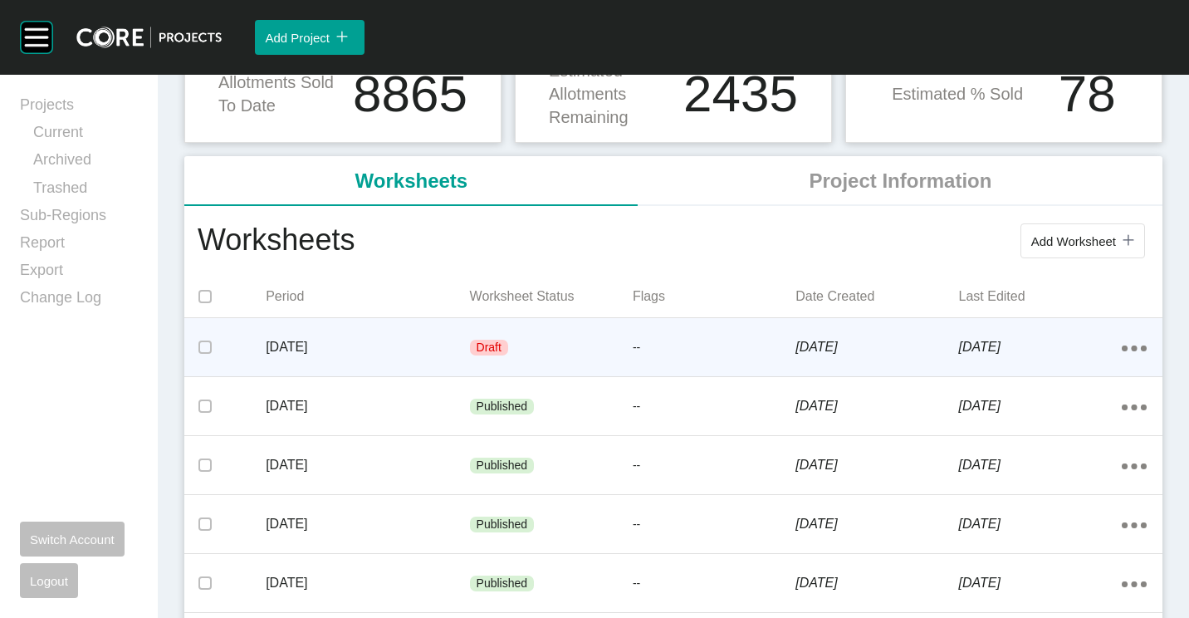
scroll to position [249, 0]
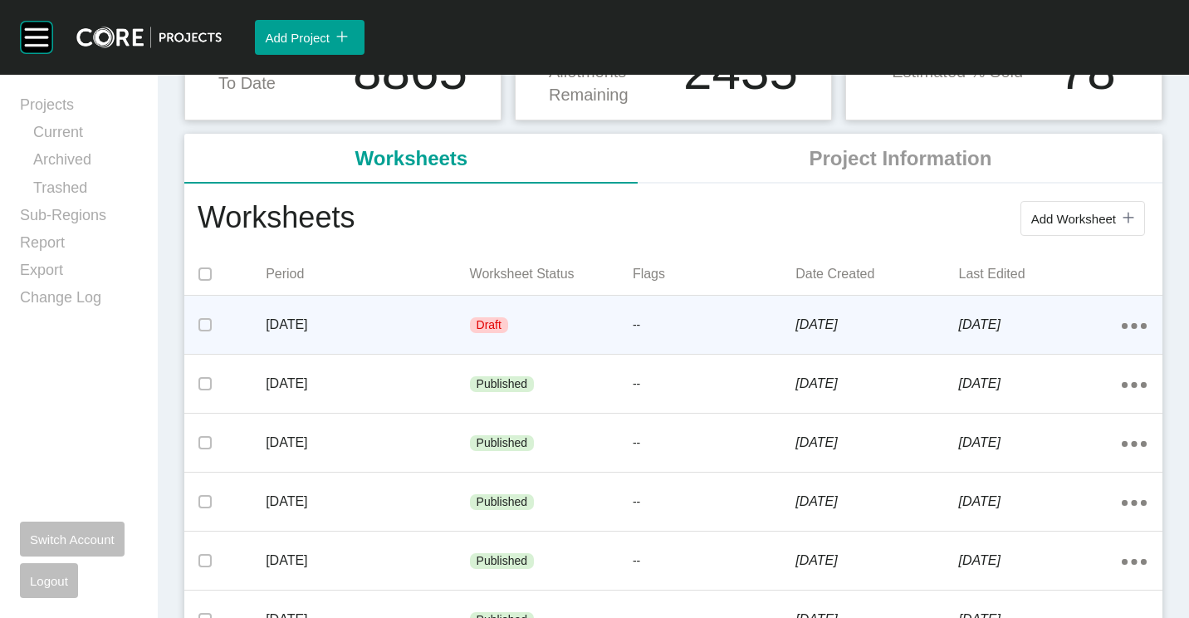
click at [384, 303] on div "[DATE]" at bounding box center [367, 324] width 203 height 51
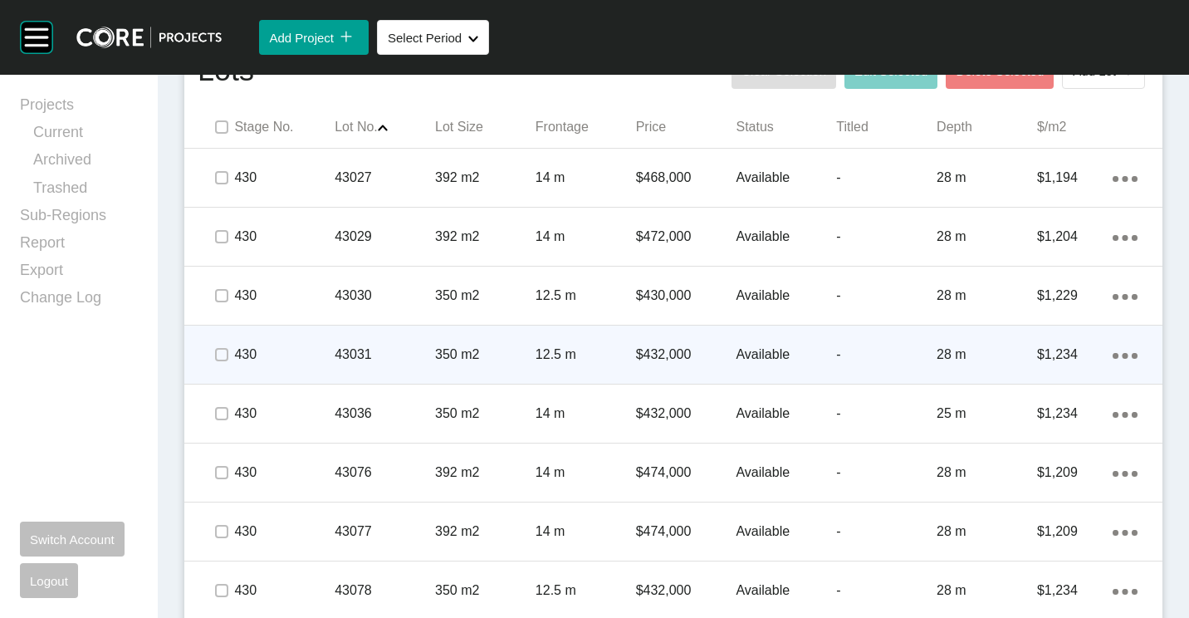
scroll to position [1162, 0]
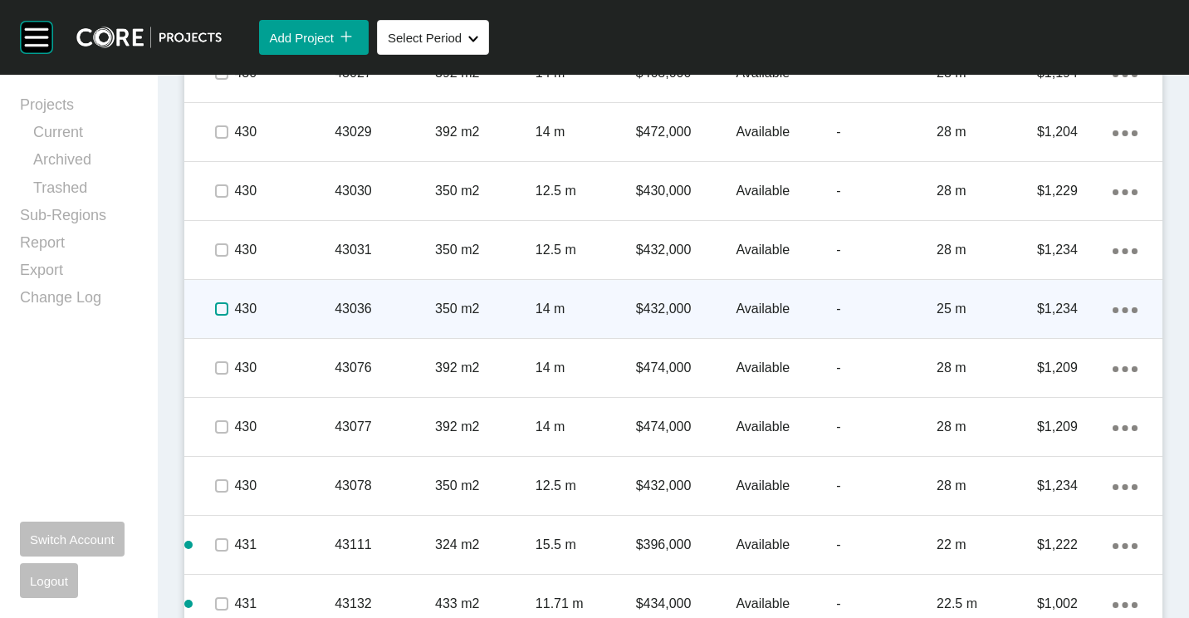
click at [224, 311] on label at bounding box center [221, 308] width 13 height 13
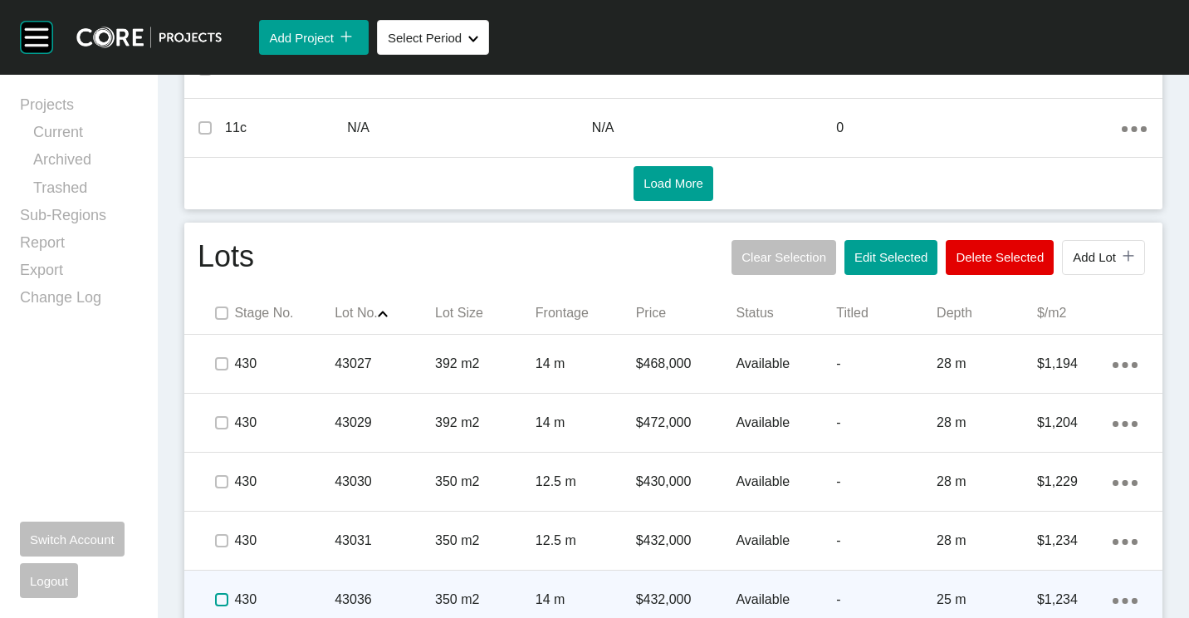
scroll to position [1038, 0]
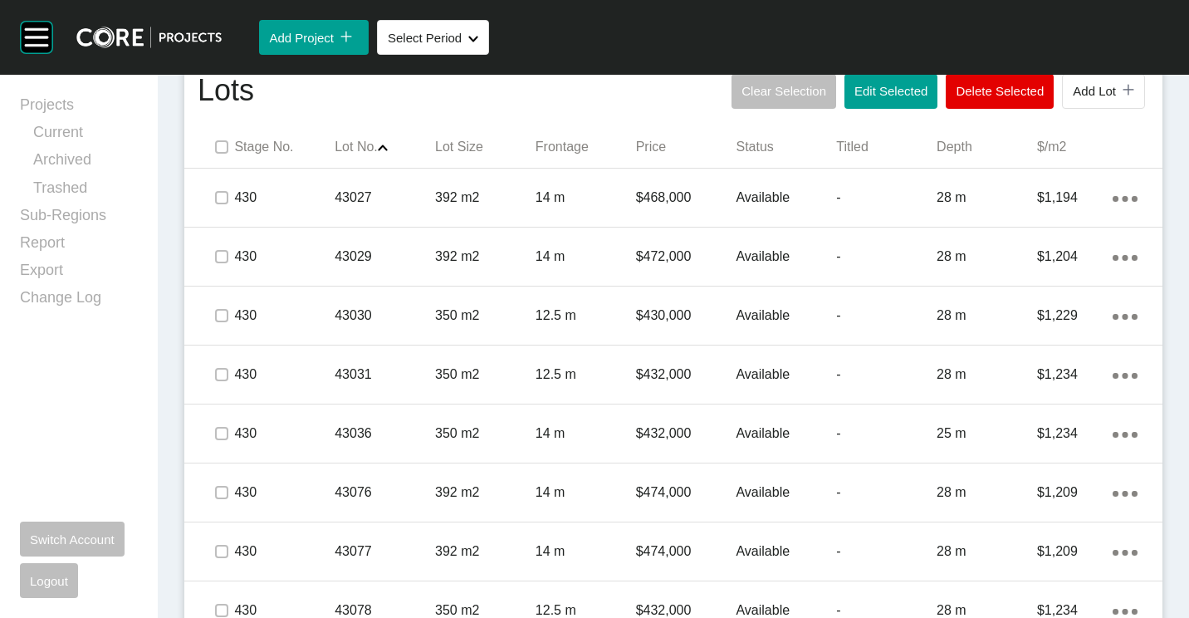
click at [229, 144] on span at bounding box center [221, 147] width 25 height 25
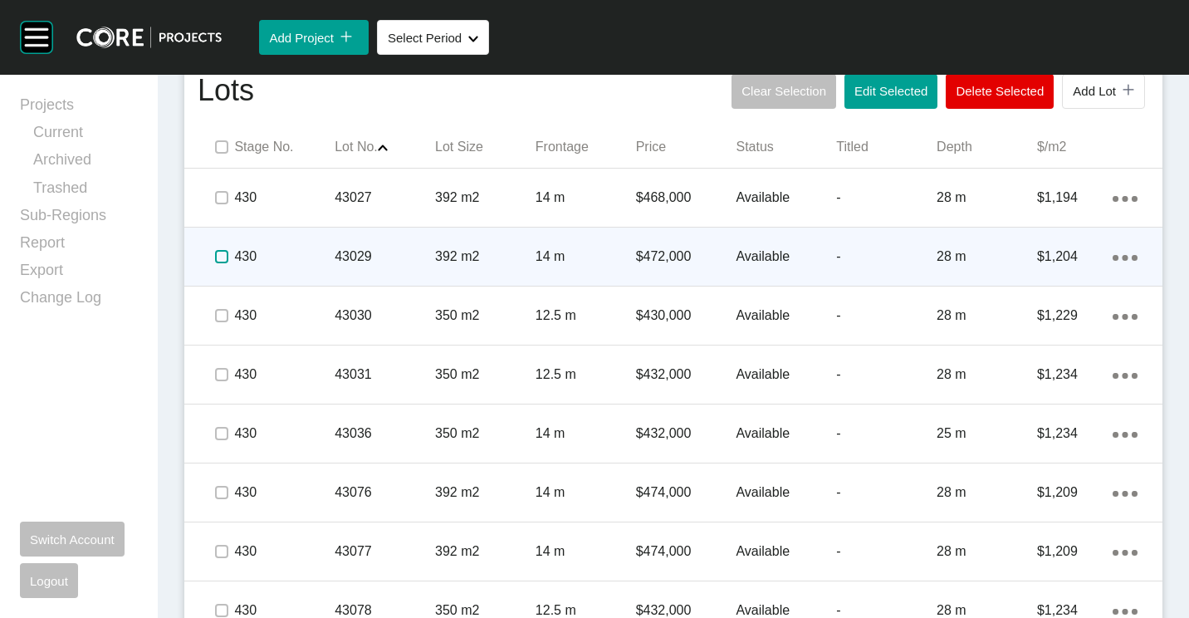
click at [221, 256] on label at bounding box center [221, 256] width 13 height 13
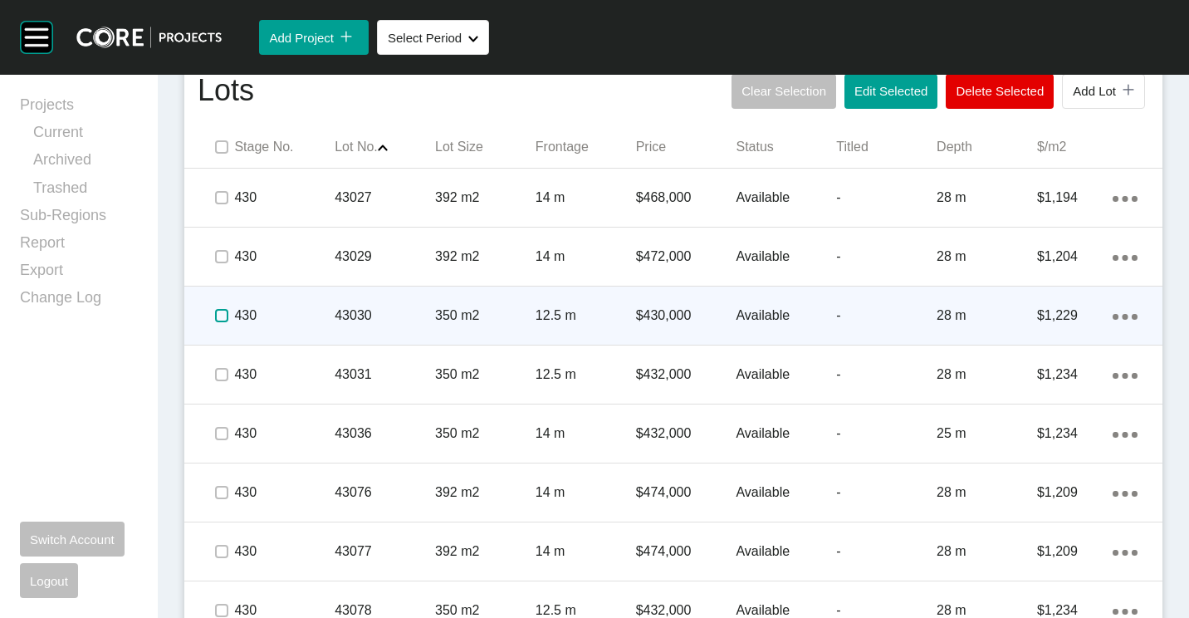
click at [222, 311] on label at bounding box center [221, 315] width 13 height 13
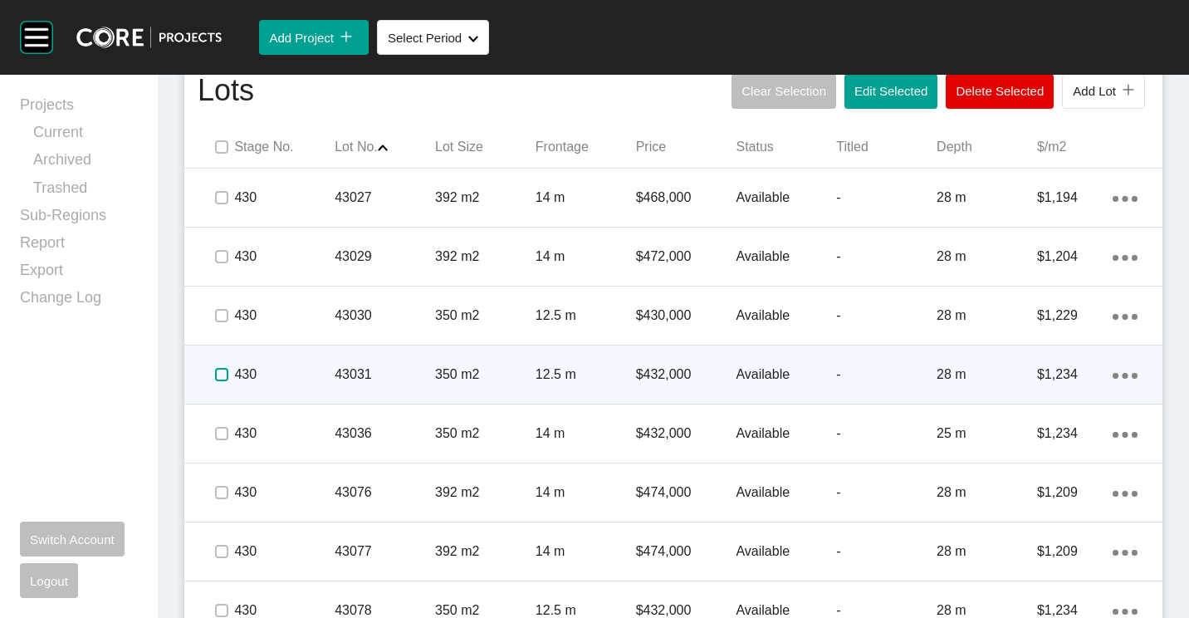
click at [227, 374] on label at bounding box center [221, 374] width 13 height 13
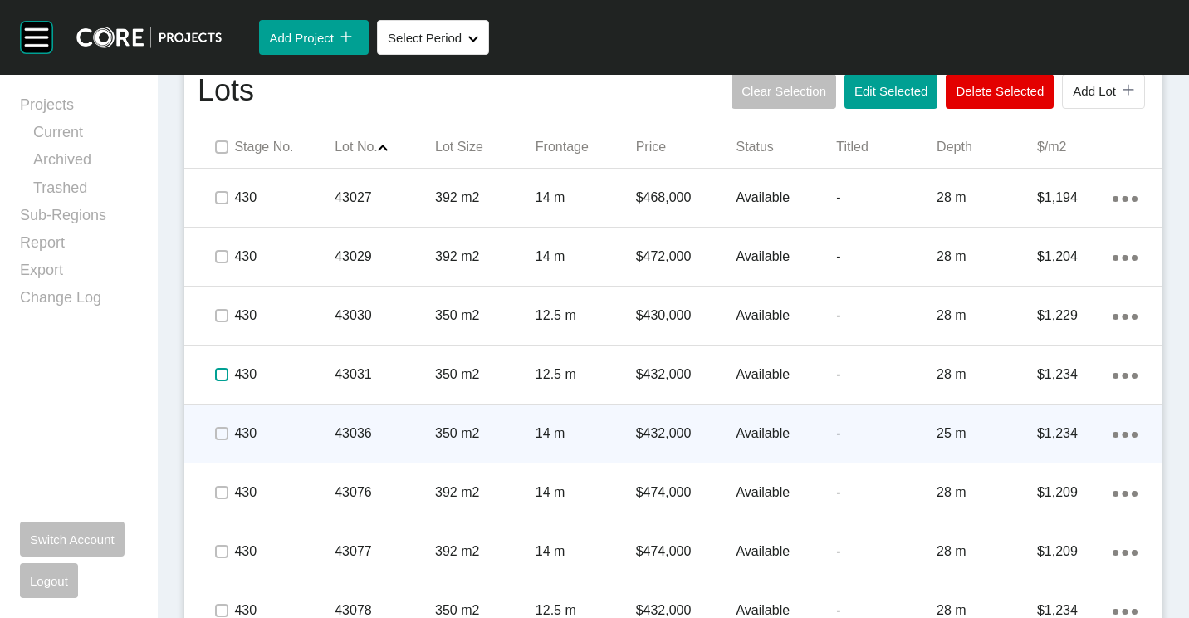
scroll to position [1121, 0]
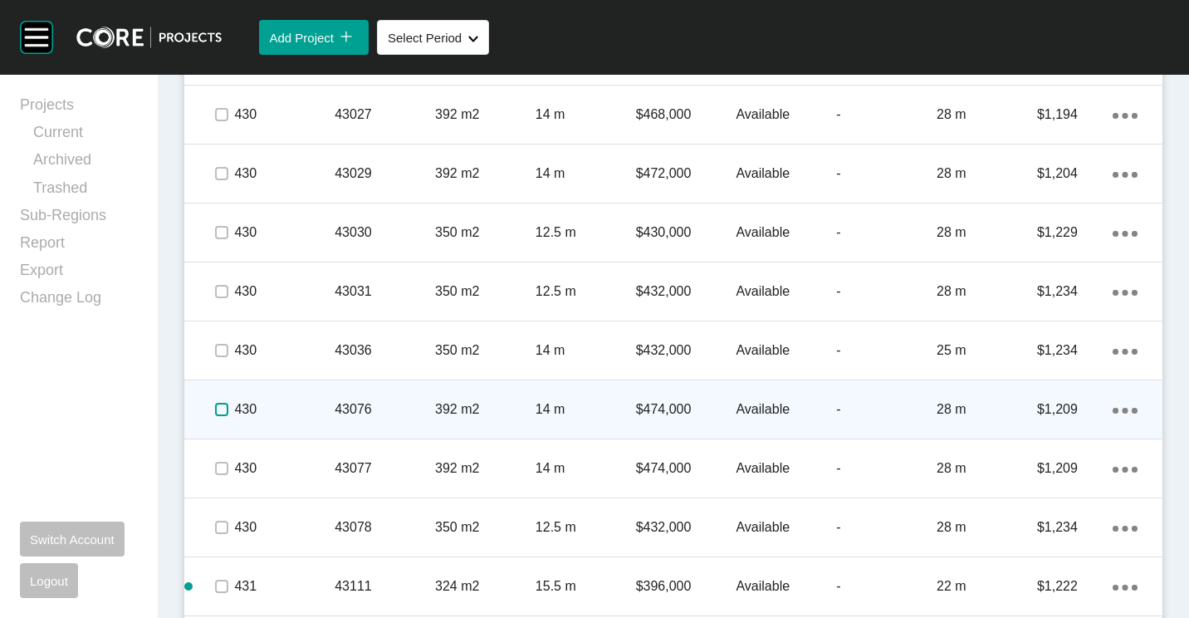
click at [222, 407] on label at bounding box center [221, 409] width 13 height 13
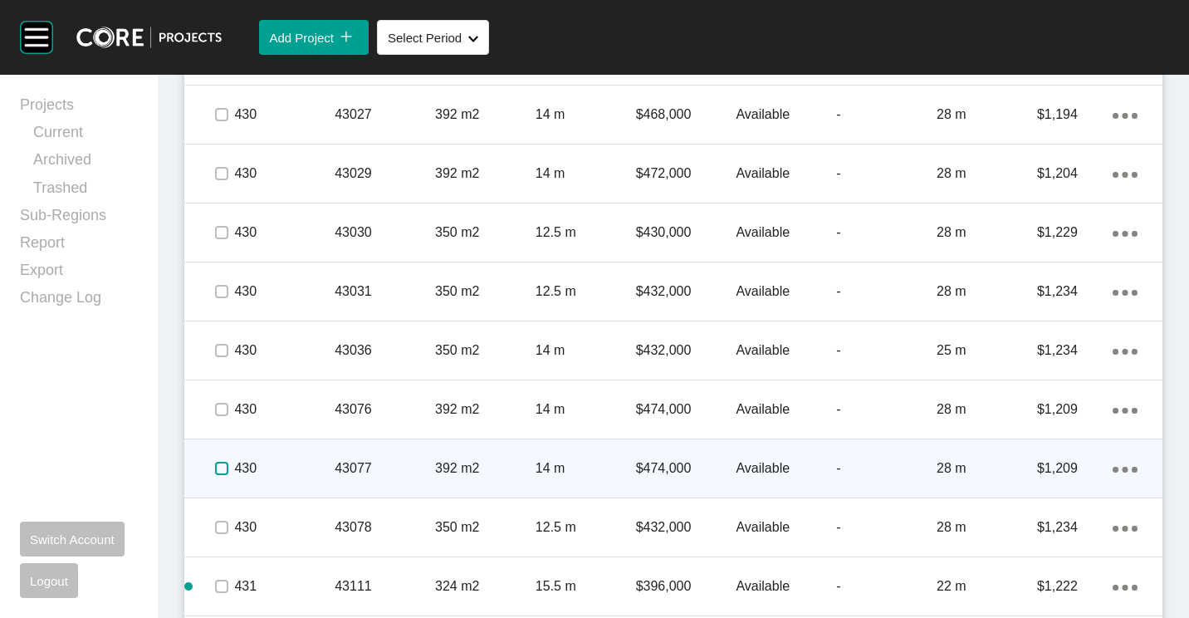
click at [221, 472] on label at bounding box center [221, 468] width 13 height 13
drag, startPoint x: 221, startPoint y: 533, endPoint x: 336, endPoint y: 453, distance: 140.7
click at [219, 530] on label at bounding box center [221, 527] width 13 height 13
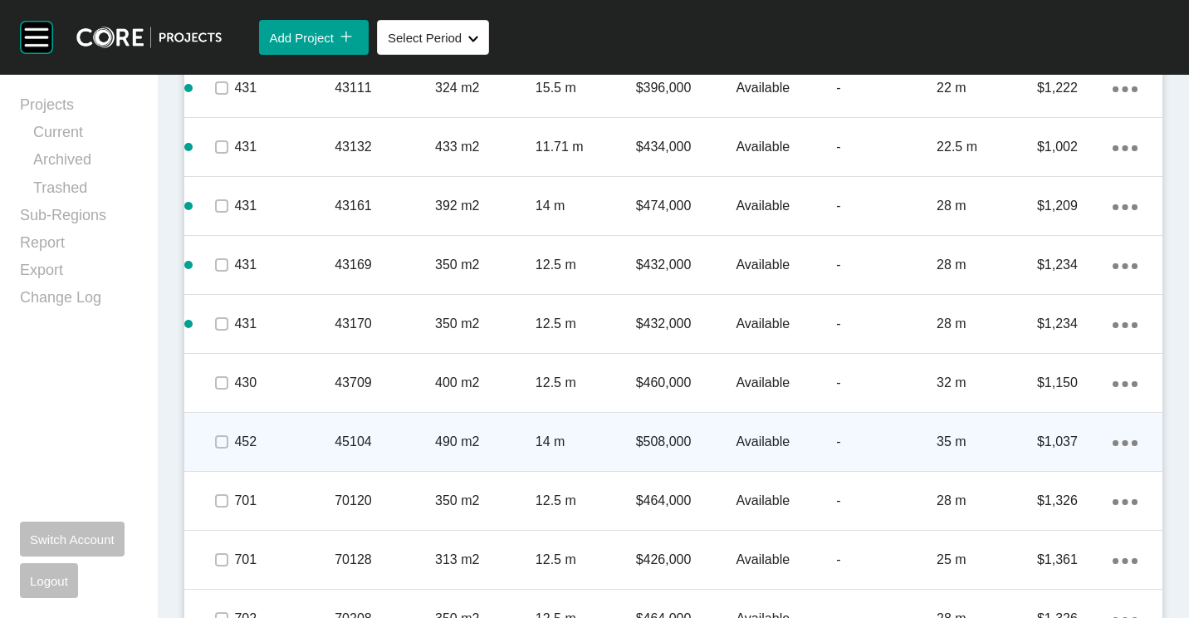
scroll to position [1702, 0]
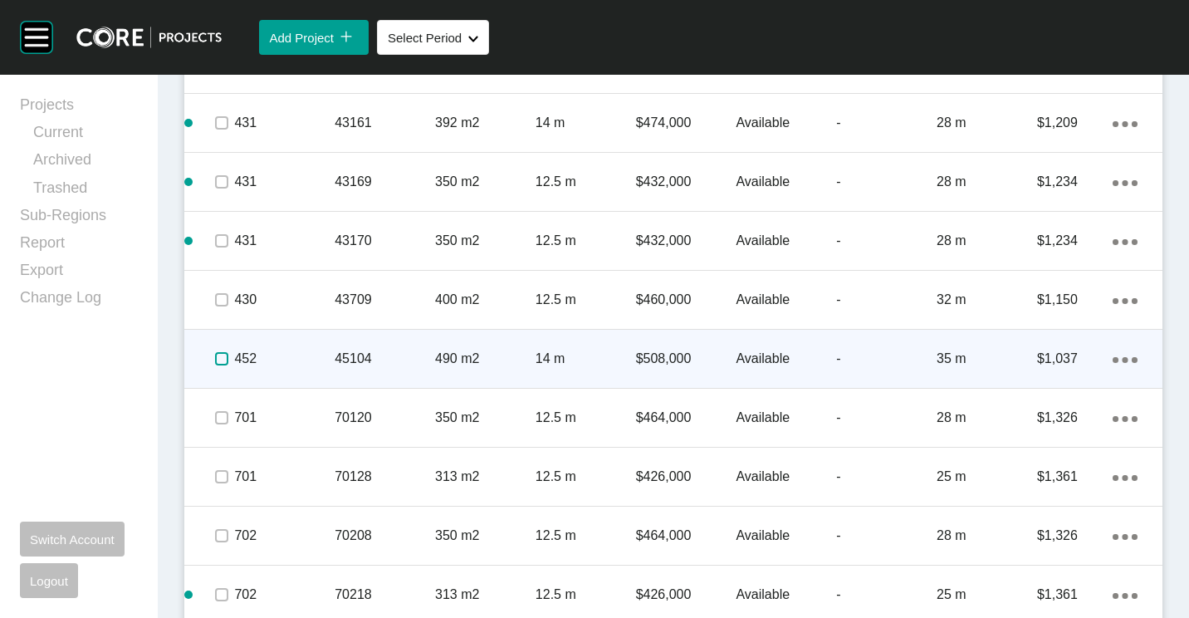
click at [221, 357] on label at bounding box center [221, 358] width 13 height 13
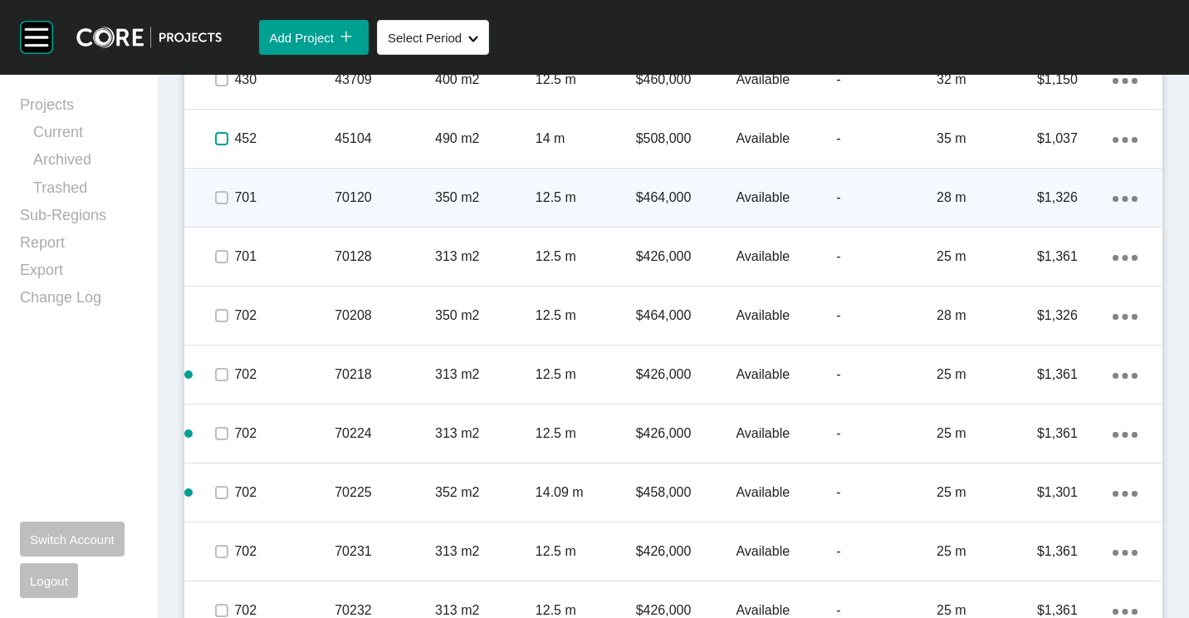
scroll to position [1951, 0]
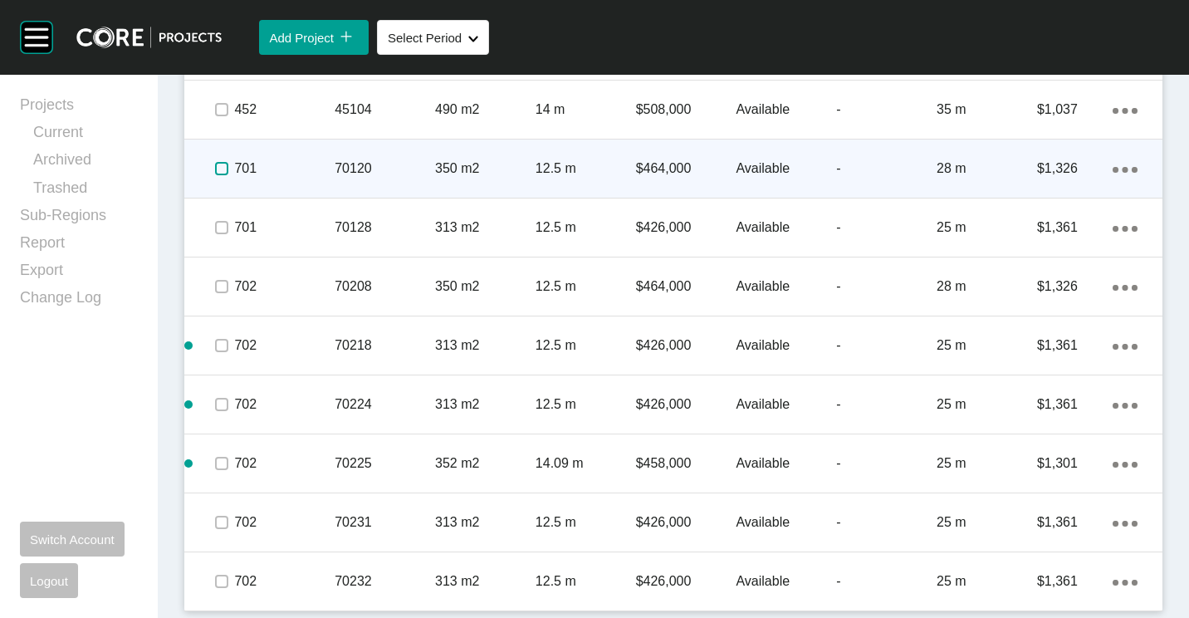
click at [221, 169] on label at bounding box center [221, 168] width 13 height 13
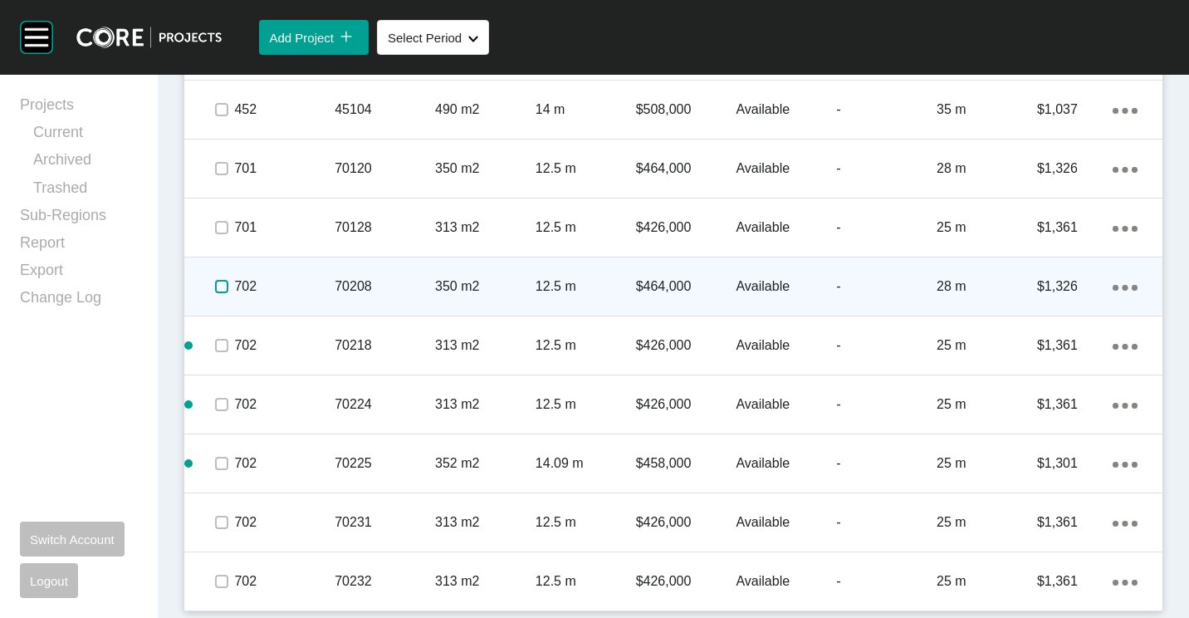
click at [218, 288] on label at bounding box center [221, 286] width 13 height 13
click at [1113, 289] on icon "Action Menu Dots Copy 6 Created with Sketch." at bounding box center [1125, 288] width 25 height 6
click at [1065, 288] on link "Duplicate" at bounding box center [1044, 289] width 62 height 25
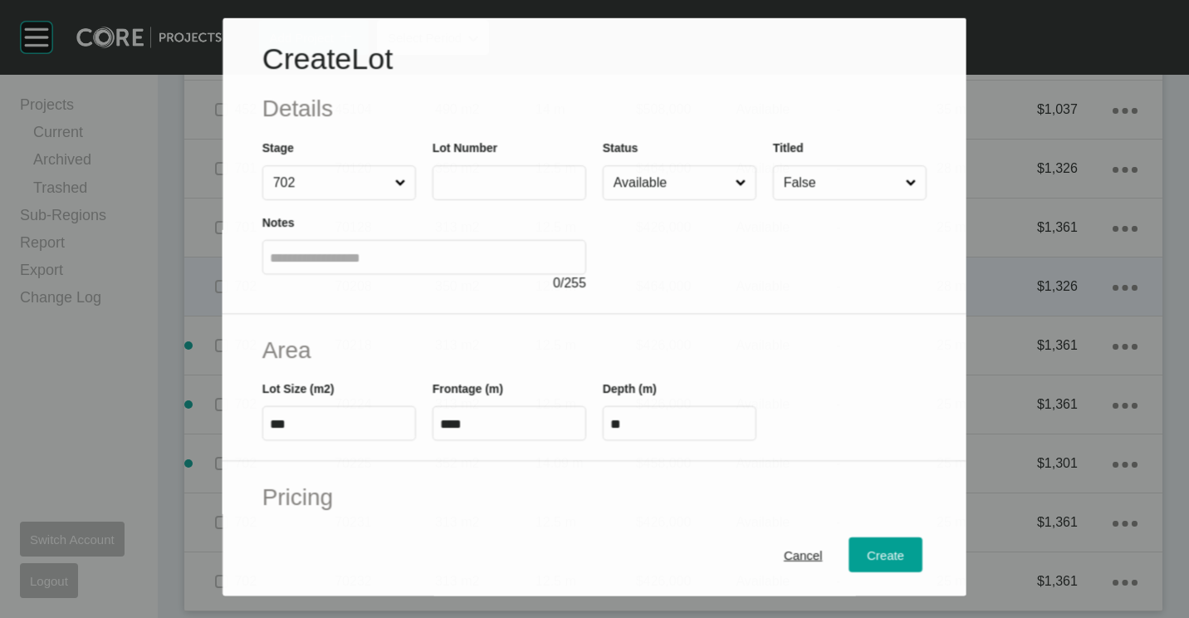
scroll to position [1900, 0]
click at [509, 183] on input "text" at bounding box center [509, 182] width 139 height 14
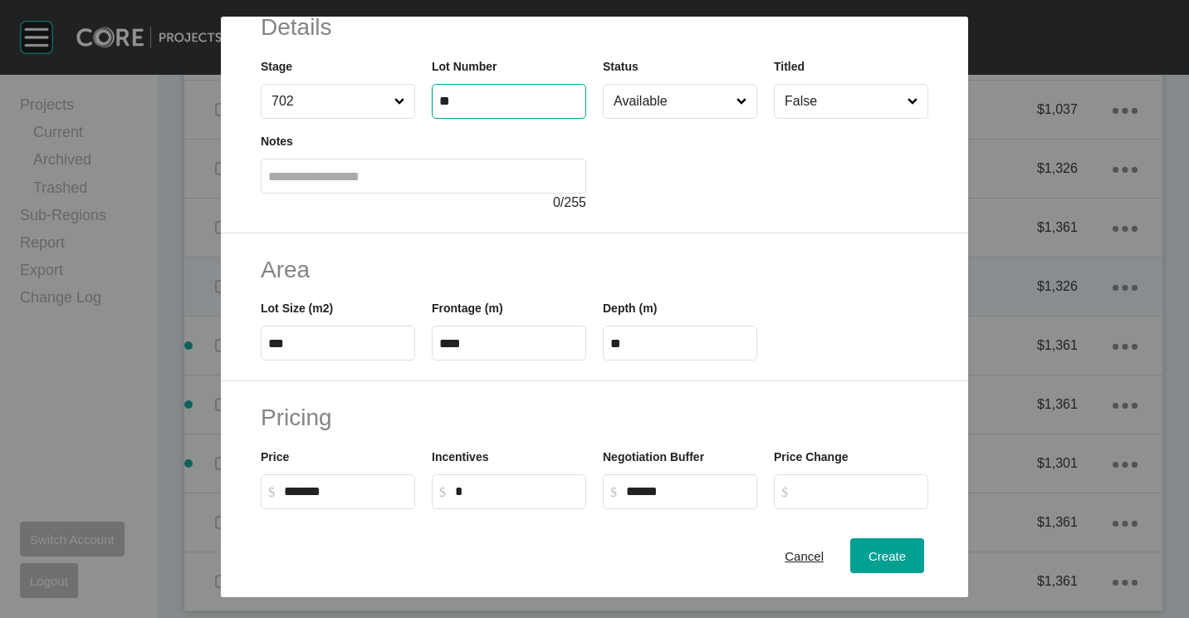
scroll to position [0, 0]
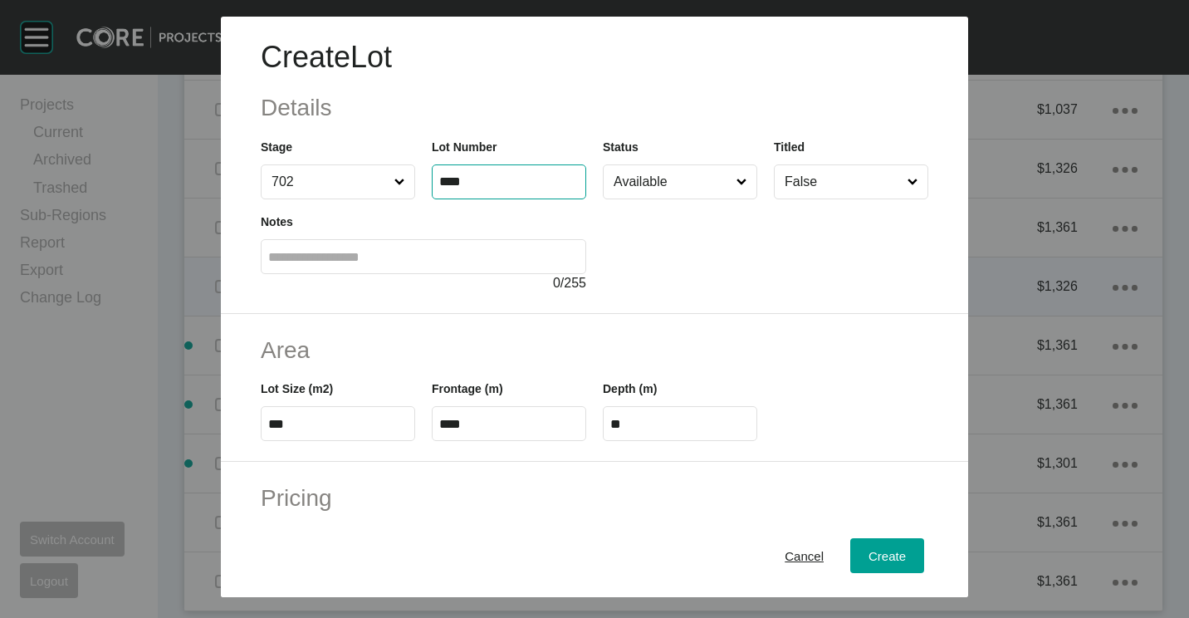
type input "****"
type input "*"
type input "*******"
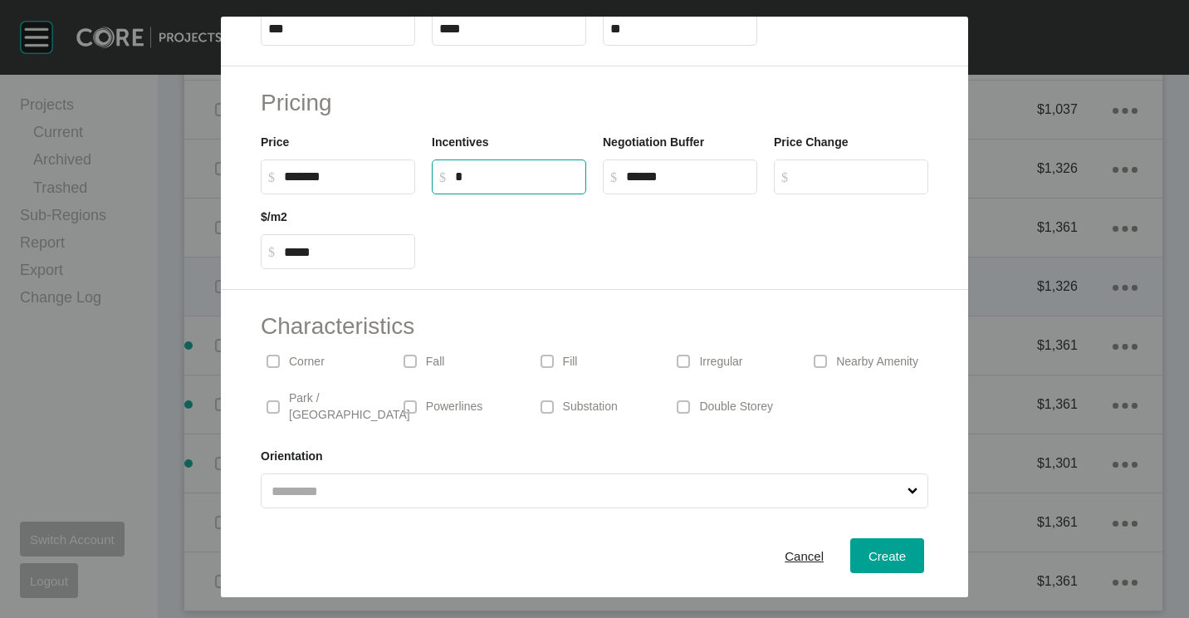
scroll to position [395, 0]
click at [868, 553] on span "Create" at bounding box center [886, 556] width 37 height 14
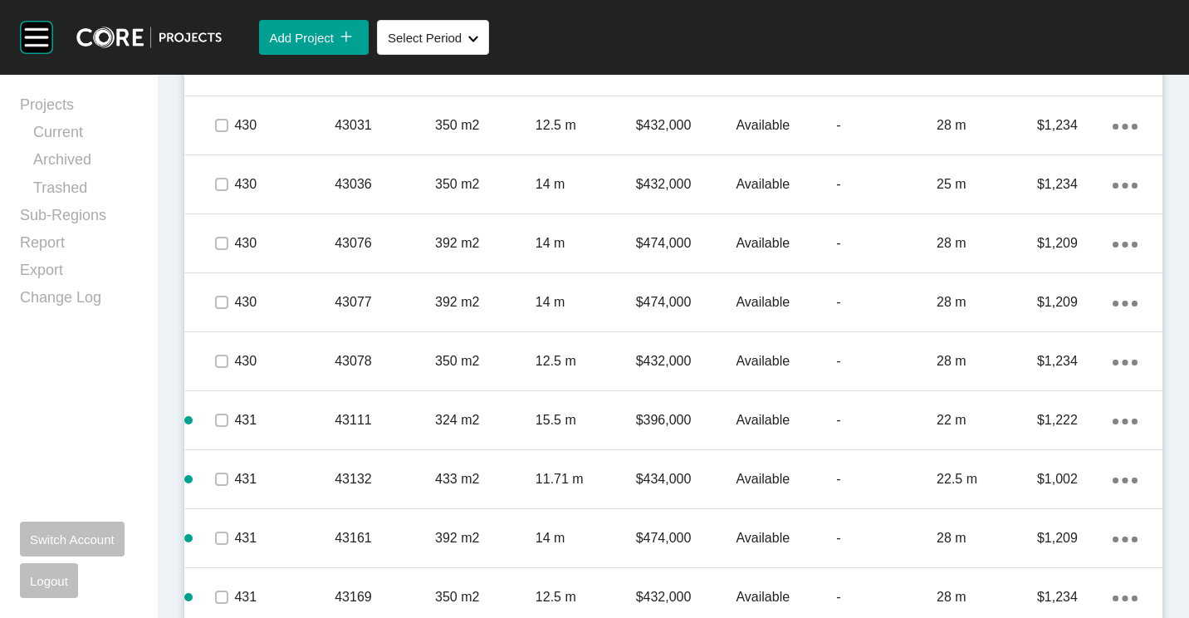
scroll to position [848, 0]
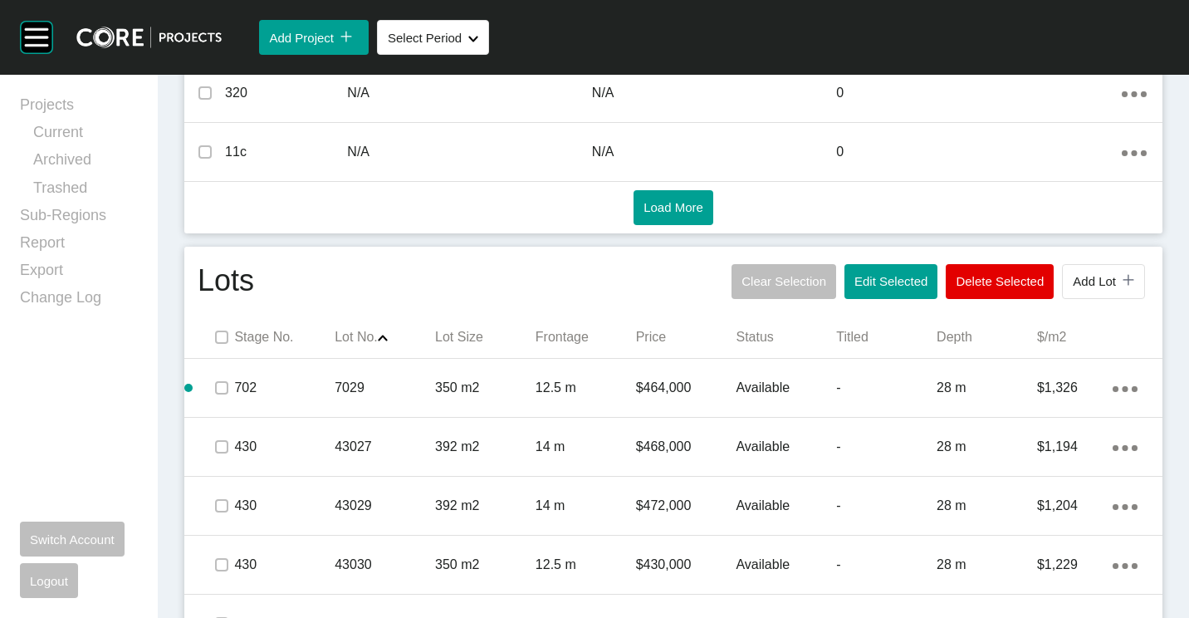
click at [249, 350] on div "Stage No. Lot No. Shape Created with Sketch. Lot Size Frontage Price Status Tit…" at bounding box center [673, 337] width 978 height 42
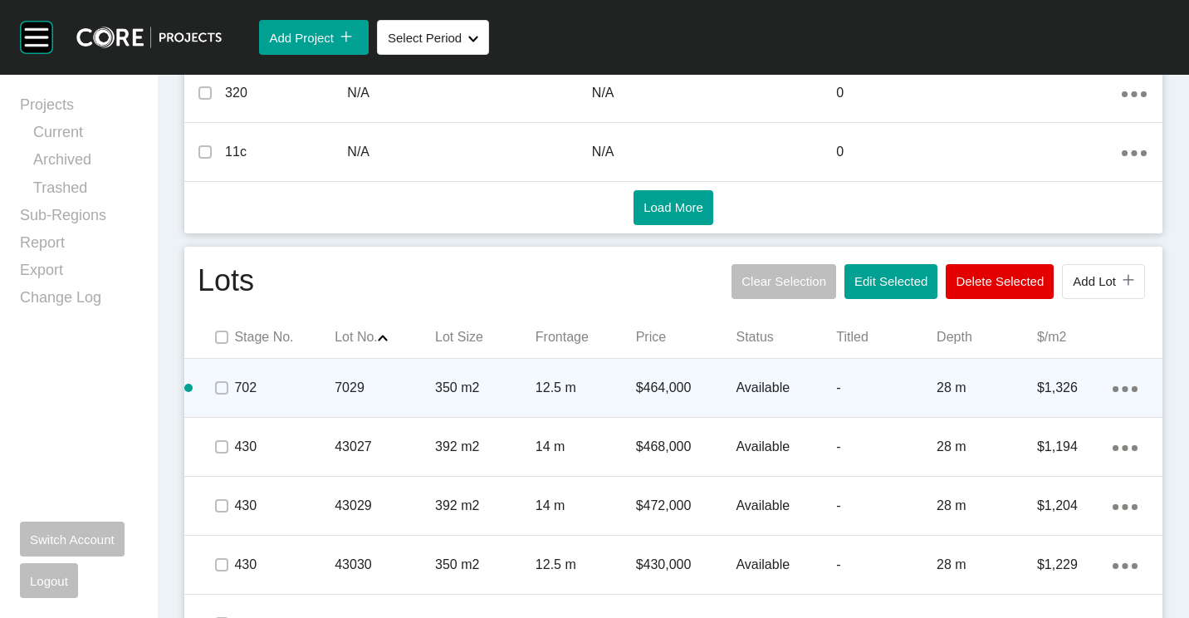
click at [324, 388] on p "702" at bounding box center [284, 388] width 100 height 18
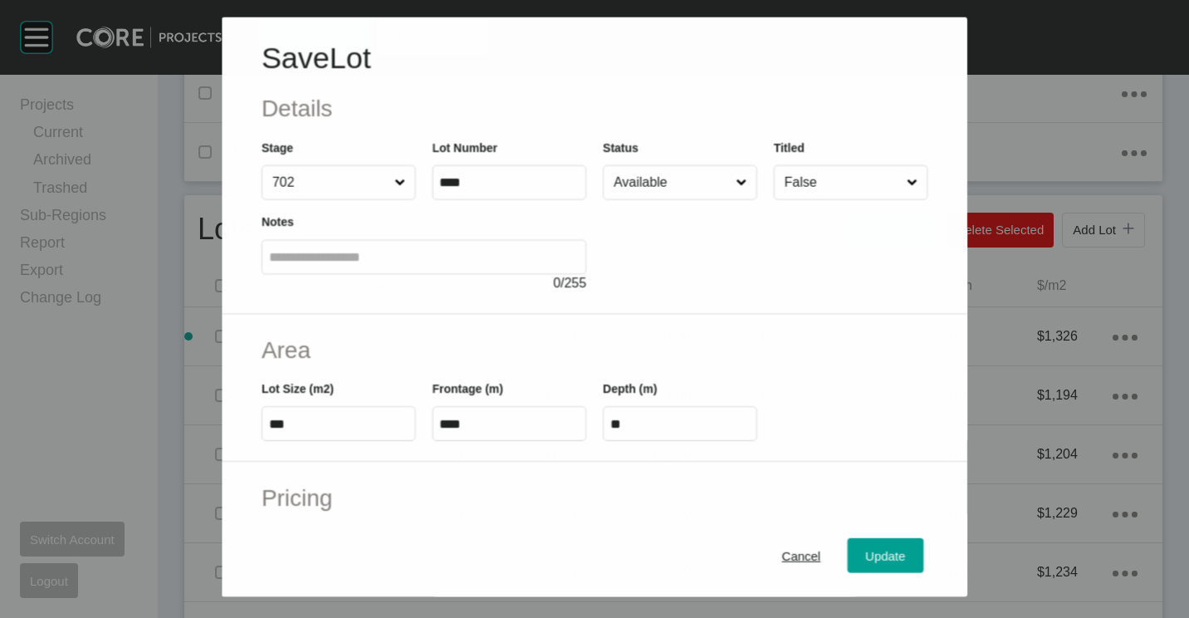
click at [485, 181] on input "****" at bounding box center [508, 182] width 139 height 14
type input "*****"
drag, startPoint x: 851, startPoint y: 557, endPoint x: 849, endPoint y: 516, distance: 40.8
click at [862, 558] on div "Update" at bounding box center [886, 556] width 48 height 22
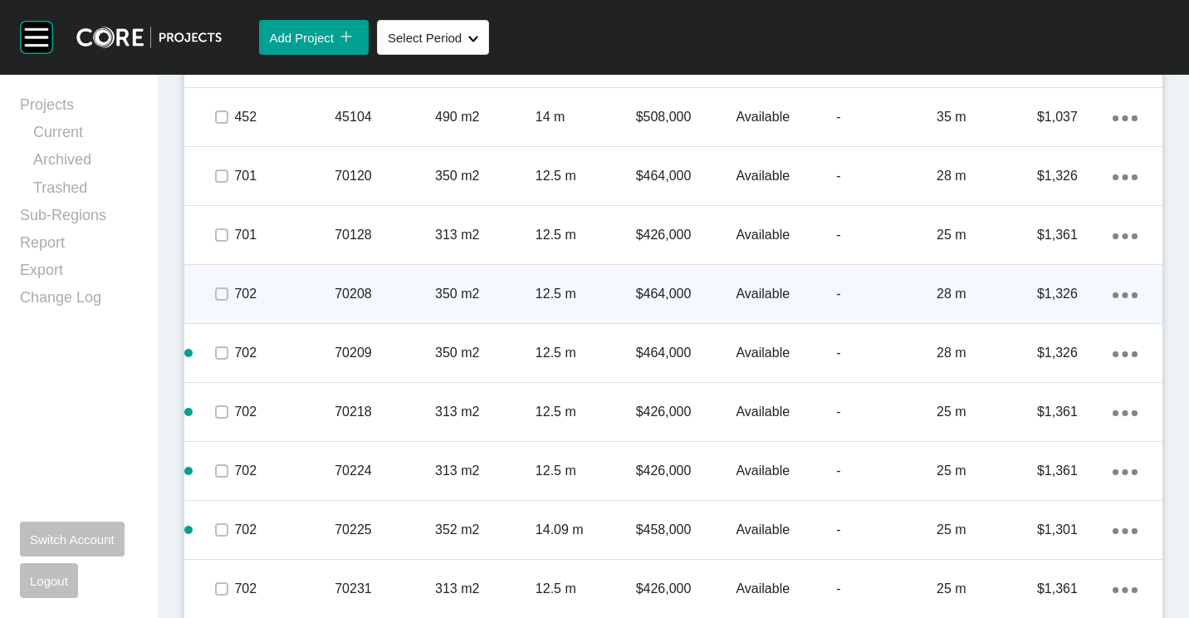
scroll to position [1927, 0]
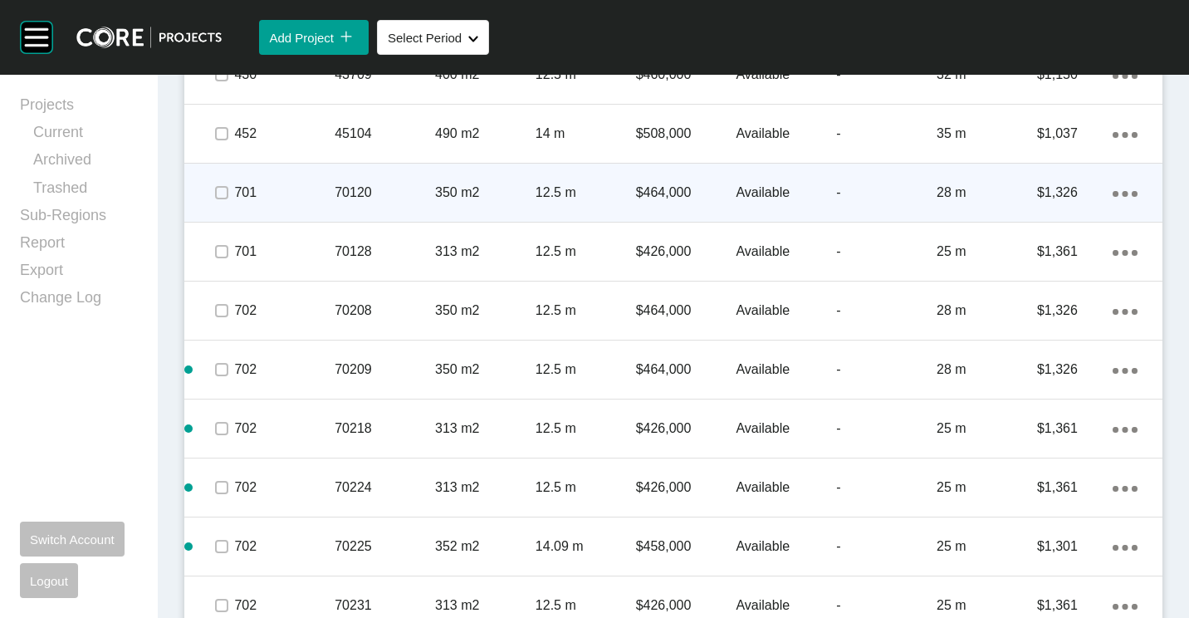
click at [1113, 194] on icon "Action Menu Dots Copy 6 Created with Sketch." at bounding box center [1125, 194] width 25 height 6
click at [1056, 200] on link "Duplicate" at bounding box center [1044, 195] width 62 height 25
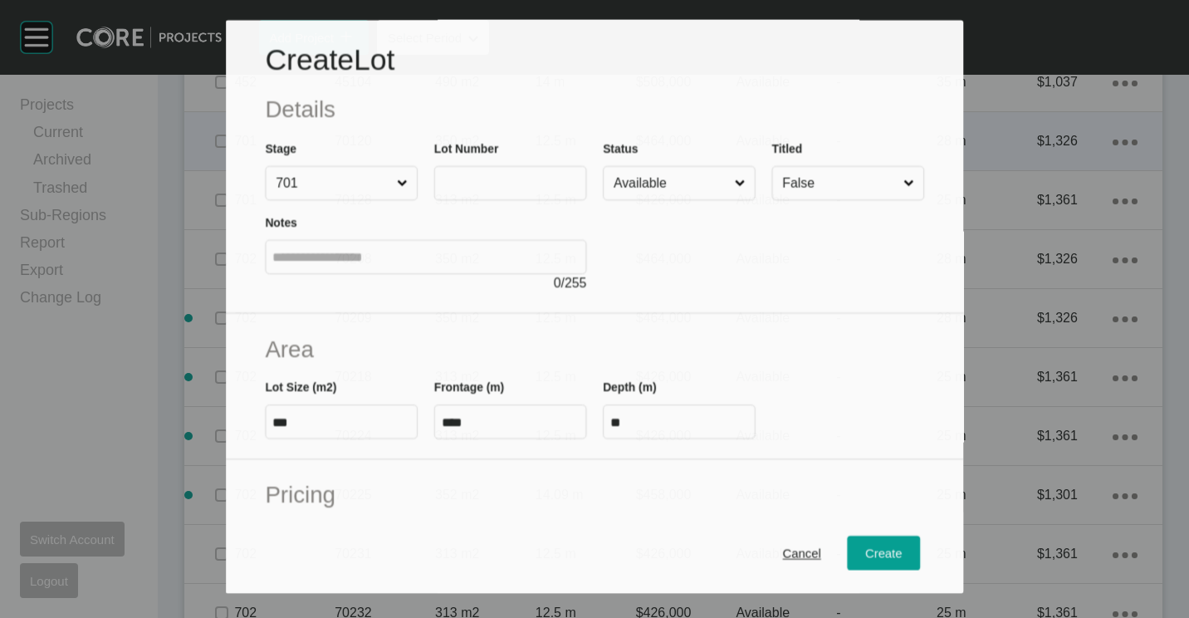
scroll to position [1876, 0]
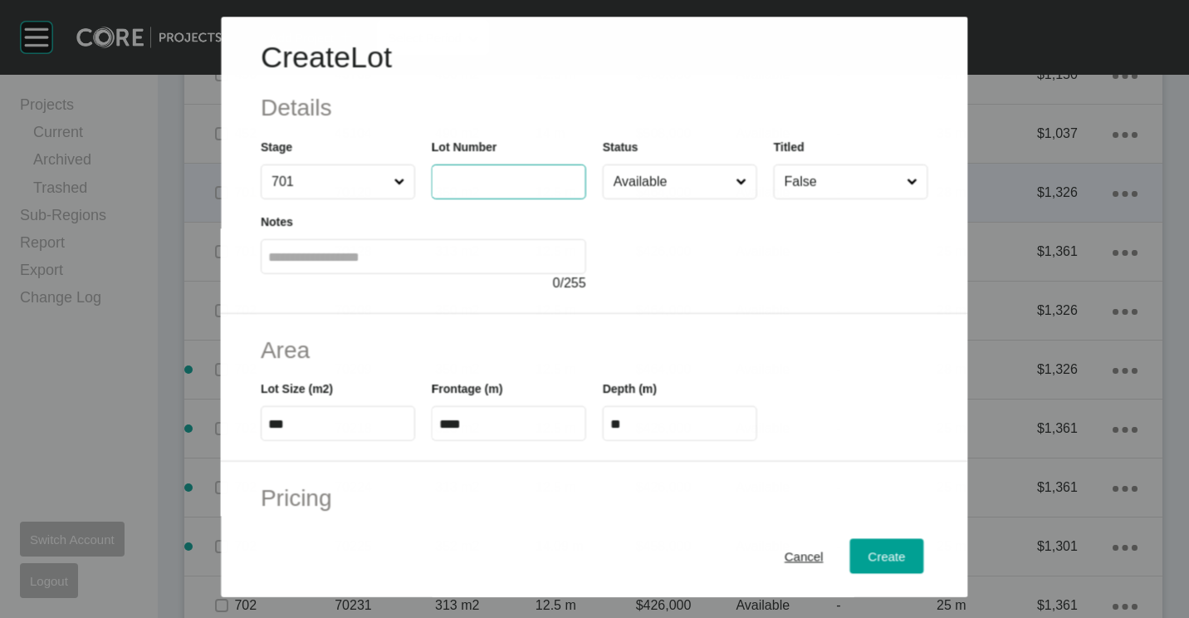
click at [459, 188] on input "text" at bounding box center [508, 182] width 139 height 14
type input "*****"
type input "*******"
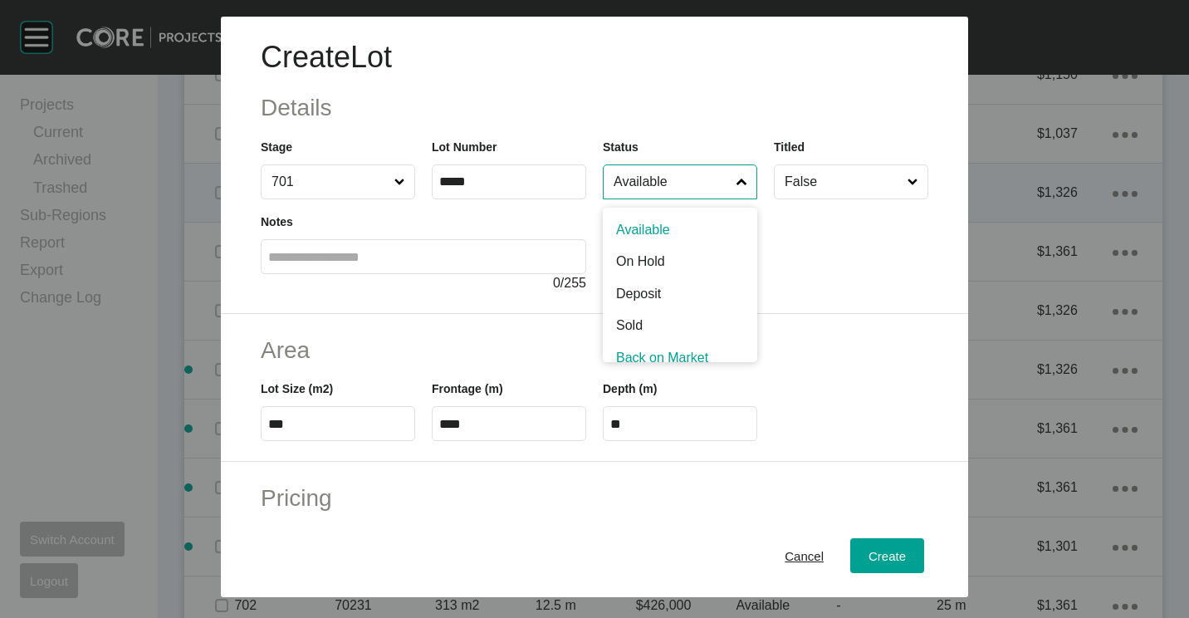
scroll to position [12, 0]
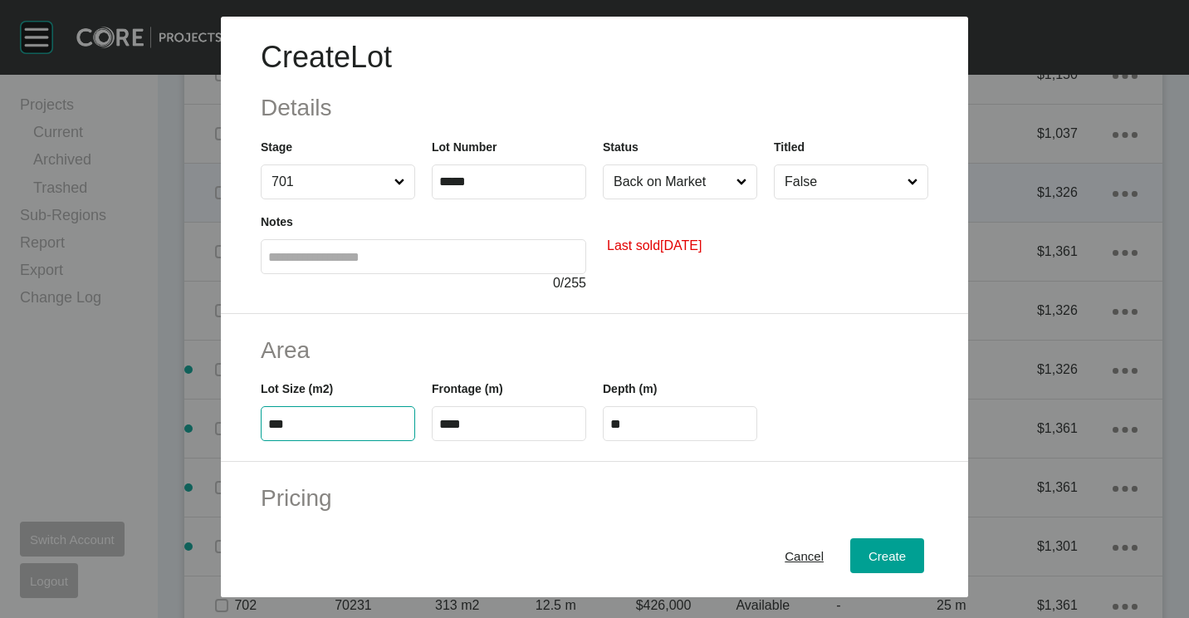
type input "***"
type input "****"
type input "*****"
type input "**"
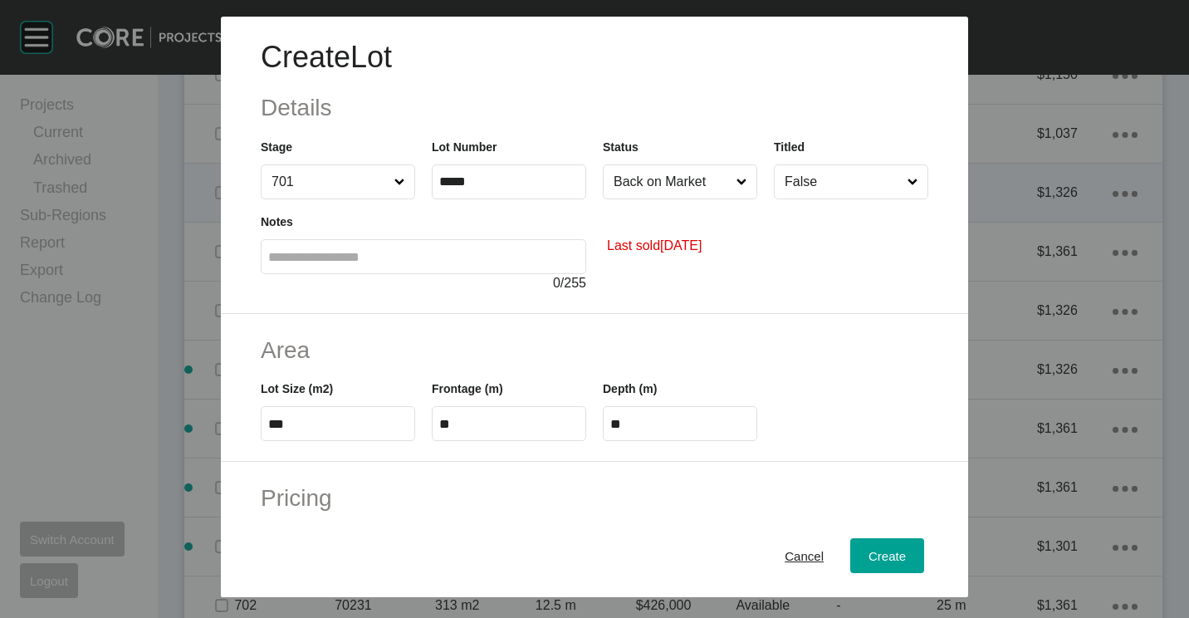
type input "*"
type input "*******"
type input "*"
type input "*****"
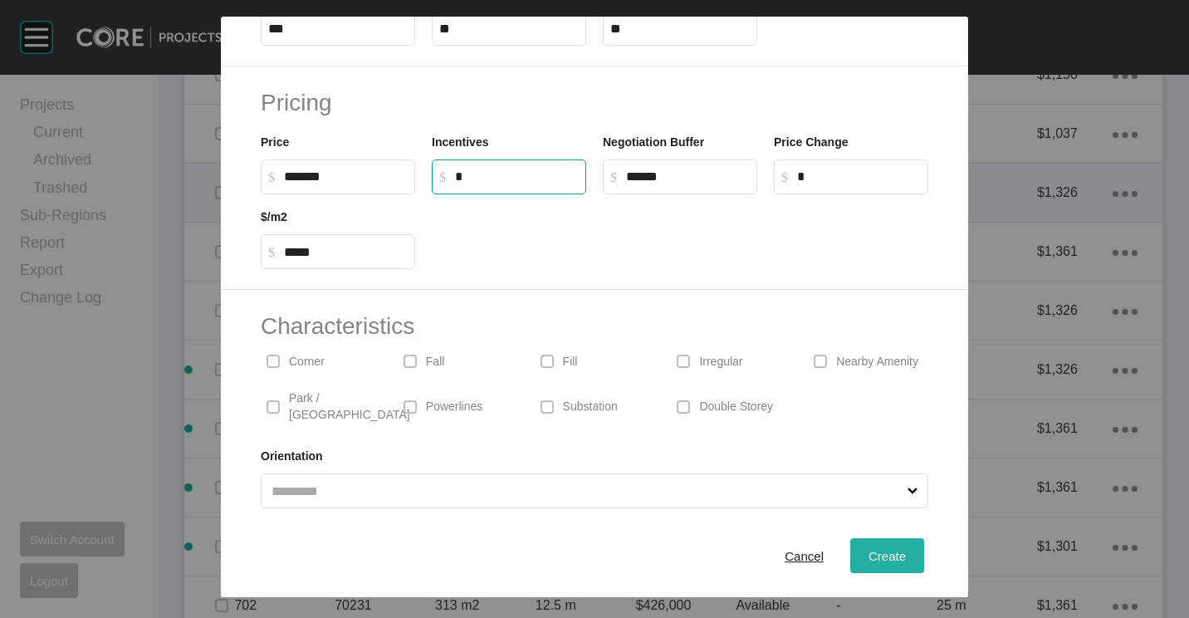
click at [878, 546] on div "Create" at bounding box center [887, 556] width 46 height 22
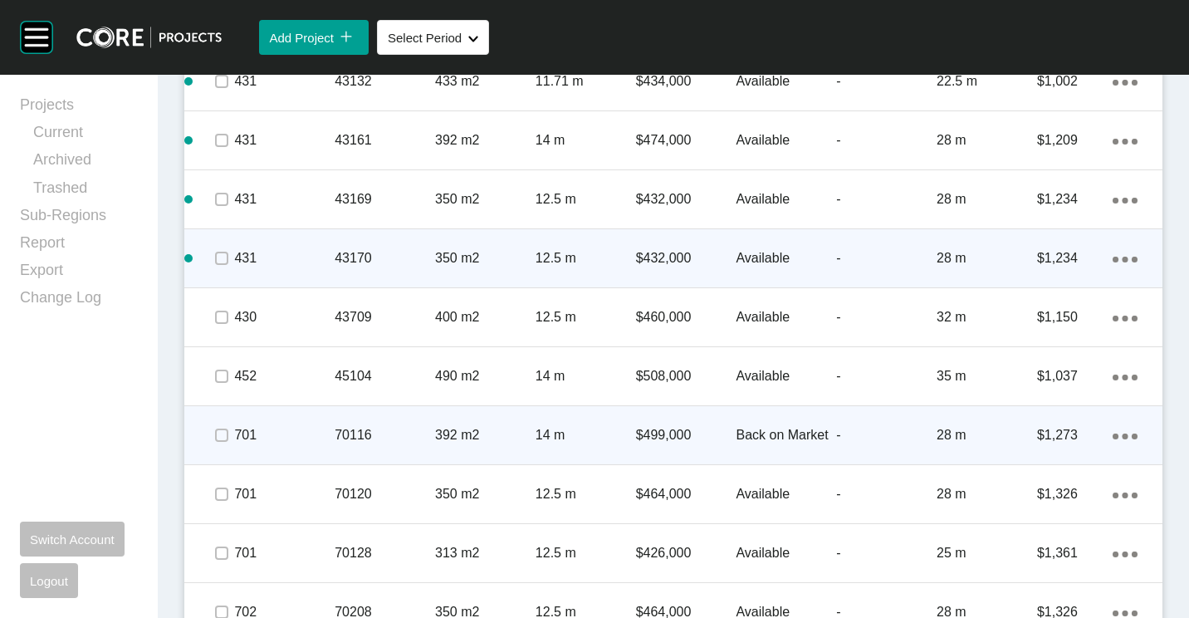
scroll to position [1654, 0]
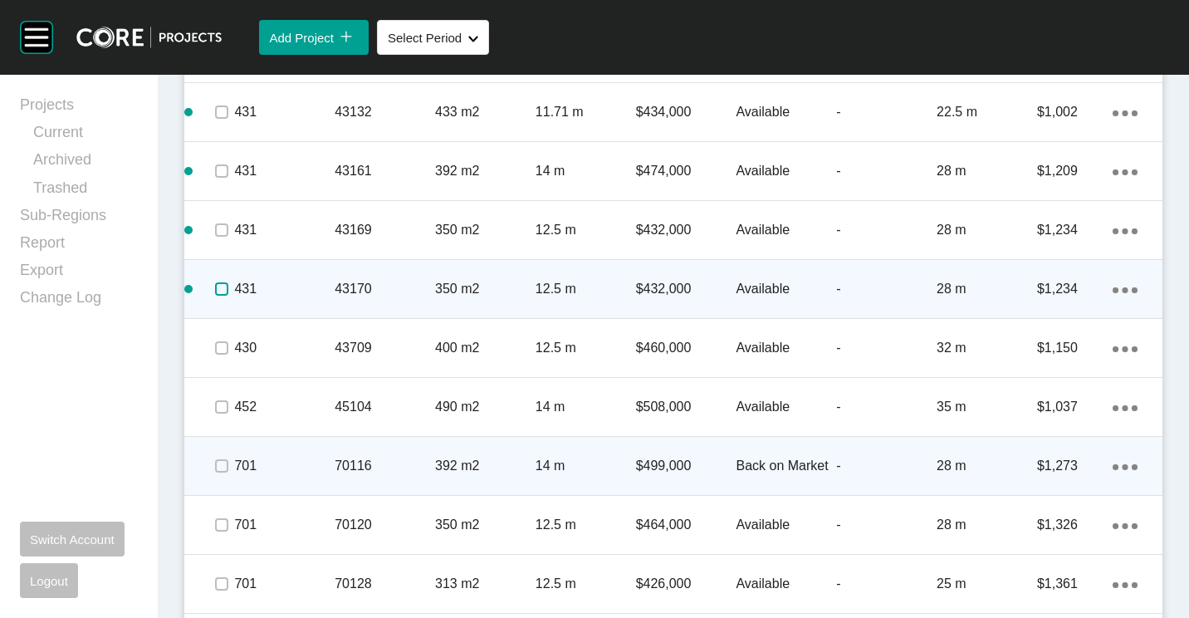
click at [223, 288] on label at bounding box center [221, 288] width 13 height 13
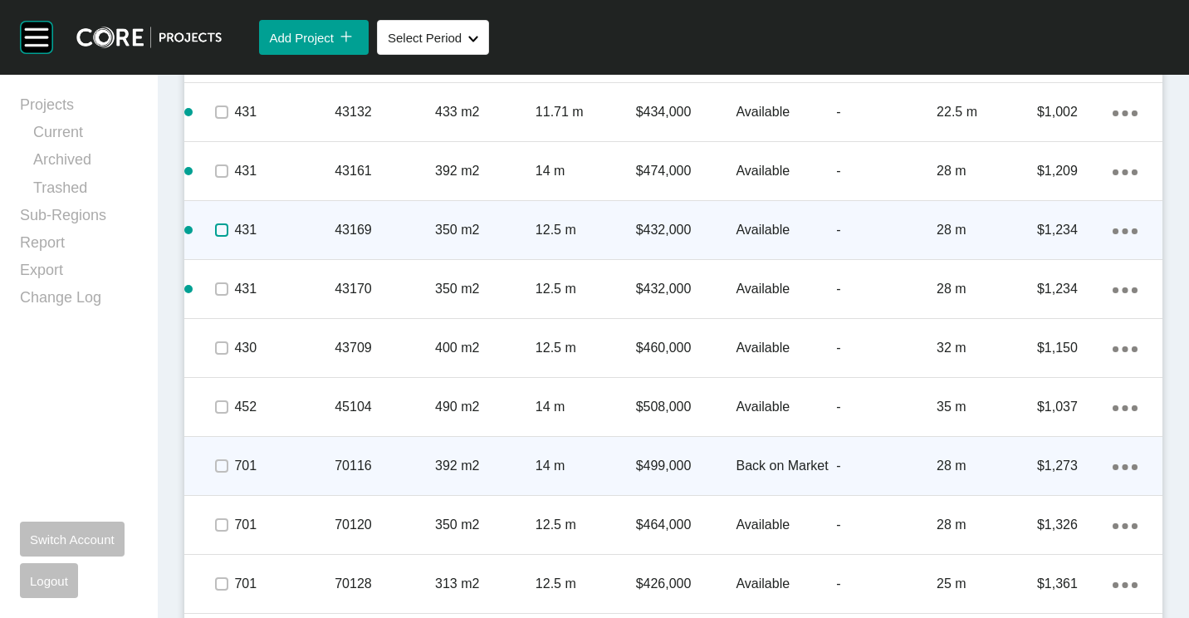
drag, startPoint x: 218, startPoint y: 232, endPoint x: 239, endPoint y: 234, distance: 20.8
click at [220, 232] on label at bounding box center [221, 229] width 13 height 13
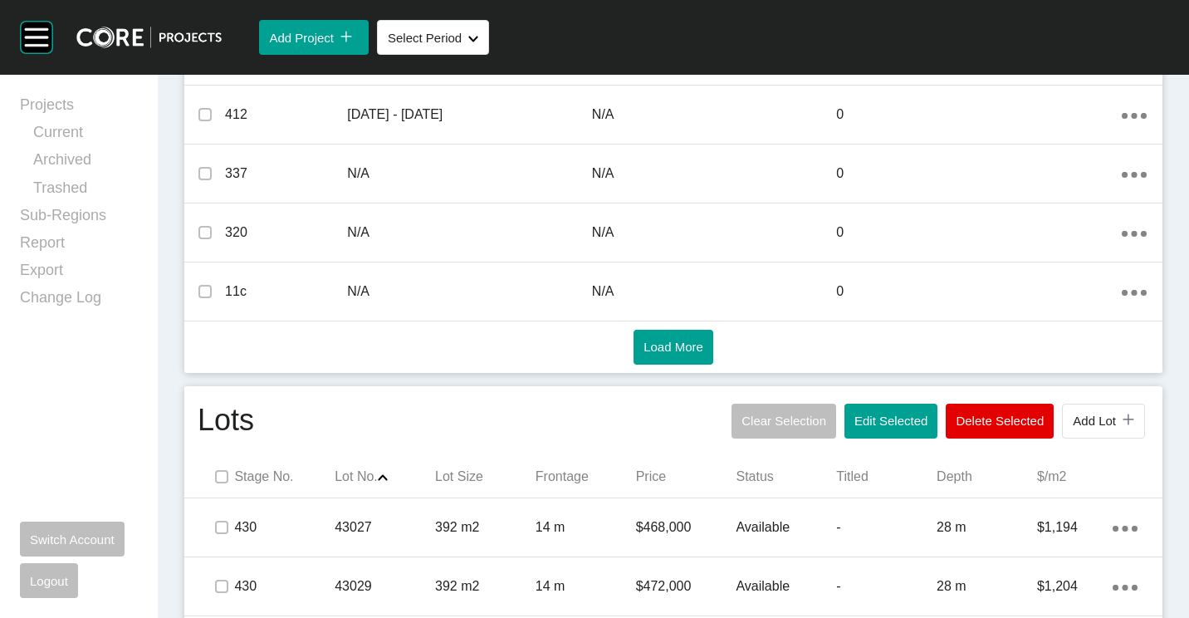
scroll to position [824, 0]
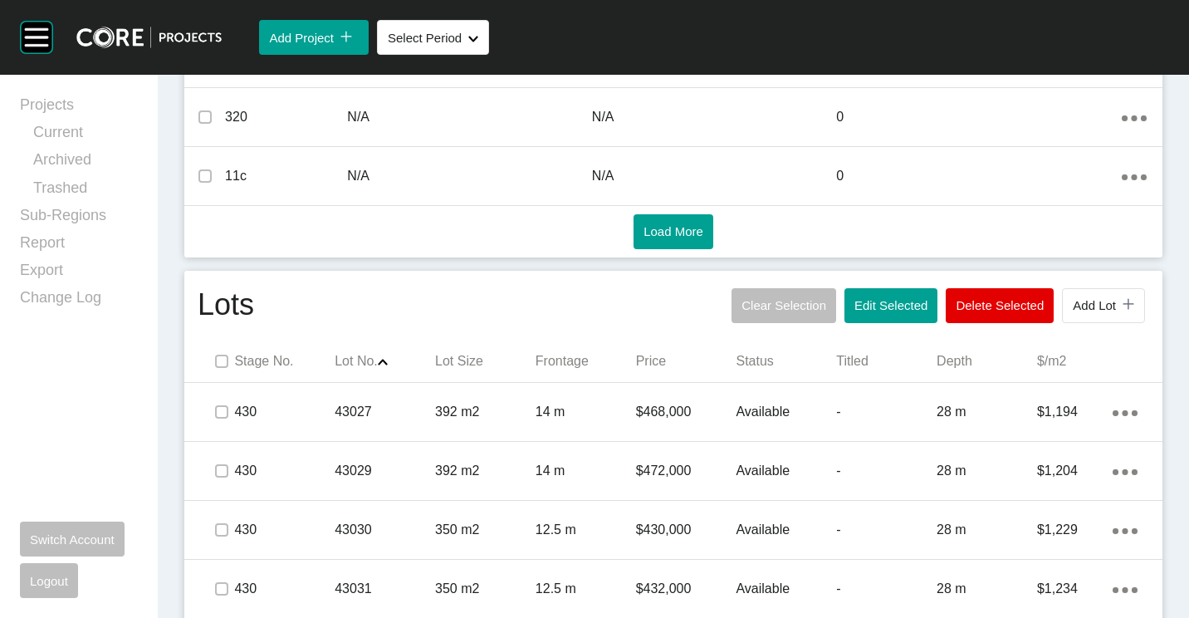
click at [914, 285] on div "Clear Selection Edit Selected Delete Selected Add Lot icon/tick copy 11 Created…" at bounding box center [938, 305] width 422 height 43
click at [873, 298] on span "Edit Selected" at bounding box center [890, 305] width 73 height 14
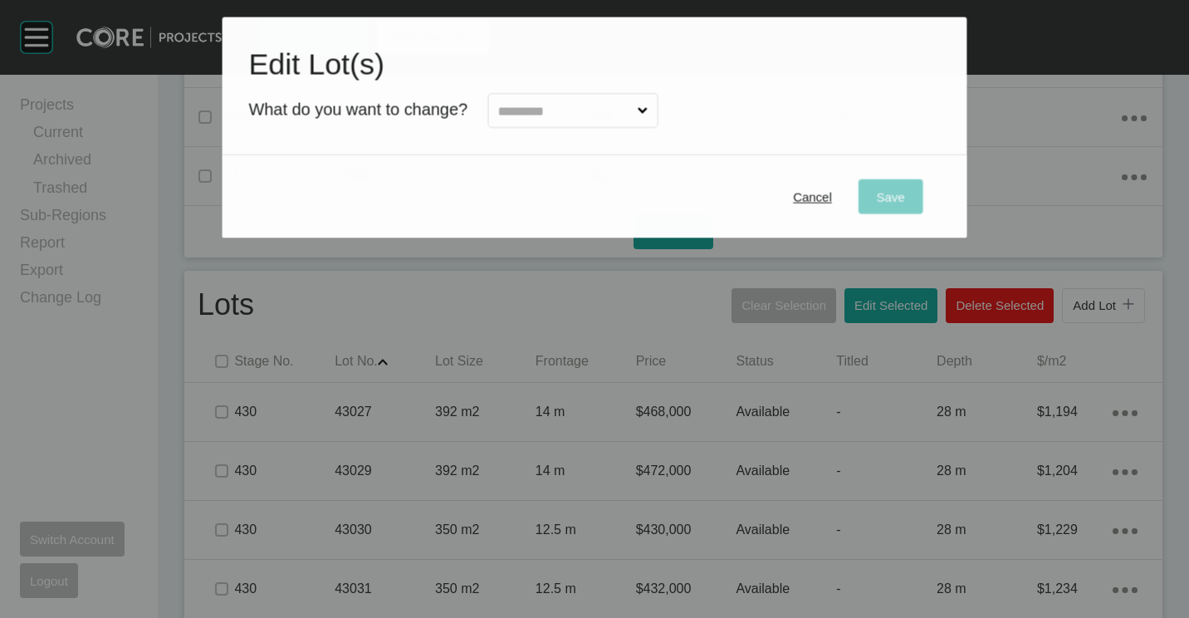
click at [553, 88] on div at bounding box center [562, 107] width 191 height 43
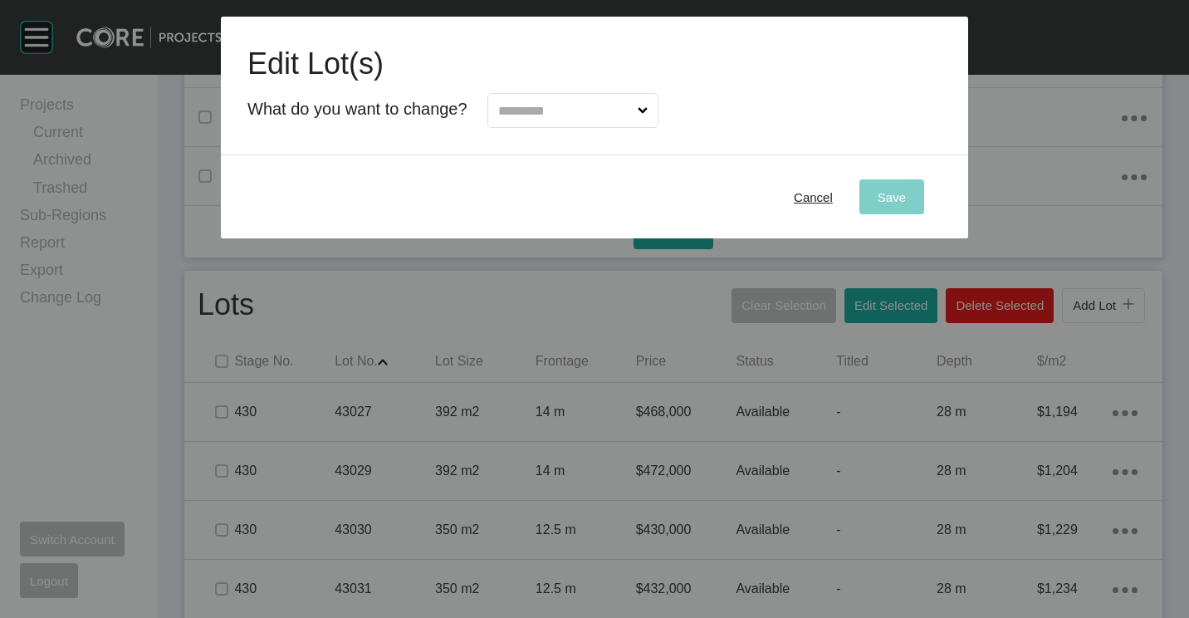
click at [552, 116] on input "text" at bounding box center [564, 110] width 139 height 33
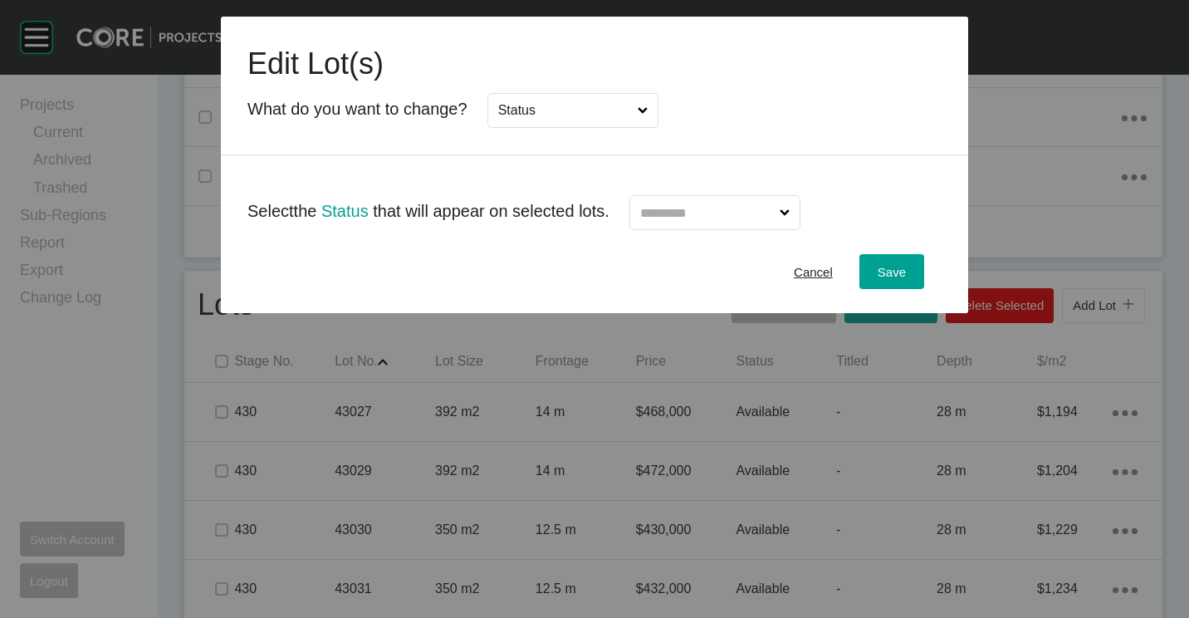
click at [741, 204] on input "text" at bounding box center [706, 212] width 139 height 33
drag, startPoint x: 689, startPoint y: 286, endPoint x: 796, endPoint y: 276, distance: 107.6
click at [891, 278] on span "Save" at bounding box center [892, 272] width 28 height 14
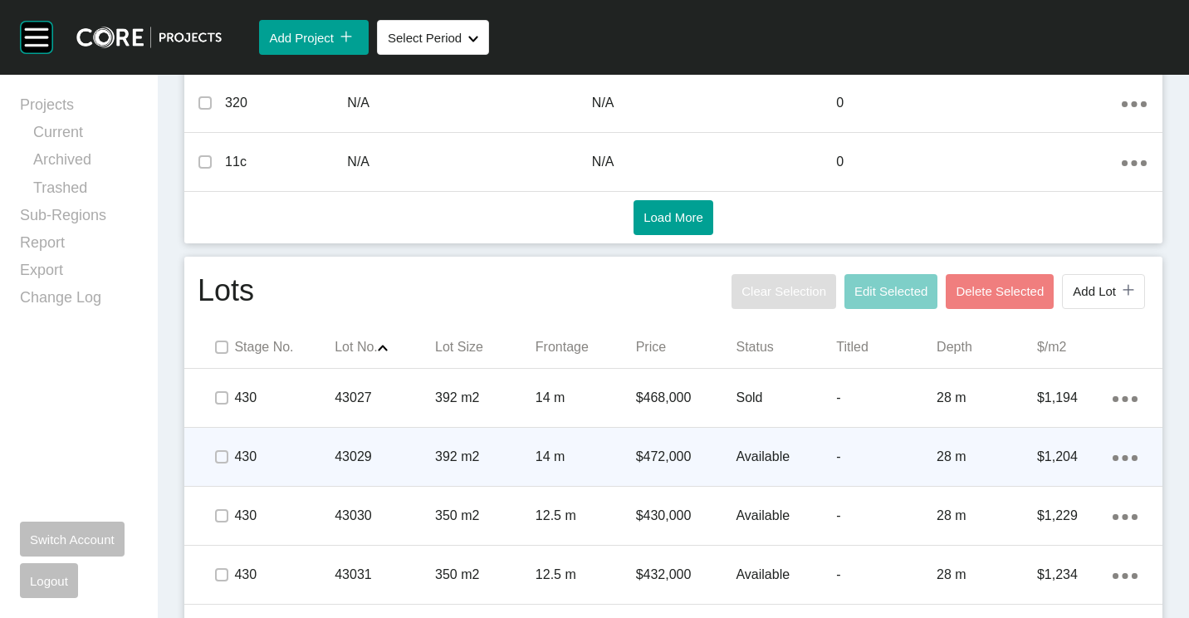
scroll to position [990, 0]
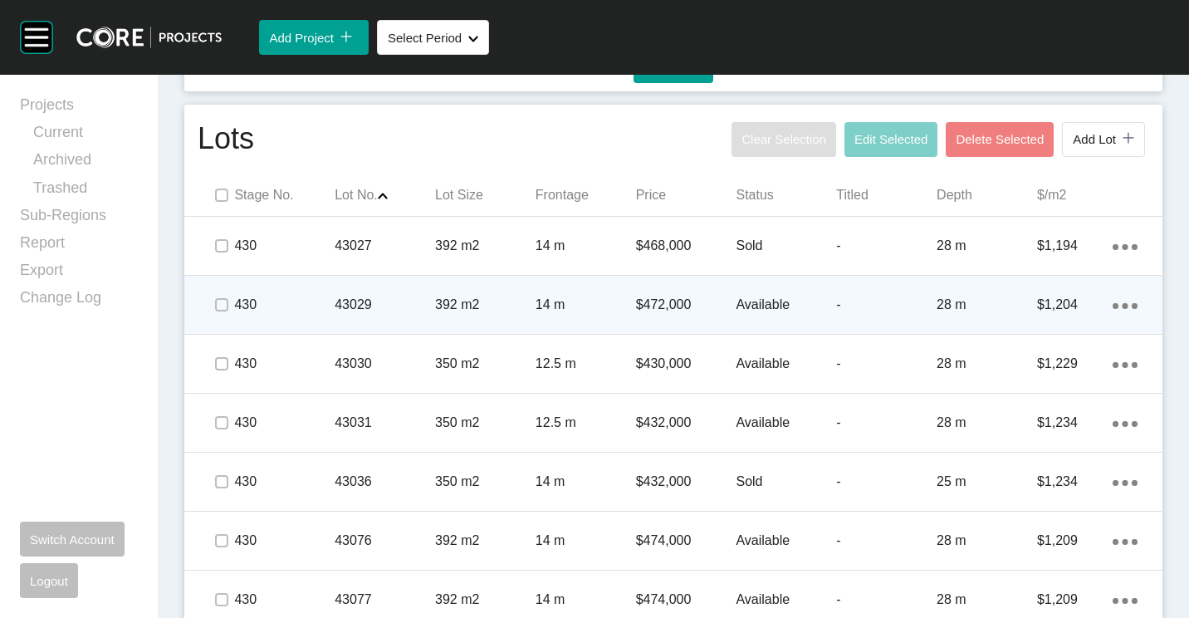
click at [523, 308] on p "392 m2" at bounding box center [485, 305] width 100 height 18
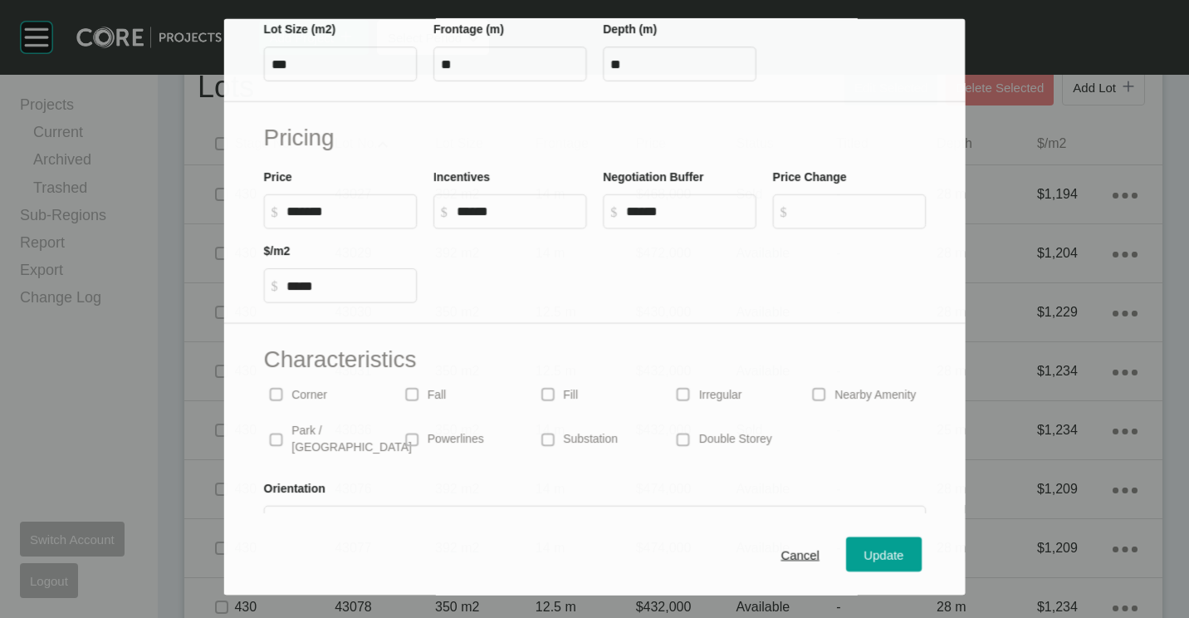
scroll to position [395, 0]
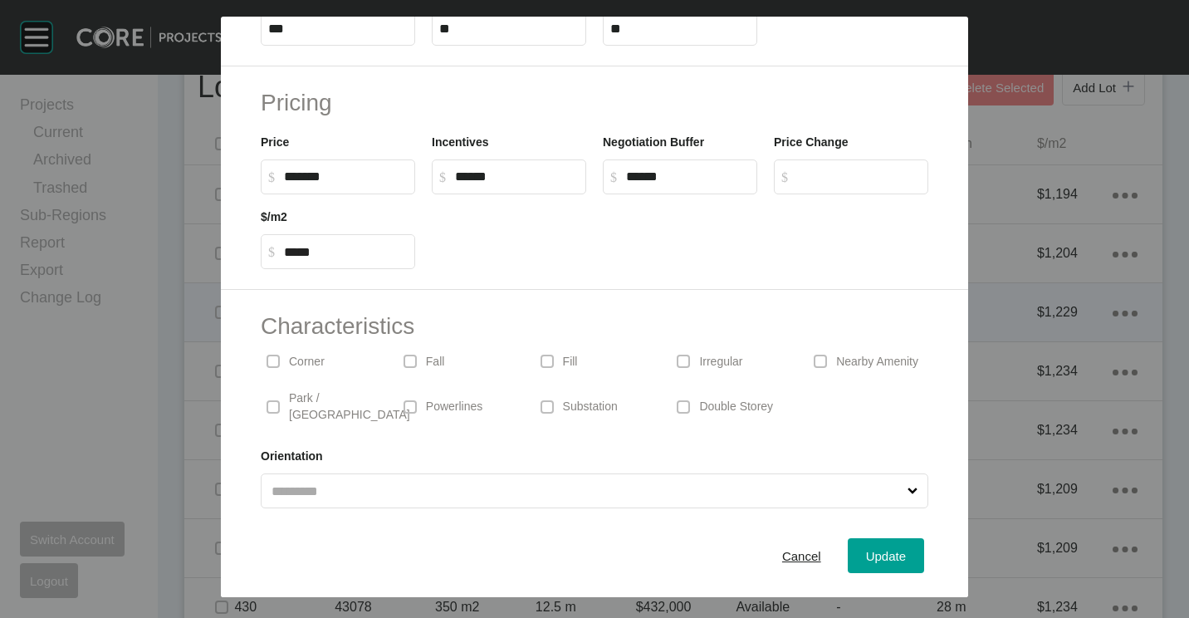
drag, startPoint x: 799, startPoint y: 565, endPoint x: 454, endPoint y: 335, distance: 414.3
click at [799, 565] on div "Cancel" at bounding box center [801, 556] width 47 height 22
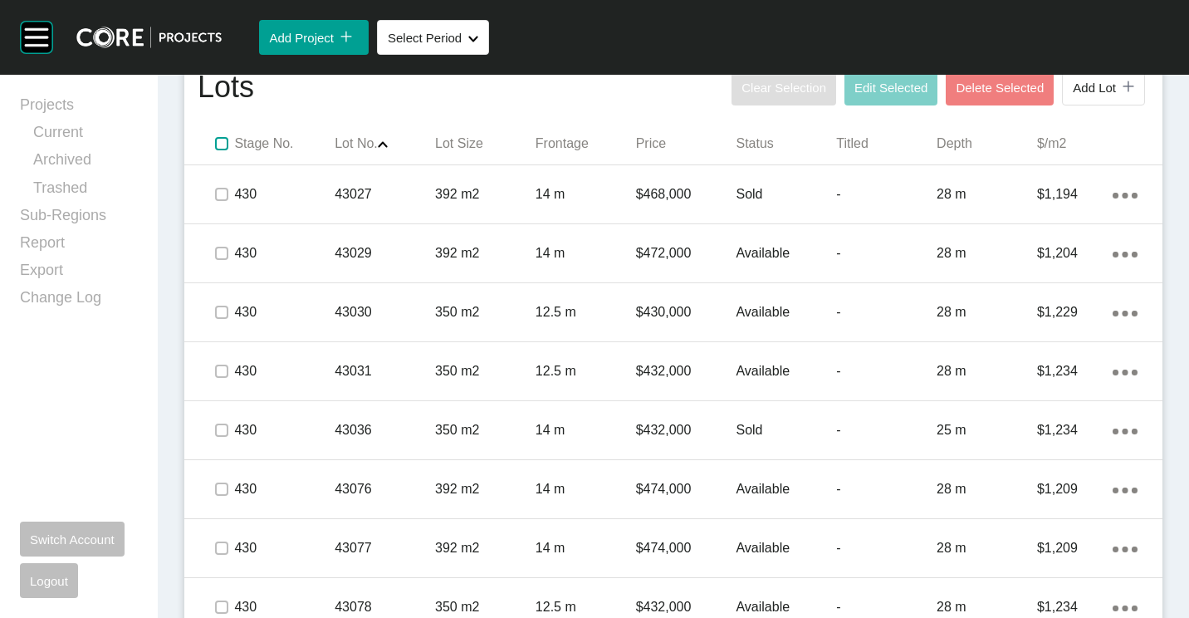
click at [224, 149] on label at bounding box center [221, 143] width 13 height 13
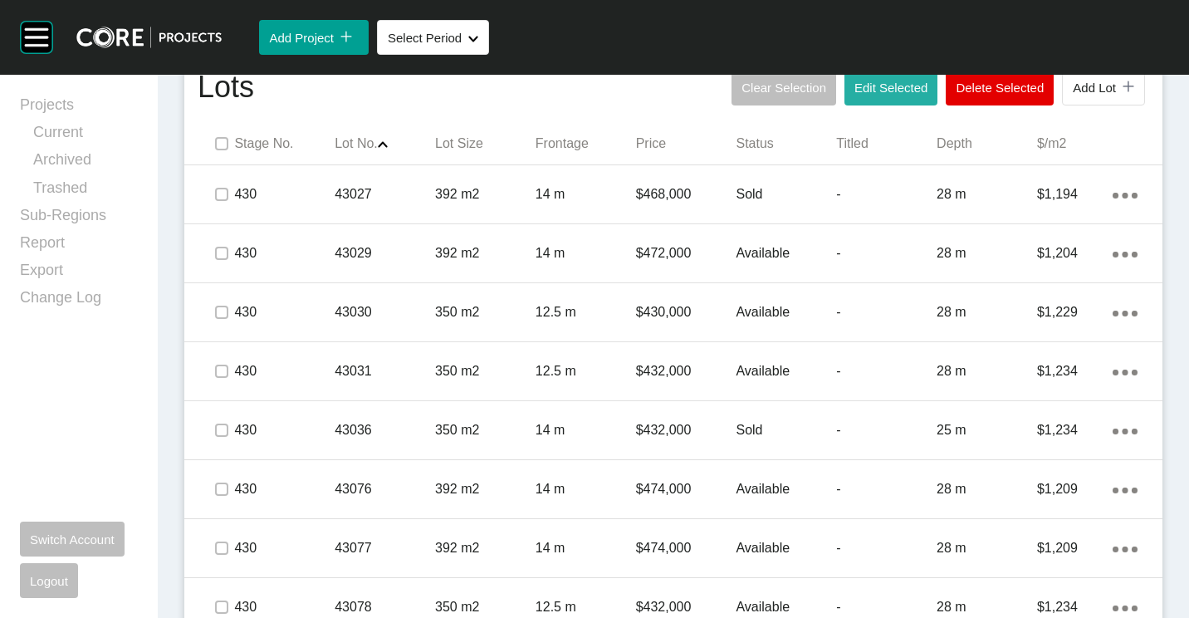
click at [888, 84] on span "Edit Selected" at bounding box center [890, 88] width 73 height 14
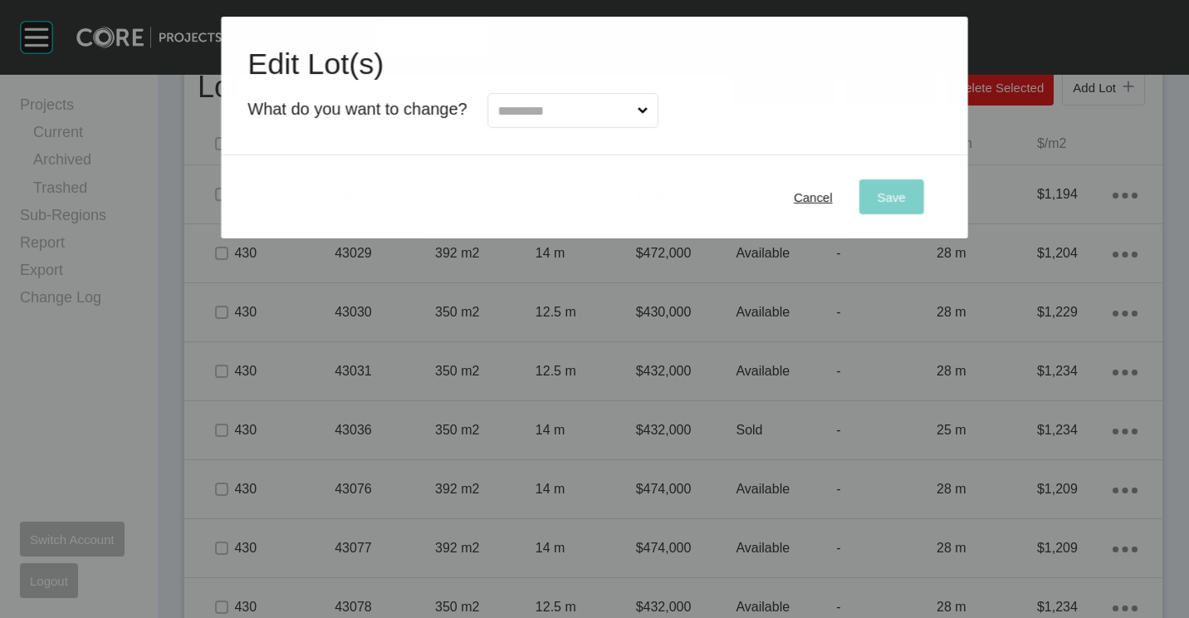
click at [535, 86] on div at bounding box center [562, 106] width 191 height 43
click at [537, 102] on input "text" at bounding box center [564, 110] width 139 height 33
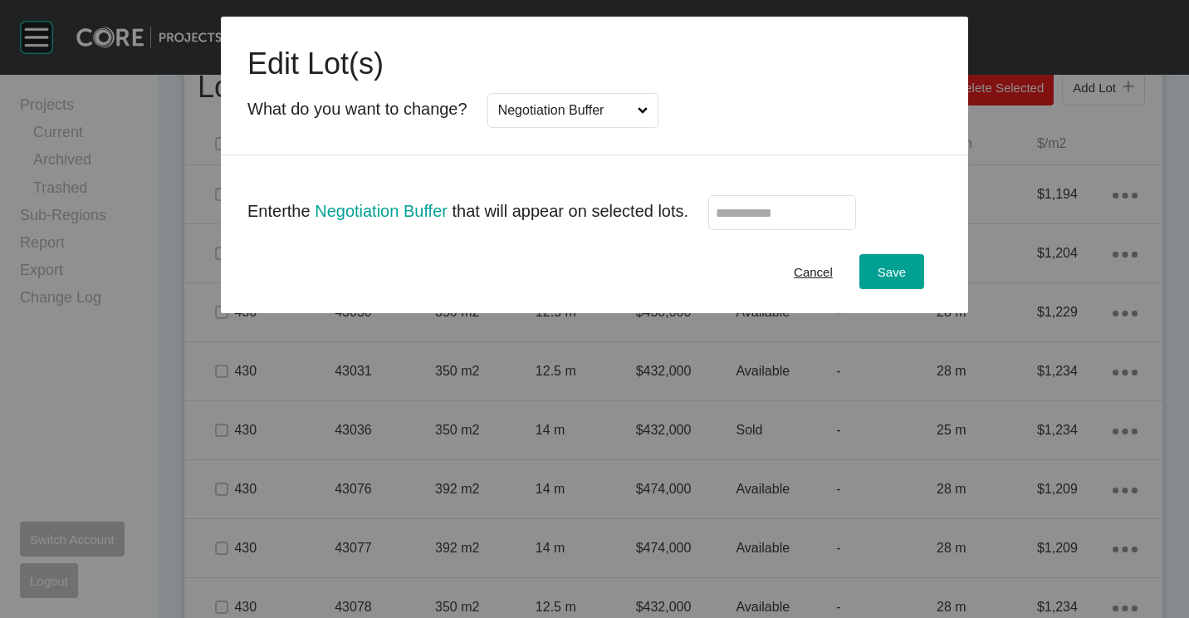
click at [852, 232] on div "Cancel Save" at bounding box center [594, 271] width 747 height 83
click at [844, 221] on label at bounding box center [782, 212] width 148 height 35
click at [844, 220] on input "text" at bounding box center [782, 213] width 133 height 14
type input "*"
click at [897, 272] on span "Save" at bounding box center [892, 272] width 28 height 14
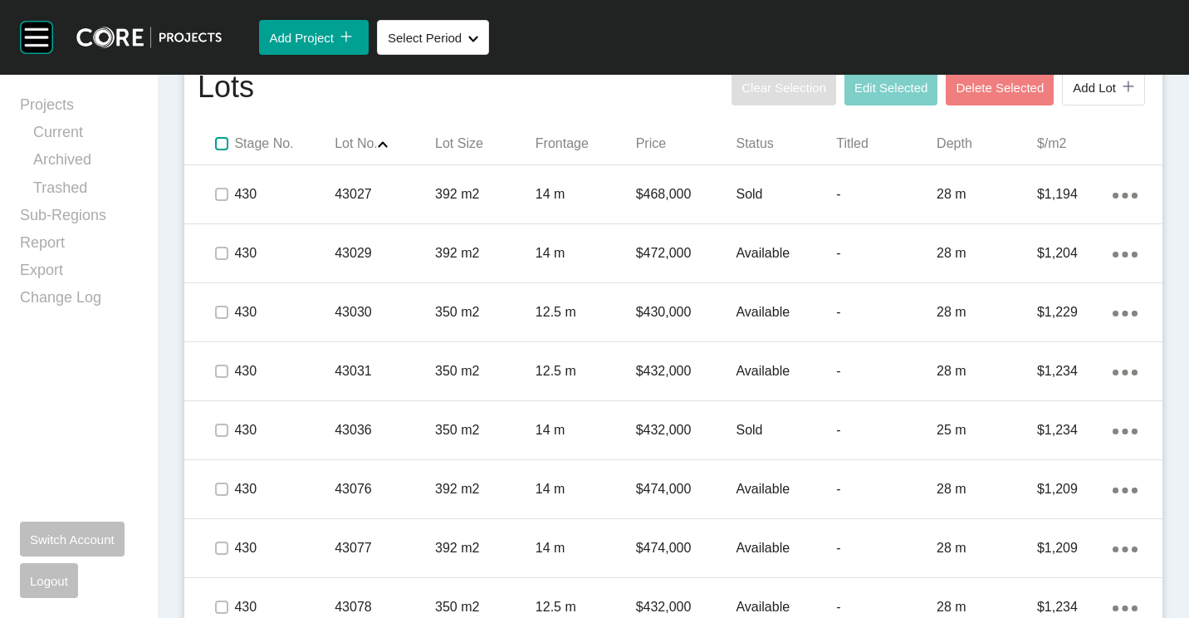
drag, startPoint x: 222, startPoint y: 145, endPoint x: 272, endPoint y: 146, distance: 49.8
click at [222, 146] on label at bounding box center [221, 143] width 13 height 13
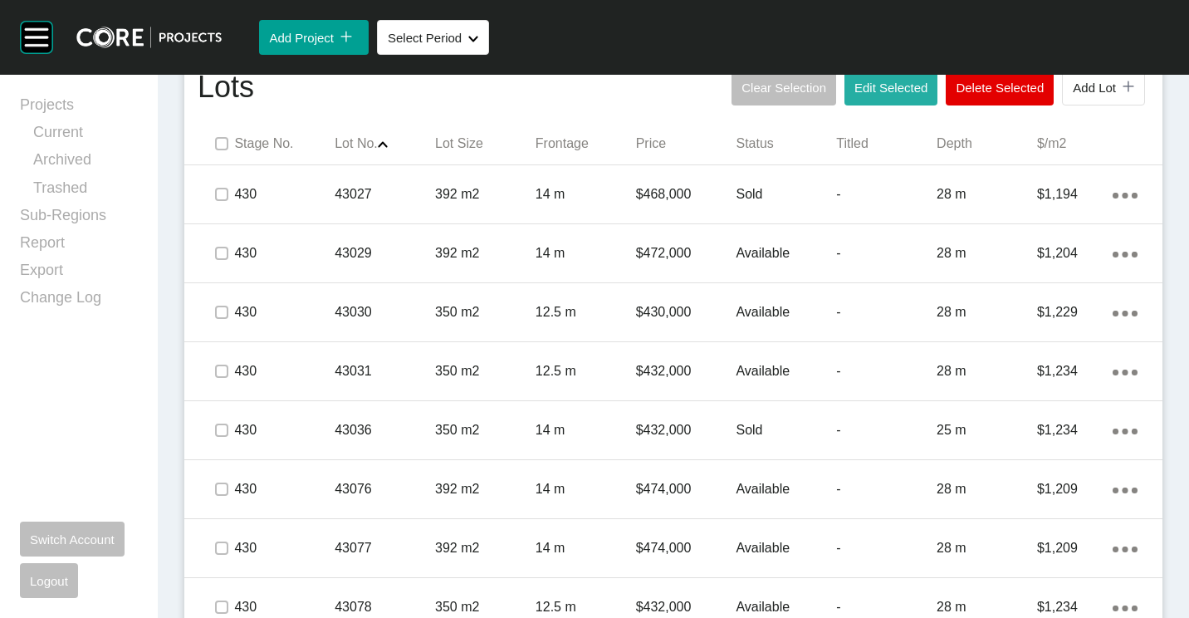
click at [904, 95] on button "Edit Selected" at bounding box center [890, 88] width 93 height 35
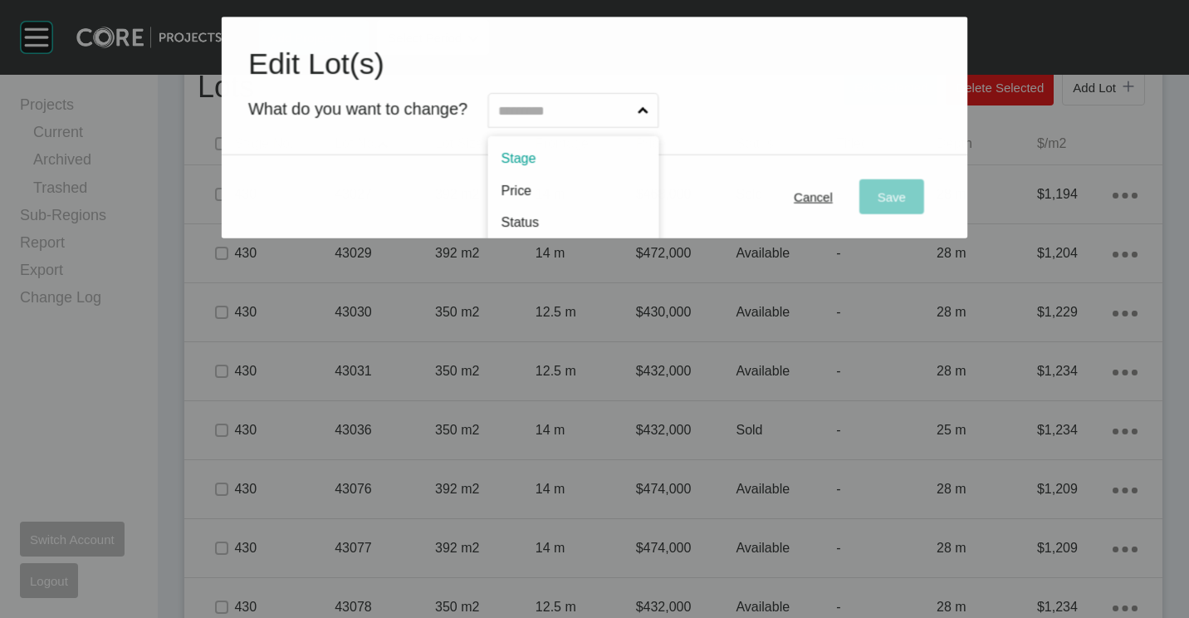
click at [560, 122] on input "text" at bounding box center [564, 110] width 139 height 33
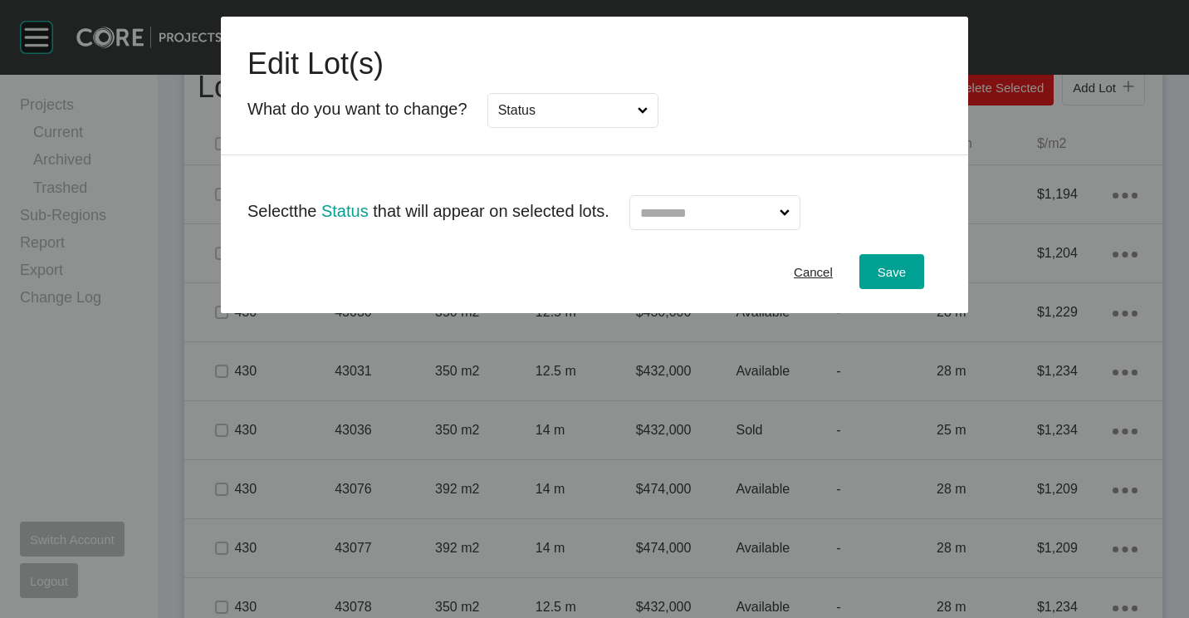
click at [552, 130] on div "Edit Lot(s) What do you want to change? Status" at bounding box center [594, 86] width 747 height 139
click at [530, 105] on input "Status" at bounding box center [564, 110] width 139 height 33
click at [717, 218] on input "text" at bounding box center [724, 213] width 133 height 14
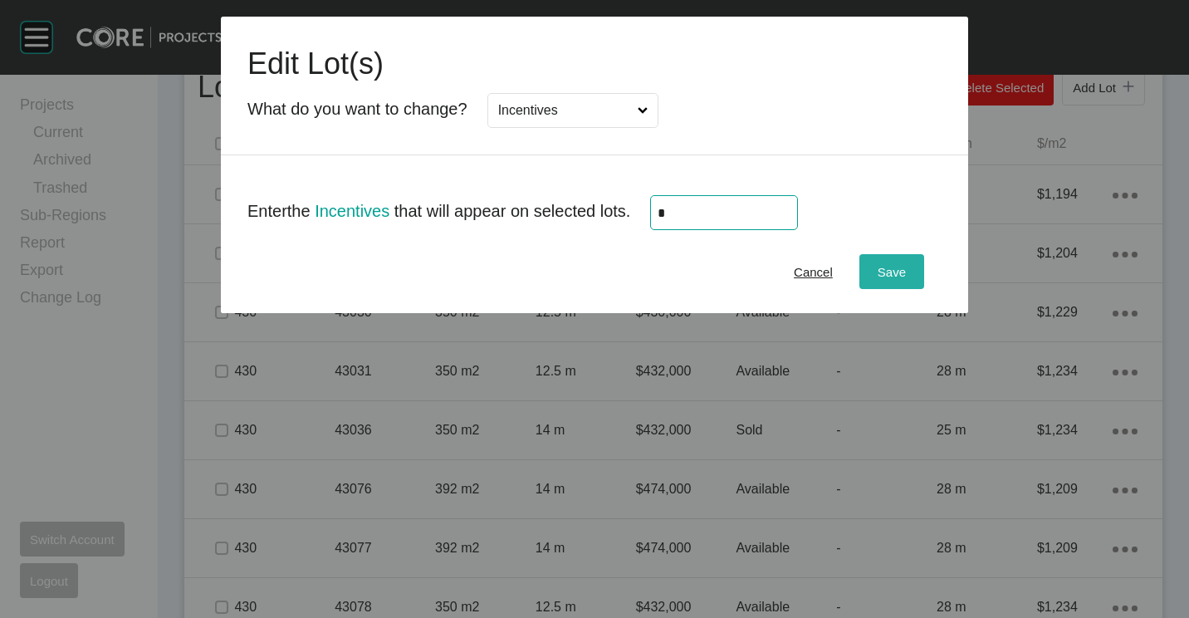
type input "*"
click at [878, 269] on span "Save" at bounding box center [892, 272] width 28 height 14
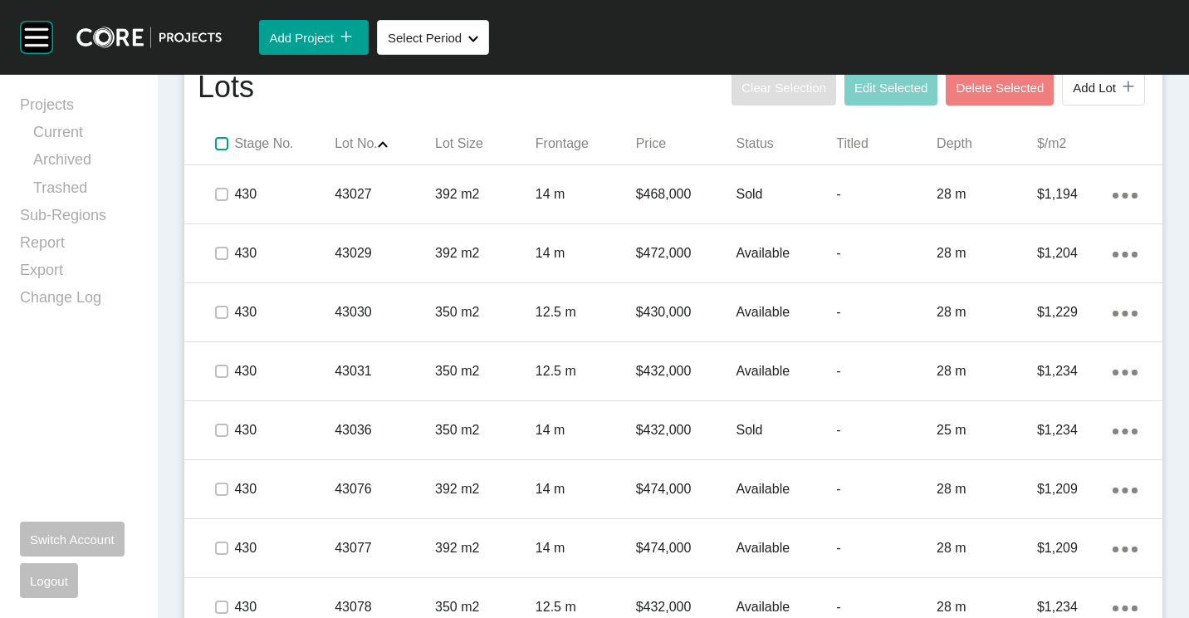
click at [220, 145] on label at bounding box center [221, 143] width 13 height 13
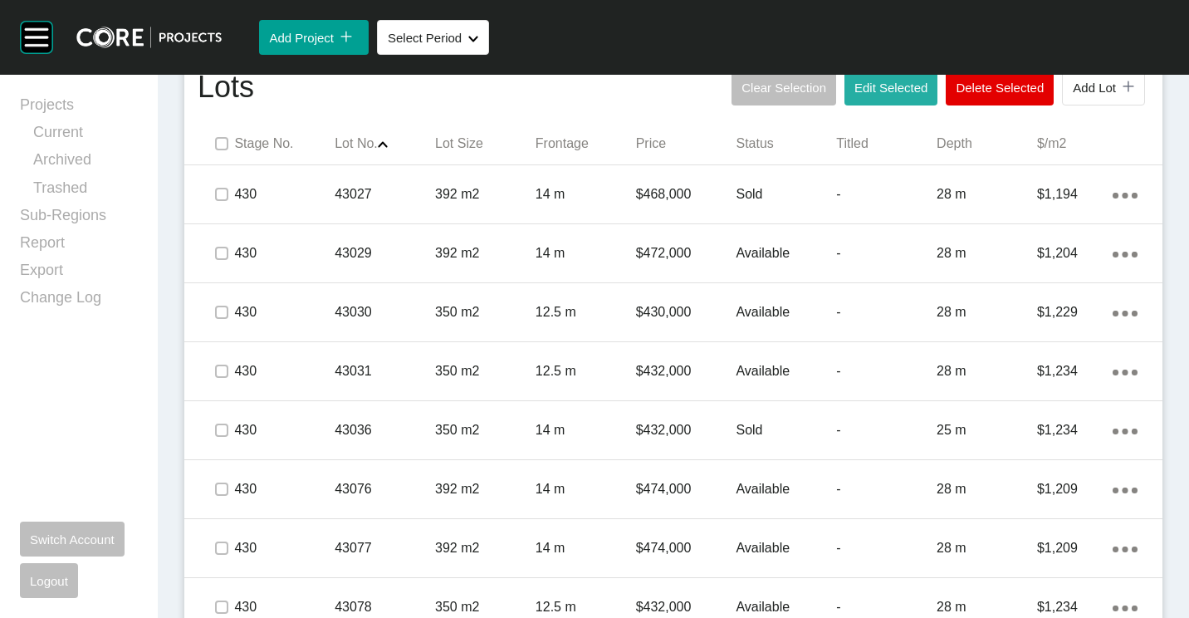
click at [870, 101] on button "Edit Selected" at bounding box center [890, 88] width 93 height 35
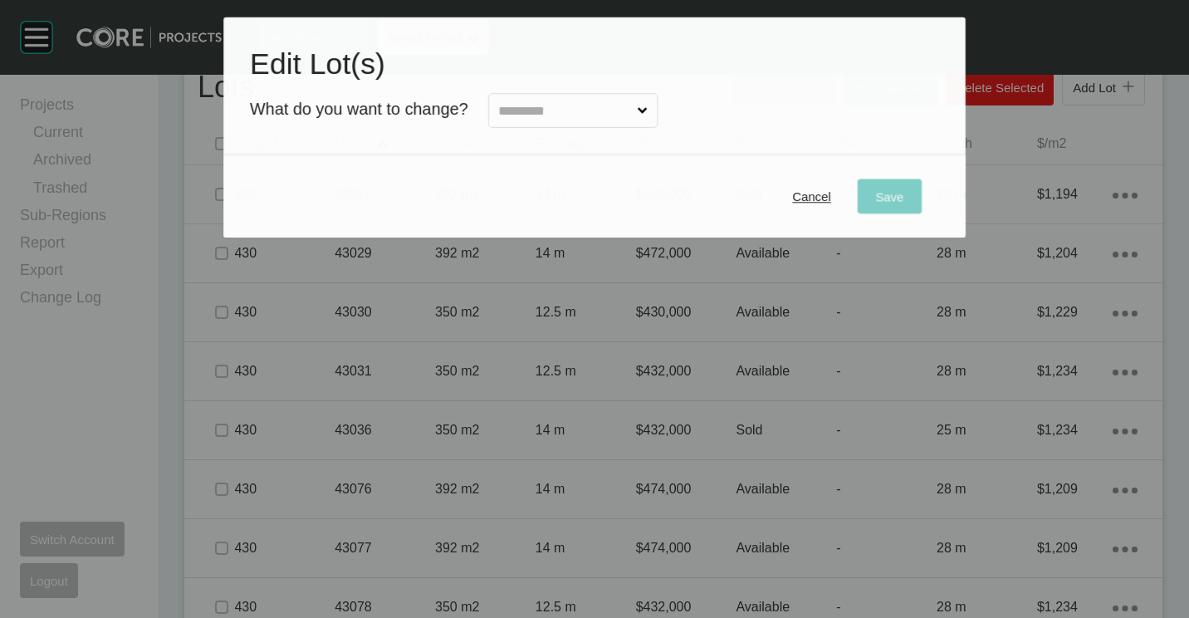
click at [551, 113] on input "text" at bounding box center [564, 111] width 139 height 33
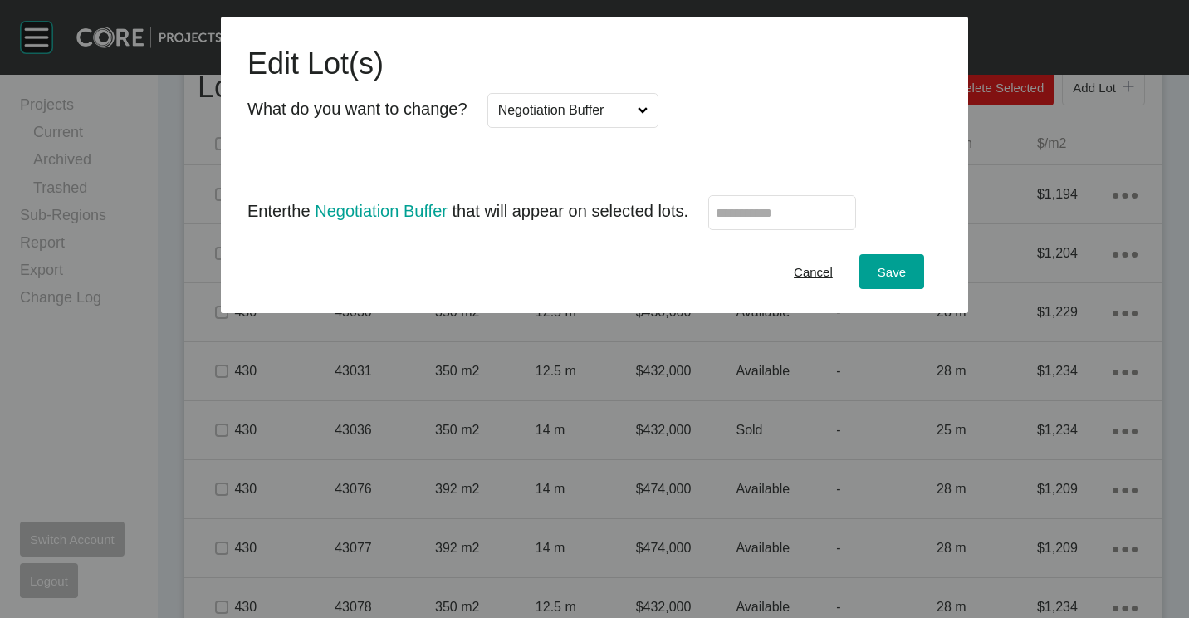
click at [832, 202] on label at bounding box center [782, 212] width 148 height 35
click at [832, 206] on input "text" at bounding box center [782, 213] width 133 height 14
click at [829, 209] on input "text" at bounding box center [782, 213] width 133 height 14
type input "*******"
click at [893, 277] on span "Save" at bounding box center [892, 272] width 28 height 14
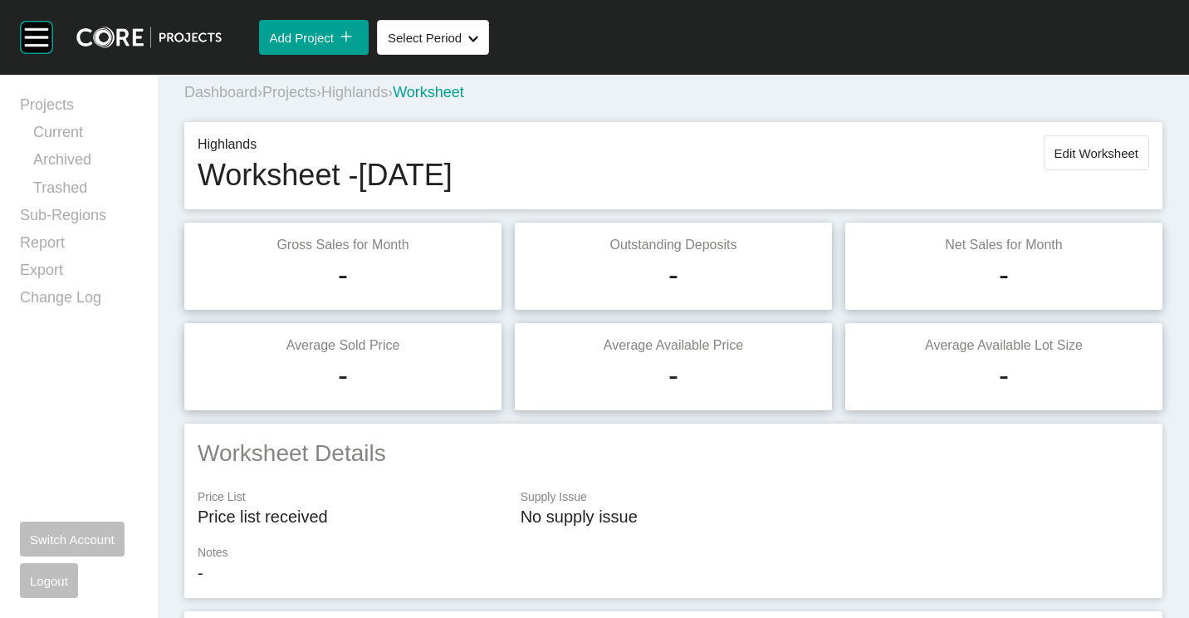
scroll to position [0, 0]
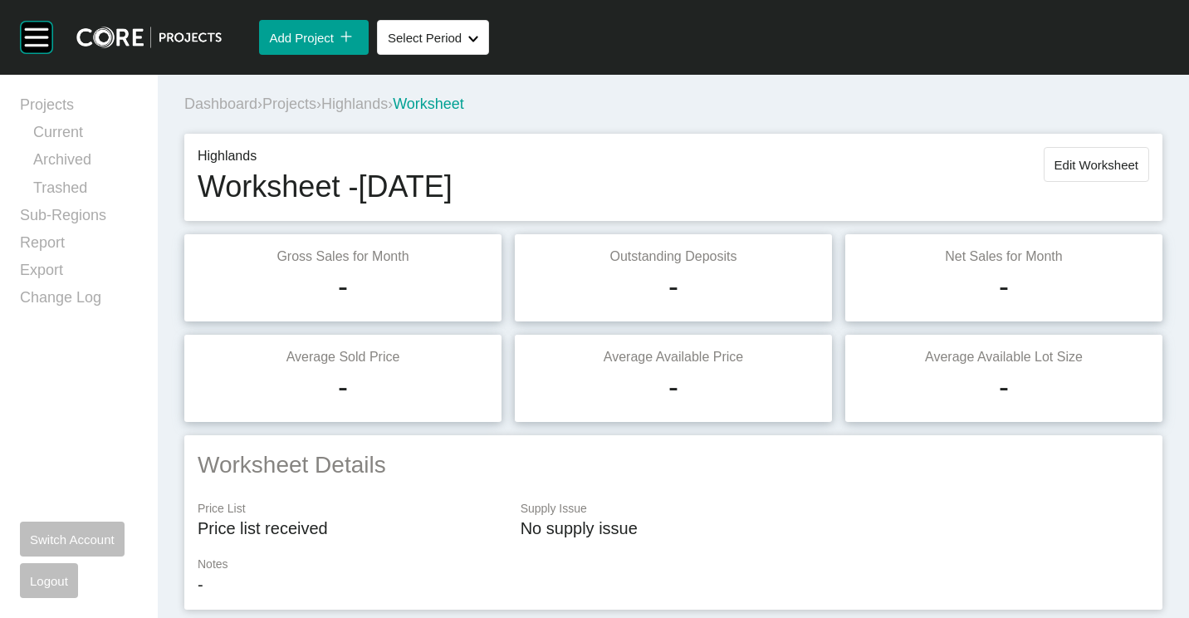
click at [1090, 159] on span "Edit Worksheet" at bounding box center [1096, 165] width 84 height 14
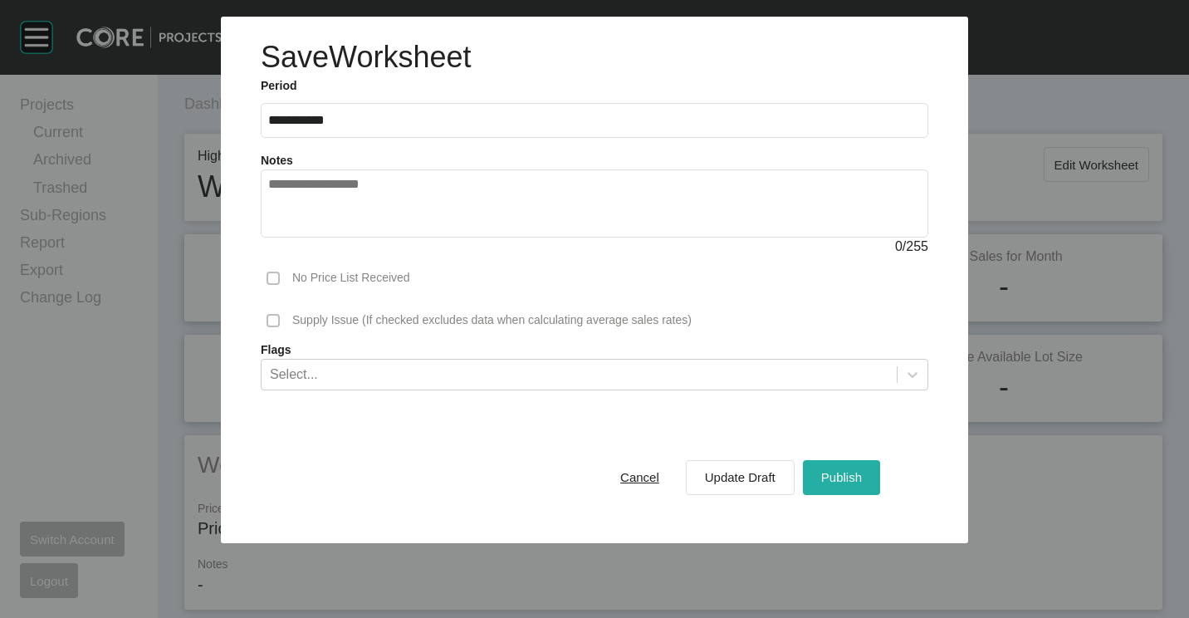
click at [843, 477] on span "Publish" at bounding box center [841, 477] width 41 height 14
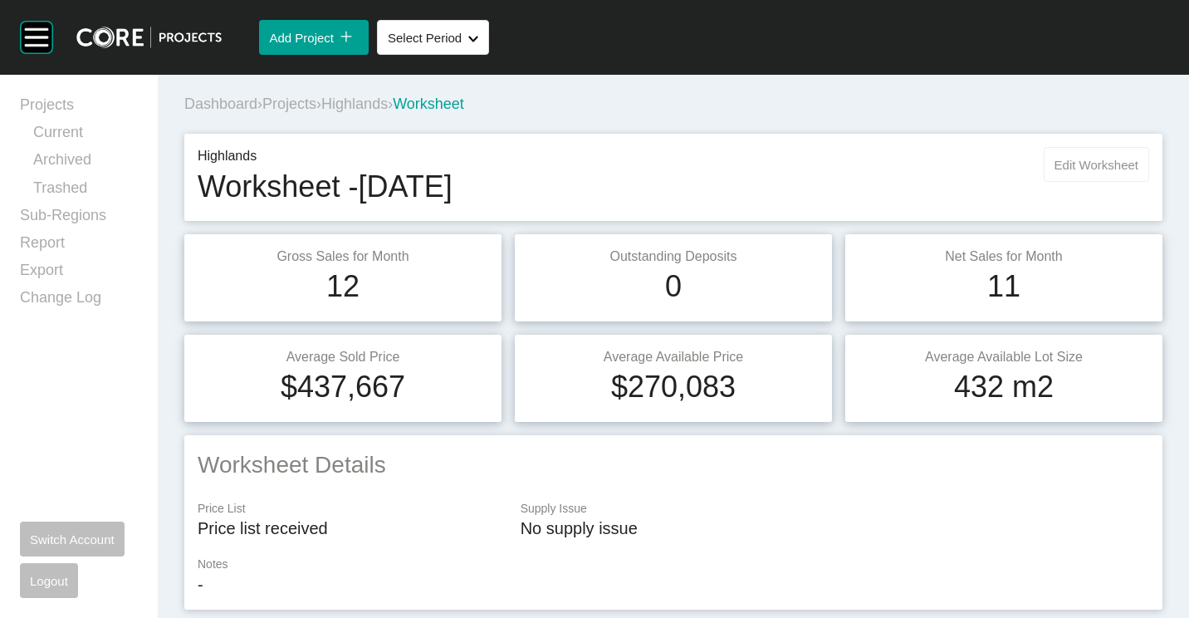
click at [1064, 152] on button "Edit Worksheet" at bounding box center [1096, 164] width 105 height 35
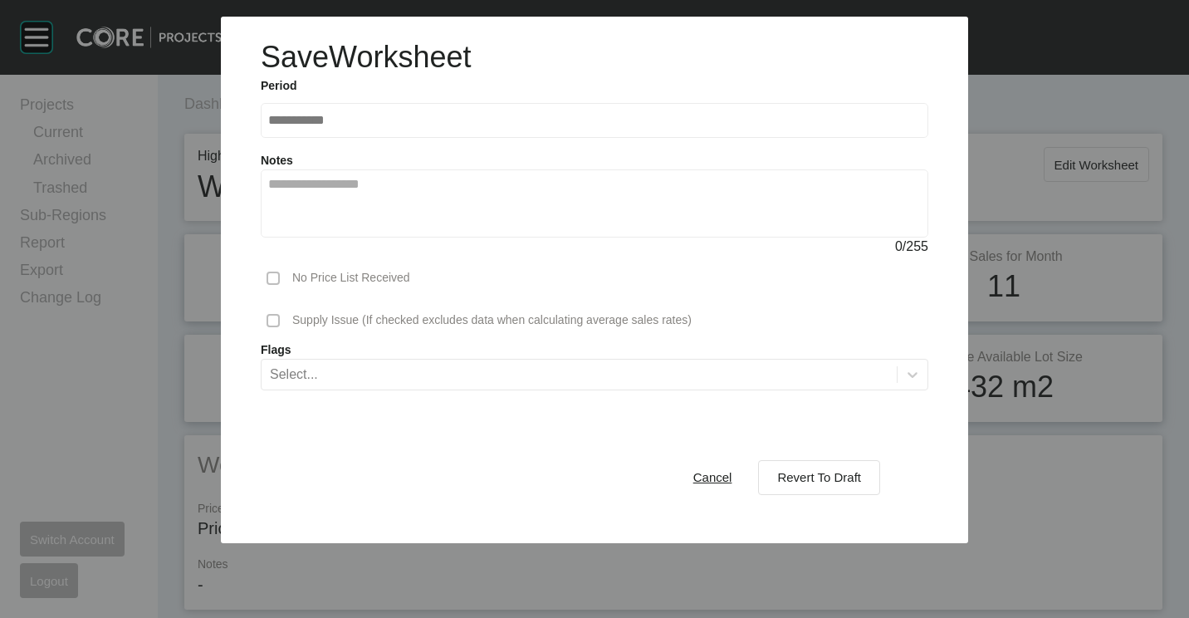
click at [733, 468] on div "Cancel" at bounding box center [712, 477] width 47 height 22
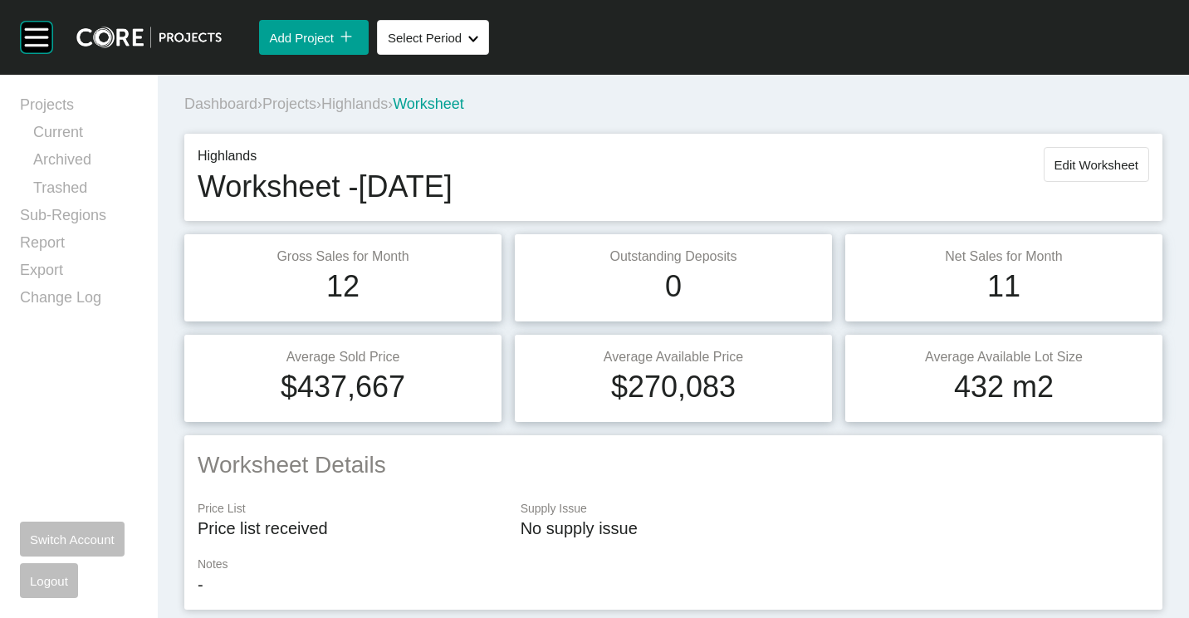
click at [281, 103] on span "Projects" at bounding box center [289, 103] width 54 height 17
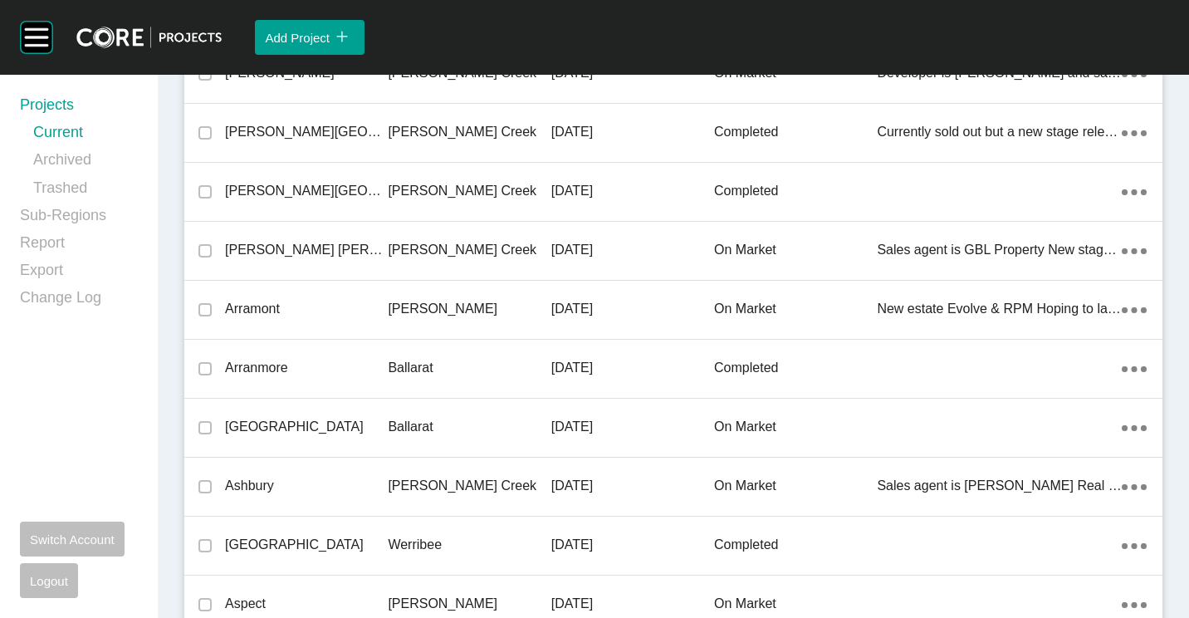
scroll to position [22844, 0]
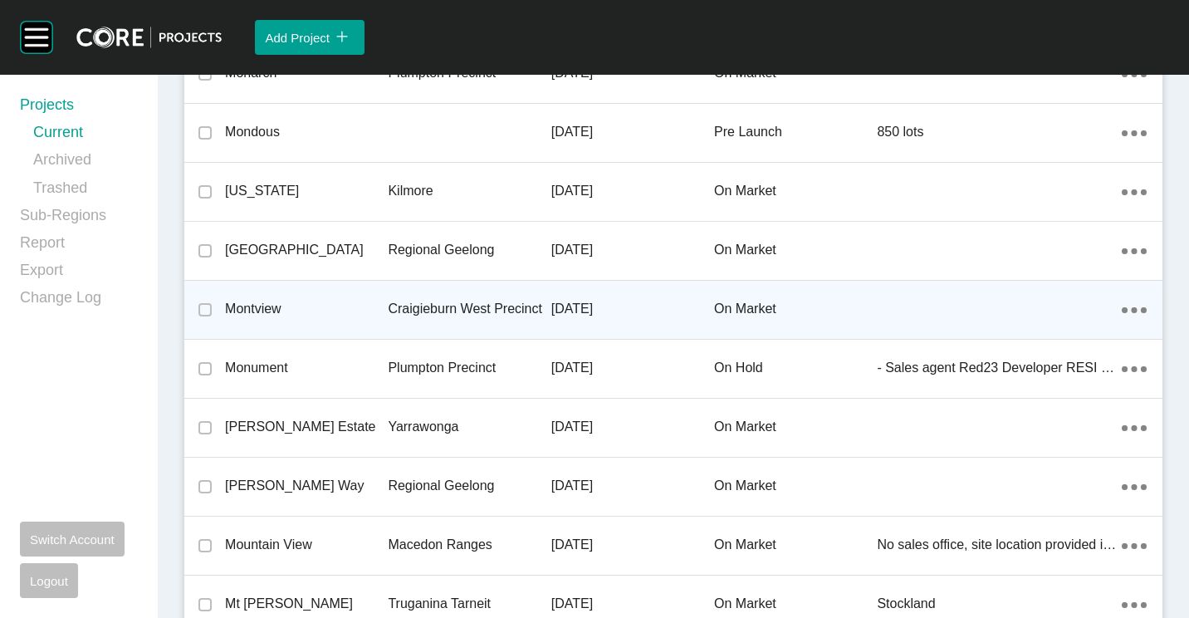
click at [428, 304] on p "Craigieburn West Precinct" at bounding box center [469, 309] width 163 height 18
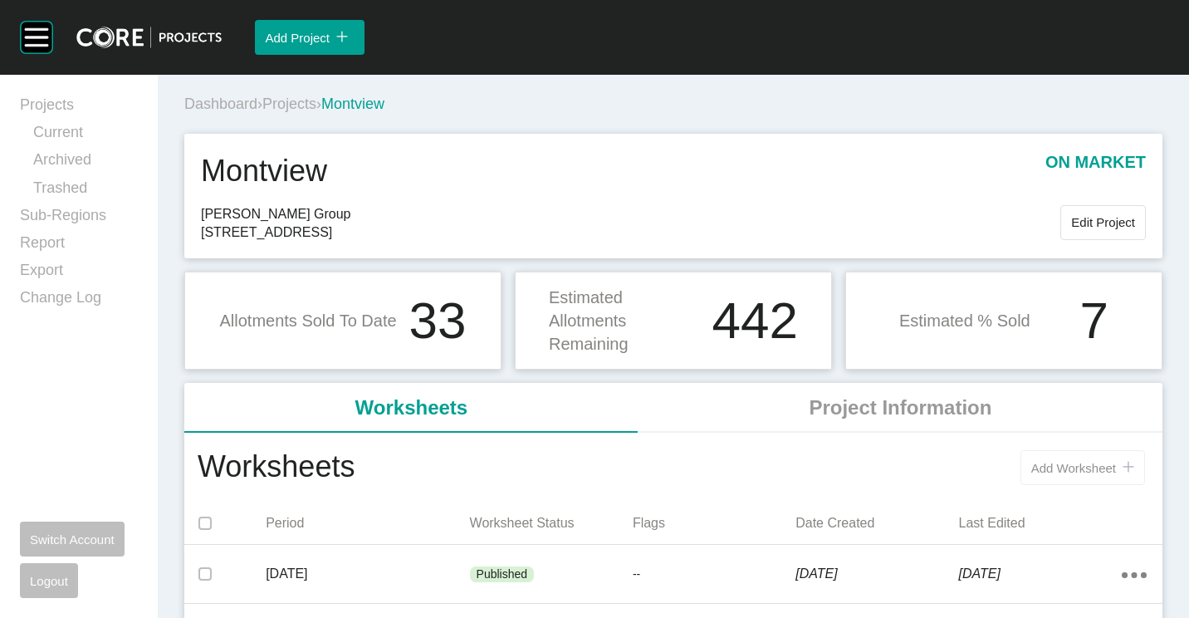
click at [1044, 462] on span "Add Worksheet" at bounding box center [1073, 468] width 85 height 14
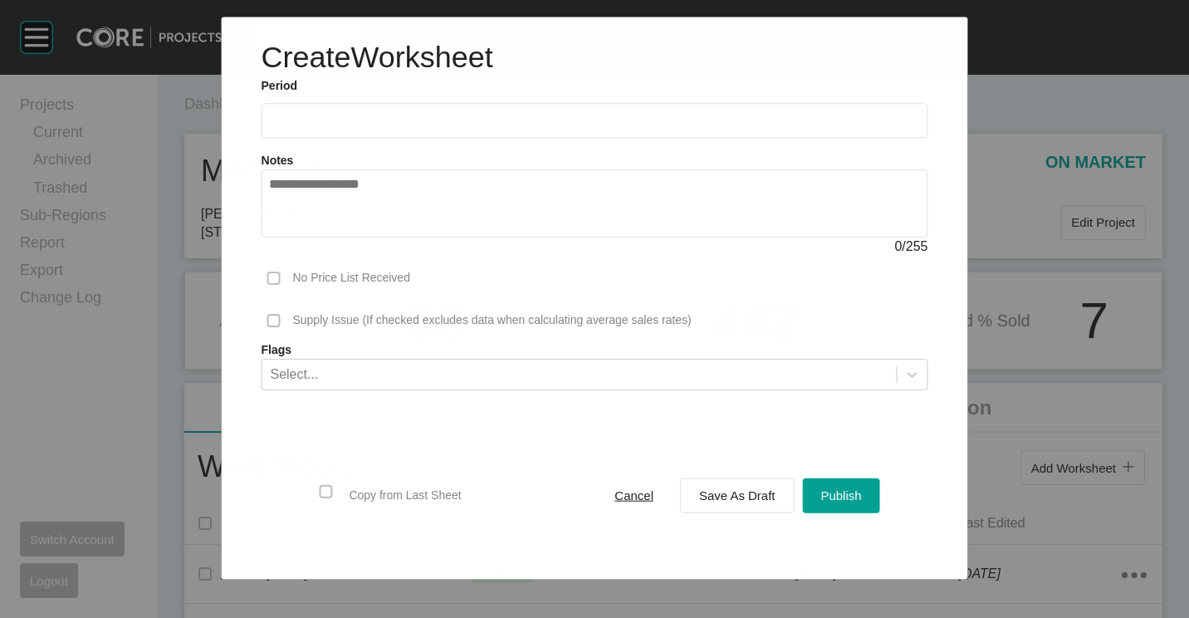
click at [332, 128] on label at bounding box center [595, 120] width 667 height 35
click at [332, 128] on input "text" at bounding box center [595, 121] width 652 height 14
click at [349, 248] on li "Aug" at bounding box center [348, 242] width 56 height 28
type input "**********"
click at [757, 497] on span "Save As Draft" at bounding box center [737, 495] width 76 height 14
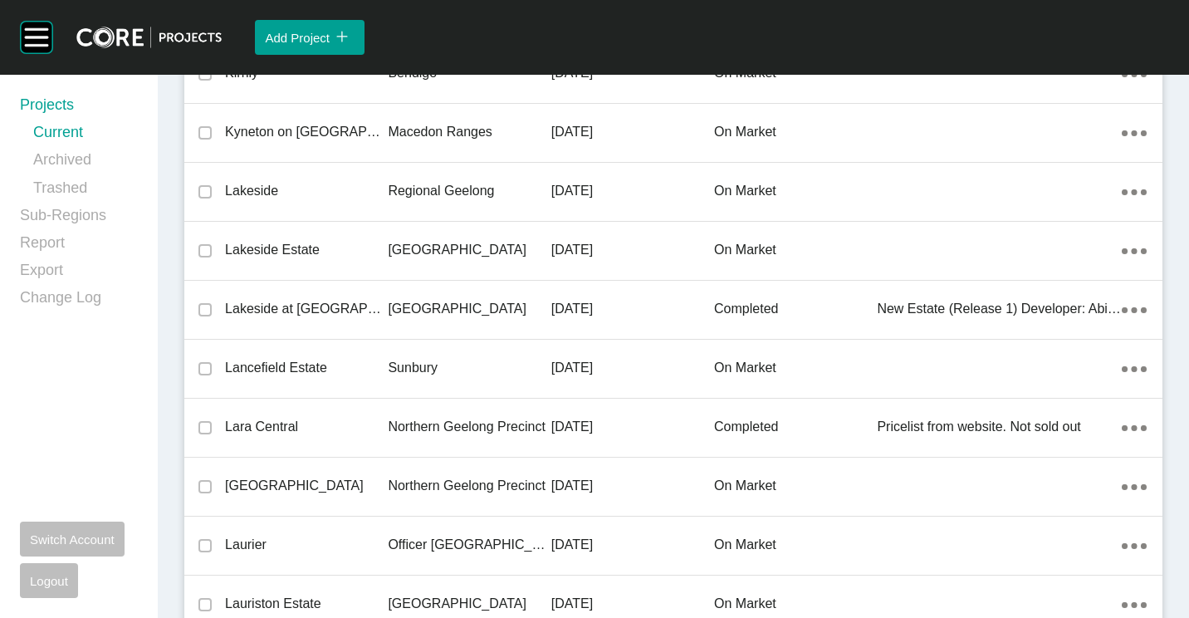
scroll to position [39704, 0]
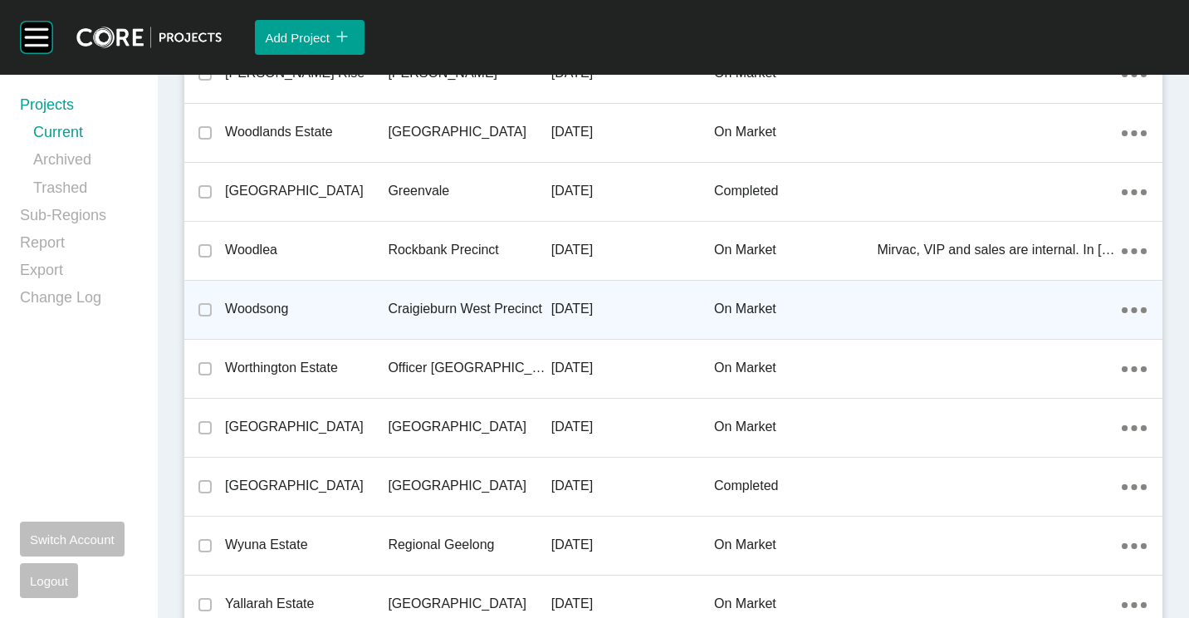
click at [394, 316] on p "Craigieburn West Precinct" at bounding box center [469, 309] width 163 height 18
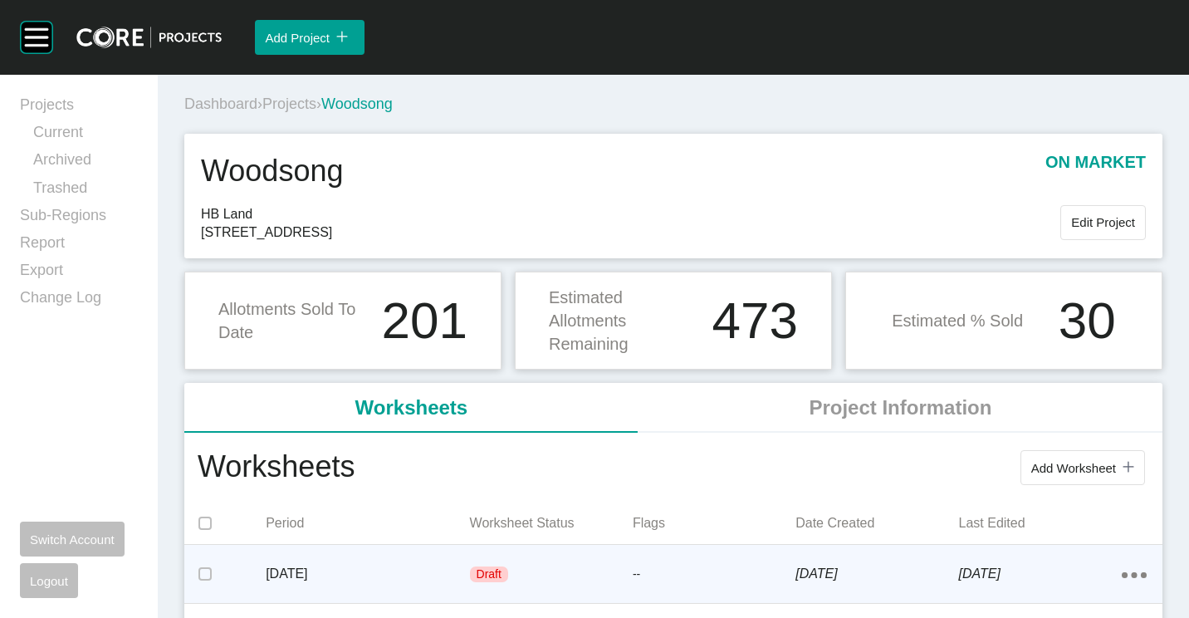
click at [557, 555] on div "Draft" at bounding box center [551, 575] width 163 height 50
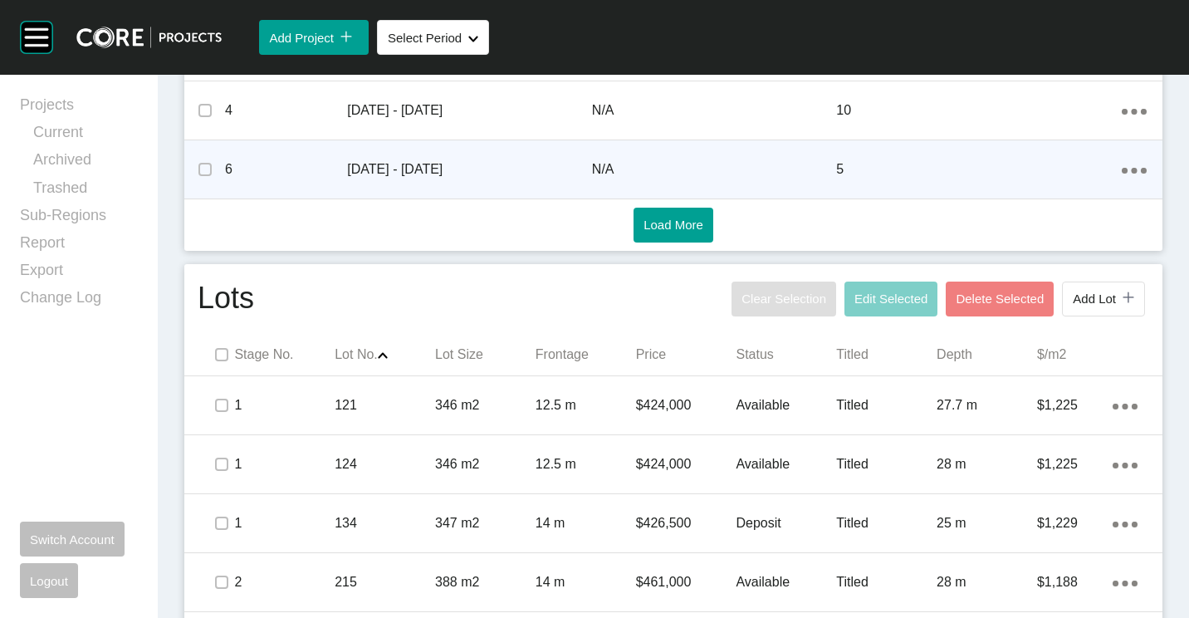
scroll to position [996, 0]
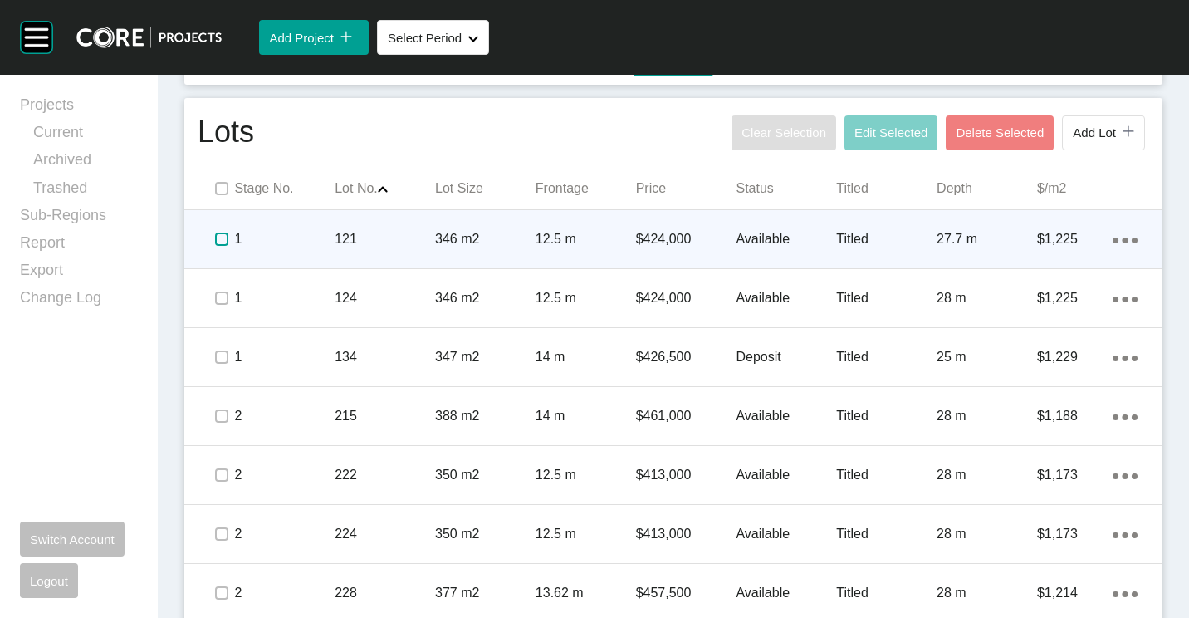
drag, startPoint x: 214, startPoint y: 242, endPoint x: 218, endPoint y: 262, distance: 20.2
click at [215, 242] on label at bounding box center [221, 238] width 13 height 13
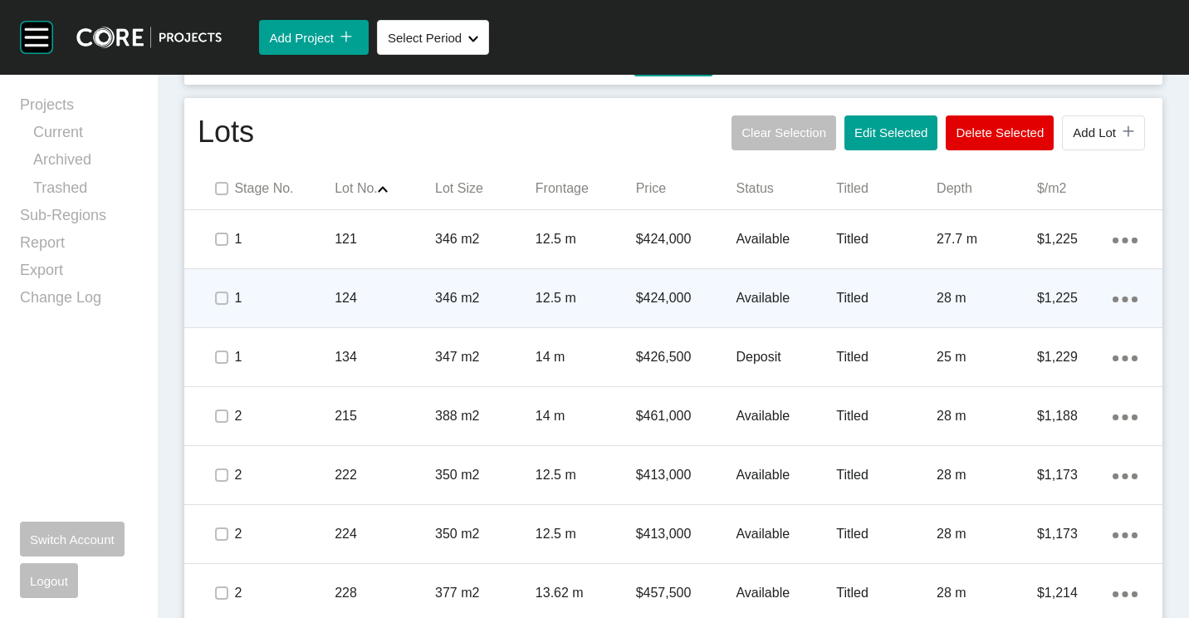
click at [497, 296] on p "346 m2" at bounding box center [485, 298] width 100 height 18
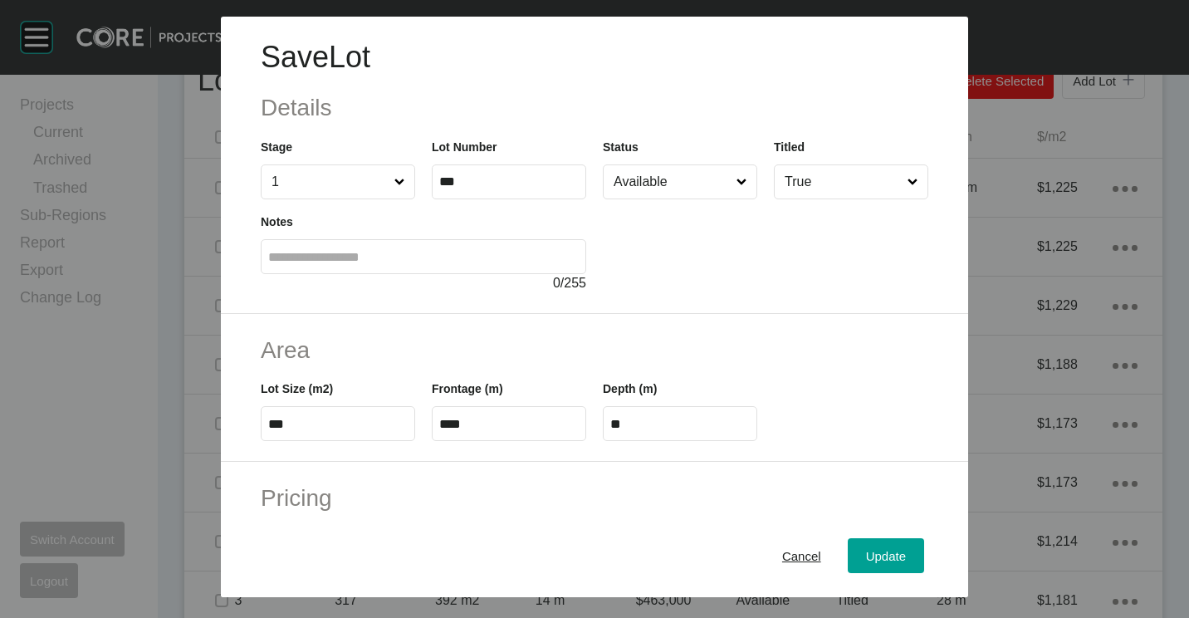
click at [668, 191] on input "Available" at bounding box center [671, 181] width 123 height 33
click at [883, 537] on div "Cancel Update" at bounding box center [594, 555] width 747 height 83
click at [887, 555] on span "Update" at bounding box center [886, 556] width 40 height 14
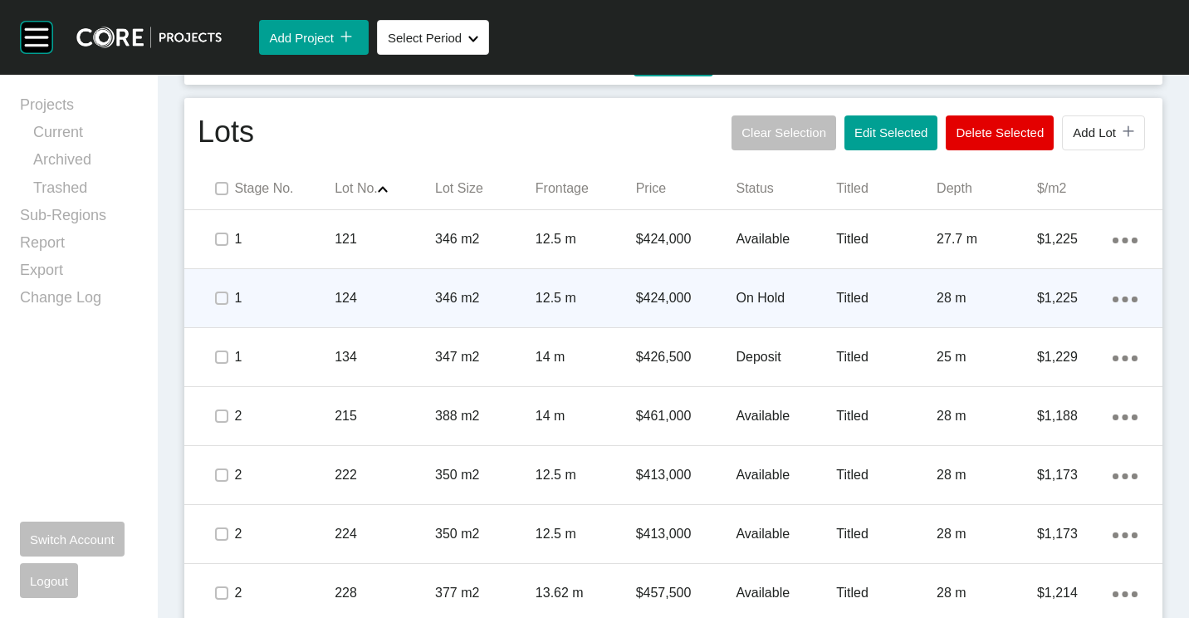
scroll to position [1079, 0]
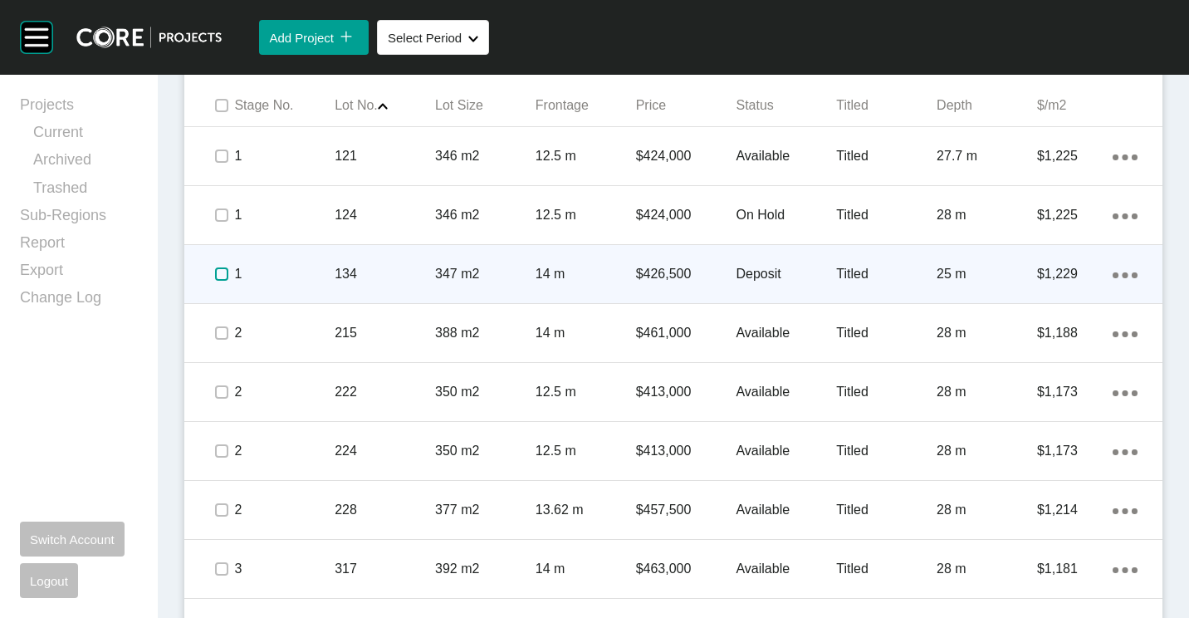
click at [223, 272] on label at bounding box center [221, 273] width 13 height 13
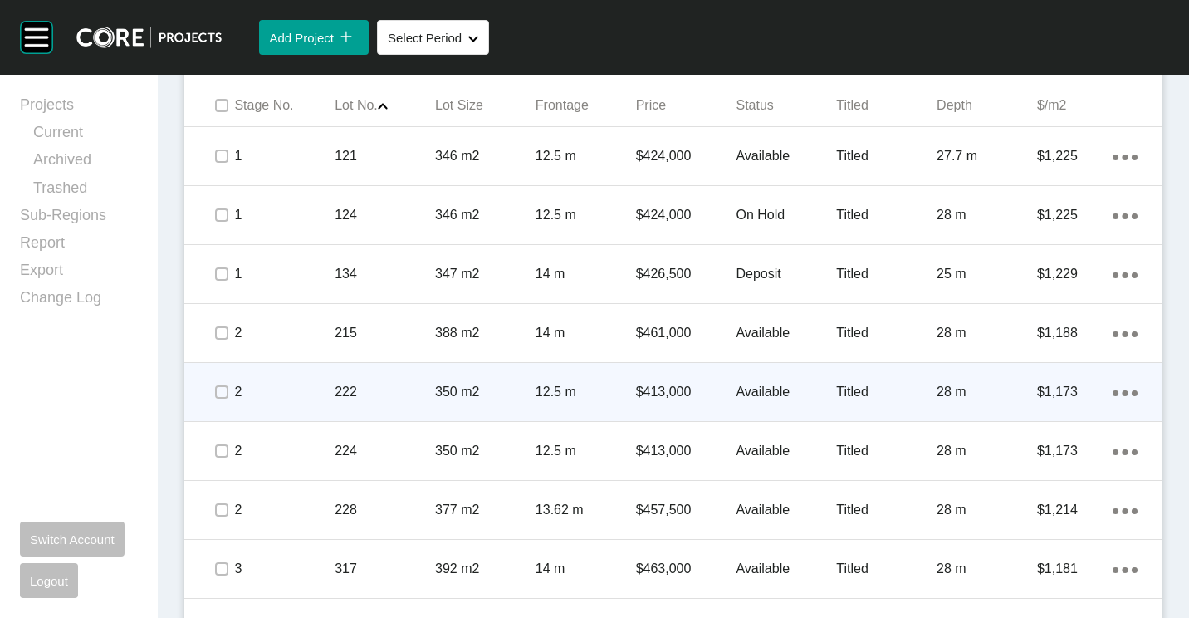
click at [229, 389] on span at bounding box center [221, 391] width 25 height 25
drag, startPoint x: 222, startPoint y: 451, endPoint x: 311, endPoint y: 391, distance: 107.8
click at [221, 450] on label at bounding box center [221, 450] width 13 height 13
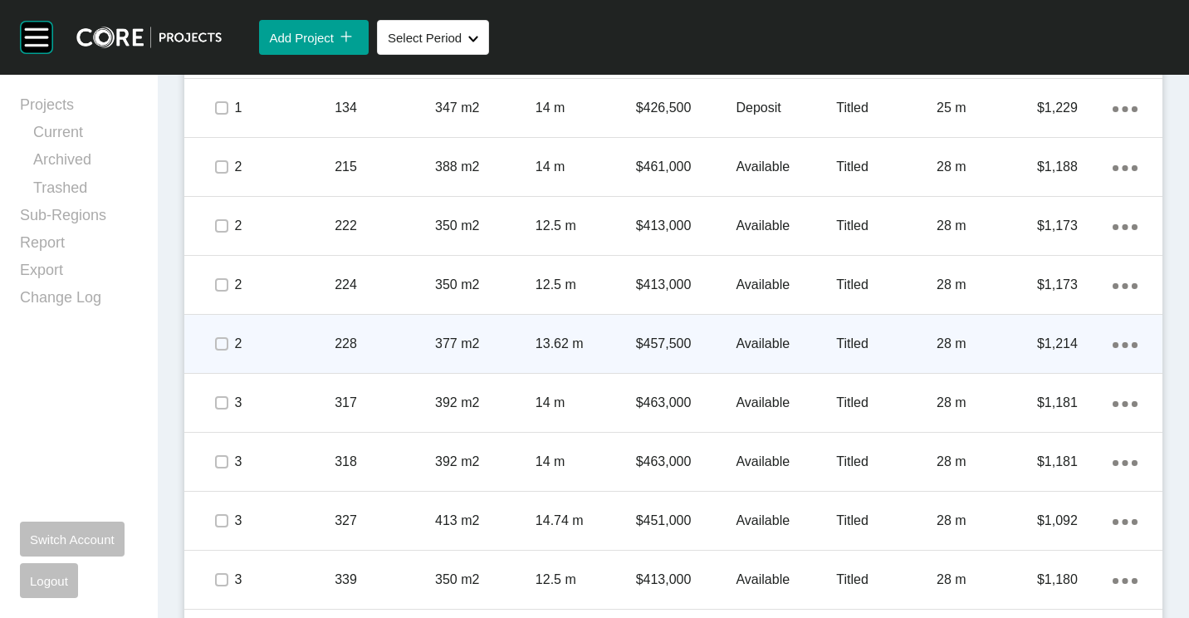
click at [378, 339] on p "228" at bounding box center [385, 344] width 100 height 18
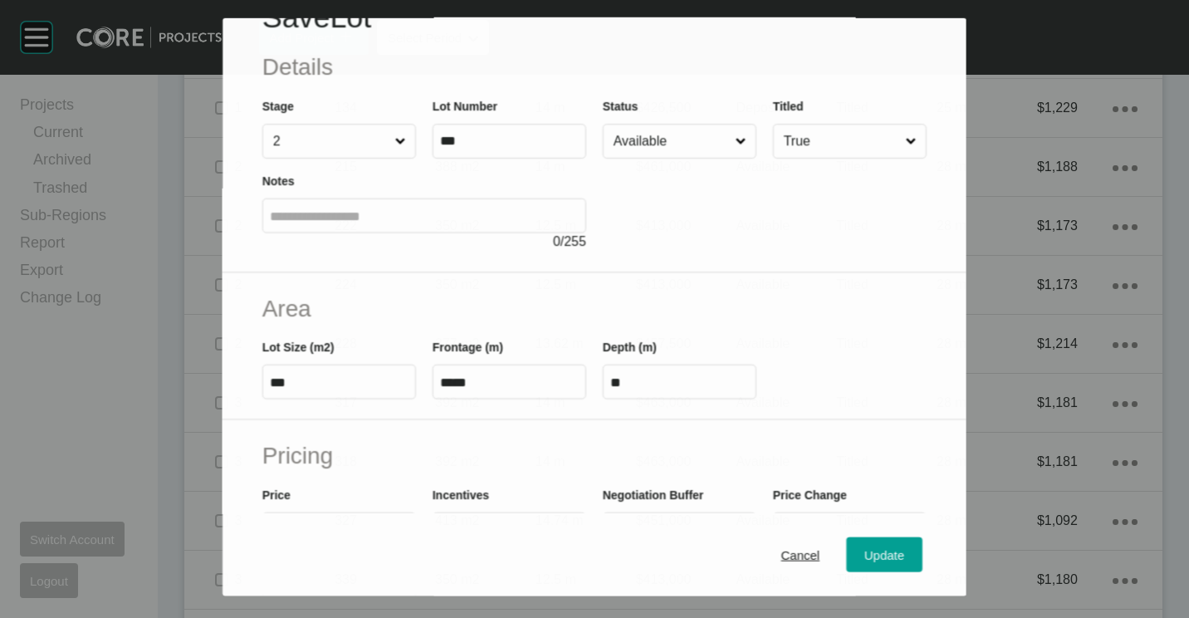
scroll to position [83, 0]
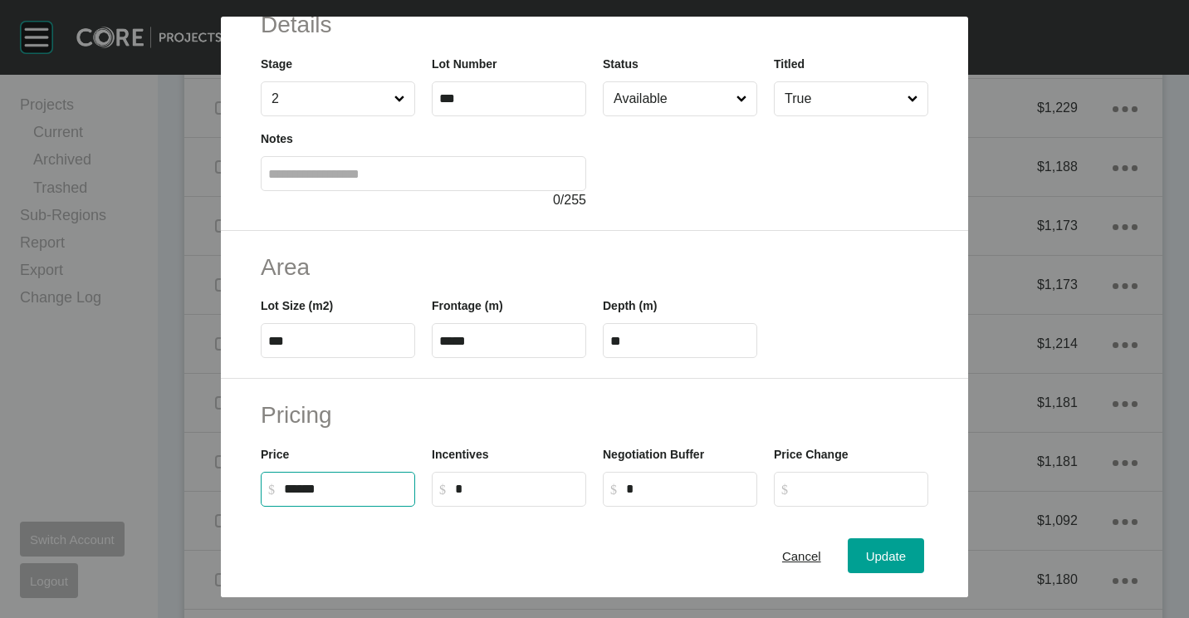
drag, startPoint x: 299, startPoint y: 488, endPoint x: 394, endPoint y: 494, distance: 95.7
click at [301, 488] on input "******" at bounding box center [346, 489] width 124 height 14
type input "*******"
type input "******"
type input "*****"
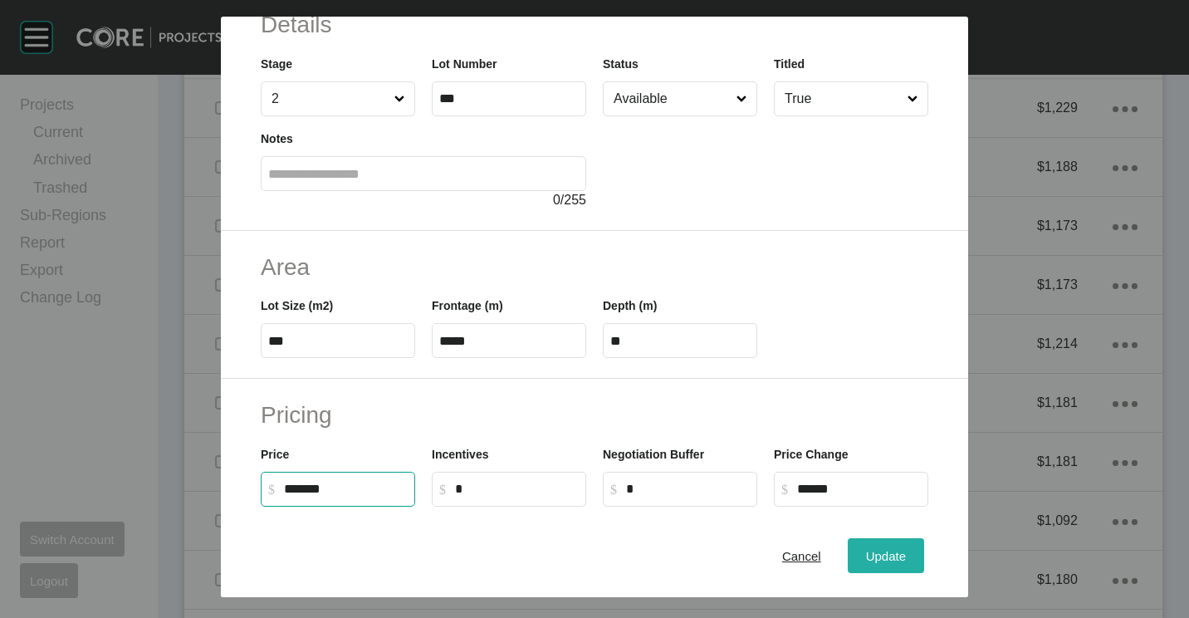
click at [898, 552] on button "Update" at bounding box center [886, 555] width 76 height 35
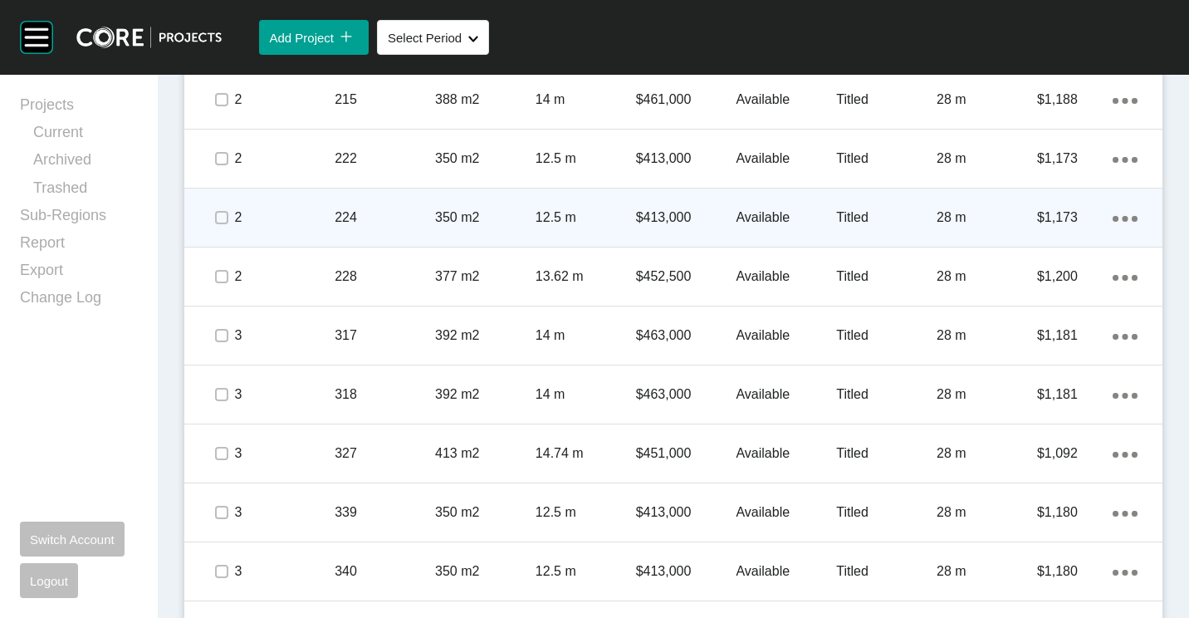
scroll to position [1328, 0]
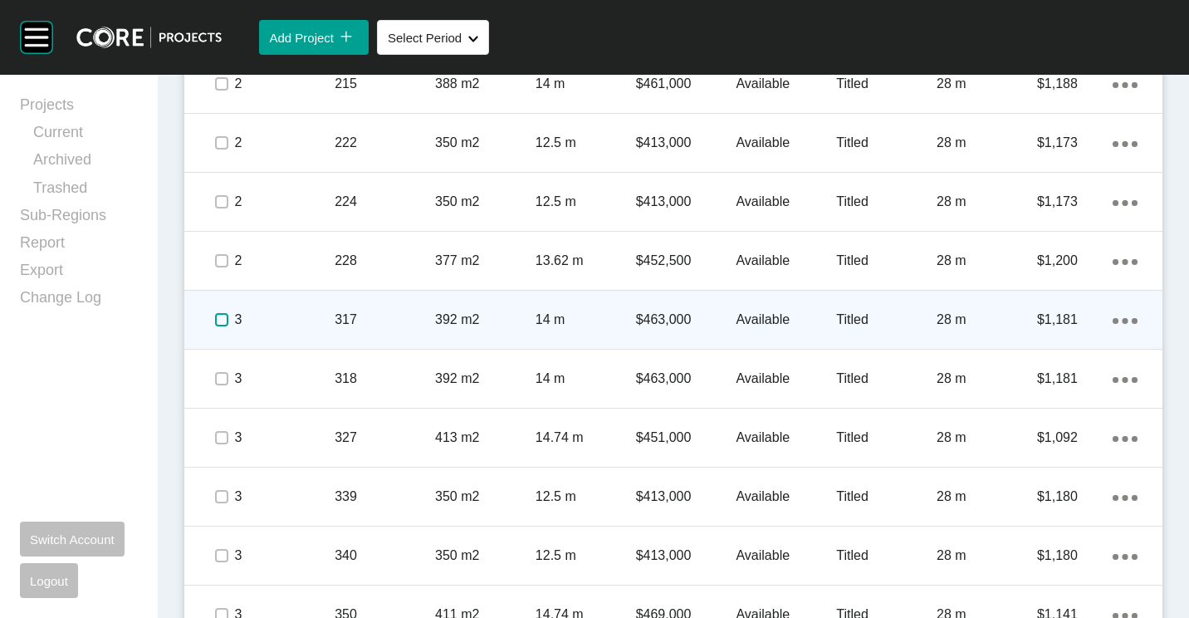
click at [219, 319] on label at bounding box center [221, 319] width 13 height 13
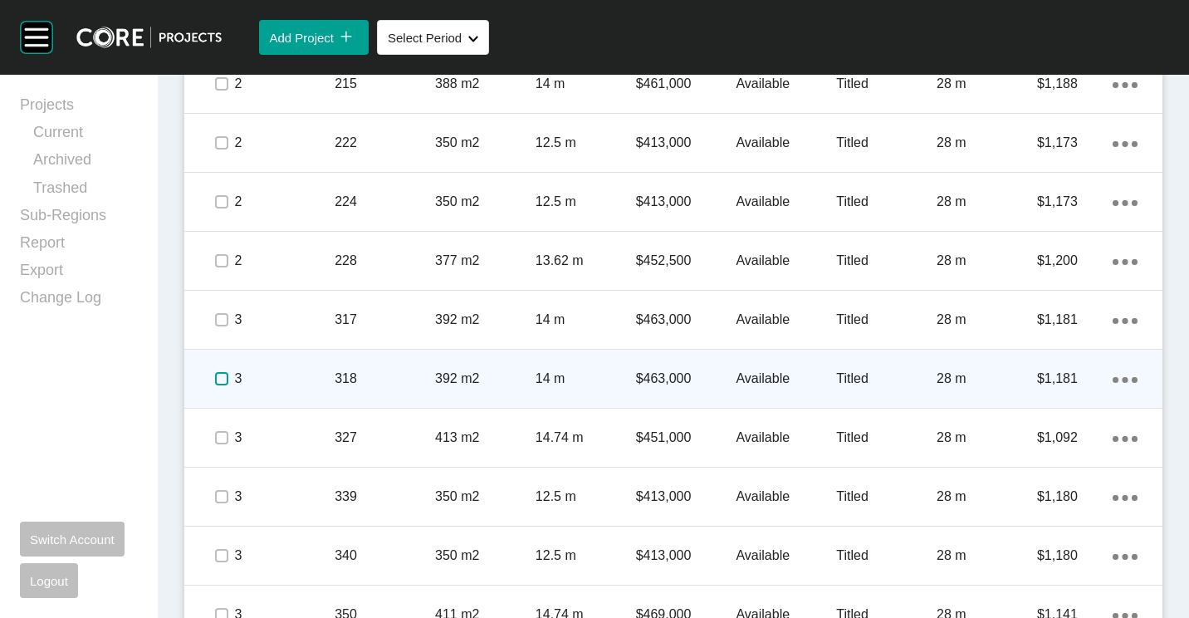
drag, startPoint x: 214, startPoint y: 380, endPoint x: 212, endPoint y: 399, distance: 18.4
click at [215, 381] on label at bounding box center [221, 378] width 13 height 13
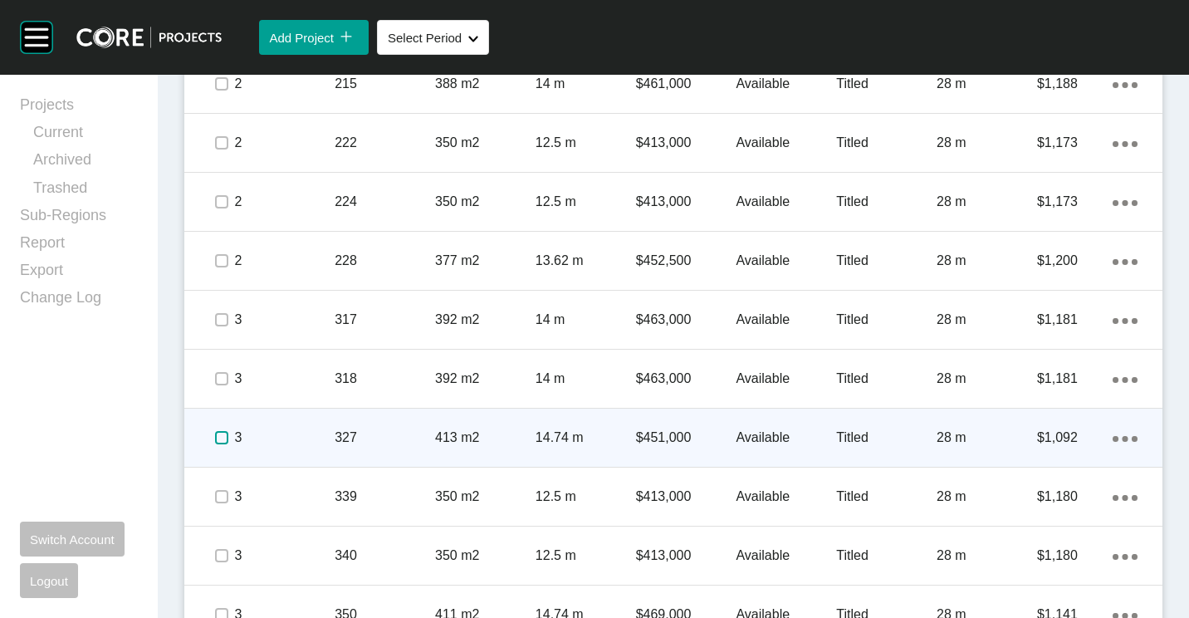
drag, startPoint x: 218, startPoint y: 436, endPoint x: 218, endPoint y: 449, distance: 13.3
click at [218, 439] on label at bounding box center [221, 437] width 13 height 13
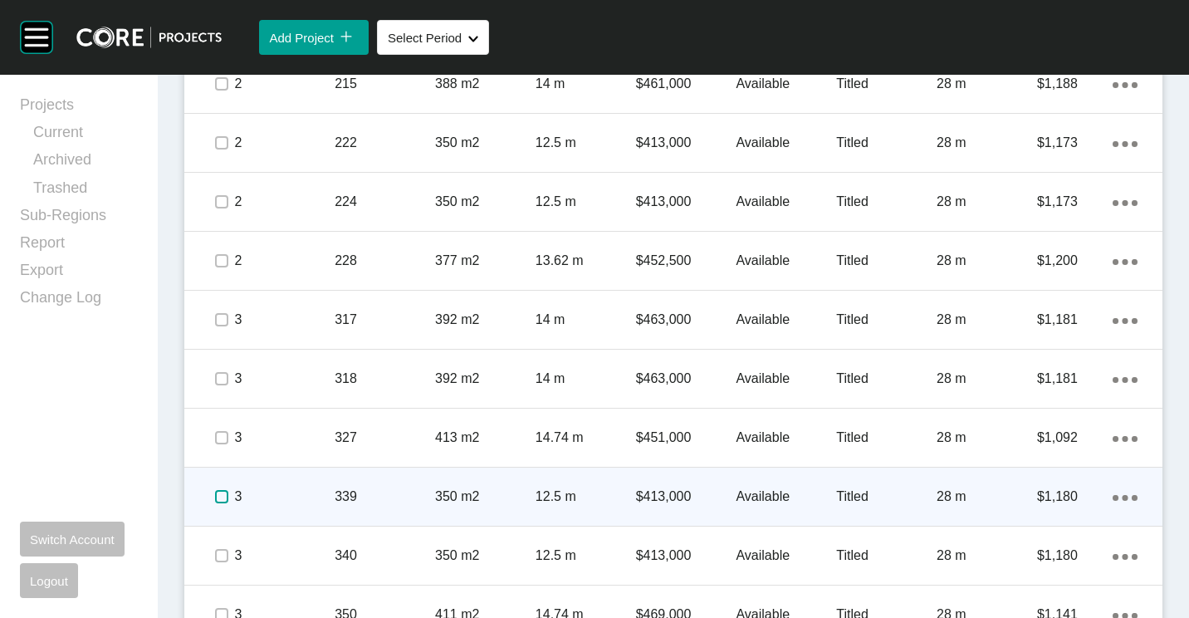
drag, startPoint x: 221, startPoint y: 490, endPoint x: 244, endPoint y: 472, distance: 29.1
click at [221, 492] on label at bounding box center [221, 496] width 13 height 13
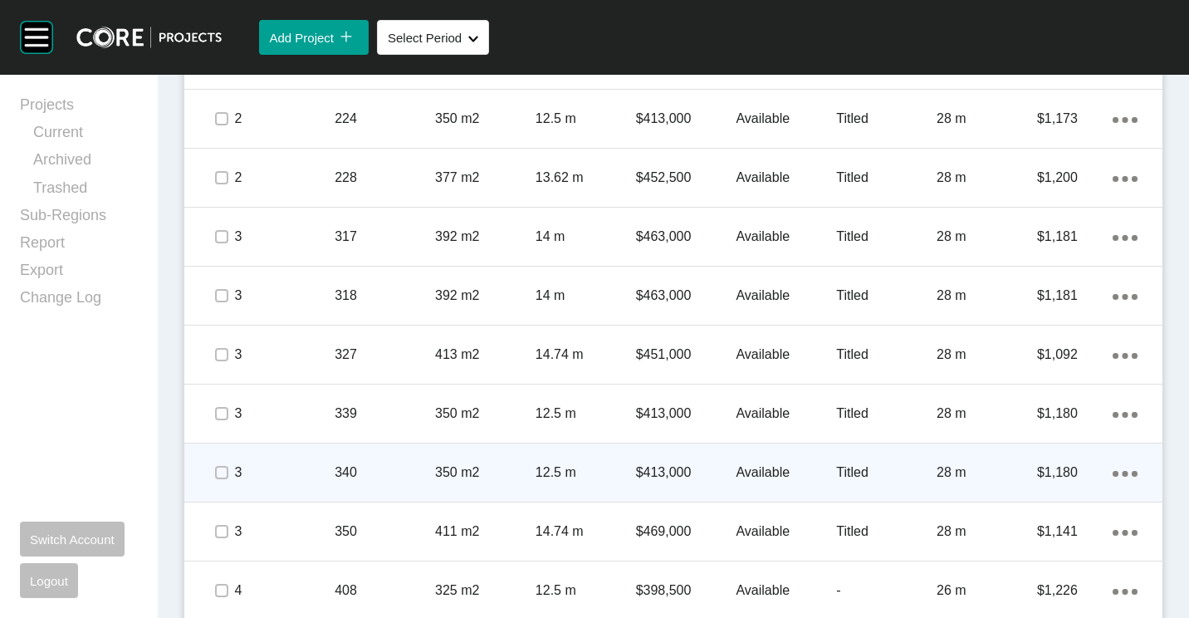
drag, startPoint x: 211, startPoint y: 468, endPoint x: 222, endPoint y: 496, distance: 29.4
click at [211, 470] on span at bounding box center [221, 472] width 25 height 25
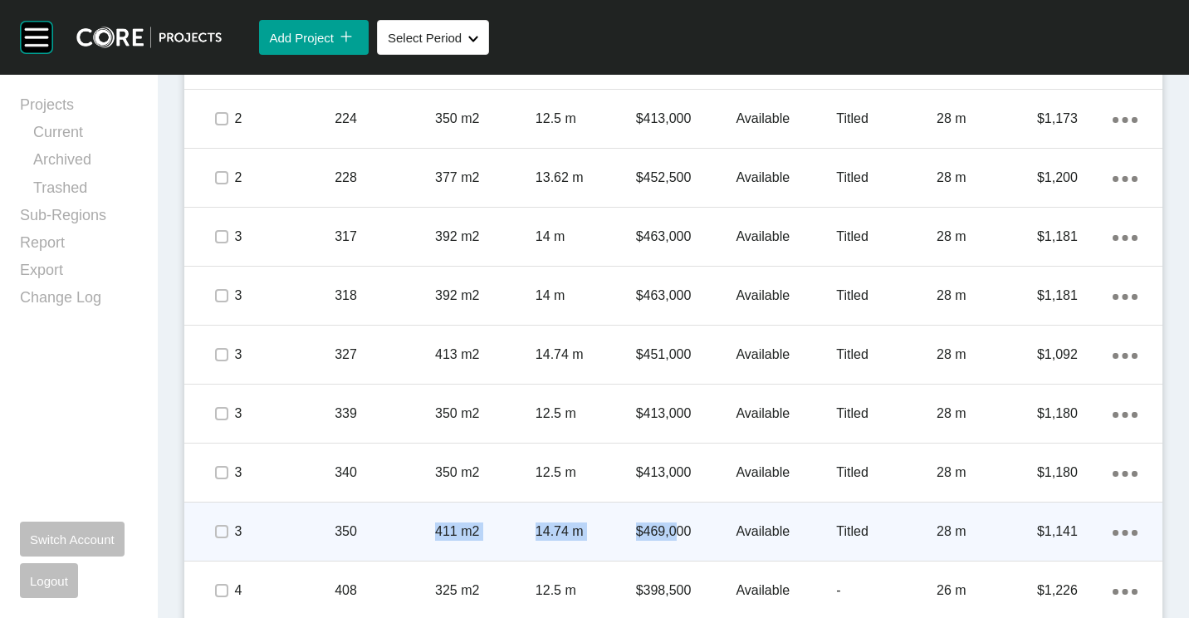
drag, startPoint x: 357, startPoint y: 541, endPoint x: 668, endPoint y: 555, distance: 311.7
click at [668, 555] on div "3 350 411 m2 14.74 m $469,000 Available Titled 28 m $1,141 Action Menu Dots Cop…" at bounding box center [673, 531] width 978 height 58
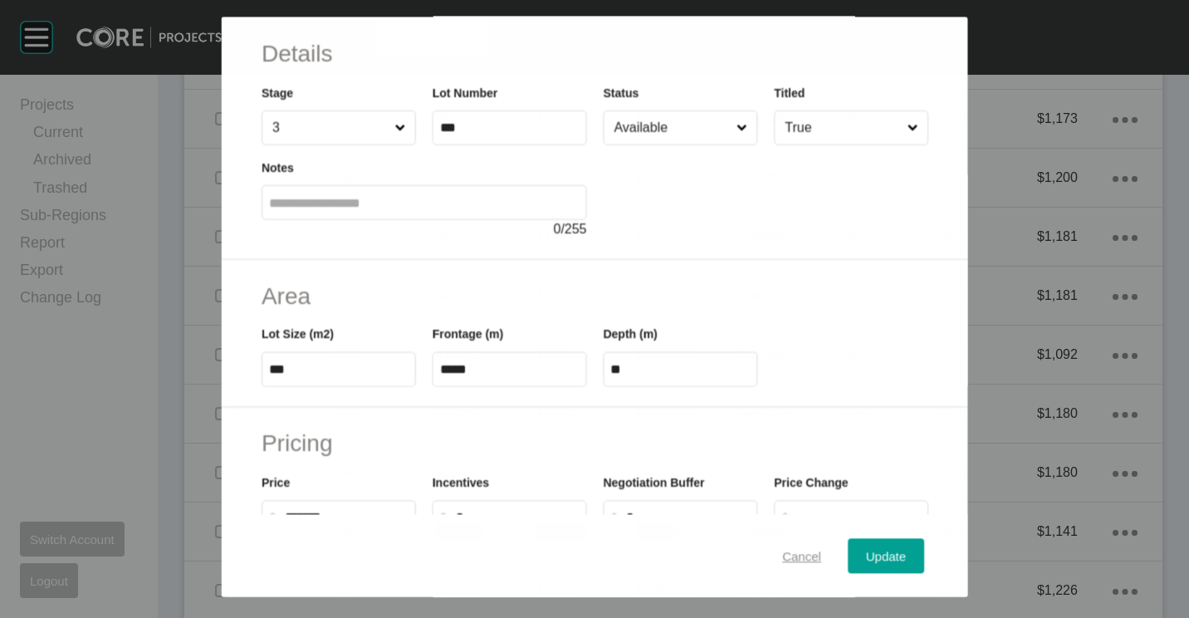
scroll to position [83, 0]
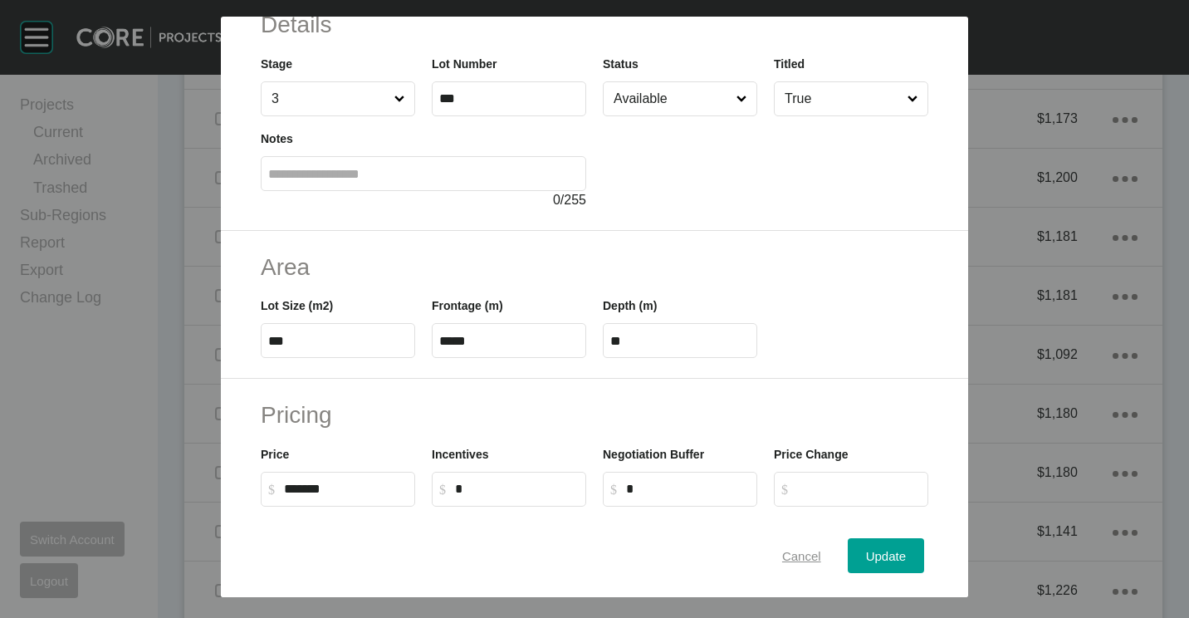
click at [782, 550] on span "Cancel" at bounding box center [801, 556] width 39 height 14
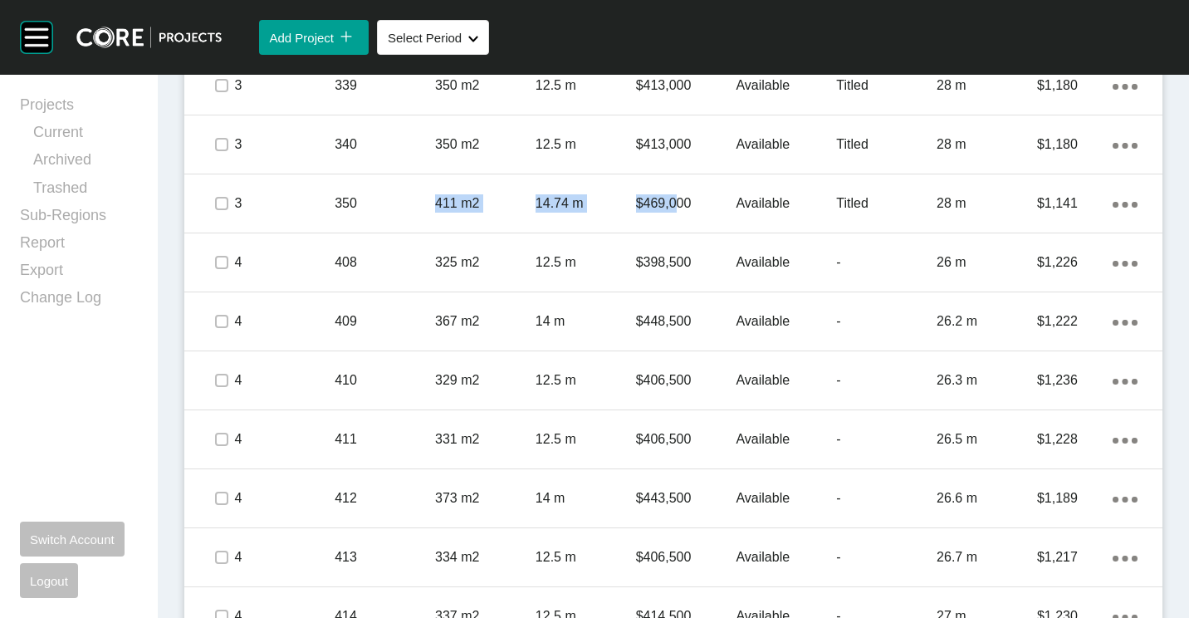
scroll to position [1692, 0]
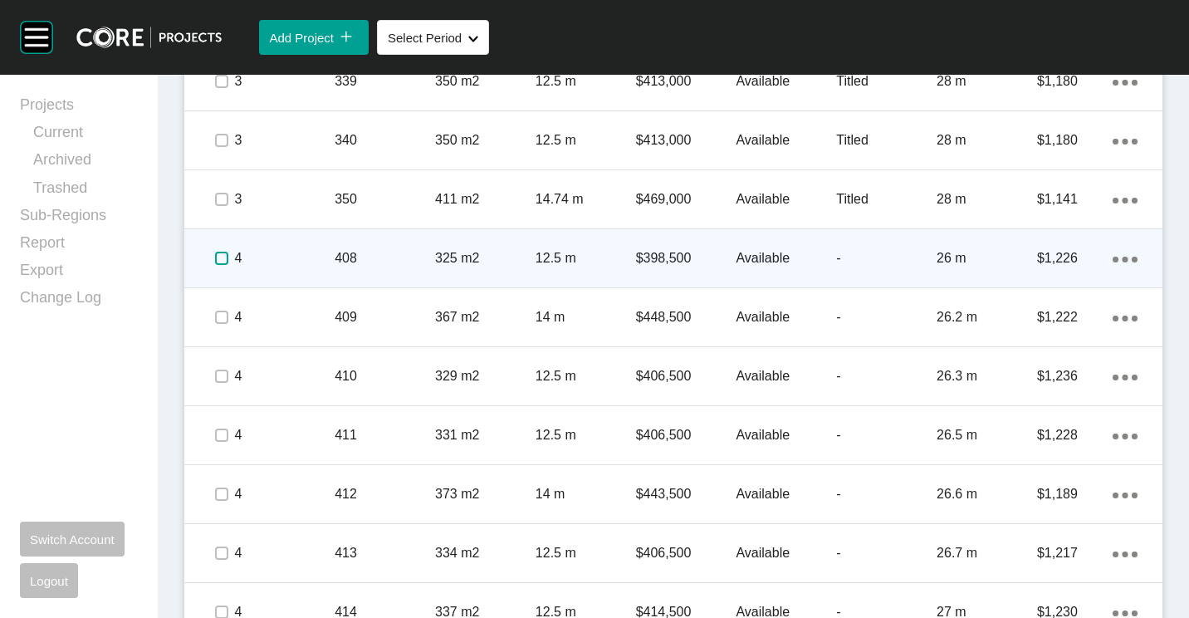
click at [224, 259] on label at bounding box center [221, 258] width 13 height 13
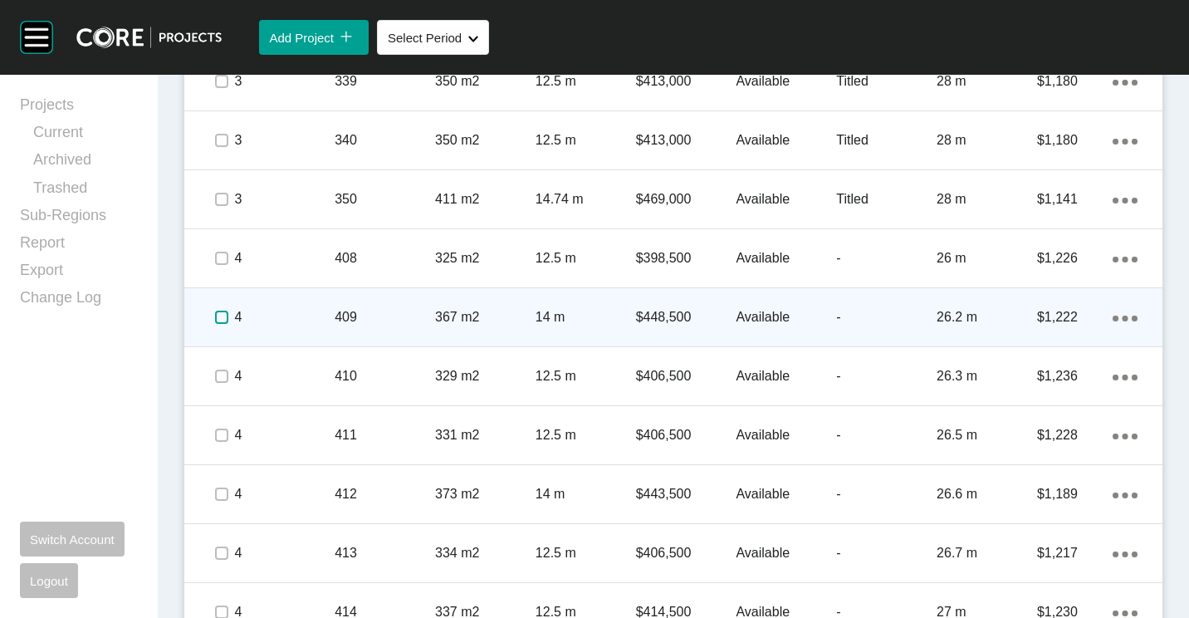
click at [221, 312] on label at bounding box center [221, 317] width 13 height 13
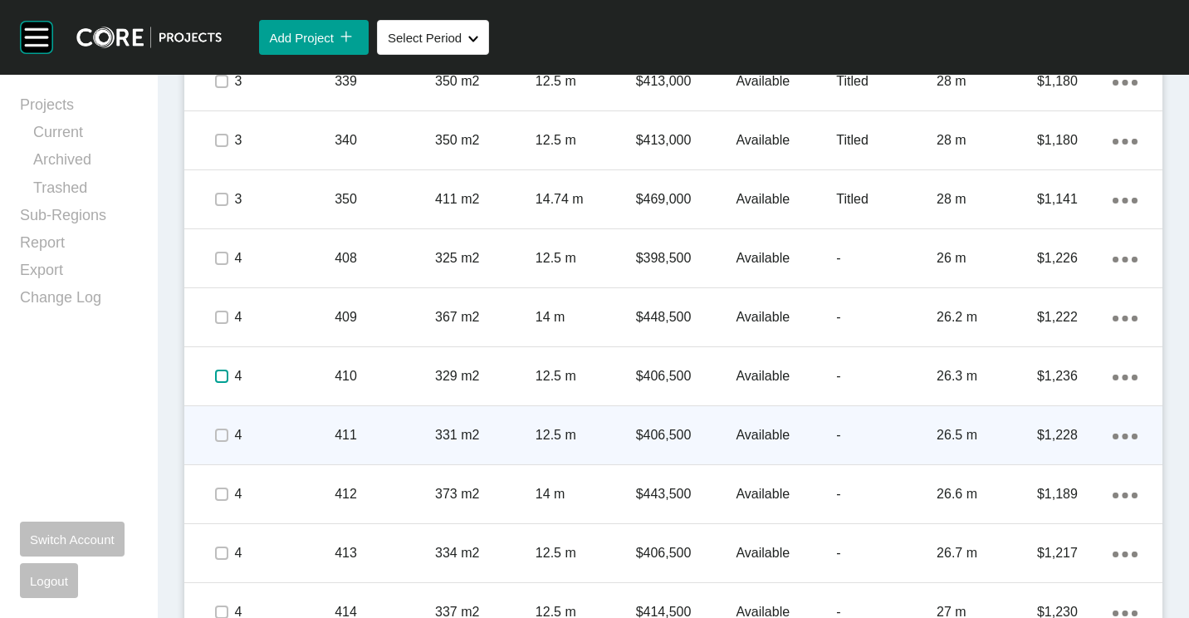
drag, startPoint x: 218, startPoint y: 374, endPoint x: 222, endPoint y: 409, distance: 34.2
click at [218, 377] on label at bounding box center [221, 375] width 13 height 13
drag, startPoint x: 228, startPoint y: 437, endPoint x: 227, endPoint y: 453, distance: 16.6
click at [228, 439] on label at bounding box center [221, 434] width 13 height 13
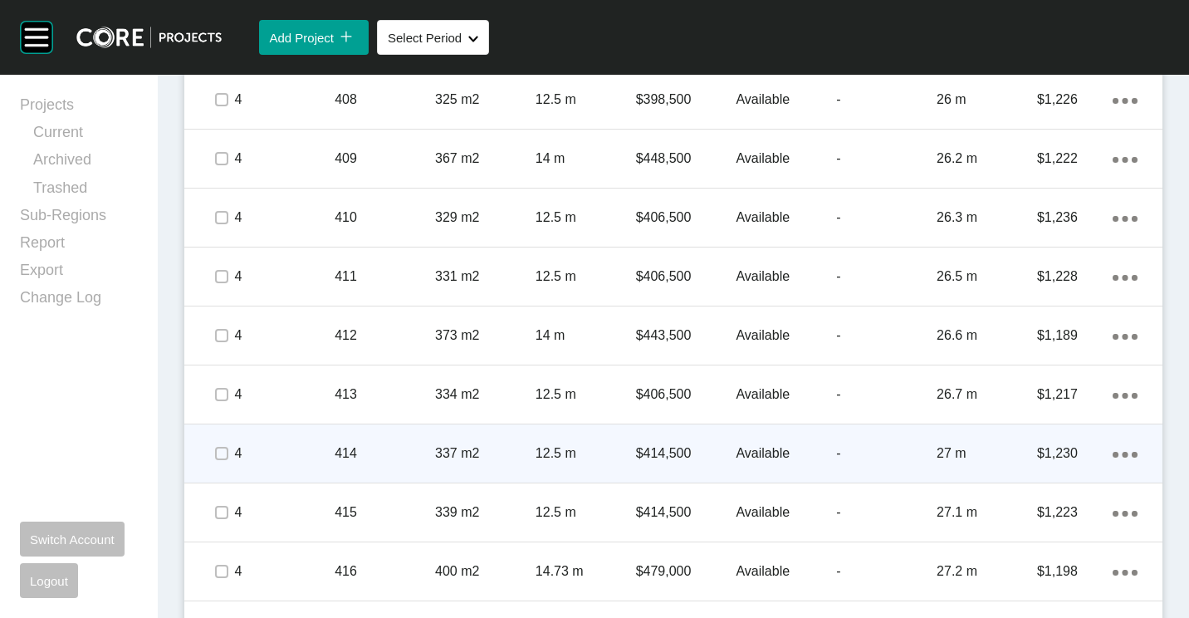
scroll to position [1941, 0]
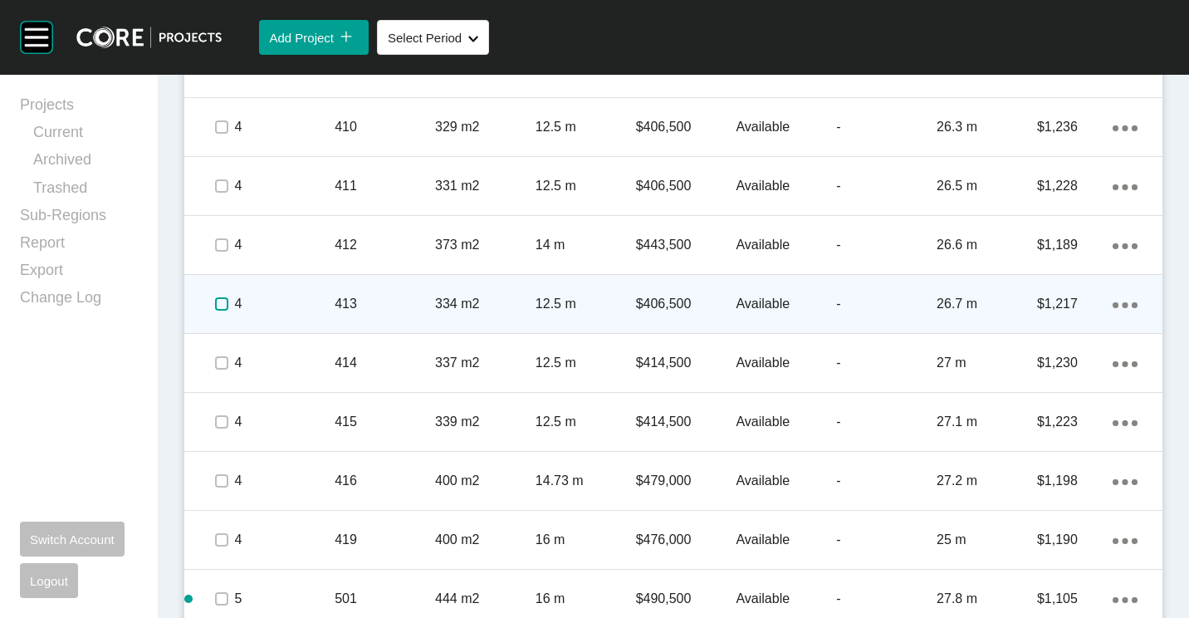
drag, startPoint x: 221, startPoint y: 306, endPoint x: 221, endPoint y: 317, distance: 11.6
click at [221, 311] on label at bounding box center [221, 303] width 13 height 13
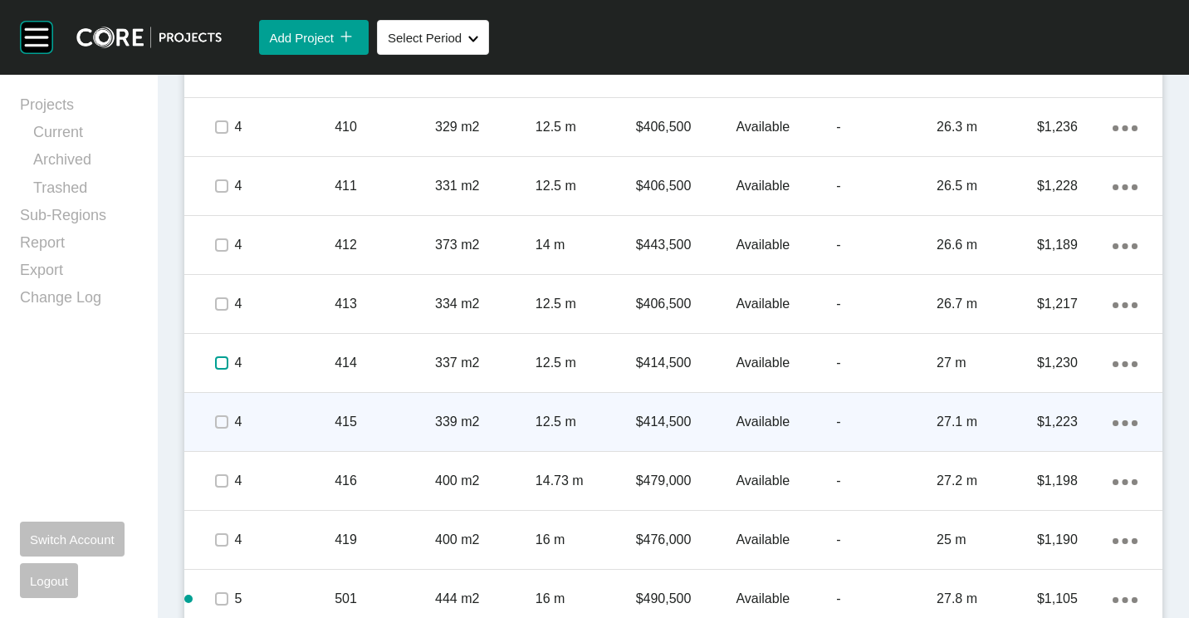
drag, startPoint x: 220, startPoint y: 365, endPoint x: 223, endPoint y: 400, distance: 35.9
click at [220, 365] on label at bounding box center [221, 362] width 13 height 13
click at [216, 418] on label at bounding box center [221, 421] width 13 height 13
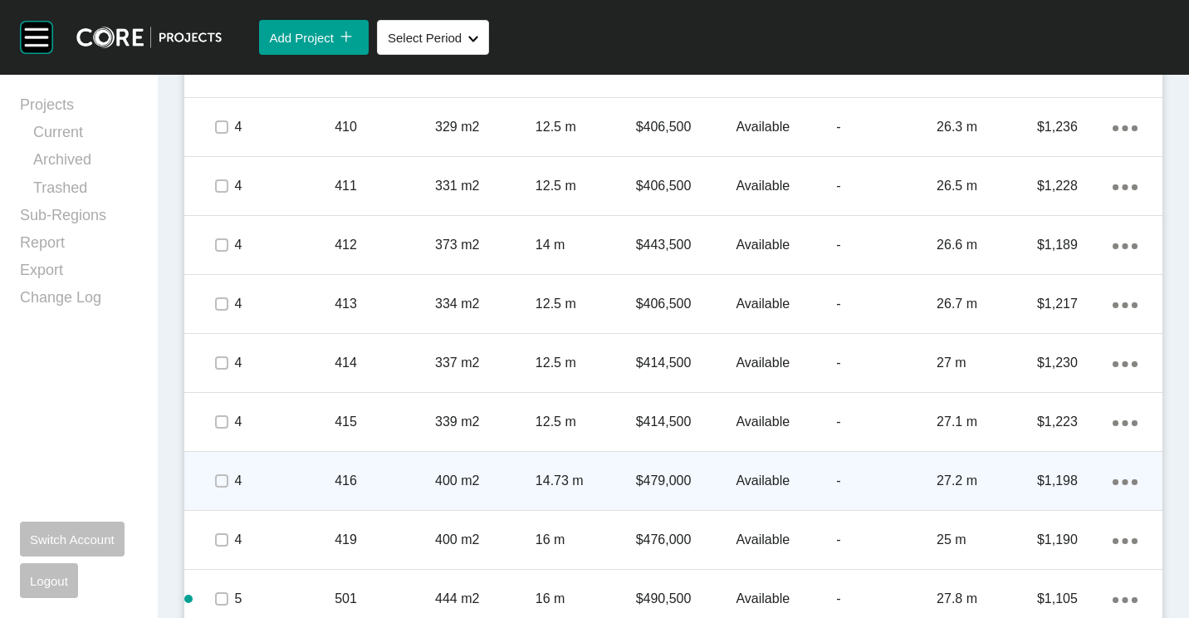
click at [342, 481] on p "416" at bounding box center [385, 481] width 100 height 18
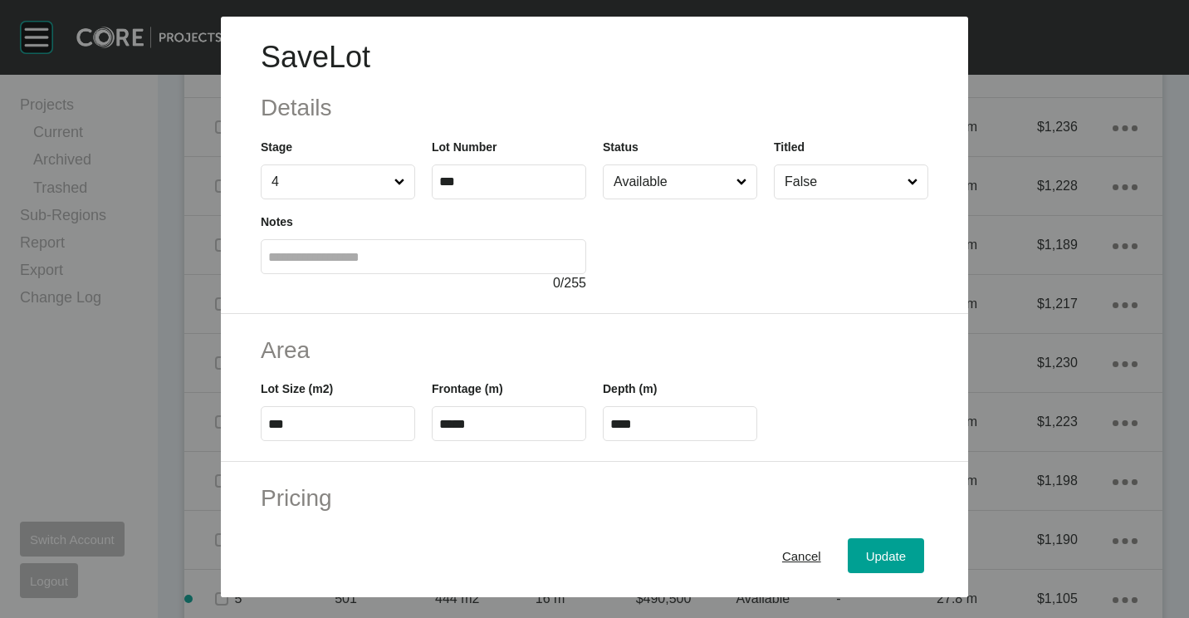
scroll to position [332, 0]
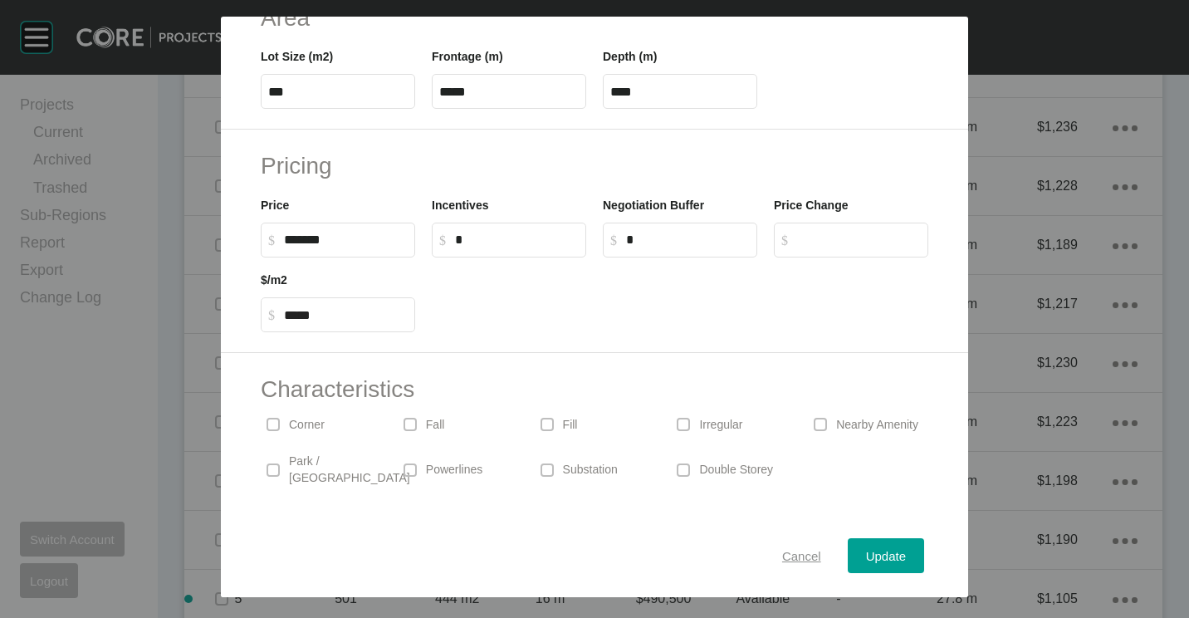
click at [802, 549] on span "Cancel" at bounding box center [801, 556] width 39 height 14
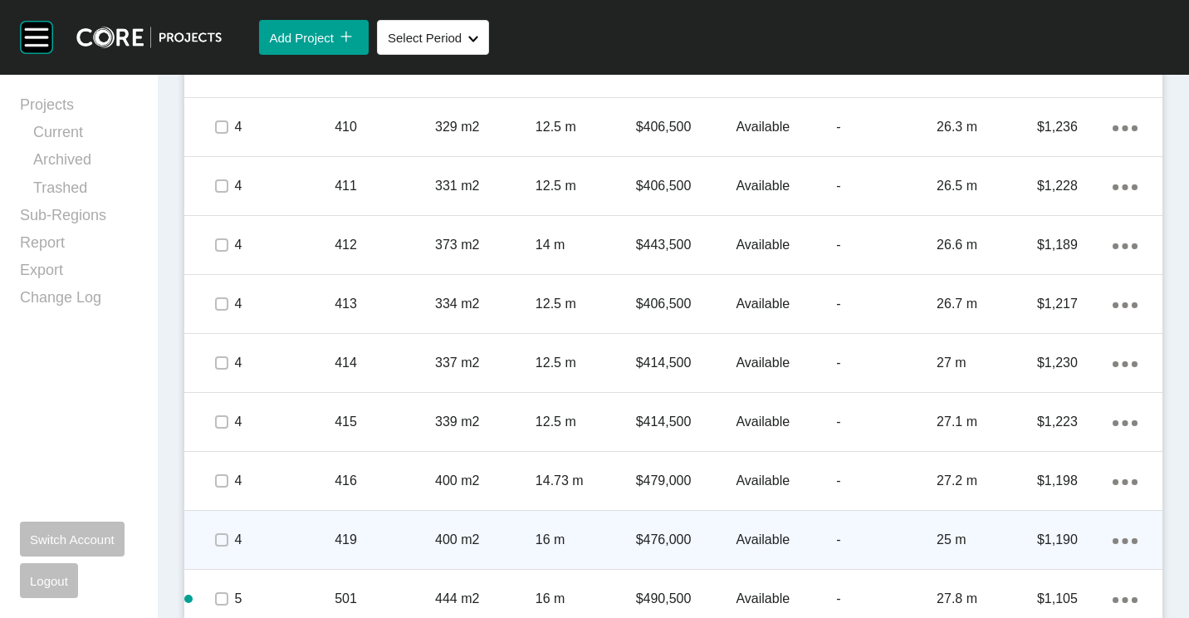
click at [392, 528] on div "419" at bounding box center [385, 539] width 100 height 51
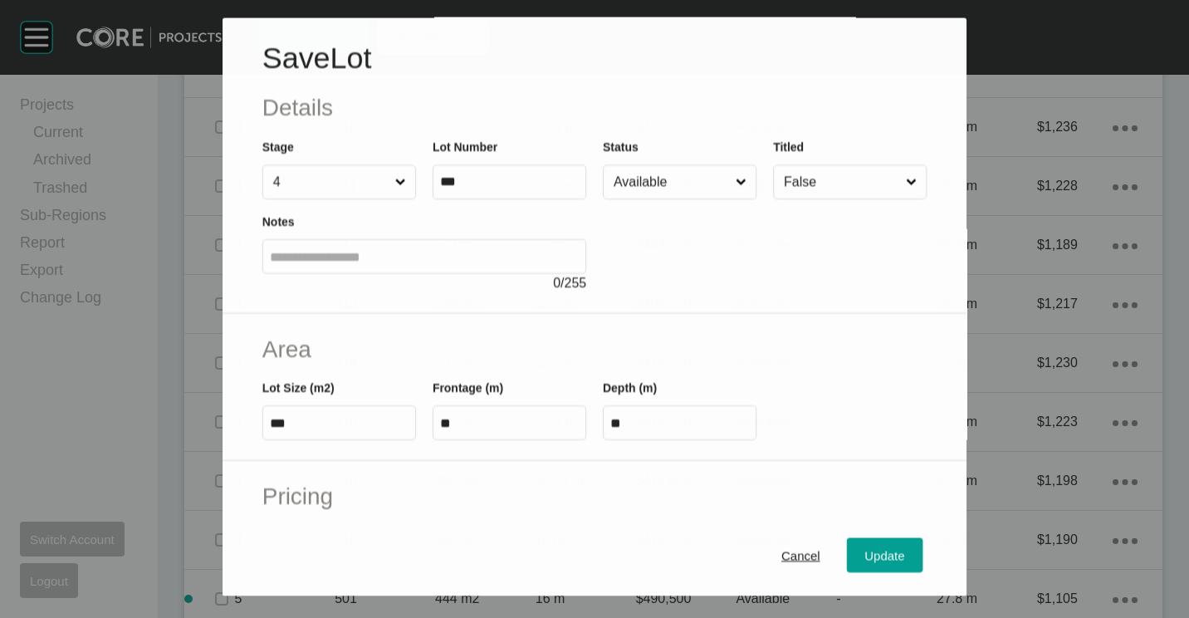
click at [655, 174] on input "Available" at bounding box center [671, 182] width 122 height 33
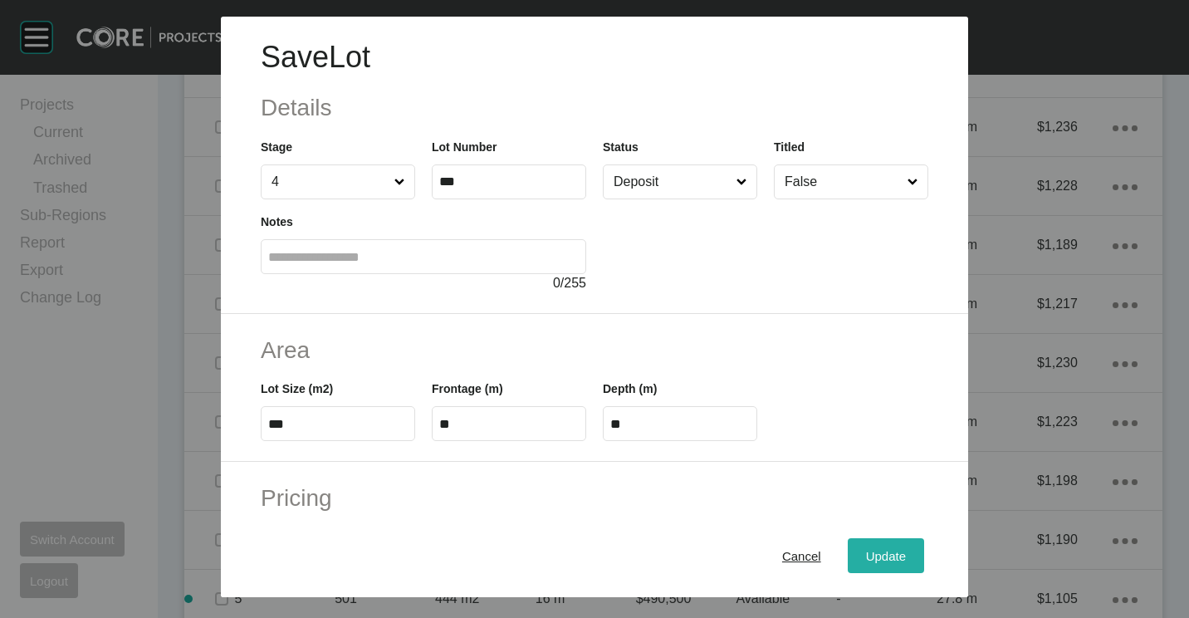
click at [862, 551] on div "Update" at bounding box center [886, 556] width 48 height 22
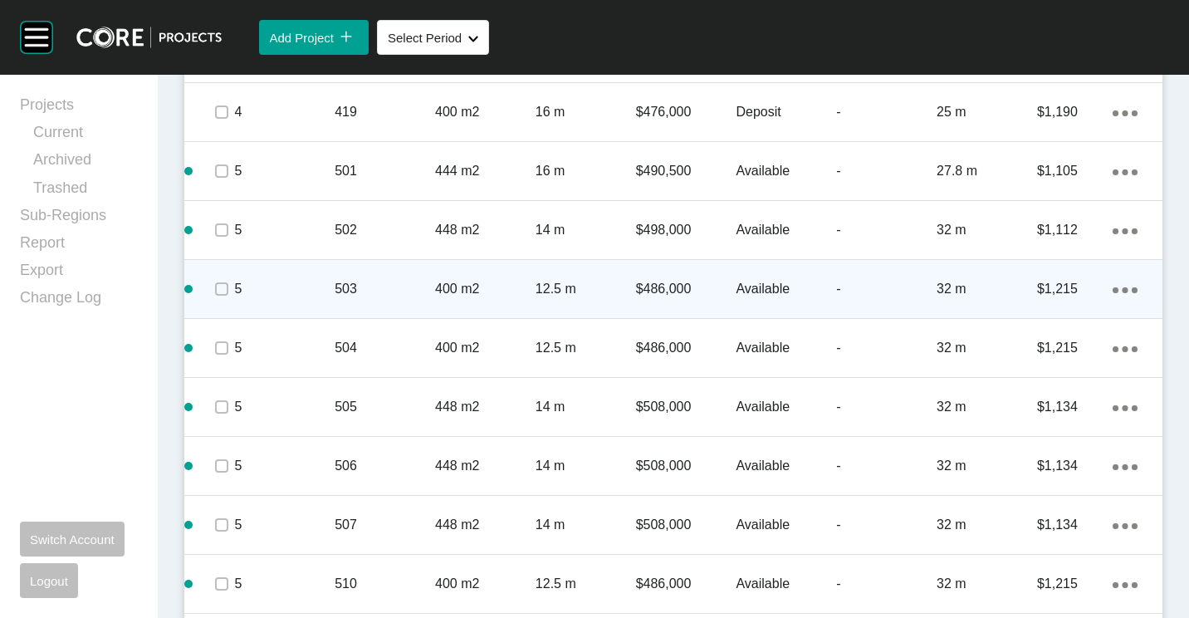
scroll to position [2491, 0]
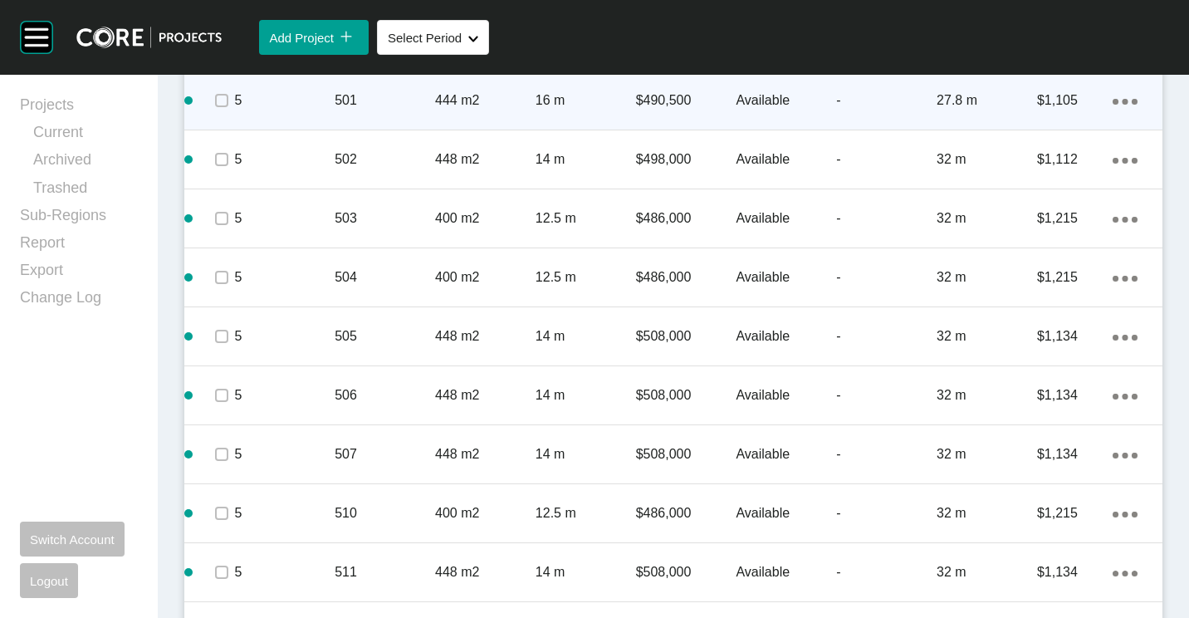
click at [391, 105] on p "501" at bounding box center [385, 100] width 100 height 18
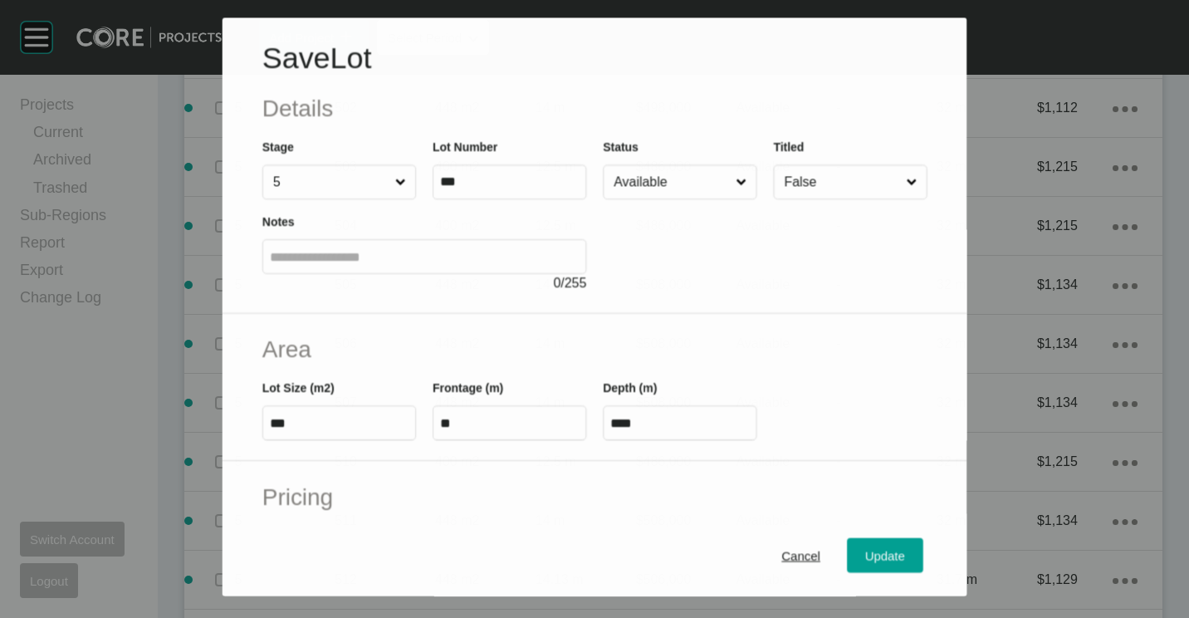
scroll to position [2439, 0]
drag, startPoint x: 663, startPoint y: 178, endPoint x: 661, endPoint y: 198, distance: 20.0
click at [663, 179] on input "Available" at bounding box center [671, 182] width 122 height 33
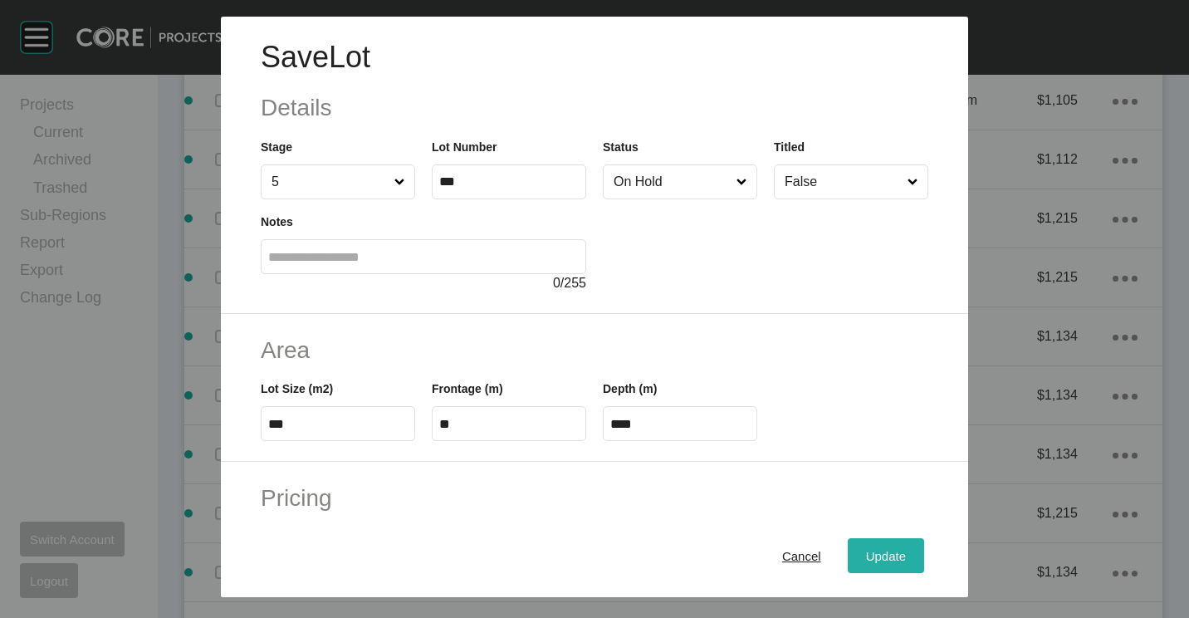
click at [862, 565] on div "Update" at bounding box center [886, 556] width 48 height 22
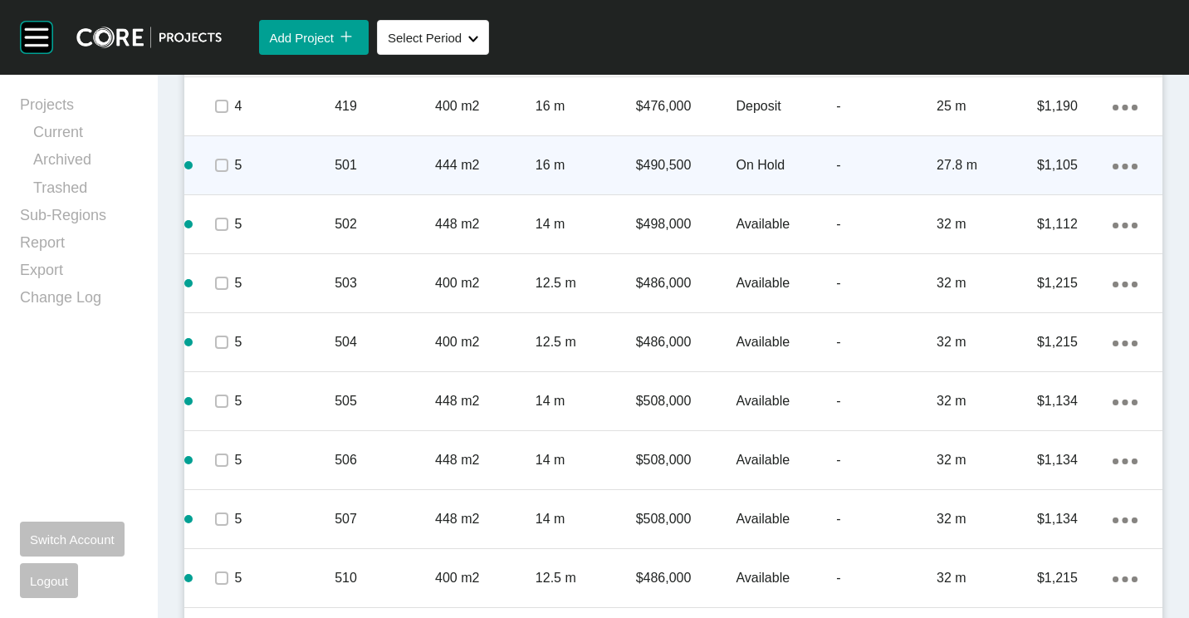
scroll to position [2408, 0]
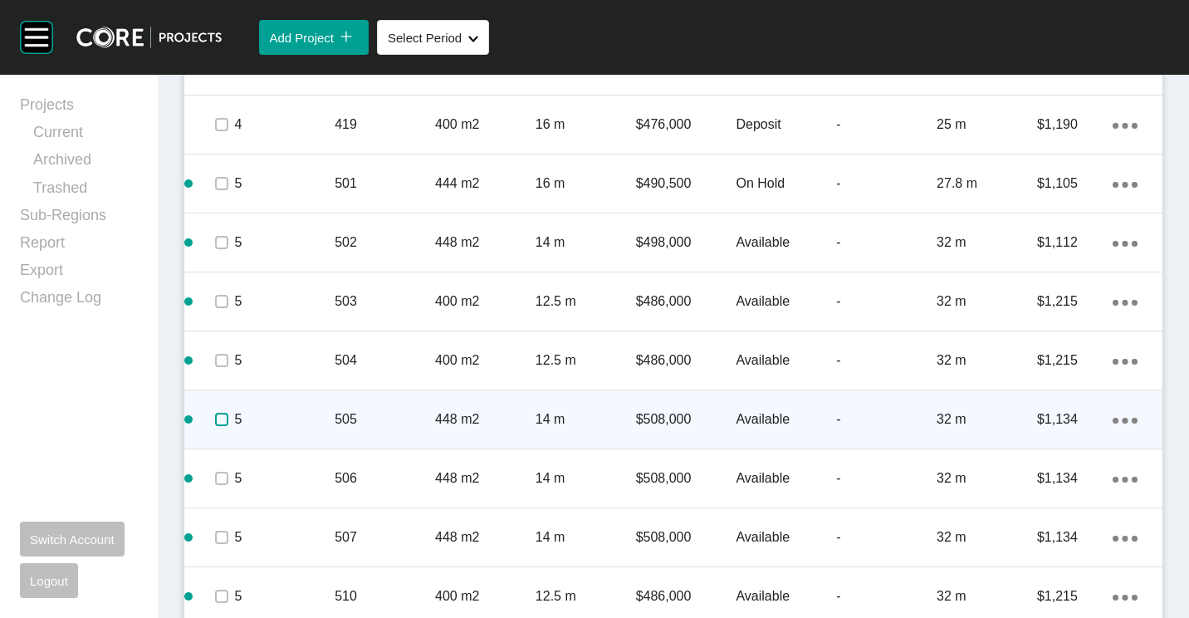
click at [225, 413] on label at bounding box center [221, 419] width 13 height 13
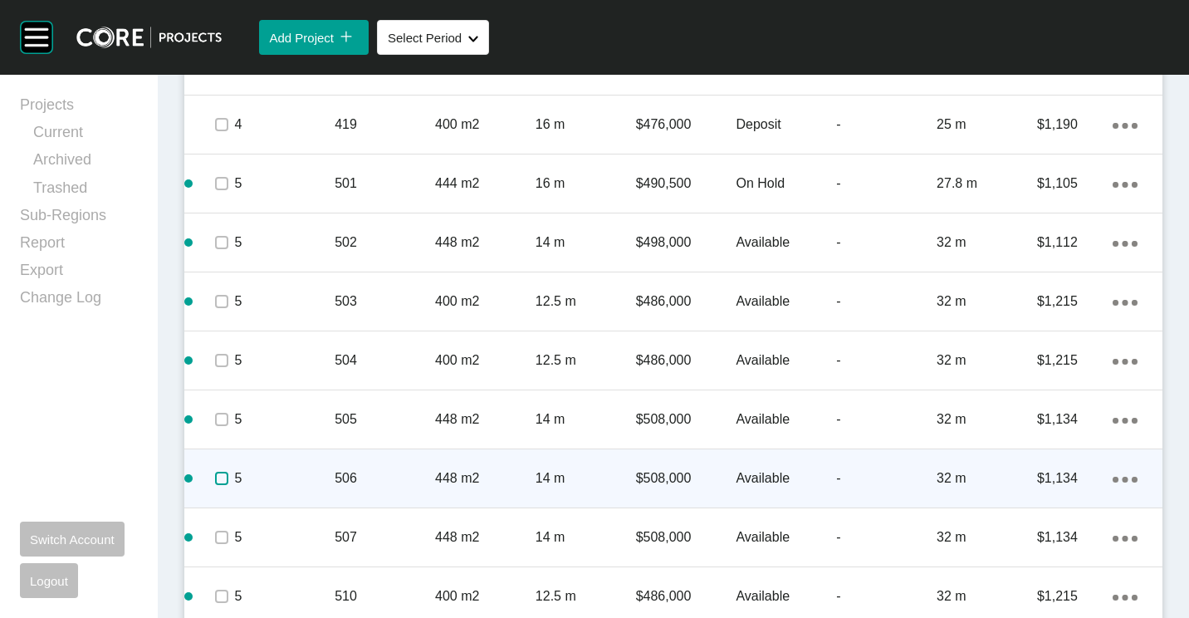
click at [226, 477] on label at bounding box center [221, 478] width 13 height 13
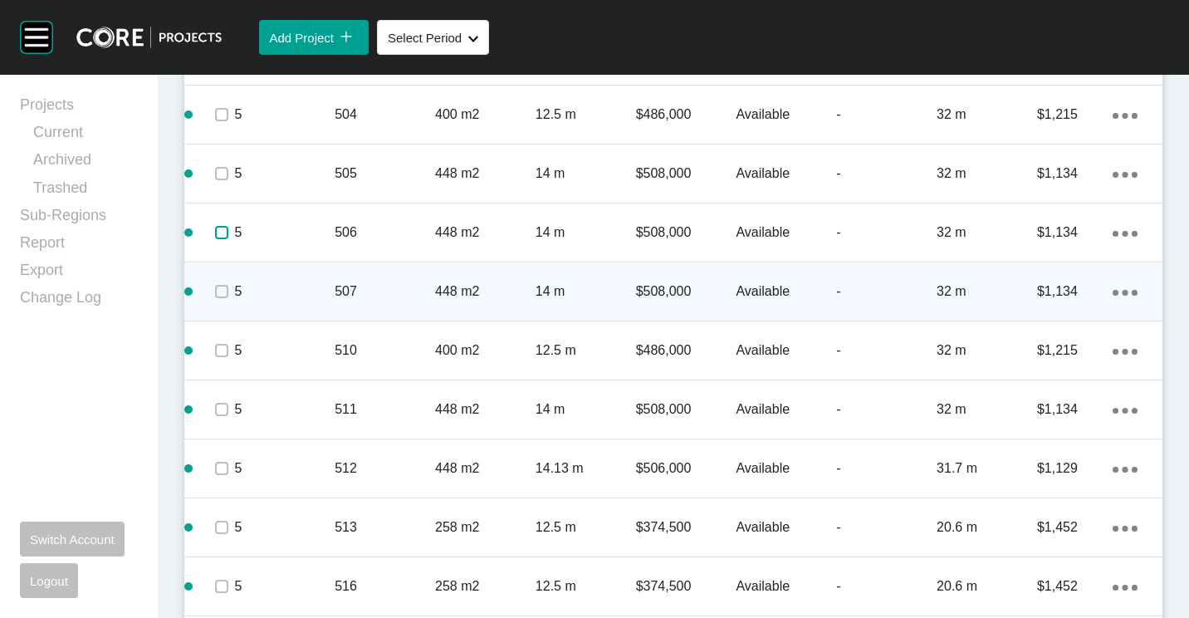
scroll to position [2740, 0]
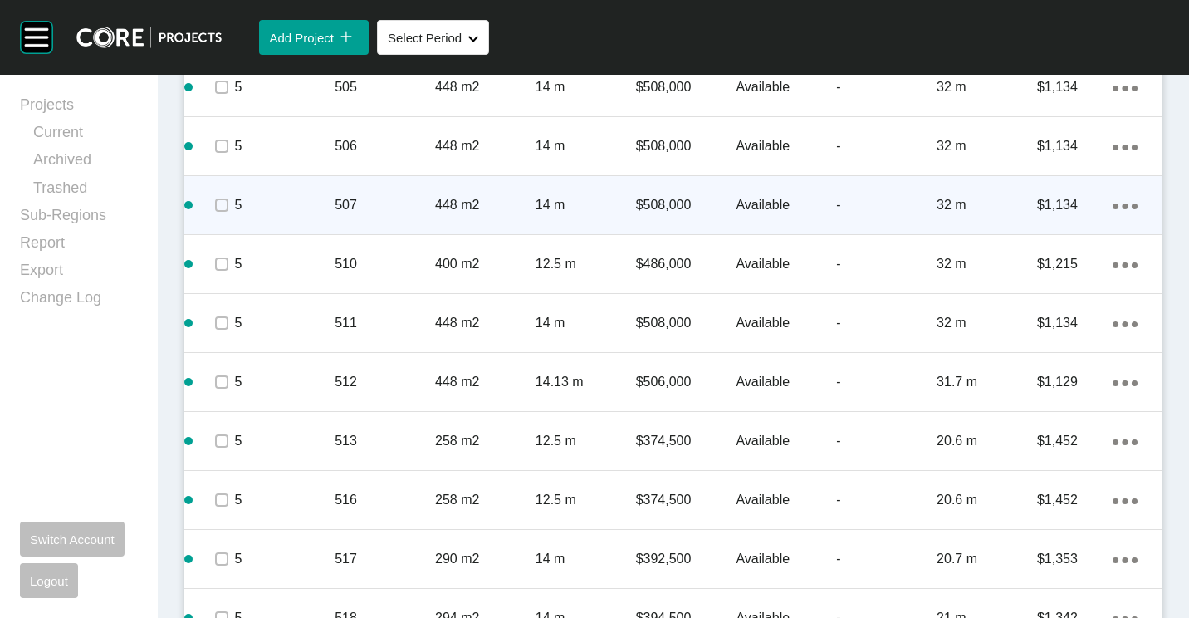
click at [1113, 203] on icon "Action Menu Dots Copy 6 Created with Sketch." at bounding box center [1125, 206] width 25 height 6
click at [1049, 208] on link "Duplicate" at bounding box center [1044, 208] width 62 height 25
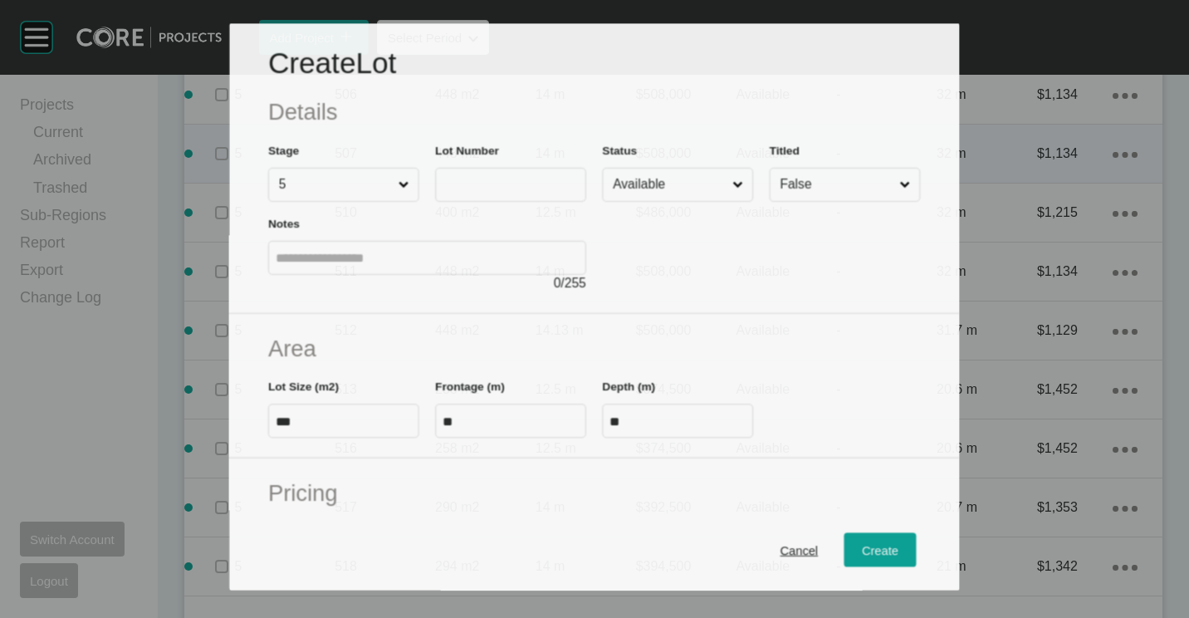
scroll to position [2689, 0]
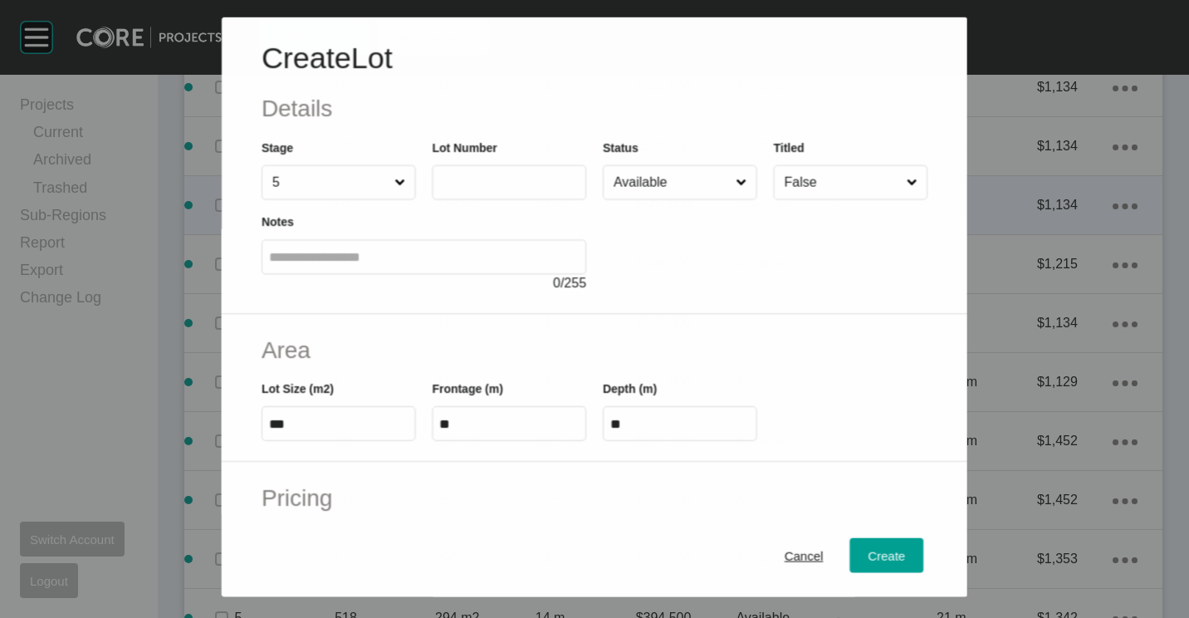
click at [506, 184] on input "text" at bounding box center [508, 182] width 139 height 14
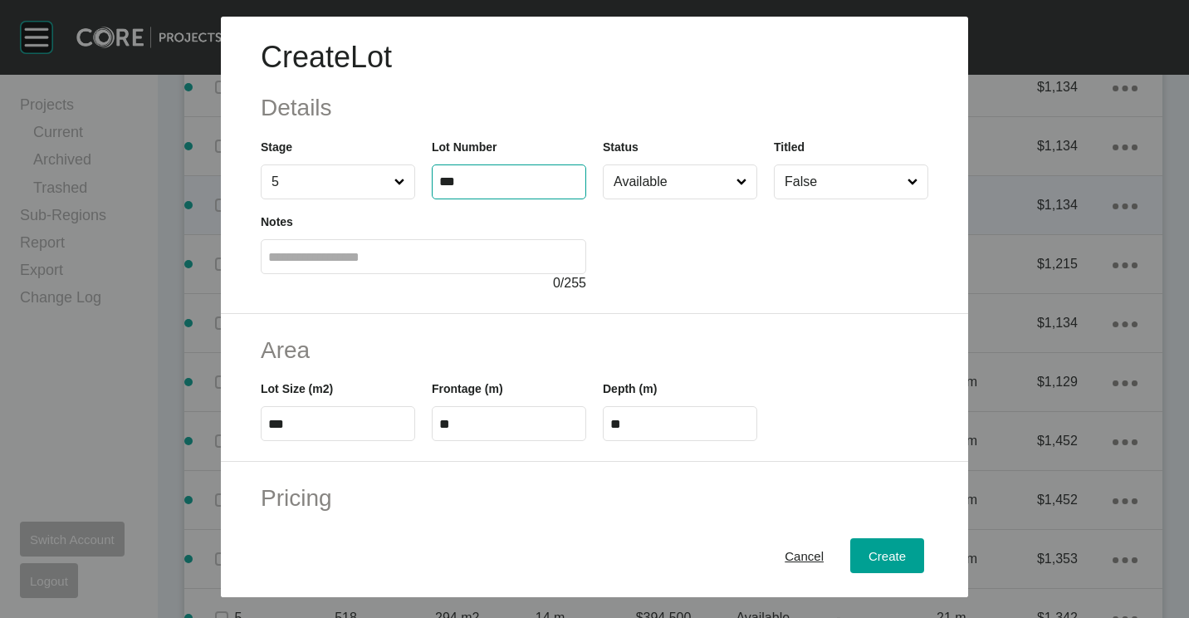
type input "***"
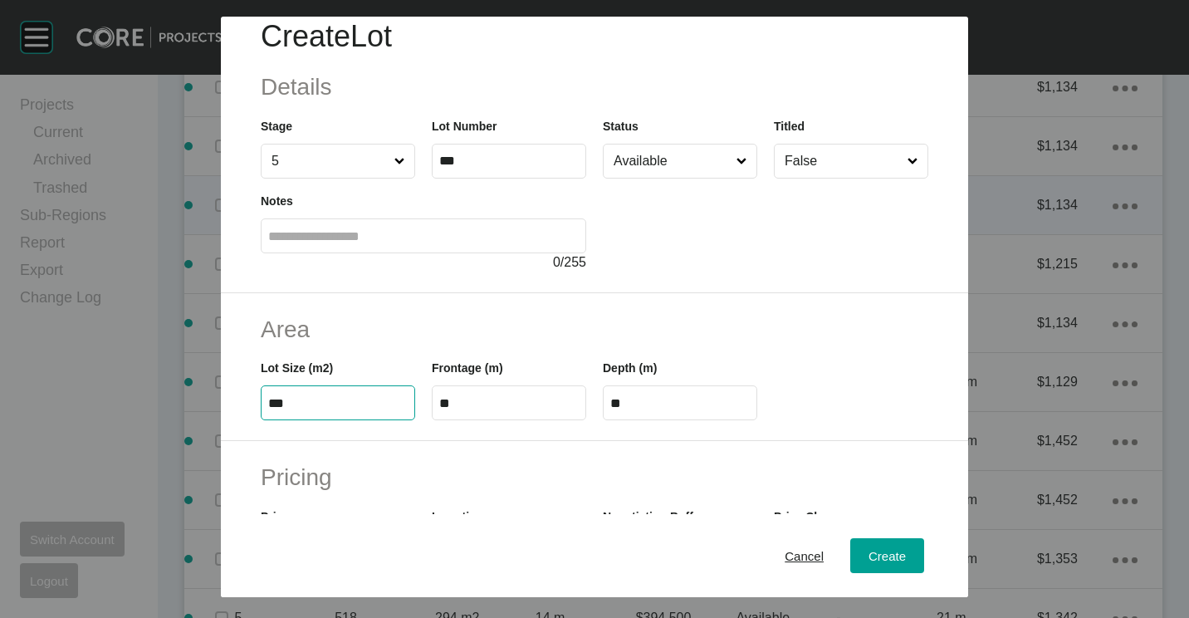
scroll to position [0, 0]
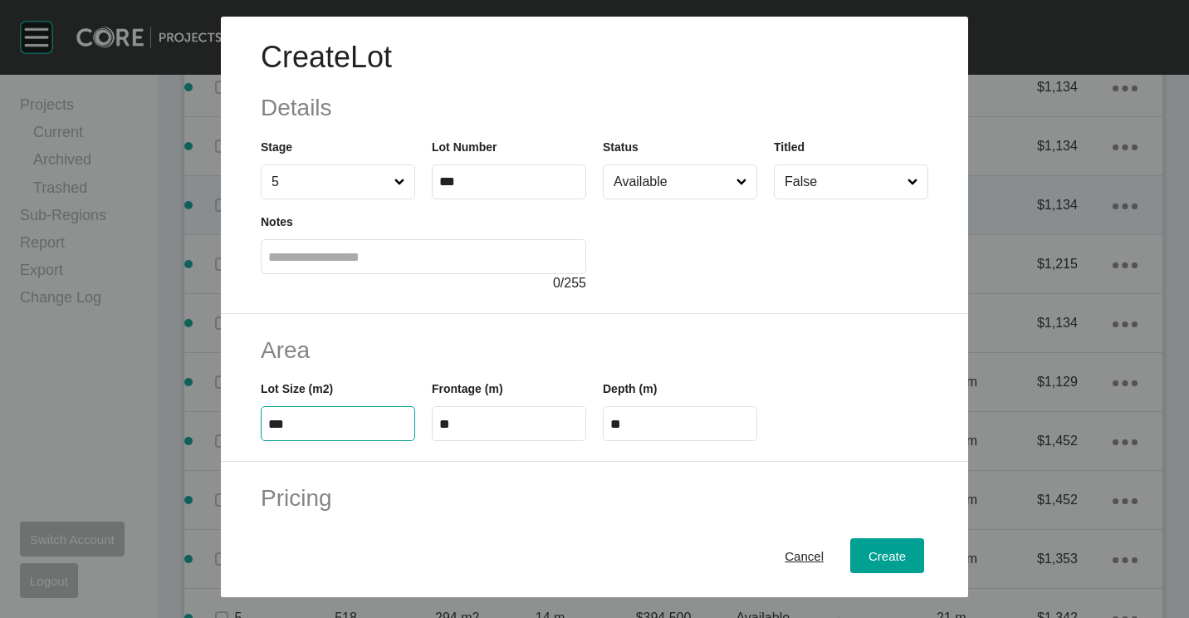
click at [719, 174] on input "Available" at bounding box center [671, 181] width 123 height 33
click at [892, 565] on div "Create" at bounding box center [887, 556] width 46 height 22
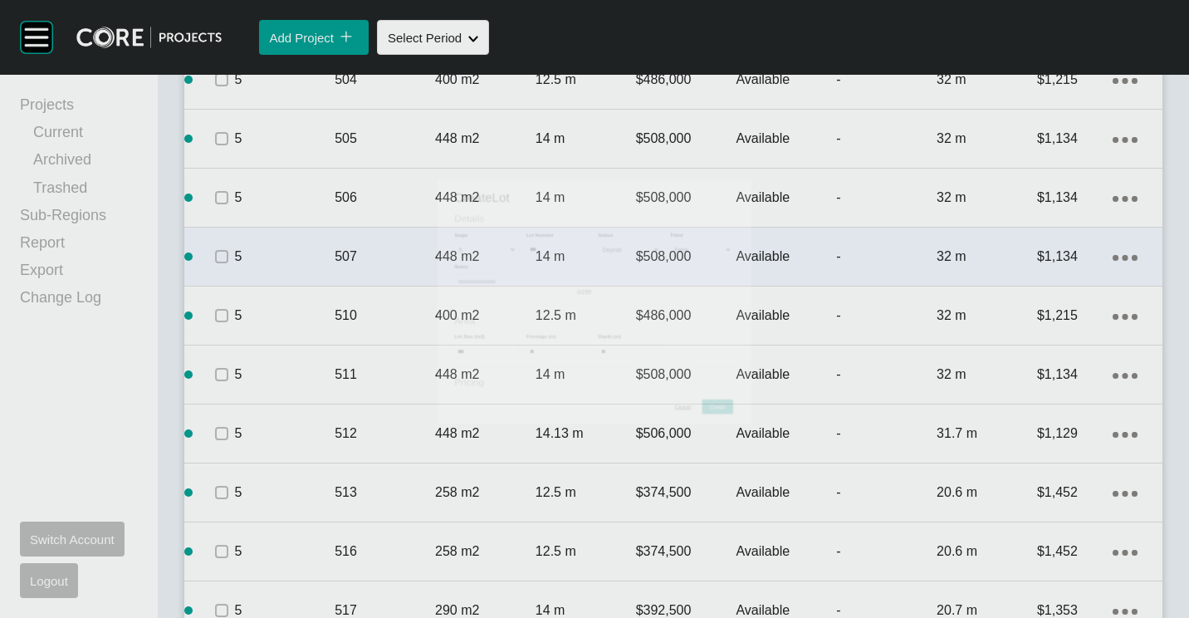
scroll to position [2740, 0]
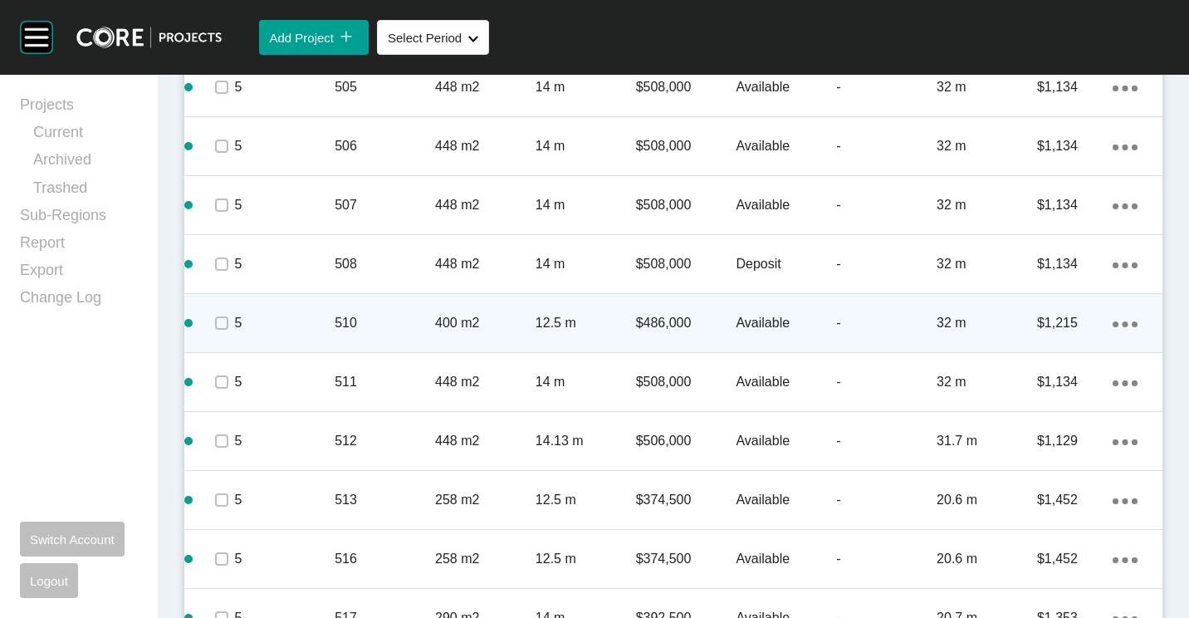
click at [419, 307] on div "510" at bounding box center [385, 322] width 100 height 51
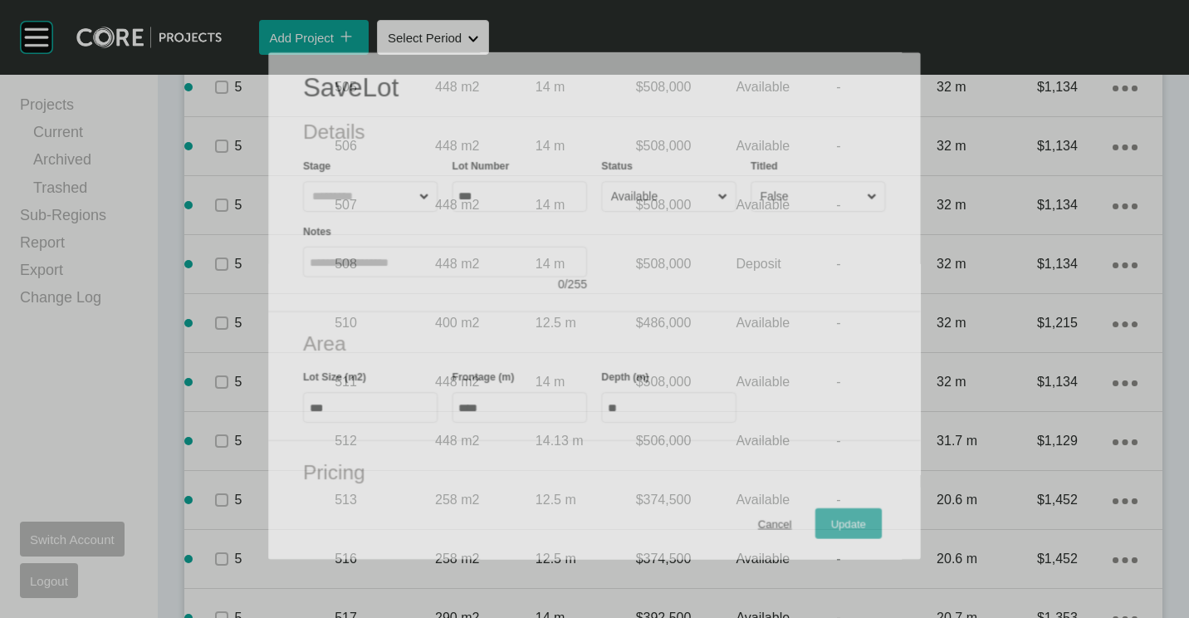
scroll to position [2689, 0]
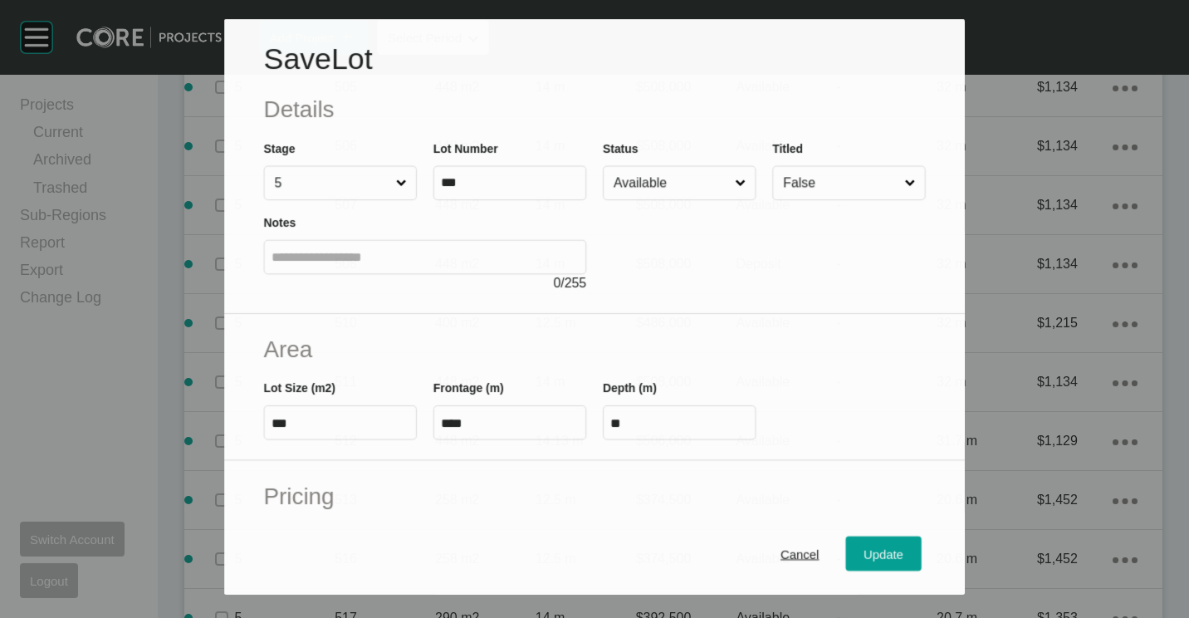
click at [641, 192] on input "Available" at bounding box center [670, 182] width 121 height 33
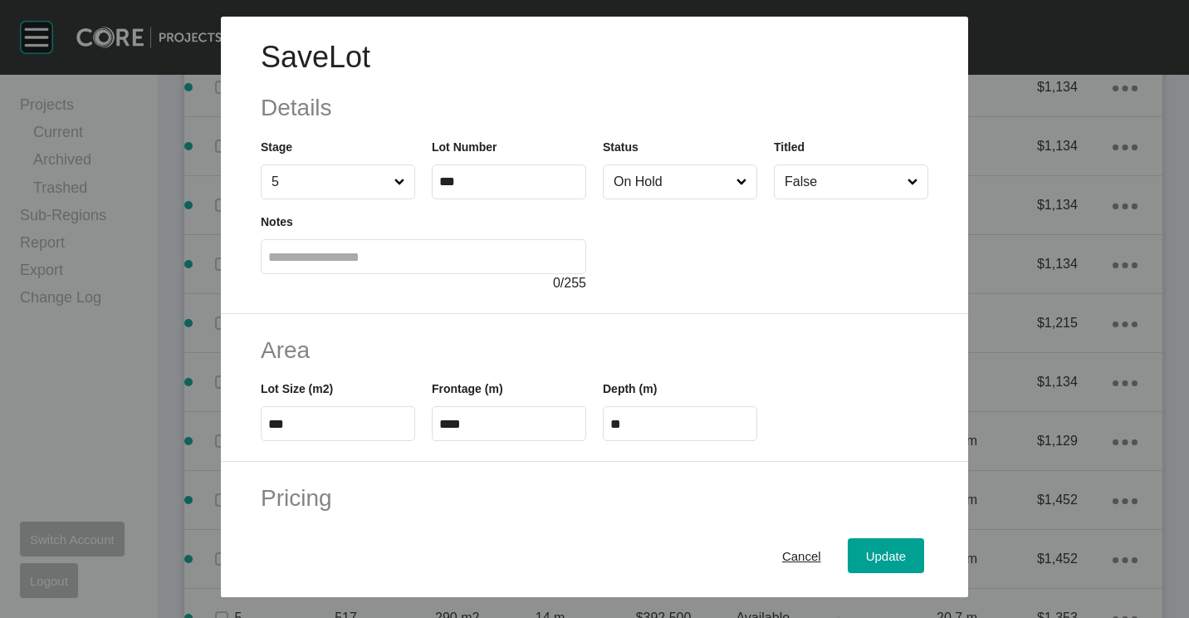
drag, startPoint x: 639, startPoint y: 264, endPoint x: 683, endPoint y: 354, distance: 99.9
click at [896, 564] on div "Update" at bounding box center [886, 556] width 48 height 22
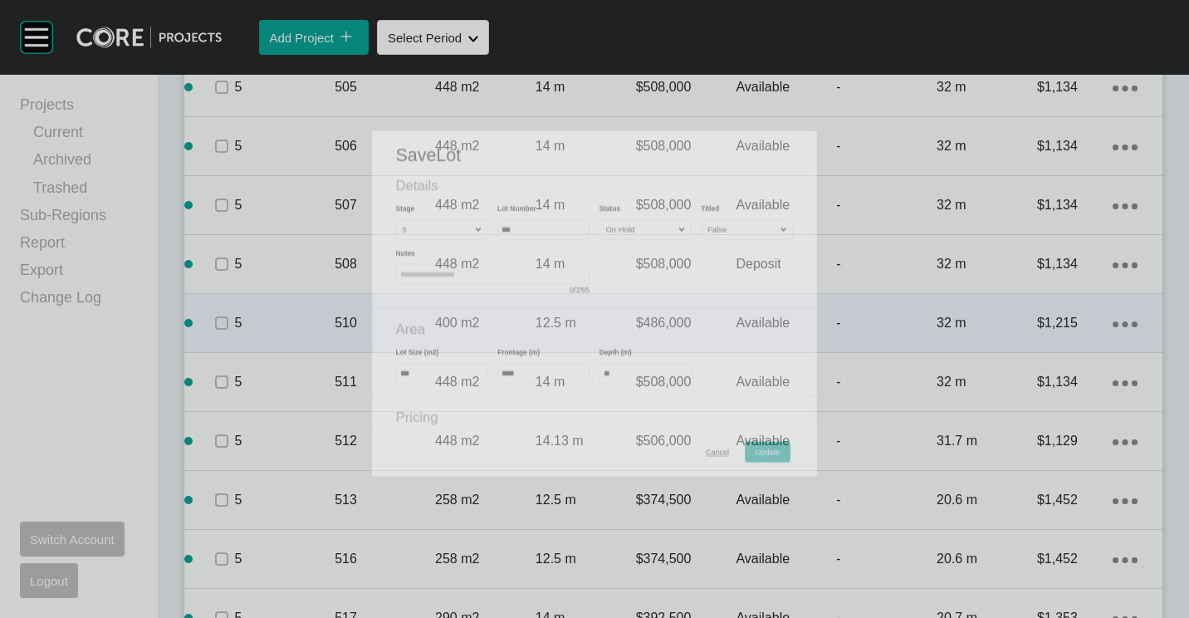
scroll to position [2740, 0]
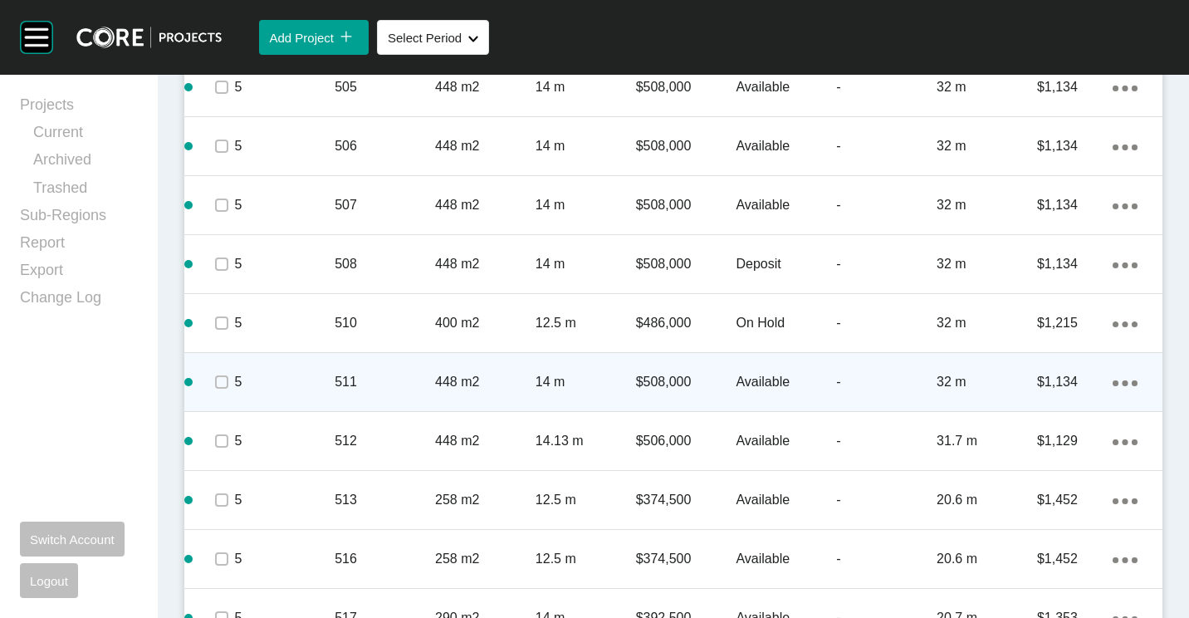
click at [487, 365] on div "448 m2" at bounding box center [485, 381] width 100 height 51
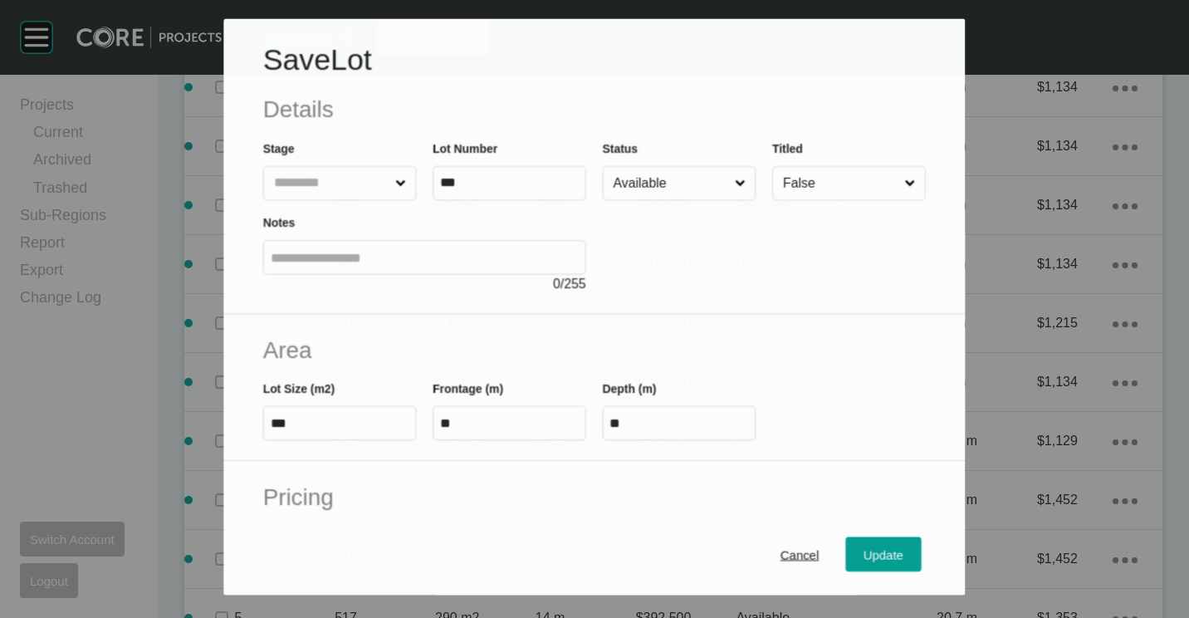
scroll to position [2689, 0]
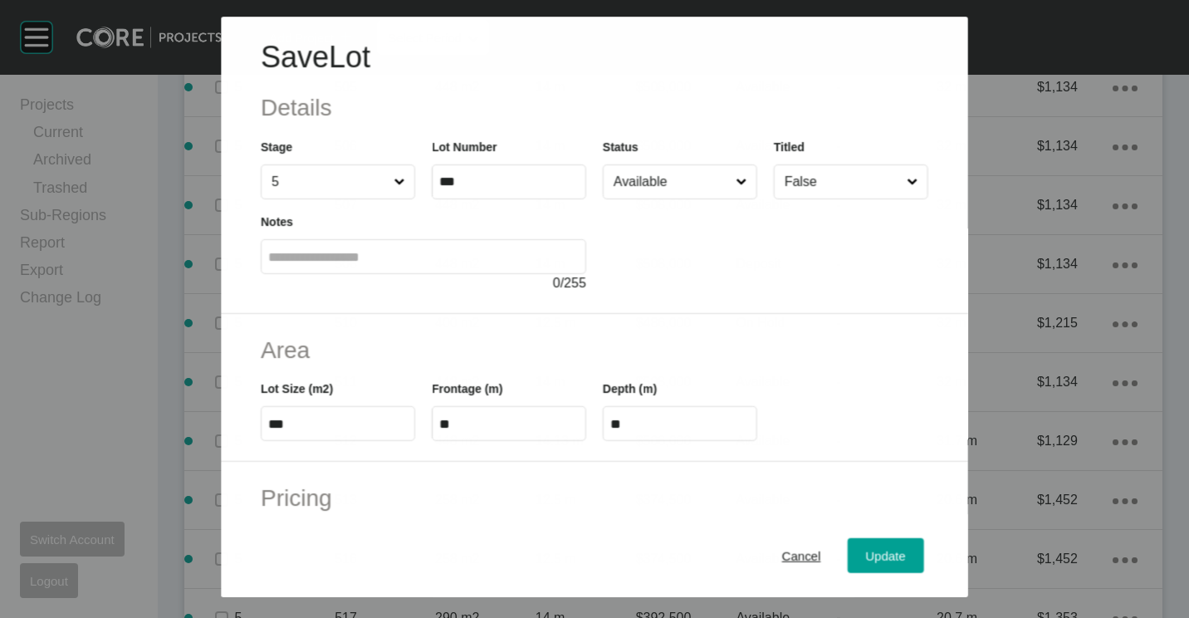
click at [672, 173] on input "Available" at bounding box center [671, 181] width 122 height 33
drag, startPoint x: 877, startPoint y: 563, endPoint x: 869, endPoint y: 551, distance: 13.8
click at [876, 563] on div "Update" at bounding box center [886, 556] width 48 height 22
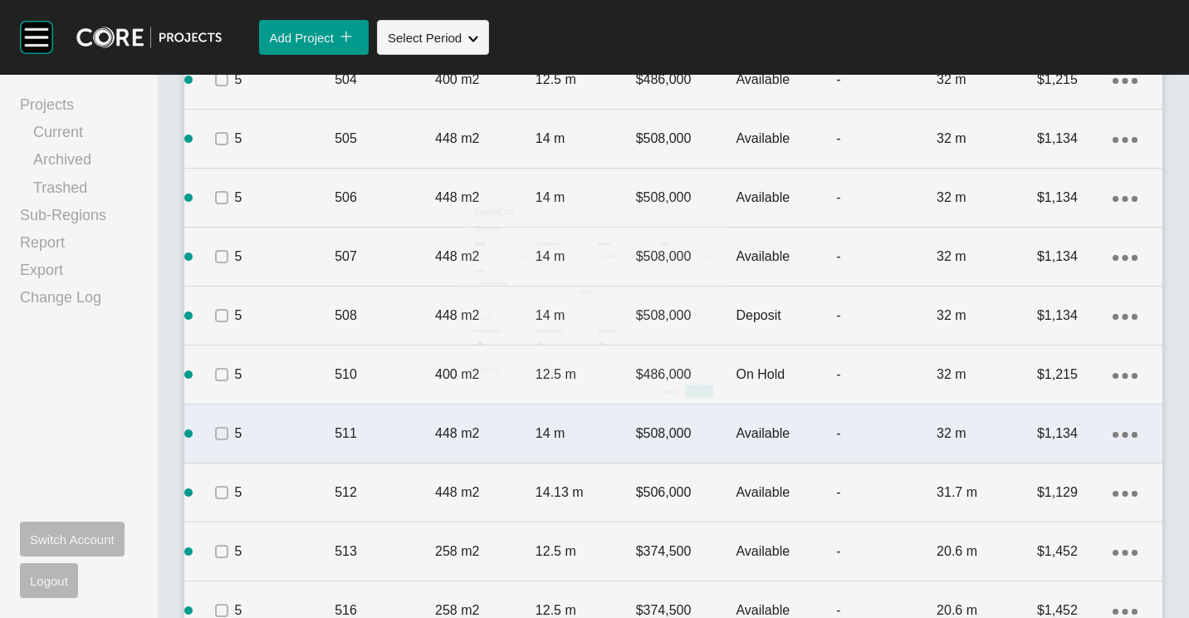
scroll to position [2740, 0]
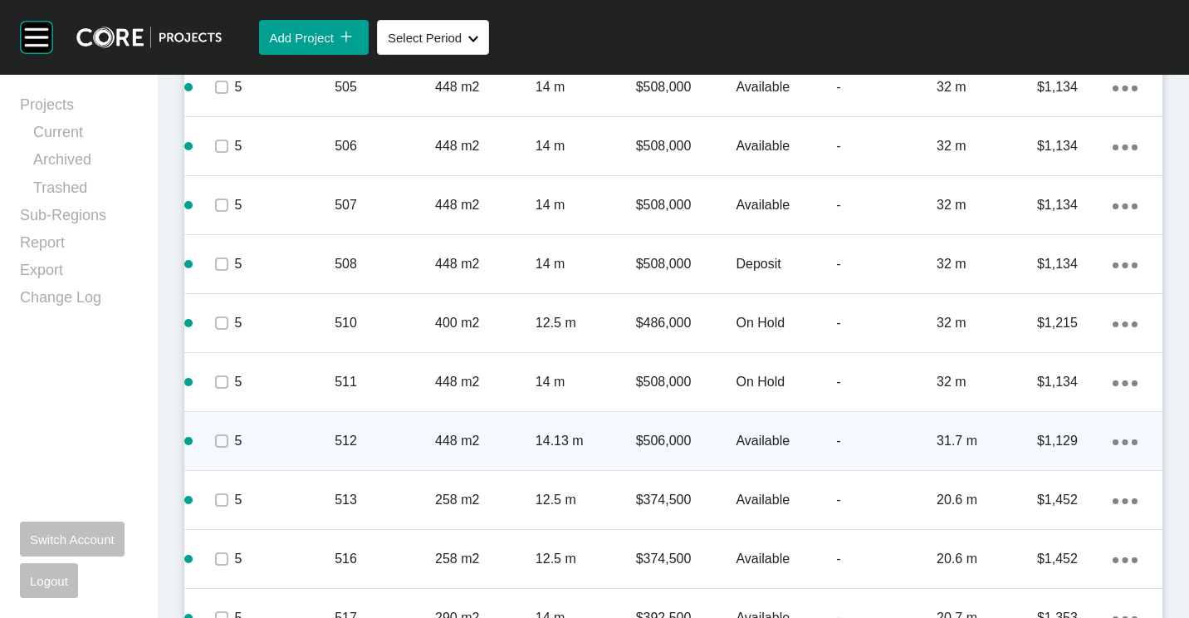
click at [599, 451] on div "14.13 m" at bounding box center [586, 440] width 100 height 51
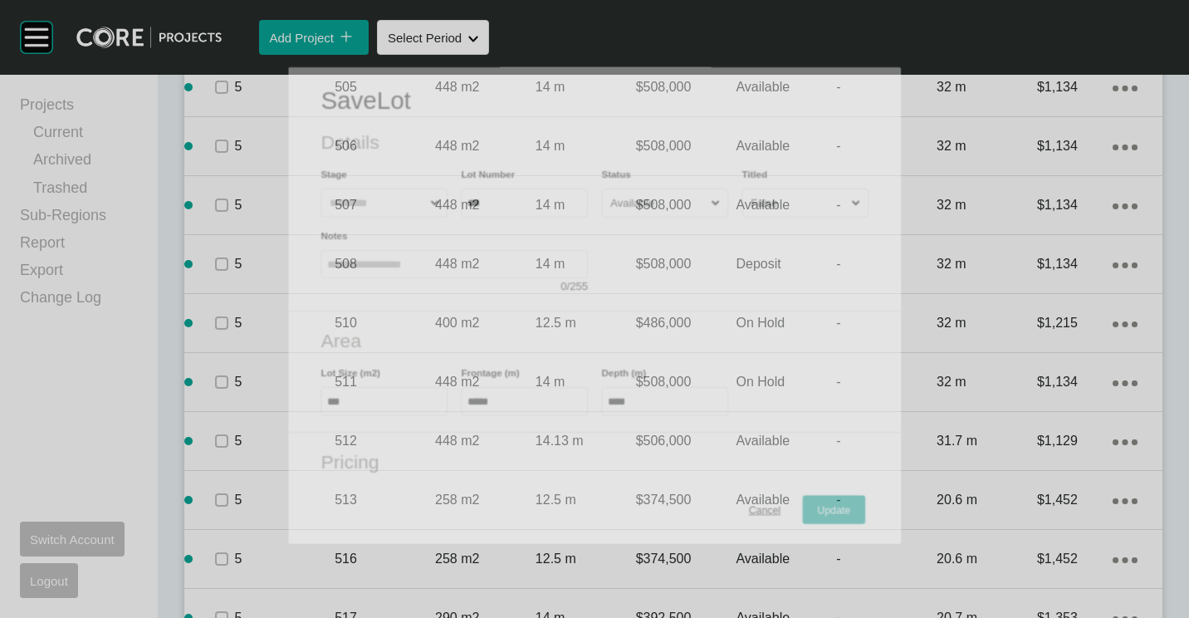
scroll to position [2689, 0]
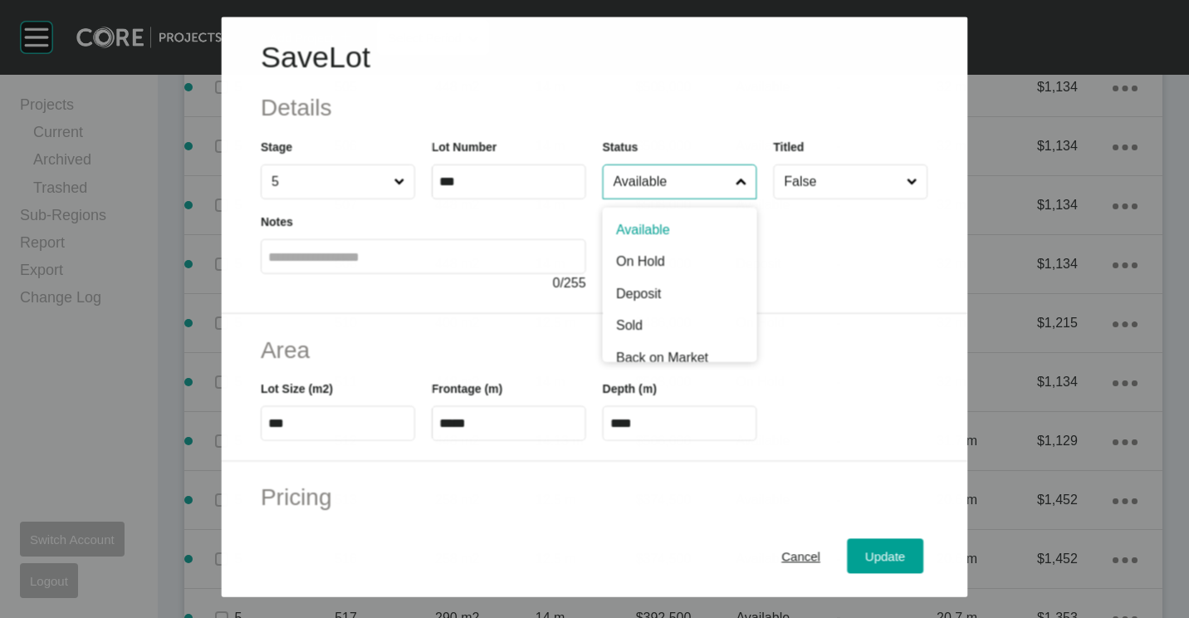
click at [648, 198] on input "Available" at bounding box center [671, 181] width 122 height 33
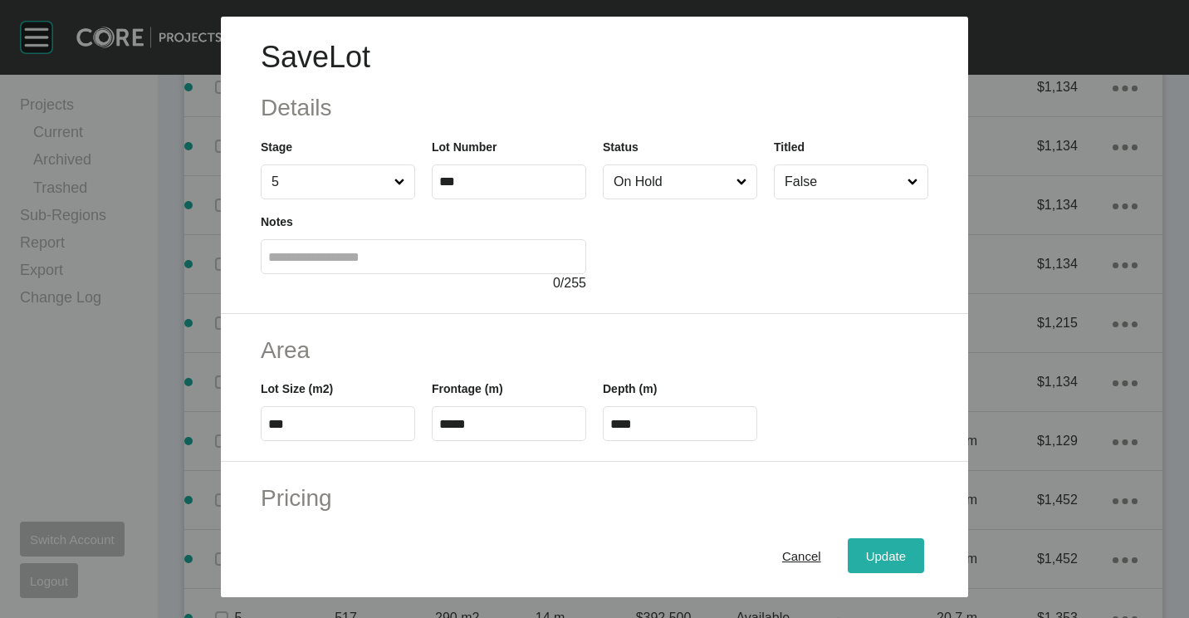
click at [866, 558] on span "Update" at bounding box center [886, 556] width 40 height 14
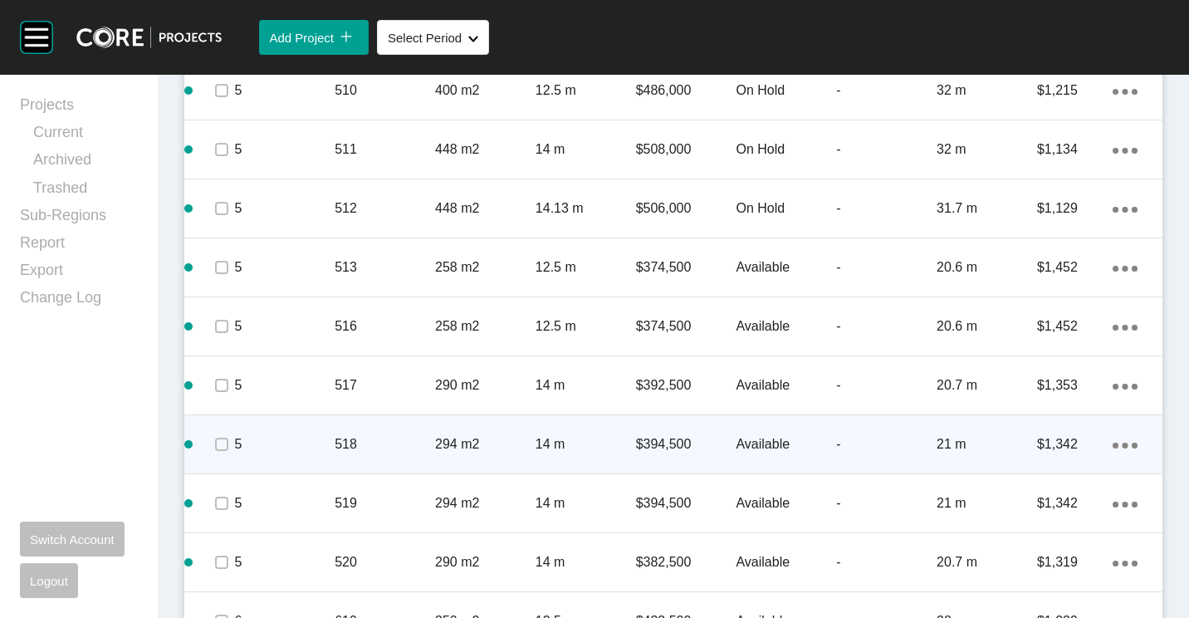
scroll to position [2989, 0]
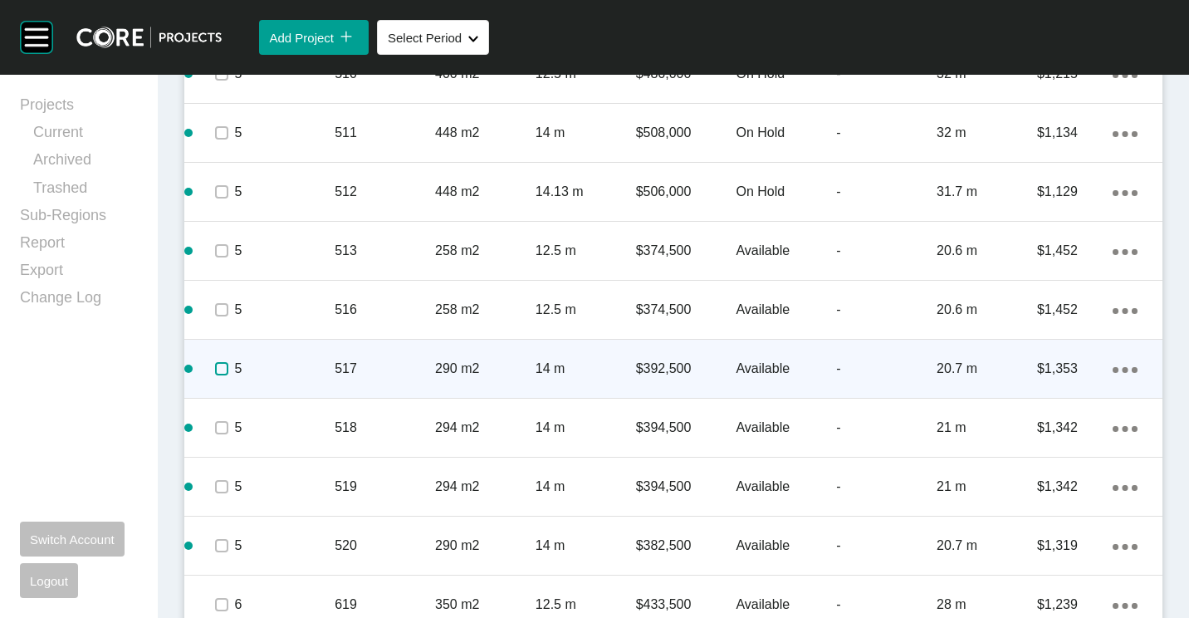
click at [222, 371] on label at bounding box center [221, 368] width 13 height 13
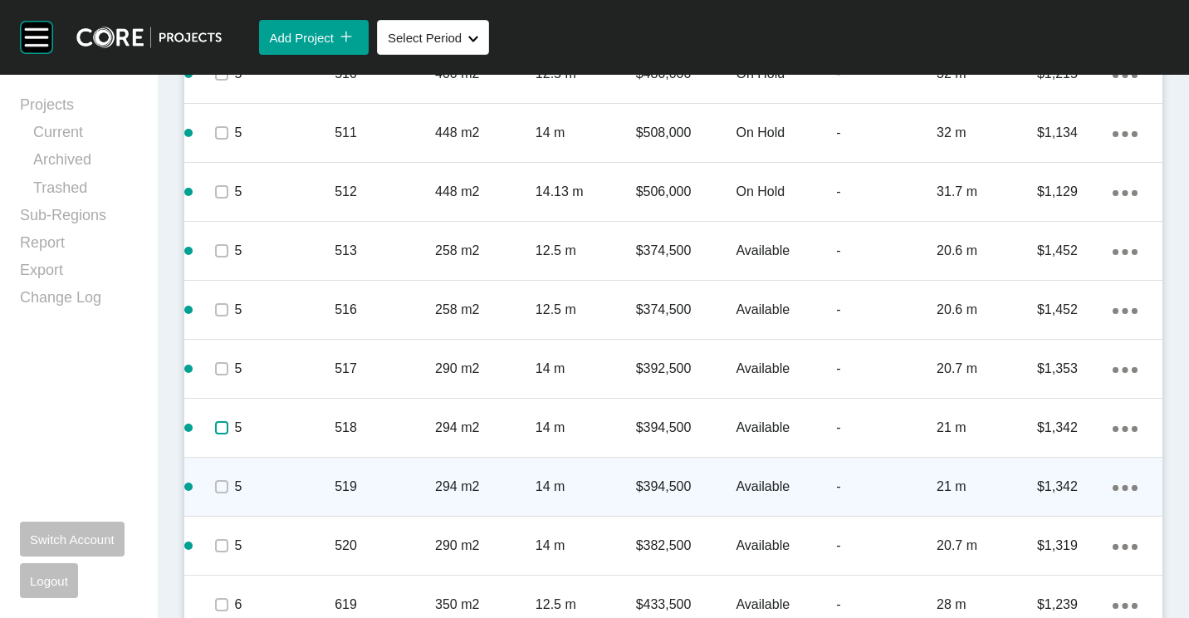
drag, startPoint x: 219, startPoint y: 423, endPoint x: 306, endPoint y: 474, distance: 100.8
click at [218, 428] on label at bounding box center [221, 427] width 13 height 13
click at [374, 486] on p "519" at bounding box center [385, 486] width 100 height 18
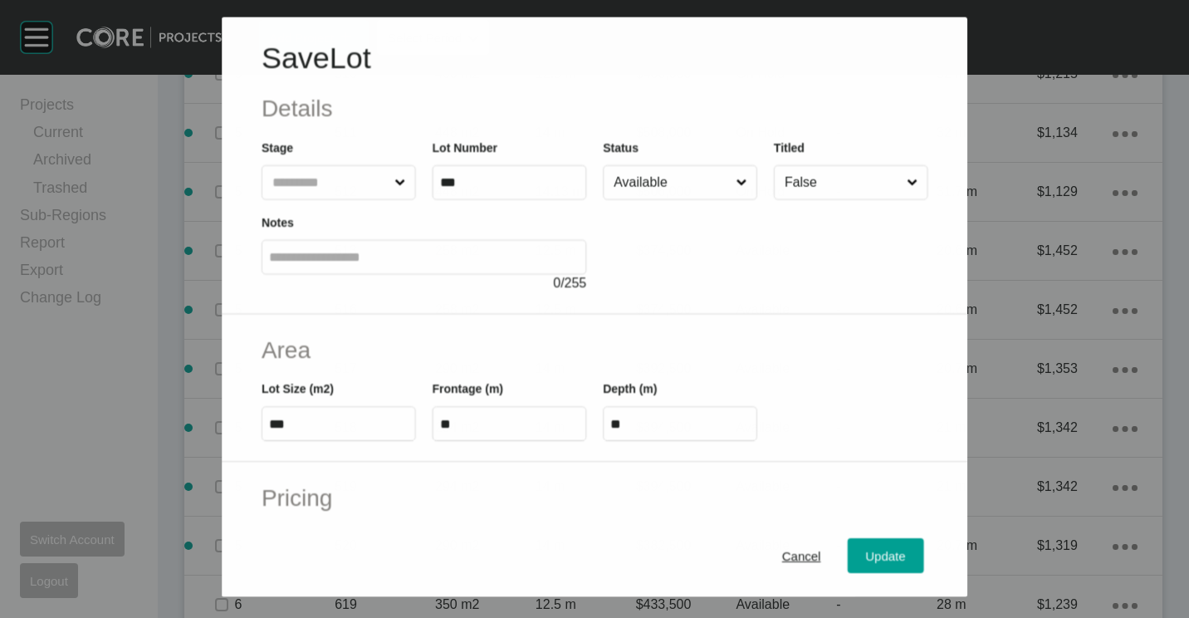
scroll to position [2938, 0]
drag, startPoint x: 638, startPoint y: 172, endPoint x: 634, endPoint y: 198, distance: 26.1
click at [638, 173] on input "Available" at bounding box center [671, 181] width 123 height 33
click at [888, 550] on span "Update" at bounding box center [886, 556] width 40 height 14
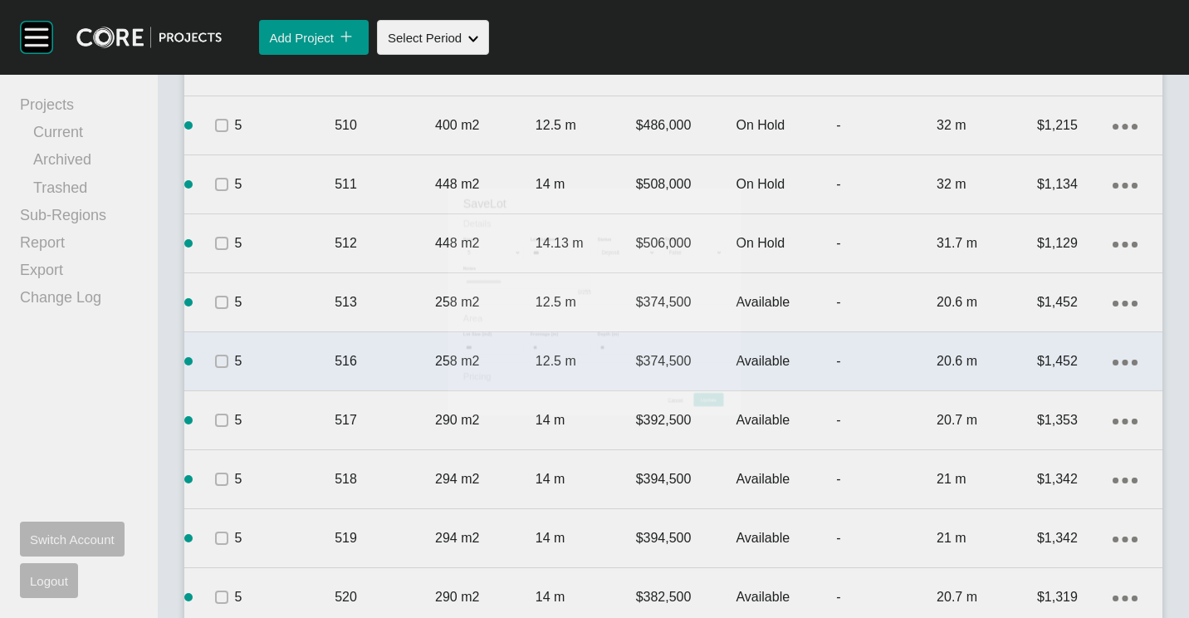
scroll to position [2989, 0]
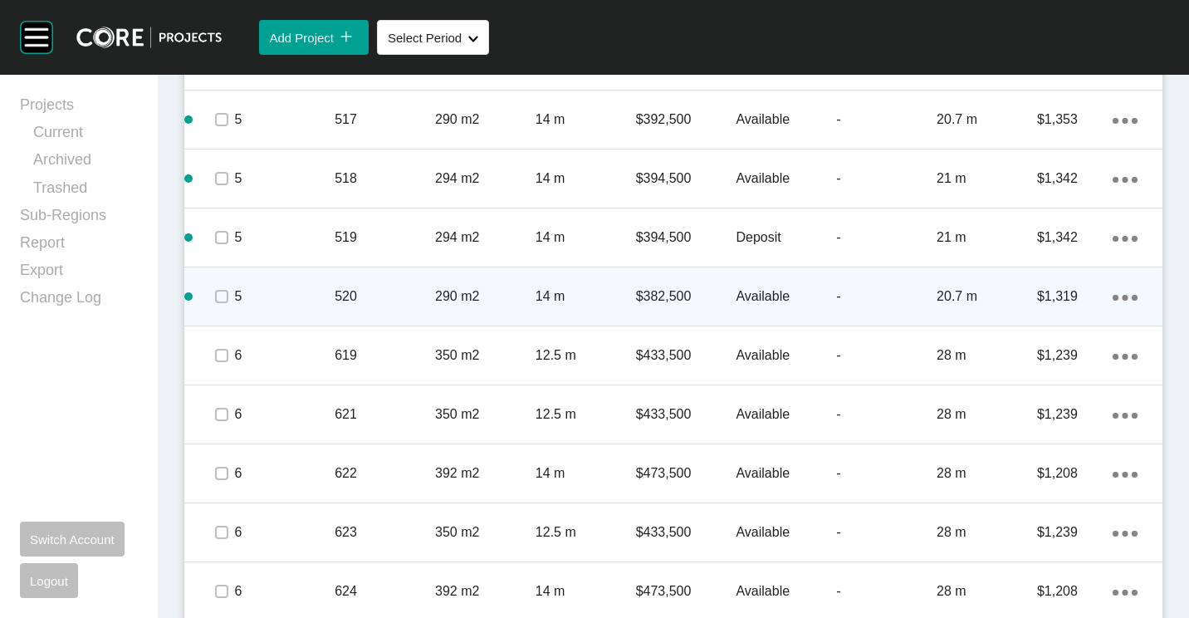
click at [443, 293] on p "290 m2" at bounding box center [485, 296] width 100 height 18
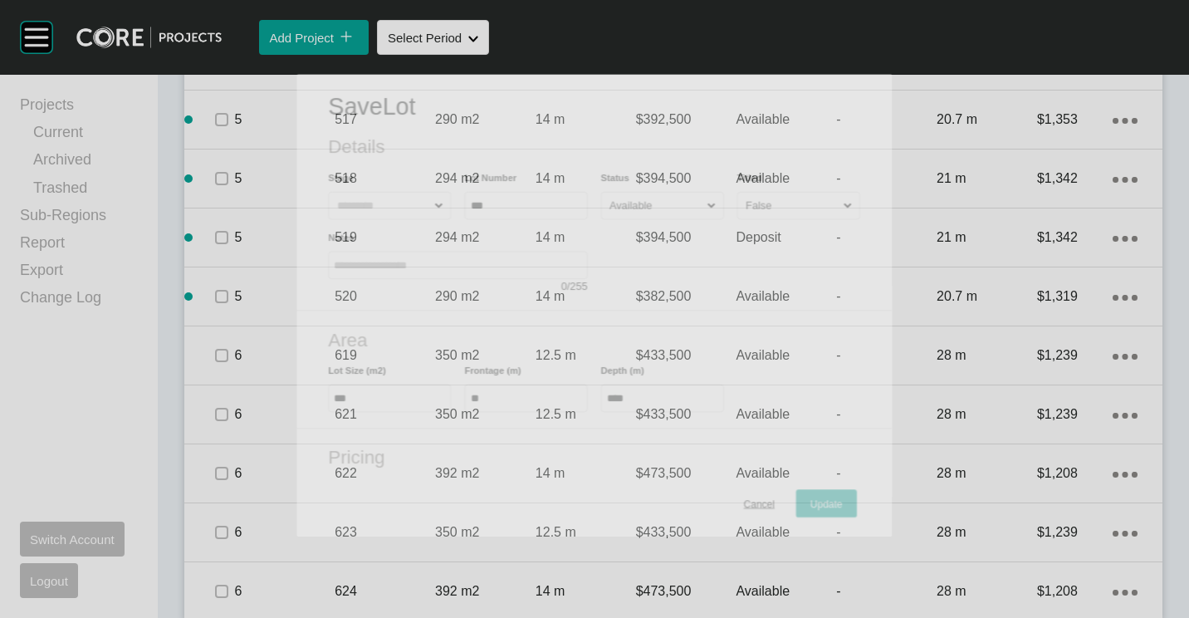
scroll to position [3187, 0]
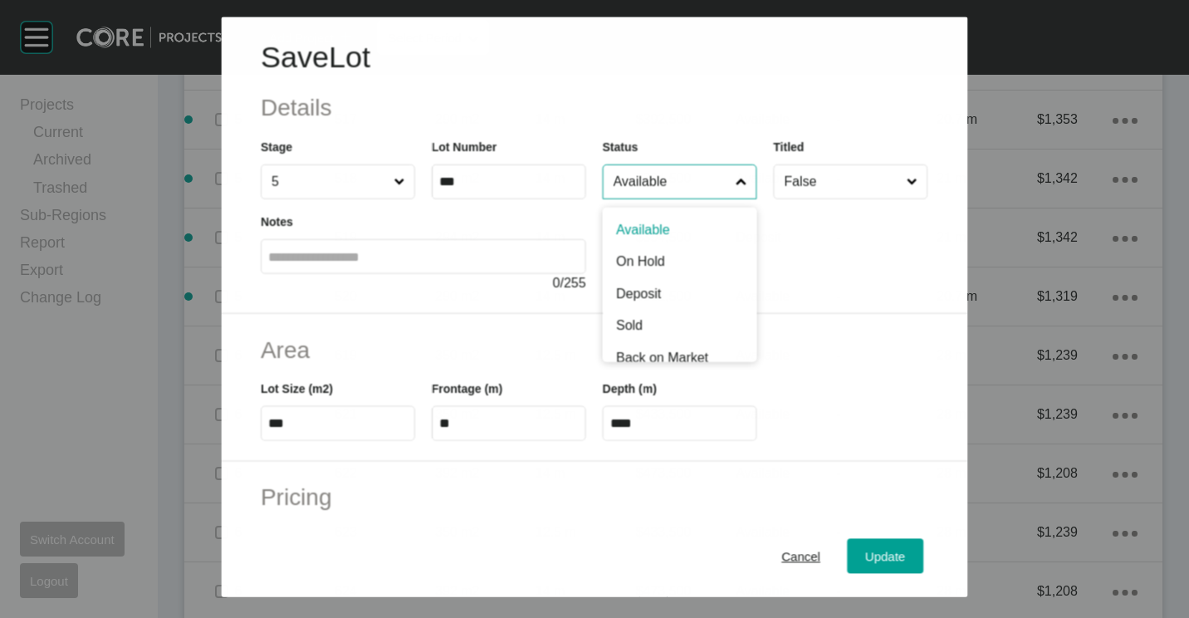
click at [682, 190] on input "Available" at bounding box center [671, 181] width 122 height 33
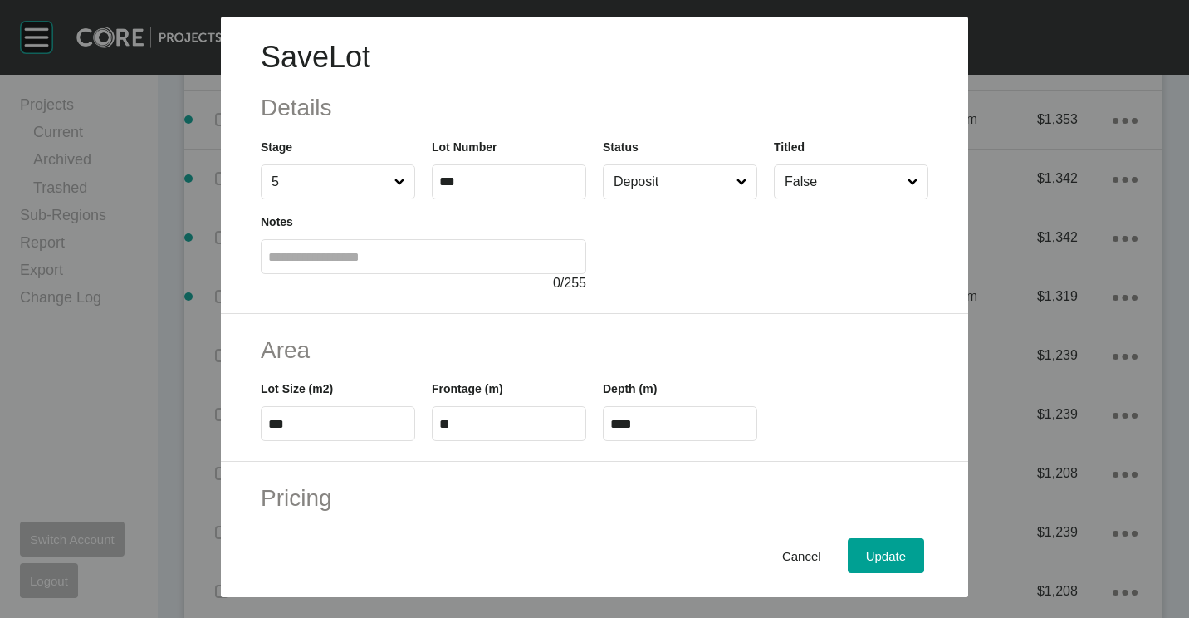
drag, startPoint x: 669, startPoint y: 282, endPoint x: 787, endPoint y: 422, distance: 182.6
click at [866, 550] on span "Update" at bounding box center [886, 556] width 40 height 14
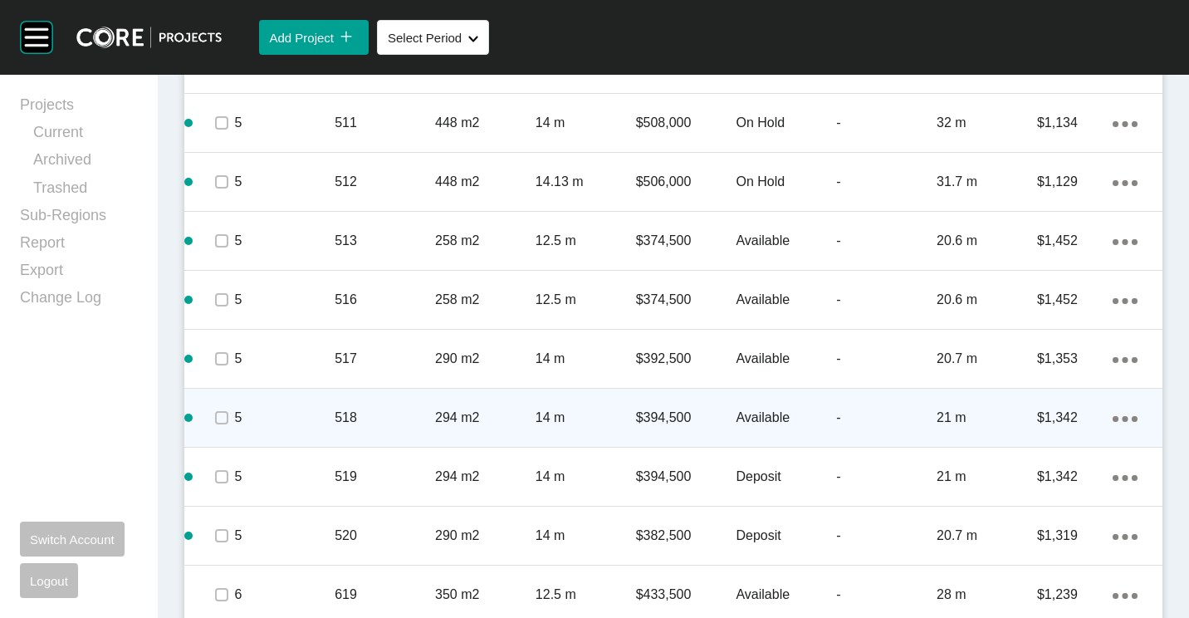
scroll to position [3248, 0]
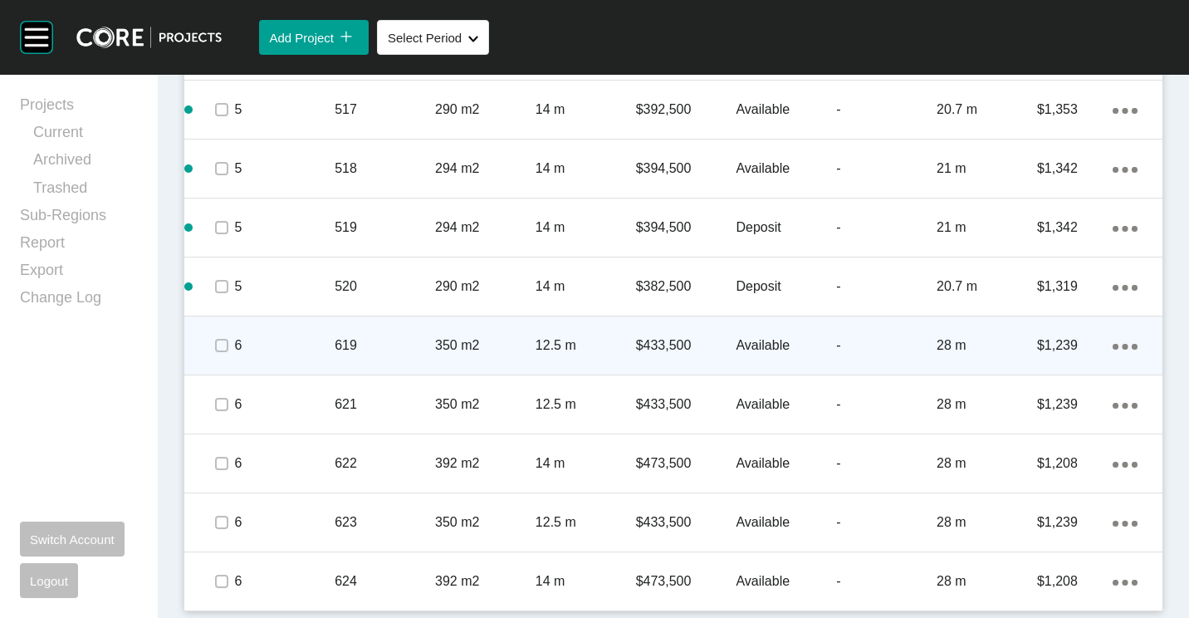
drag, startPoint x: 211, startPoint y: 346, endPoint x: 218, endPoint y: 355, distance: 11.2
click at [211, 346] on span at bounding box center [221, 345] width 25 height 25
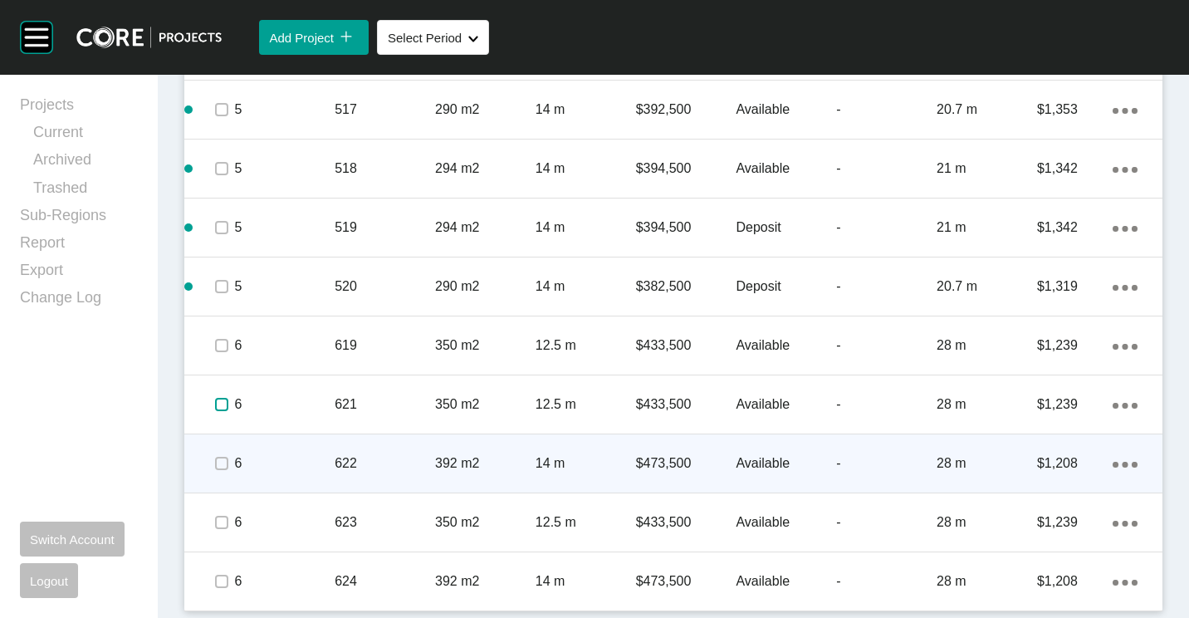
drag, startPoint x: 216, startPoint y: 404, endPoint x: 206, endPoint y: 450, distance: 47.6
click at [209, 418] on div at bounding box center [221, 404] width 25 height 58
drag, startPoint x: 211, startPoint y: 457, endPoint x: 217, endPoint y: 498, distance: 41.9
click at [211, 461] on span at bounding box center [221, 463] width 25 height 25
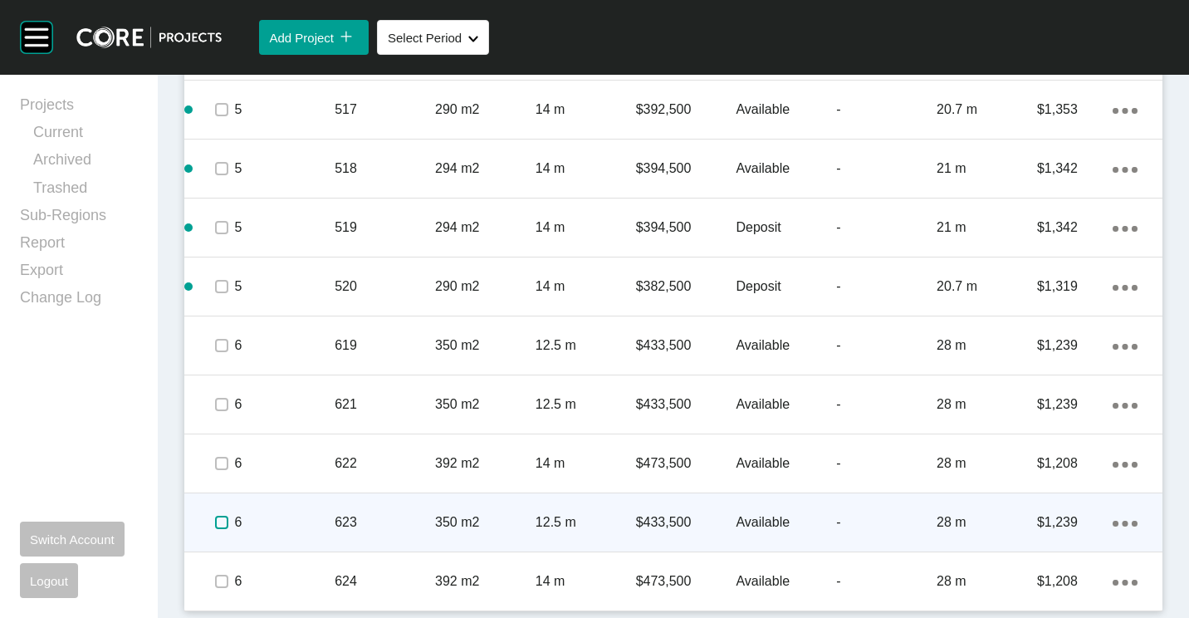
click at [222, 526] on label at bounding box center [221, 522] width 13 height 13
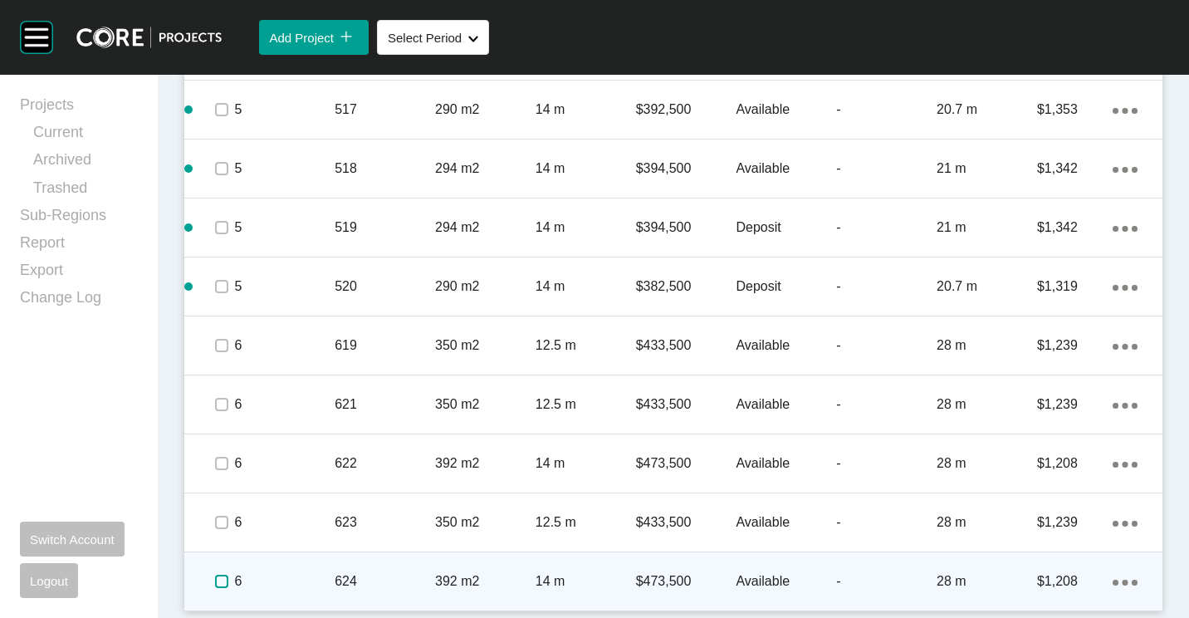
click at [219, 587] on label at bounding box center [221, 581] width 13 height 13
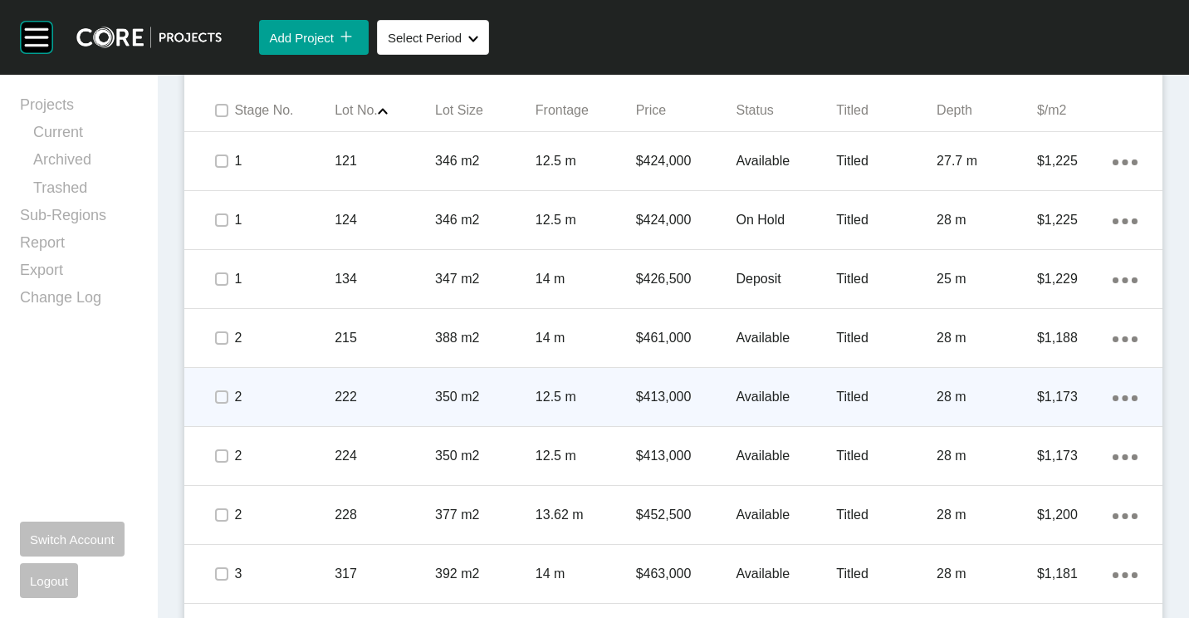
scroll to position [1089, 0]
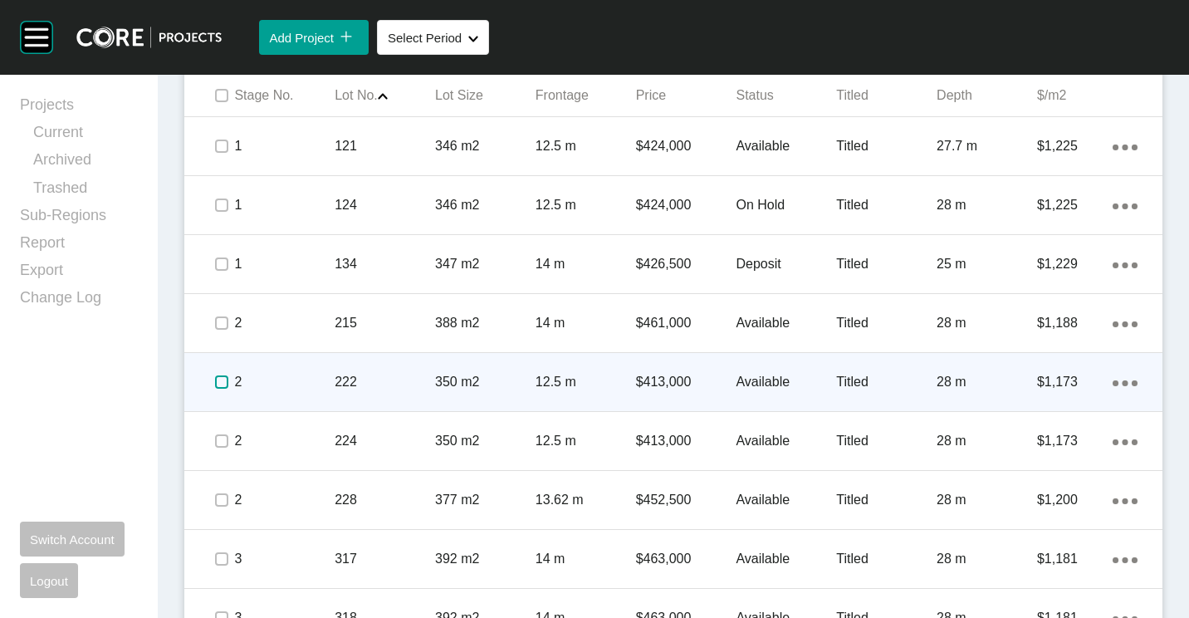
drag, startPoint x: 224, startPoint y: 384, endPoint x: 262, endPoint y: 384, distance: 38.2
click at [224, 384] on label at bounding box center [221, 381] width 13 height 13
click at [377, 384] on p "222" at bounding box center [385, 382] width 100 height 18
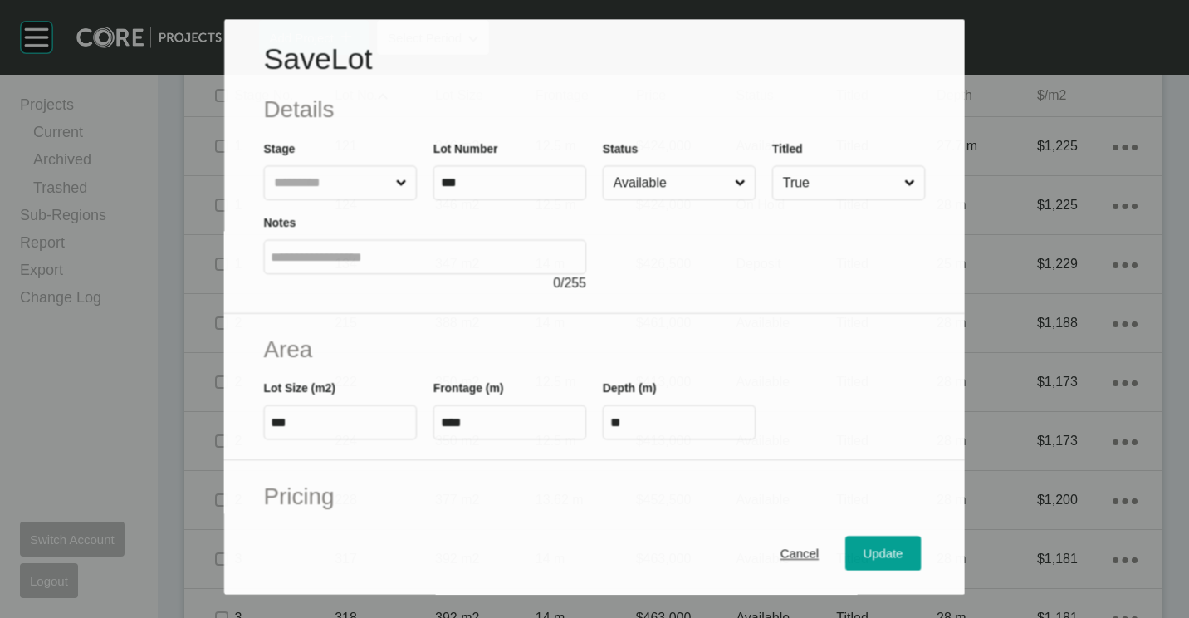
scroll to position [1038, 0]
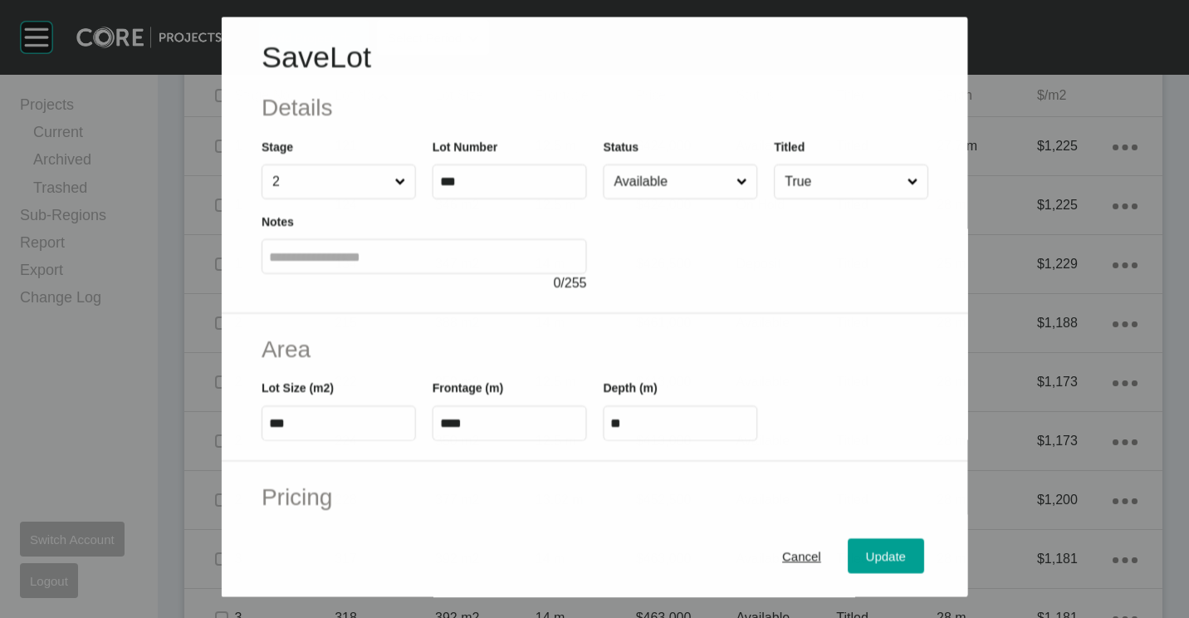
click at [652, 190] on input "Available" at bounding box center [671, 181] width 122 height 33
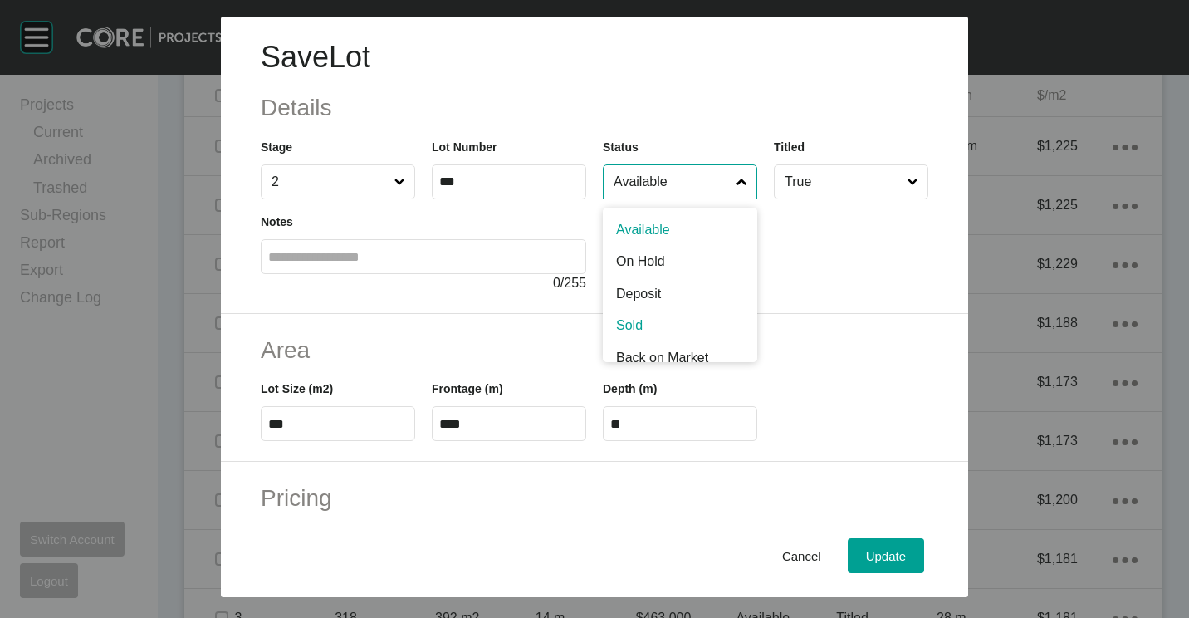
scroll to position [82, 0]
drag, startPoint x: 634, startPoint y: 304, endPoint x: 754, endPoint y: 411, distance: 160.5
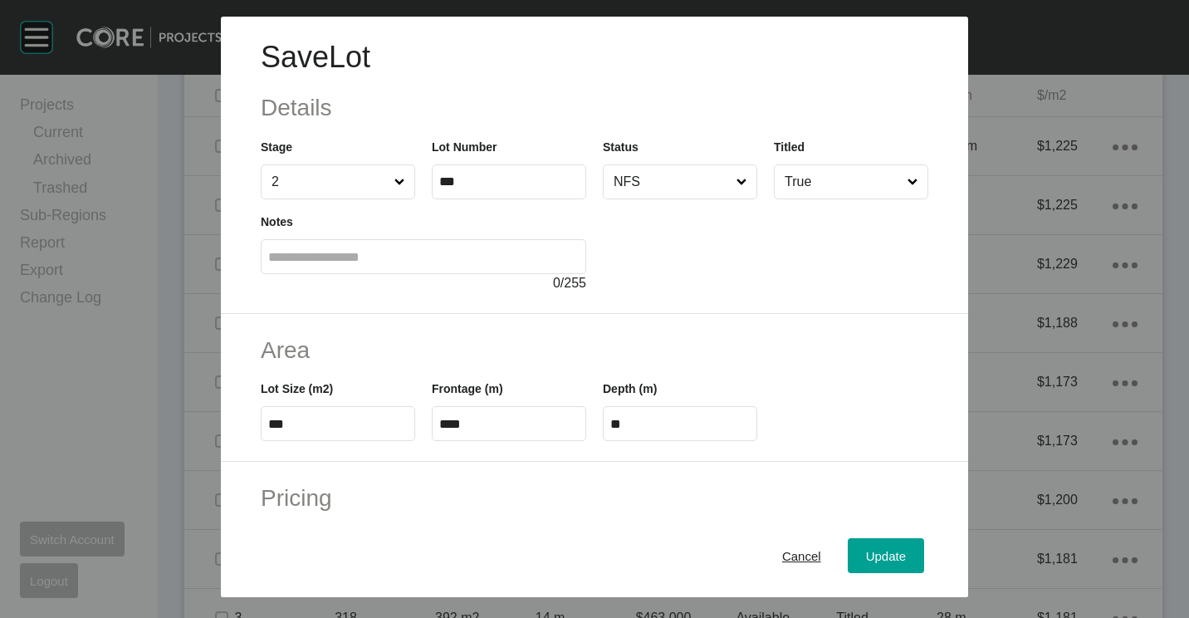
click at [873, 577] on div "Cancel Update" at bounding box center [594, 555] width 747 height 83
click at [672, 171] on input "NFS" at bounding box center [671, 181] width 123 height 33
click at [866, 560] on span "Update" at bounding box center [886, 556] width 40 height 14
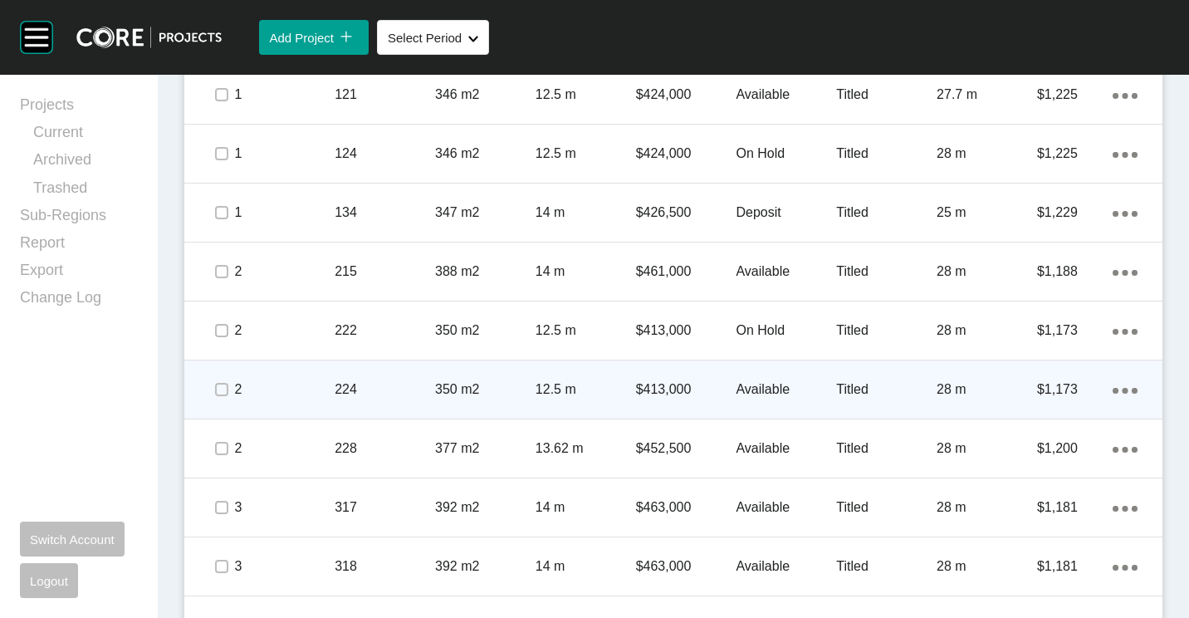
scroll to position [1172, 0]
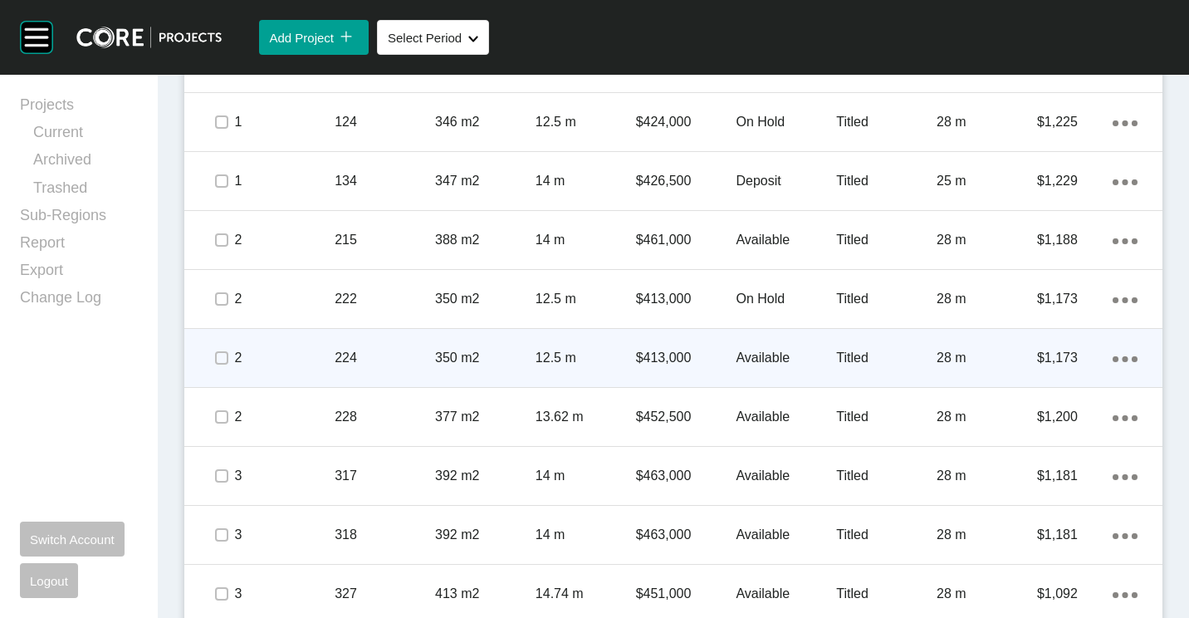
click at [380, 355] on p "224" at bounding box center [385, 358] width 100 height 18
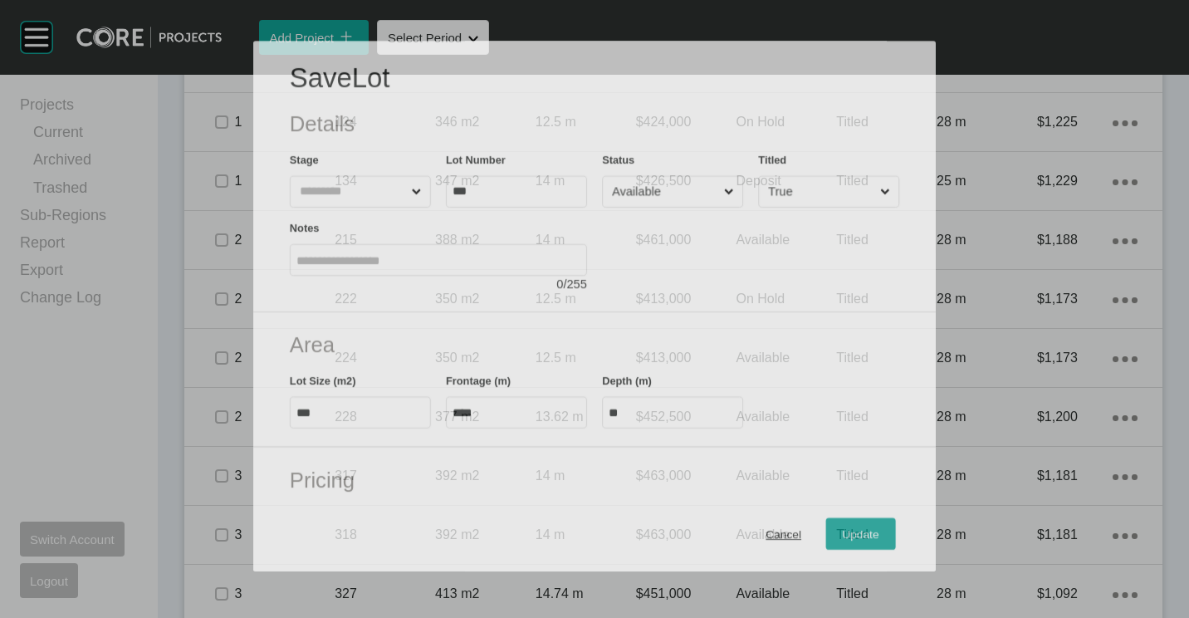
scroll to position [1121, 0]
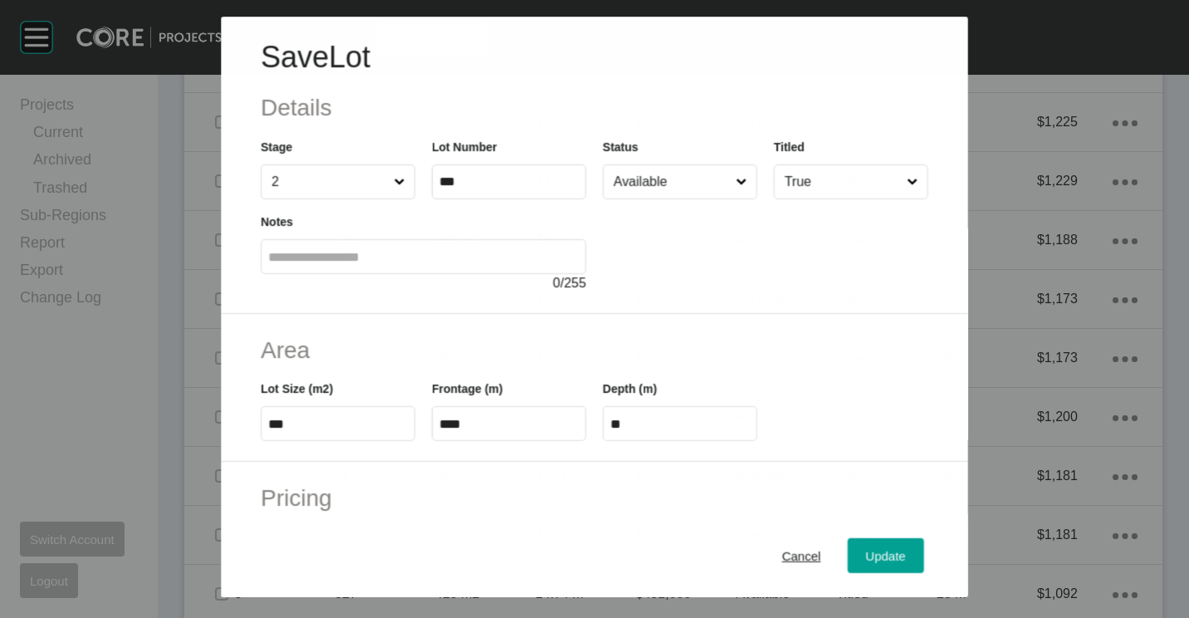
click at [684, 174] on input "Available" at bounding box center [671, 181] width 122 height 33
click at [866, 555] on span "Update" at bounding box center [886, 556] width 40 height 14
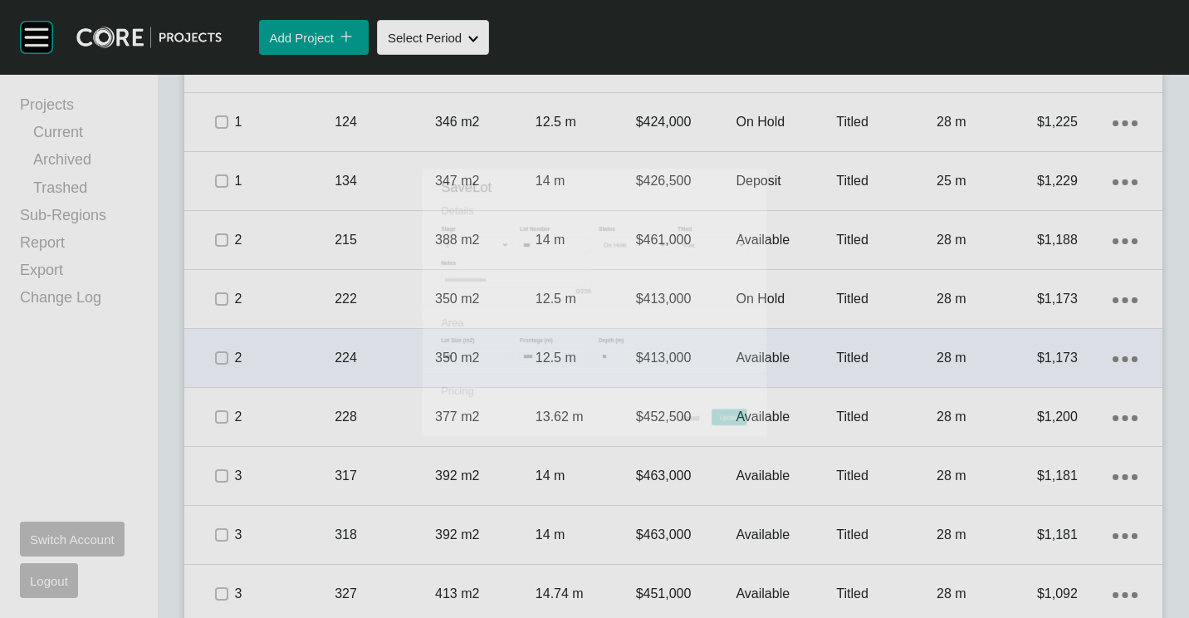
scroll to position [1172, 0]
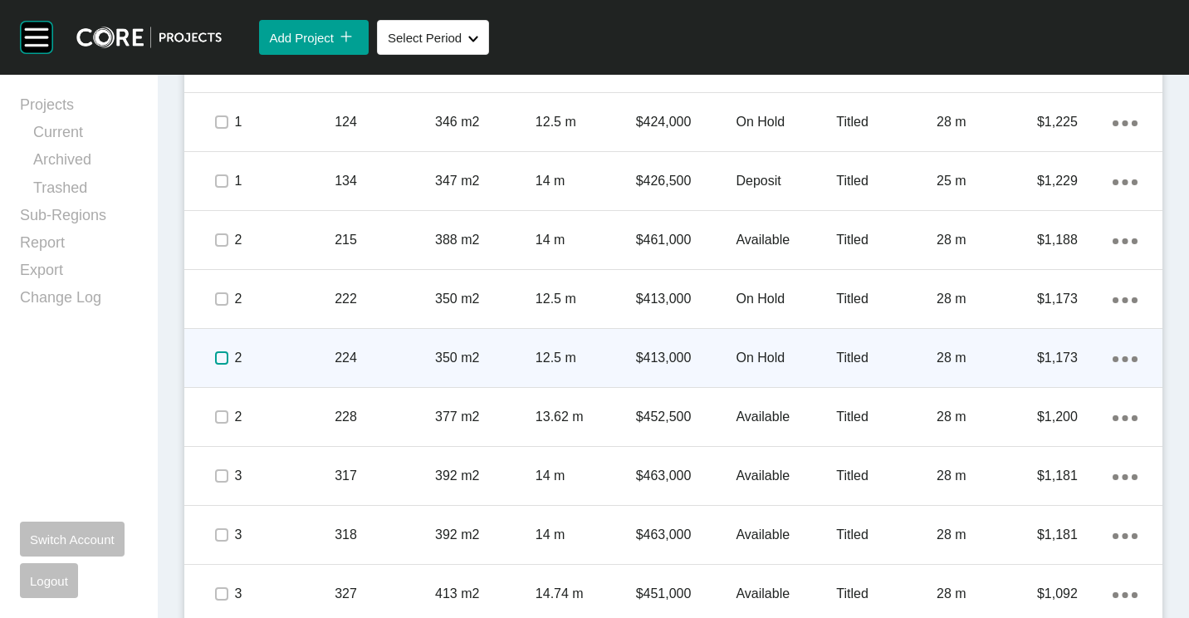
click at [219, 355] on label at bounding box center [221, 357] width 13 height 13
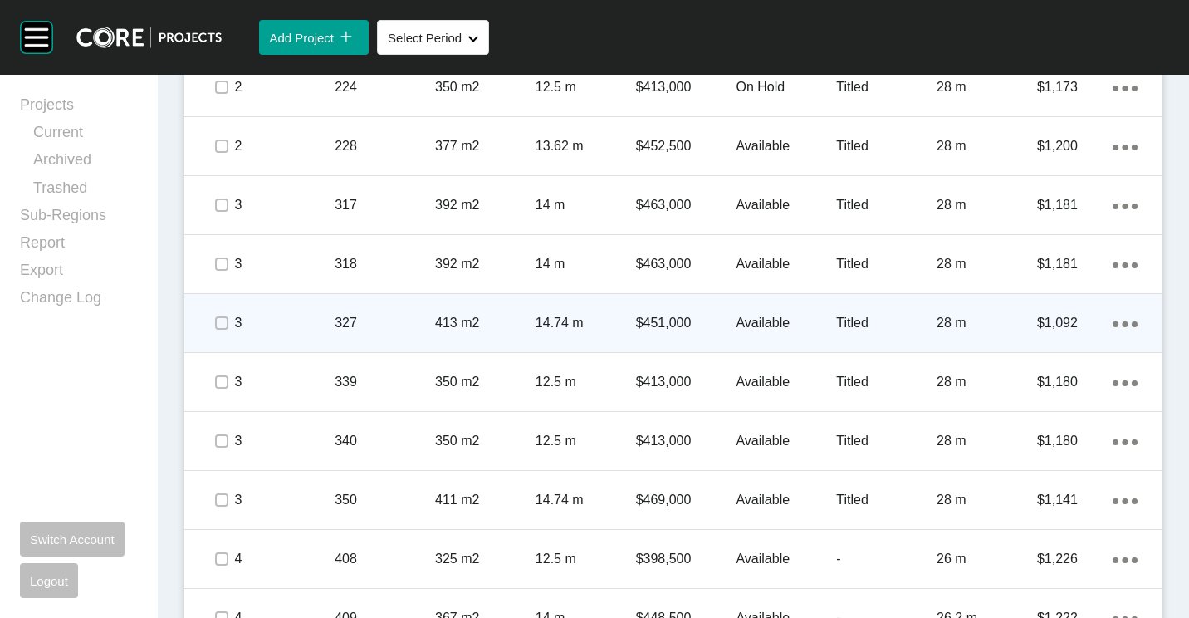
scroll to position [1505, 0]
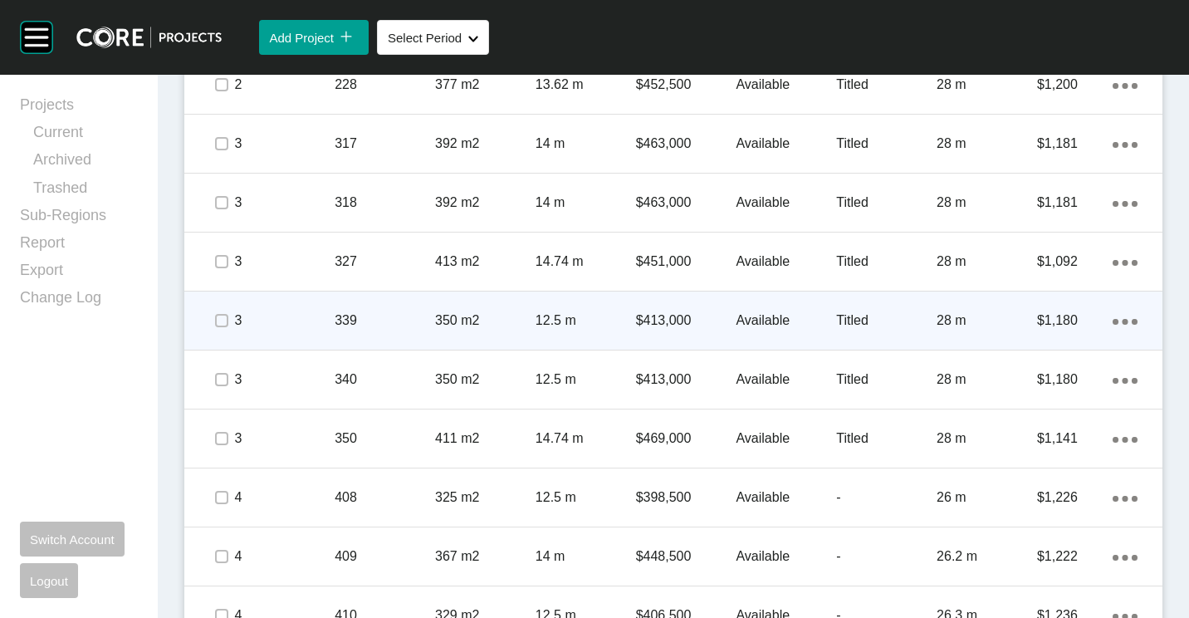
click at [213, 324] on span at bounding box center [221, 320] width 25 height 25
click at [352, 323] on p "339" at bounding box center [385, 320] width 100 height 18
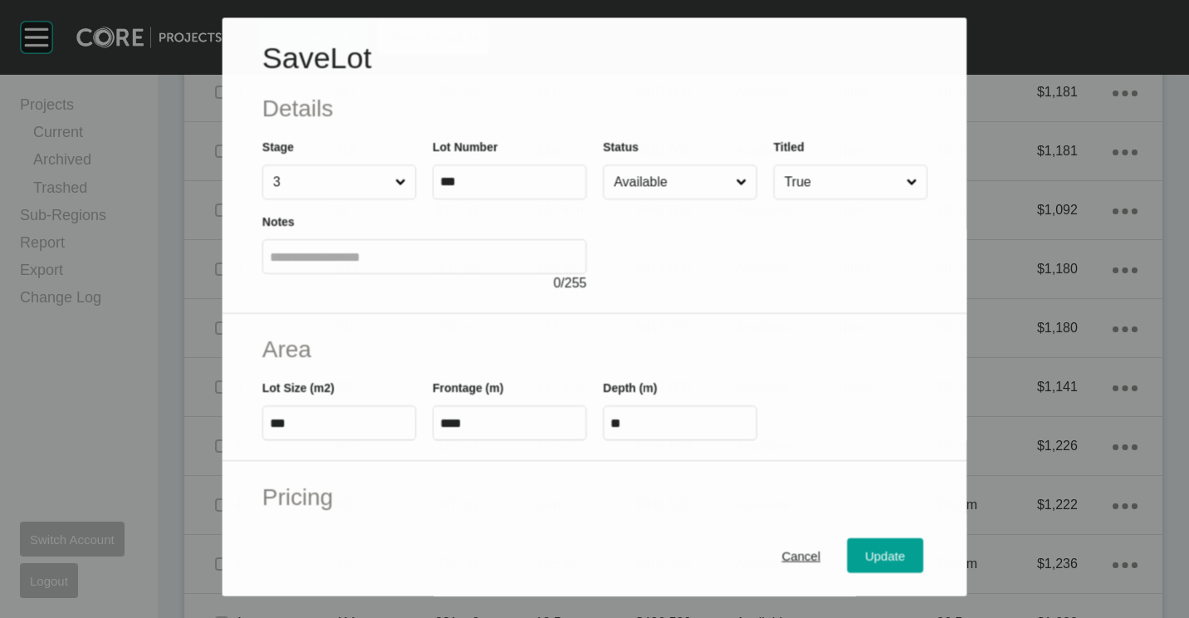
scroll to position [1453, 0]
click at [634, 189] on input "Available" at bounding box center [671, 182] width 122 height 33
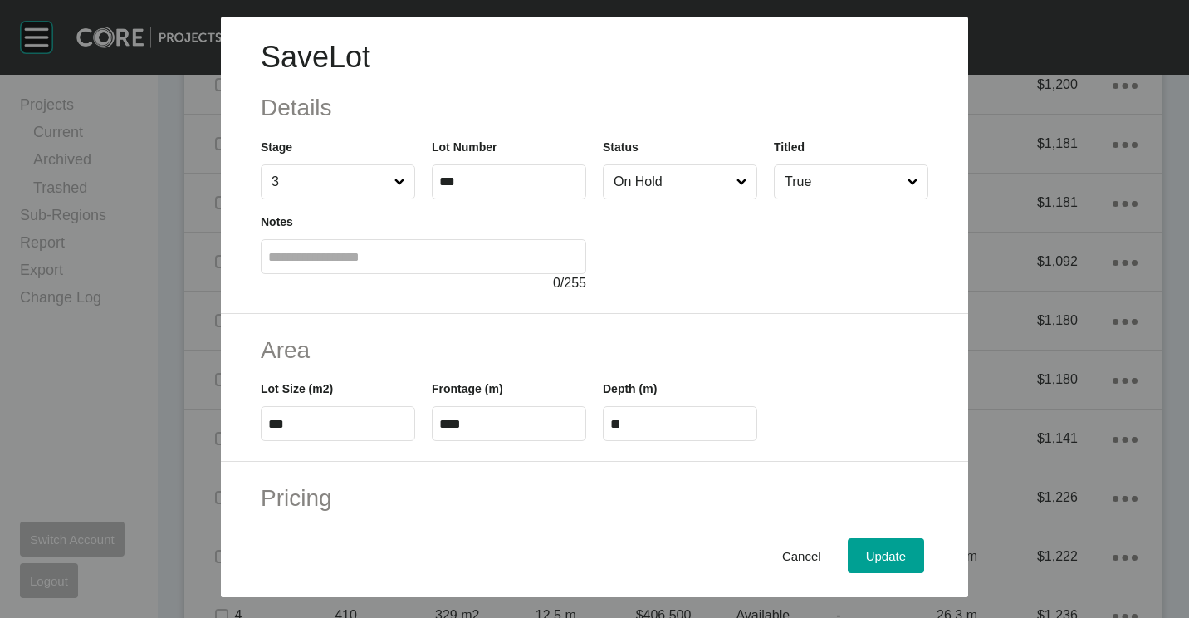
drag, startPoint x: 631, startPoint y: 256, endPoint x: 783, endPoint y: 467, distance: 260.6
drag, startPoint x: 878, startPoint y: 564, endPoint x: 743, endPoint y: 443, distance: 181.1
click at [877, 564] on div "Update" at bounding box center [886, 556] width 48 height 22
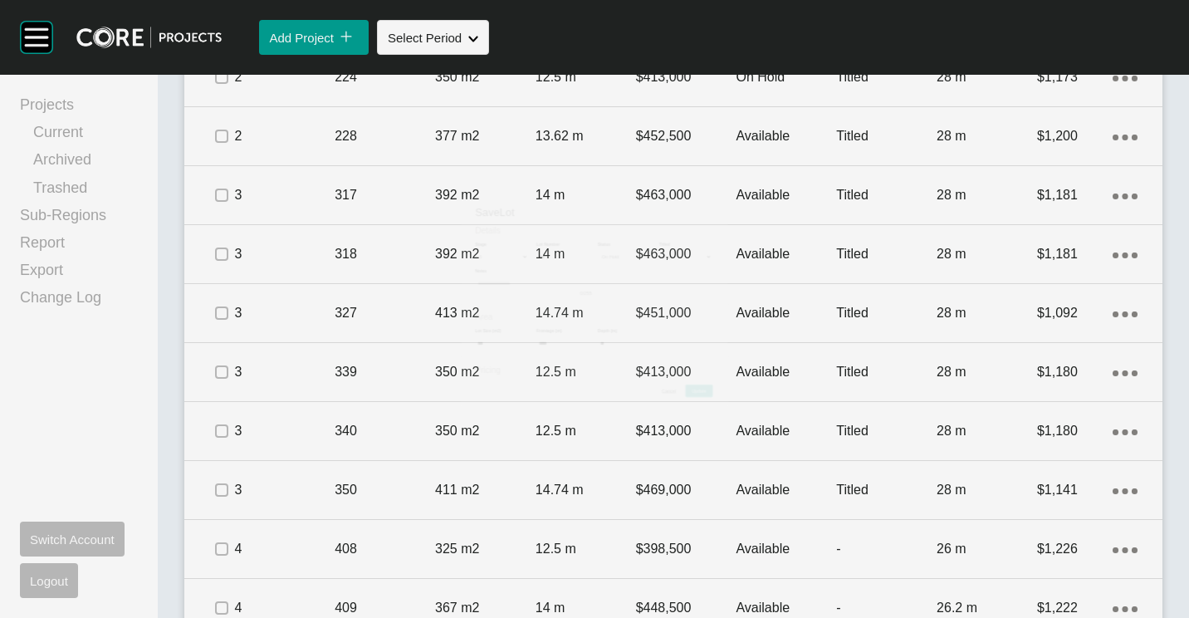
scroll to position [1505, 0]
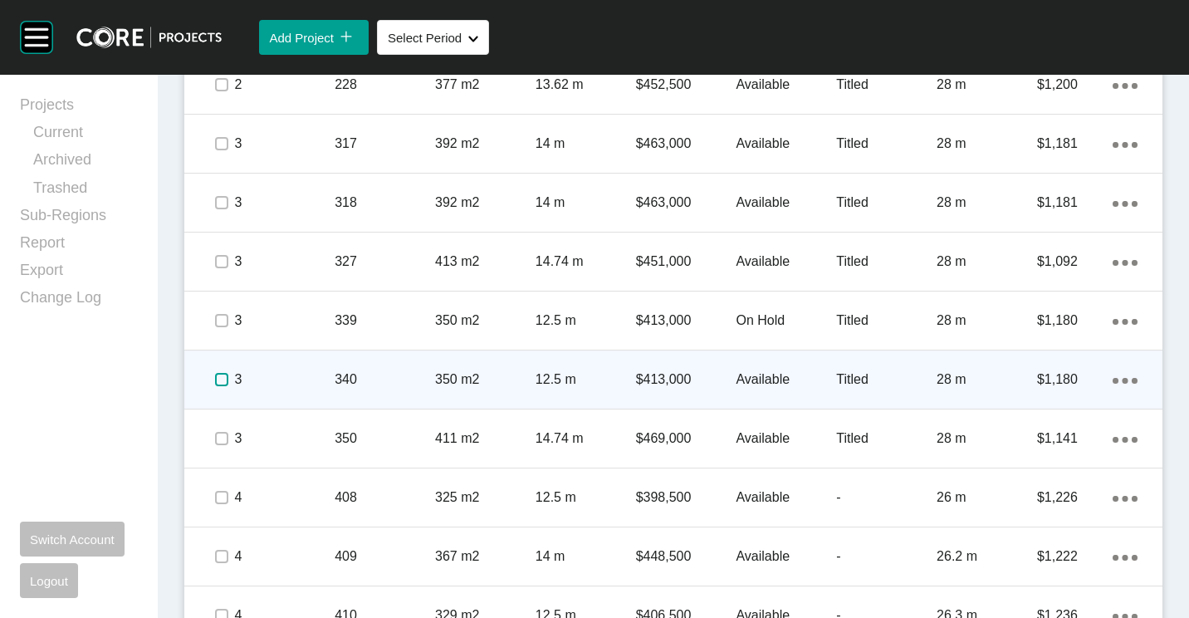
drag, startPoint x: 221, startPoint y: 379, endPoint x: 448, endPoint y: 381, distance: 226.7
click at [223, 380] on label at bounding box center [221, 379] width 13 height 13
click at [448, 381] on p "350 m2" at bounding box center [485, 379] width 100 height 18
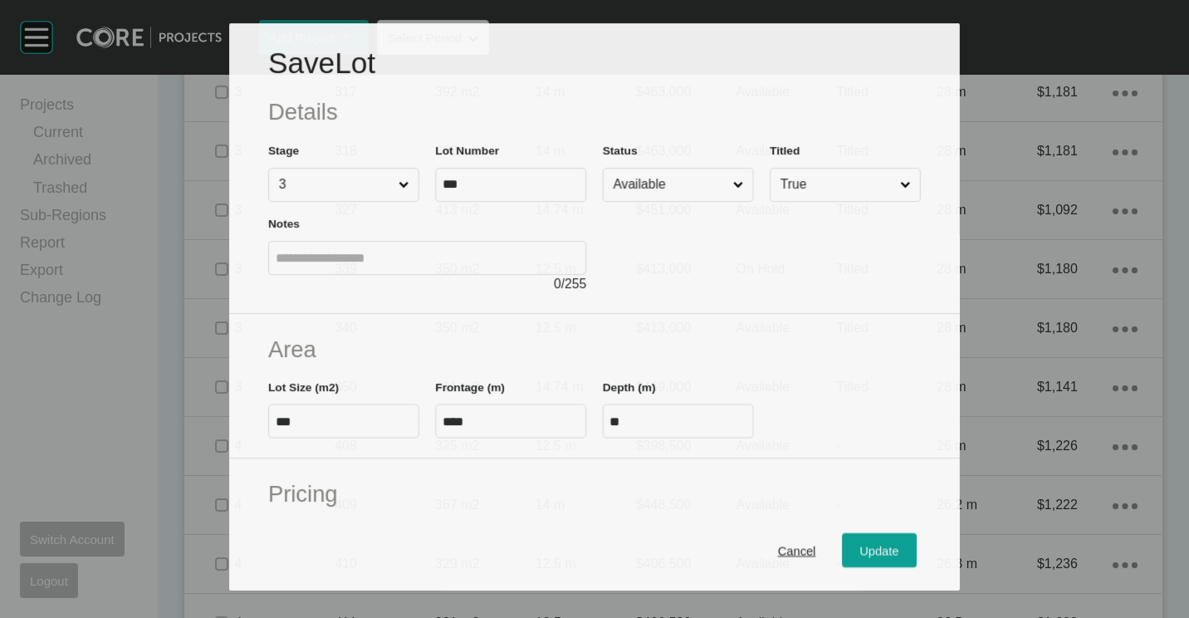
scroll to position [1453, 0]
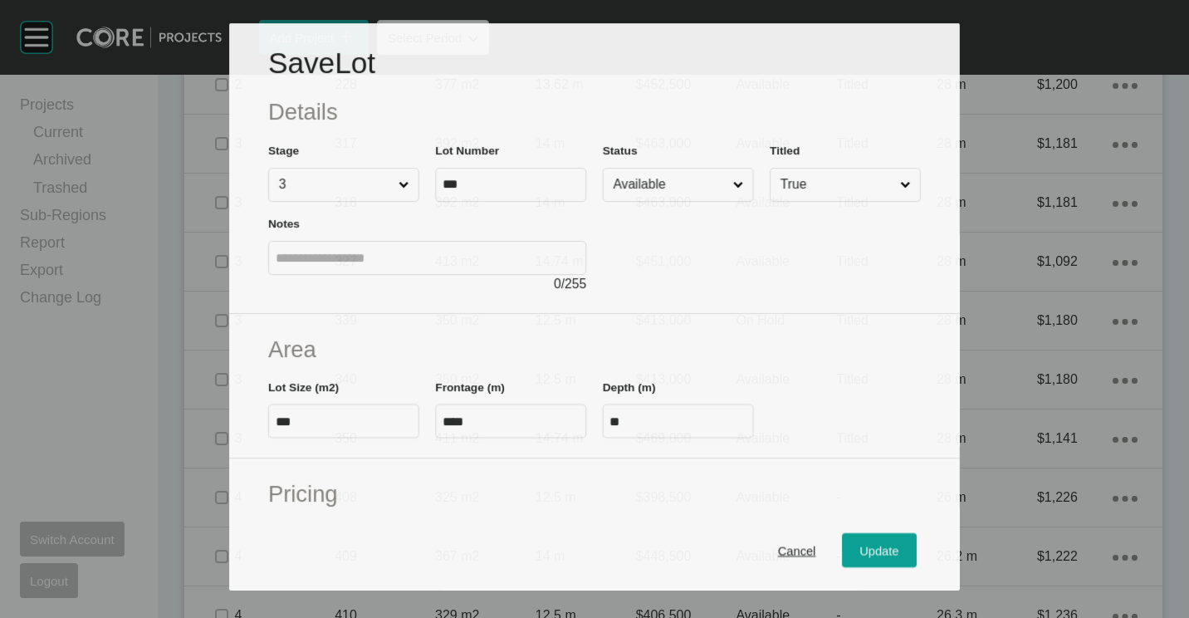
click at [641, 169] on input "Available" at bounding box center [670, 185] width 120 height 32
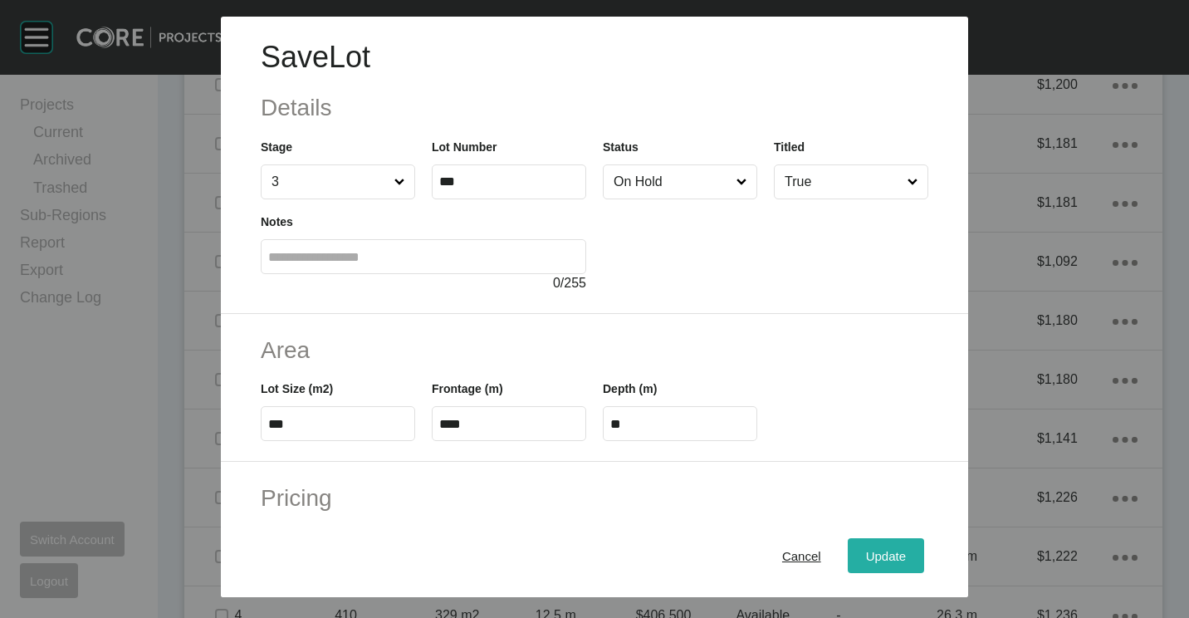
click at [866, 555] on span "Update" at bounding box center [886, 556] width 40 height 14
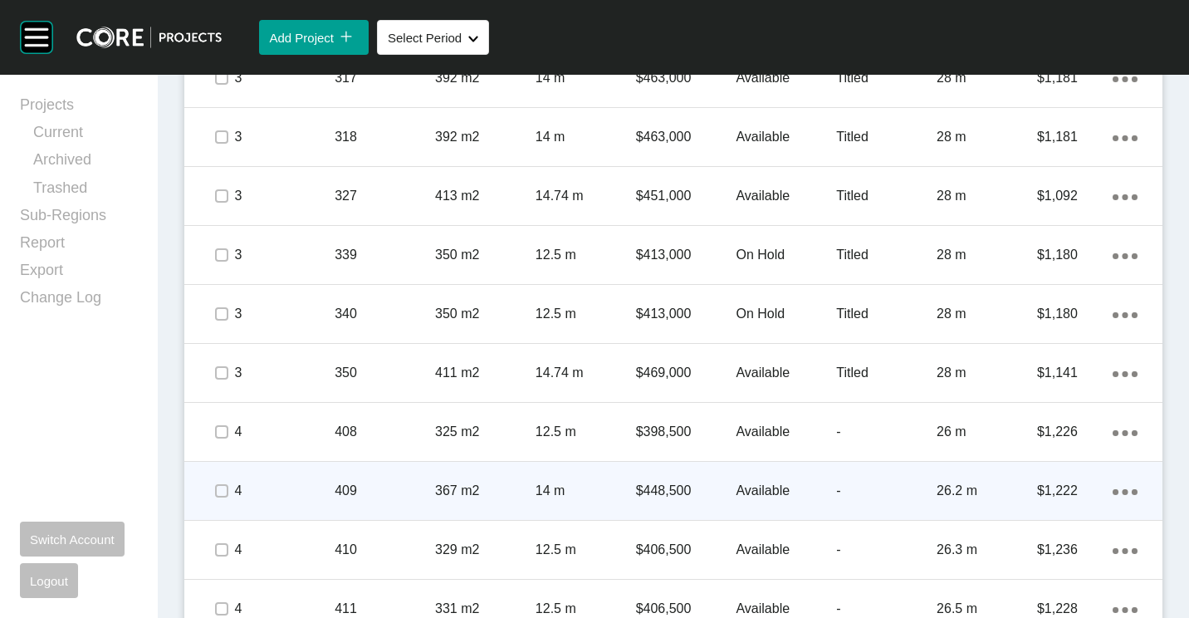
scroll to position [1588, 0]
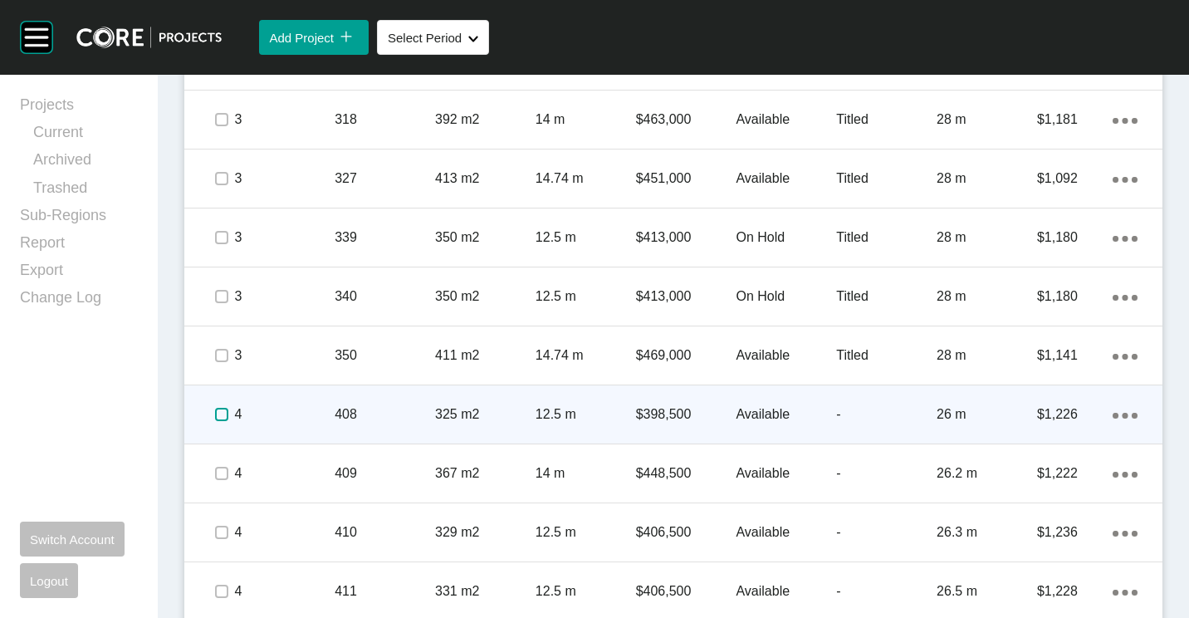
click at [220, 417] on label at bounding box center [221, 414] width 13 height 13
click at [377, 408] on p "408" at bounding box center [385, 414] width 100 height 18
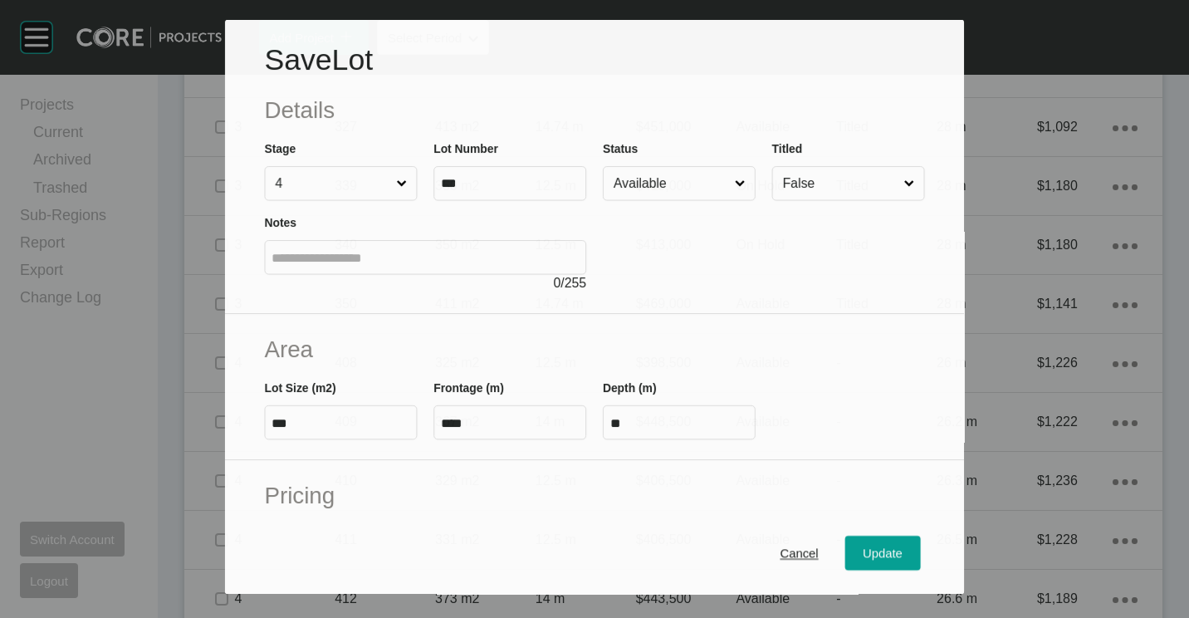
scroll to position [1536, 0]
click at [673, 193] on input "Available" at bounding box center [670, 183] width 121 height 33
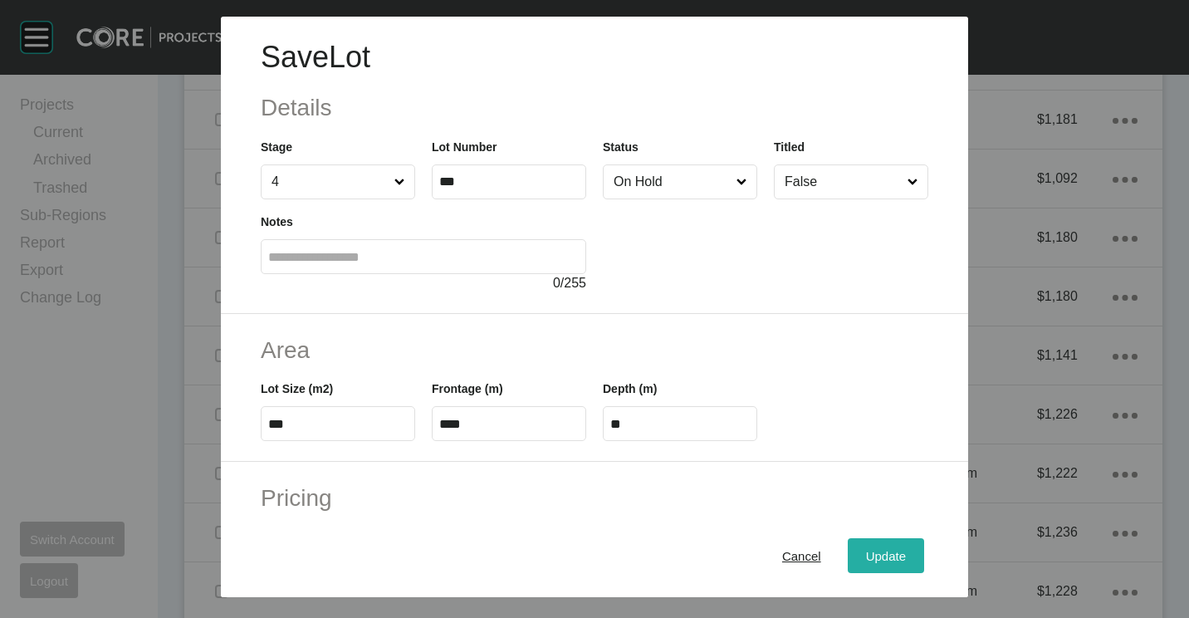
click at [868, 555] on span "Update" at bounding box center [886, 556] width 40 height 14
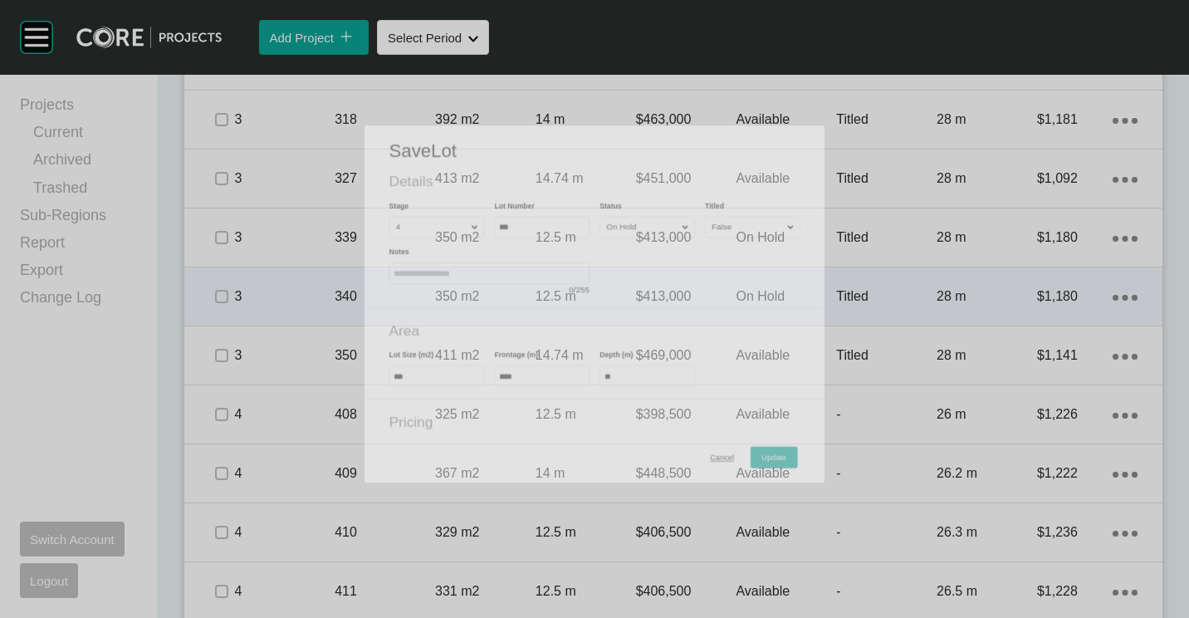
scroll to position [1588, 0]
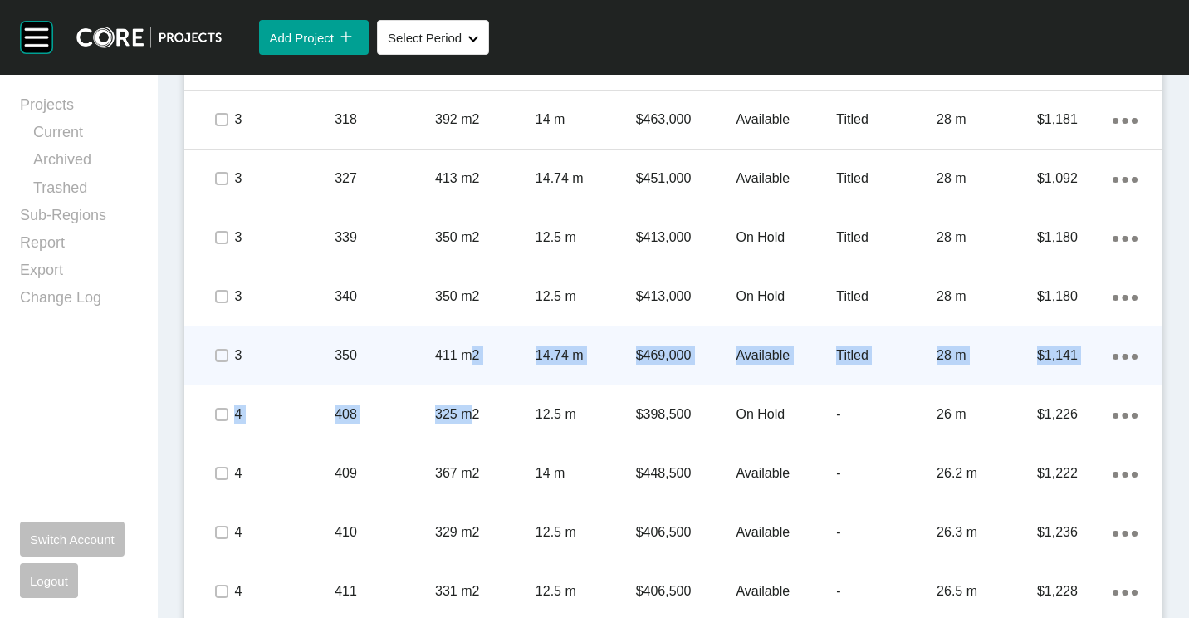
drag, startPoint x: 468, startPoint y: 388, endPoint x: 466, endPoint y: 330, distance: 57.3
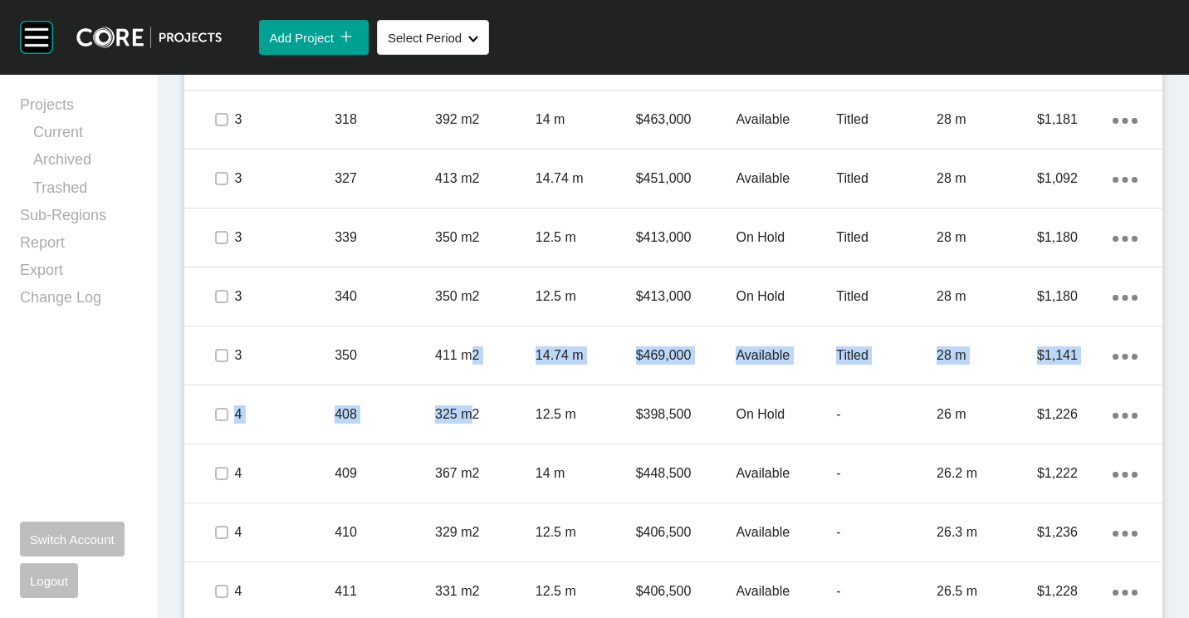
click at [160, 417] on div "Dashboard › Projects › Woodsong › Worksheet Woodsong Worksheet - [DATE] Edit Wo…" at bounding box center [673, 382] width 1031 height 3791
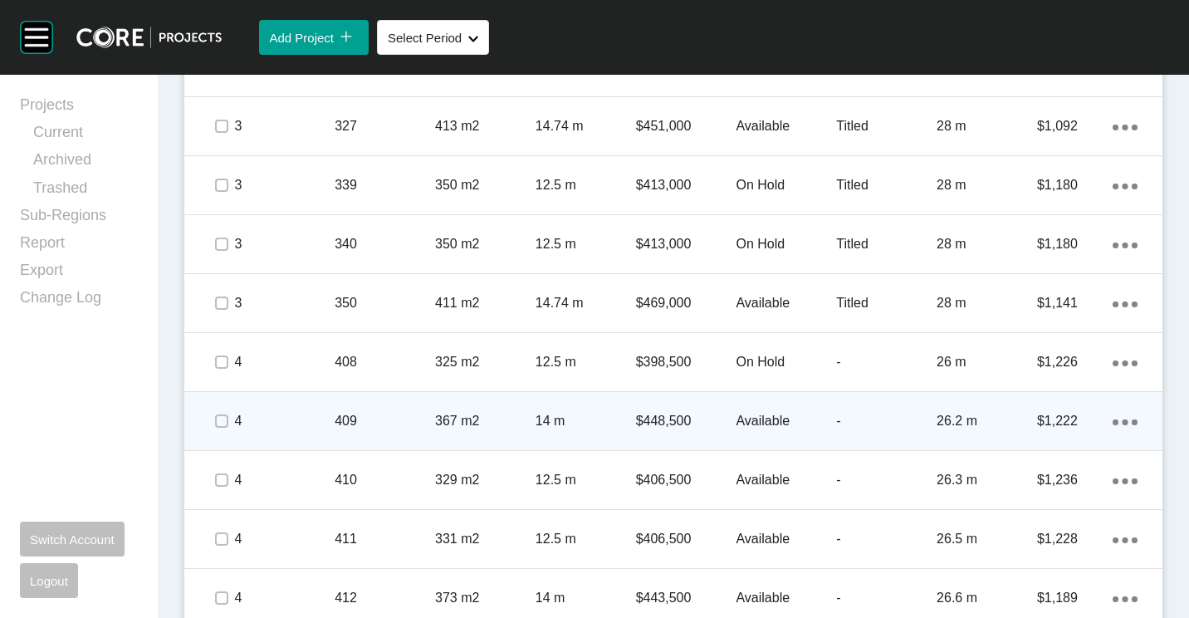
scroll to position [1671, 0]
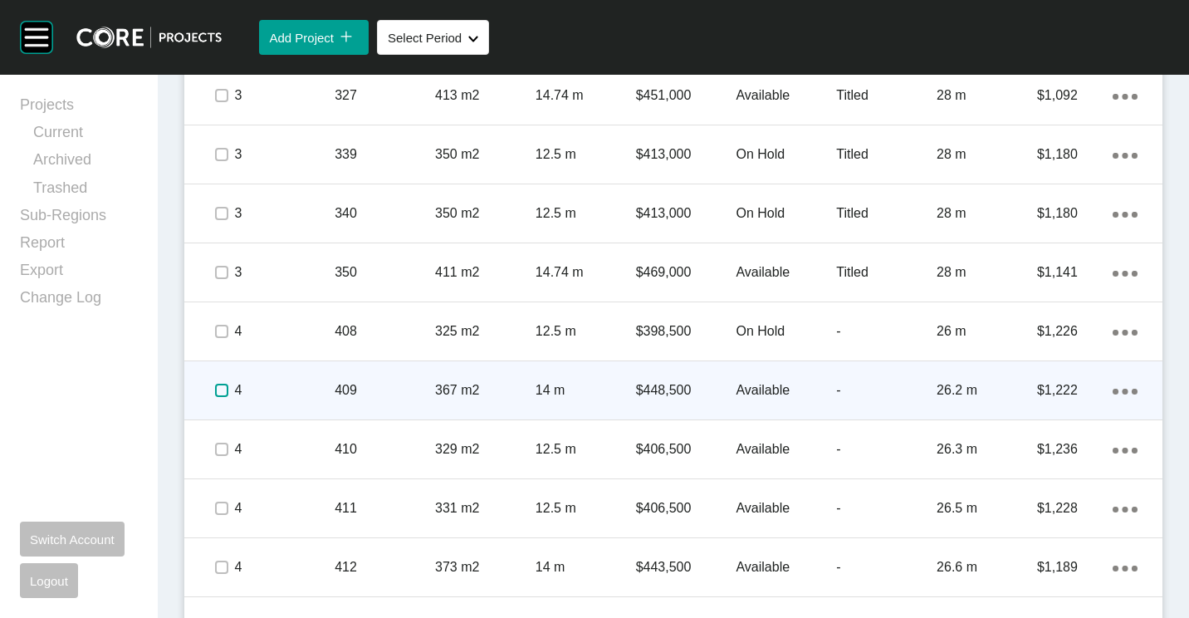
click at [216, 387] on label at bounding box center [221, 390] width 13 height 13
click at [220, 388] on label at bounding box center [221, 390] width 13 height 13
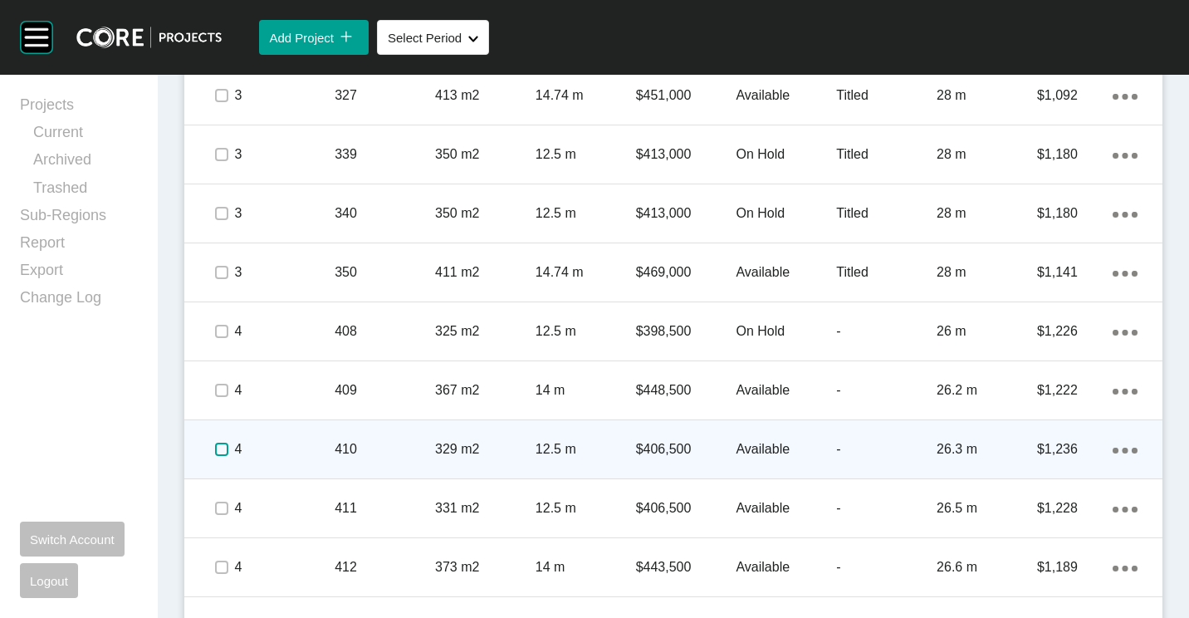
click at [218, 448] on label at bounding box center [221, 449] width 13 height 13
click at [362, 448] on p "410" at bounding box center [385, 449] width 100 height 18
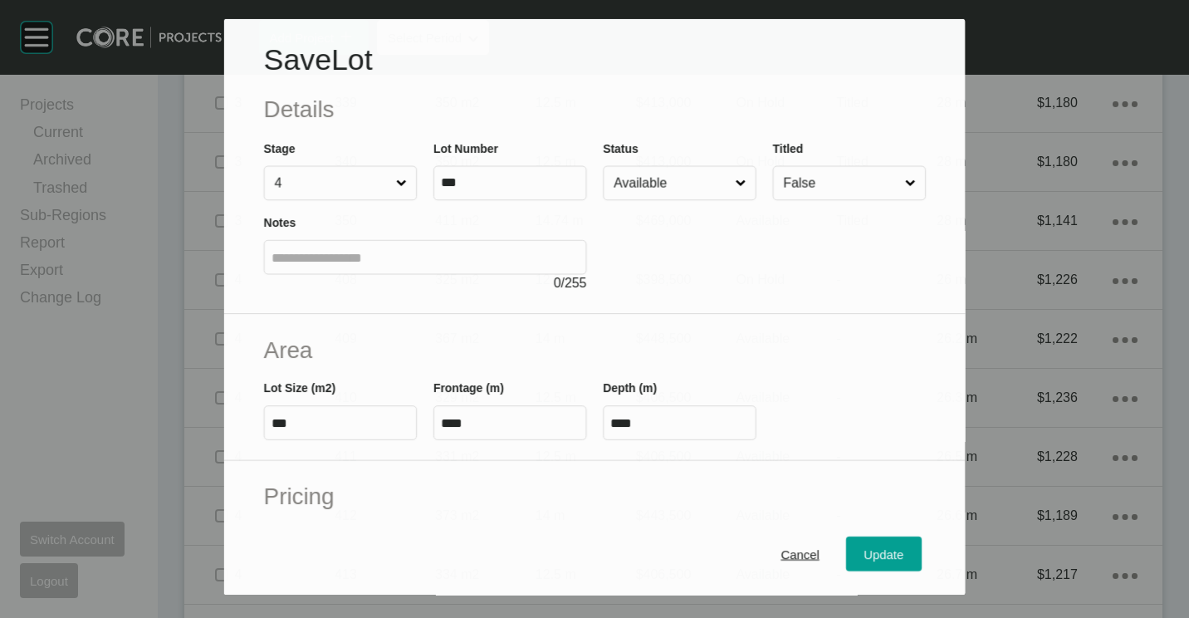
scroll to position [1619, 0]
click at [652, 178] on input "Available" at bounding box center [670, 182] width 121 height 33
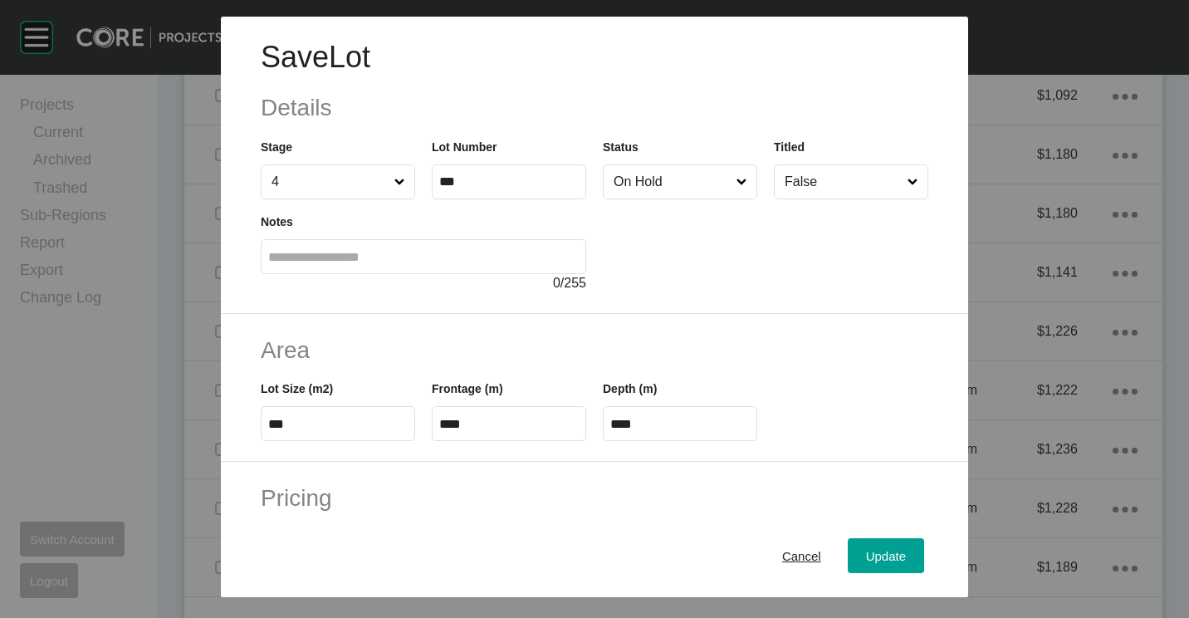
drag, startPoint x: 873, startPoint y: 570, endPoint x: 835, endPoint y: 535, distance: 52.3
click at [872, 570] on button "Update" at bounding box center [886, 555] width 76 height 35
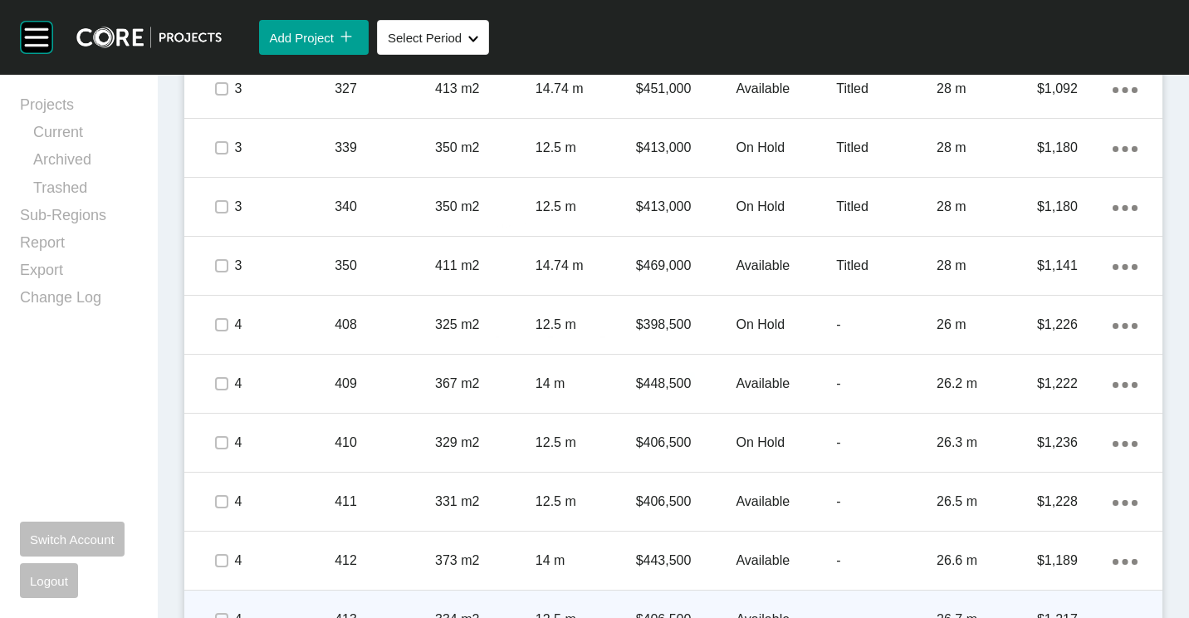
scroll to position [1837, 0]
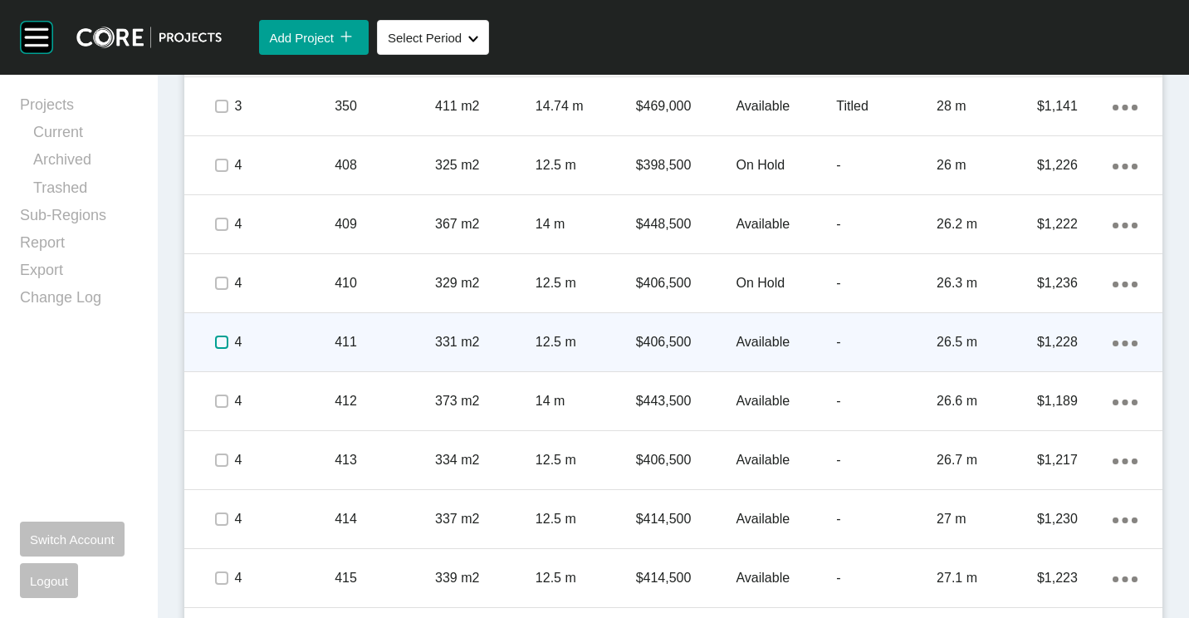
click at [224, 341] on label at bounding box center [221, 341] width 13 height 13
click at [376, 339] on p "411" at bounding box center [385, 342] width 100 height 18
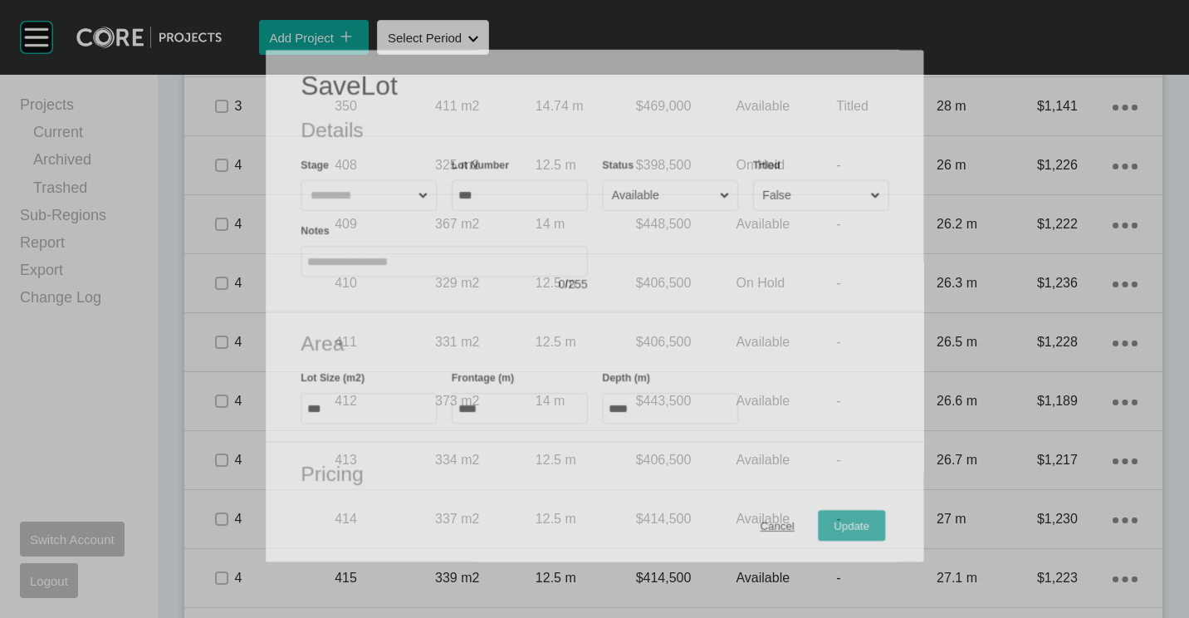
scroll to position [1785, 0]
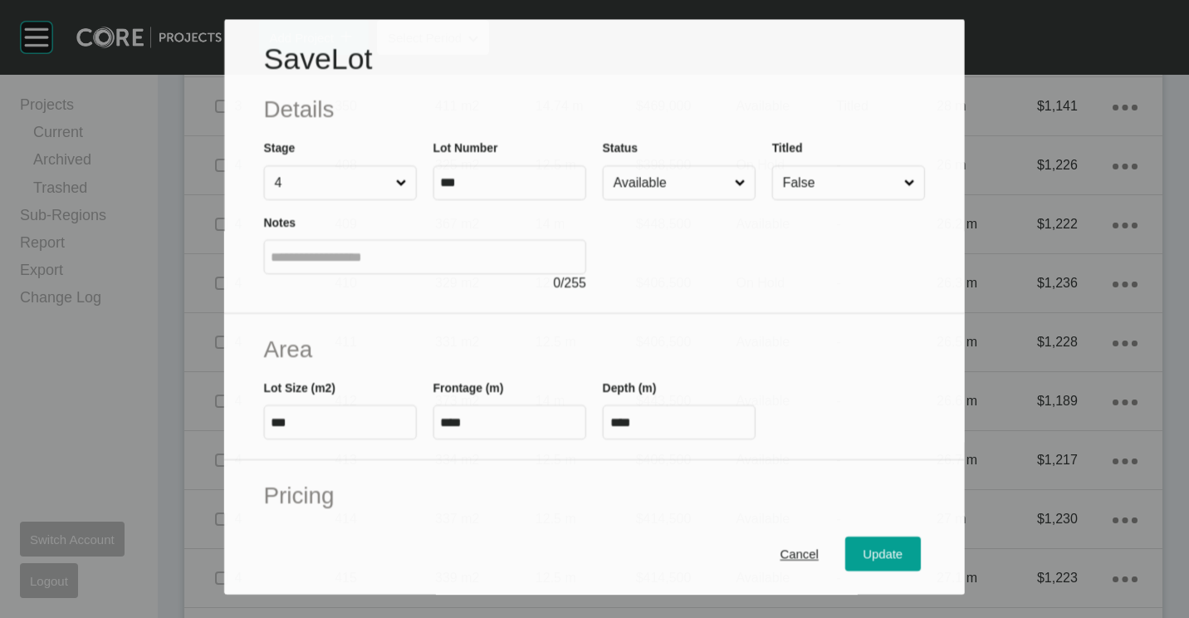
drag, startPoint x: 635, startPoint y: 184, endPoint x: 637, endPoint y: 198, distance: 13.4
click at [635, 186] on input "Available" at bounding box center [670, 183] width 121 height 33
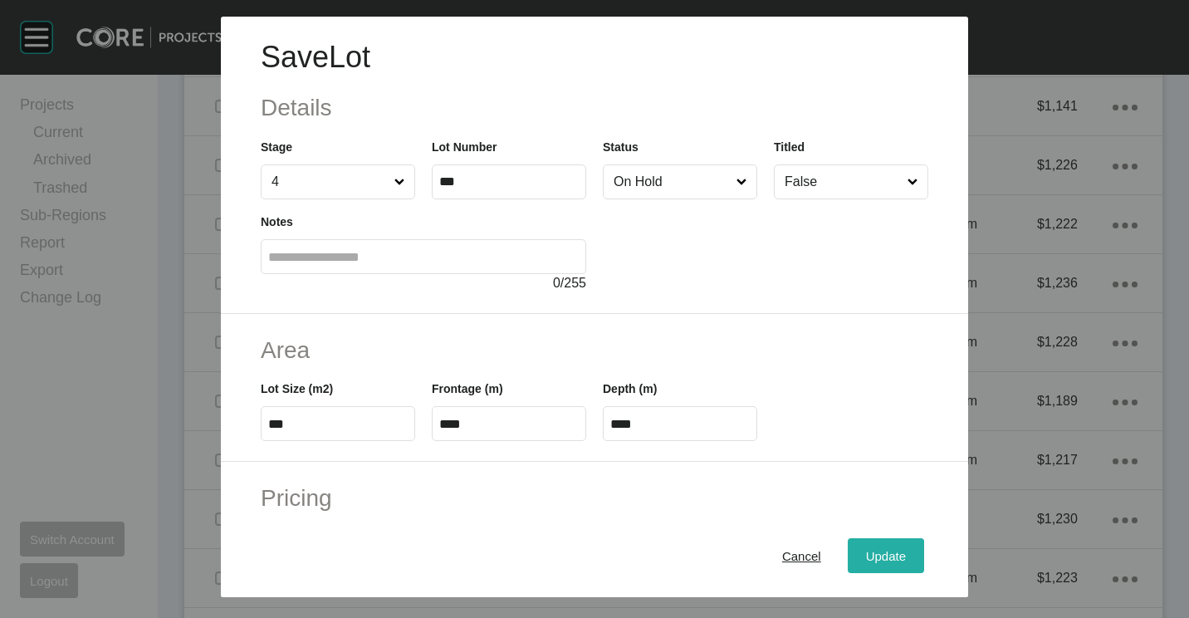
click at [887, 555] on span "Update" at bounding box center [886, 556] width 40 height 14
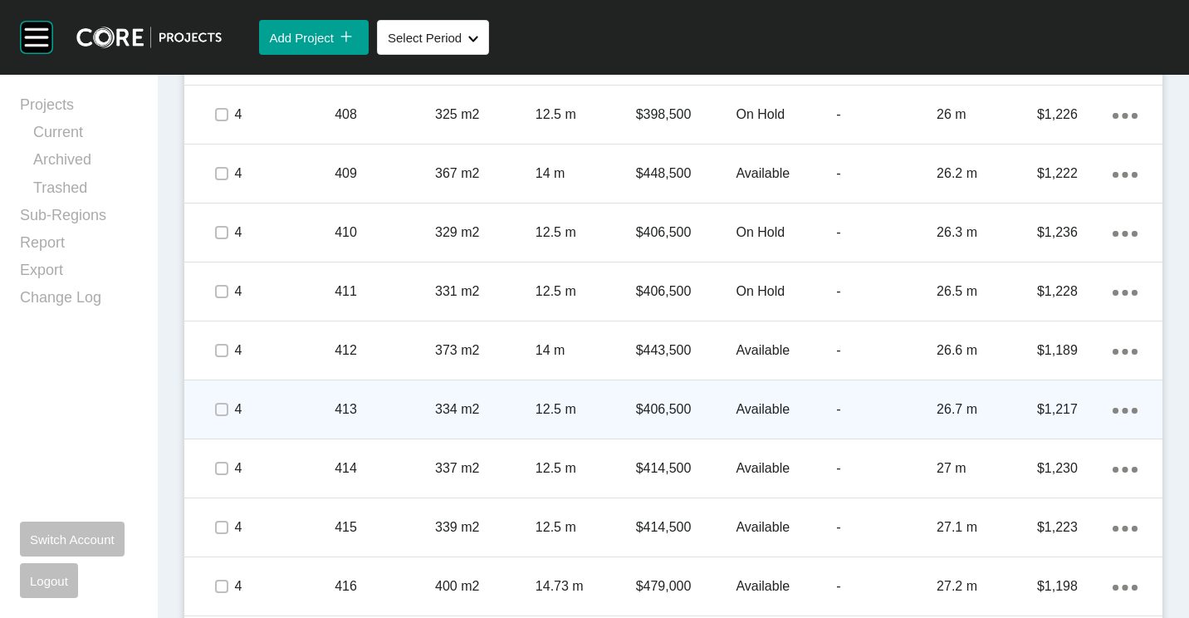
scroll to position [1920, 0]
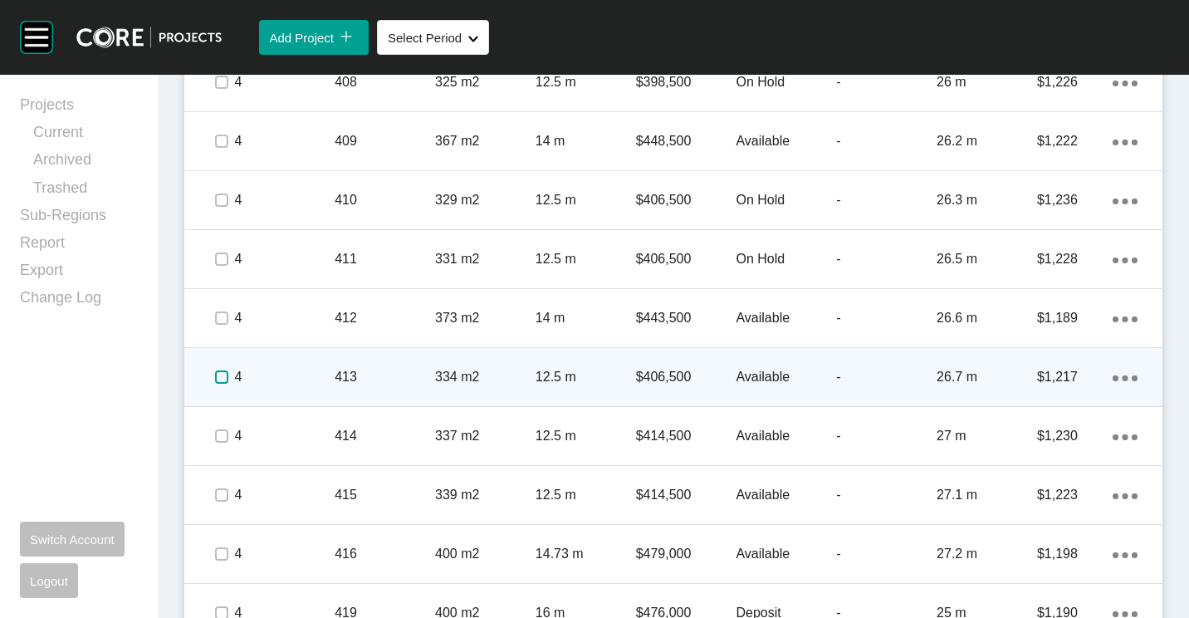
click at [219, 376] on label at bounding box center [221, 376] width 13 height 13
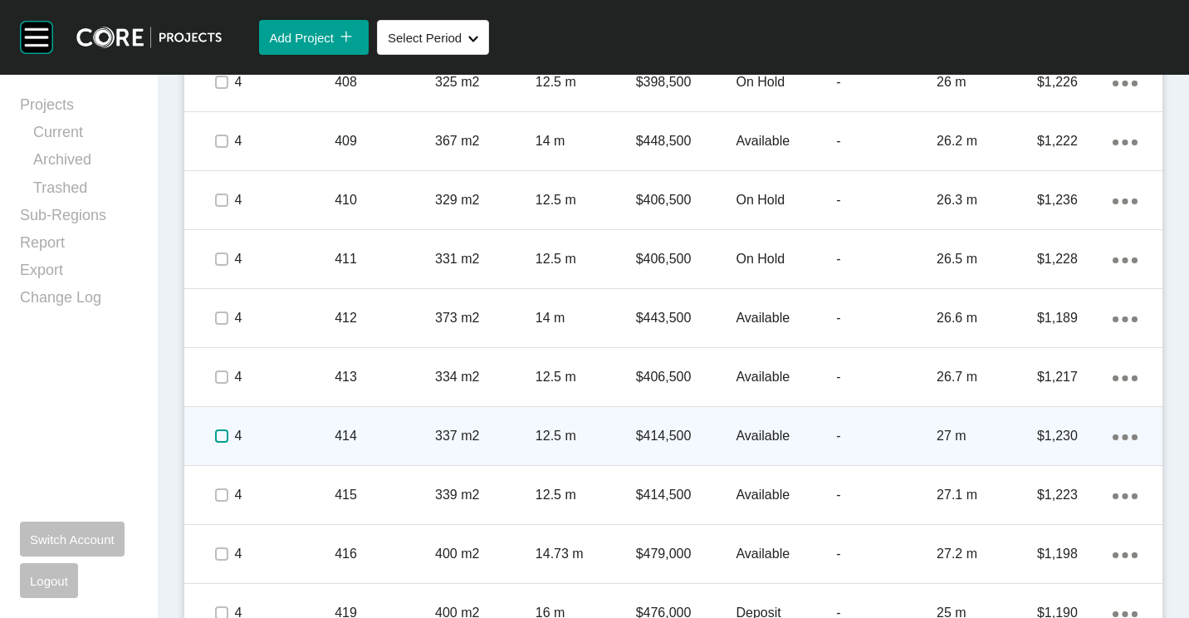
click at [221, 438] on label at bounding box center [221, 435] width 13 height 13
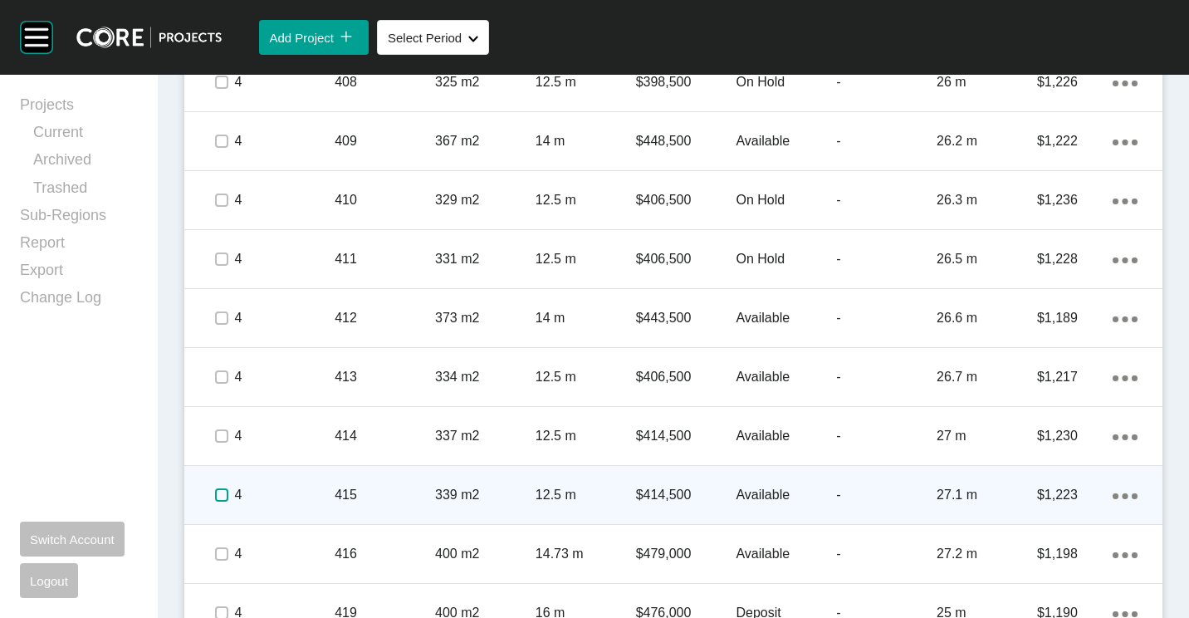
click at [225, 498] on label at bounding box center [221, 494] width 13 height 13
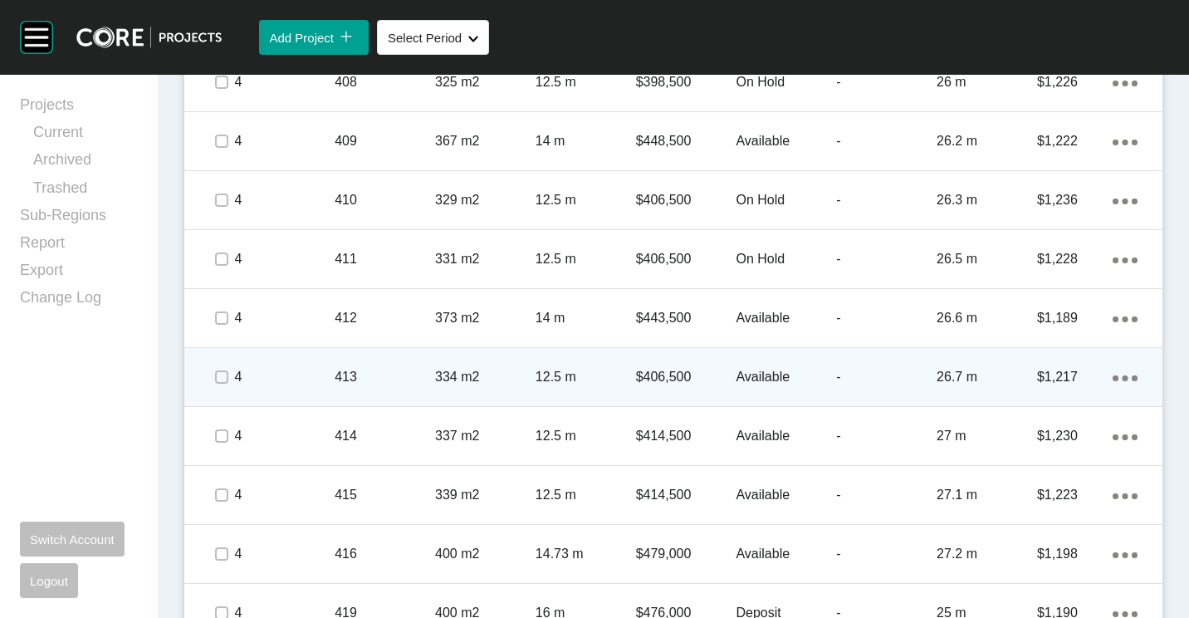
click at [365, 366] on div "413" at bounding box center [385, 376] width 100 height 51
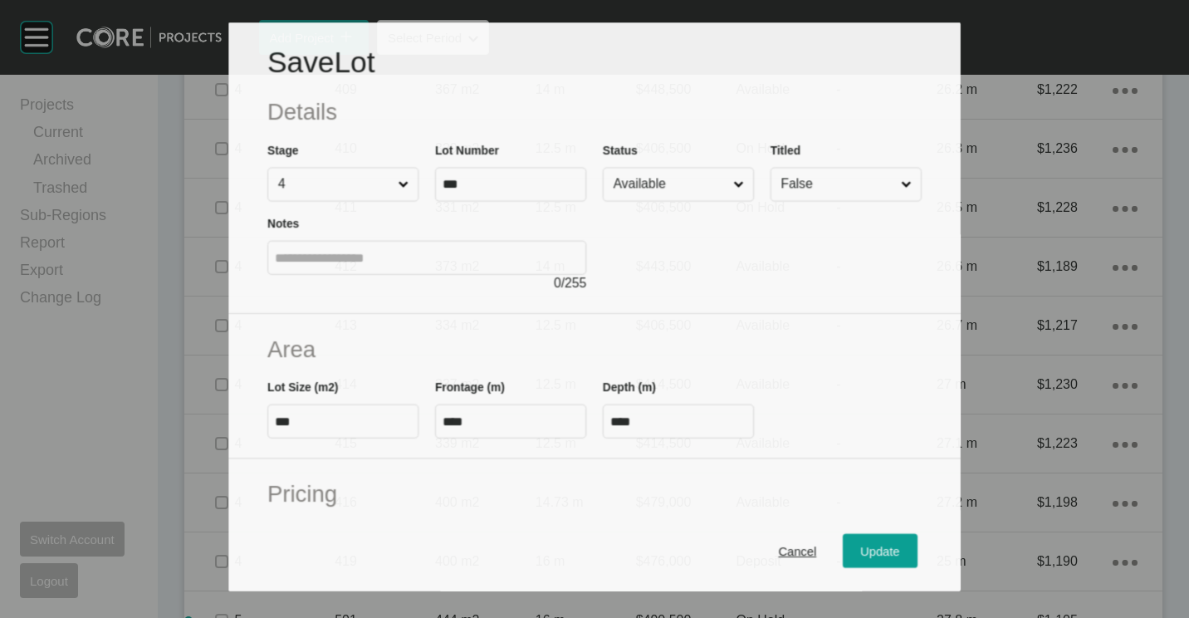
scroll to position [1868, 0]
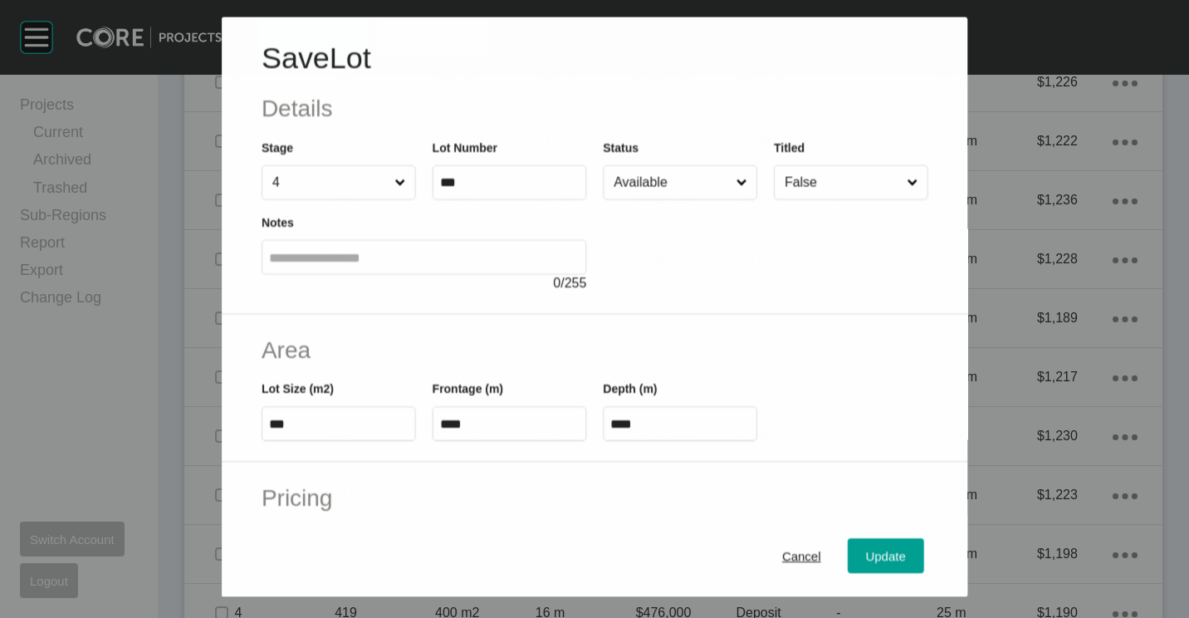
drag, startPoint x: 644, startPoint y: 163, endPoint x: 647, endPoint y: 181, distance: 18.4
click at [646, 169] on div "Status Available" at bounding box center [680, 168] width 154 height 61
click at [647, 182] on input "Available" at bounding box center [671, 181] width 122 height 33
click at [876, 565] on div "Update" at bounding box center [886, 556] width 48 height 22
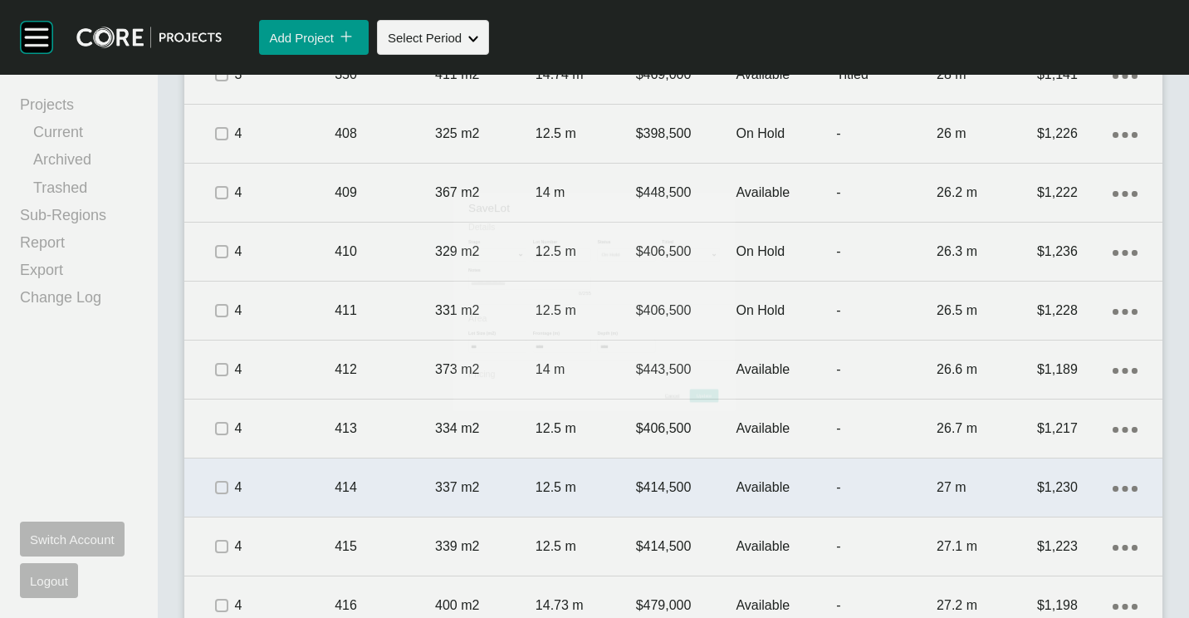
scroll to position [1920, 0]
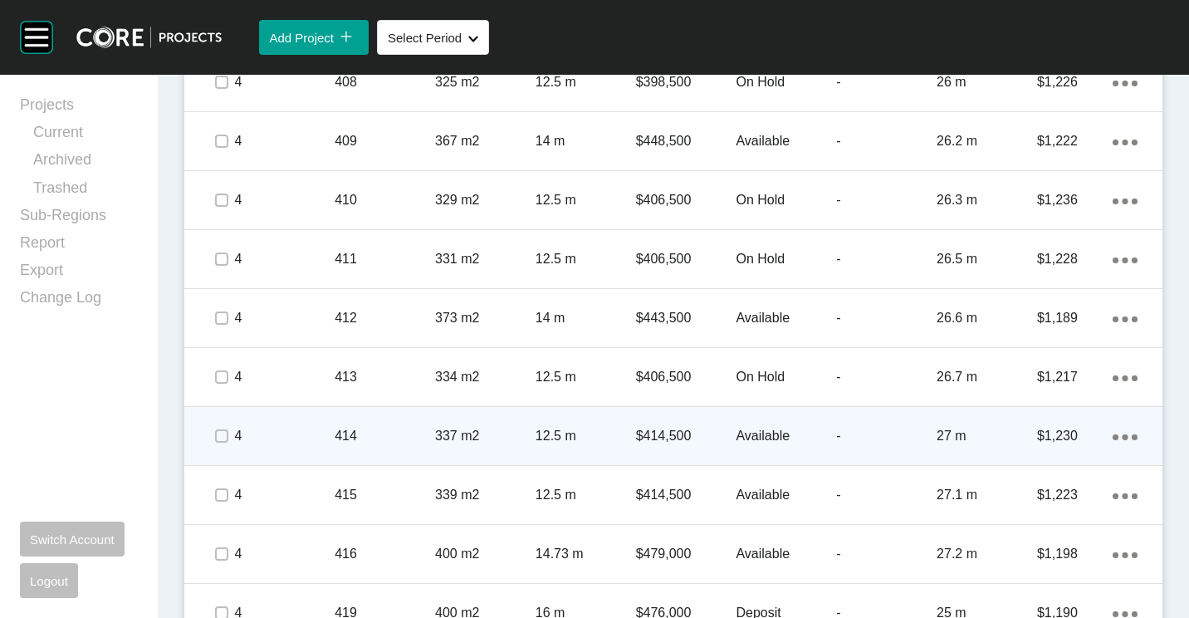
click at [437, 422] on div "337 m2" at bounding box center [485, 435] width 100 height 51
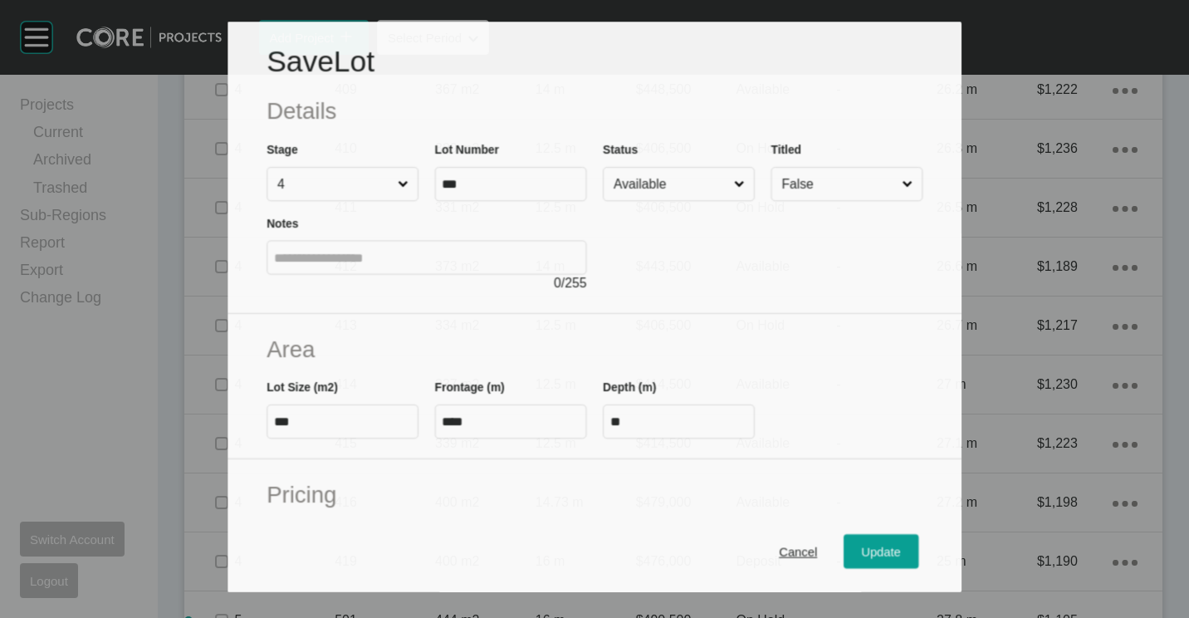
scroll to position [1868, 0]
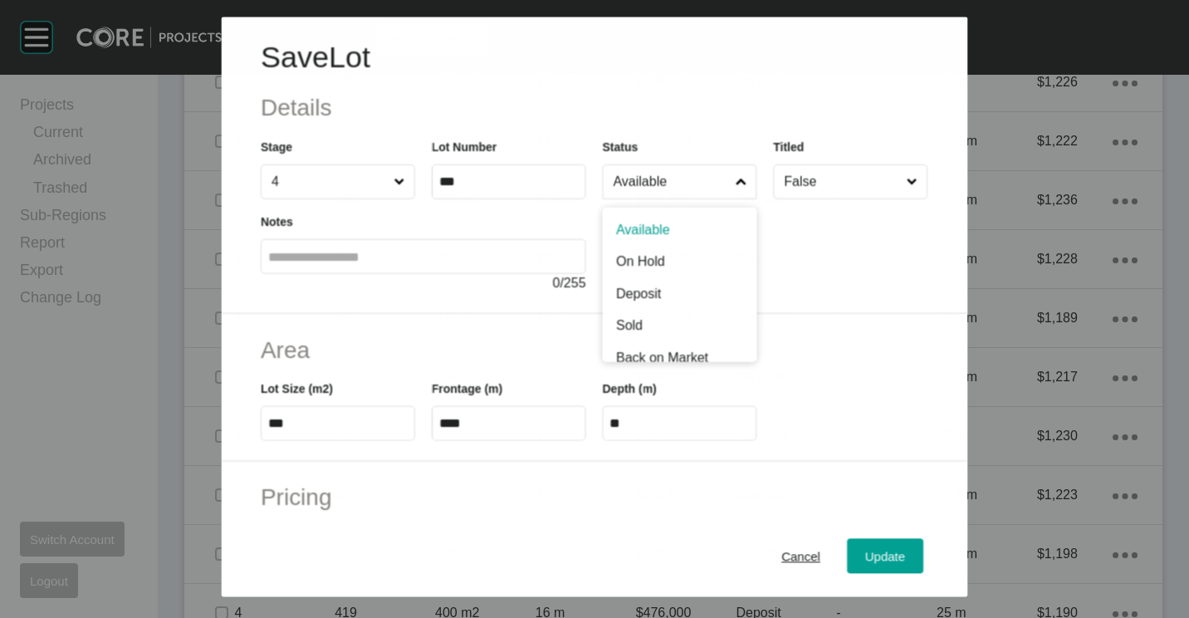
click at [732, 188] on span at bounding box center [740, 181] width 17 height 33
click at [724, 188] on input "Available" at bounding box center [671, 181] width 122 height 33
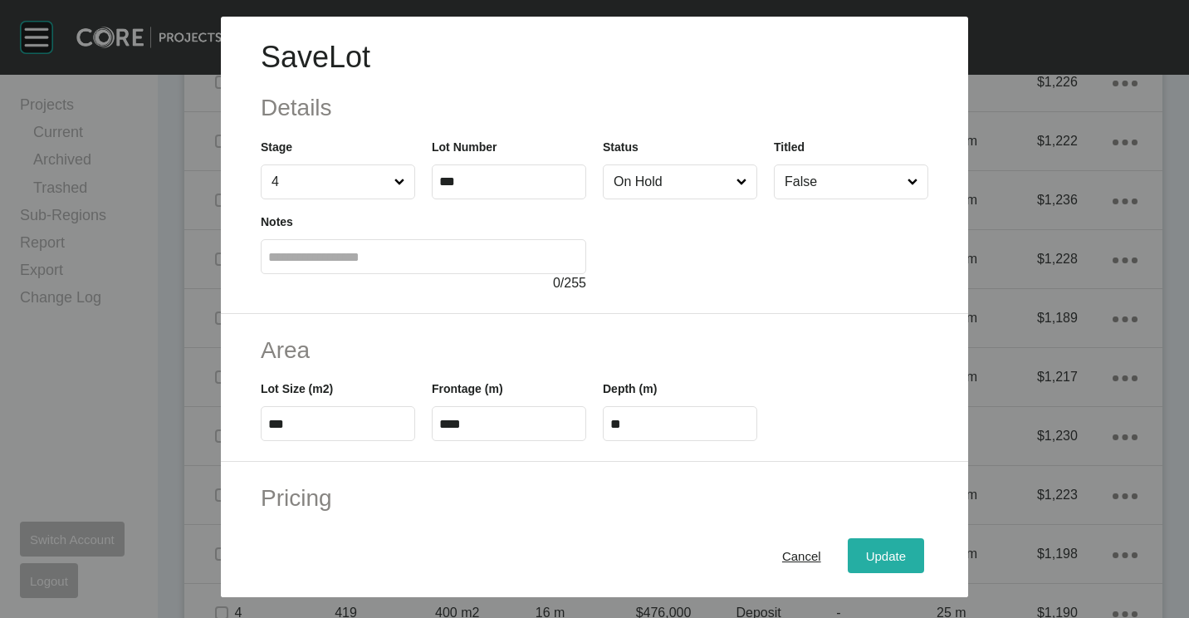
click at [862, 550] on div "Update" at bounding box center [886, 556] width 48 height 22
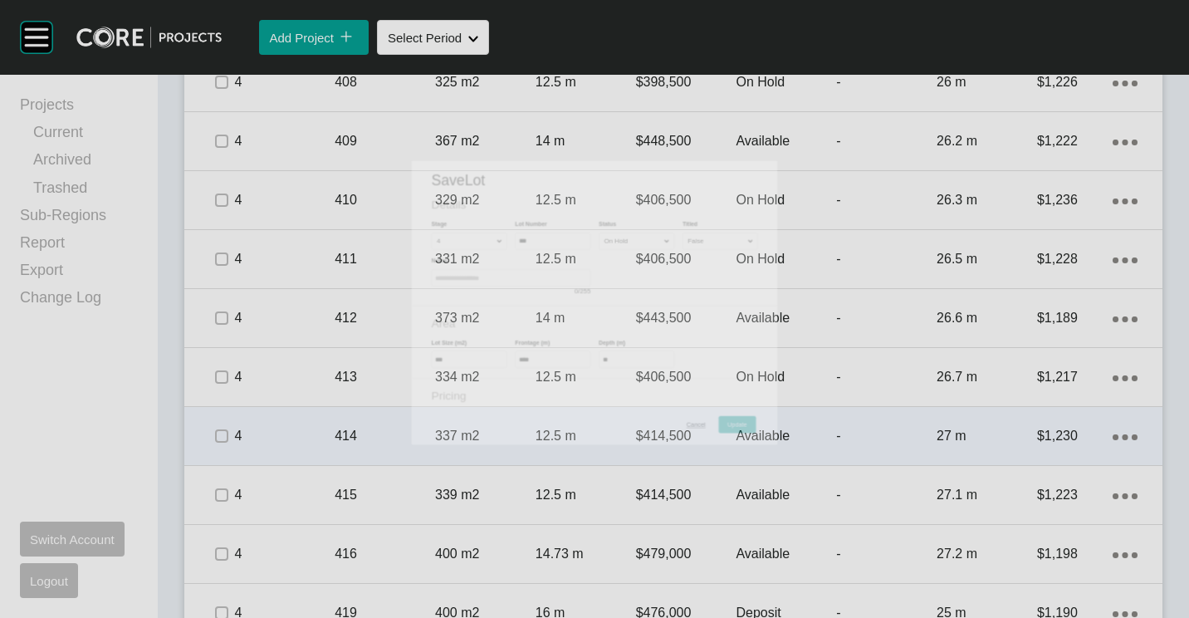
scroll to position [1920, 0]
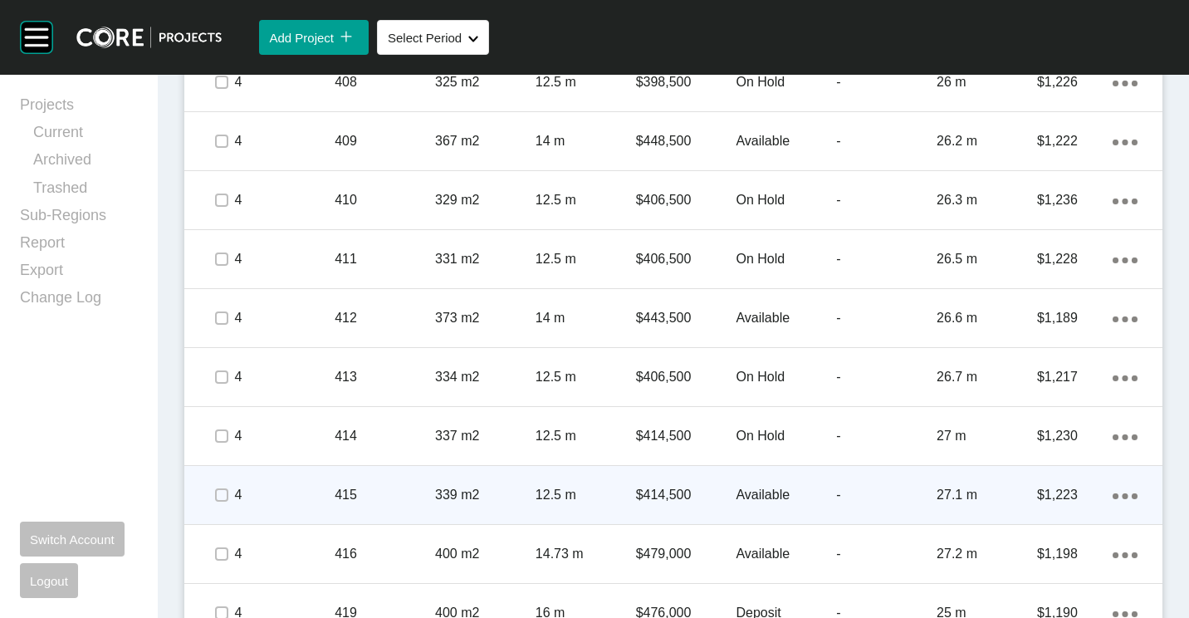
click at [417, 481] on div "415" at bounding box center [385, 494] width 100 height 51
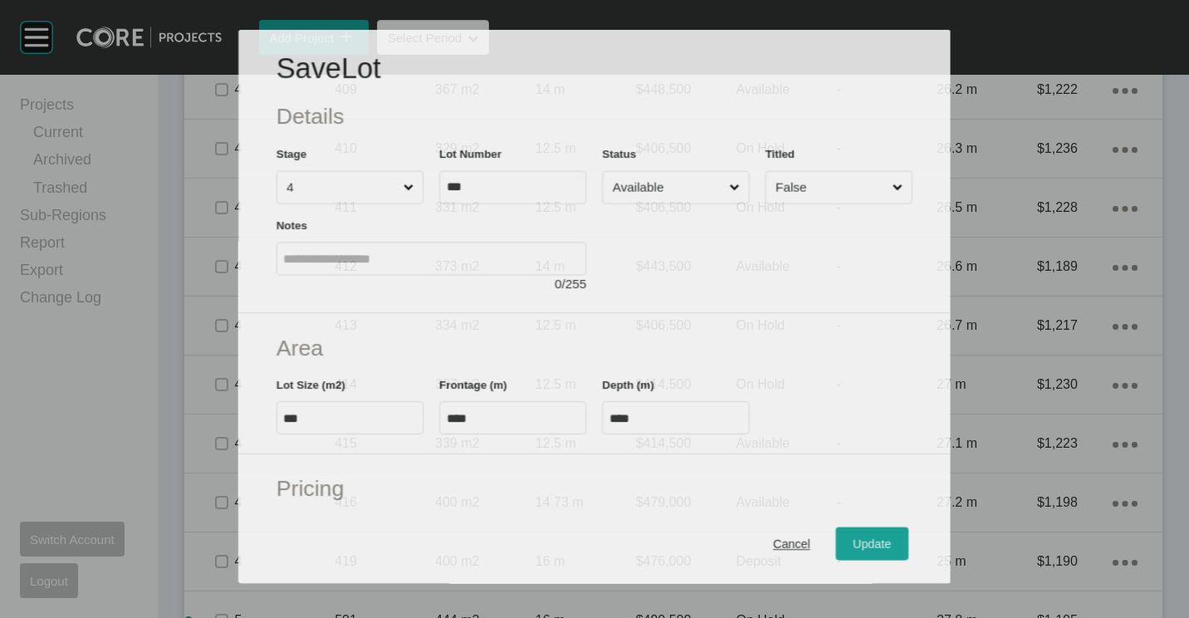
scroll to position [1868, 0]
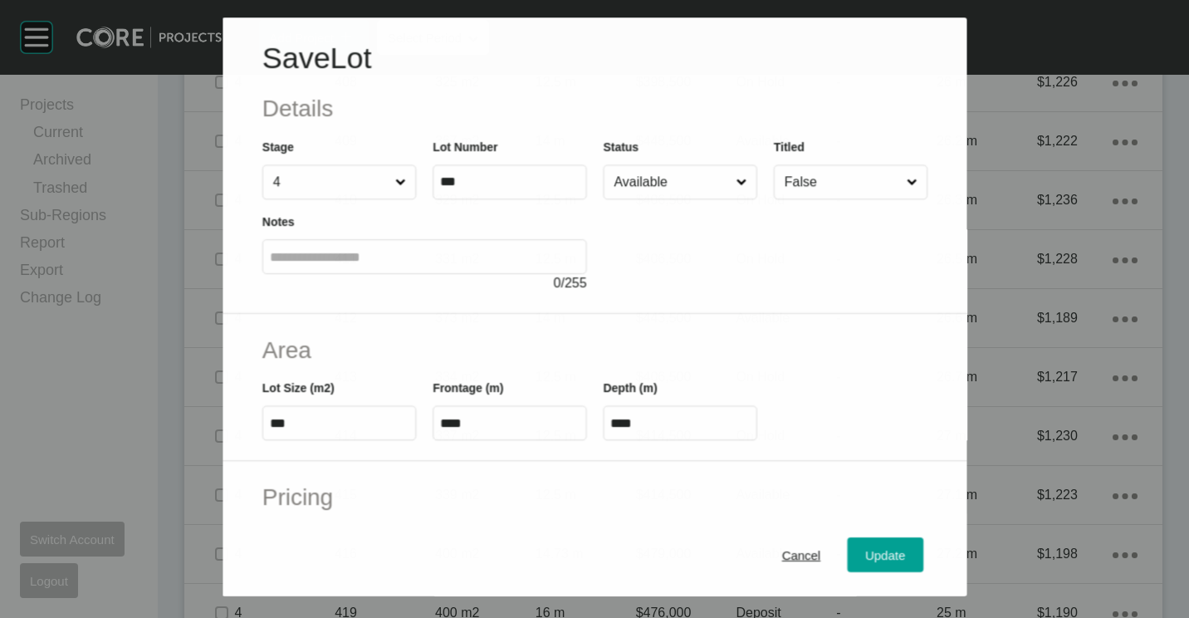
click at [647, 180] on input "Available" at bounding box center [671, 182] width 122 height 33
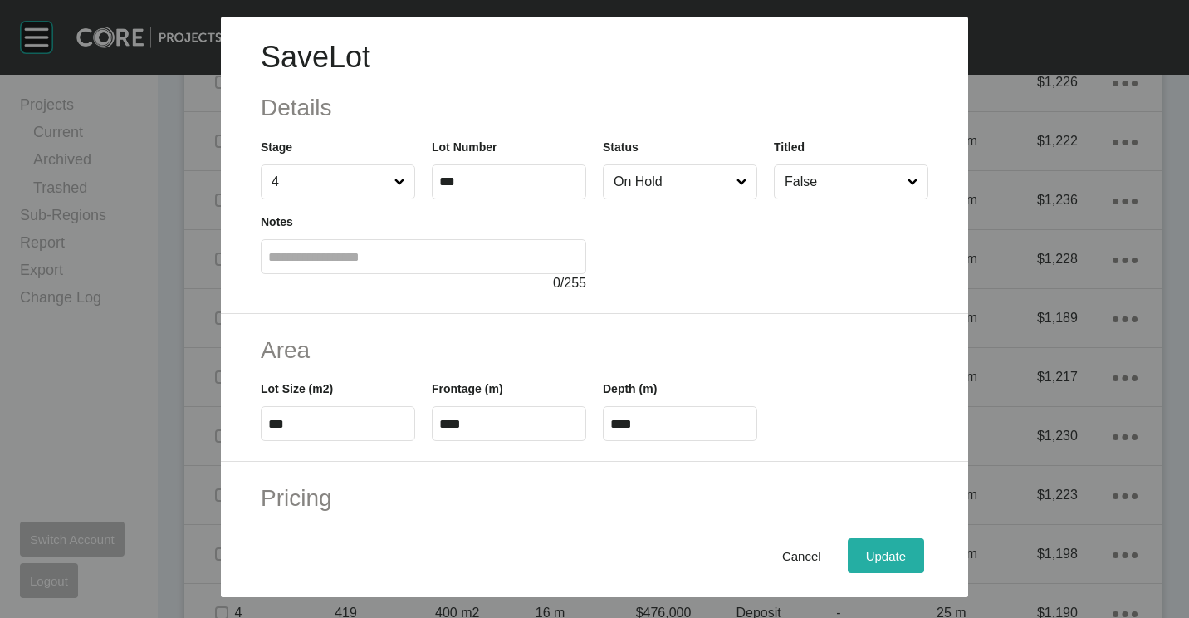
click at [866, 549] on span "Update" at bounding box center [886, 556] width 40 height 14
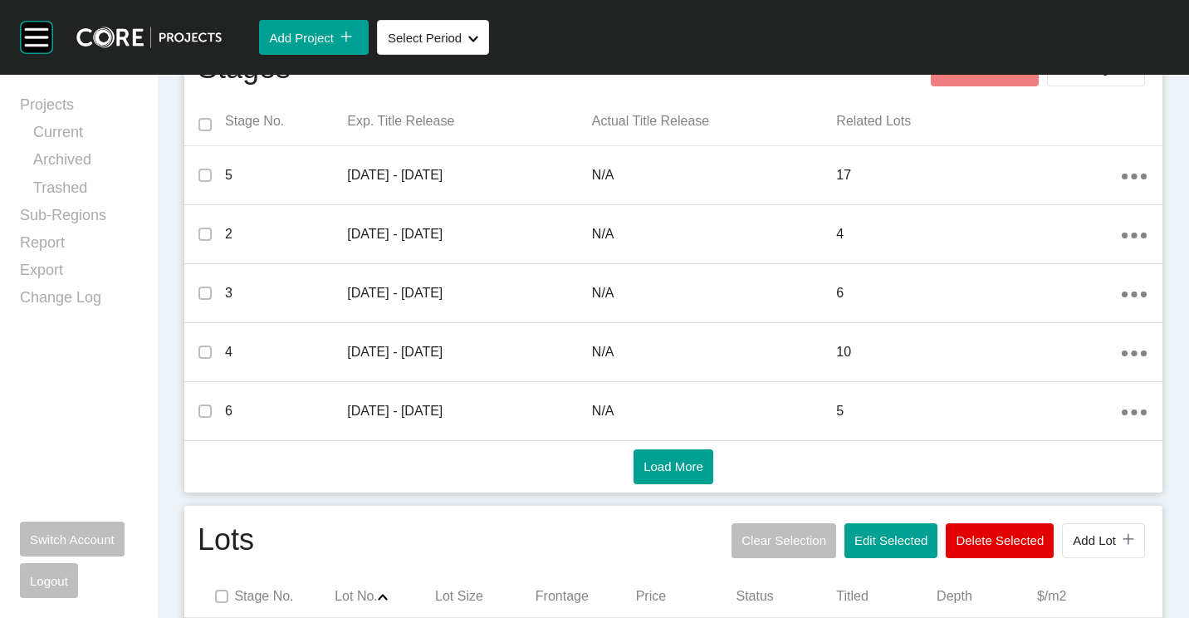
scroll to position [757, 0]
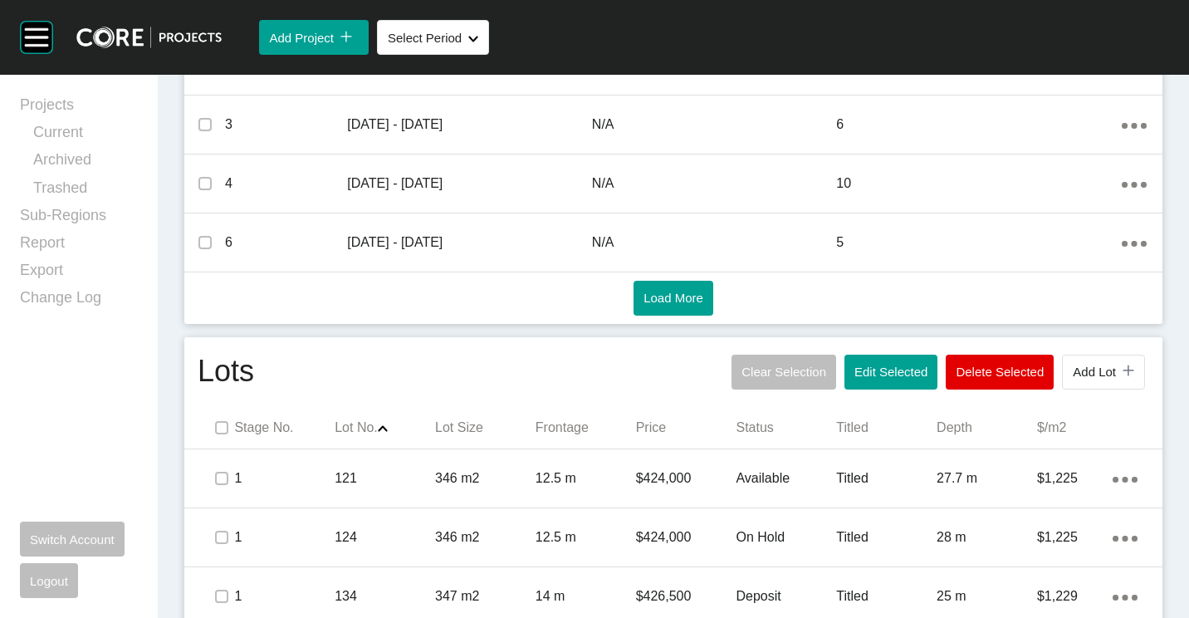
click at [878, 359] on button "Edit Selected" at bounding box center [890, 372] width 93 height 35
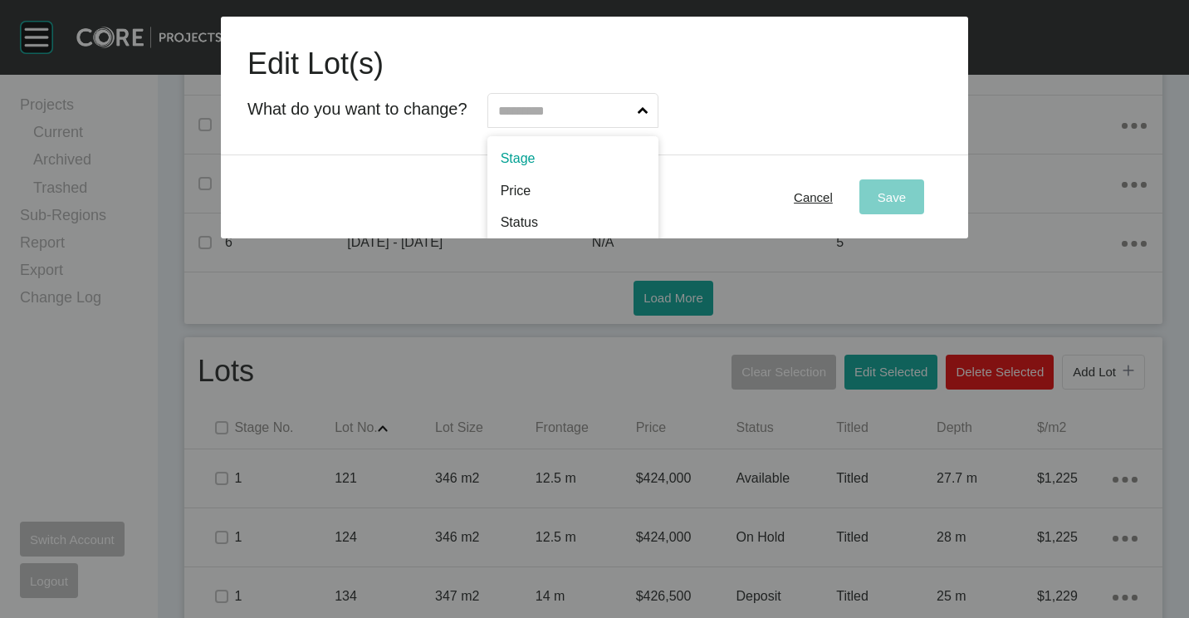
drag, startPoint x: 569, startPoint y: 99, endPoint x: 564, endPoint y: 133, distance: 34.4
click at [570, 100] on input "text" at bounding box center [564, 110] width 139 height 33
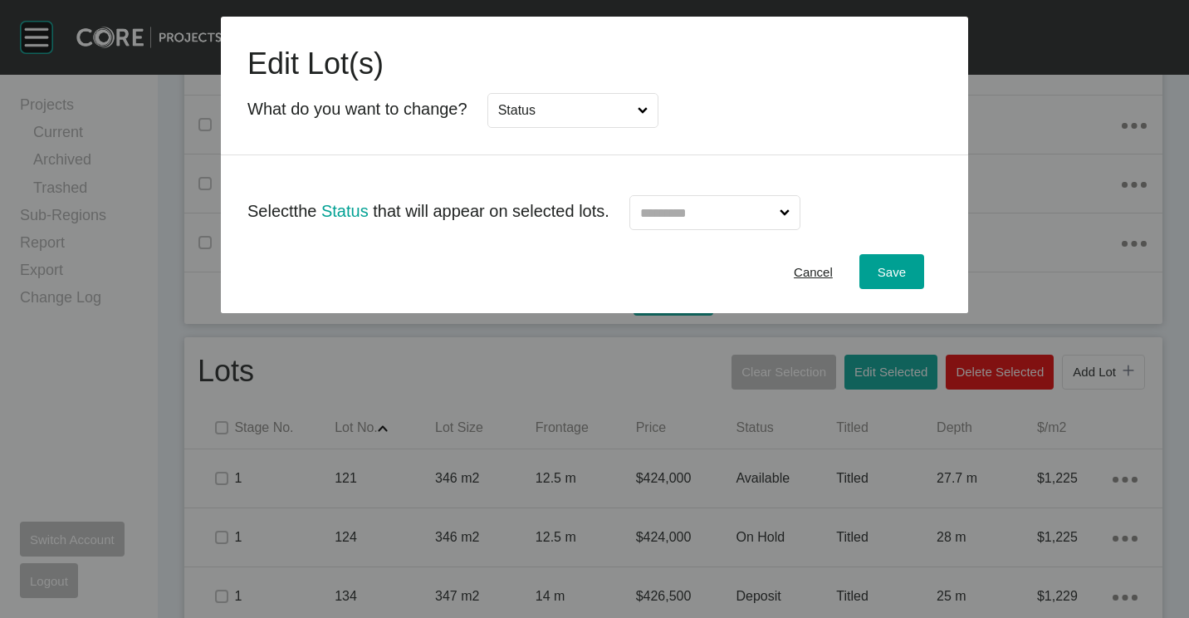
click at [730, 213] on input "text" at bounding box center [706, 212] width 139 height 33
click at [906, 267] on div "Save" at bounding box center [891, 272] width 37 height 22
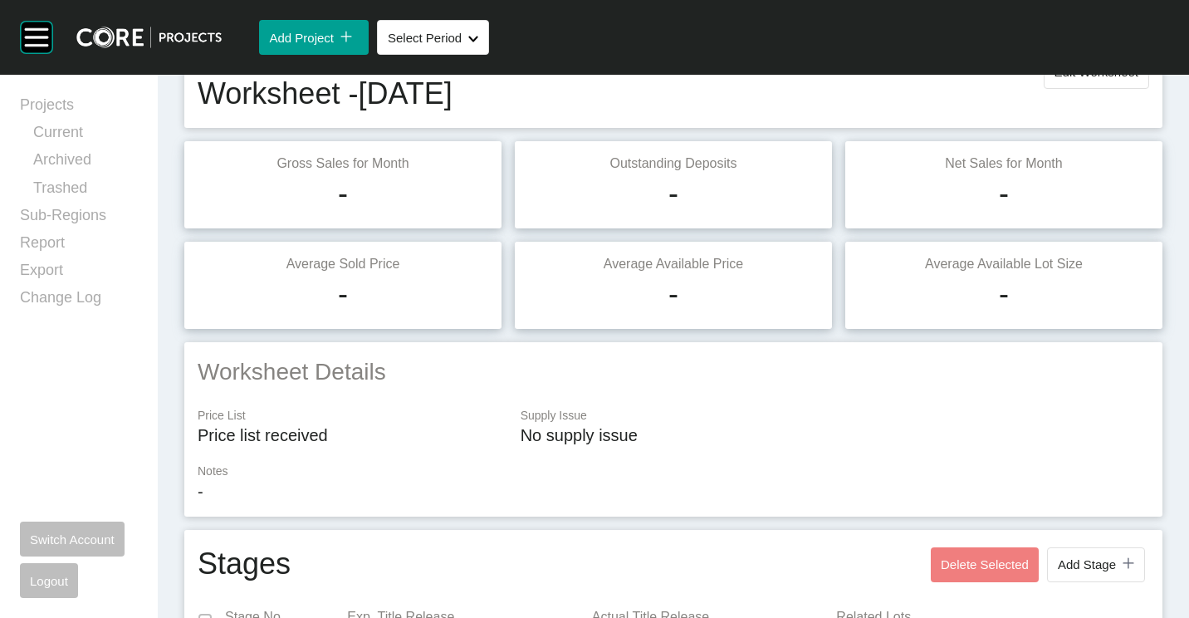
scroll to position [0, 0]
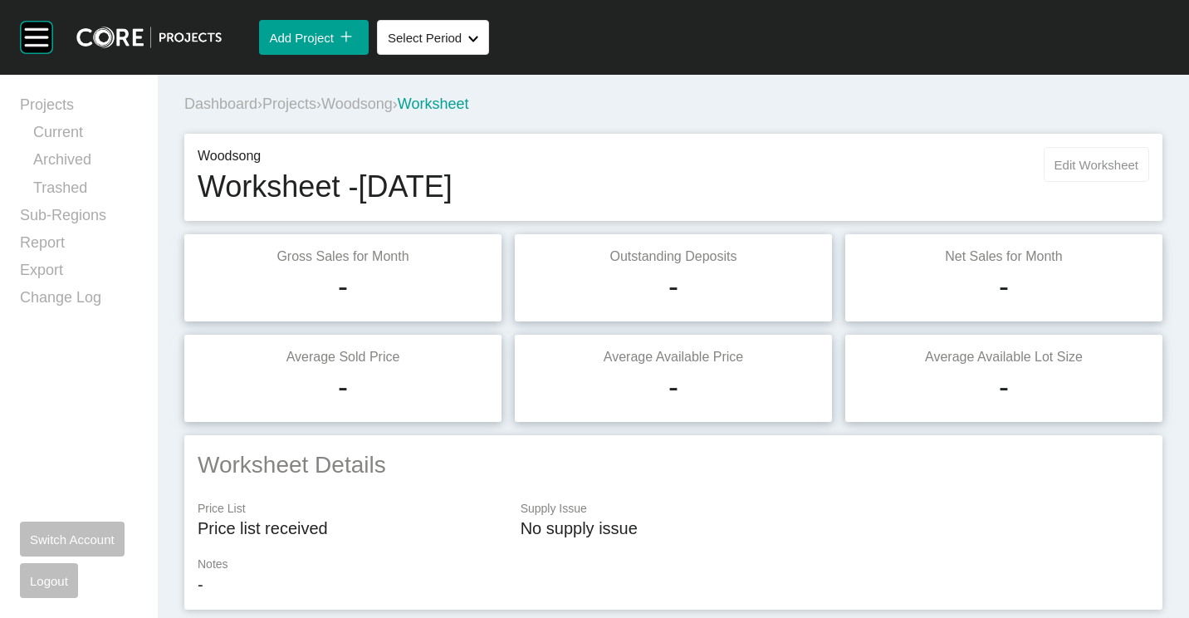
click at [1054, 160] on span "Edit Worksheet" at bounding box center [1096, 165] width 84 height 14
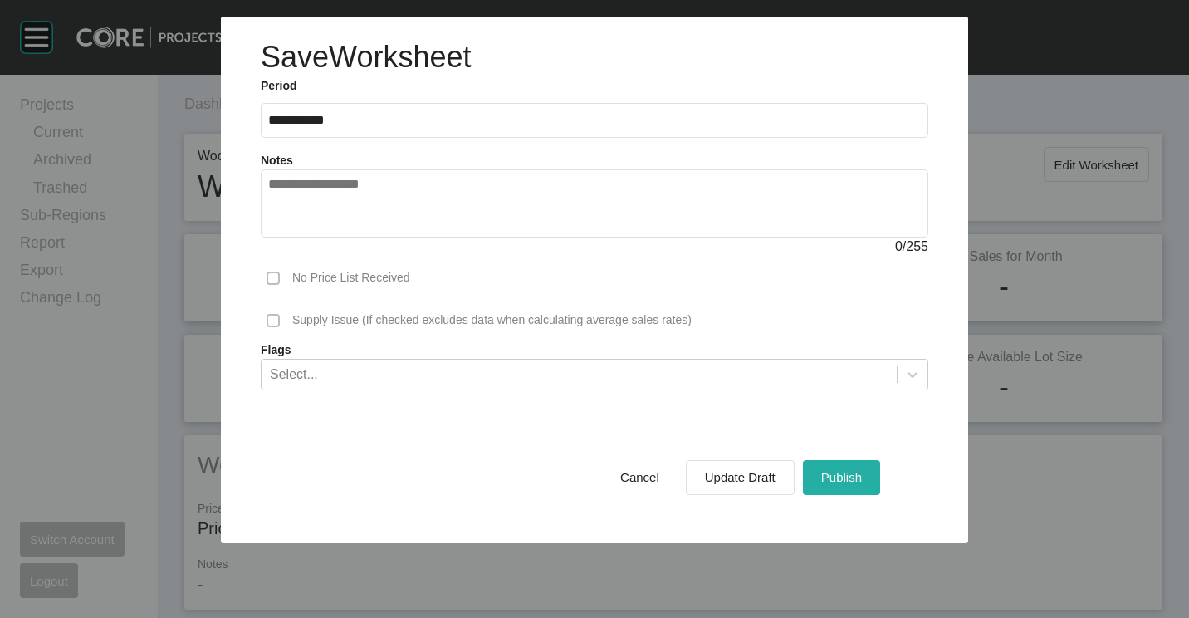
click at [842, 476] on span "Publish" at bounding box center [841, 477] width 41 height 14
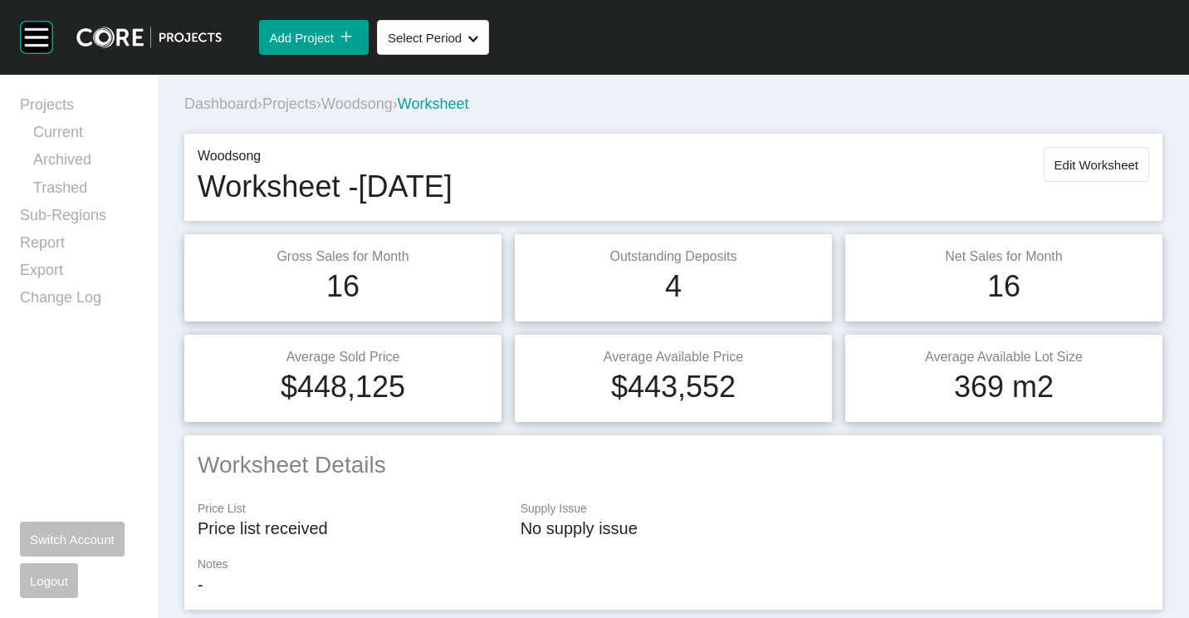
click at [298, 96] on span "Projects" at bounding box center [289, 103] width 54 height 17
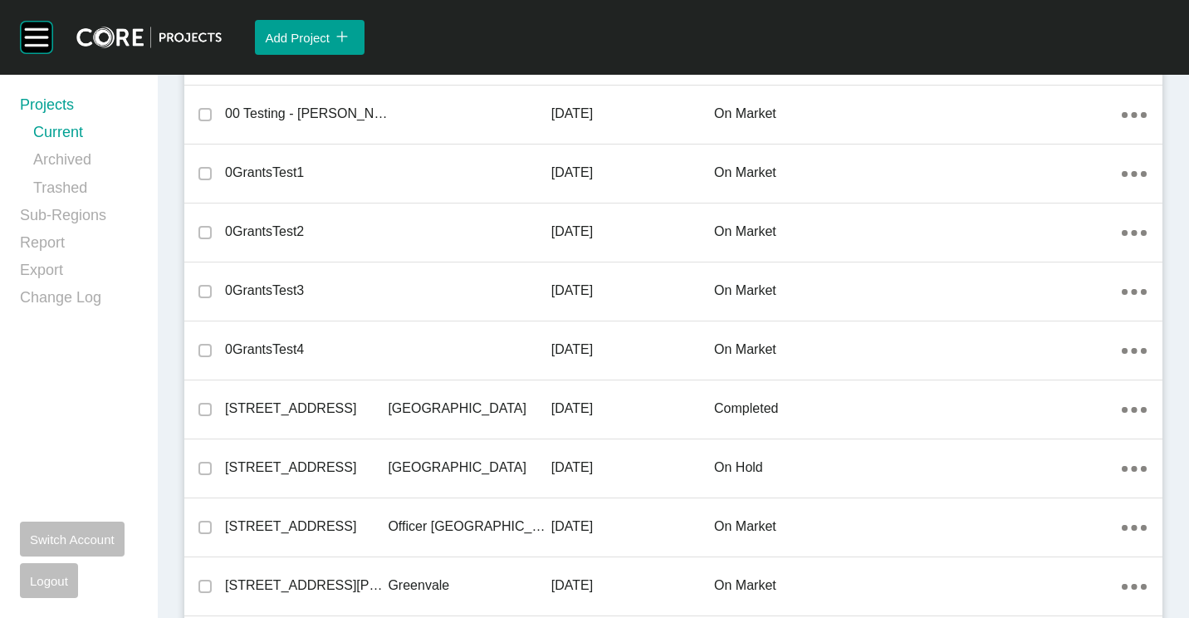
scroll to position [39704, 0]
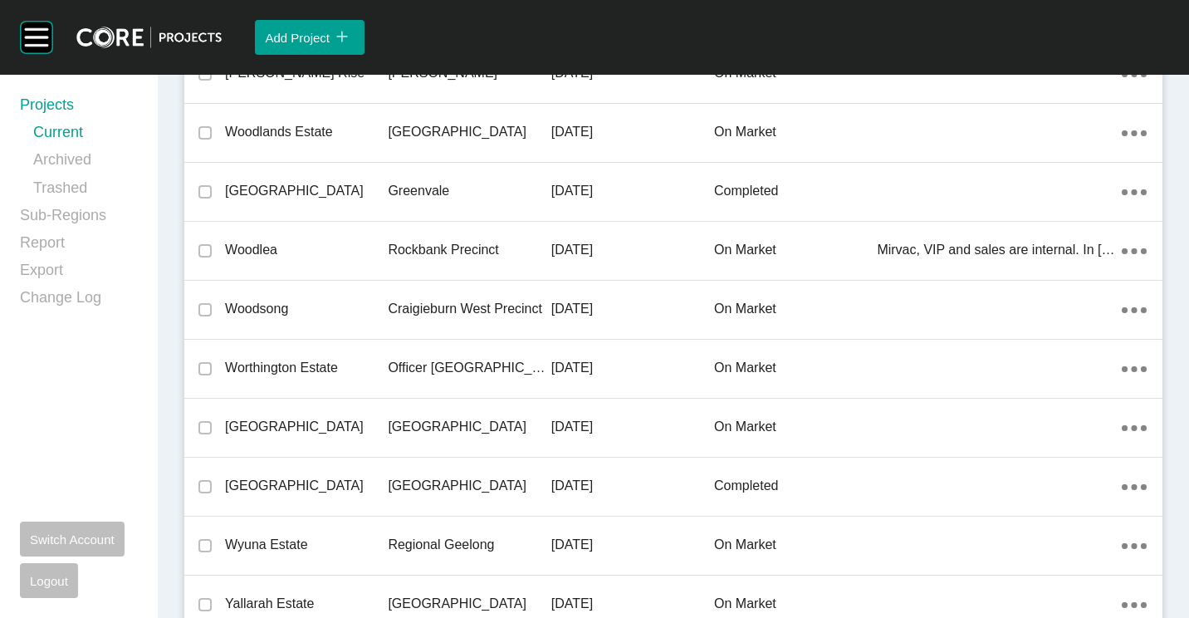
drag, startPoint x: 359, startPoint y: 296, endPoint x: 607, endPoint y: 343, distance: 252.6
click at [360, 296] on div "Woodsong" at bounding box center [306, 308] width 163 height 51
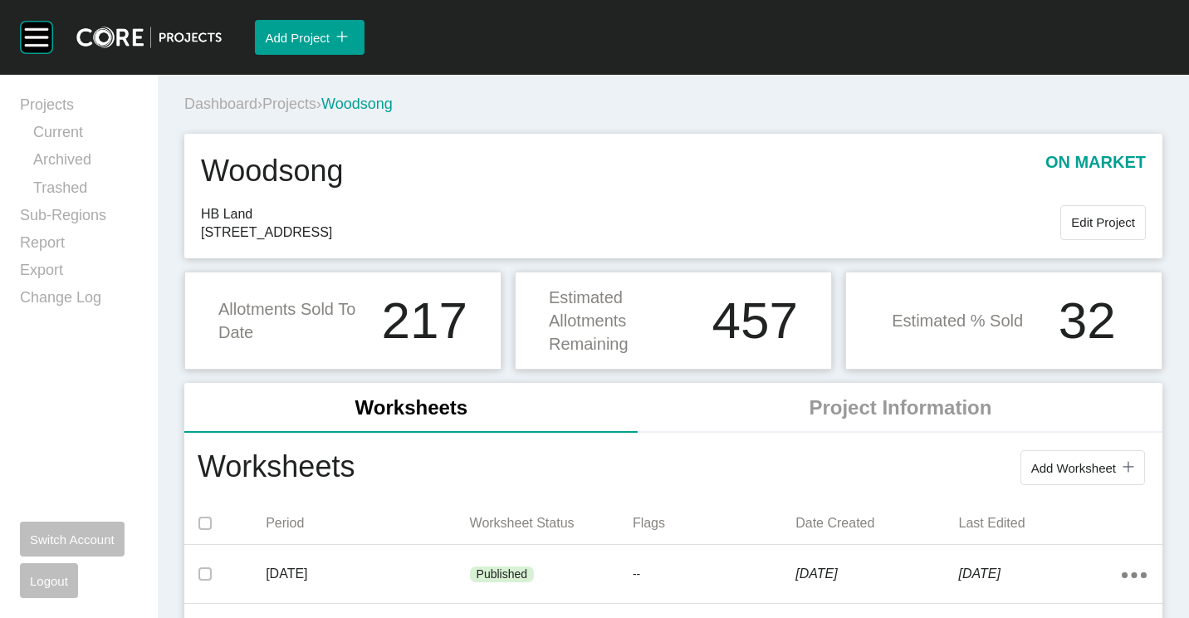
scroll to position [332, 0]
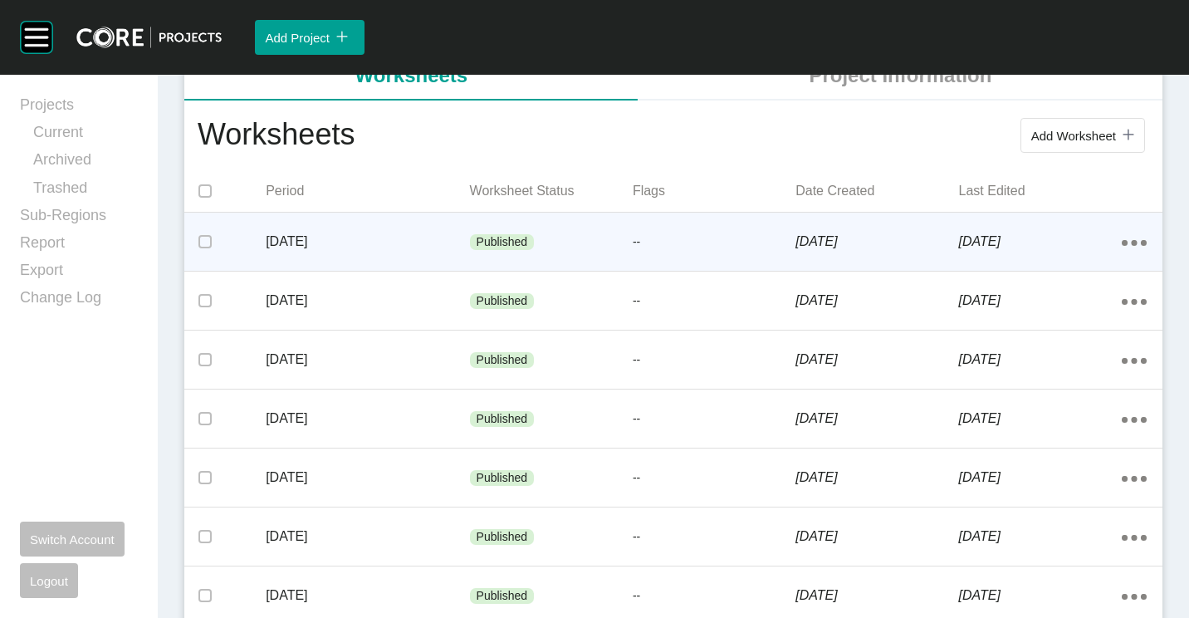
click at [423, 249] on p "[DATE]" at bounding box center [367, 241] width 203 height 18
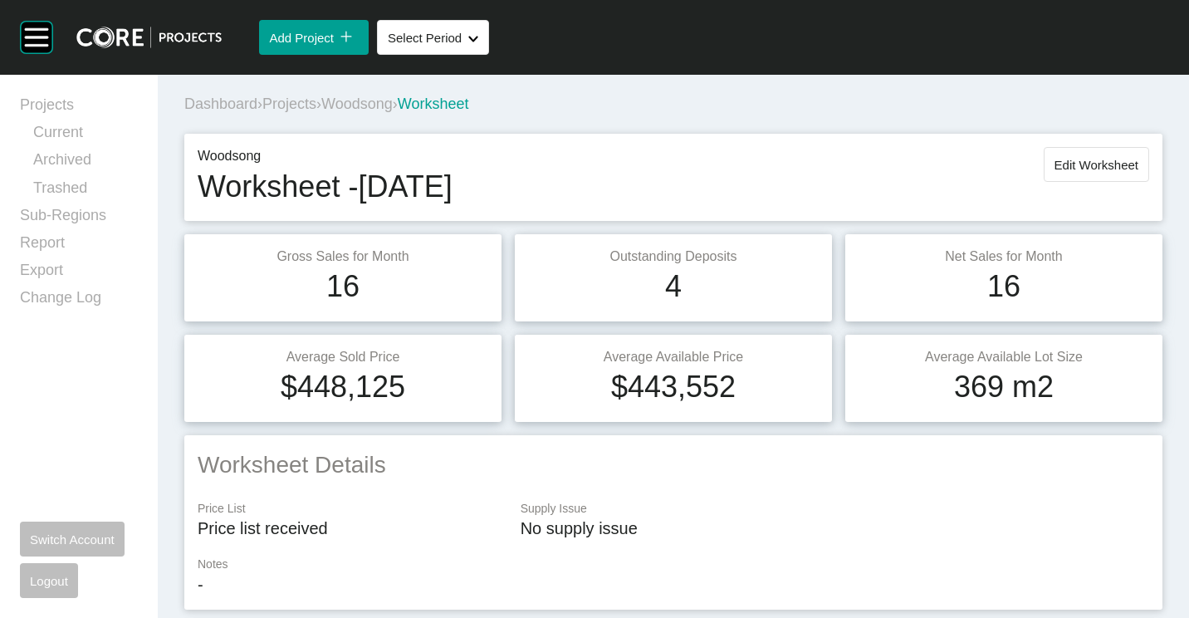
click at [376, 104] on span "Woodsong" at bounding box center [356, 103] width 71 height 17
